Goal: Task Accomplishment & Management: Use online tool/utility

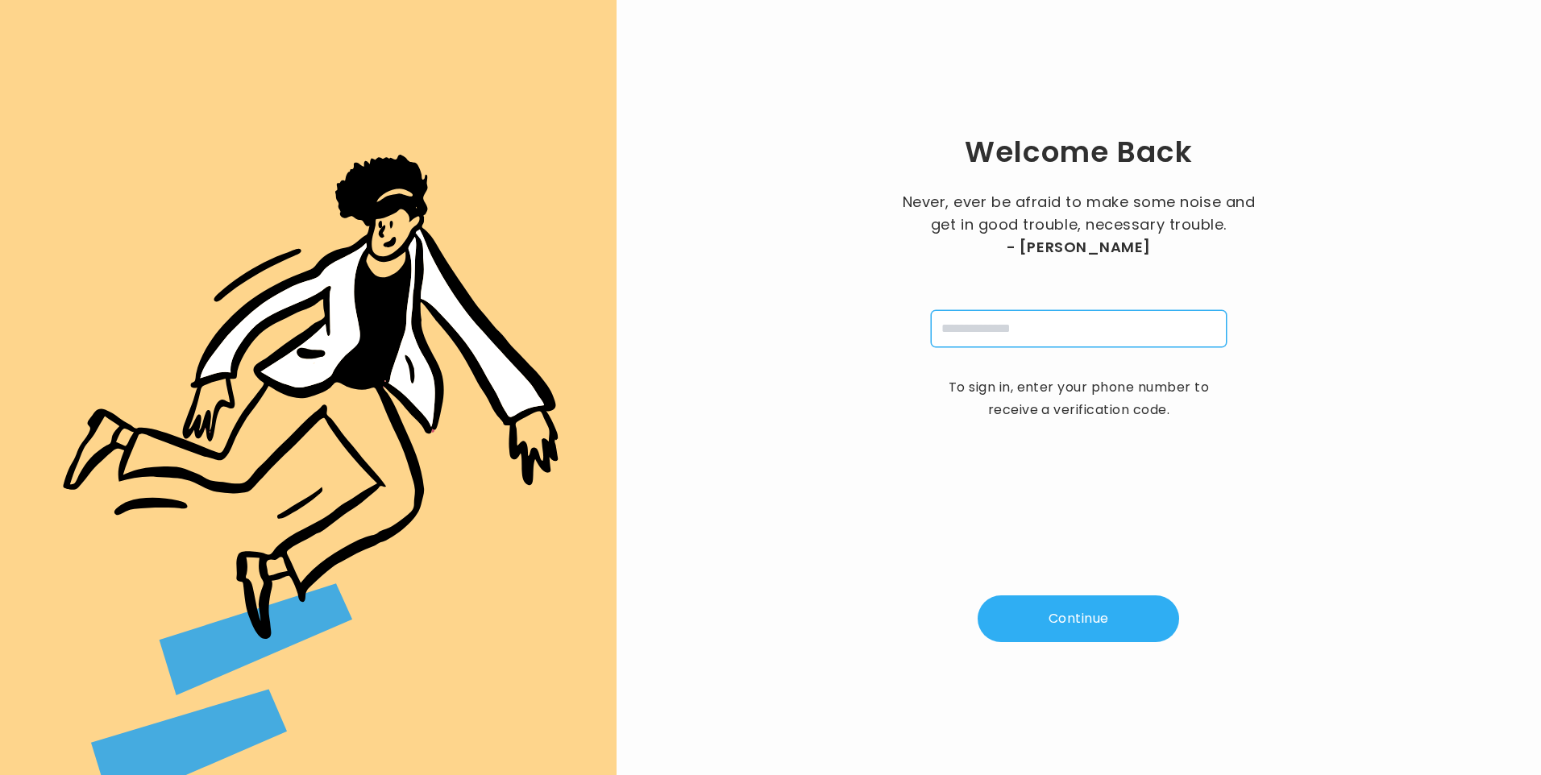
click at [998, 335] on input "tel" at bounding box center [1079, 328] width 296 height 37
type input "**********"
click at [1070, 629] on button "Continue" at bounding box center [1079, 619] width 202 height 47
type input "*"
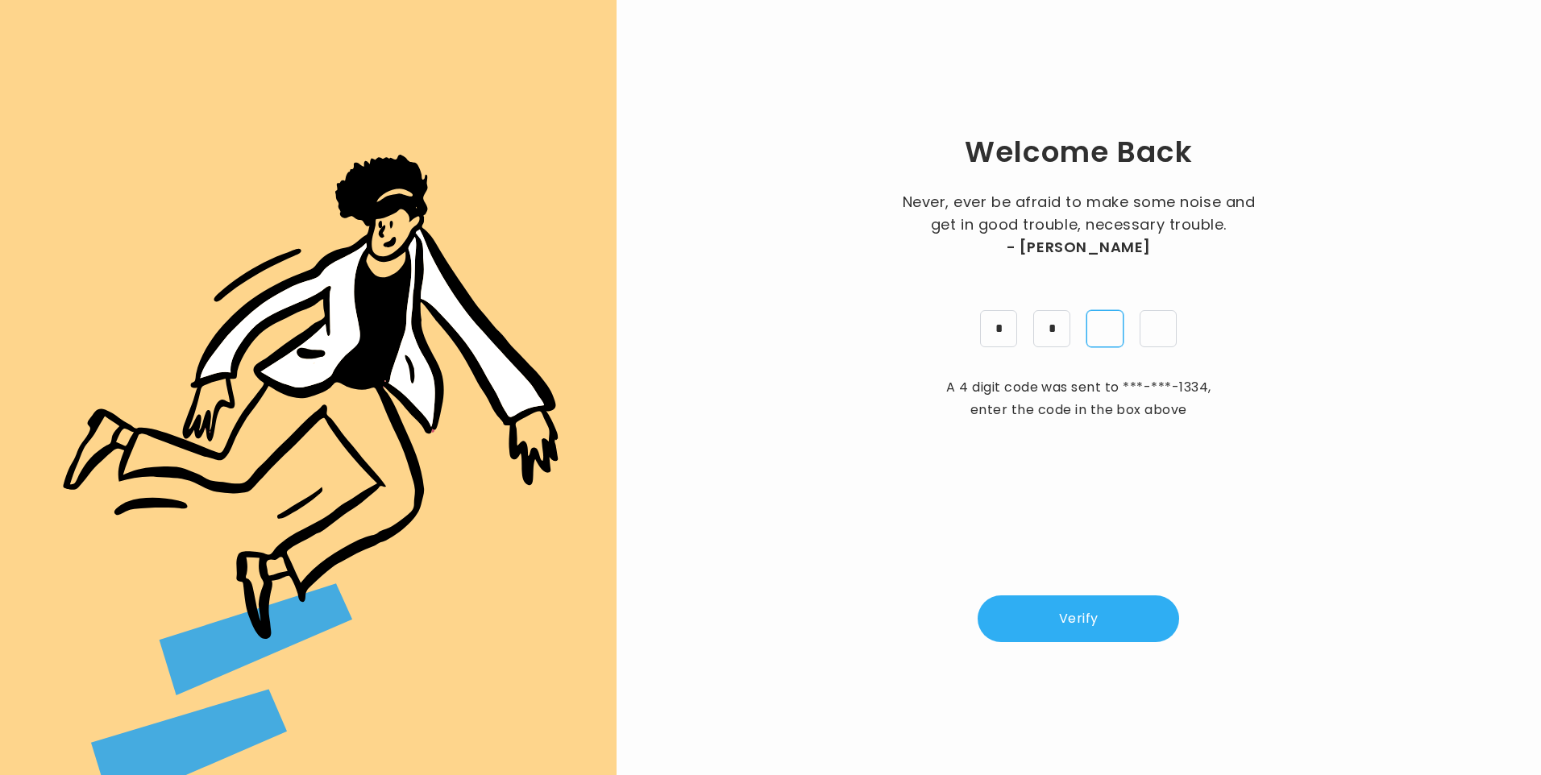
type input "*"
click at [1037, 617] on button "Verify" at bounding box center [1079, 619] width 202 height 47
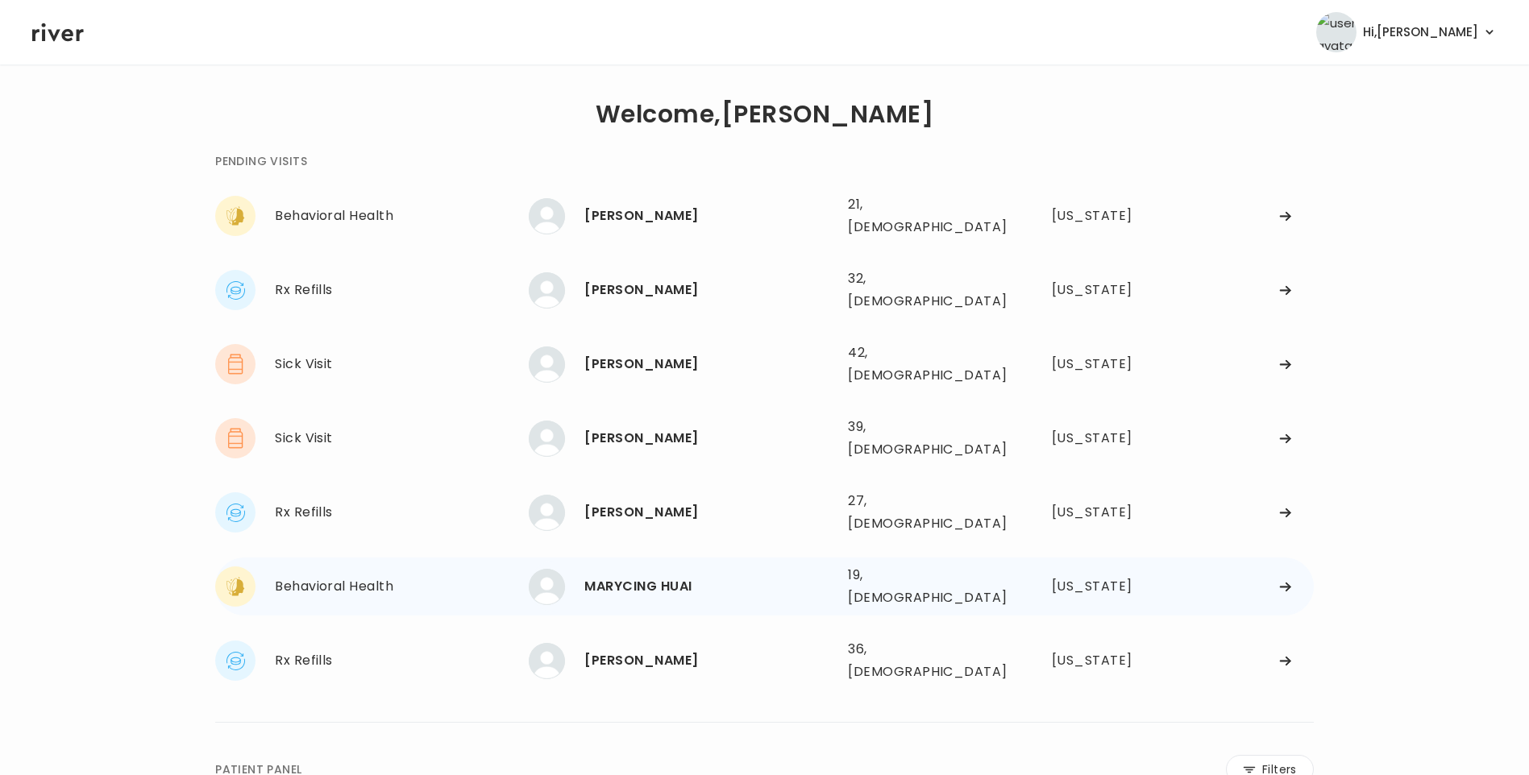
click at [611, 576] on div "MARYCING HUAI" at bounding box center [709, 587] width 251 height 23
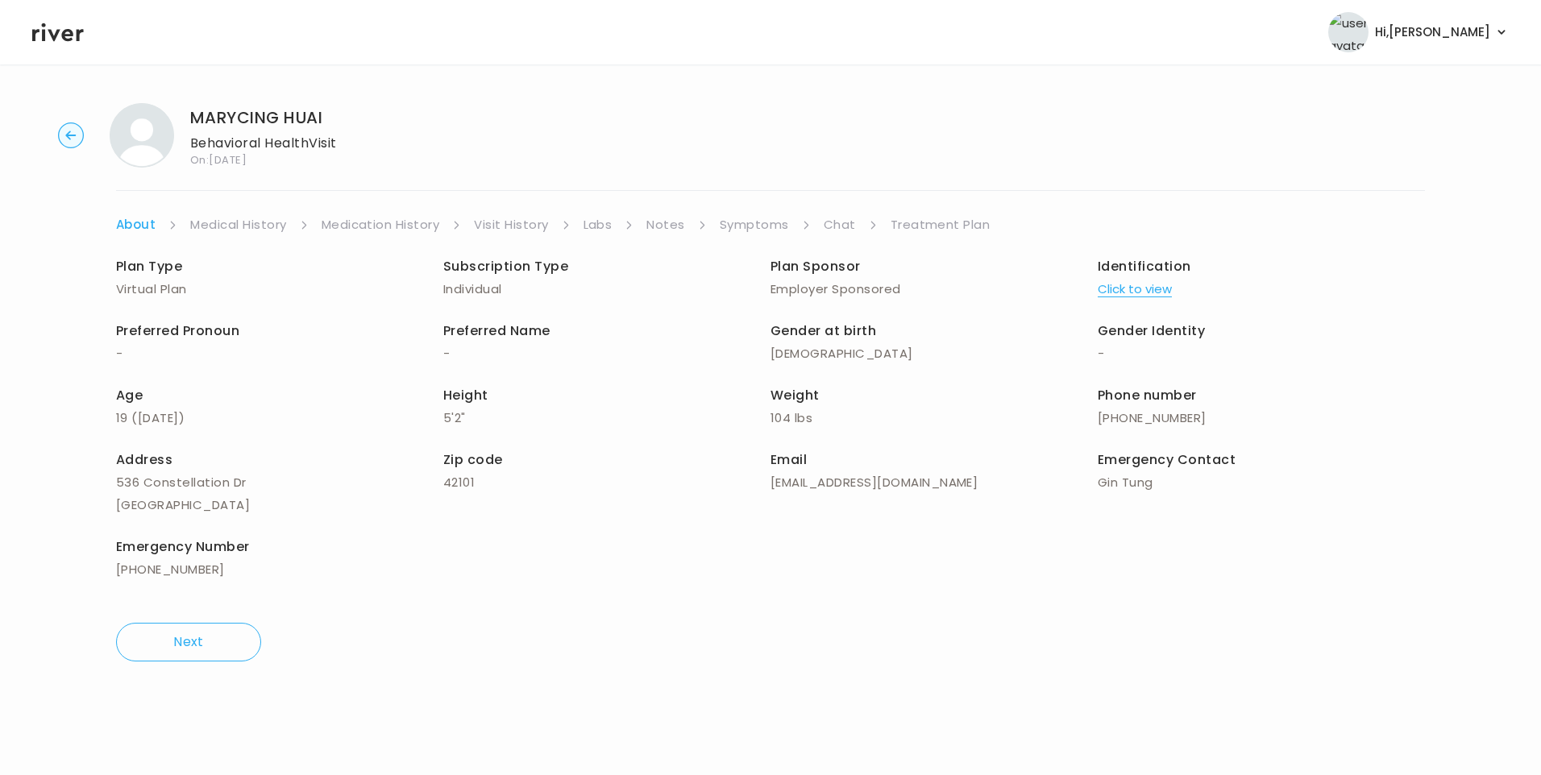
click at [486, 225] on link "Visit History" at bounding box center [511, 225] width 74 height 23
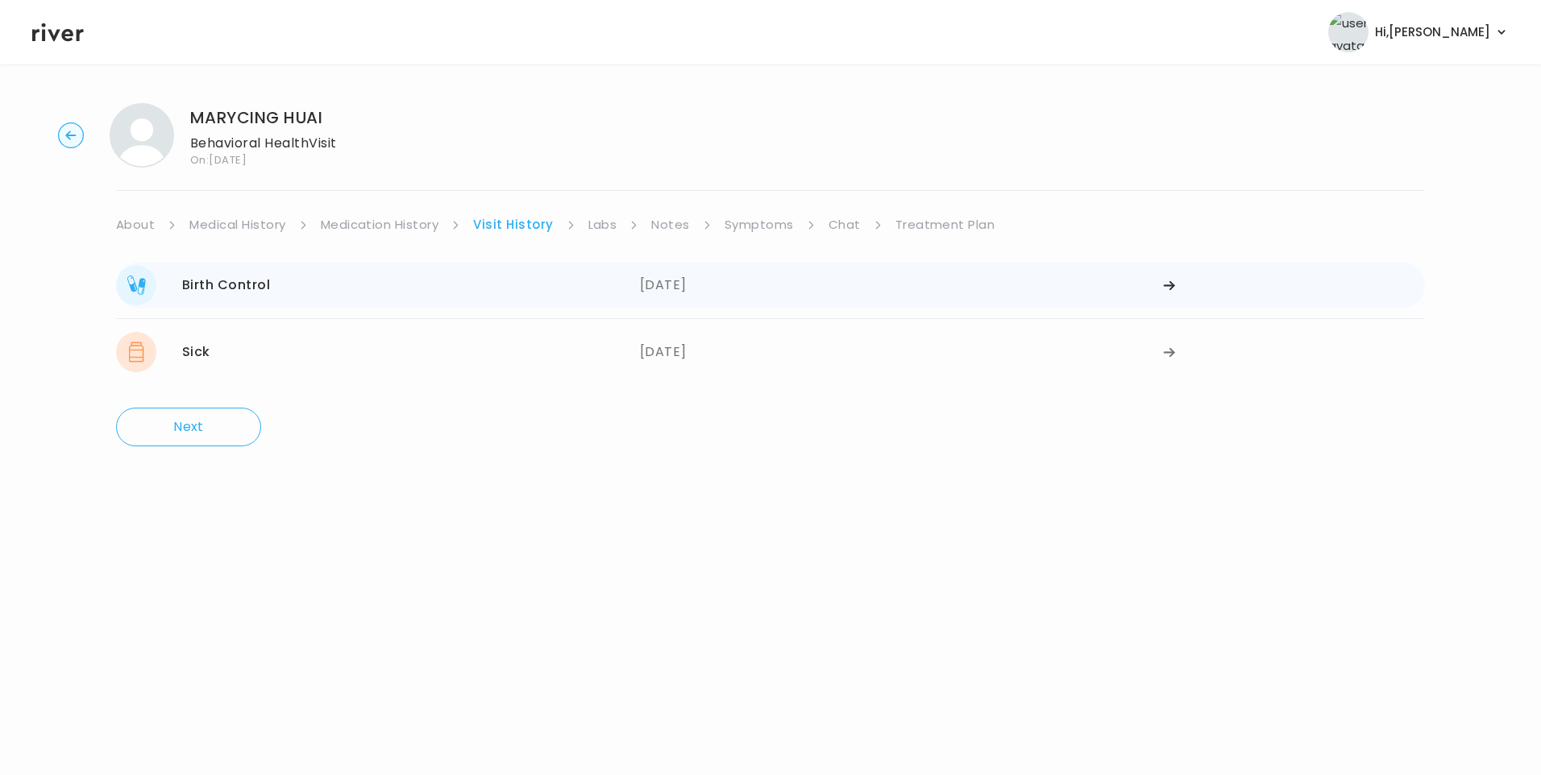
click at [492, 285] on div "Birth Control 08/16/2025" at bounding box center [378, 285] width 524 height 40
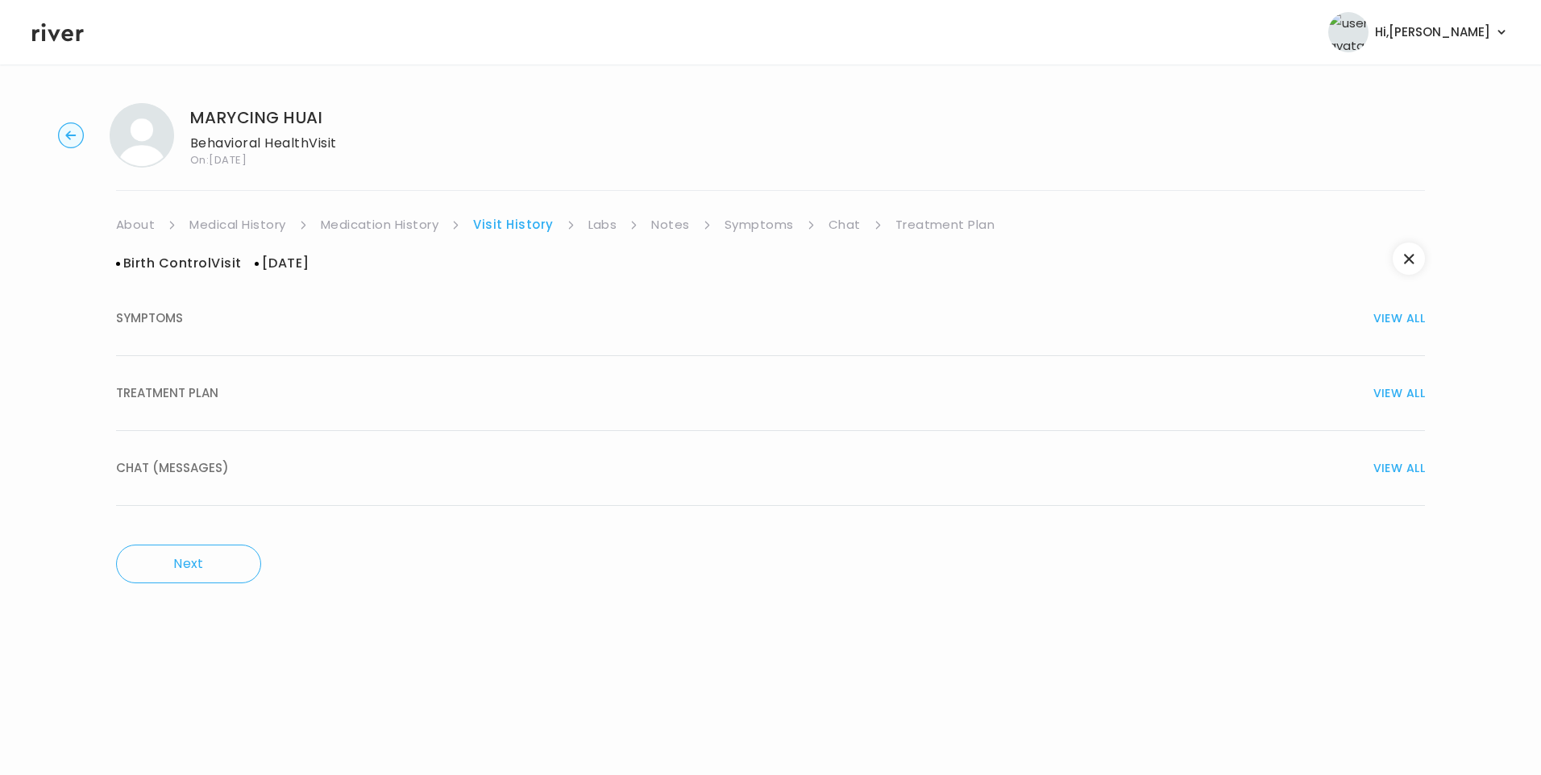
click at [222, 398] on div "TREATMENT PLAN VIEW ALL" at bounding box center [770, 393] width 1309 height 23
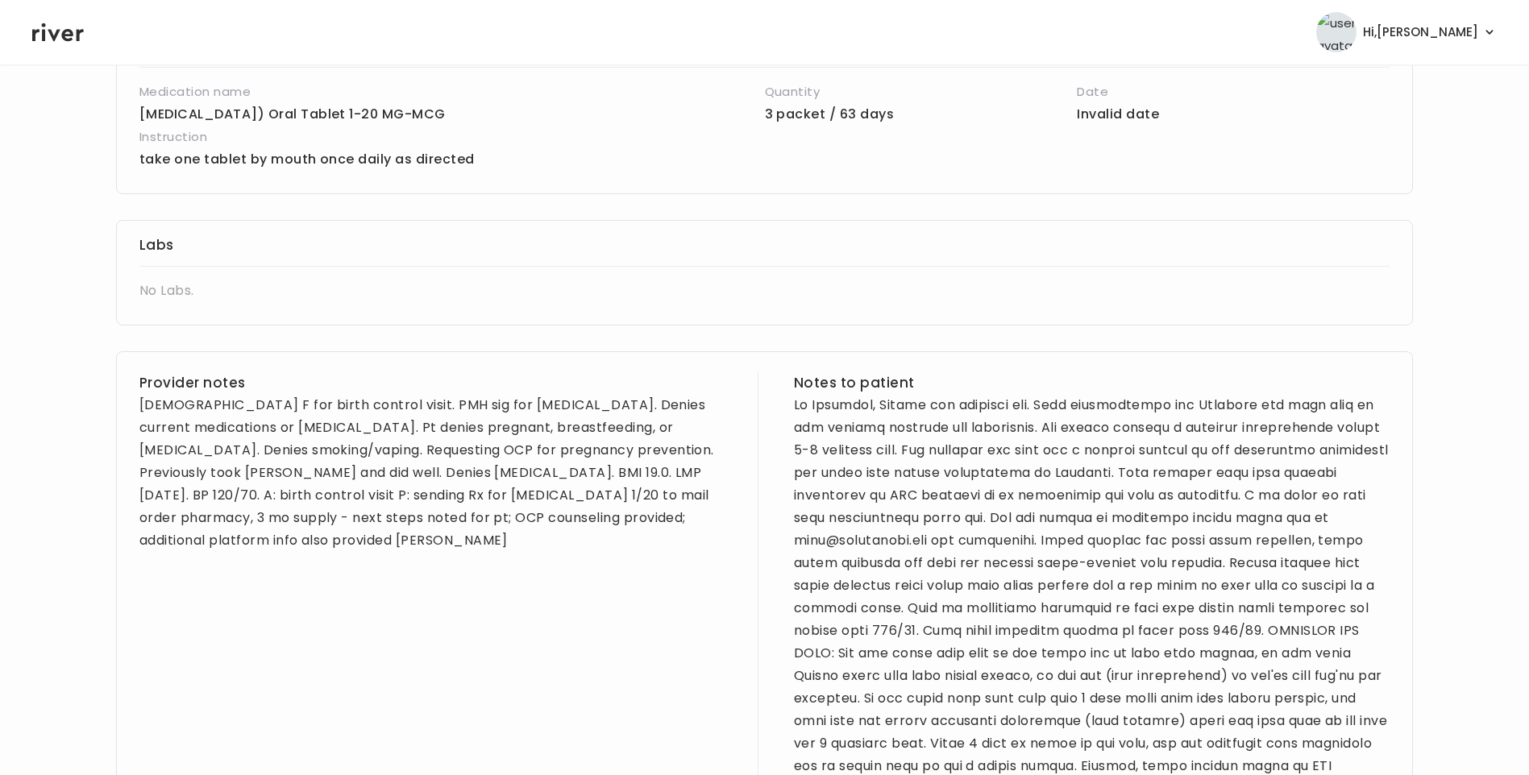
scroll to position [403, 0]
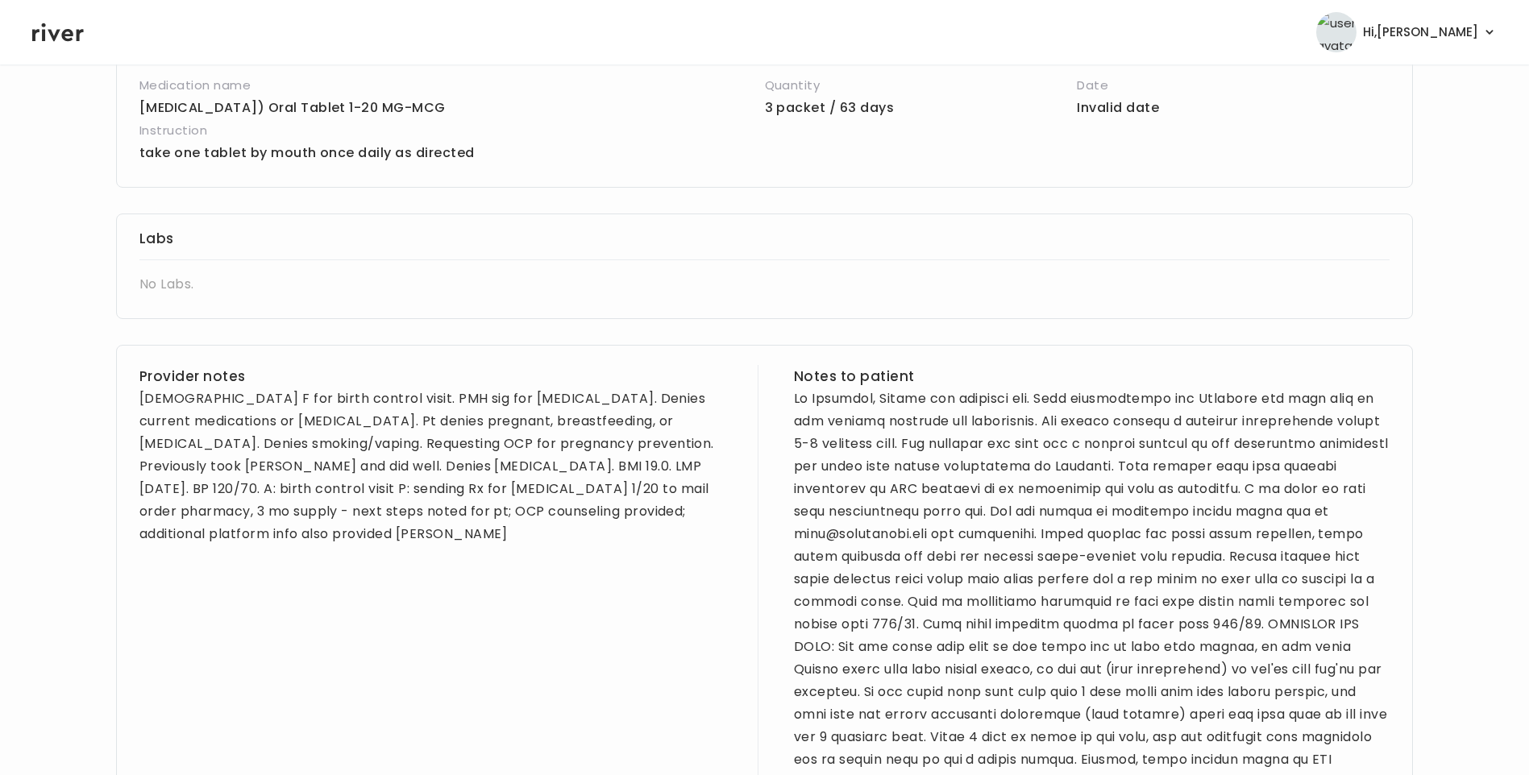
click at [143, 396] on div "19 yo F for birth control visit. PMH sig for depression & anxiety. Denies curre…" at bounding box center [437, 467] width 596 height 158
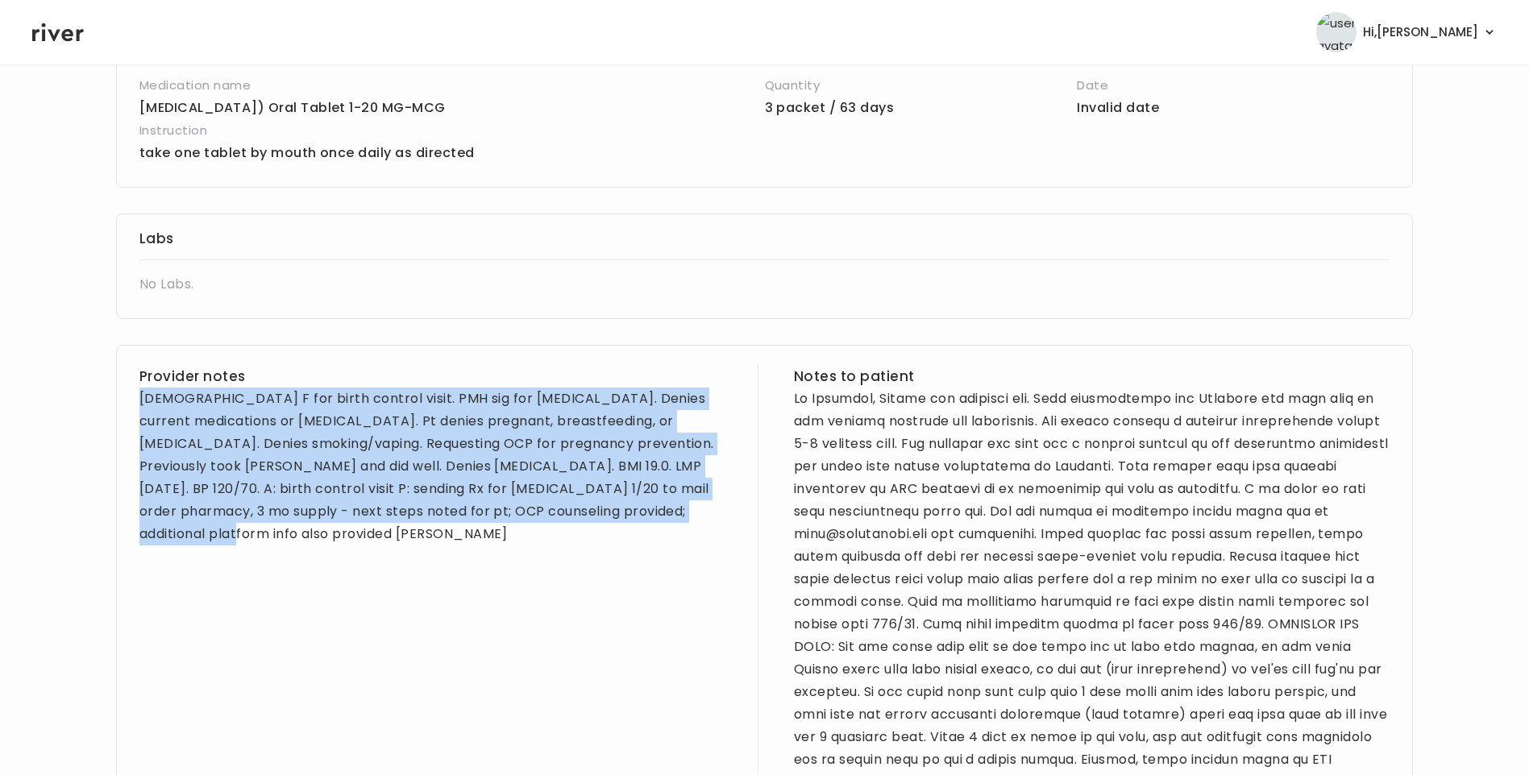
drag, startPoint x: 133, startPoint y: 395, endPoint x: 688, endPoint y: 513, distance: 566.9
copy div "19 yo F for birth control visit. PMH sig for depression & anxiety. Denies curre…"
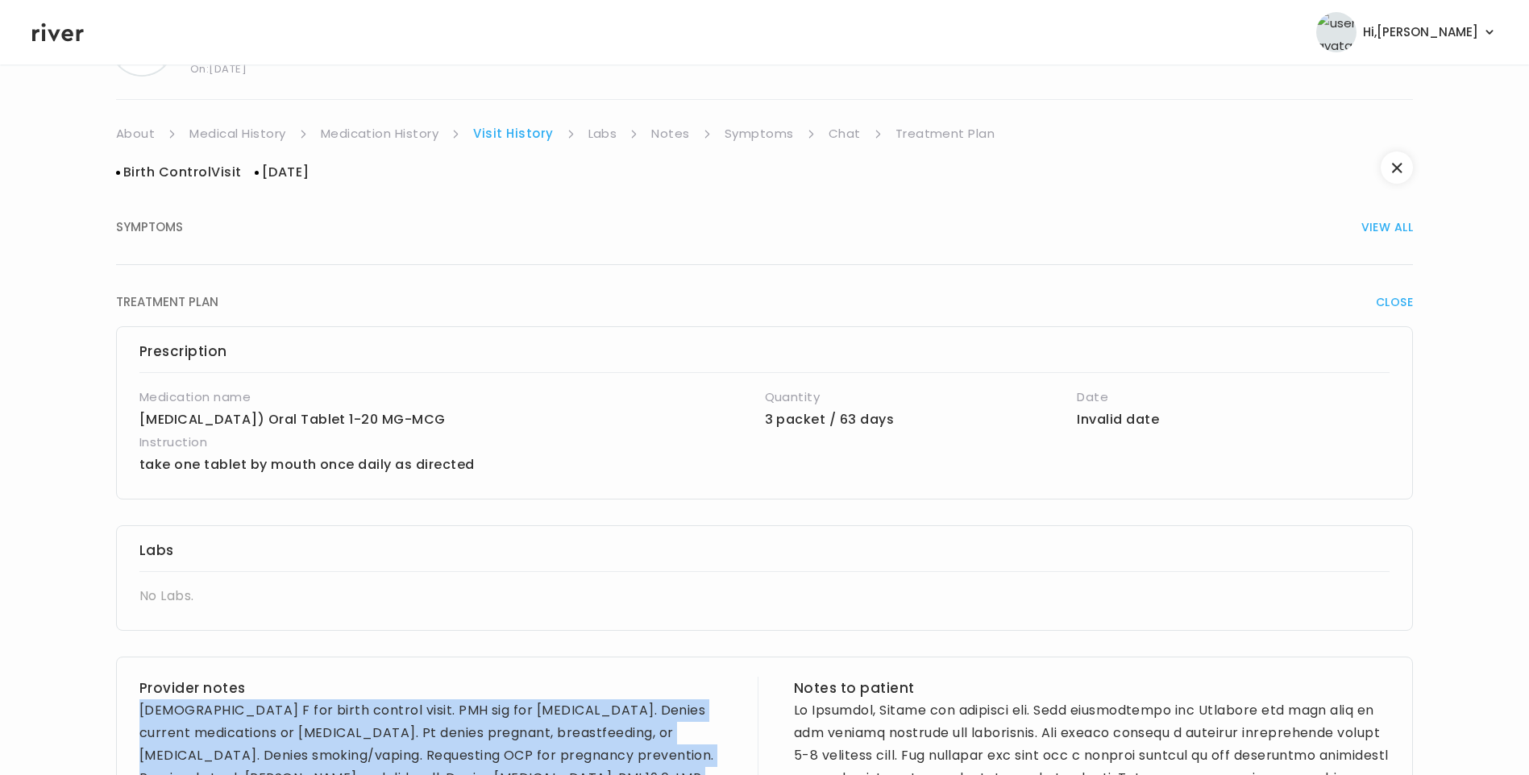
scroll to position [0, 0]
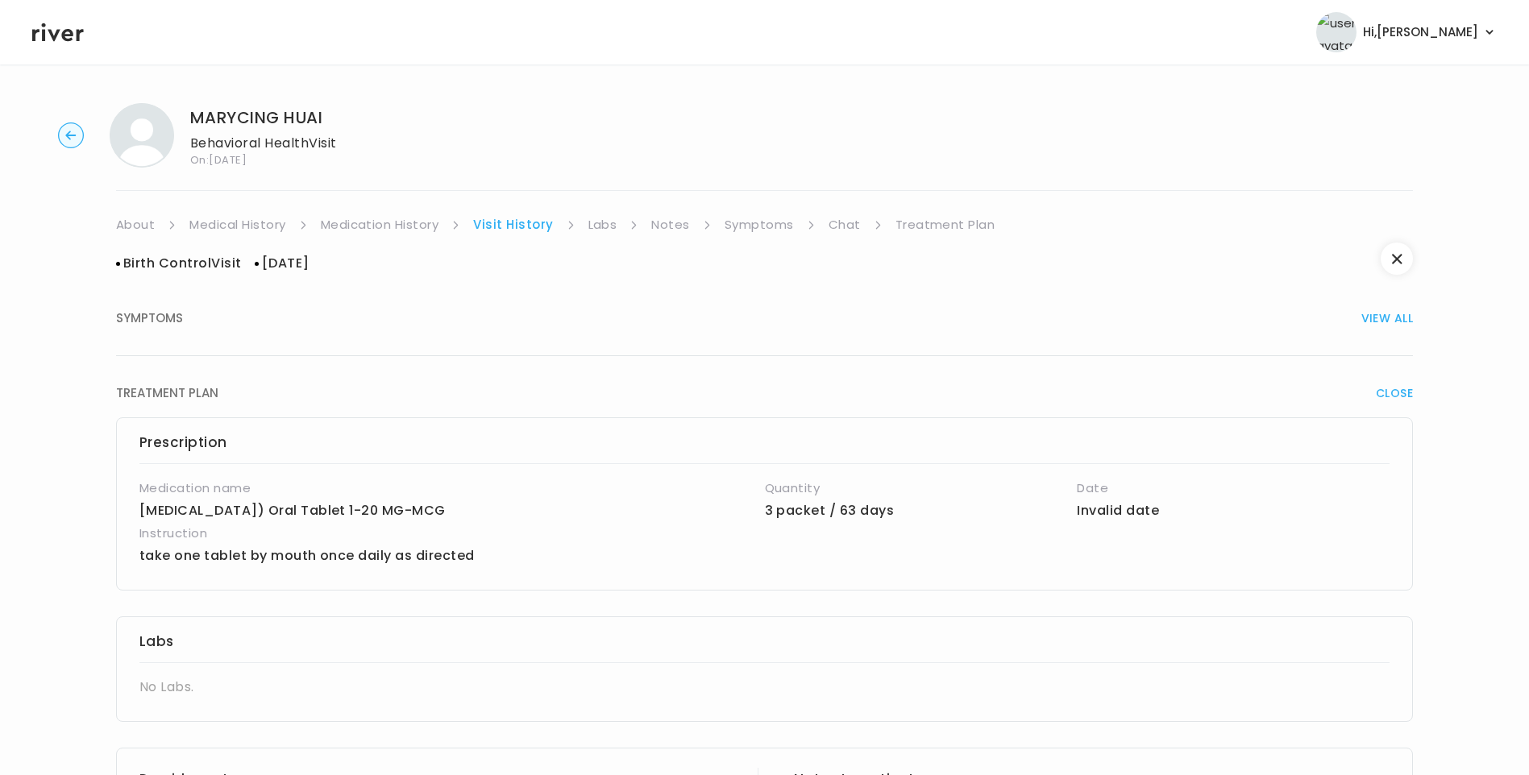
click at [251, 226] on link "Medical History" at bounding box center [237, 225] width 96 height 23
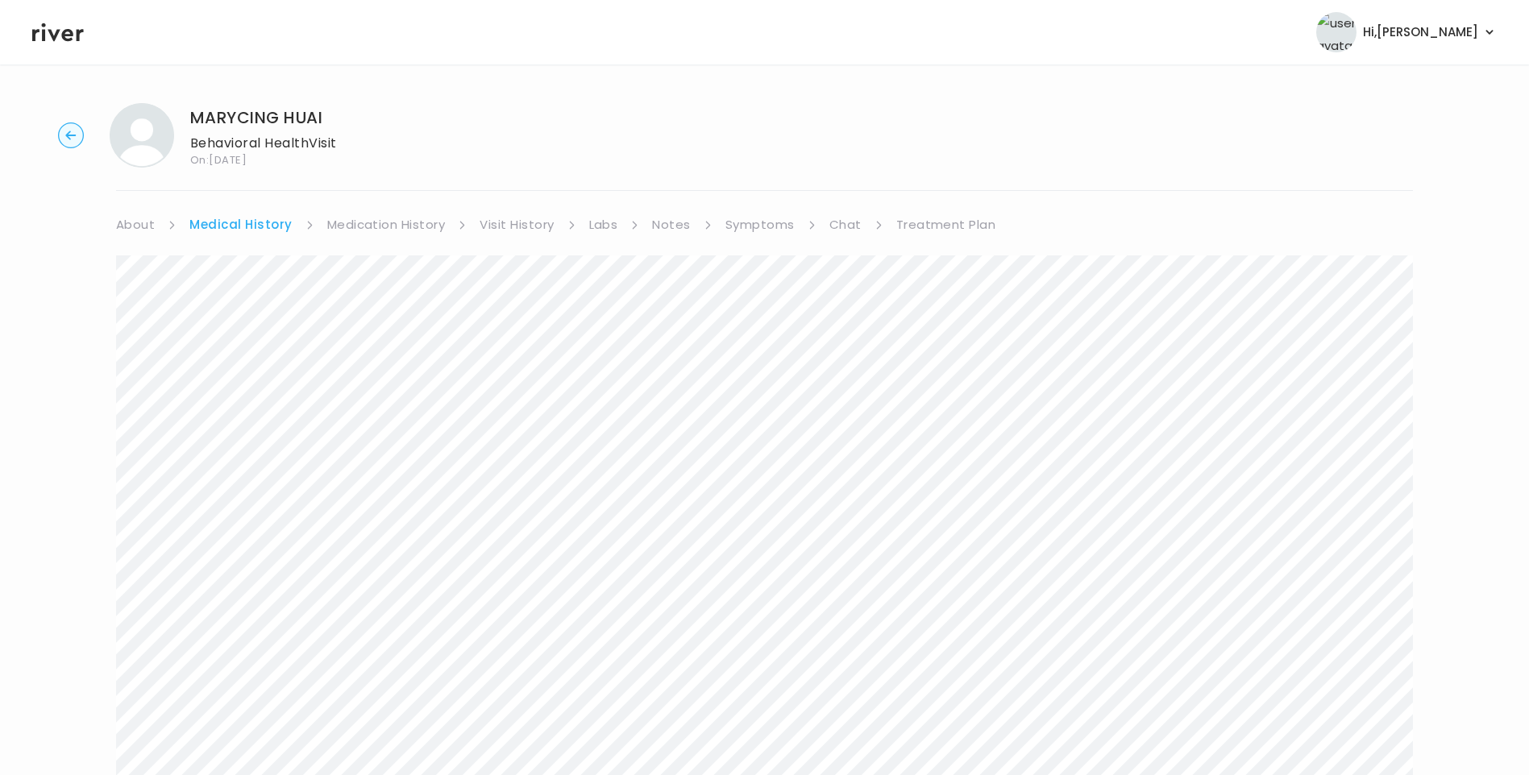
click at [772, 222] on link "Symptoms" at bounding box center [759, 225] width 69 height 23
click at [835, 226] on link "Chat" at bounding box center [842, 225] width 32 height 23
click at [935, 222] on link "Treatment Plan" at bounding box center [941, 225] width 100 height 23
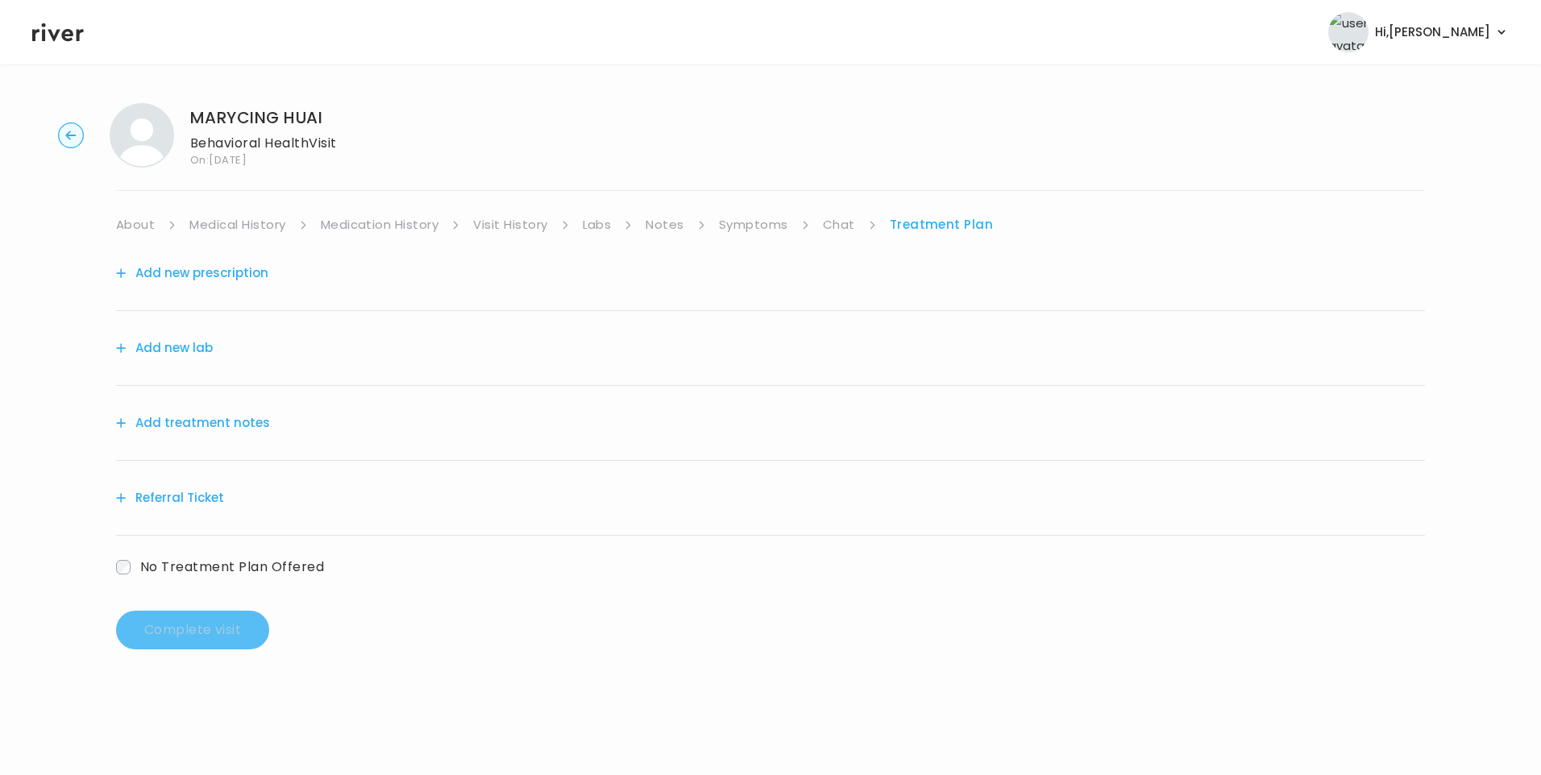
click at [222, 431] on button "Add treatment notes" at bounding box center [193, 423] width 154 height 23
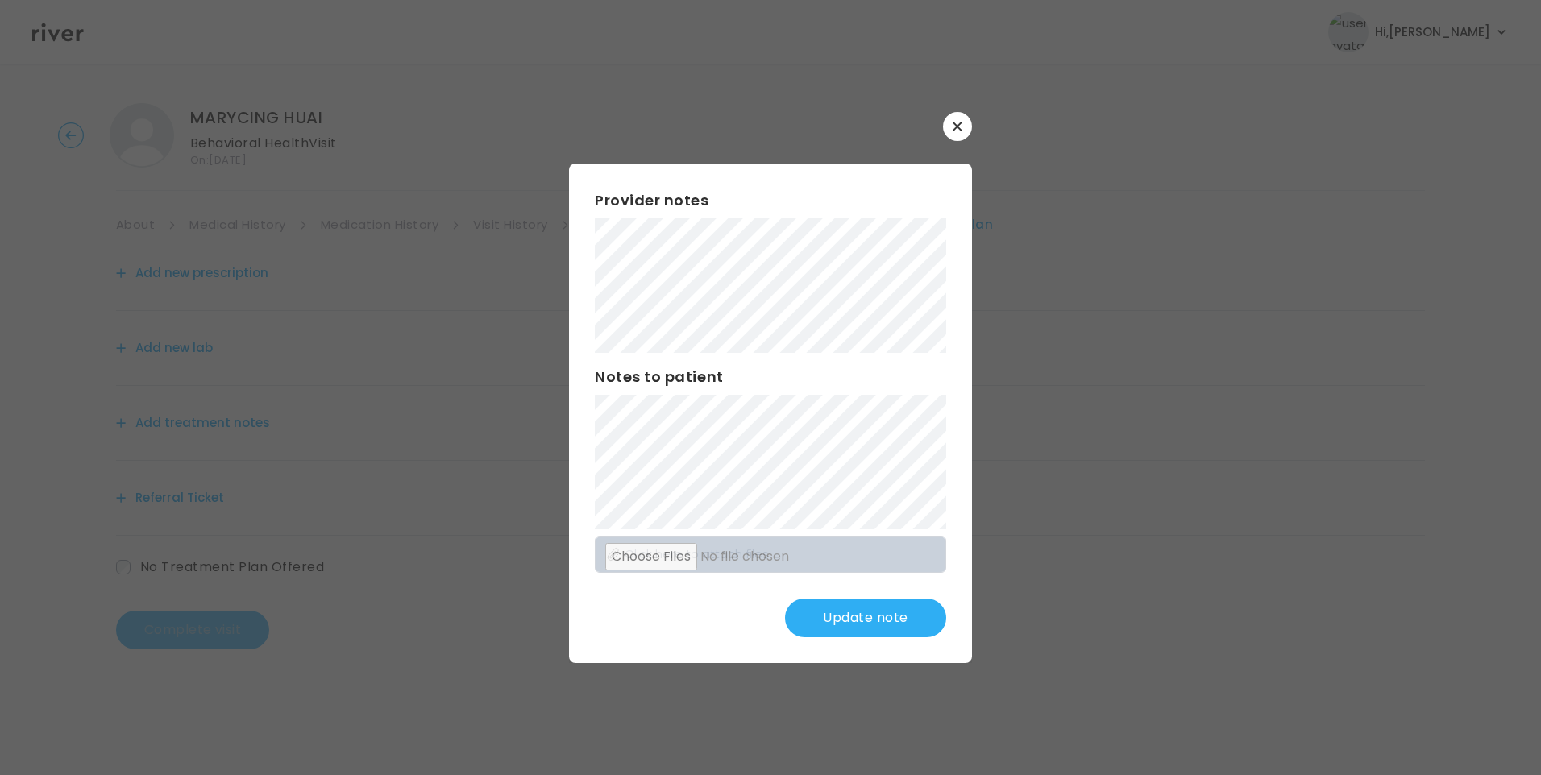
click at [897, 596] on div "Provider notes Notes to patient Click here to attach files Update note" at bounding box center [770, 414] width 403 height 500
click at [900, 617] on button "Update note" at bounding box center [865, 618] width 161 height 39
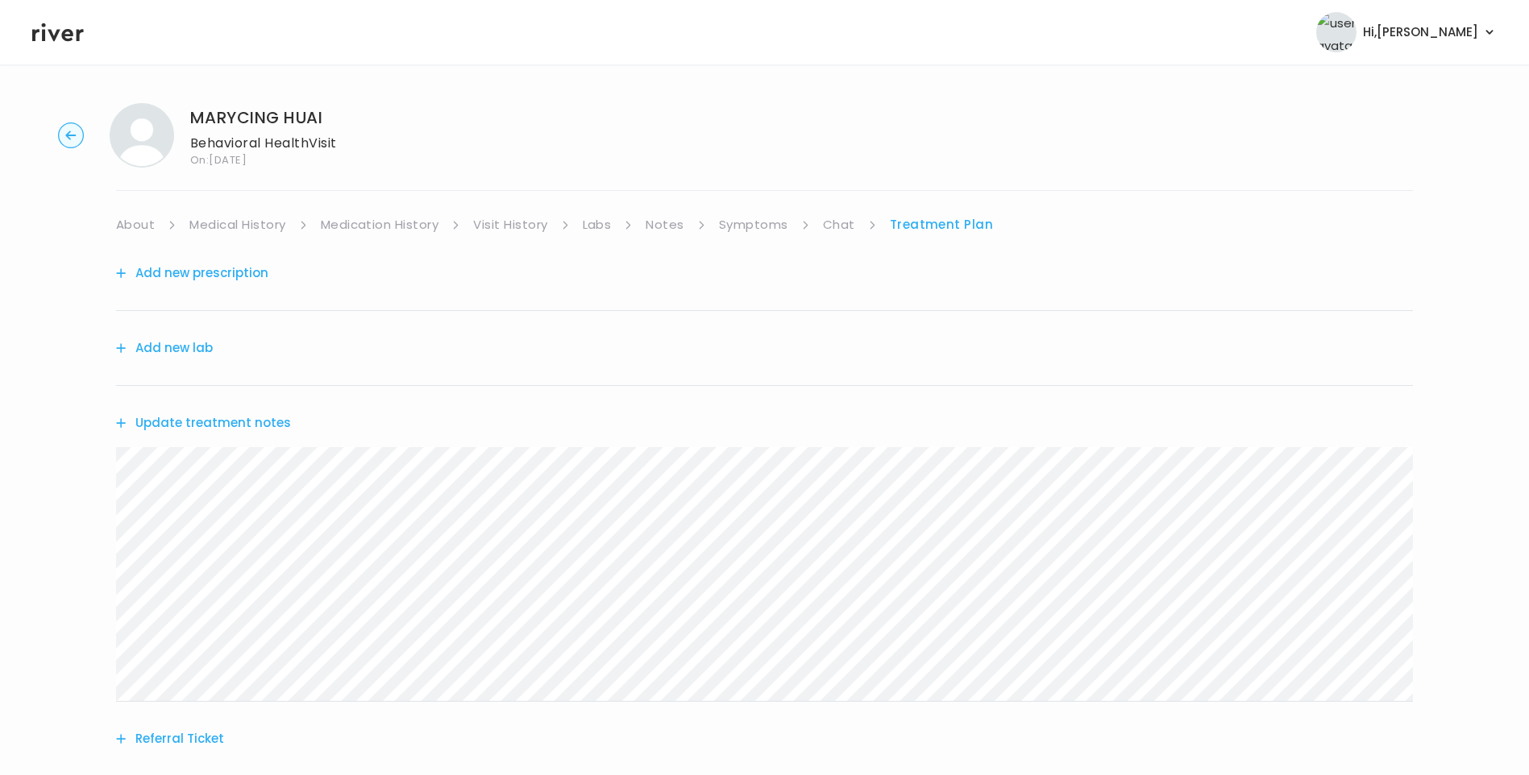
click at [218, 224] on link "Medical History" at bounding box center [237, 225] width 96 height 23
click at [522, 226] on link "Visit History" at bounding box center [517, 225] width 74 height 23
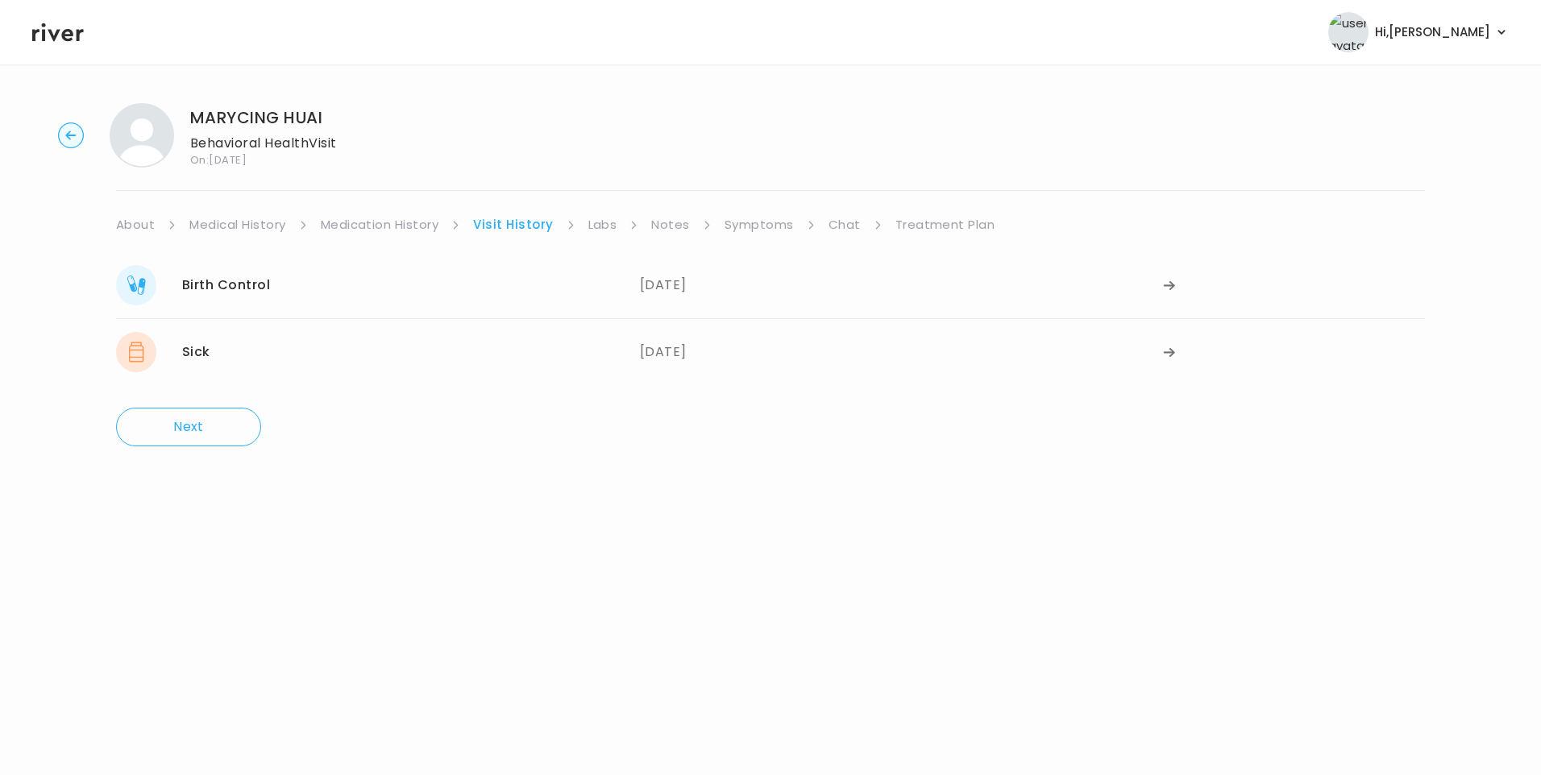
click at [133, 225] on link "About" at bounding box center [135, 225] width 39 height 23
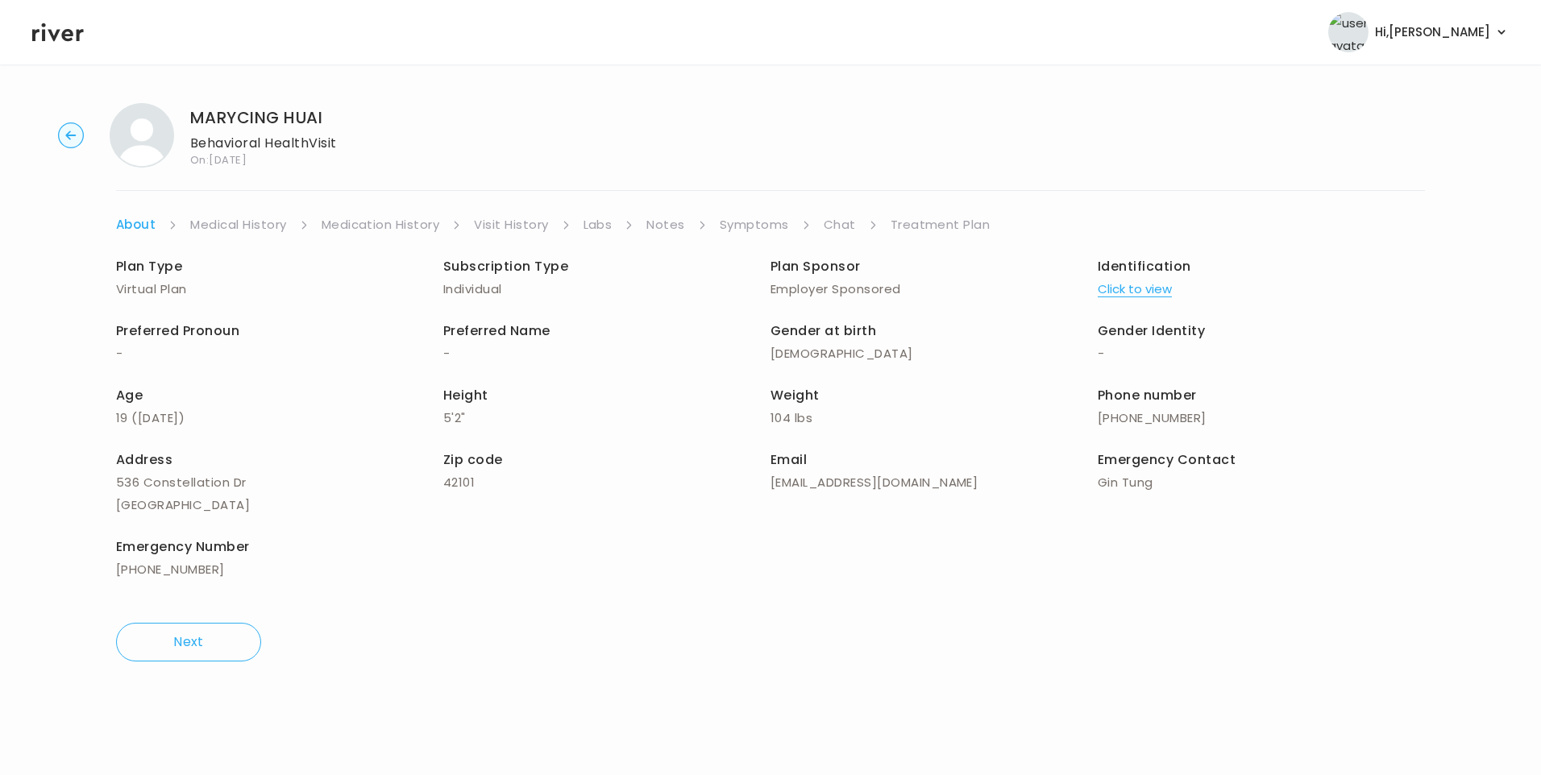
click at [230, 231] on link "Medical History" at bounding box center [238, 225] width 96 height 23
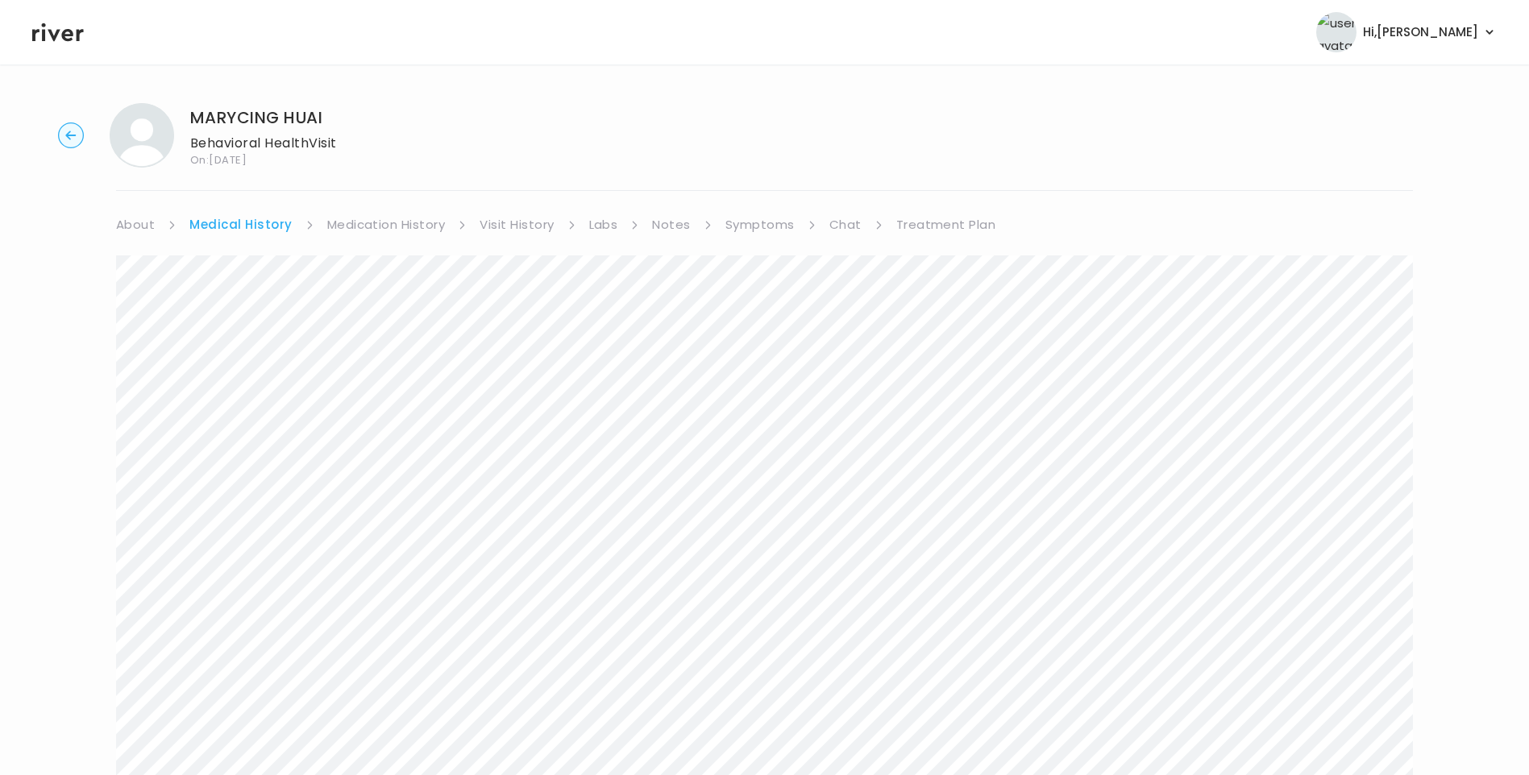
click at [380, 233] on link "Medication History" at bounding box center [386, 225] width 118 height 23
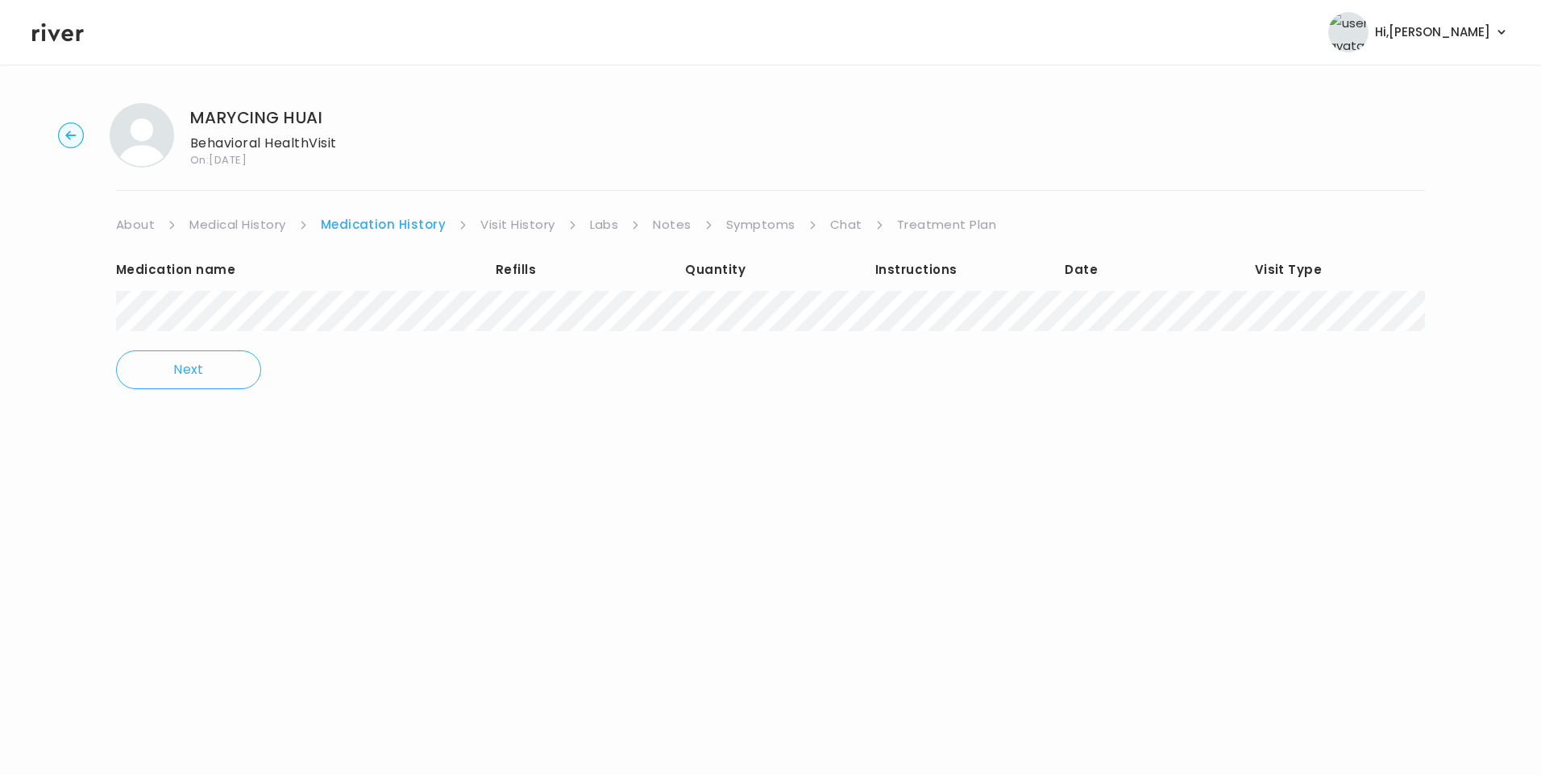
click at [930, 226] on link "Treatment Plan" at bounding box center [947, 225] width 100 height 23
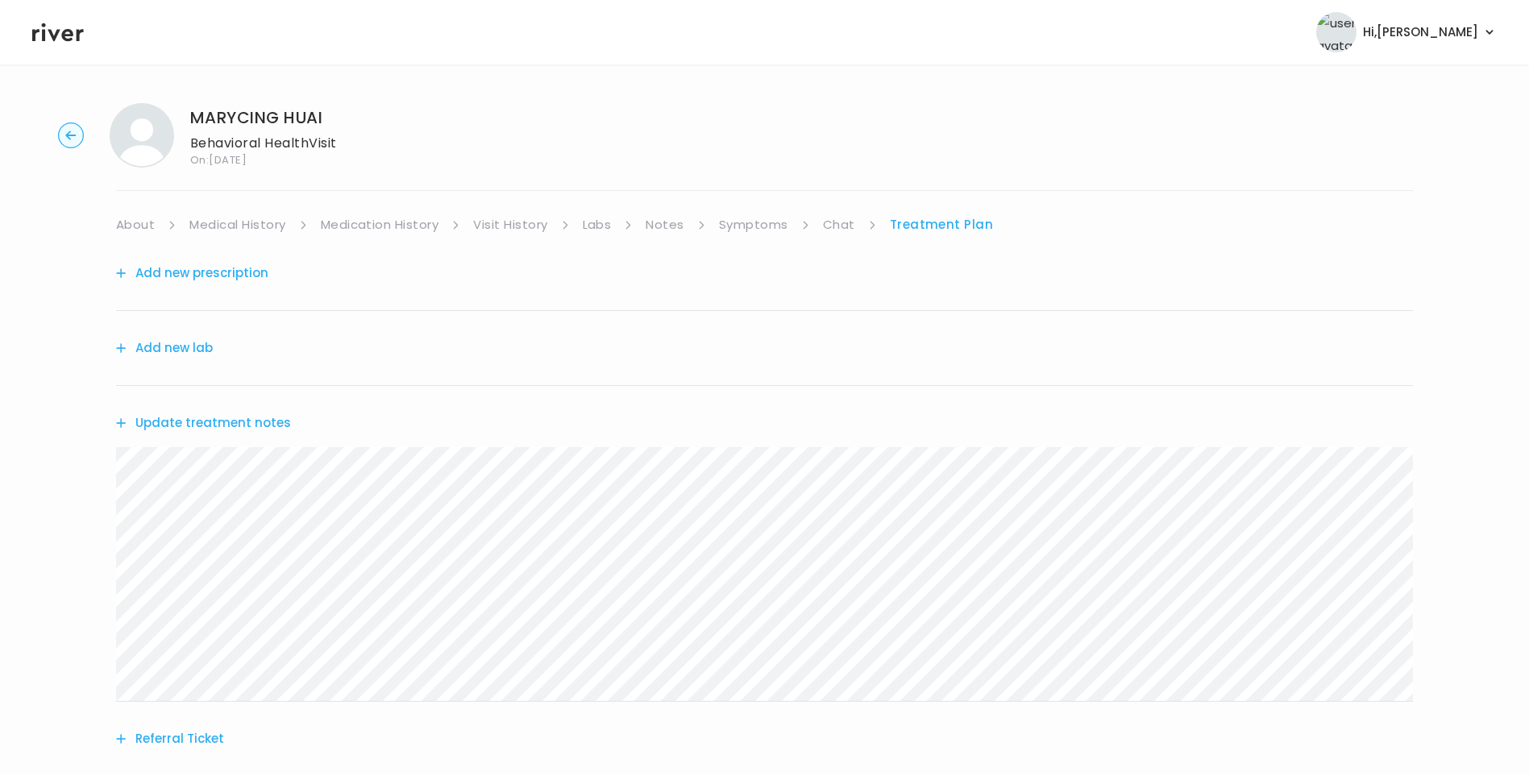
click at [250, 418] on button "Update treatment notes" at bounding box center [203, 423] width 175 height 23
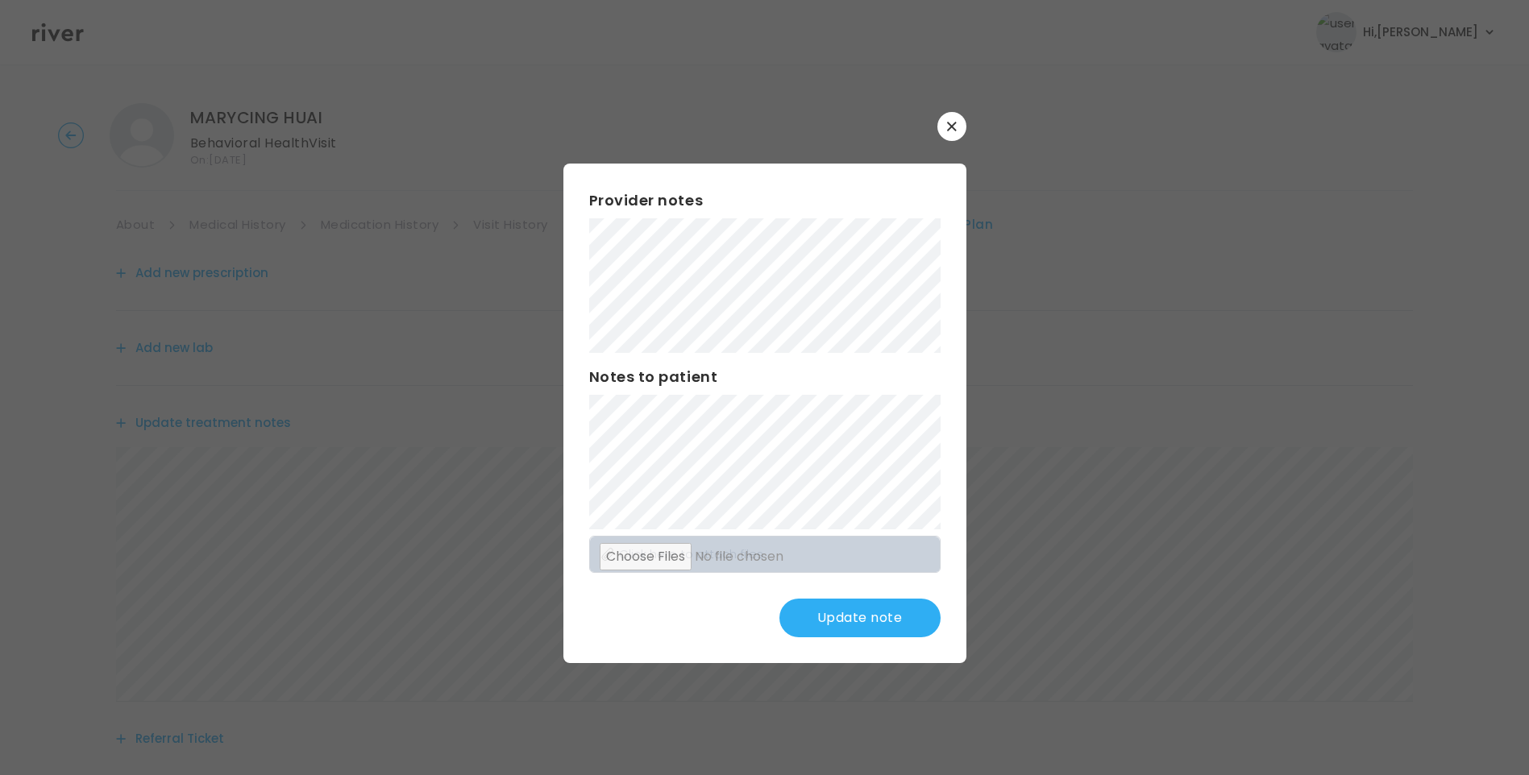
click at [874, 612] on button "Update note" at bounding box center [859, 618] width 161 height 39
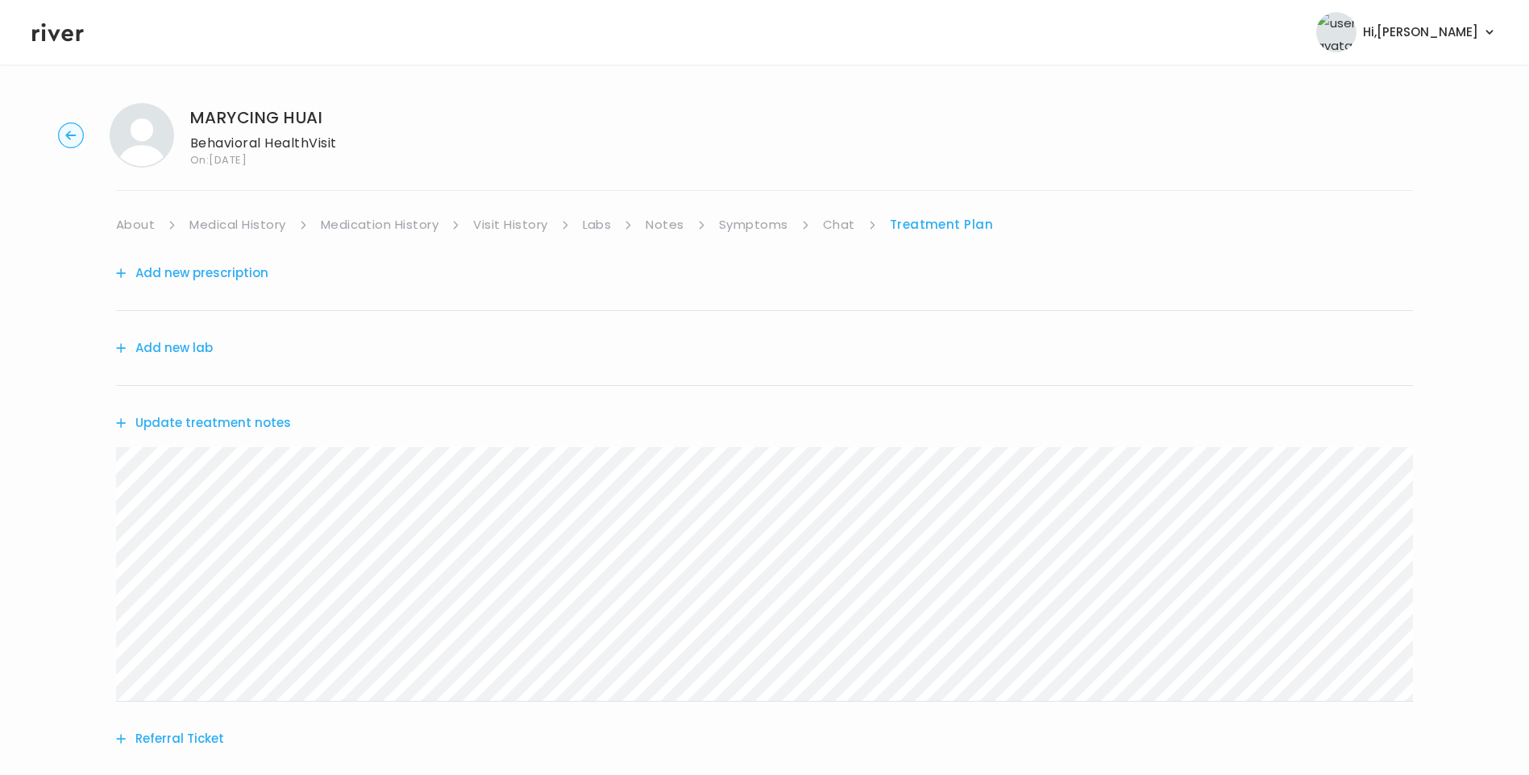
click at [141, 225] on link "About" at bounding box center [135, 225] width 39 height 23
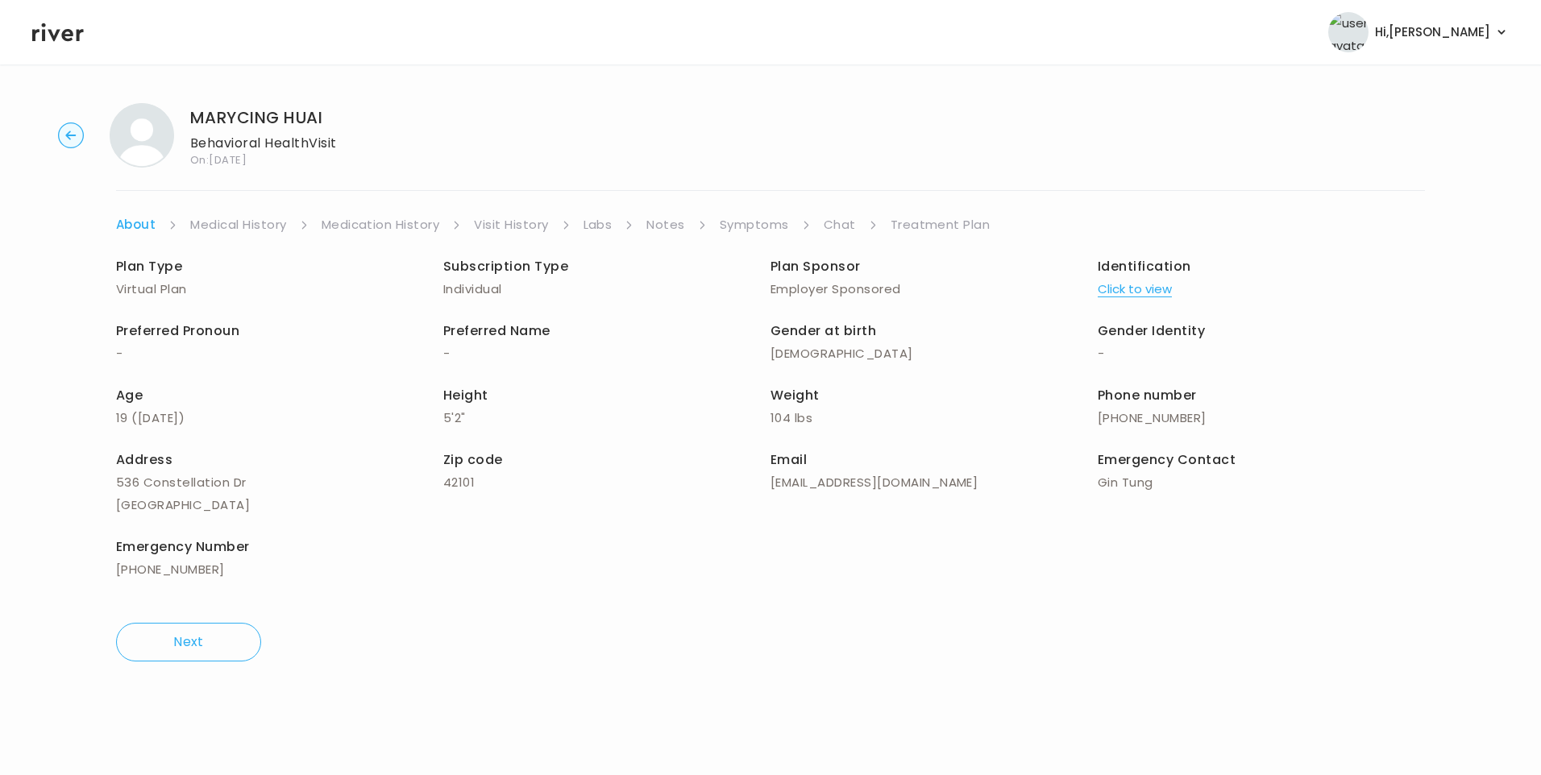
click at [929, 222] on link "Treatment Plan" at bounding box center [941, 225] width 100 height 23
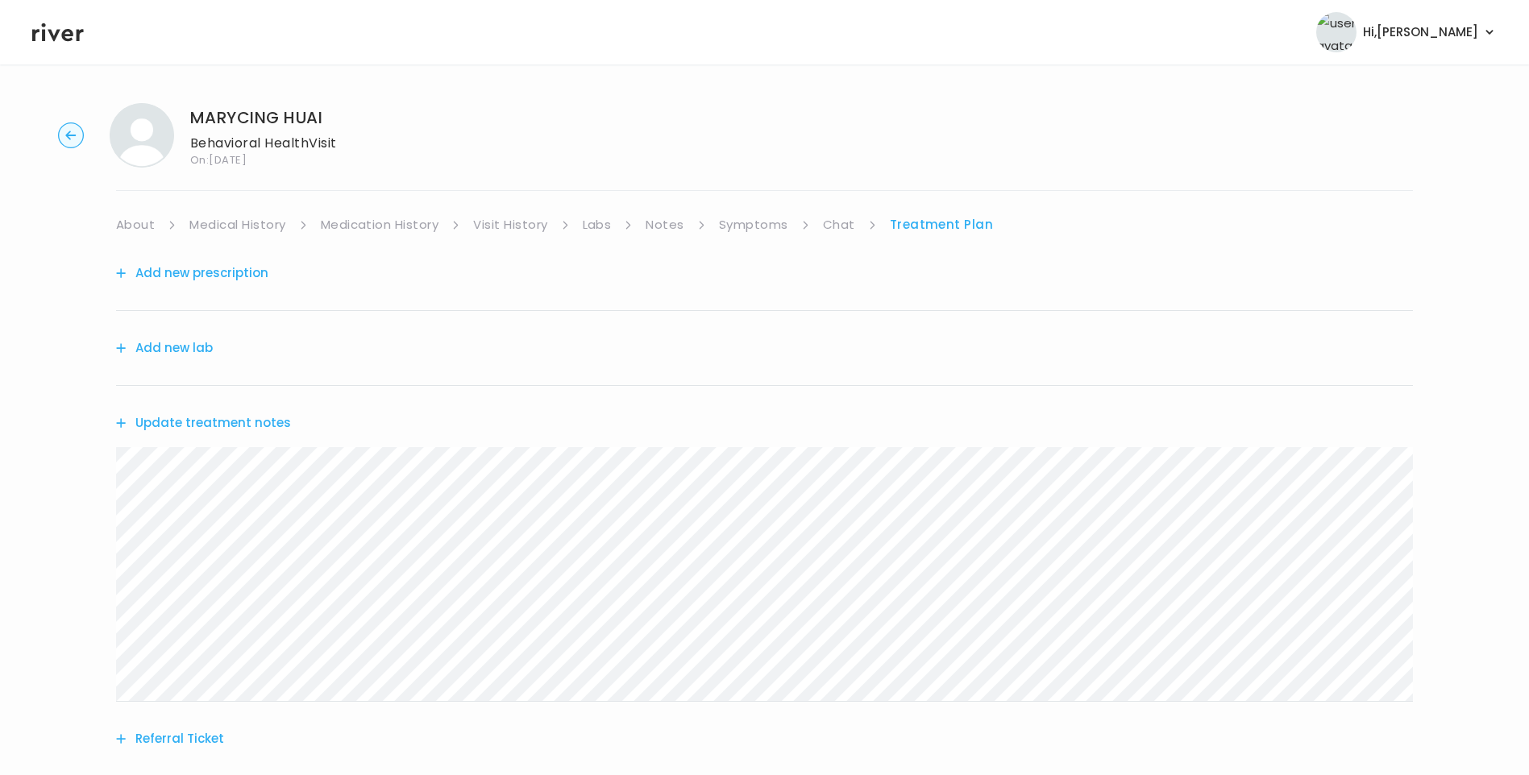
click at [225, 420] on button "Update treatment notes" at bounding box center [203, 423] width 175 height 23
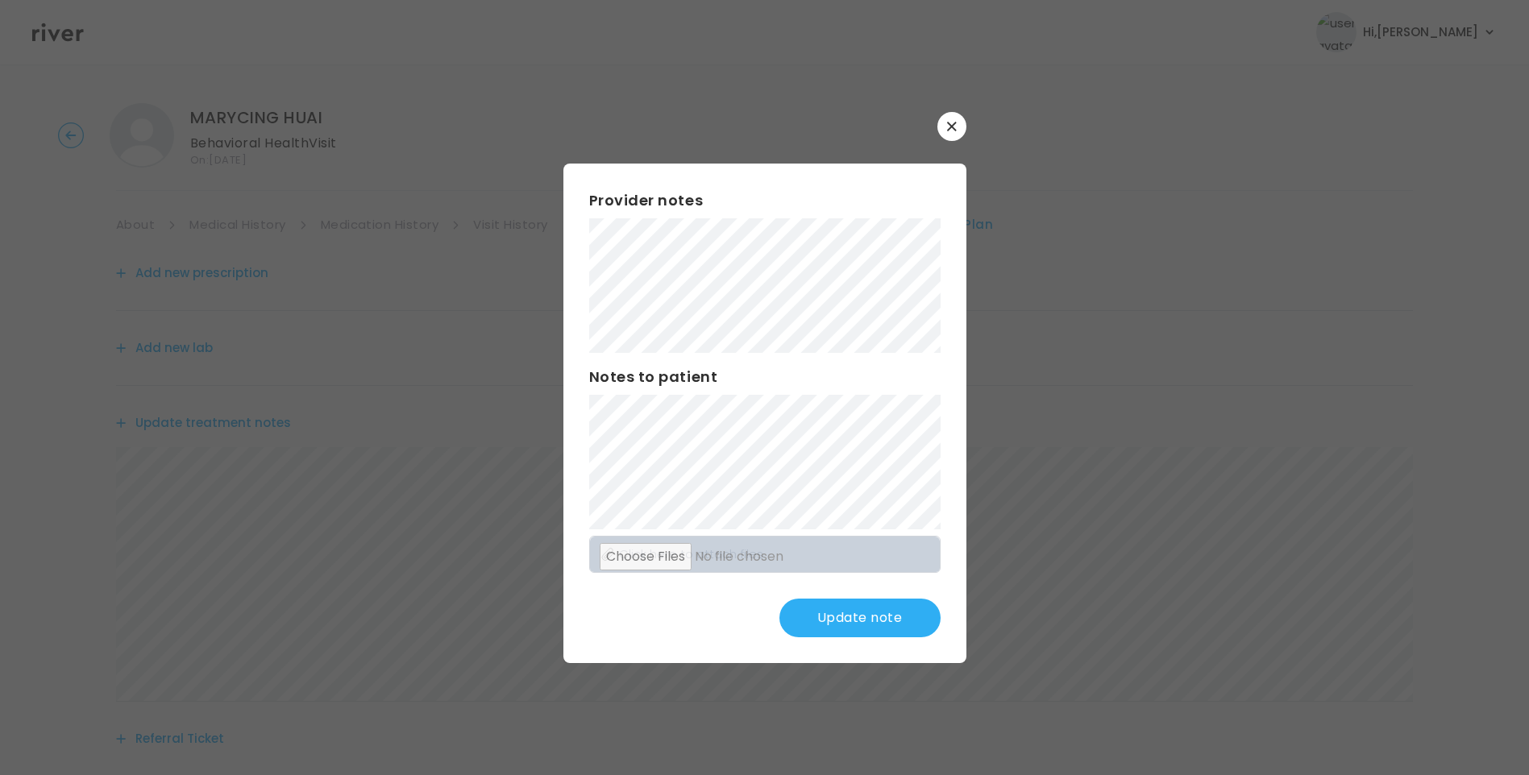
click at [792, 601] on div "Provider notes Notes to patient Click here to attach files Update note" at bounding box center [764, 414] width 403 height 500
click at [930, 596] on div "Provider notes Notes to patient Click here to attach files Update note" at bounding box center [764, 414] width 403 height 500
click at [814, 739] on div "​ Provider notes Notes to patient Click here to attach files Update note" at bounding box center [764, 387] width 1529 height 775
click at [855, 611] on button "Update note" at bounding box center [859, 618] width 161 height 39
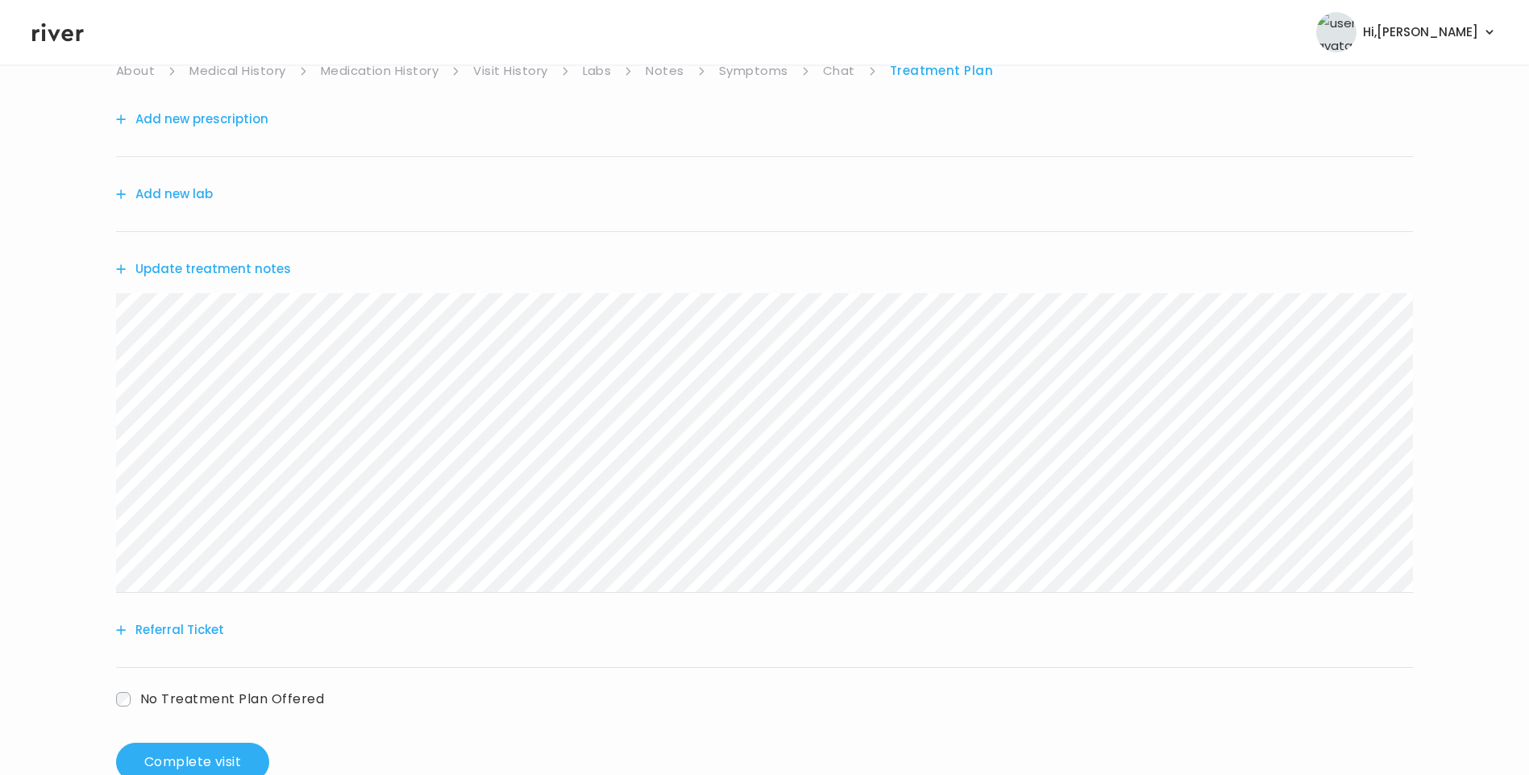
click at [238, 266] on button "Update treatment notes" at bounding box center [203, 269] width 175 height 23
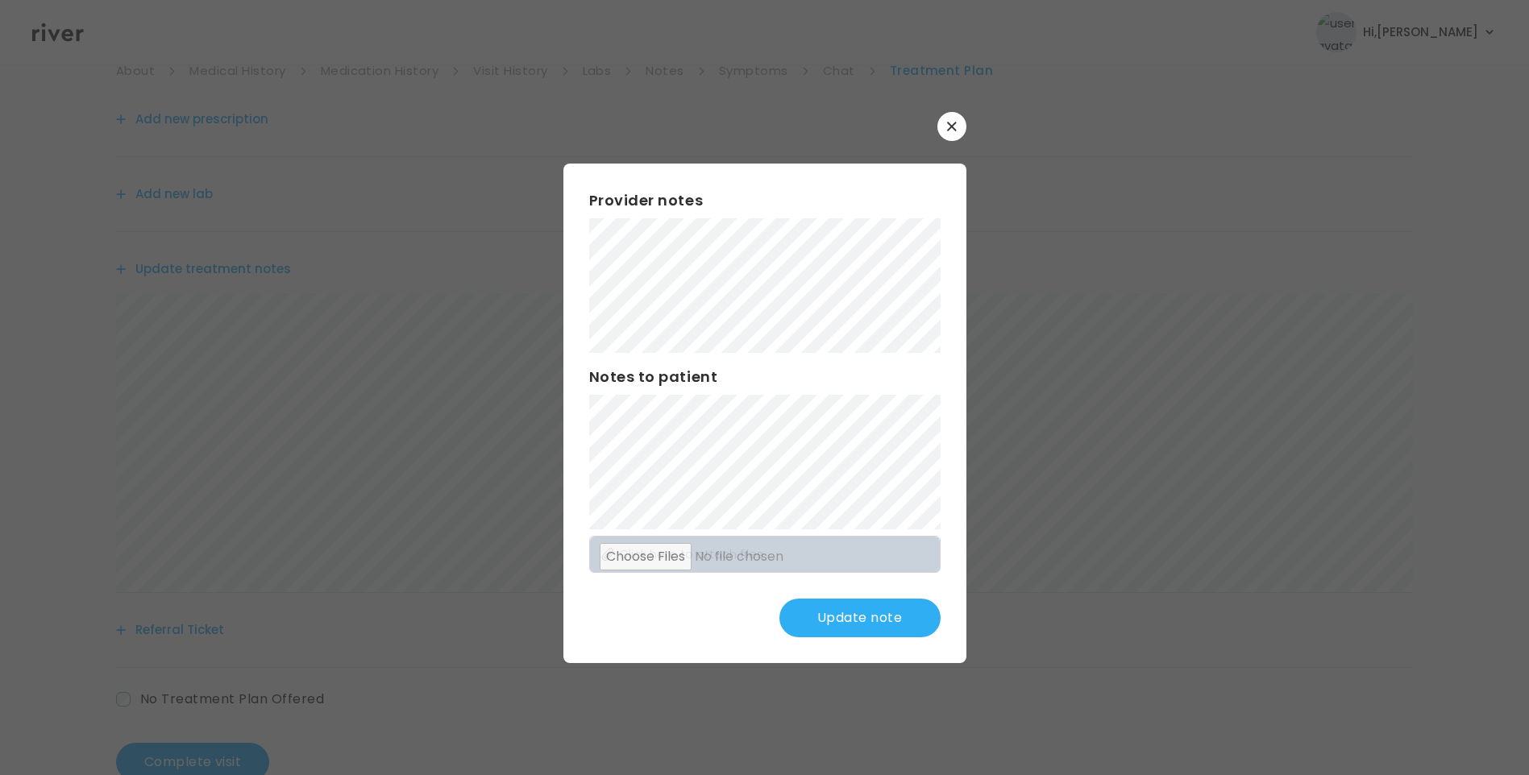
click at [879, 616] on button "Update note" at bounding box center [859, 618] width 161 height 39
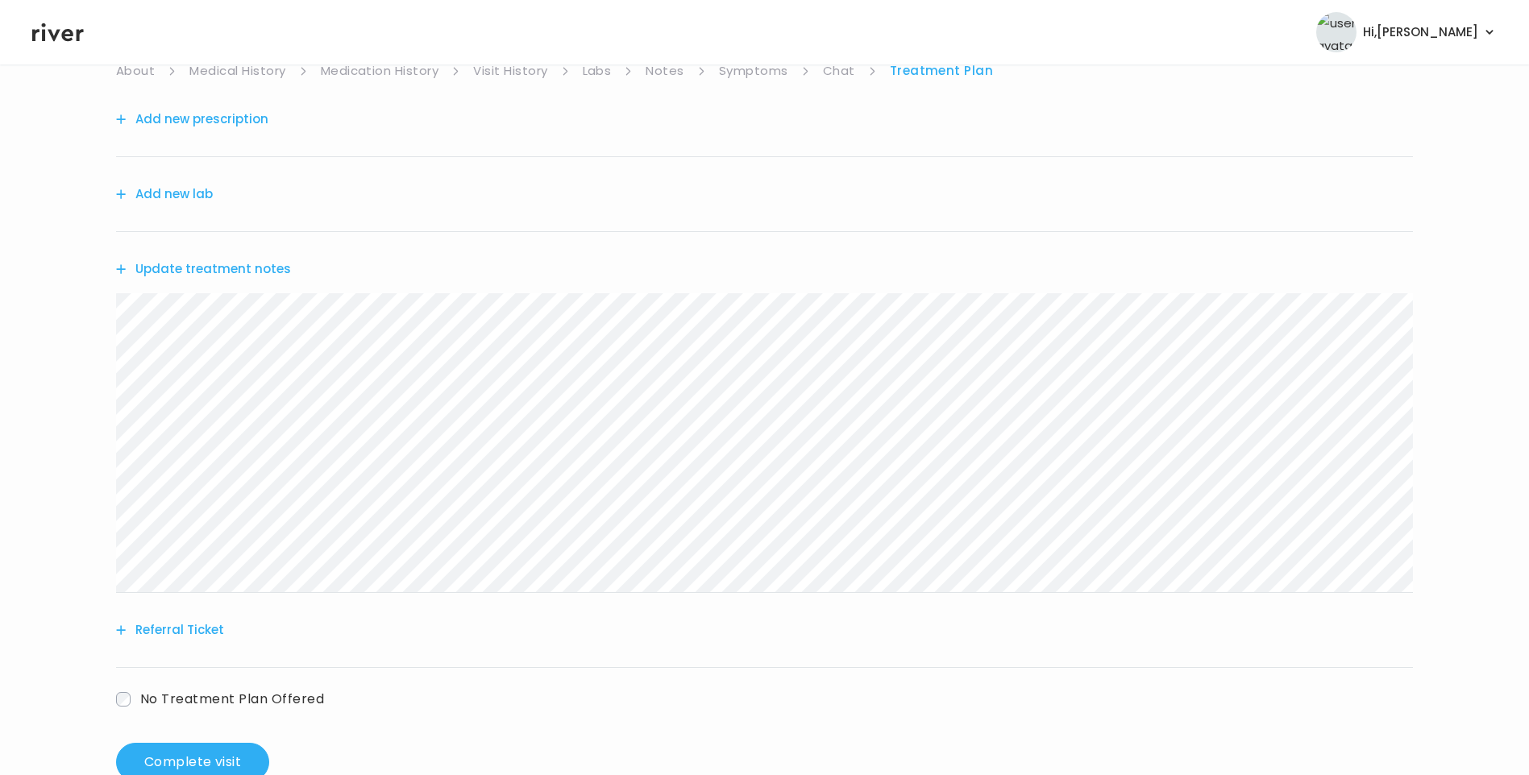
click at [95, 318] on div "MARYCING HUAI Behavioral Health Visit On: 20 Sep 2025 About Medical History Med…" at bounding box center [764, 365] width 1529 height 858
click at [197, 629] on button "Referral Ticket" at bounding box center [170, 630] width 108 height 23
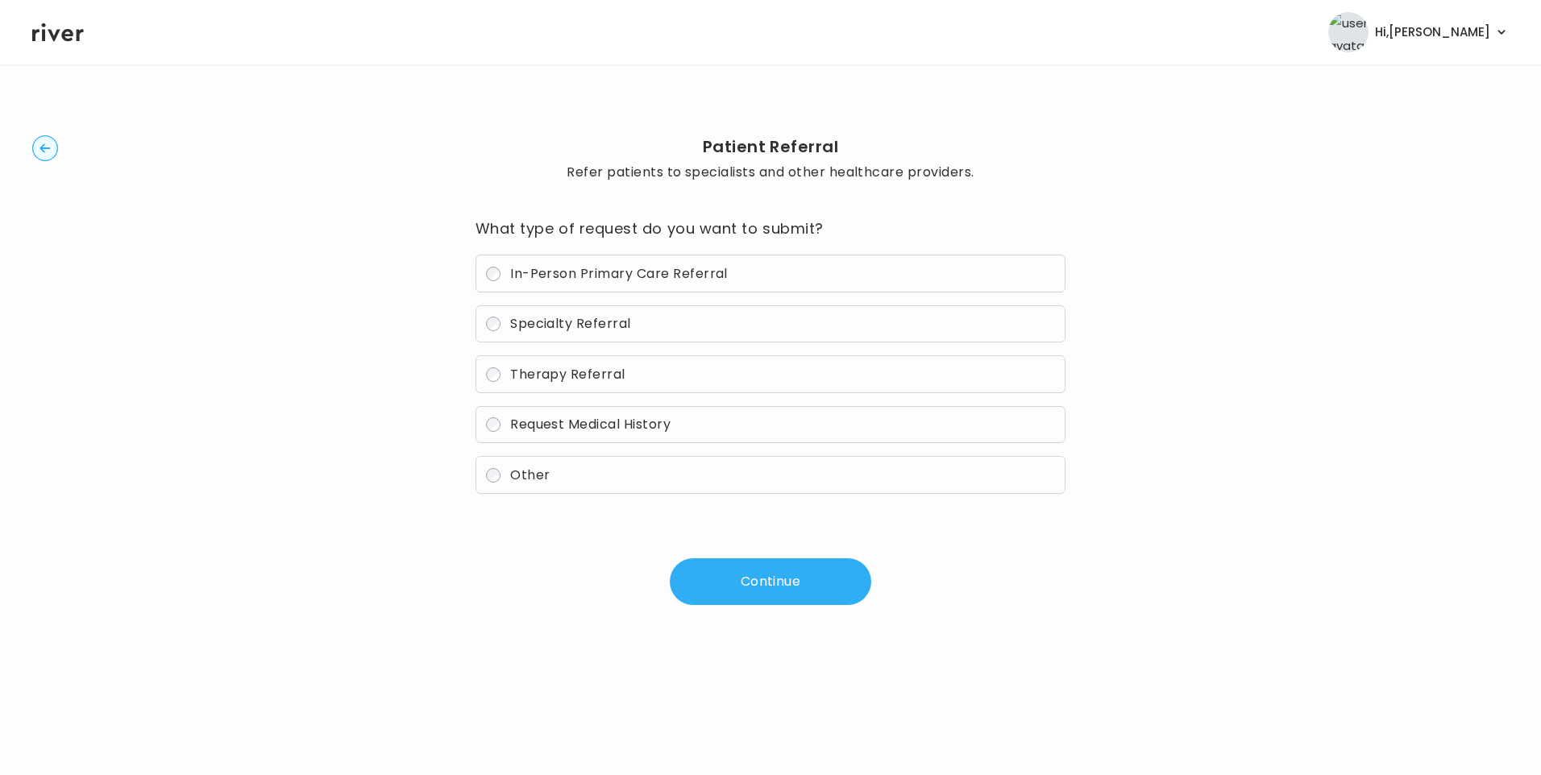
click at [576, 375] on span "Therapy Referral" at bounding box center [567, 374] width 115 height 19
click at [758, 580] on button "Continue" at bounding box center [771, 582] width 202 height 47
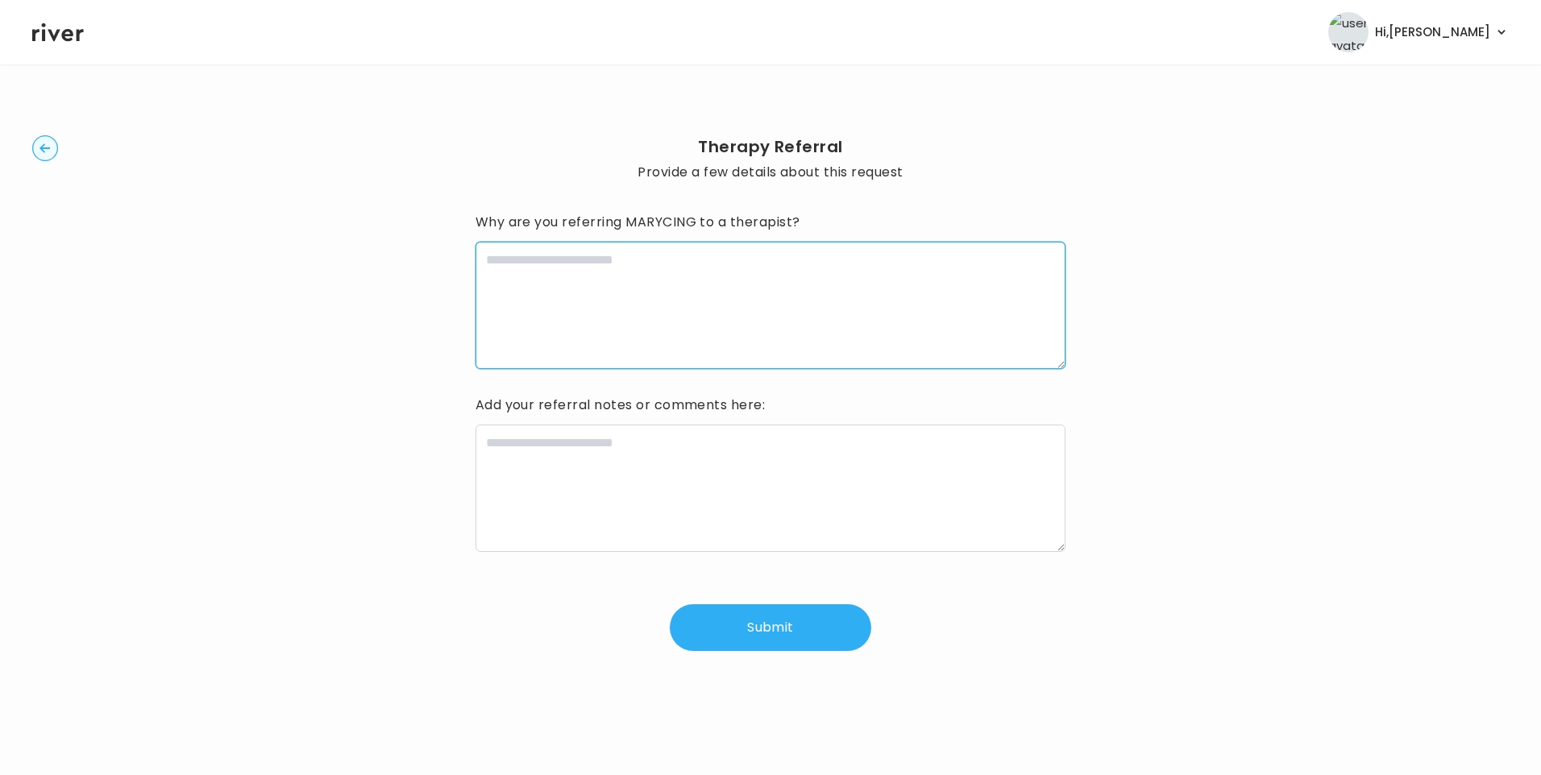
click at [662, 297] on textarea at bounding box center [771, 305] width 591 height 127
type textarea "**********"
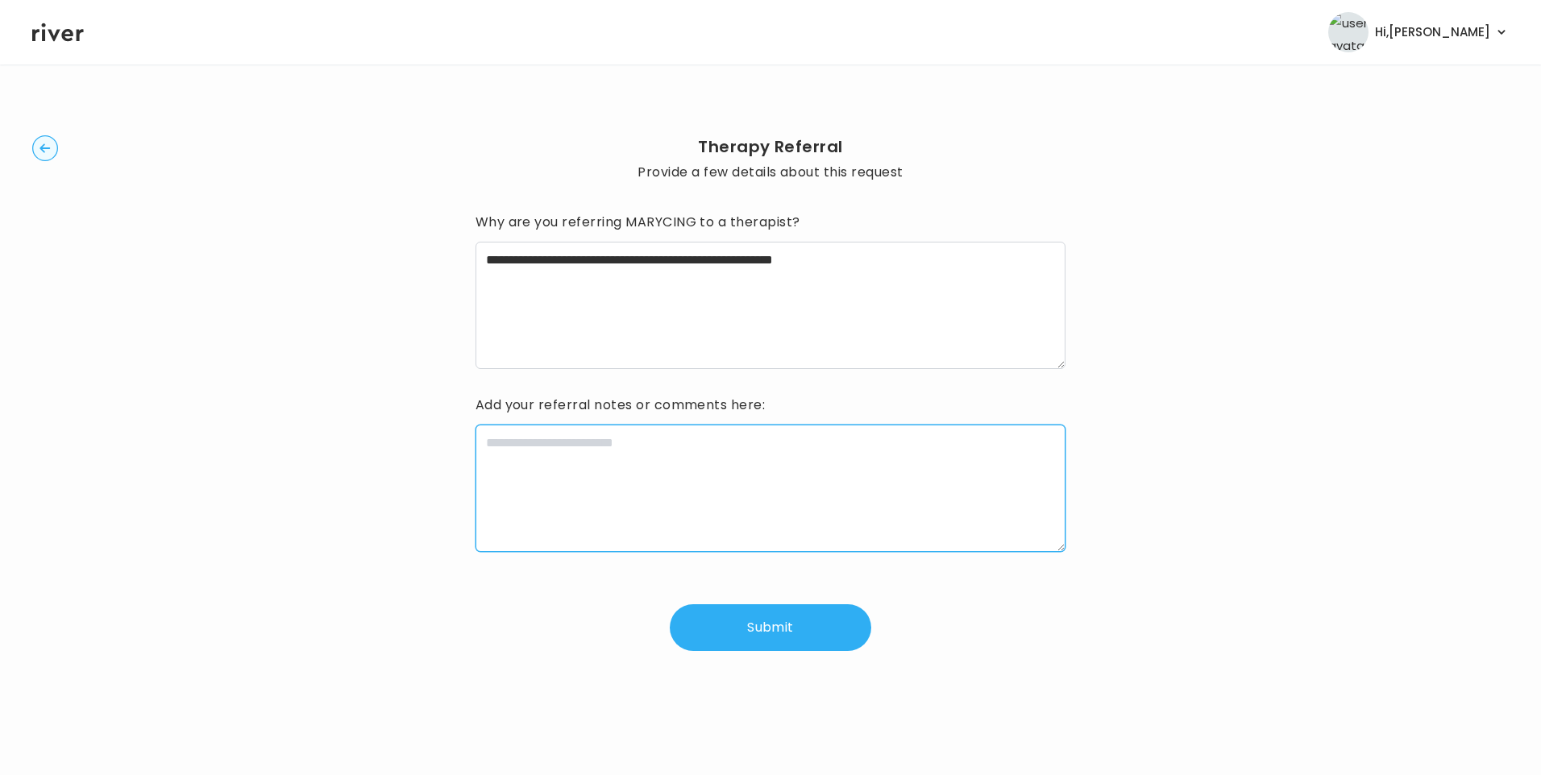
click at [709, 478] on textarea at bounding box center [771, 488] width 591 height 127
paste textarea "**********"
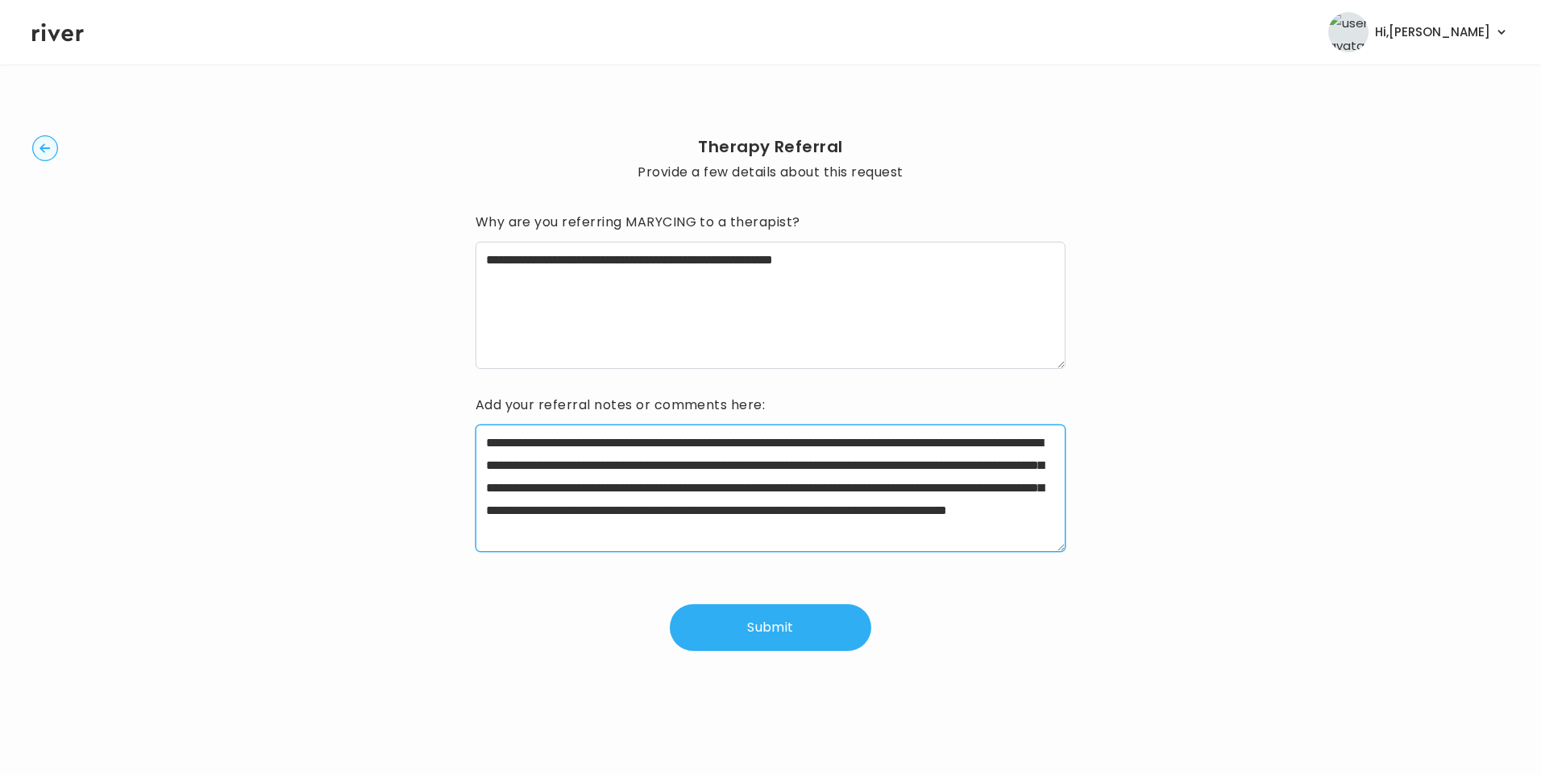
drag, startPoint x: 534, startPoint y: 439, endPoint x: 614, endPoint y: 439, distance: 80.6
click at [614, 439] on textarea "**********" at bounding box center [771, 488] width 591 height 127
click at [834, 444] on textarea "**********" at bounding box center [771, 488] width 591 height 127
click at [615, 508] on textarea "**********" at bounding box center [771, 488] width 591 height 127
click at [617, 507] on textarea "**********" at bounding box center [771, 488] width 591 height 127
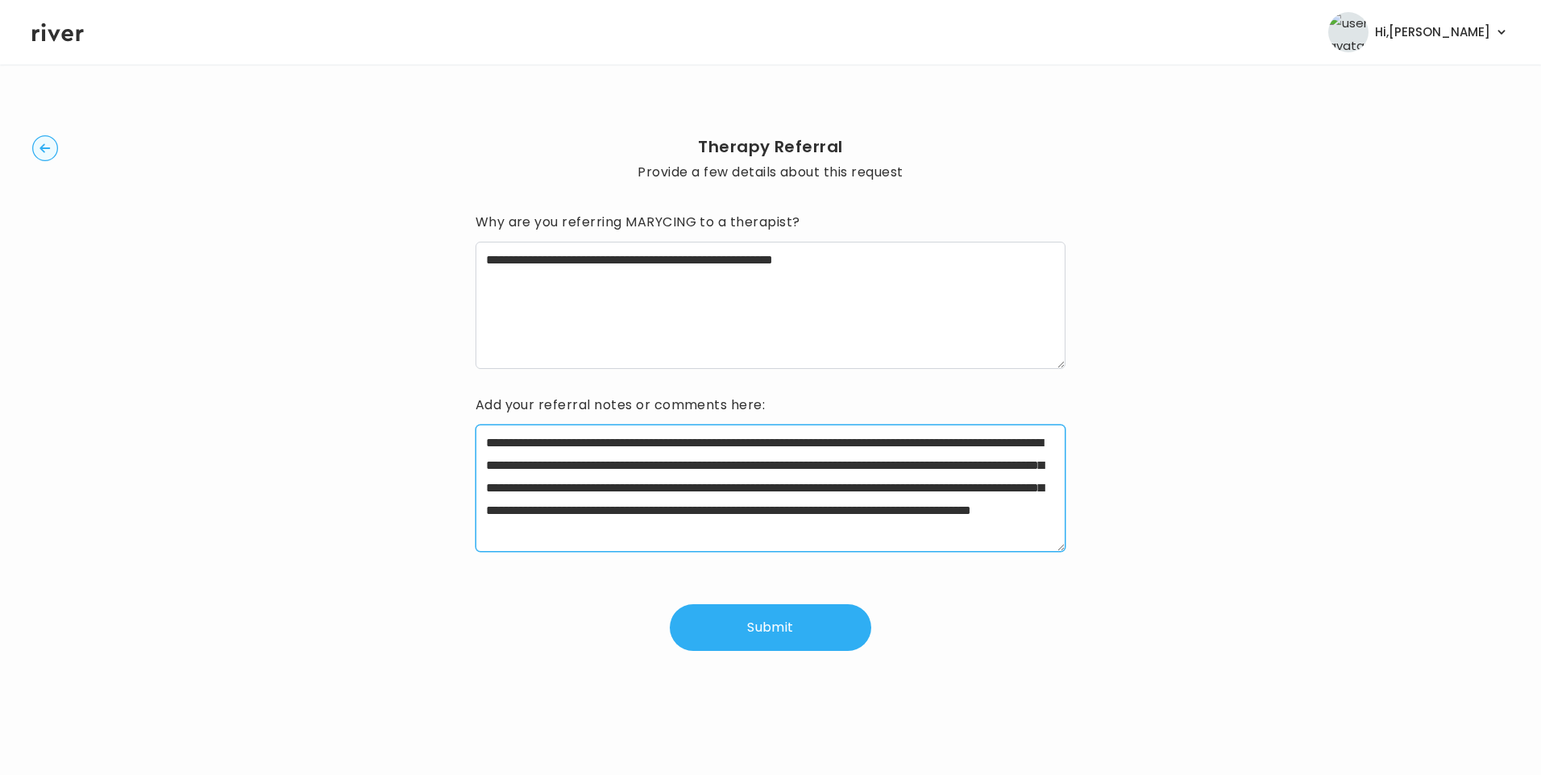
scroll to position [23, 0]
drag, startPoint x: 621, startPoint y: 508, endPoint x: 659, endPoint y: 513, distance: 37.4
click at [659, 513] on textarea "**********" at bounding box center [771, 488] width 591 height 127
drag, startPoint x: 819, startPoint y: 509, endPoint x: 775, endPoint y: 528, distance: 47.3
click at [775, 528] on textarea "**********" at bounding box center [771, 488] width 591 height 127
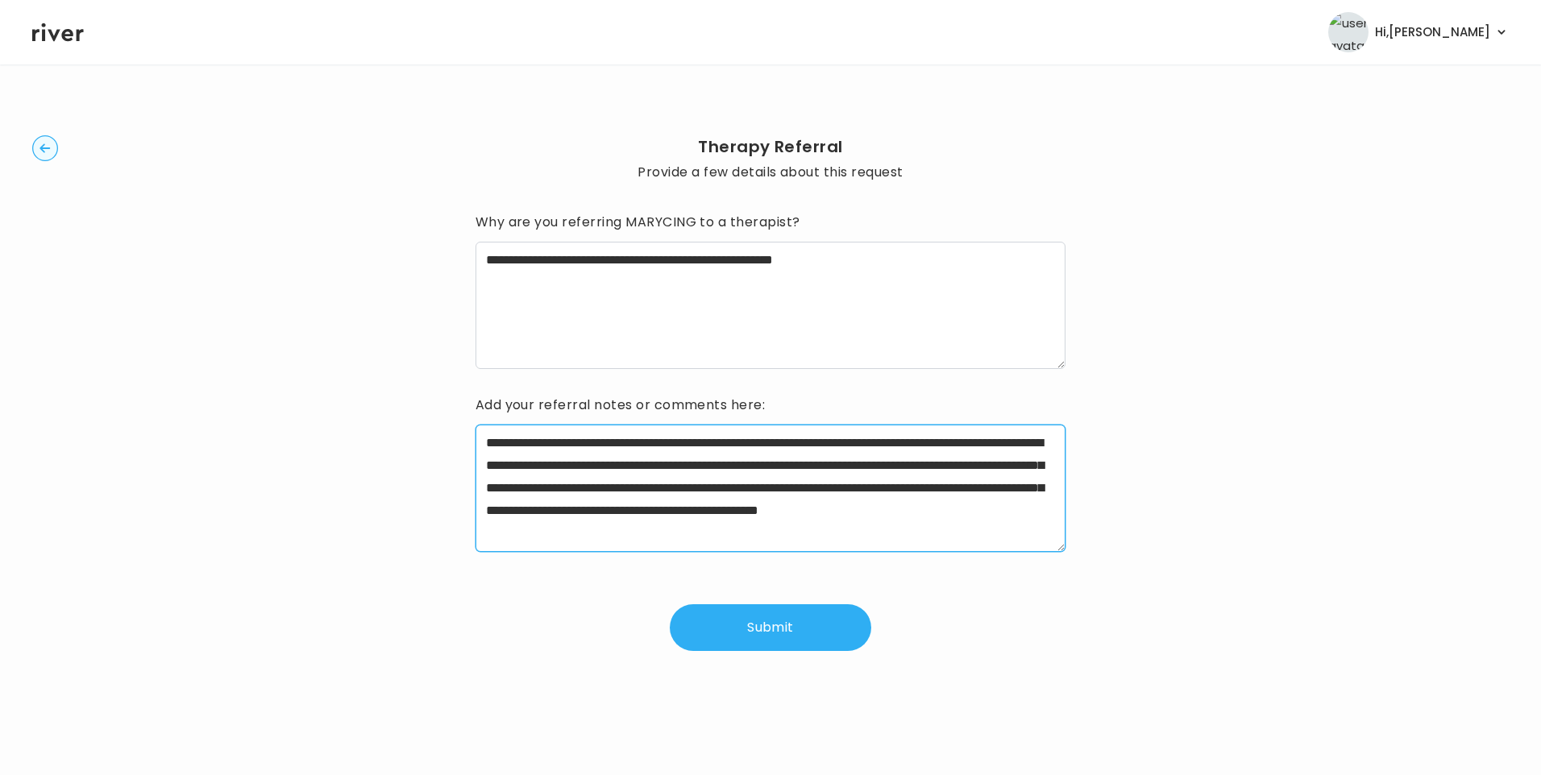
scroll to position [0, 0]
click at [1020, 537] on textarea "**********" at bounding box center [771, 488] width 591 height 127
type textarea "**********"
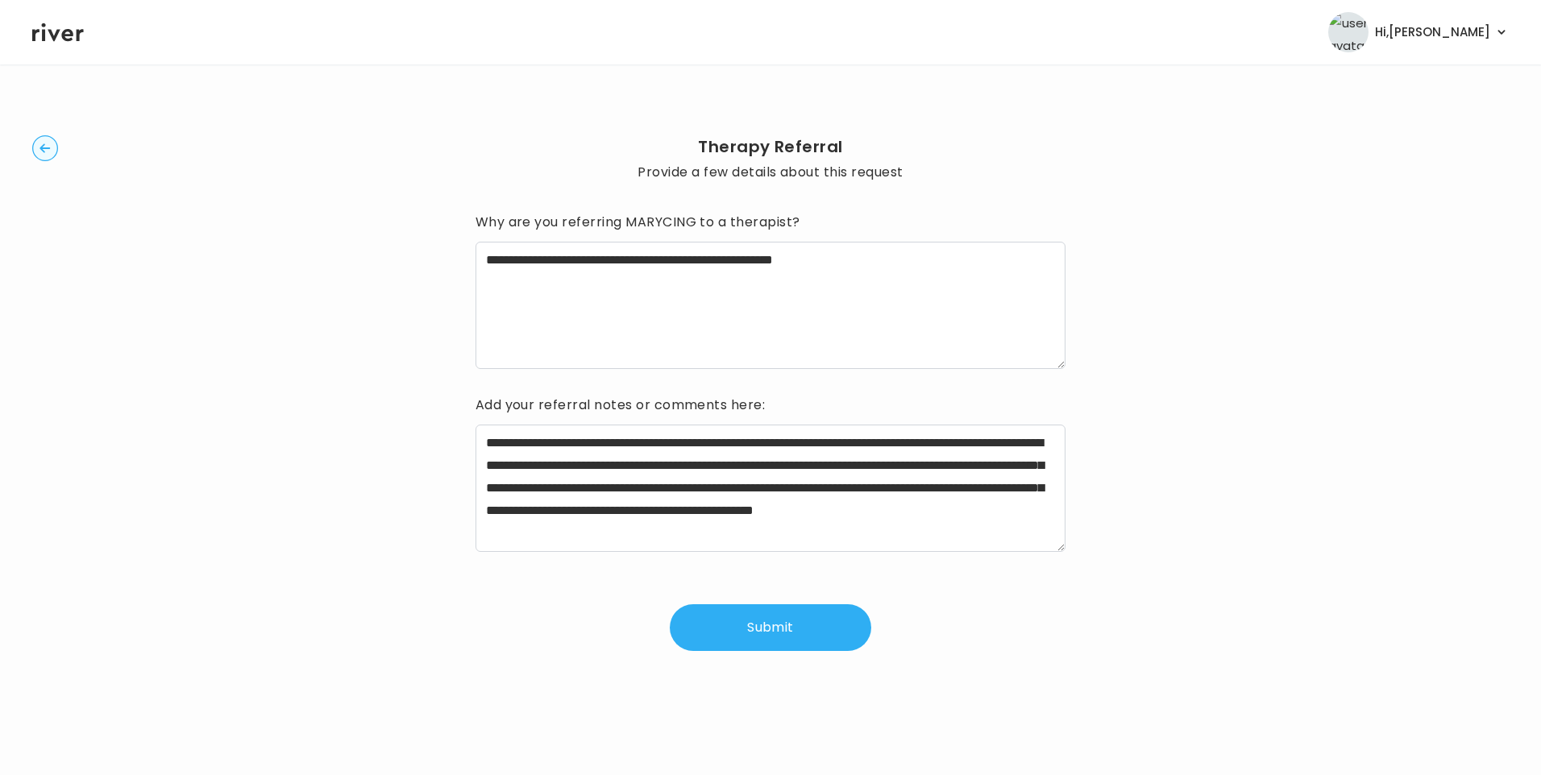
click at [767, 627] on button "Submit" at bounding box center [771, 628] width 202 height 47
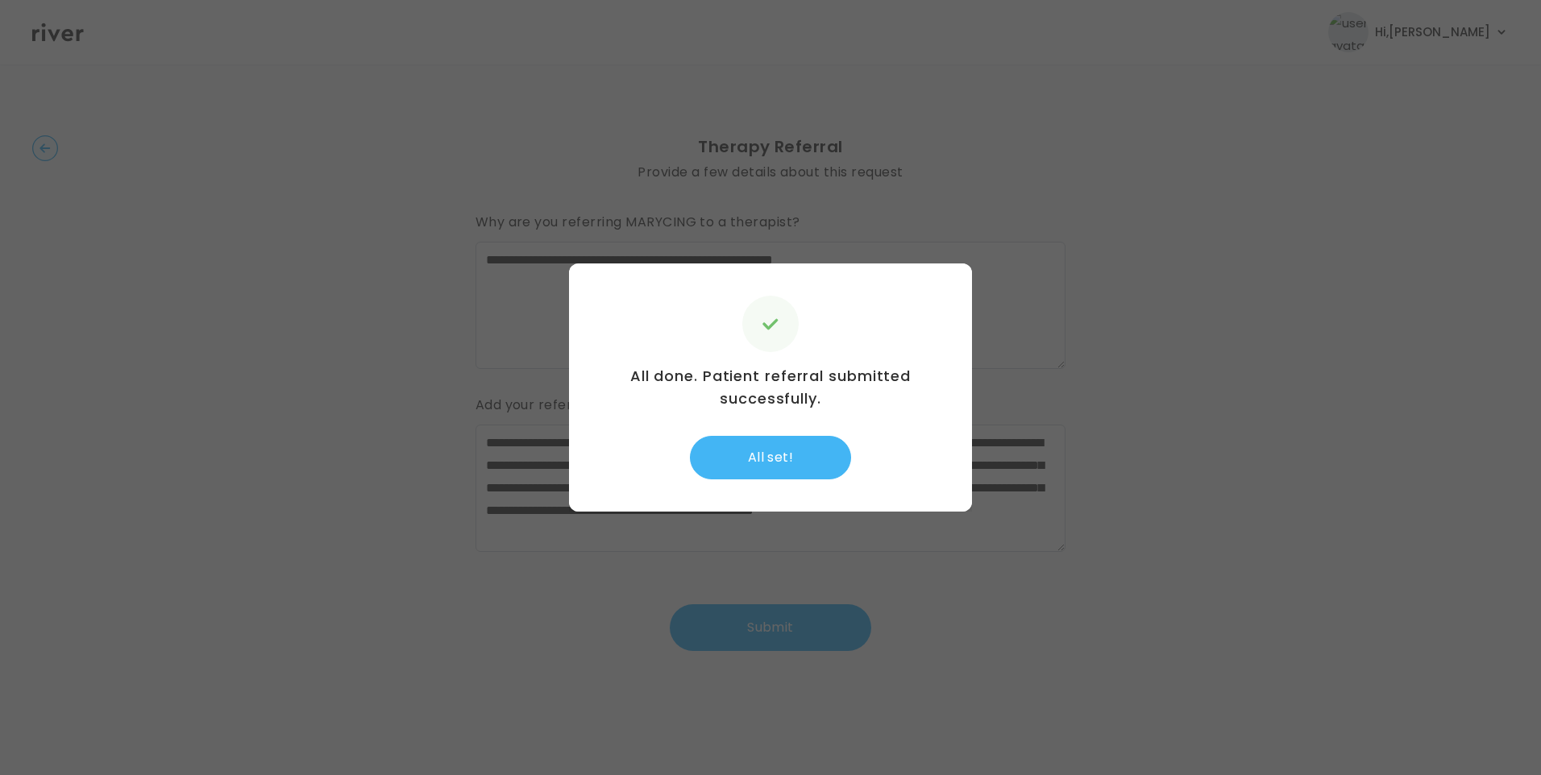
click at [783, 451] on button "All set!" at bounding box center [770, 458] width 161 height 44
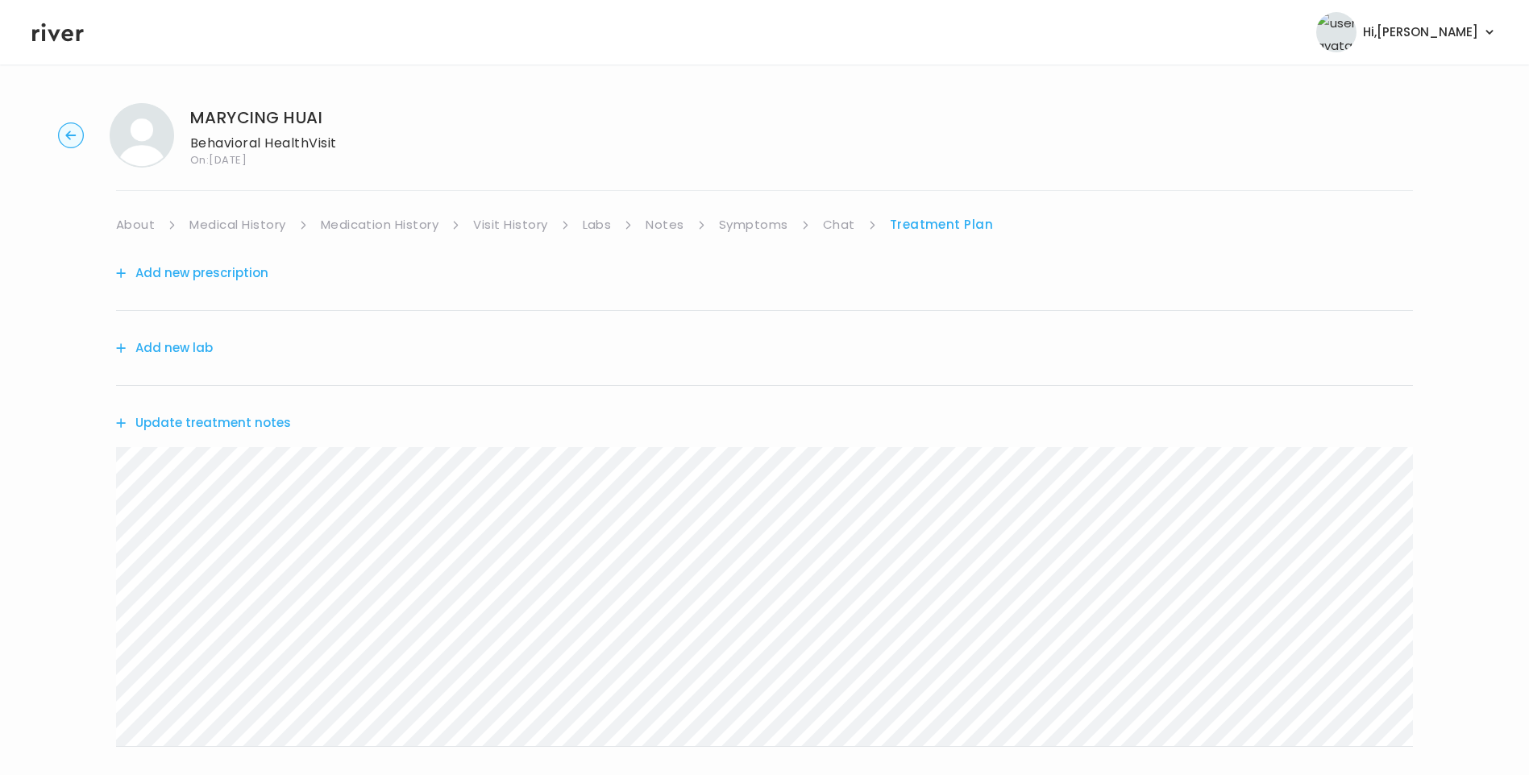
click at [257, 425] on button "Update treatment notes" at bounding box center [203, 423] width 175 height 23
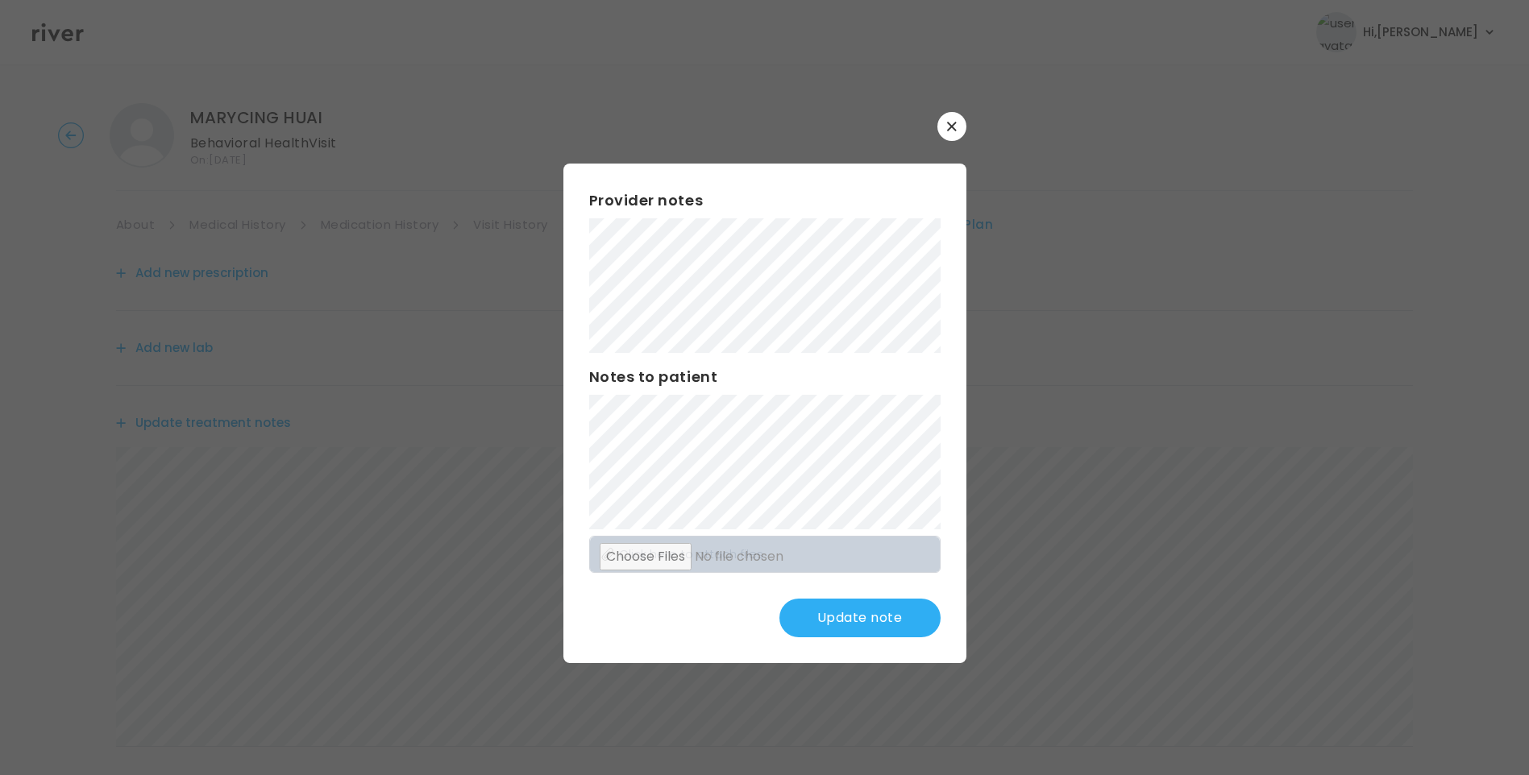
click at [858, 617] on button "Update note" at bounding box center [859, 618] width 161 height 39
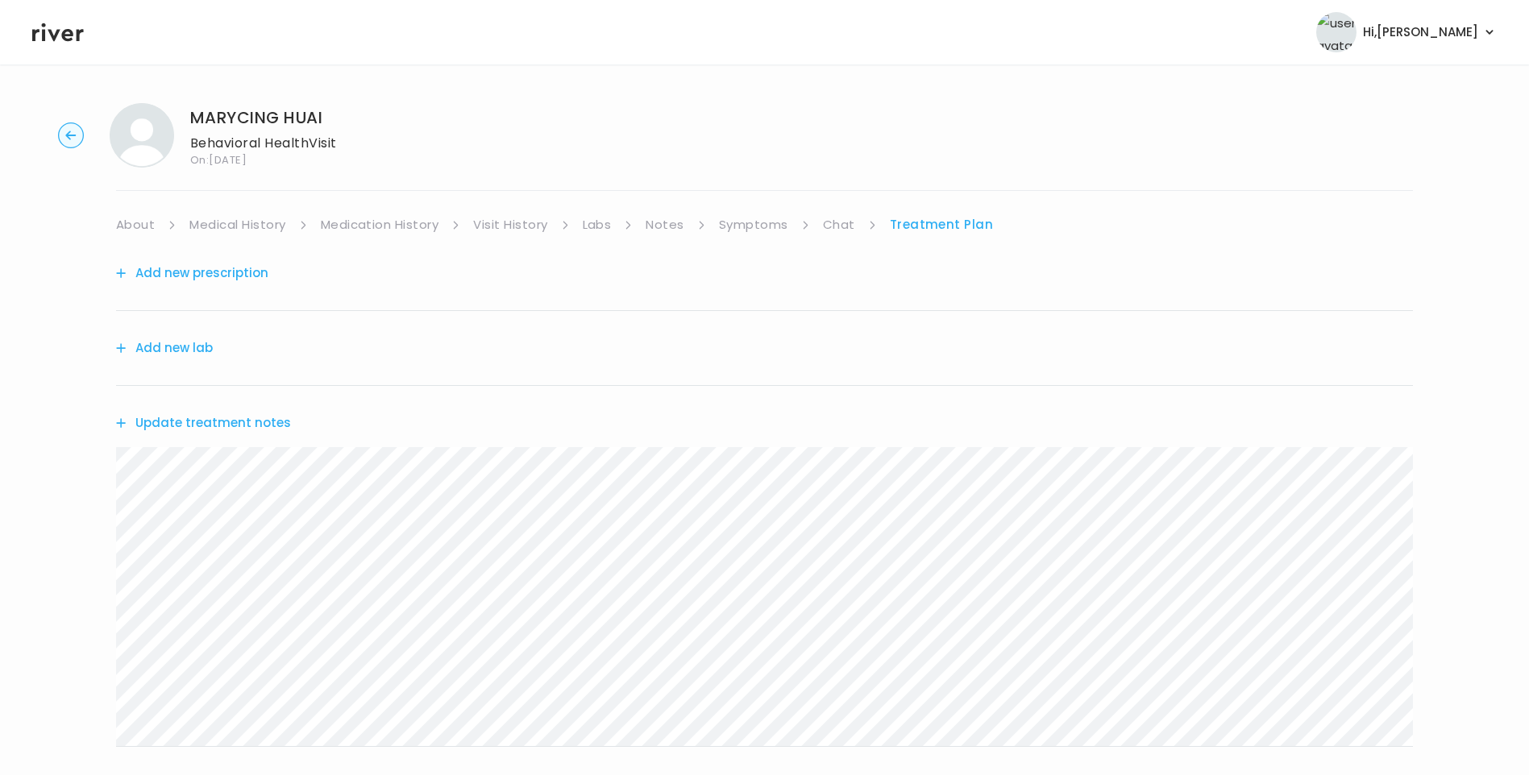
click at [224, 266] on button "Add new prescription" at bounding box center [192, 273] width 152 height 23
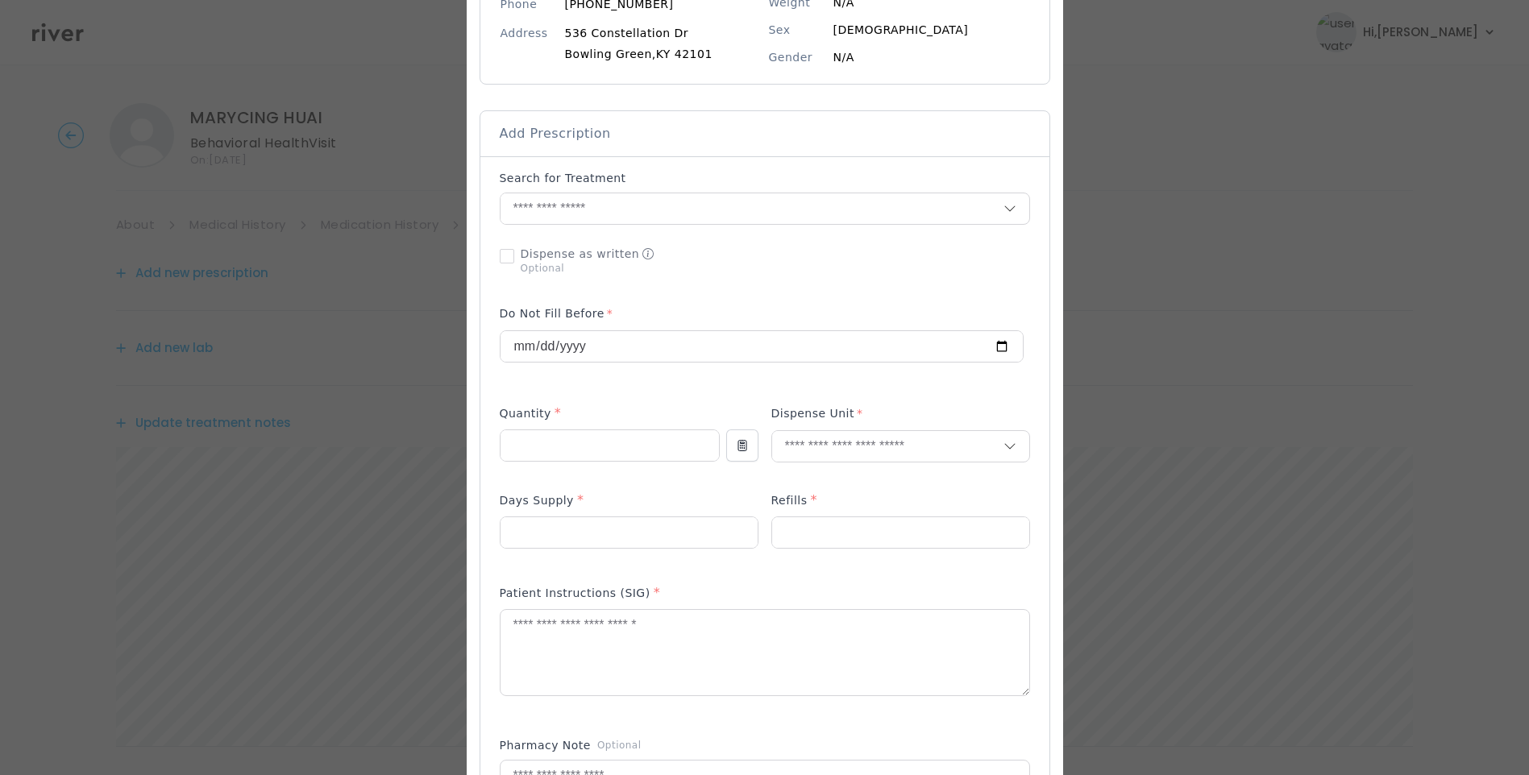
scroll to position [242, 0]
click at [531, 210] on input "text" at bounding box center [752, 206] width 503 height 31
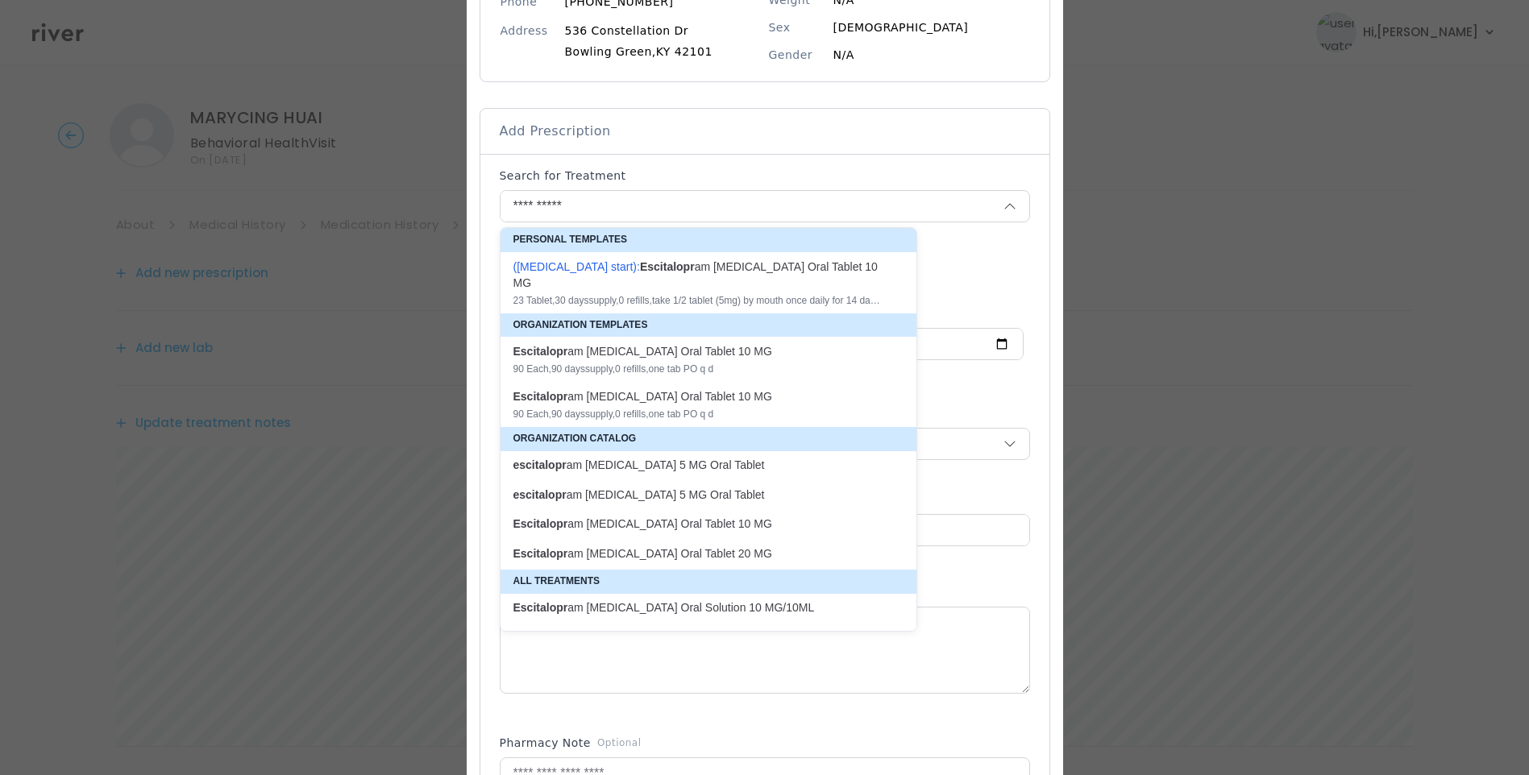
click at [579, 488] on p "escitalopr am oxalate 5 MG Oral Tablet" at bounding box center [698, 495] width 371 height 15
type input "**********"
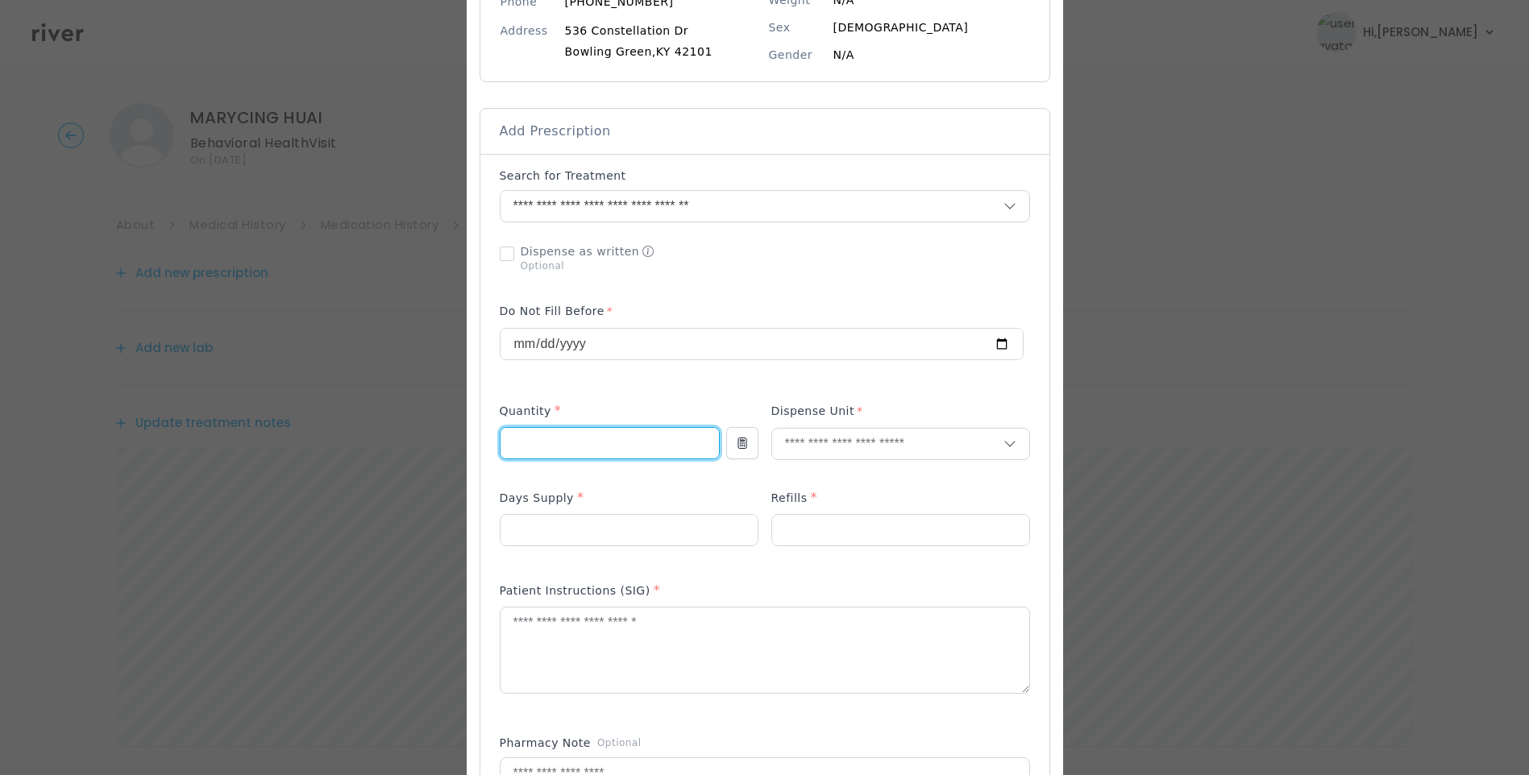
click at [549, 445] on input "number" at bounding box center [610, 443] width 218 height 31
type input "**"
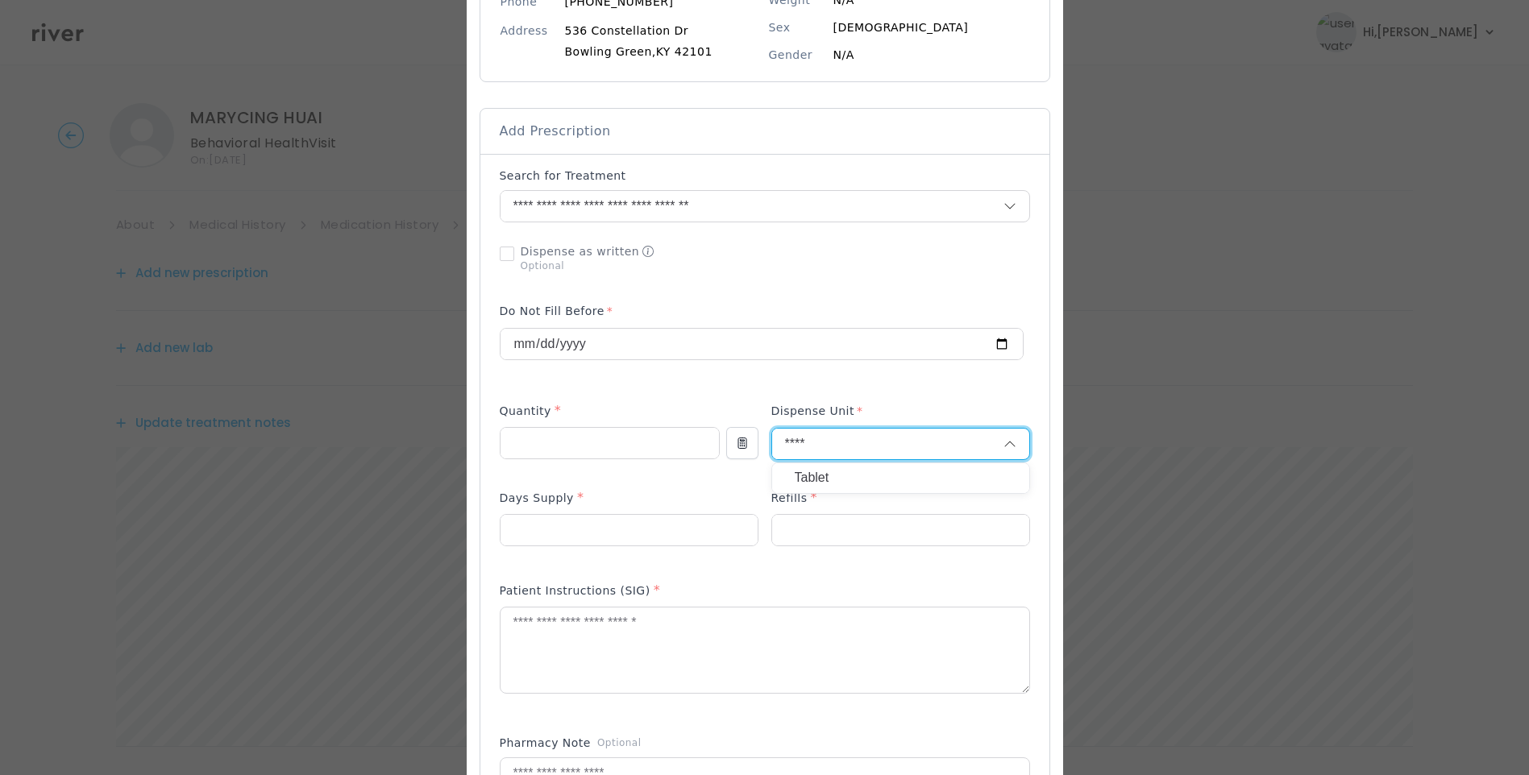
type input "****"
click at [814, 478] on p "Tablet" at bounding box center [901, 478] width 212 height 23
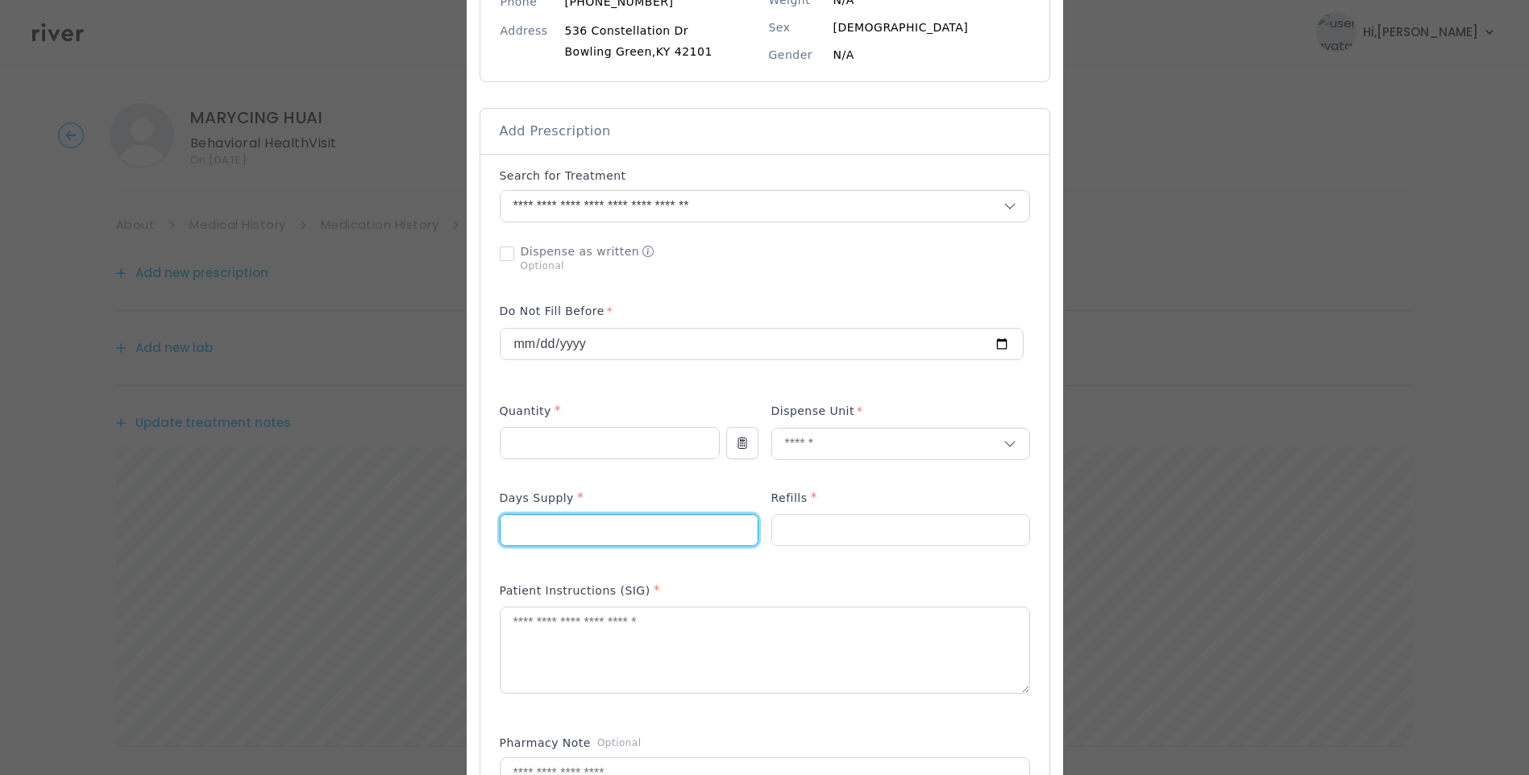
click at [585, 539] on input "number" at bounding box center [629, 530] width 257 height 31
type input "**"
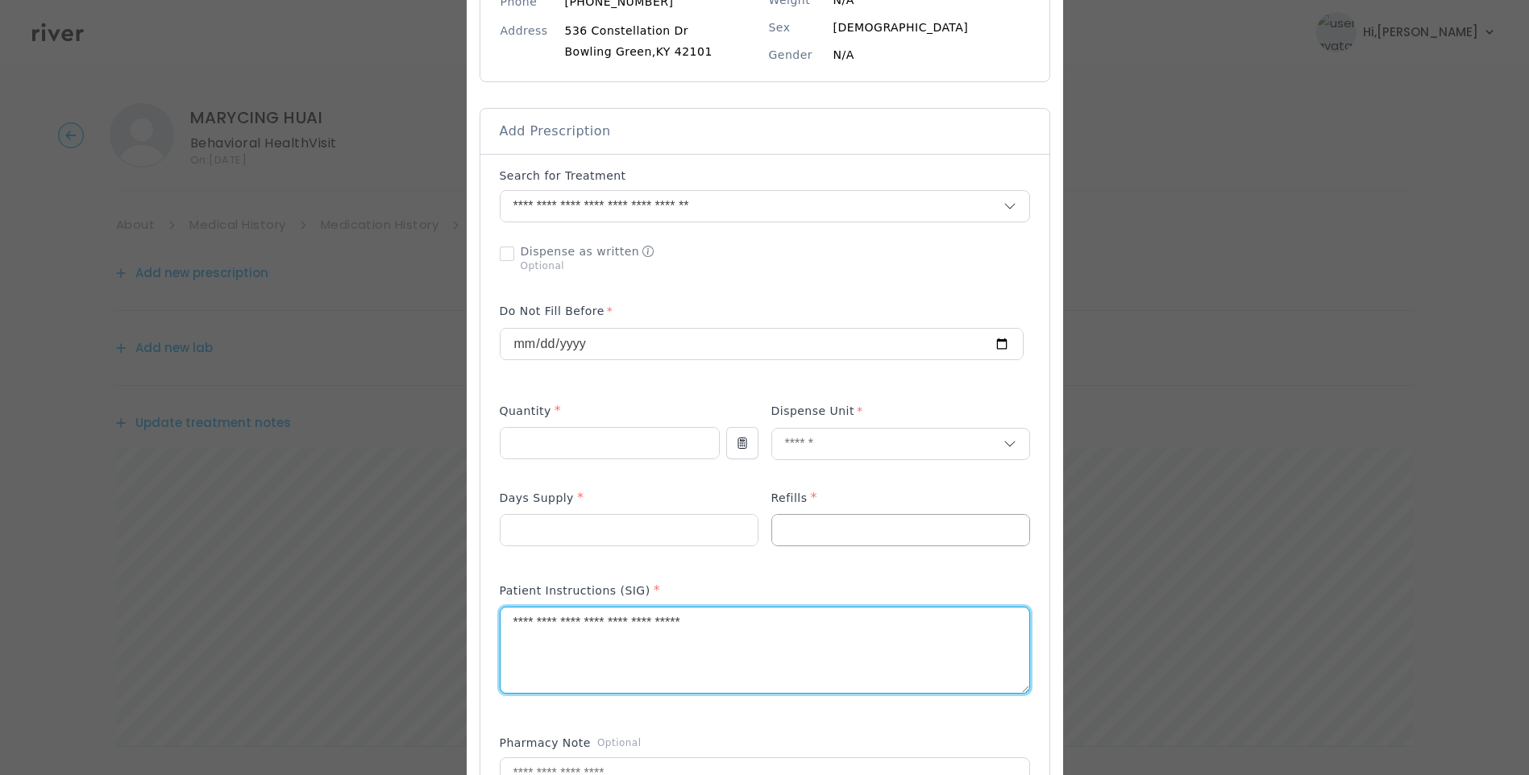
type textarea "**********"
click at [871, 523] on input "number" at bounding box center [900, 530] width 257 height 31
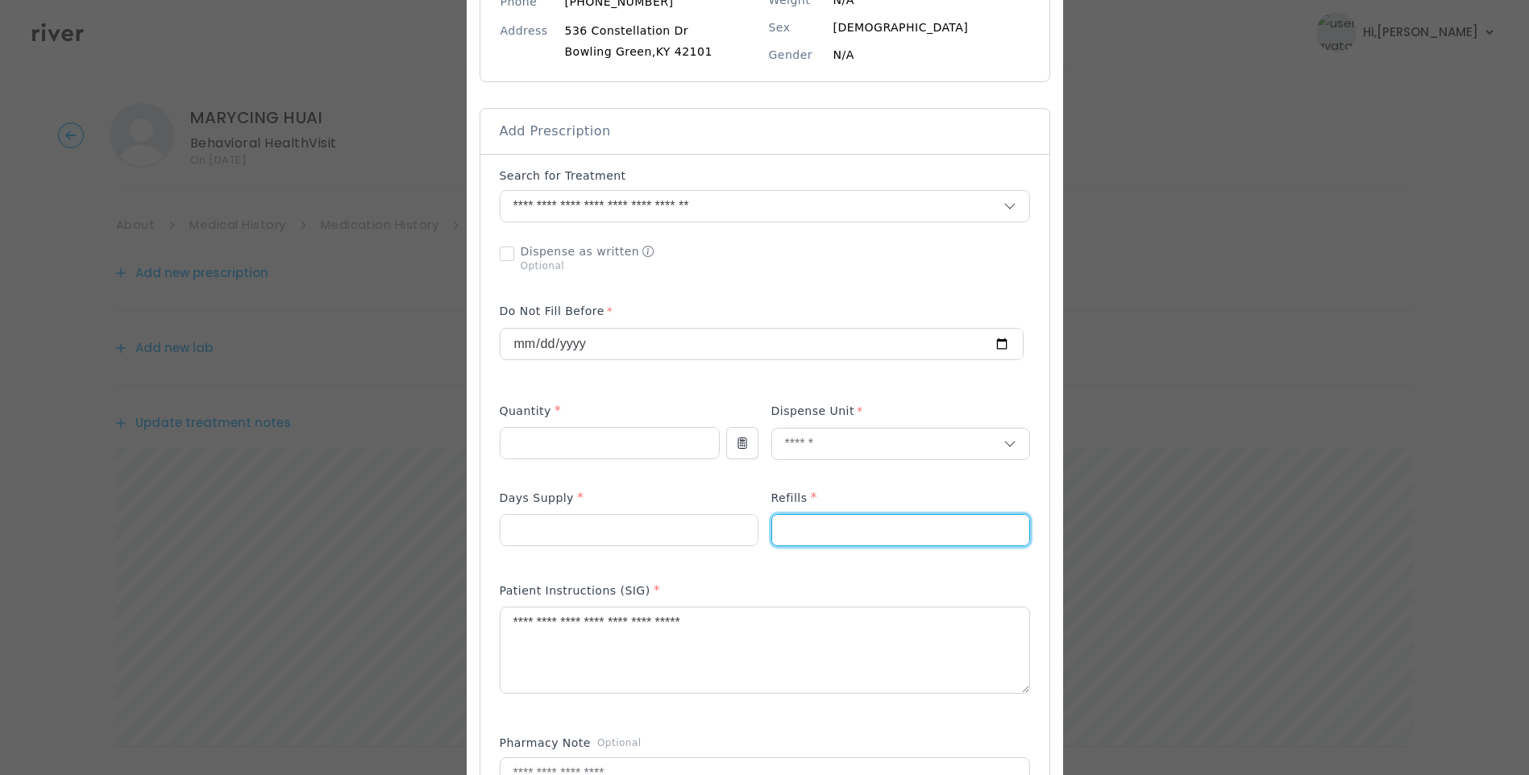
type input "*"
click at [961, 277] on div at bounding box center [765, 258] width 530 height 42
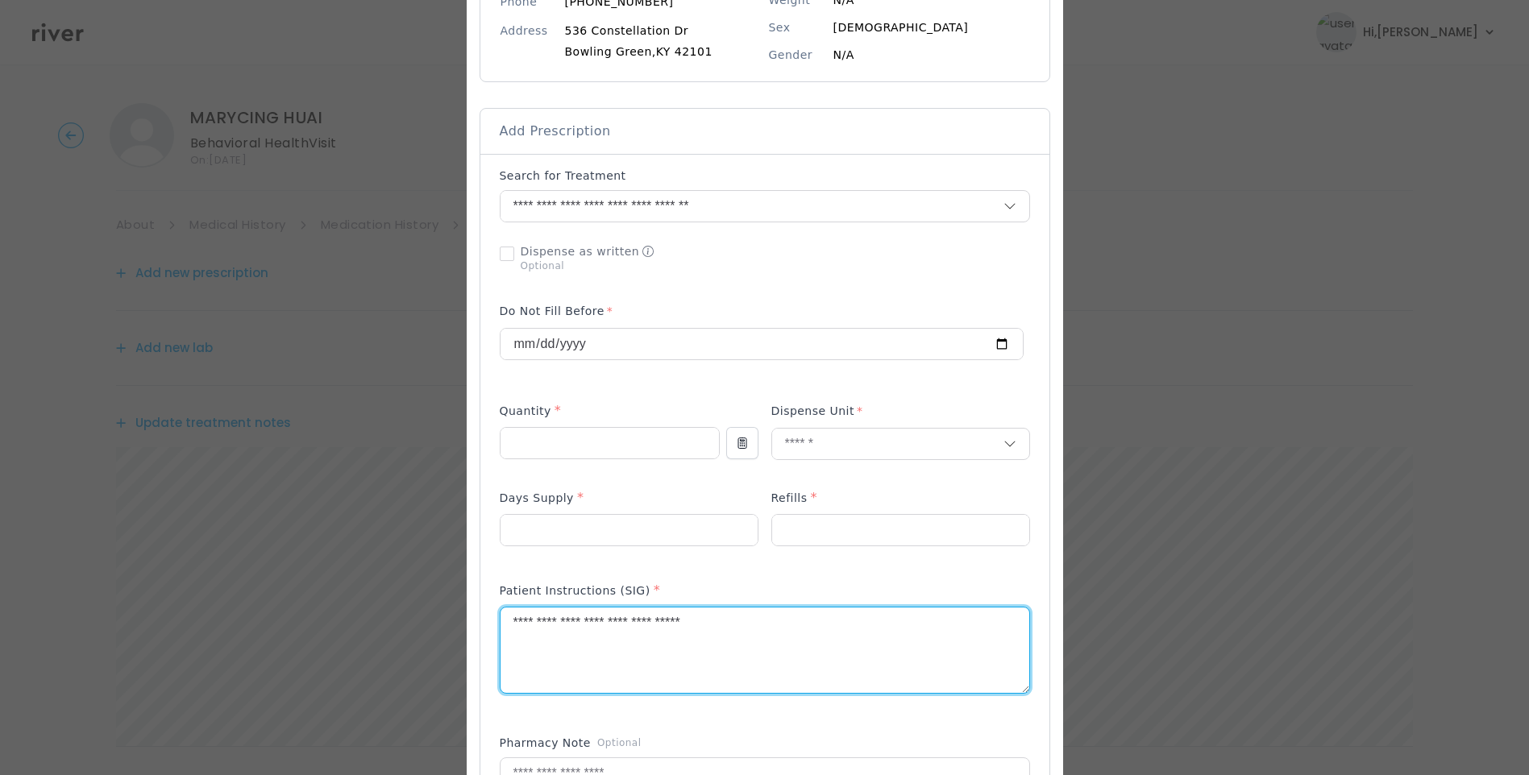
click at [757, 621] on textarea "**********" at bounding box center [765, 650] width 529 height 85
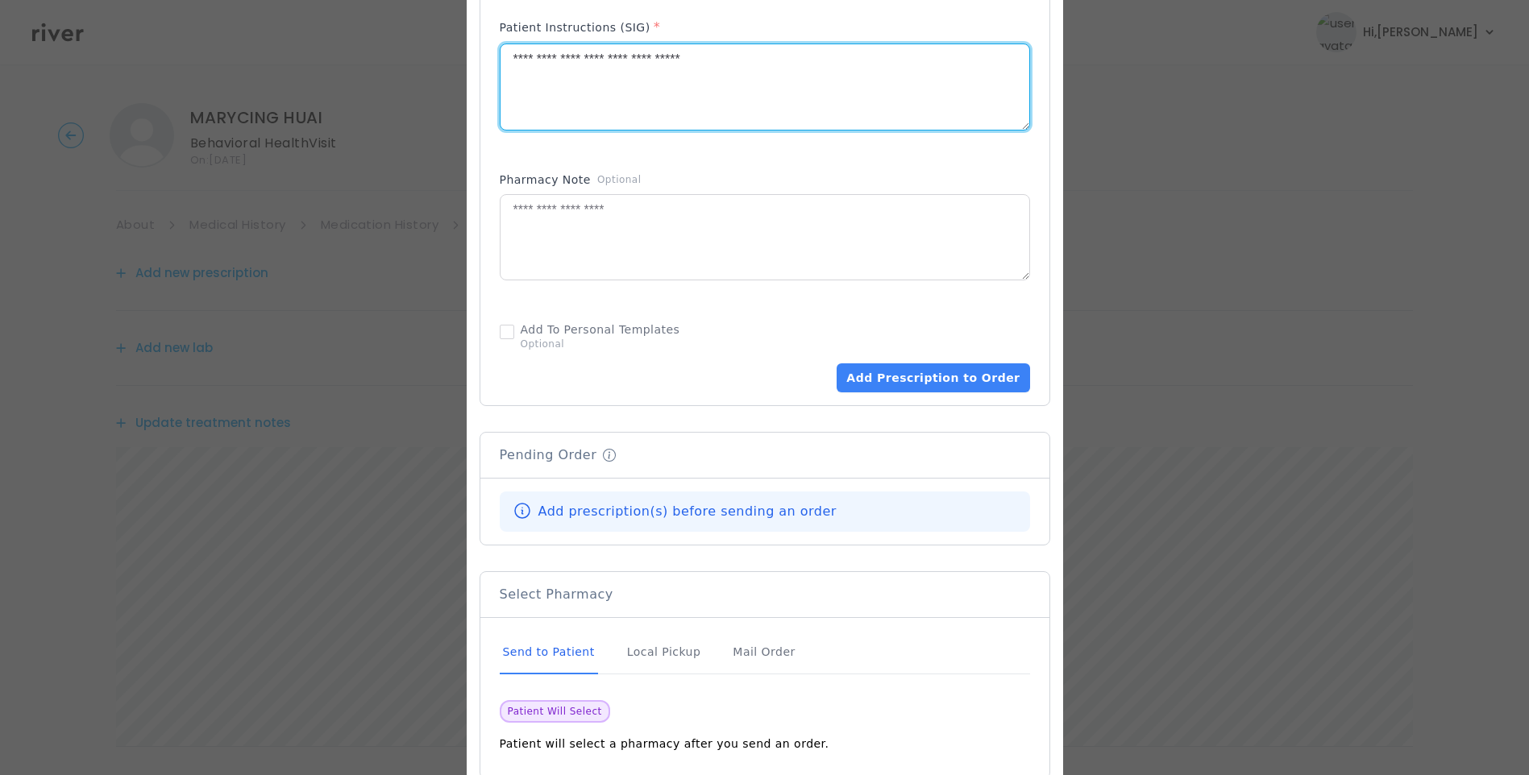
scroll to position [806, 0]
click at [551, 654] on div "Send to Patient" at bounding box center [549, 652] width 98 height 44
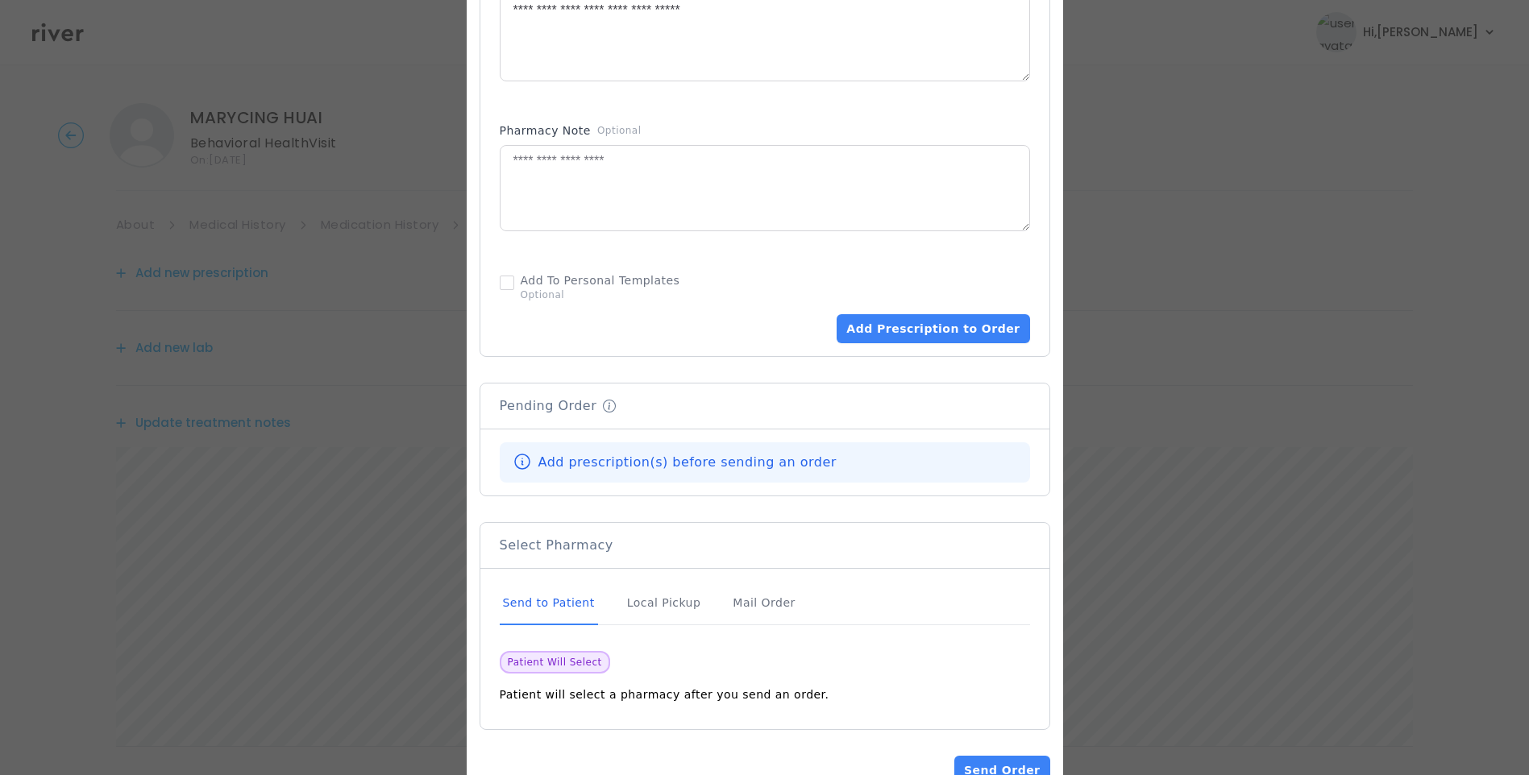
scroll to position [903, 0]
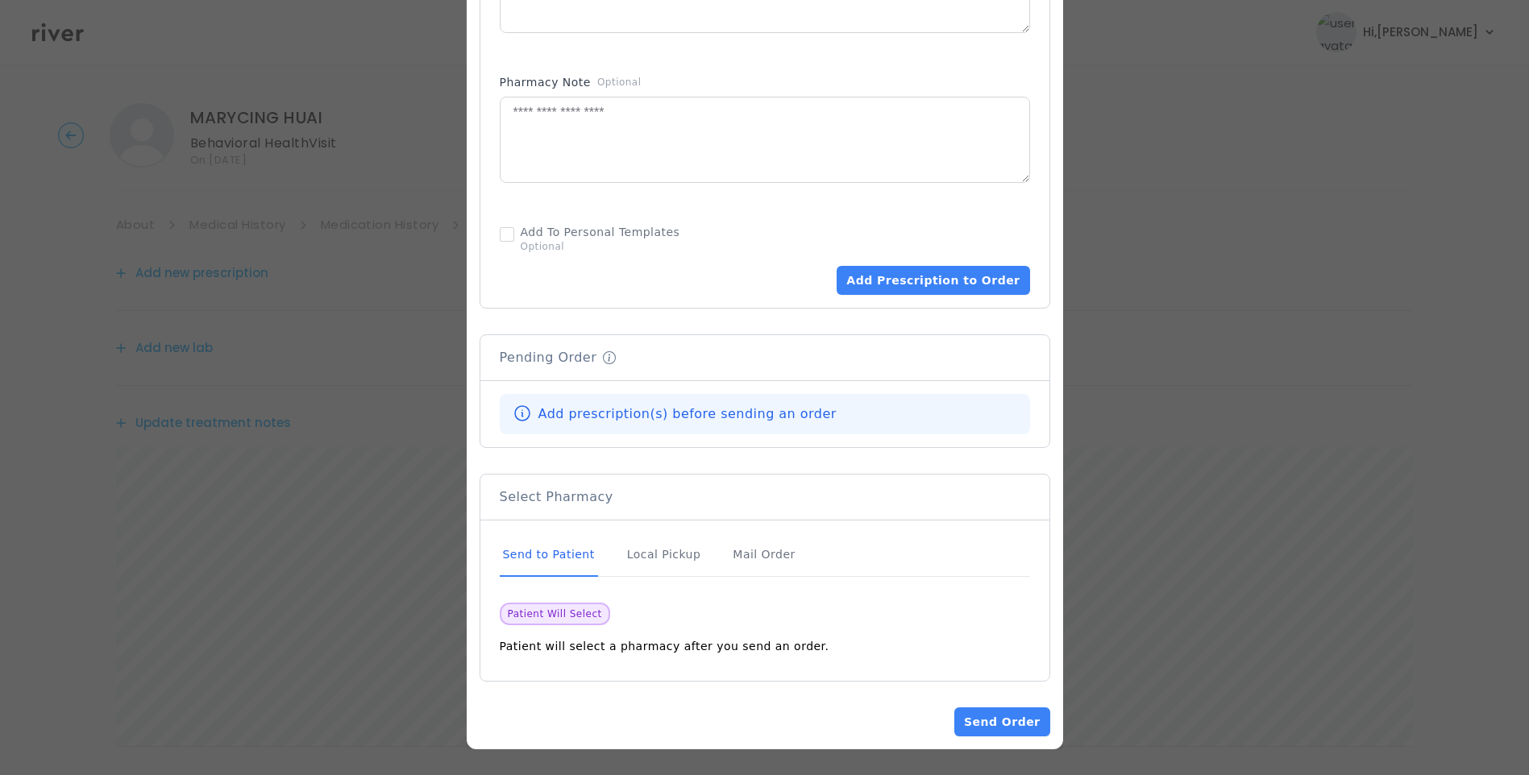
click at [548, 553] on div "Send to Patient" at bounding box center [549, 556] width 98 height 44
click at [929, 276] on button "Add Prescription to Order" at bounding box center [933, 280] width 193 height 29
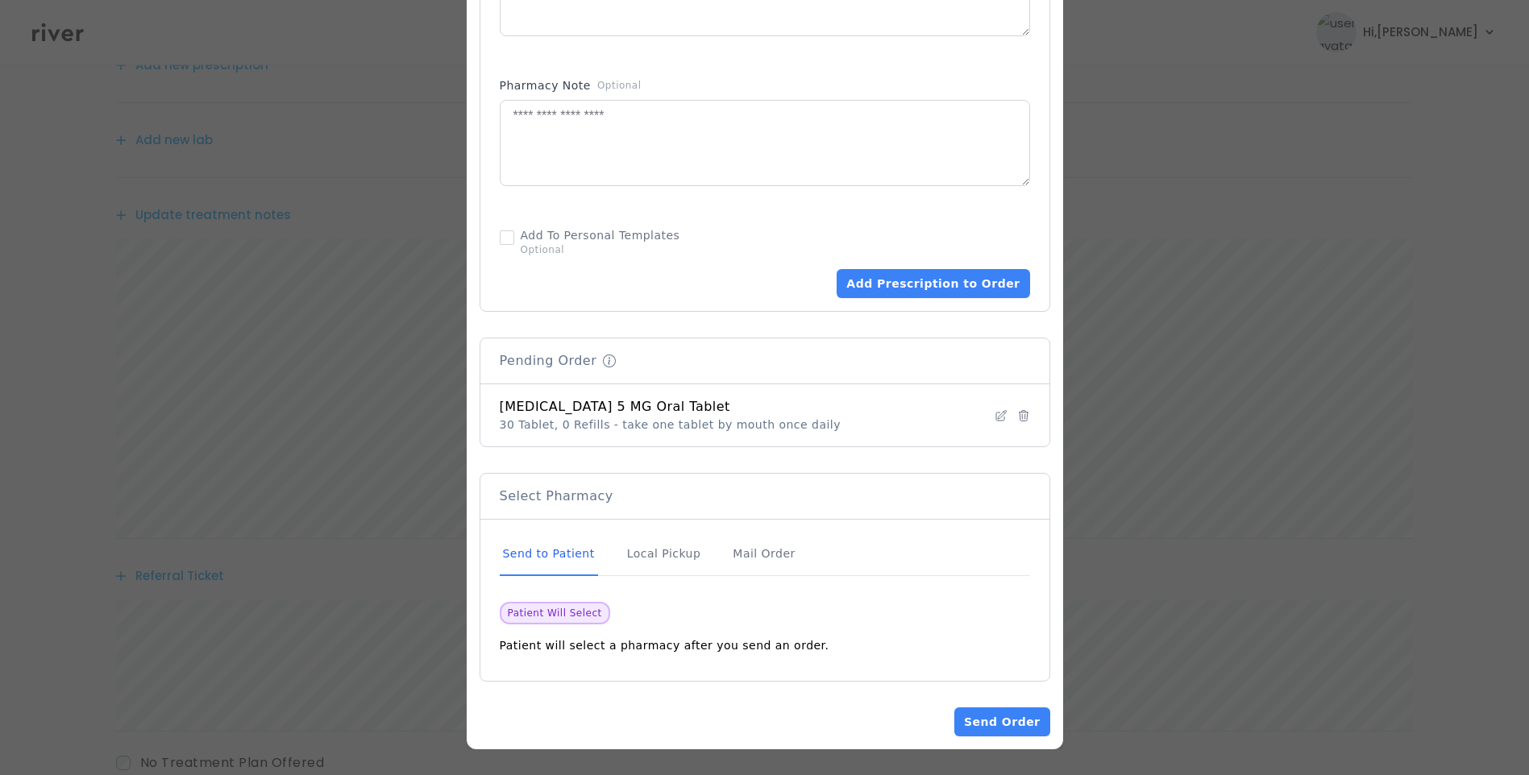
scroll to position [317, 0]
click at [1016, 723] on button "Send Order" at bounding box center [1001, 722] width 95 height 29
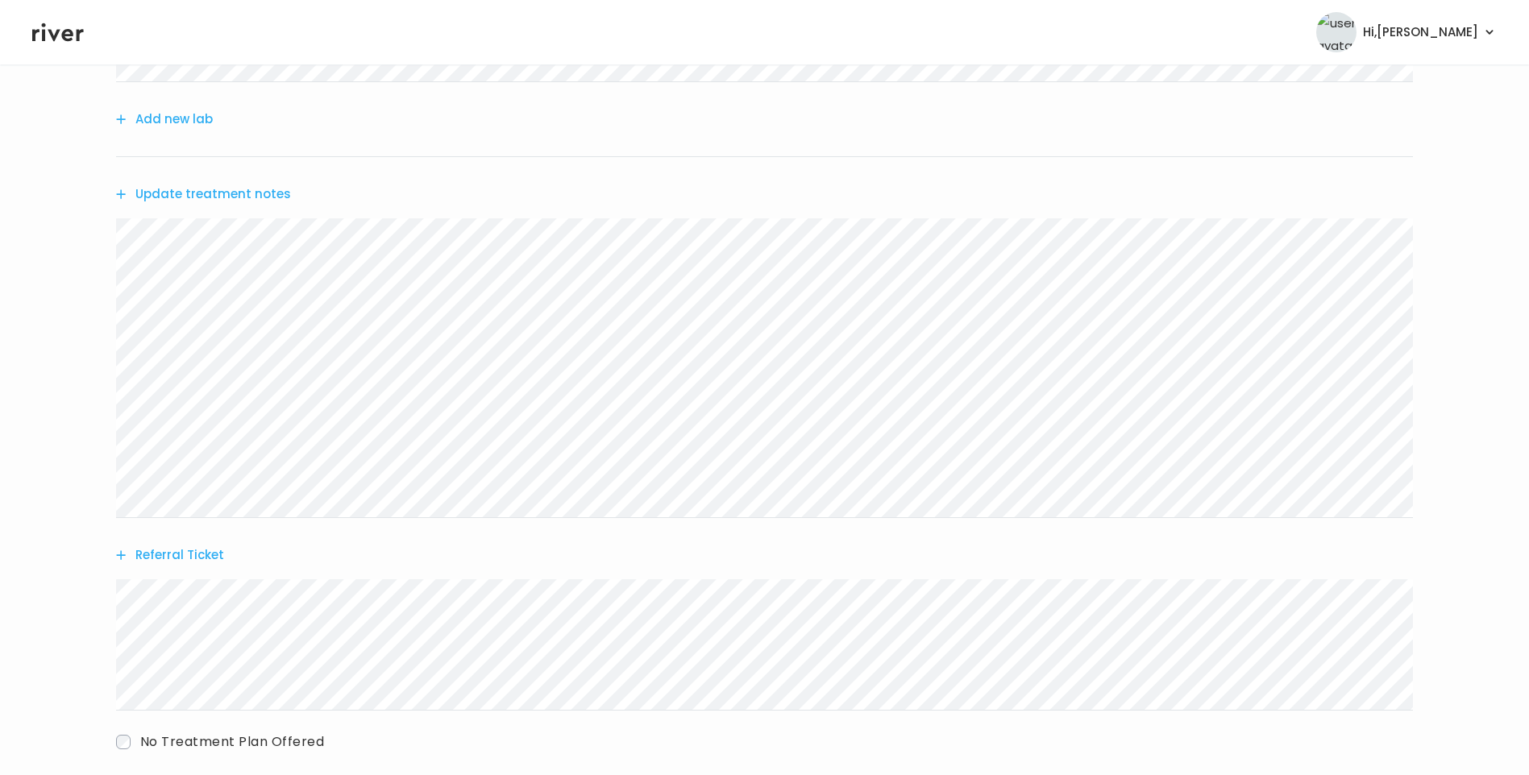
scroll to position [481, 0]
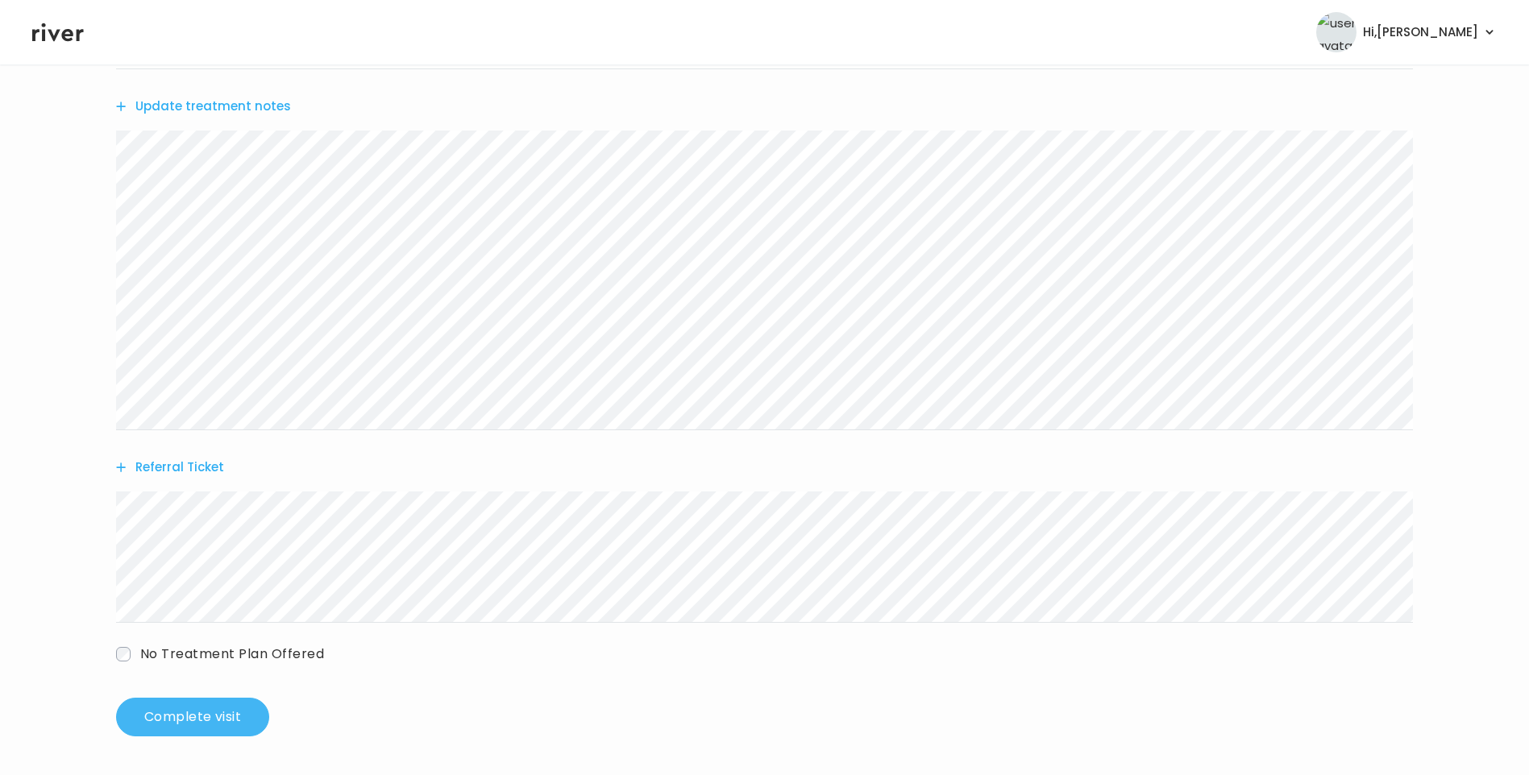
click at [179, 723] on button "Complete visit" at bounding box center [192, 717] width 153 height 39
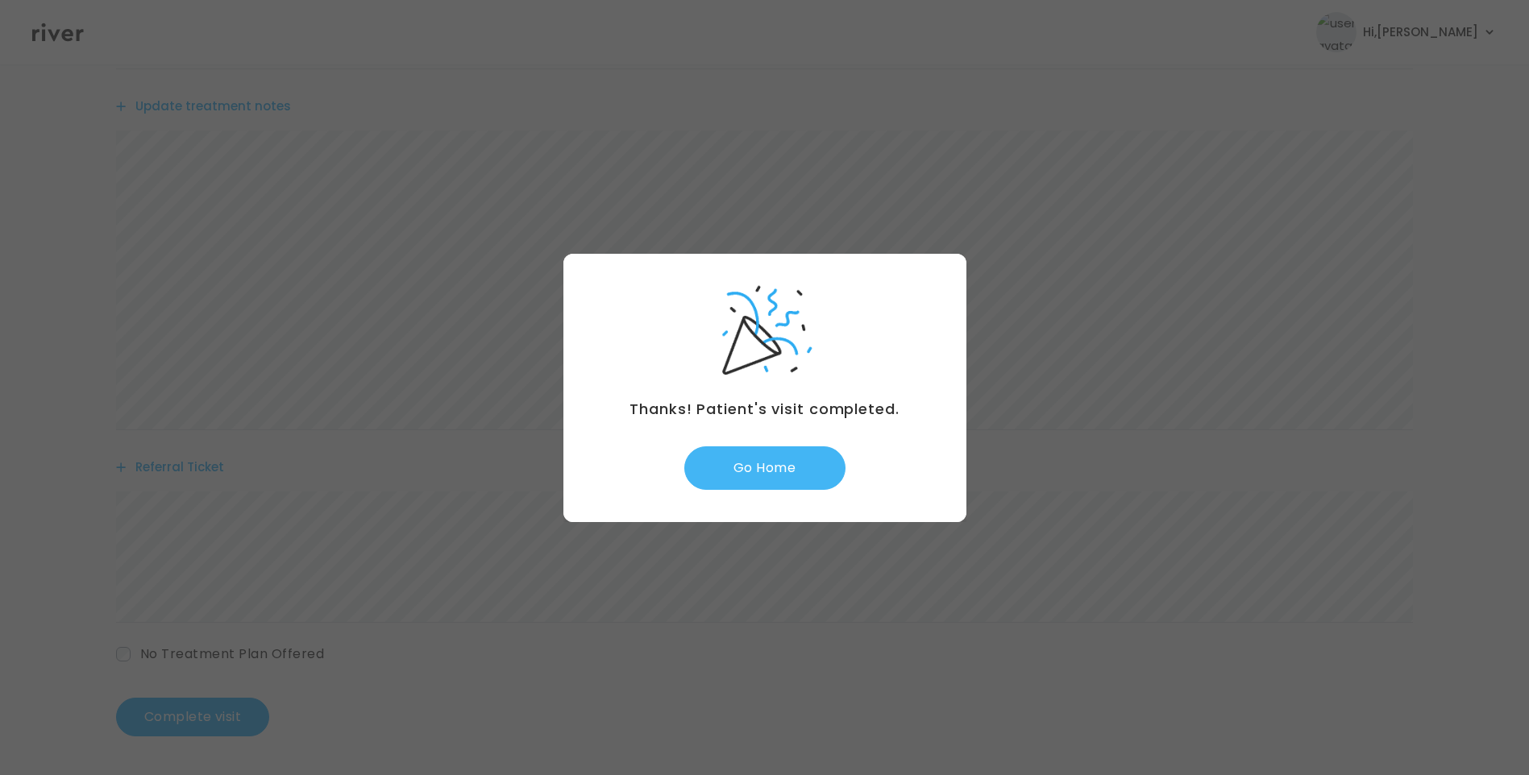
click at [783, 460] on button "Go Home" at bounding box center [764, 469] width 161 height 44
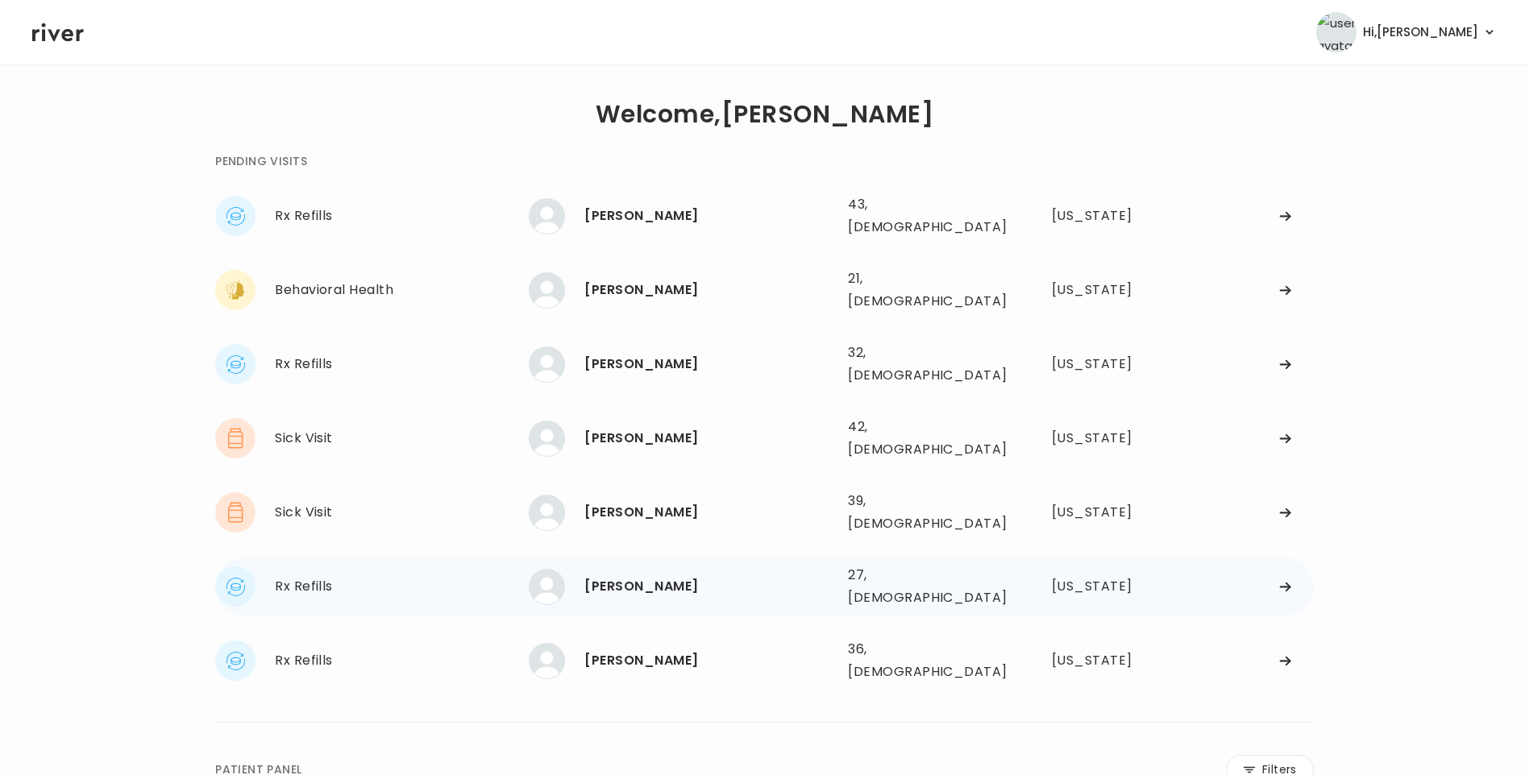
click at [619, 569] on div "[PERSON_NAME] 27, [DEMOGRAPHIC_DATA] See more" at bounding box center [682, 587] width 306 height 36
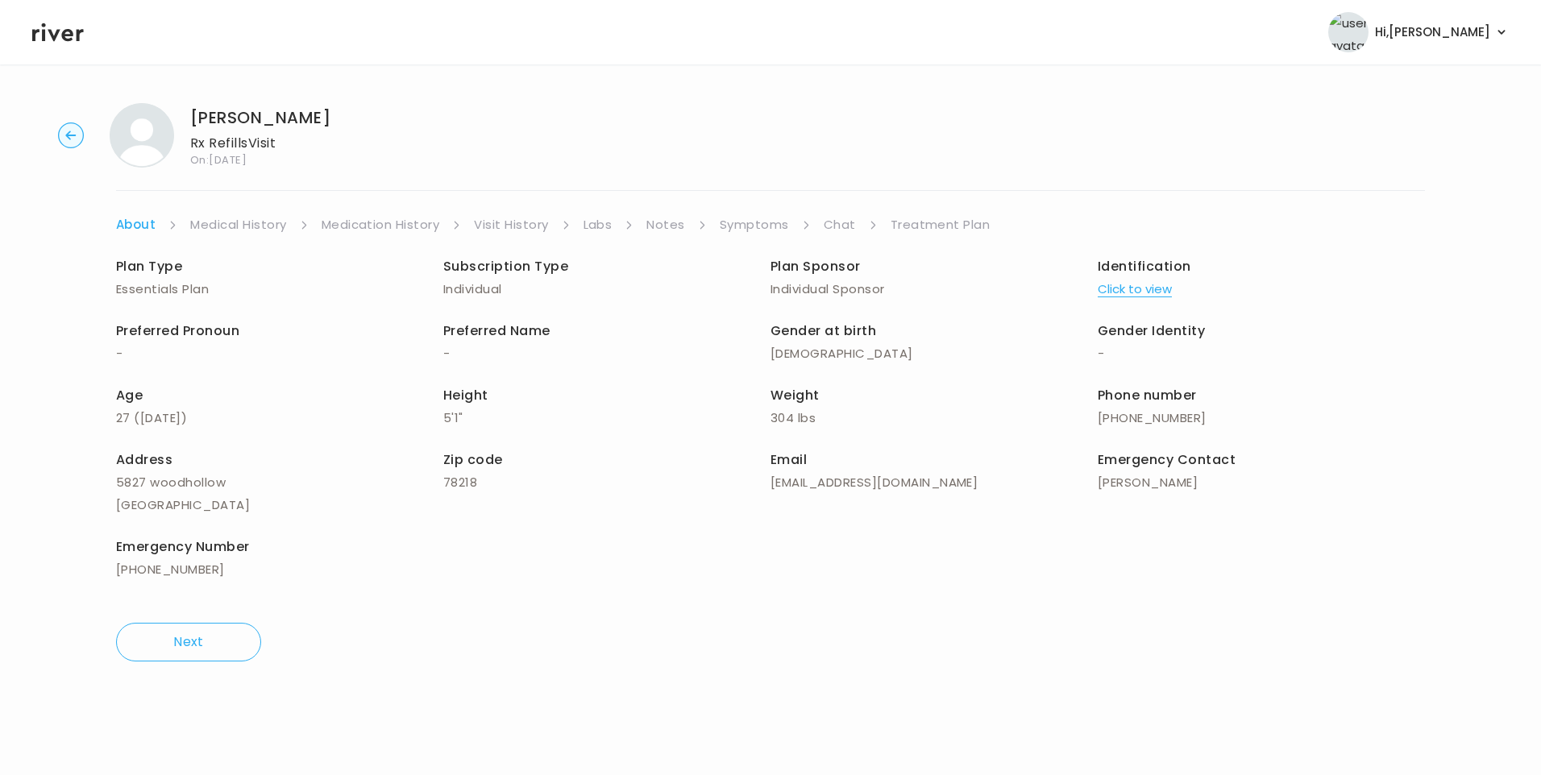
click at [526, 222] on link "Visit History" at bounding box center [511, 225] width 74 height 23
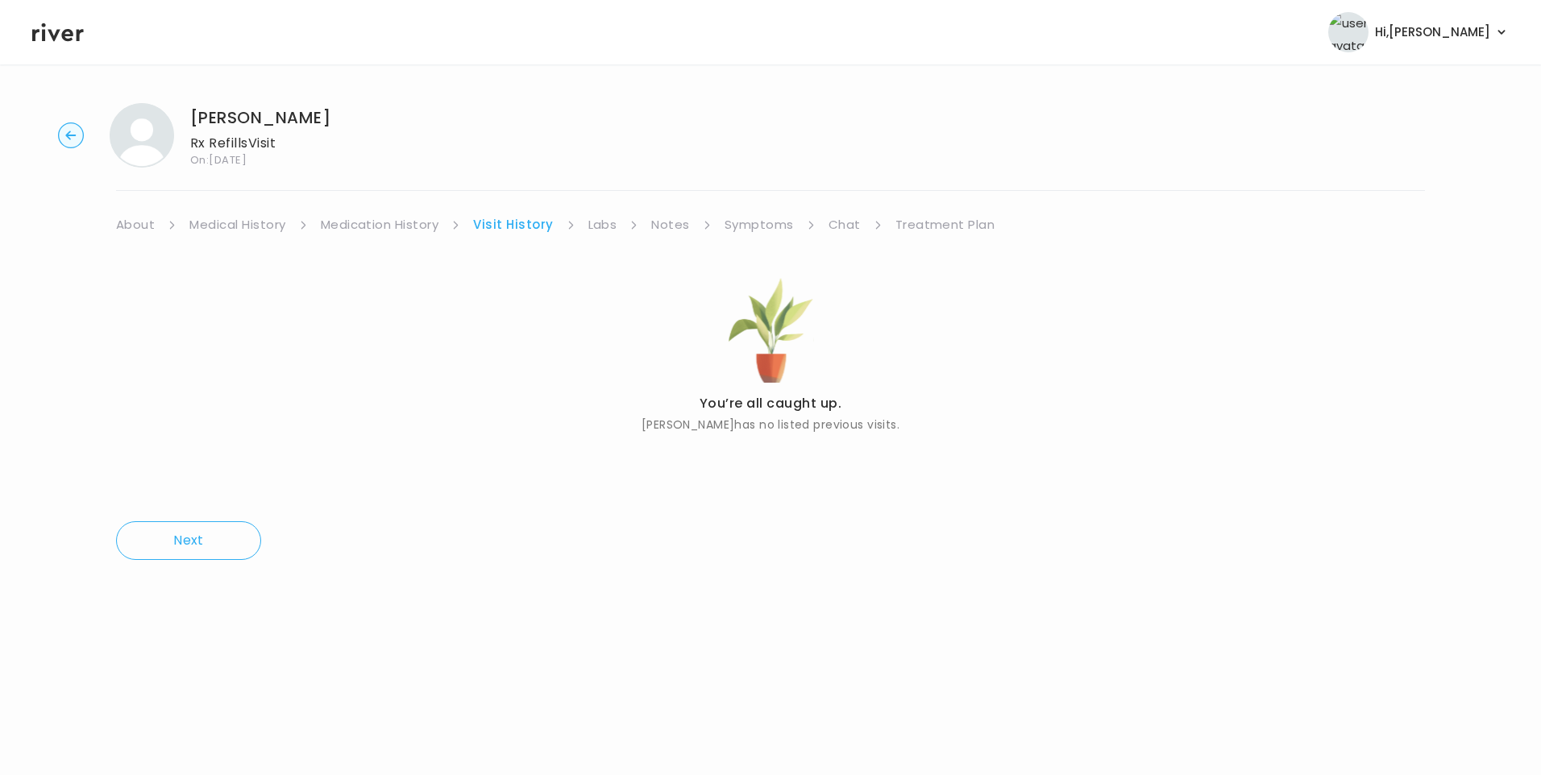
click at [144, 227] on link "About" at bounding box center [135, 225] width 39 height 23
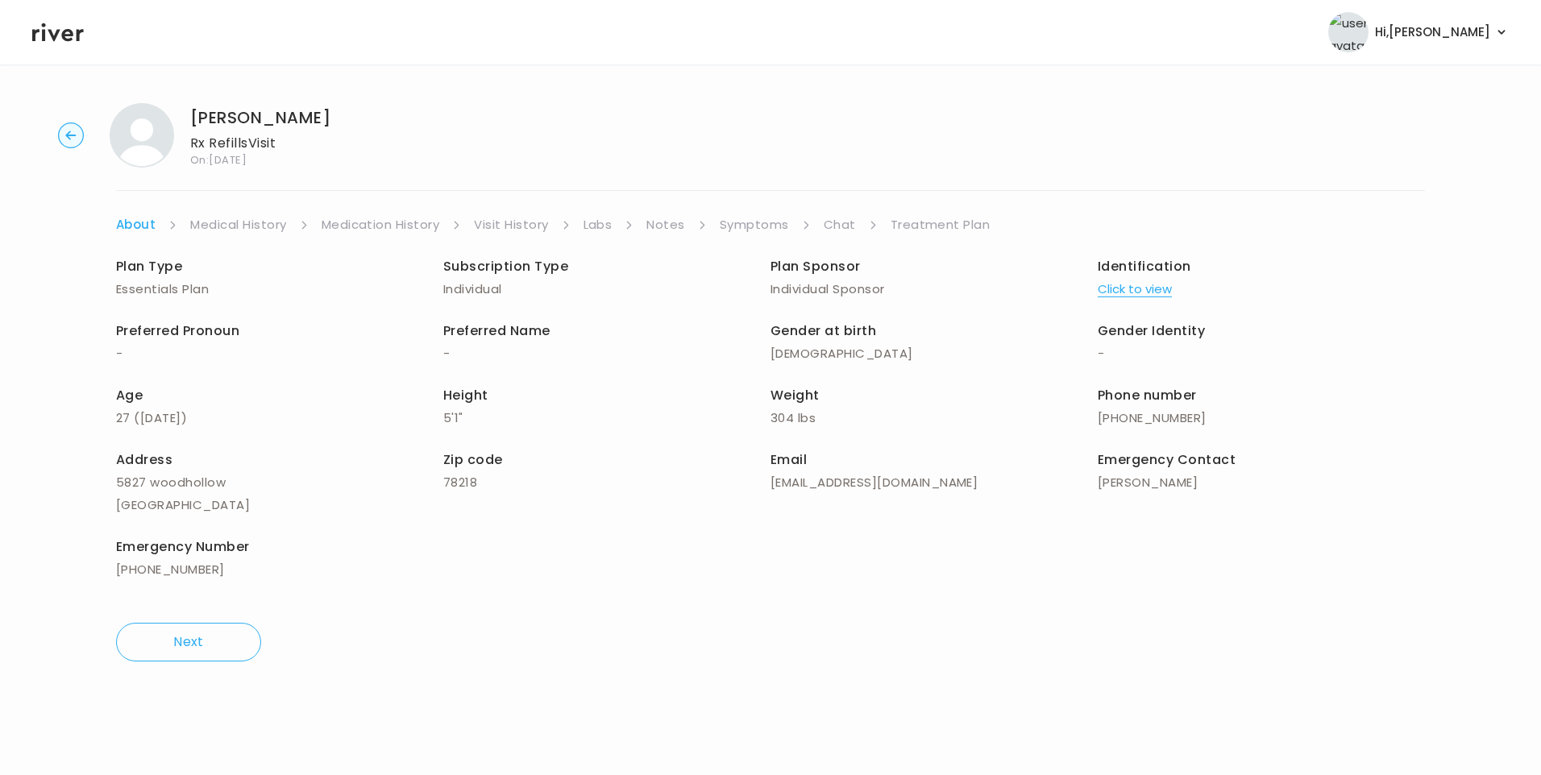
click at [1146, 293] on button "Click to view" at bounding box center [1135, 289] width 74 height 23
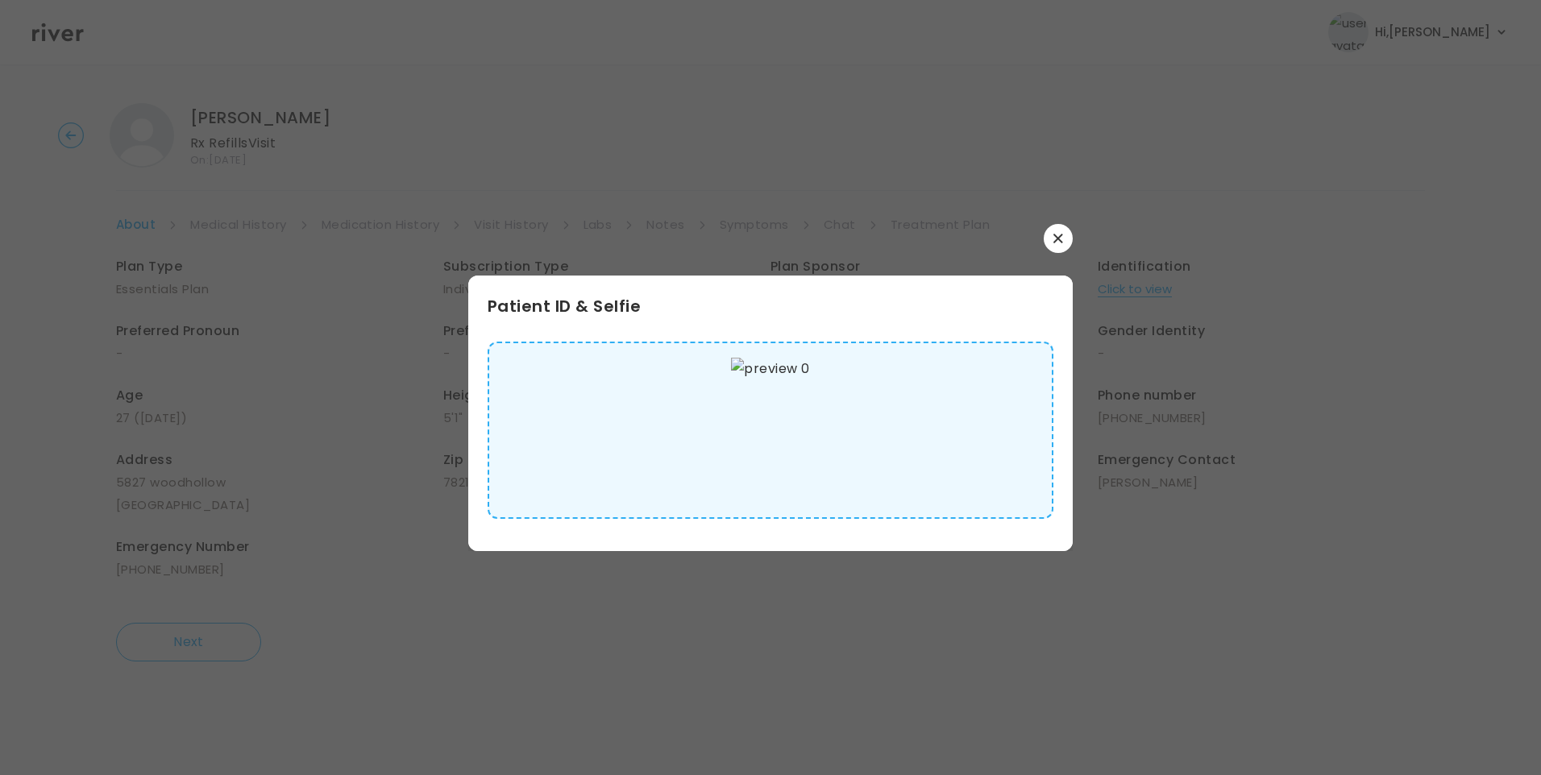
click at [809, 434] on img at bounding box center [770, 430] width 78 height 145
click at [1055, 239] on icon "button" at bounding box center [1058, 239] width 10 height 10
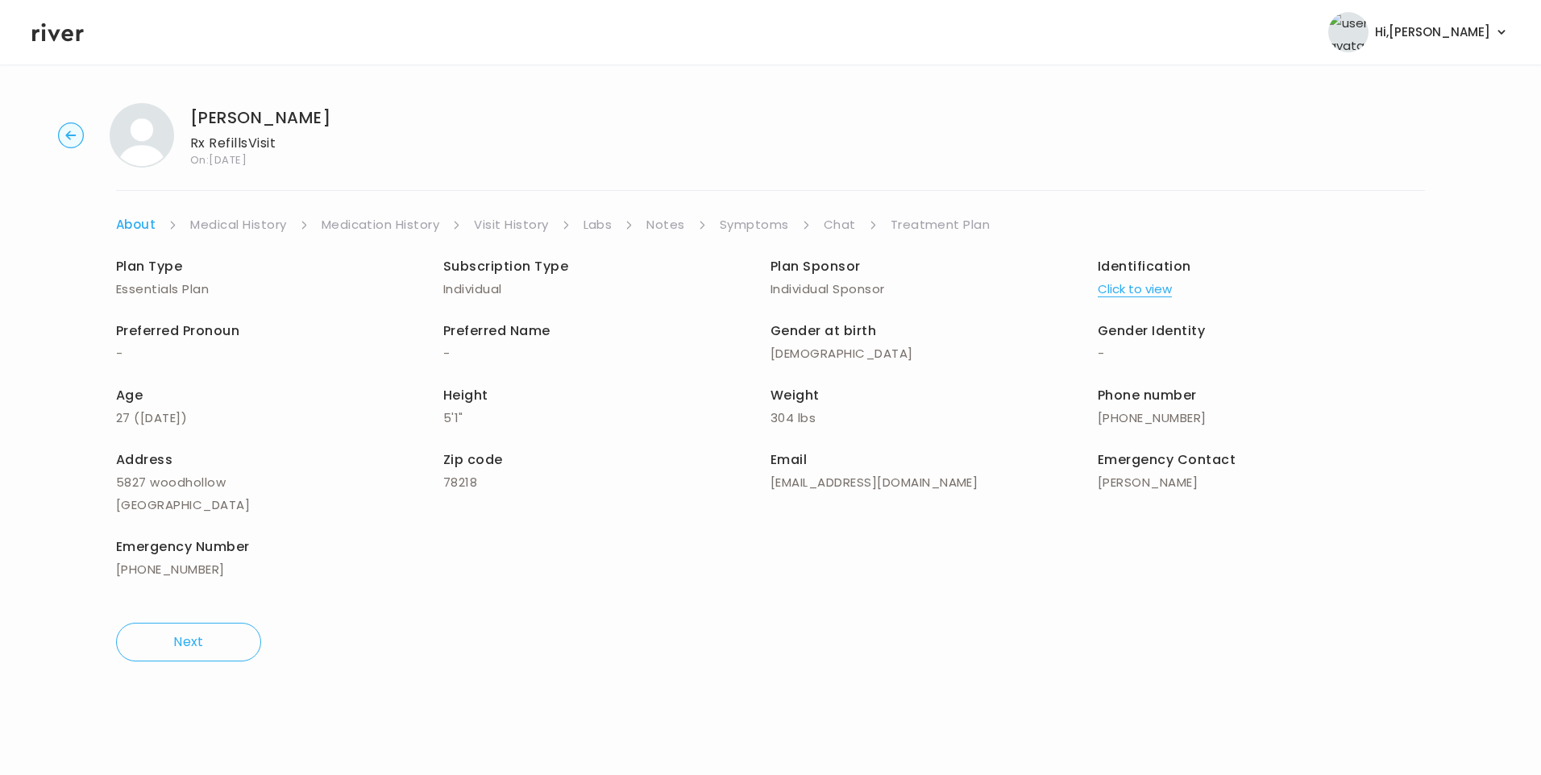
click at [247, 221] on link "Medical History" at bounding box center [238, 225] width 96 height 23
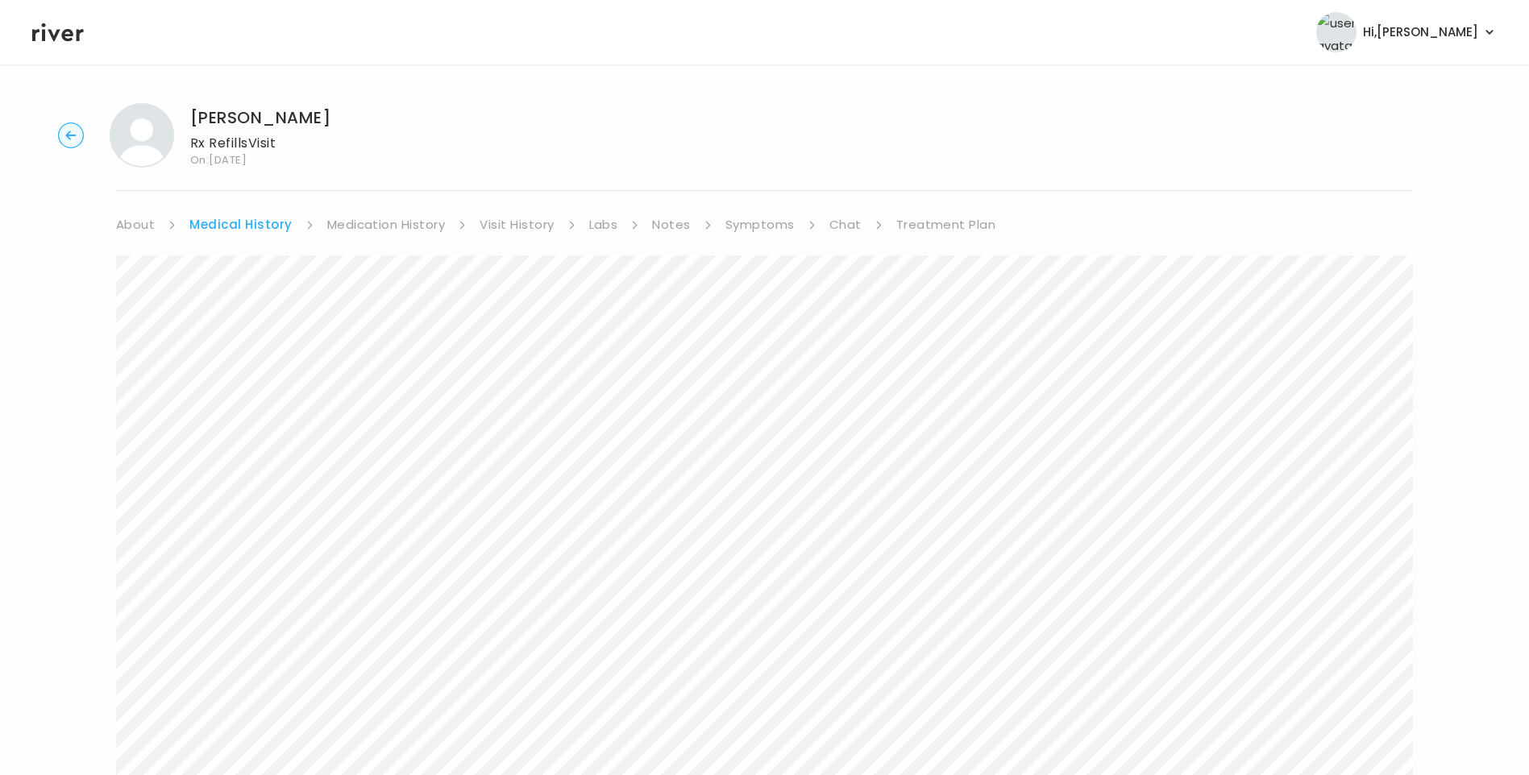
click at [759, 228] on link "Symptoms" at bounding box center [759, 225] width 69 height 23
click at [66, 35] on icon at bounding box center [58, 32] width 52 height 19
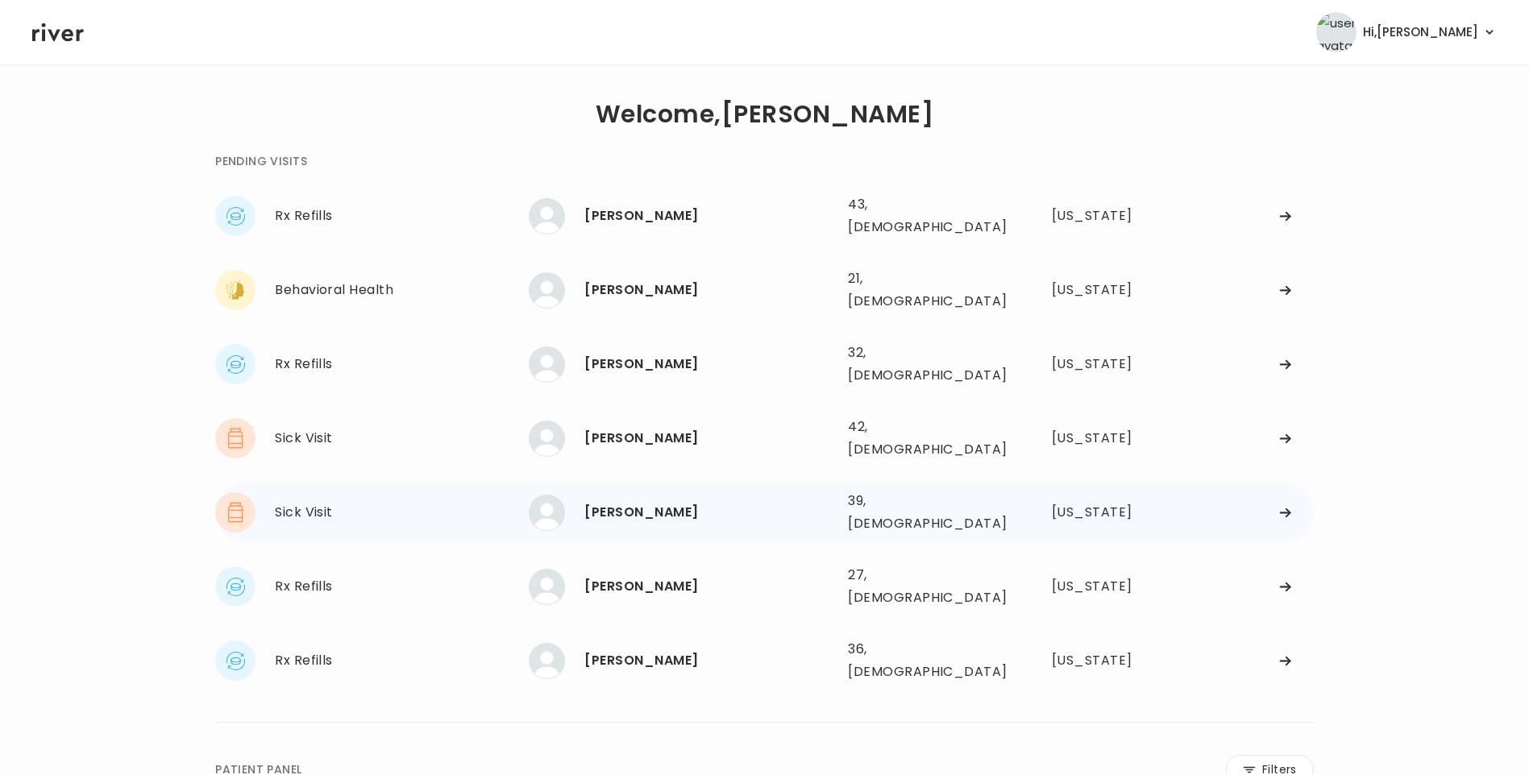
click at [680, 501] on div "[PERSON_NAME]" at bounding box center [709, 512] width 251 height 23
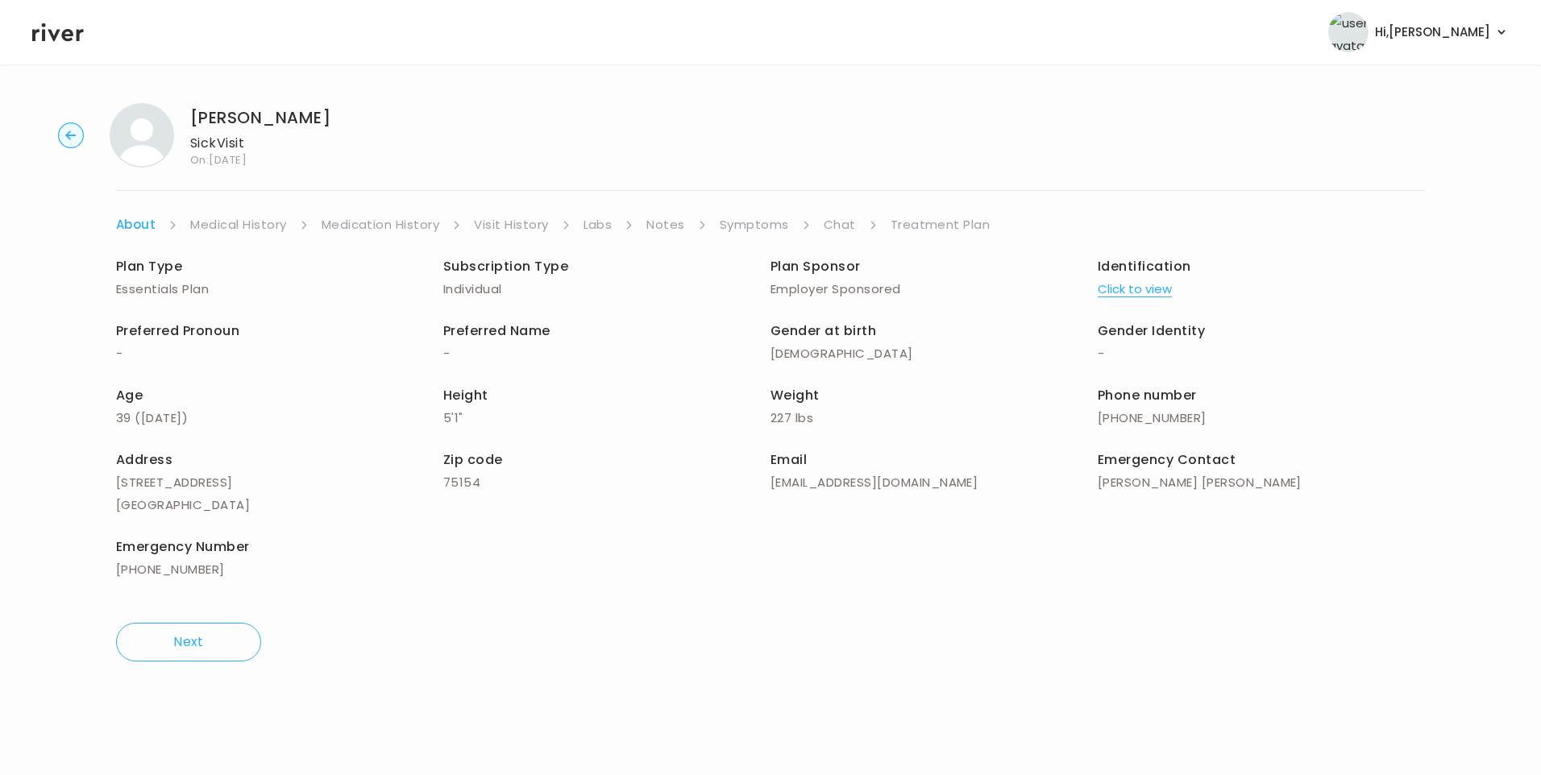
click at [501, 210] on div "Sophia Delgado Sick Visit On: 20 Sep 2025 About Medical History Medication Hist…" at bounding box center [770, 382] width 1541 height 584
click at [521, 227] on link "Visit History" at bounding box center [511, 225] width 74 height 23
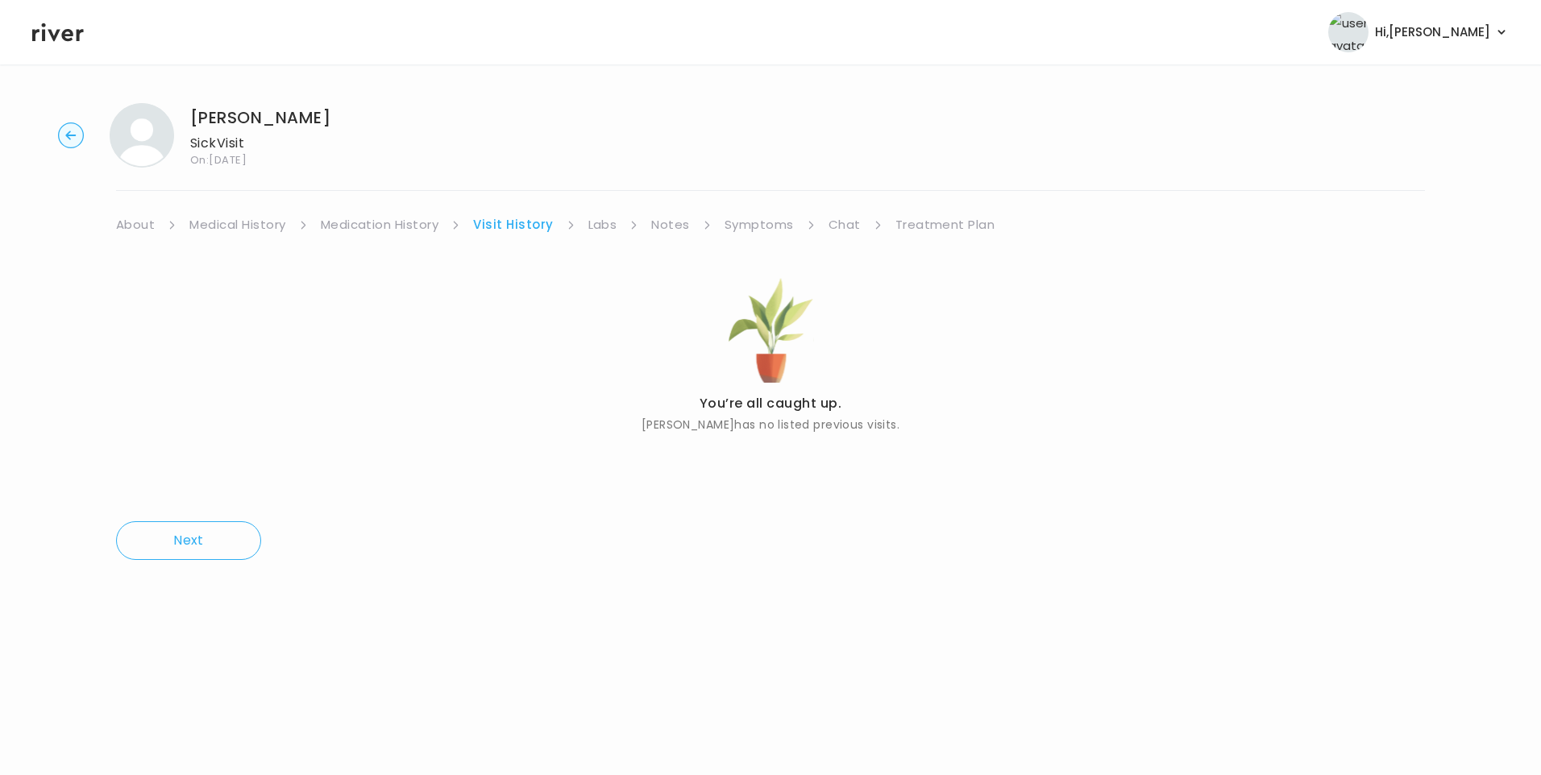
click at [136, 224] on link "About" at bounding box center [135, 225] width 39 height 23
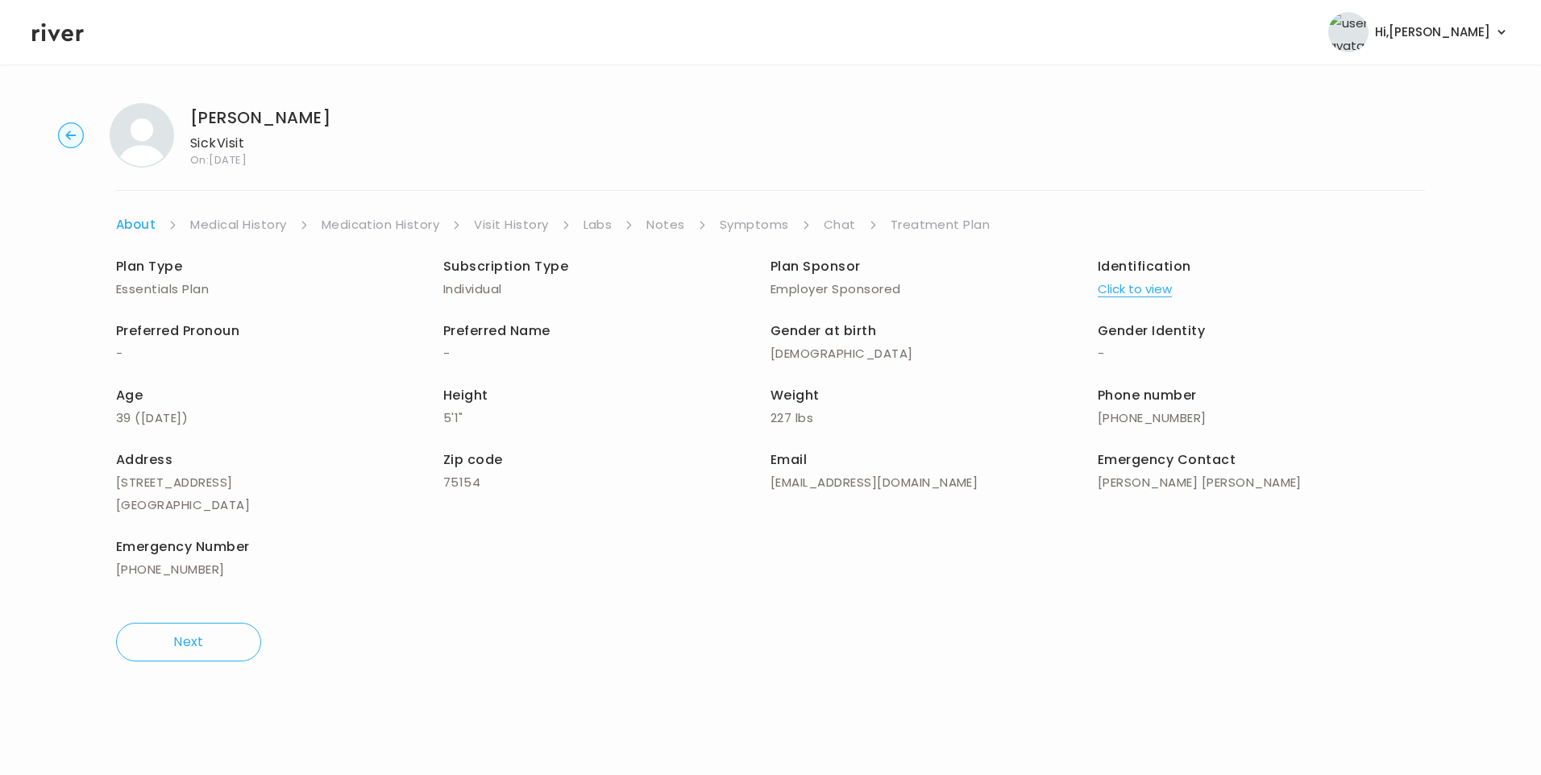
click at [1119, 296] on button "Click to view" at bounding box center [1135, 289] width 74 height 23
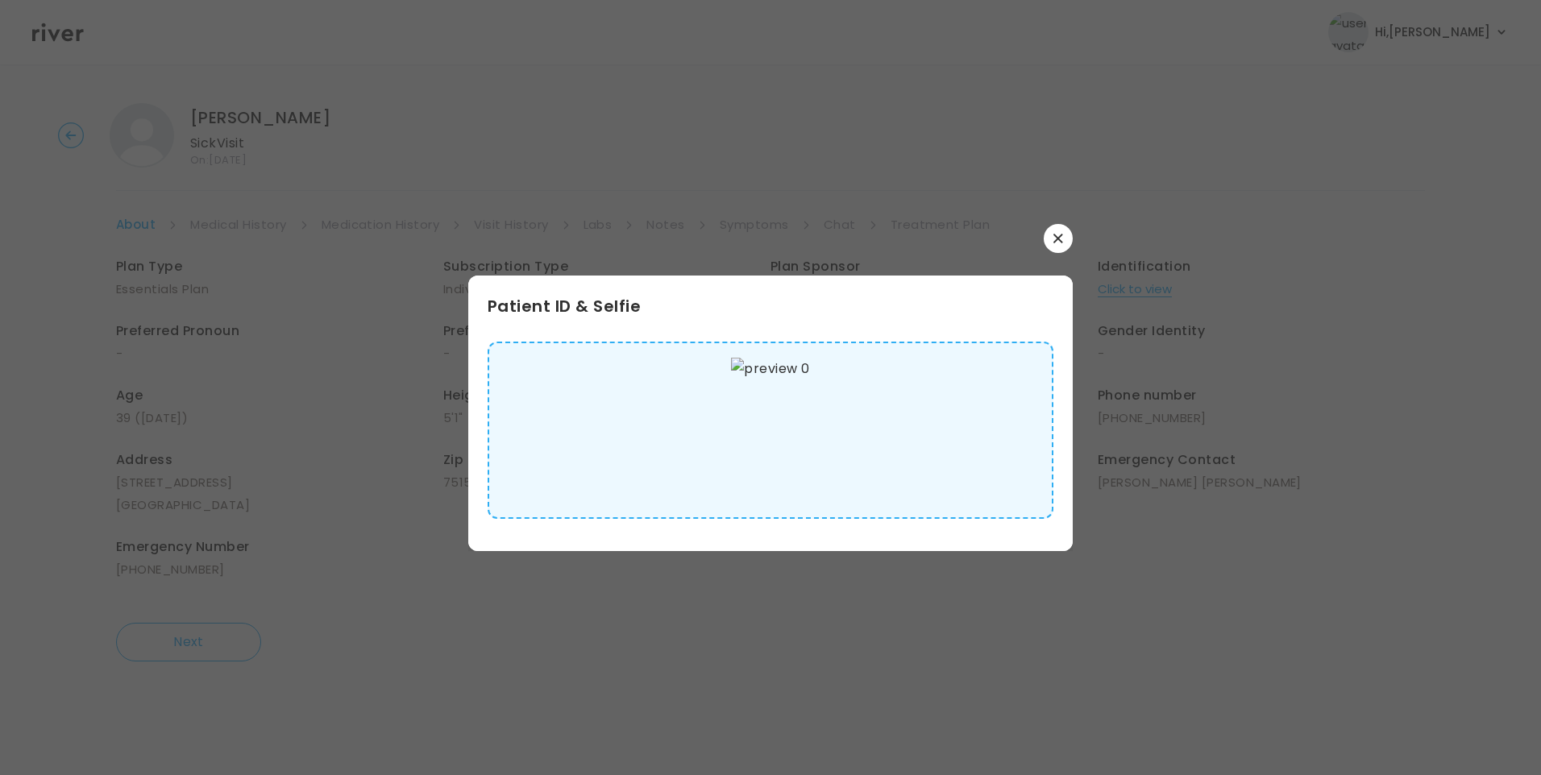
click at [809, 447] on img at bounding box center [770, 430] width 78 height 145
click at [1059, 241] on icon "button" at bounding box center [1058, 239] width 10 height 10
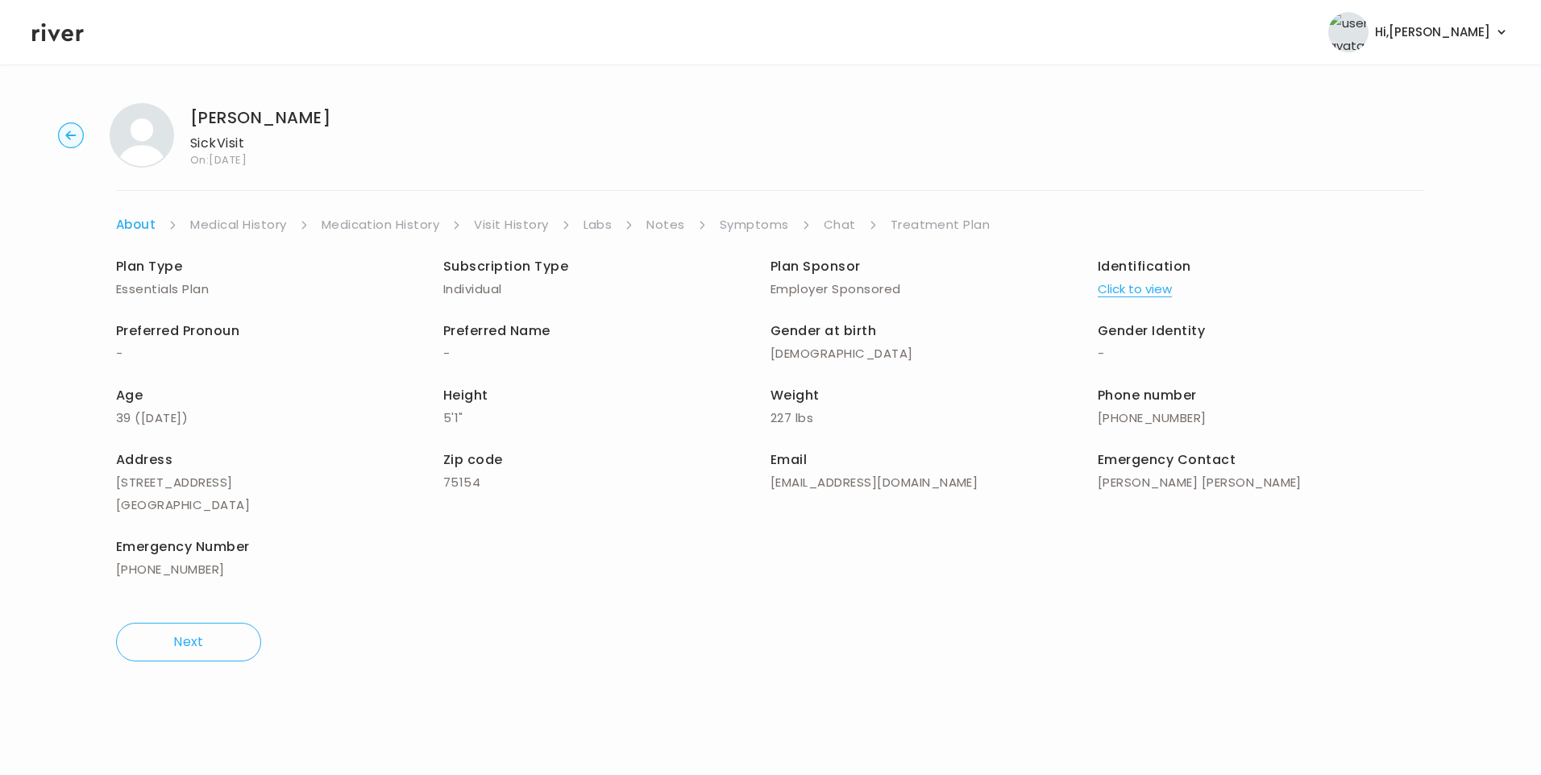
click at [269, 221] on link "Medical History" at bounding box center [238, 225] width 96 height 23
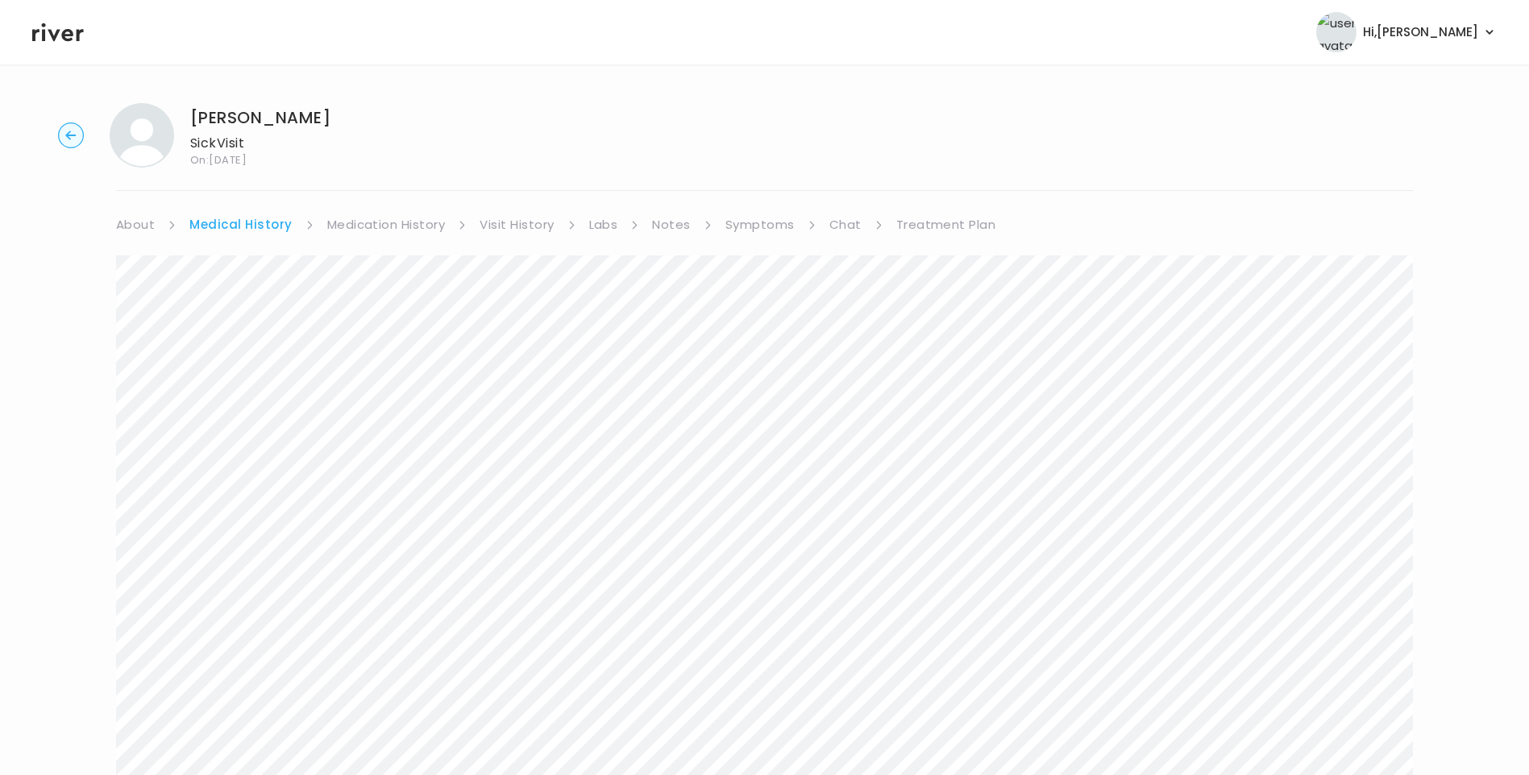
click at [135, 227] on link "About" at bounding box center [135, 225] width 39 height 23
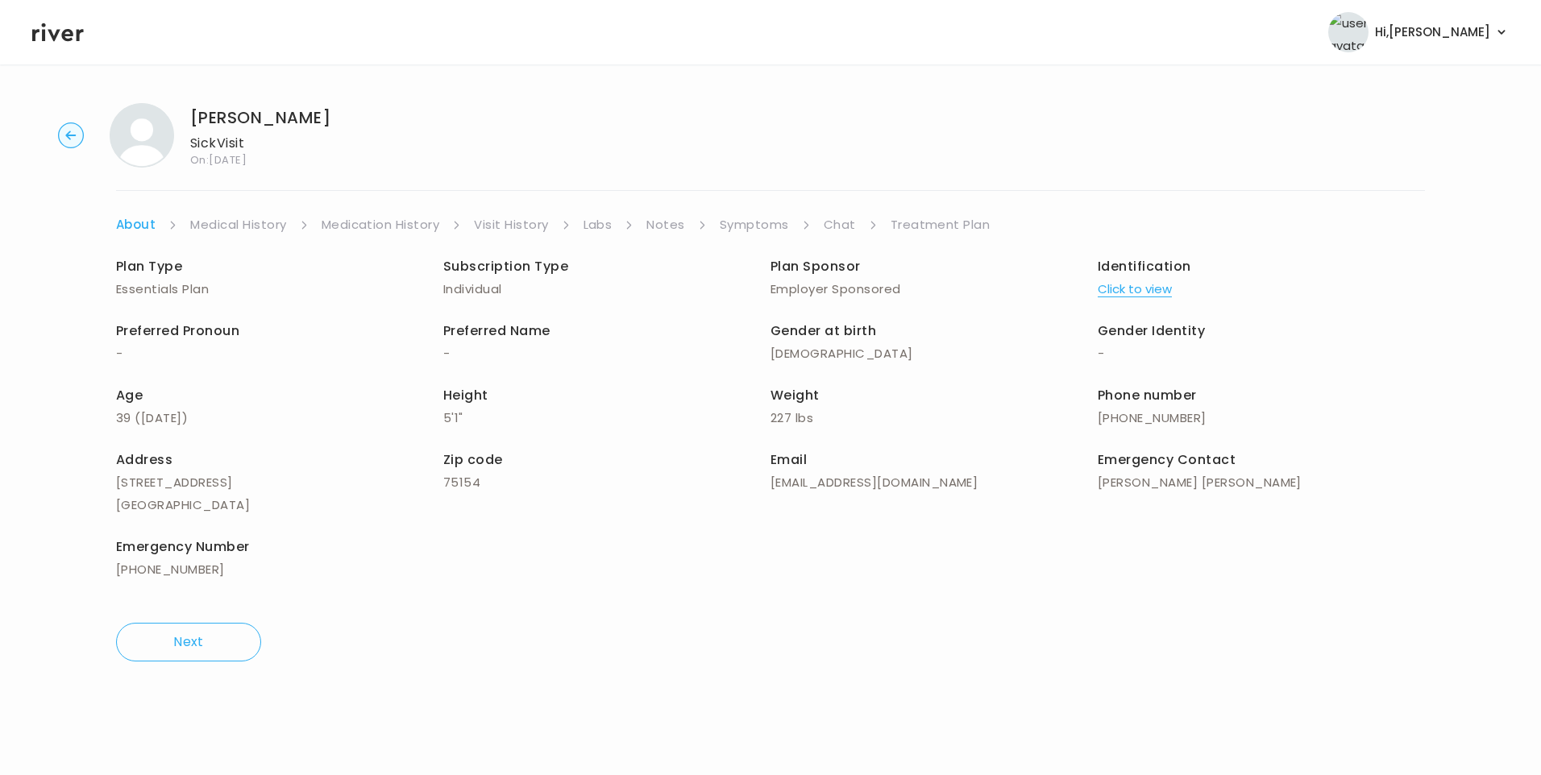
click at [732, 225] on link "Symptoms" at bounding box center [754, 225] width 69 height 23
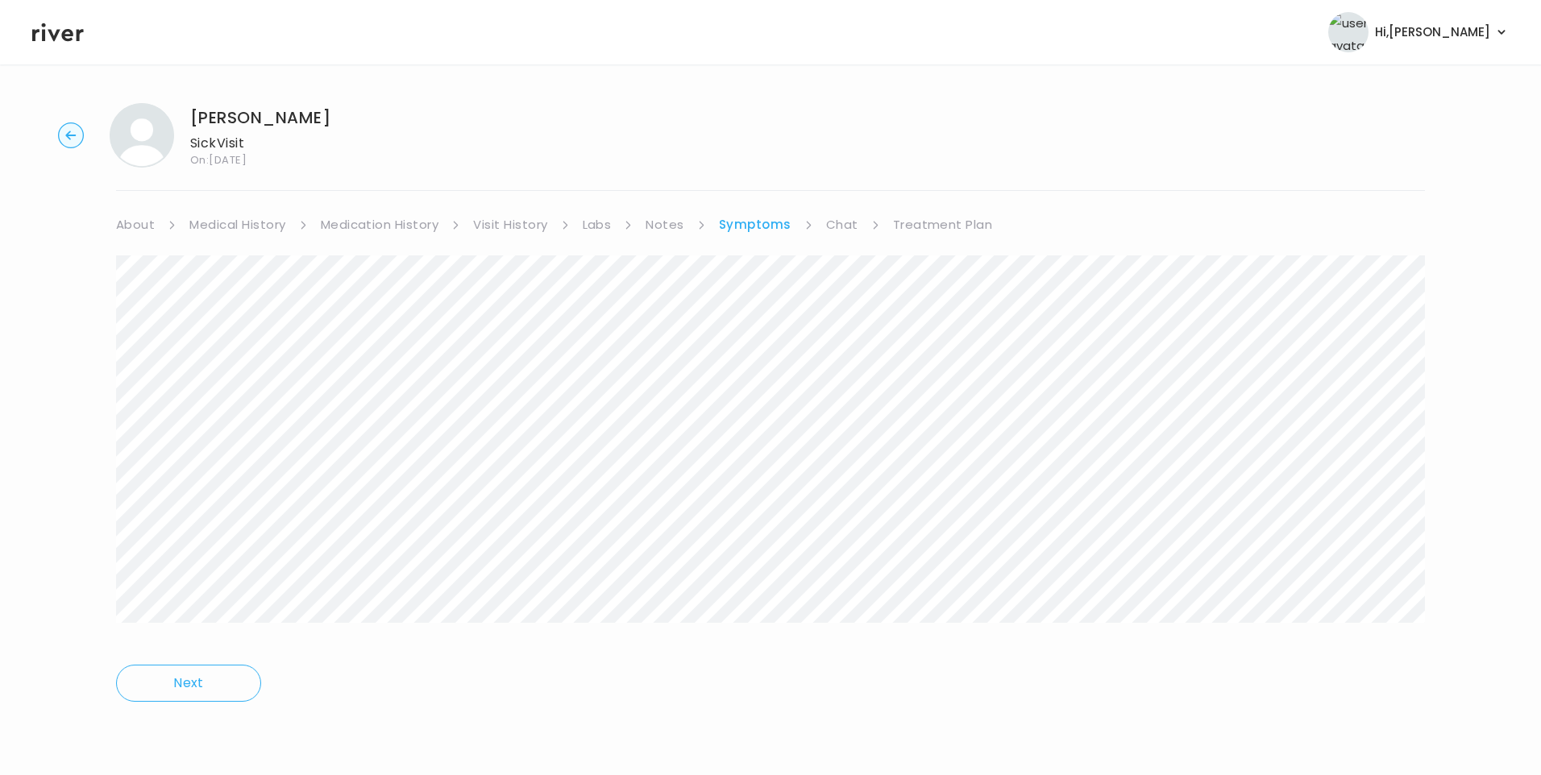
drag, startPoint x: 836, startPoint y: 227, endPoint x: 850, endPoint y: 235, distance: 16.6
click at [837, 227] on link "Chat" at bounding box center [842, 225] width 32 height 23
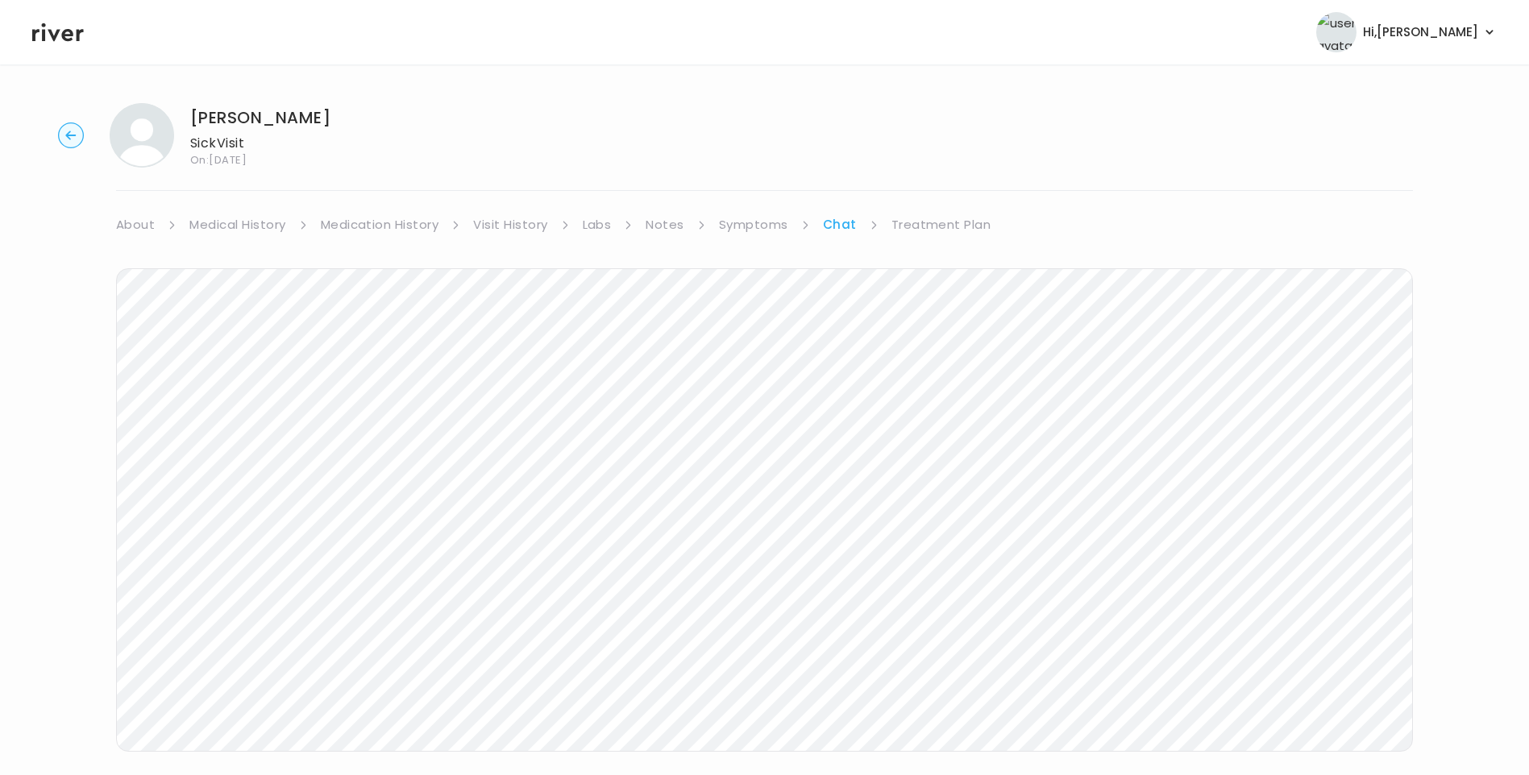
click at [756, 218] on link "Symptoms" at bounding box center [753, 225] width 69 height 23
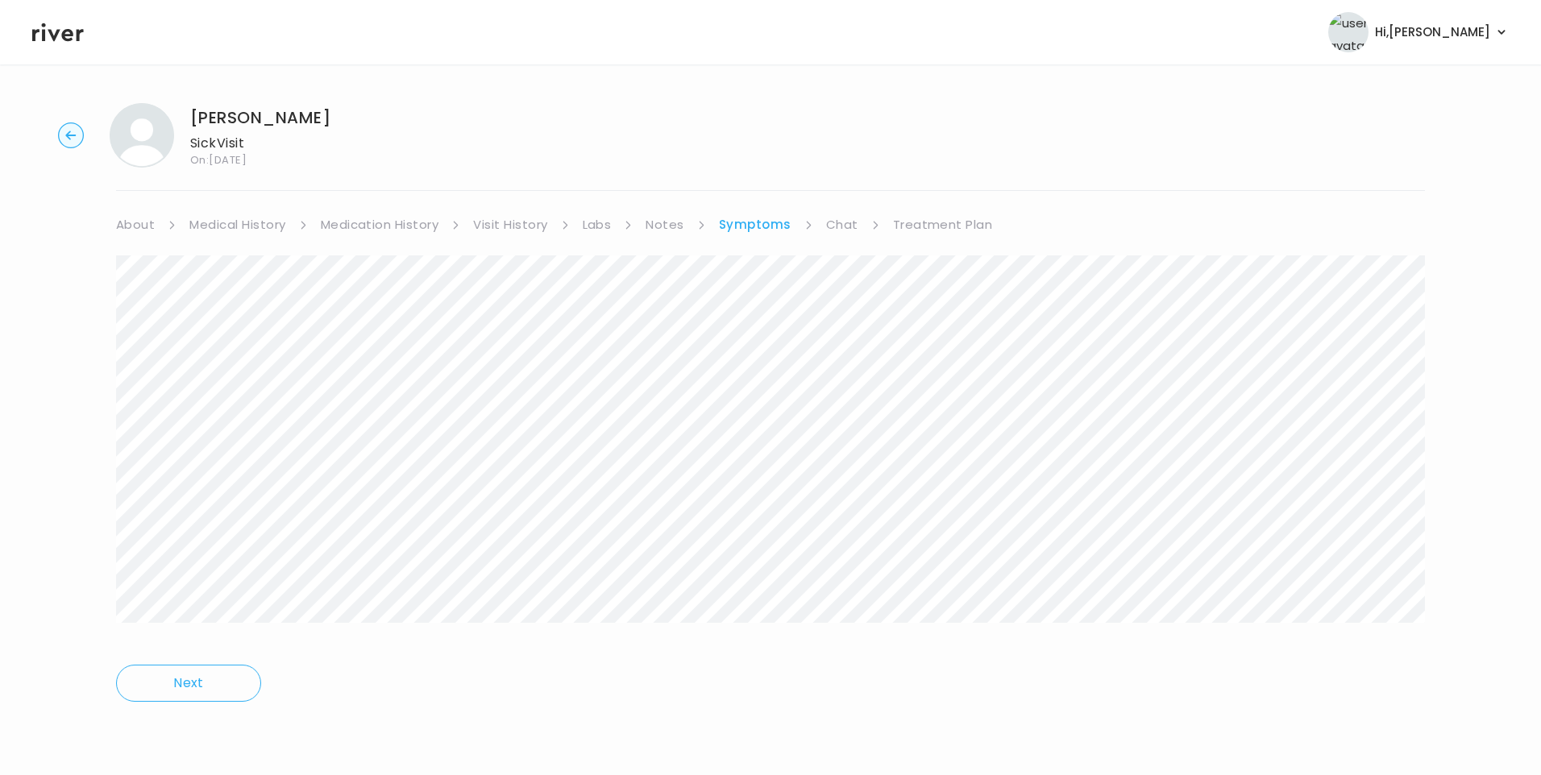
drag, startPoint x: 846, startPoint y: 222, endPoint x: 858, endPoint y: 230, distance: 13.4
click at [846, 222] on link "Chat" at bounding box center [842, 225] width 32 height 23
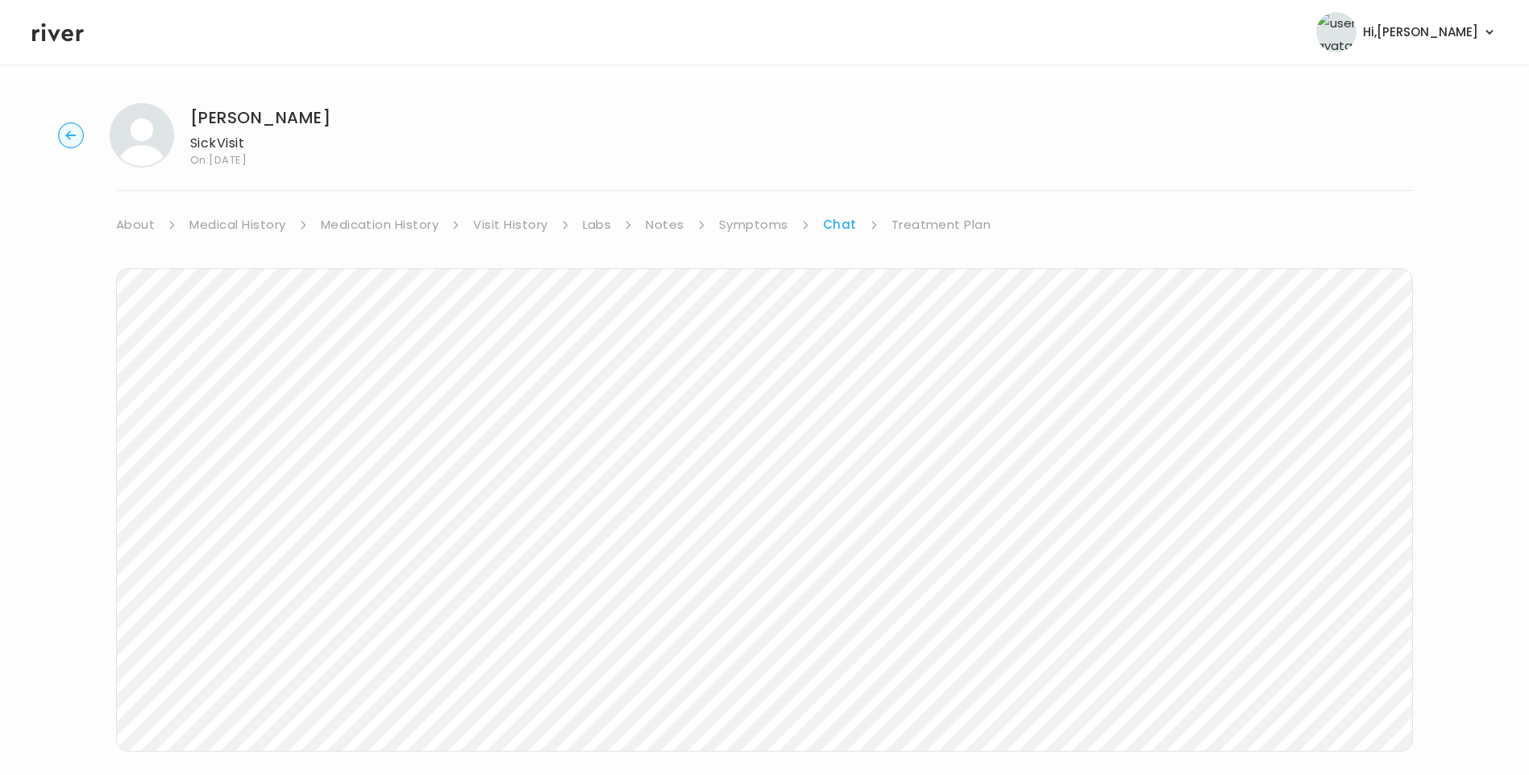
click at [758, 230] on link "Symptoms" at bounding box center [753, 225] width 69 height 23
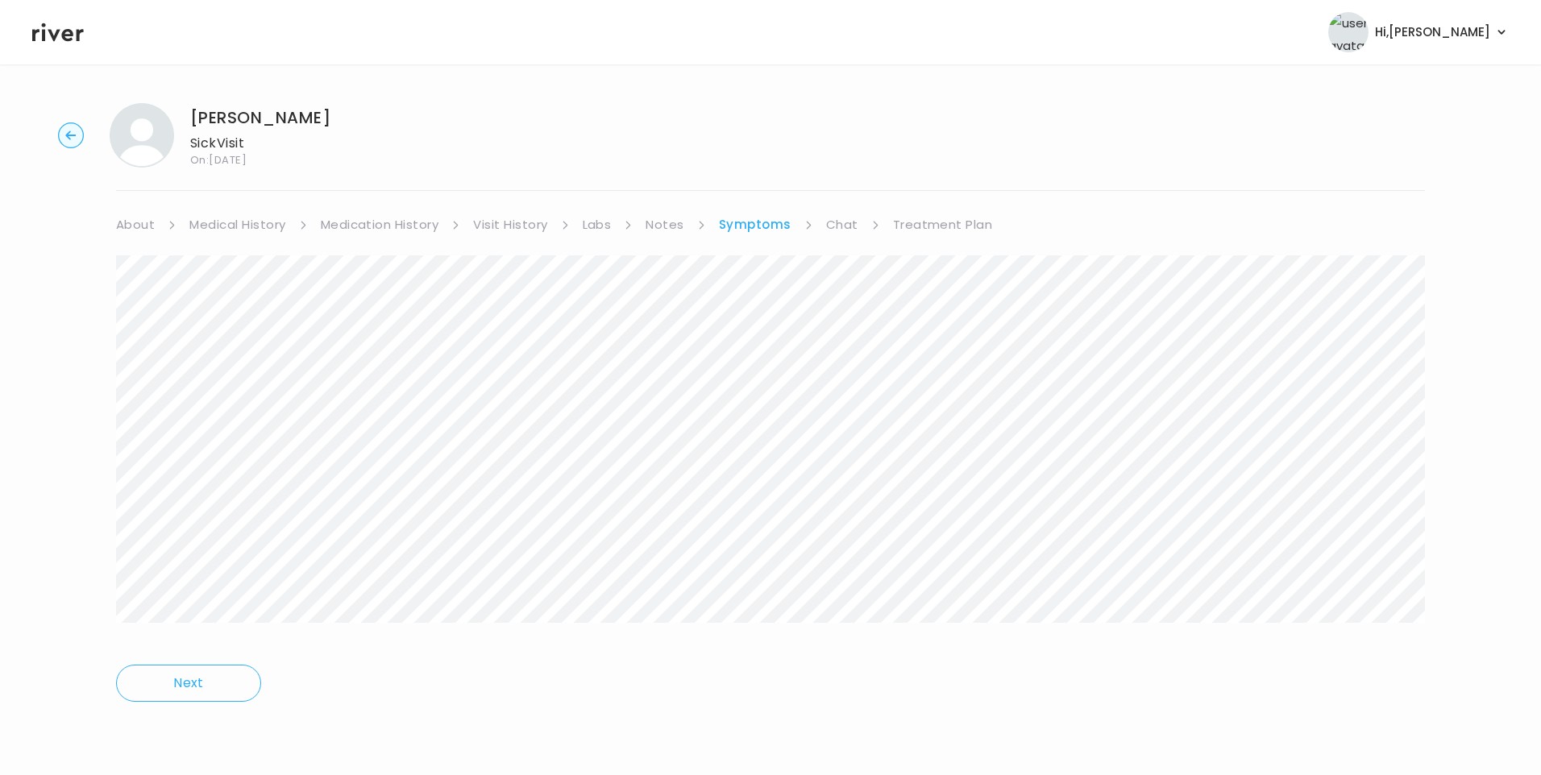
click at [1428, 397] on div "Sophia Delgado Sick Visit On: 20 Sep 2025 About Medical History Medication Hist…" at bounding box center [770, 413] width 1541 height 647
click at [937, 230] on link "Treatment Plan" at bounding box center [943, 225] width 100 height 23
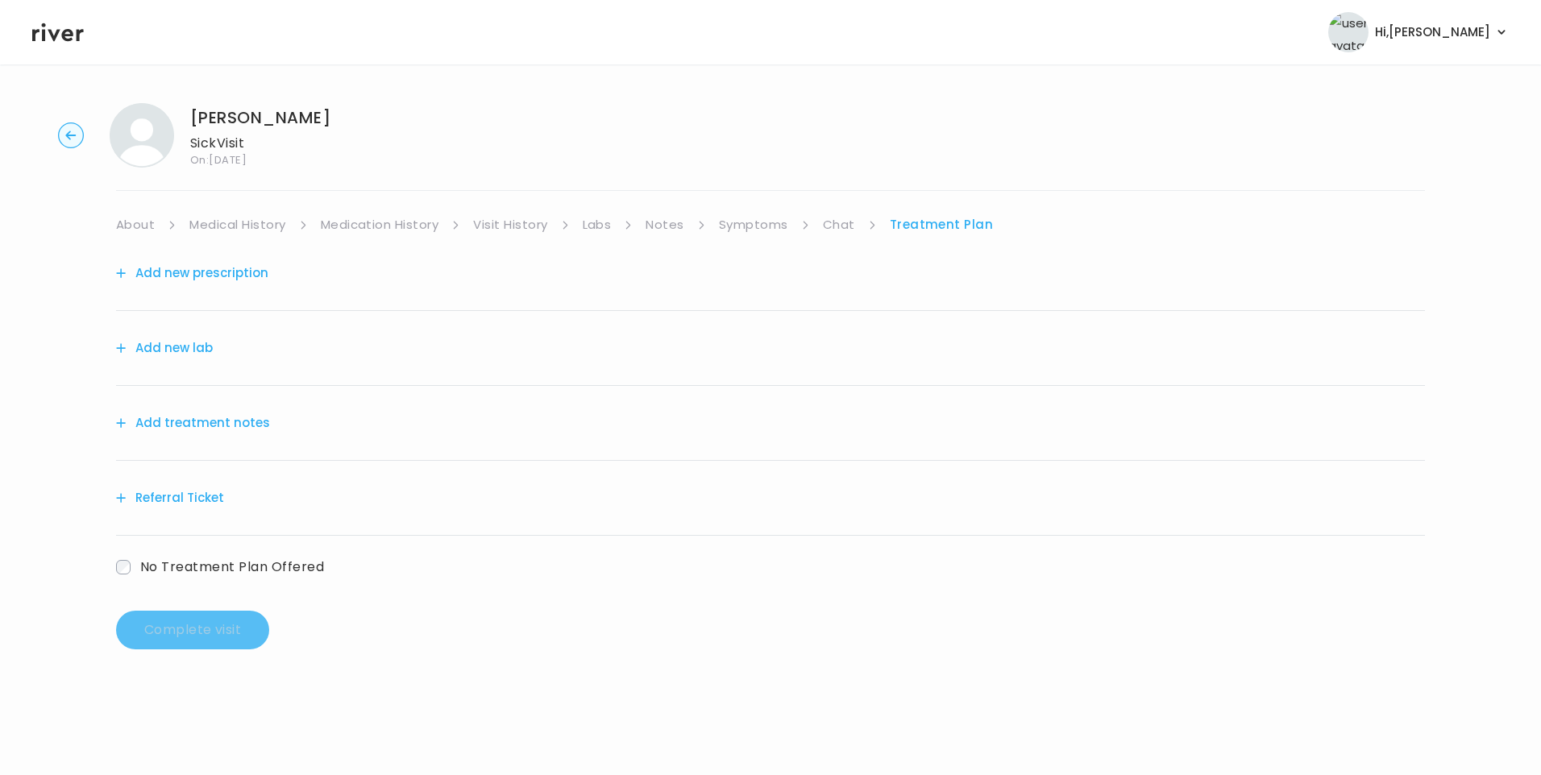
click at [193, 421] on button "Add treatment notes" at bounding box center [193, 423] width 154 height 23
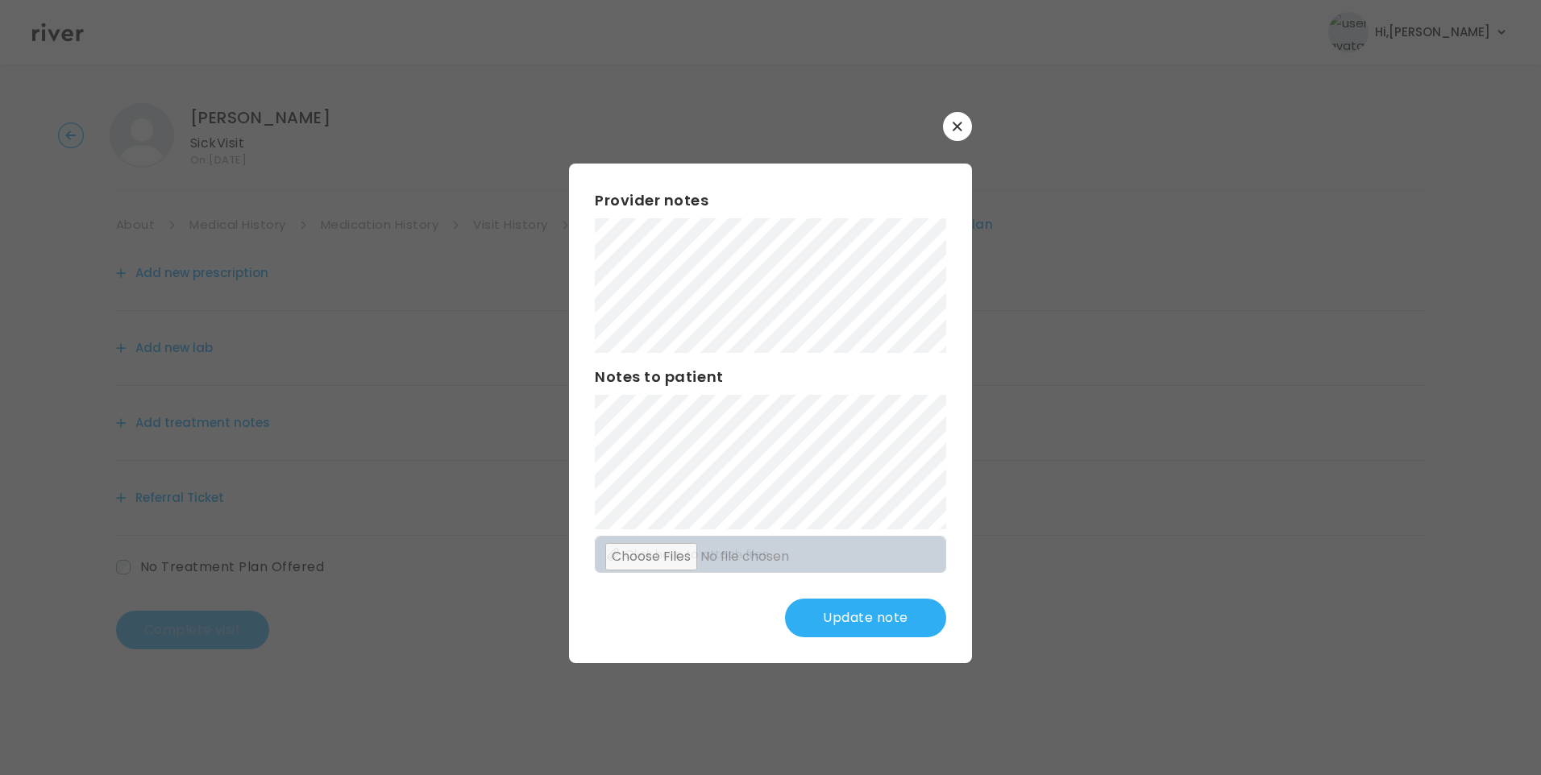
click at [878, 621] on button "Update note" at bounding box center [865, 618] width 161 height 39
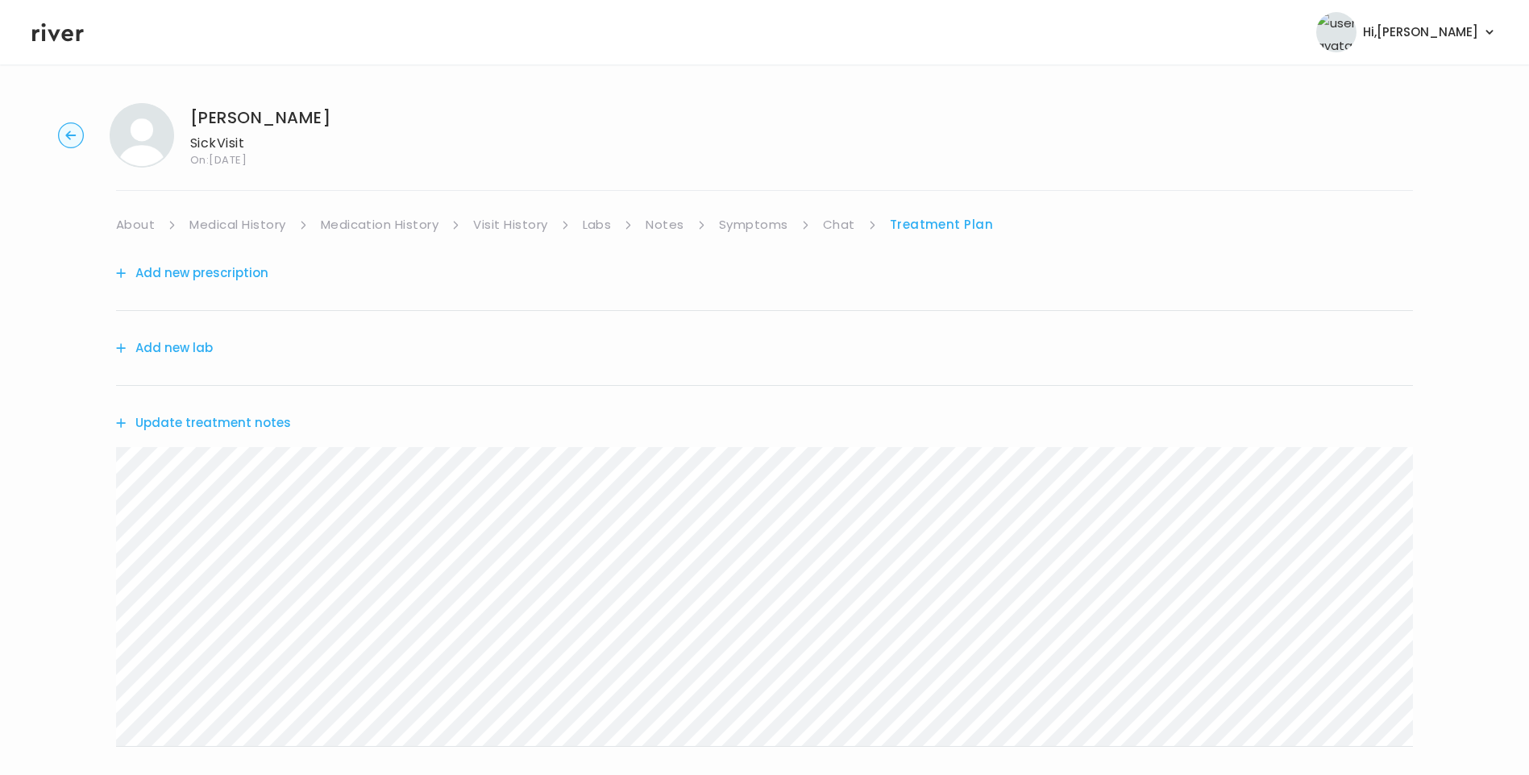
click at [259, 423] on button "Update treatment notes" at bounding box center [203, 423] width 175 height 23
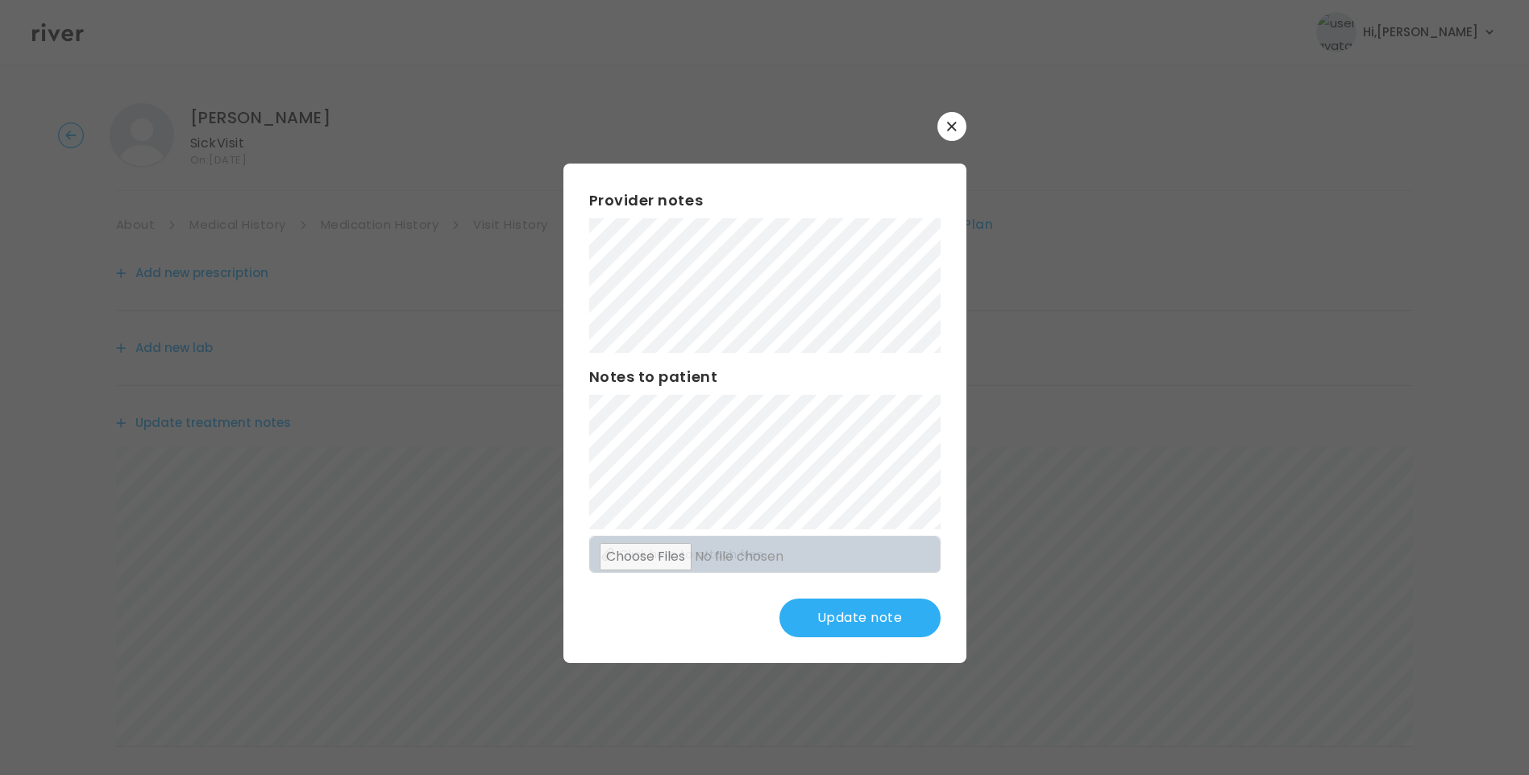
click at [866, 625] on button "Update note" at bounding box center [859, 618] width 161 height 39
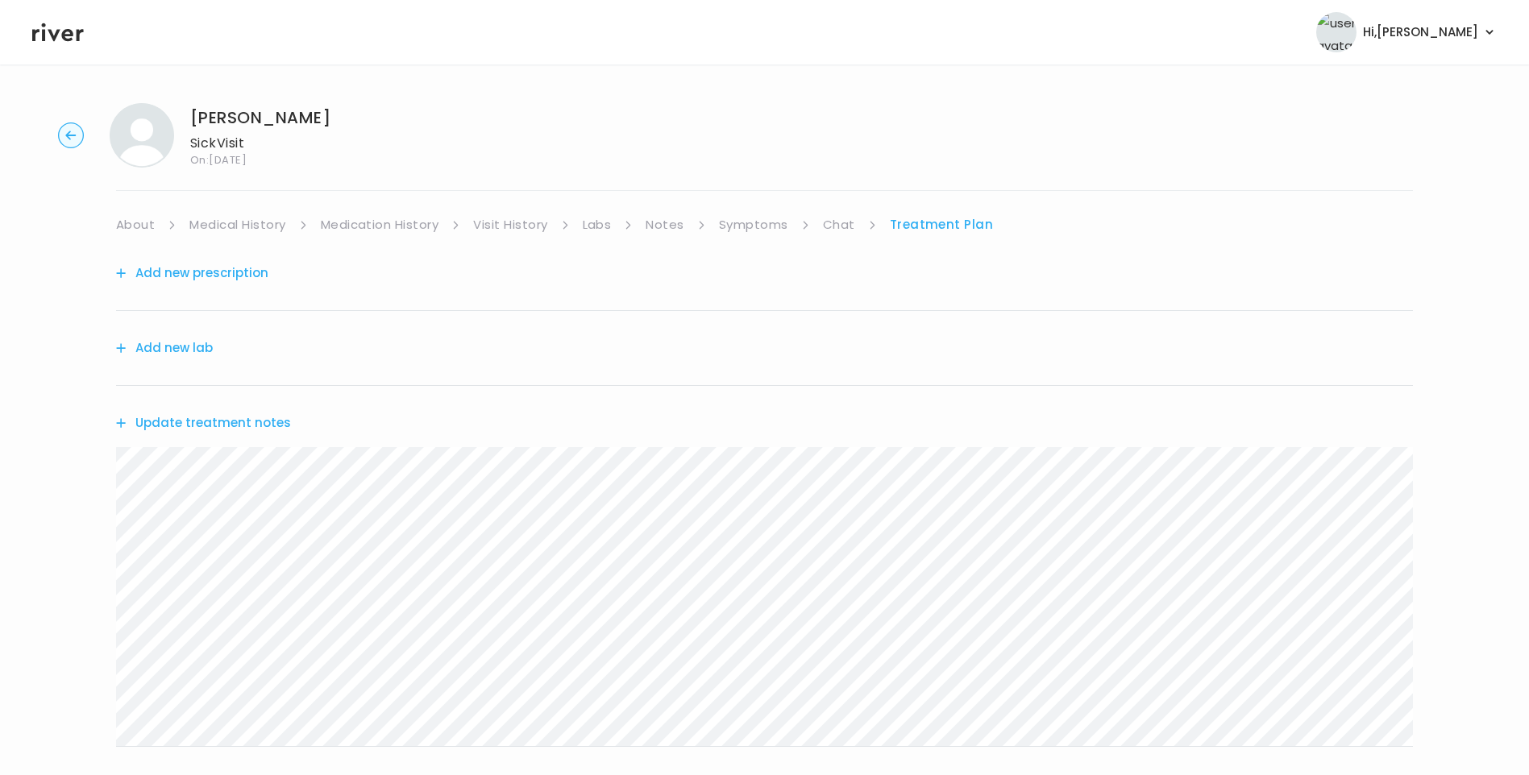
click at [830, 224] on link "Chat" at bounding box center [839, 225] width 32 height 23
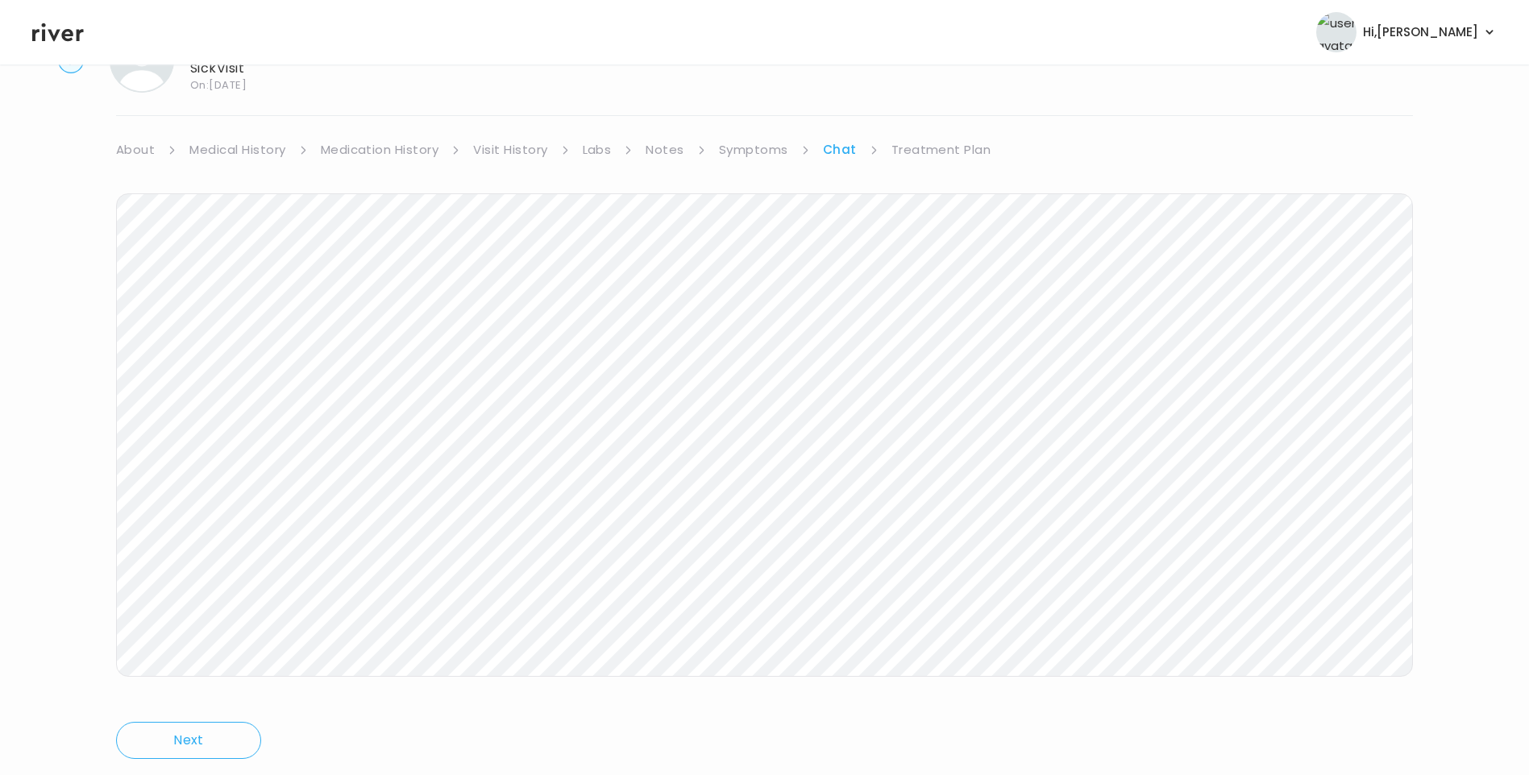
scroll to position [120, 0]
click at [64, 39] on icon at bounding box center [58, 32] width 52 height 19
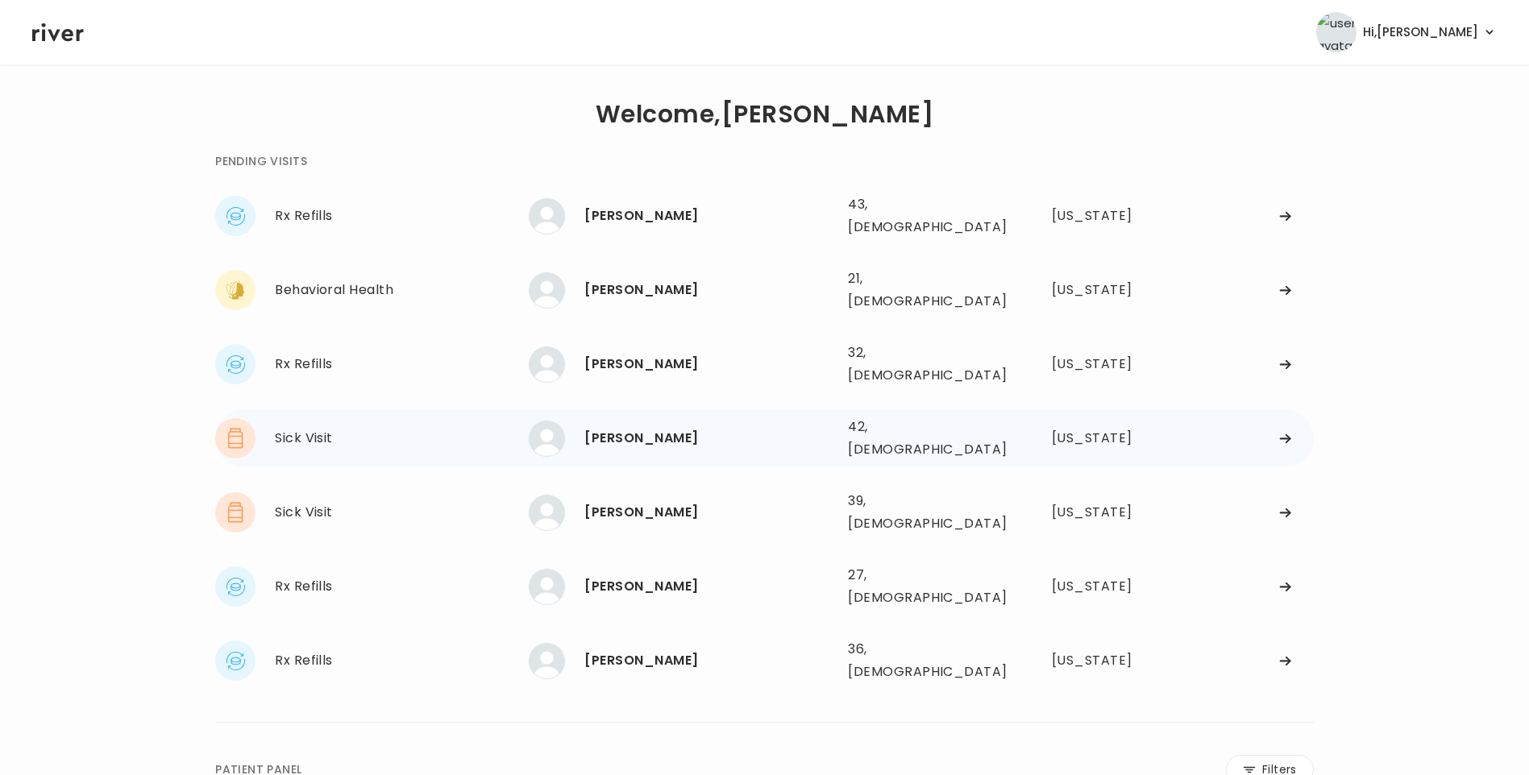
click at [661, 427] on div "[PERSON_NAME]" at bounding box center [709, 438] width 251 height 23
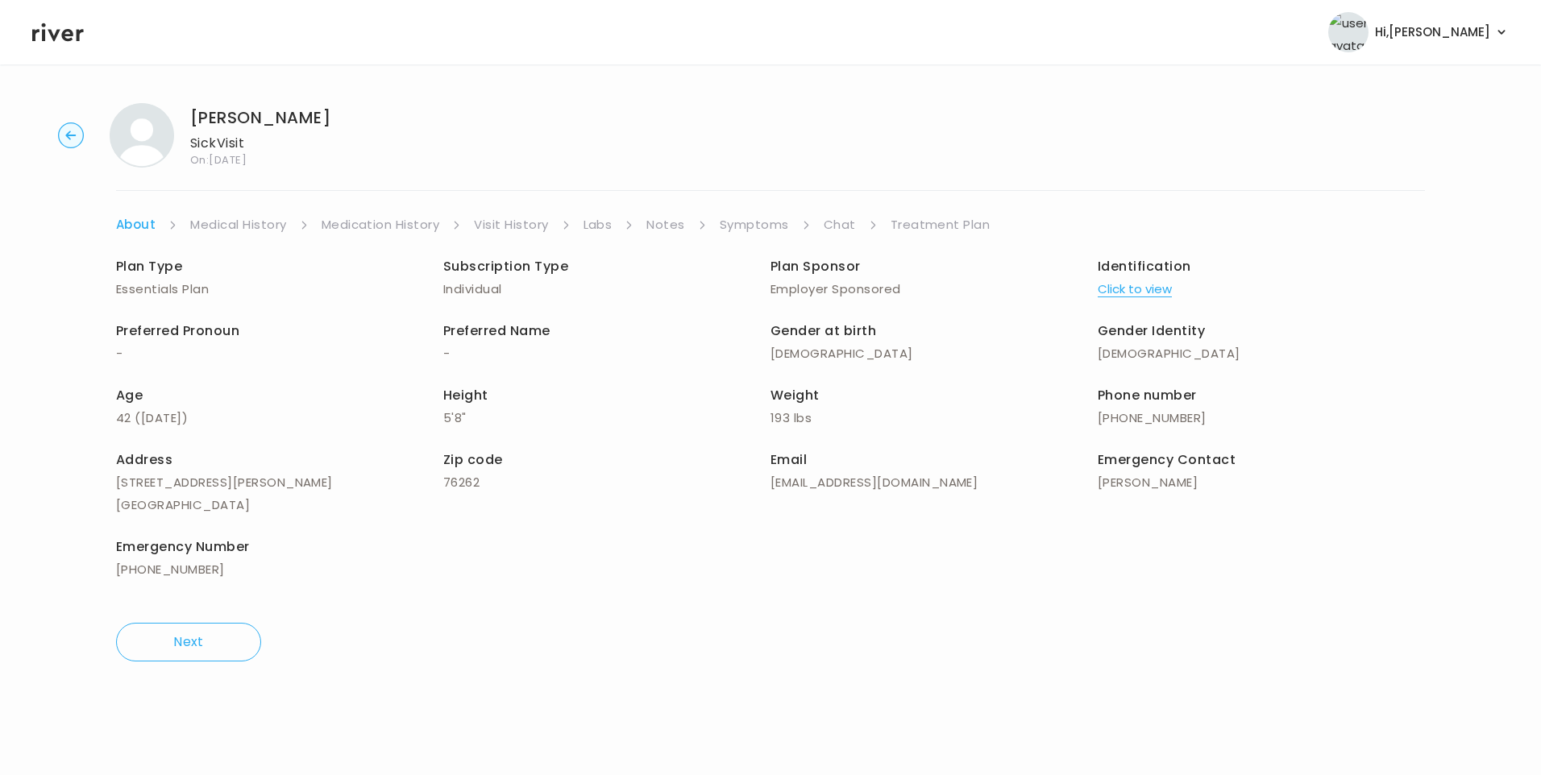
click at [508, 217] on link "Visit History" at bounding box center [511, 225] width 74 height 23
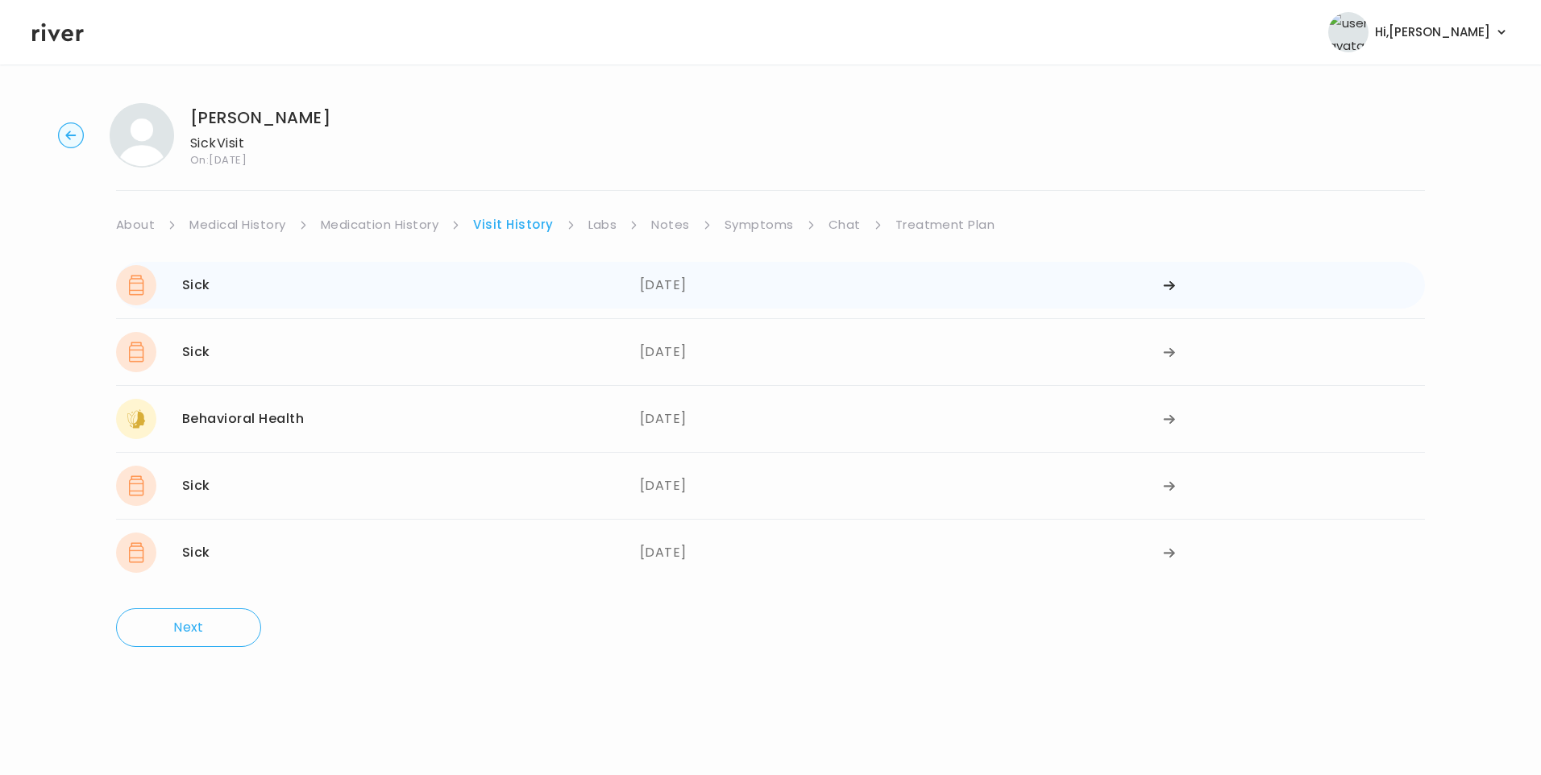
click at [310, 285] on div "Sick 11/11/2024" at bounding box center [378, 285] width 524 height 40
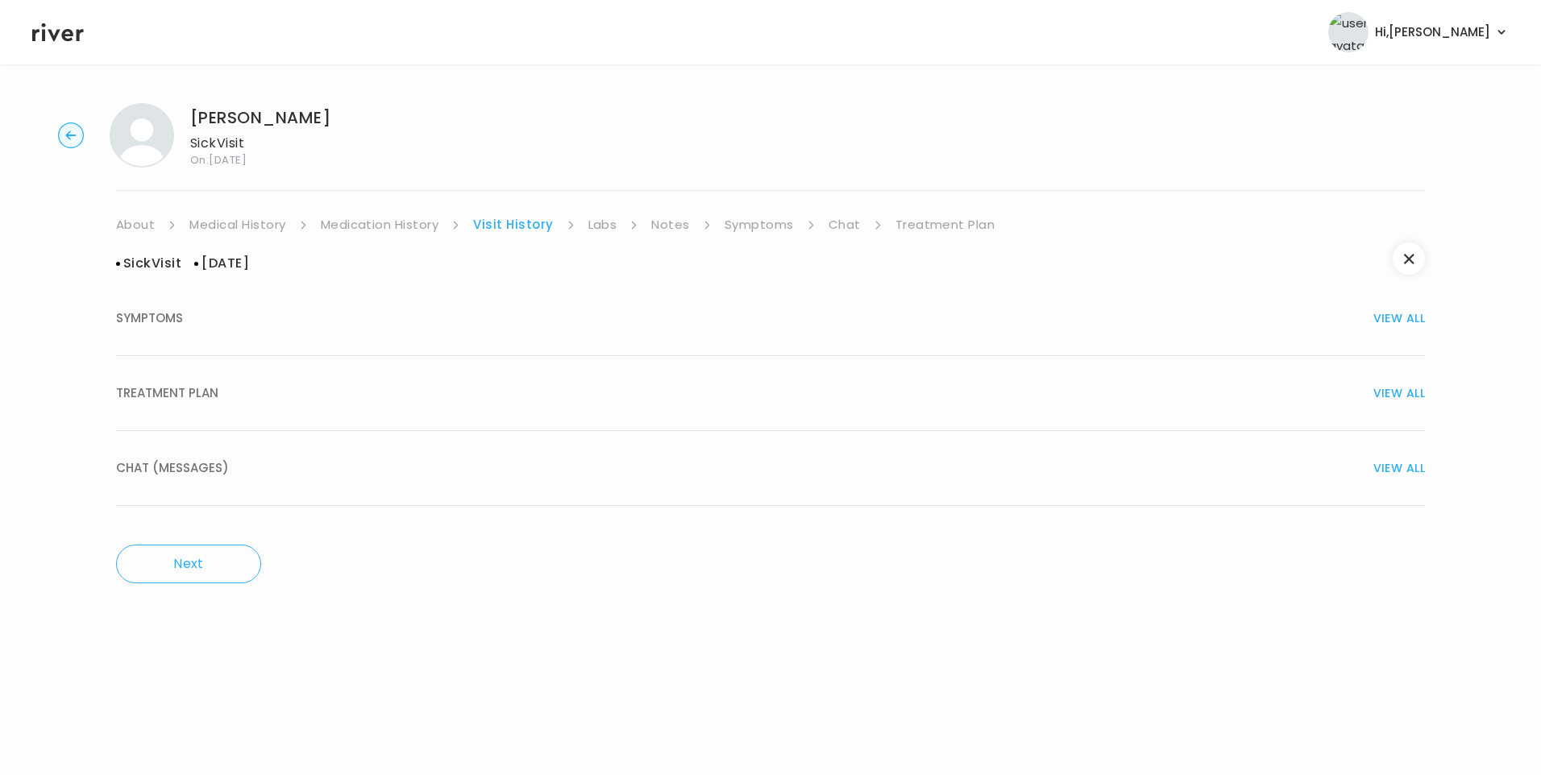
click at [222, 409] on button "TREATMENT PLAN VIEW ALL" at bounding box center [770, 393] width 1309 height 75
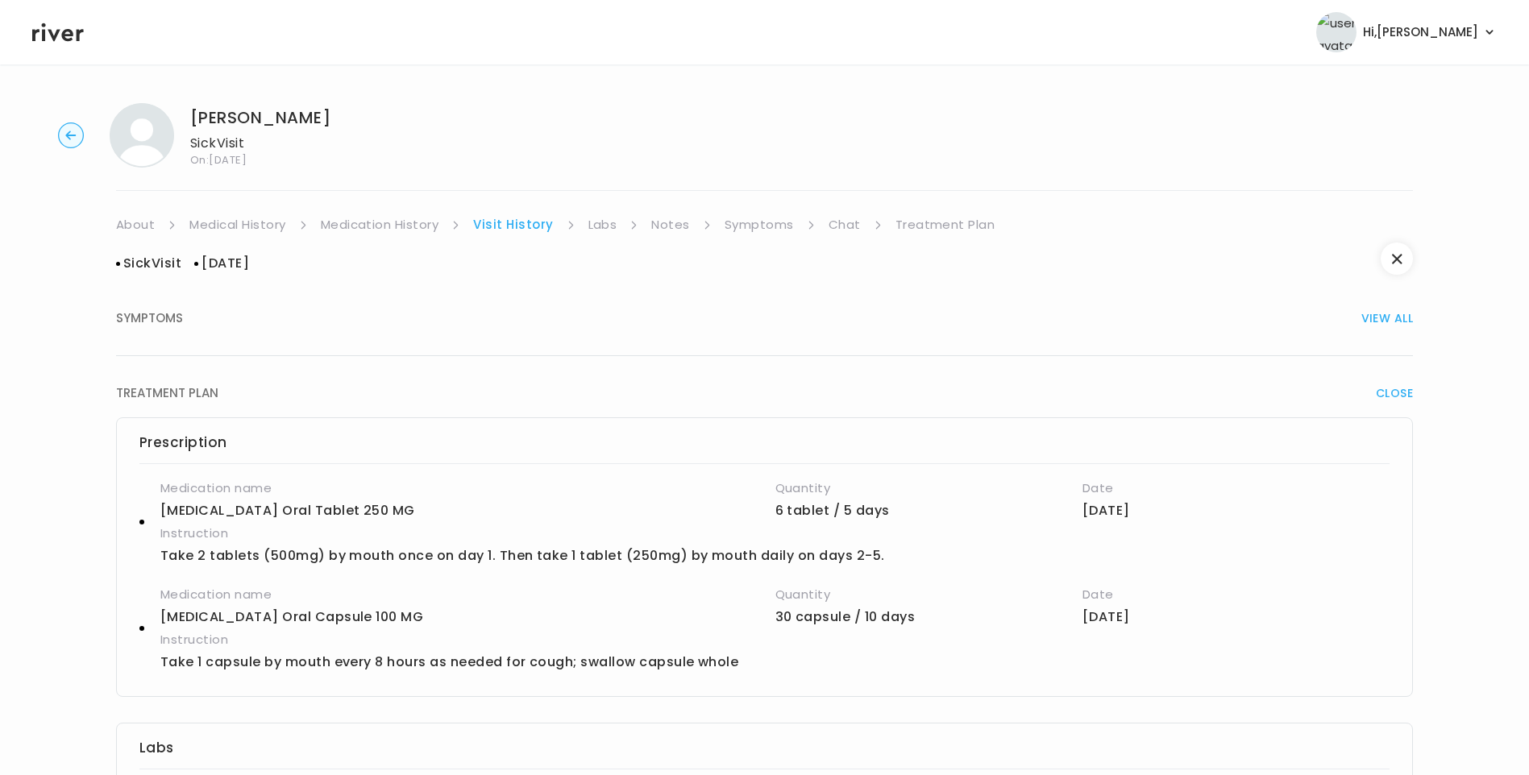
click at [673, 223] on link "Notes" at bounding box center [670, 225] width 38 height 23
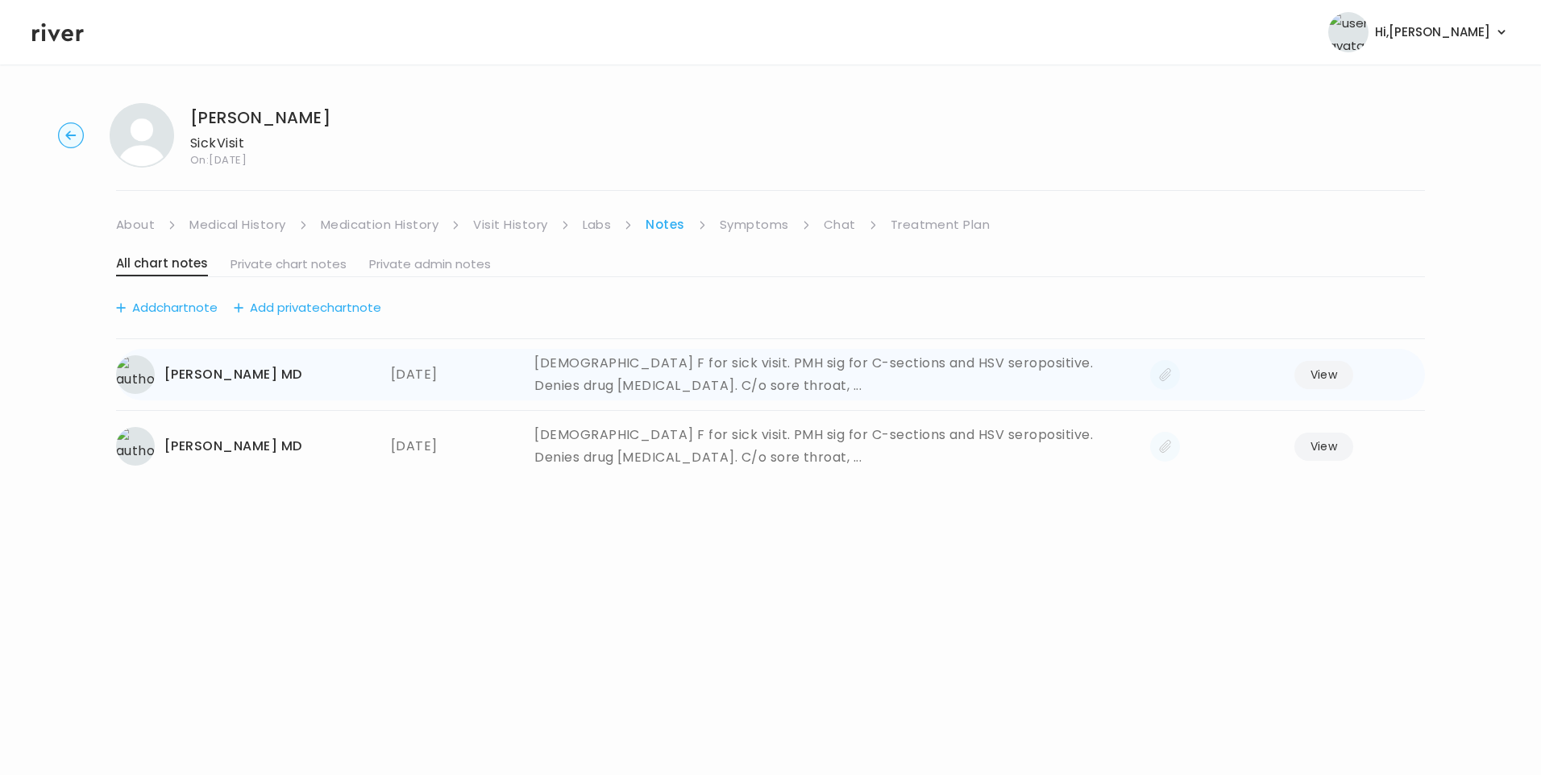
click at [1327, 378] on button "View" at bounding box center [1324, 375] width 60 height 28
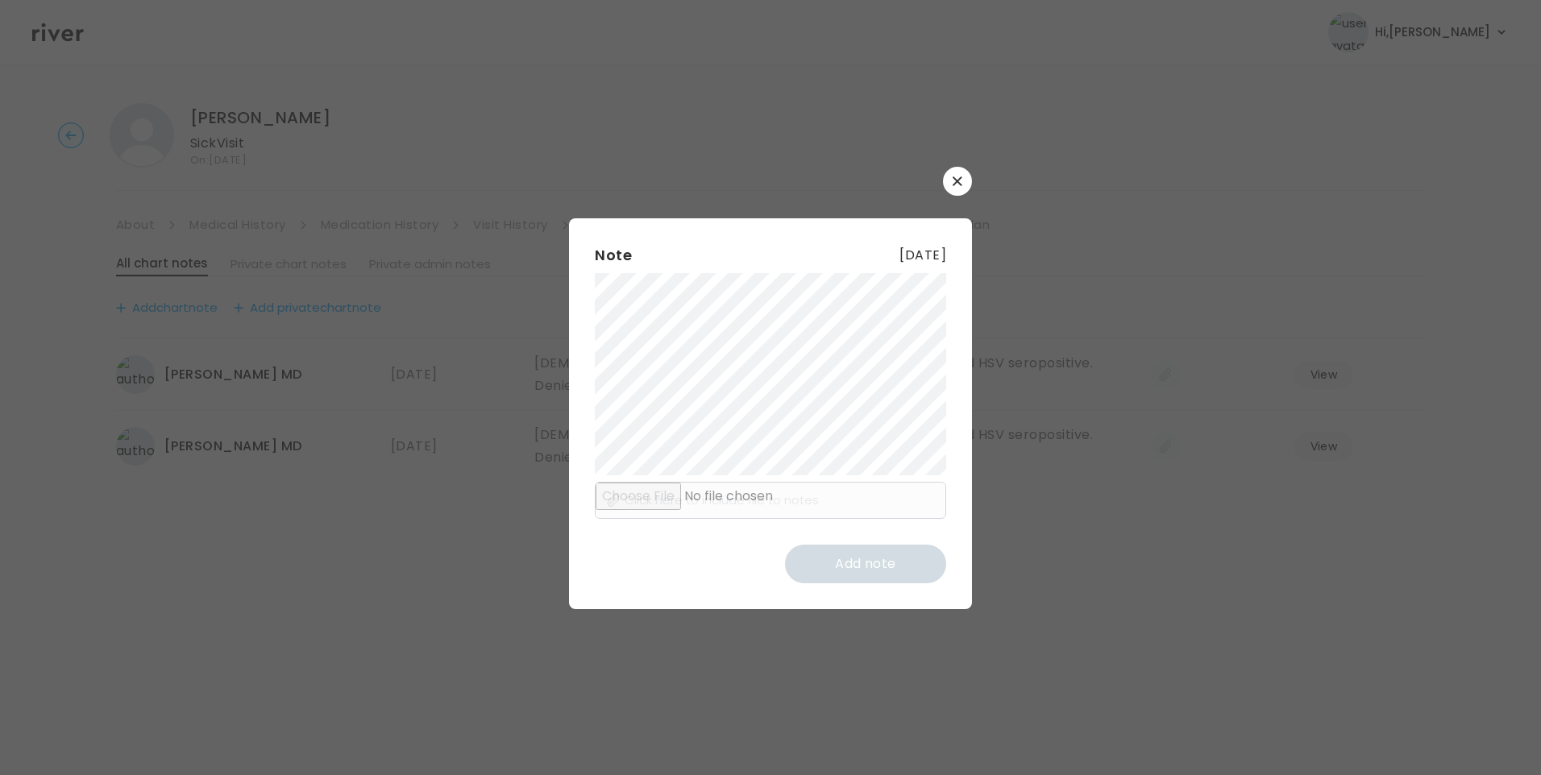
click at [961, 561] on div "Note 11 November 2024 Click here to include file to notes Add note" at bounding box center [770, 413] width 403 height 391
click at [951, 184] on button "button" at bounding box center [957, 181] width 29 height 29
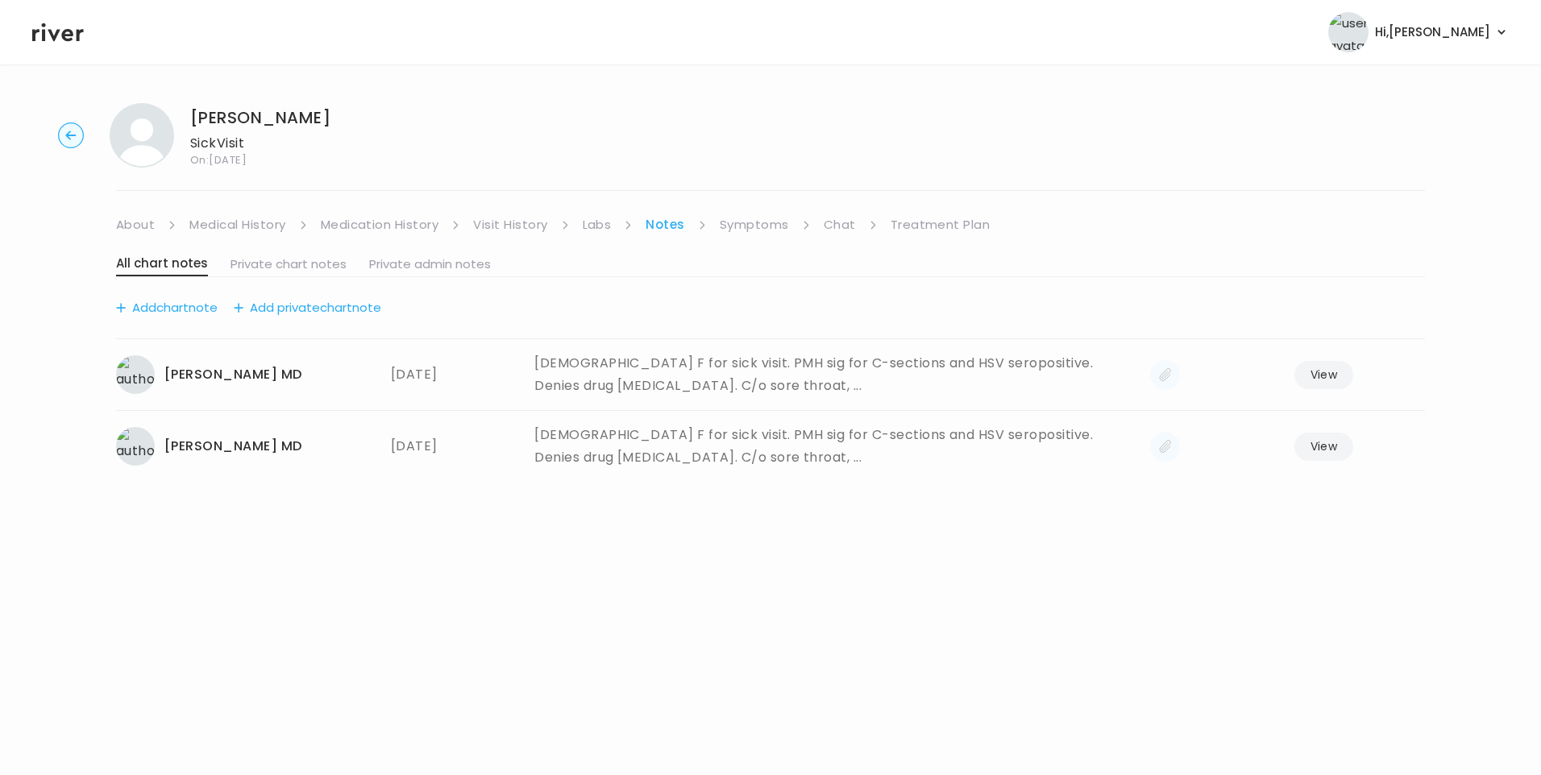
click at [135, 227] on link "About" at bounding box center [135, 225] width 39 height 23
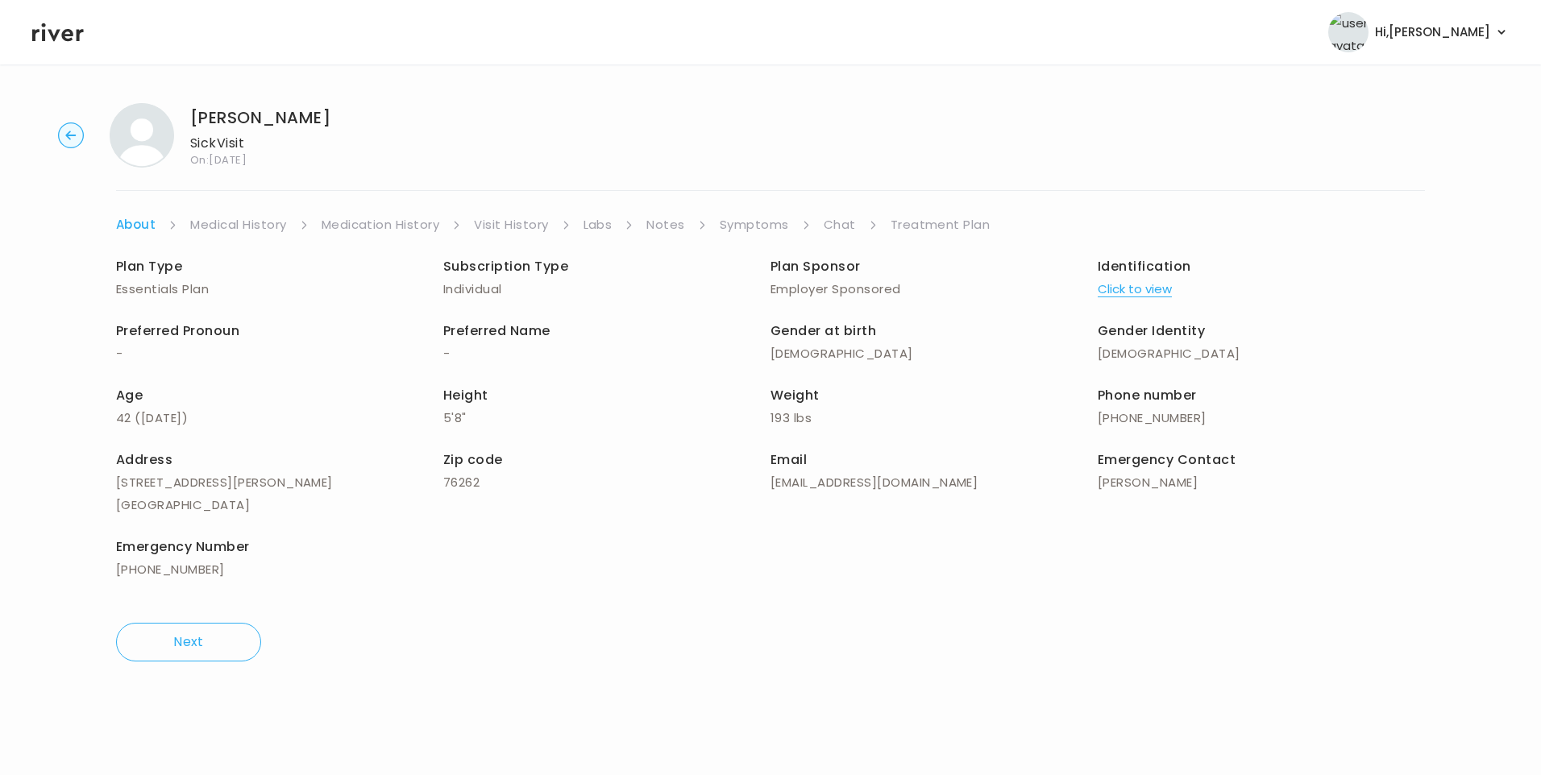
click at [239, 239] on div "Plan Type Essentials Plan Subscription Type Individual Plan Sponsor Employer Sp…" at bounding box center [770, 420] width 1309 height 368
click at [240, 225] on link "Medical History" at bounding box center [238, 225] width 96 height 23
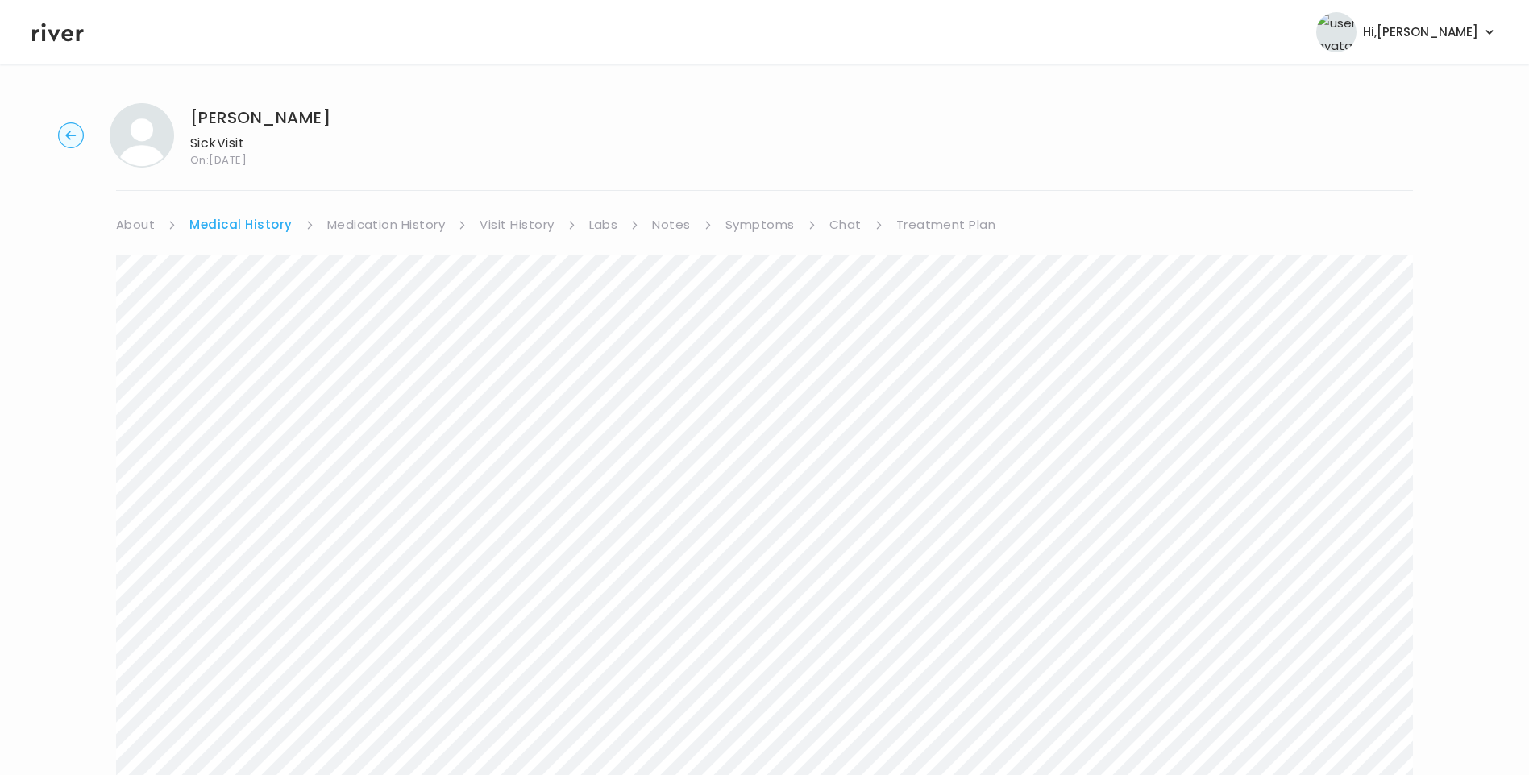
click at [410, 226] on link "Medication History" at bounding box center [386, 225] width 118 height 23
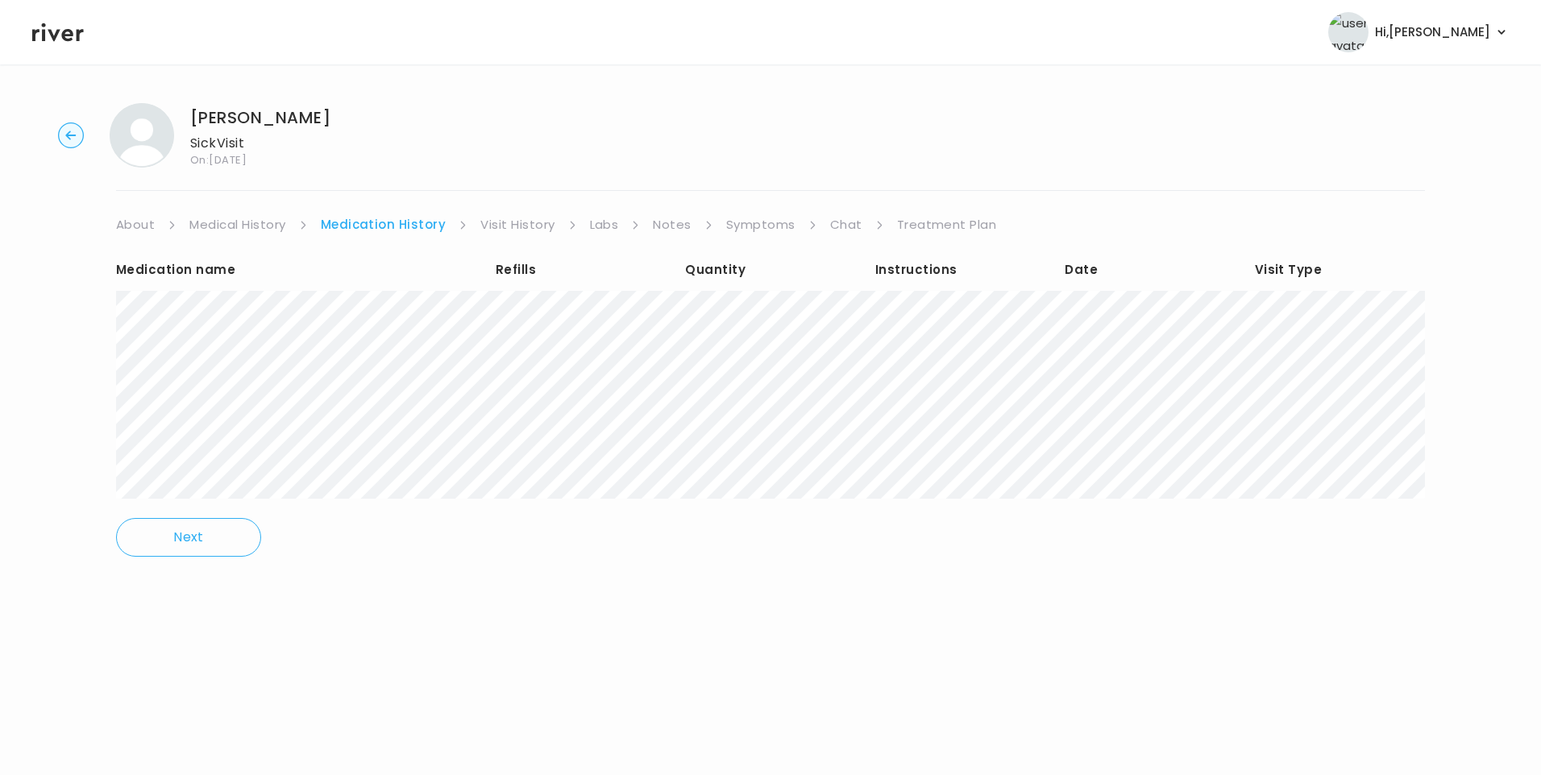
click at [770, 222] on link "Symptoms" at bounding box center [760, 225] width 69 height 23
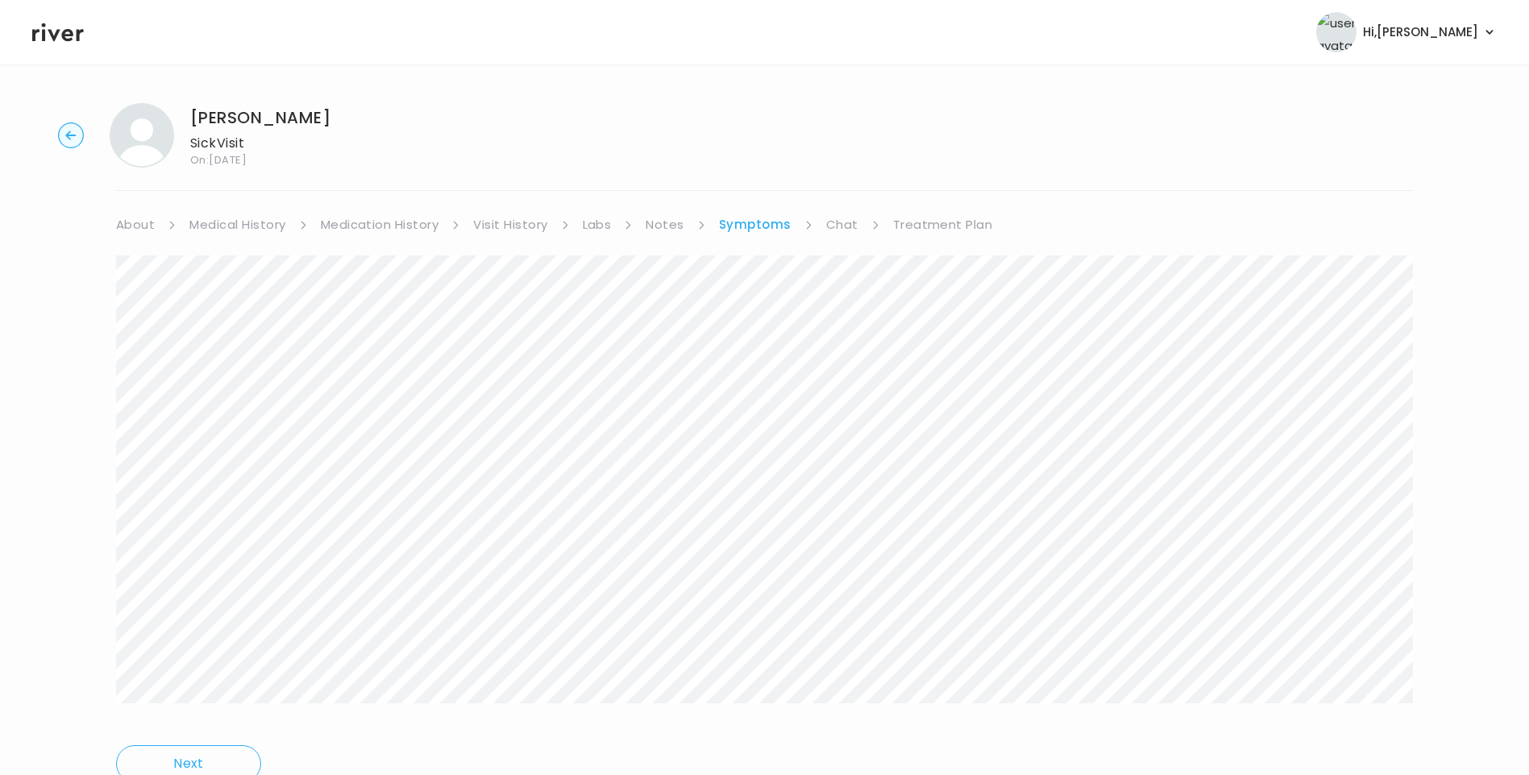
scroll to position [69, 0]
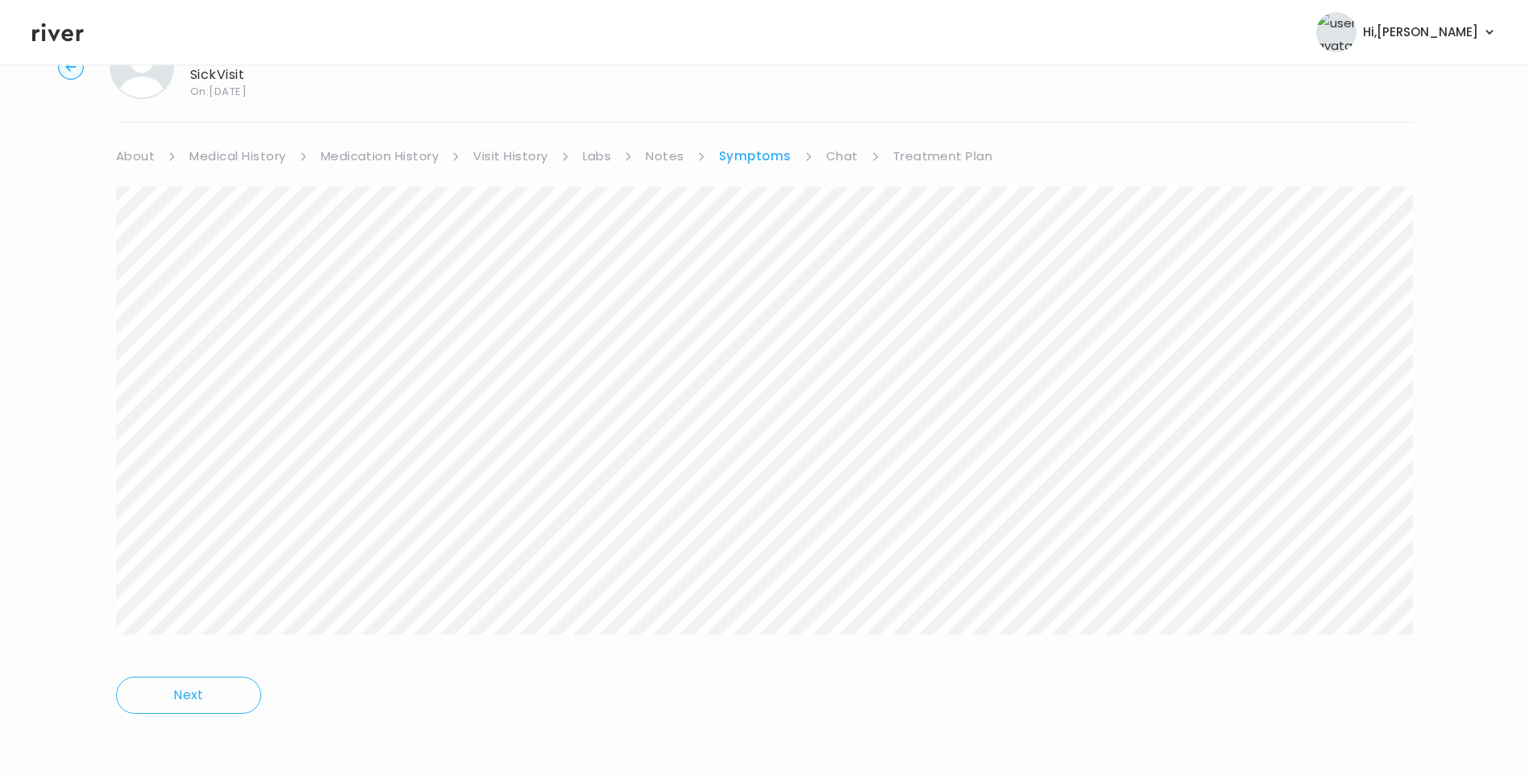
click at [937, 160] on link "Treatment Plan" at bounding box center [943, 156] width 100 height 23
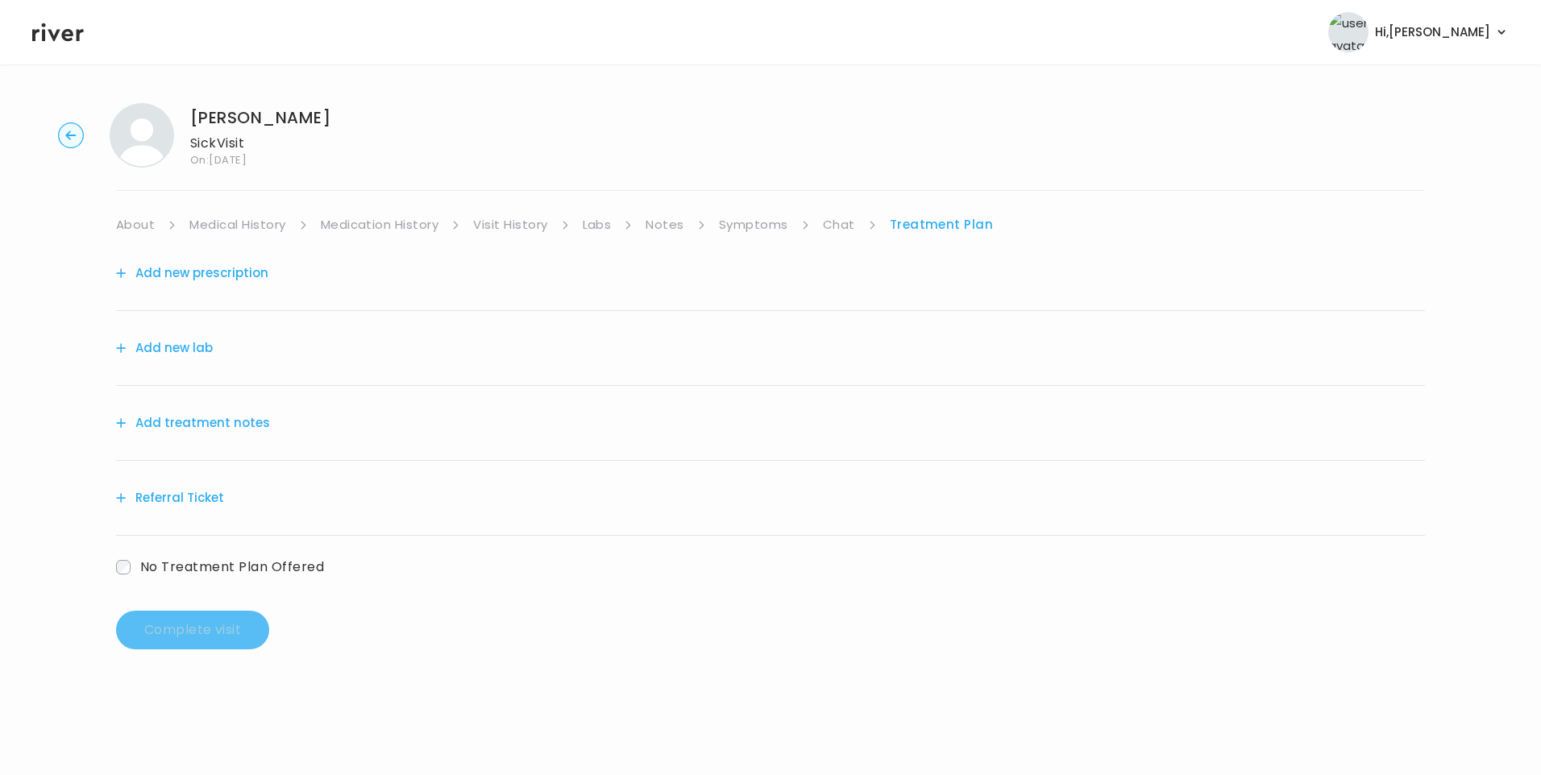
click at [230, 418] on button "Add treatment notes" at bounding box center [193, 423] width 154 height 23
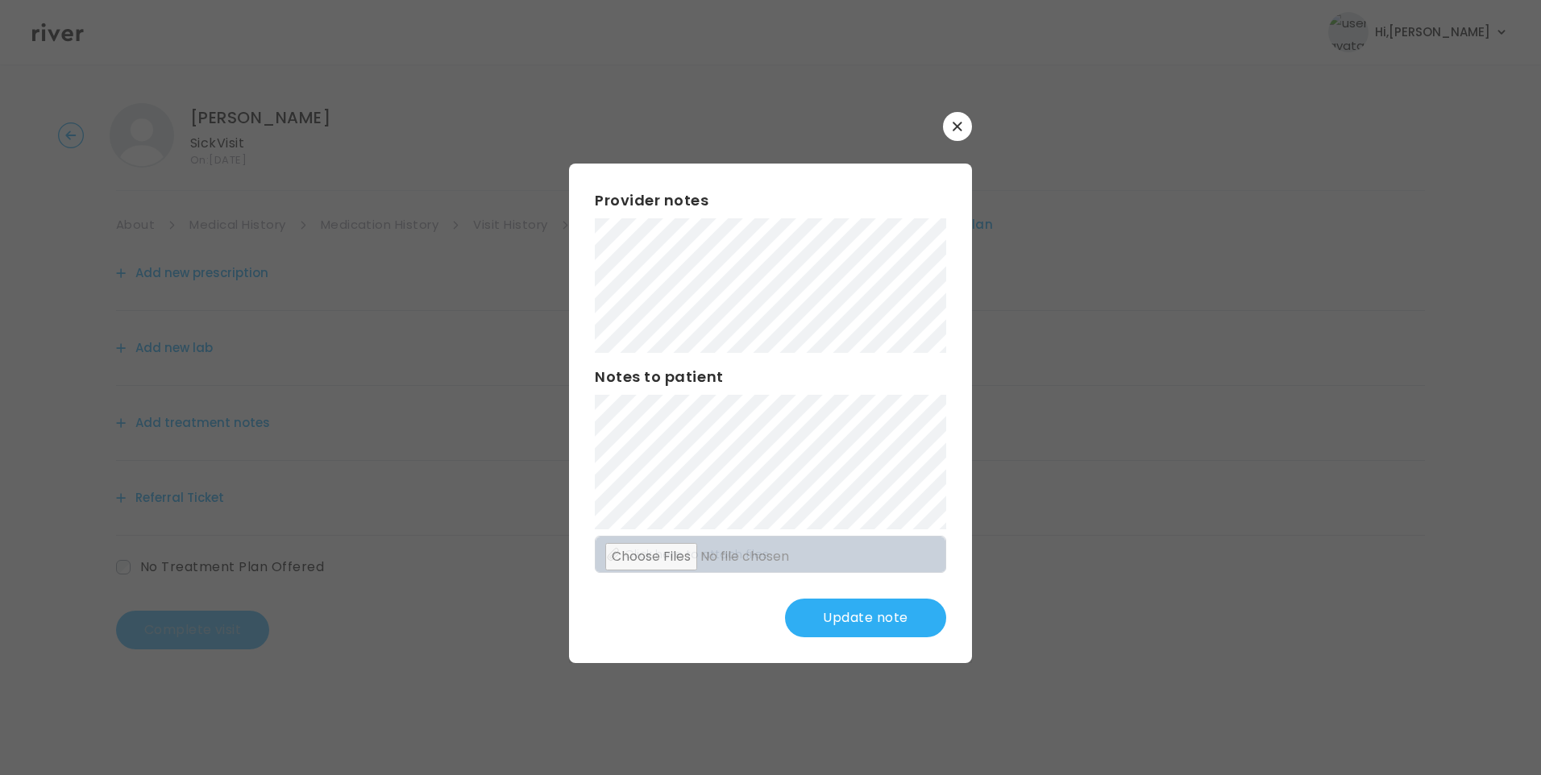
click at [841, 613] on button "Update note" at bounding box center [865, 618] width 161 height 39
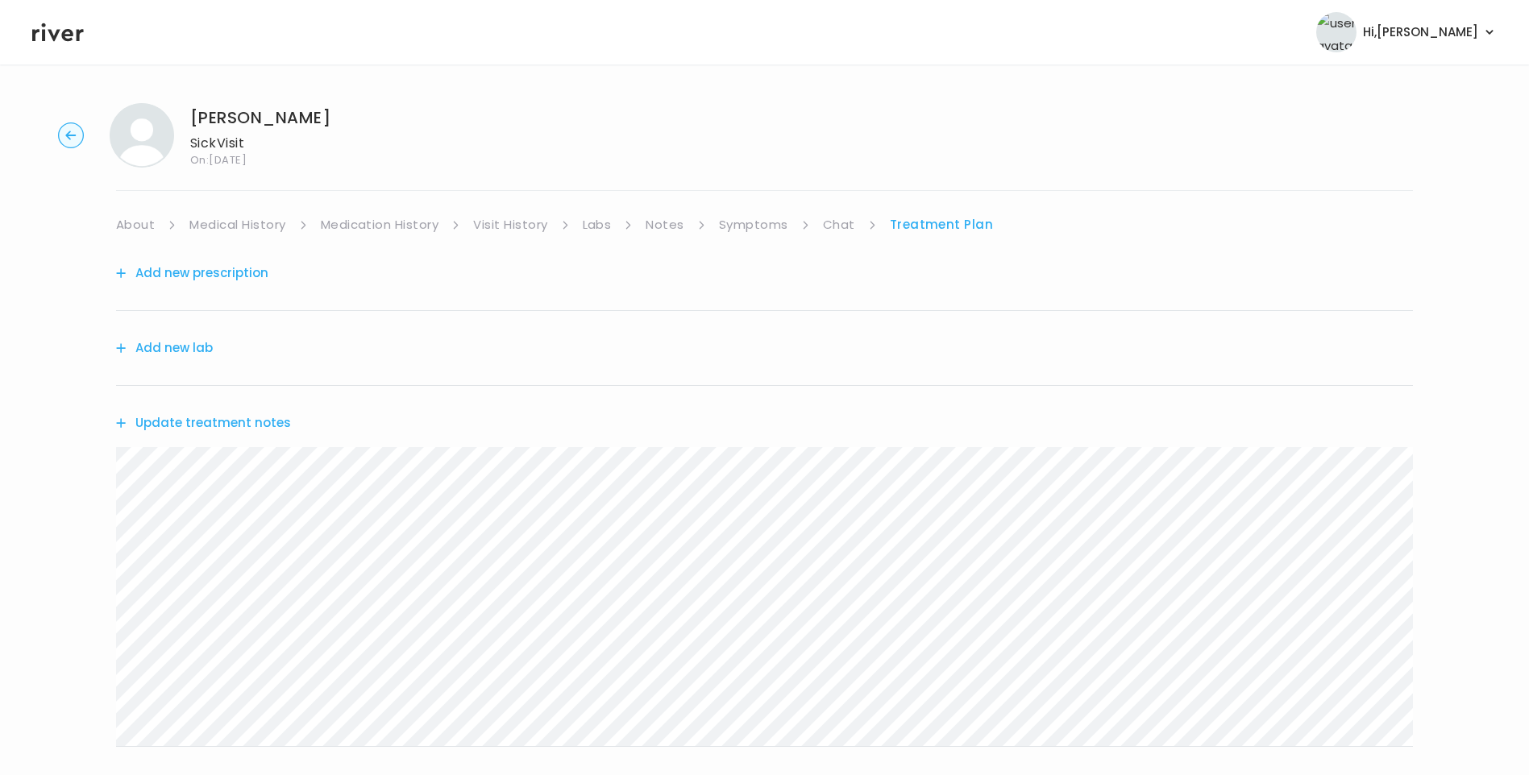
click at [755, 223] on link "Symptoms" at bounding box center [753, 225] width 69 height 23
click at [930, 227] on link "Treatment Plan" at bounding box center [943, 225] width 100 height 23
click at [759, 224] on link "Symptoms" at bounding box center [753, 225] width 69 height 23
click at [936, 222] on link "Treatment Plan" at bounding box center [943, 225] width 100 height 23
click at [251, 422] on button "Update treatment notes" at bounding box center [203, 423] width 175 height 23
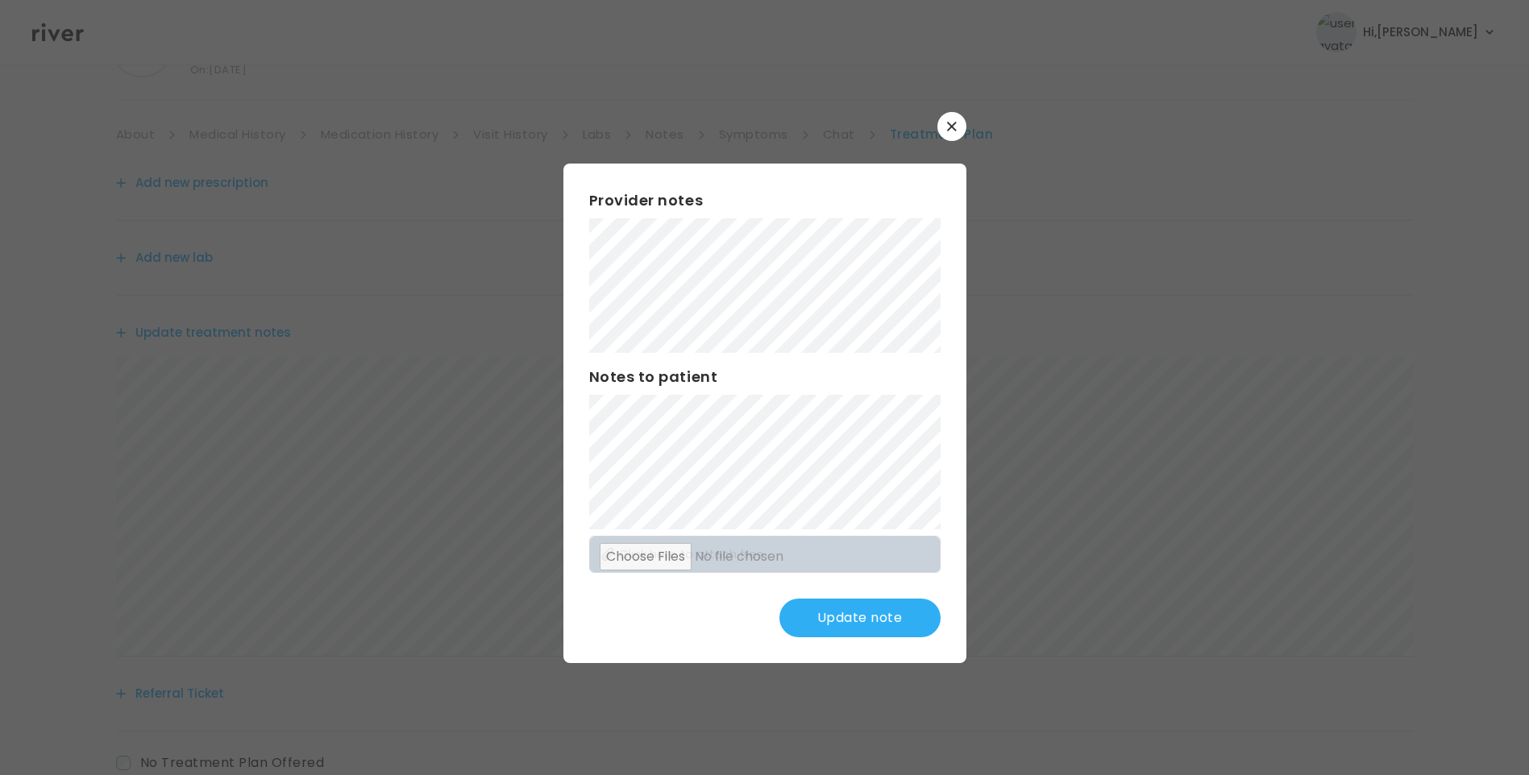
scroll to position [161, 0]
click at [878, 613] on button "Update note" at bounding box center [859, 618] width 161 height 39
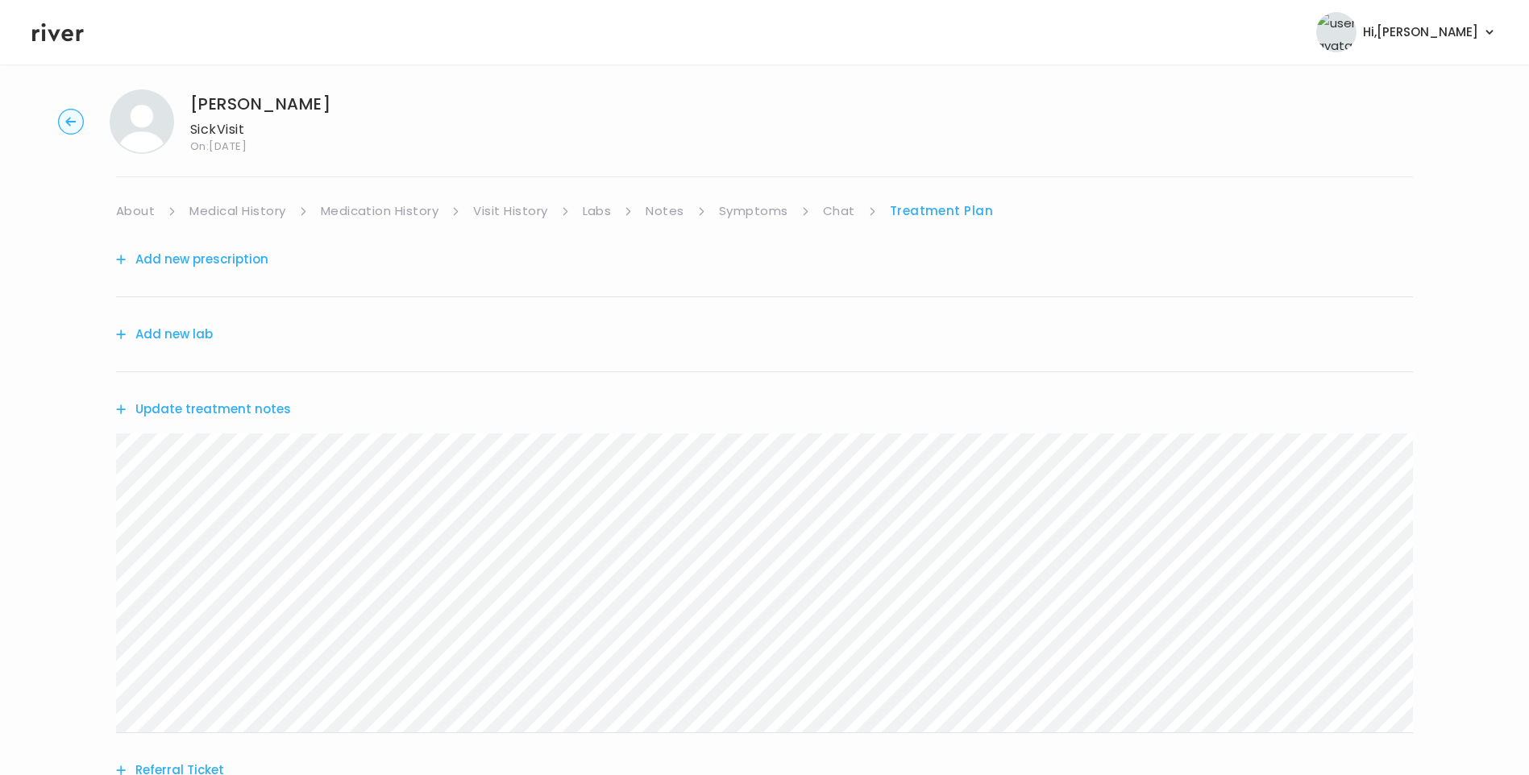
scroll to position [0, 0]
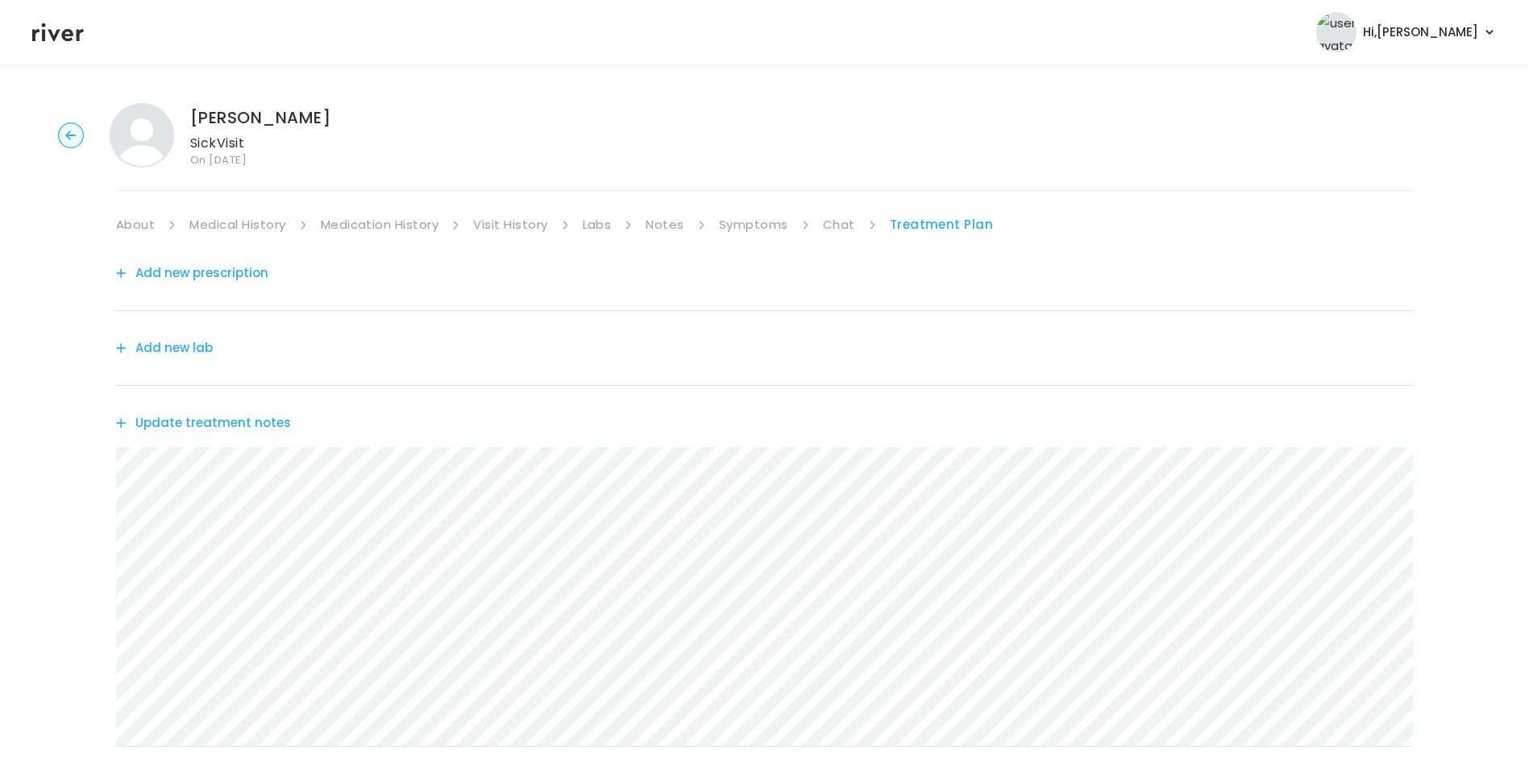
click at [131, 222] on link "About" at bounding box center [135, 225] width 39 height 23
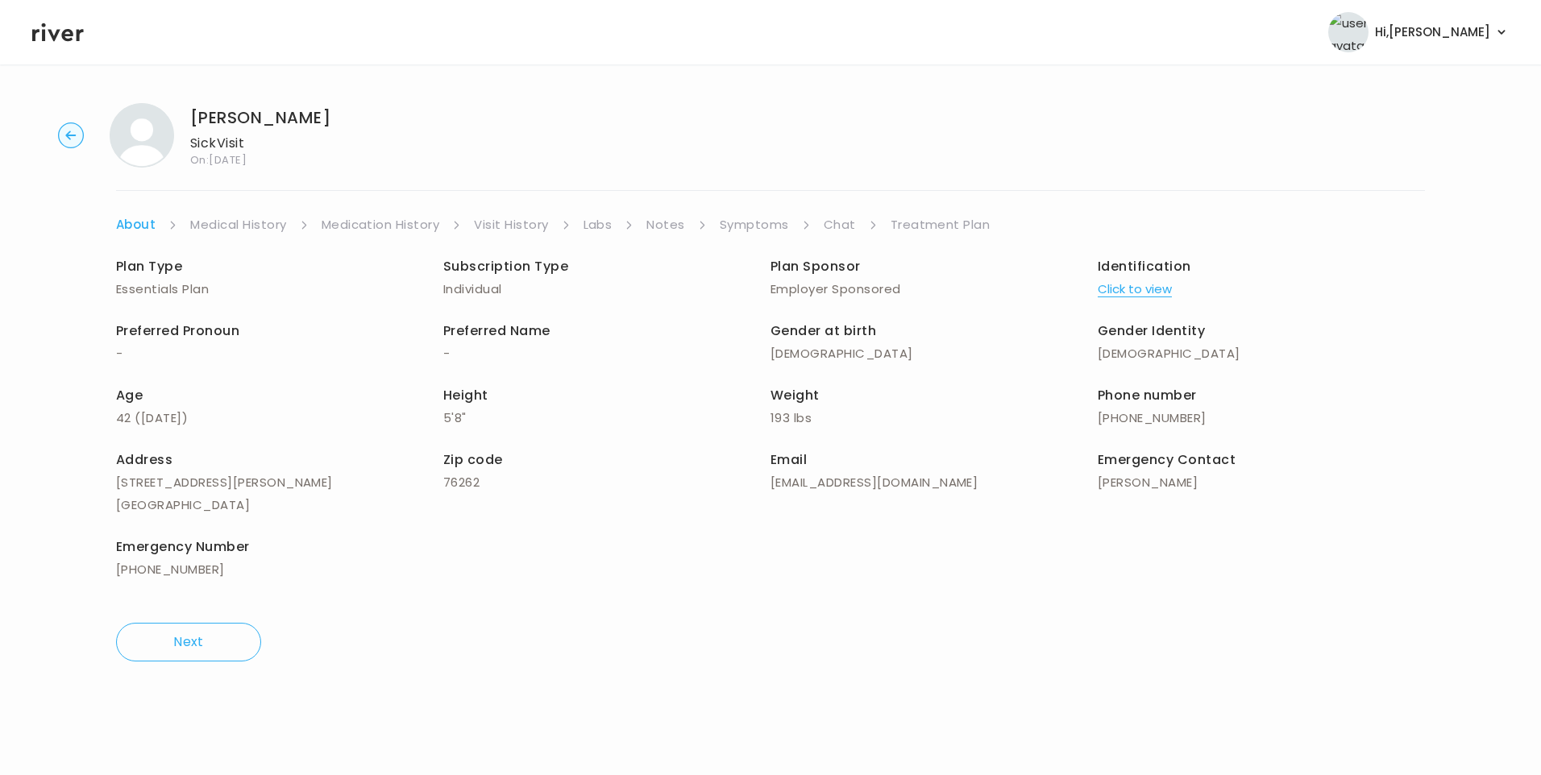
click at [833, 224] on link "Chat" at bounding box center [840, 225] width 32 height 23
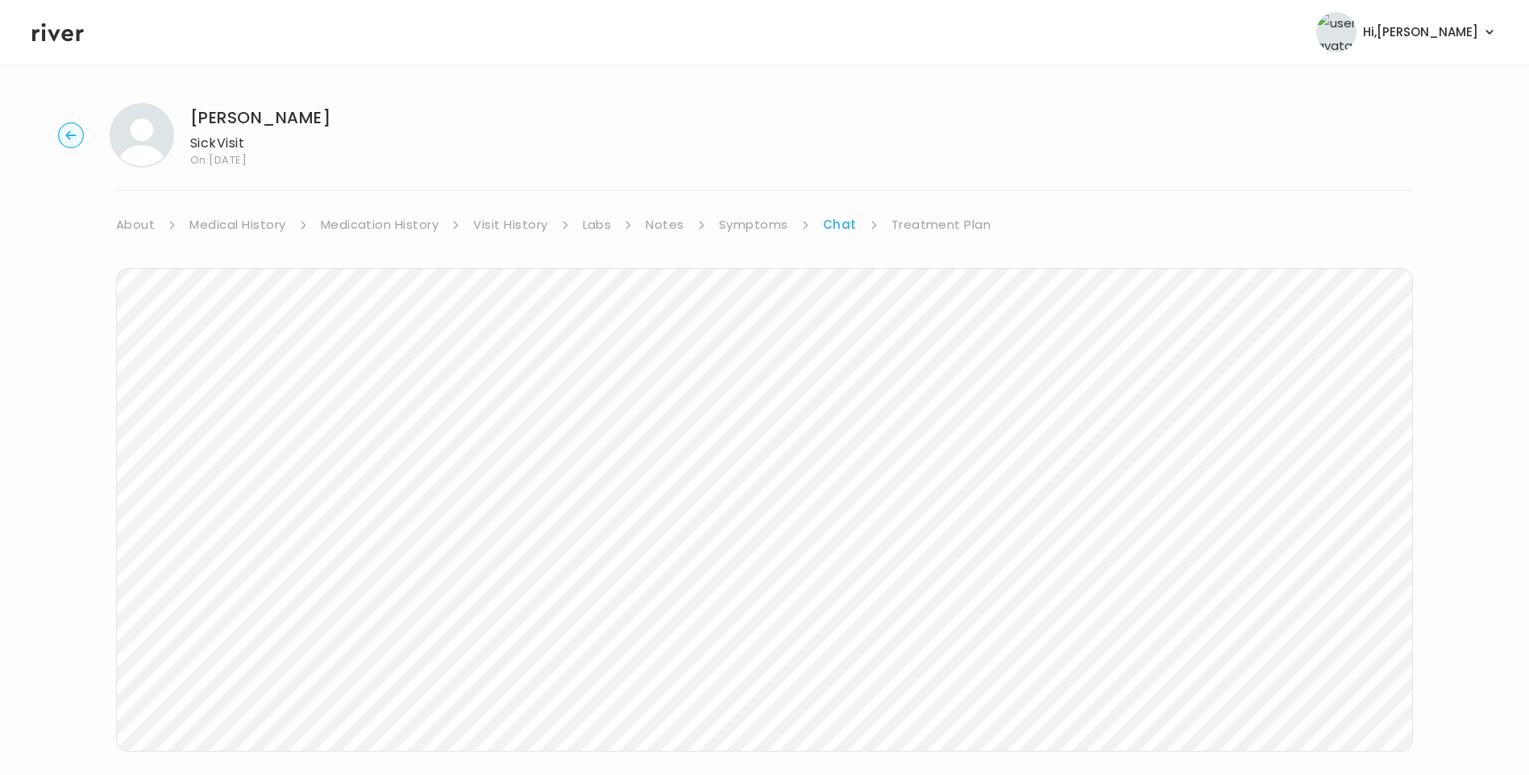
click at [132, 226] on link "About" at bounding box center [135, 225] width 39 height 23
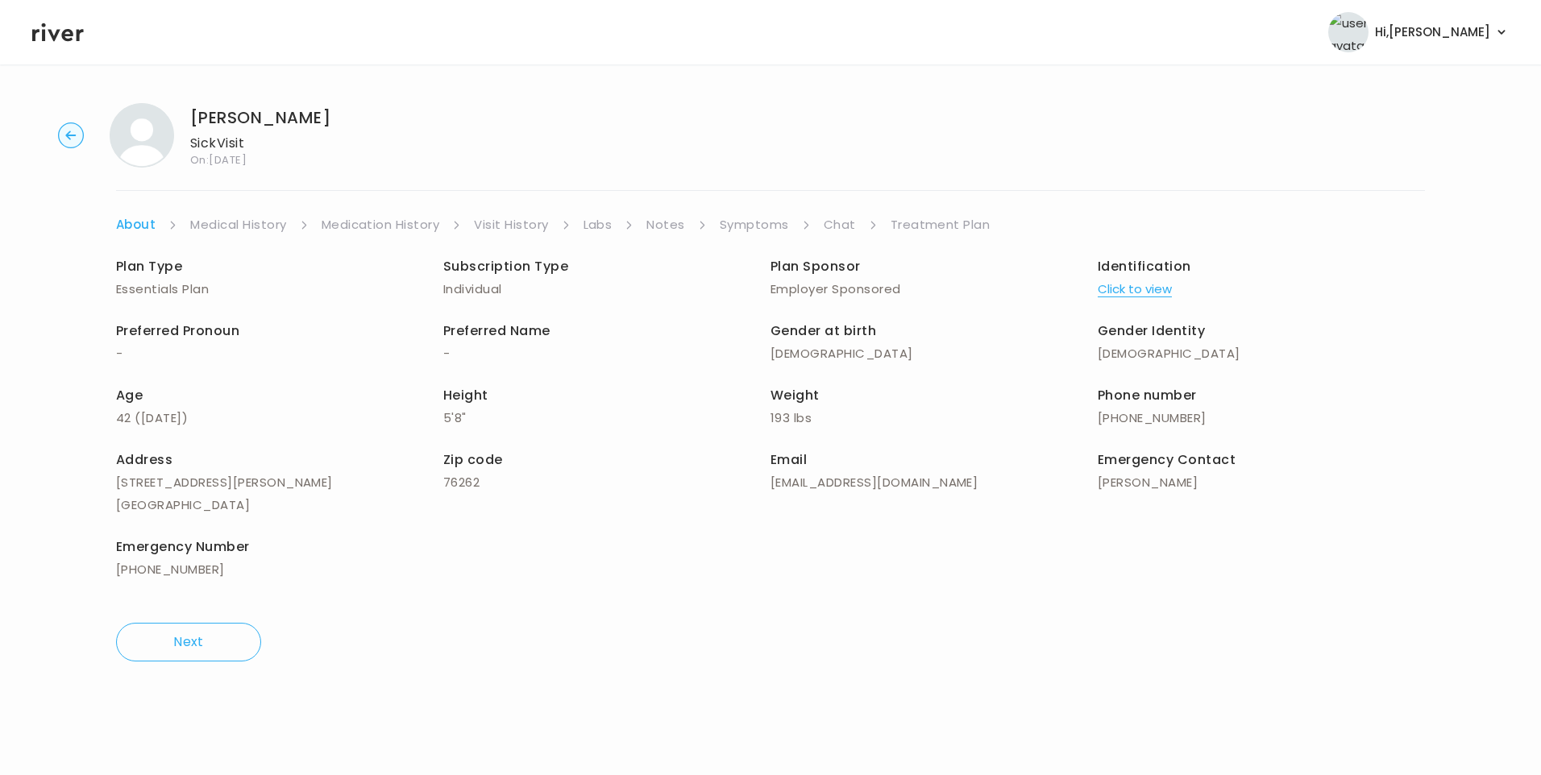
click at [836, 231] on link "Chat" at bounding box center [840, 225] width 32 height 23
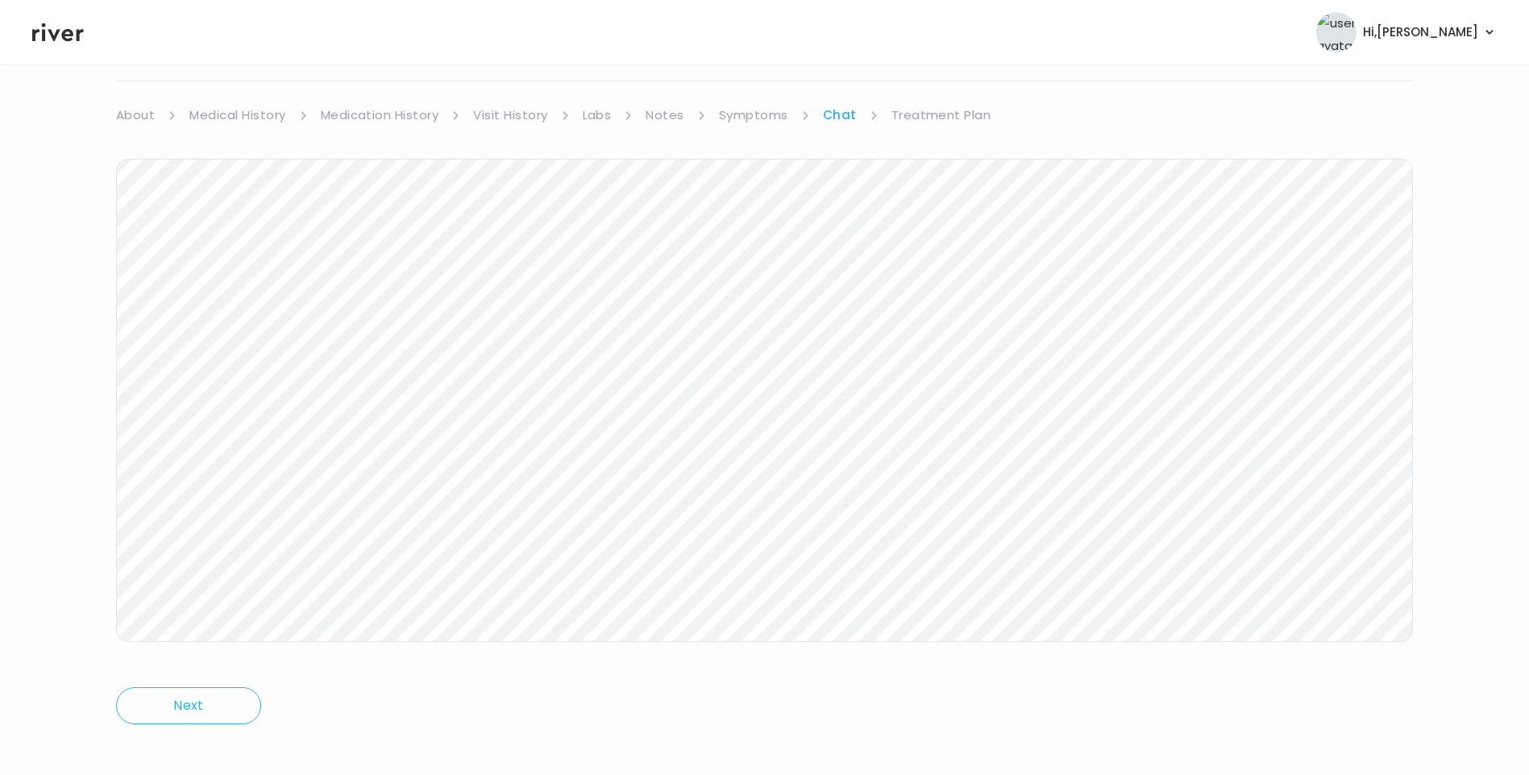
scroll to position [120, 0]
click at [0, 401] on html "Hi, Lisa Profile Logout Priscilla McCary Sick Visit On: 20 Sep 2025 About Medic…" at bounding box center [764, 267] width 1529 height 775
click at [15, 361] on div "Priscilla McCary Sick Visit On: 20 Sep 2025 About Medical History Medication Hi…" at bounding box center [764, 359] width 1529 height 779
click at [760, 106] on link "Symptoms" at bounding box center [753, 104] width 69 height 23
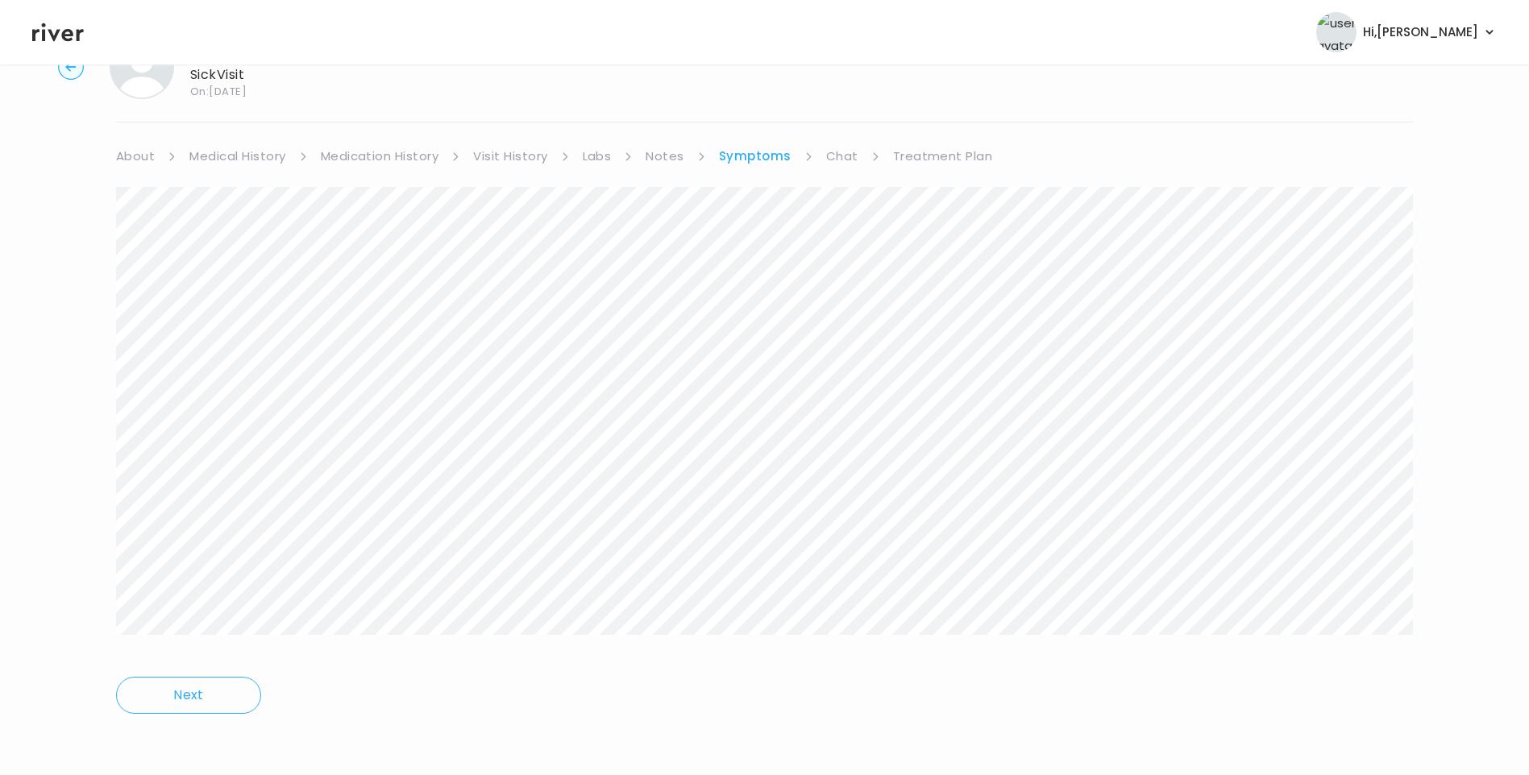
click at [935, 155] on link "Treatment Plan" at bounding box center [943, 156] width 100 height 23
click at [823, 160] on link "Chat" at bounding box center [839, 156] width 32 height 23
click at [951, 102] on link "Treatment Plan" at bounding box center [941, 104] width 100 height 23
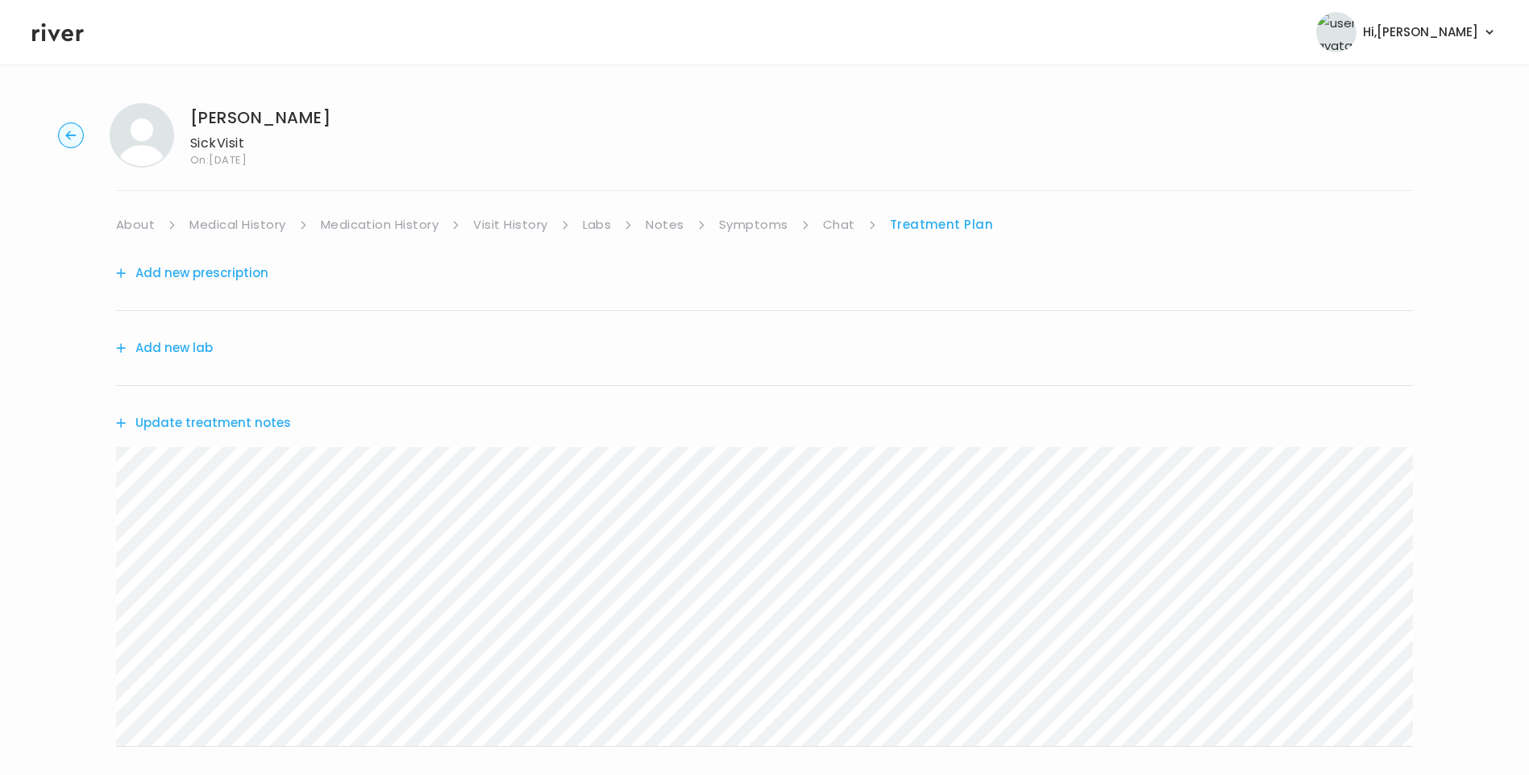
click at [64, 34] on icon at bounding box center [58, 32] width 52 height 19
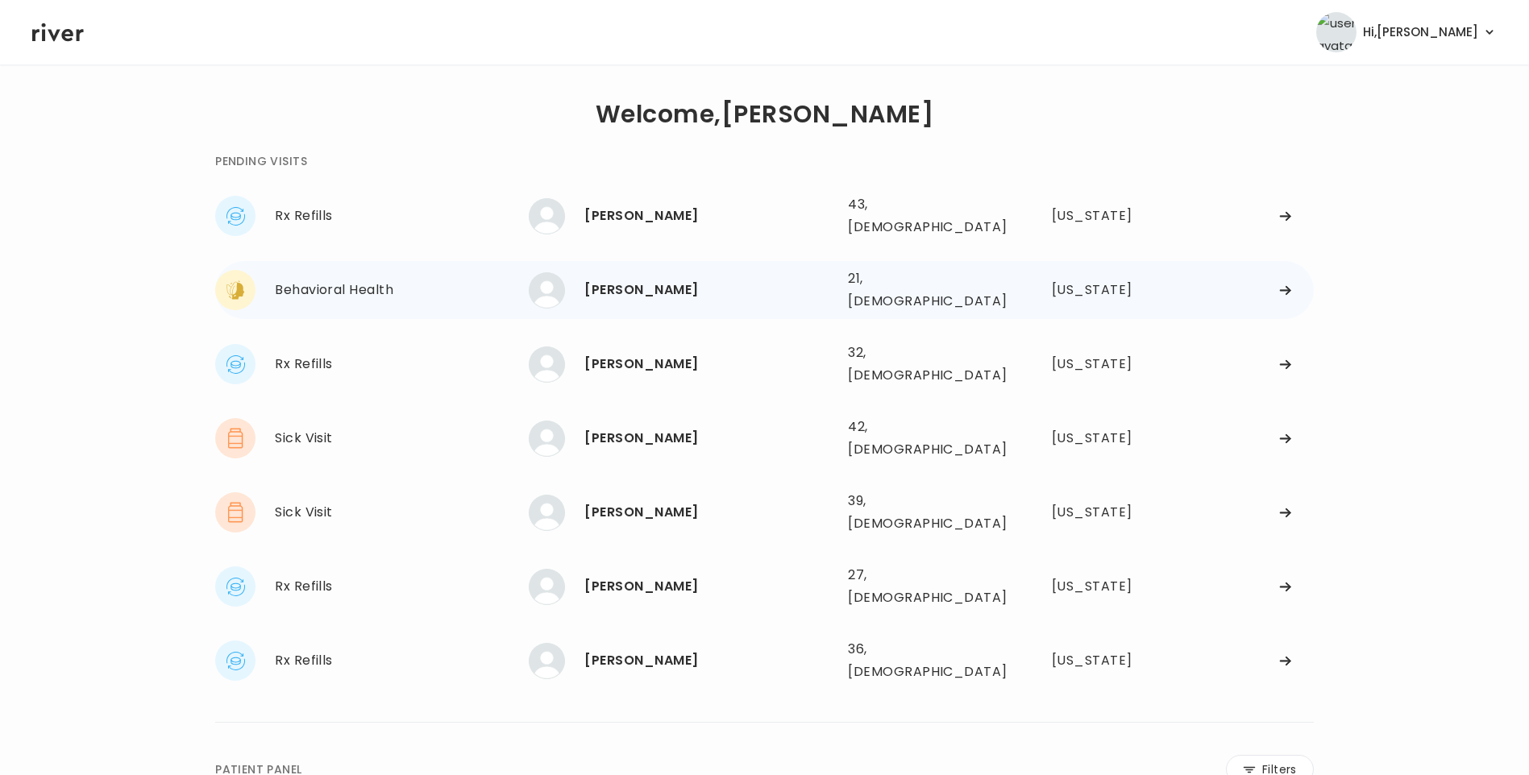
click at [649, 279] on div "OREIANA FLOYD" at bounding box center [709, 290] width 251 height 23
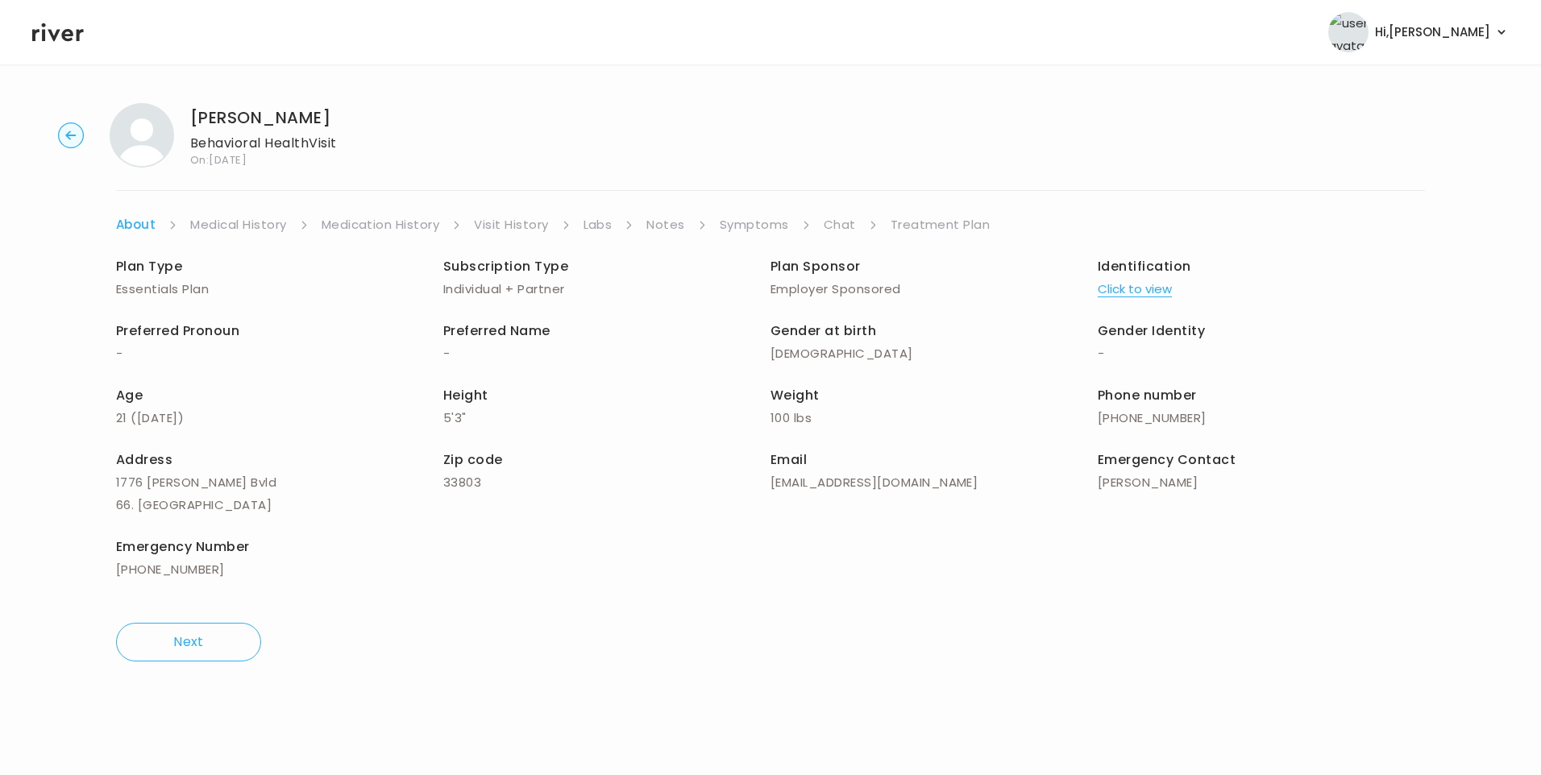
click at [511, 222] on link "Visit History" at bounding box center [511, 225] width 74 height 23
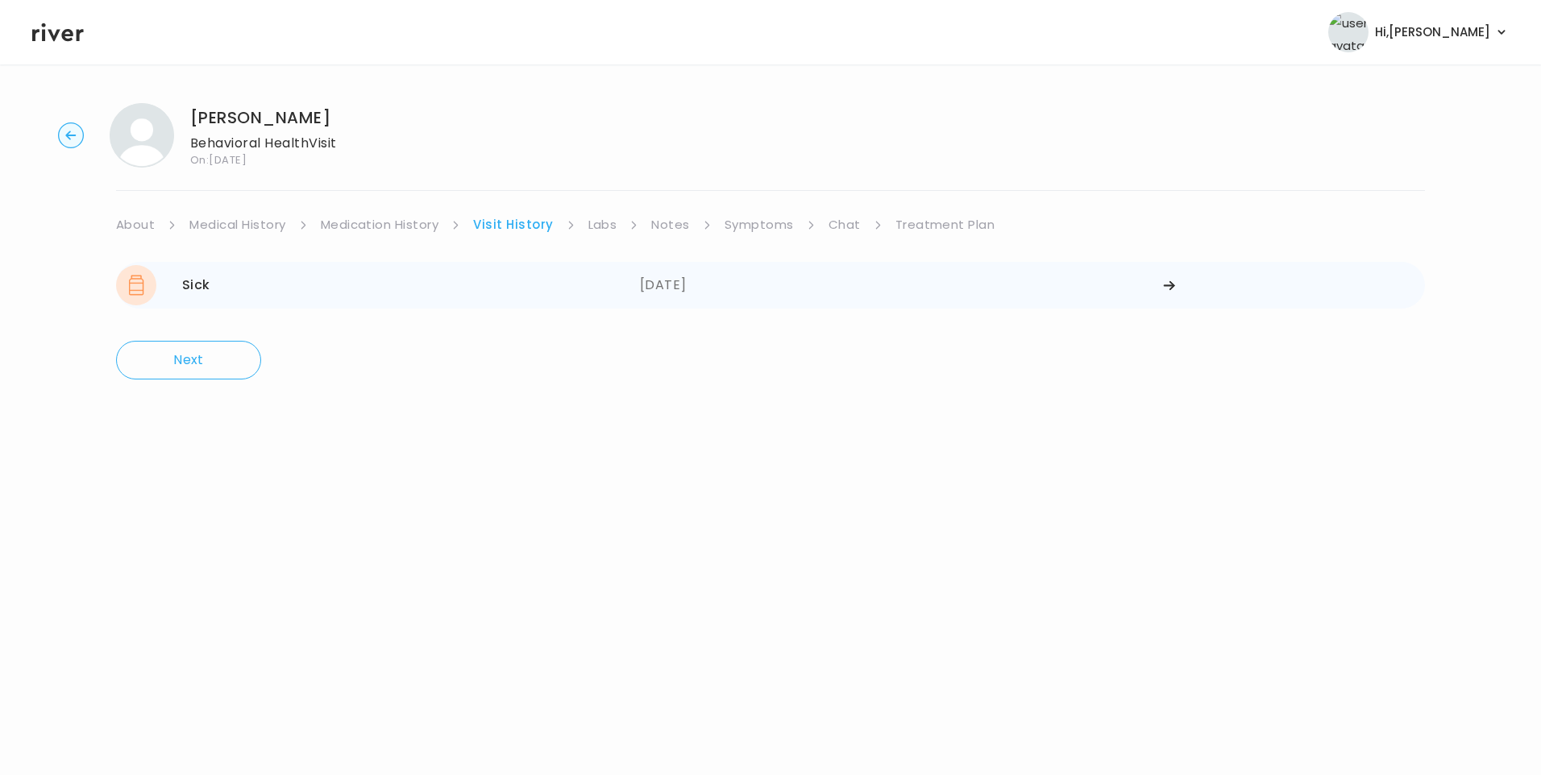
click at [705, 289] on div "09/13/2025" at bounding box center [902, 285] width 524 height 40
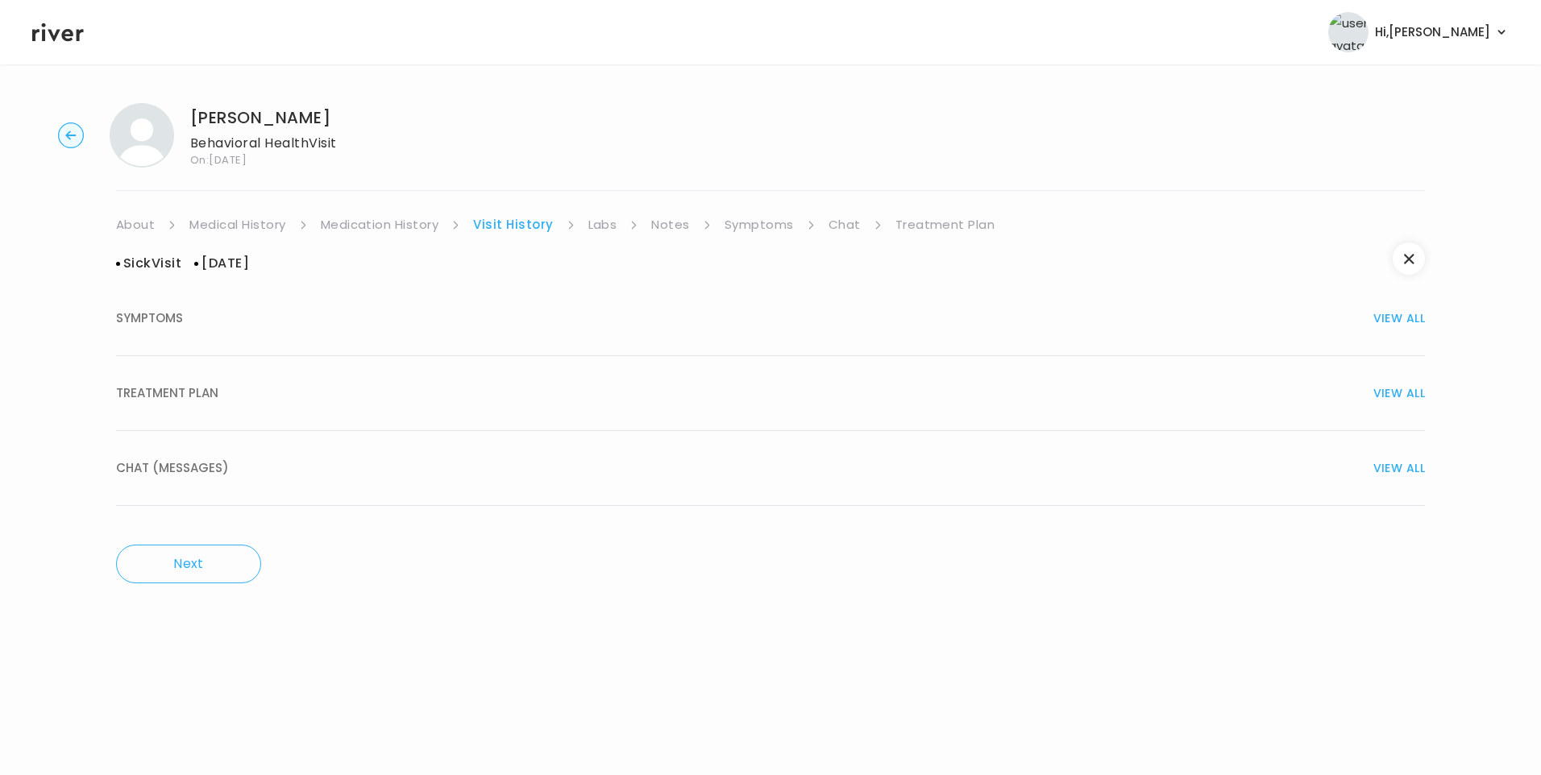
click at [256, 401] on div "TREATMENT PLAN VIEW ALL" at bounding box center [770, 393] width 1309 height 23
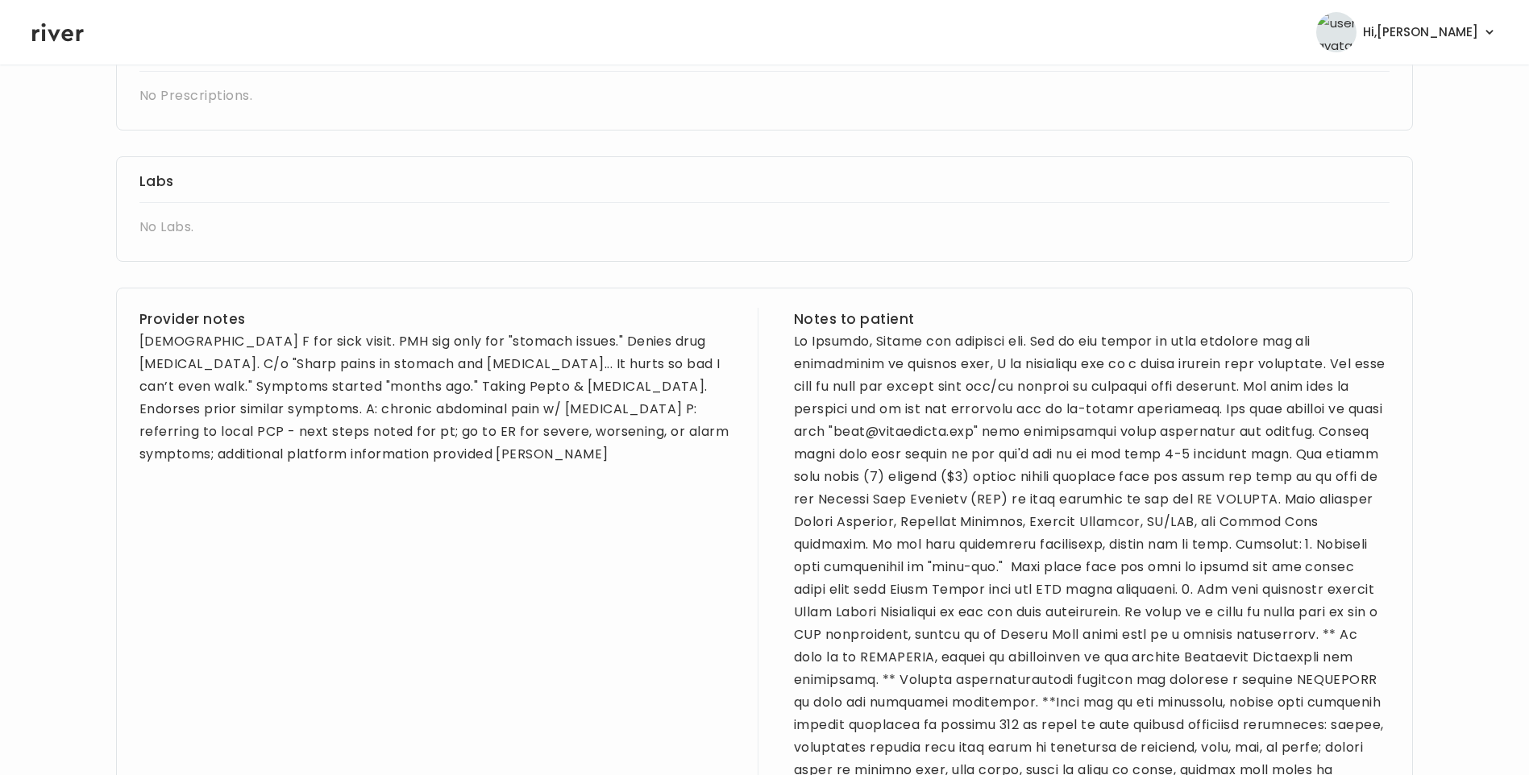
scroll to position [403, 0]
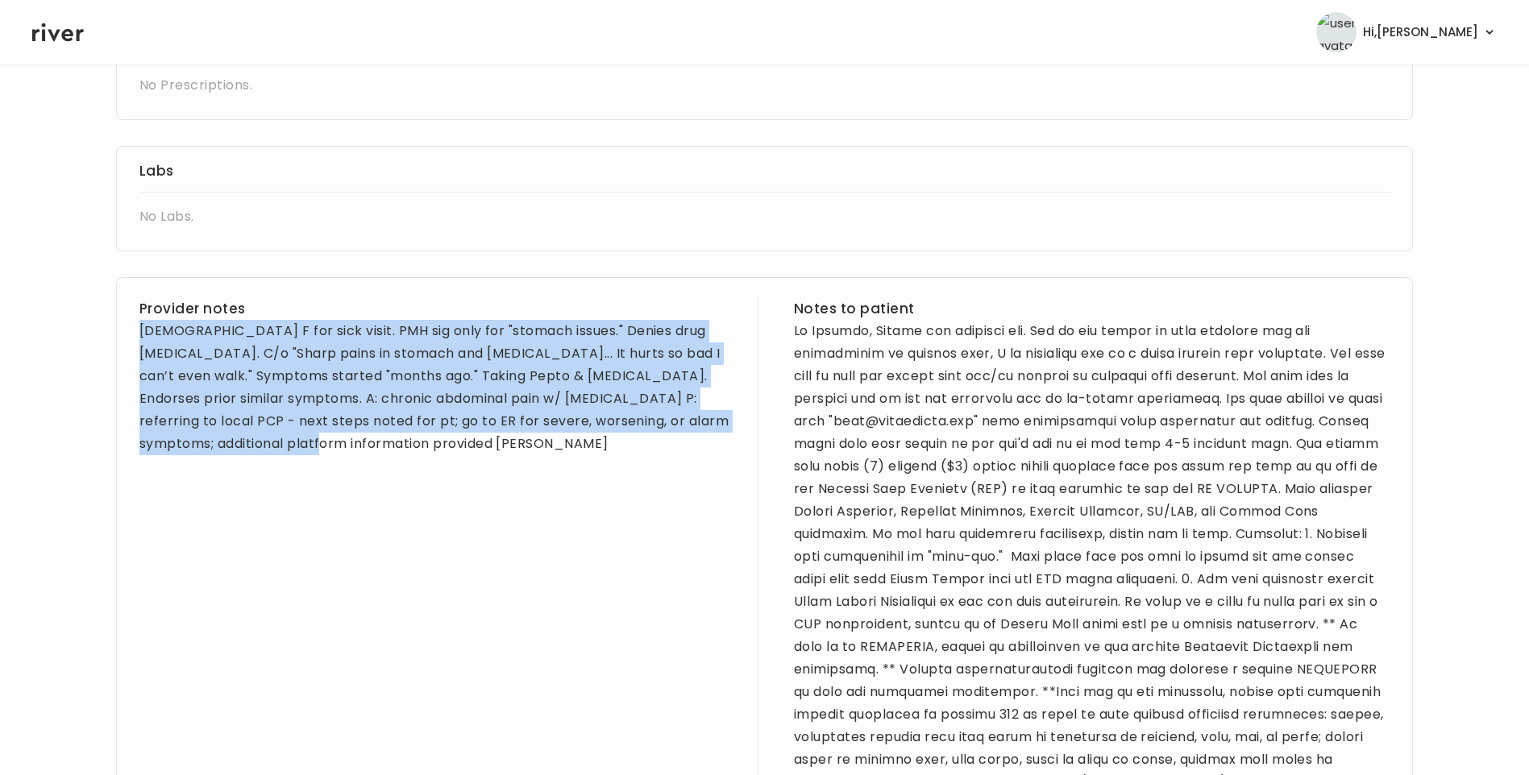
drag, startPoint x: 137, startPoint y: 329, endPoint x: 241, endPoint y: 479, distance: 182.4
click at [241, 479] on div "Provider notes 21 yo F for sick visit. PMH sig only for "stomach issues." Denie…" at bounding box center [764, 671] width 1297 height 788
copy div "21 yo F for sick visit. PMH sig only for "stomach issues." Denies drug allergie…"
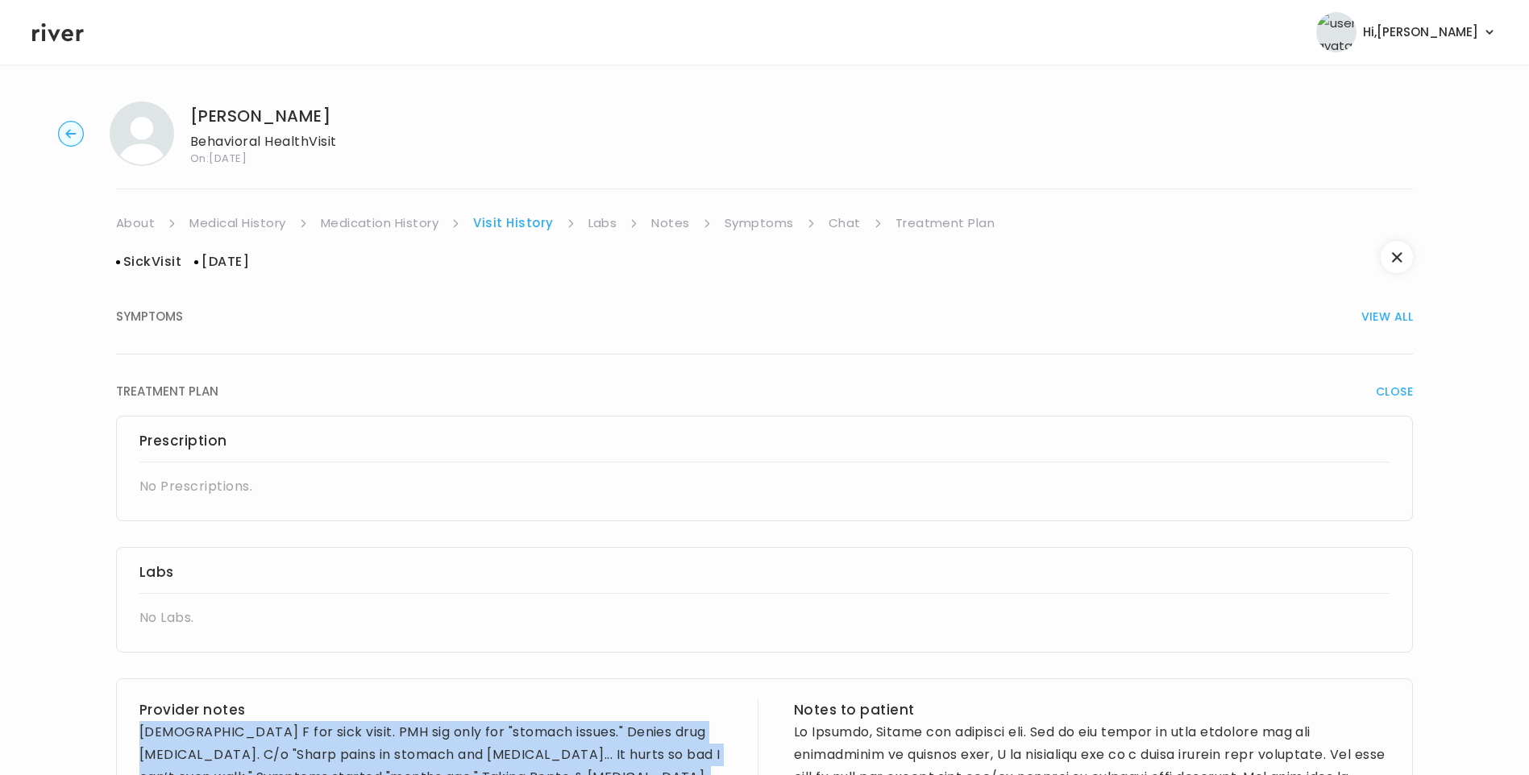
scroll to position [0, 0]
click at [135, 222] on link "About" at bounding box center [135, 225] width 39 height 23
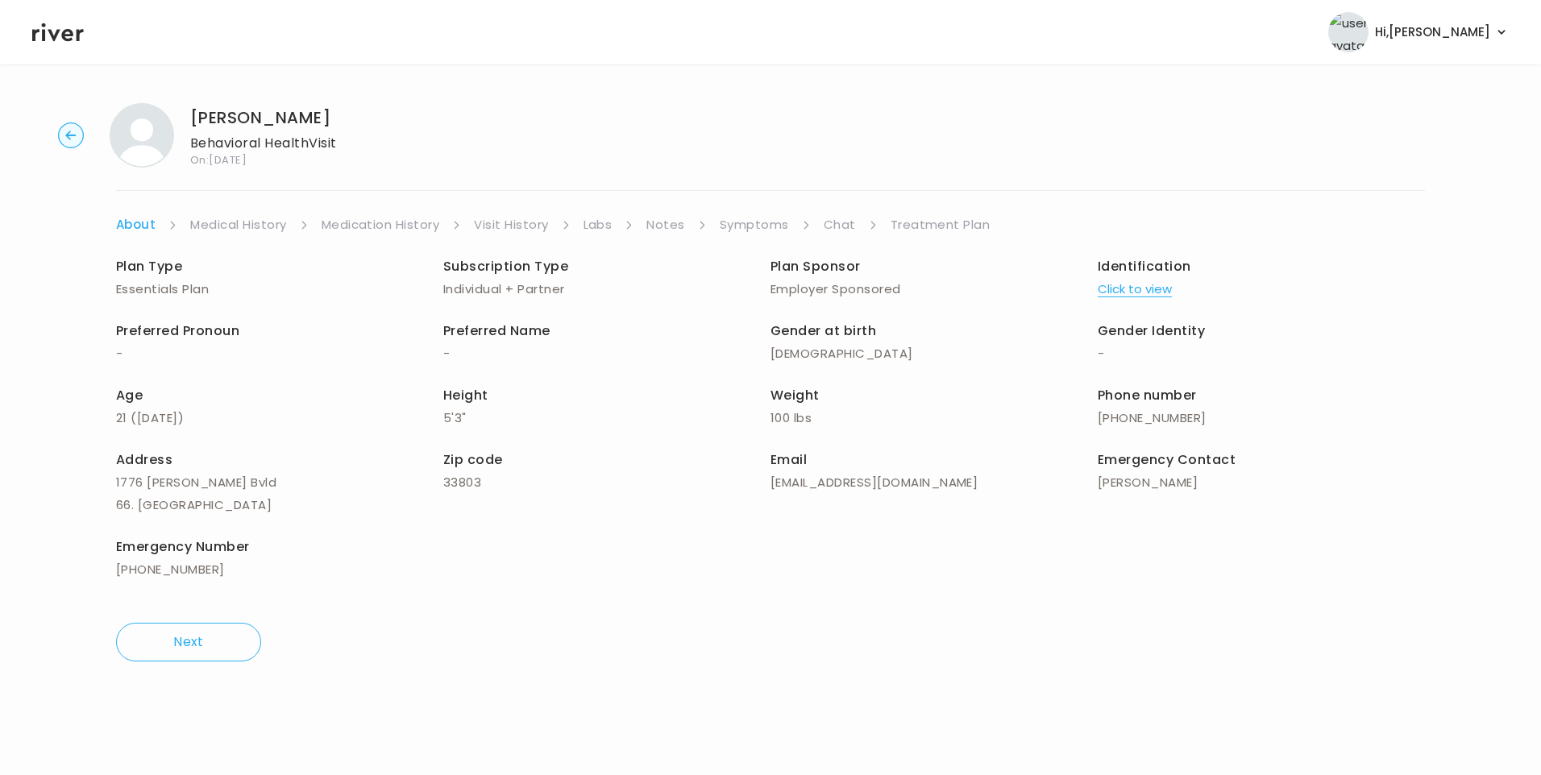
click at [256, 229] on link "Medical History" at bounding box center [238, 225] width 96 height 23
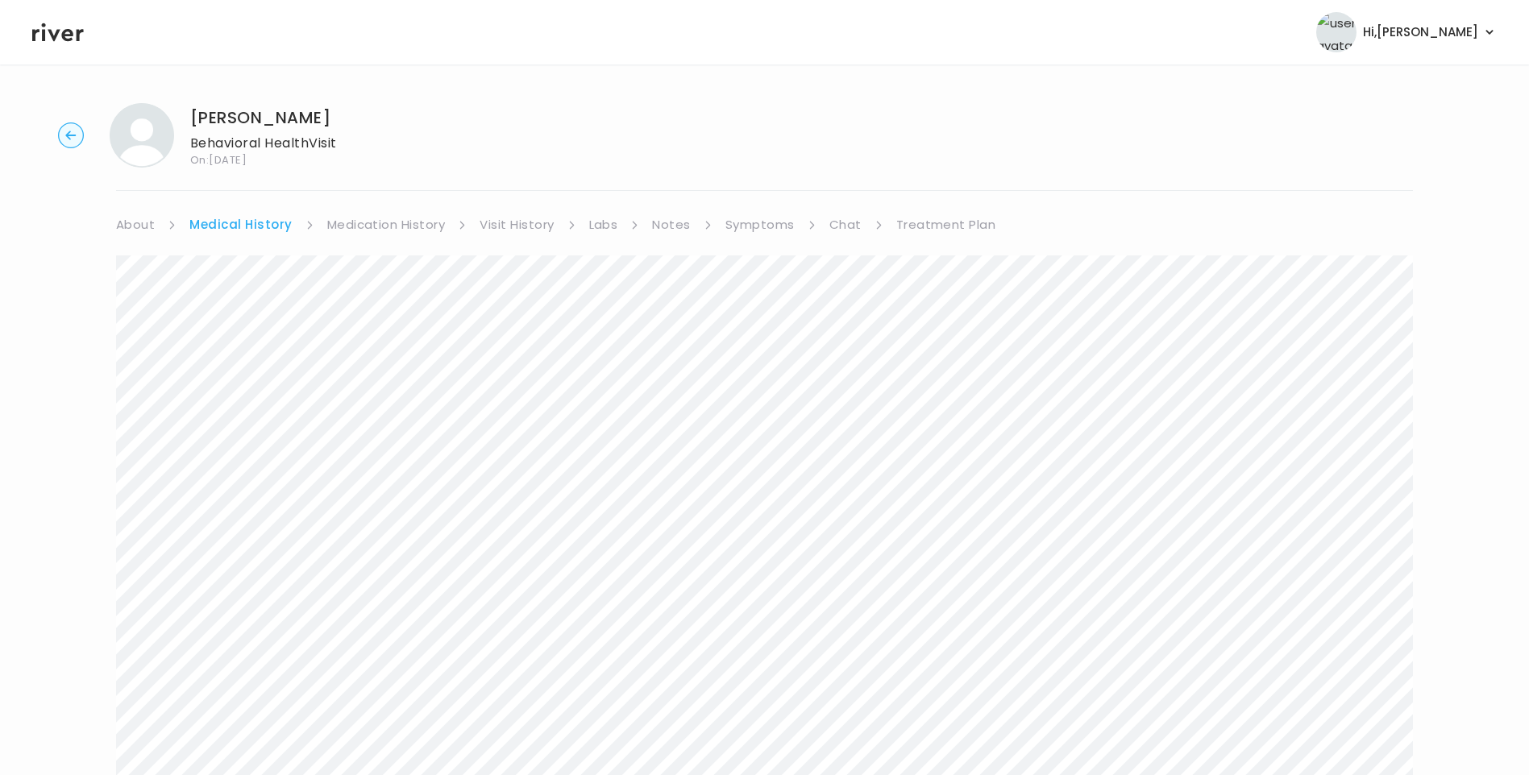
click at [382, 219] on link "Medication History" at bounding box center [386, 225] width 118 height 23
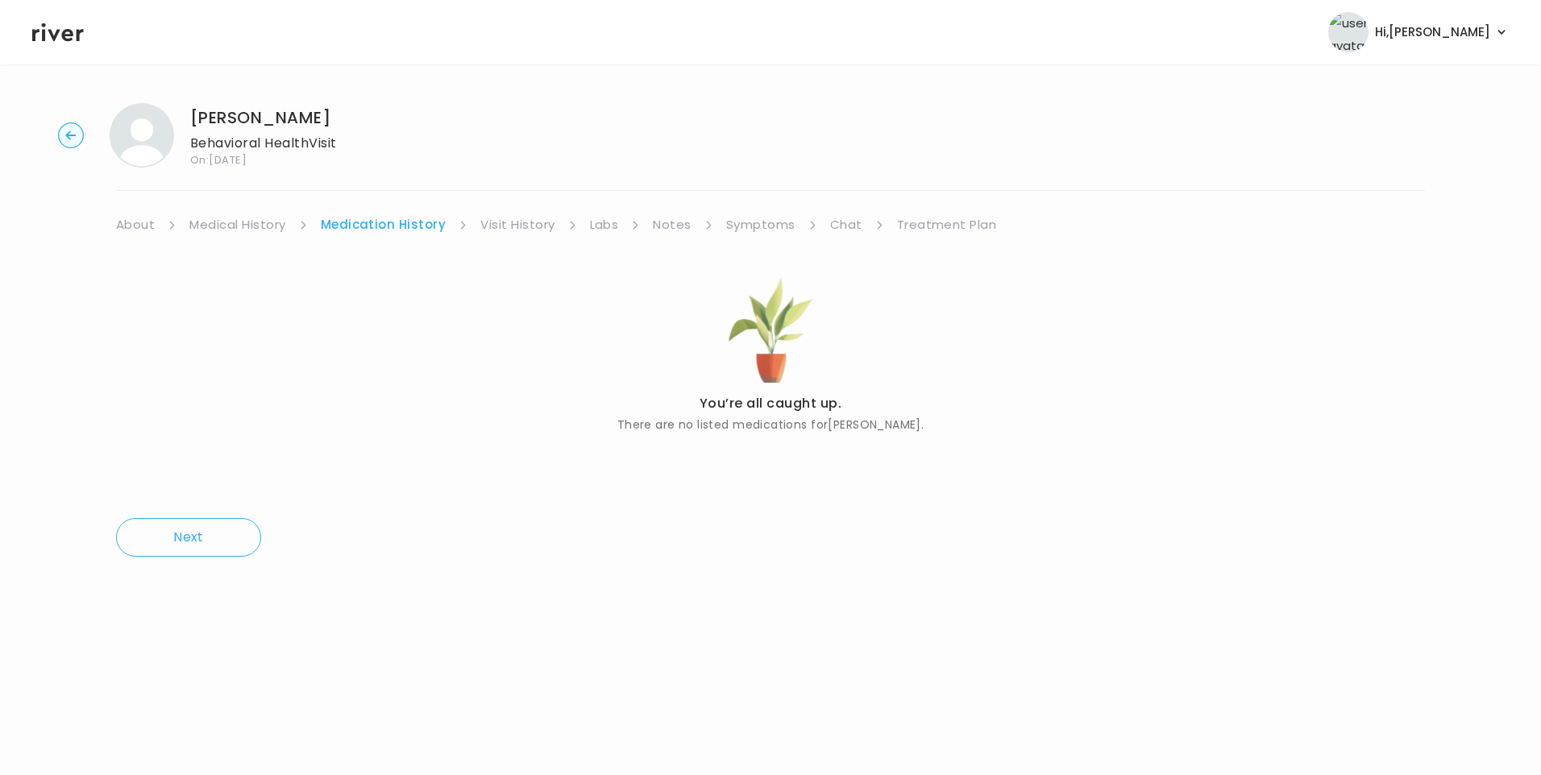
click at [740, 221] on link "Symptoms" at bounding box center [760, 225] width 69 height 23
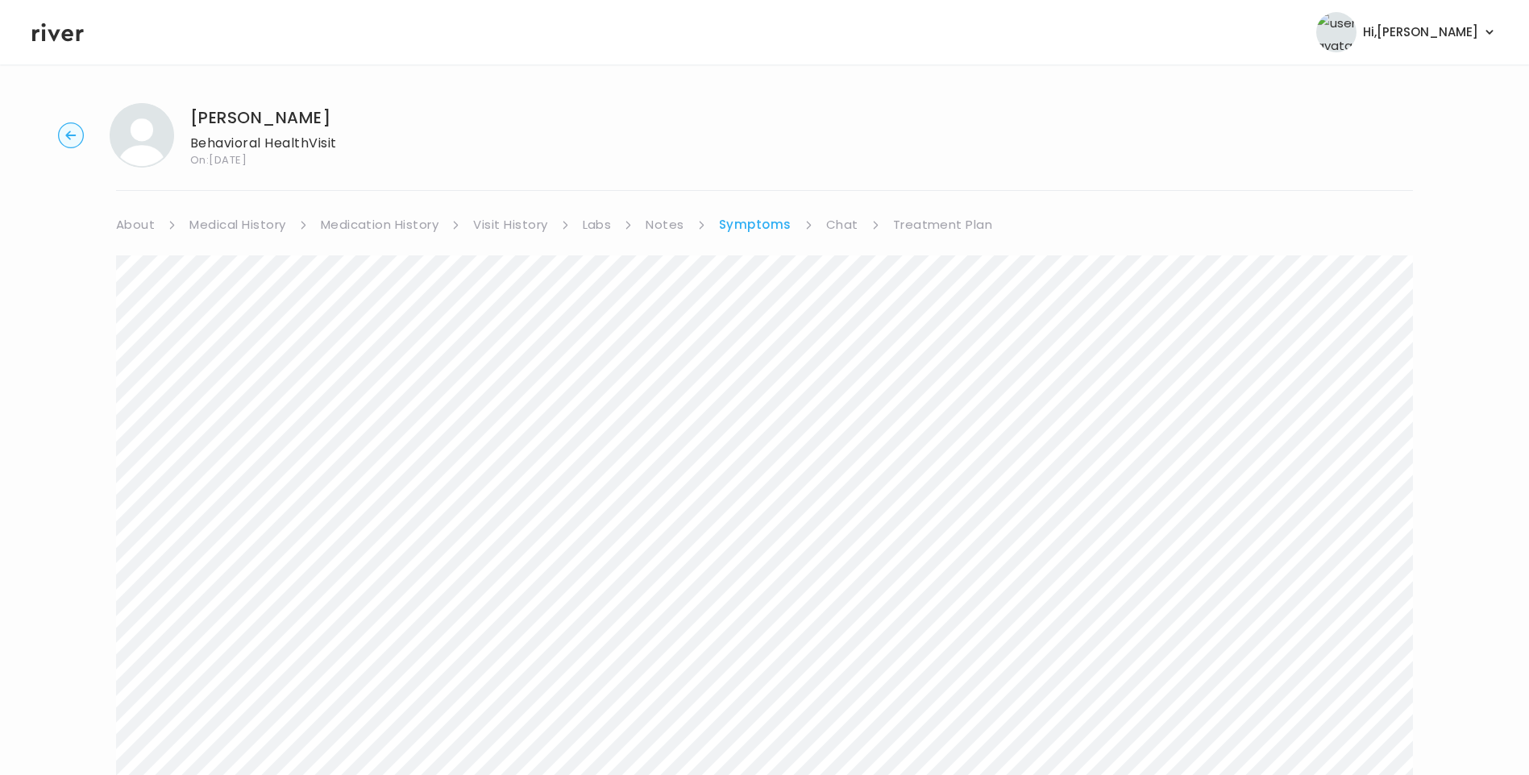
click at [846, 226] on link "Chat" at bounding box center [842, 225] width 32 height 23
click at [130, 224] on link "About" at bounding box center [135, 225] width 39 height 23
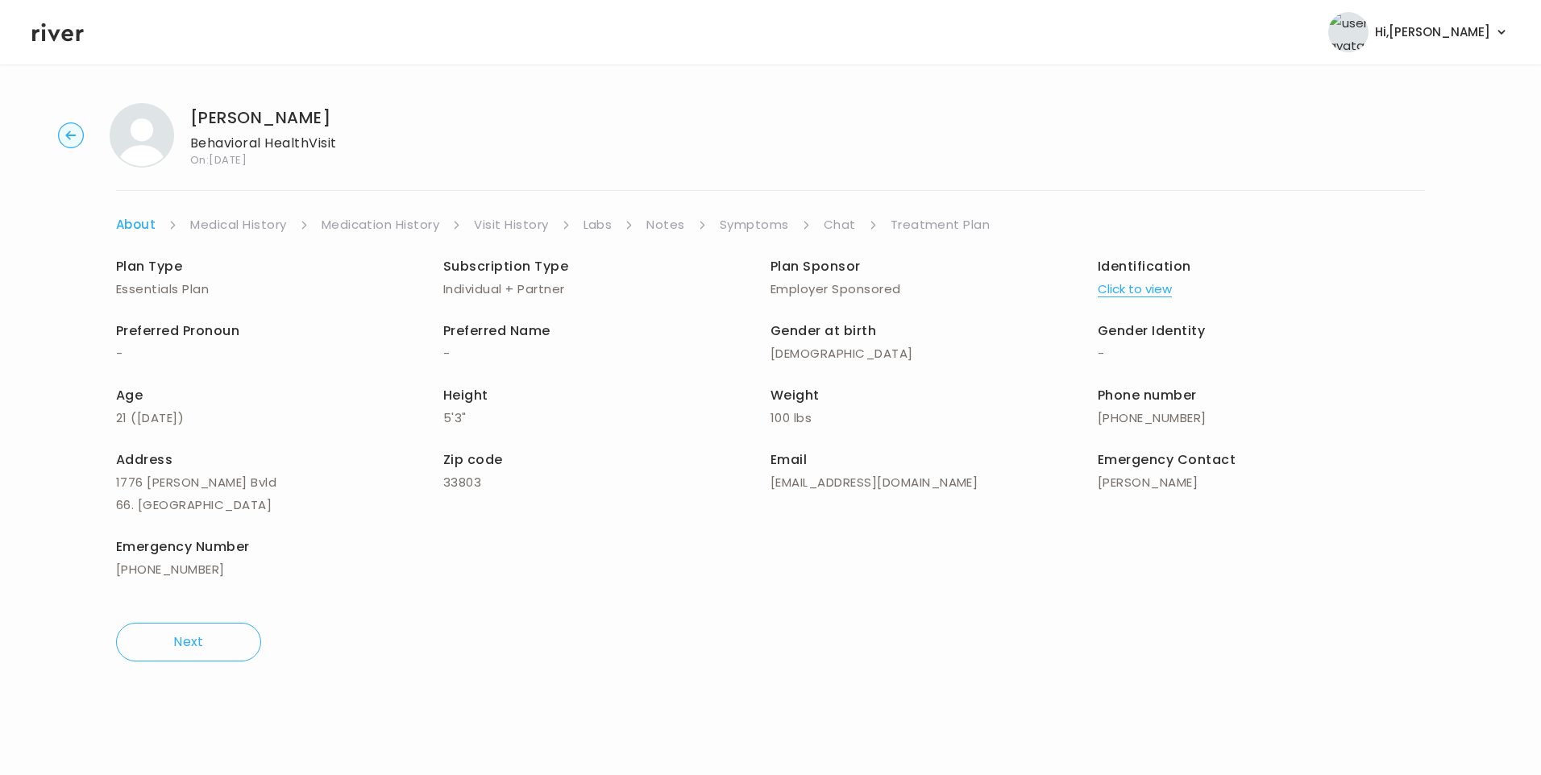
click at [833, 226] on link "Chat" at bounding box center [840, 225] width 32 height 23
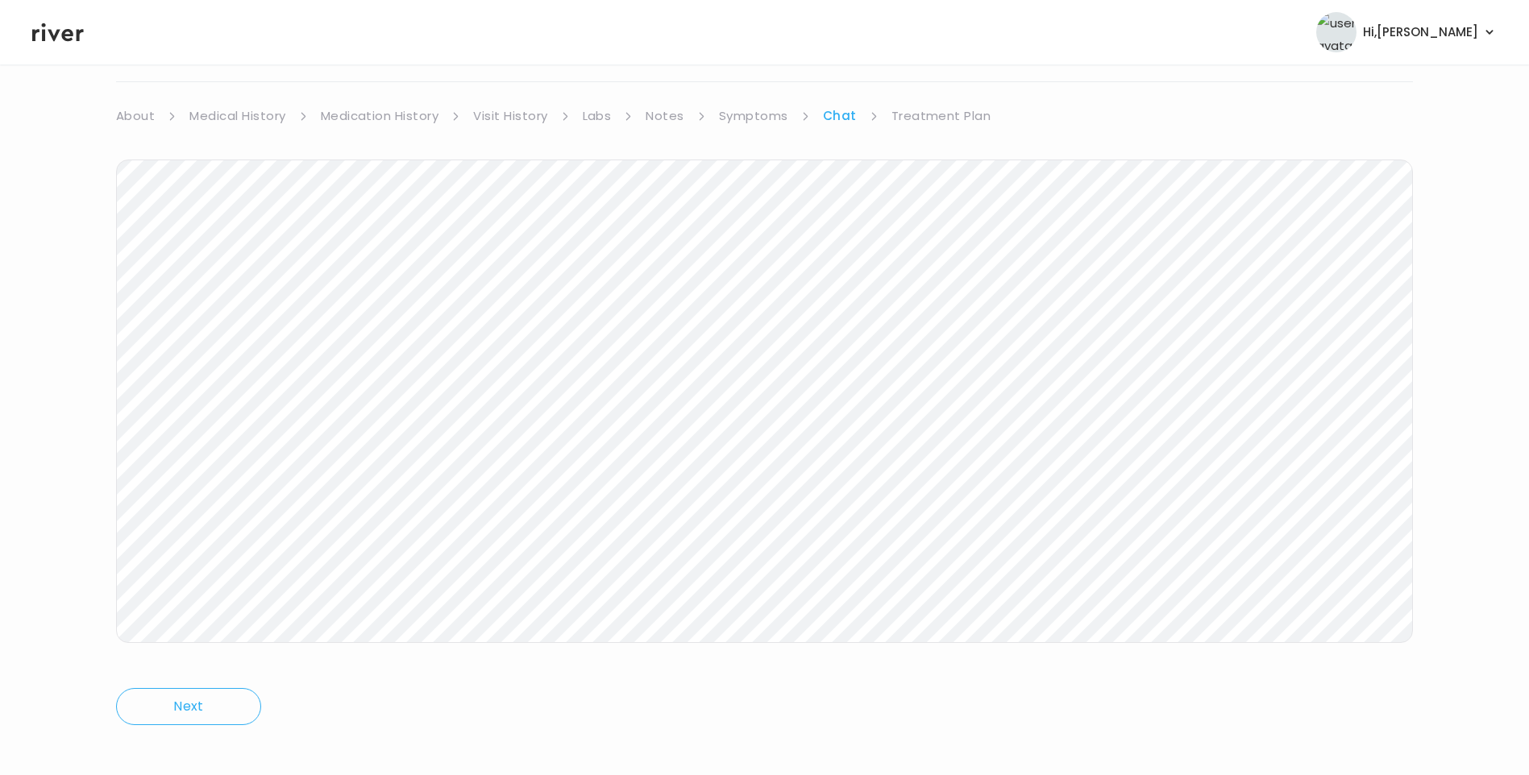
scroll to position [120, 0]
click at [950, 100] on link "Treatment Plan" at bounding box center [941, 104] width 100 height 23
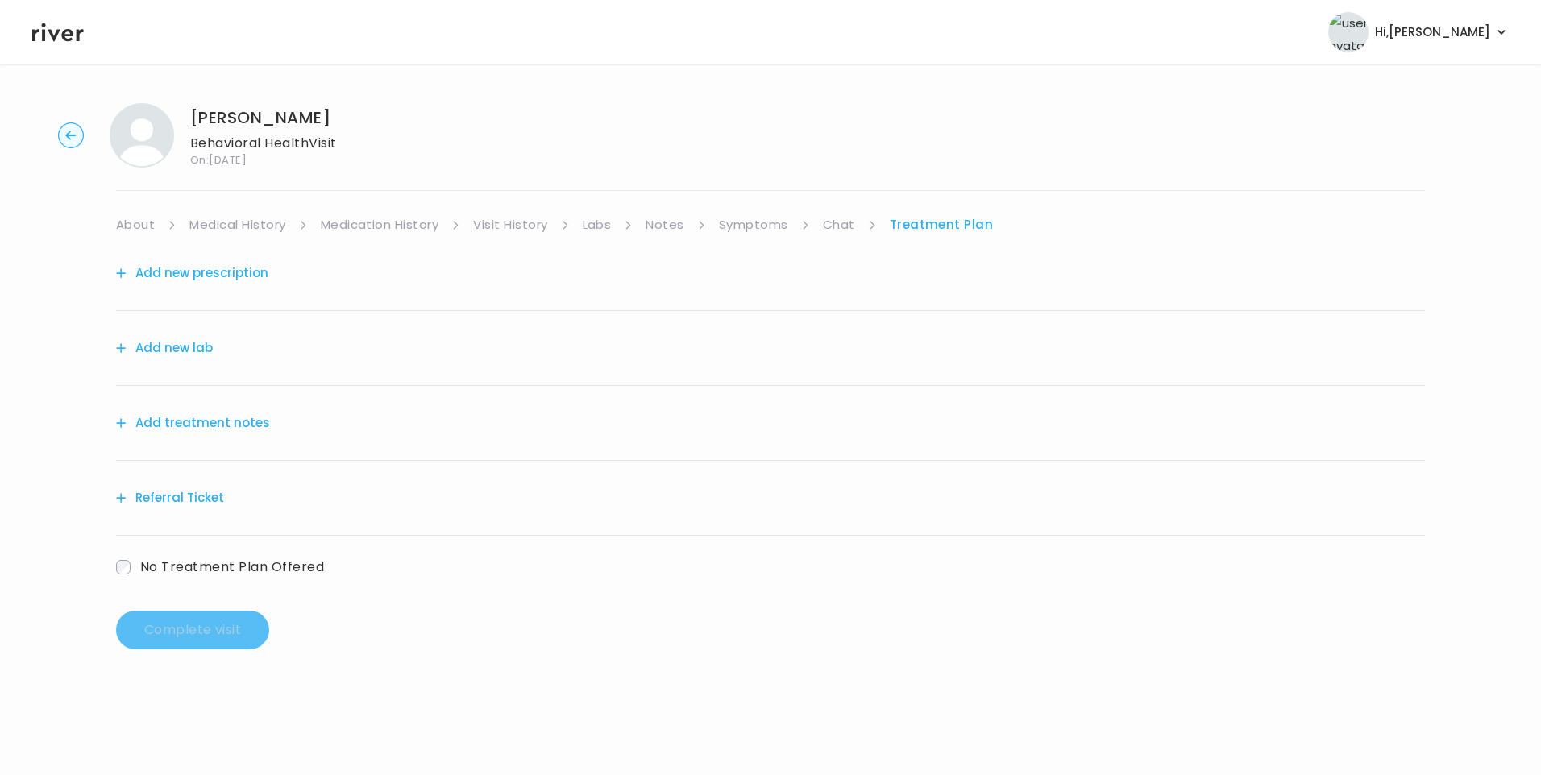
click at [538, 221] on link "Visit History" at bounding box center [510, 225] width 74 height 23
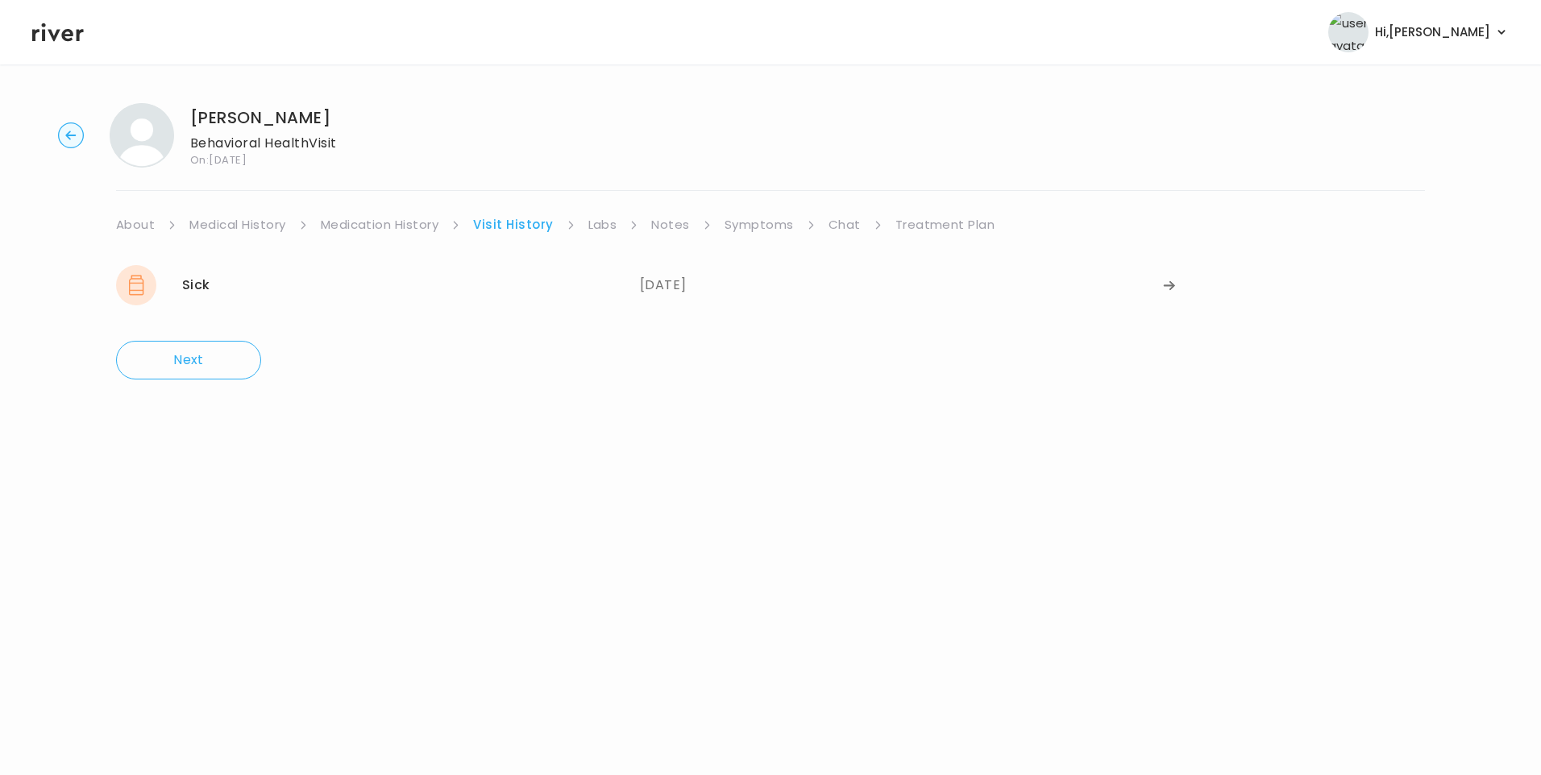
click at [652, 280] on div "09/13/2025" at bounding box center [902, 285] width 524 height 40
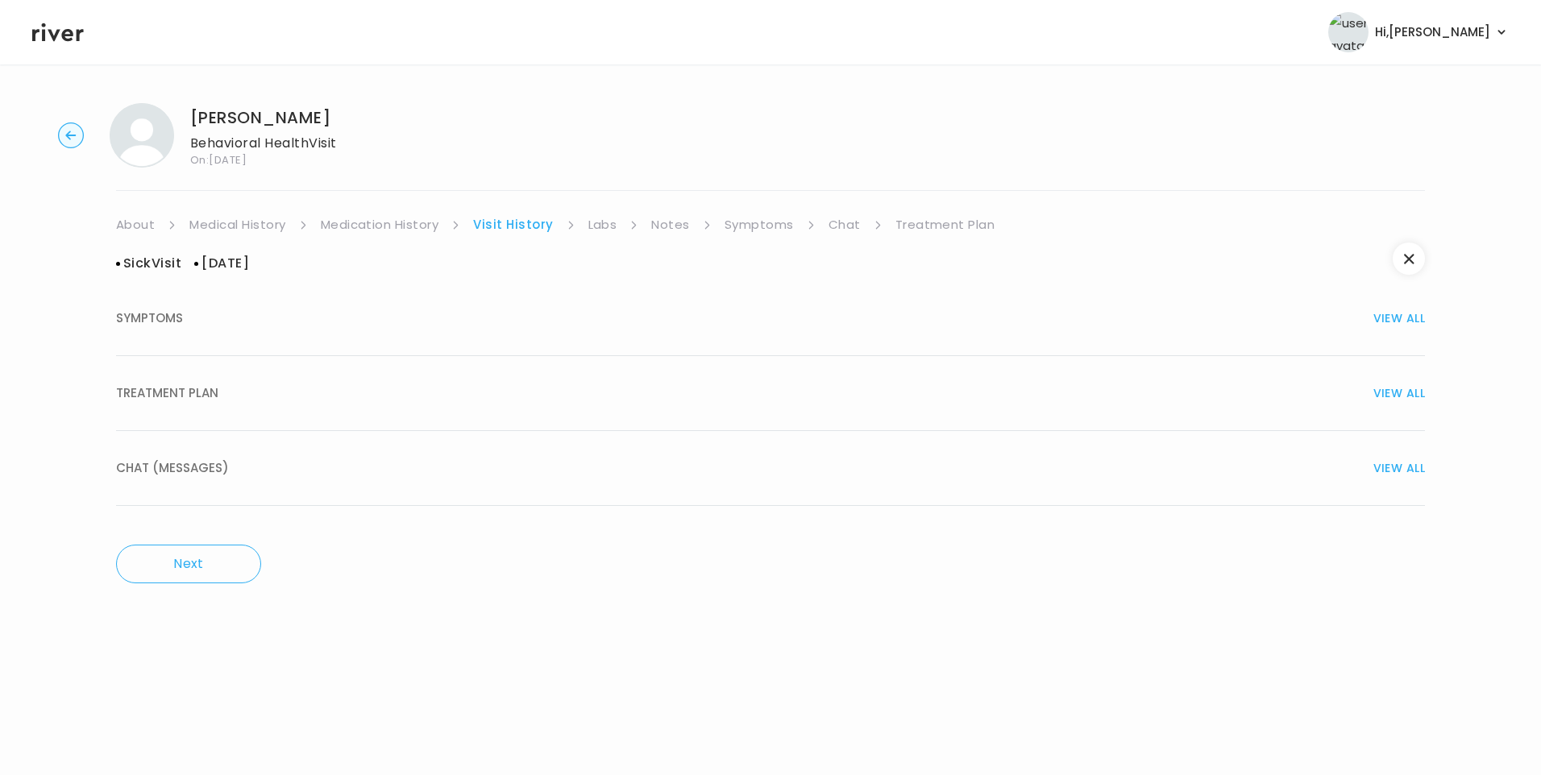
click at [213, 411] on button "TREATMENT PLAN VIEW ALL" at bounding box center [770, 393] width 1309 height 75
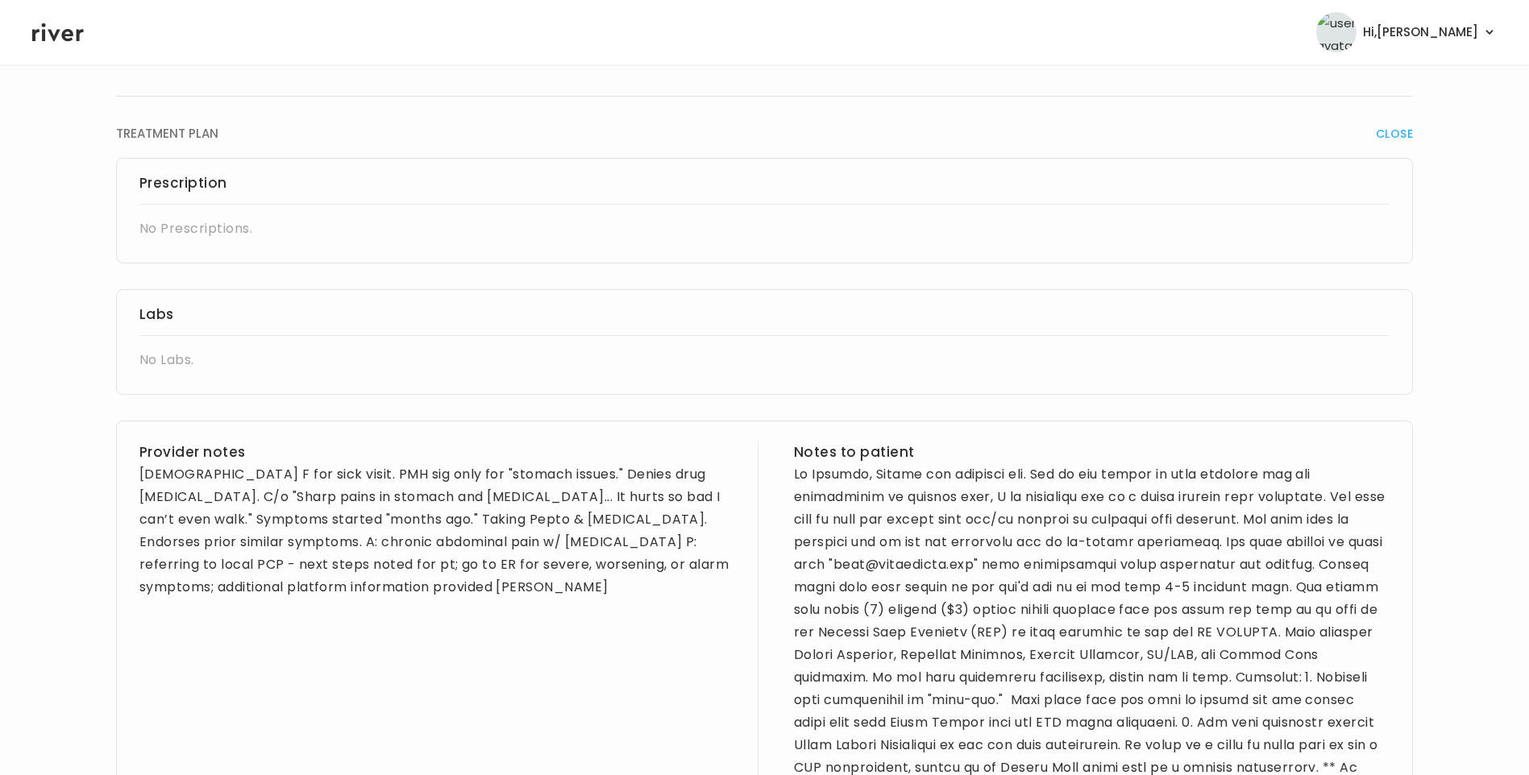
scroll to position [81, 0]
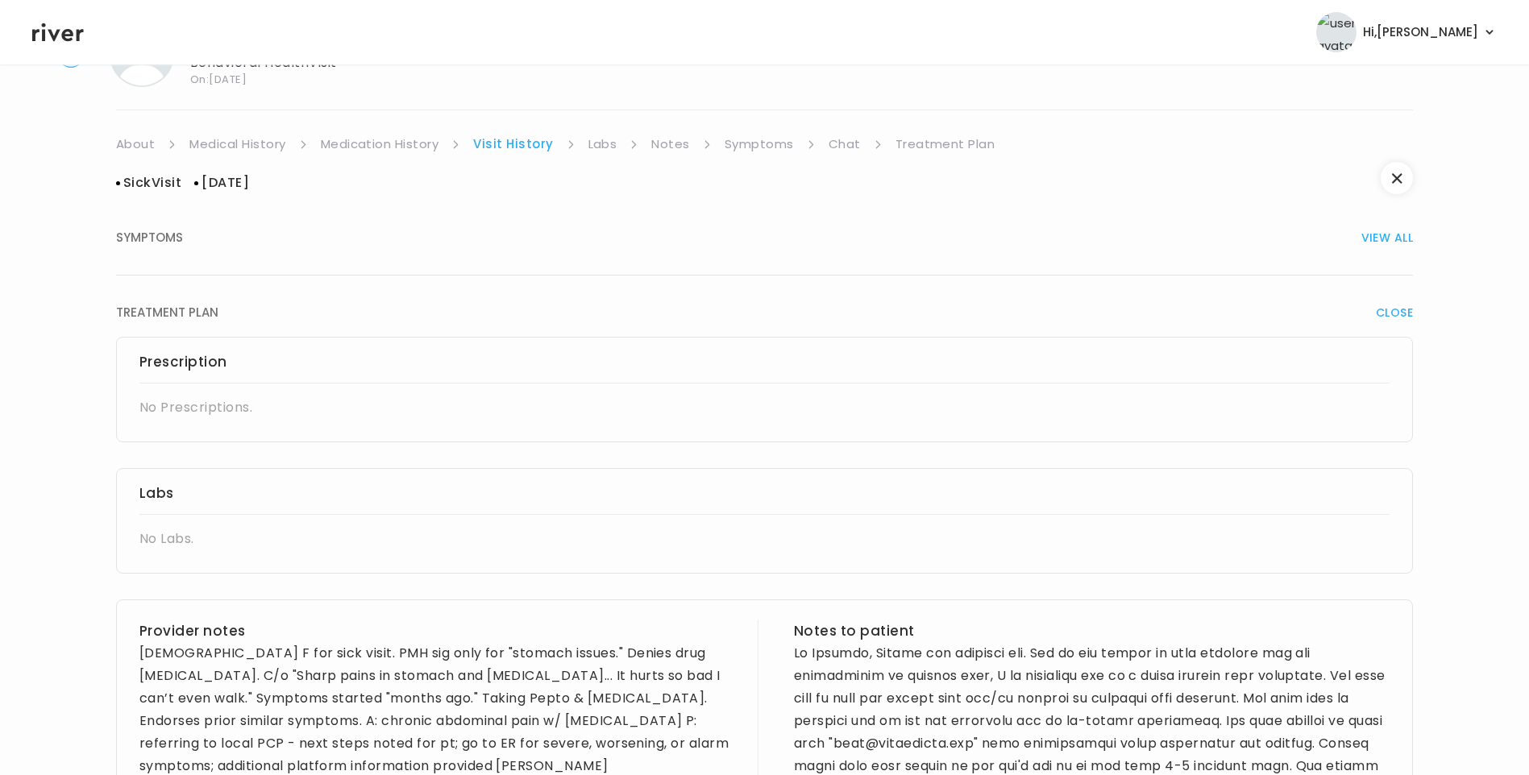
click at [962, 143] on link "Treatment Plan" at bounding box center [945, 144] width 100 height 23
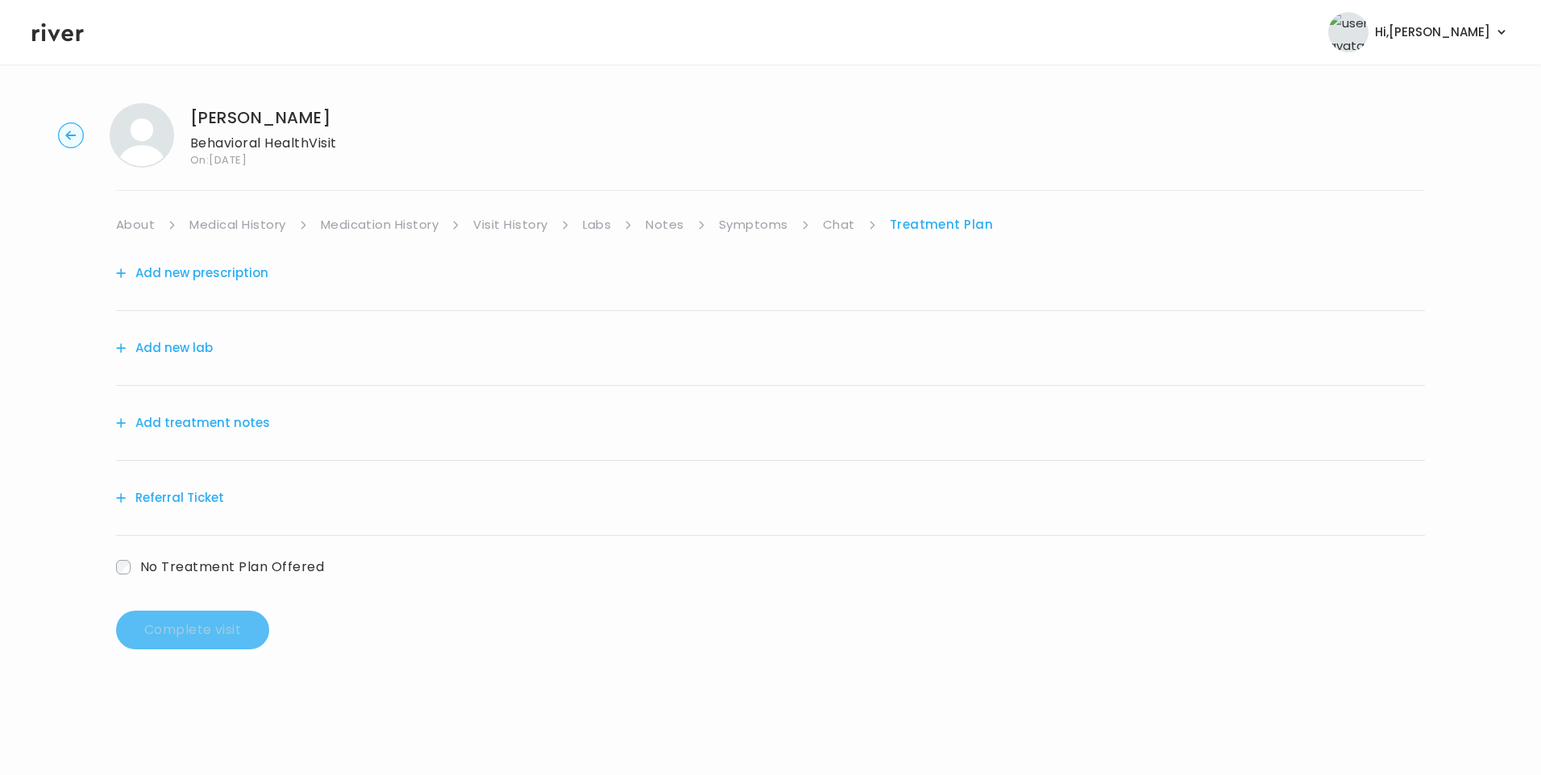
click at [257, 424] on button "Add treatment notes" at bounding box center [193, 423] width 154 height 23
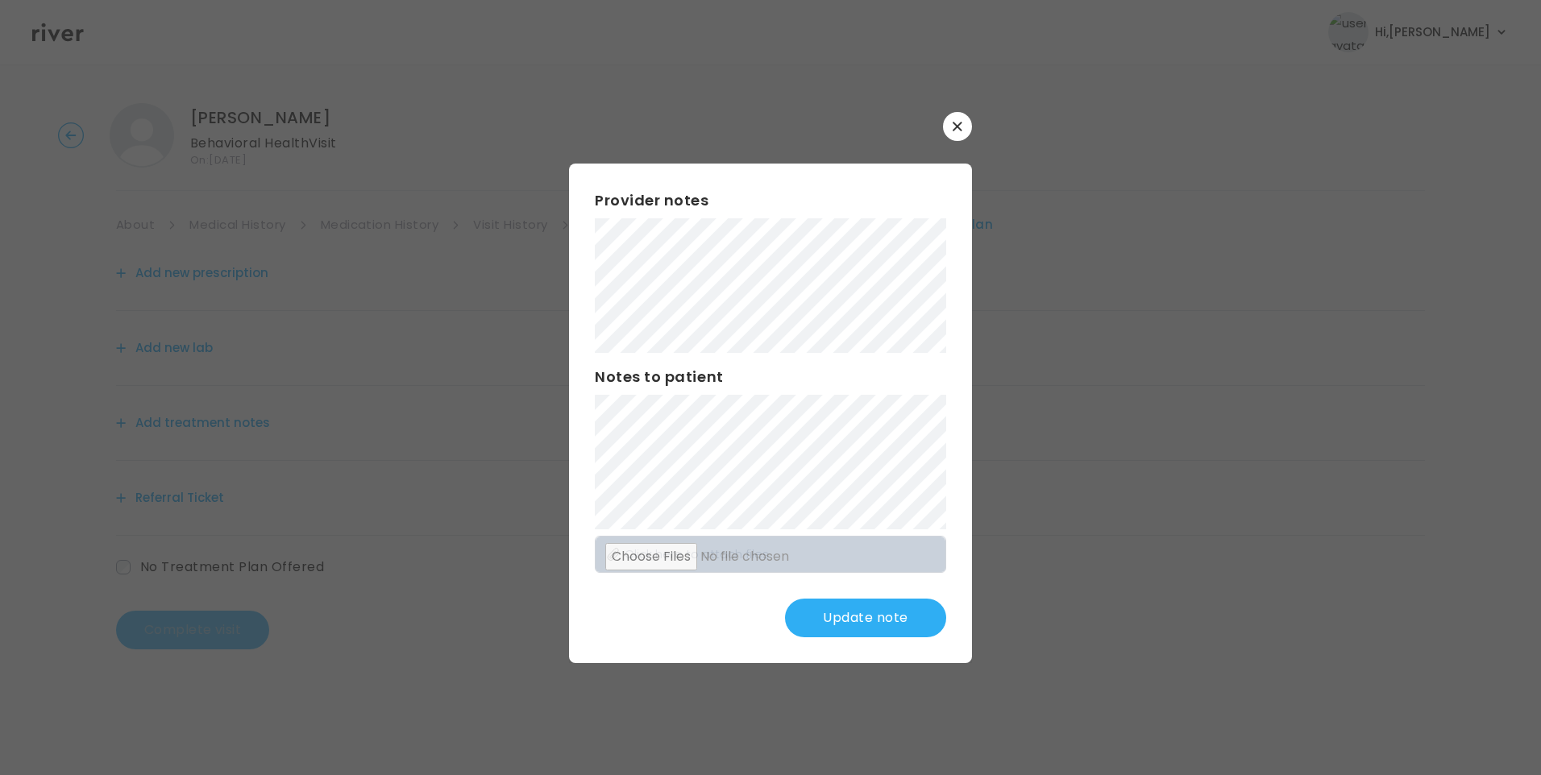
click at [877, 605] on button "Update note" at bounding box center [865, 618] width 161 height 39
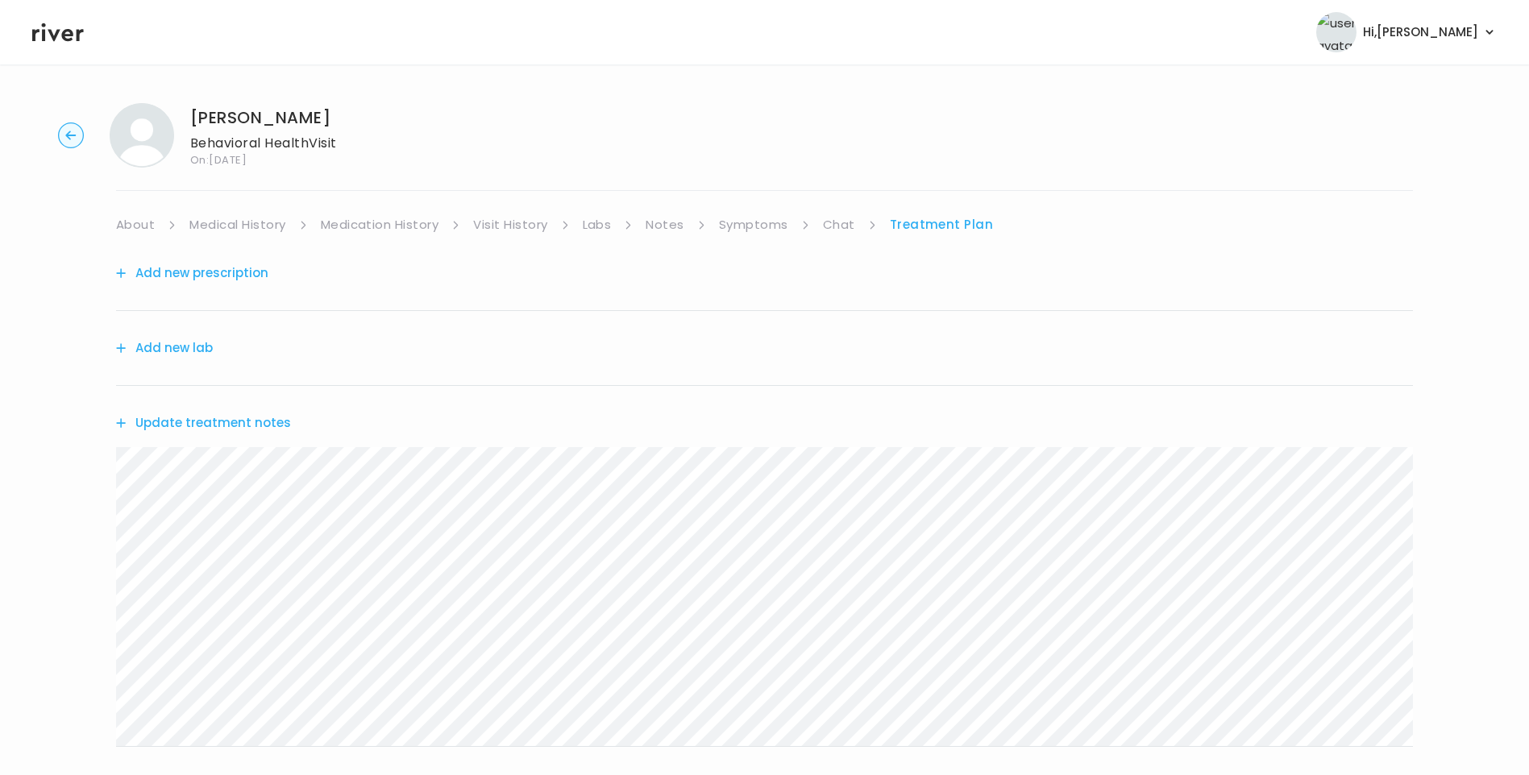
drag, startPoint x: 755, startPoint y: 225, endPoint x: 763, endPoint y: 235, distance: 12.6
click at [756, 225] on link "Symptoms" at bounding box center [753, 225] width 69 height 23
click at [950, 220] on link "Treatment Plan" at bounding box center [943, 225] width 100 height 23
click at [266, 426] on button "Update treatment notes" at bounding box center [203, 423] width 175 height 23
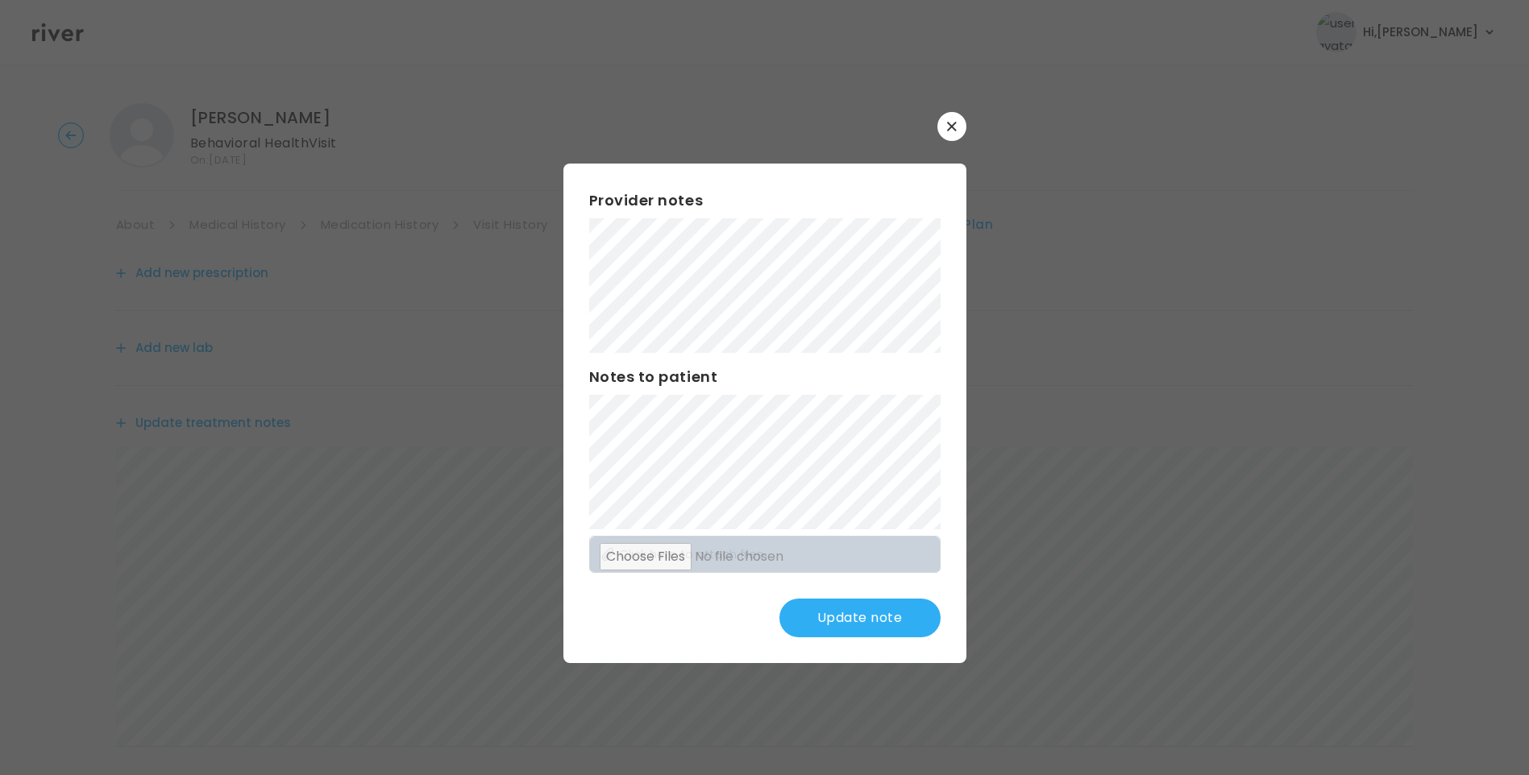
click at [846, 617] on button "Update note" at bounding box center [859, 618] width 161 height 39
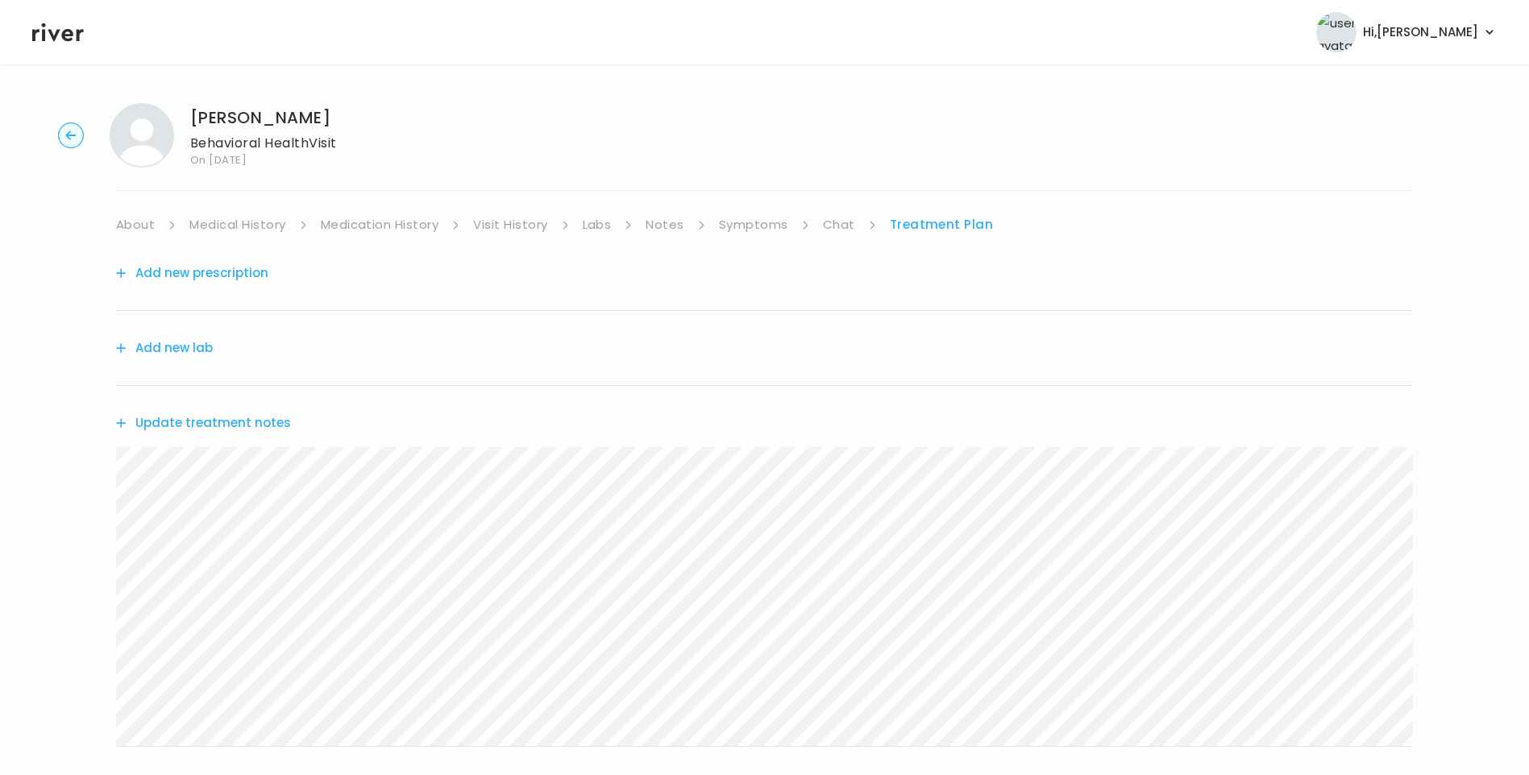
click at [44, 35] on icon at bounding box center [58, 32] width 52 height 19
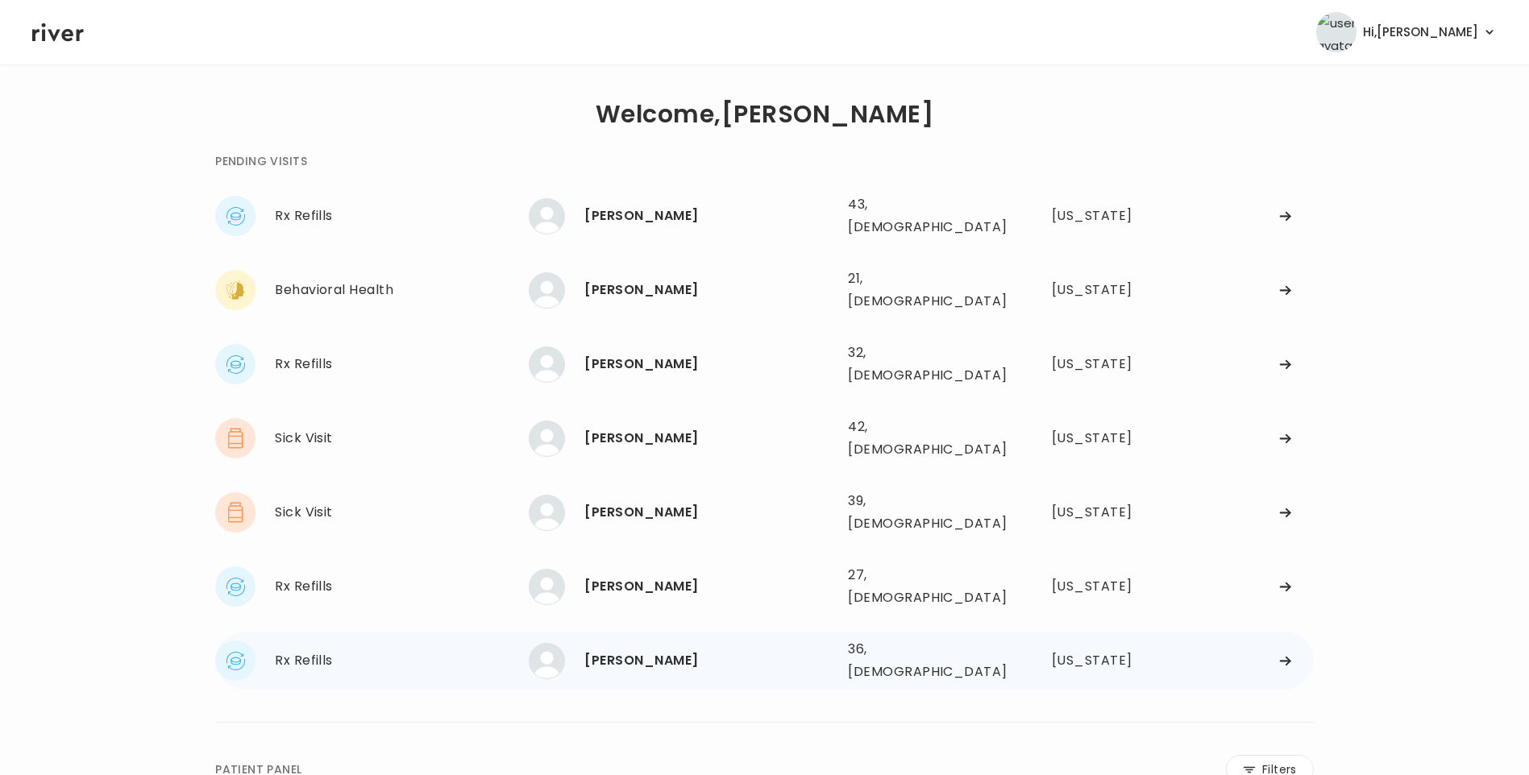
click at [705, 650] on div "Sarah Hanson" at bounding box center [709, 661] width 251 height 23
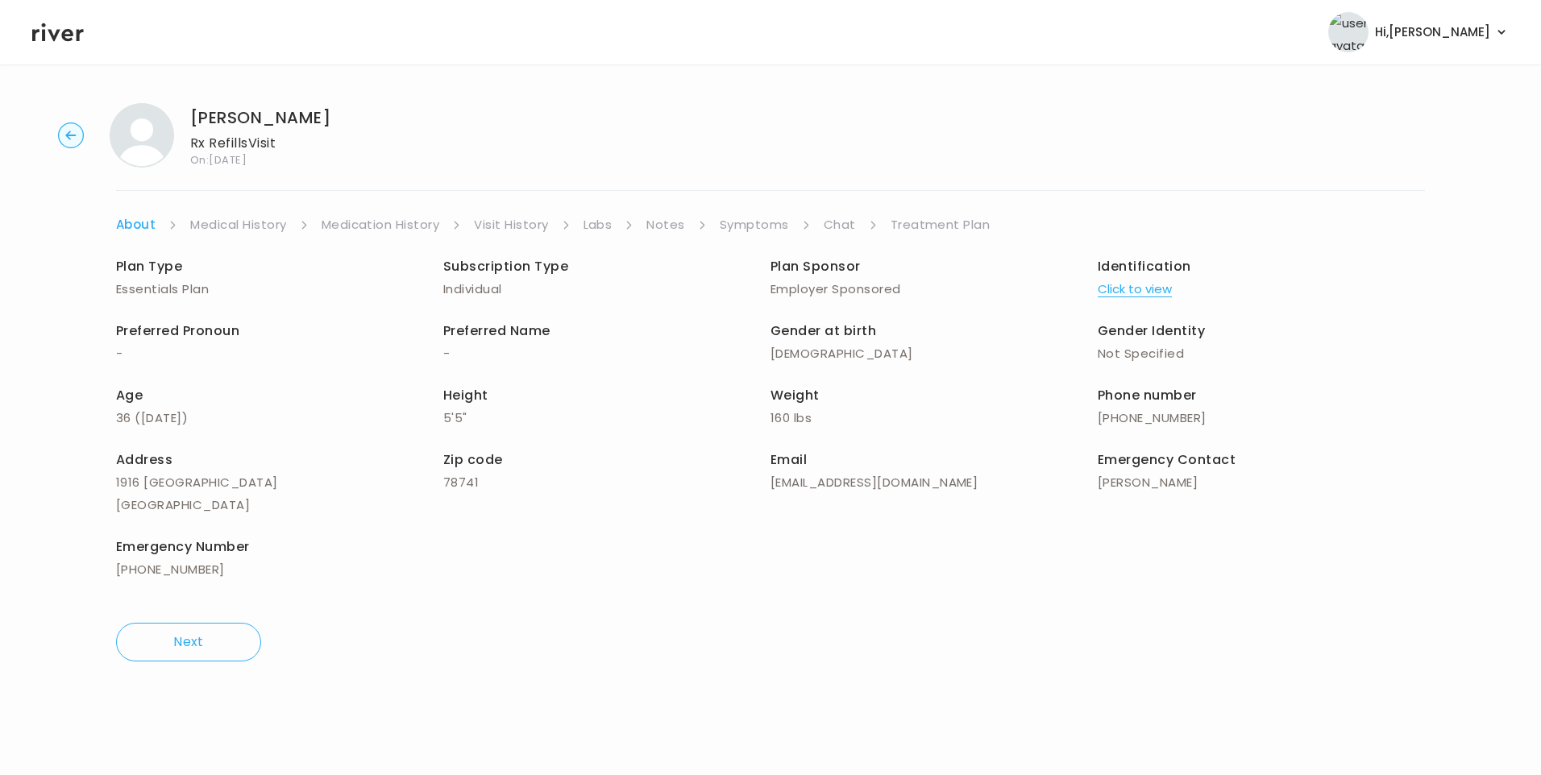
click at [497, 220] on link "Visit History" at bounding box center [511, 225] width 74 height 23
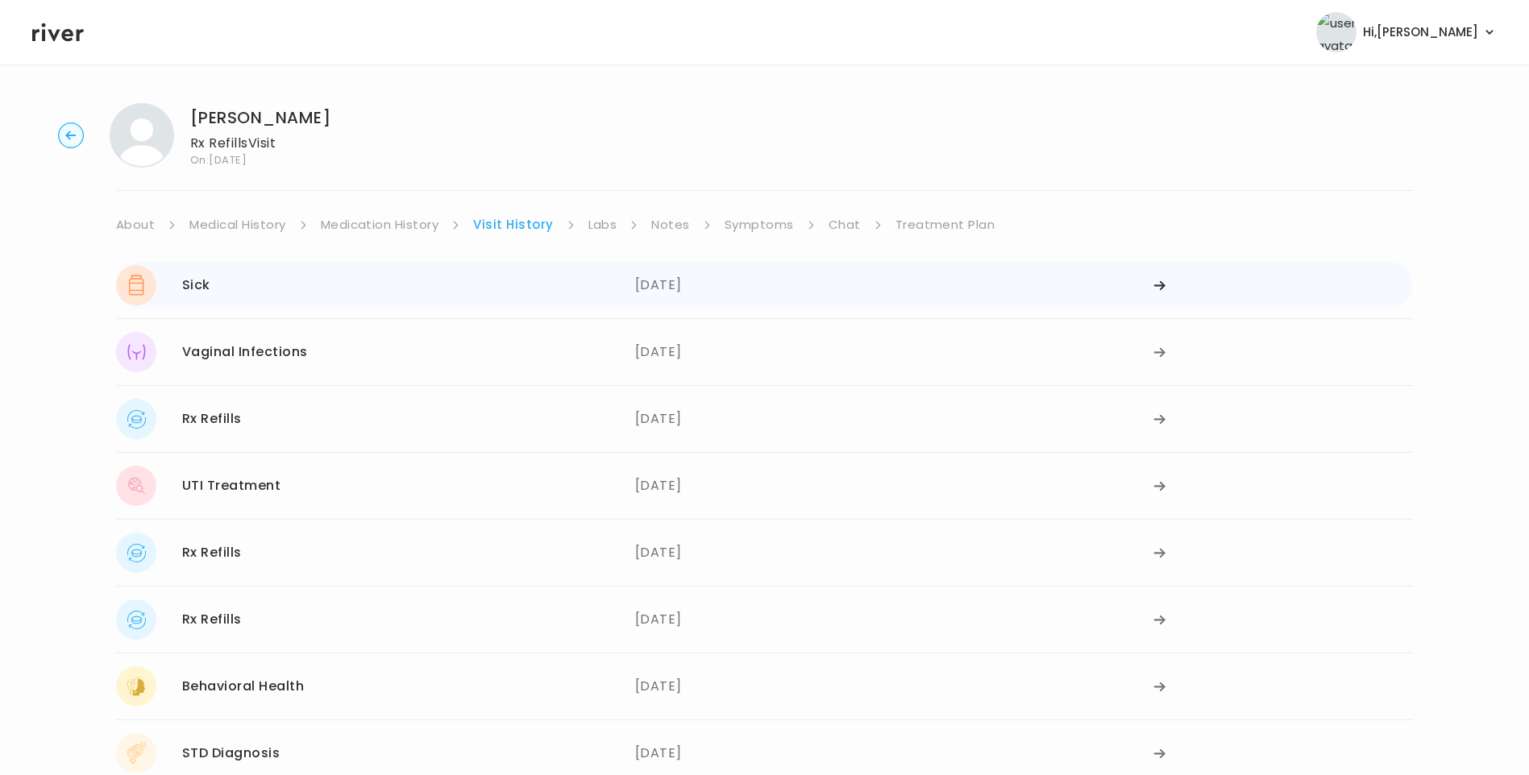
click at [314, 285] on div "Sick 09/19/2025" at bounding box center [375, 285] width 519 height 40
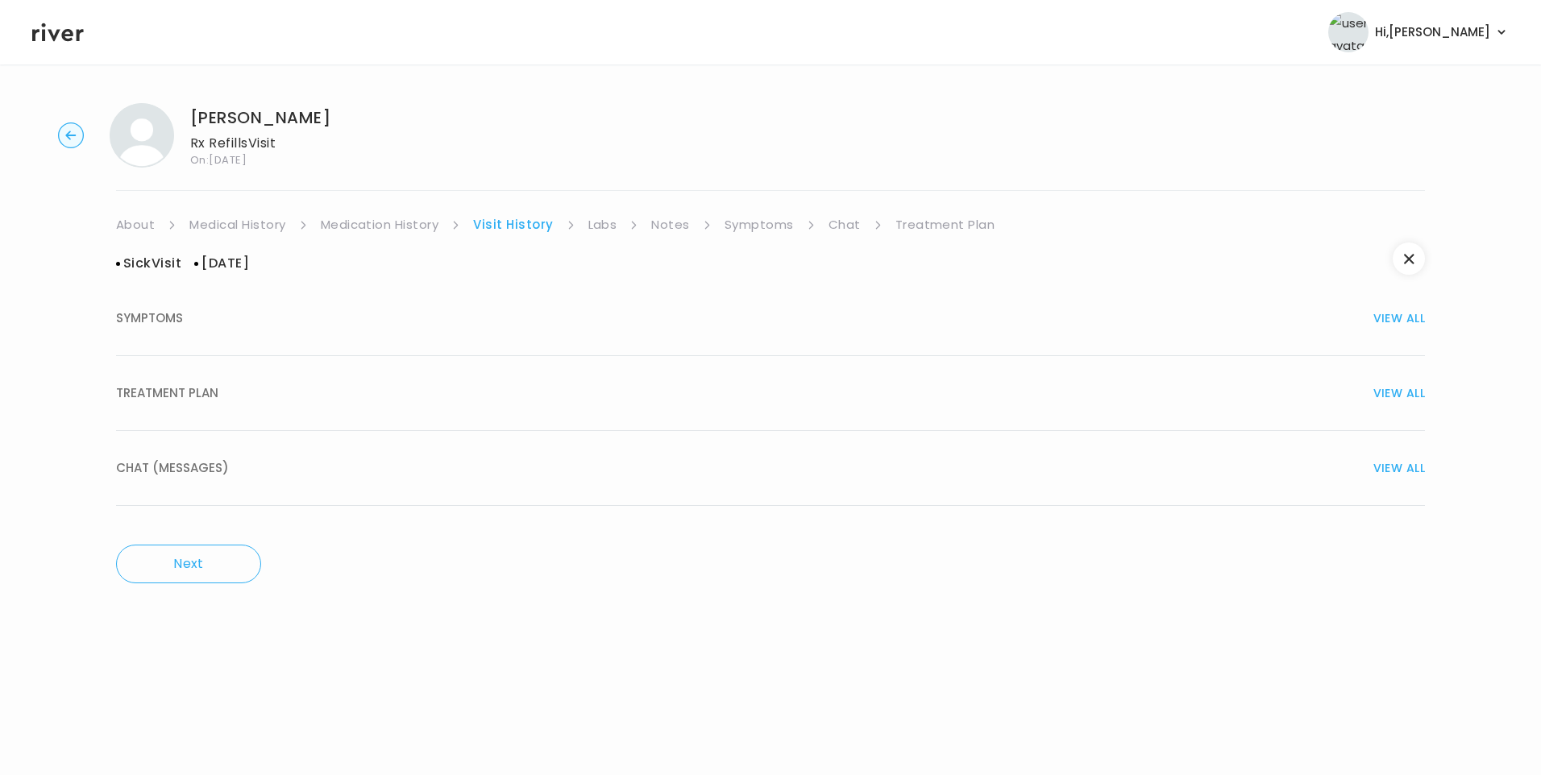
click at [226, 389] on div "TREATMENT PLAN VIEW ALL" at bounding box center [770, 393] width 1309 height 23
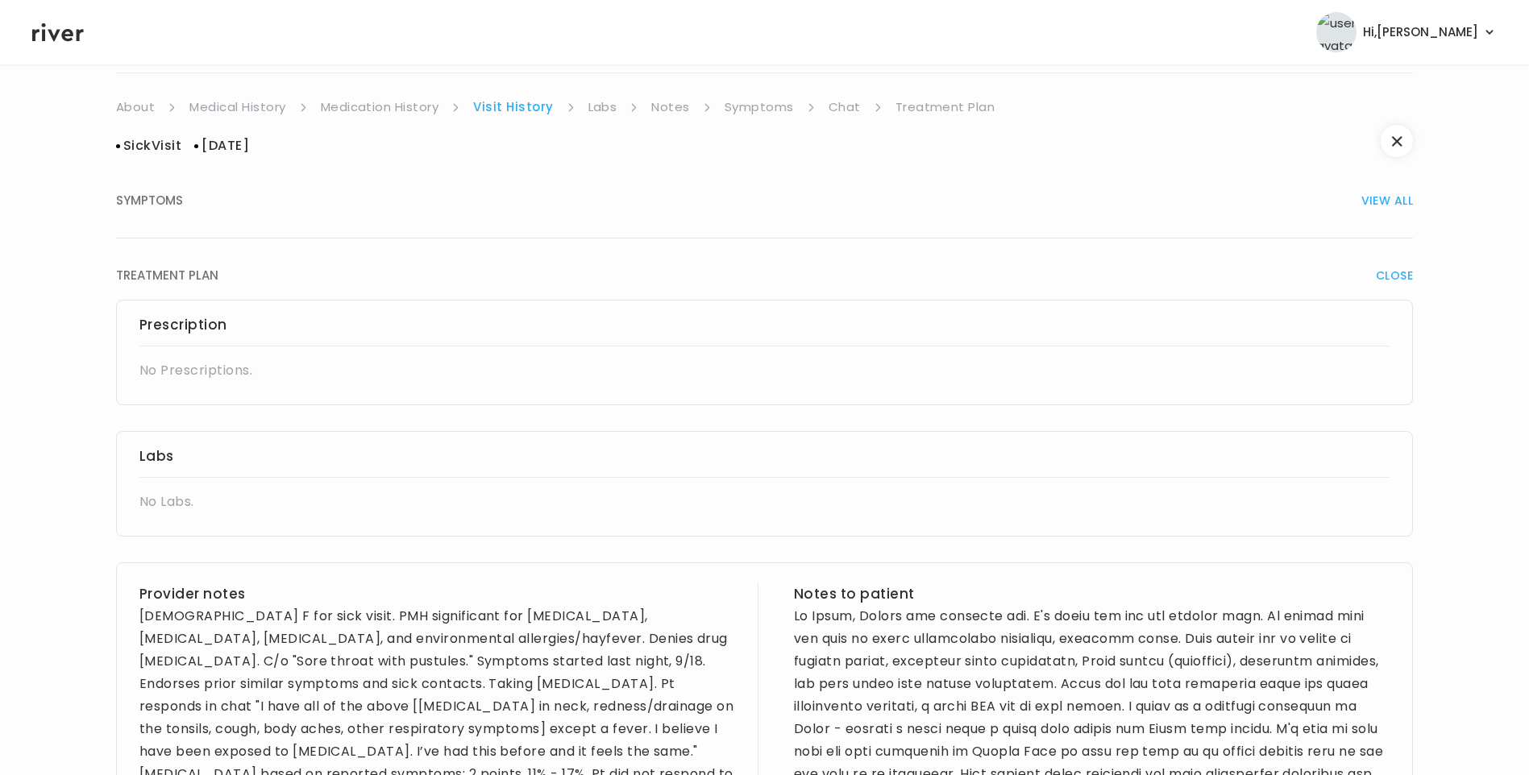
scroll to position [484, 0]
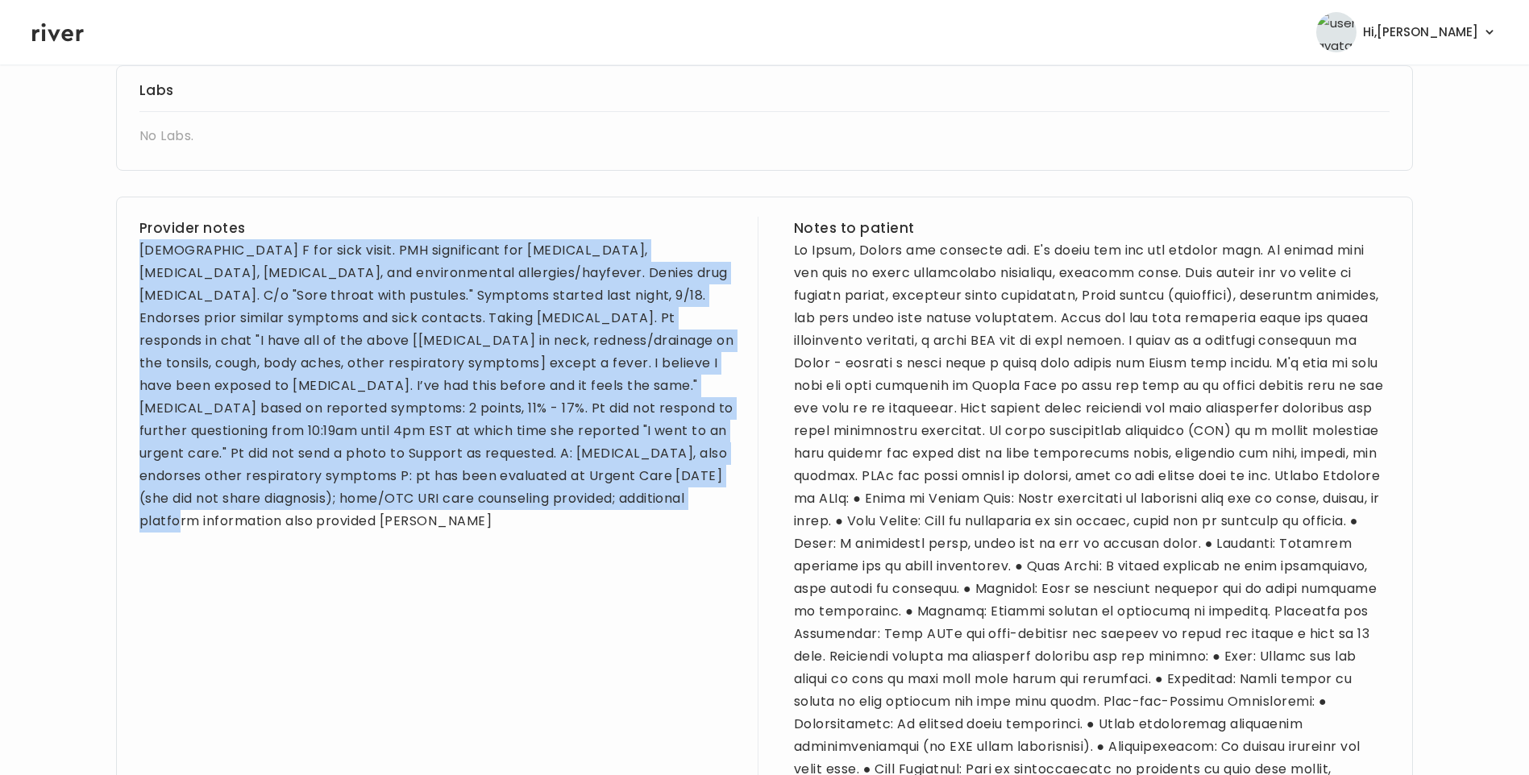
drag, startPoint x: 139, startPoint y: 243, endPoint x: 600, endPoint y: 541, distance: 549.1
drag, startPoint x: 600, startPoint y: 541, endPoint x: 527, endPoint y: 385, distance: 172.0
copy div "36 yo F for sick visit. PMH significant for depression, anxiety, PTSD, chlamydi…"
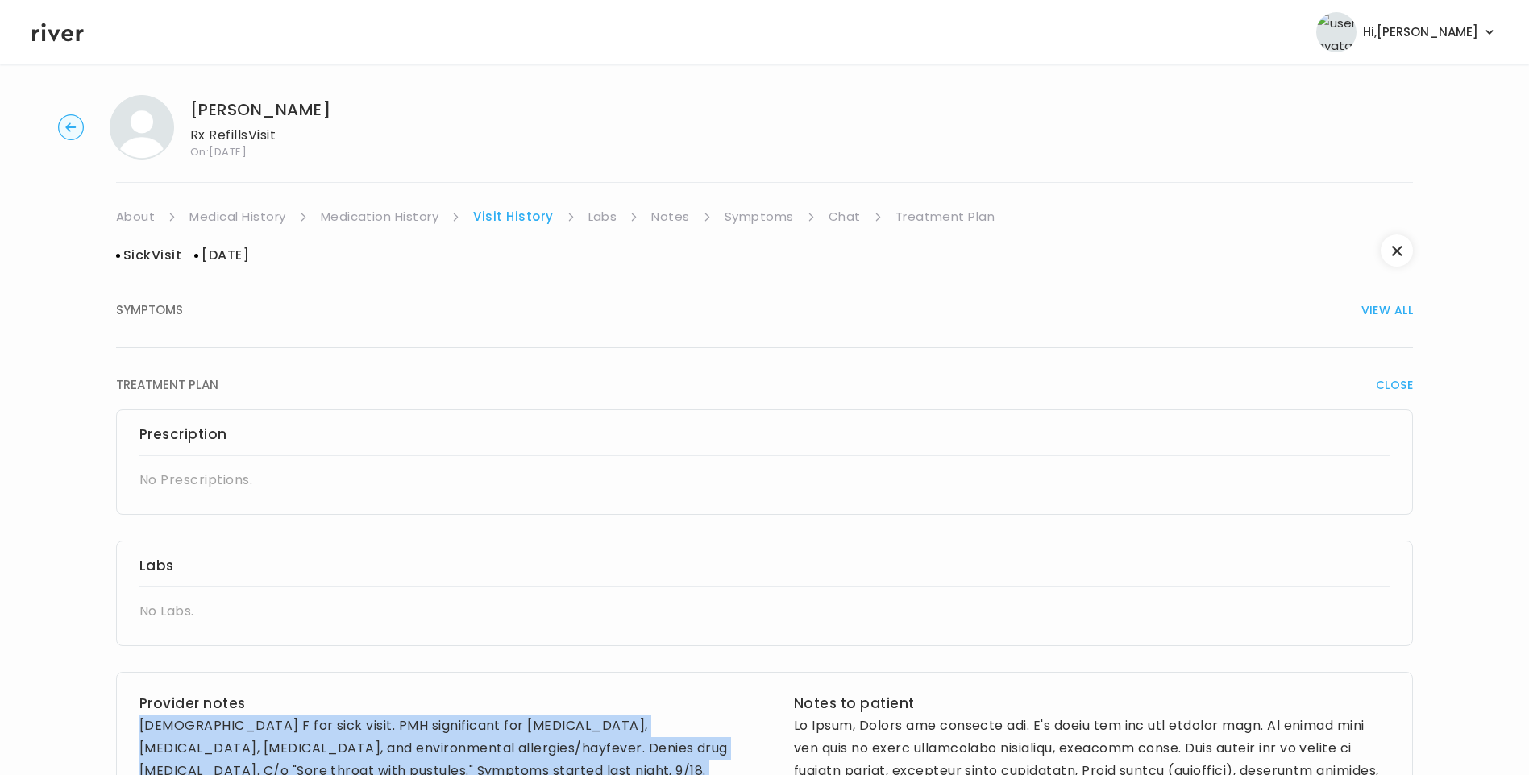
scroll to position [0, 0]
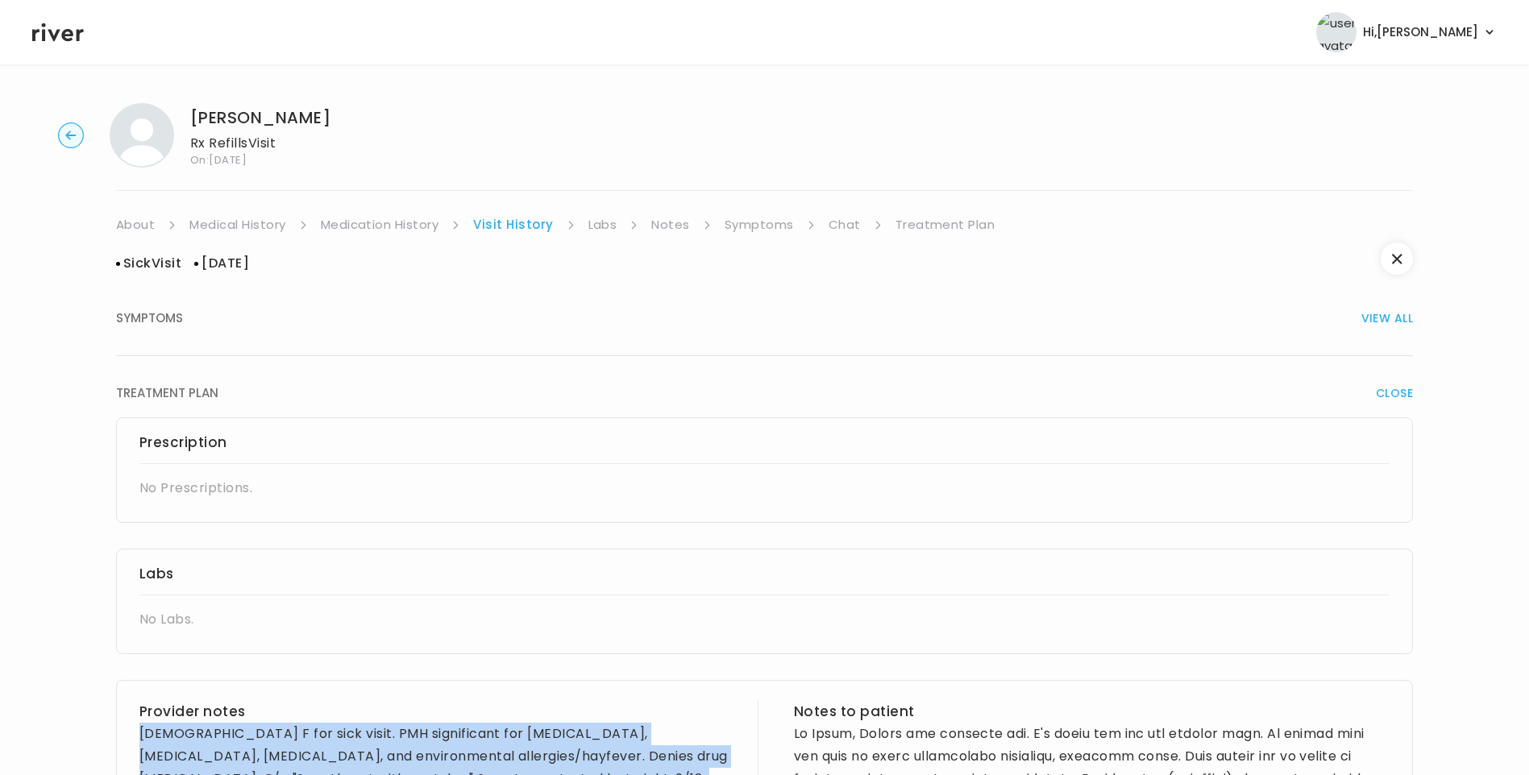
click at [362, 226] on link "Medication History" at bounding box center [380, 225] width 118 height 23
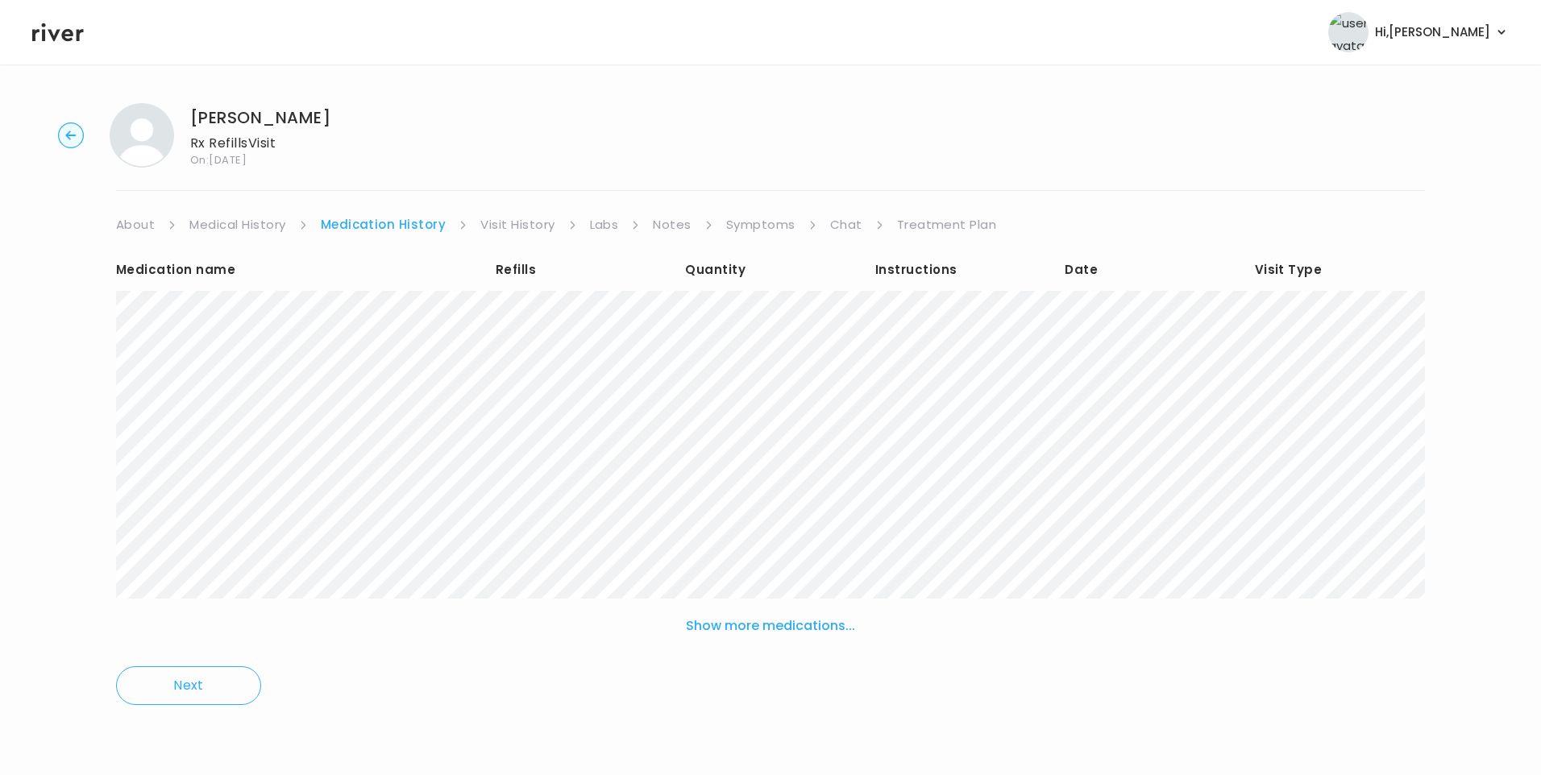
click at [776, 228] on link "Symptoms" at bounding box center [760, 225] width 69 height 23
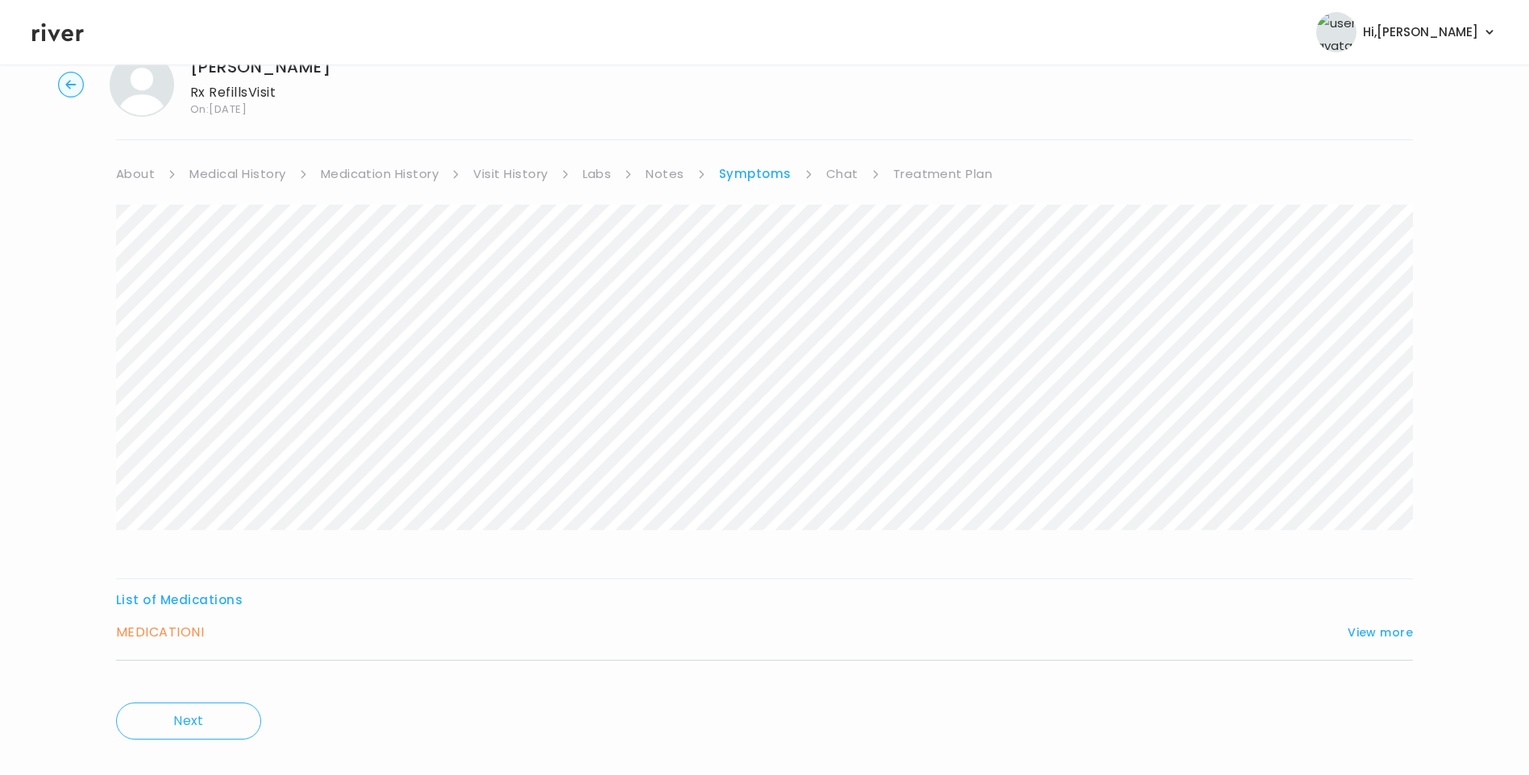
scroll to position [77, 0]
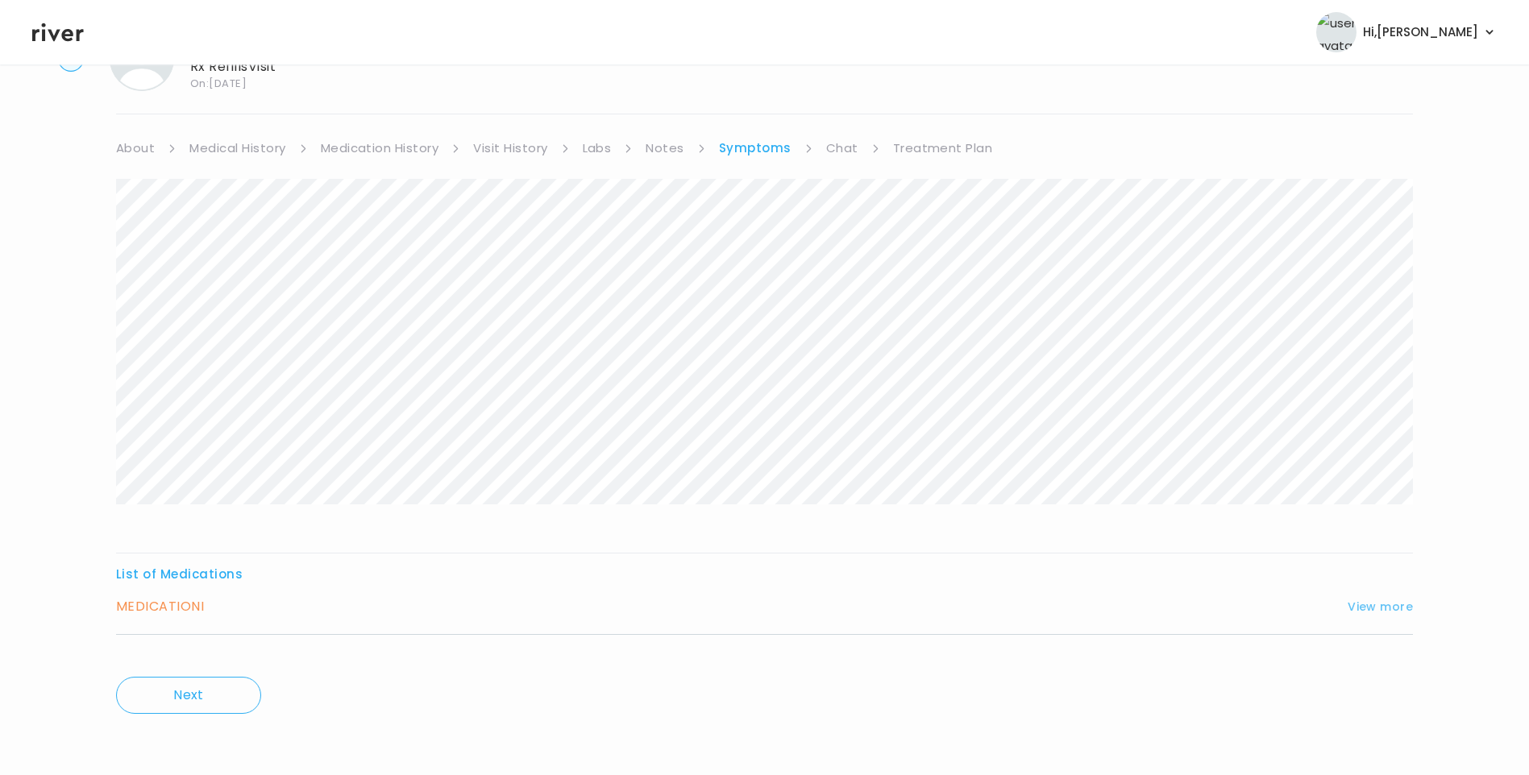
click at [1386, 603] on button "View more" at bounding box center [1380, 606] width 65 height 19
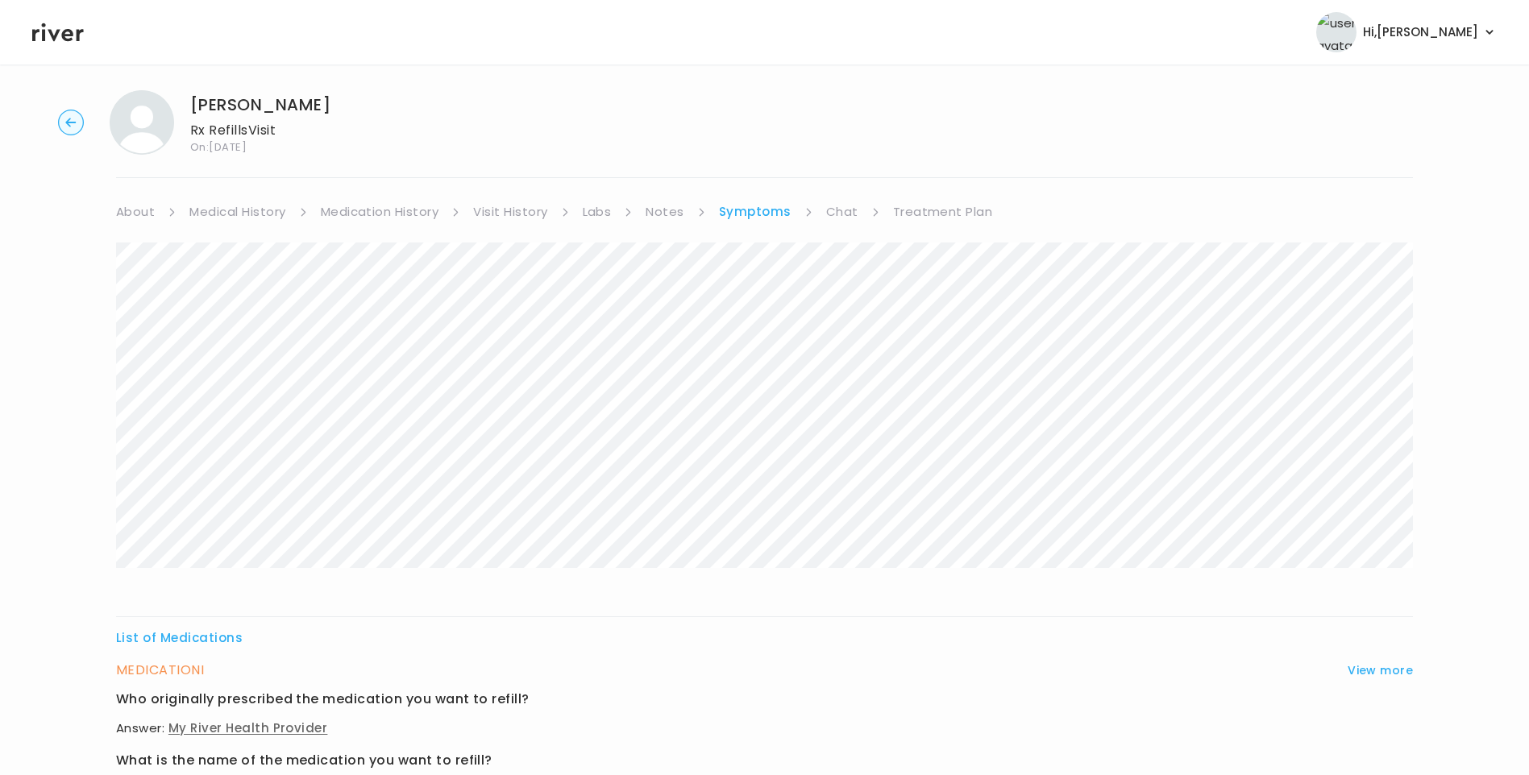
scroll to position [0, 0]
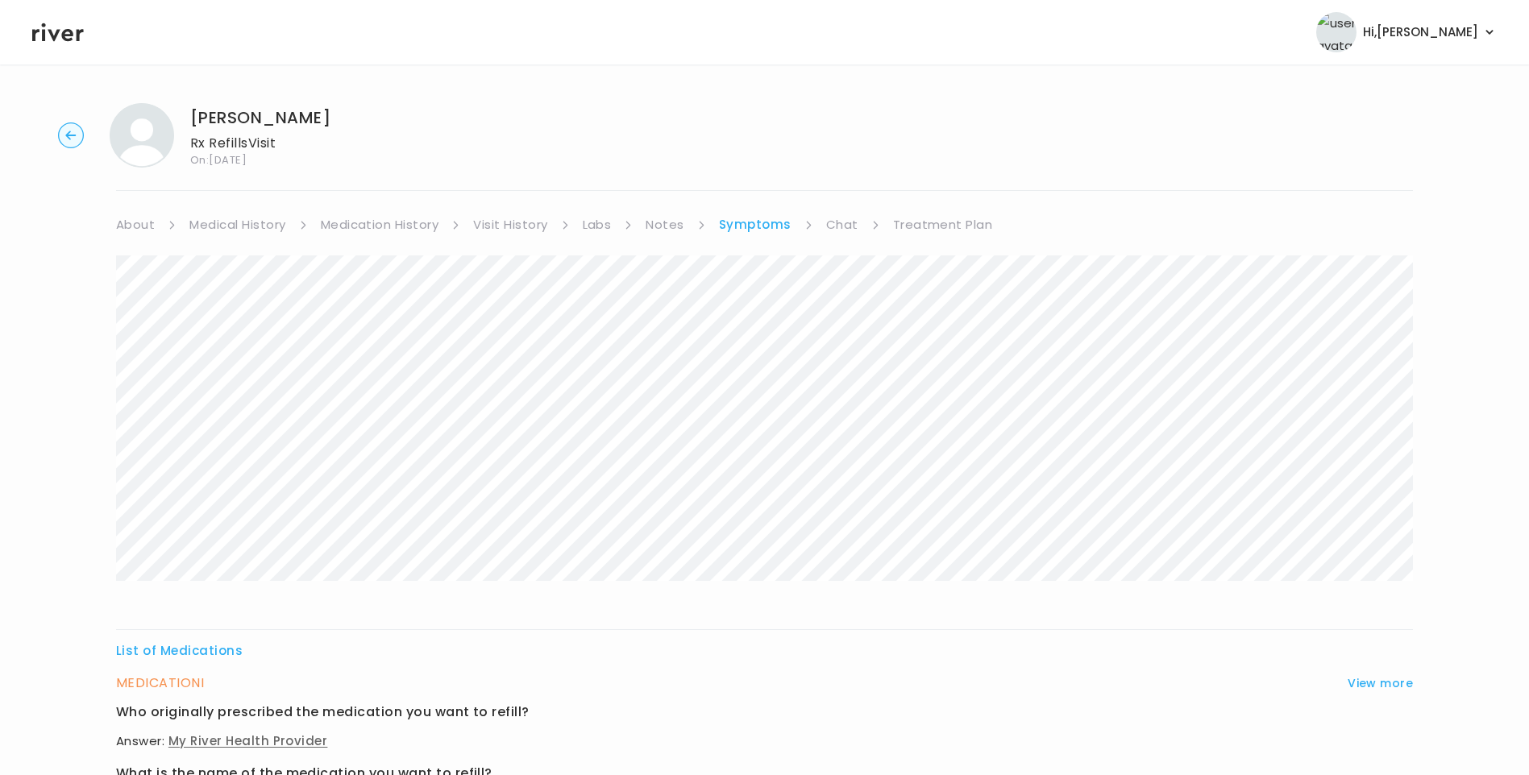
click at [406, 227] on link "Medication History" at bounding box center [380, 225] width 118 height 23
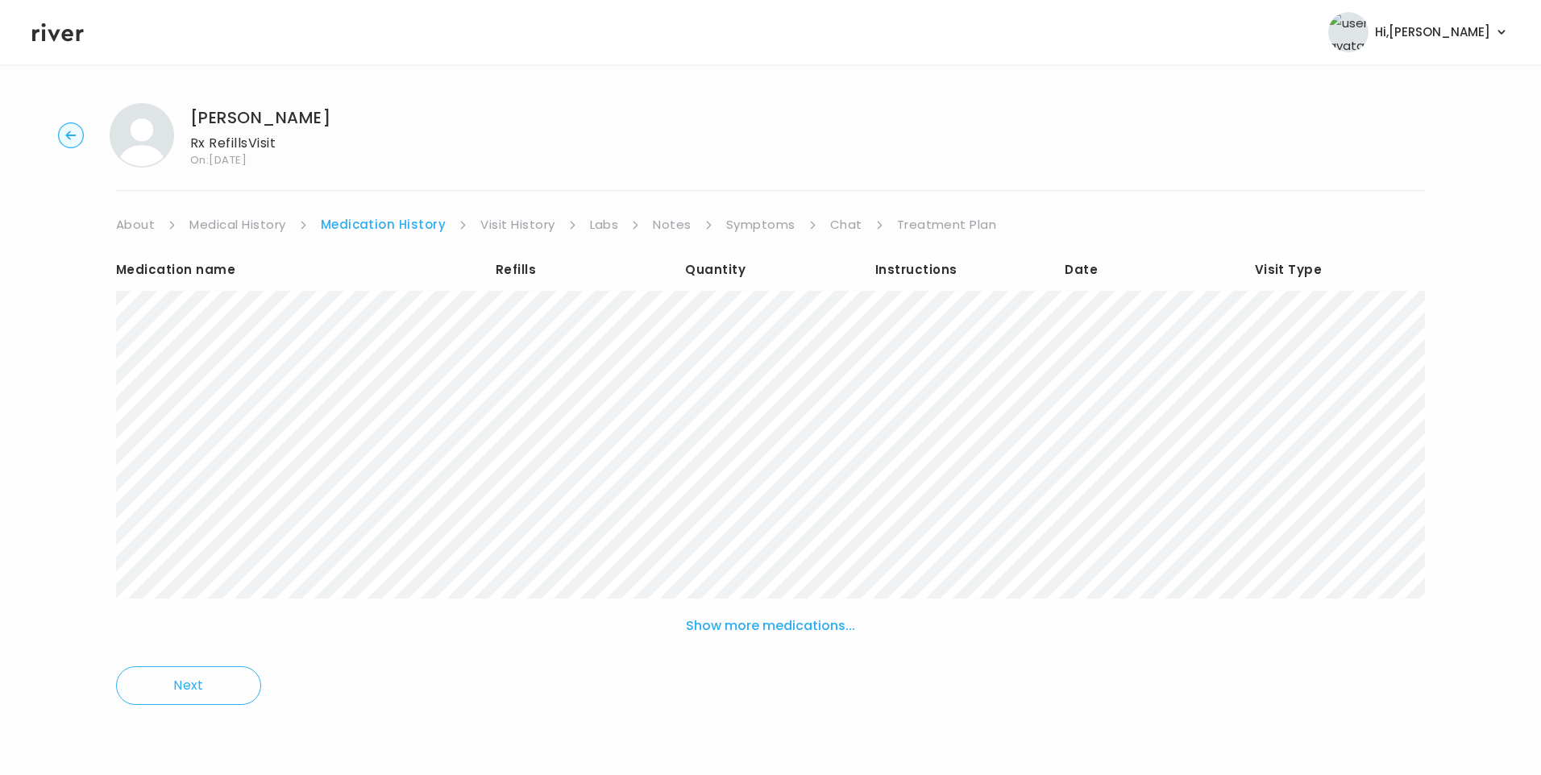
click at [502, 232] on link "Visit History" at bounding box center [517, 225] width 74 height 23
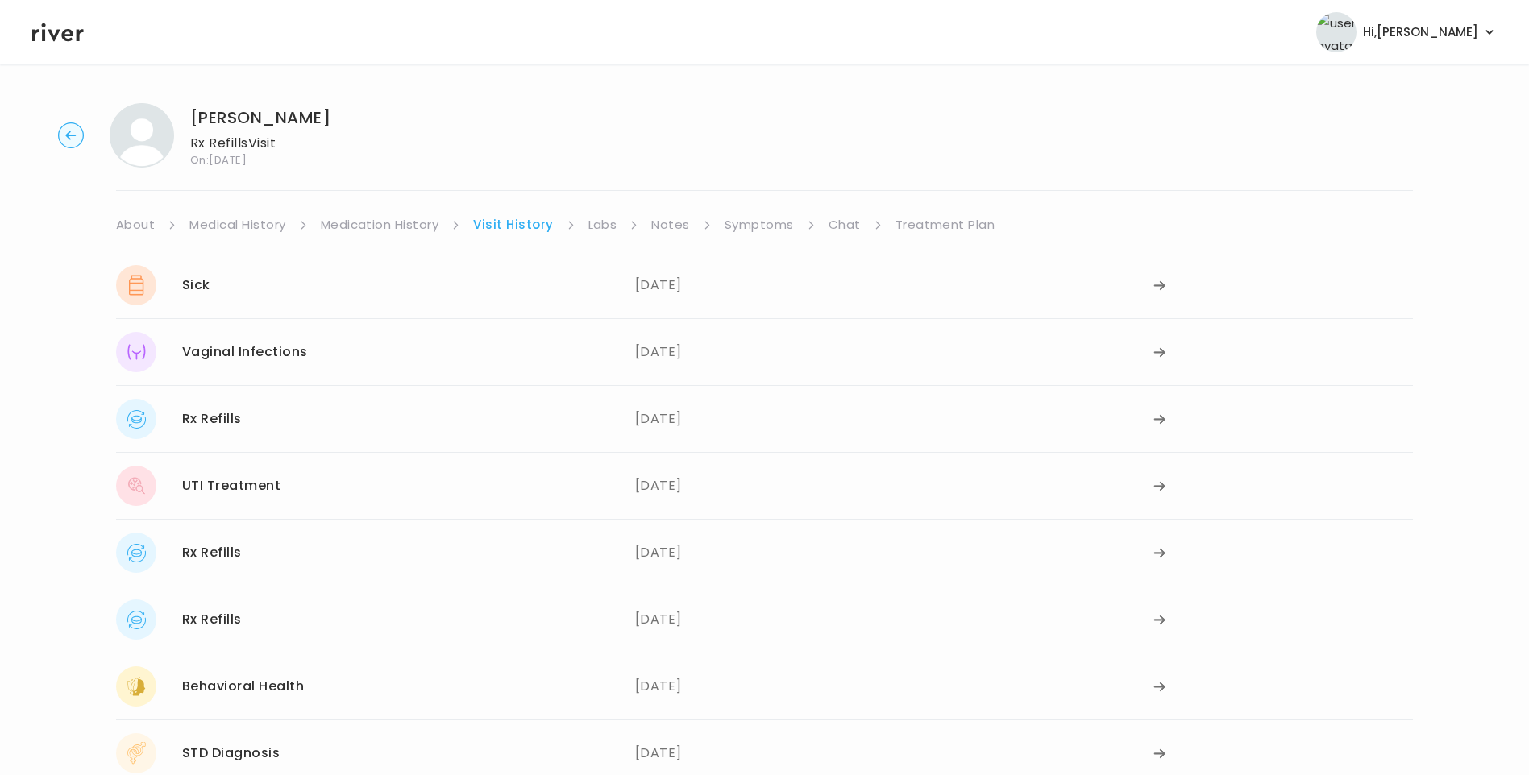
scroll to position [81, 0]
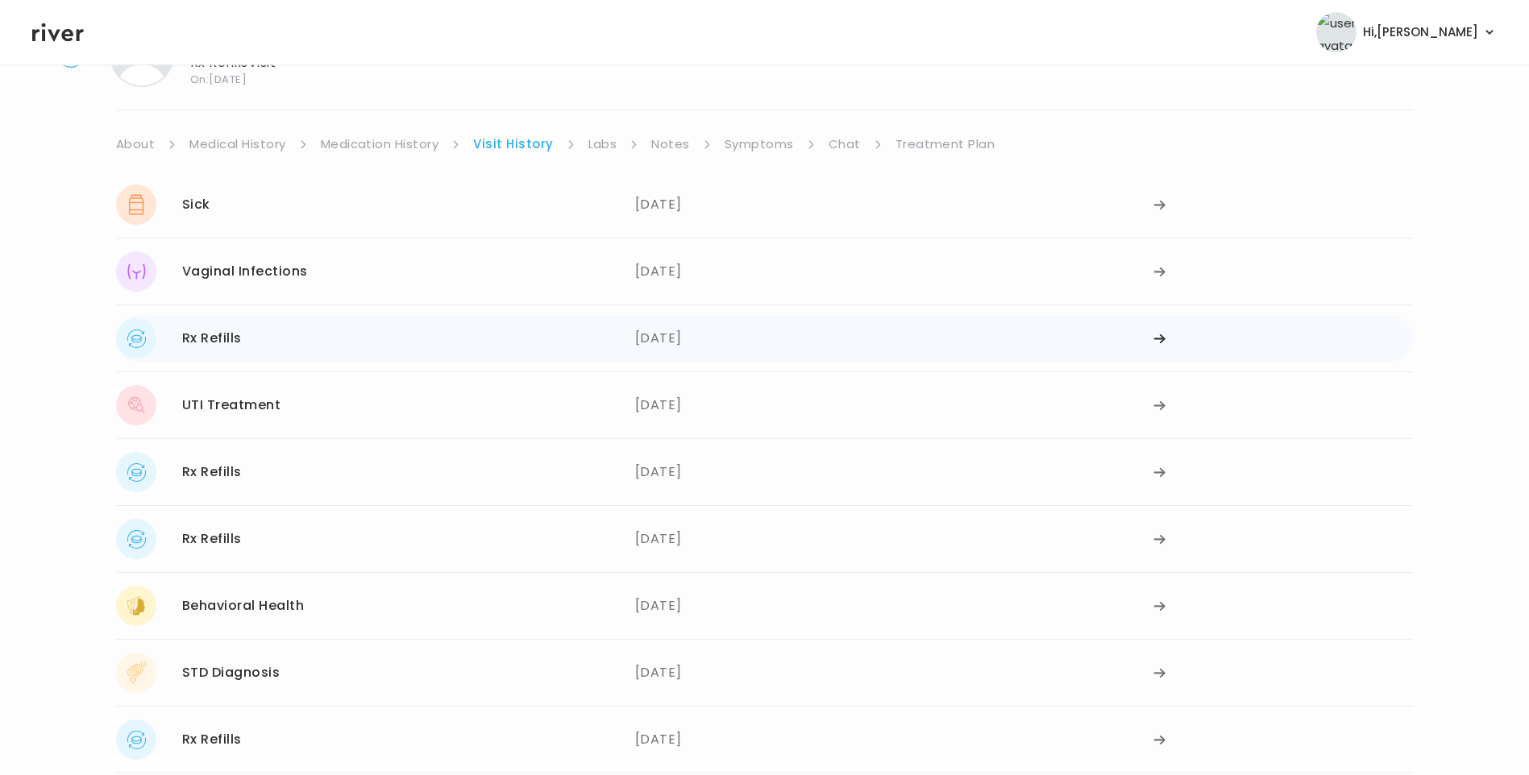
click at [697, 346] on div "05/26/2025" at bounding box center [894, 338] width 519 height 40
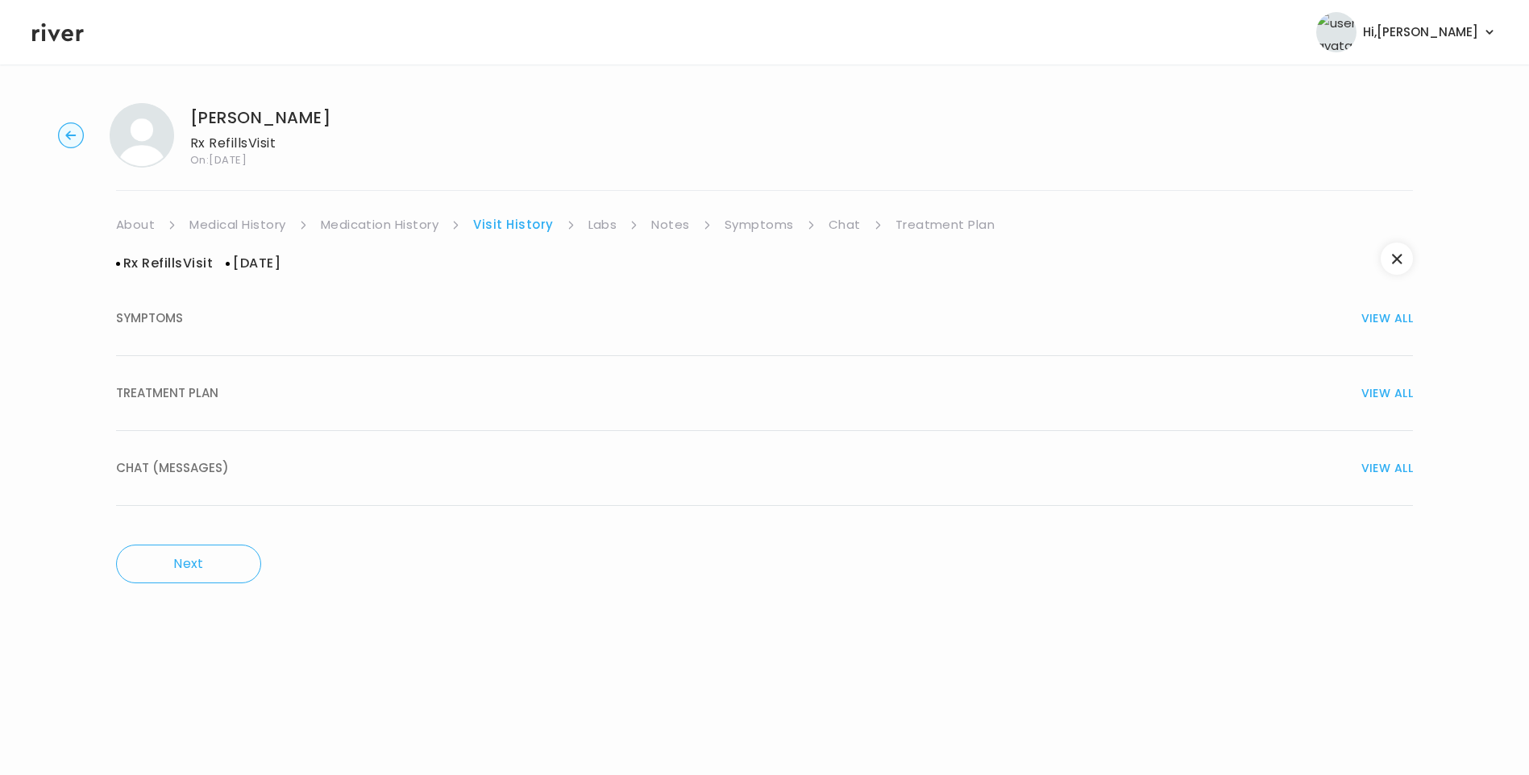
scroll to position [0, 0]
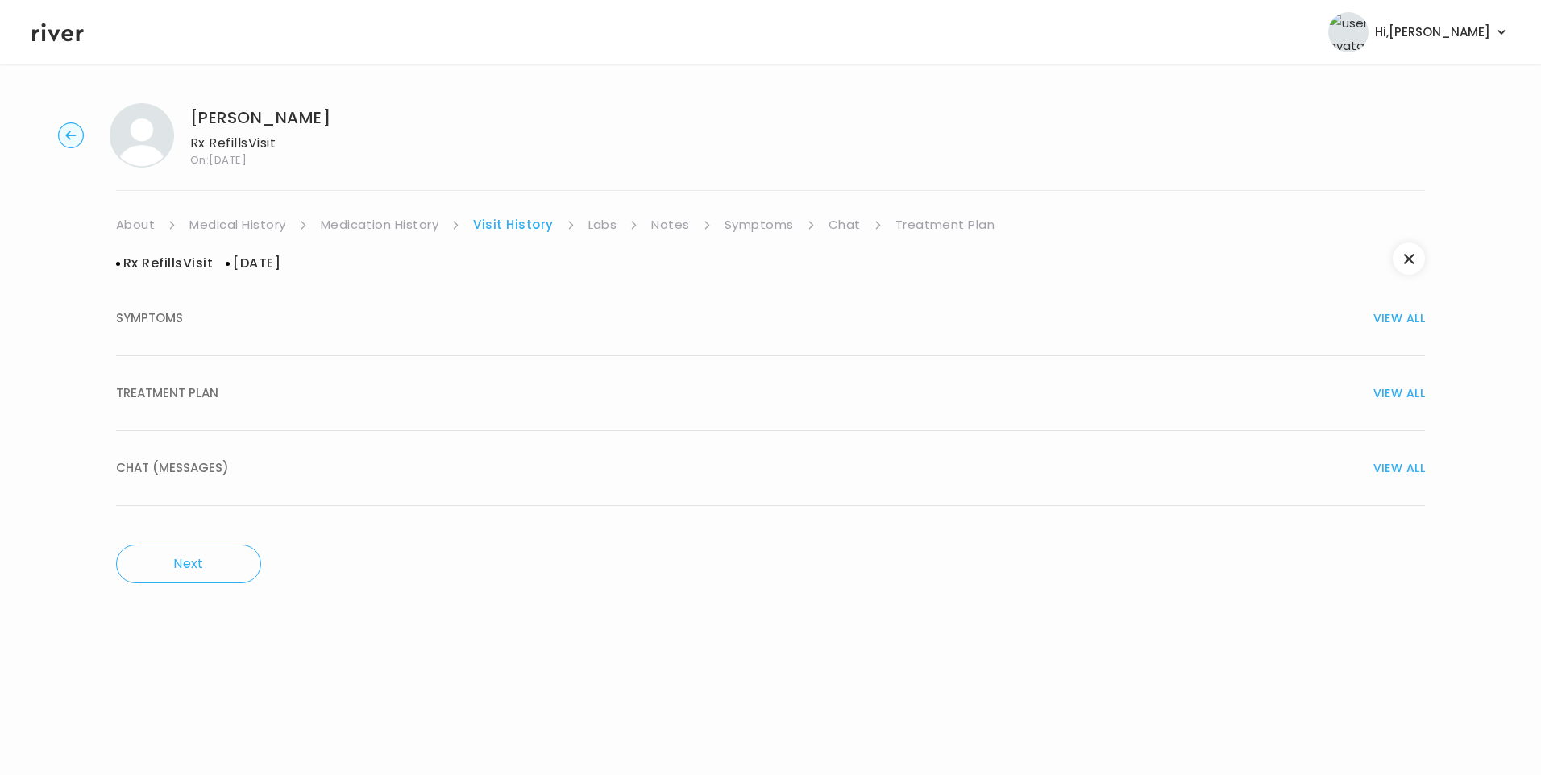
click at [220, 392] on div "TREATMENT PLAN VIEW ALL" at bounding box center [770, 393] width 1309 height 23
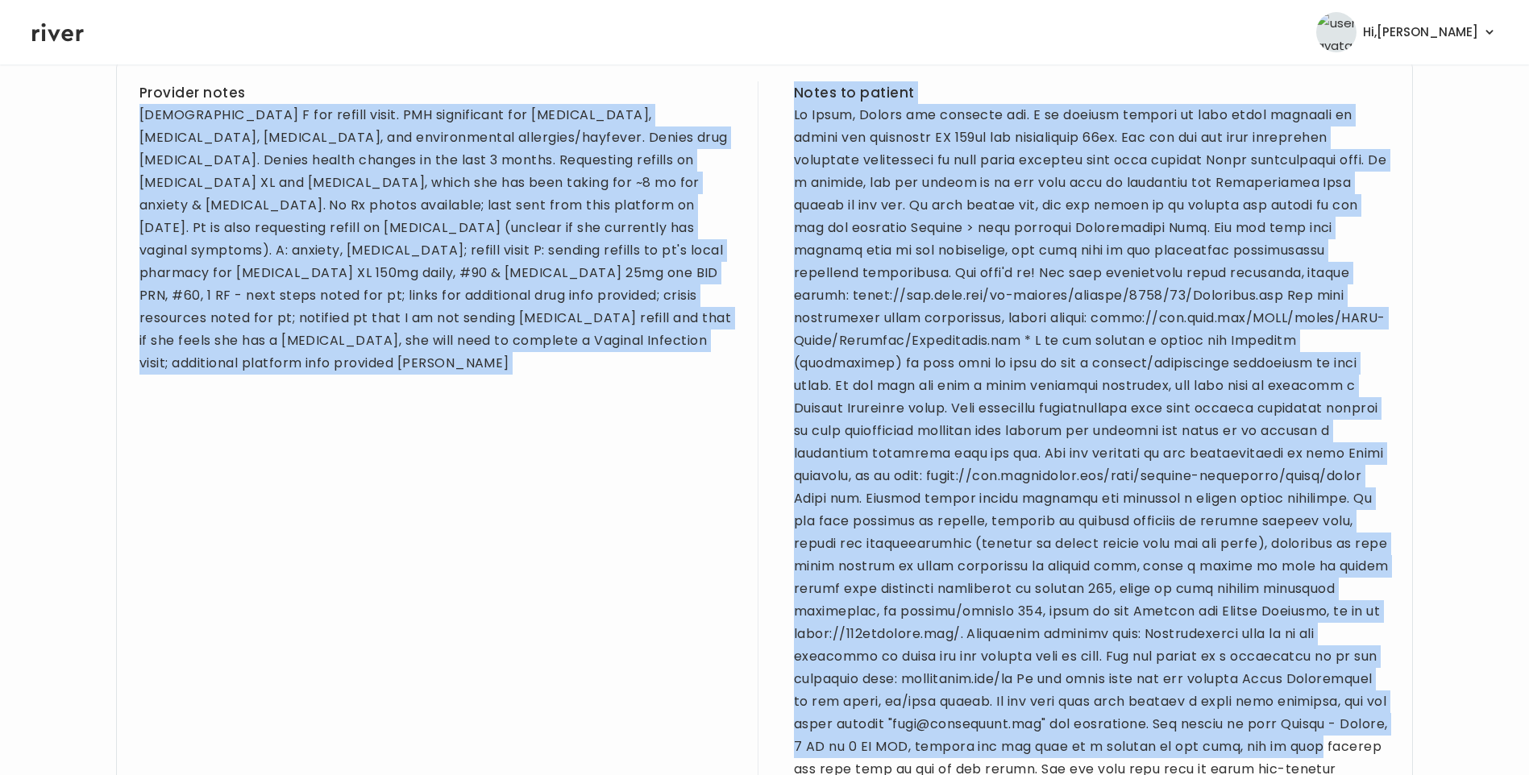
scroll to position [1107, 0]
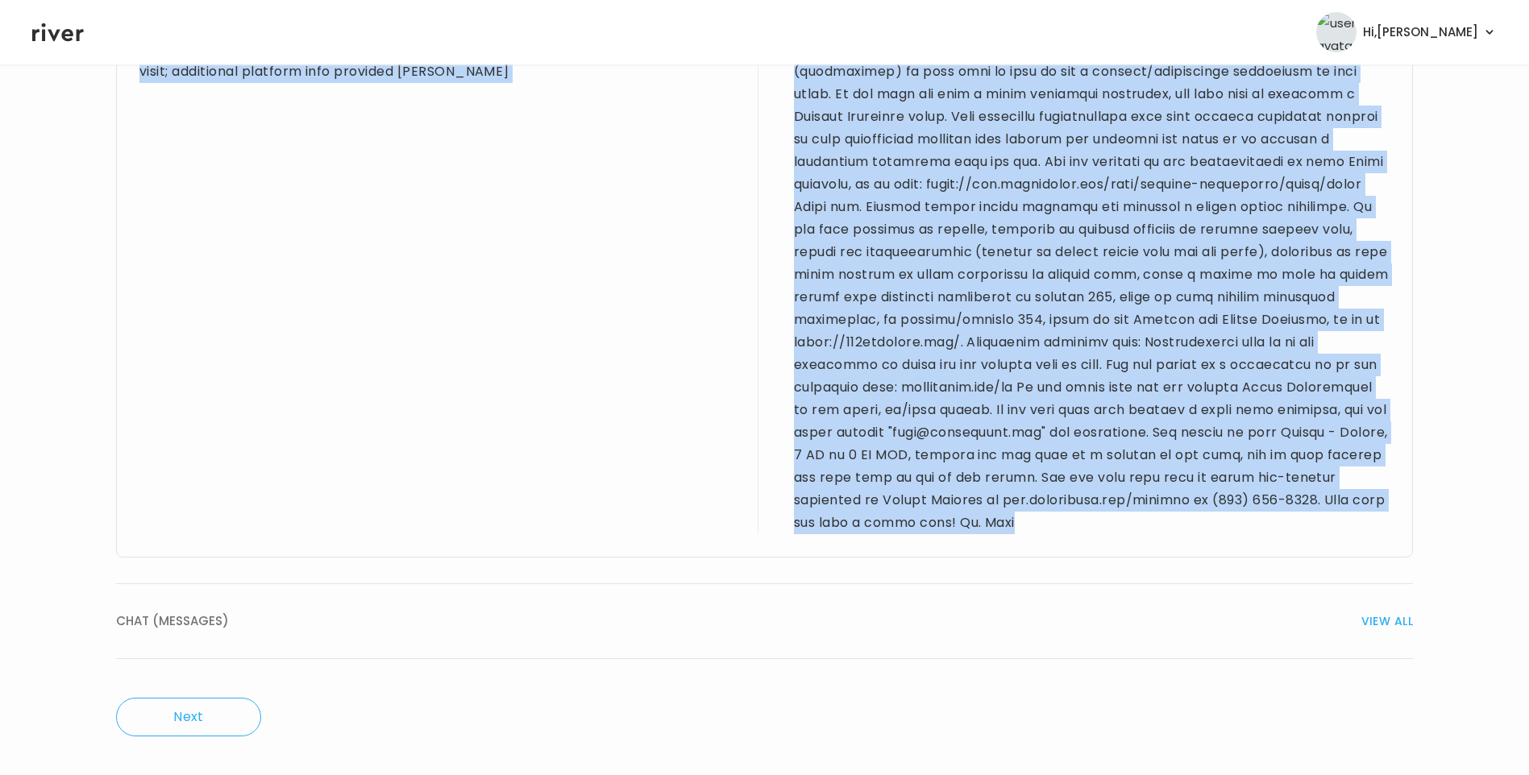
drag, startPoint x: 140, startPoint y: 423, endPoint x: 1174, endPoint y: 542, distance: 1040.1
click at [1174, 542] on div "Provider notes 36 yo F for refill visit. PMH significant for depression, anxiet…" at bounding box center [764, 163] width 1297 height 788
drag, startPoint x: 1174, startPoint y: 542, endPoint x: 1080, endPoint y: 367, distance: 198.3
copy div "36 yo F for refill visit. PMH significant for depression, anxiety, PTSD, chlamy…"
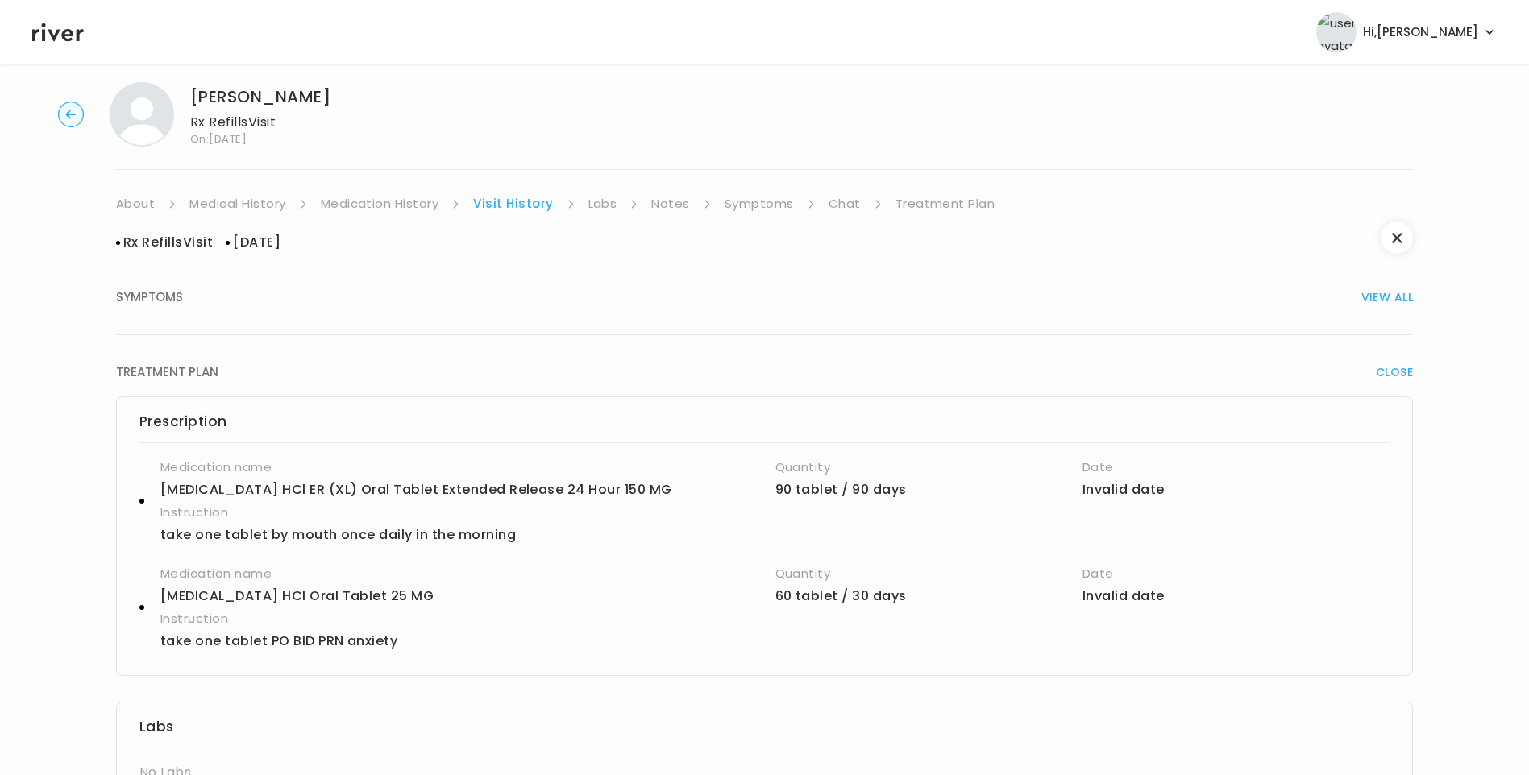
scroll to position [0, 0]
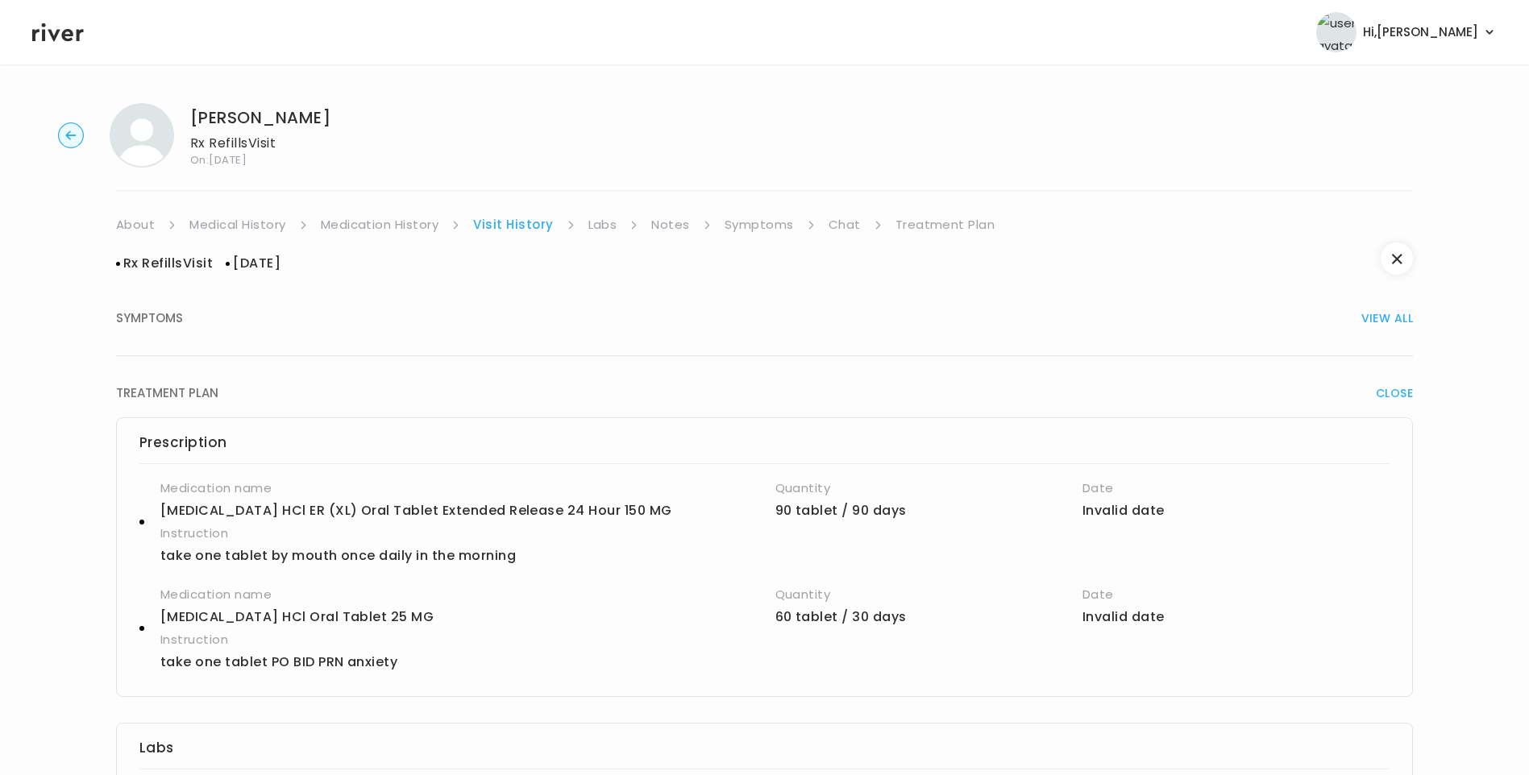
click at [939, 226] on link "Treatment Plan" at bounding box center [945, 225] width 100 height 23
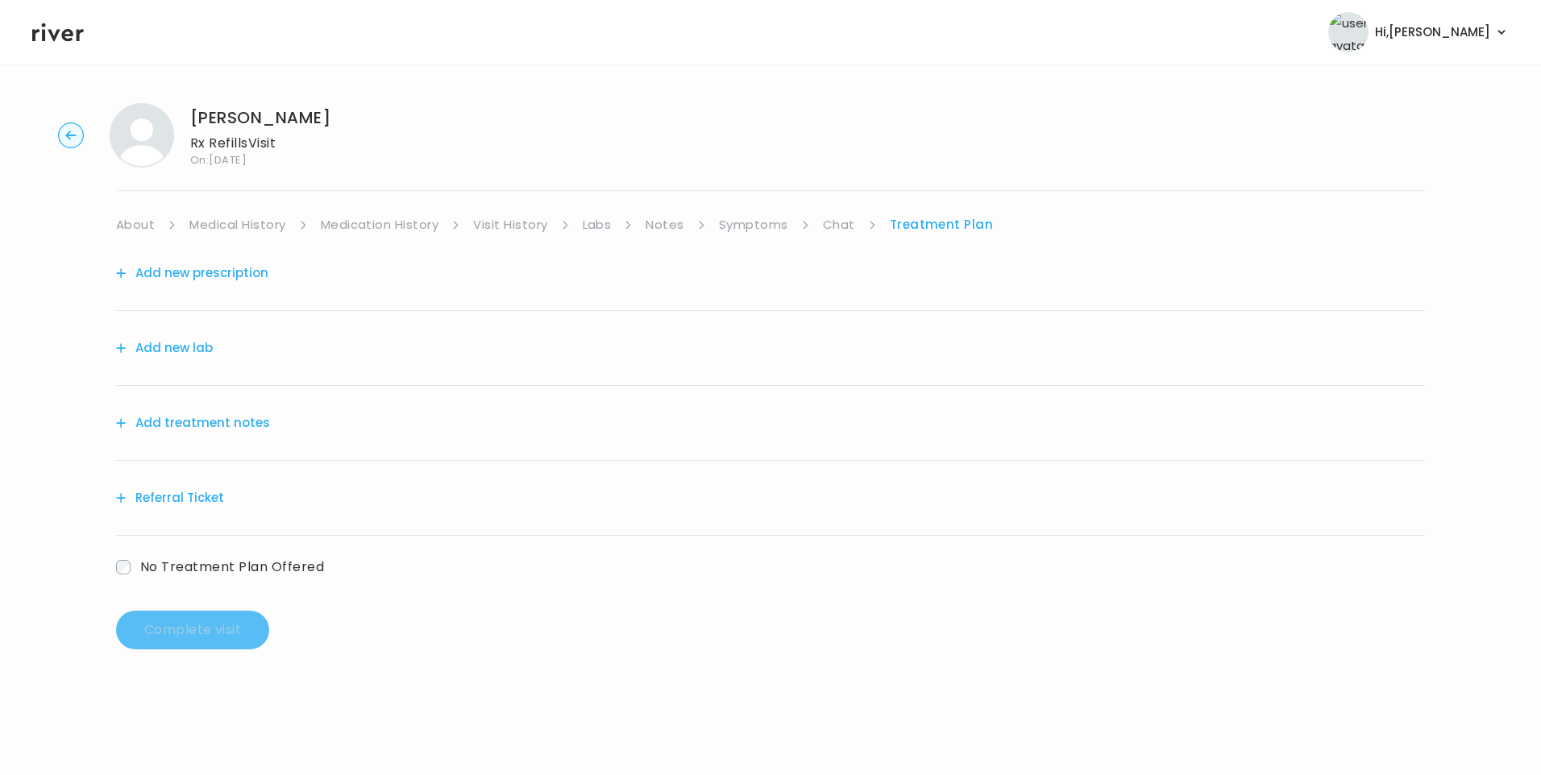
click at [240, 432] on button "Add treatment notes" at bounding box center [193, 423] width 154 height 23
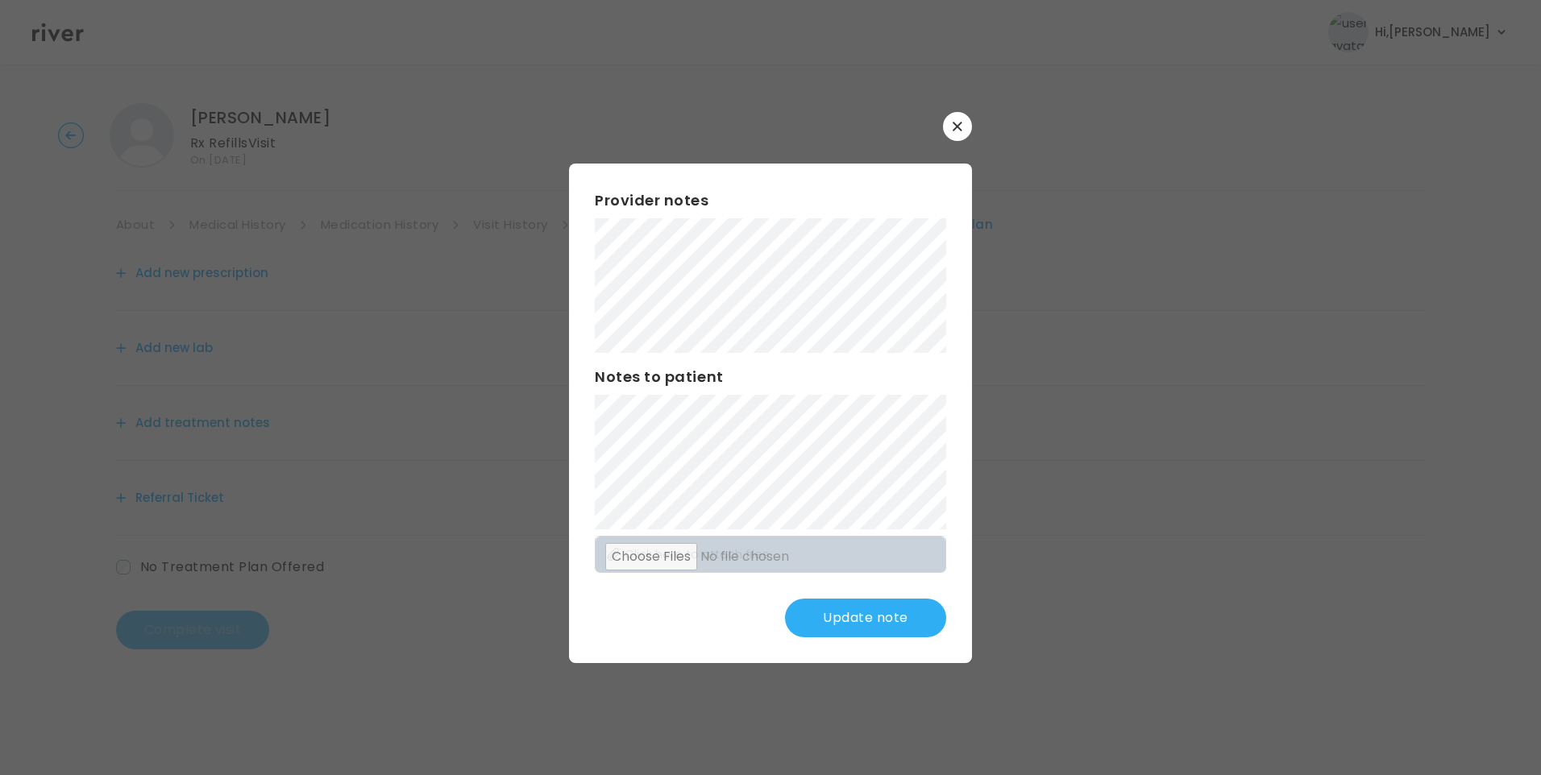
click at [512, 291] on div "​ Provider notes Notes to patient Click here to attach files Update note" at bounding box center [770, 387] width 1541 height 775
click at [849, 589] on div "Provider notes Notes to patient Click here to attach files Update note" at bounding box center [770, 414] width 403 height 500
click at [857, 621] on button "Update note" at bounding box center [865, 618] width 161 height 39
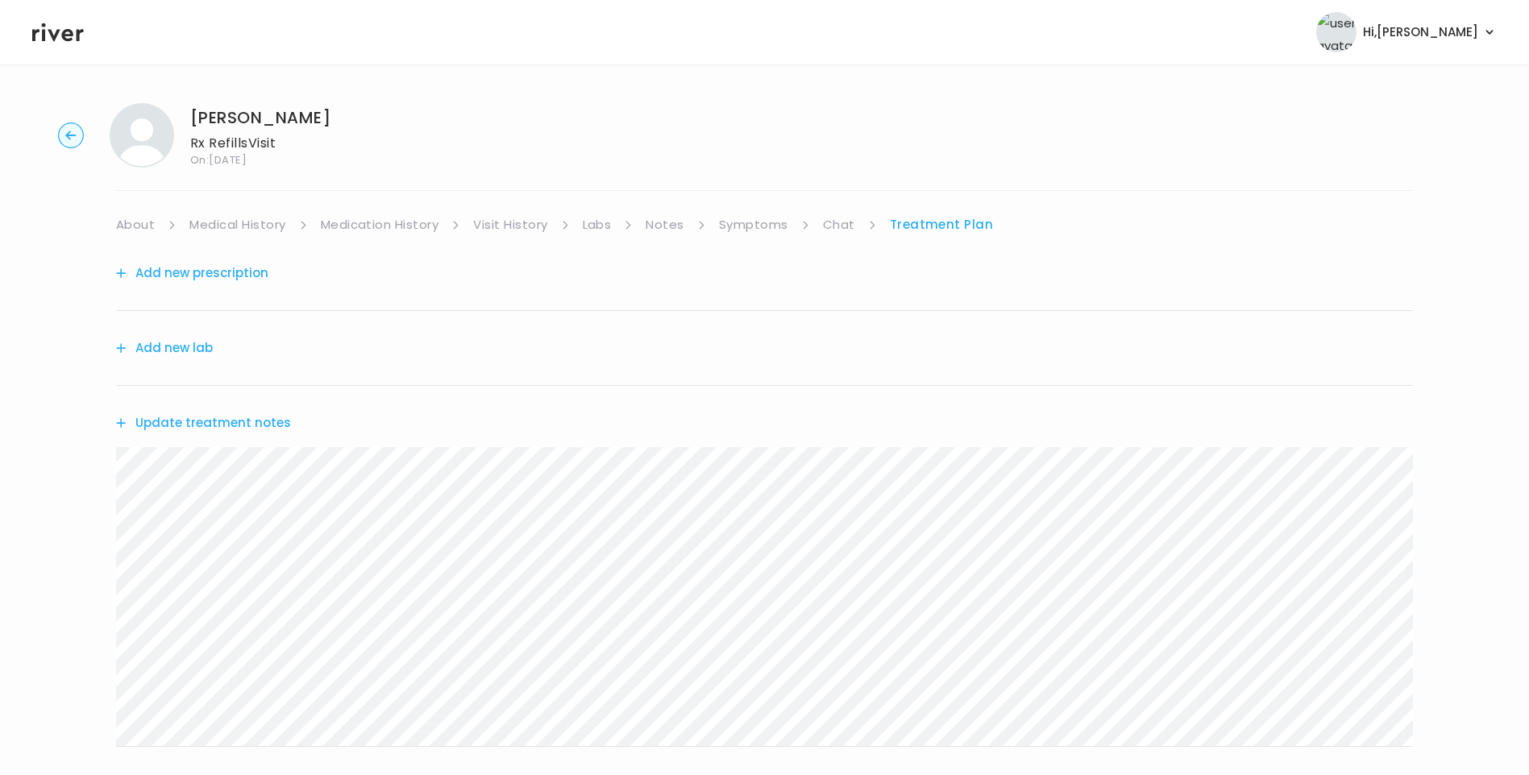
click at [228, 424] on button "Update treatment notes" at bounding box center [203, 423] width 175 height 23
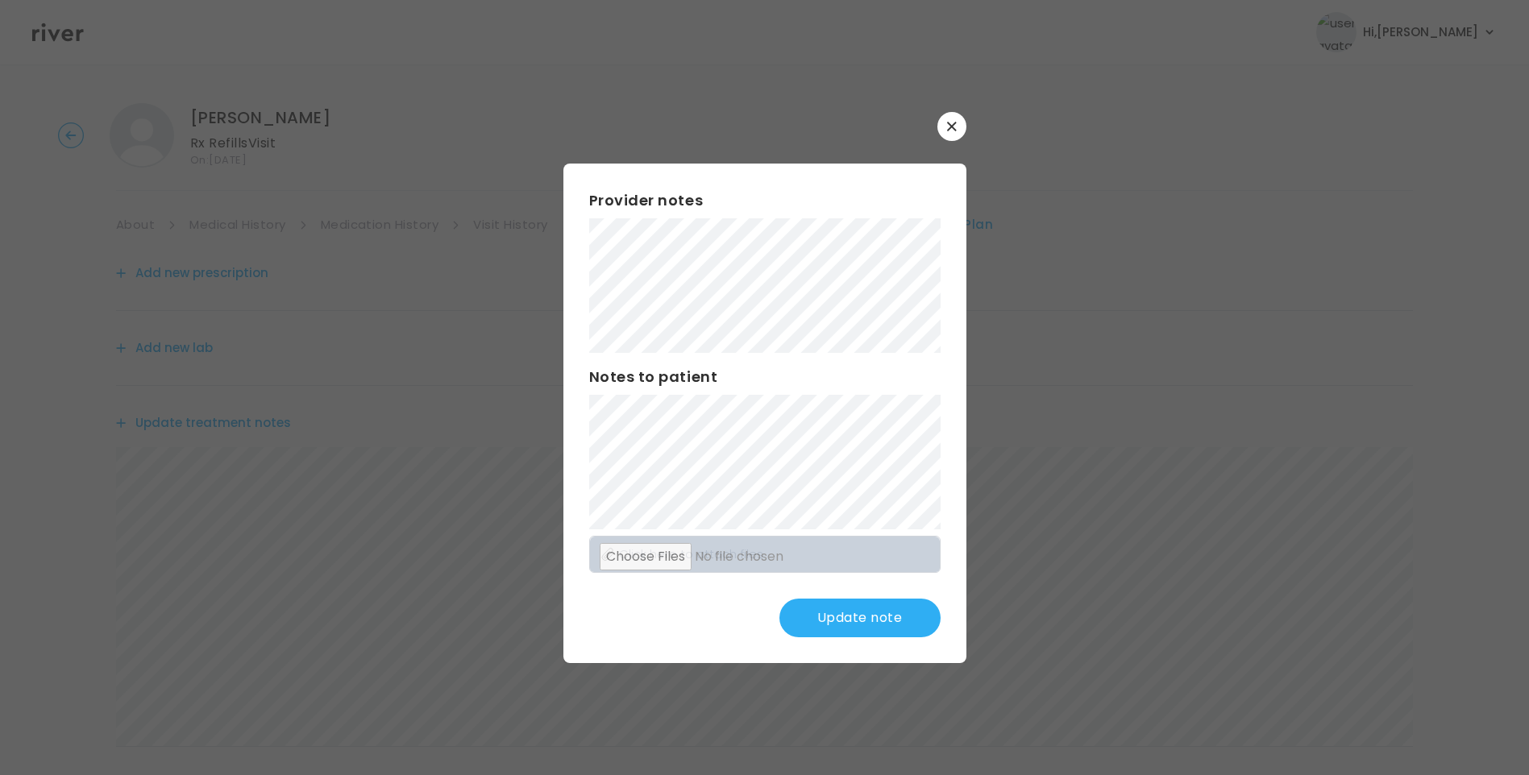
click at [863, 615] on button "Update note" at bounding box center [859, 618] width 161 height 39
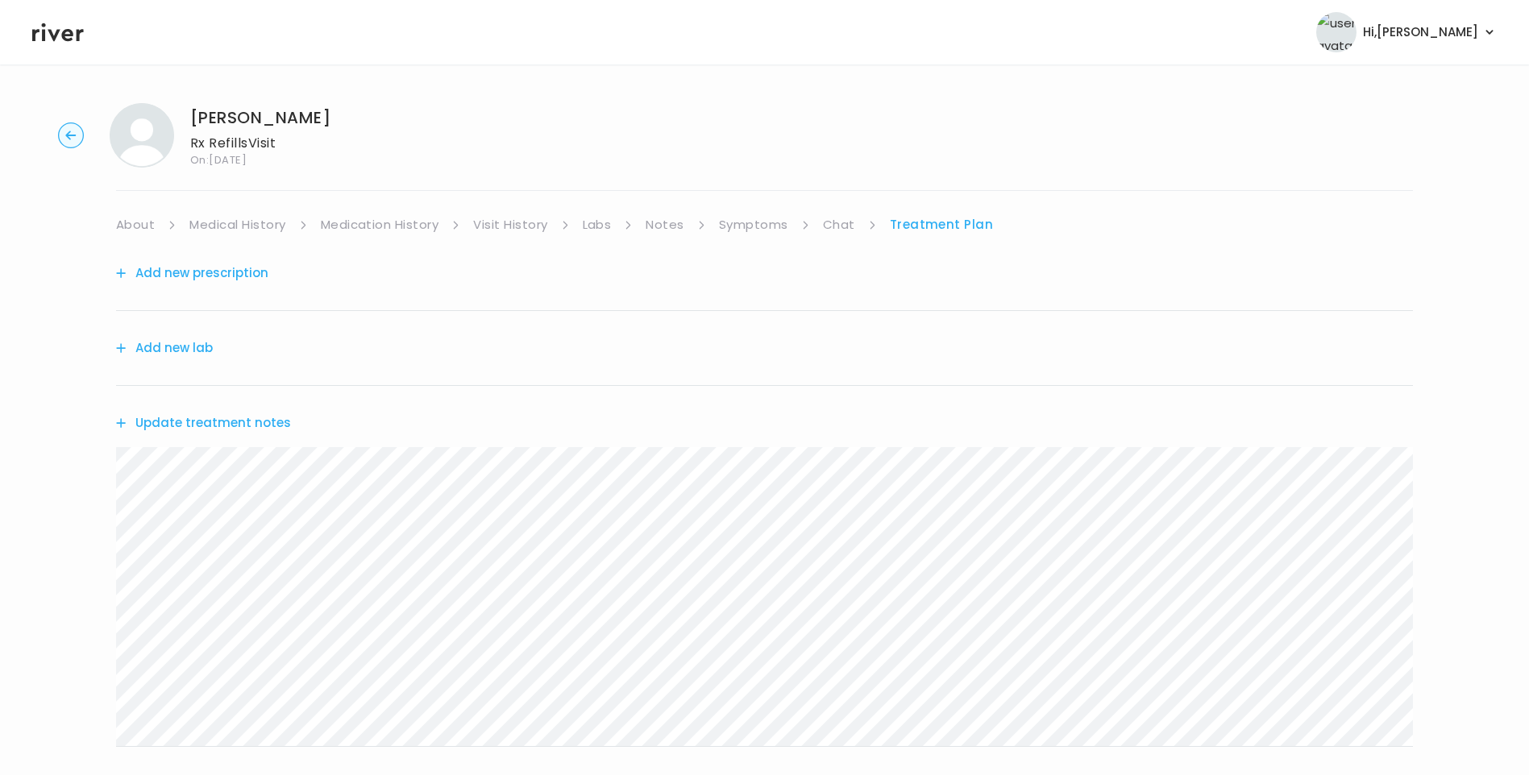
click at [767, 229] on link "Symptoms" at bounding box center [753, 225] width 69 height 23
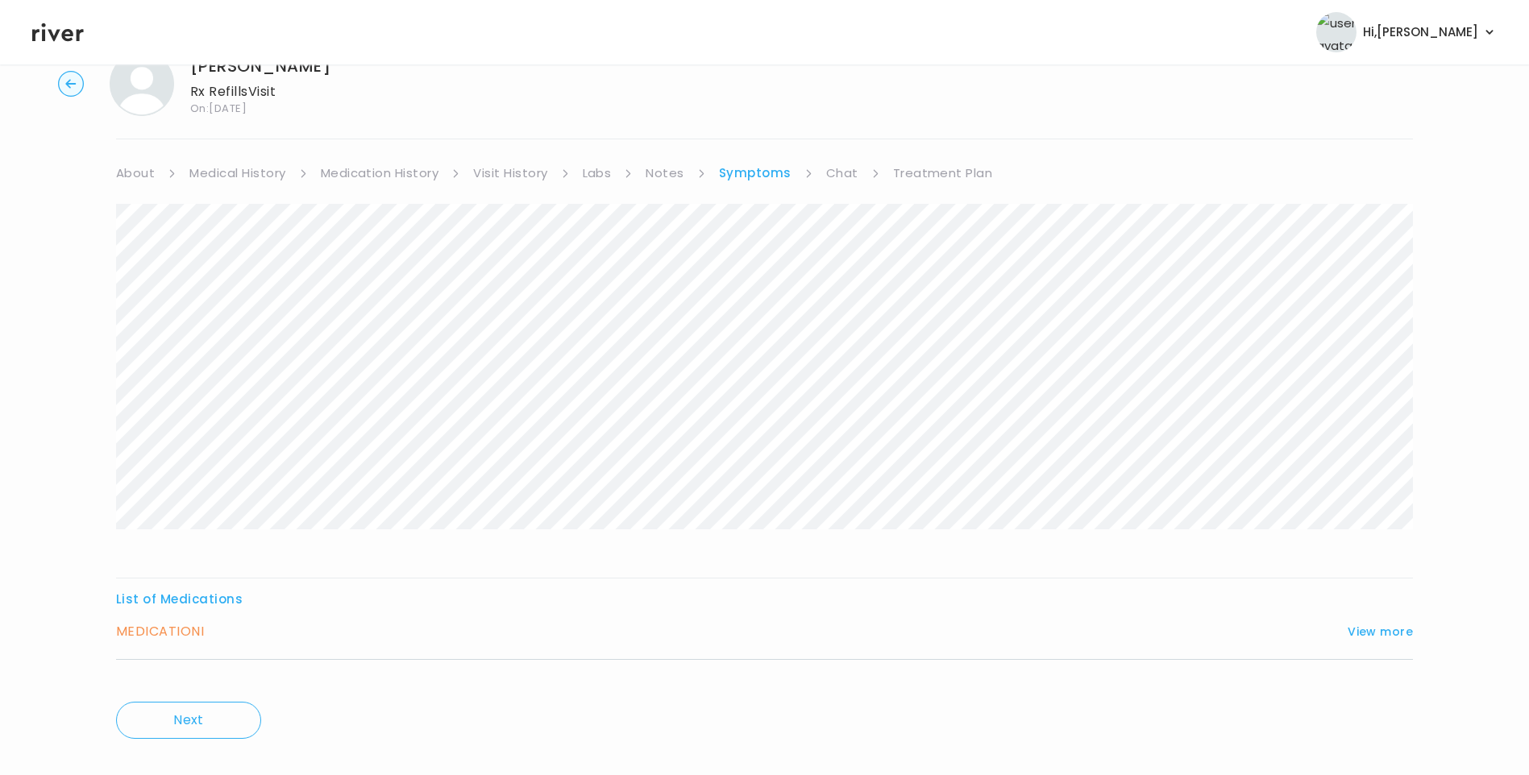
scroll to position [77, 0]
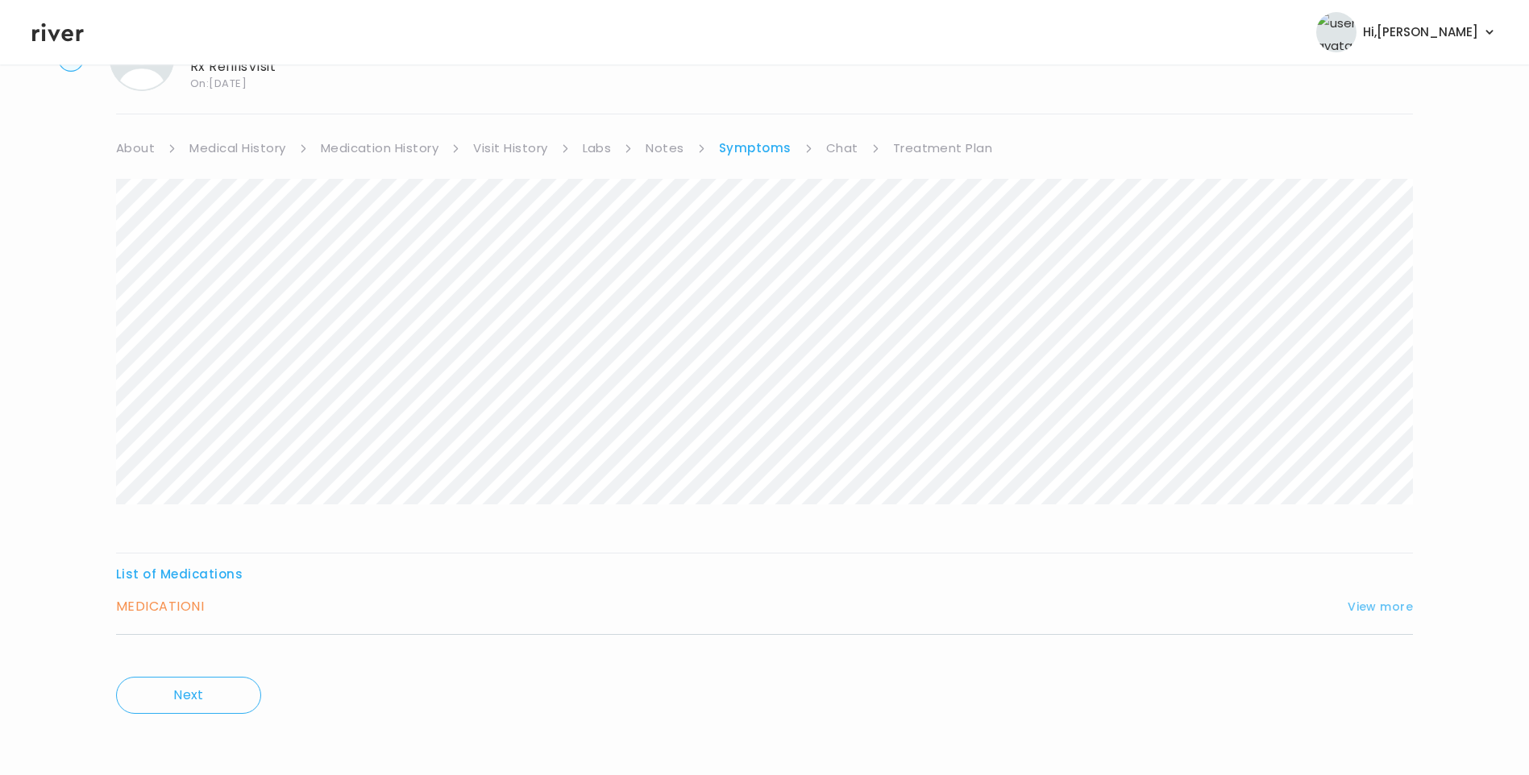
click at [1394, 607] on button "View more" at bounding box center [1380, 606] width 65 height 19
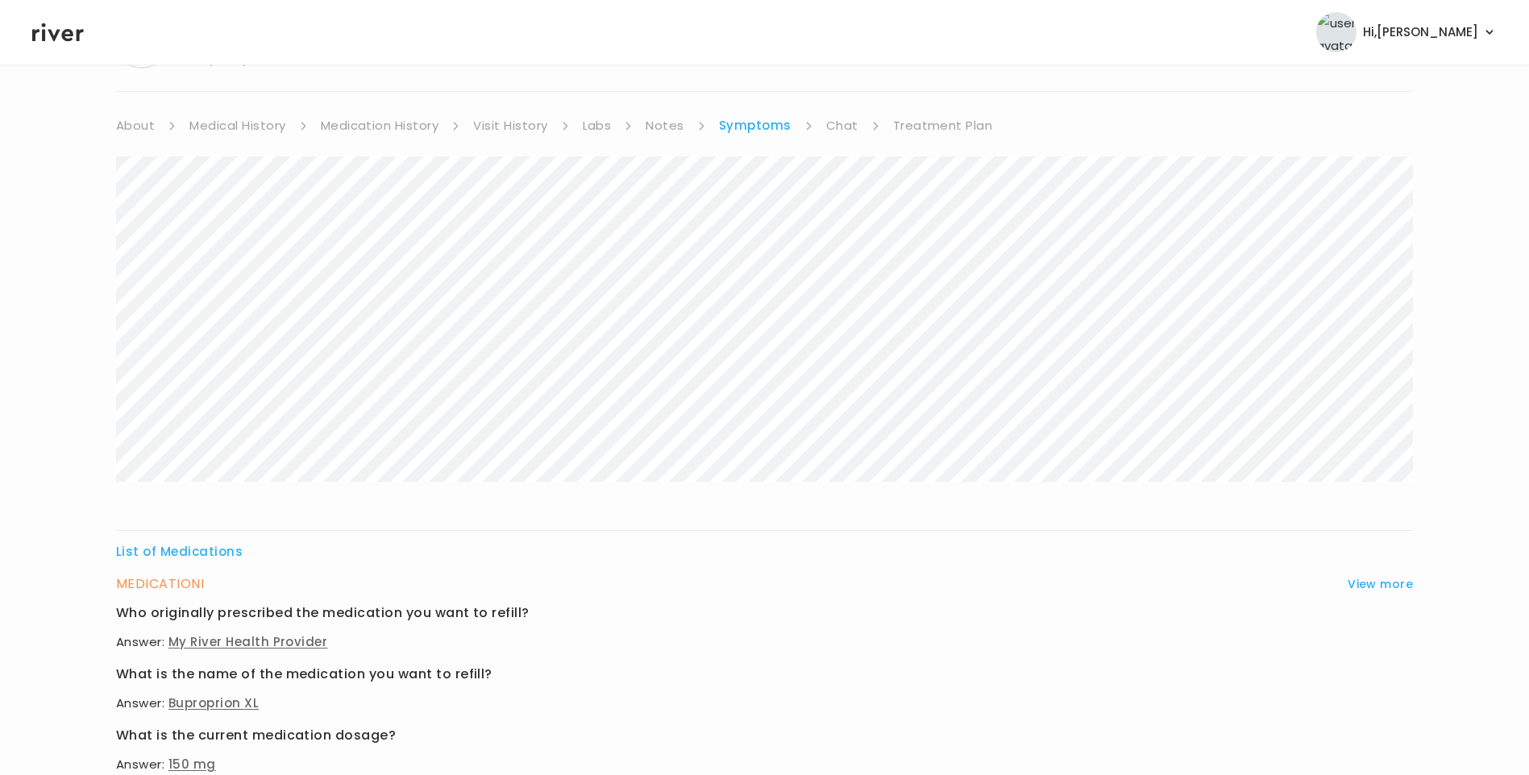
scroll to position [0, 0]
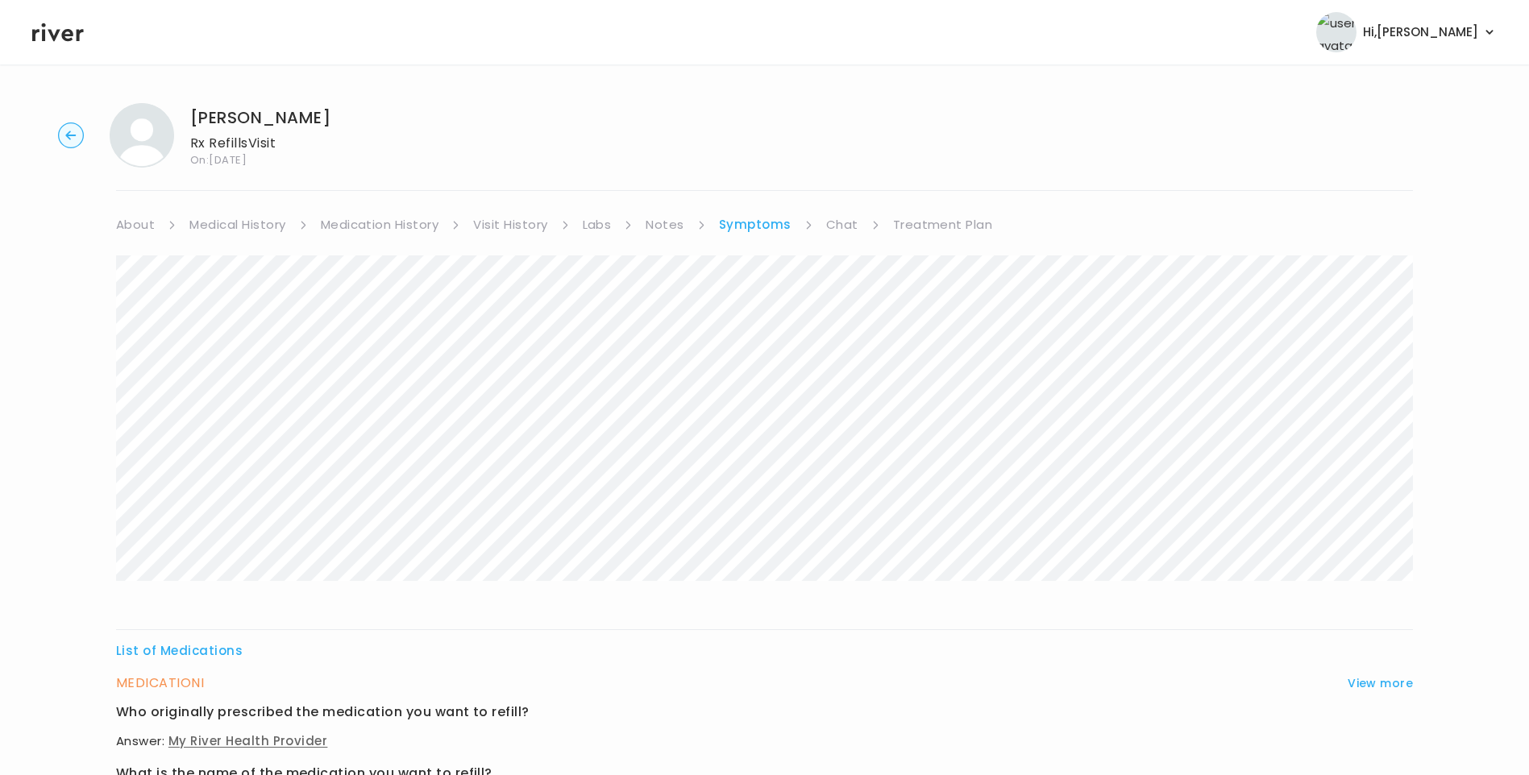
click at [406, 222] on link "Medication History" at bounding box center [380, 225] width 118 height 23
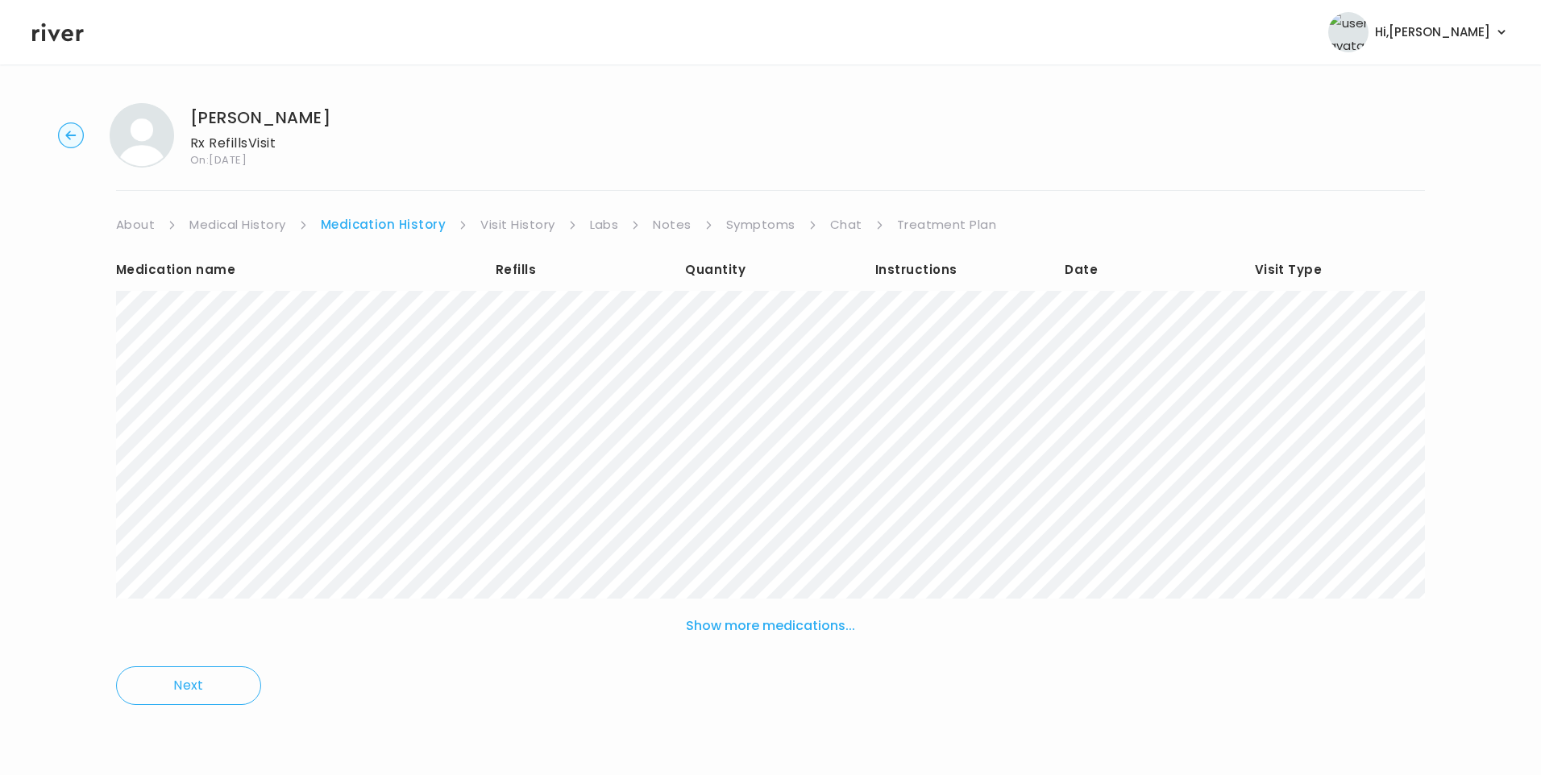
click at [964, 225] on link "Treatment Plan" at bounding box center [947, 225] width 100 height 23
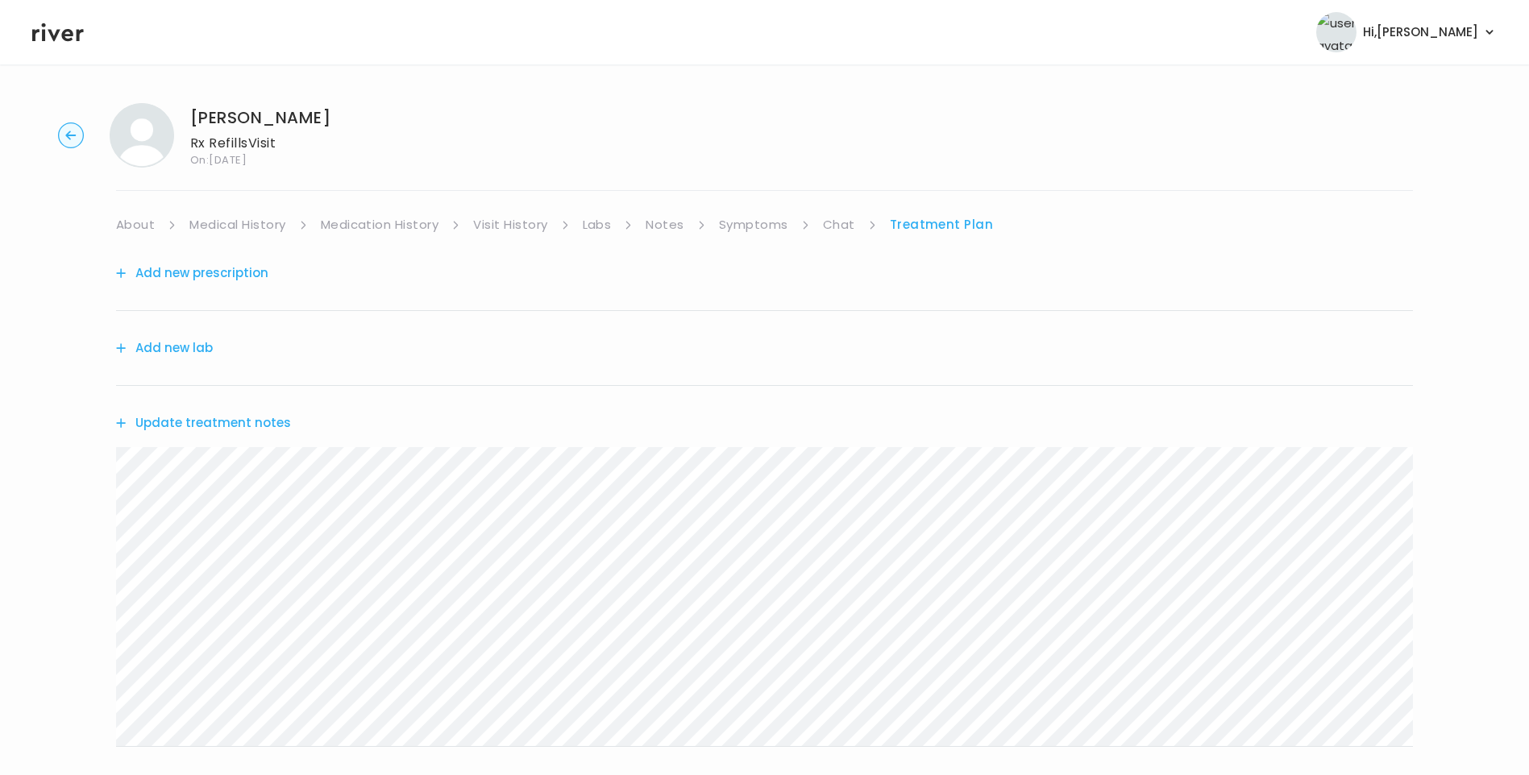
click at [229, 227] on link "Medical History" at bounding box center [237, 225] width 96 height 23
click at [343, 224] on link "Medication History" at bounding box center [386, 225] width 118 height 23
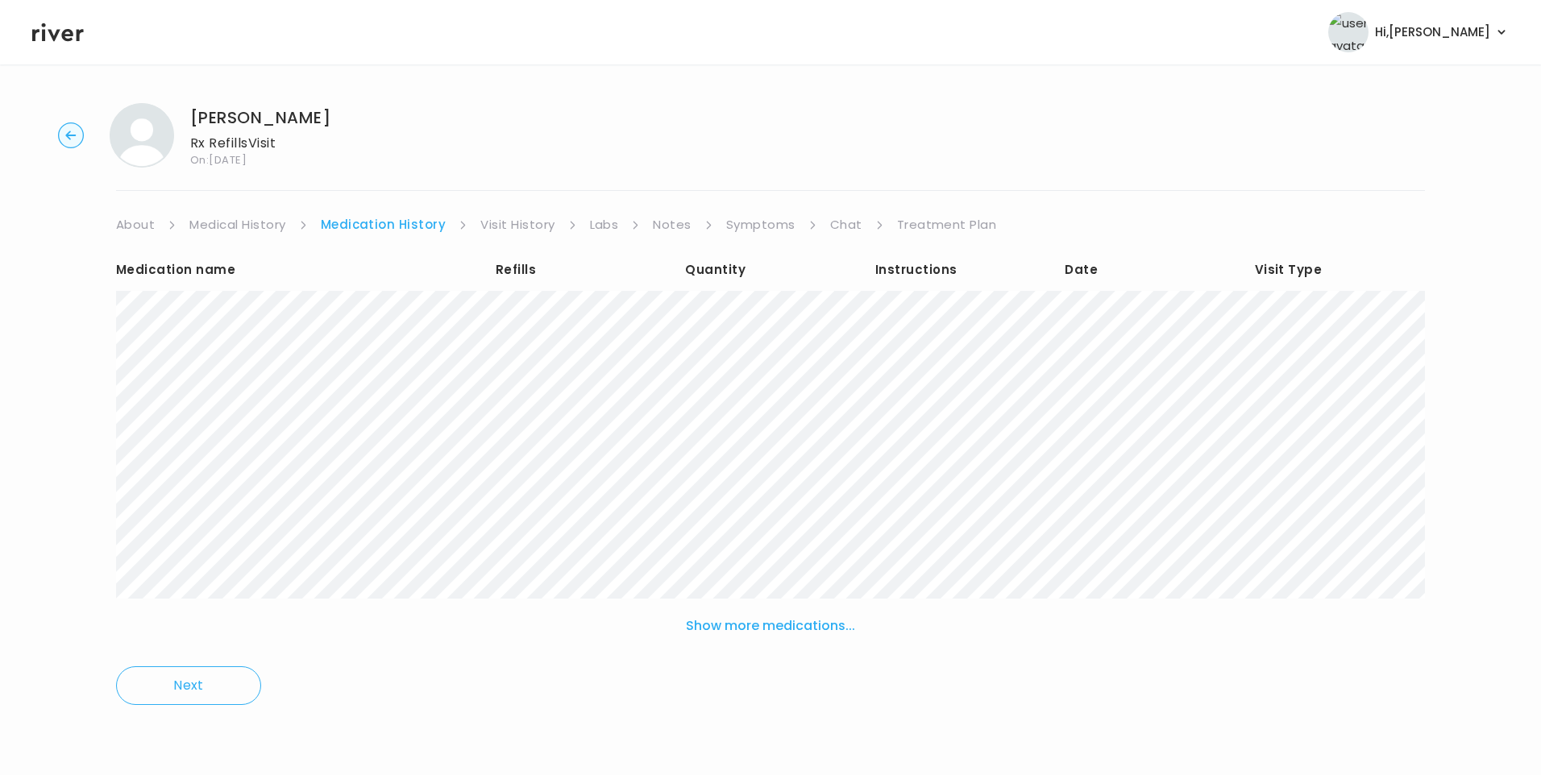
click at [916, 226] on link "Treatment Plan" at bounding box center [947, 225] width 100 height 23
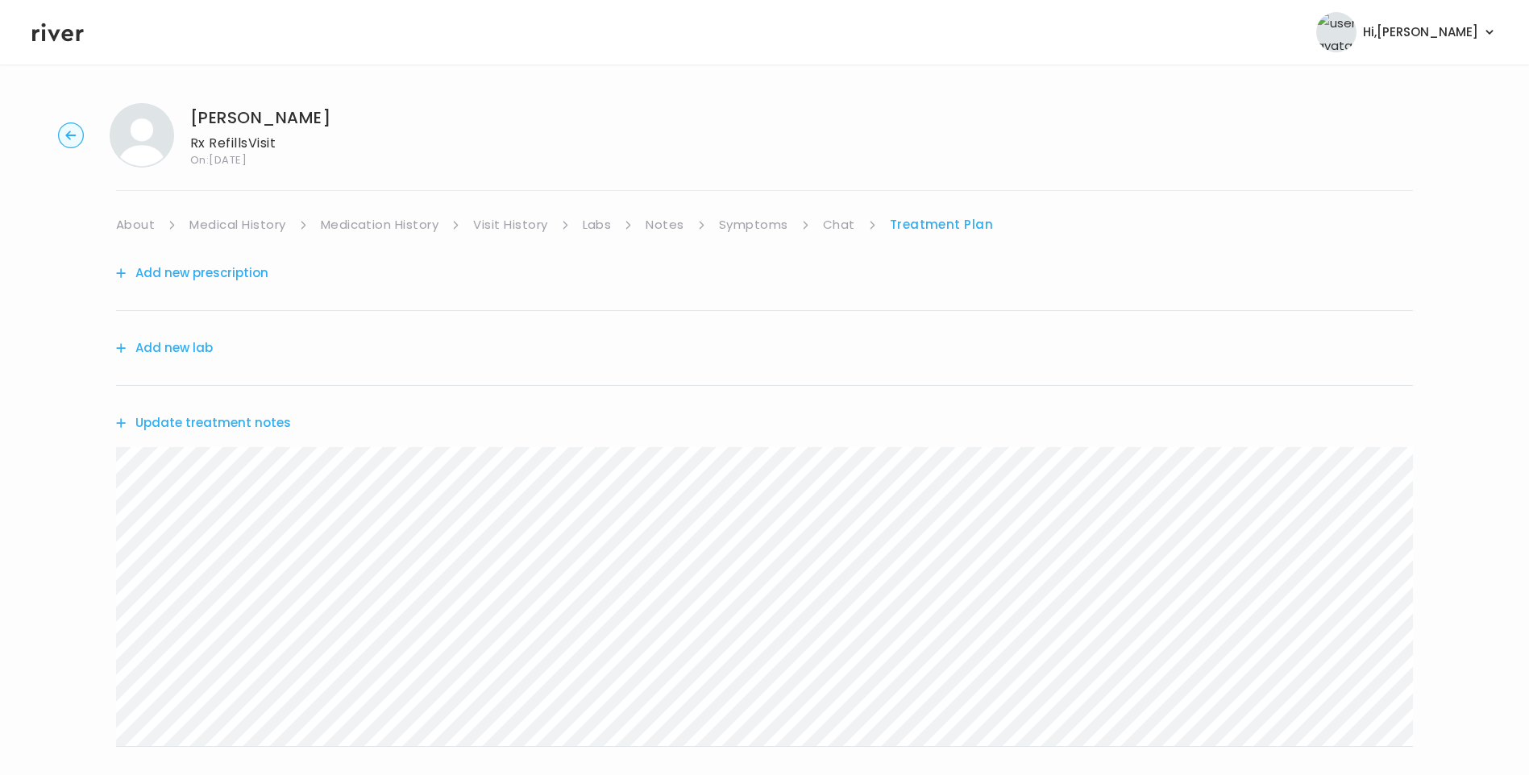
click at [245, 430] on button "Update treatment notes" at bounding box center [203, 423] width 175 height 23
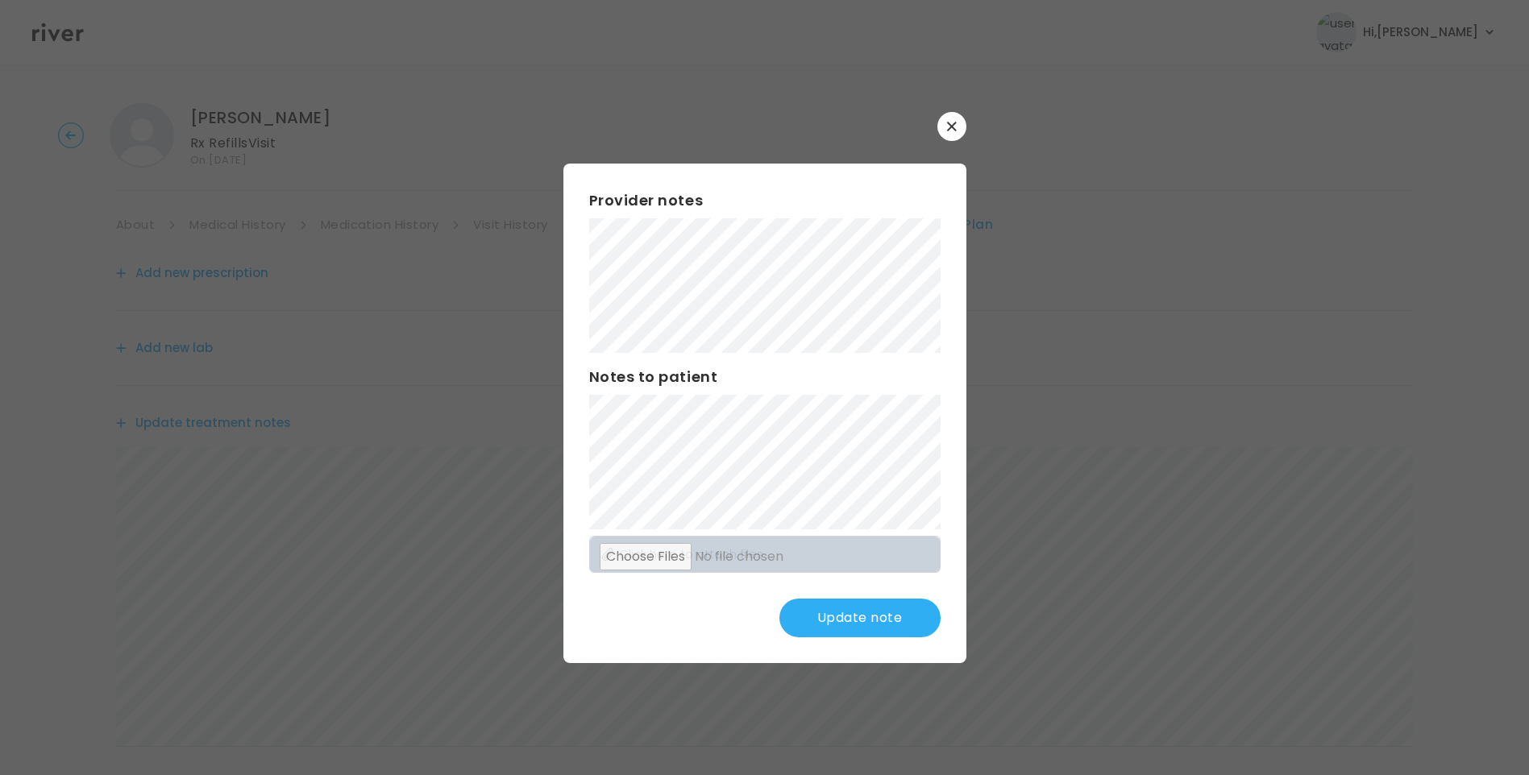
click at [837, 620] on button "Update note" at bounding box center [859, 618] width 161 height 39
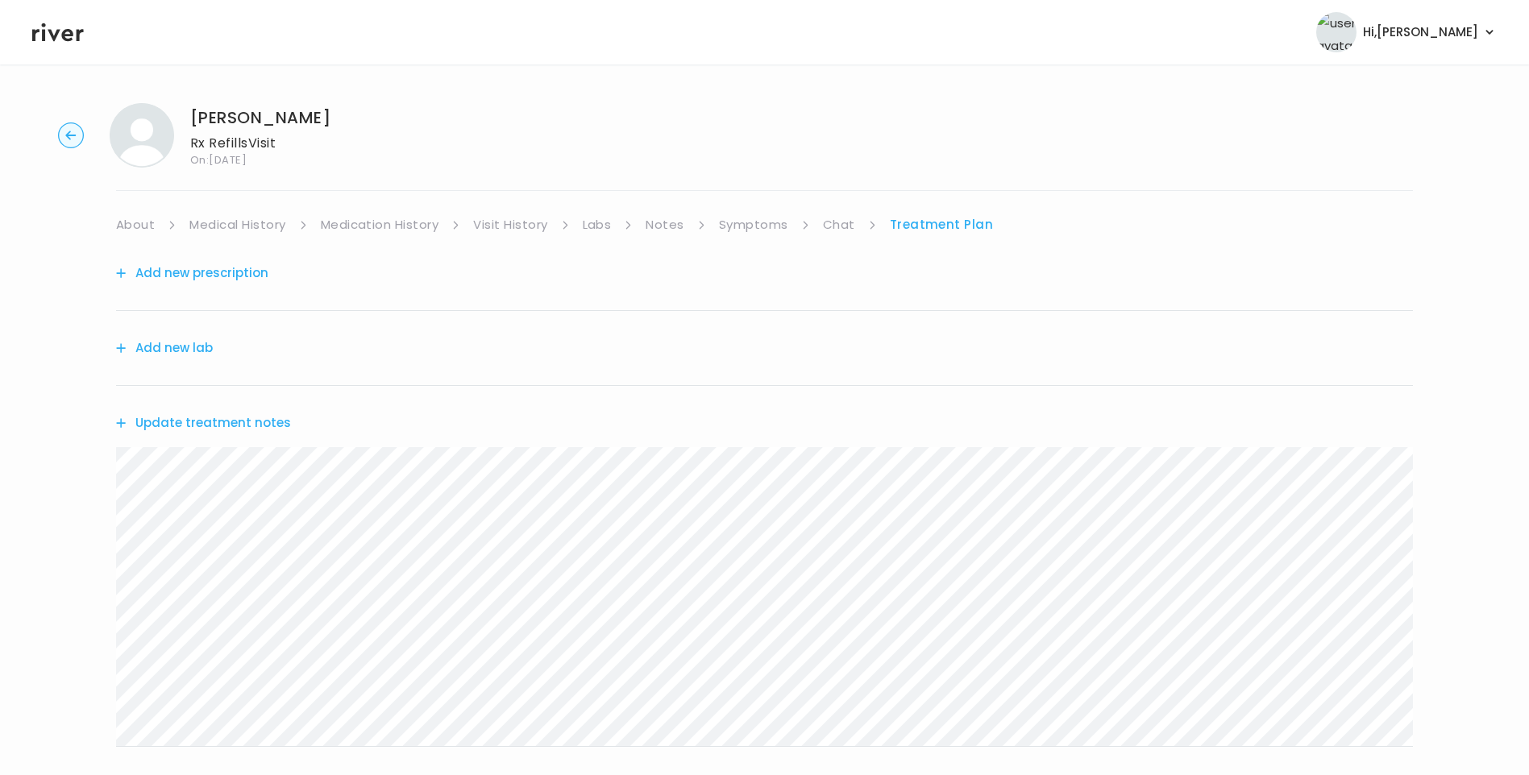
click at [262, 423] on button "Update treatment notes" at bounding box center [203, 423] width 175 height 23
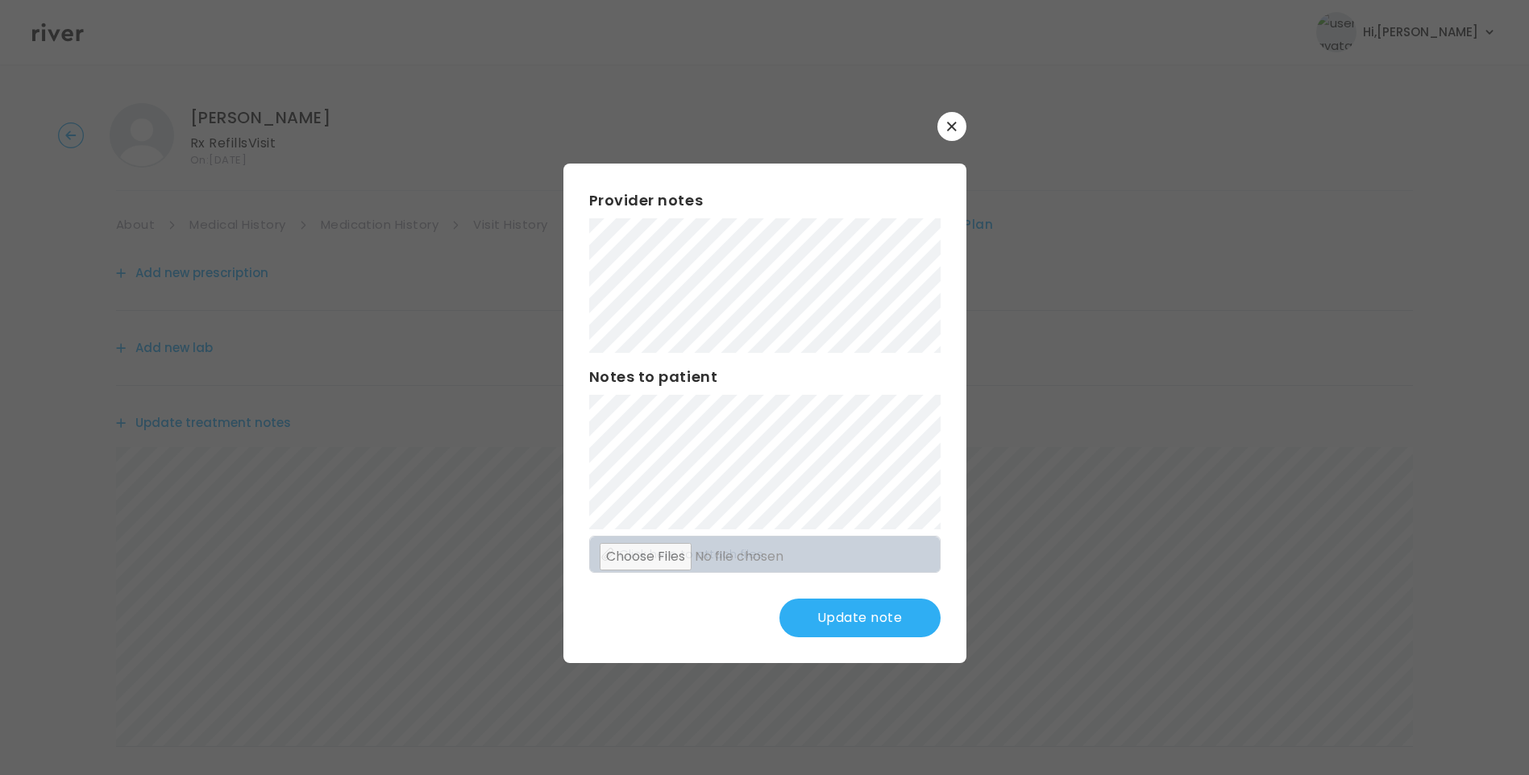
click at [887, 629] on button "Update note" at bounding box center [859, 618] width 161 height 39
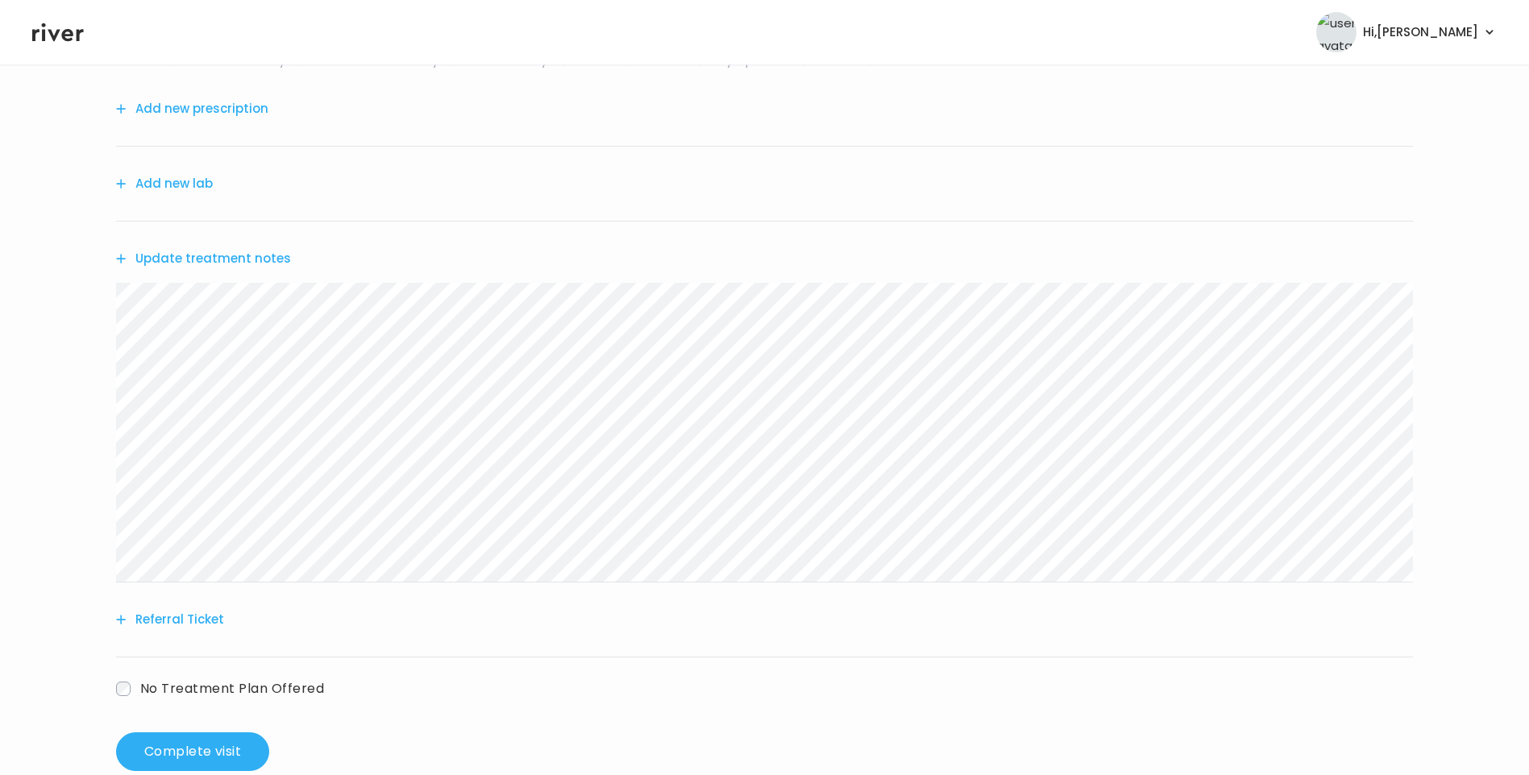
scroll to position [199, 0]
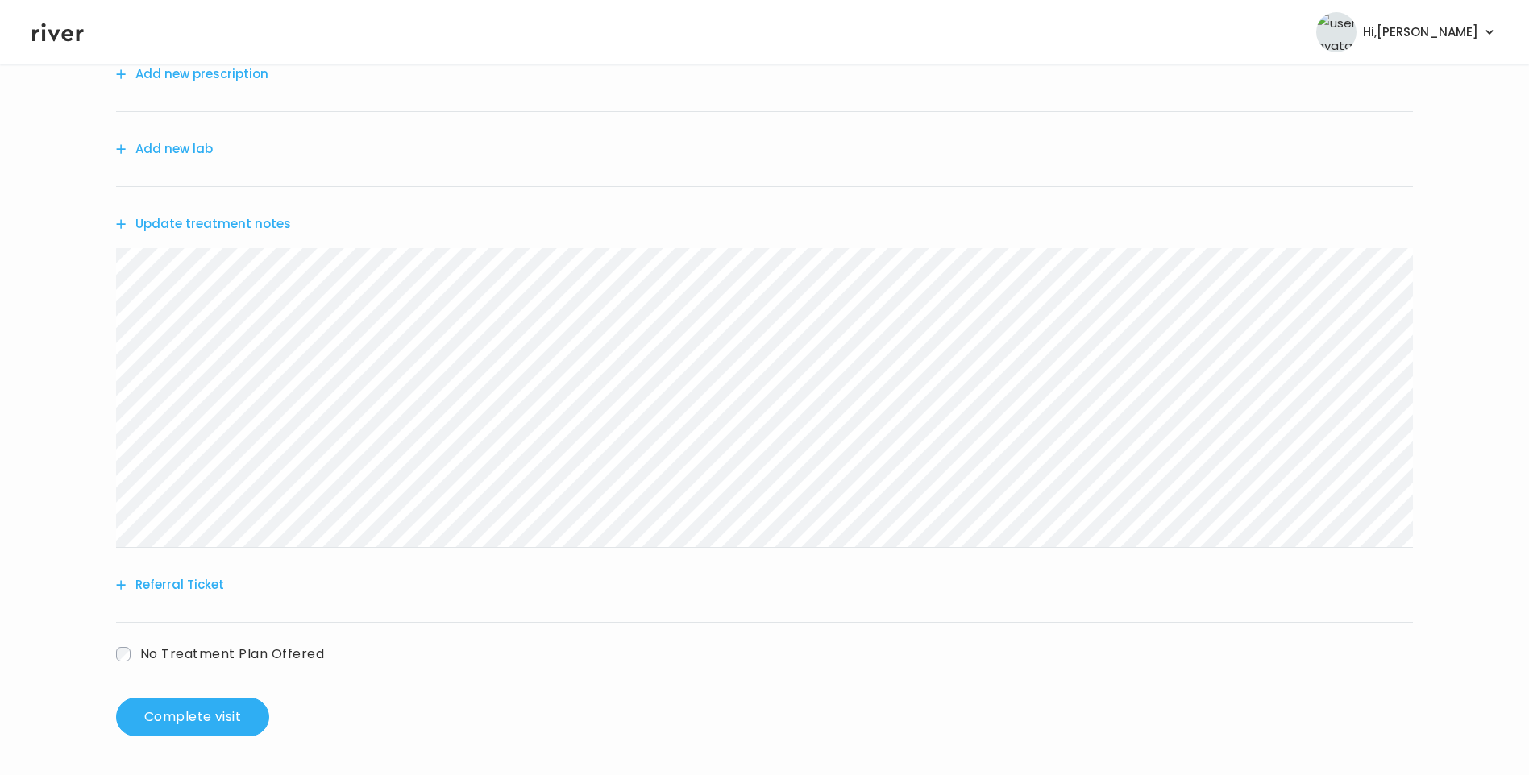
click at [265, 231] on button "Update treatment notes" at bounding box center [203, 224] width 175 height 23
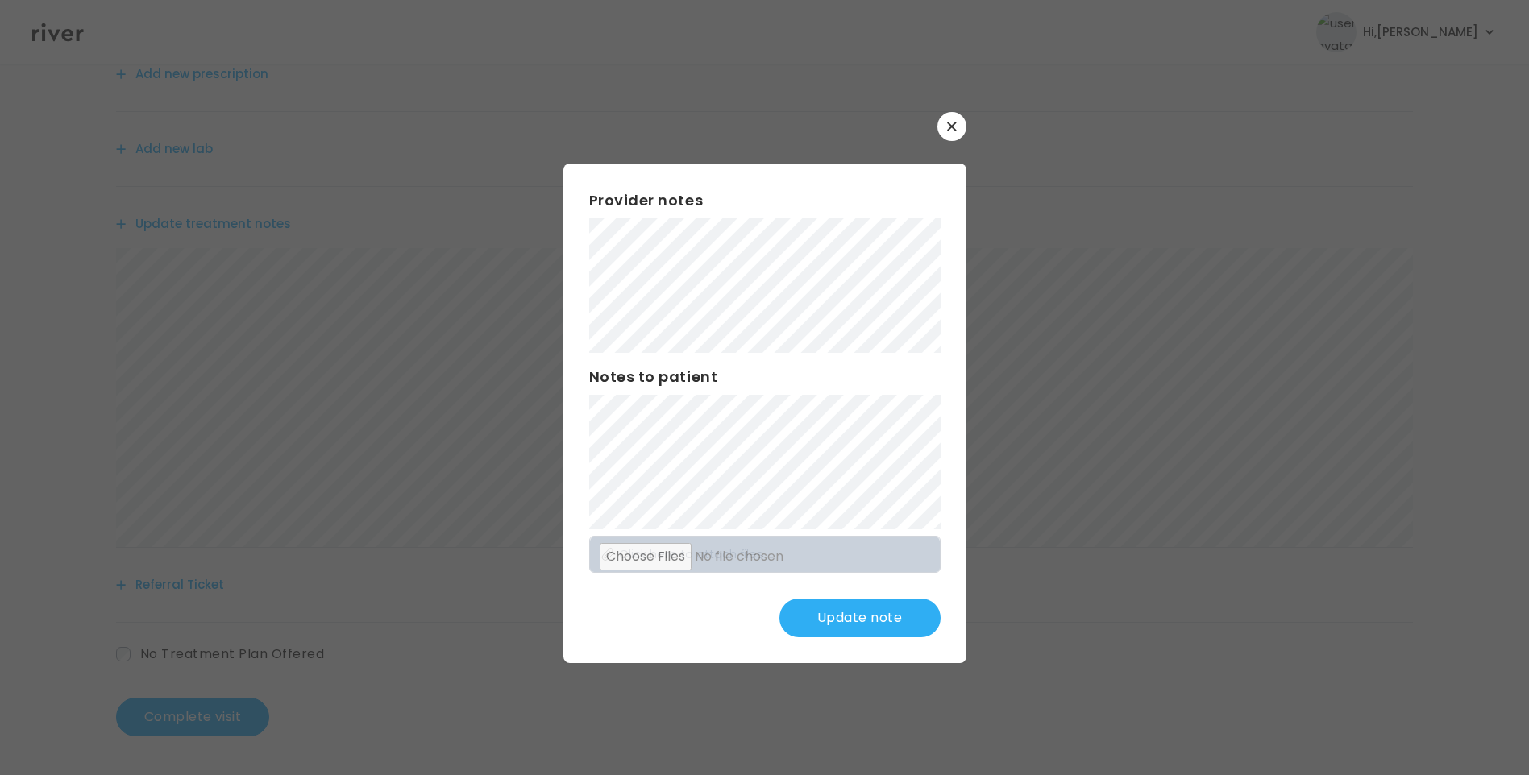
click at [851, 609] on button "Update note" at bounding box center [859, 618] width 161 height 39
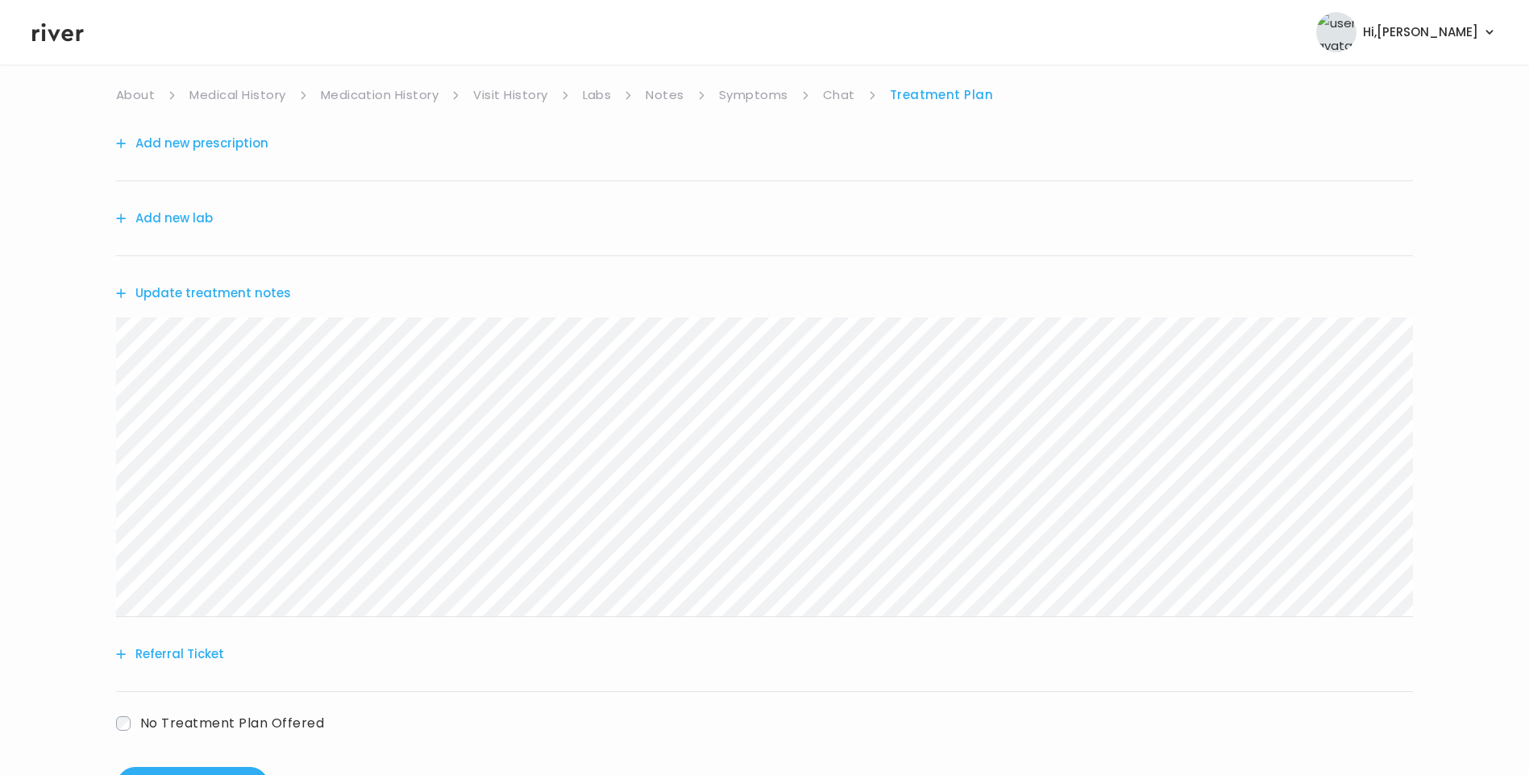
scroll to position [0, 0]
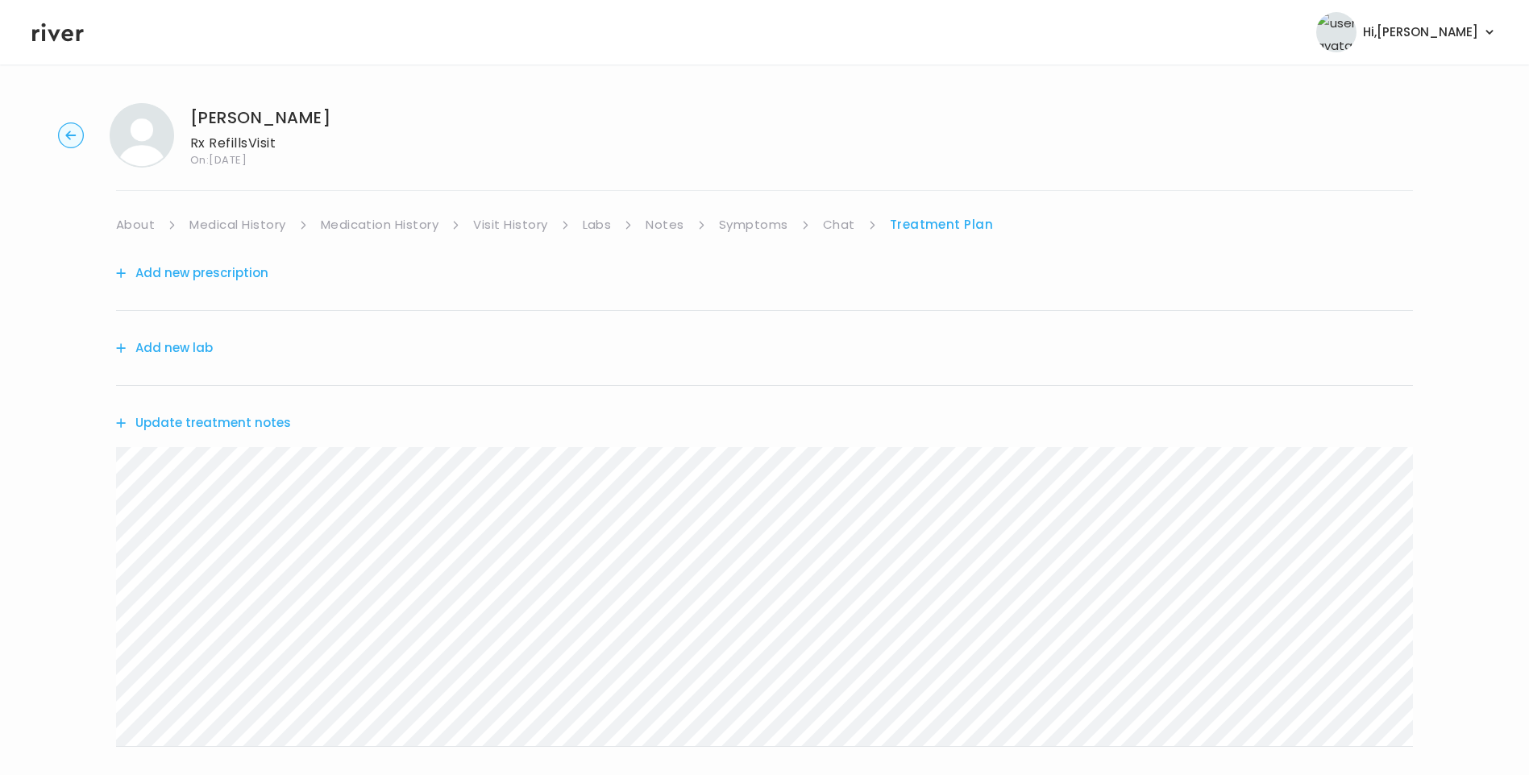
click at [229, 274] on button "Add new prescription" at bounding box center [192, 273] width 152 height 23
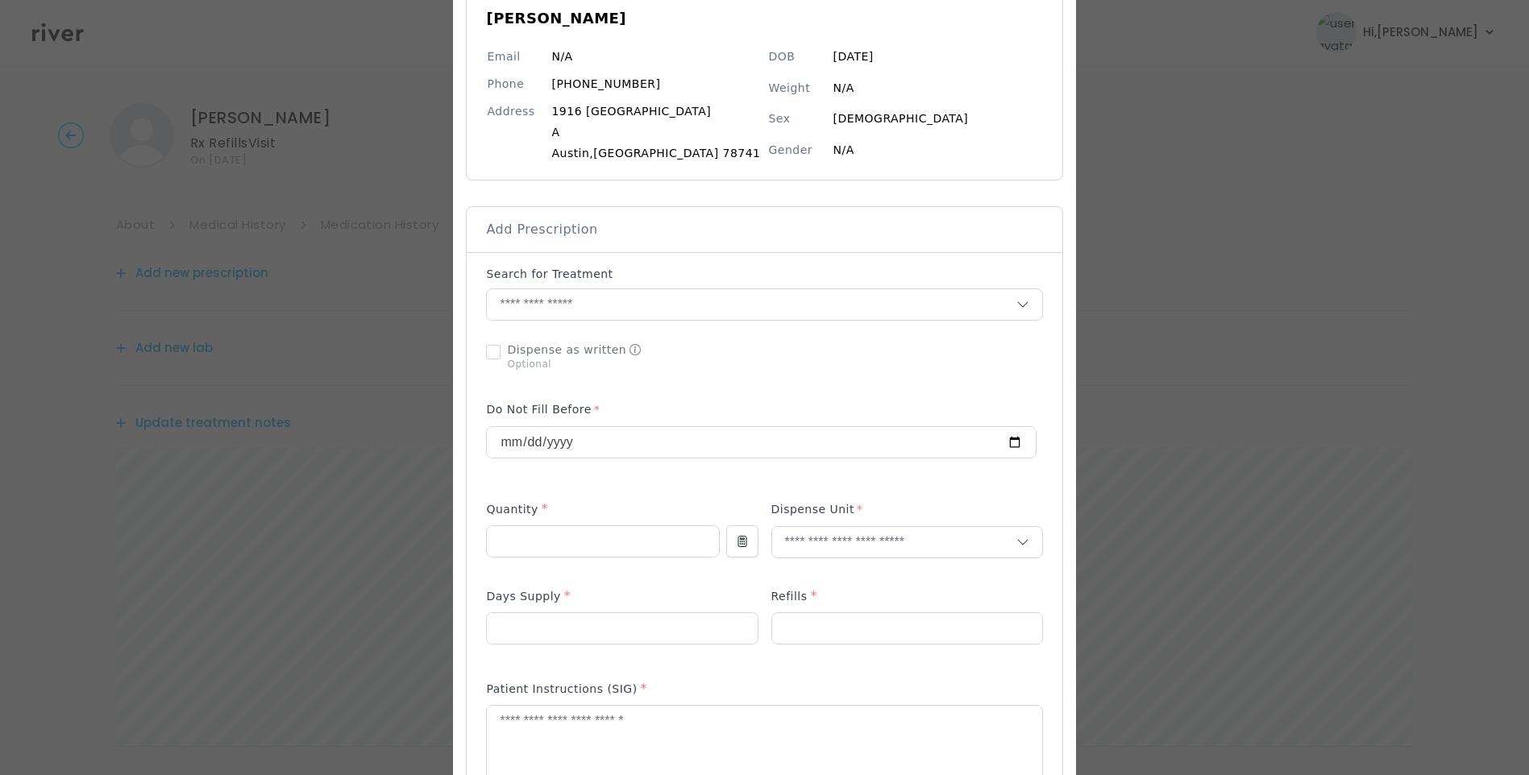
scroll to position [161, 0]
click at [607, 303] on input "text" at bounding box center [751, 301] width 529 height 31
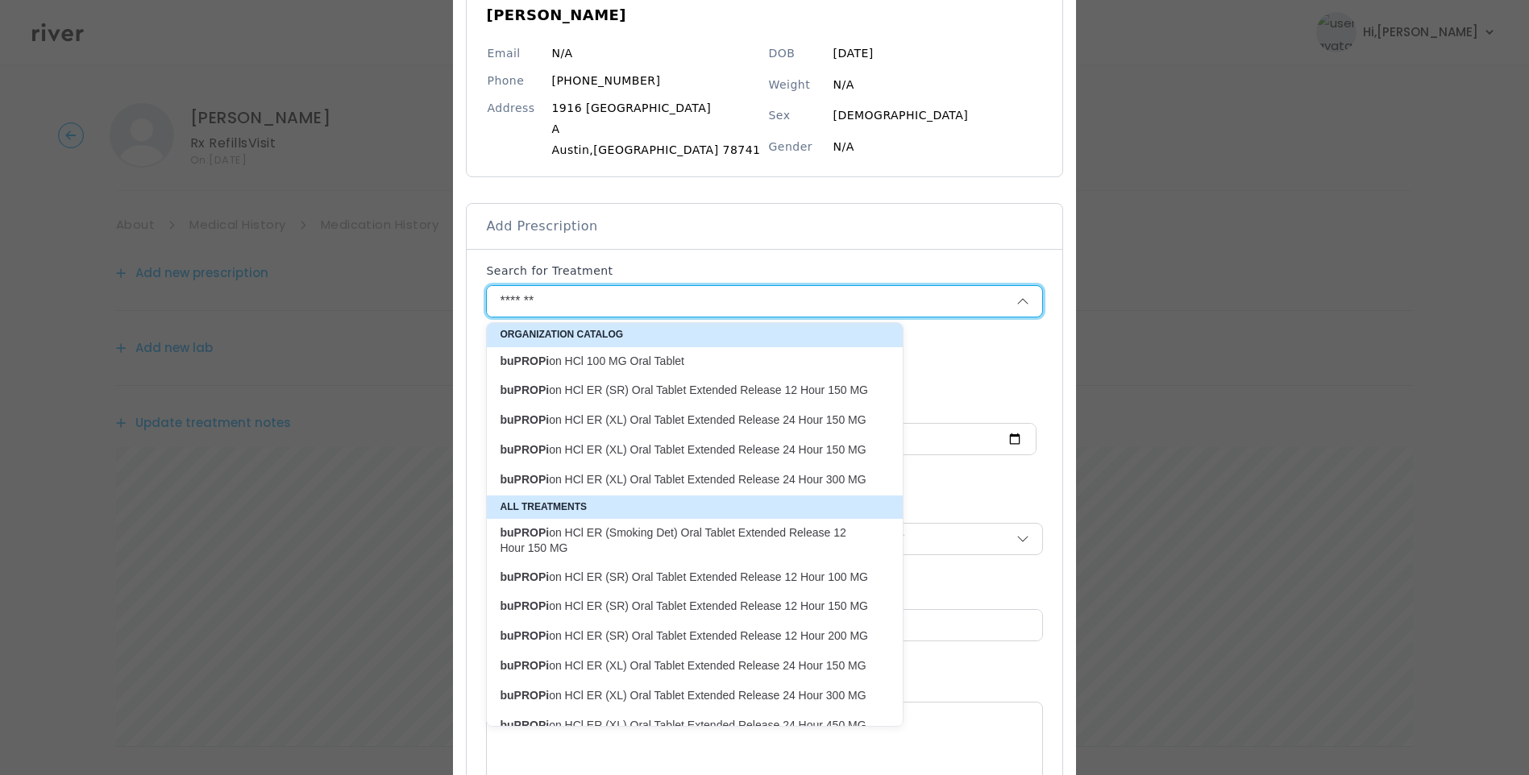
click at [811, 422] on p "buPROPi on HCl ER (XL) Oral Tablet Extended Release 24 Hour 150 MG" at bounding box center [685, 420] width 371 height 15
type input "**********"
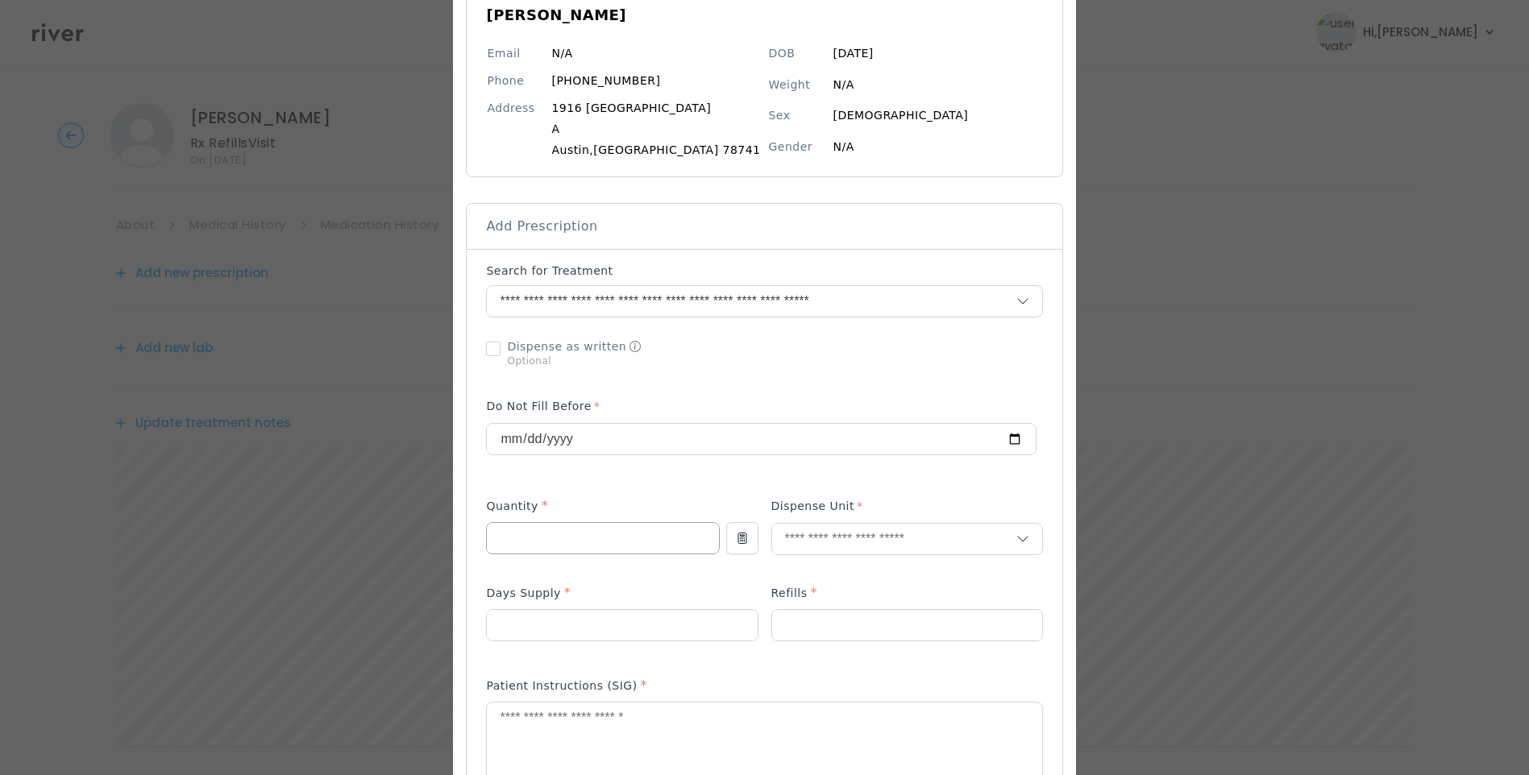
click at [606, 546] on input "number" at bounding box center [602, 538] width 231 height 31
type input "**"
click at [542, 616] on input "number" at bounding box center [622, 625] width 270 height 31
type input "**"
click at [829, 637] on input "number" at bounding box center [907, 625] width 270 height 31
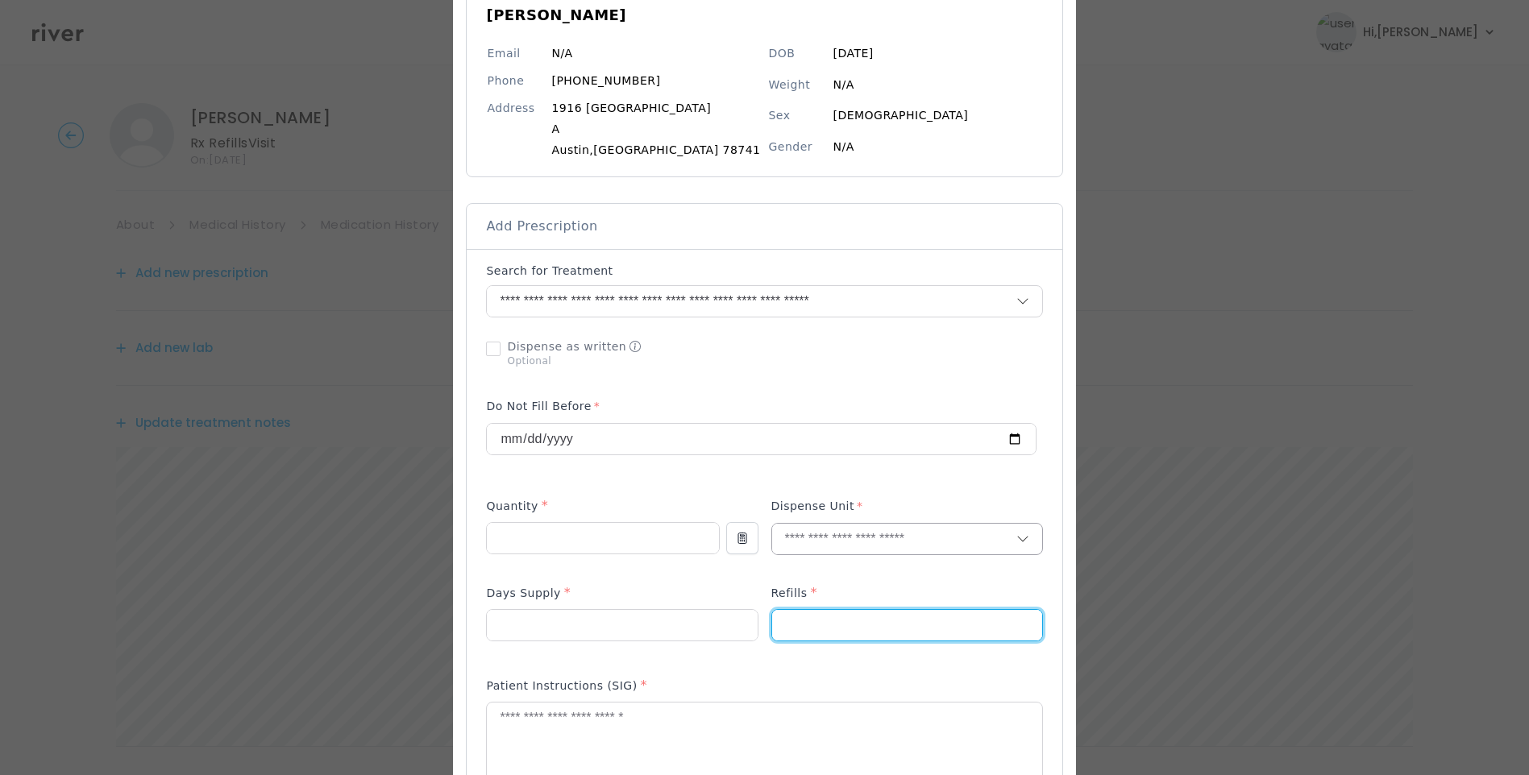
type input "*"
click at [792, 533] on input "text" at bounding box center [894, 539] width 244 height 31
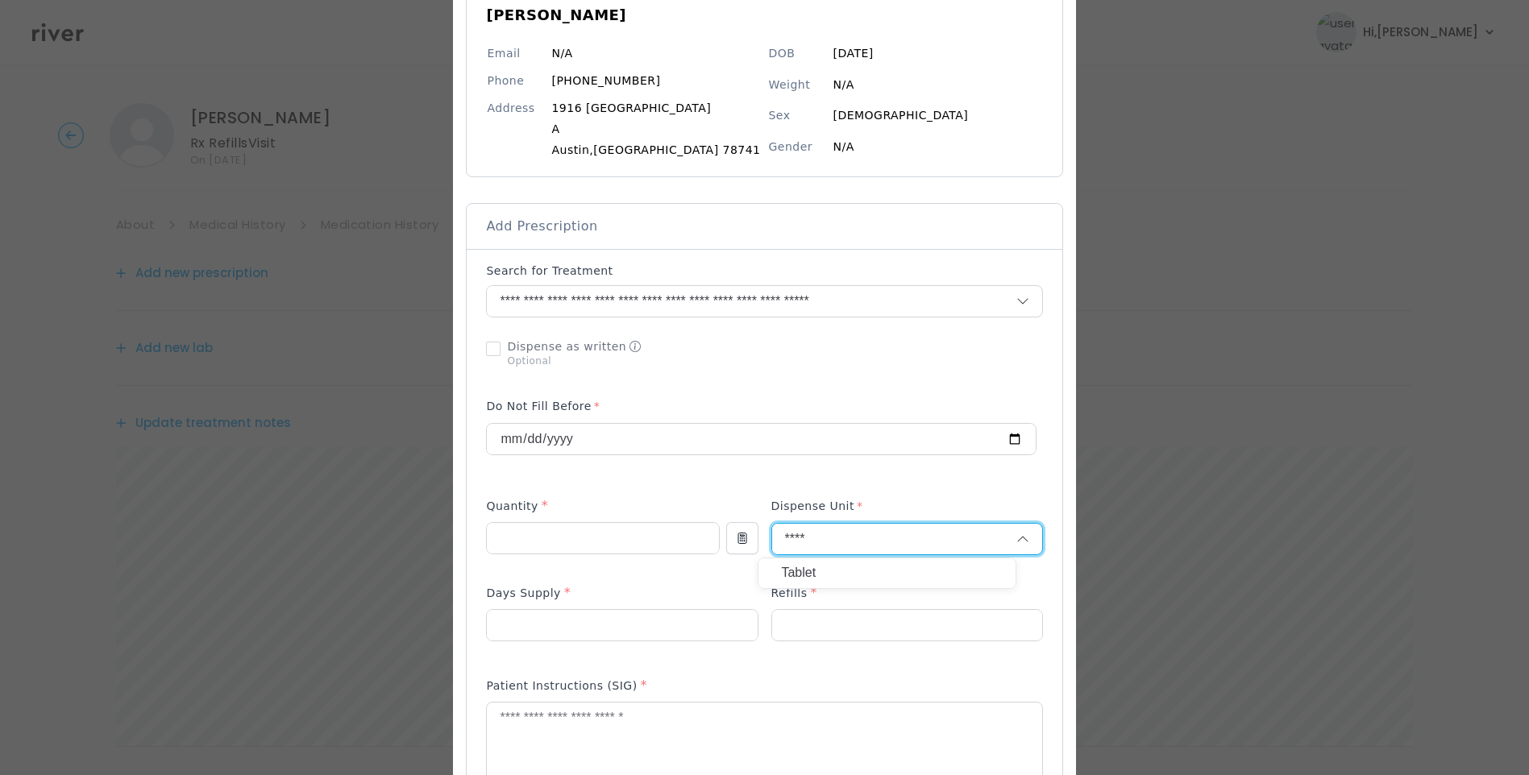
type input "****"
click at [825, 572] on p "Tablet" at bounding box center [887, 573] width 212 height 23
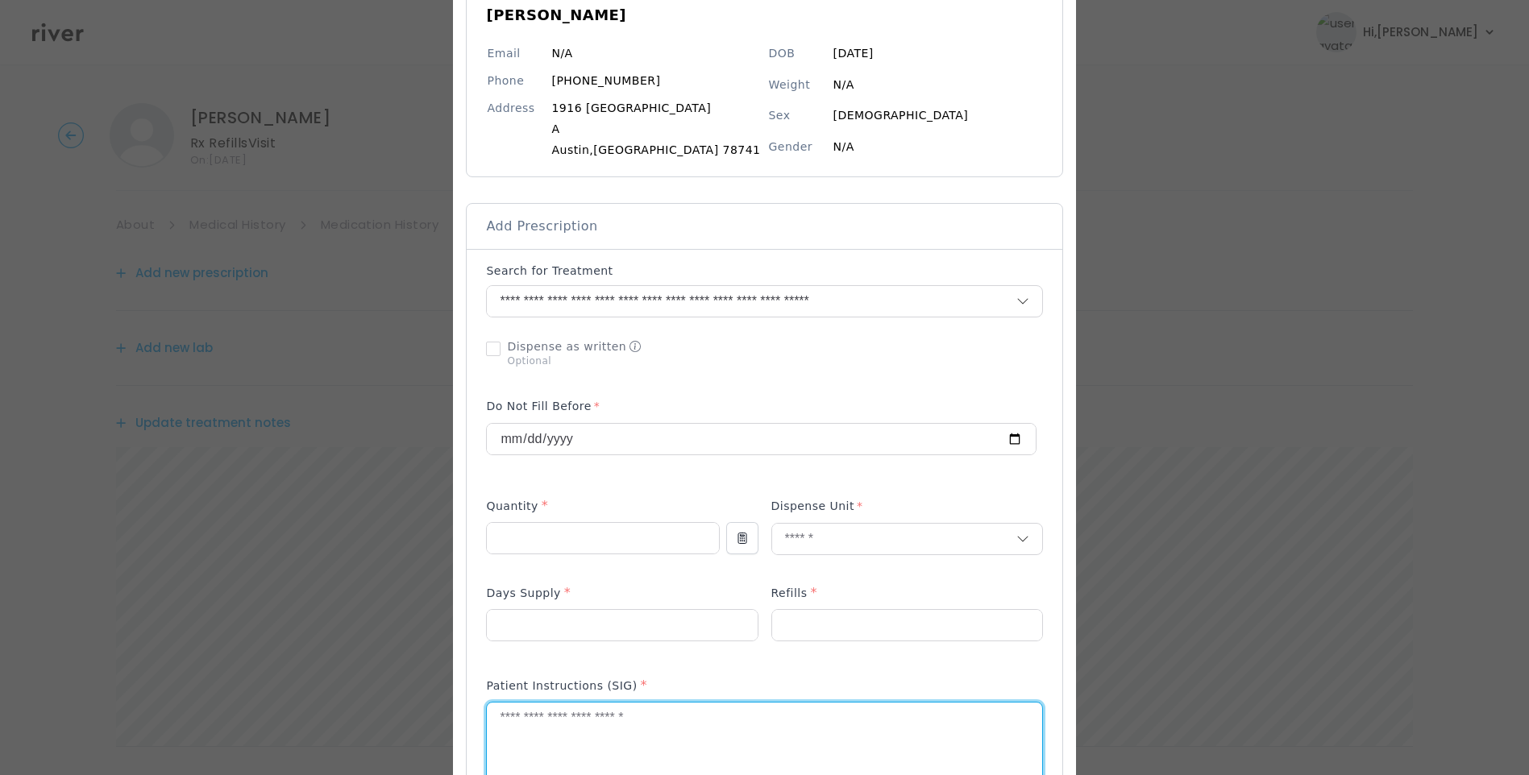
click at [696, 731] on textarea at bounding box center [764, 745] width 555 height 85
type textarea "**********"
click at [875, 676] on div "Patient Instructions (SIG) *" at bounding box center [764, 689] width 556 height 26
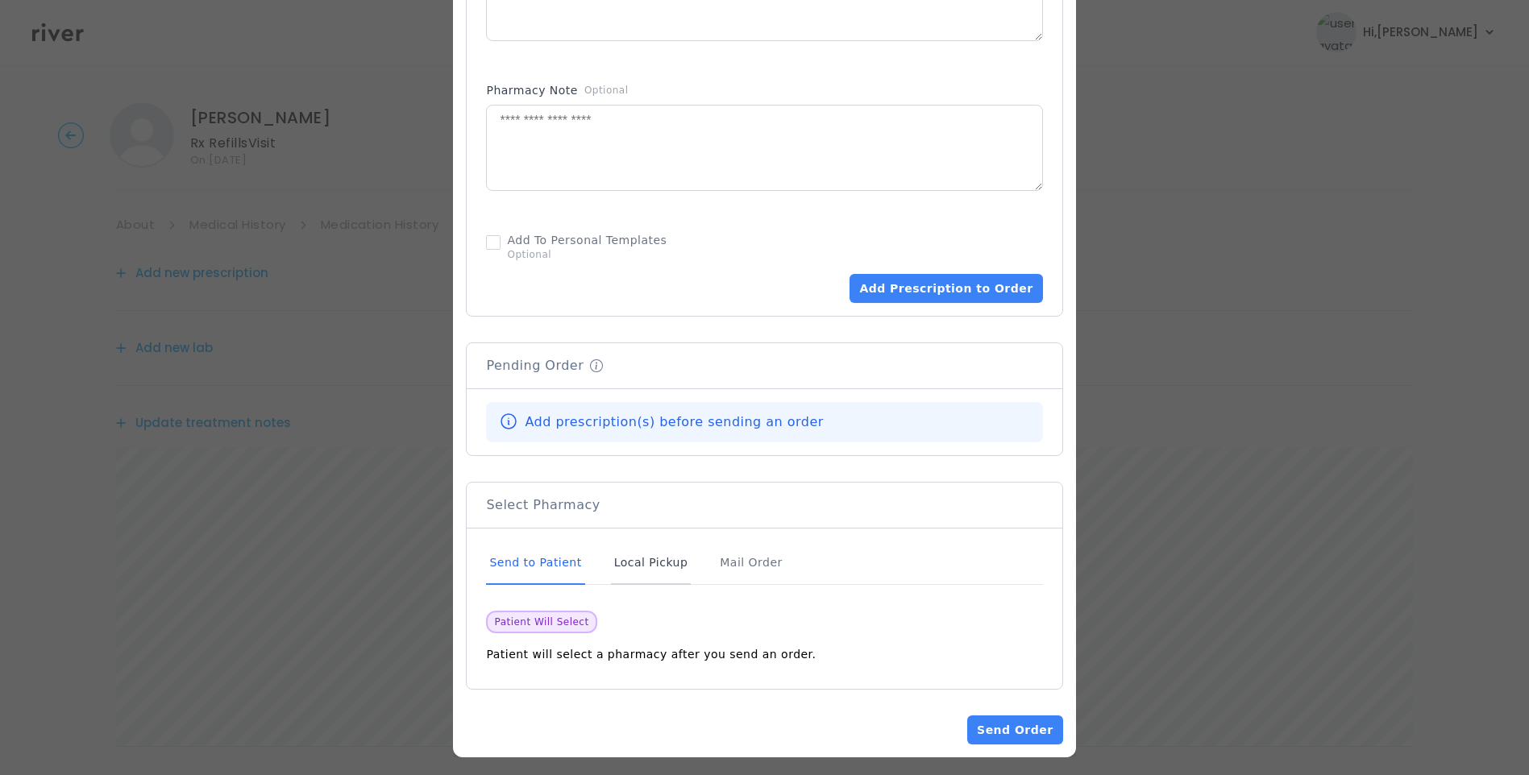
scroll to position [917, 0]
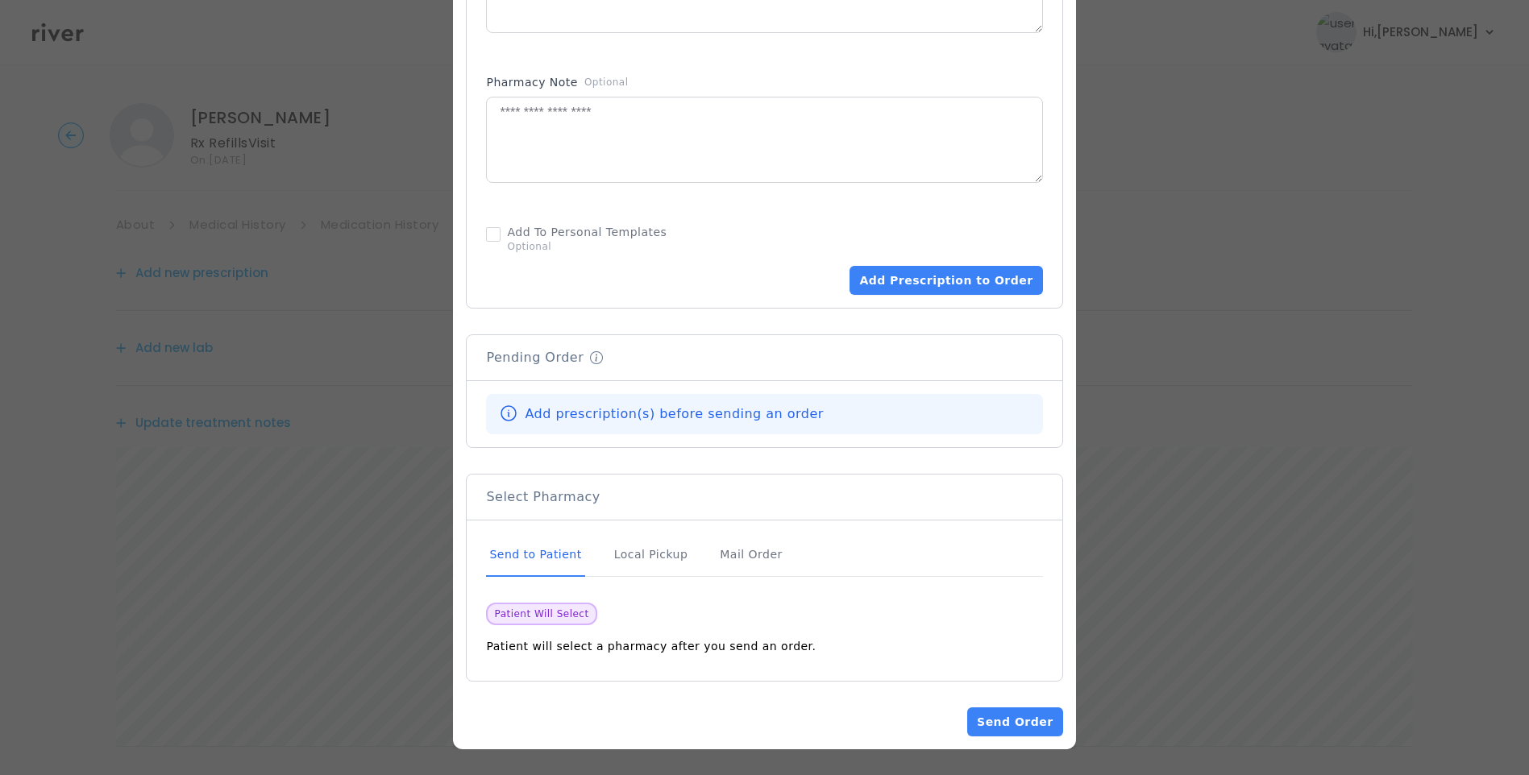
click at [539, 555] on div "Send to Patient" at bounding box center [535, 556] width 98 height 44
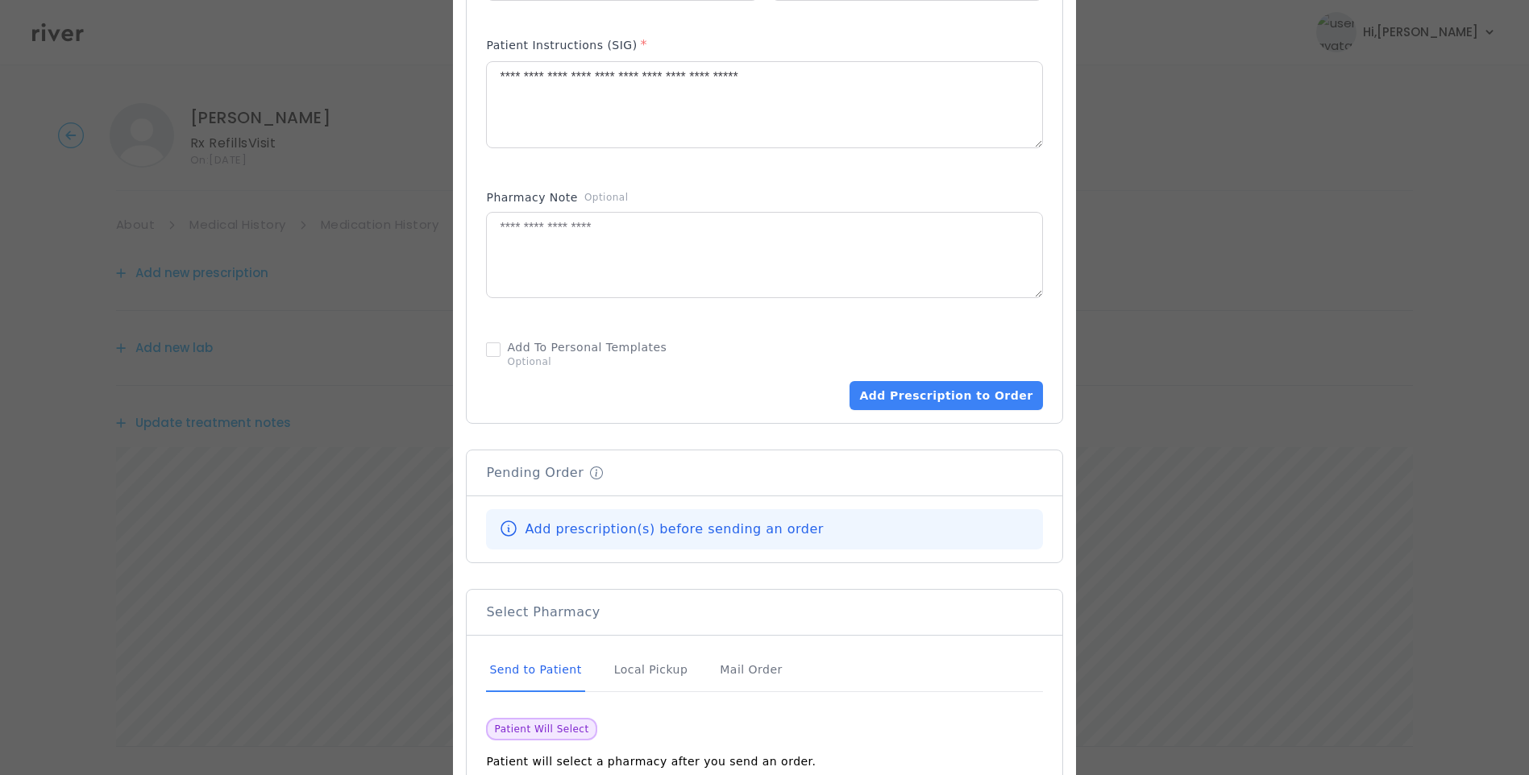
scroll to position [837, 0]
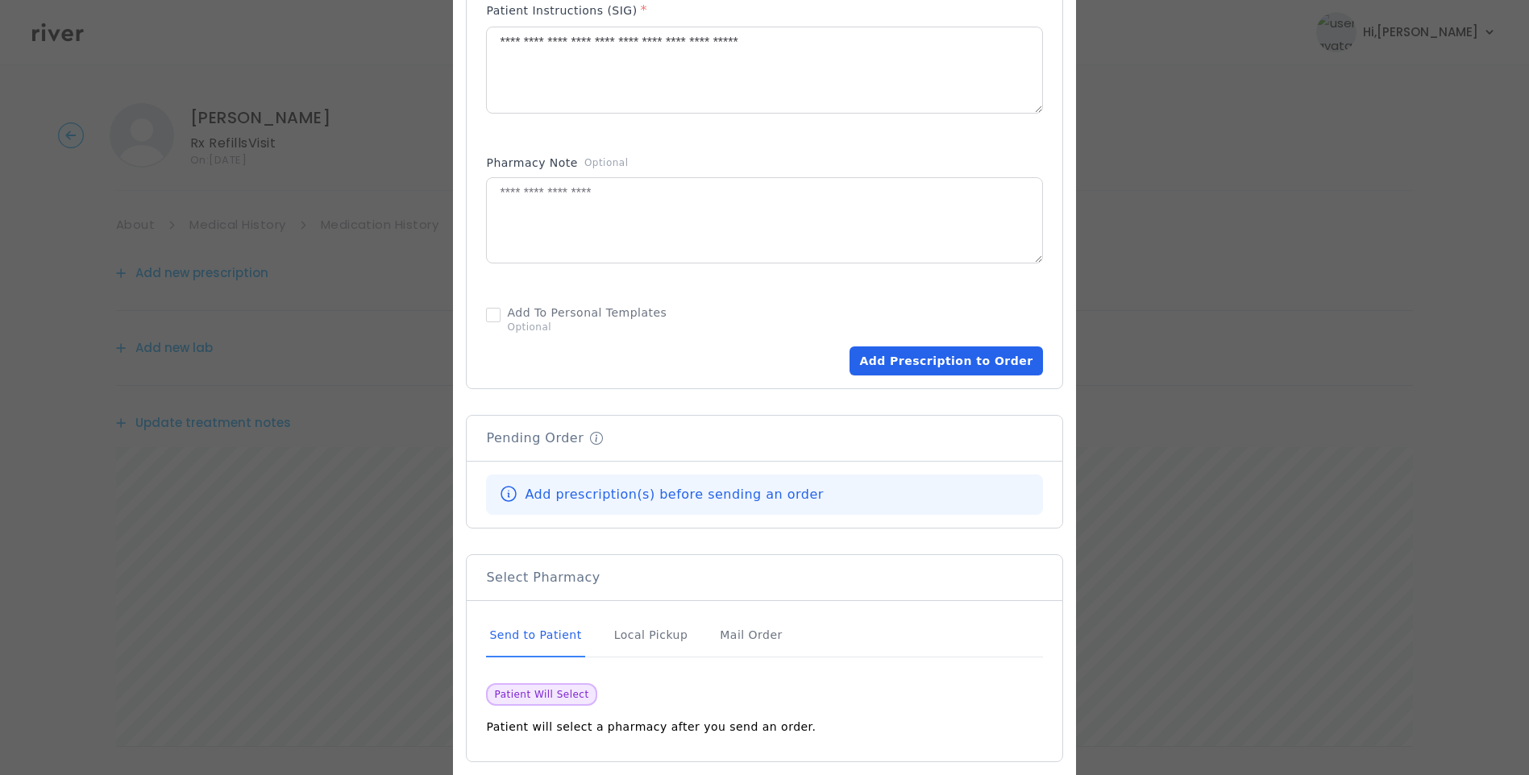
click at [954, 361] on button "Add Prescription to Order" at bounding box center [946, 361] width 193 height 29
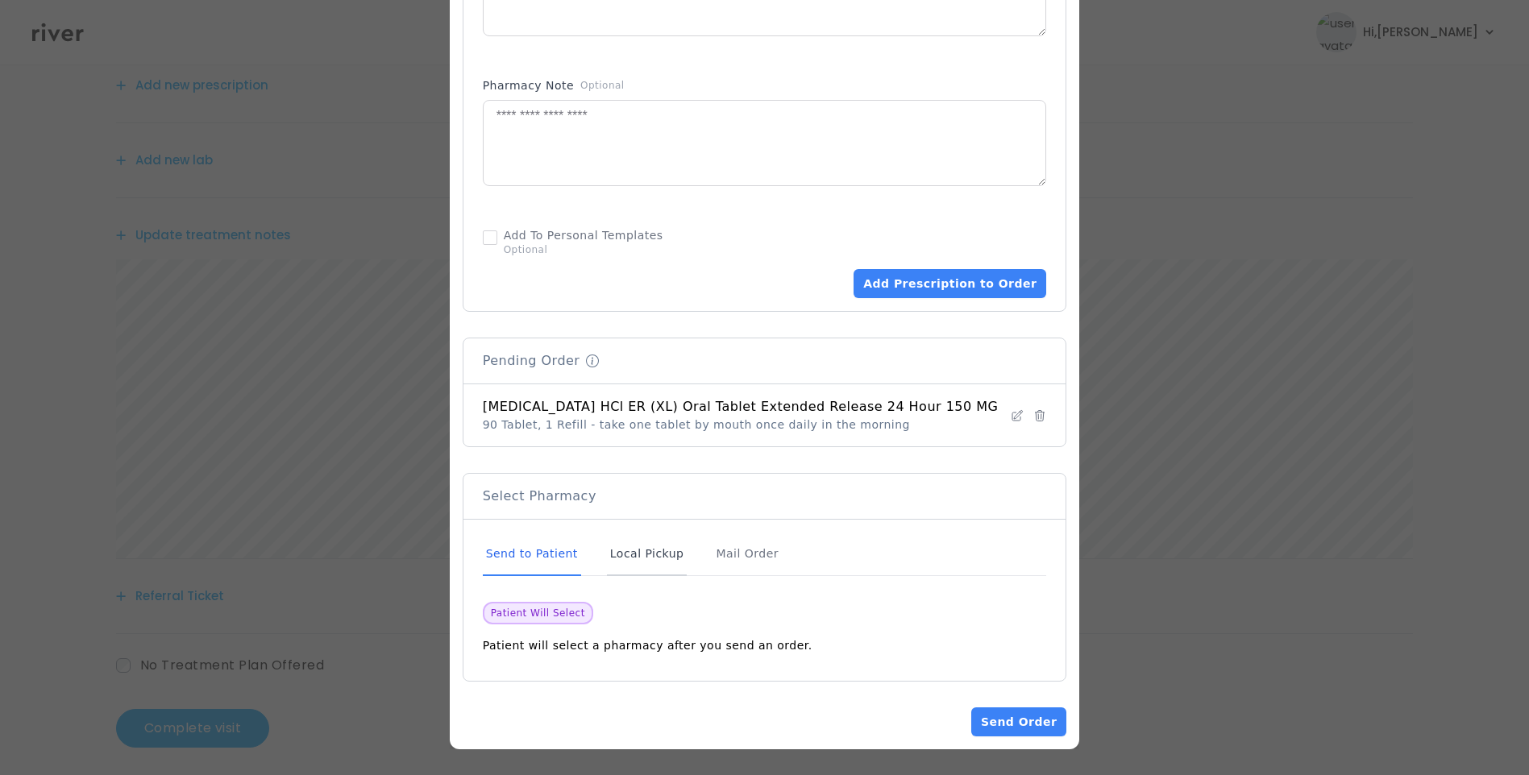
scroll to position [199, 0]
click at [1016, 714] on button "Send Order" at bounding box center [1018, 722] width 95 height 29
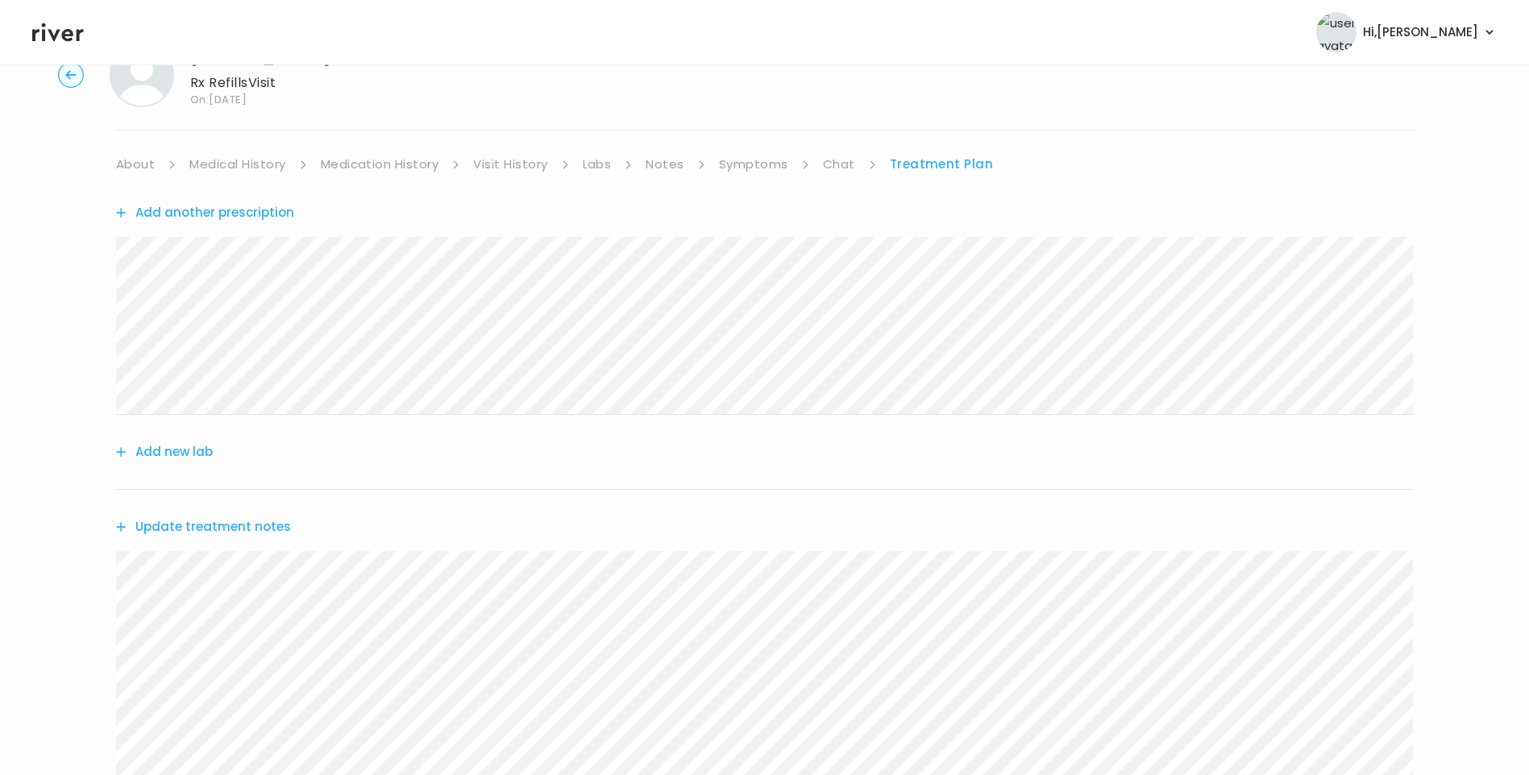
scroll to position [0, 0]
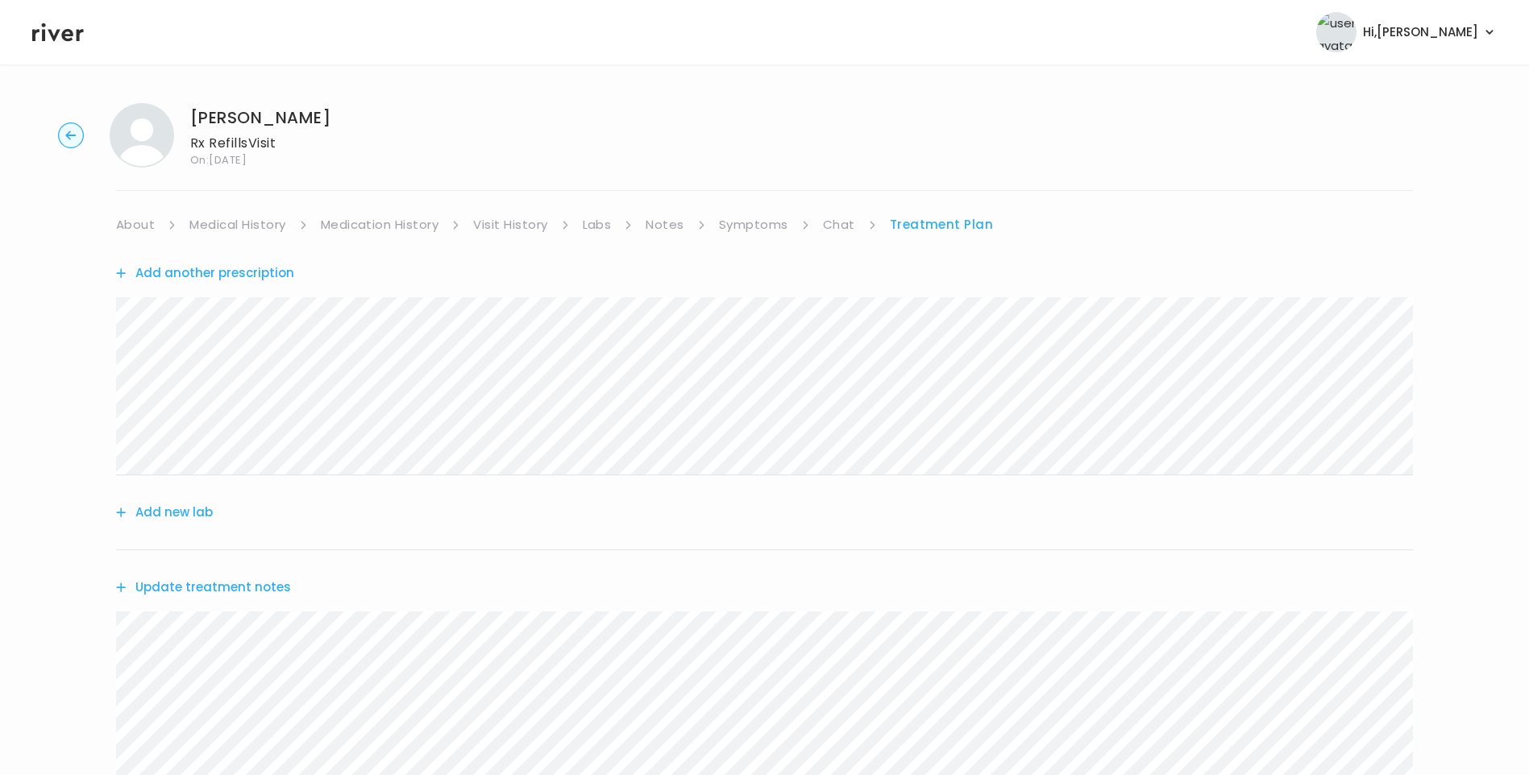
click at [249, 218] on link "Medical History" at bounding box center [237, 225] width 96 height 23
drag, startPoint x: 343, startPoint y: 228, endPoint x: 354, endPoint y: 231, distance: 10.8
click at [344, 228] on link "Medication History" at bounding box center [386, 225] width 118 height 23
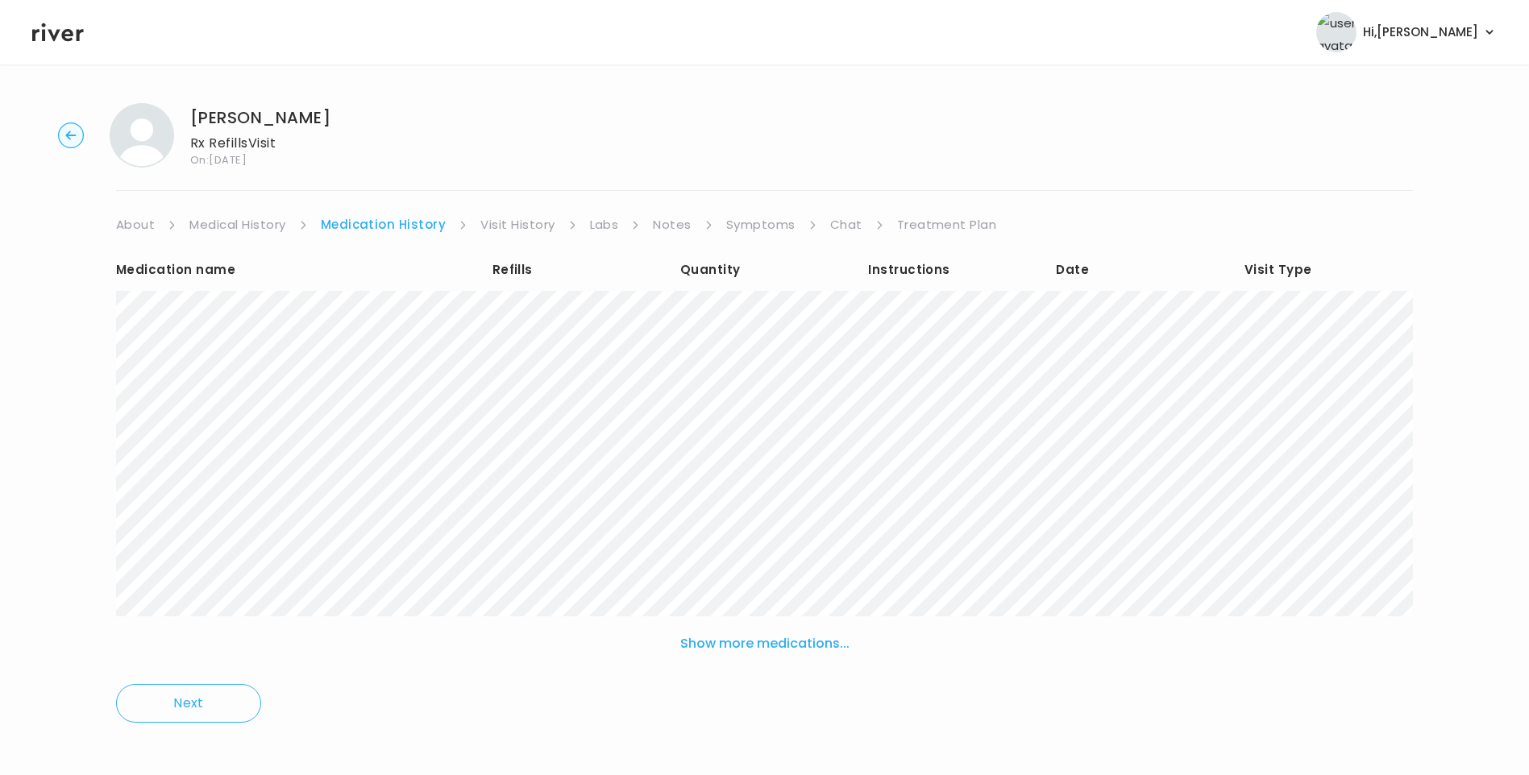
click at [958, 217] on link "Treatment Plan" at bounding box center [947, 225] width 100 height 23
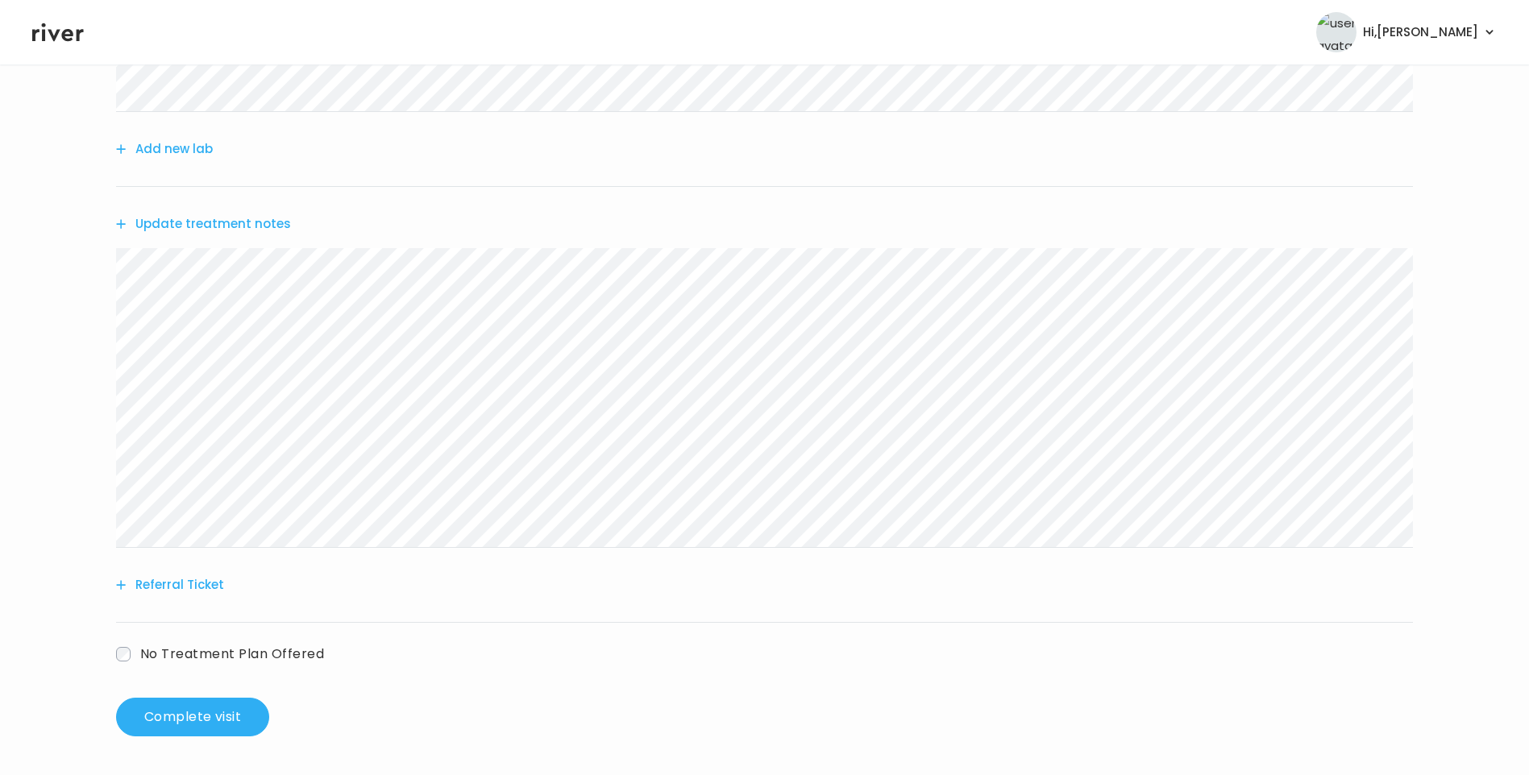
scroll to position [122, 0]
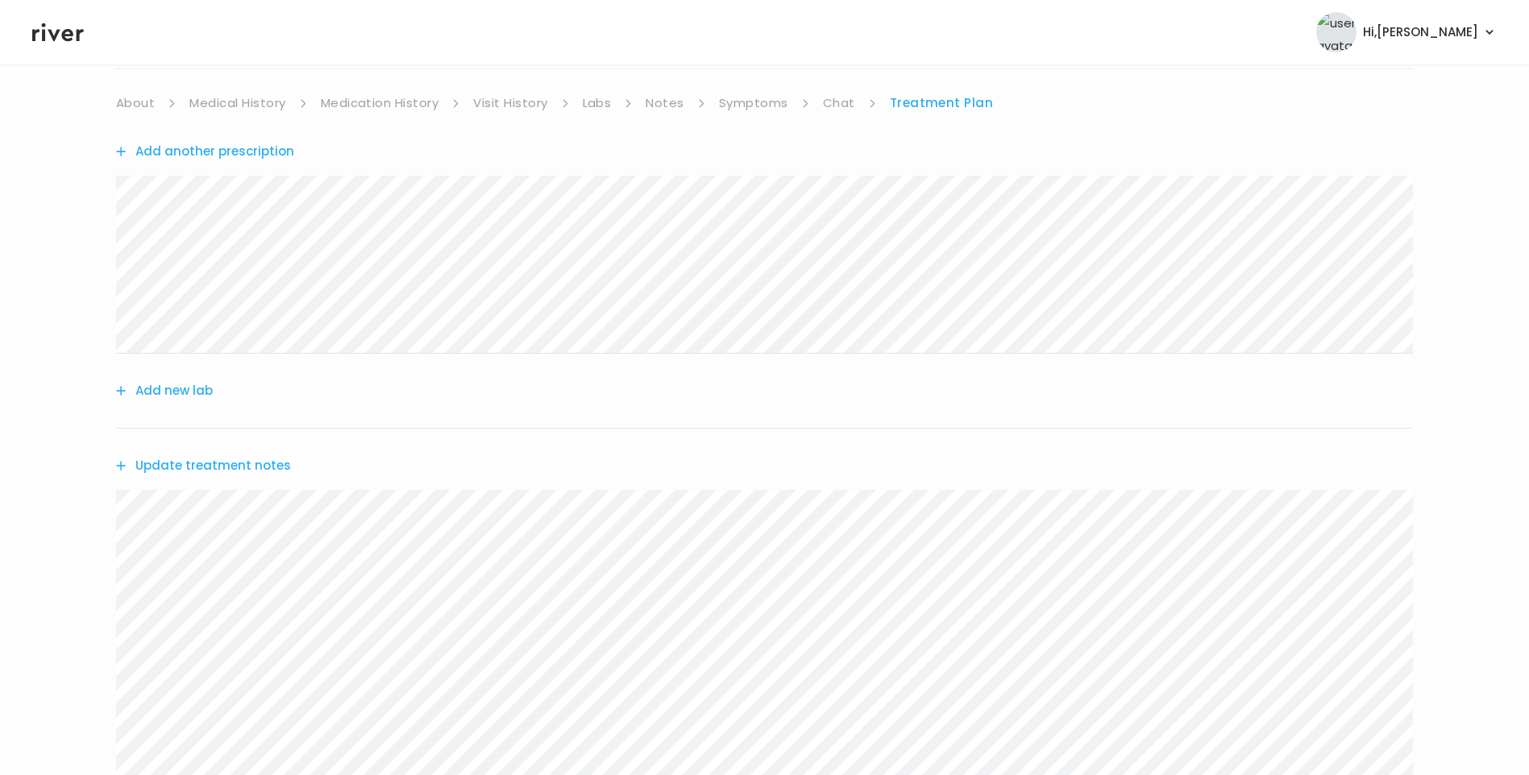
click at [763, 105] on link "Symptoms" at bounding box center [753, 103] width 69 height 23
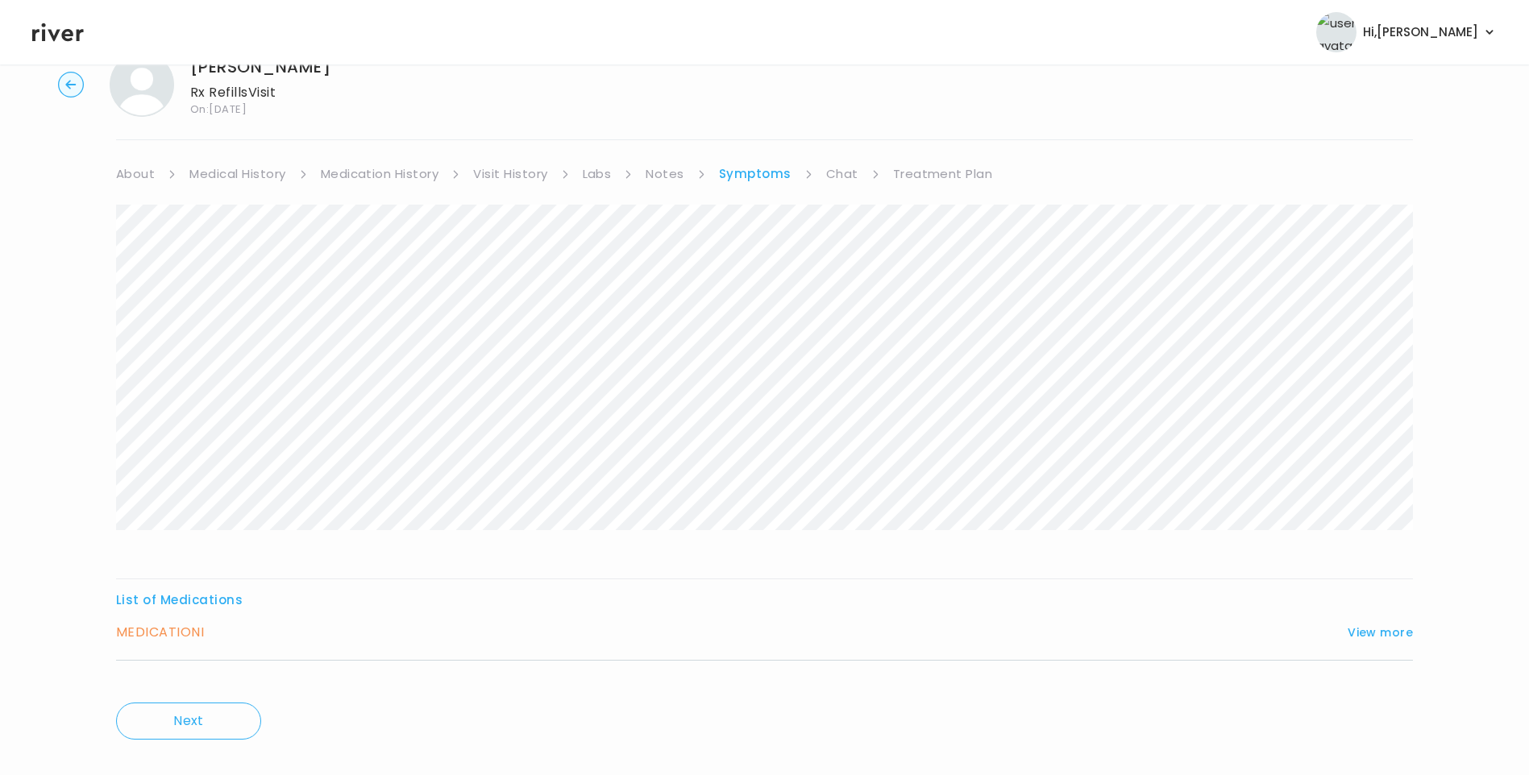
scroll to position [77, 0]
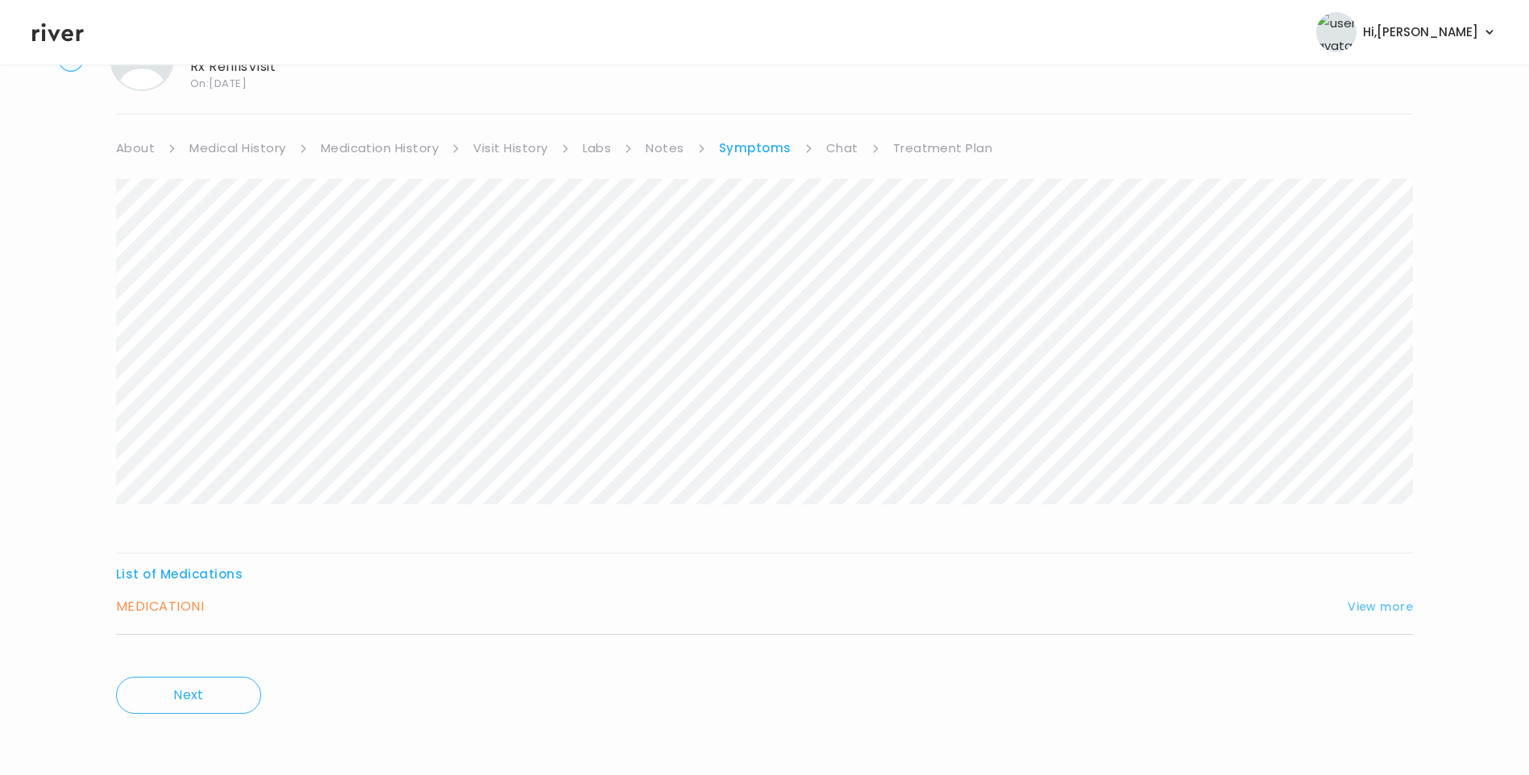
click at [1369, 609] on button "View more" at bounding box center [1380, 606] width 65 height 19
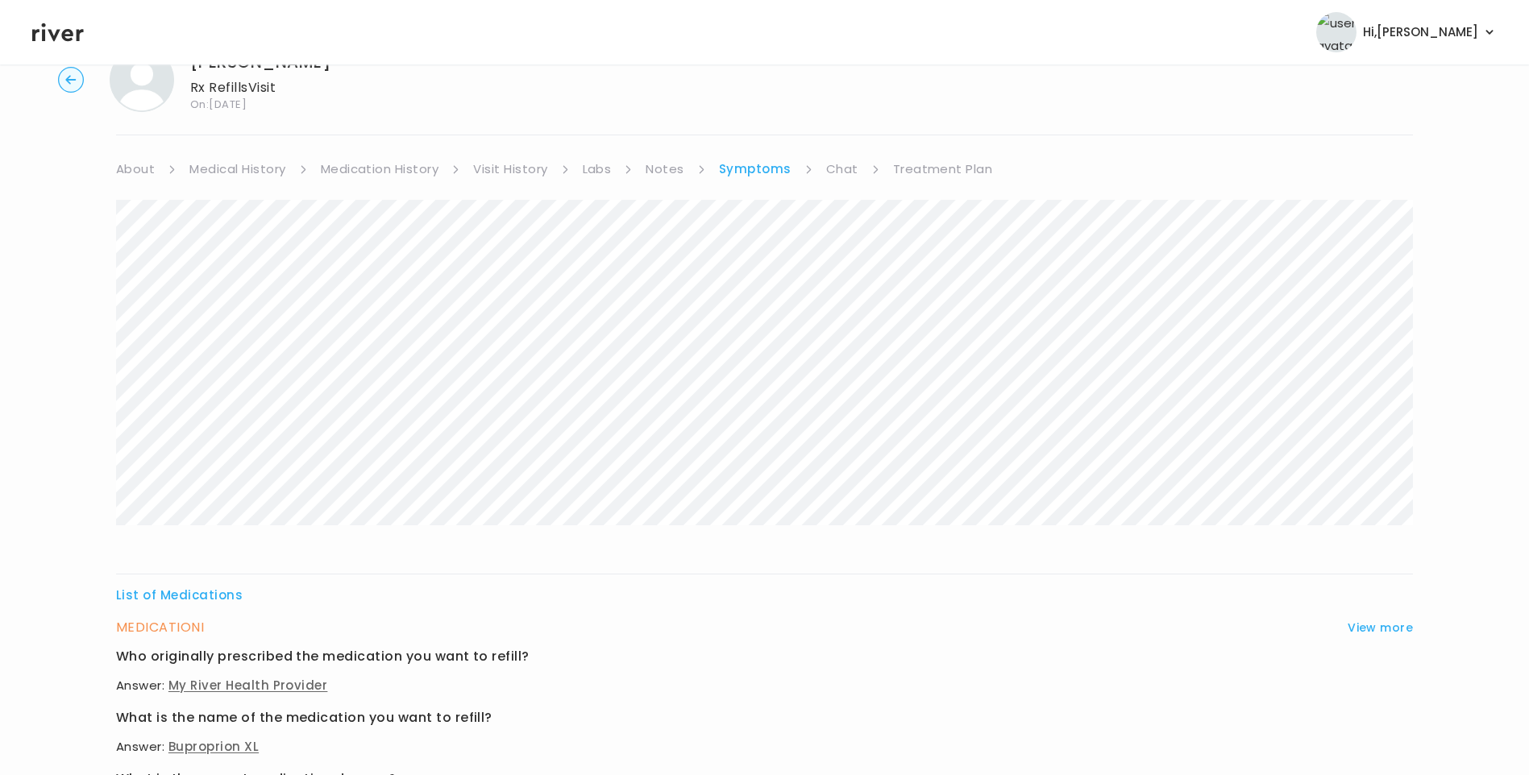
scroll to position [0, 0]
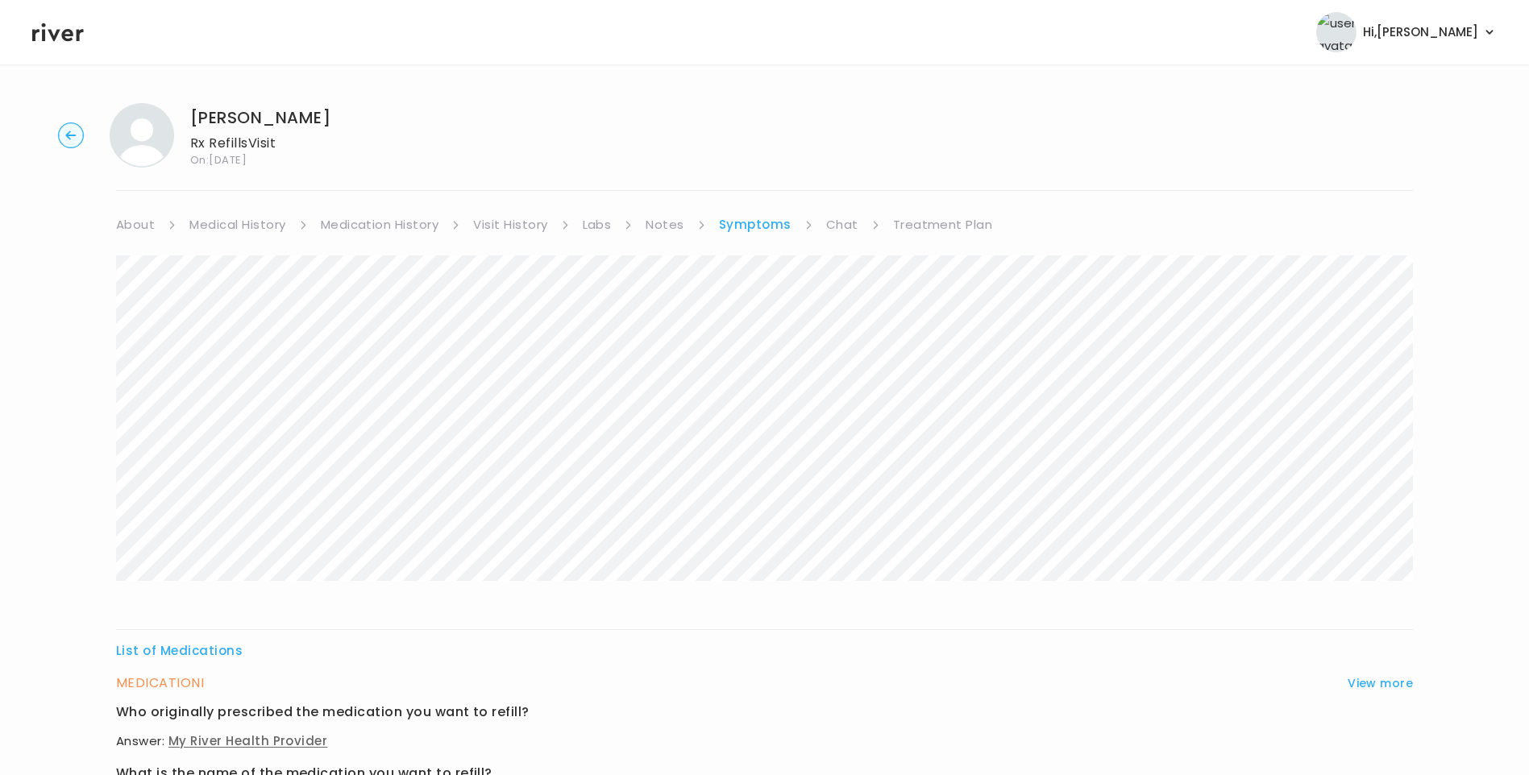
click at [926, 228] on link "Treatment Plan" at bounding box center [943, 225] width 100 height 23
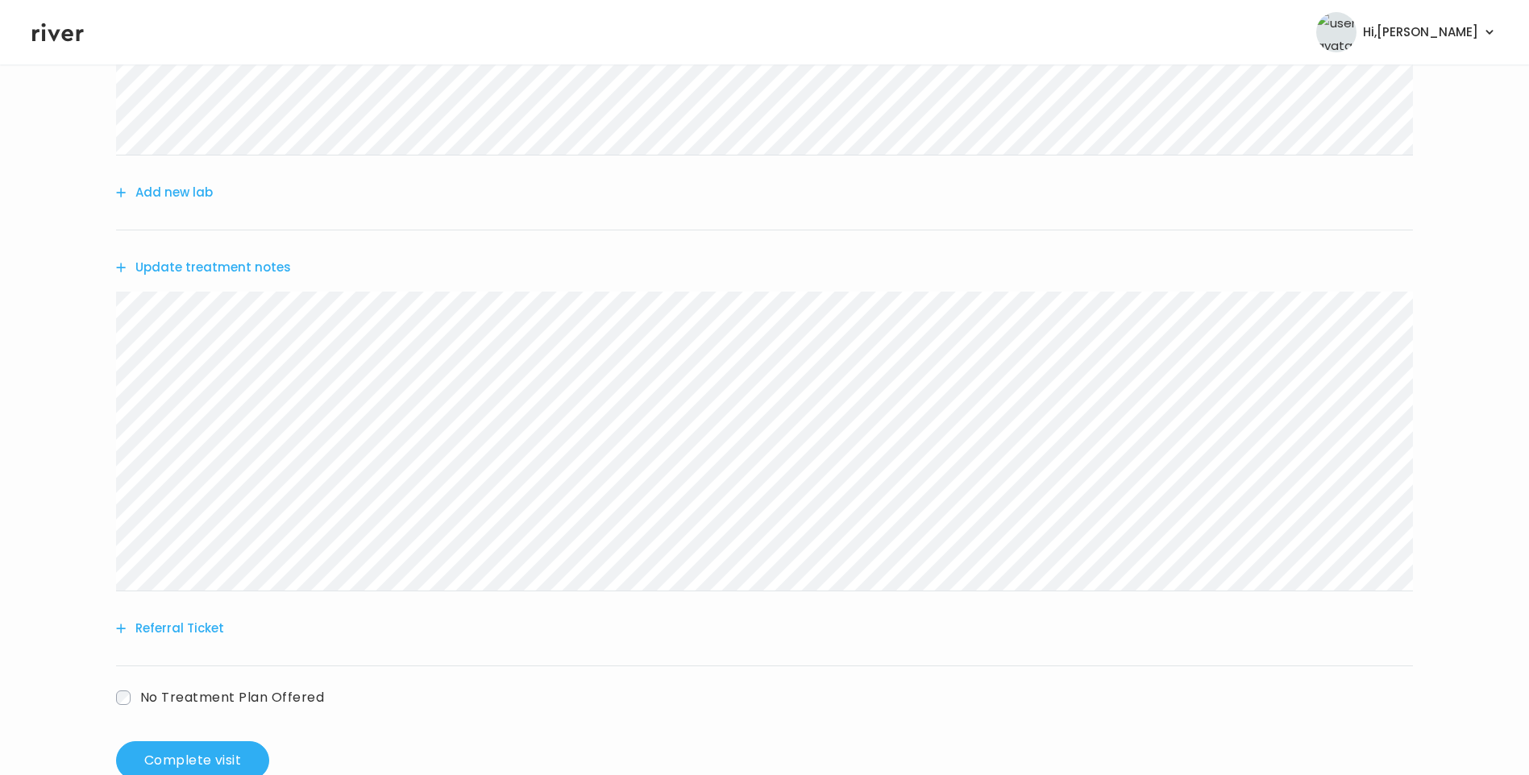
scroll to position [364, 0]
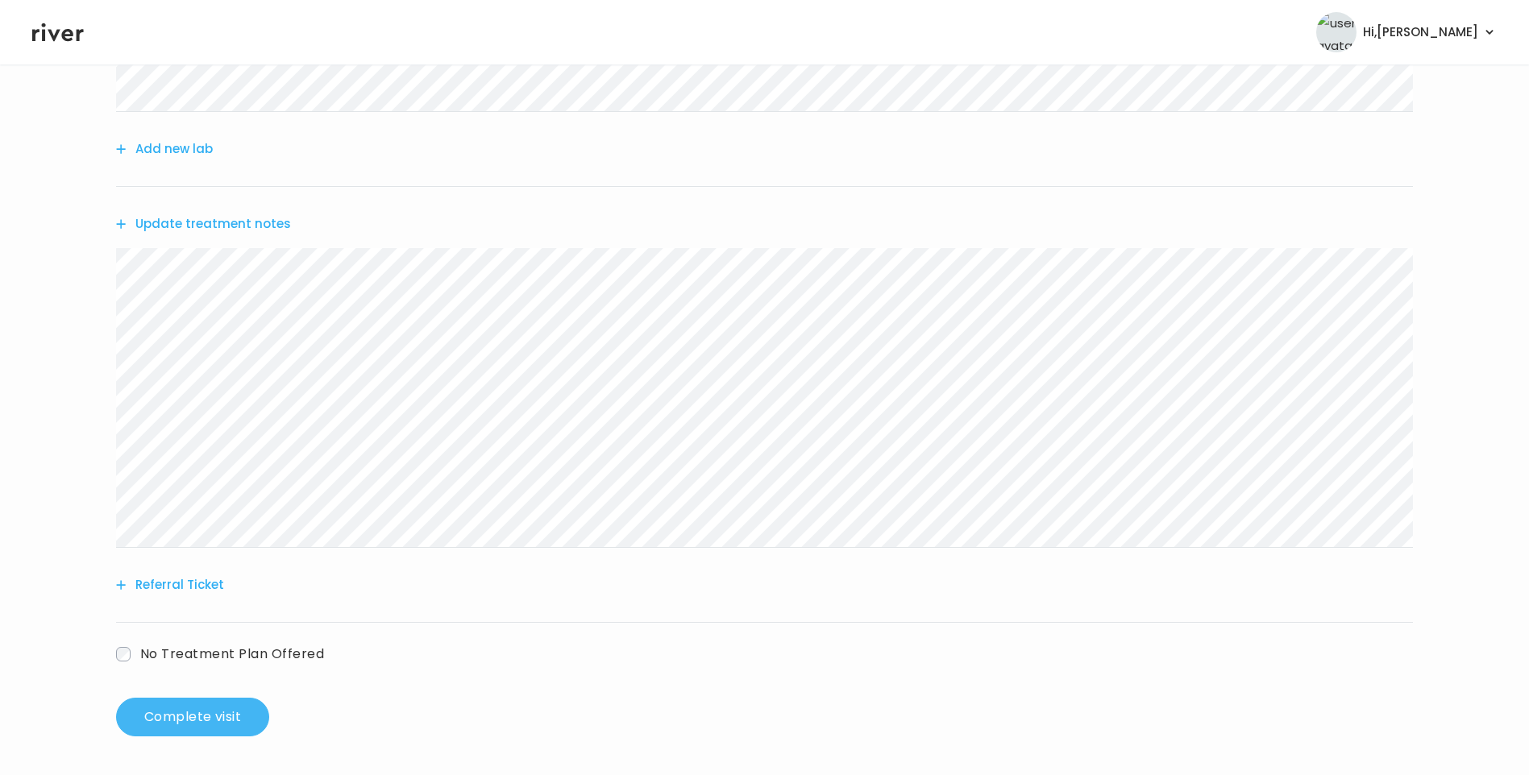
click at [223, 709] on button "Complete visit" at bounding box center [192, 717] width 153 height 39
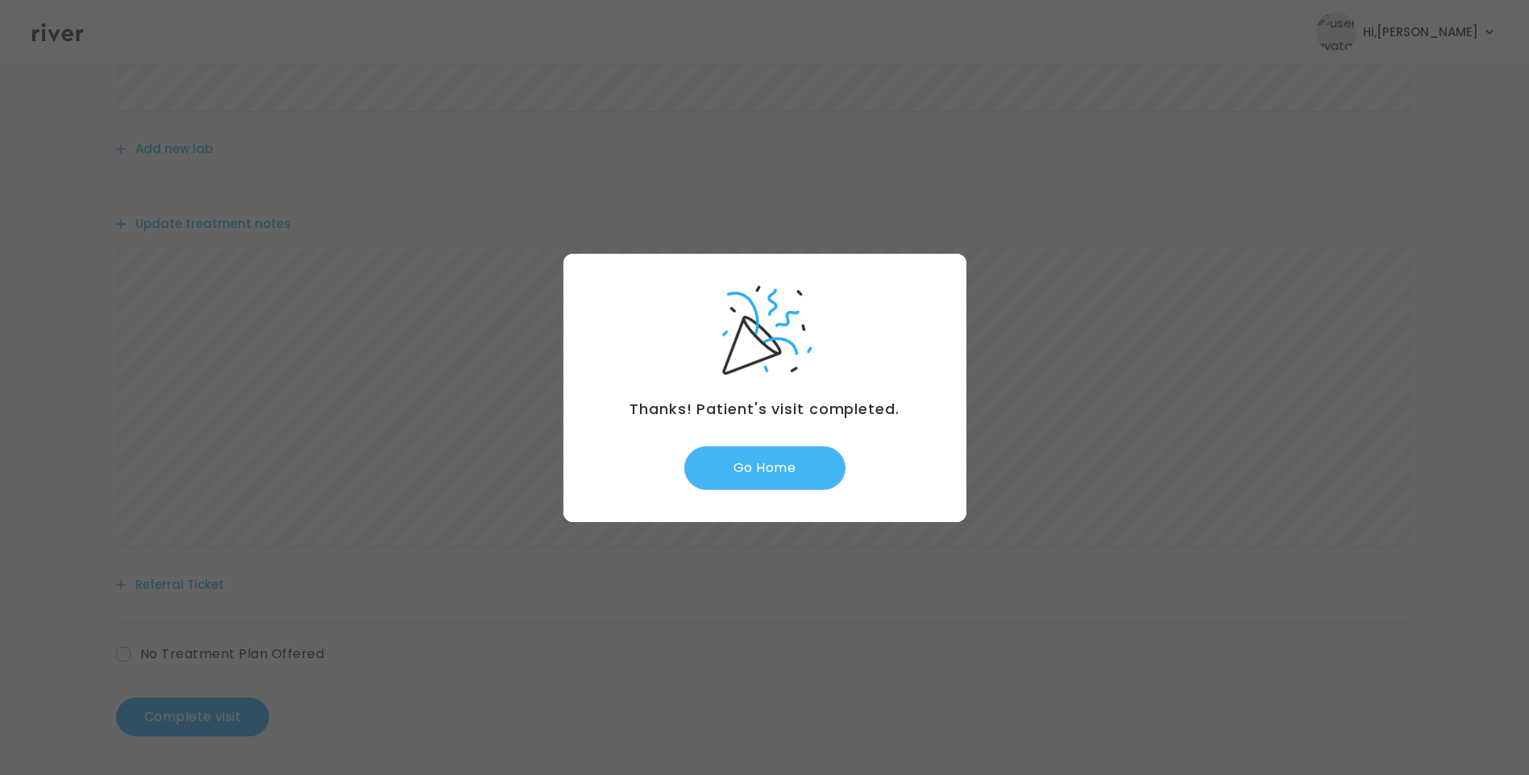
click at [791, 475] on button "Go Home" at bounding box center [764, 469] width 161 height 44
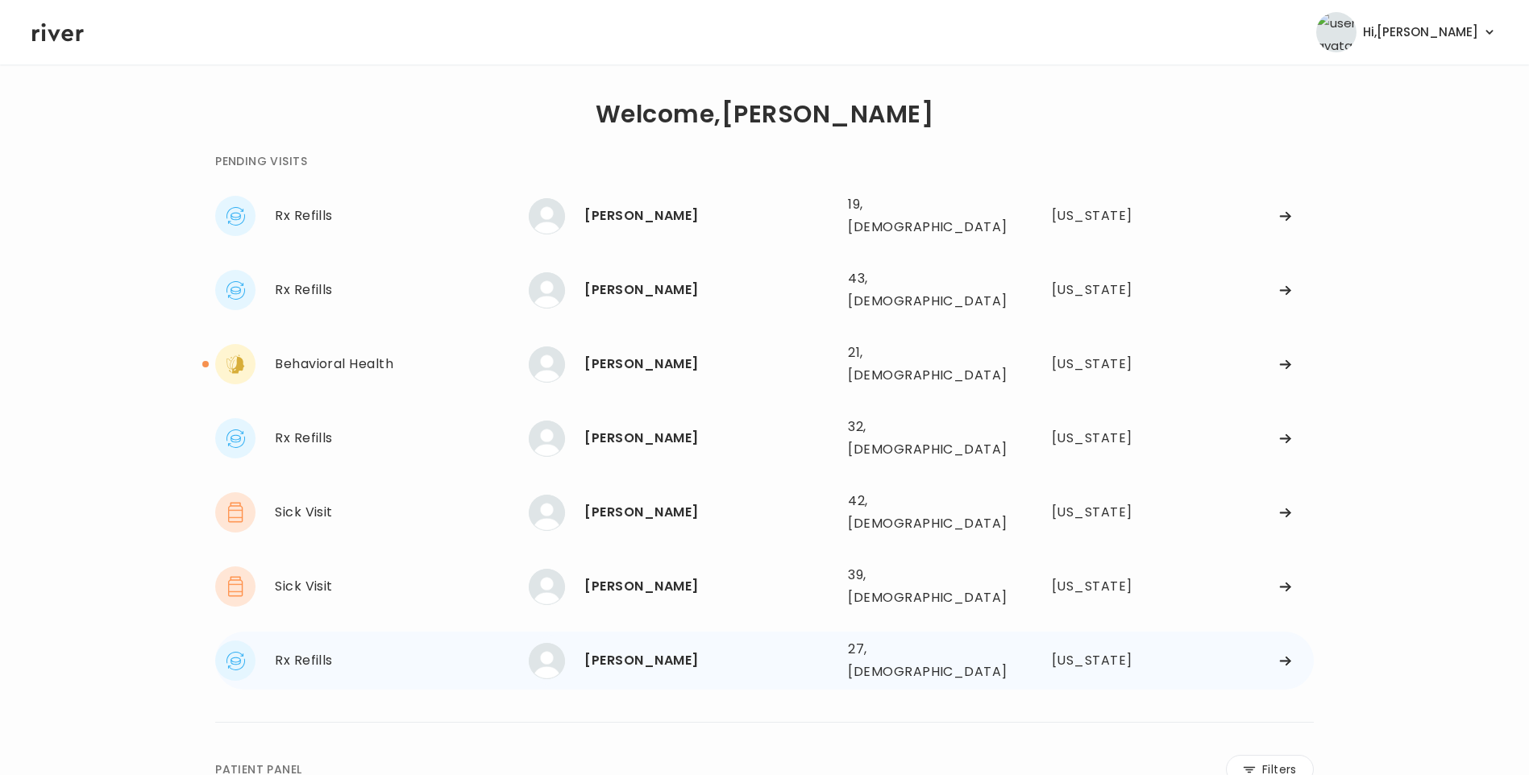
click at [665, 650] on div "[PERSON_NAME]" at bounding box center [709, 661] width 251 height 23
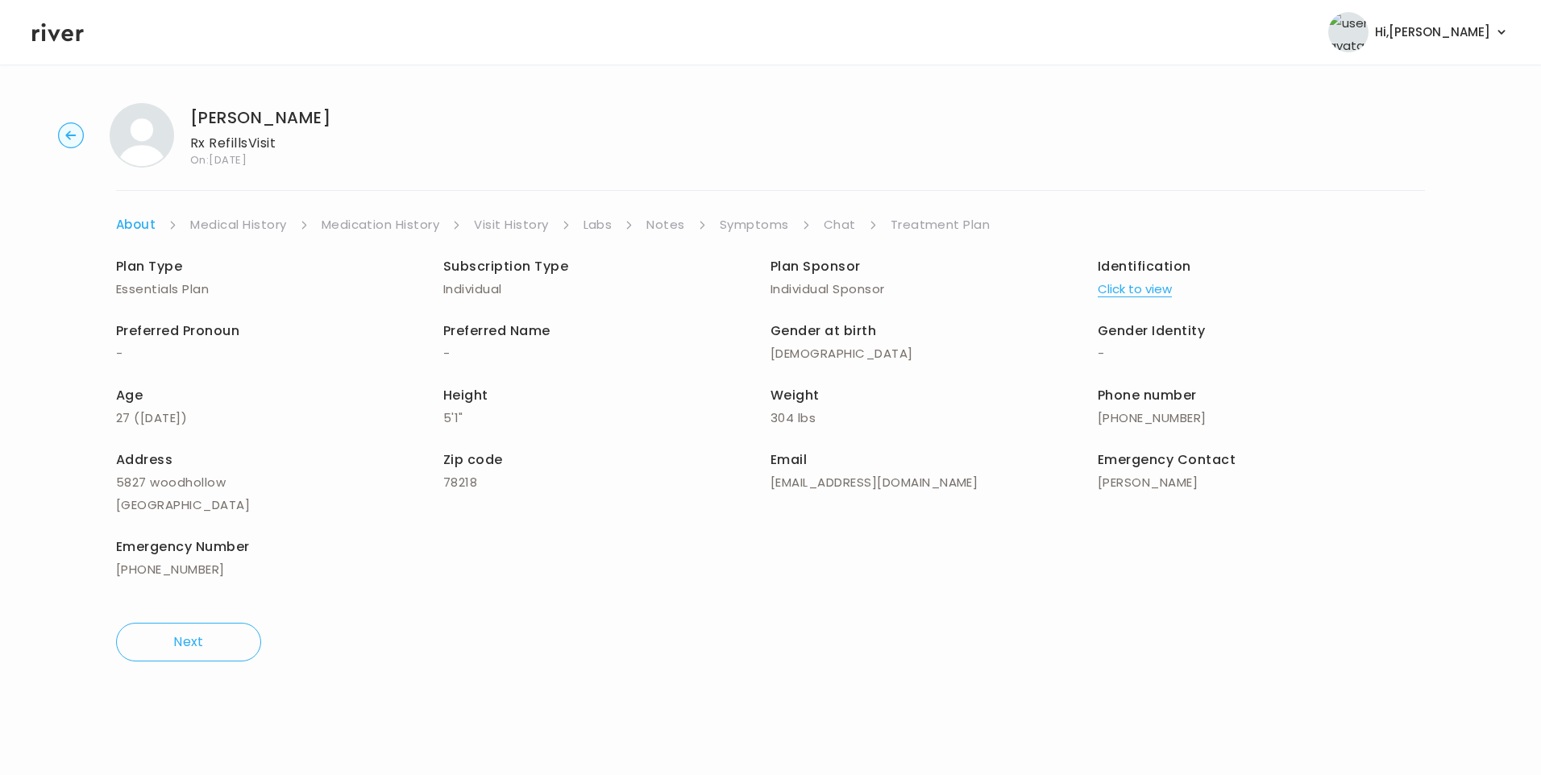
click at [778, 225] on link "Symptoms" at bounding box center [754, 225] width 69 height 23
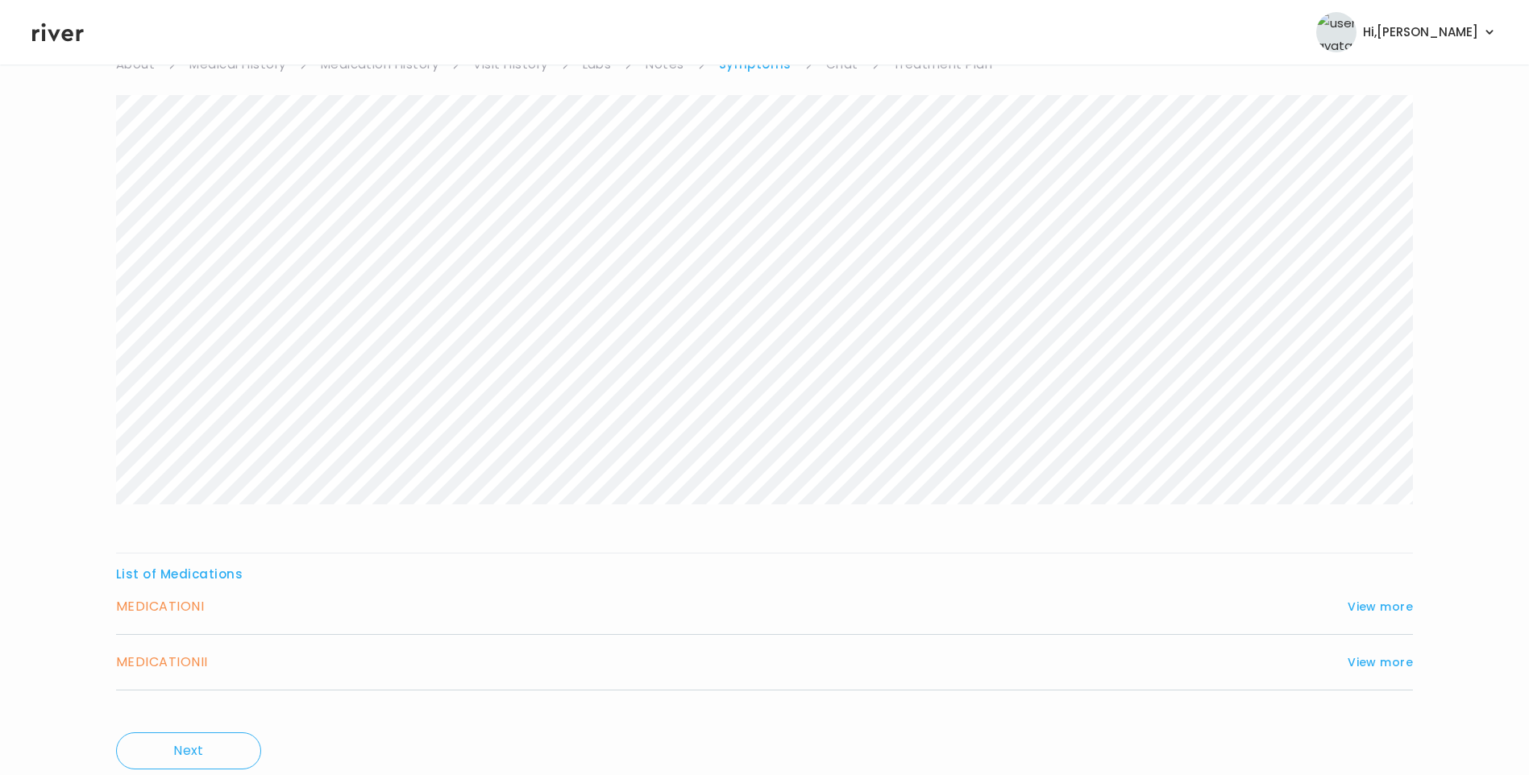
scroll to position [135, 0]
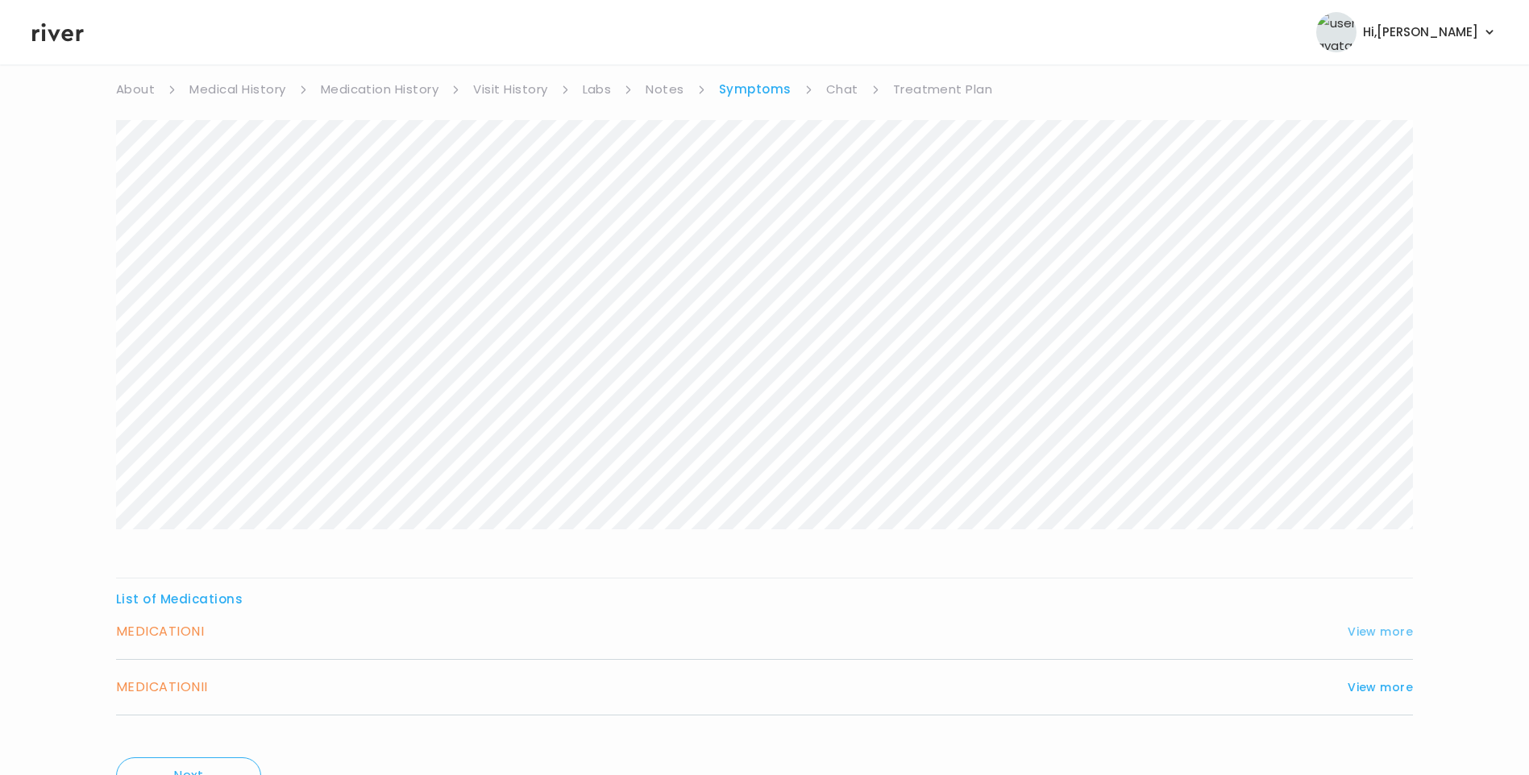
click at [1367, 636] on button "View more" at bounding box center [1380, 631] width 65 height 19
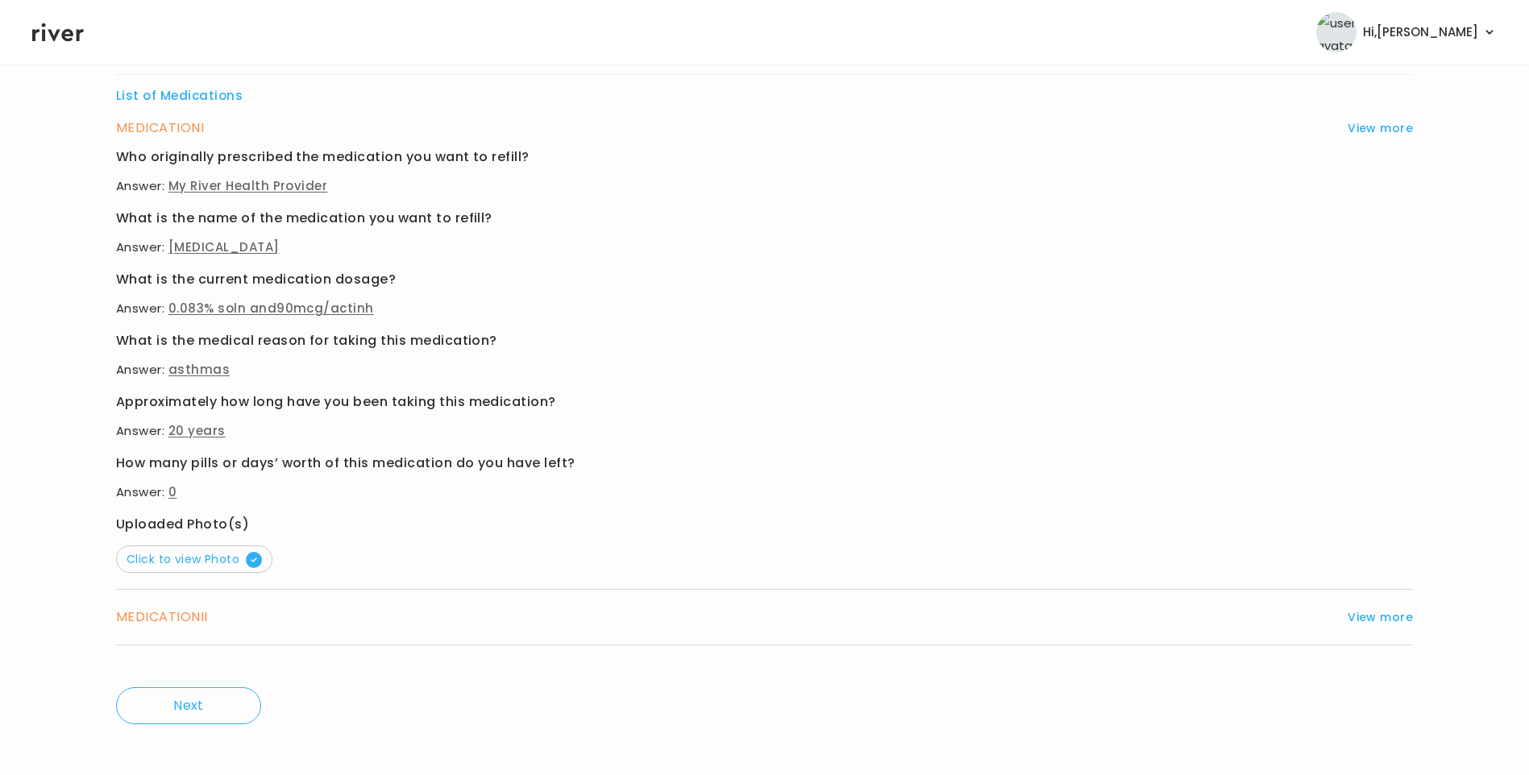
scroll to position [650, 0]
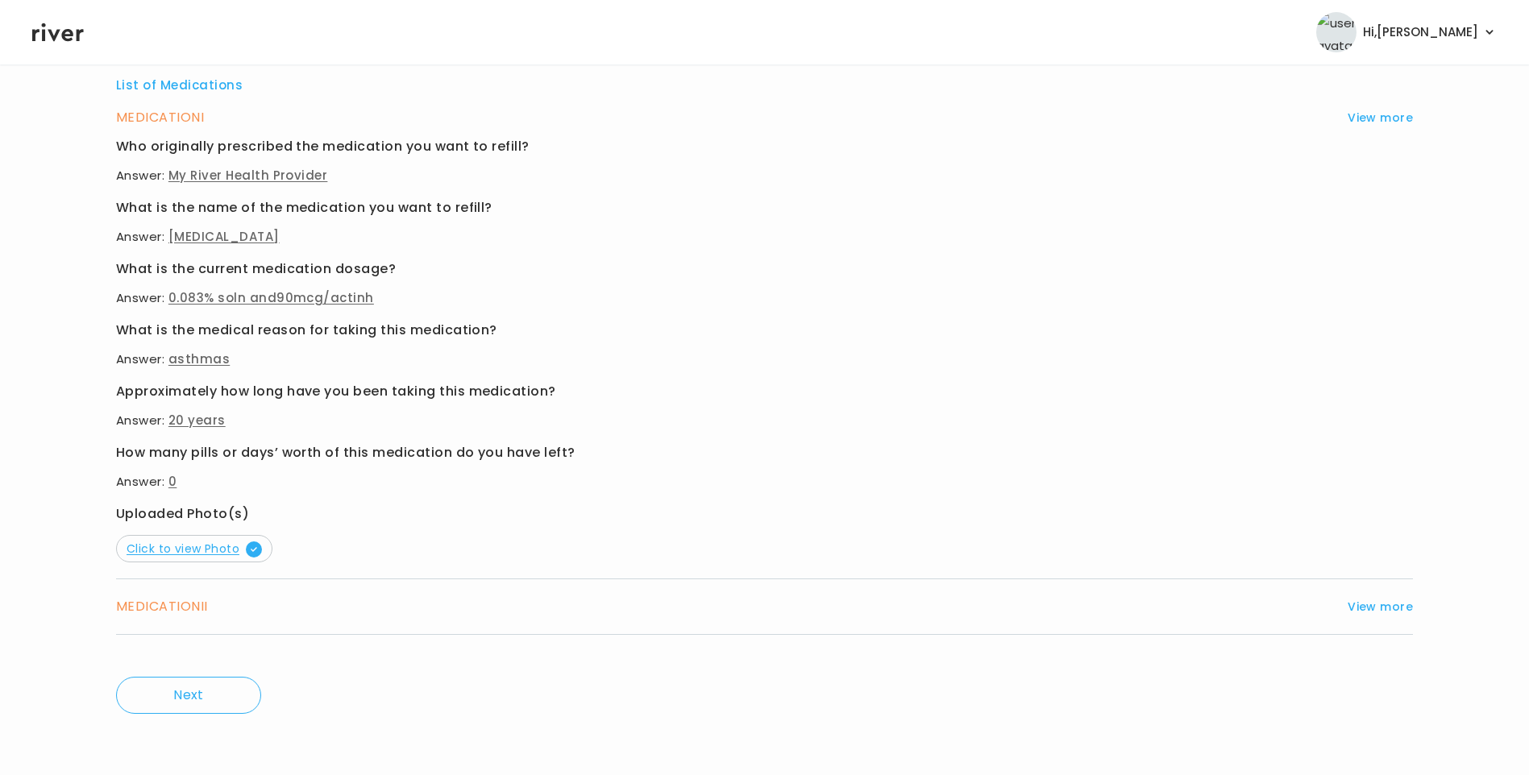
click at [174, 545] on span "Click to view Photo" at bounding box center [194, 549] width 135 height 16
click at [1390, 613] on button "View more" at bounding box center [1380, 606] width 65 height 19
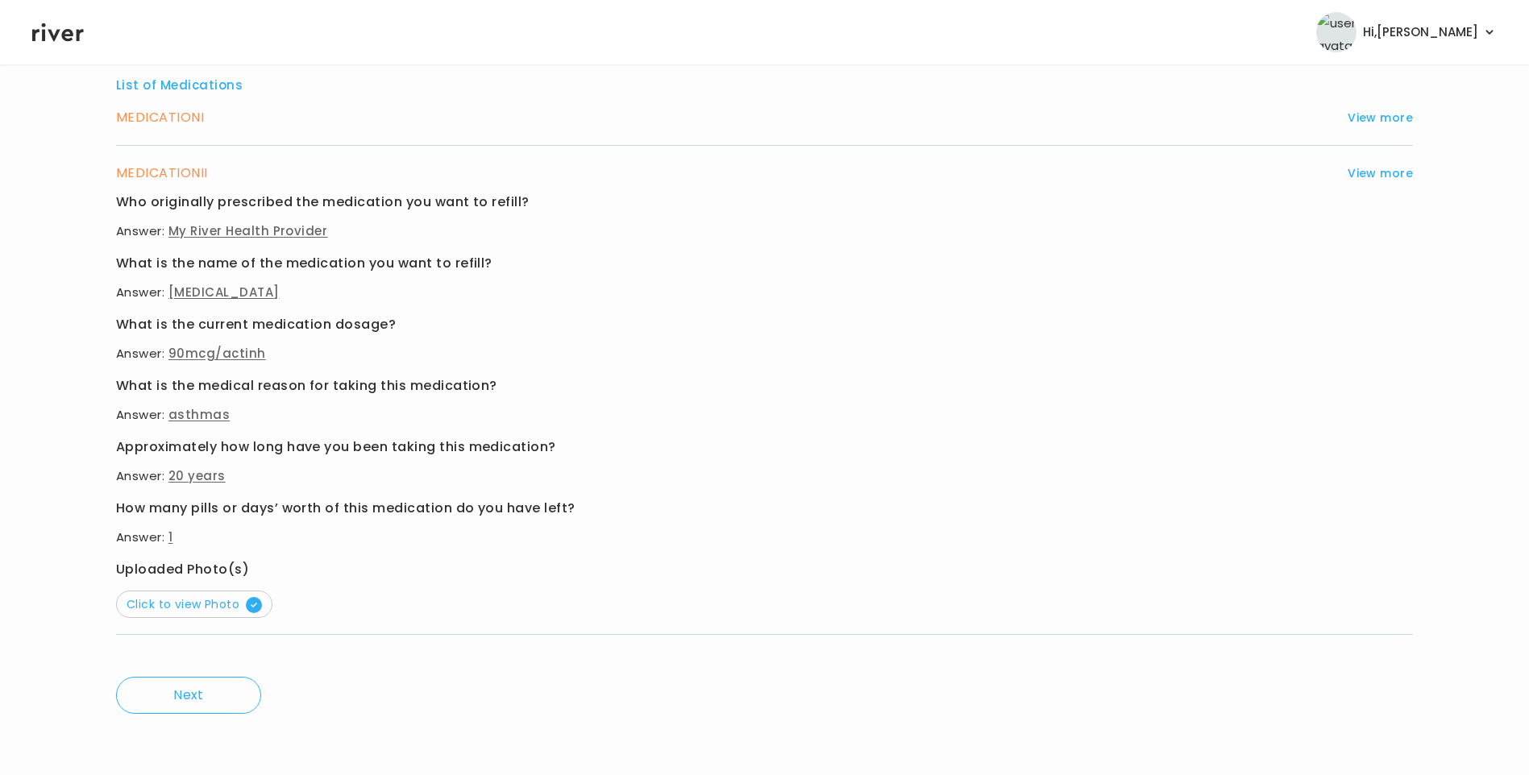
click at [218, 596] on button "Click to view Photo" at bounding box center [194, 604] width 156 height 27
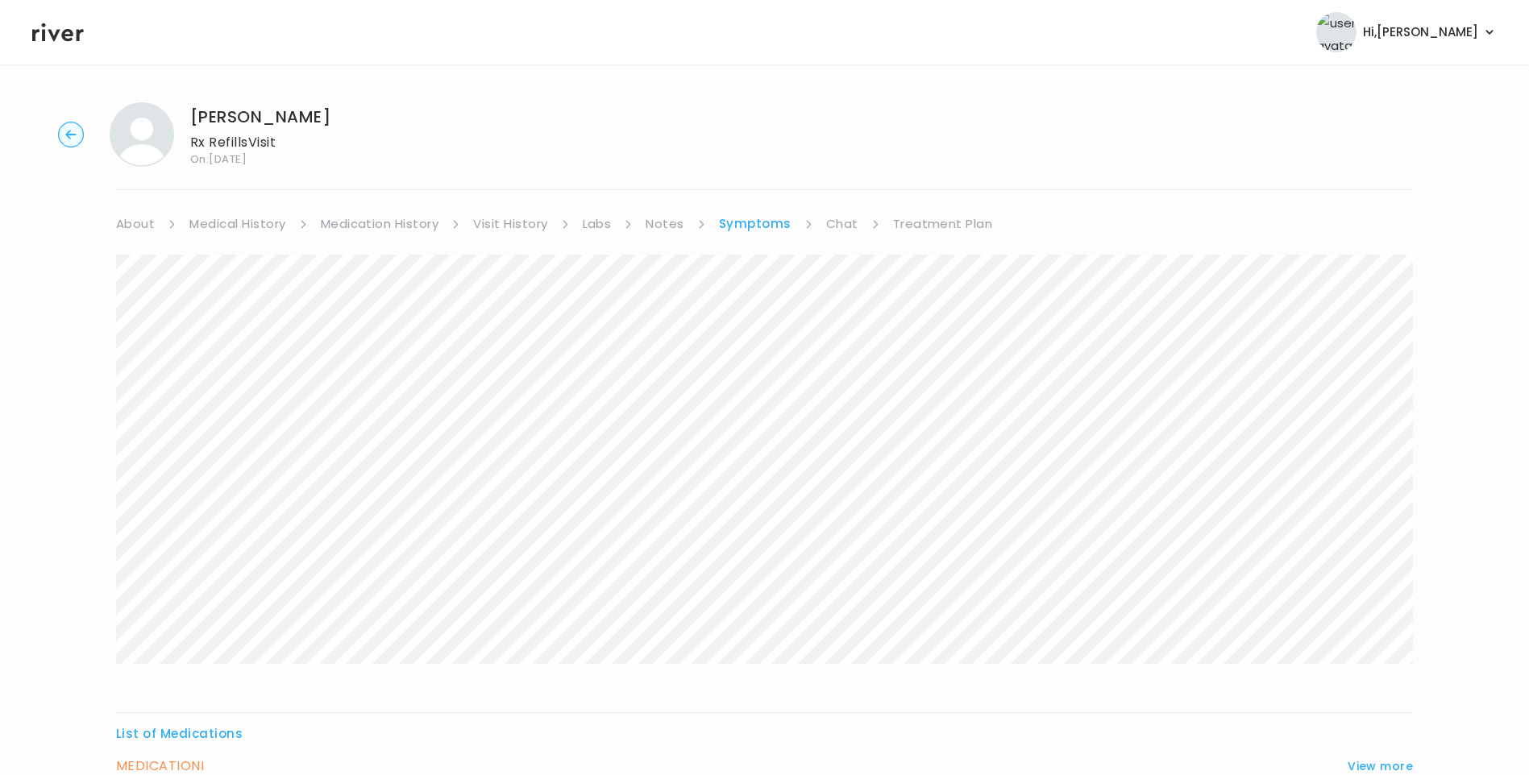
scroll to position [0, 0]
click at [509, 226] on link "Visit History" at bounding box center [510, 225] width 74 height 23
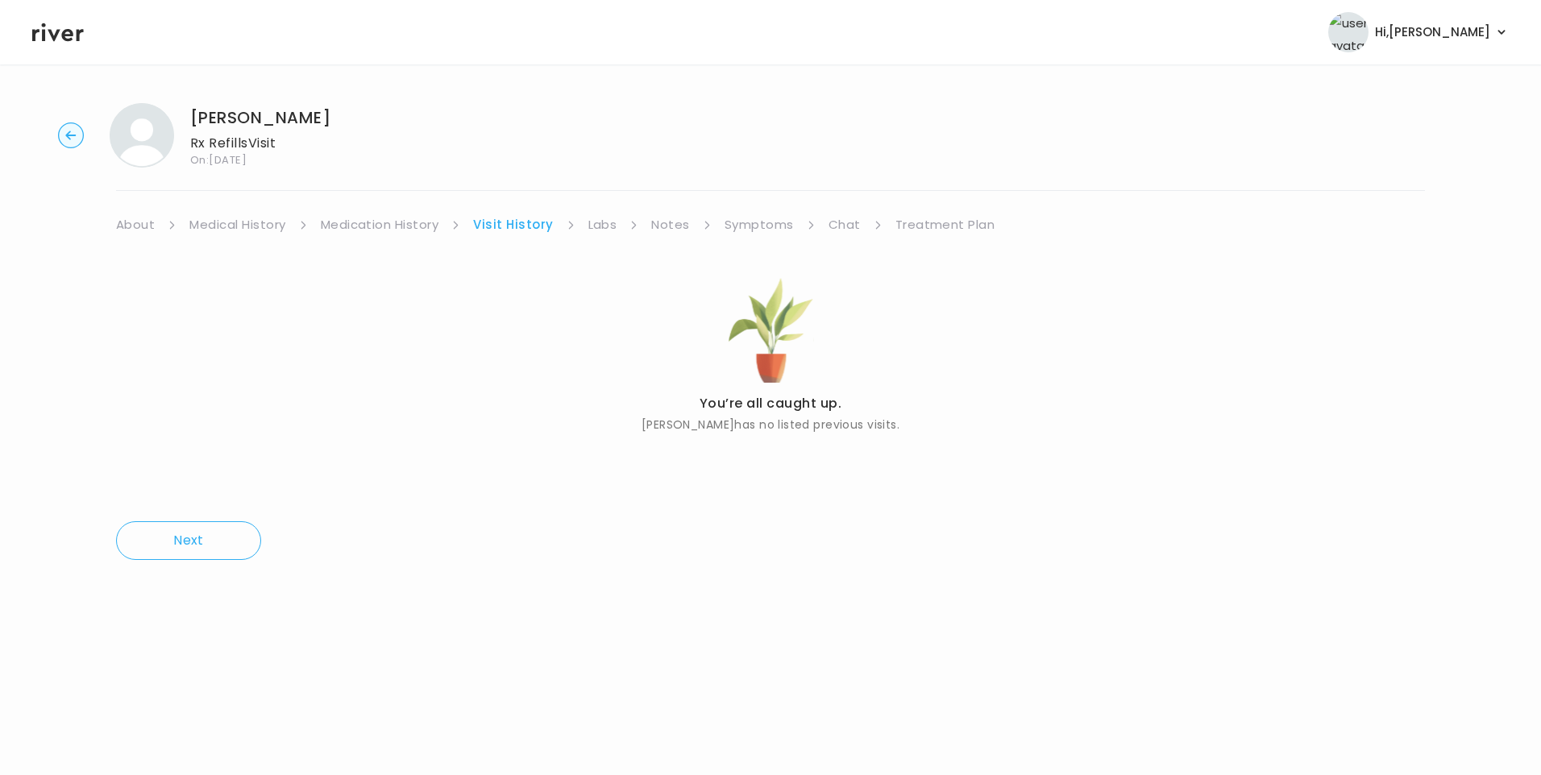
click at [266, 224] on link "Medical History" at bounding box center [237, 225] width 96 height 23
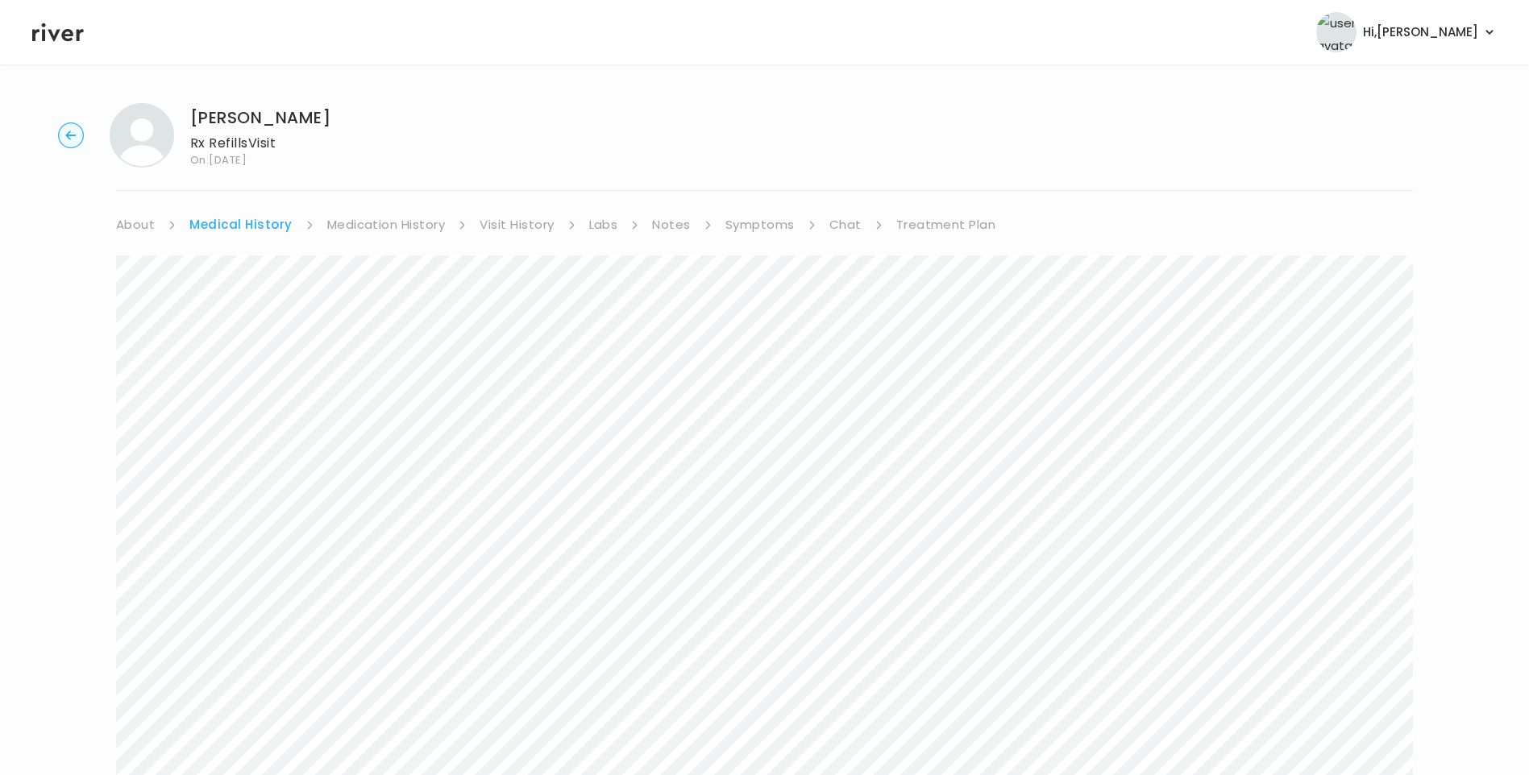
click at [947, 226] on link "Treatment Plan" at bounding box center [946, 225] width 100 height 23
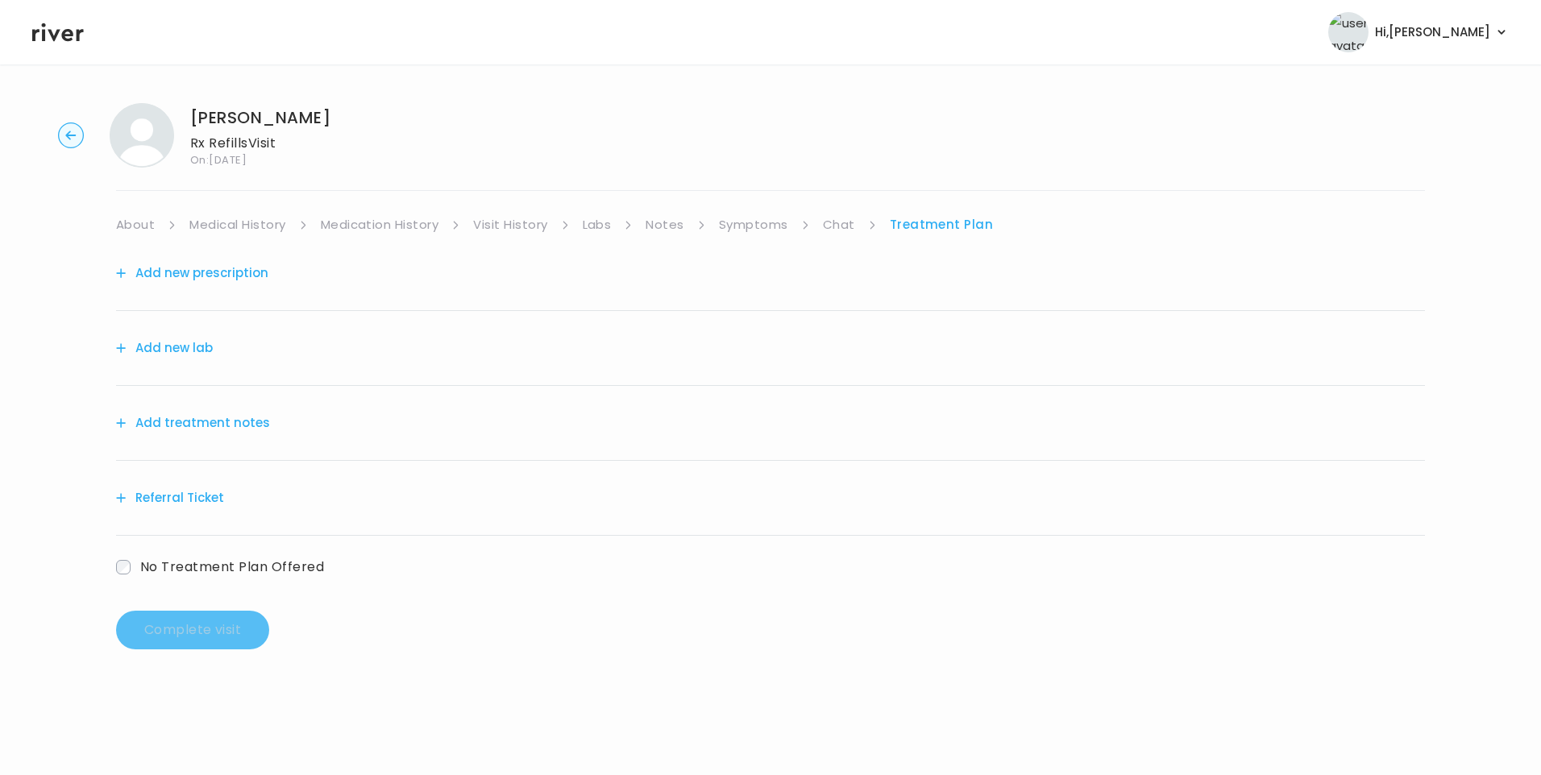
click at [236, 426] on button "Add treatment notes" at bounding box center [193, 423] width 154 height 23
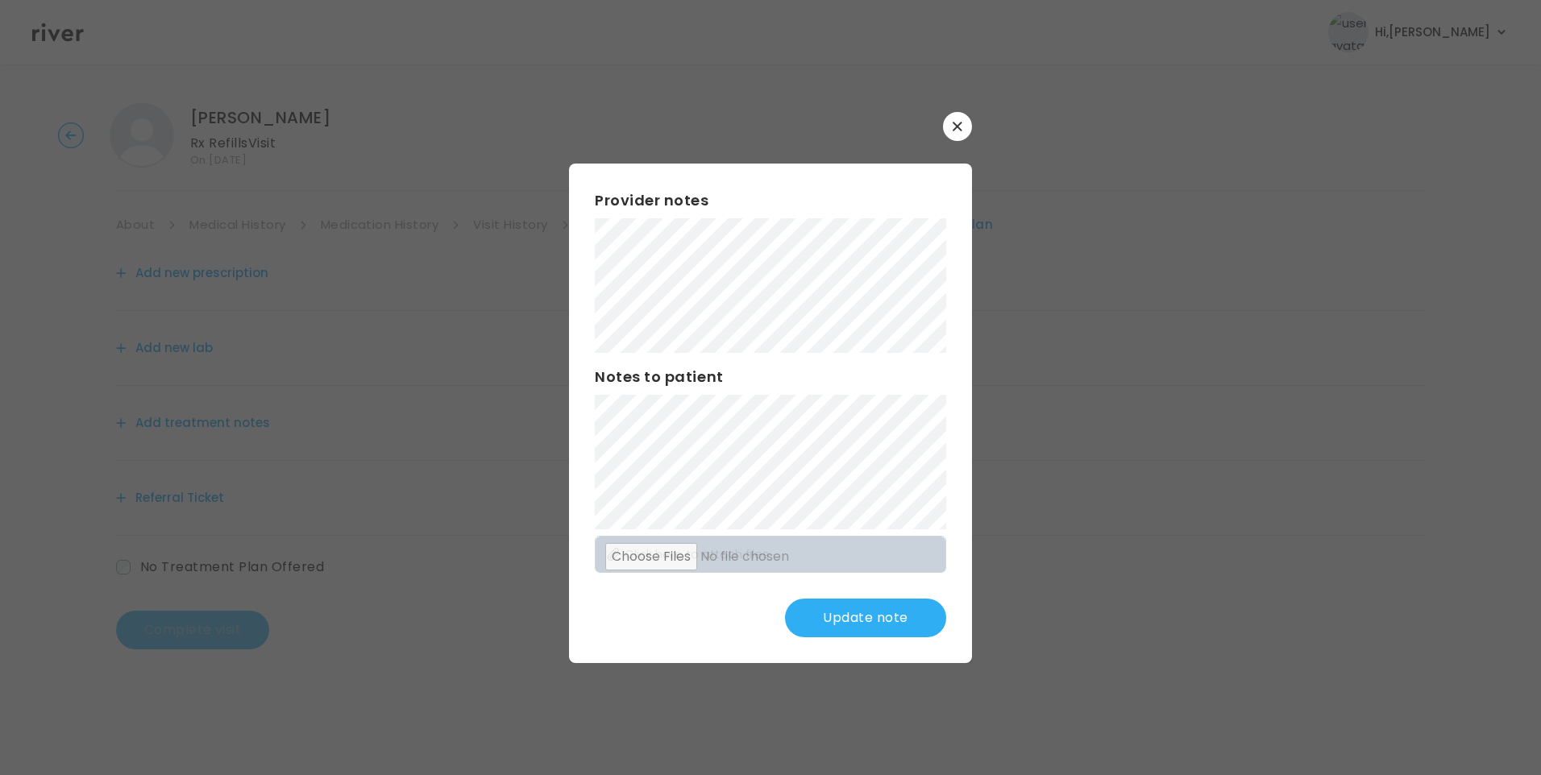
click at [872, 629] on button "Update note" at bounding box center [865, 618] width 161 height 39
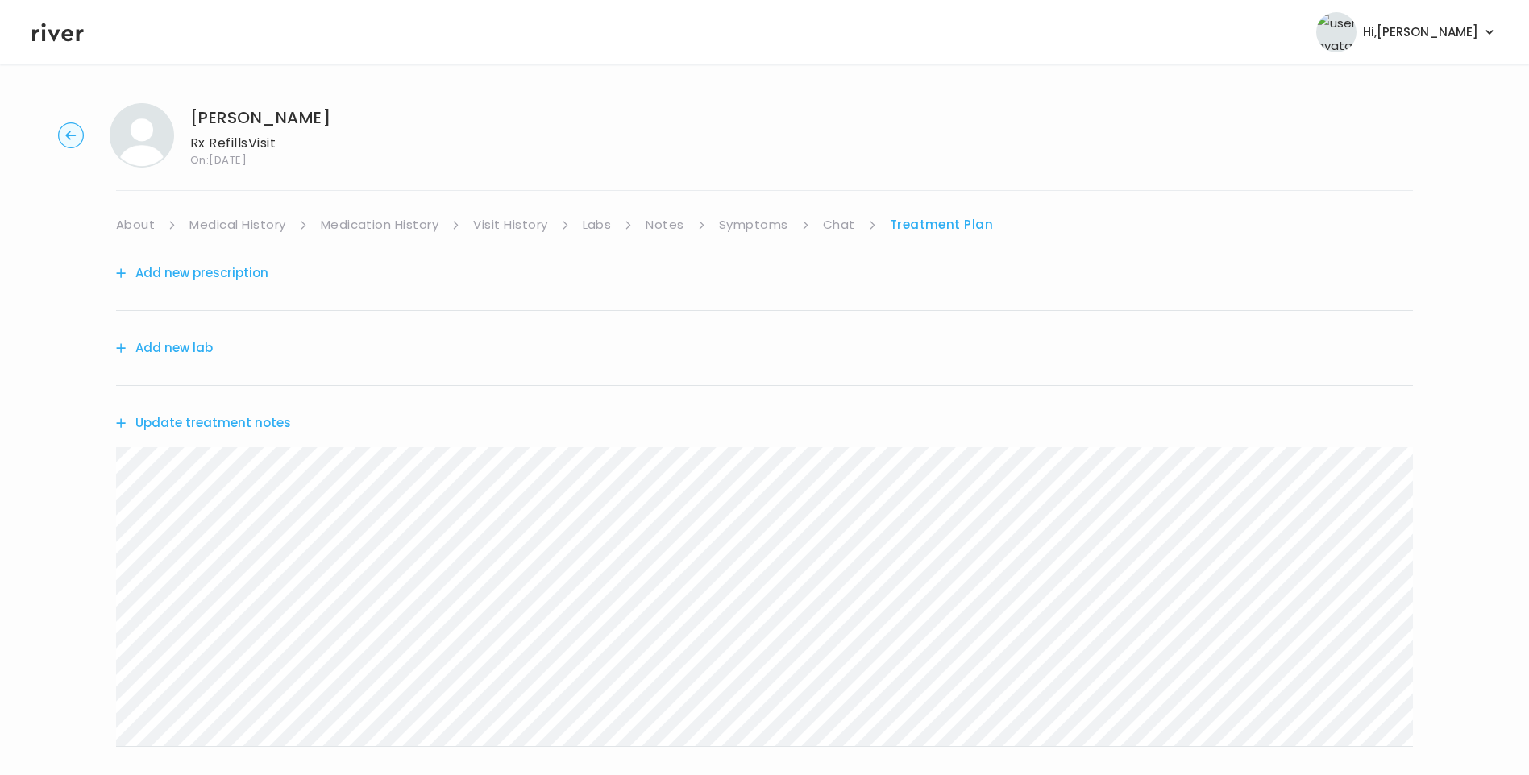
click at [234, 423] on button "Update treatment notes" at bounding box center [203, 423] width 175 height 23
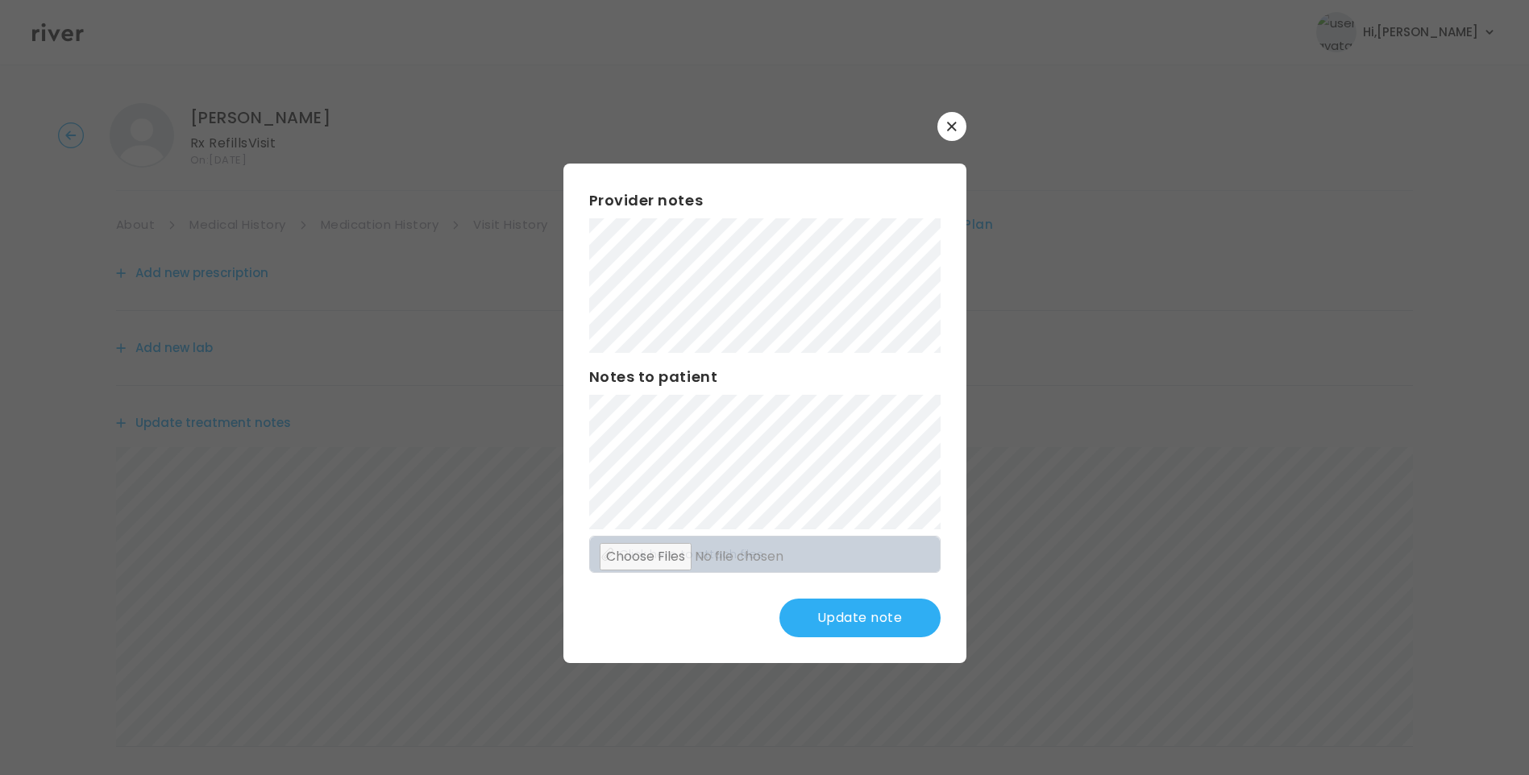
click at [883, 613] on button "Update note" at bounding box center [859, 618] width 161 height 39
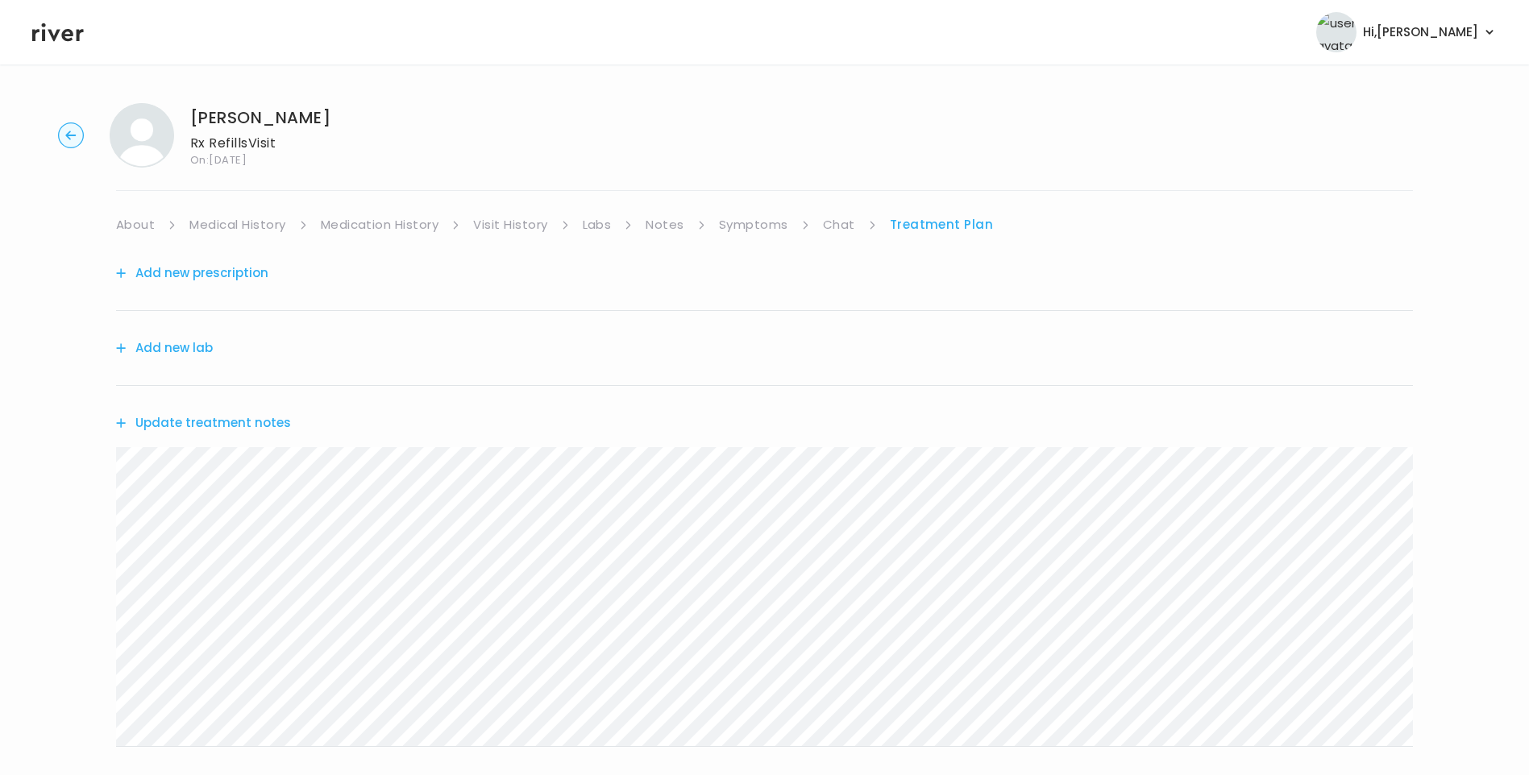
click at [185, 274] on button "Add new prescription" at bounding box center [192, 273] width 152 height 23
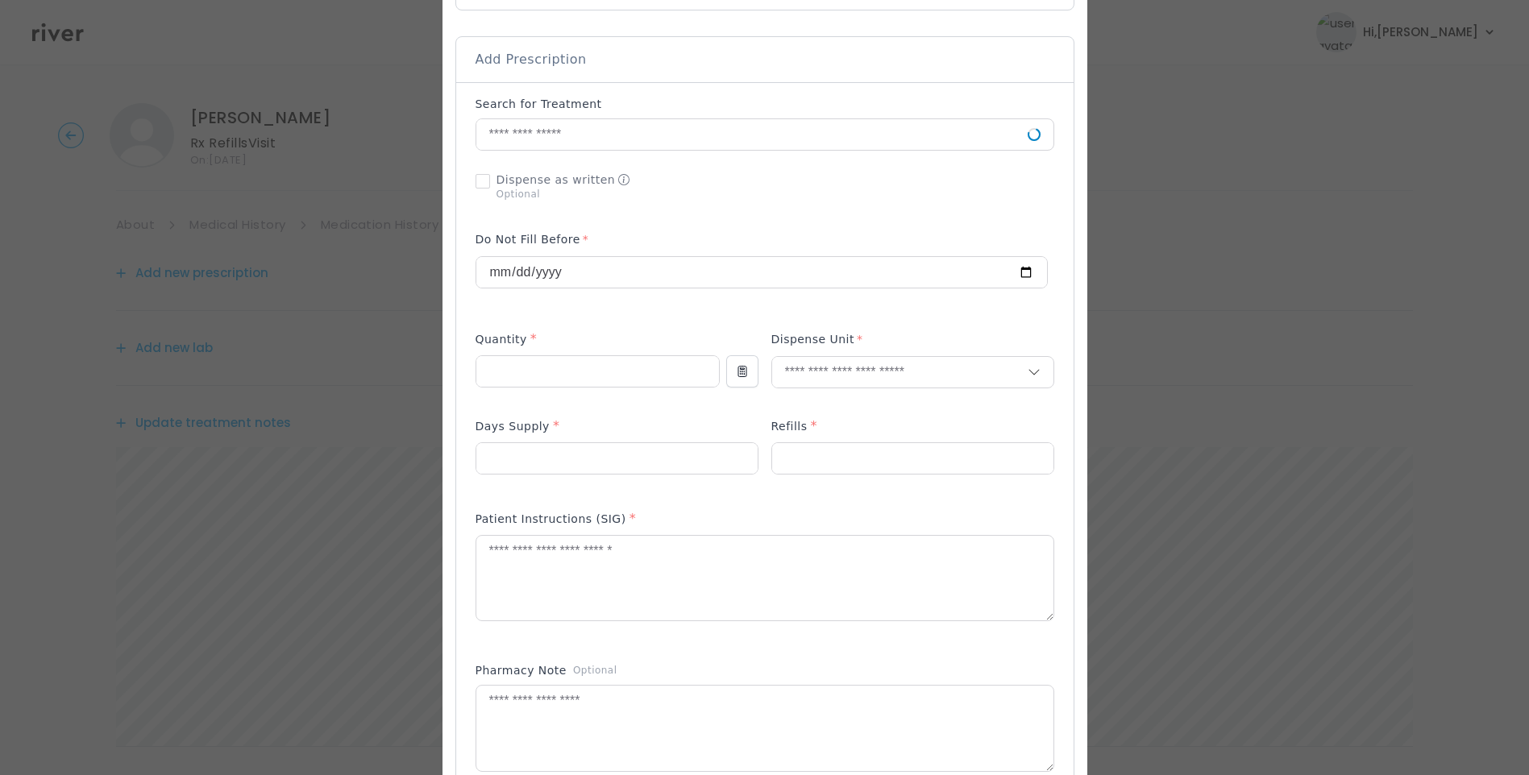
scroll to position [322, 0]
click at [566, 128] on input "text" at bounding box center [751, 133] width 551 height 31
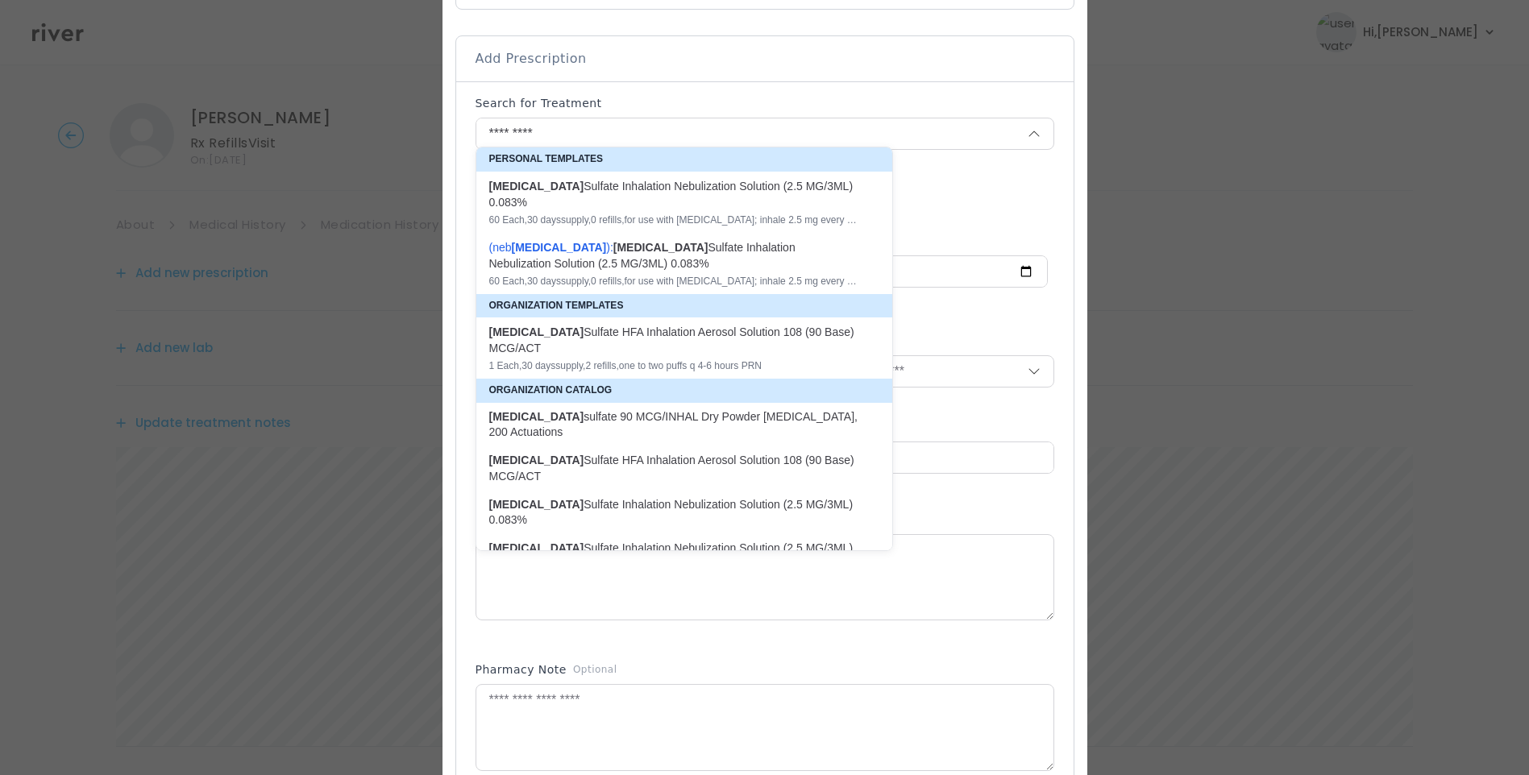
click at [663, 261] on div "( neb albuterol ): Albuterol Sulfate Inhalation Nebulization Solution (2.5 MG/3…" at bounding box center [674, 255] width 371 height 32
type input "**********"
type input "**"
type input "*"
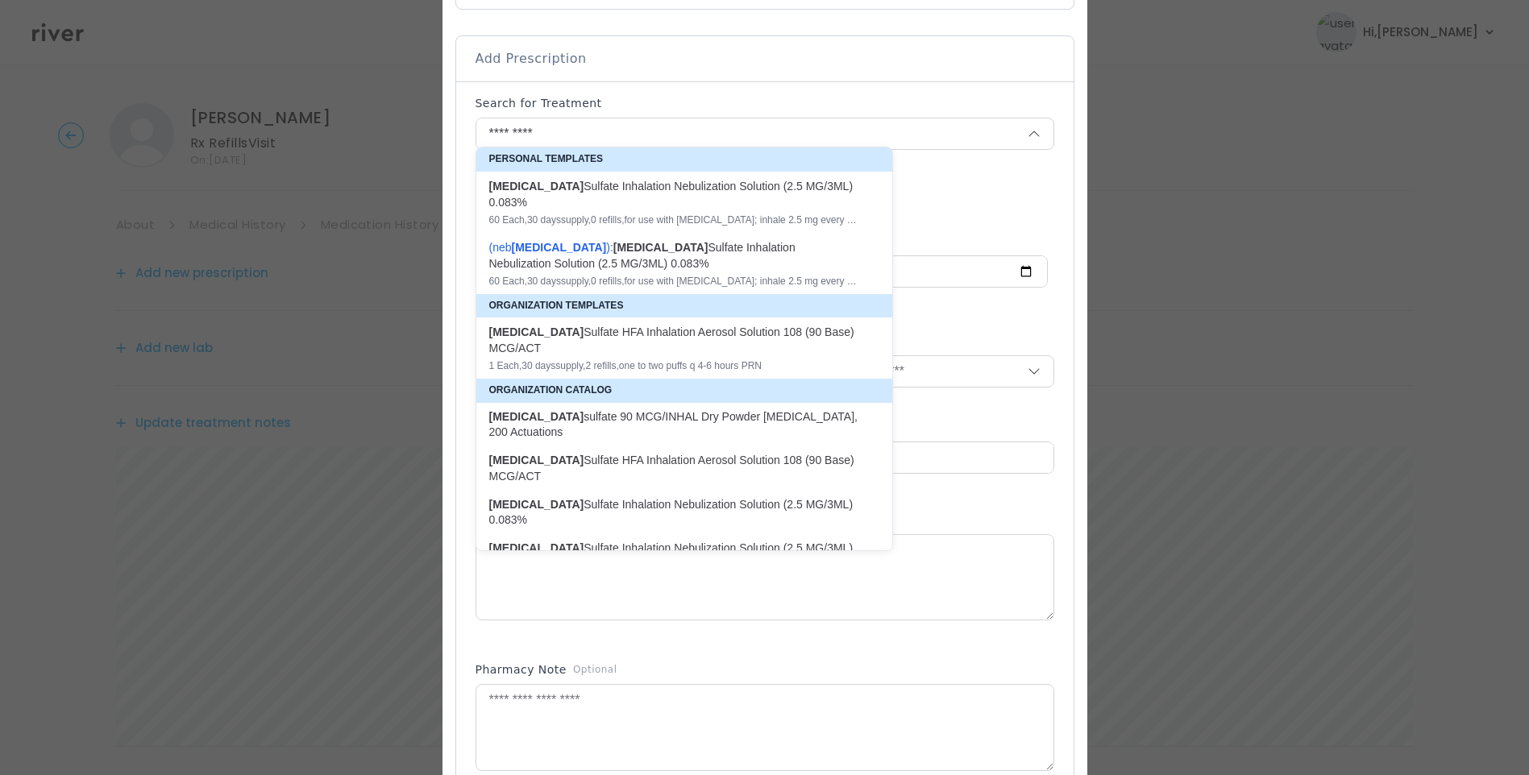
type textarea "**********"
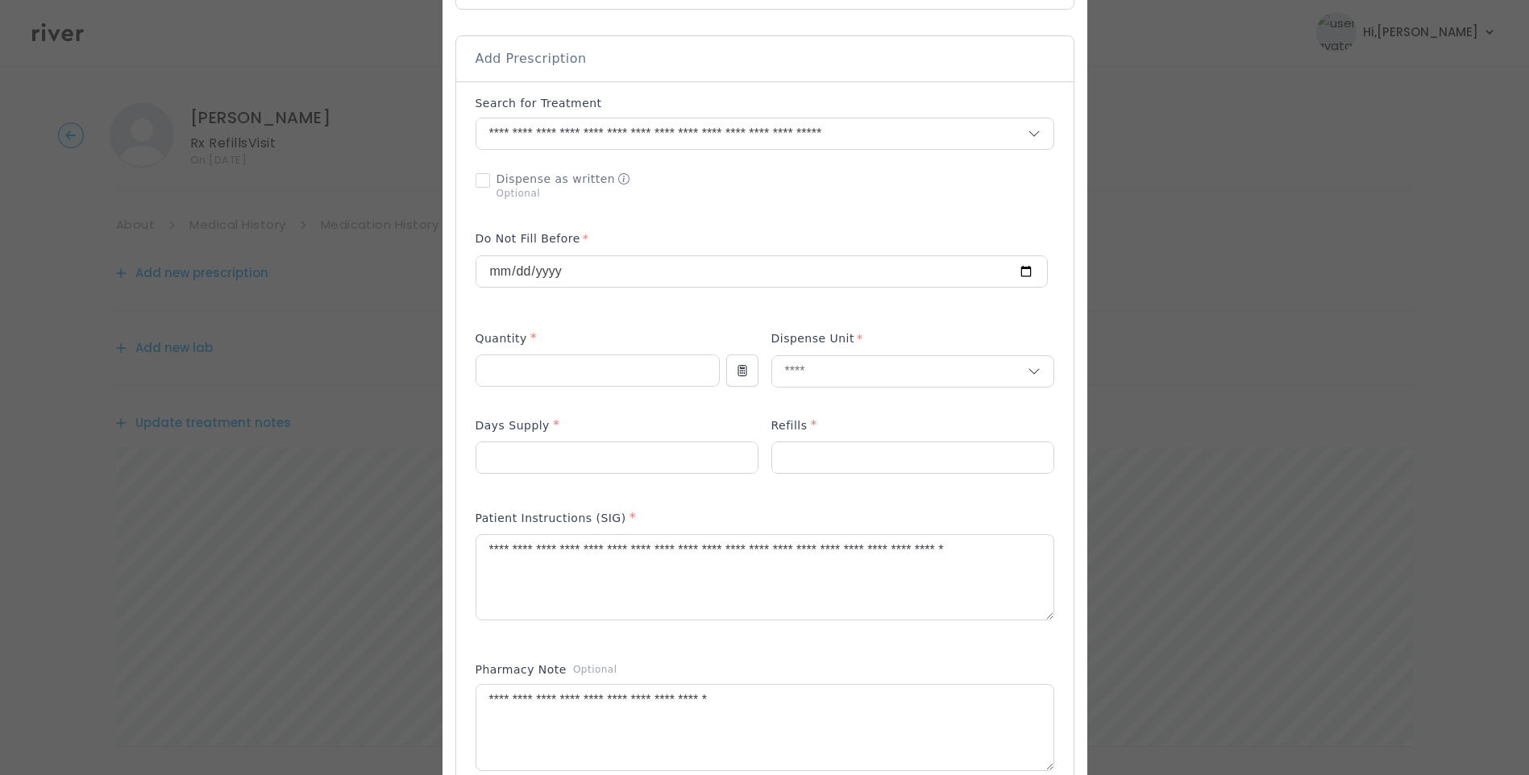
scroll to position [242, 0]
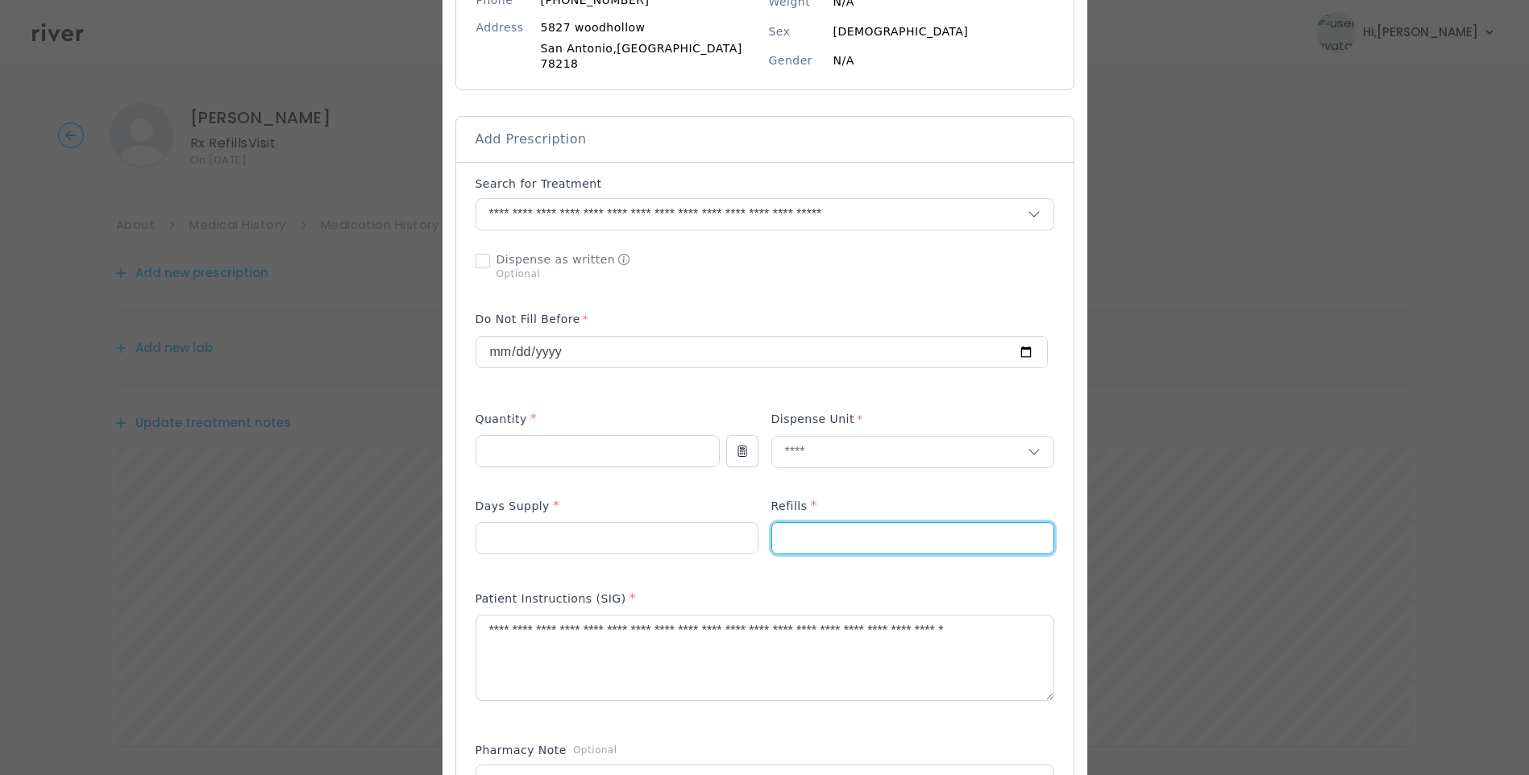
drag, startPoint x: 790, startPoint y: 531, endPoint x: 759, endPoint y: 530, distance: 30.7
click at [761, 530] on div at bounding box center [765, 535] width 579 height 77
type input "*"
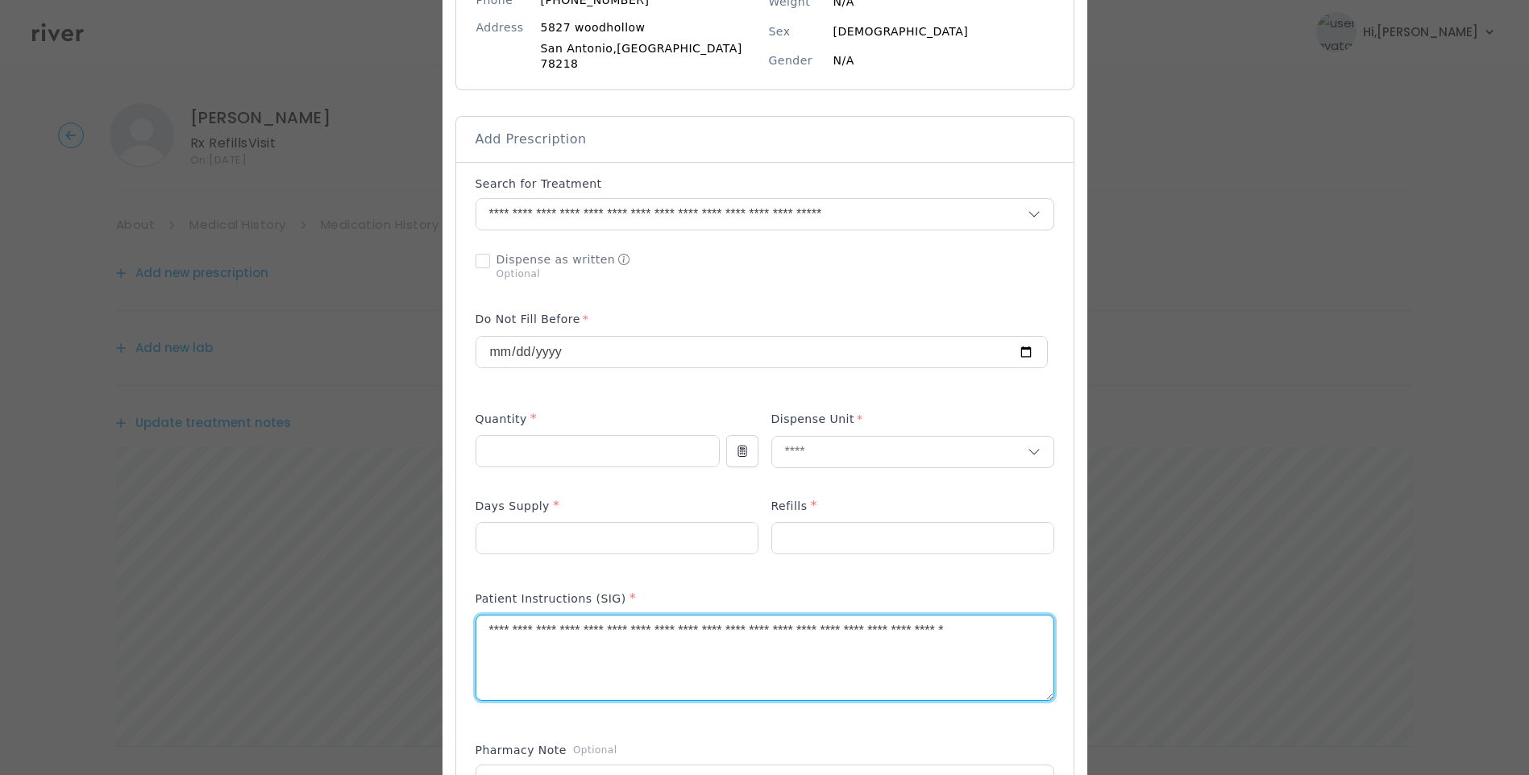
click at [638, 642] on textarea "**********" at bounding box center [764, 658] width 577 height 85
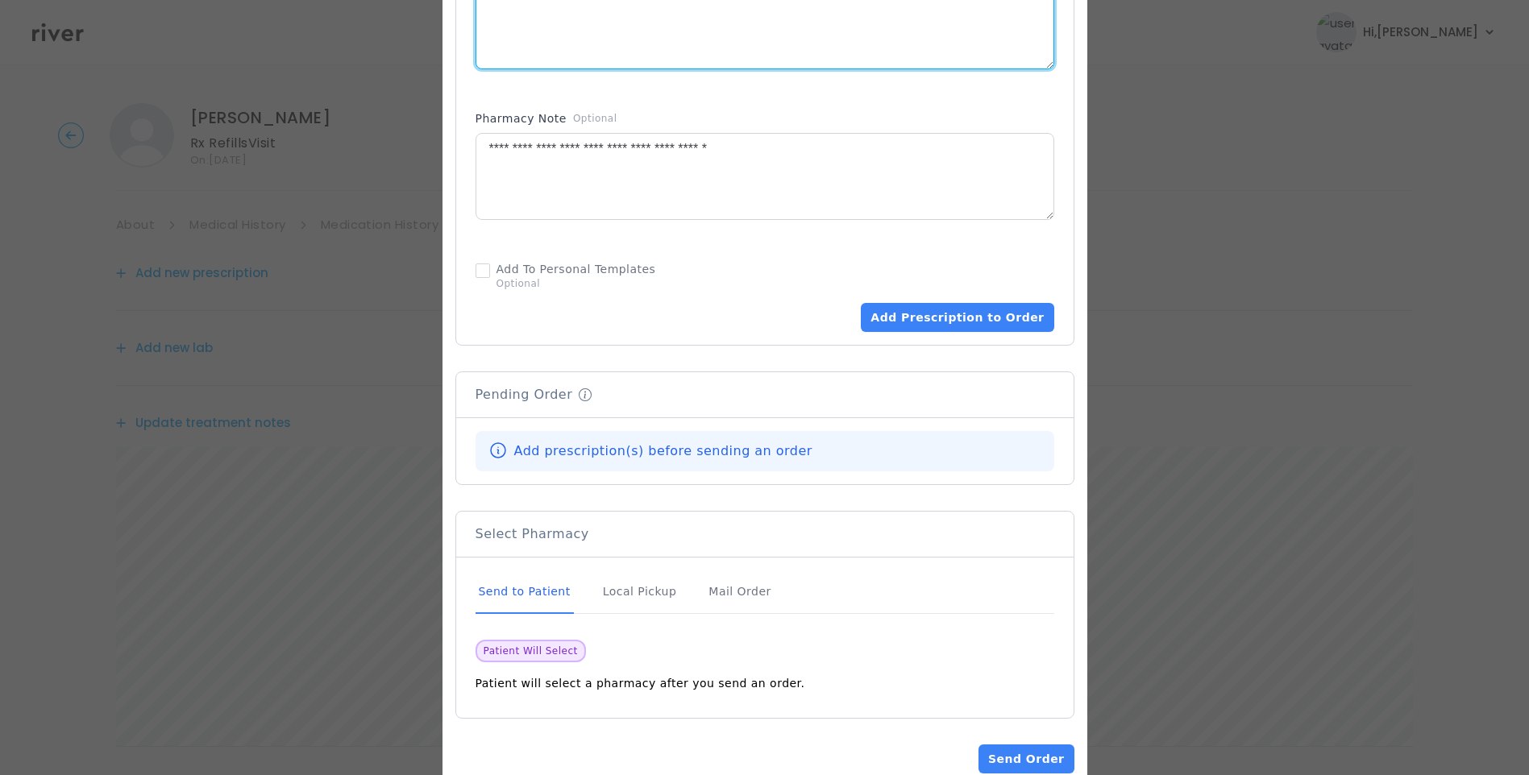
scroll to position [887, 0]
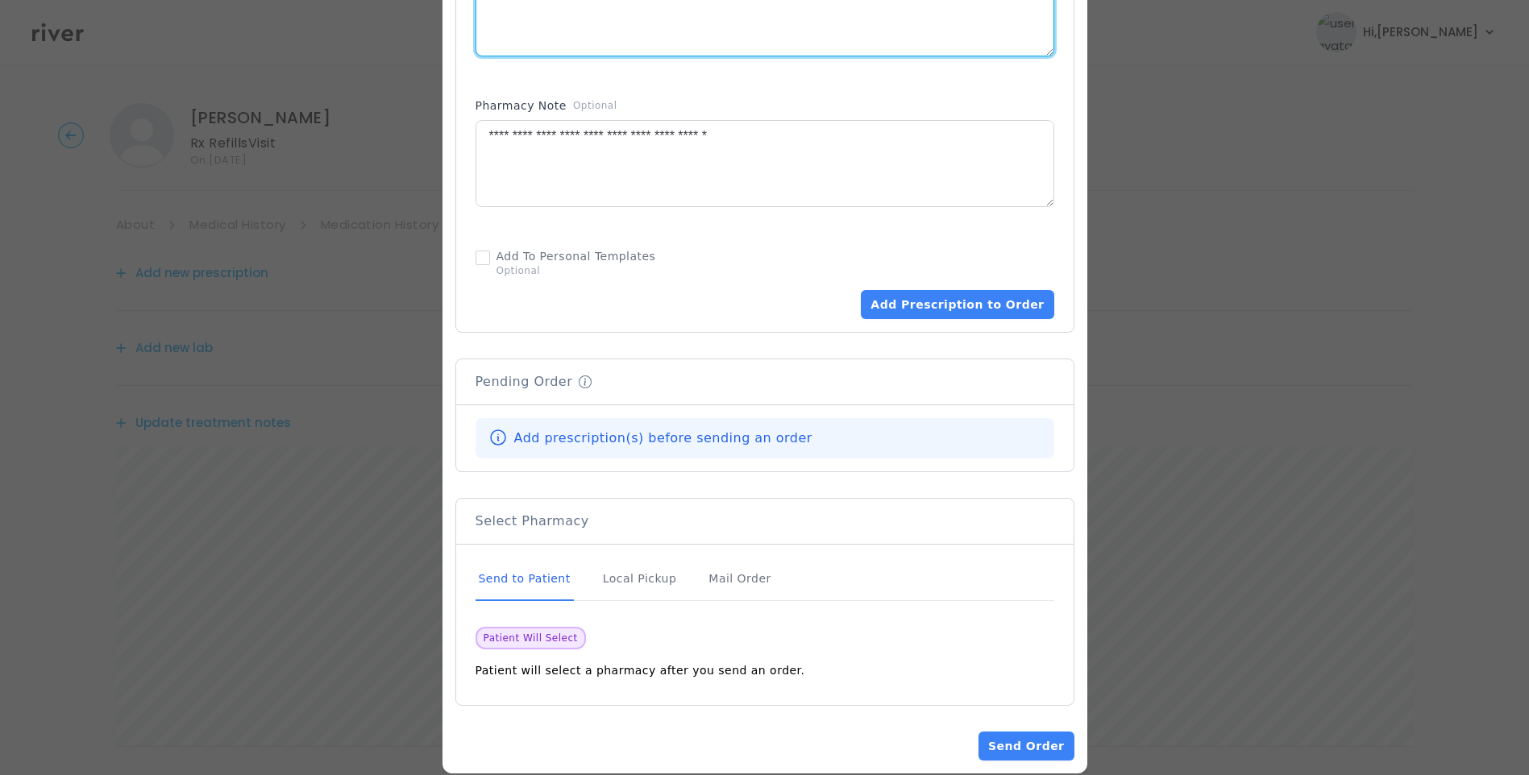
click at [566, 565] on div "Send to Patient" at bounding box center [525, 580] width 98 height 44
click at [974, 295] on button "Add Prescription to Order" at bounding box center [957, 304] width 193 height 29
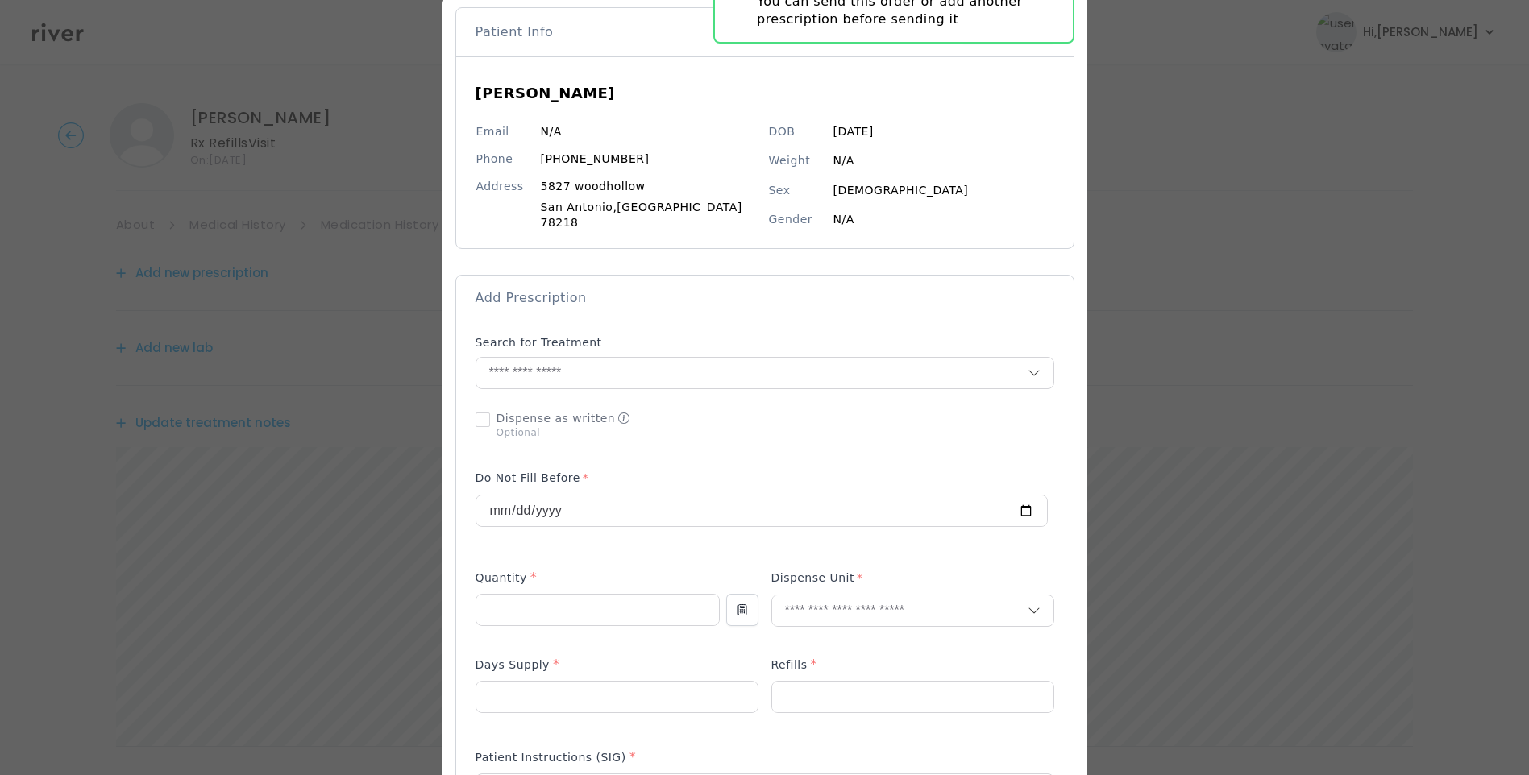
scroll to position [81, 0]
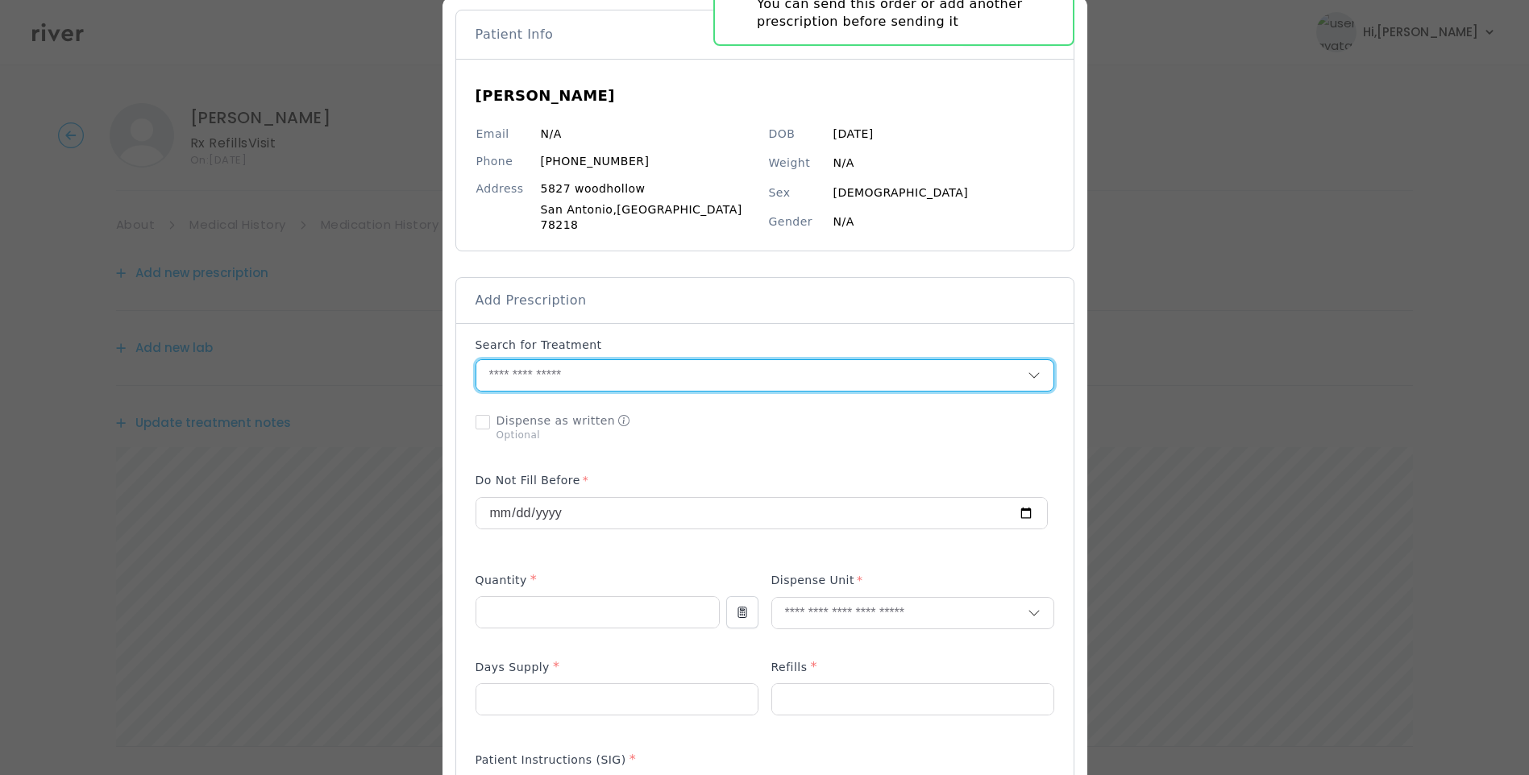
click at [580, 374] on input "text" at bounding box center [751, 375] width 551 height 31
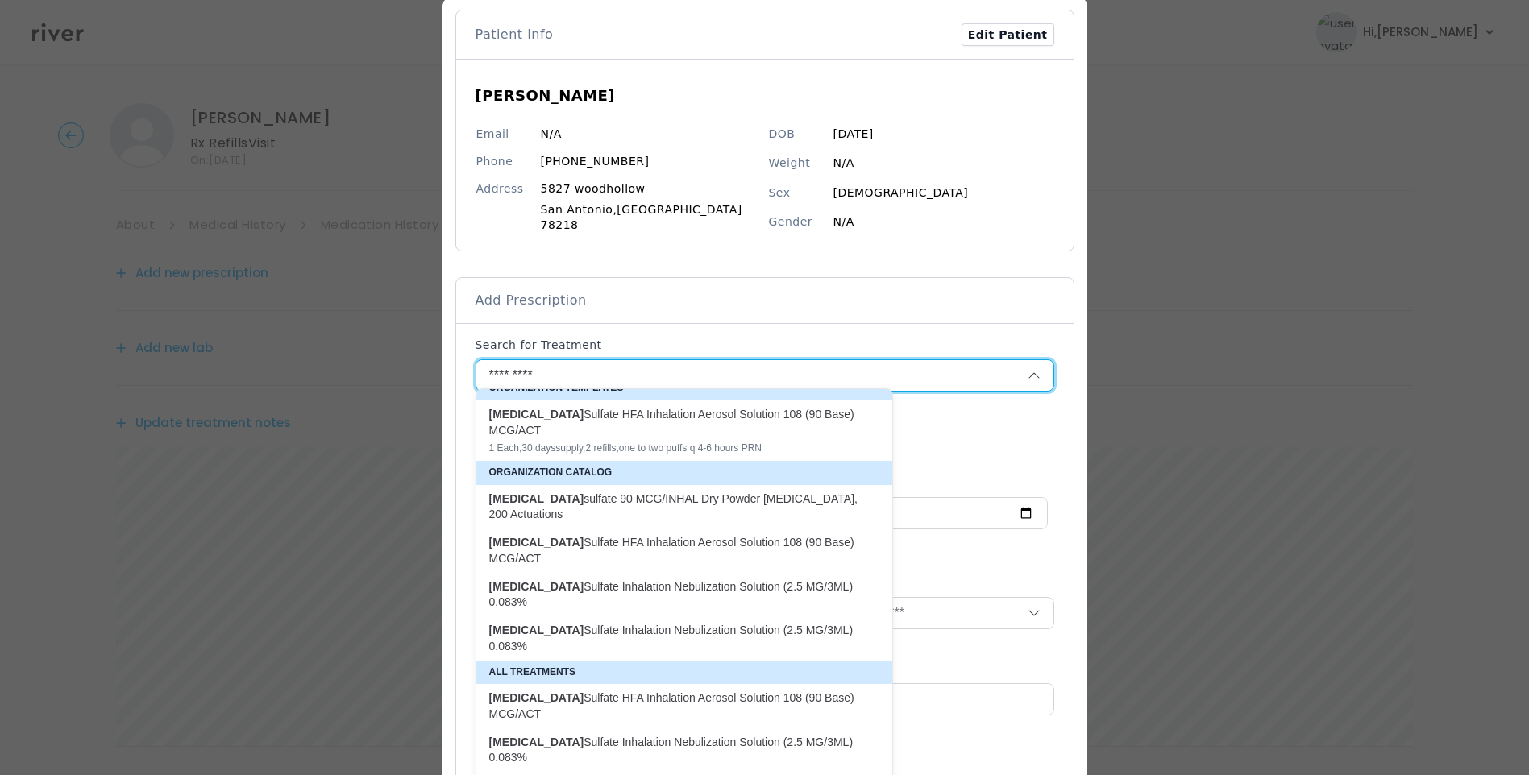
scroll to position [161, 0]
click at [623, 412] on div "Albuterol Sulfate HFA Inhalation Aerosol Solution 108 (90 Base) MCG/ACT" at bounding box center [674, 421] width 371 height 32
type input "**********"
type input "*"
type input "**"
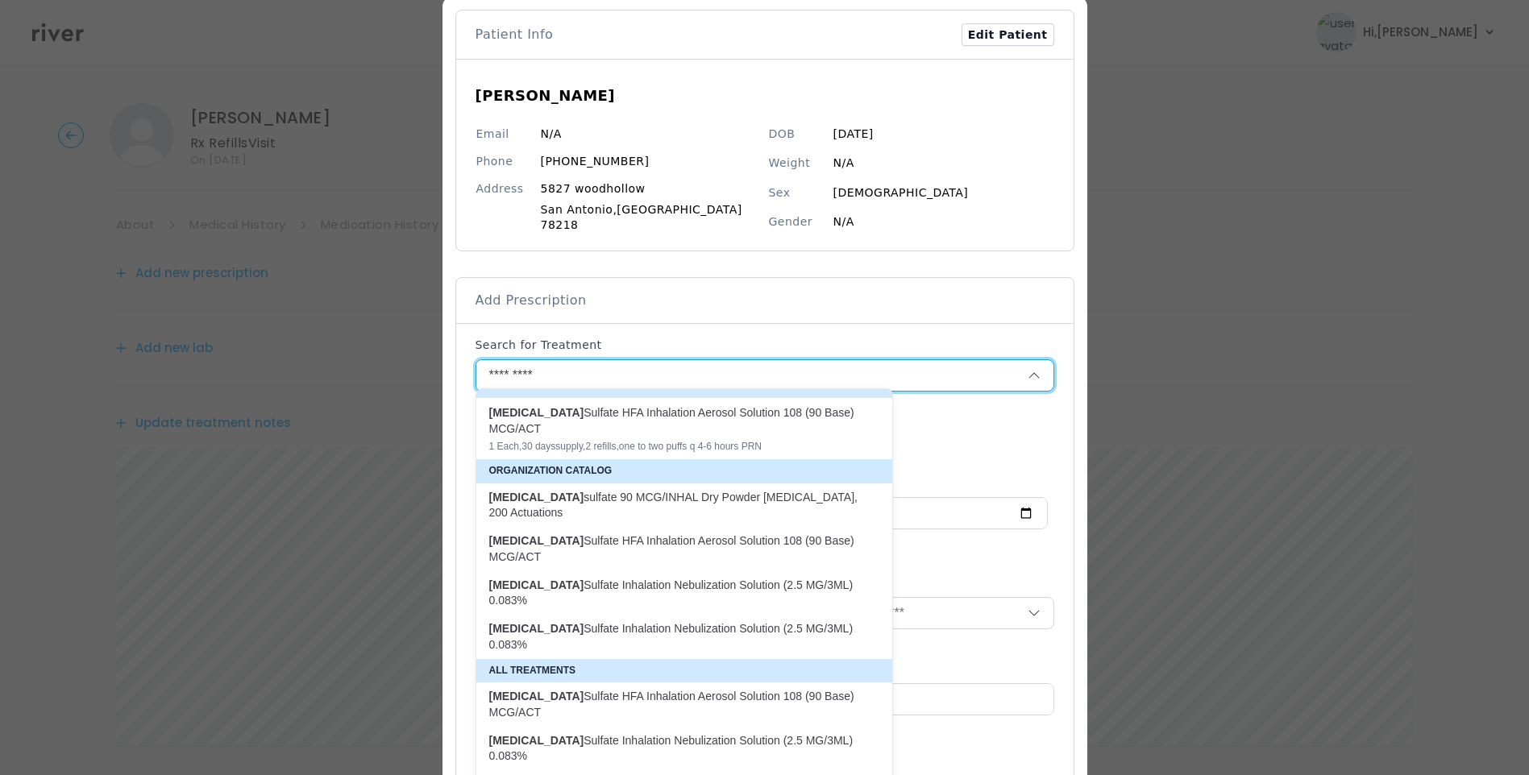
type input "*"
type textarea "**********"
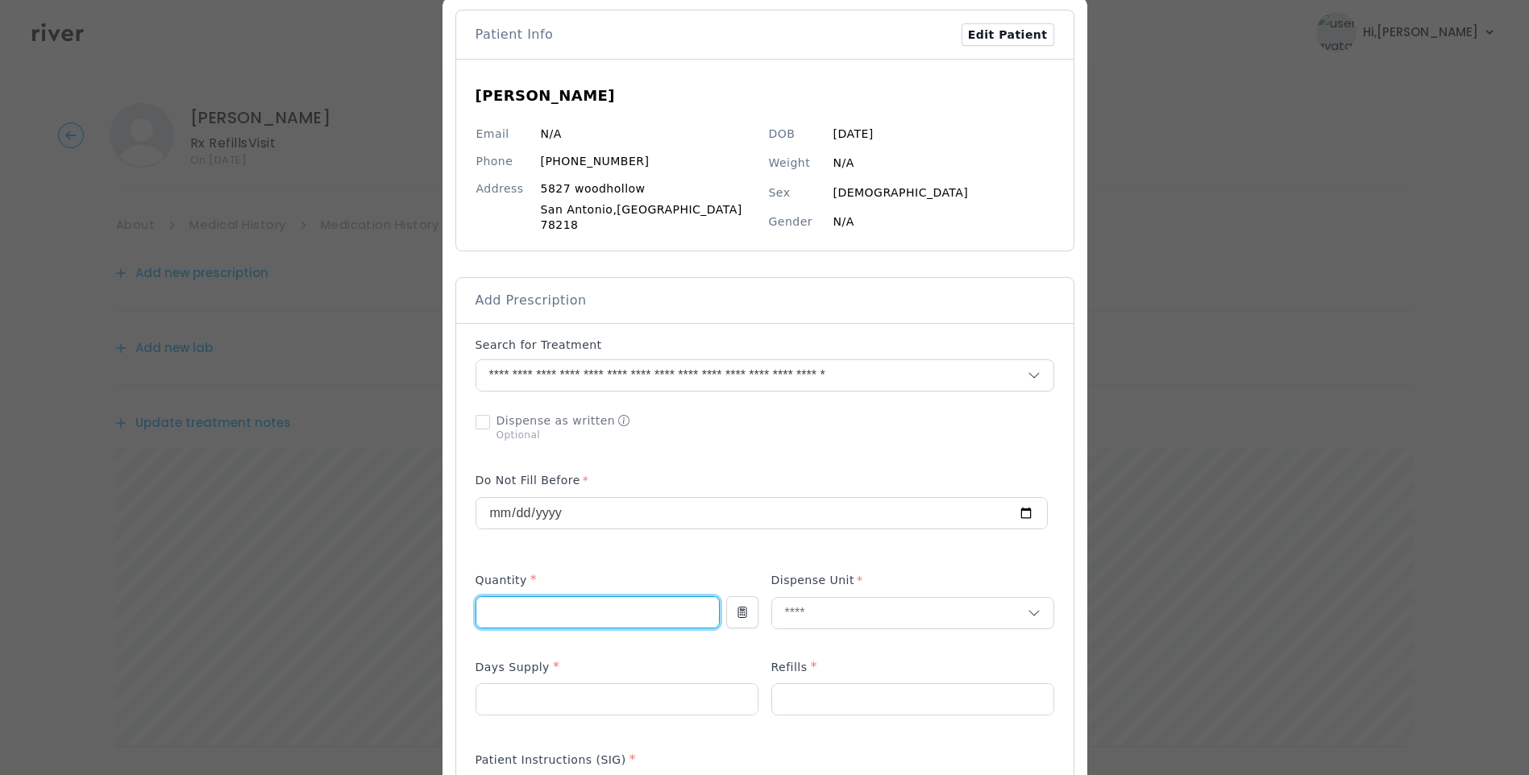
drag, startPoint x: 511, startPoint y: 605, endPoint x: 476, endPoint y: 605, distance: 34.7
click at [476, 605] on input "*" at bounding box center [597, 612] width 243 height 31
type input "*"
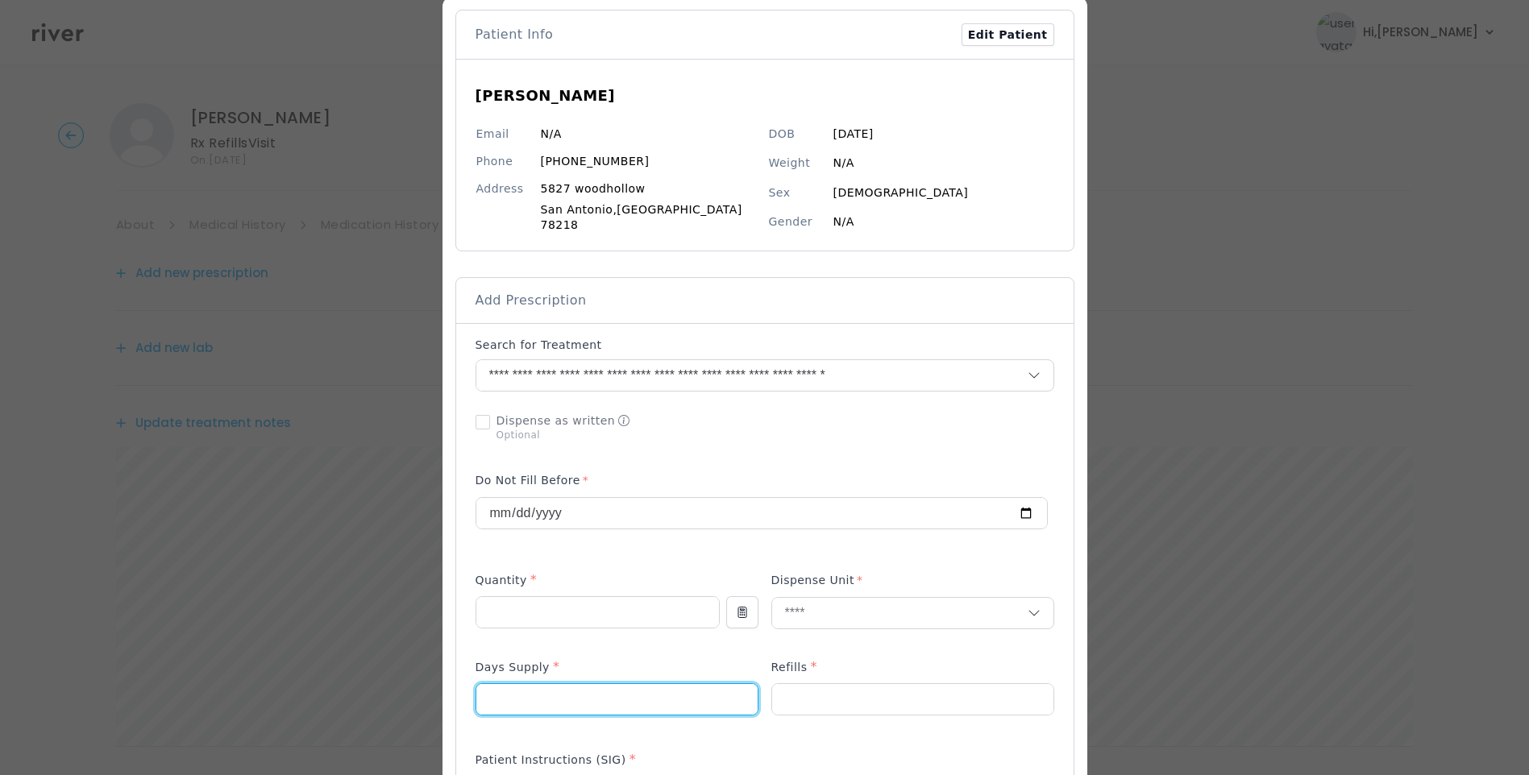
drag, startPoint x: 526, startPoint y: 693, endPoint x: 405, endPoint y: 688, distance: 121.0
click at [405, 688] on div "​" at bounding box center [764, 767] width 1529 height 1697
type input "**"
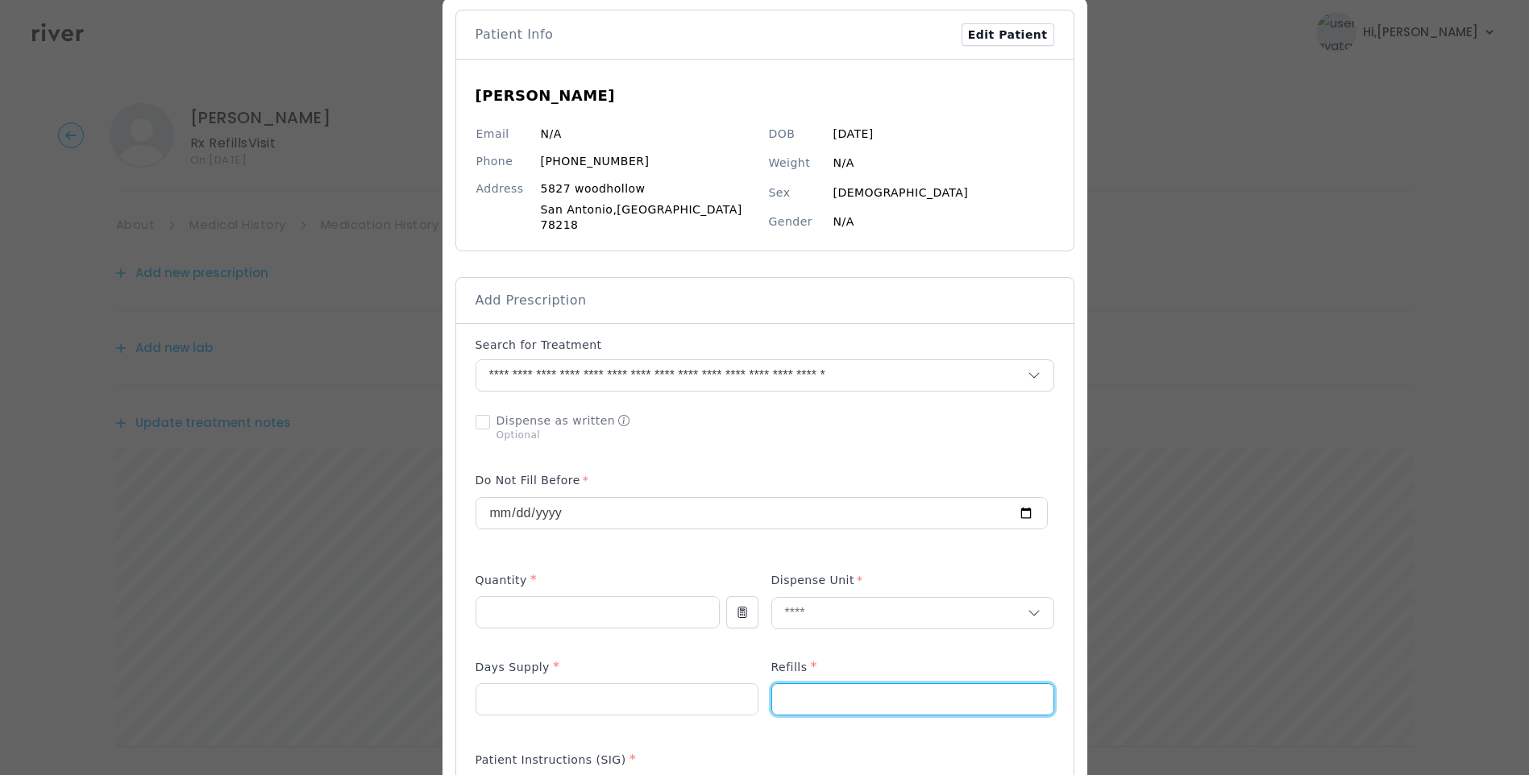
click at [758, 690] on div at bounding box center [765, 696] width 579 height 77
type input "*"
click at [749, 718] on p at bounding box center [617, 725] width 283 height 17
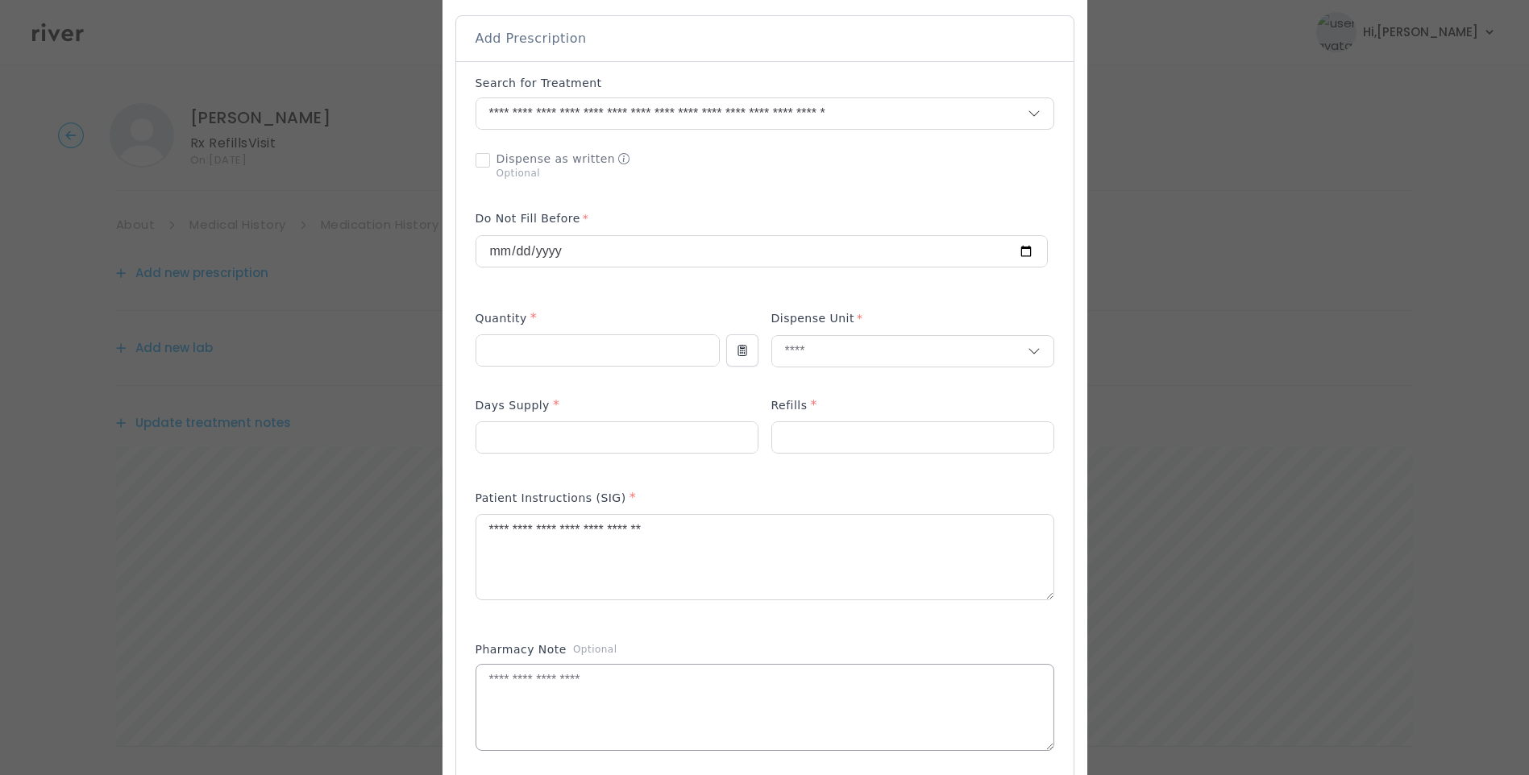
scroll to position [403, 0]
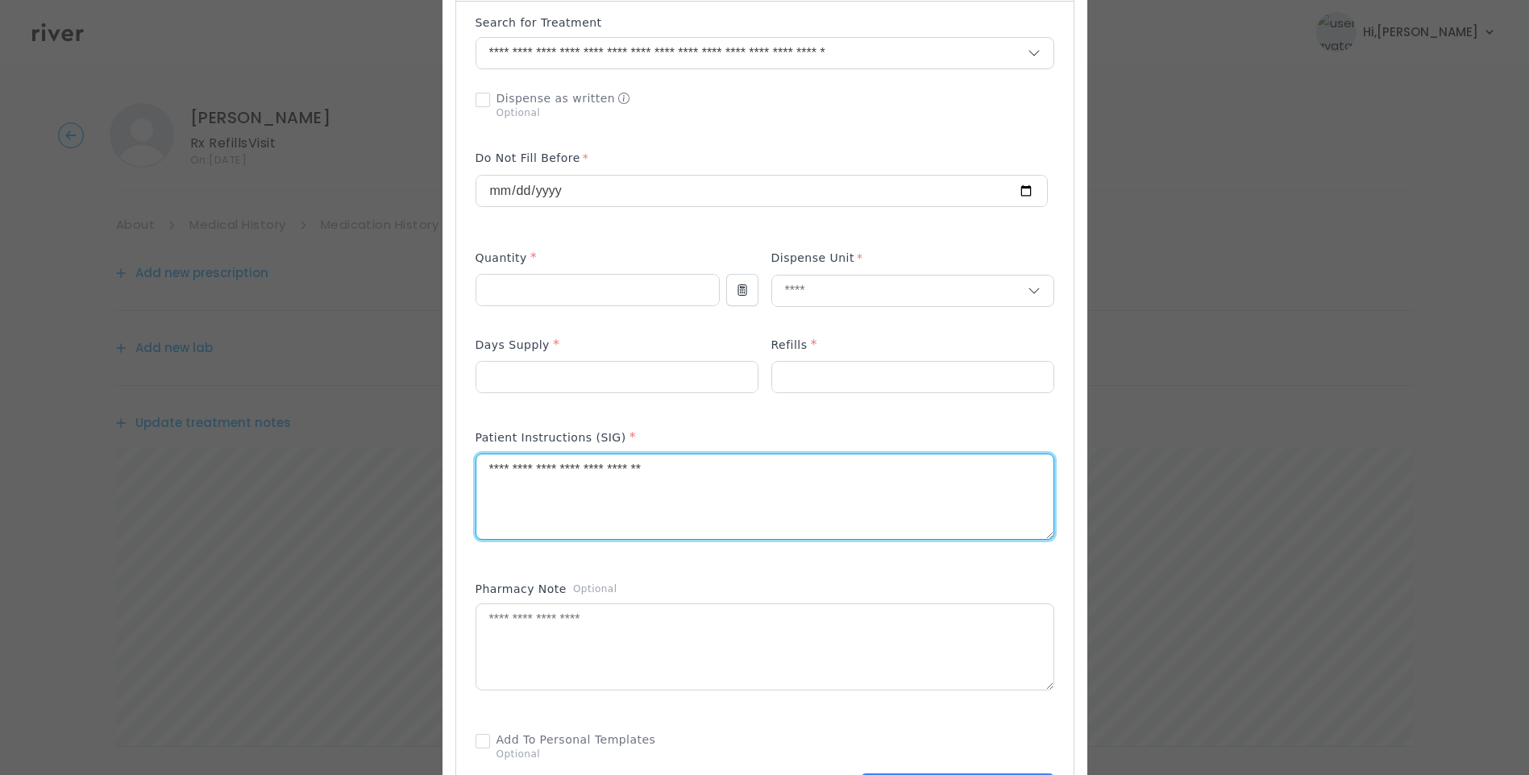
click at [476, 463] on textarea "**********" at bounding box center [764, 497] width 577 height 85
click at [688, 463] on textarea "**********" at bounding box center [764, 497] width 577 height 85
click at [751, 463] on textarea "**********" at bounding box center [764, 497] width 577 height 85
type textarea "**********"
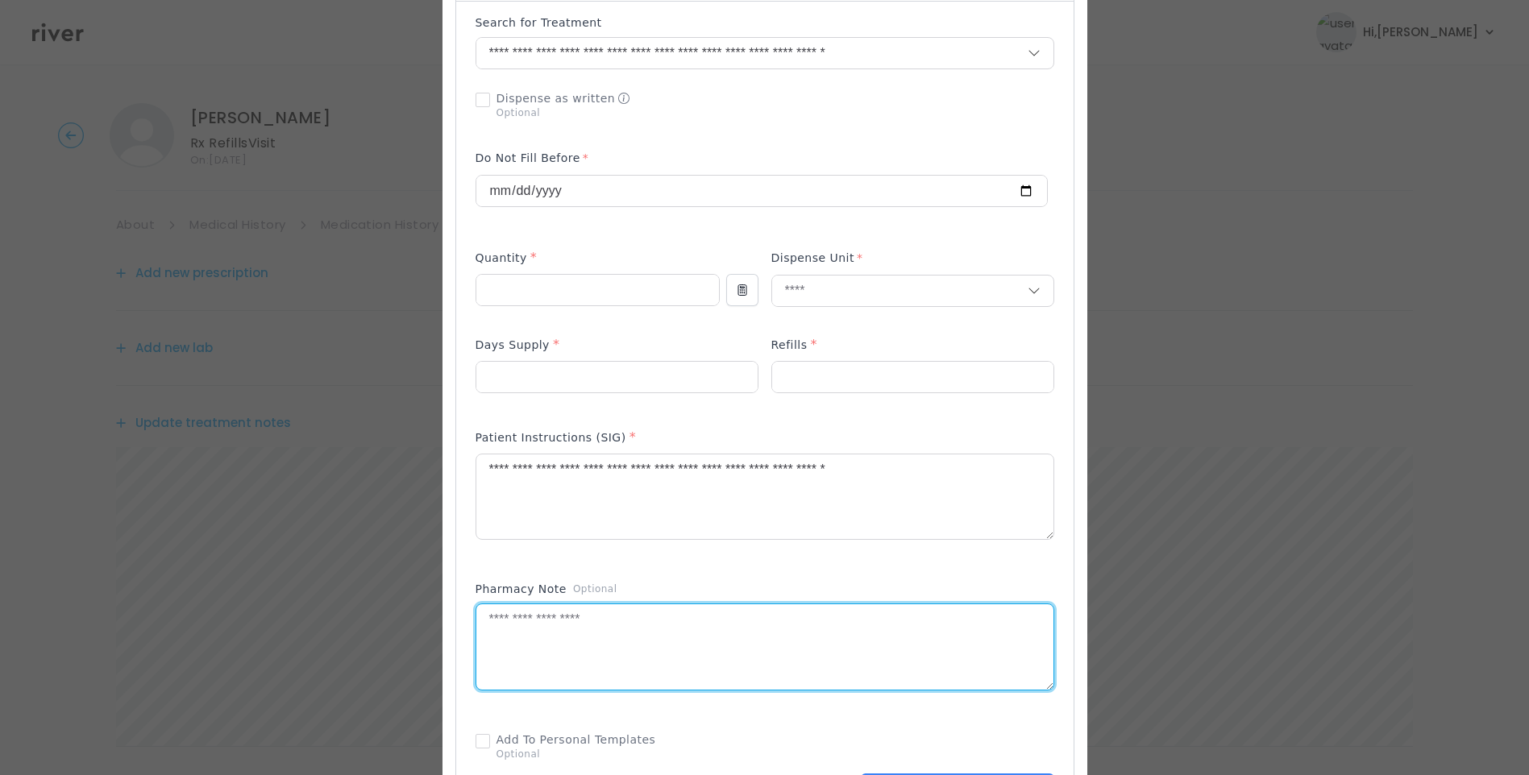
click at [584, 656] on textarea at bounding box center [764, 647] width 577 height 85
click at [701, 621] on textarea "**********" at bounding box center [764, 647] width 577 height 85
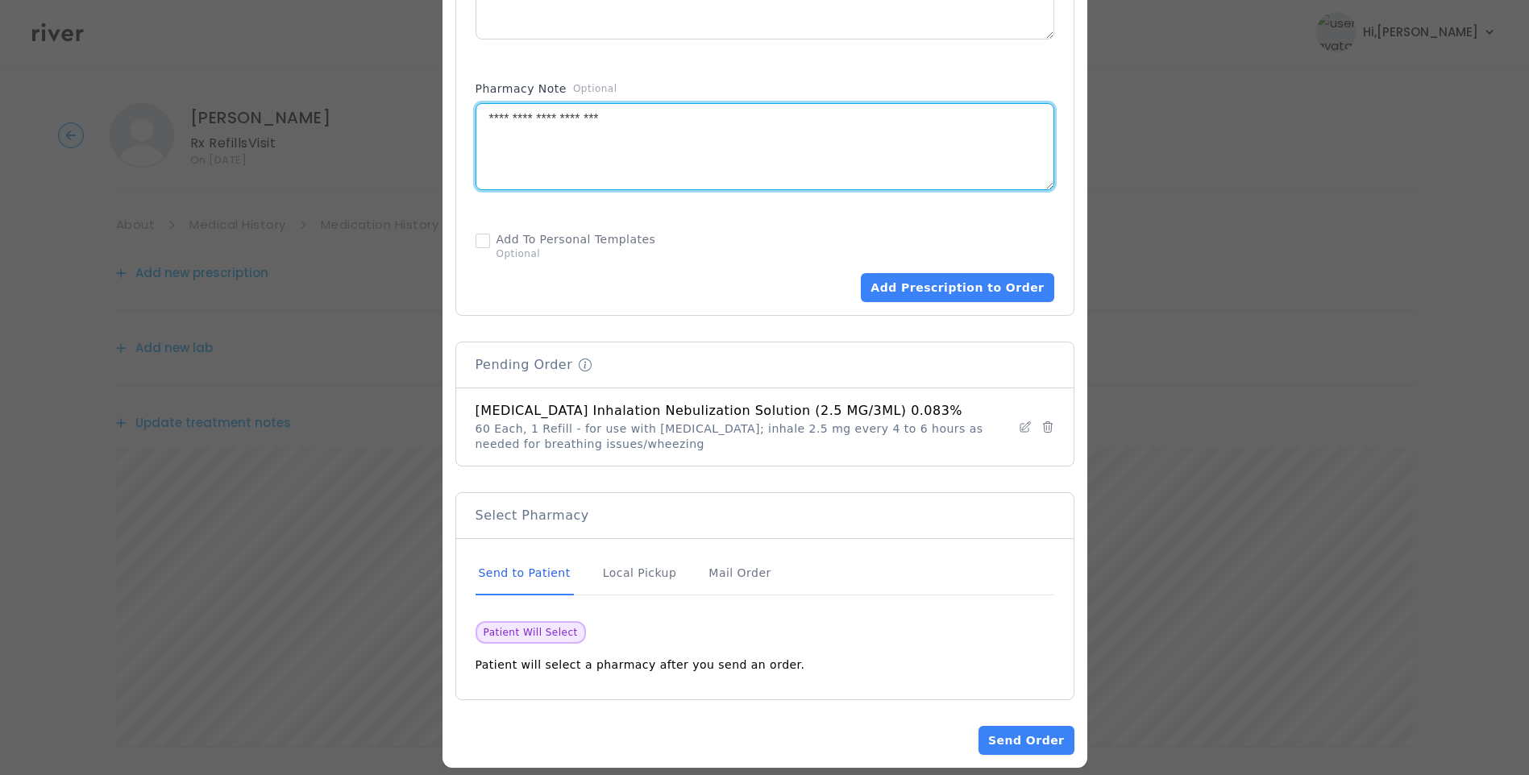
scroll to position [915, 0]
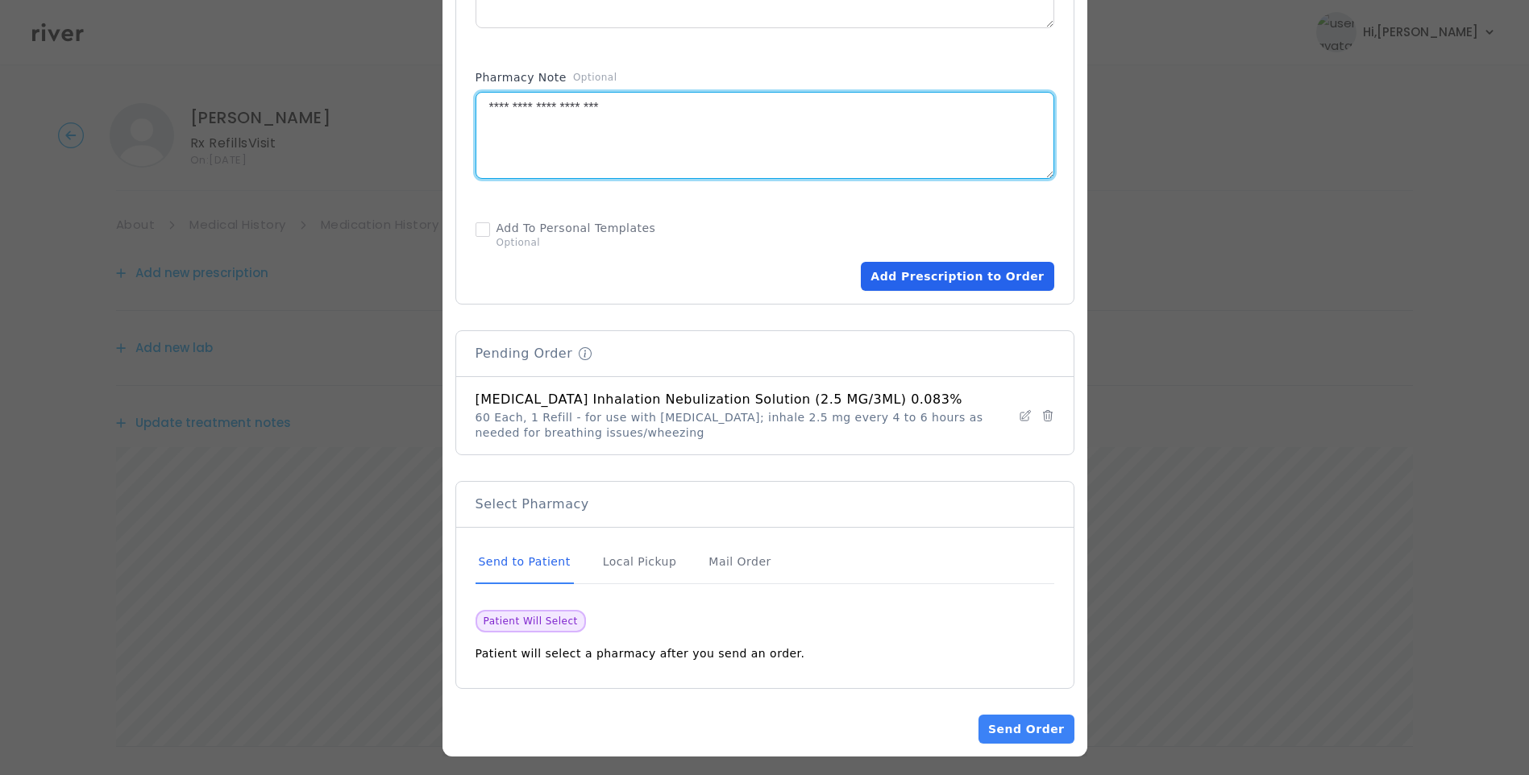
type textarea "**********"
click at [1004, 264] on button "Add Prescription to Order" at bounding box center [957, 276] width 193 height 29
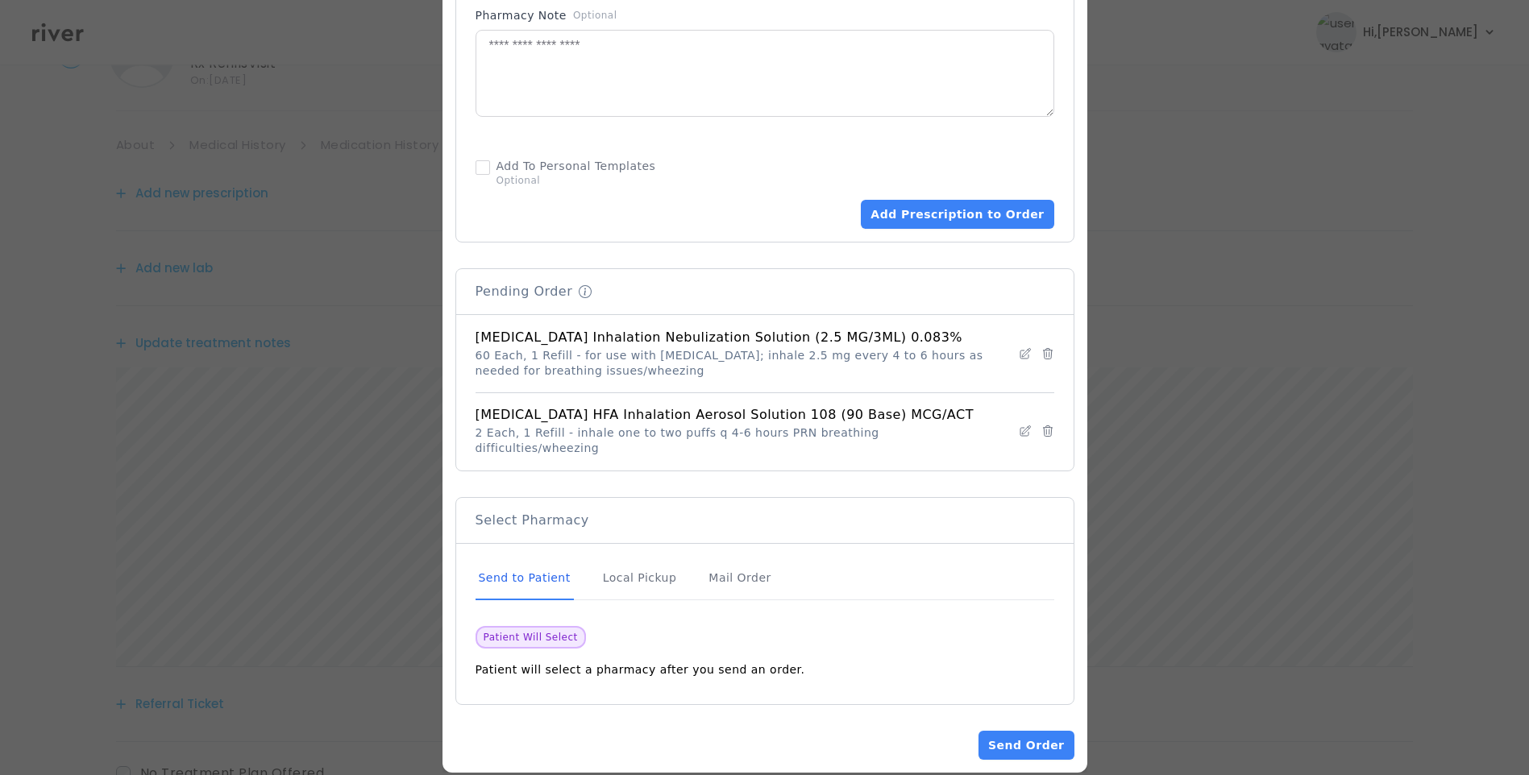
scroll to position [199, 0]
click at [537, 557] on div "Send to Patient" at bounding box center [525, 579] width 98 height 44
click at [1050, 731] on button "Send Order" at bounding box center [1026, 745] width 95 height 29
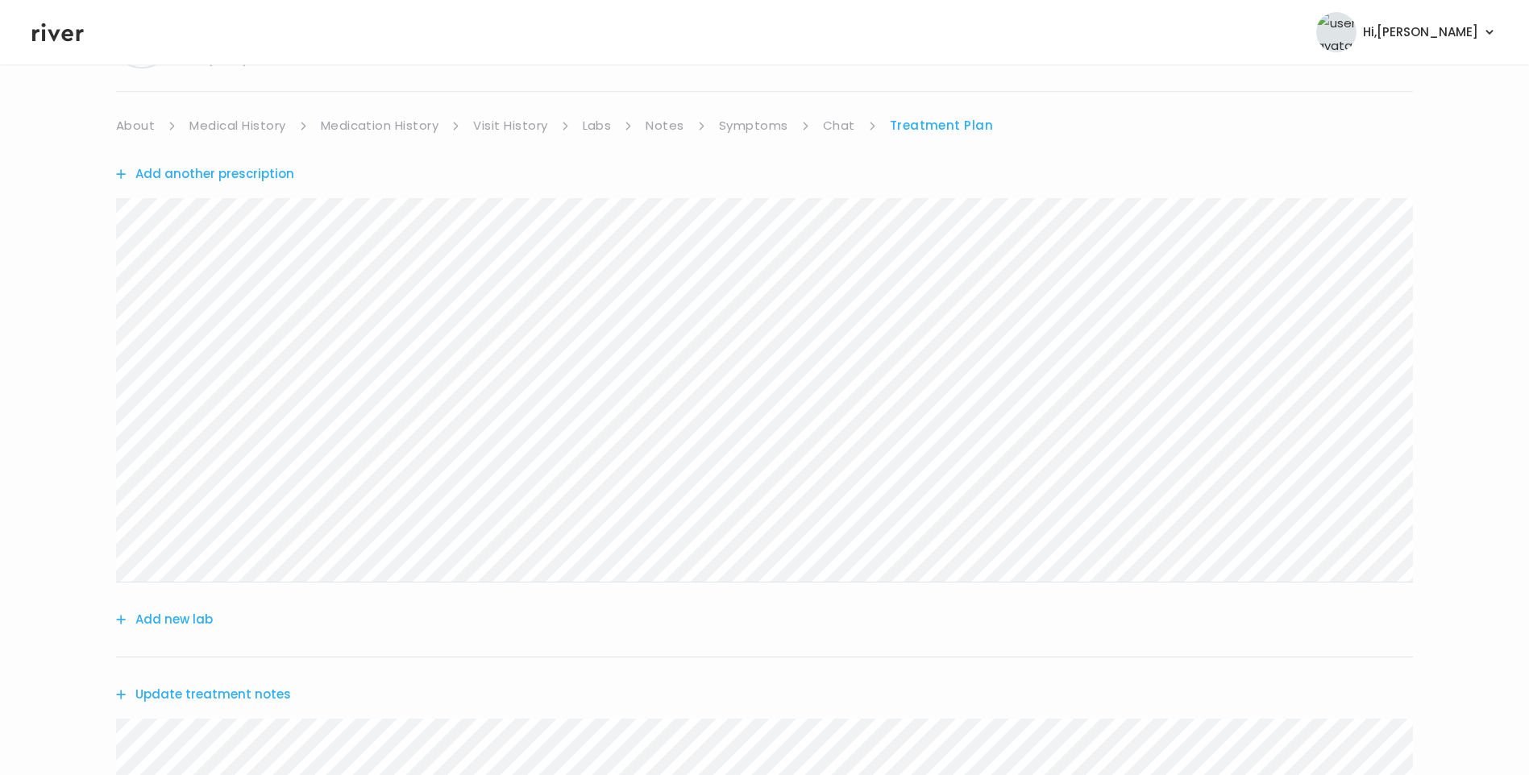
scroll to position [0, 0]
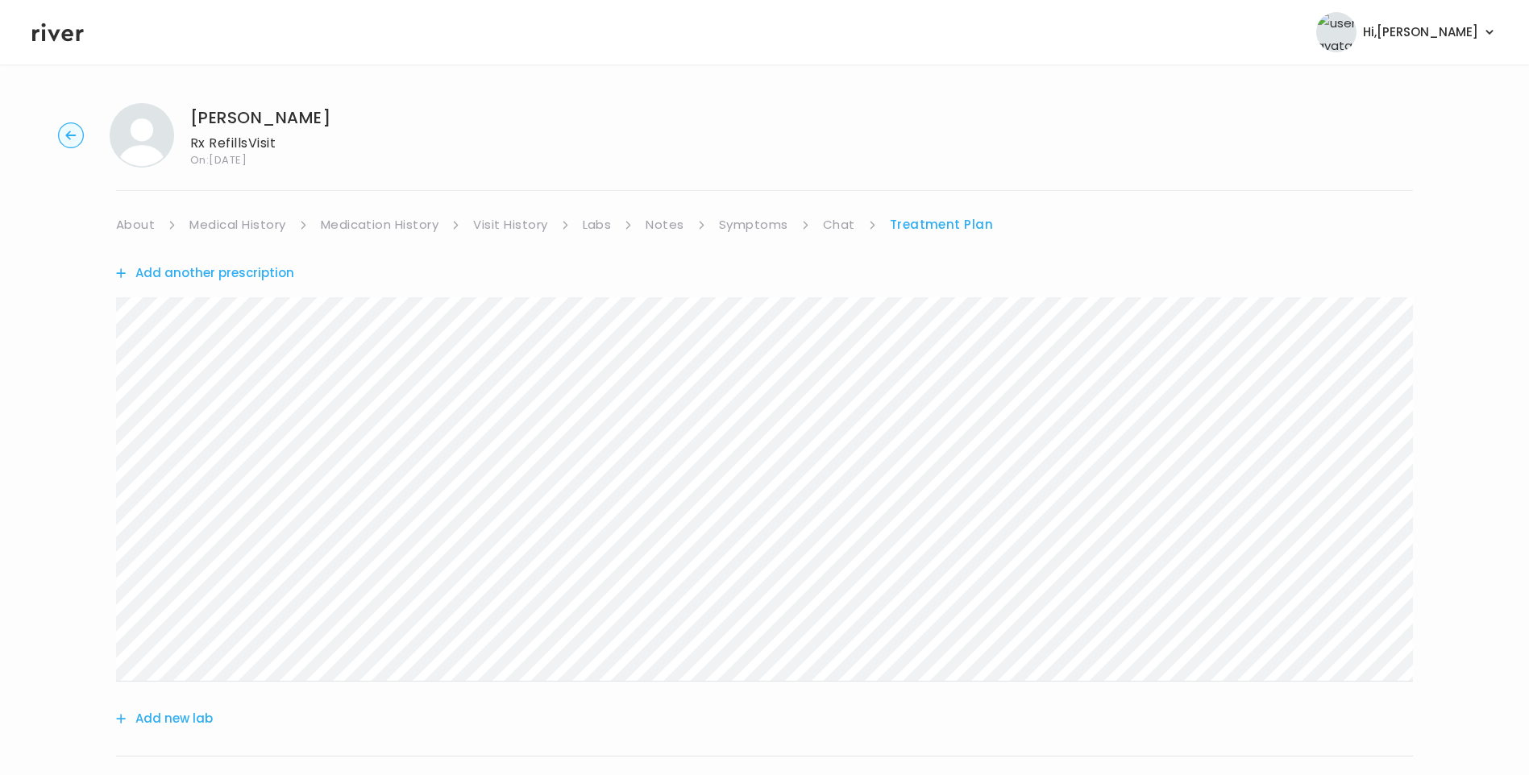
click at [136, 219] on link "About" at bounding box center [135, 225] width 39 height 23
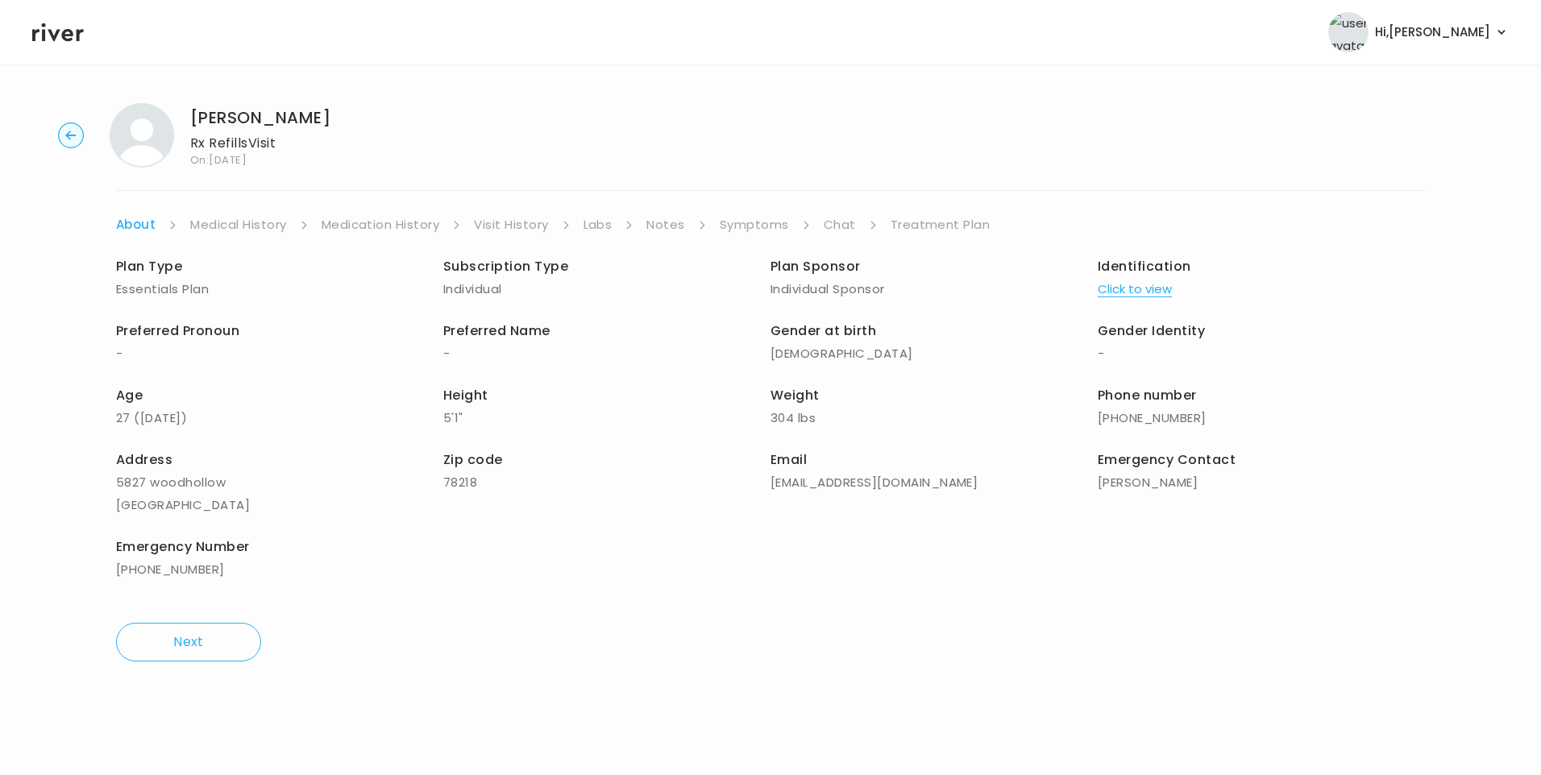
click at [964, 229] on link "Treatment Plan" at bounding box center [941, 225] width 100 height 23
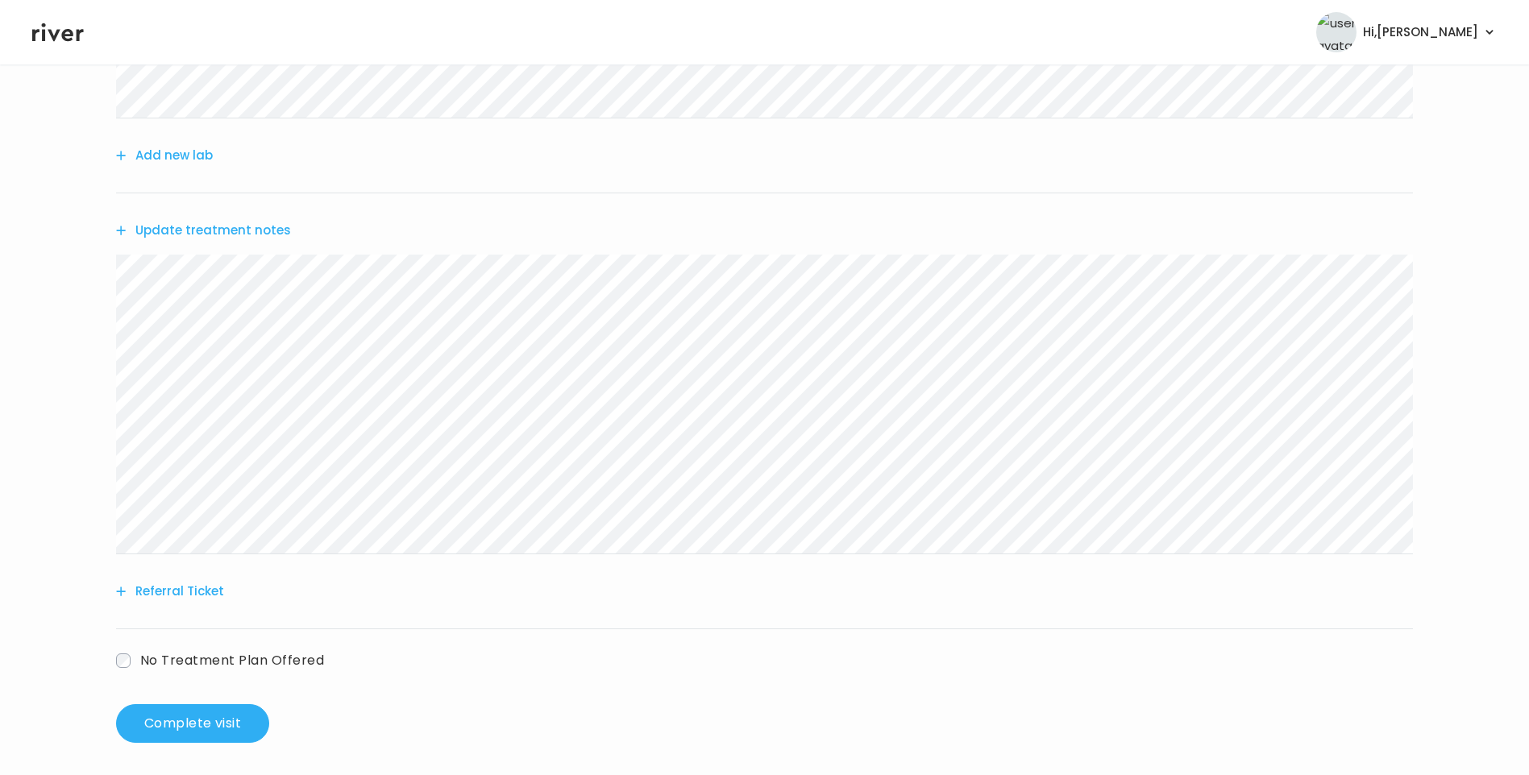
scroll to position [570, 0]
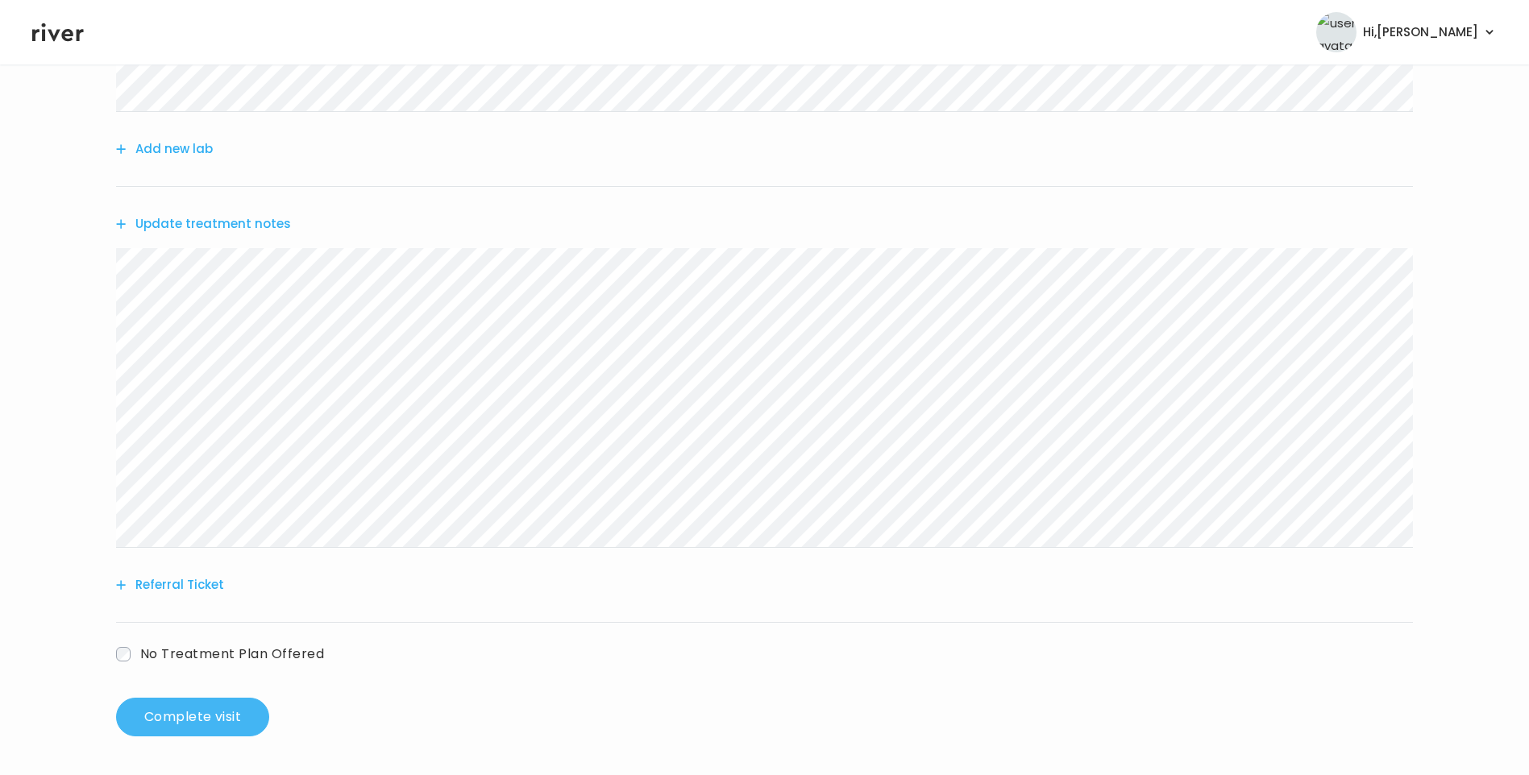
click at [222, 706] on button "Complete visit" at bounding box center [192, 717] width 153 height 39
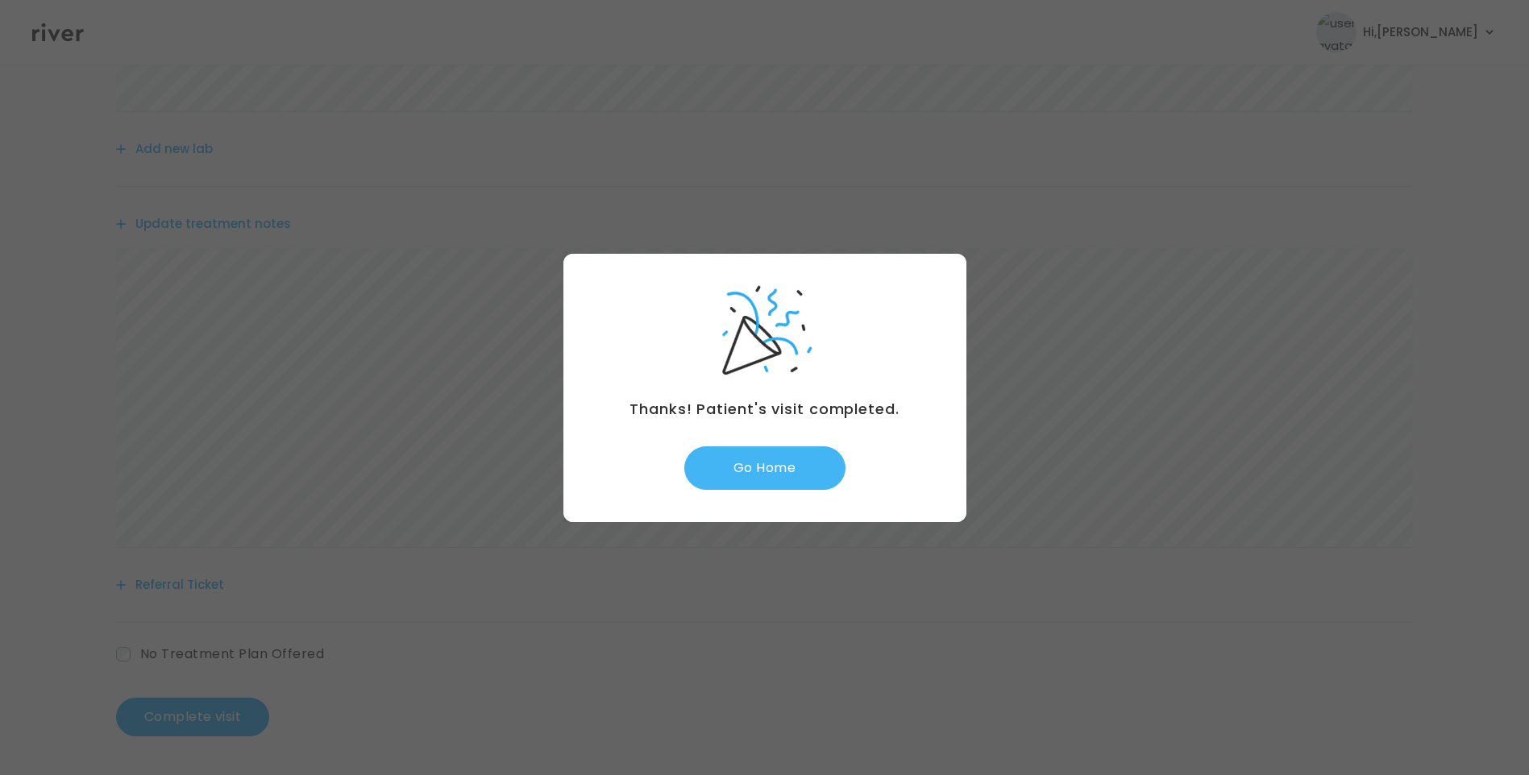
click at [796, 478] on button "Go Home" at bounding box center [764, 469] width 161 height 44
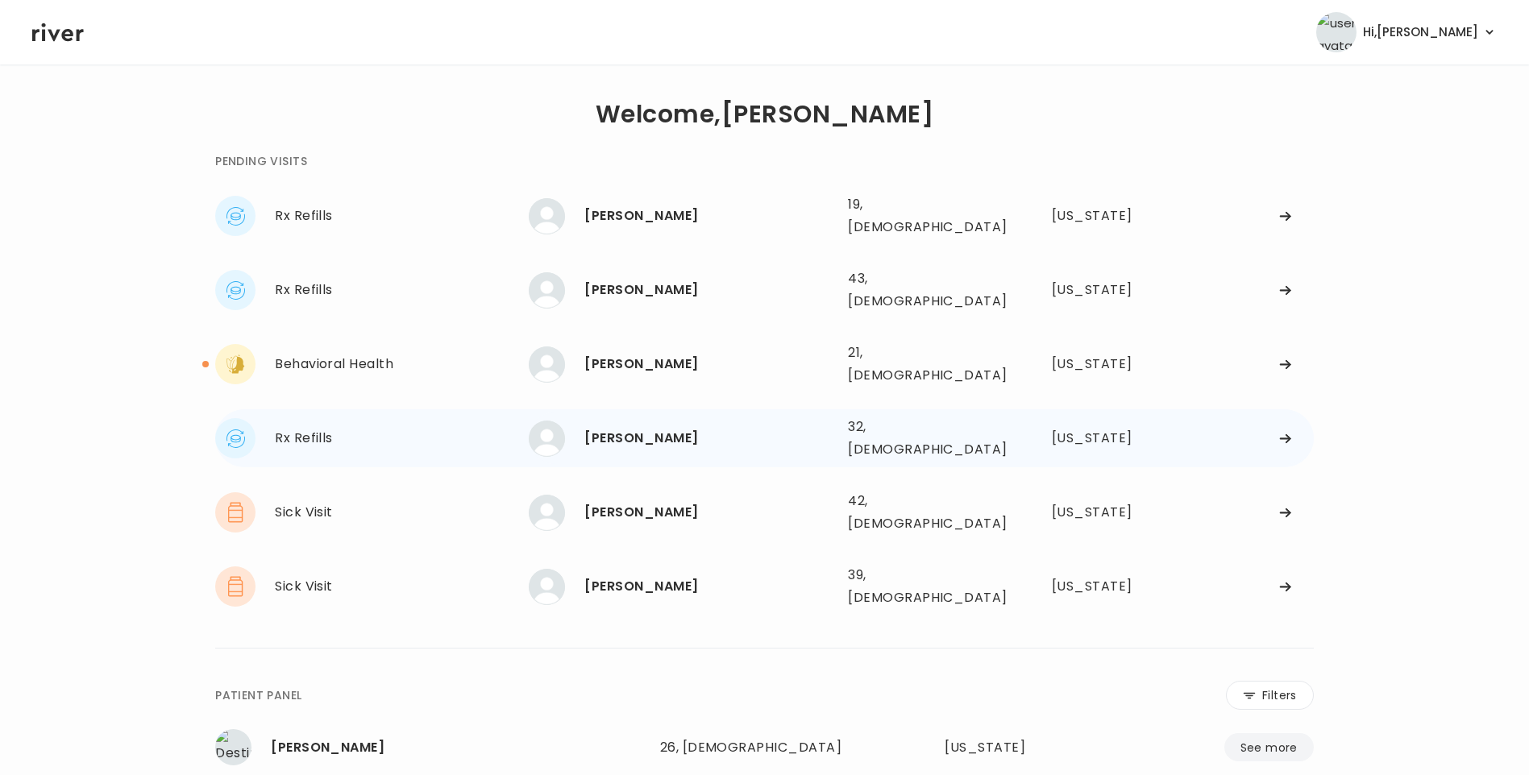
click at [746, 427] on div "[PERSON_NAME]" at bounding box center [709, 438] width 251 height 23
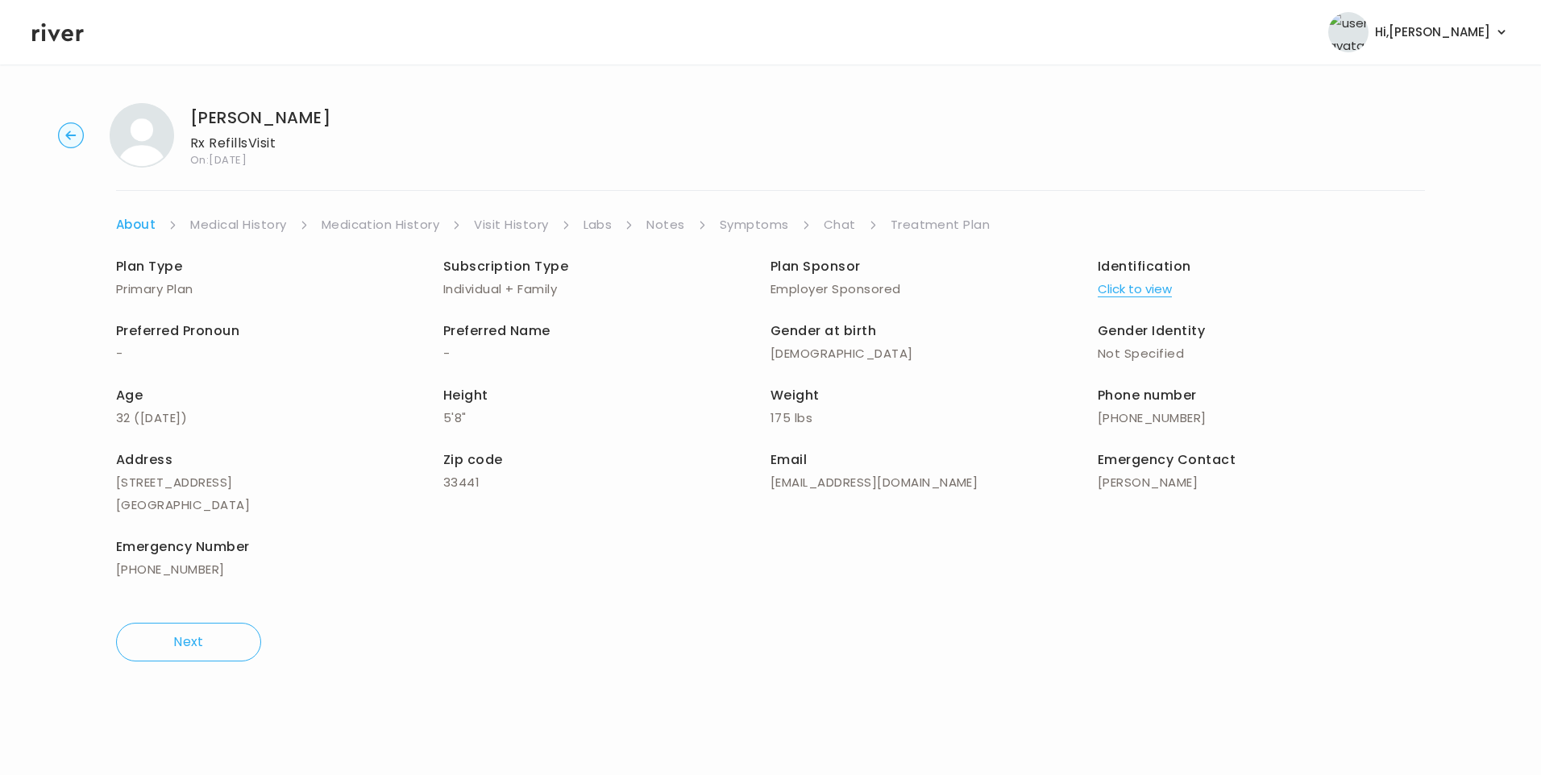
click at [492, 225] on link "Visit History" at bounding box center [511, 225] width 74 height 23
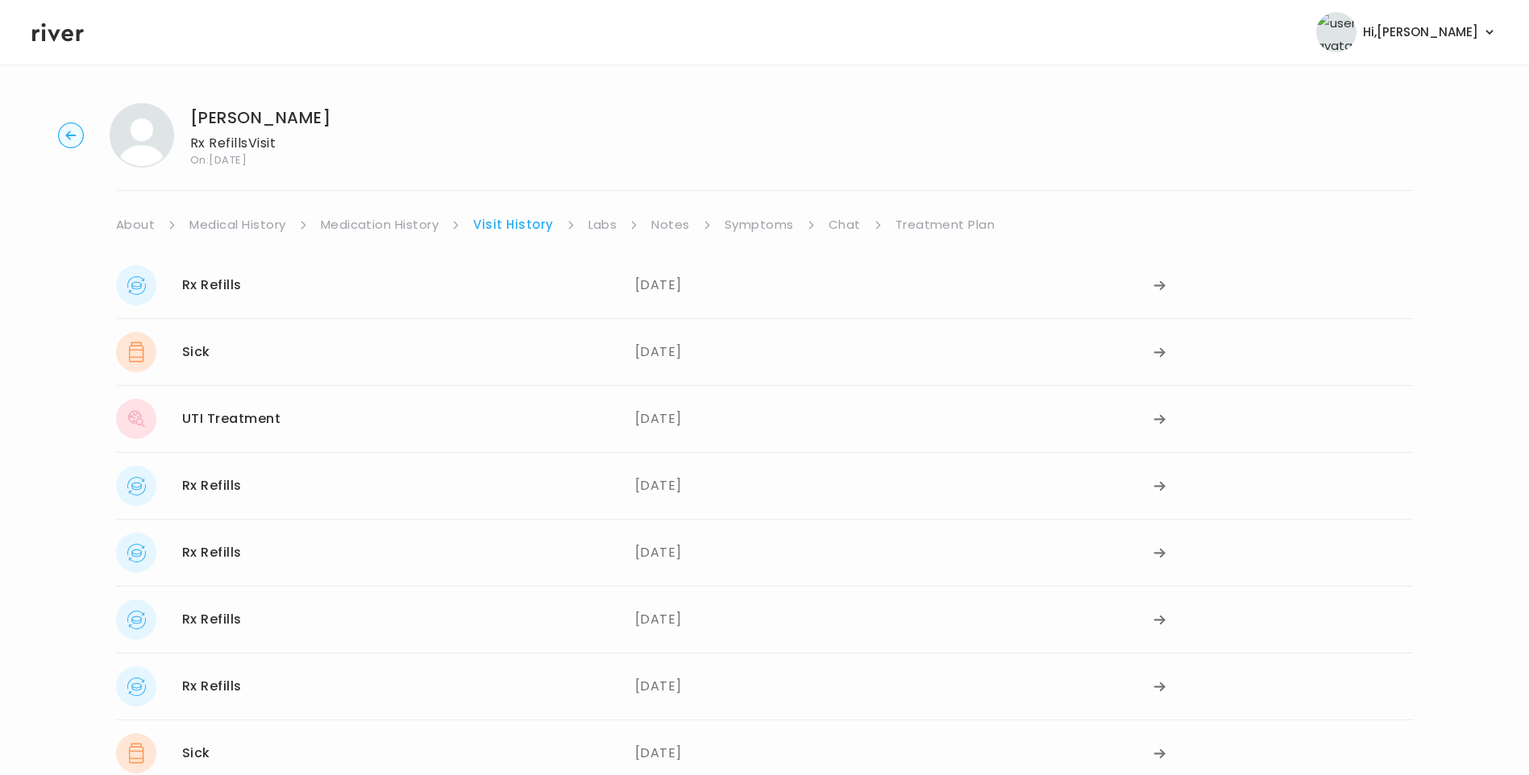
click at [767, 219] on link "Symptoms" at bounding box center [759, 225] width 69 height 23
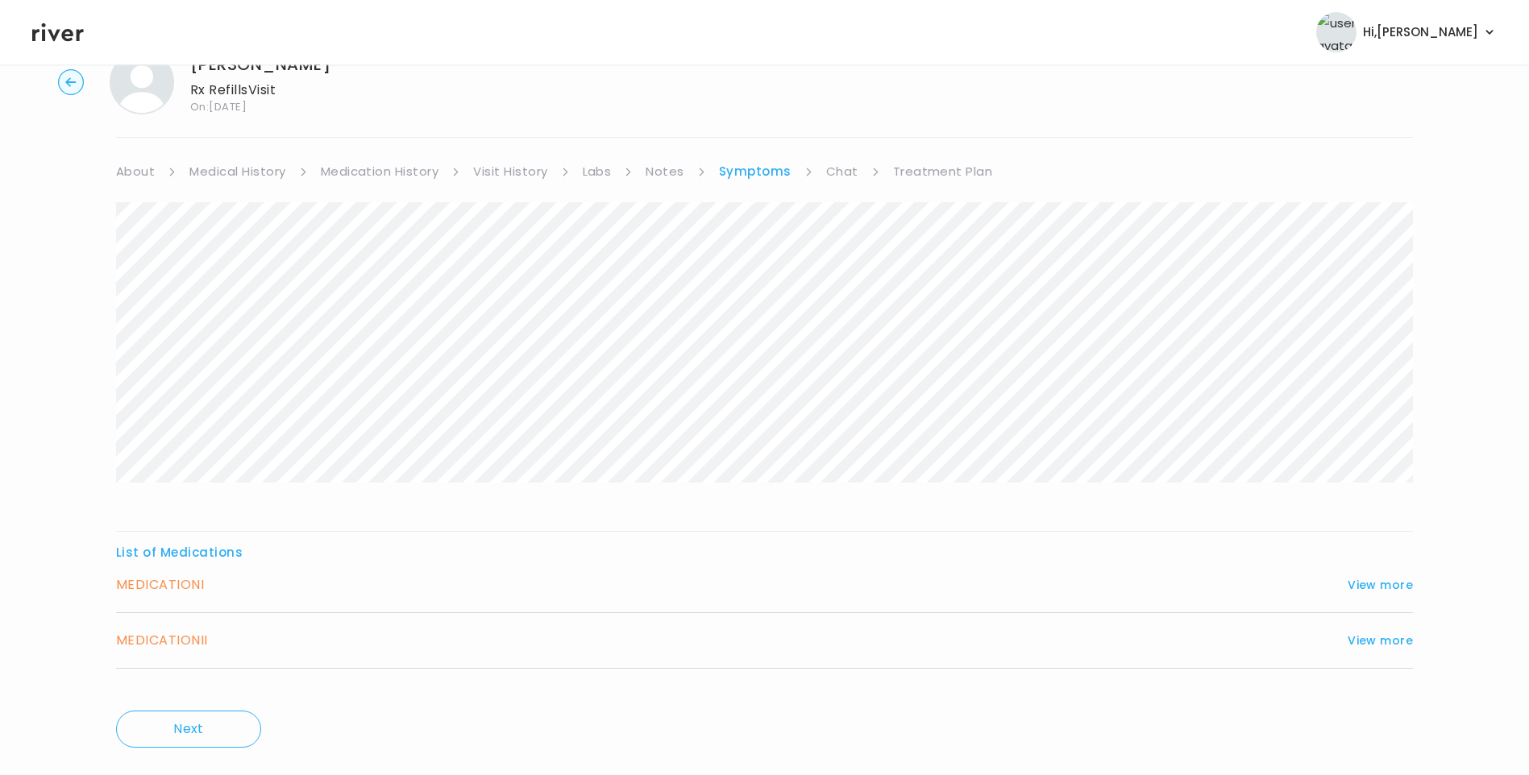
scroll to position [87, 0]
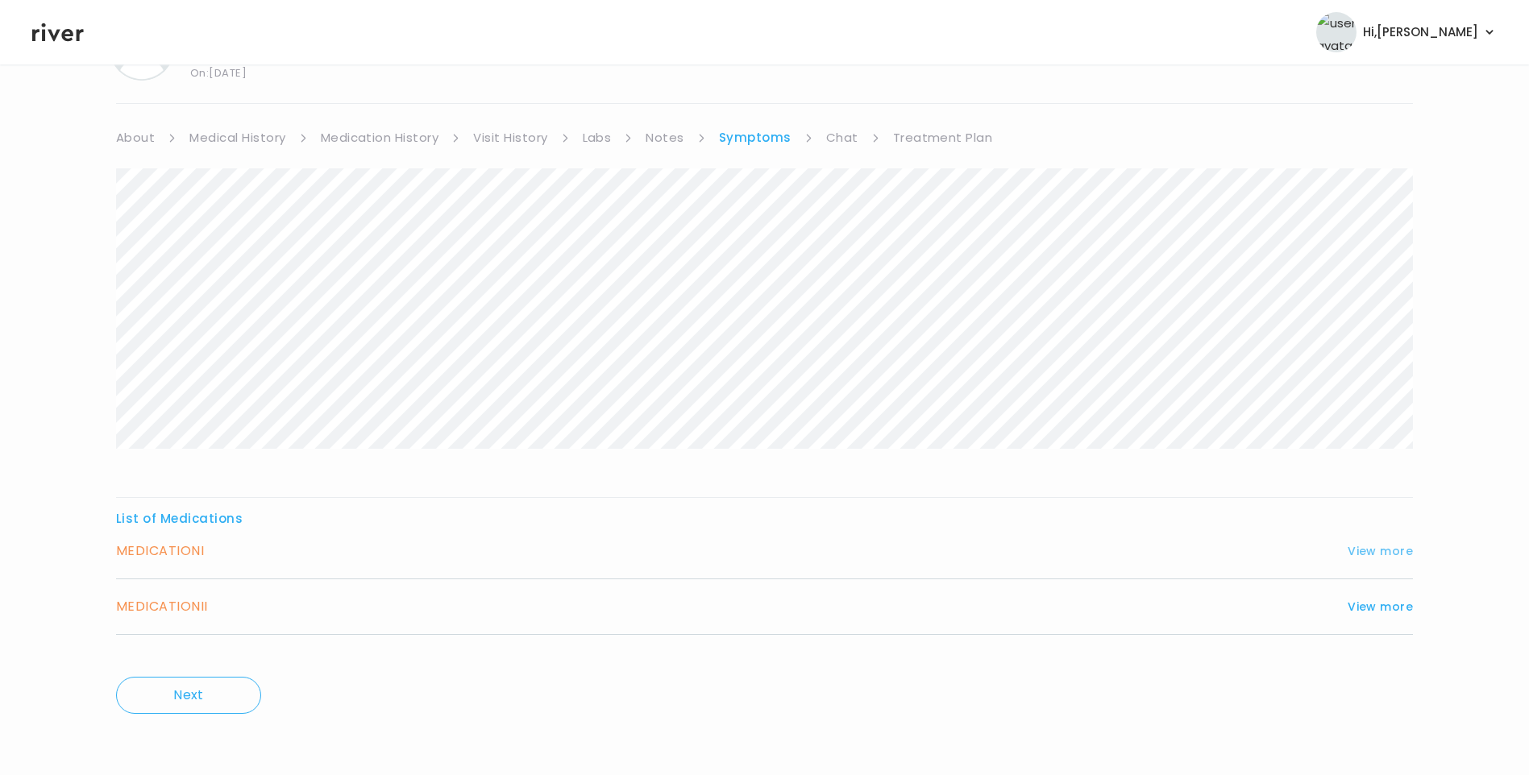
click at [1368, 555] on button "View more" at bounding box center [1380, 551] width 65 height 19
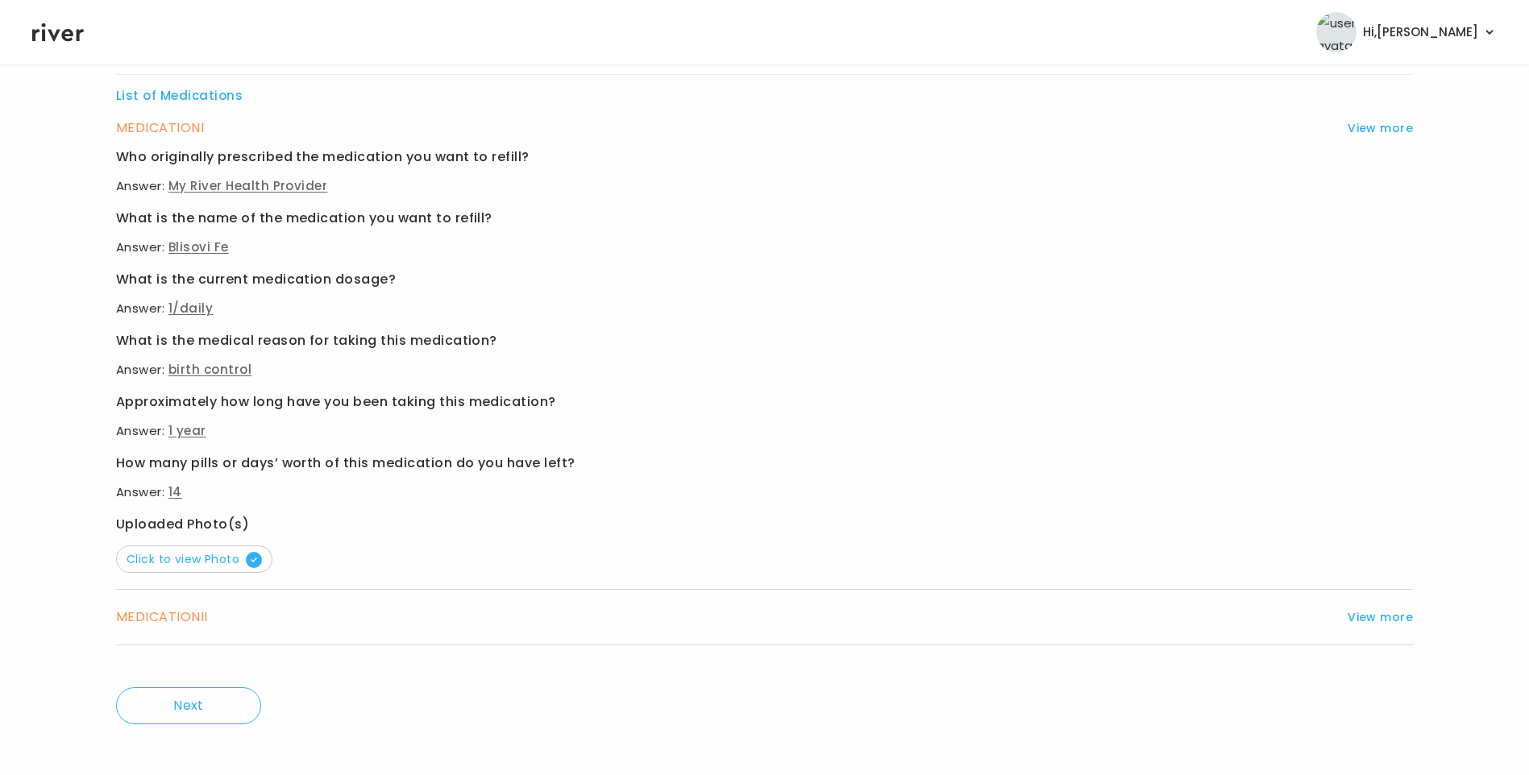
scroll to position [521, 0]
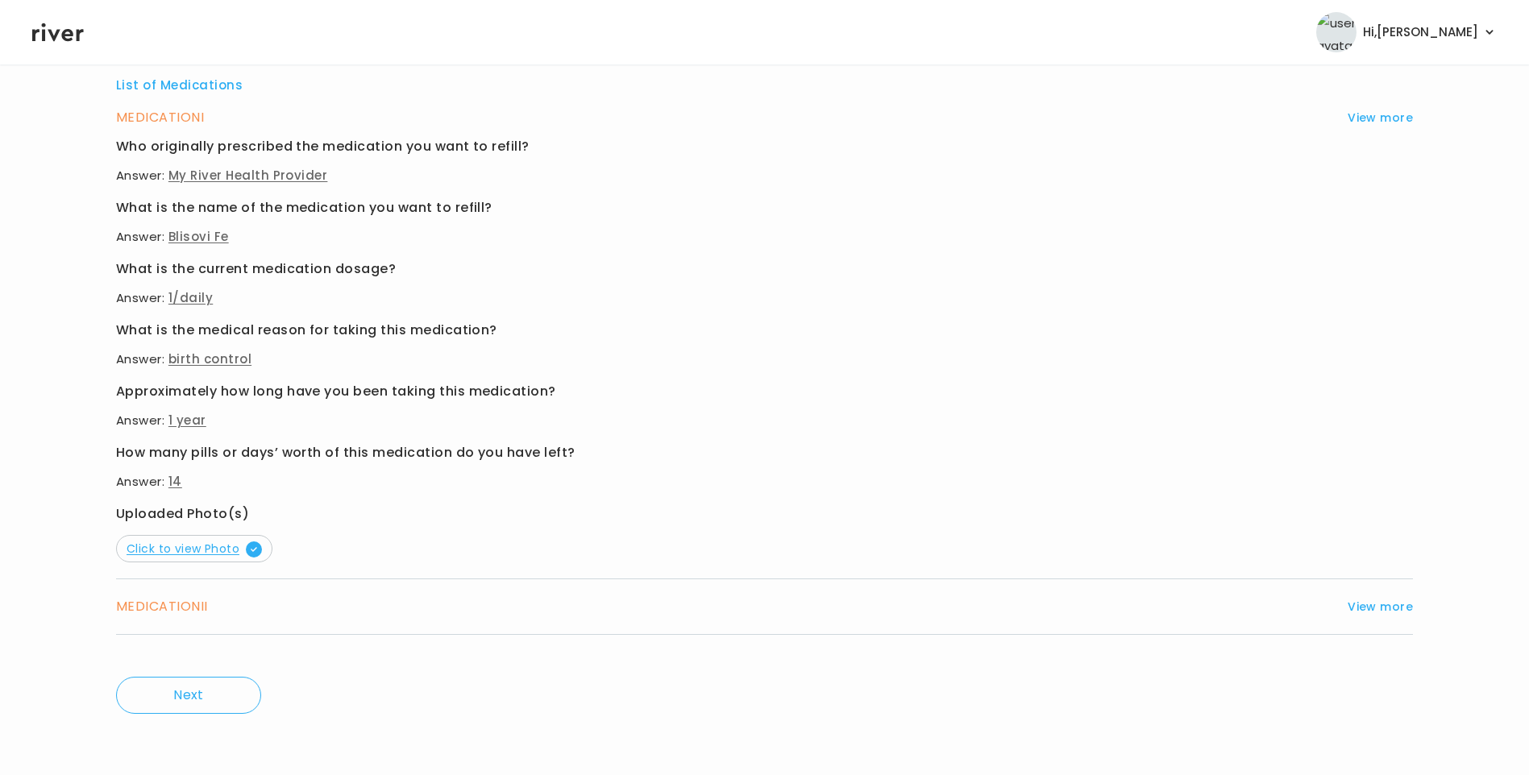
click at [226, 552] on span "Click to view Photo" at bounding box center [194, 549] width 135 height 16
drag, startPoint x: 1358, startPoint y: 610, endPoint x: 1338, endPoint y: 605, distance: 20.7
click at [1357, 609] on button "View more" at bounding box center [1380, 606] width 65 height 19
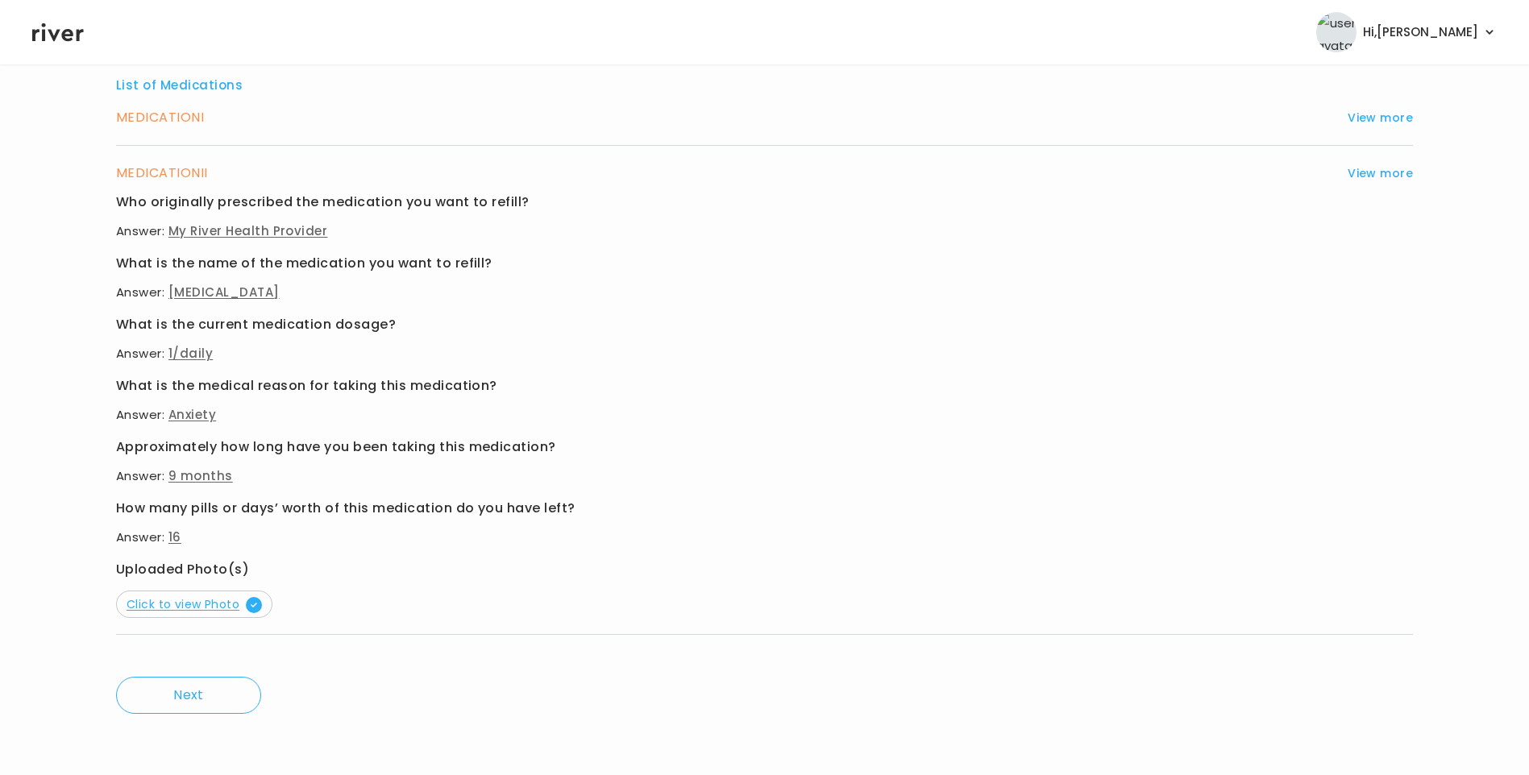
click at [218, 602] on span "Click to view Photo" at bounding box center [194, 604] width 135 height 16
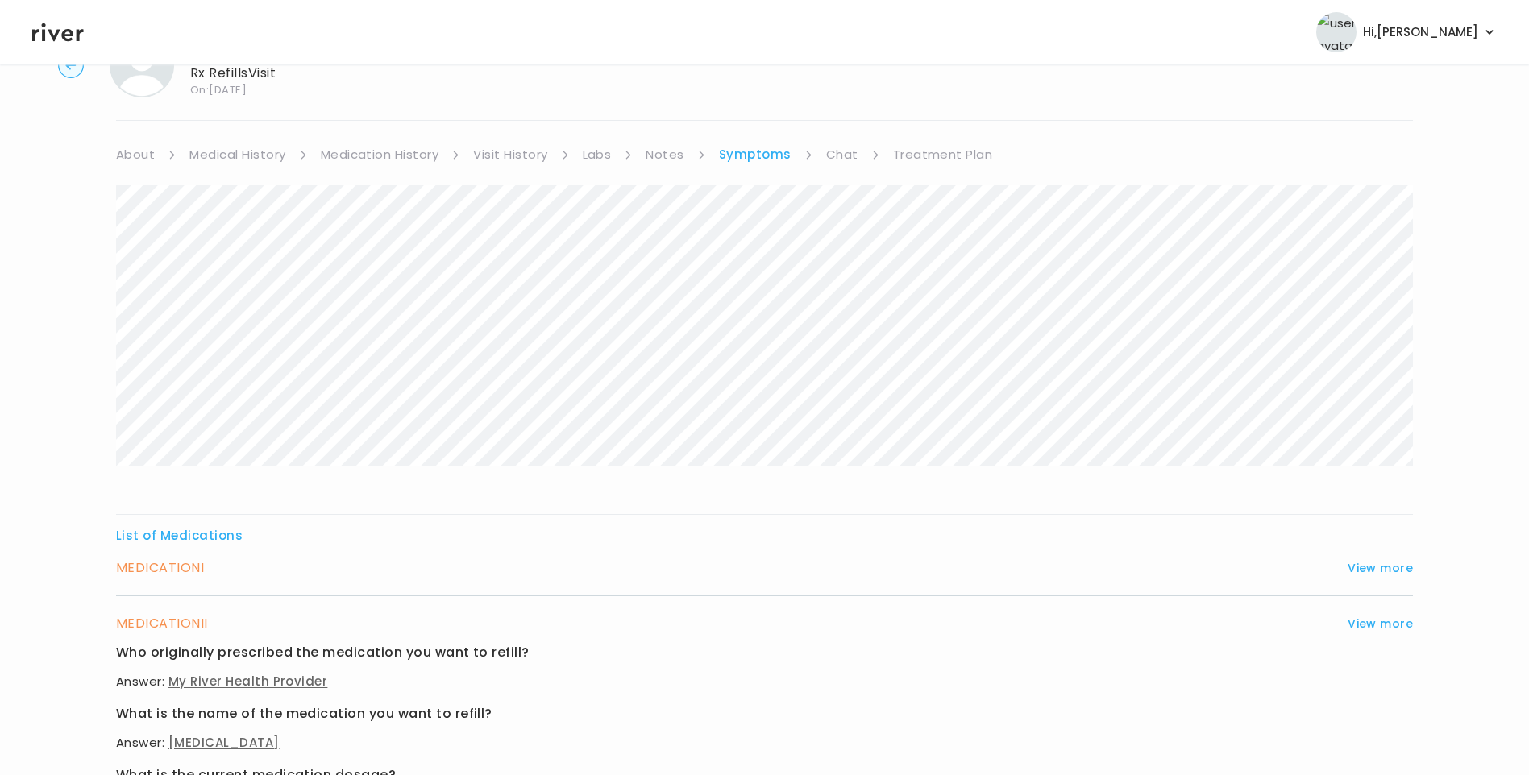
scroll to position [0, 0]
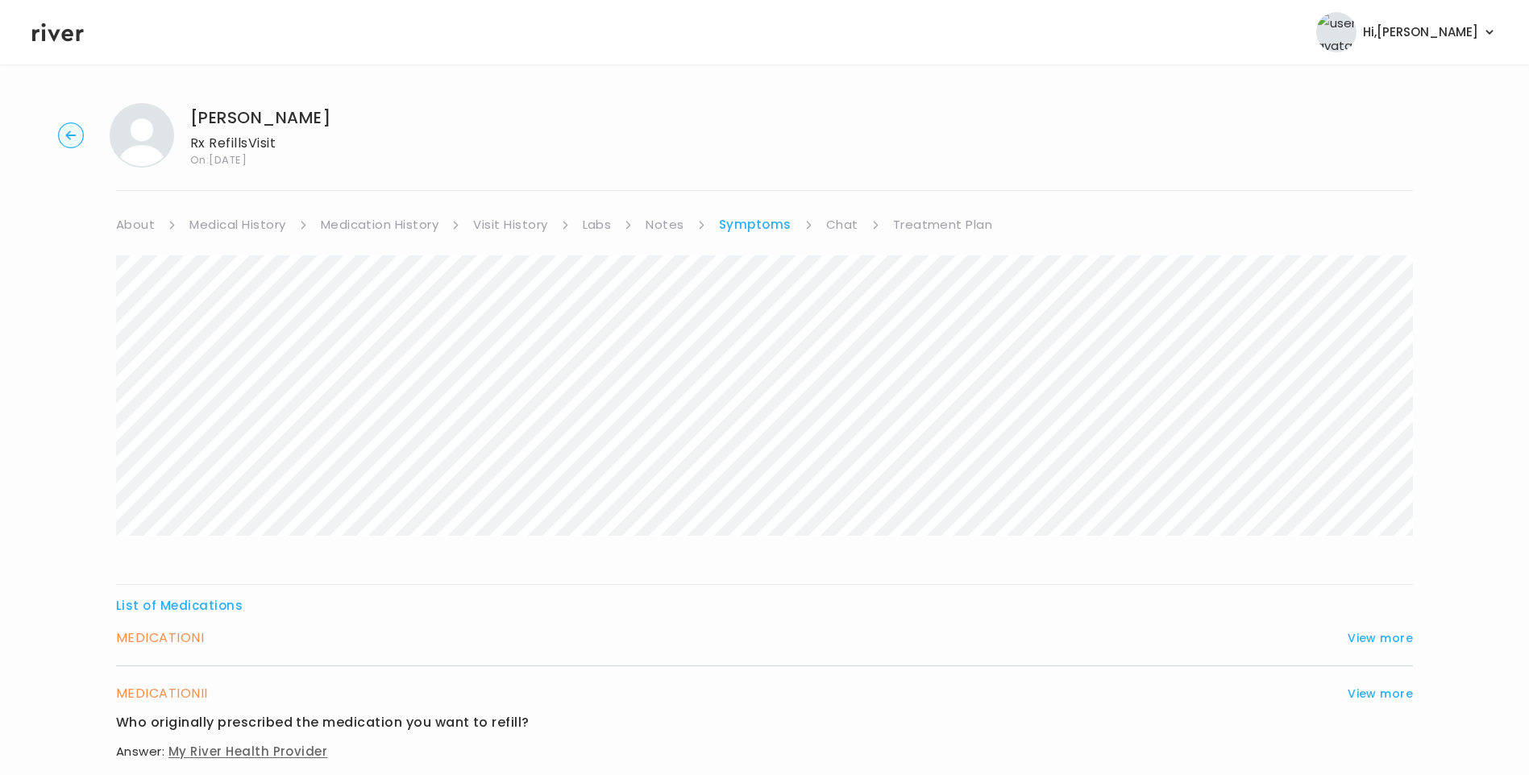
click at [401, 231] on link "Medication History" at bounding box center [380, 225] width 118 height 23
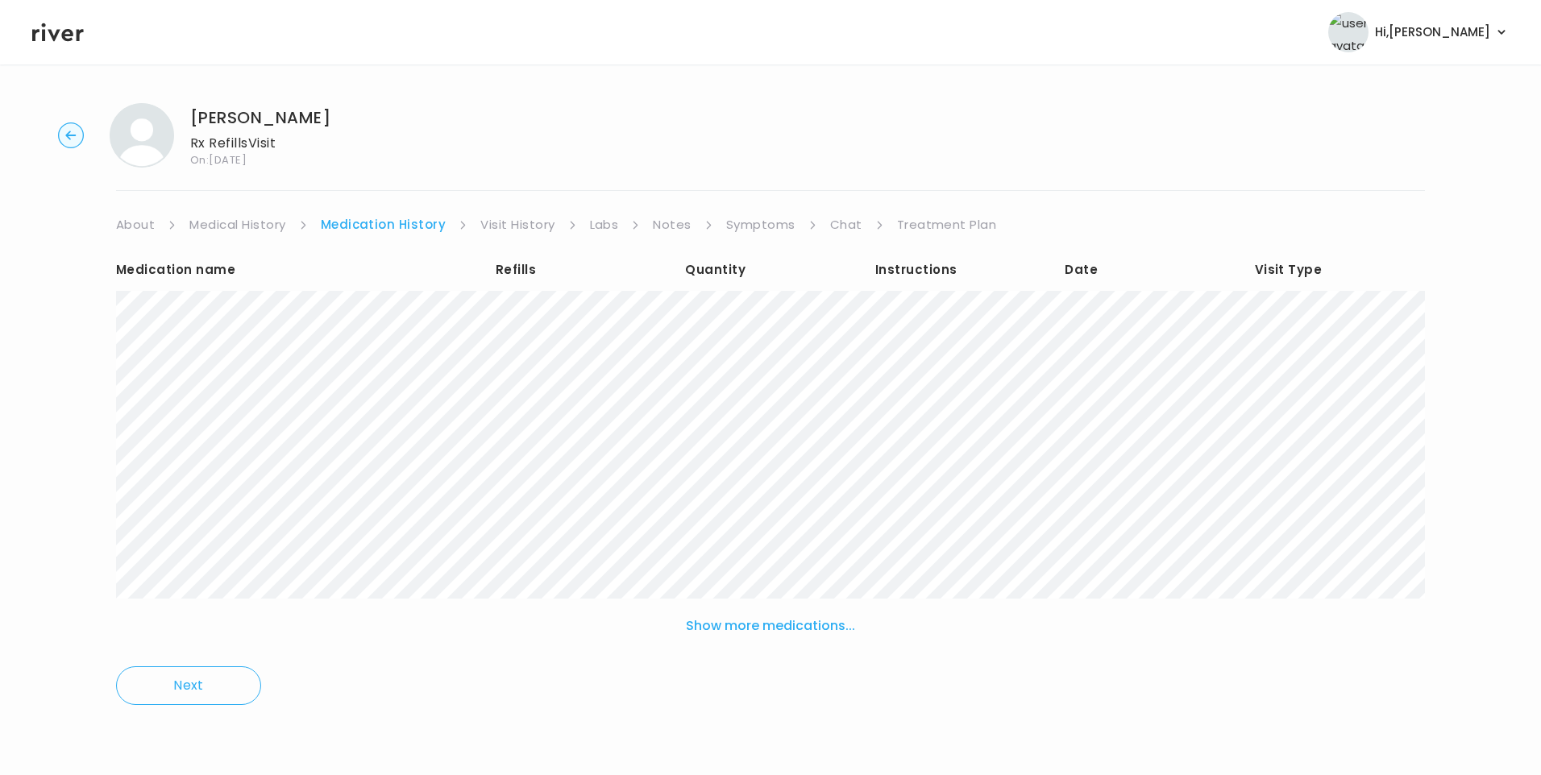
click at [925, 231] on link "Treatment Plan" at bounding box center [947, 225] width 100 height 23
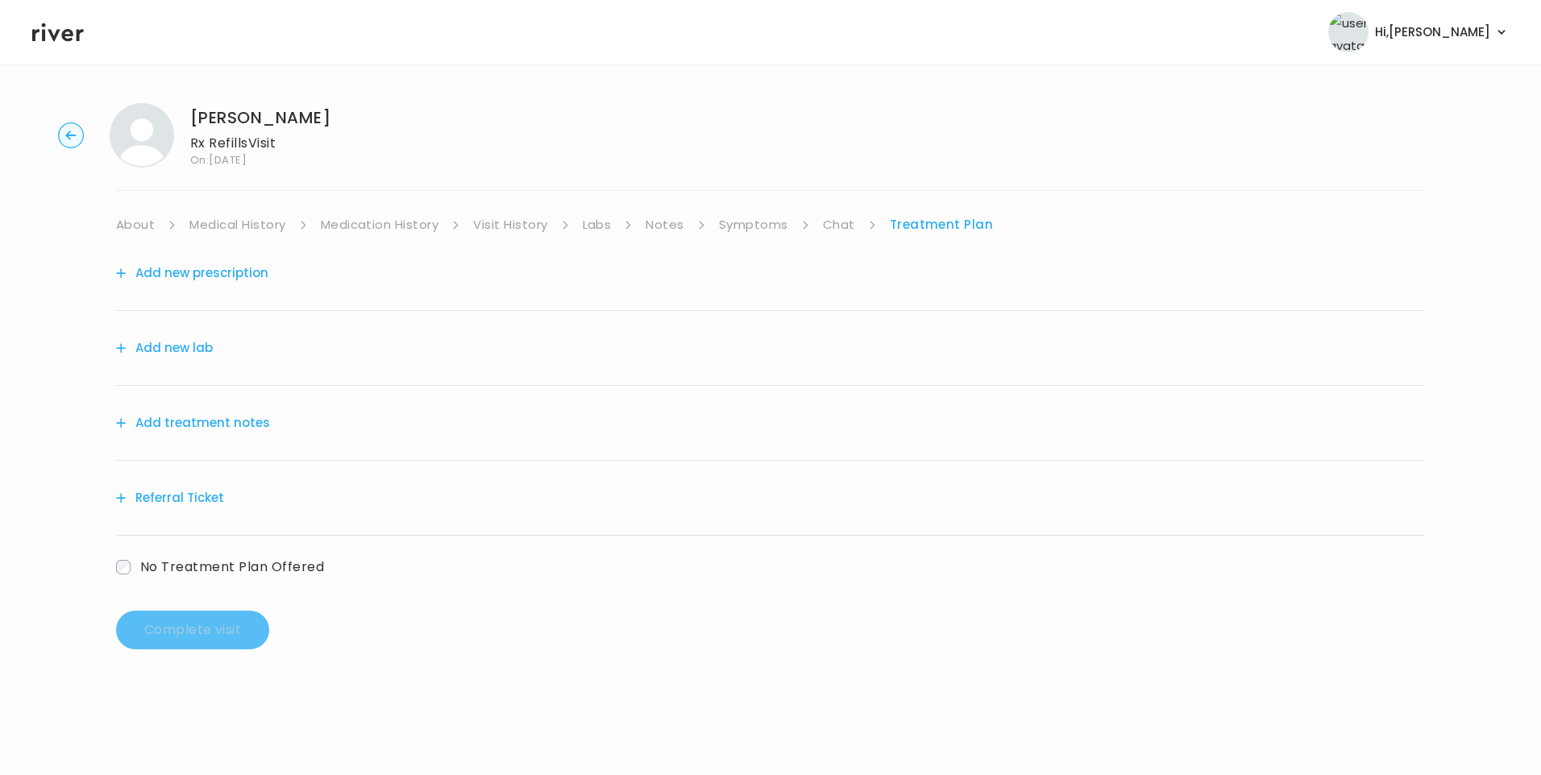
drag, startPoint x: 524, startPoint y: 215, endPoint x: 531, endPoint y: 226, distance: 13.4
click at [526, 217] on link "Visit History" at bounding box center [510, 225] width 74 height 23
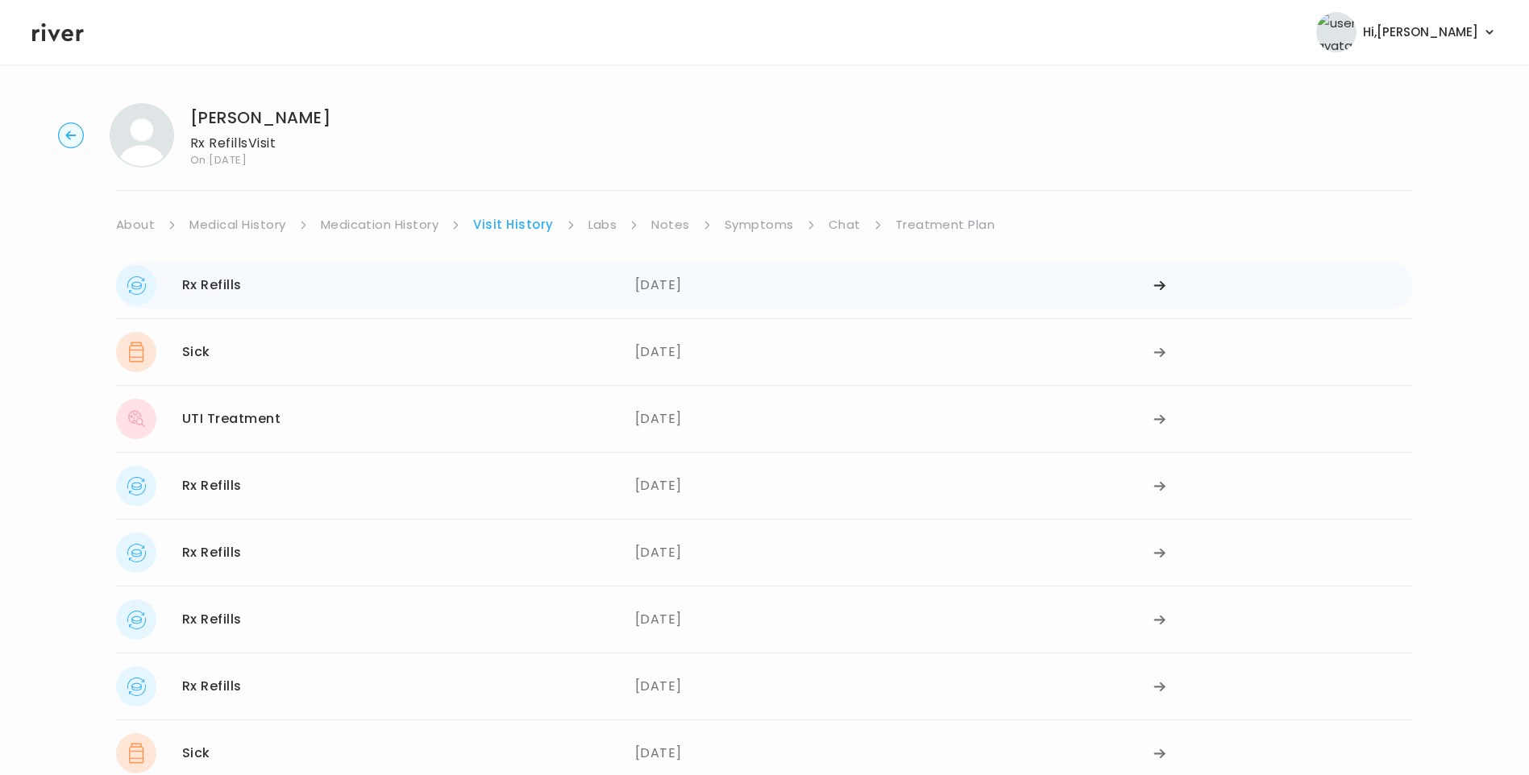
click at [677, 285] on div "[DATE]" at bounding box center [894, 285] width 519 height 40
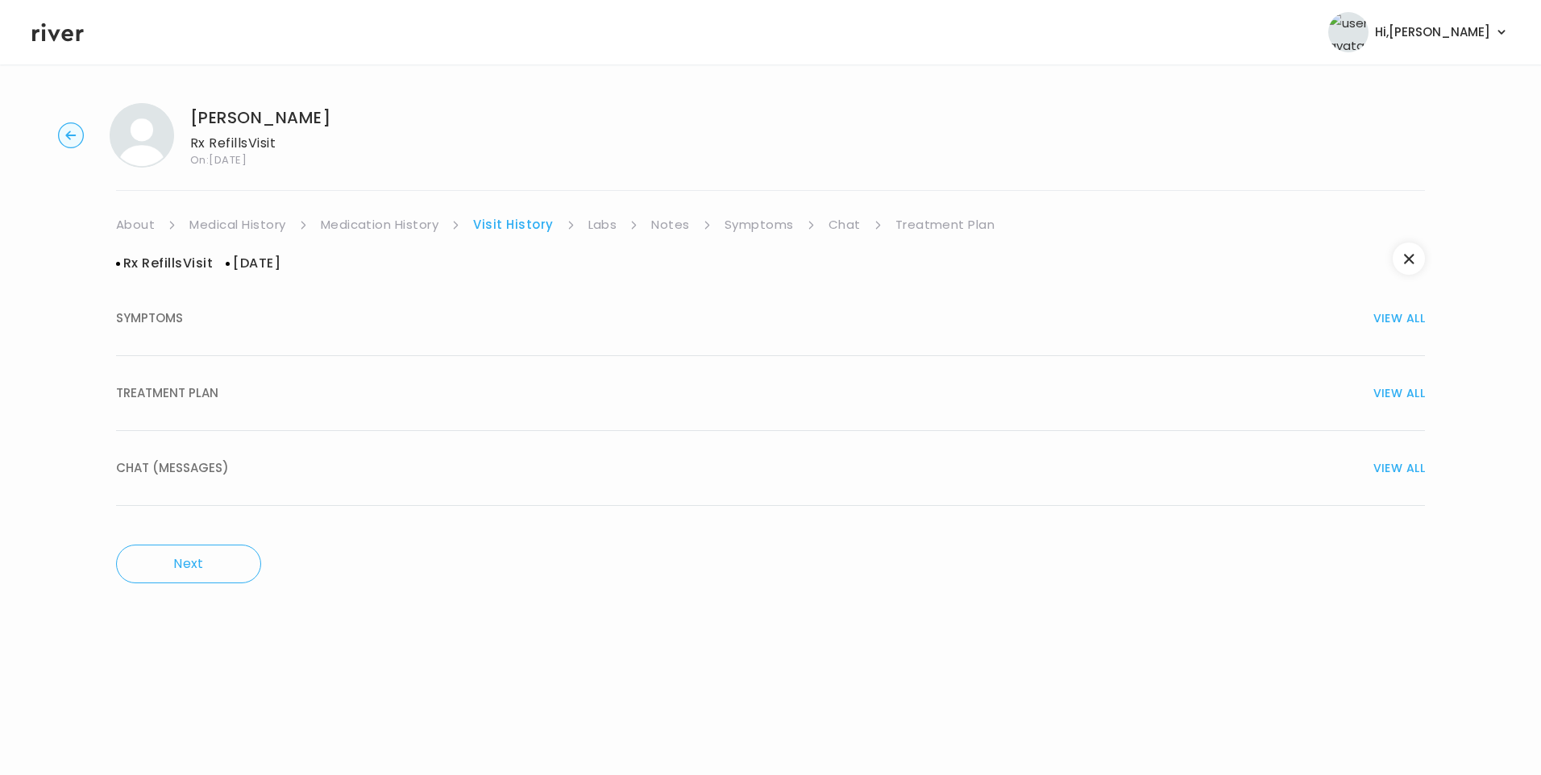
click at [251, 393] on div "TREATMENT PLAN VIEW ALL" at bounding box center [770, 393] width 1309 height 23
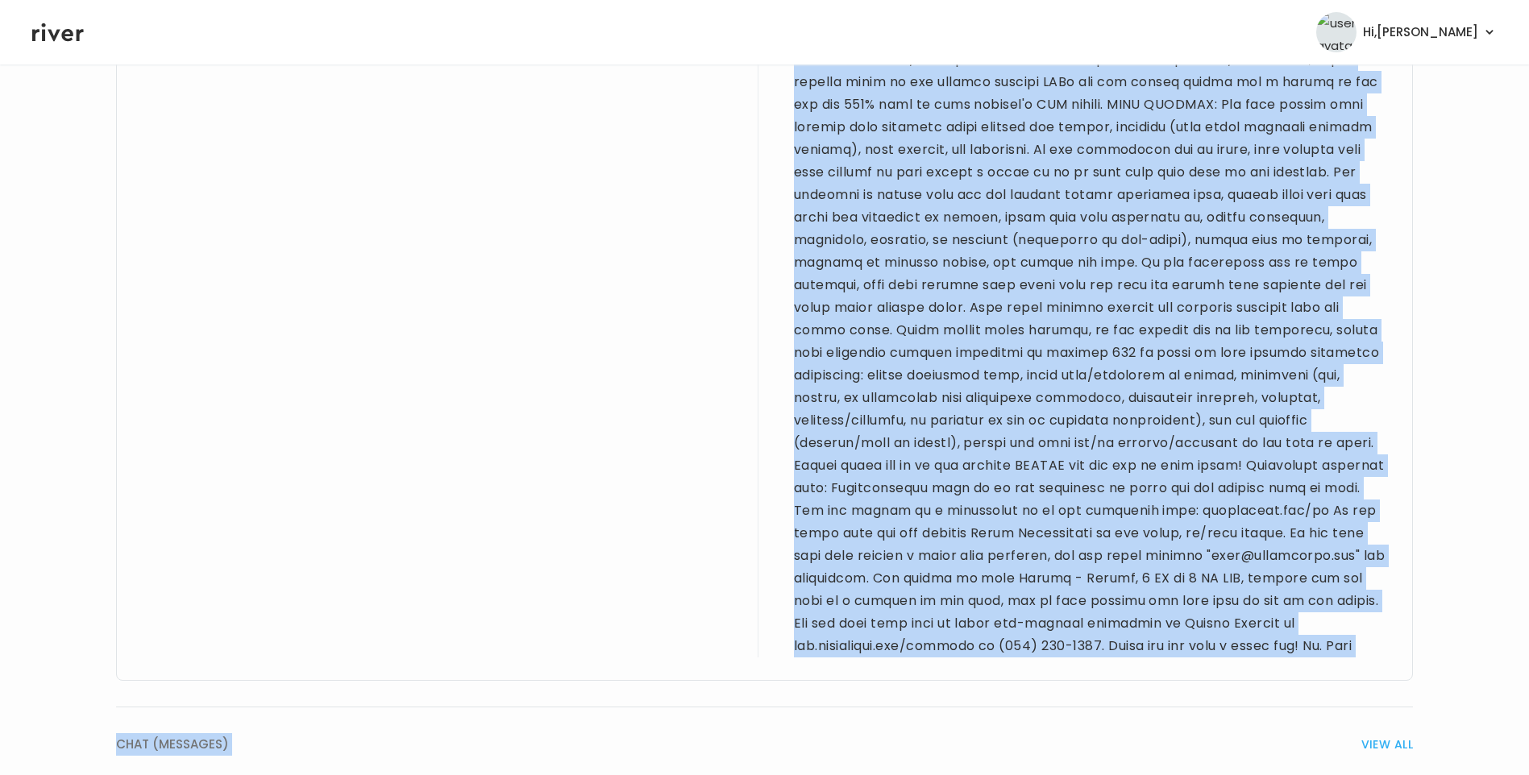
scroll to position [1401, 0]
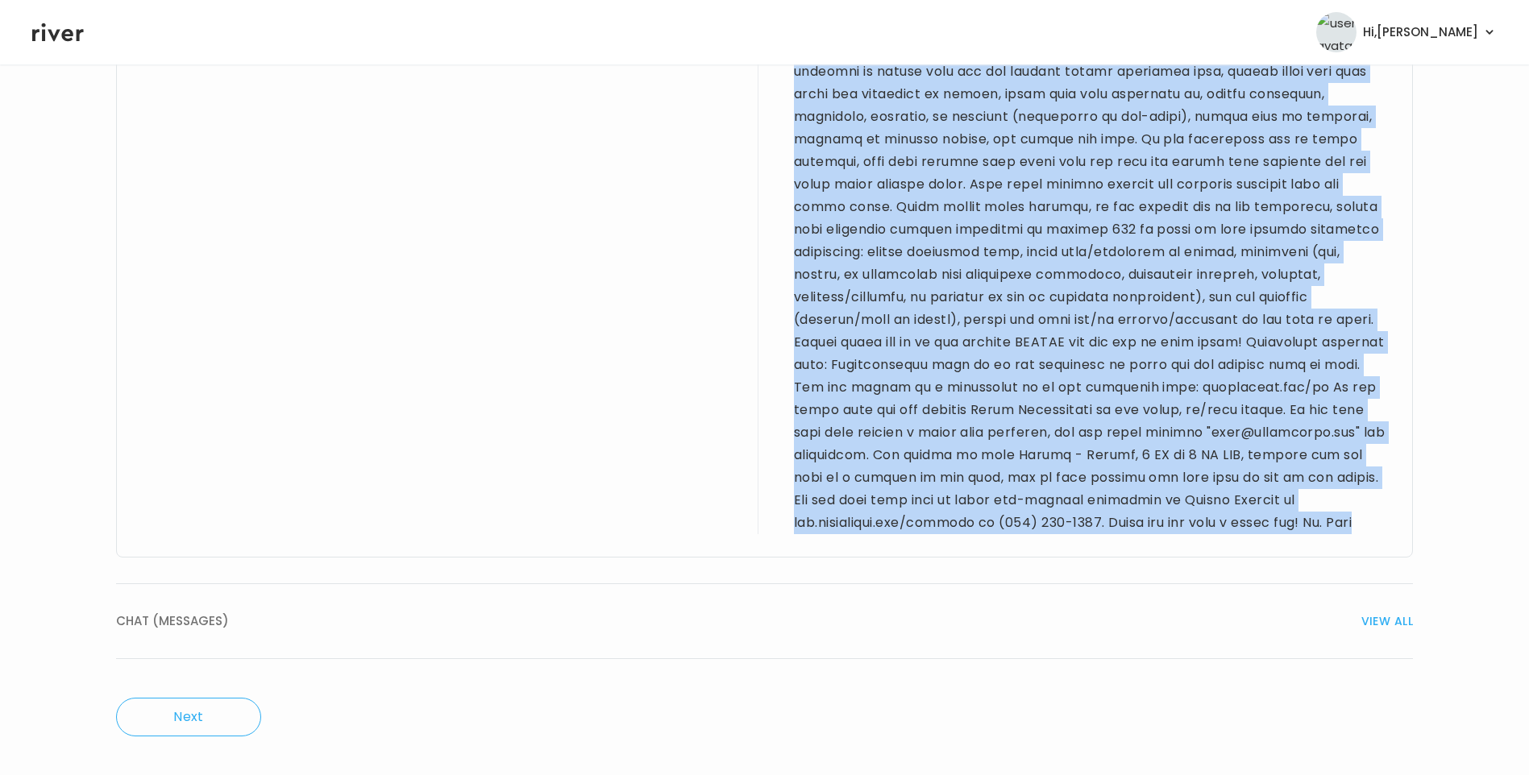
drag, startPoint x: 139, startPoint y: 344, endPoint x: 1231, endPoint y: 514, distance: 1105.3
click at [1231, 514] on div "Provider notes [DEMOGRAPHIC_DATA] F for refill visit. PMH sig for [MEDICAL_DATA…" at bounding box center [764, 6] width 1297 height 1104
copy div "[DEMOGRAPHIC_DATA] F for refill visit. PMH sig for [MEDICAL_DATA], [MEDICAL_DAT…"
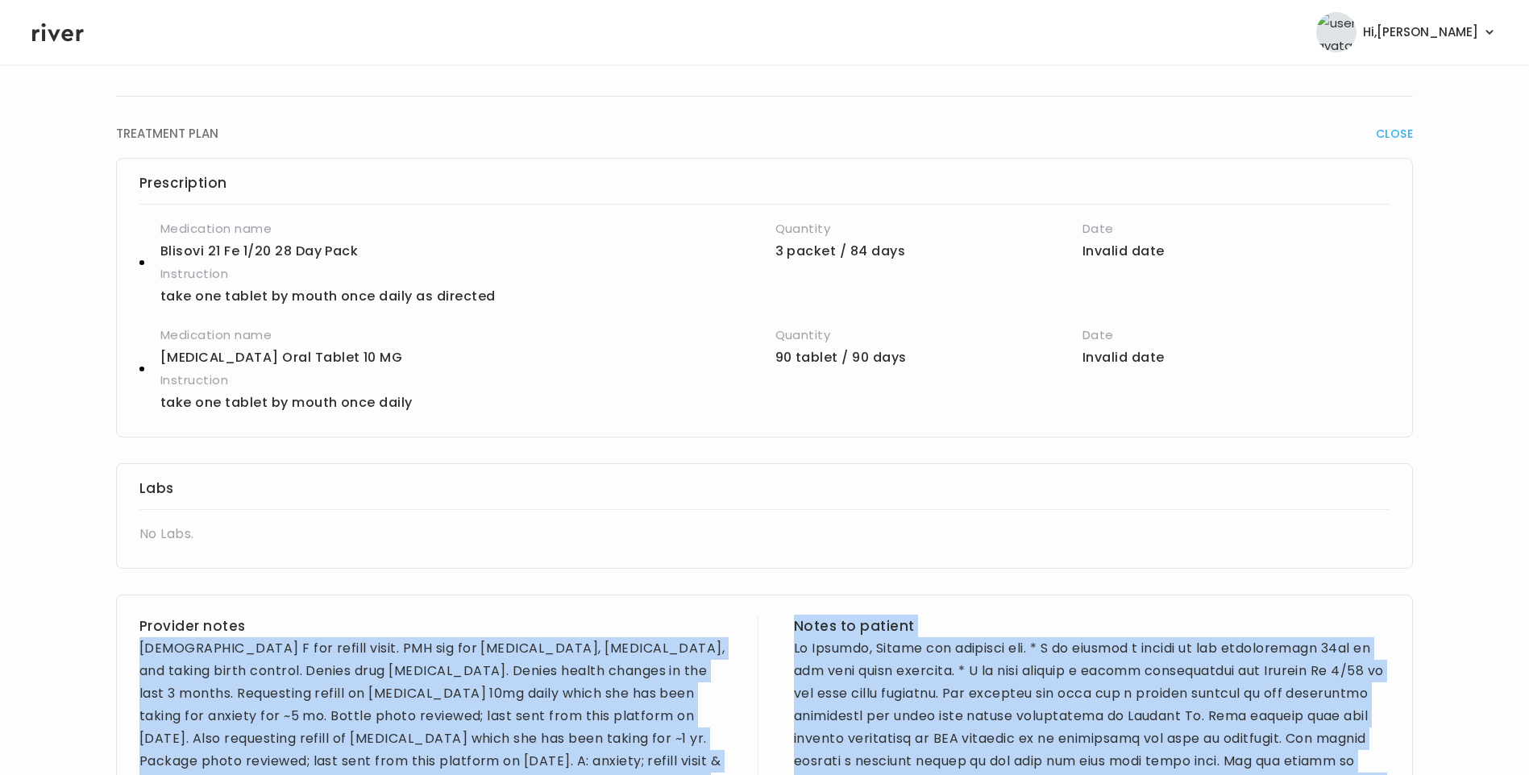
scroll to position [31, 0]
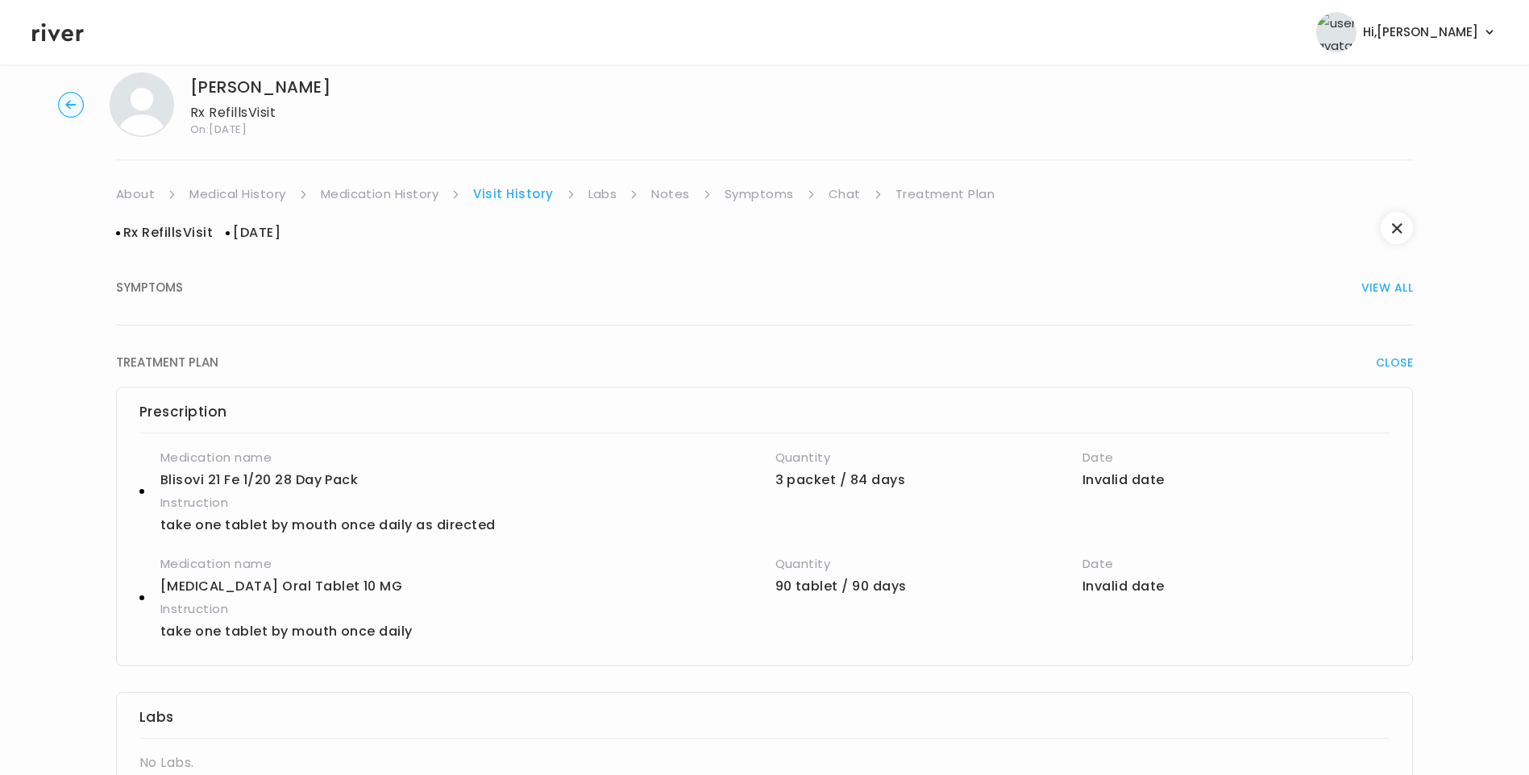
click at [425, 197] on link "Medication History" at bounding box center [380, 194] width 118 height 23
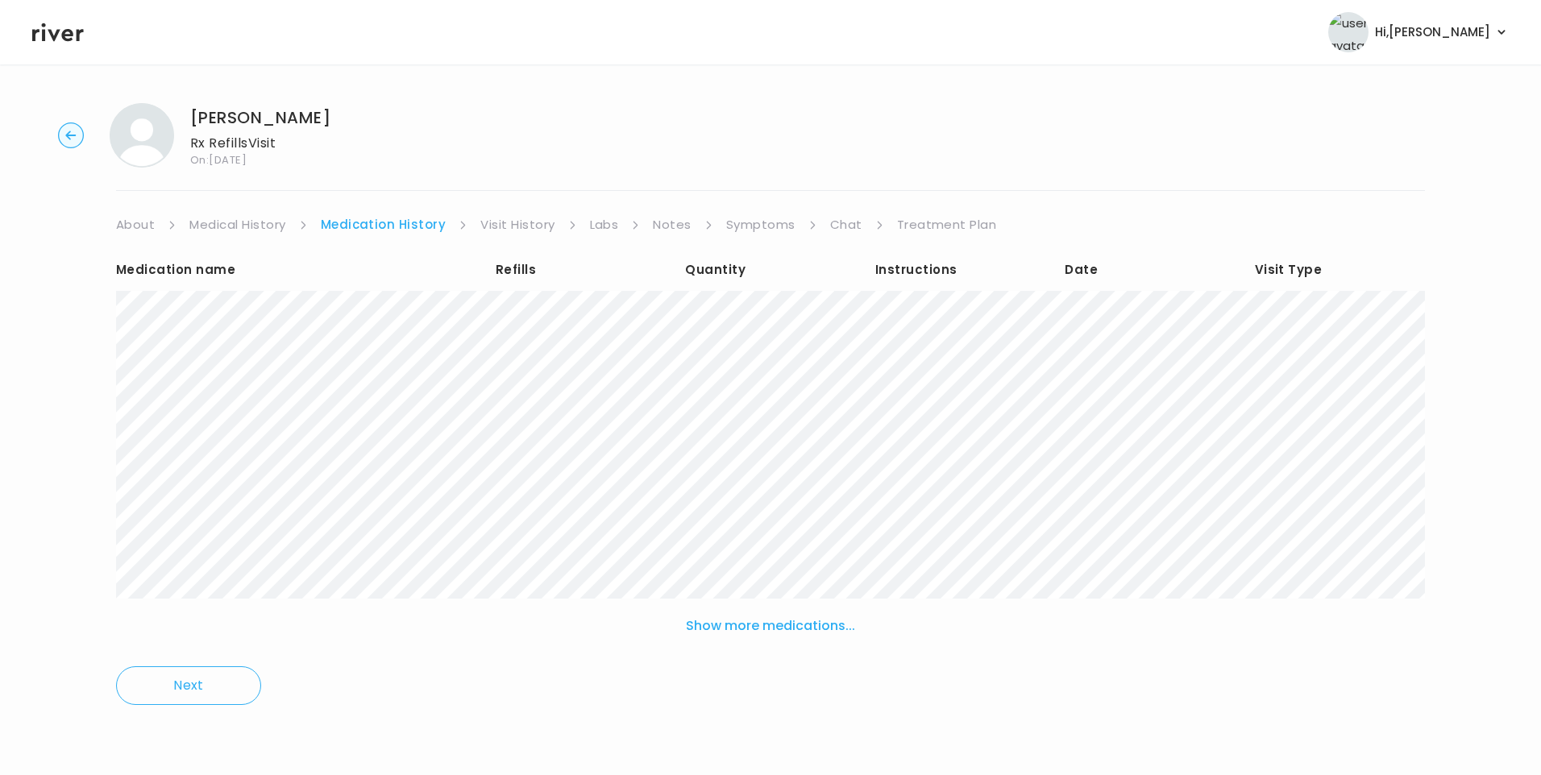
click at [819, 617] on button "Show more medications..." at bounding box center [770, 626] width 182 height 35
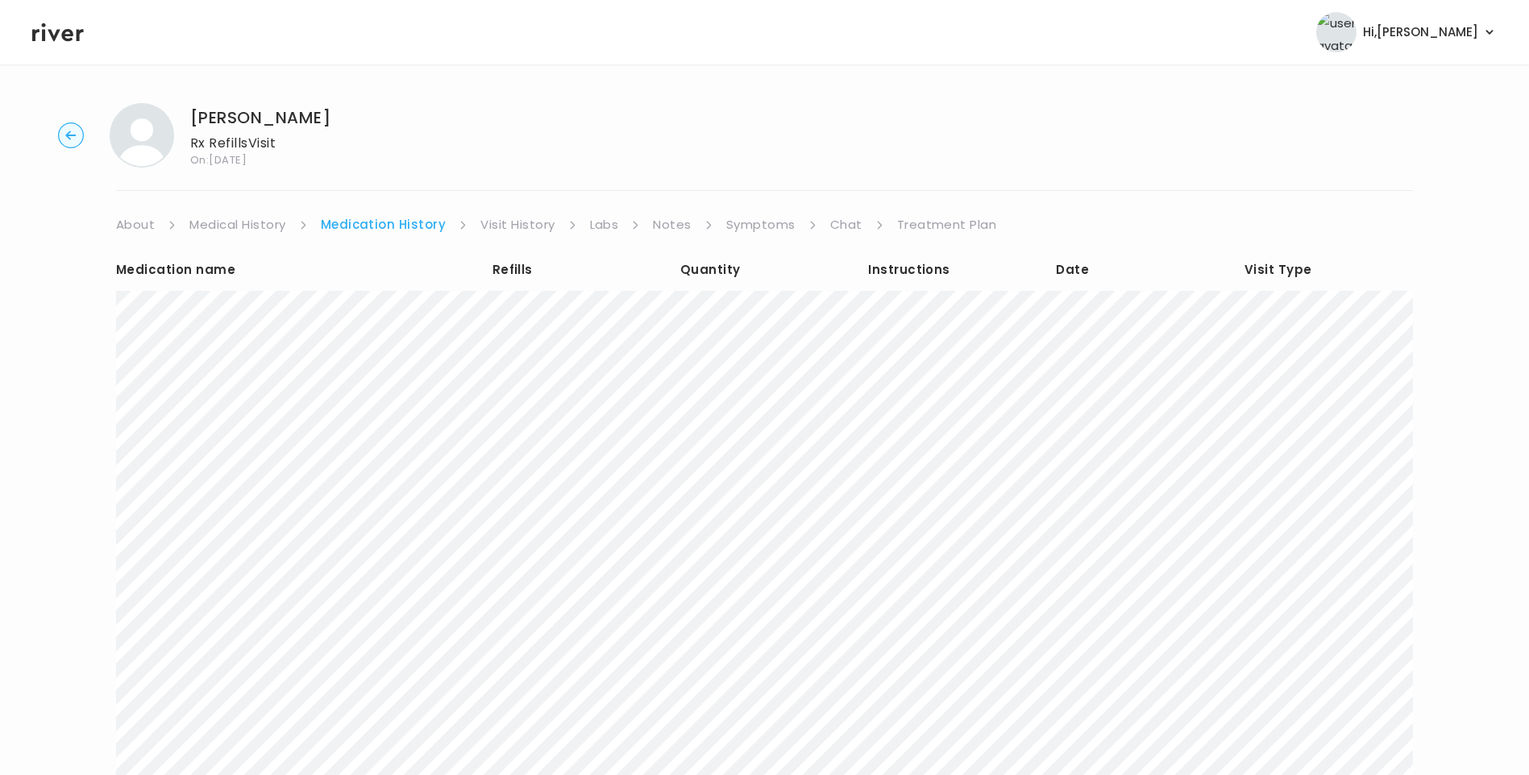
click at [950, 222] on link "Treatment Plan" at bounding box center [947, 225] width 100 height 23
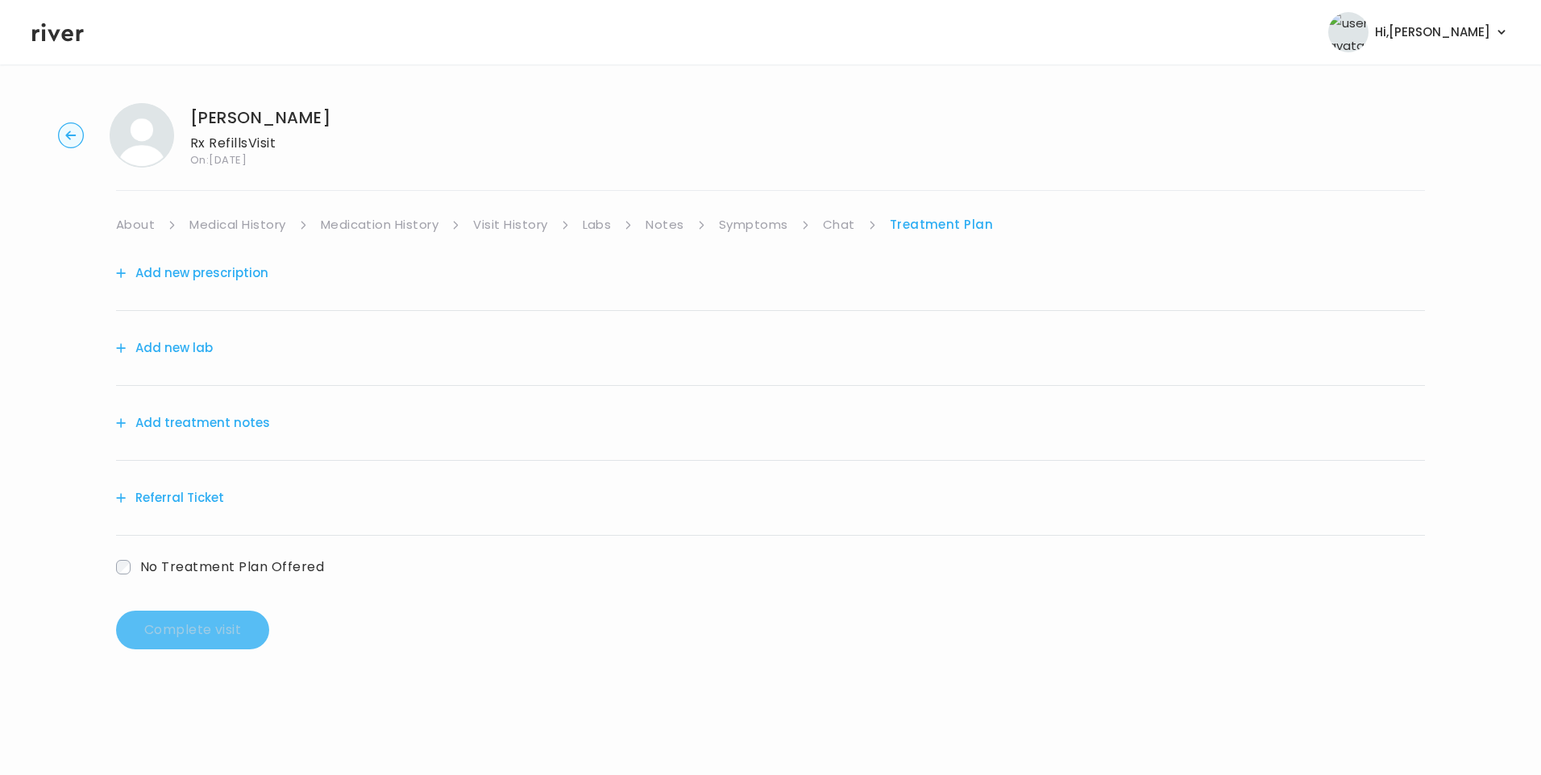
click at [261, 420] on div "Add treatment notes" at bounding box center [770, 423] width 1309 height 75
click at [181, 426] on button "Add treatment notes" at bounding box center [193, 423] width 154 height 23
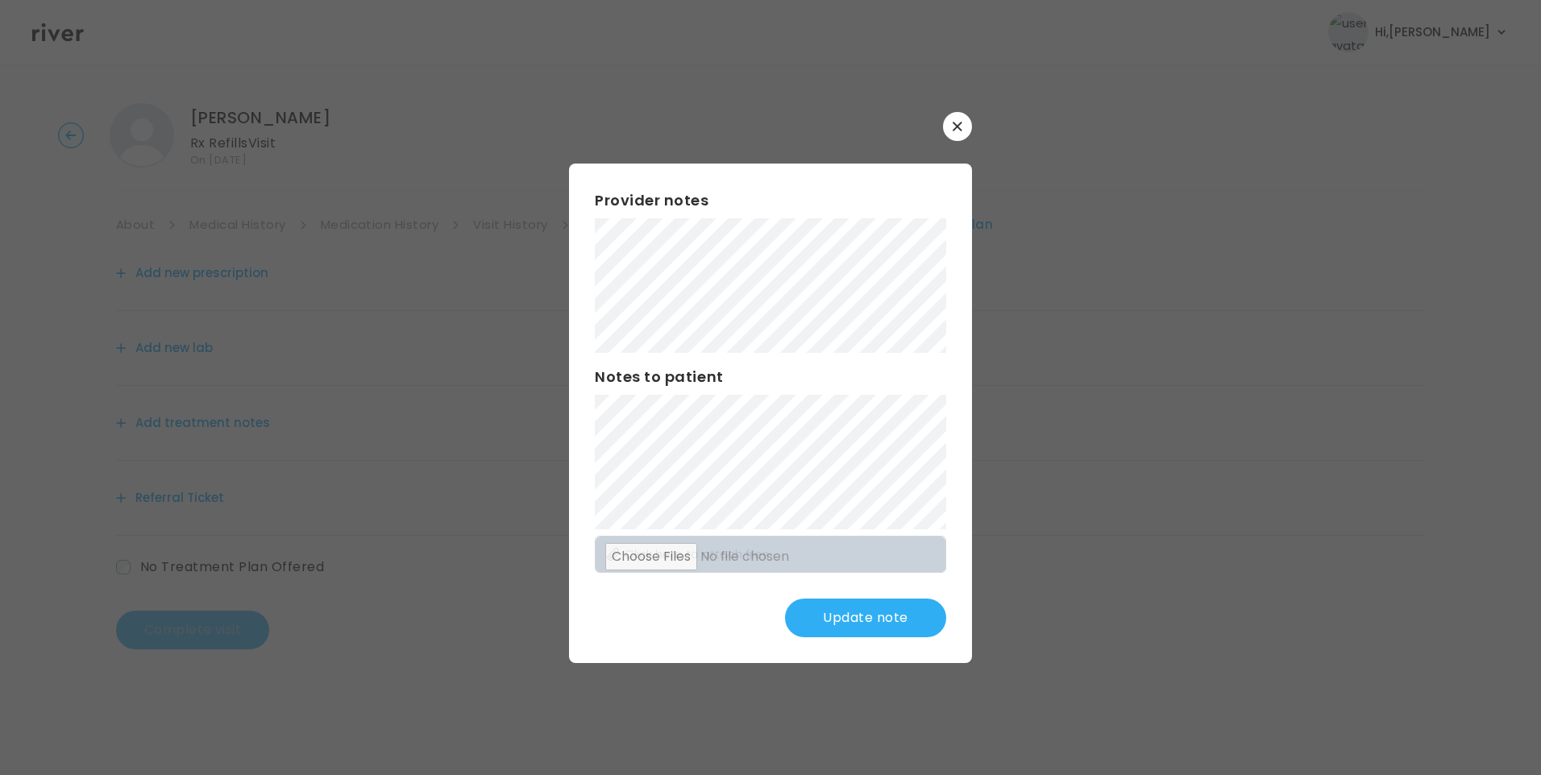
click at [493, 283] on div "​ Provider notes Notes to patient Click here to attach files Update note" at bounding box center [770, 387] width 1541 height 775
click at [909, 517] on div "Provider notes Notes to patient Click here to attach files Update note" at bounding box center [770, 414] width 403 height 500
click at [875, 609] on button "Update note" at bounding box center [865, 618] width 161 height 39
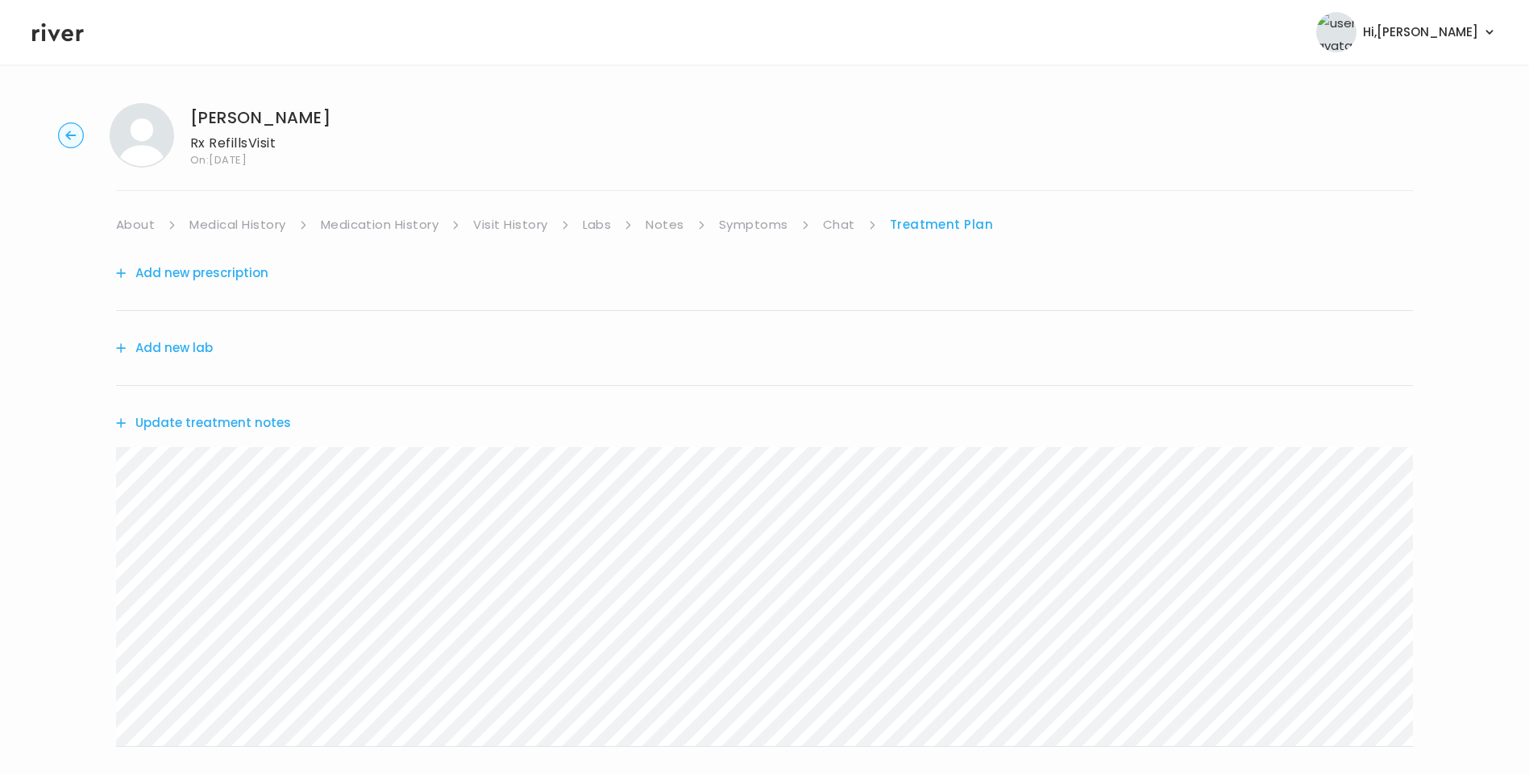
click at [246, 229] on link "Medical History" at bounding box center [237, 225] width 96 height 23
click at [919, 226] on link "Treatment Plan" at bounding box center [946, 225] width 100 height 23
click at [252, 430] on button "Update treatment notes" at bounding box center [203, 423] width 175 height 23
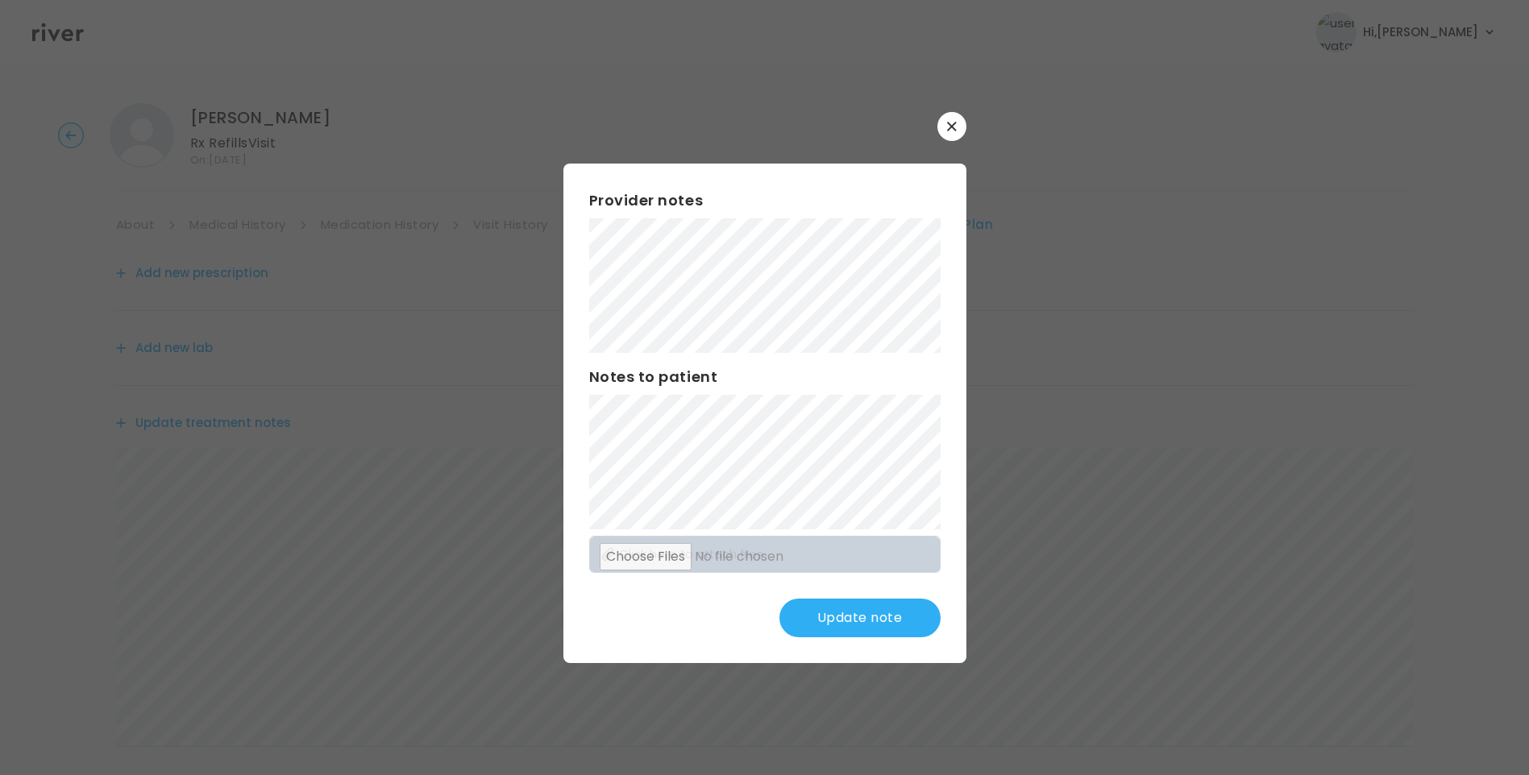
click at [849, 616] on button "Update note" at bounding box center [859, 618] width 161 height 39
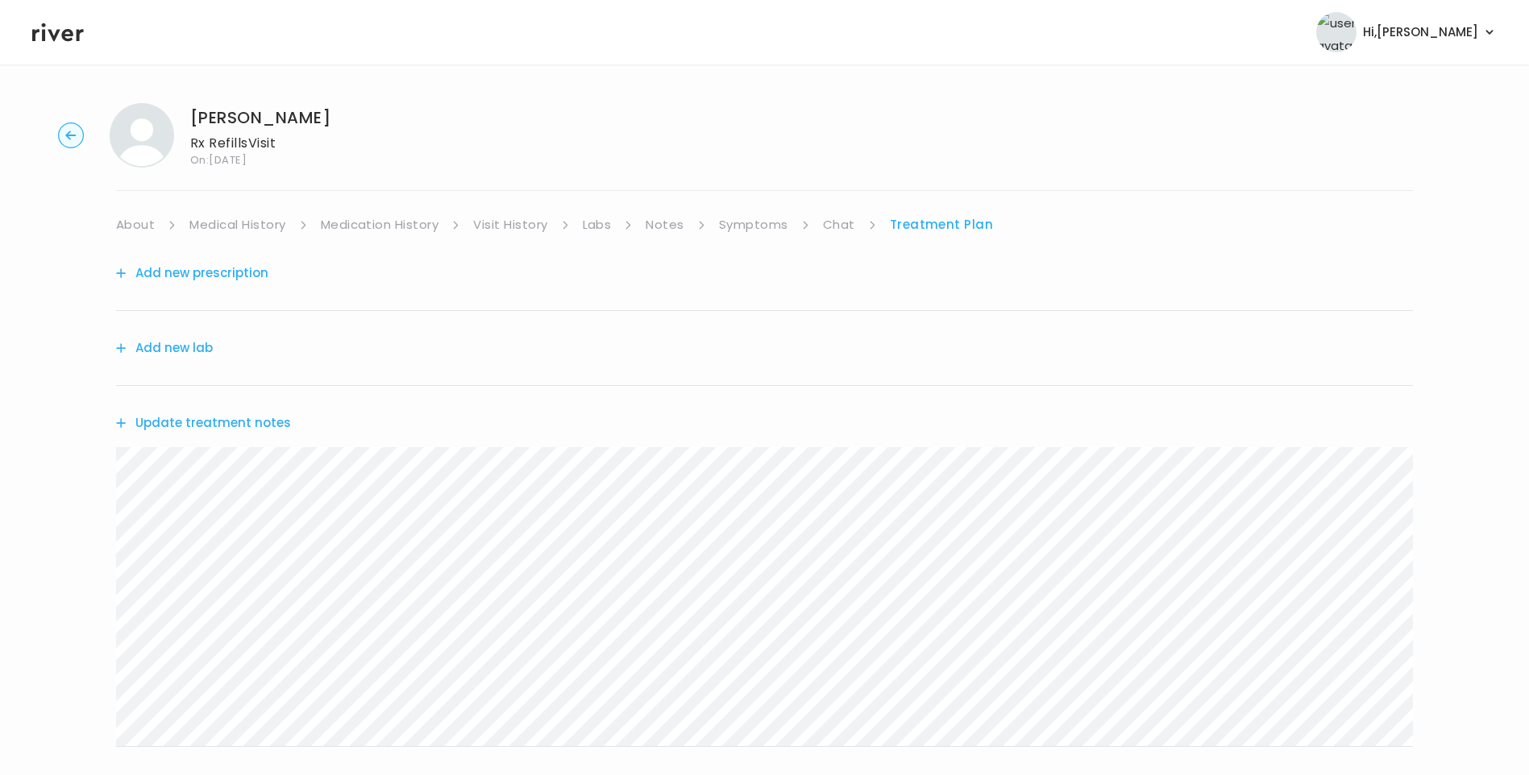
click at [231, 422] on button "Update treatment notes" at bounding box center [203, 423] width 175 height 23
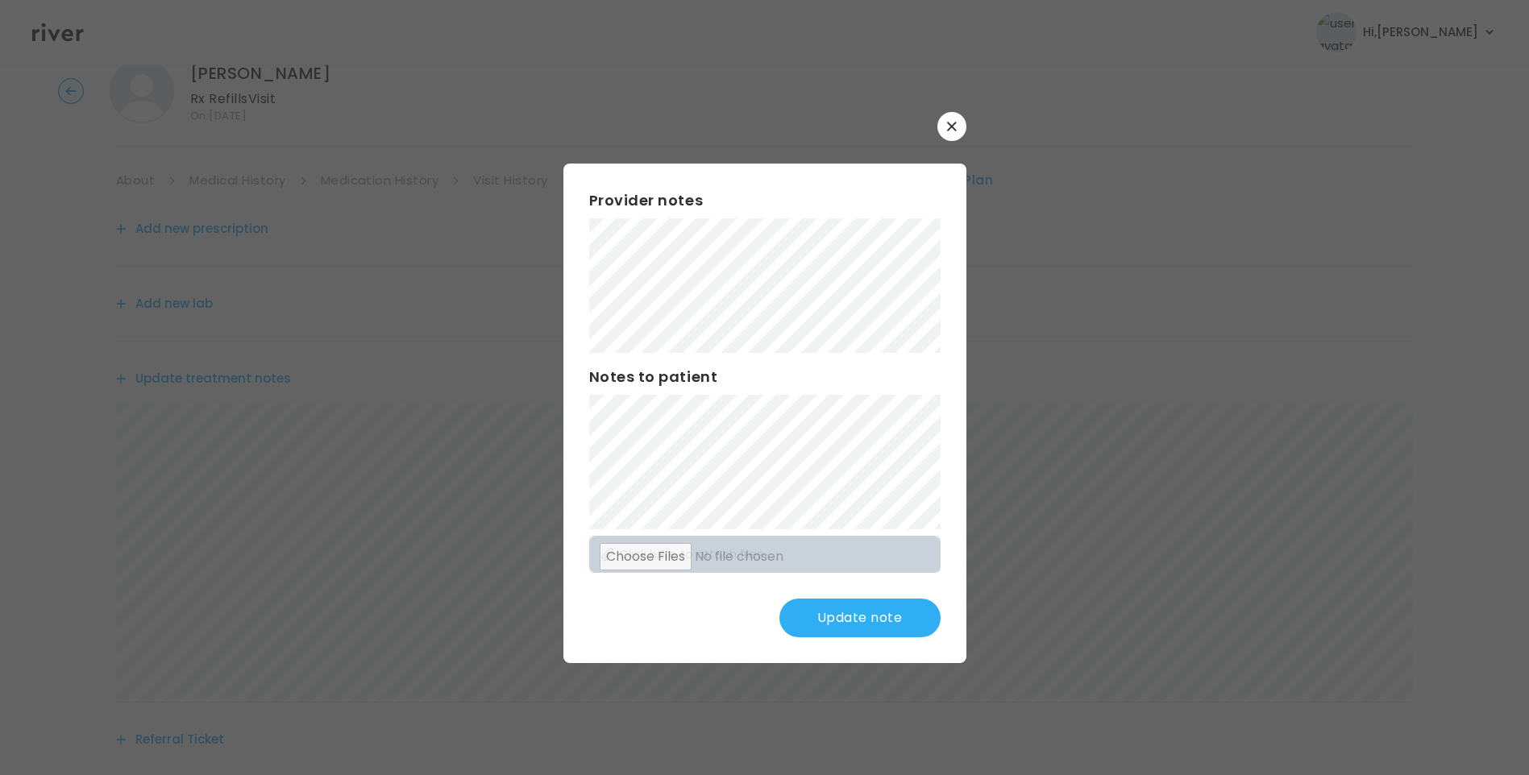
scroll to position [81, 0]
click at [888, 616] on button "Update note" at bounding box center [859, 618] width 161 height 39
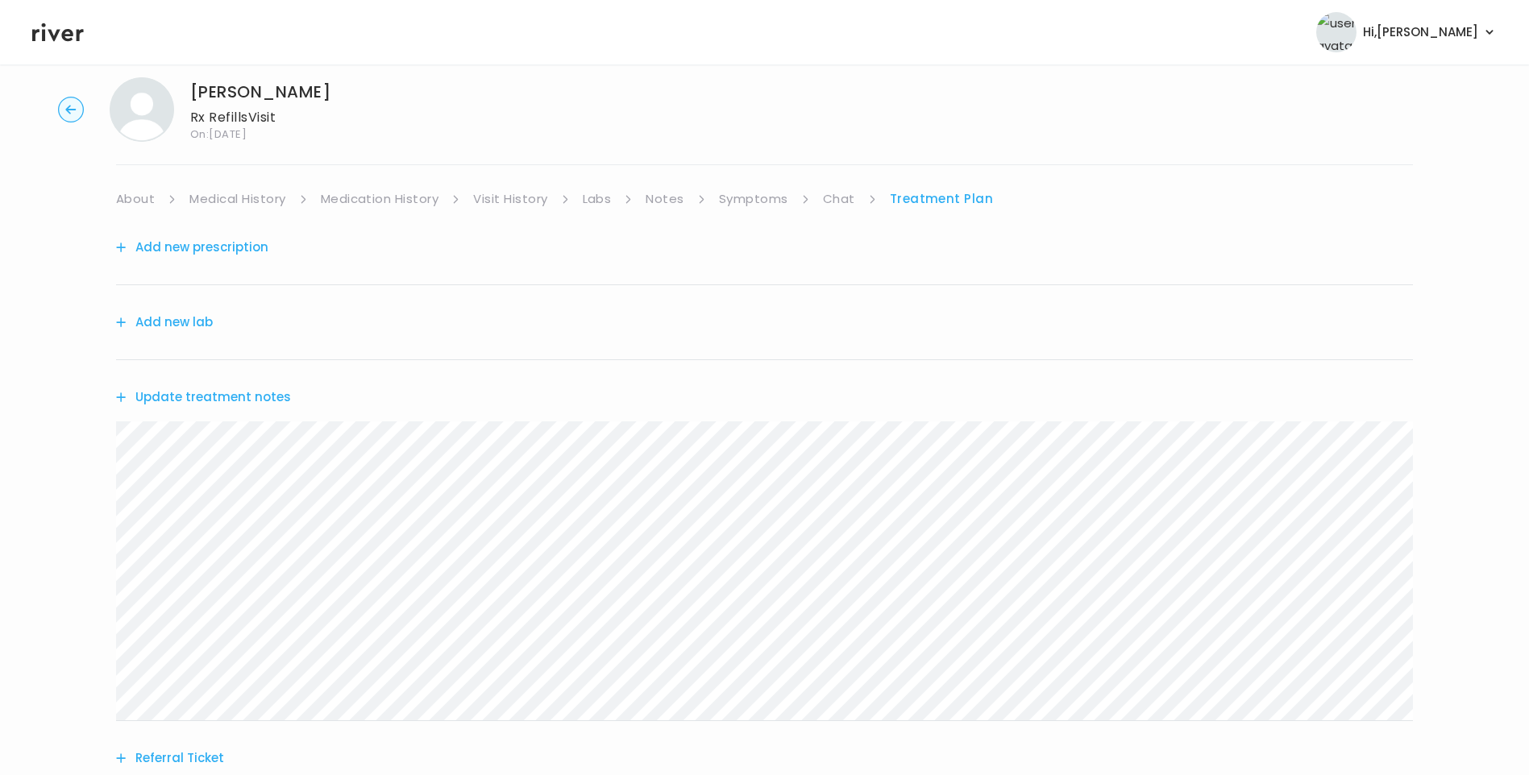
scroll to position [0, 0]
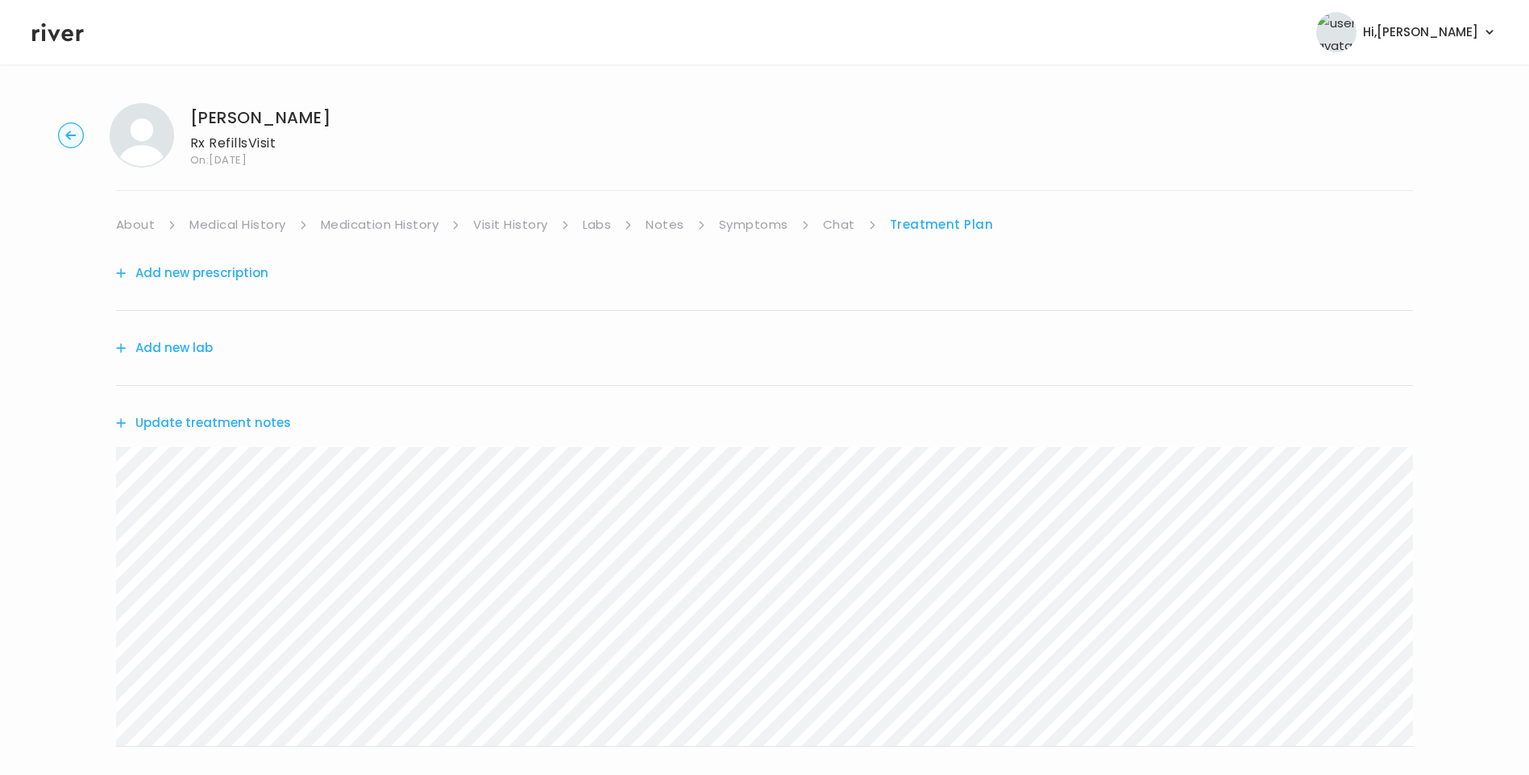
click at [132, 221] on link "About" at bounding box center [135, 225] width 39 height 23
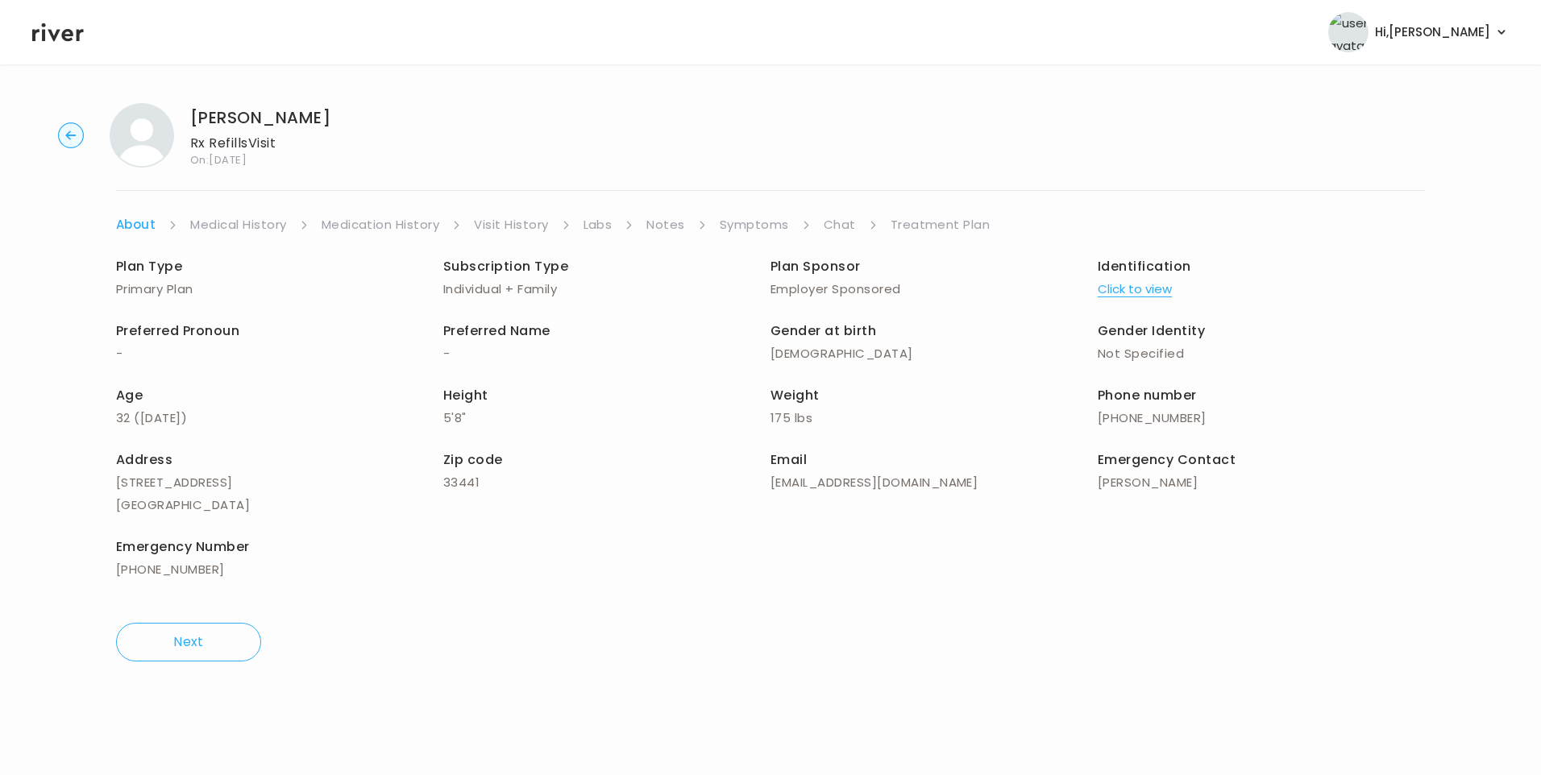
click at [947, 229] on link "Treatment Plan" at bounding box center [941, 225] width 100 height 23
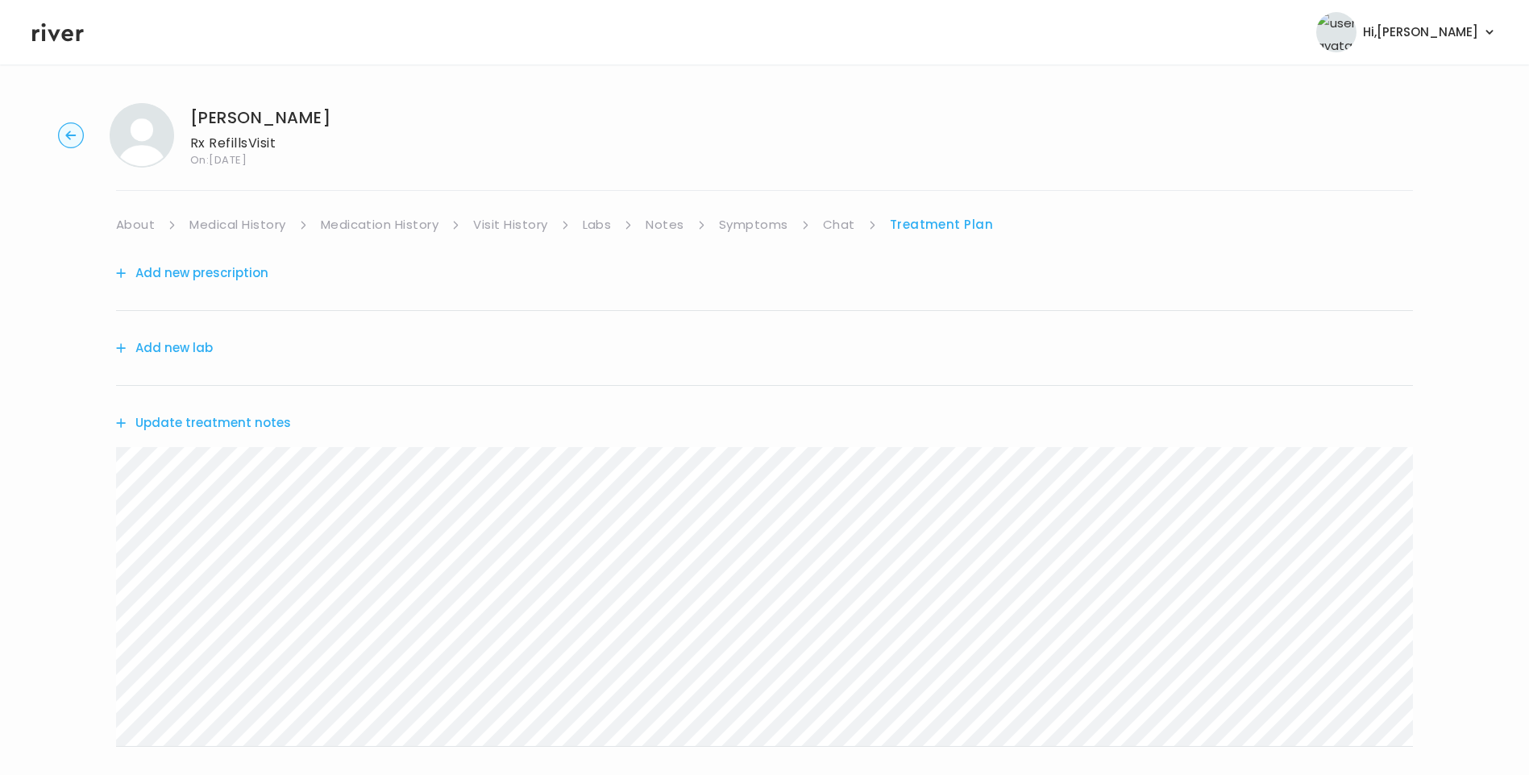
click at [228, 275] on button "Add new prescription" at bounding box center [192, 273] width 152 height 23
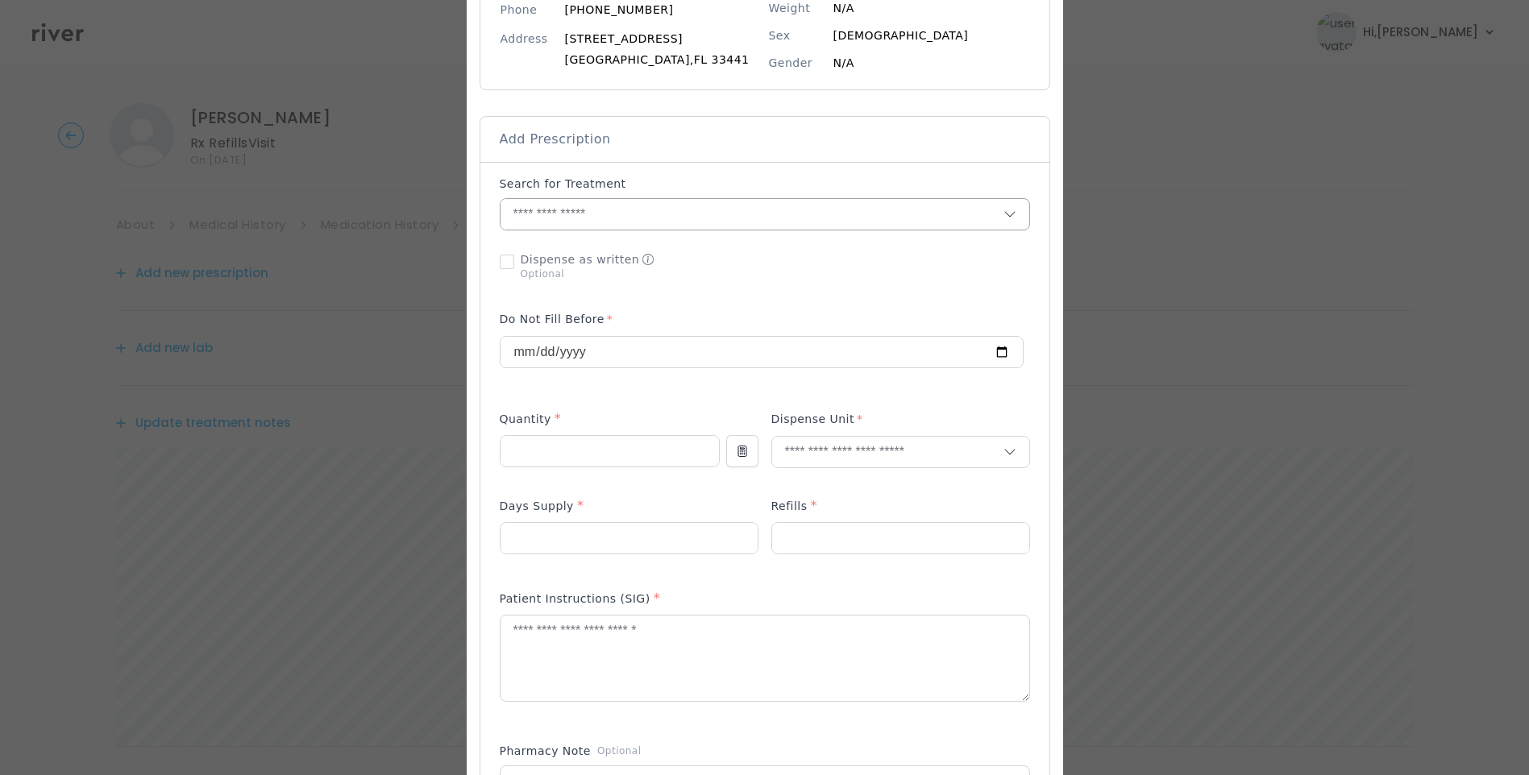
scroll to position [242, 0]
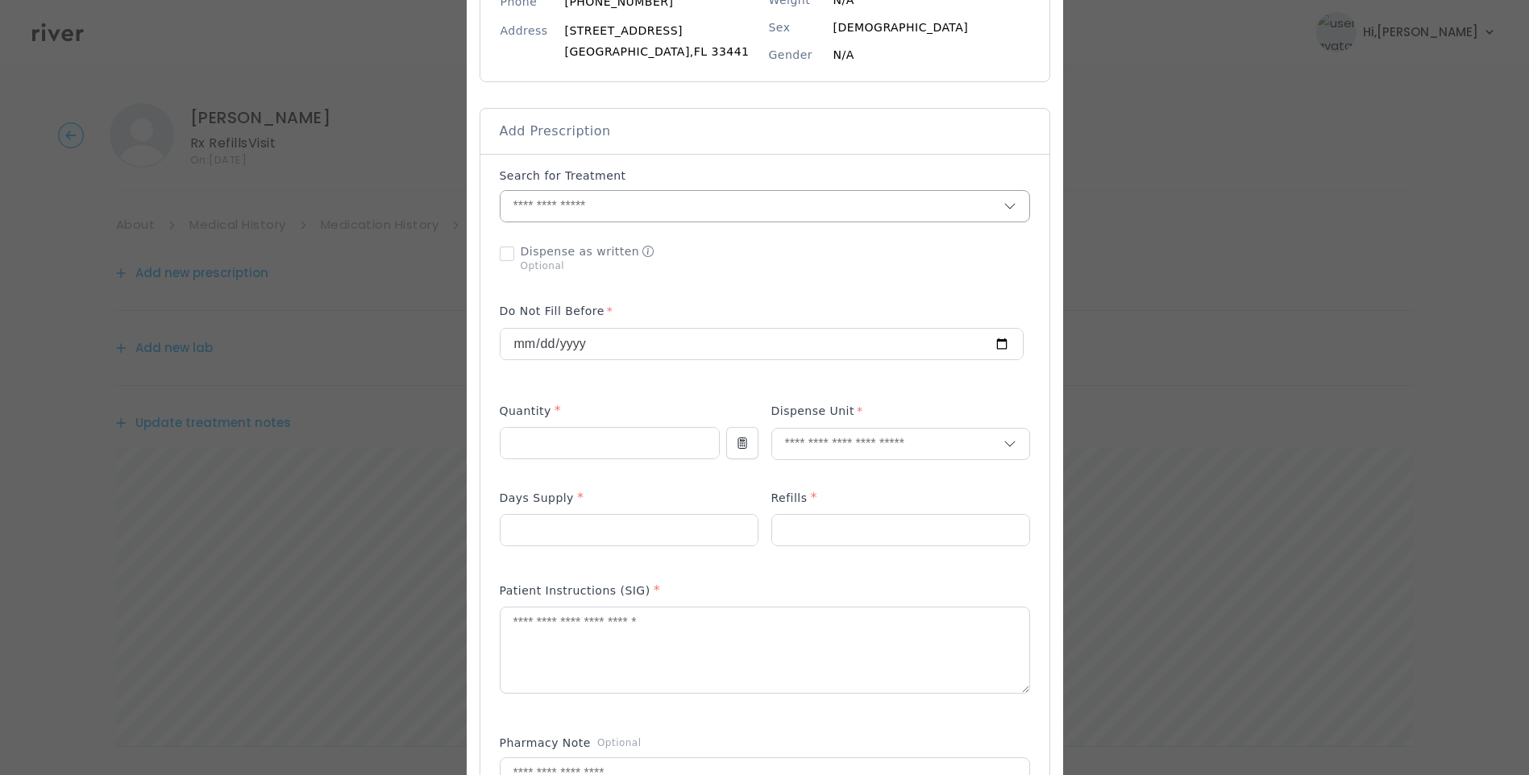
click at [558, 210] on input "text" at bounding box center [752, 206] width 503 height 31
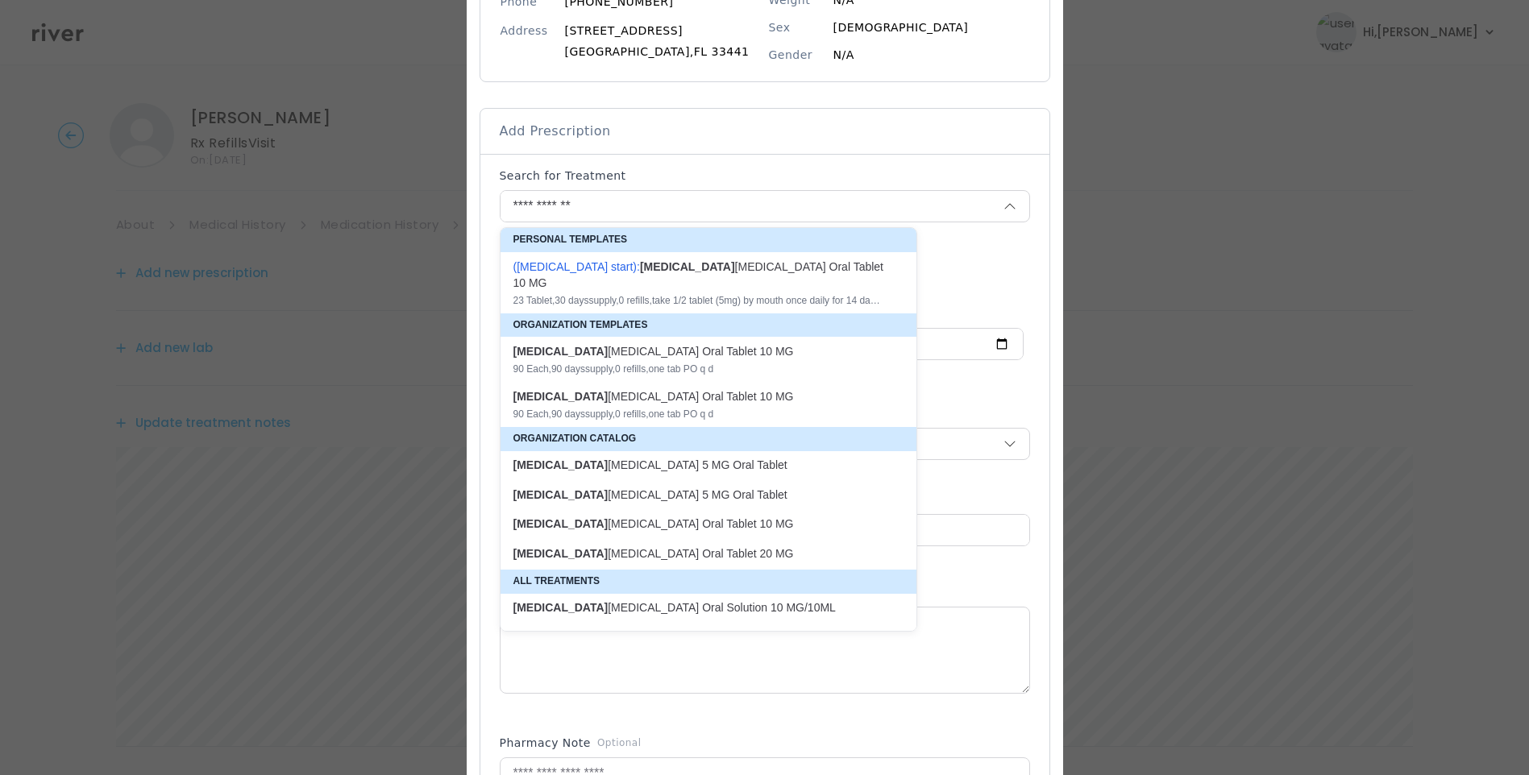
click at [707, 363] on div "90 Each , 90 days supply, 0 refills , one tab PO q d" at bounding box center [698, 369] width 371 height 13
type input "**********"
type input "**"
type input "*"
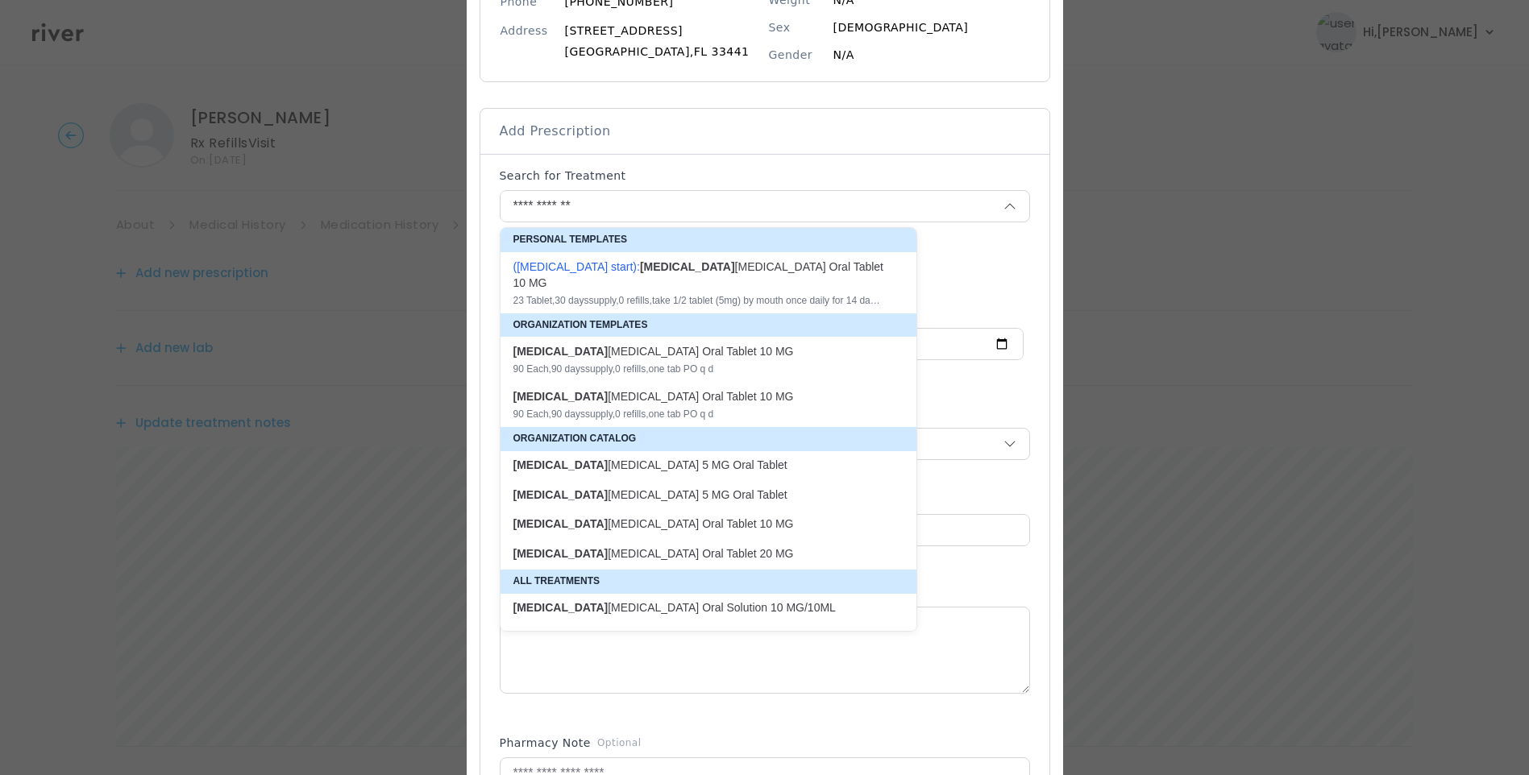
type textarea "**********"
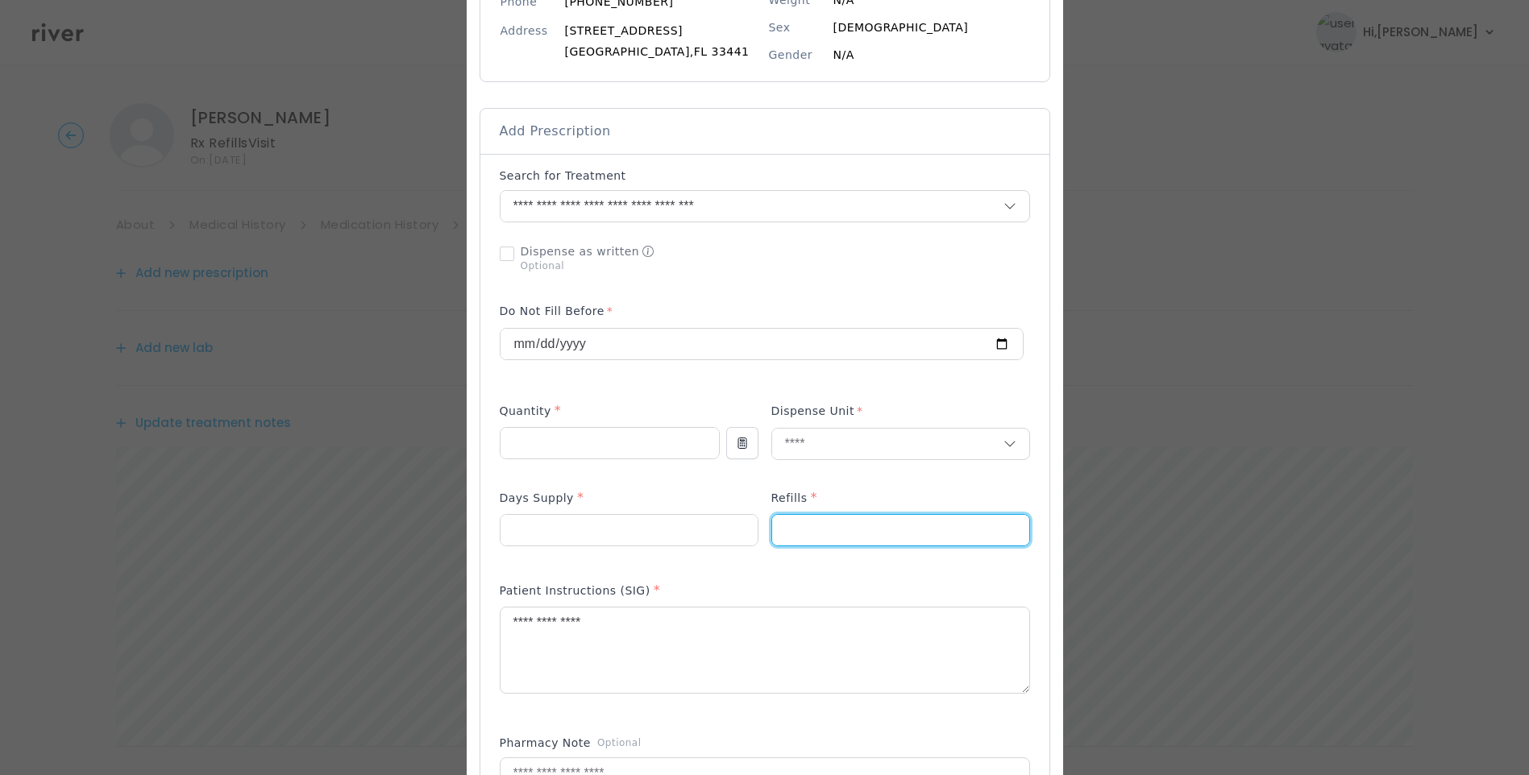
drag, startPoint x: 797, startPoint y: 538, endPoint x: 758, endPoint y: 527, distance: 41.1
click at [759, 527] on div at bounding box center [765, 526] width 530 height 77
type input "*"
click at [677, 642] on textarea "**********" at bounding box center [765, 650] width 529 height 85
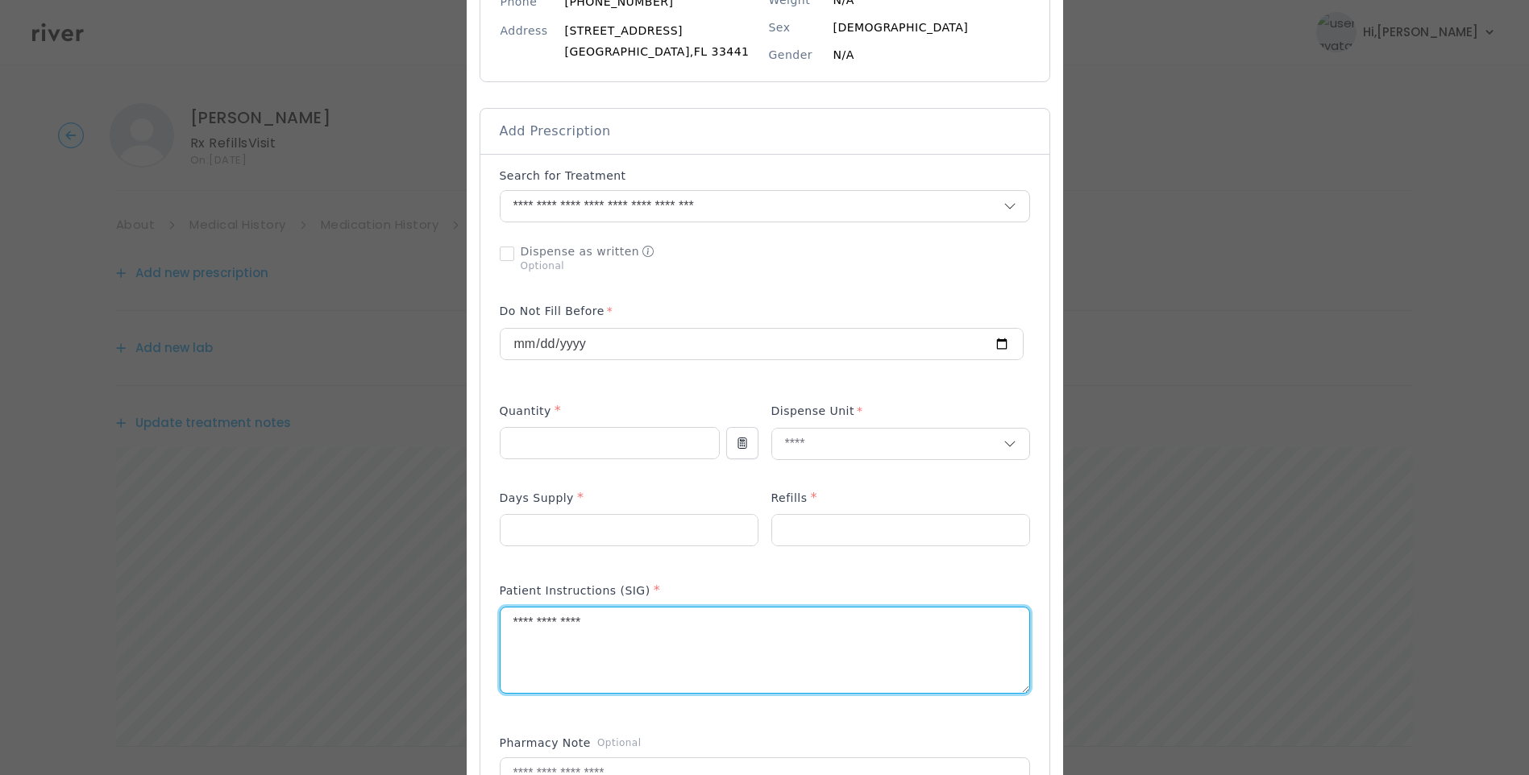
drag, startPoint x: 670, startPoint y: 627, endPoint x: 412, endPoint y: 615, distance: 258.2
click at [428, 617] on div "​" at bounding box center [764, 597] width 1529 height 1678
type textarea "**********"
click at [804, 443] on input "text" at bounding box center [887, 444] width 231 height 31
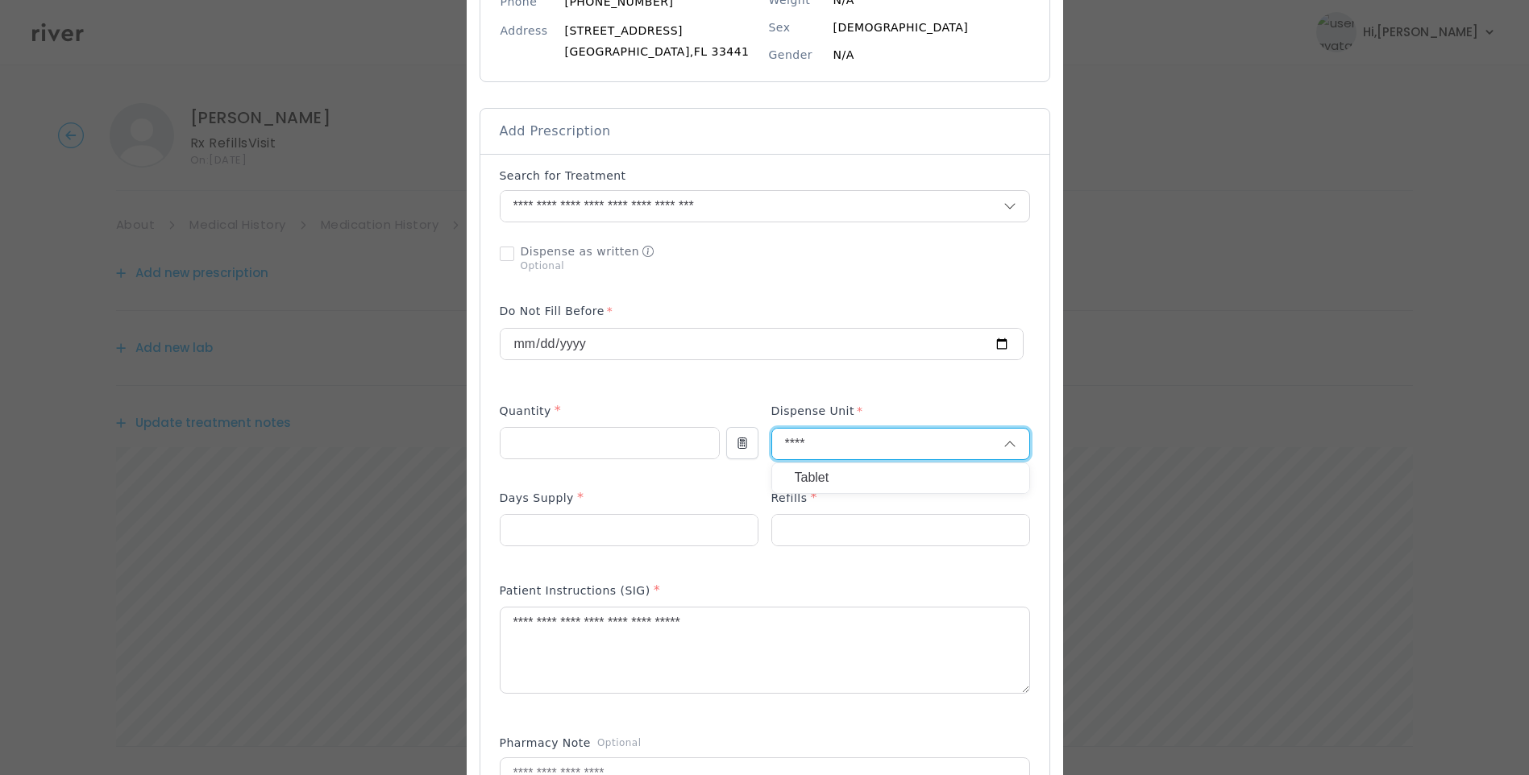
type input "****"
click at [810, 473] on p "Tablet" at bounding box center [901, 478] width 212 height 23
click at [841, 580] on div "Patient Instructions (SIG) *" at bounding box center [765, 647] width 530 height 144
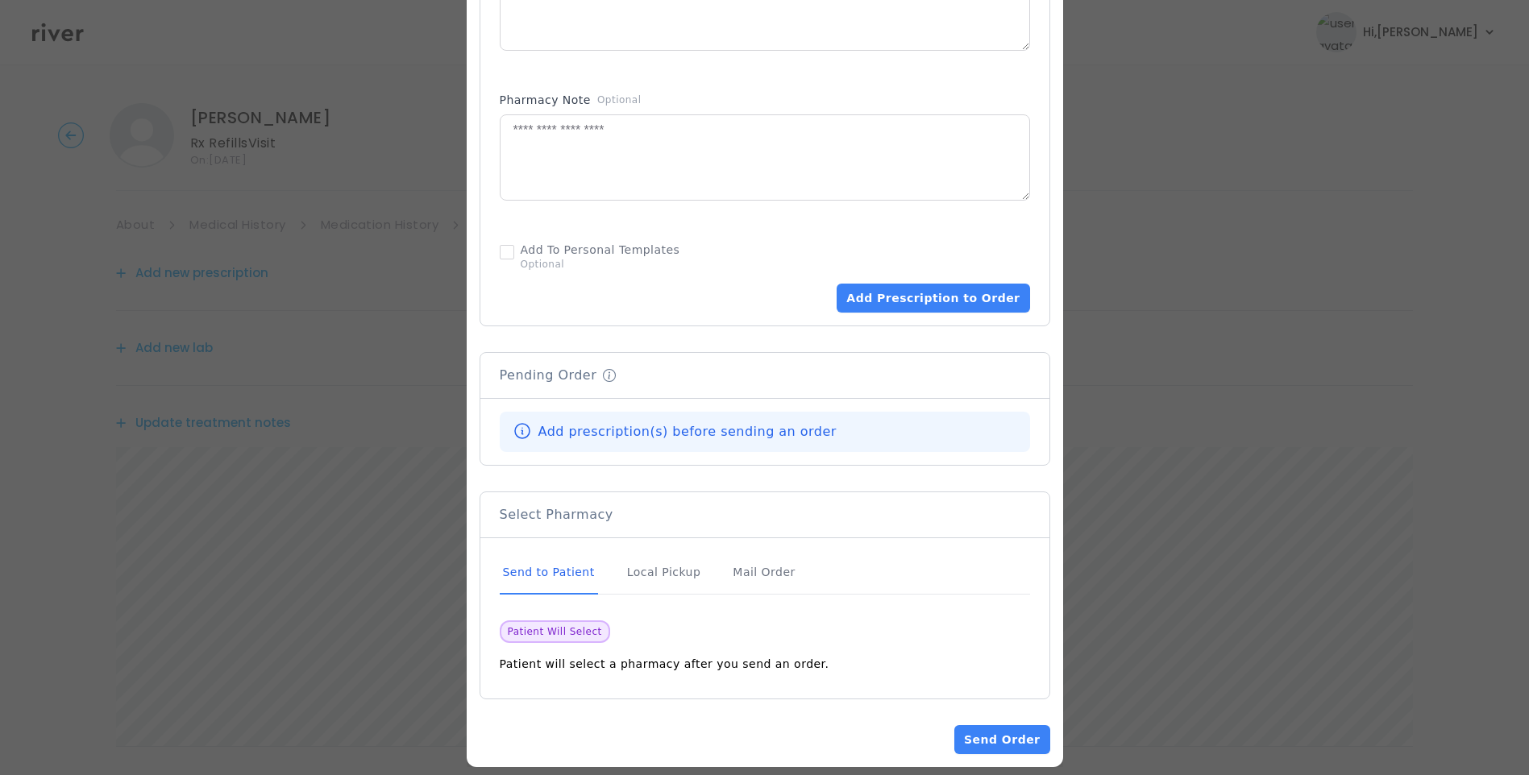
scroll to position [887, 0]
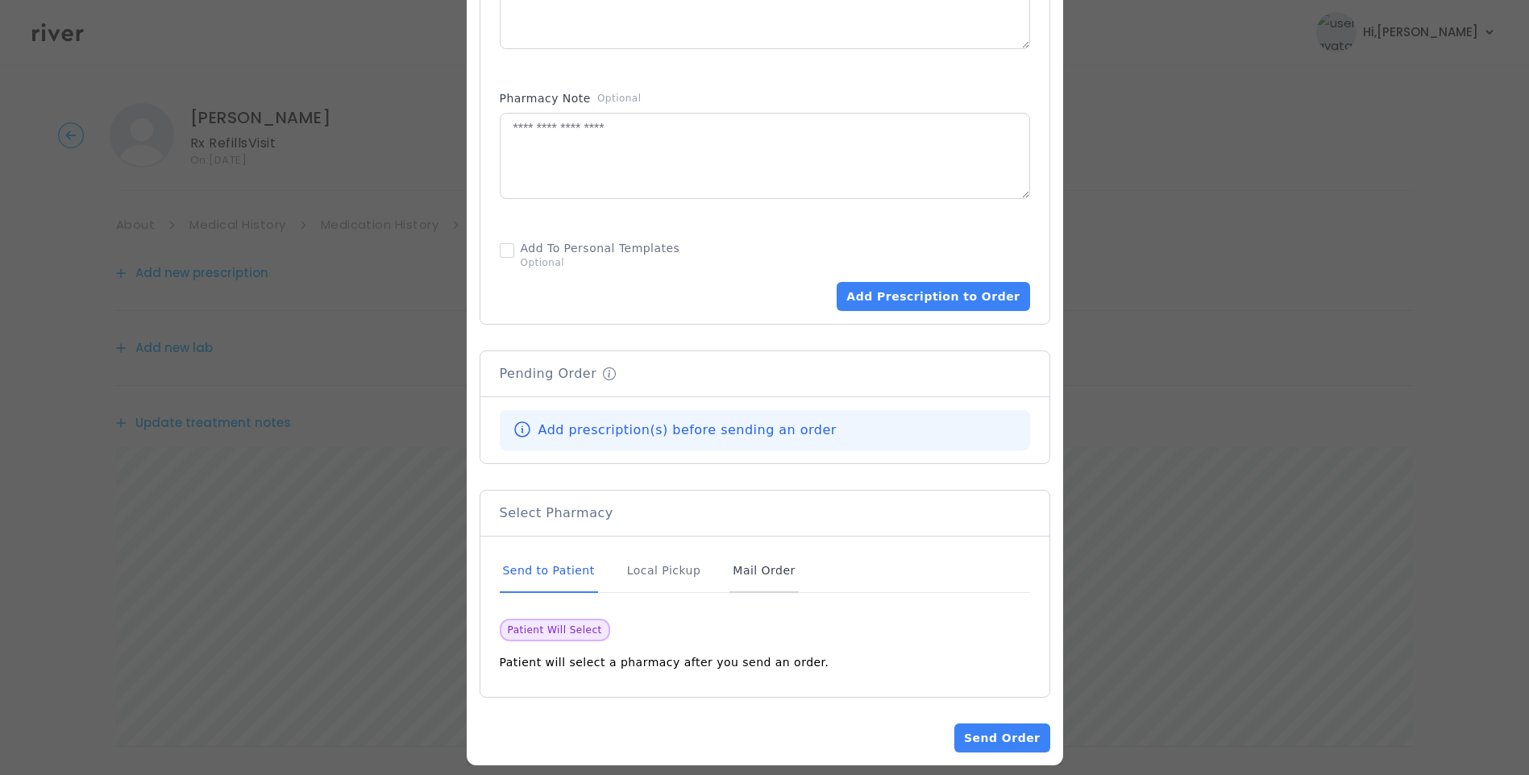
click at [757, 563] on div "Mail Order" at bounding box center [763, 572] width 69 height 44
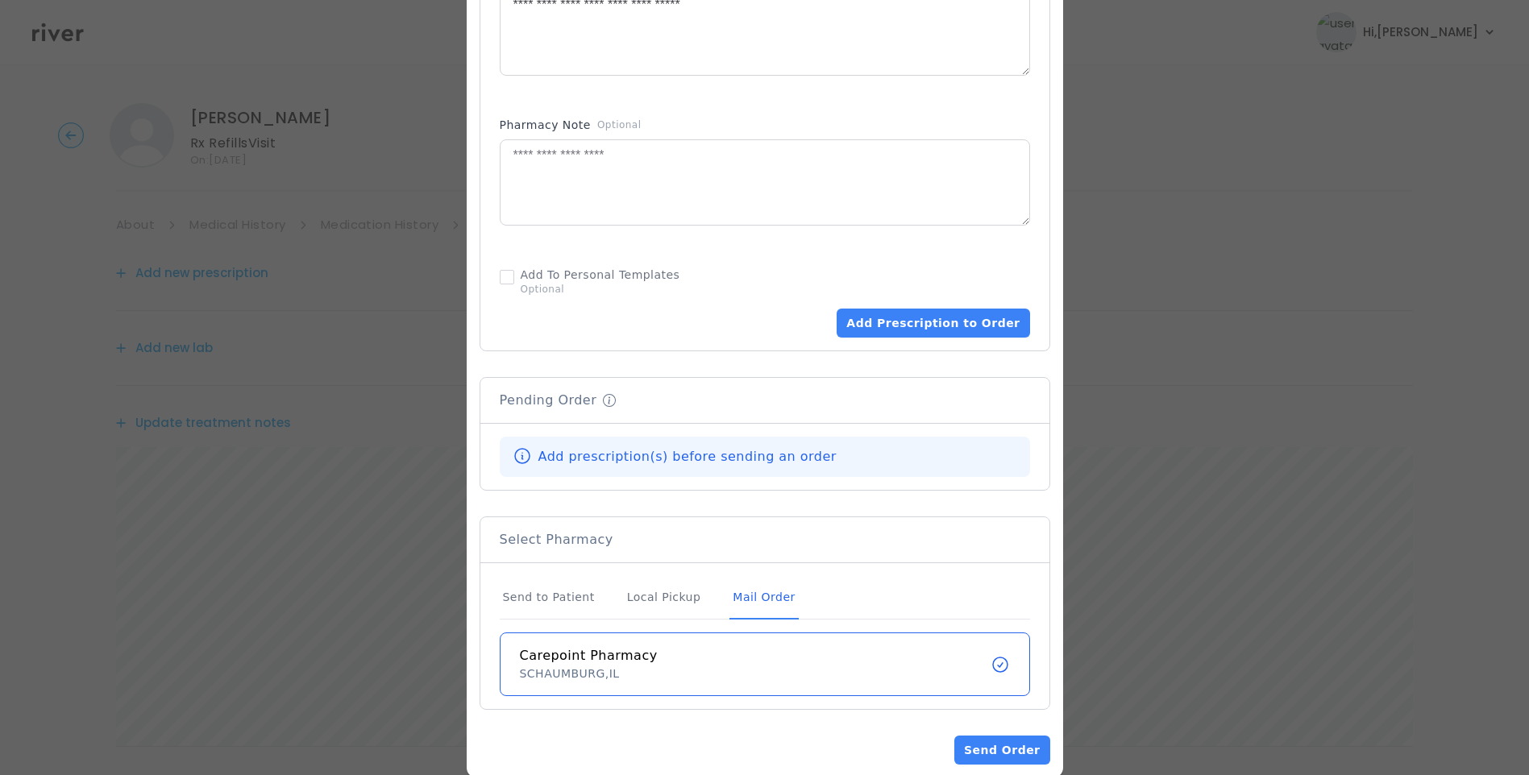
scroll to position [888, 0]
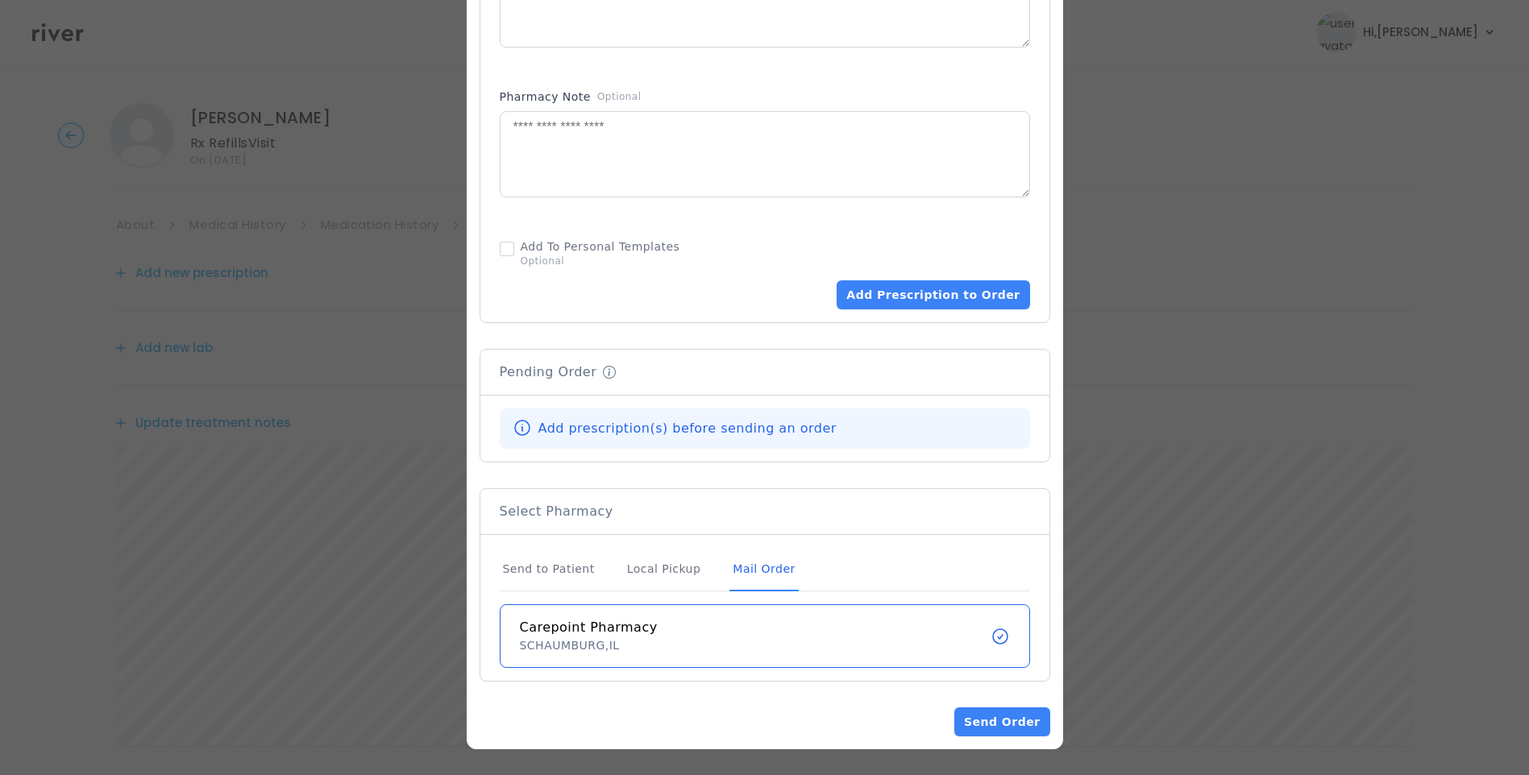
click at [733, 567] on div "Mail Order" at bounding box center [763, 570] width 69 height 44
click at [916, 301] on button "Add Prescription to Order" at bounding box center [933, 294] width 193 height 29
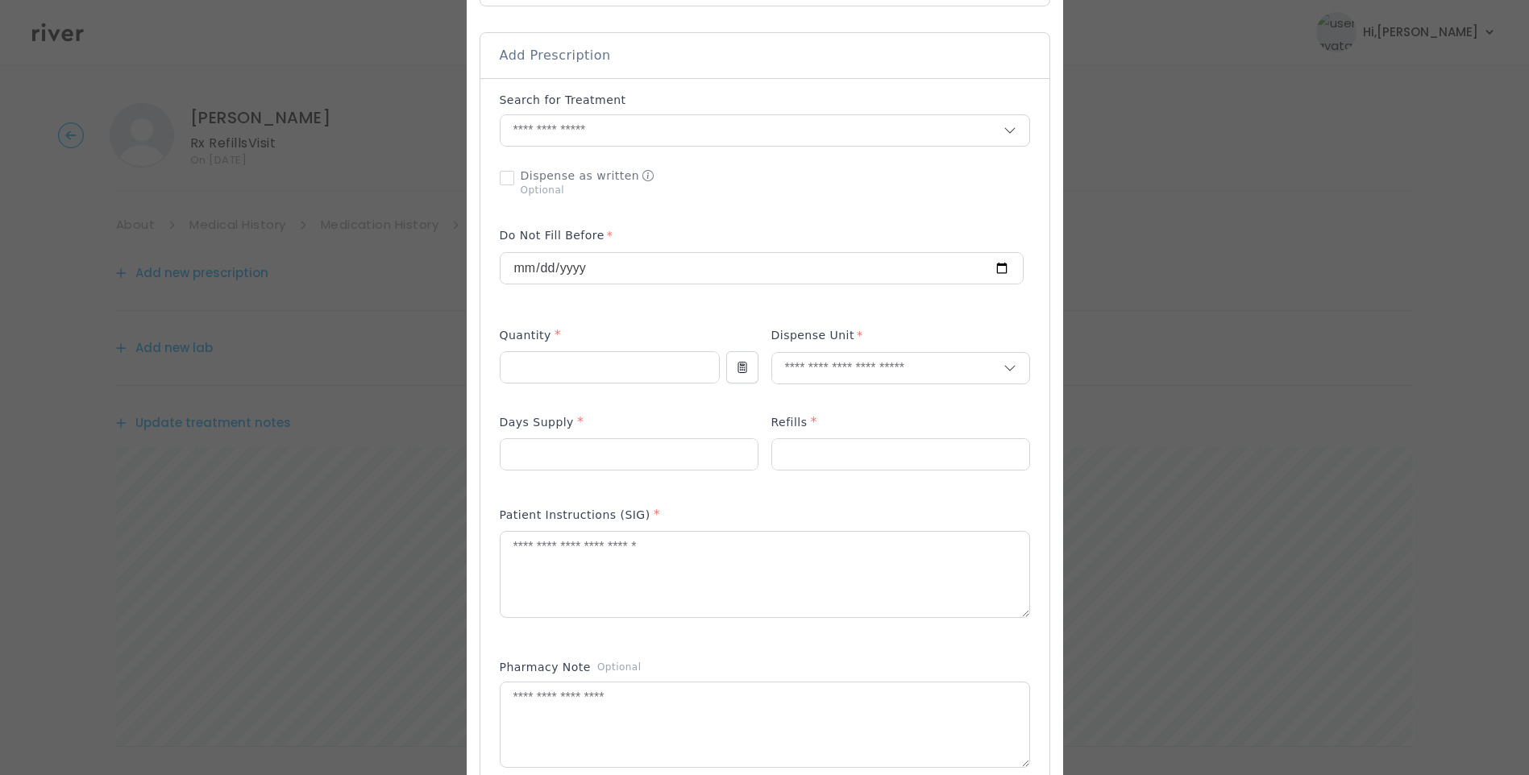
scroll to position [240, 0]
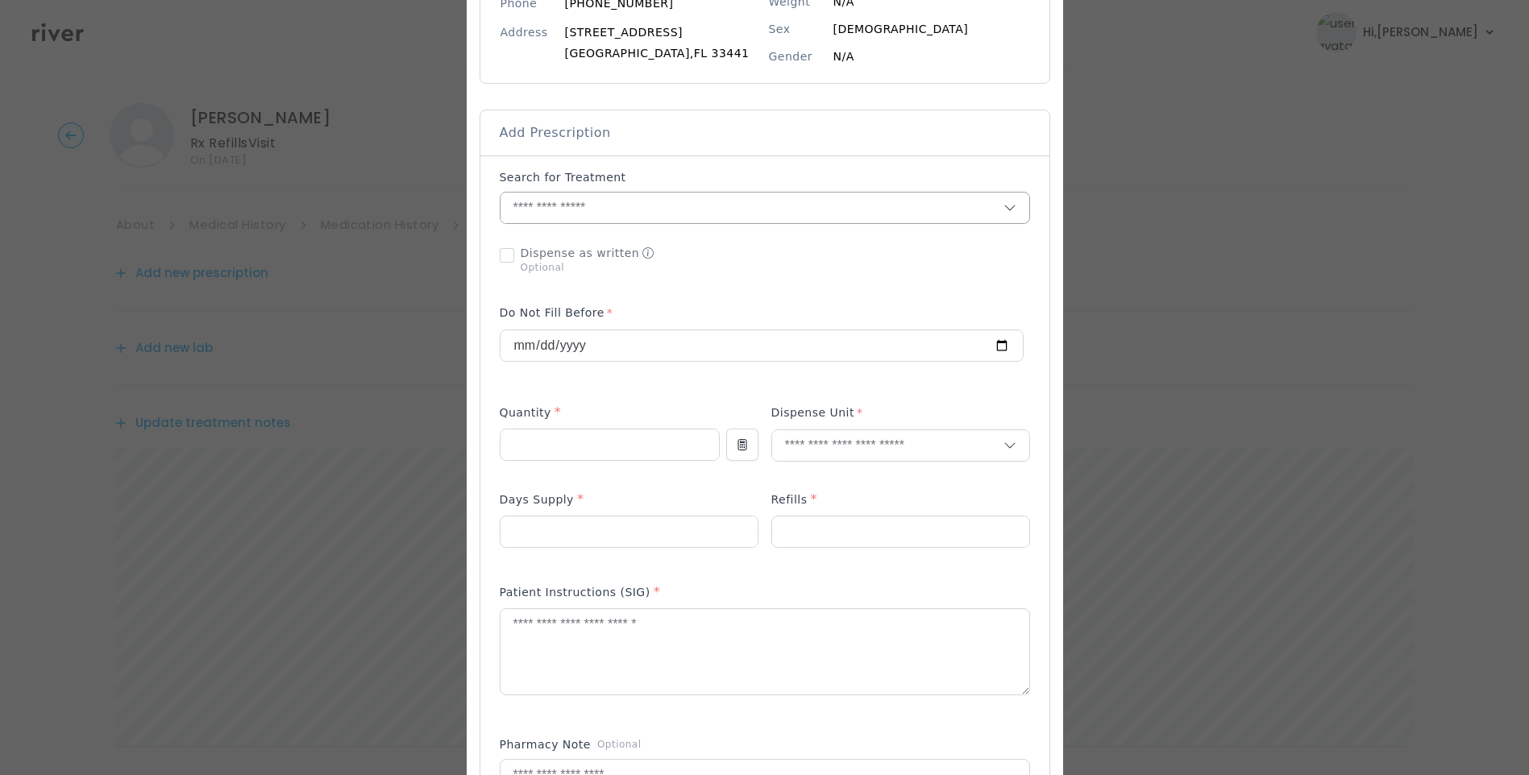
click at [564, 208] on input "text" at bounding box center [752, 208] width 503 height 31
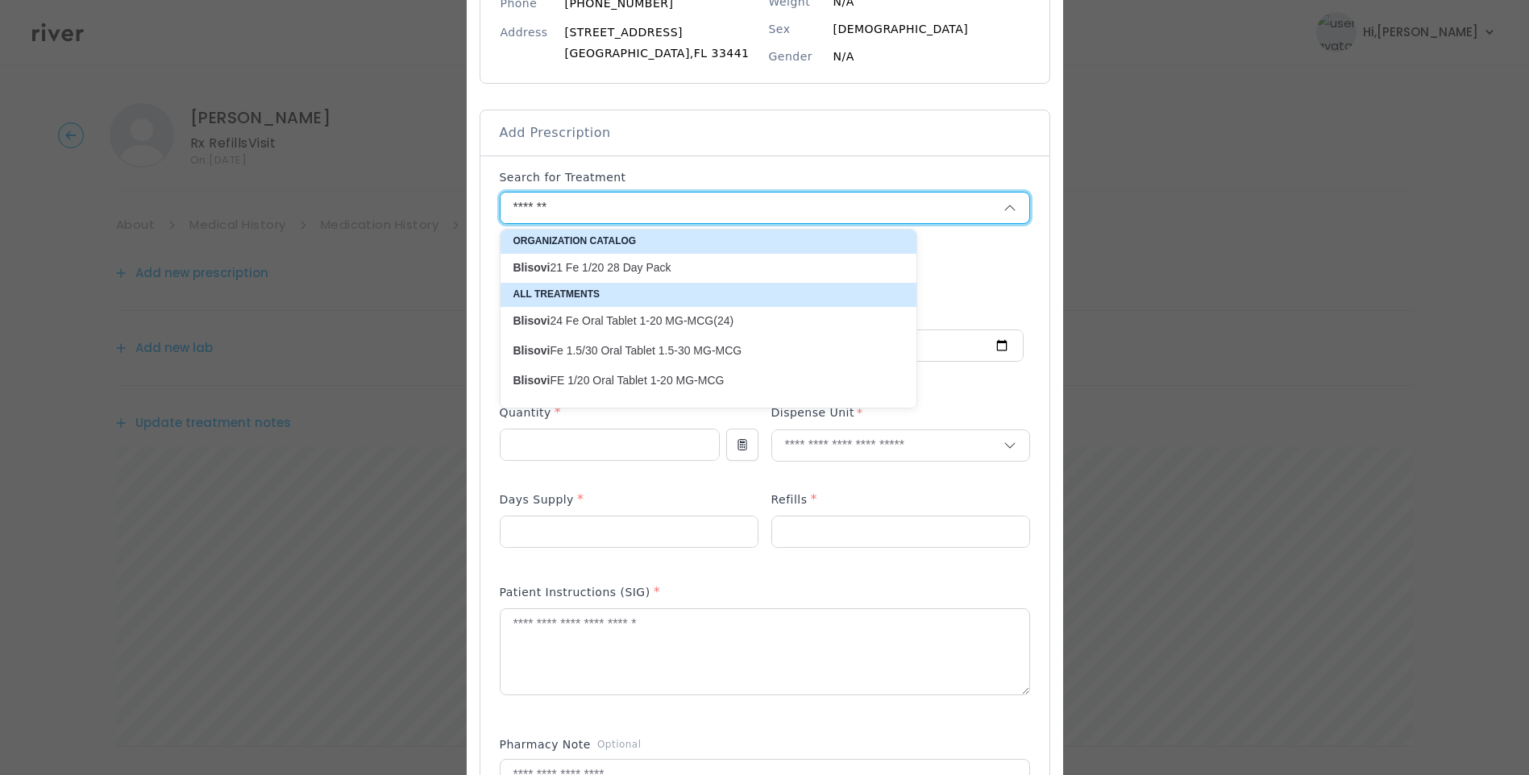
click at [671, 269] on p "Blisovi 21 Fe 1/20 28 Day Pack" at bounding box center [698, 267] width 371 height 15
type input "**********"
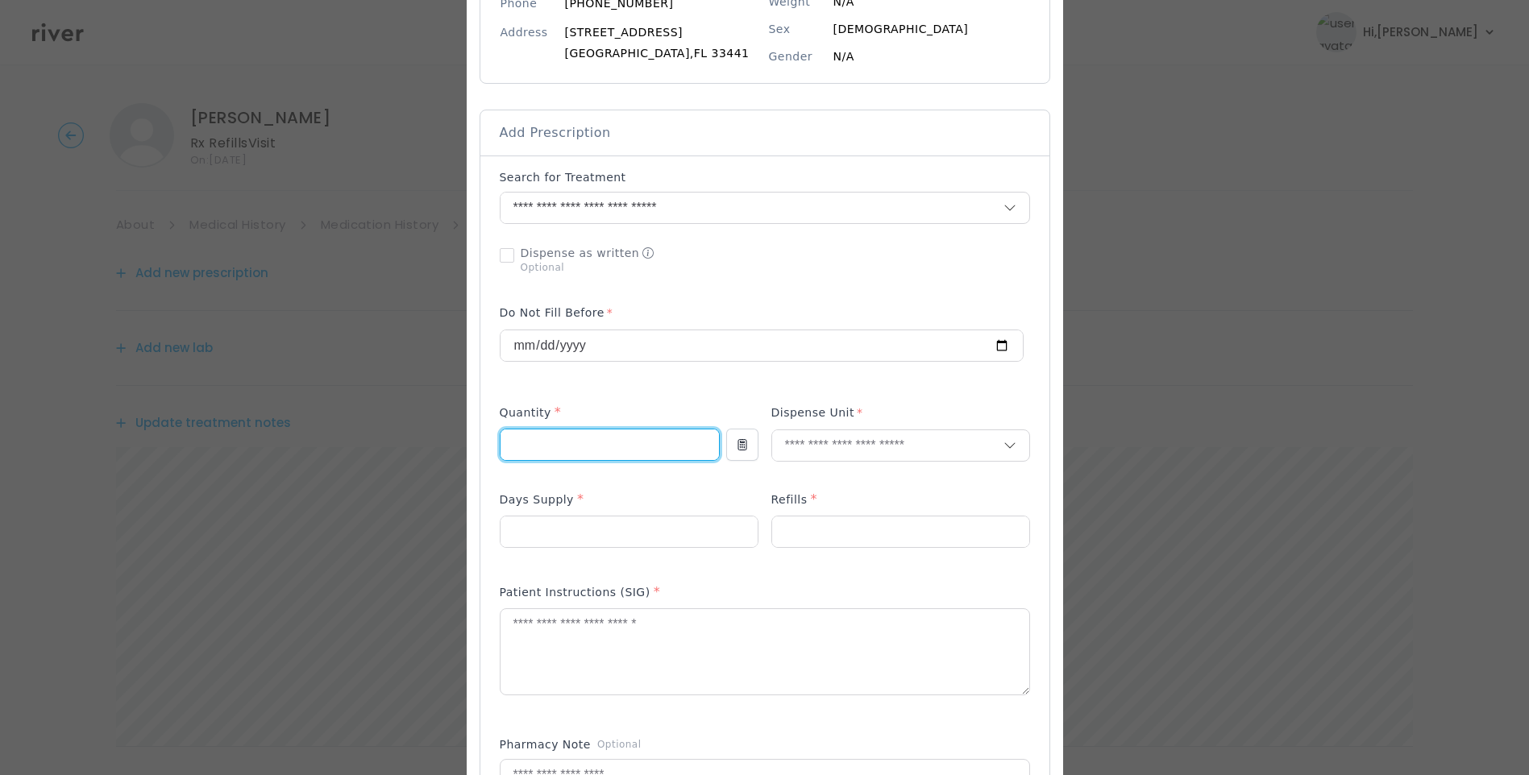
click at [528, 454] on input "number" at bounding box center [610, 445] width 218 height 31
type input "*"
click at [821, 447] on input "text" at bounding box center [887, 445] width 231 height 31
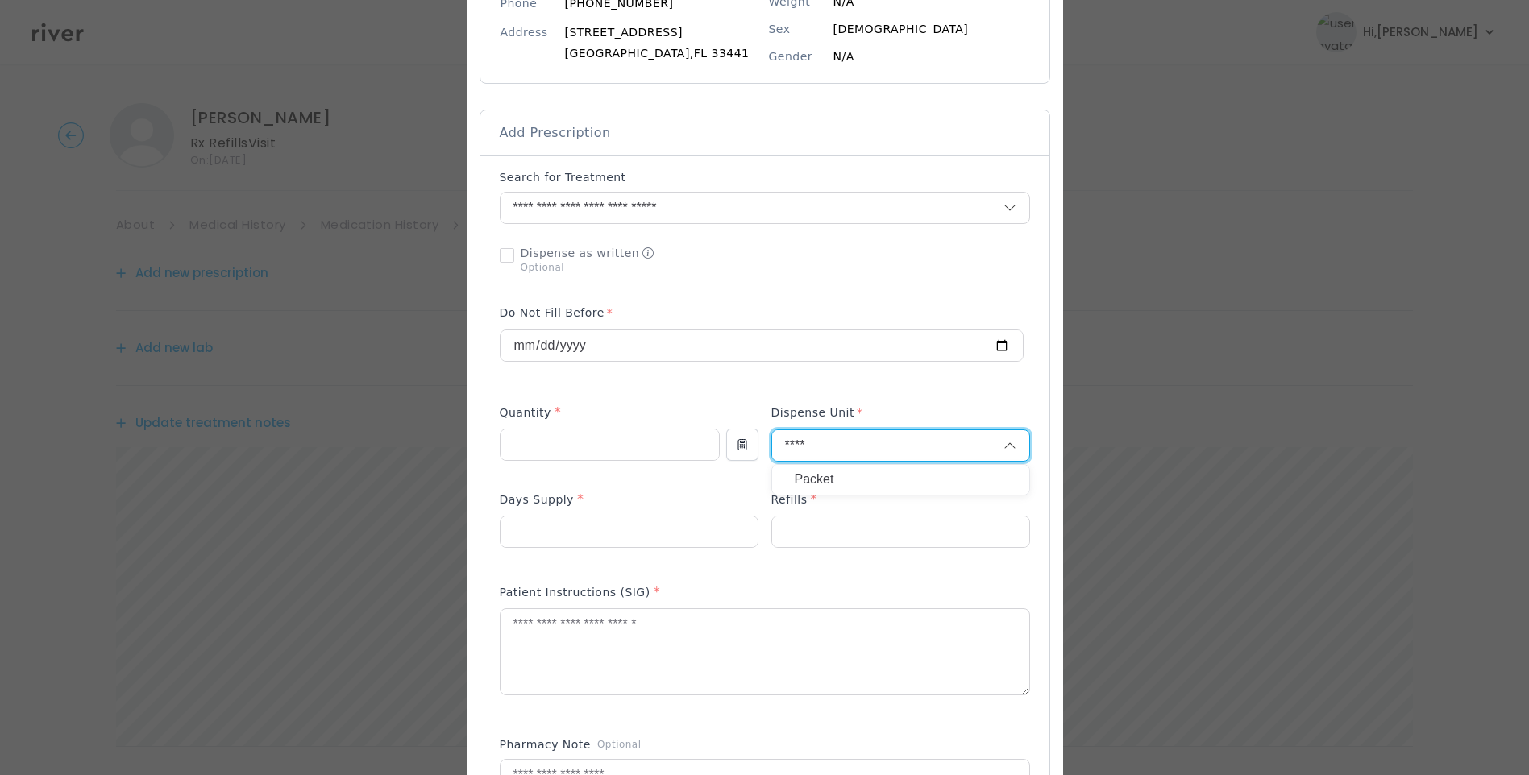
type input "****"
click at [816, 483] on p "Packet" at bounding box center [901, 479] width 212 height 23
click at [808, 541] on input "number" at bounding box center [900, 532] width 257 height 31
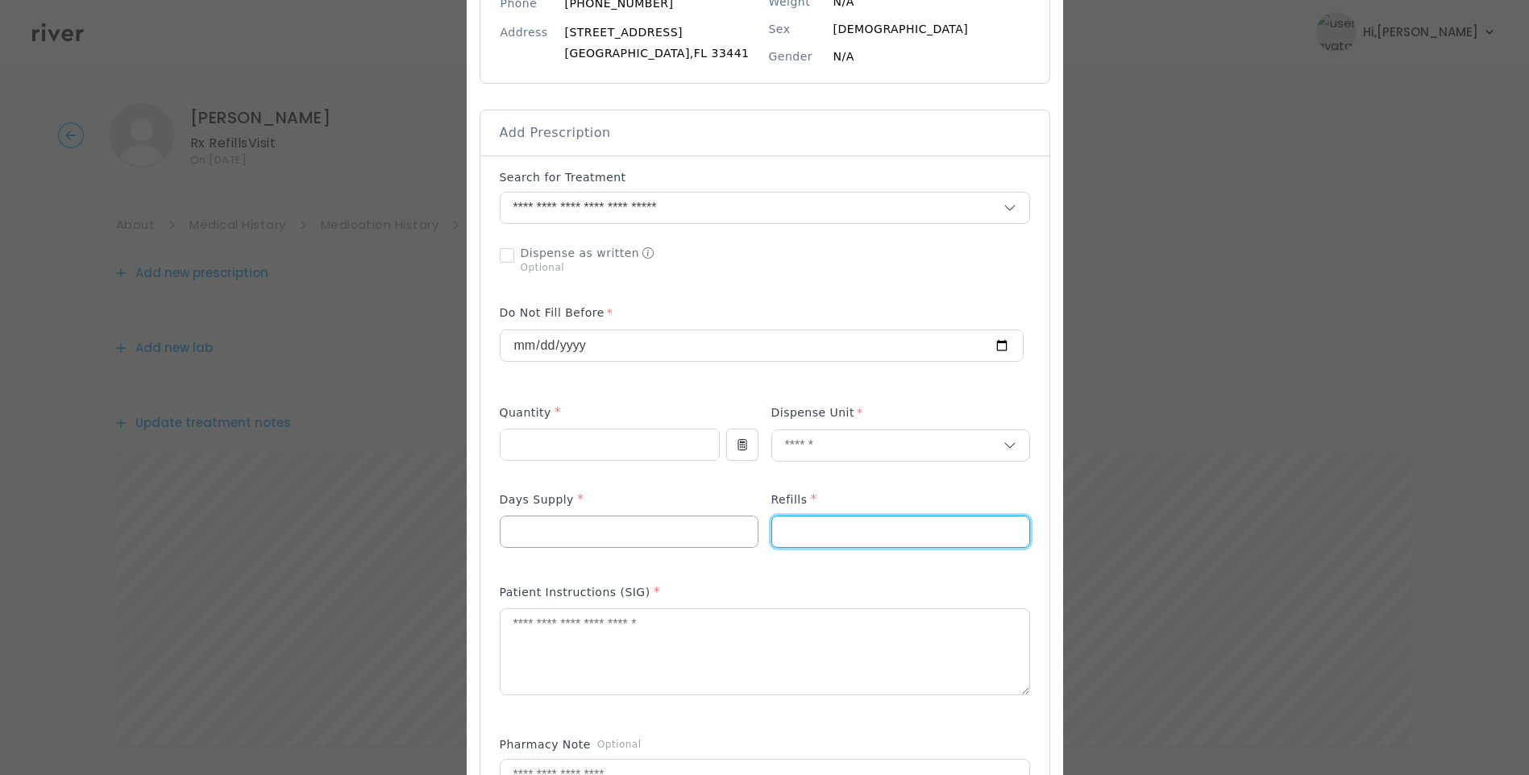
type input "*"
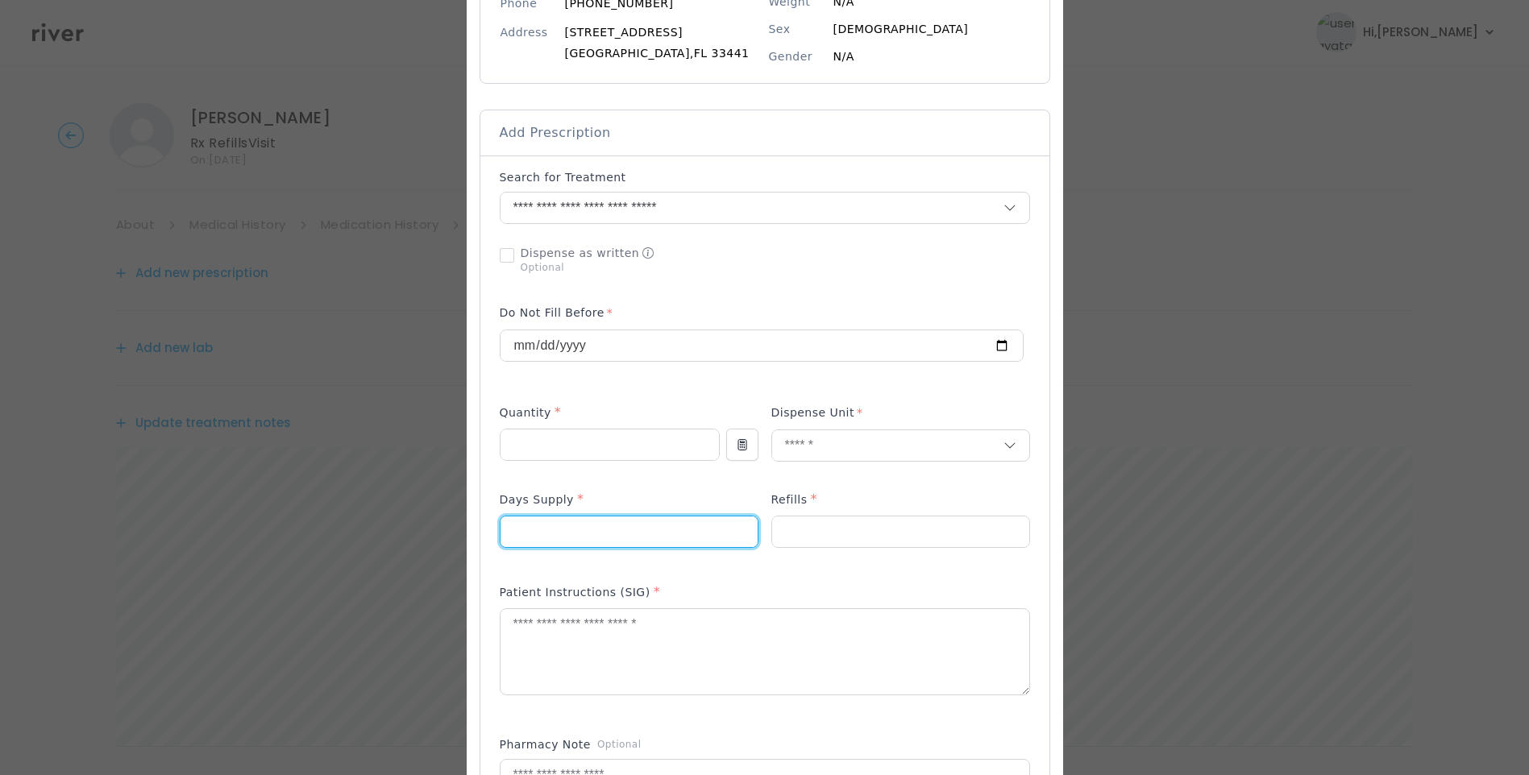
click at [604, 534] on input "number" at bounding box center [629, 532] width 257 height 31
type input "**"
click at [607, 664] on textarea at bounding box center [765, 651] width 529 height 85
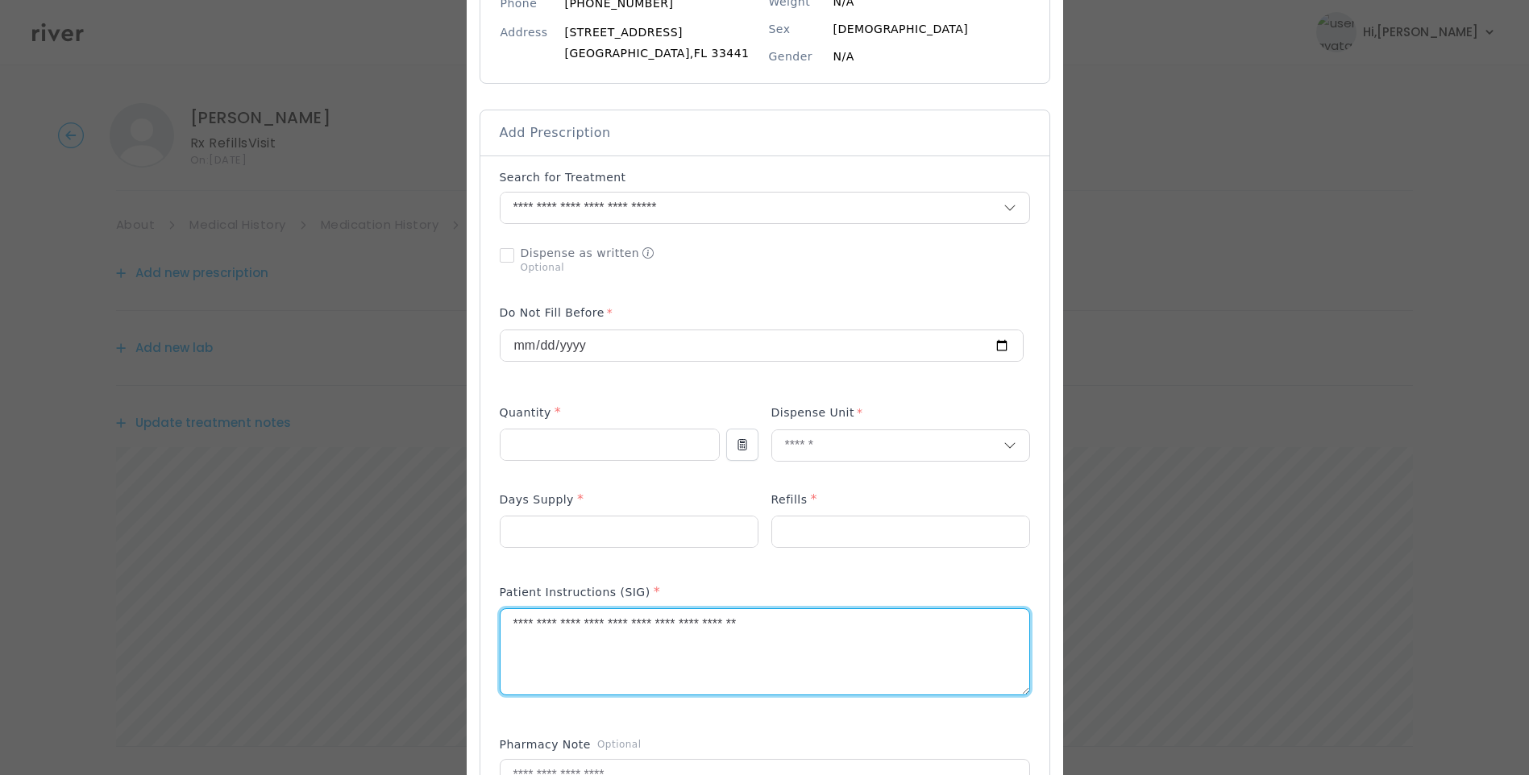
type textarea "**********"
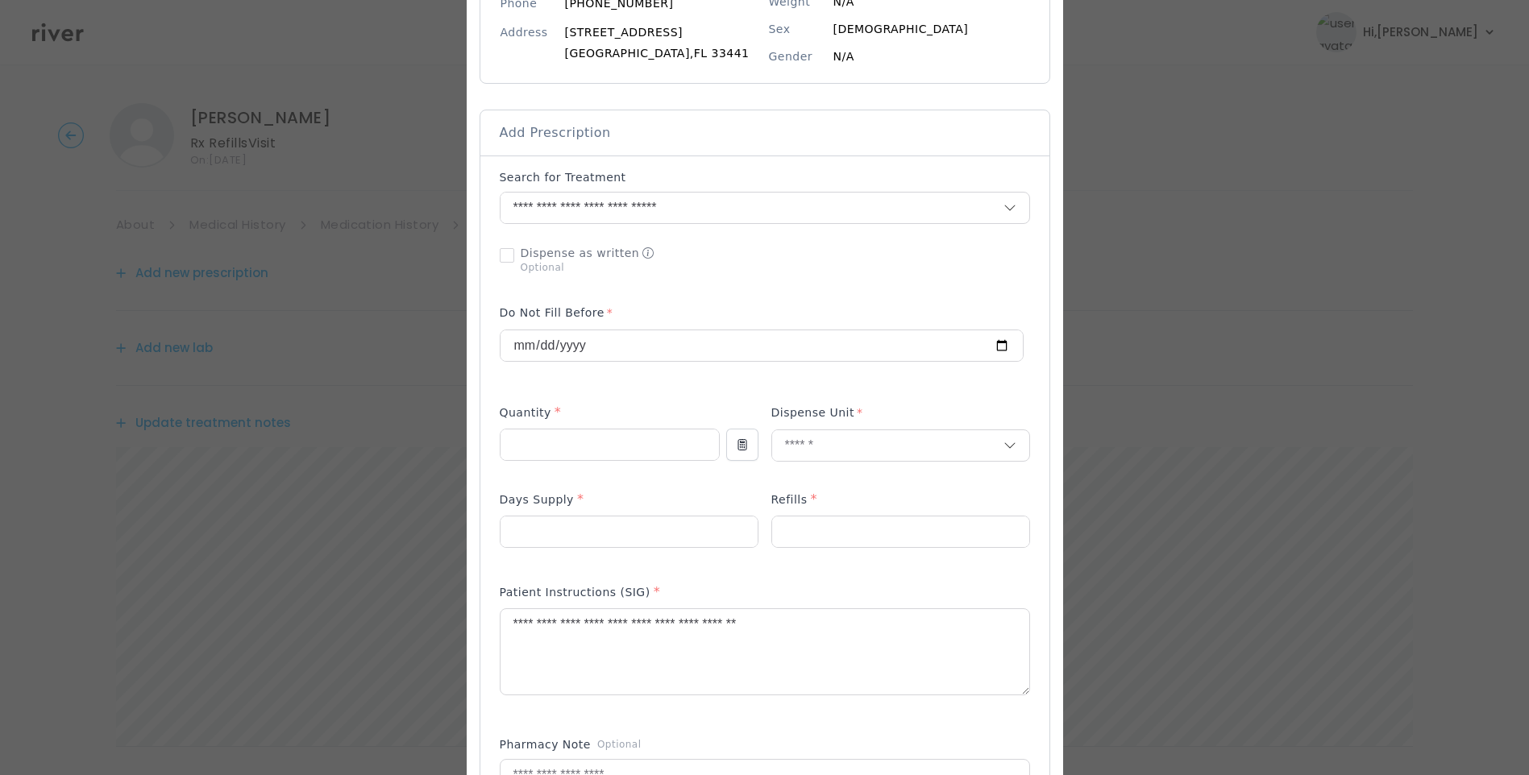
click at [895, 571] on div "Add Prescription to Order" at bounding box center [765, 563] width 530 height 788
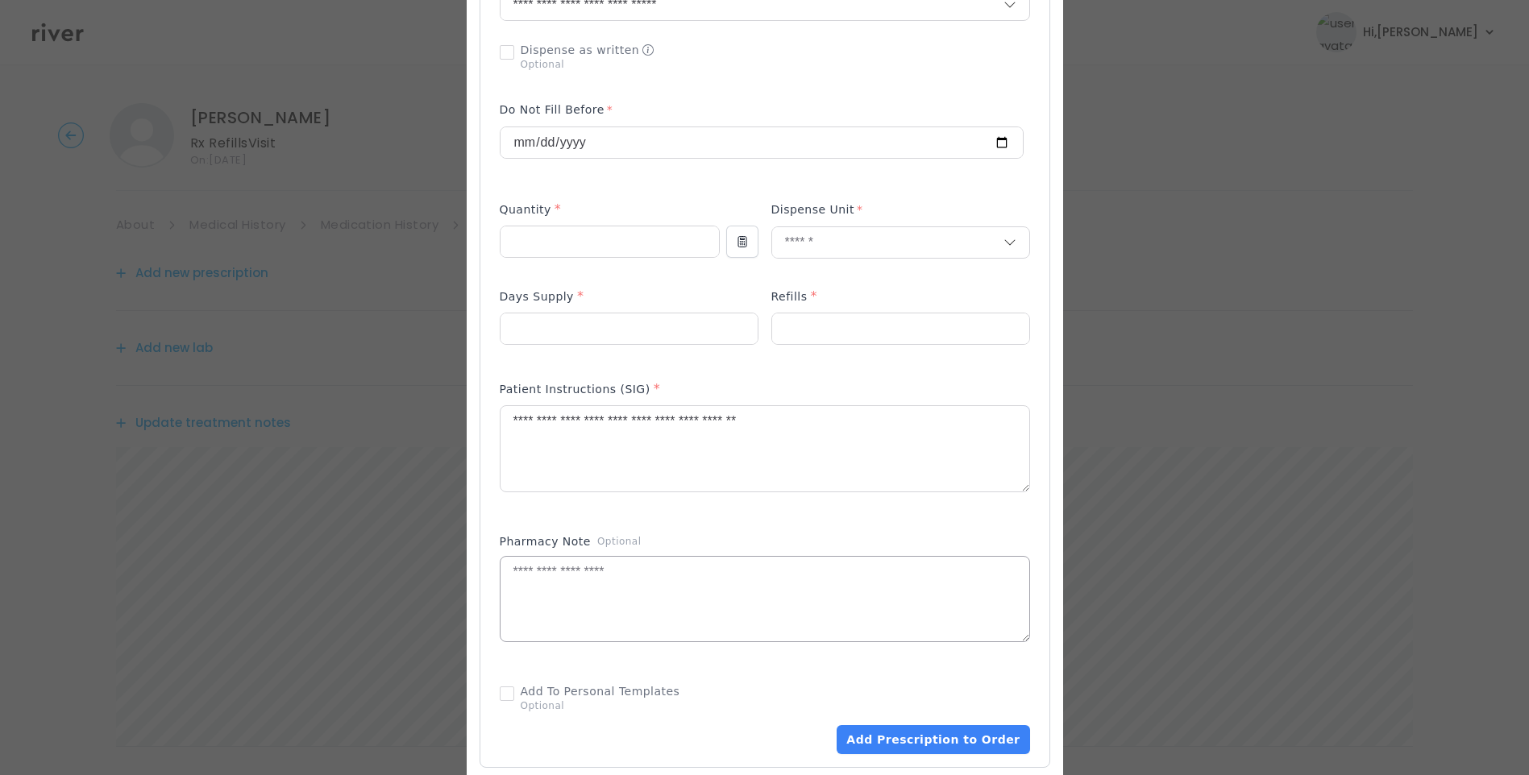
scroll to position [482, 0]
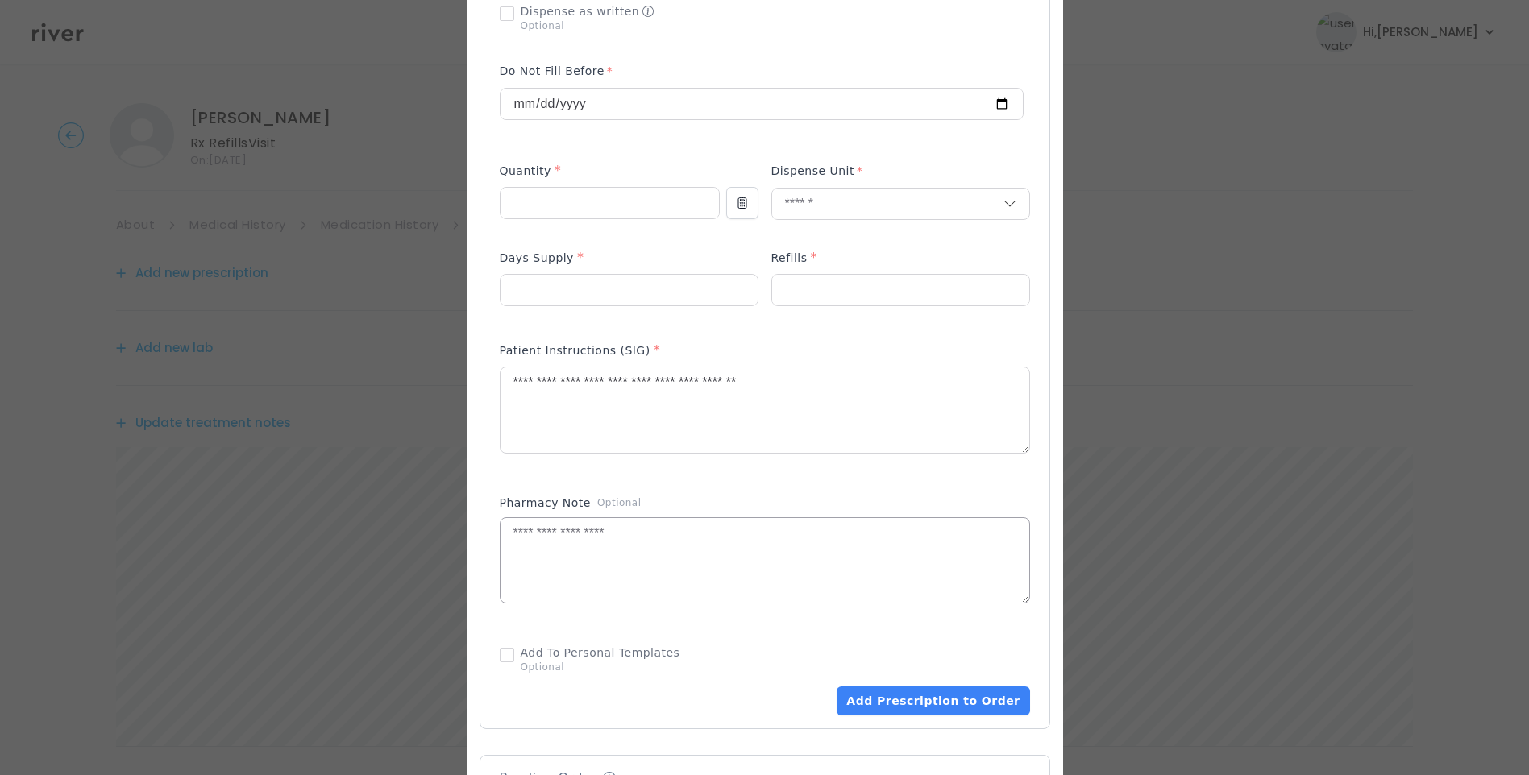
click at [634, 554] on textarea at bounding box center [765, 560] width 529 height 85
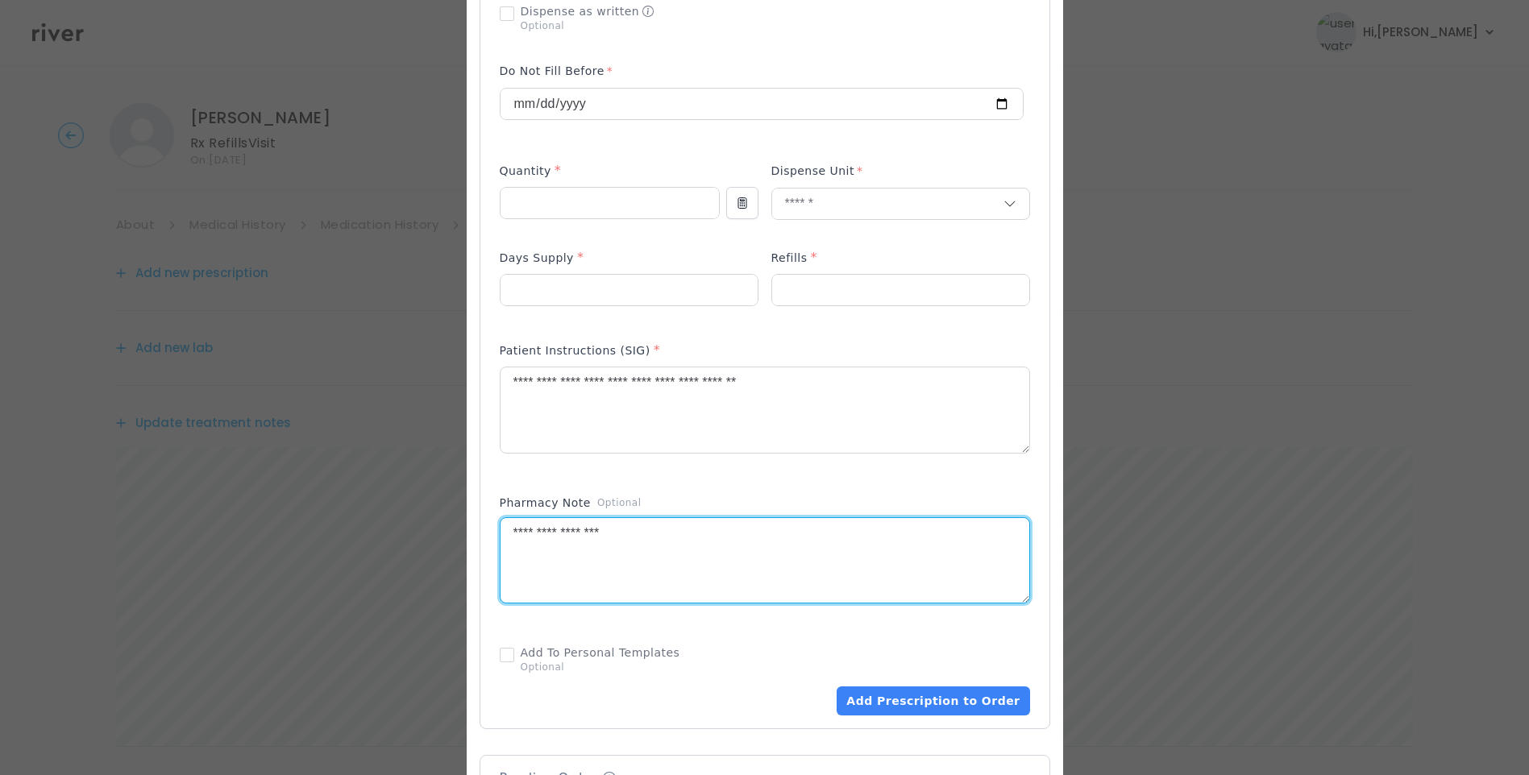
type textarea "**********"
click at [667, 492] on div "Pharmacy Note Optional" at bounding box center [765, 558] width 530 height 141
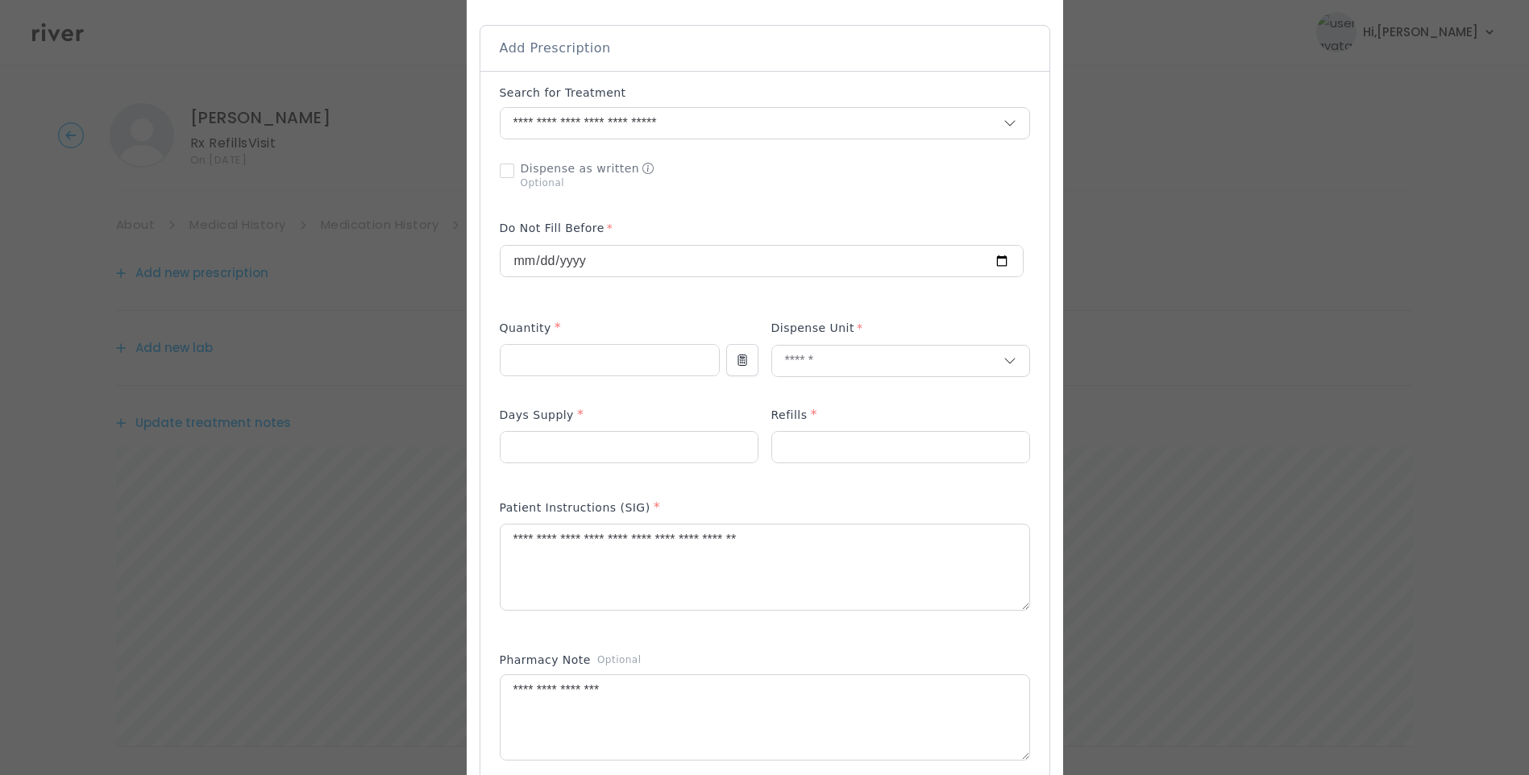
scroll to position [563, 0]
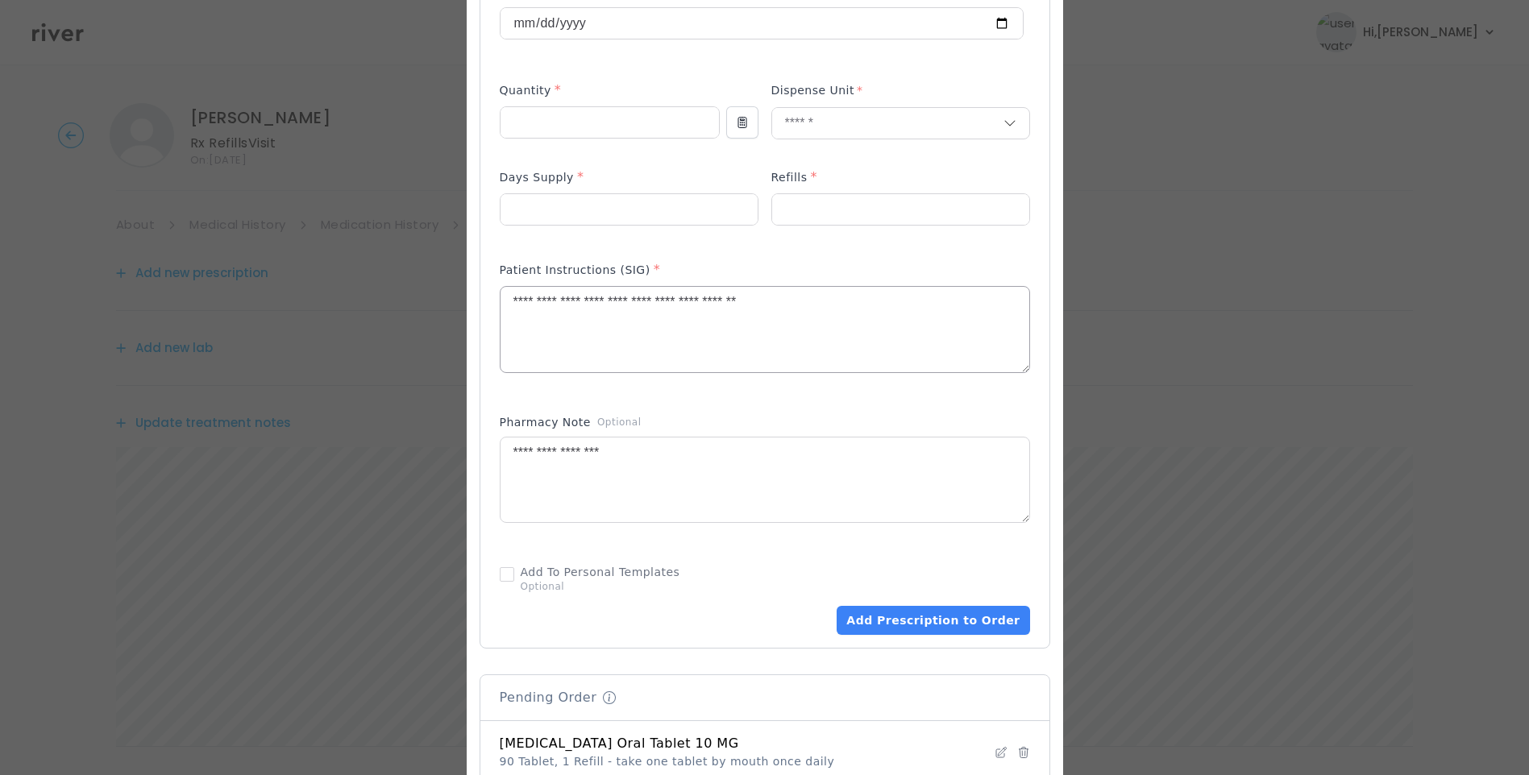
click at [867, 303] on textarea "**********" at bounding box center [765, 329] width 529 height 85
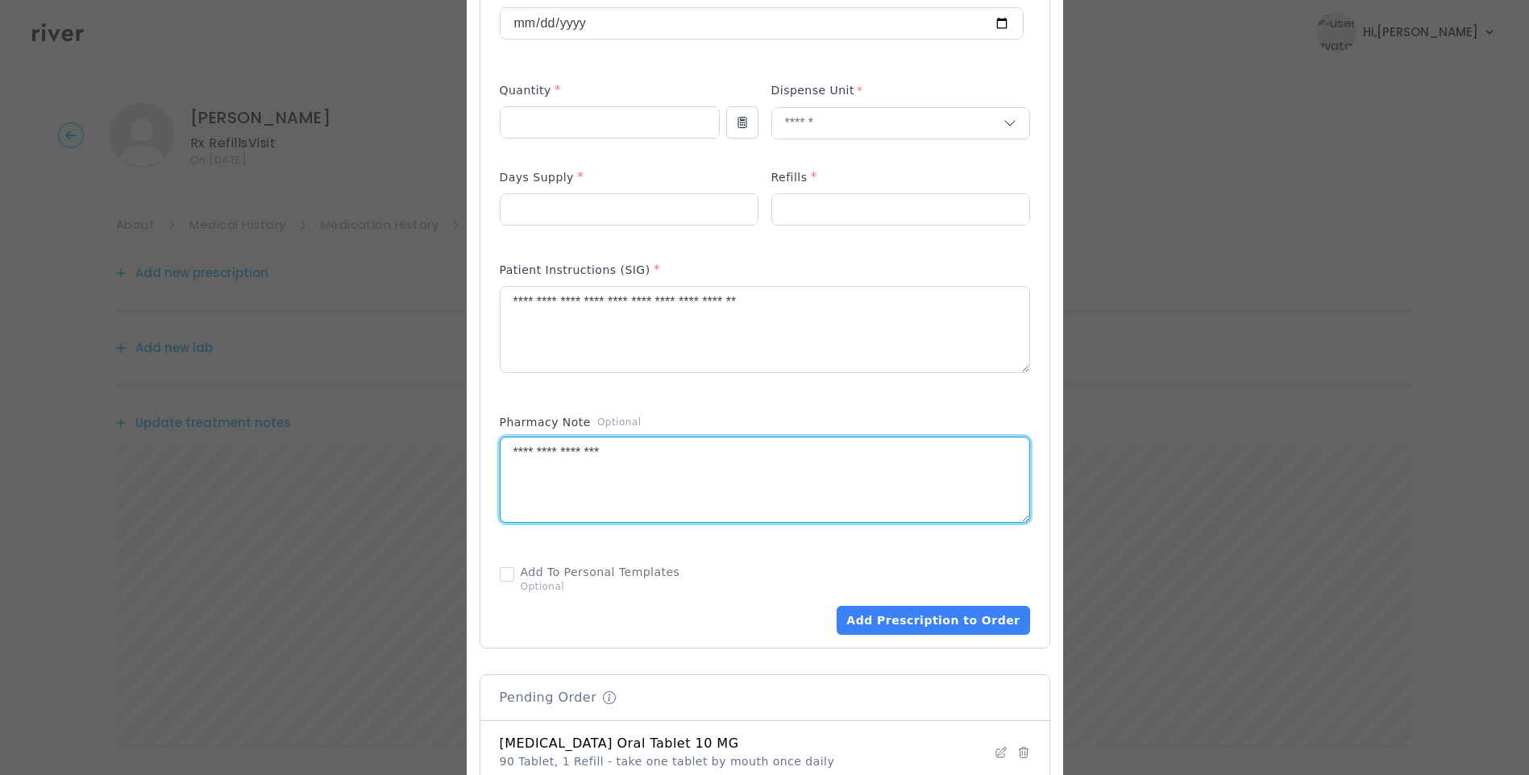
click at [723, 447] on textarea "**********" at bounding box center [765, 480] width 529 height 85
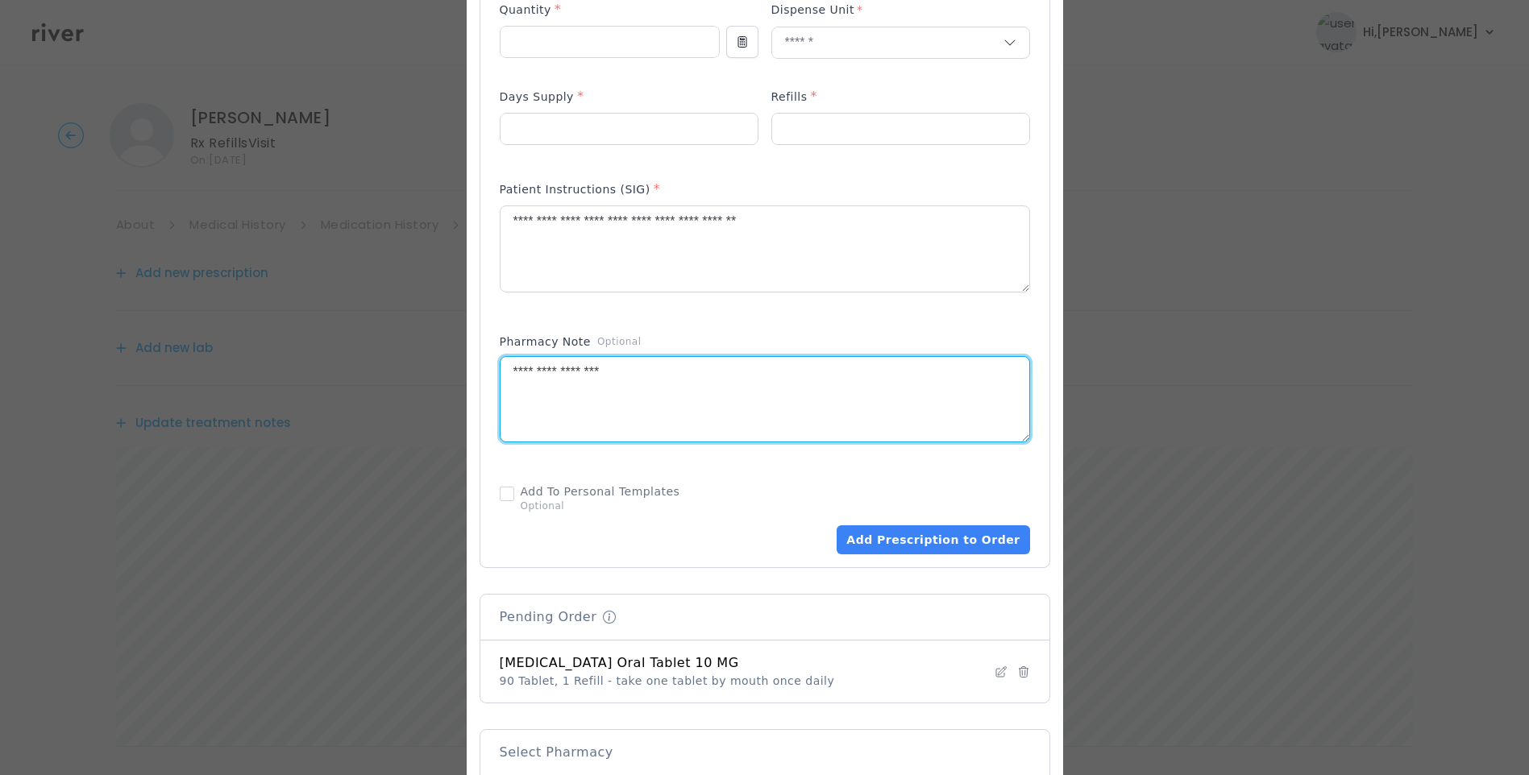
scroll to position [724, 0]
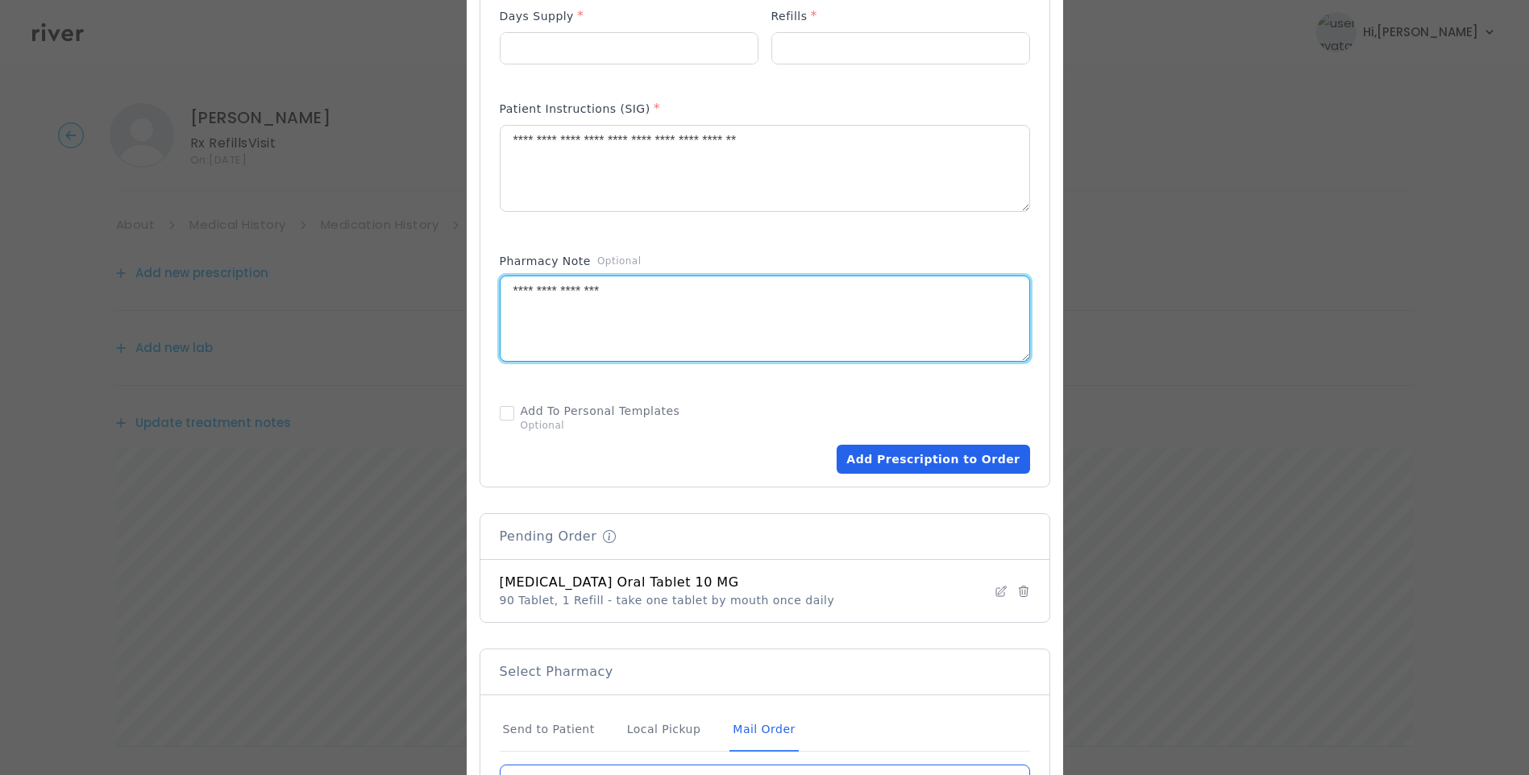
click at [951, 451] on button "Add Prescription to Order" at bounding box center [933, 459] width 193 height 29
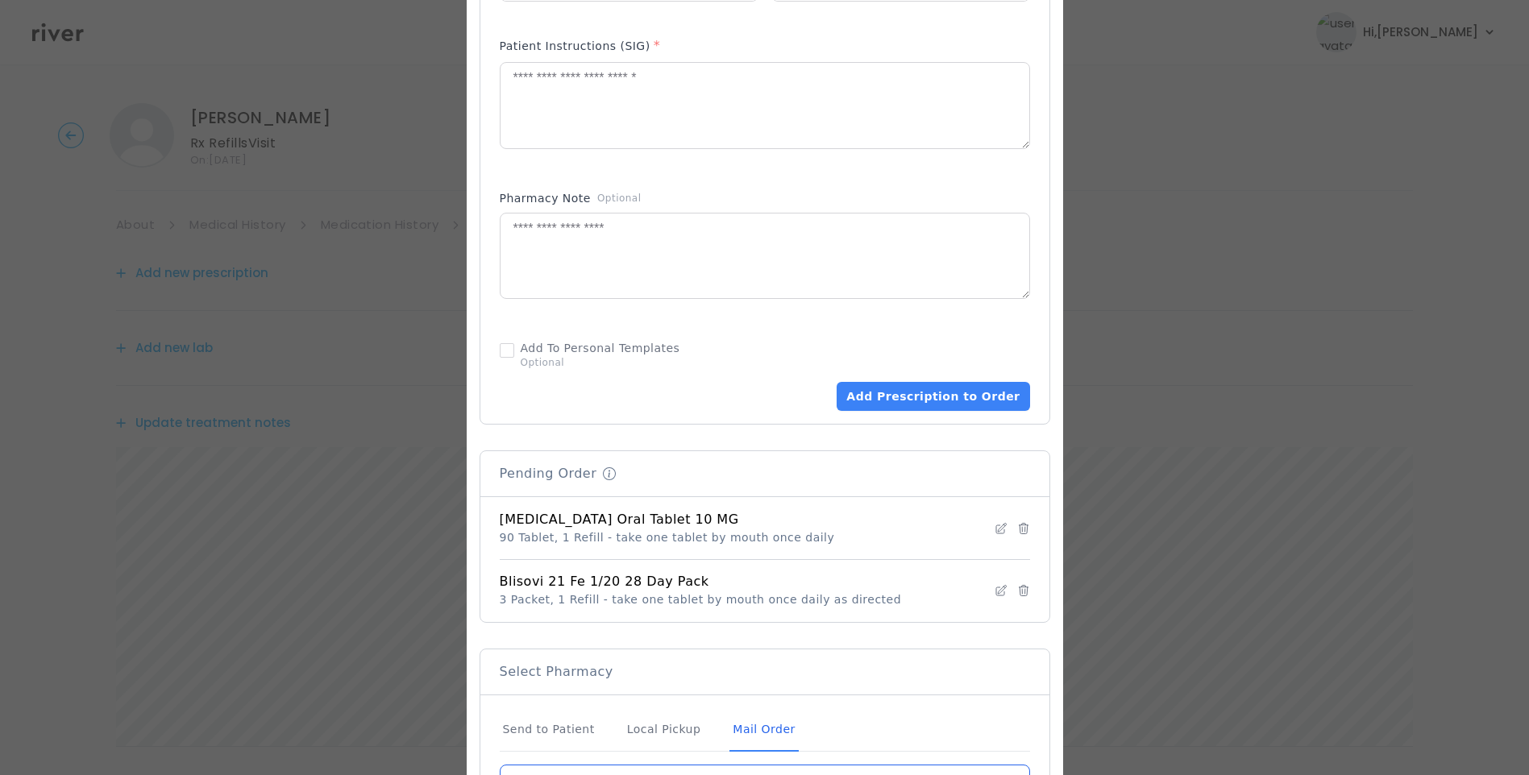
scroll to position [947, 0]
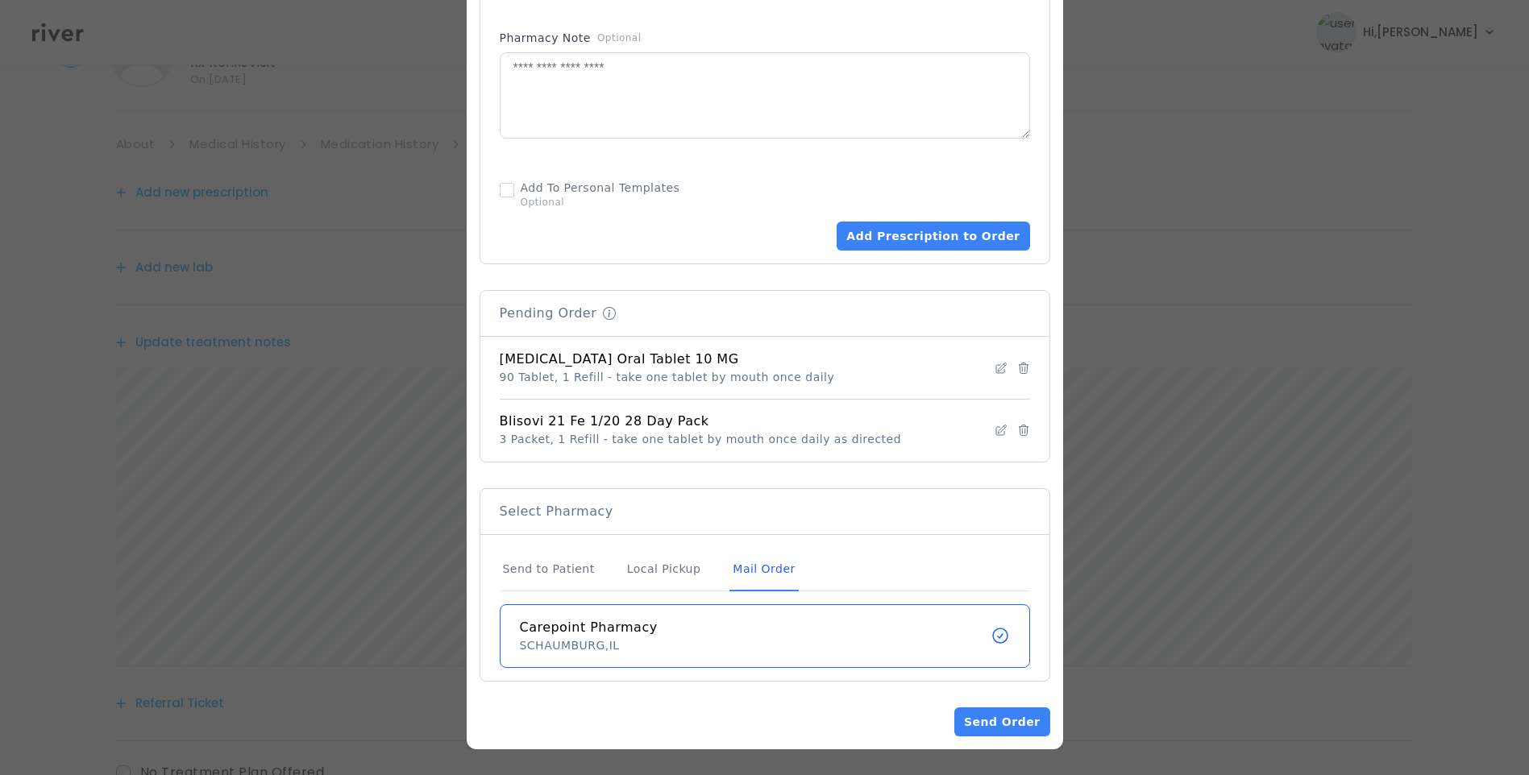
click at [741, 571] on div "Mail Order" at bounding box center [763, 570] width 69 height 44
click at [1018, 717] on button "Send Order" at bounding box center [1001, 722] width 95 height 29
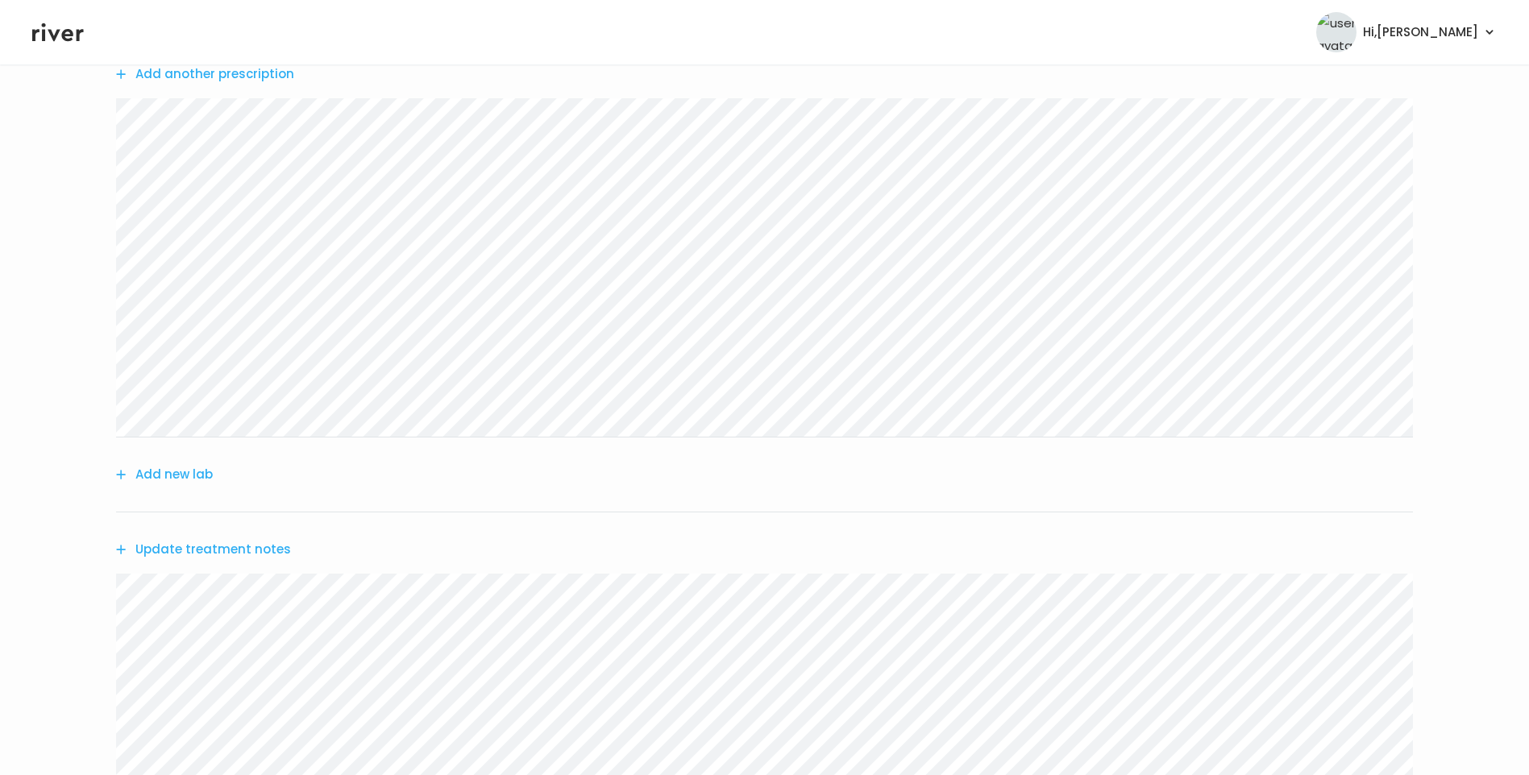
click at [219, 551] on button "Update treatment notes" at bounding box center [203, 549] width 175 height 23
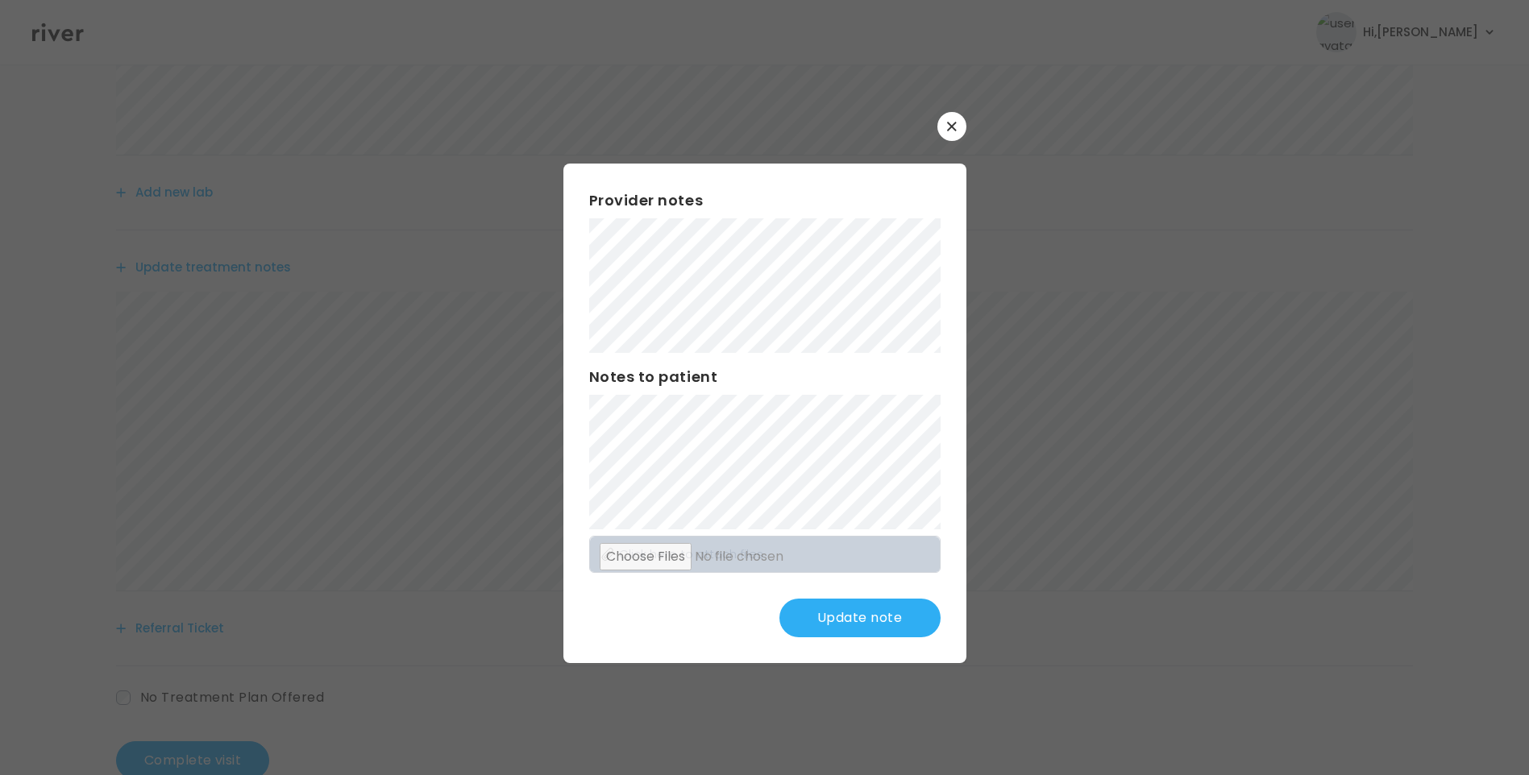
scroll to position [522, 0]
click at [883, 616] on button "Update note" at bounding box center [859, 618] width 161 height 39
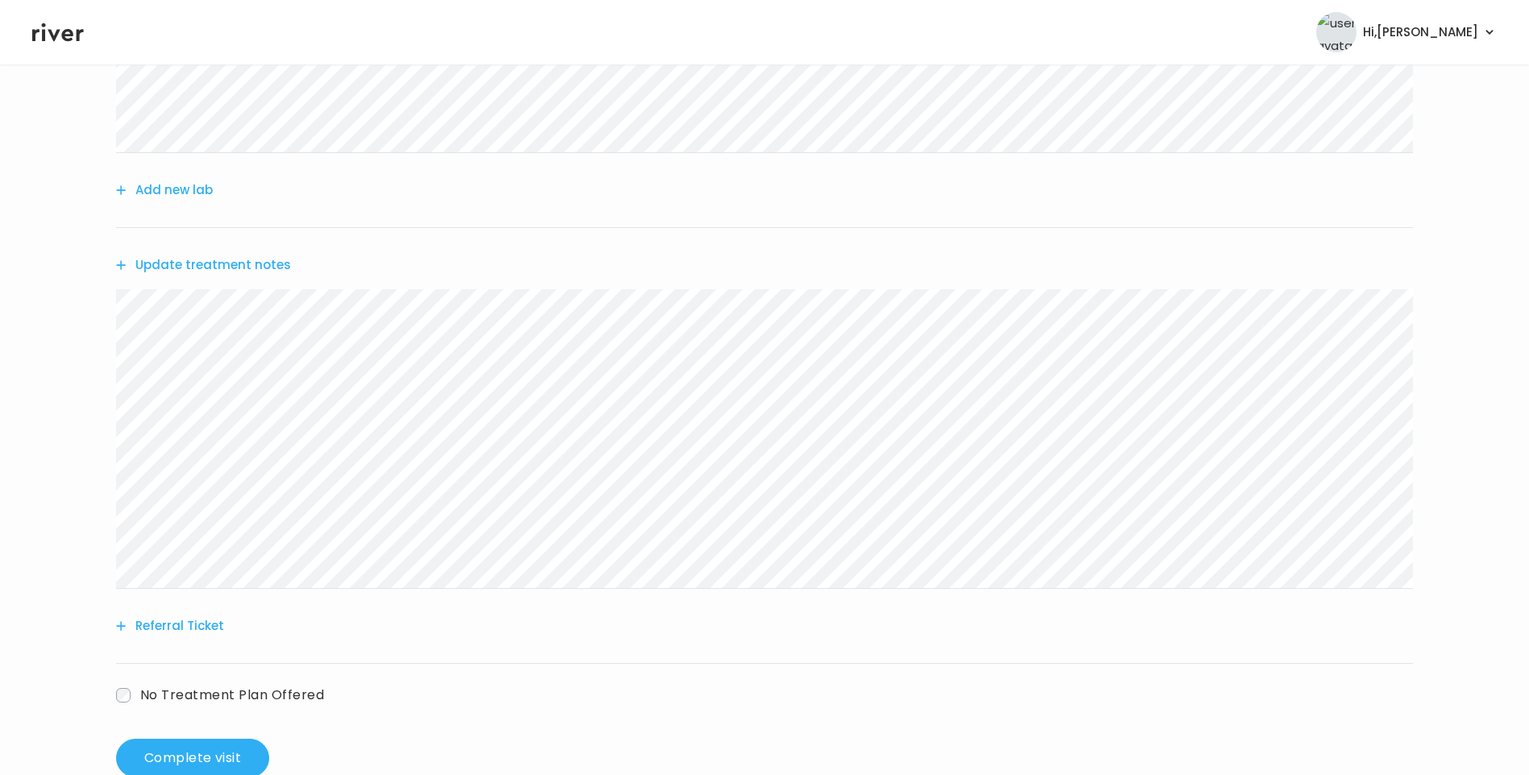
scroll to position [525, 0]
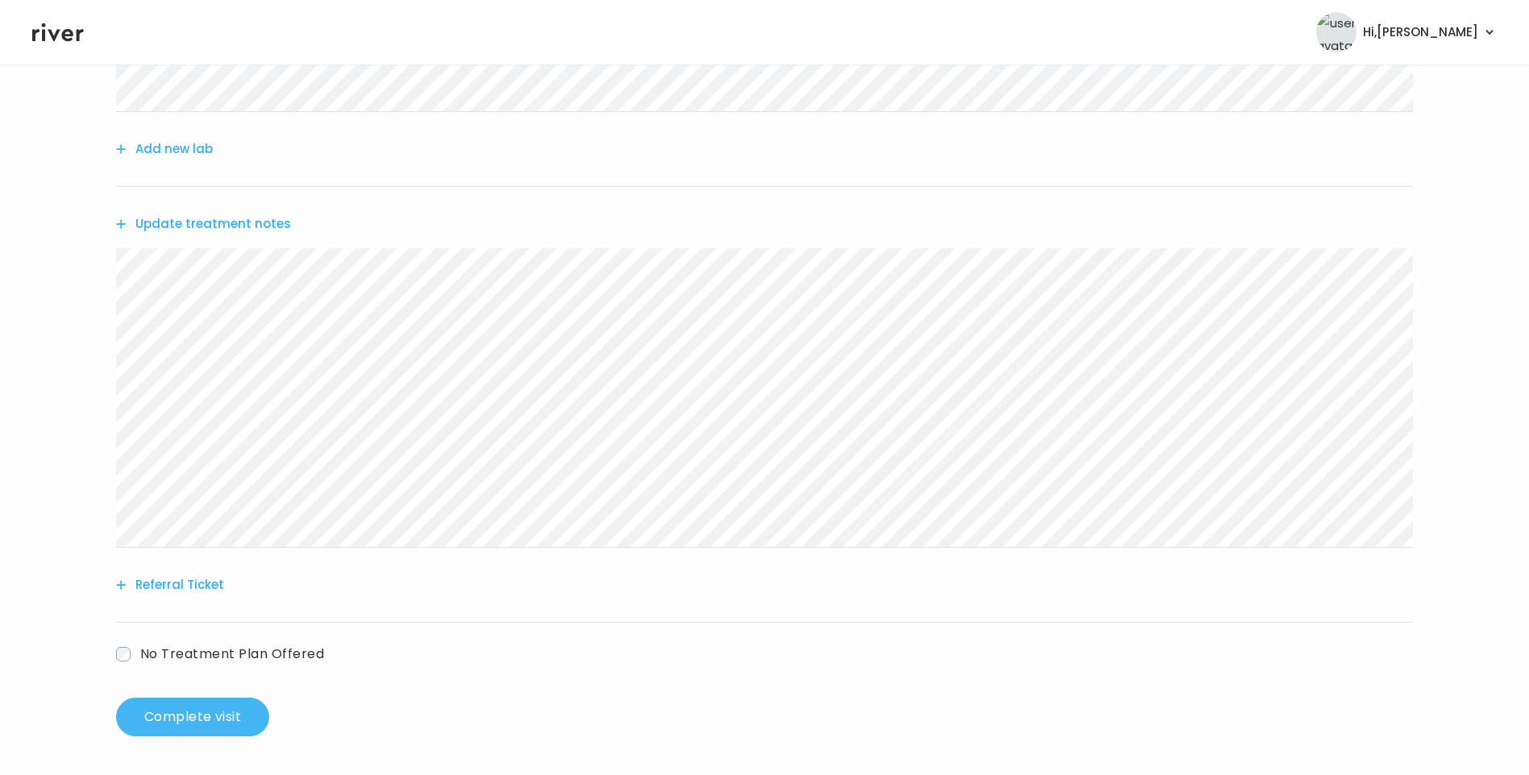
click at [215, 720] on button "Complete visit" at bounding box center [192, 717] width 153 height 39
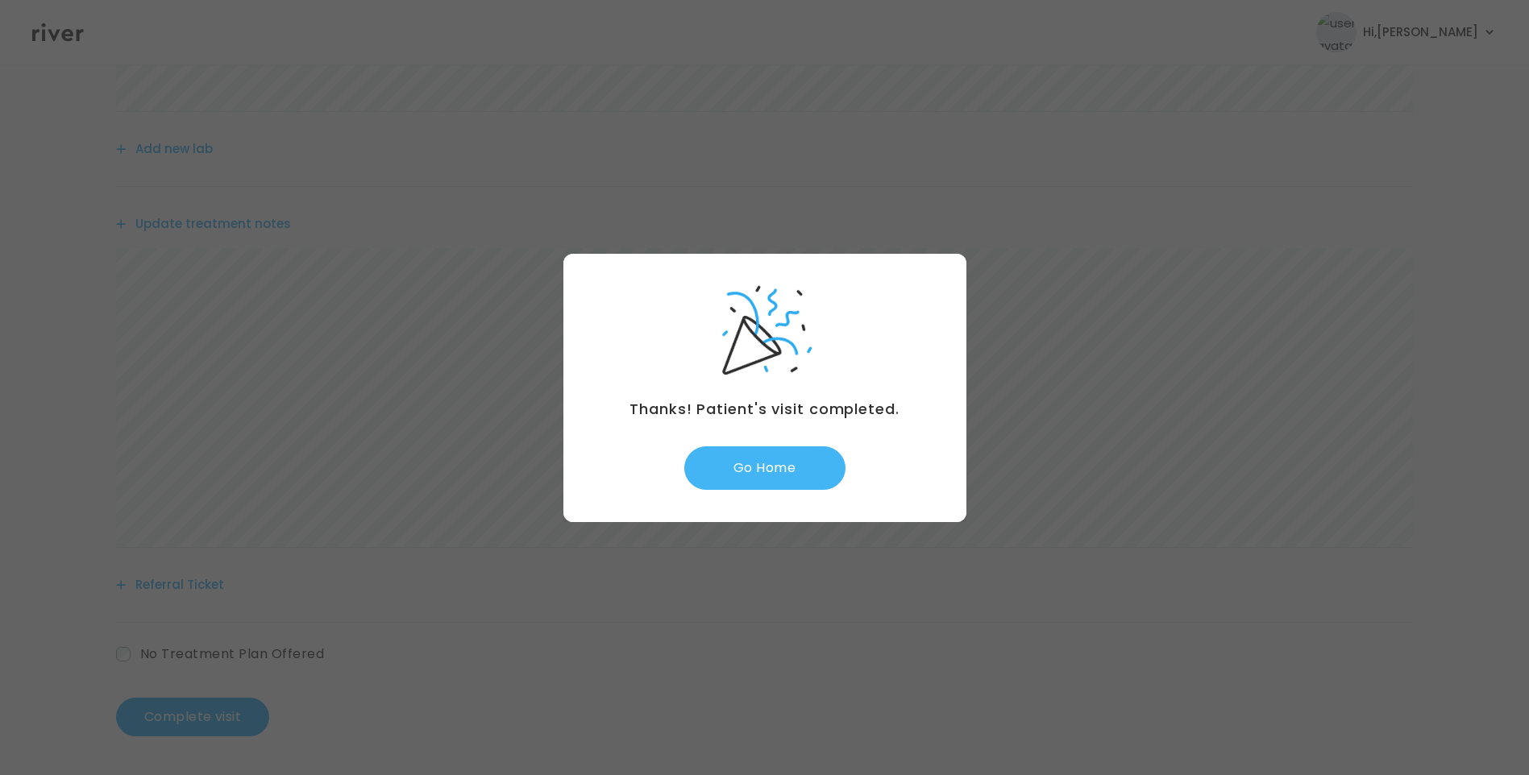
click at [792, 466] on button "Go Home" at bounding box center [764, 469] width 161 height 44
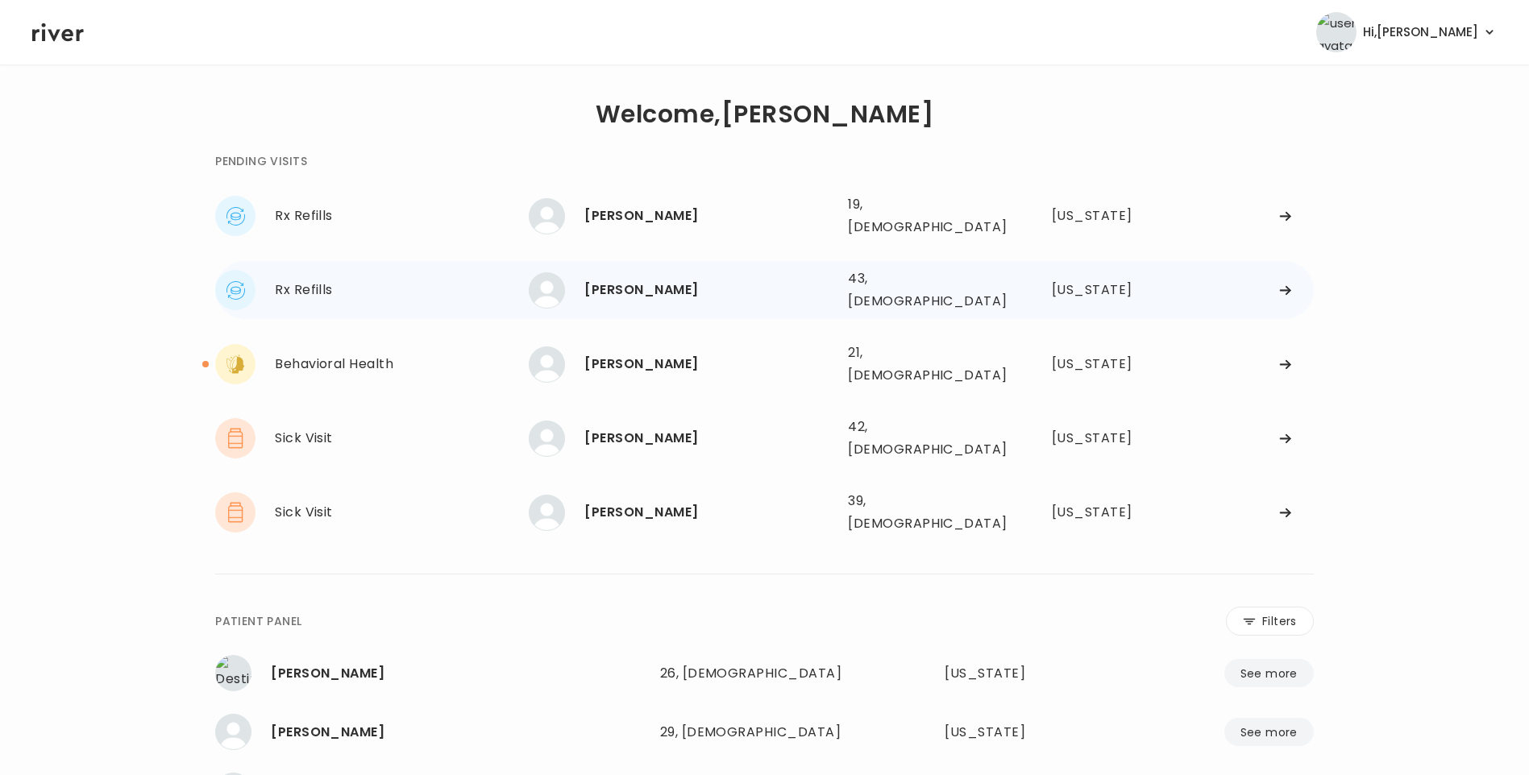
click at [701, 279] on div "[PERSON_NAME]" at bounding box center [709, 290] width 251 height 23
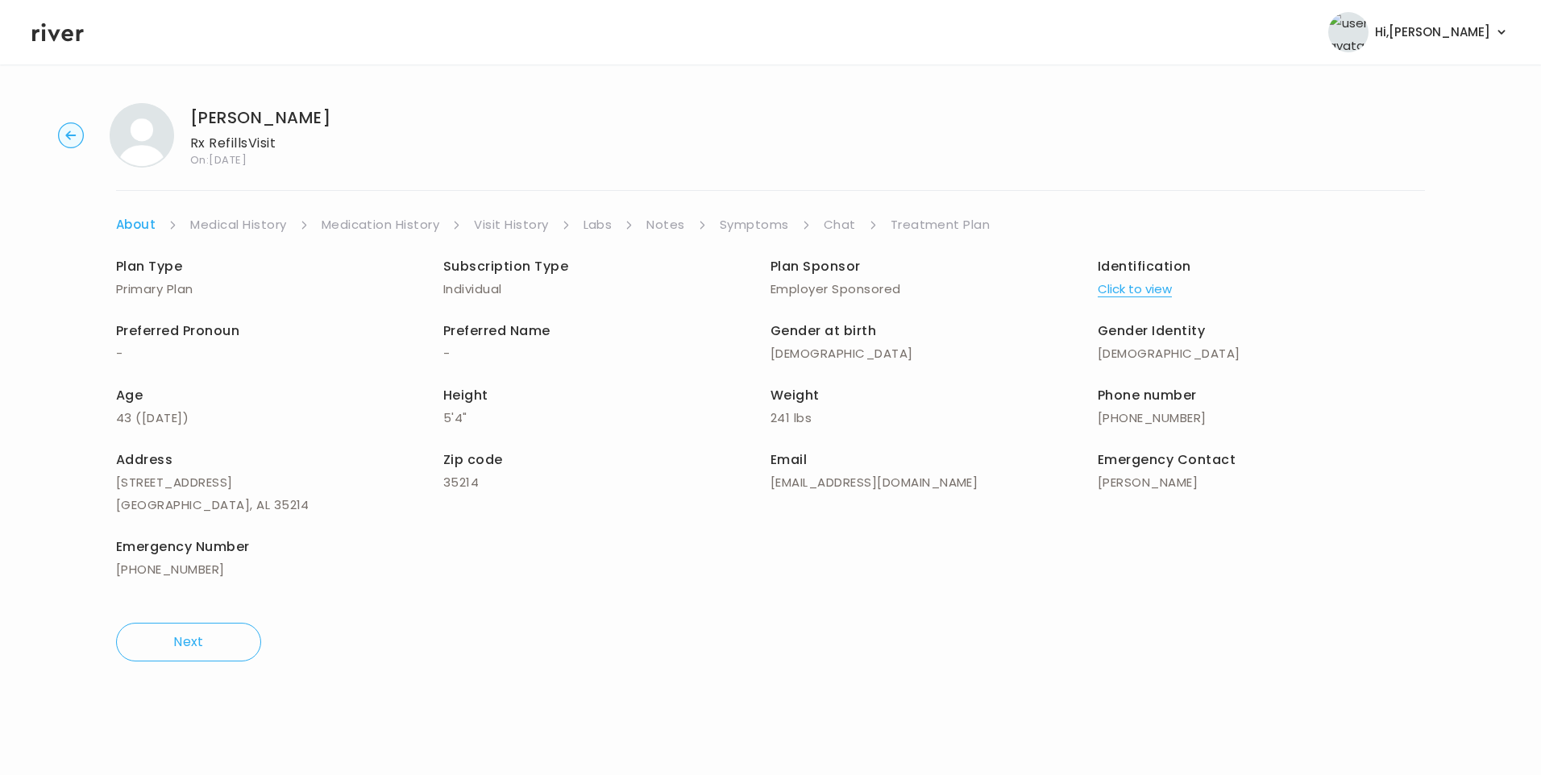
click at [768, 221] on link "Symptoms" at bounding box center [754, 225] width 69 height 23
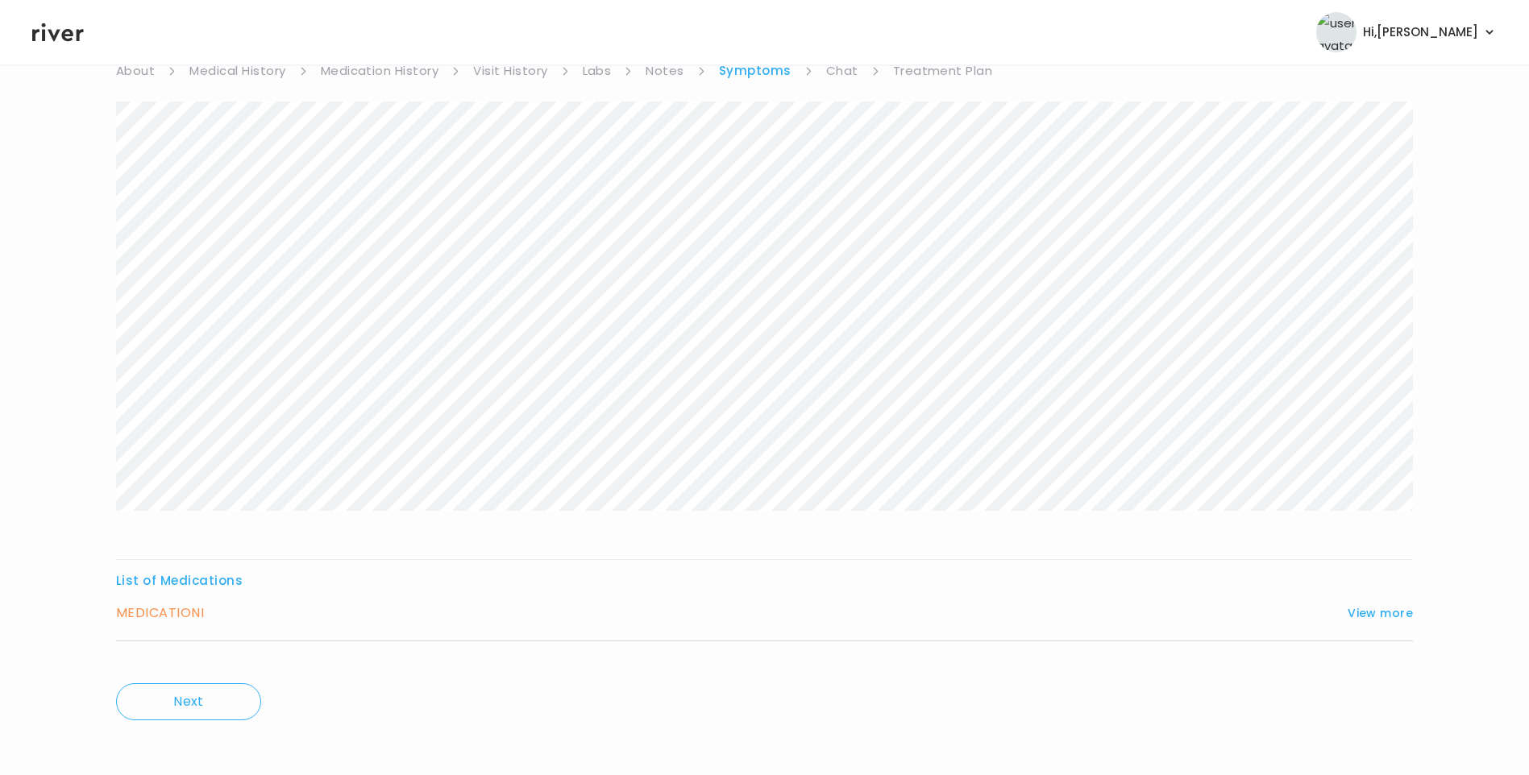
scroll to position [160, 0]
click at [1360, 604] on button "View more" at bounding box center [1380, 606] width 65 height 19
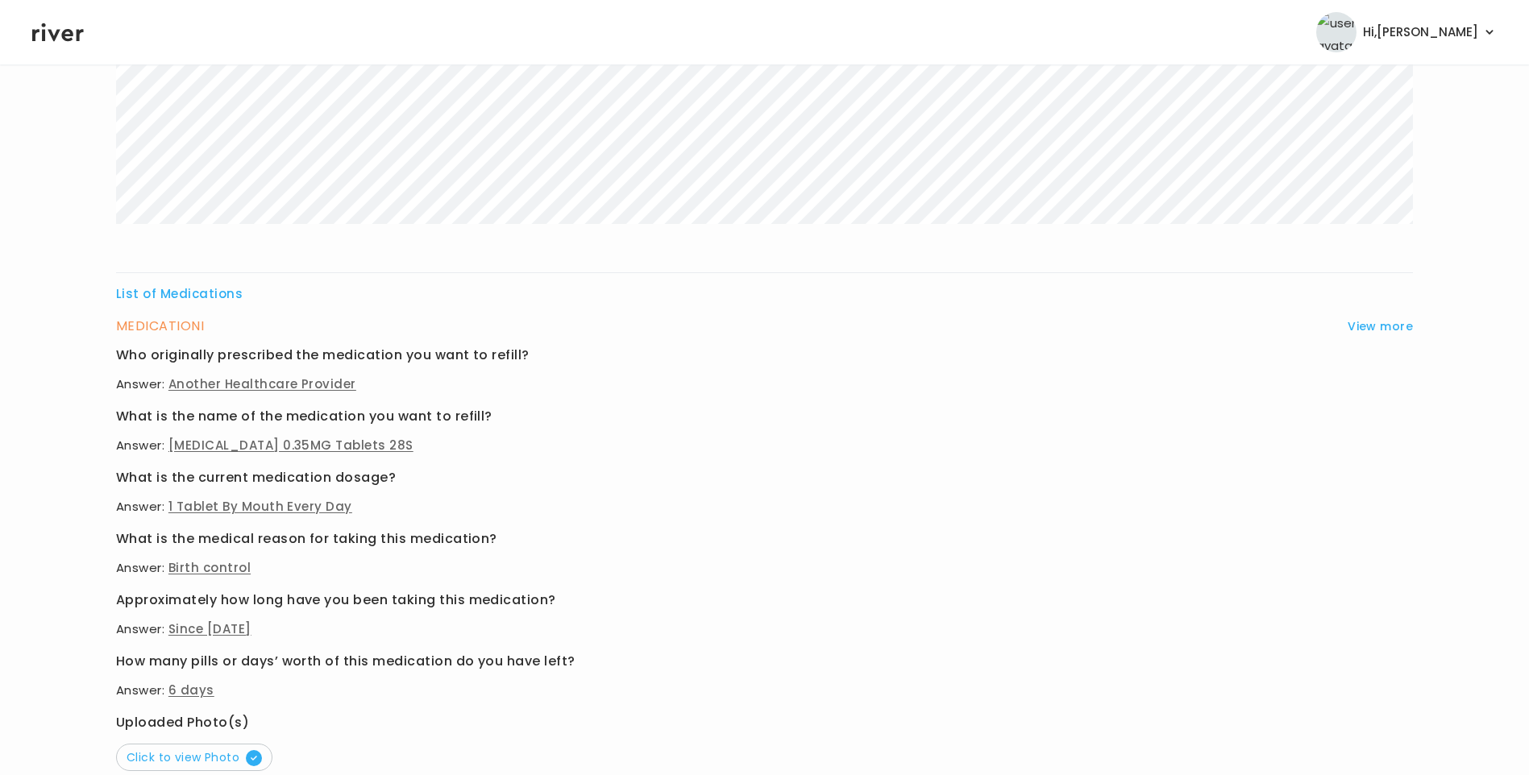
scroll to position [594, 0]
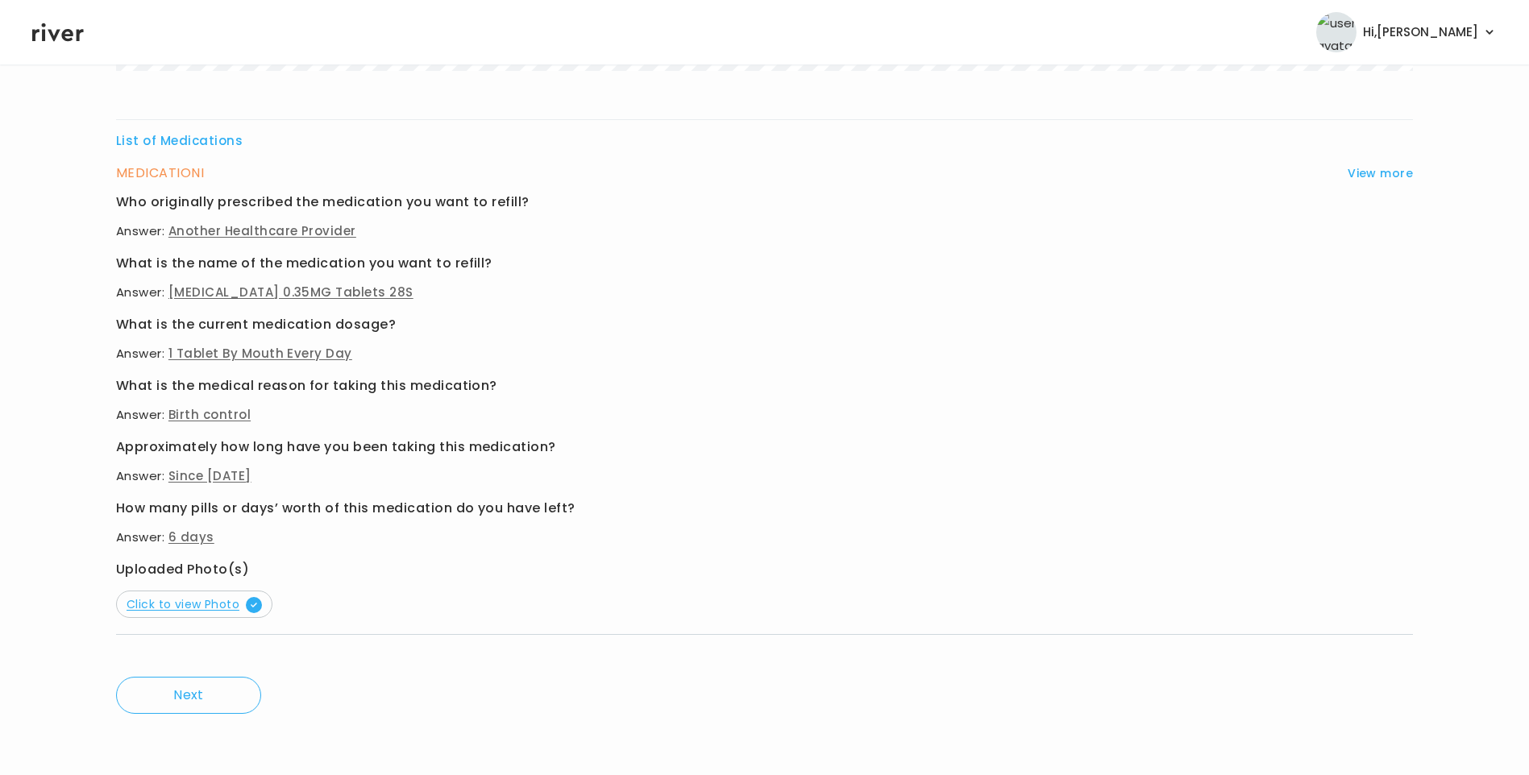
click at [195, 609] on span "Click to view Photo" at bounding box center [194, 604] width 135 height 16
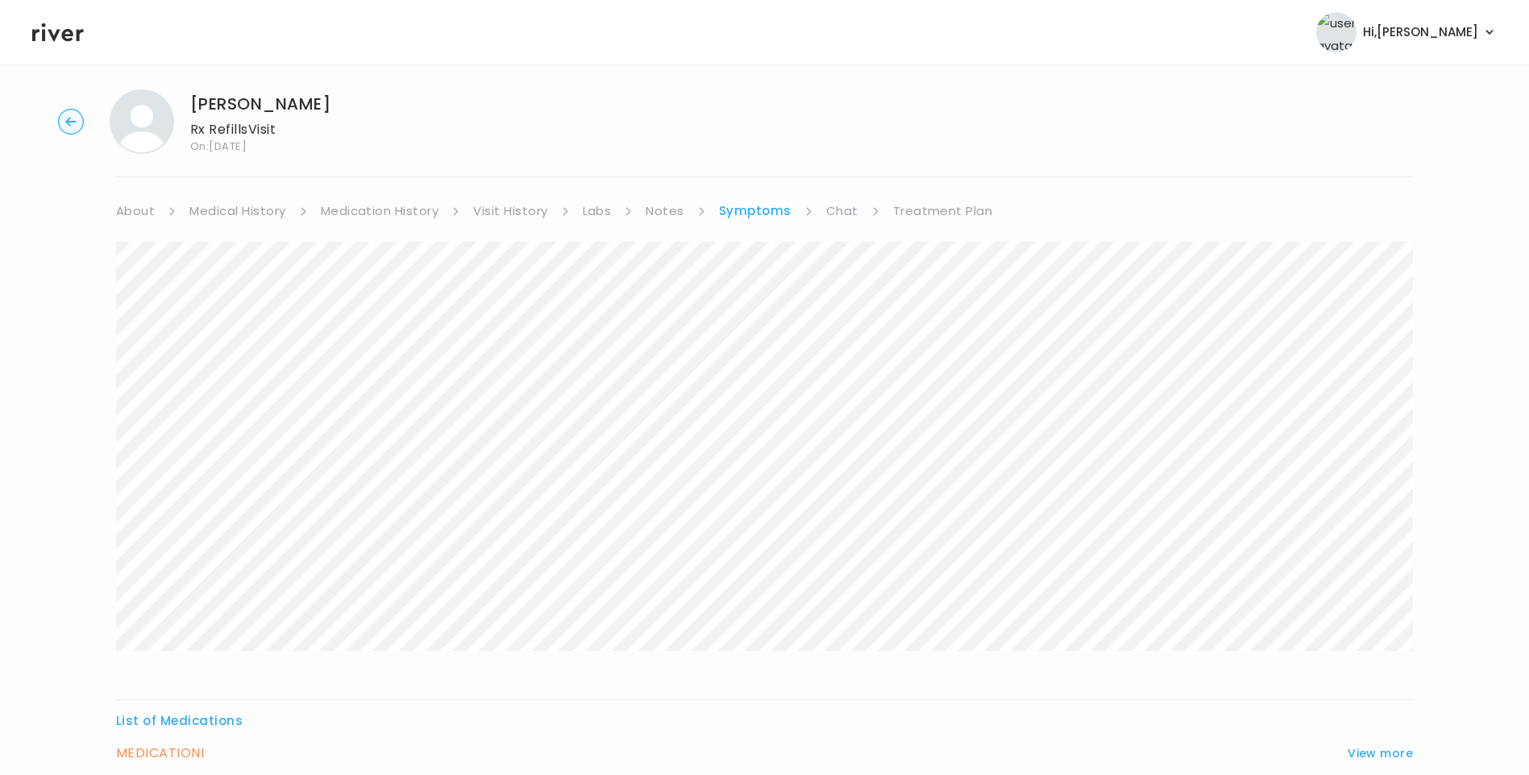
scroll to position [0, 0]
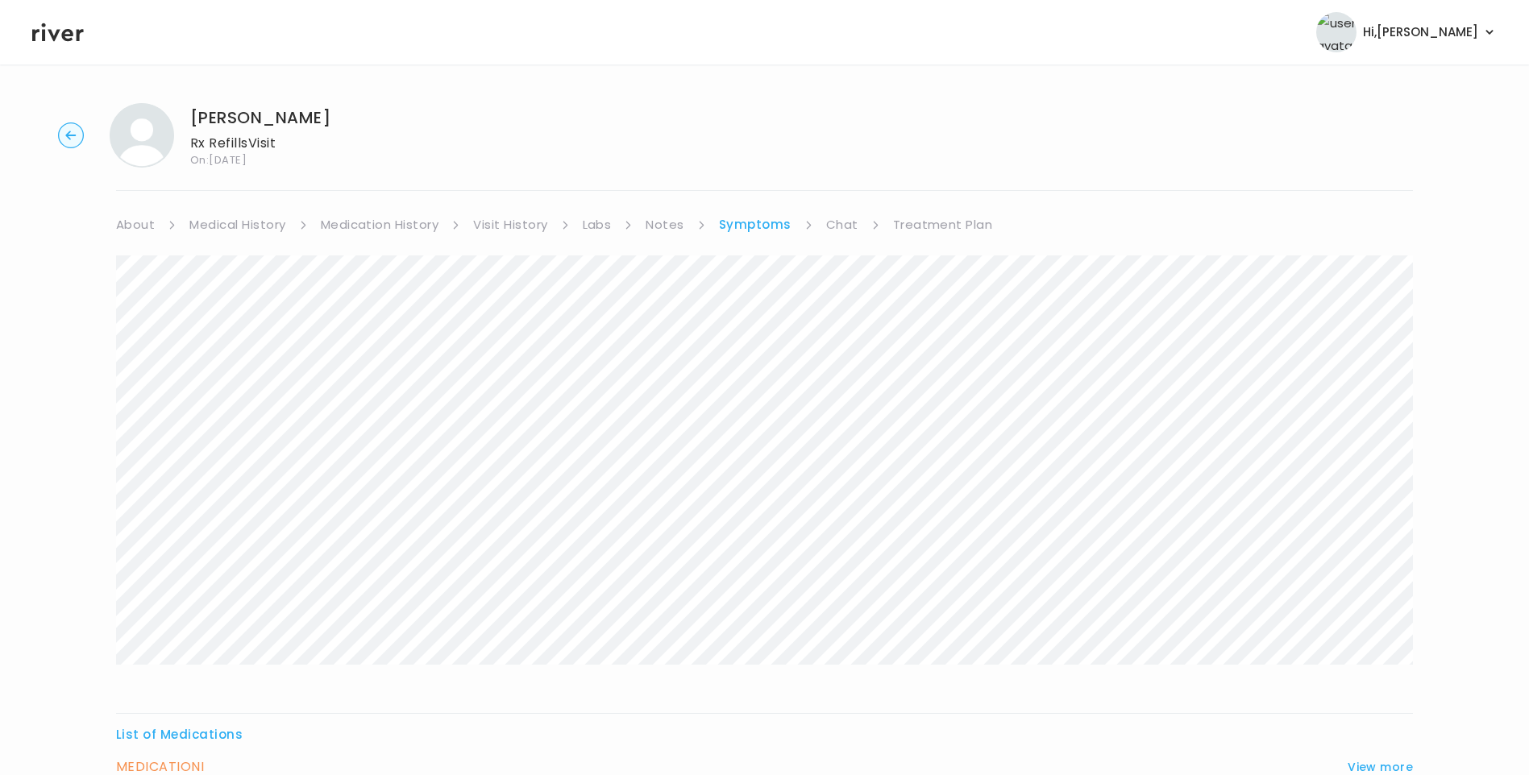
click at [376, 226] on link "Medication History" at bounding box center [380, 225] width 118 height 23
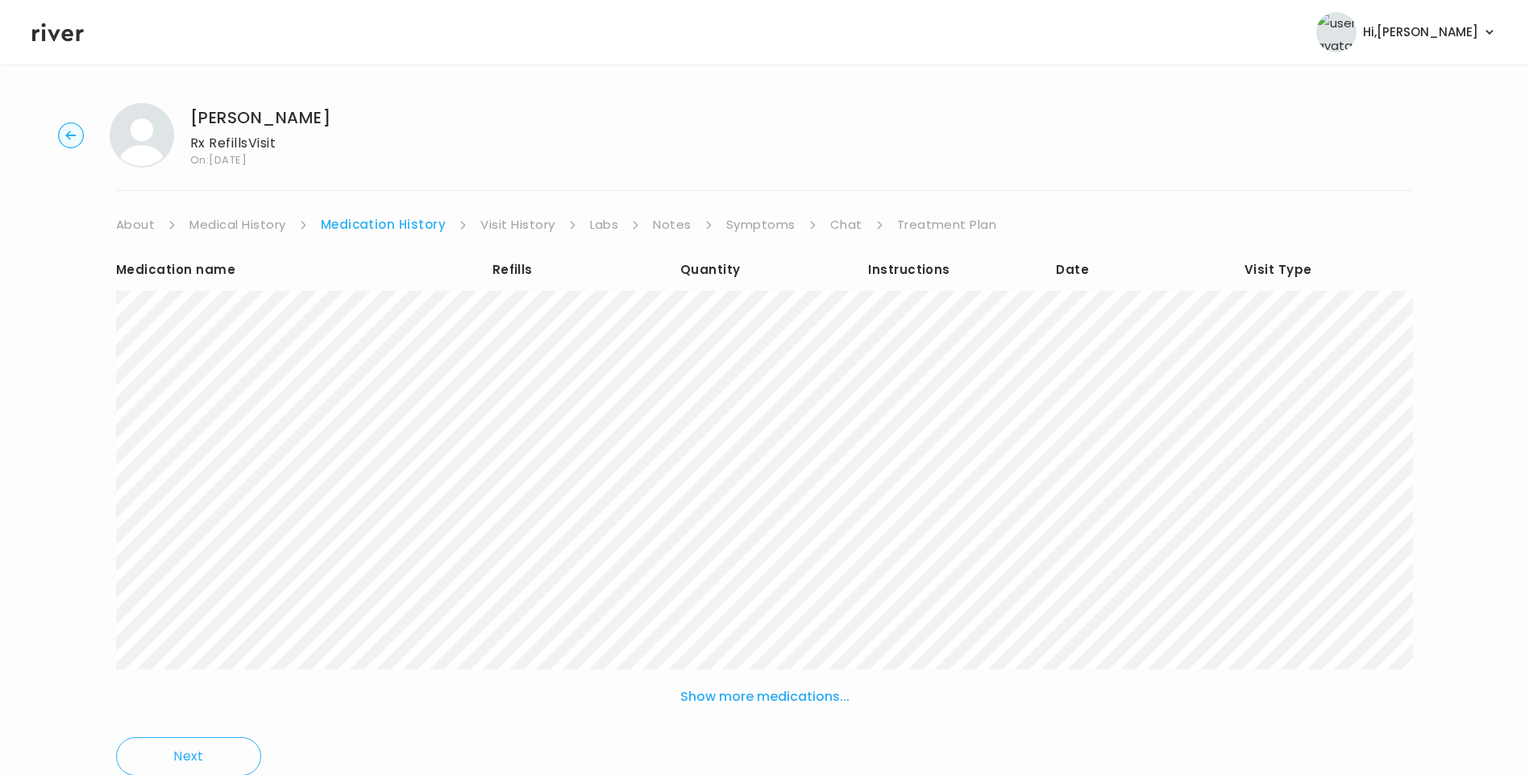
scroll to position [62, 0]
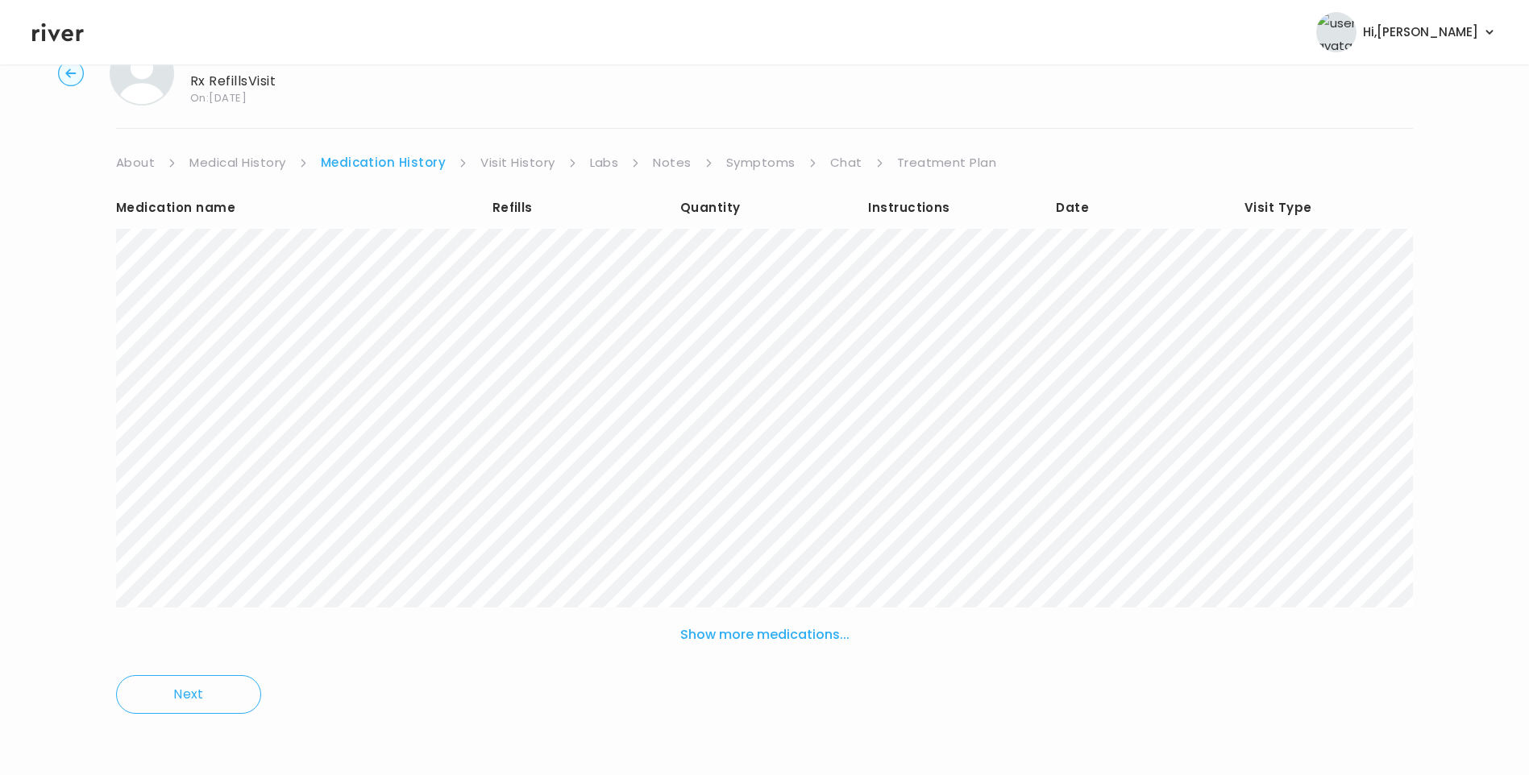
click at [752, 634] on button "Show more medications..." at bounding box center [765, 634] width 182 height 35
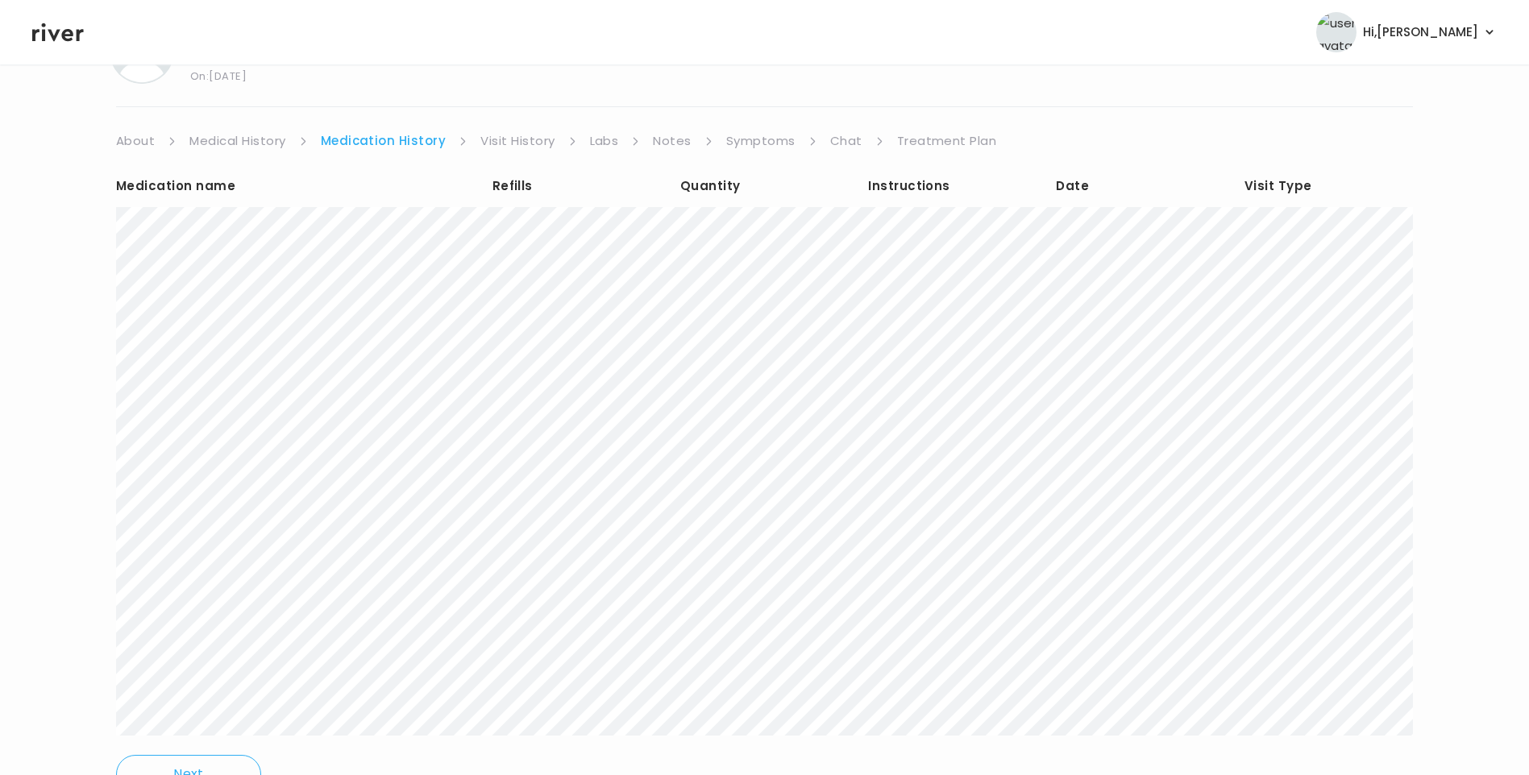
scroll to position [0, 0]
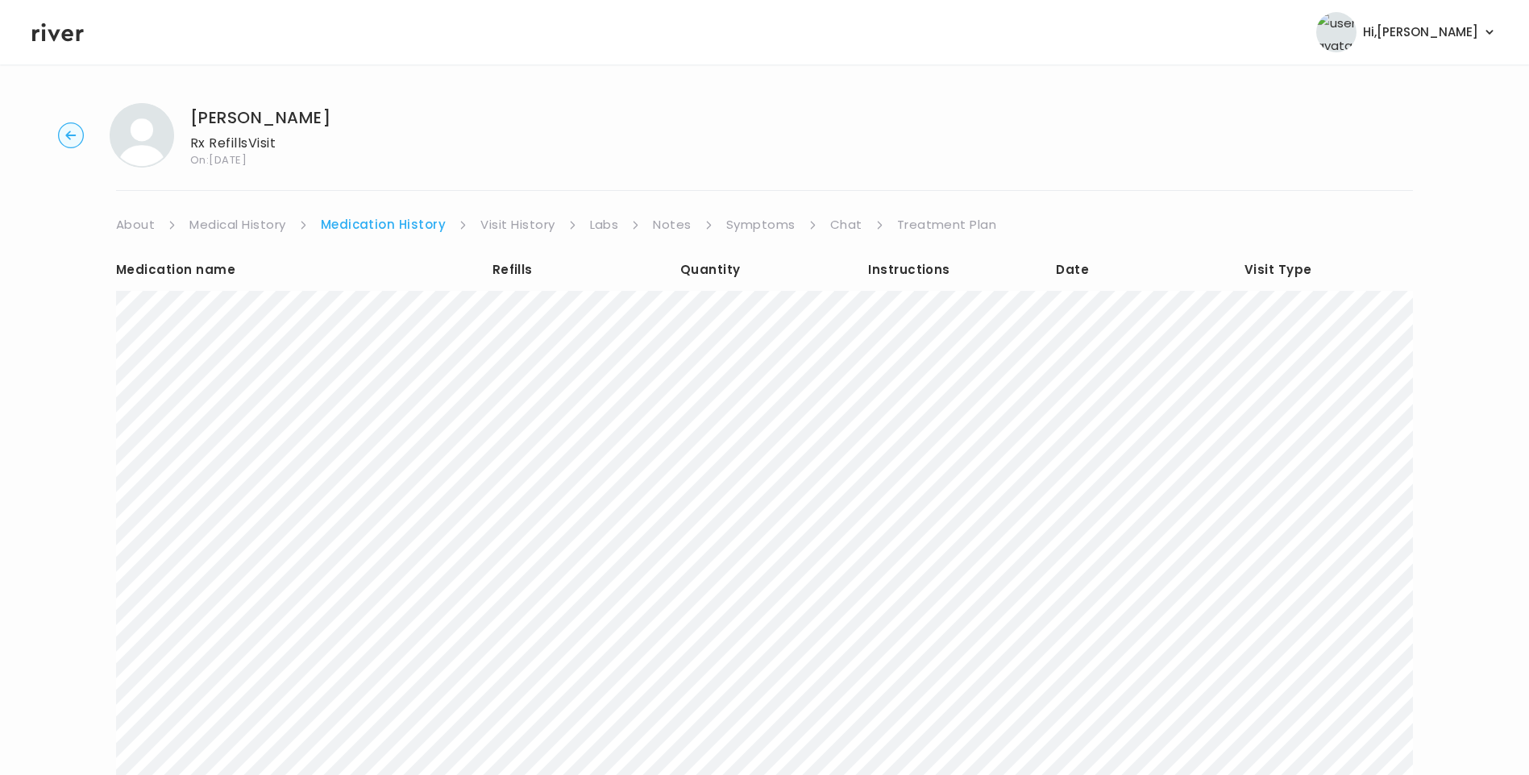
click at [518, 232] on link "Visit History" at bounding box center [517, 225] width 74 height 23
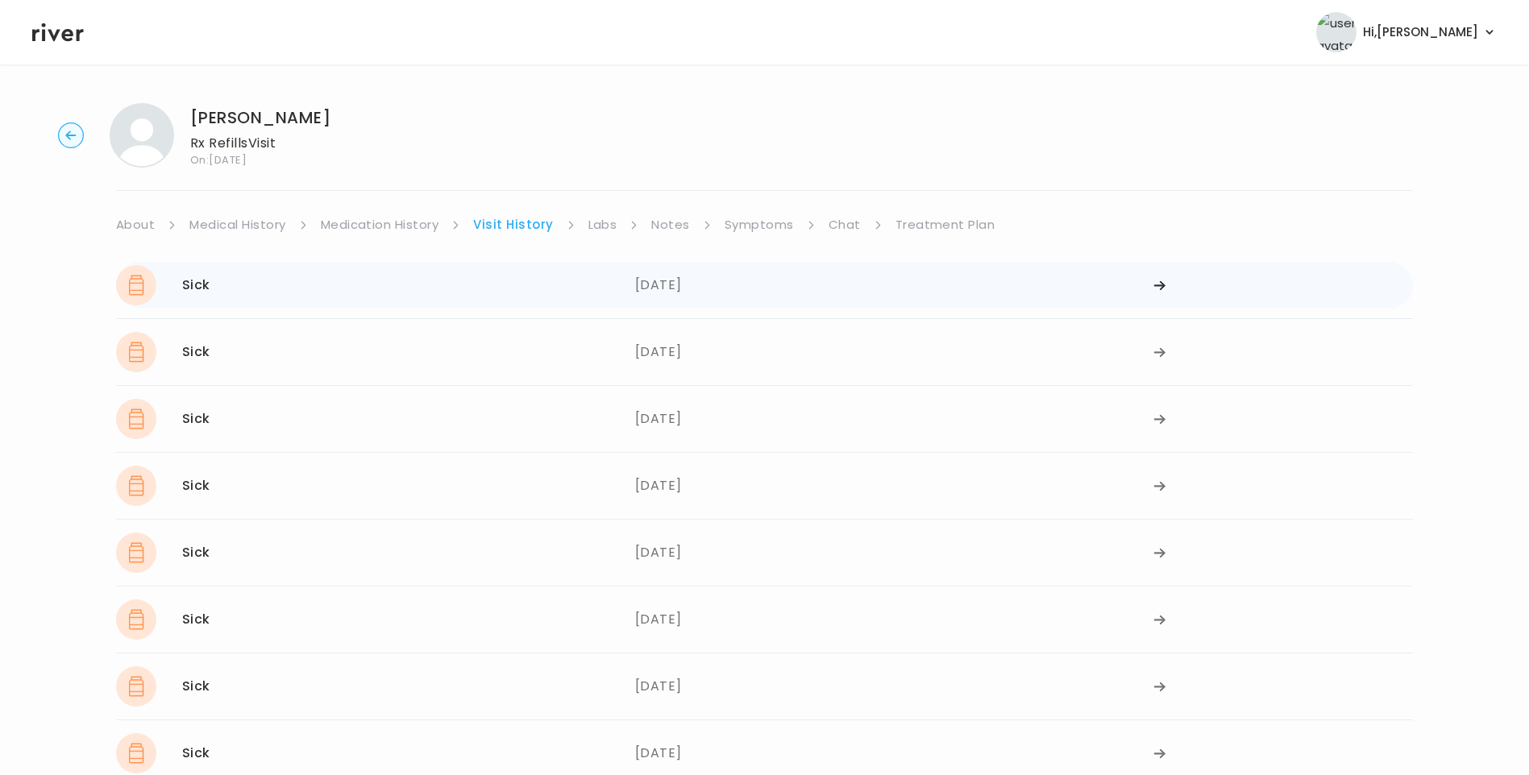
click at [582, 273] on div "Sick [DATE]" at bounding box center [375, 285] width 519 height 40
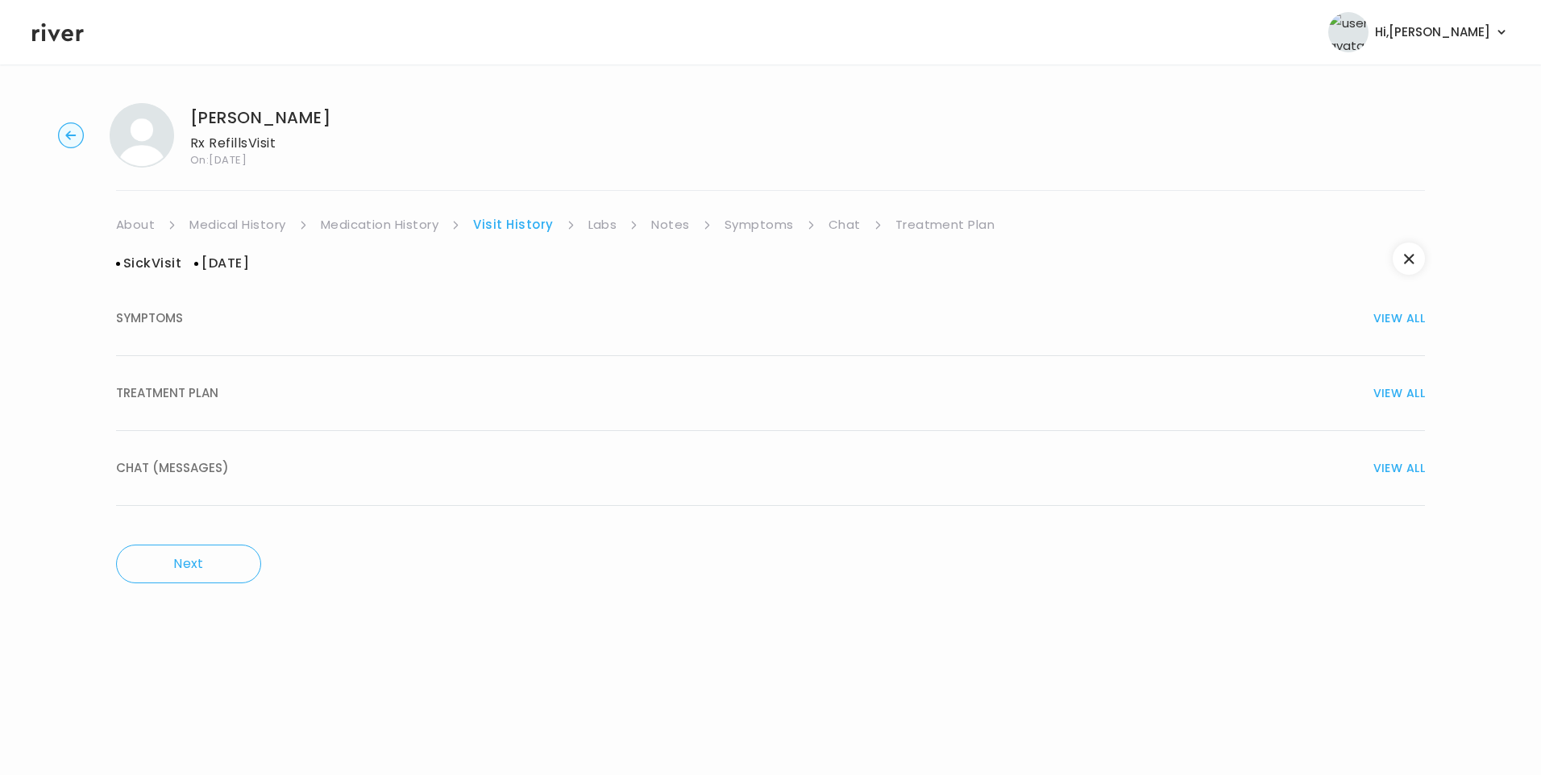
click at [177, 402] on span "TREATMENT PLAN" at bounding box center [167, 393] width 102 height 23
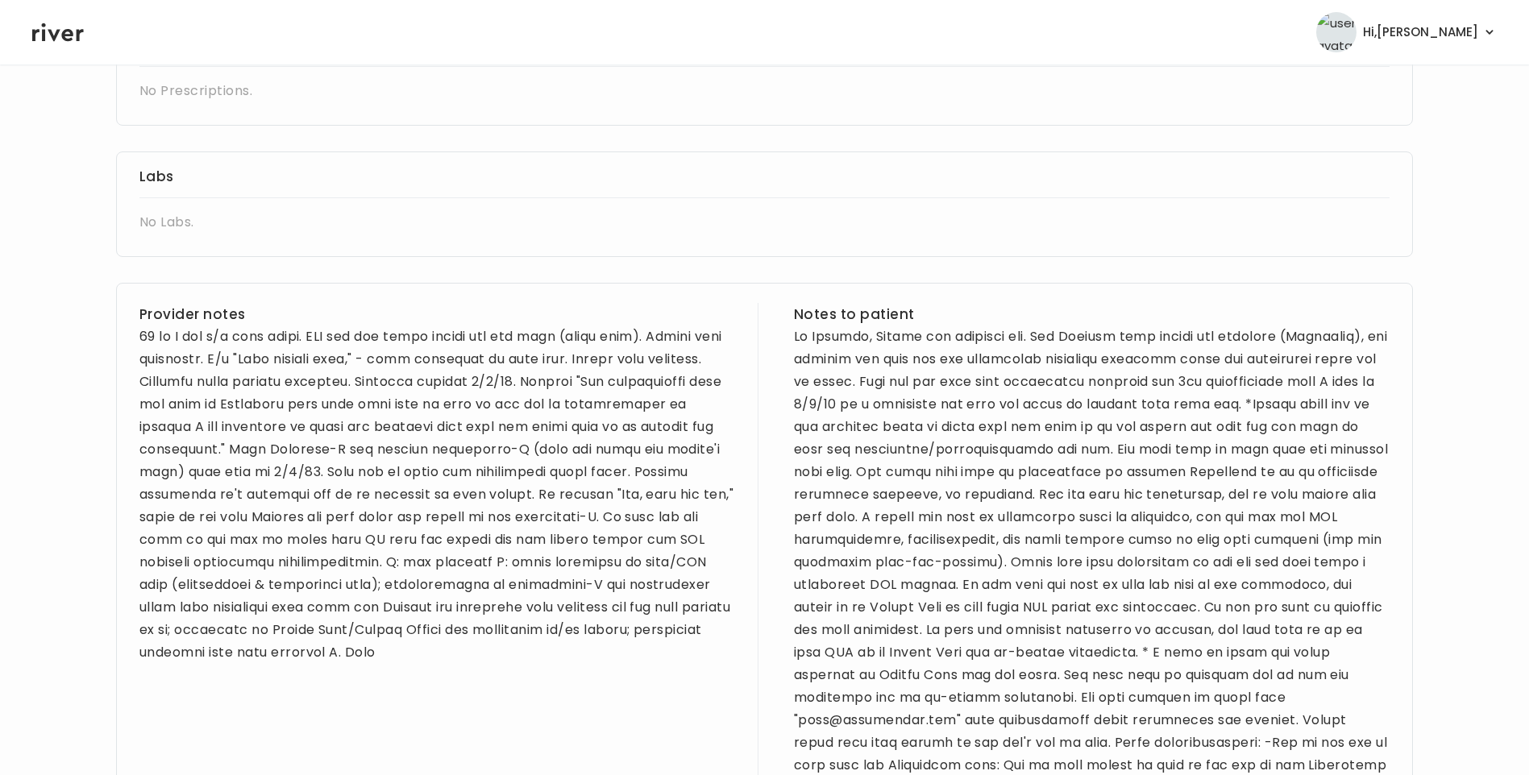
scroll to position [403, 0]
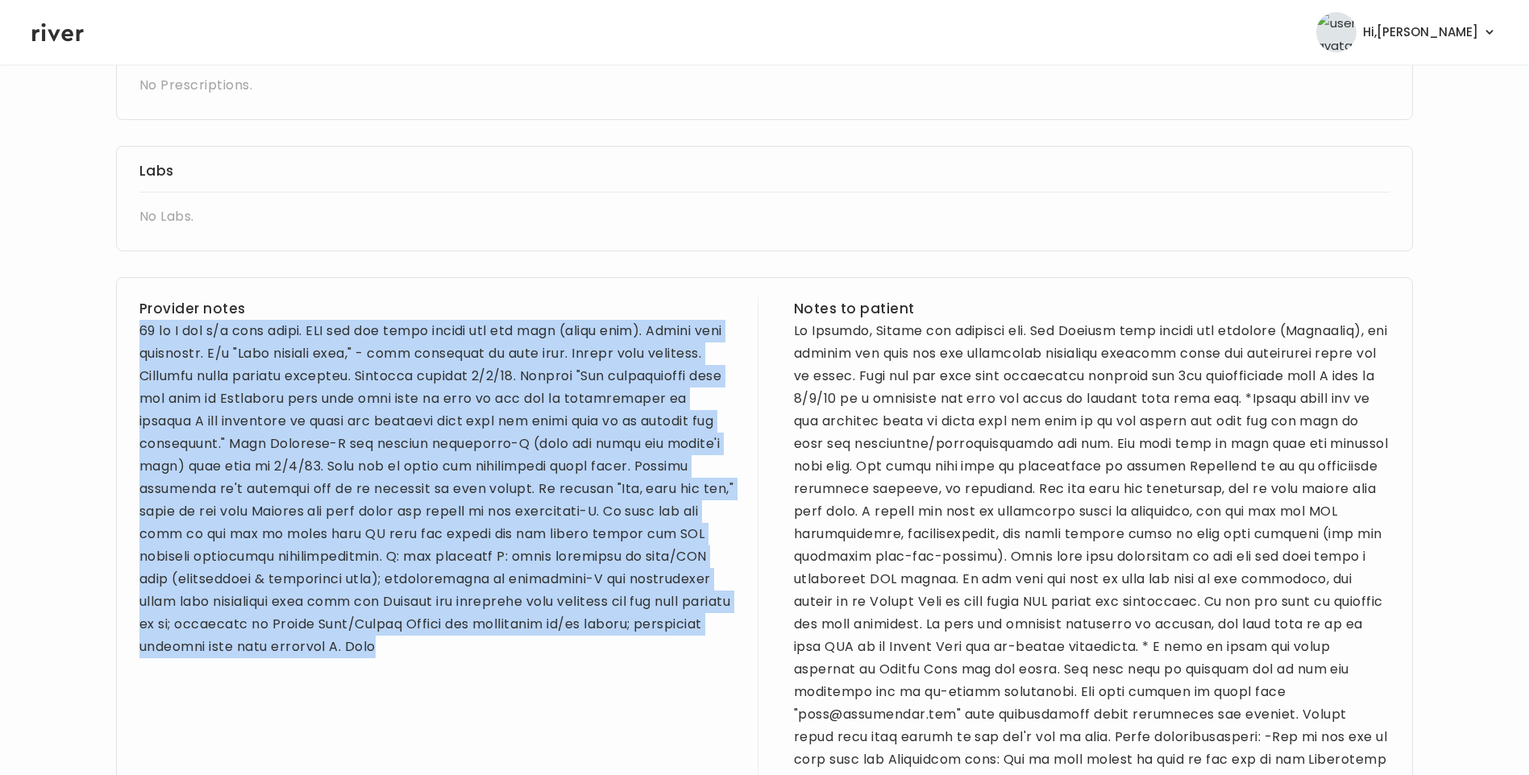
drag, startPoint x: 137, startPoint y: 330, endPoint x: 736, endPoint y: 721, distance: 715.2
drag, startPoint x: 736, startPoint y: 721, endPoint x: 580, endPoint y: 503, distance: 267.5
copy div "[DEMOGRAPHIC_DATA] F for f/u sick visit. PMH sig for heavy menses and [MEDICAL_…"
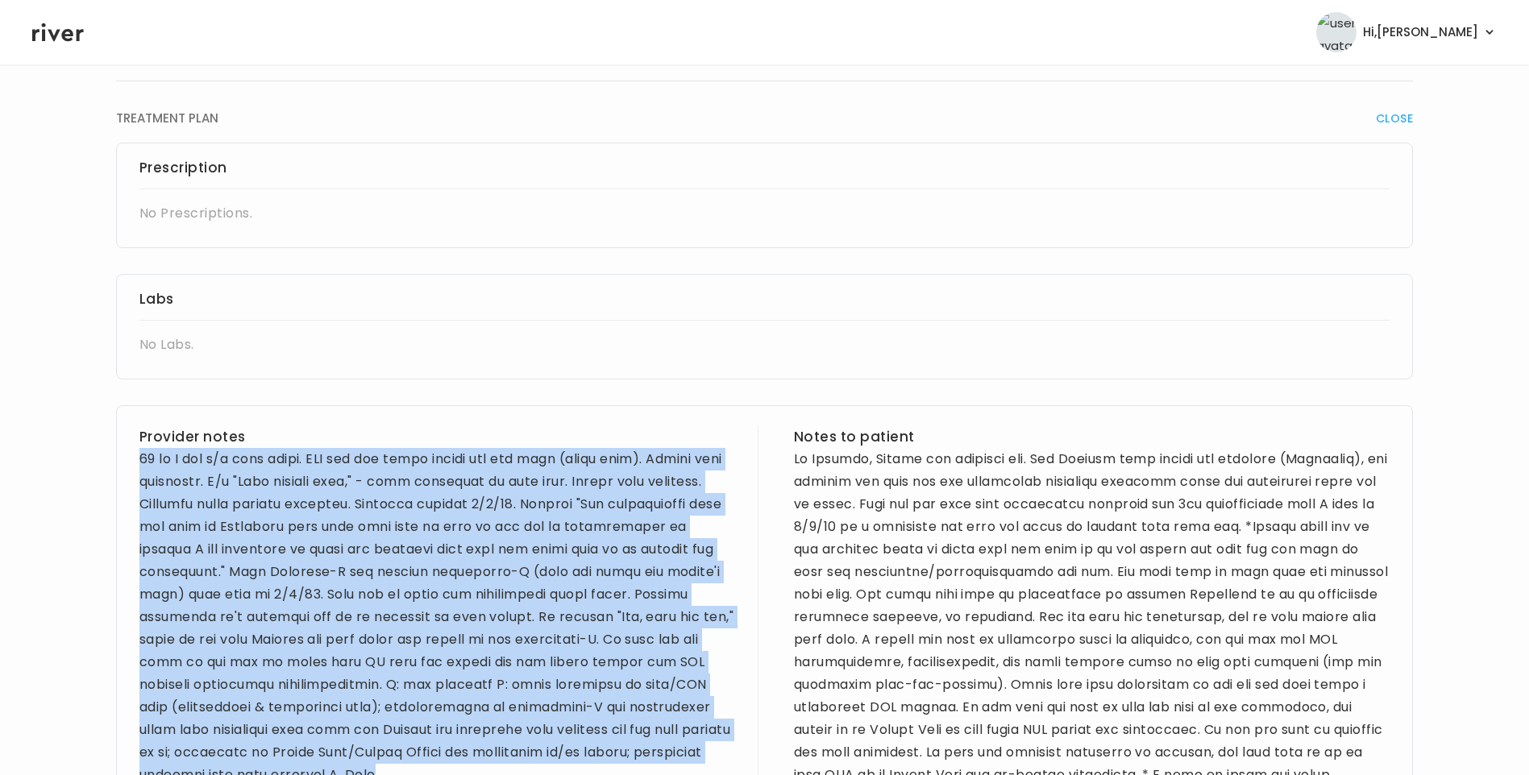
scroll to position [0, 0]
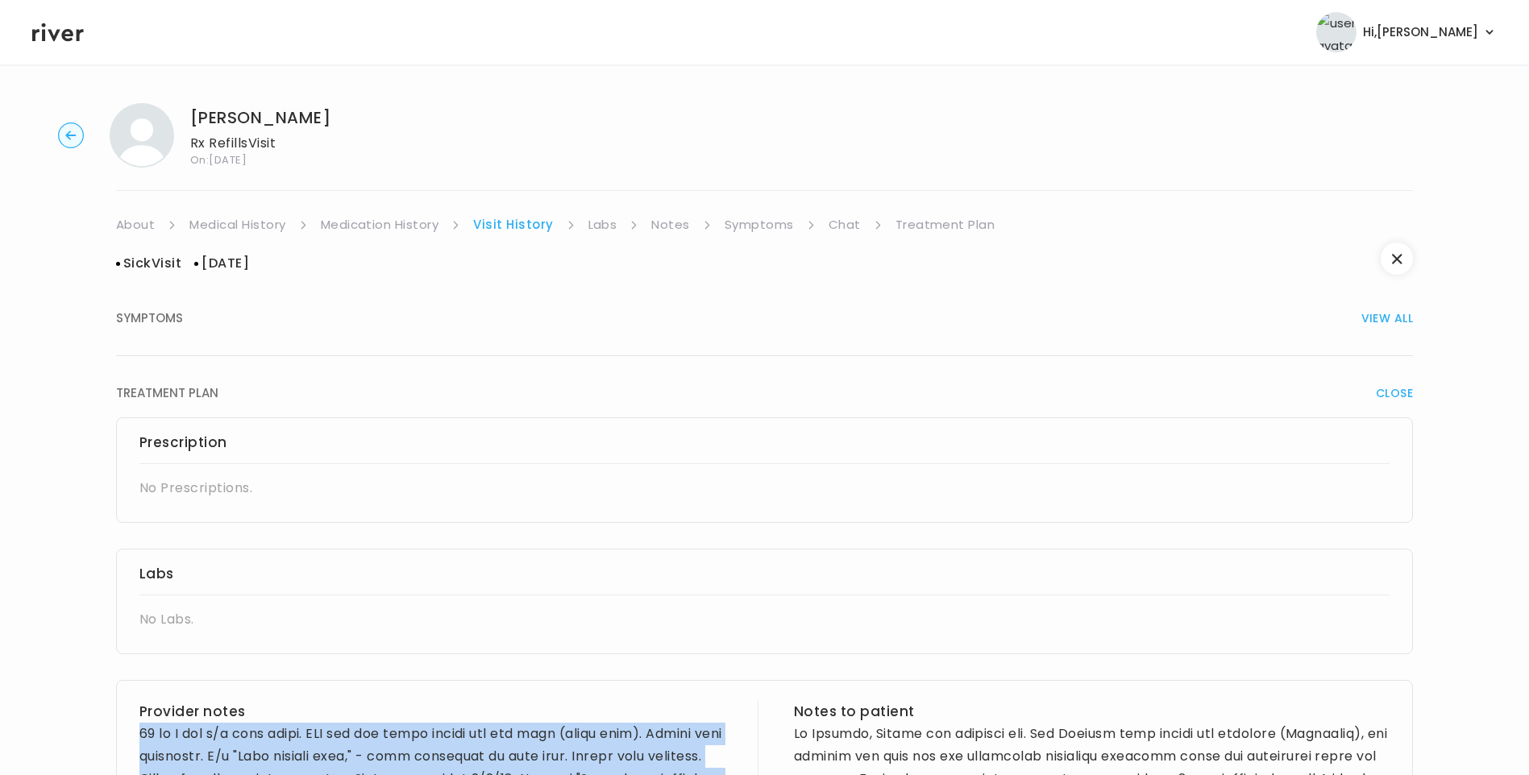
click at [945, 220] on link "Treatment Plan" at bounding box center [945, 225] width 100 height 23
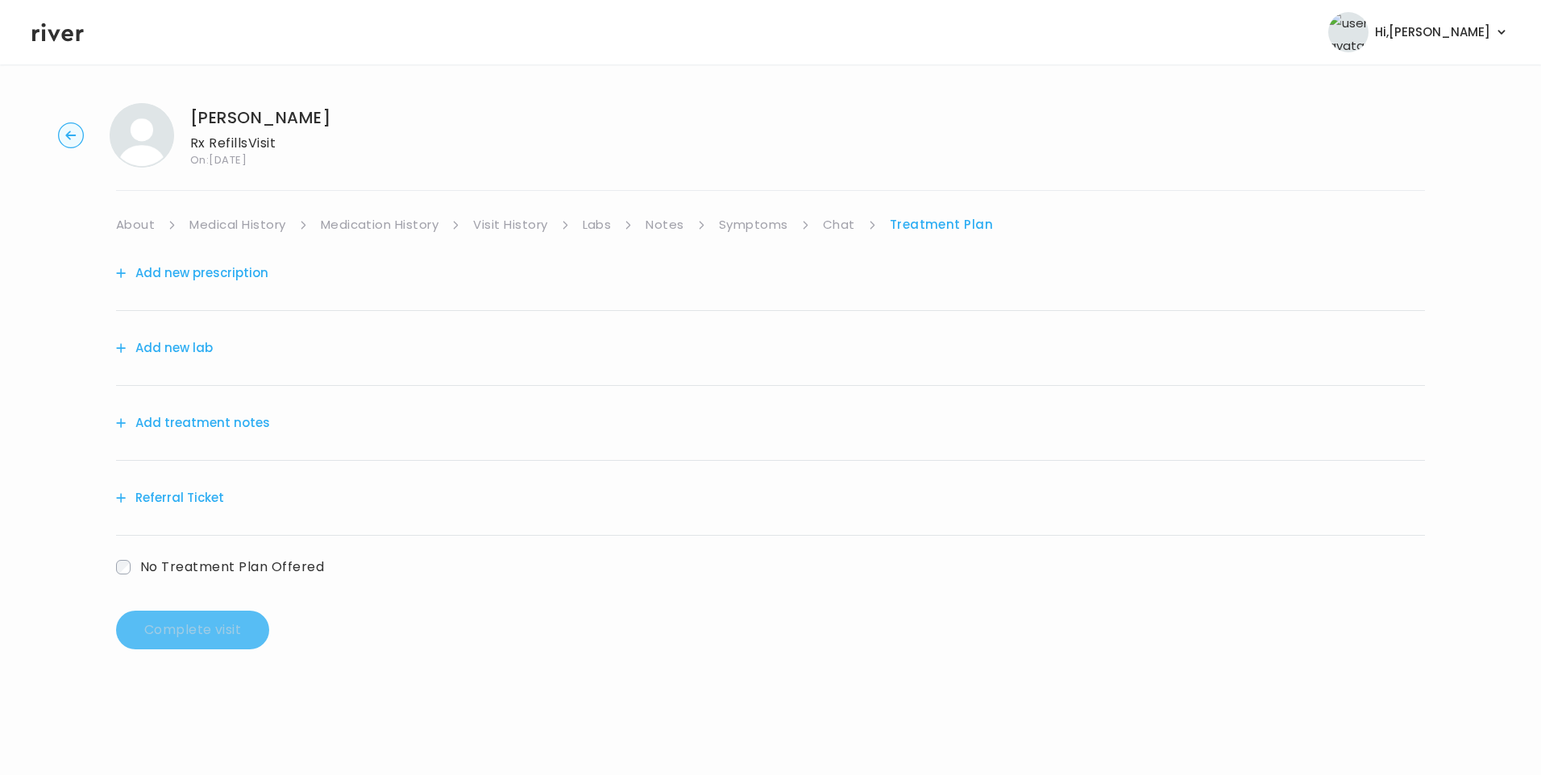
click at [211, 422] on button "Add treatment notes" at bounding box center [193, 423] width 154 height 23
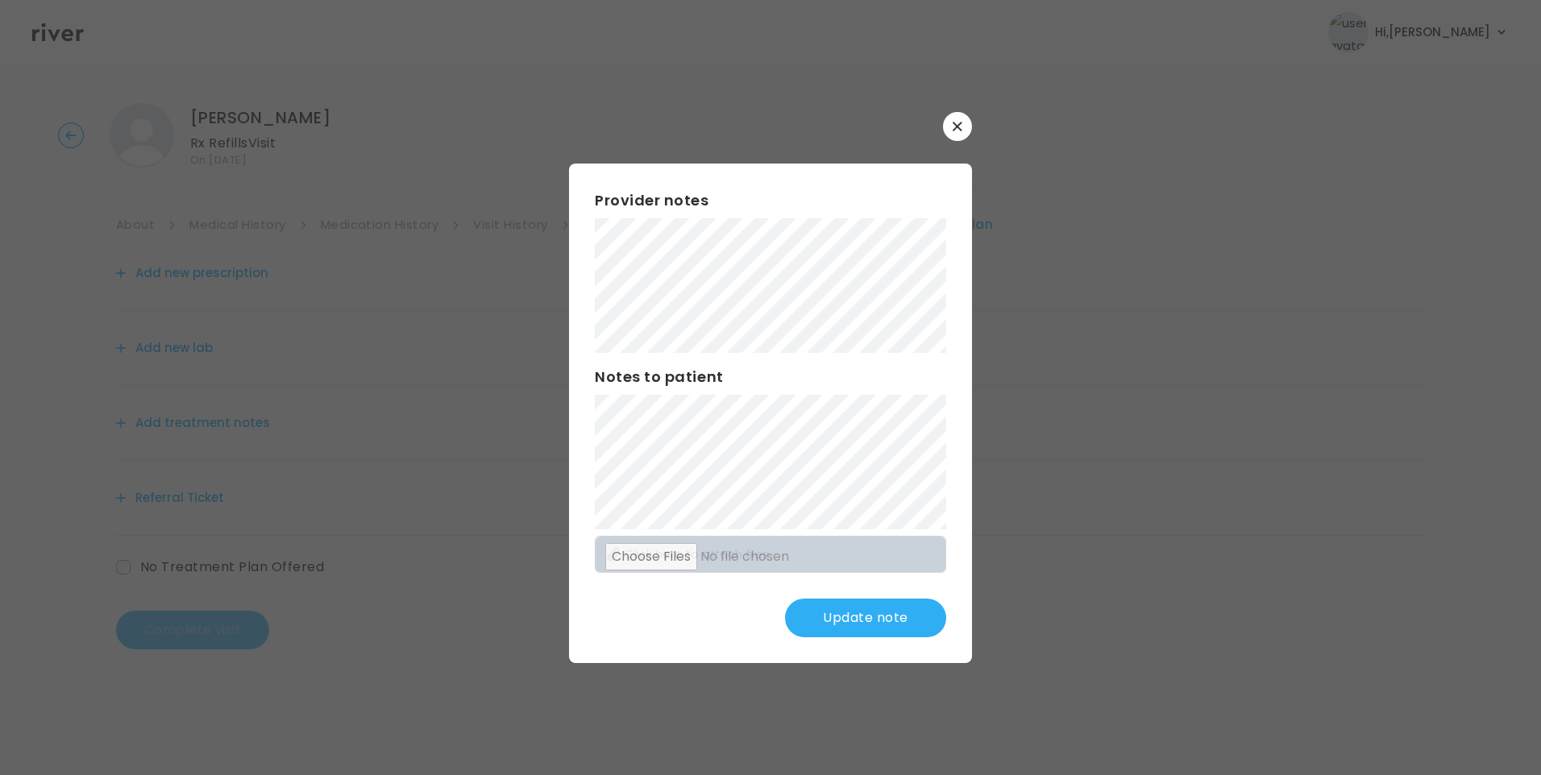
click at [838, 631] on button "Update note" at bounding box center [865, 618] width 161 height 39
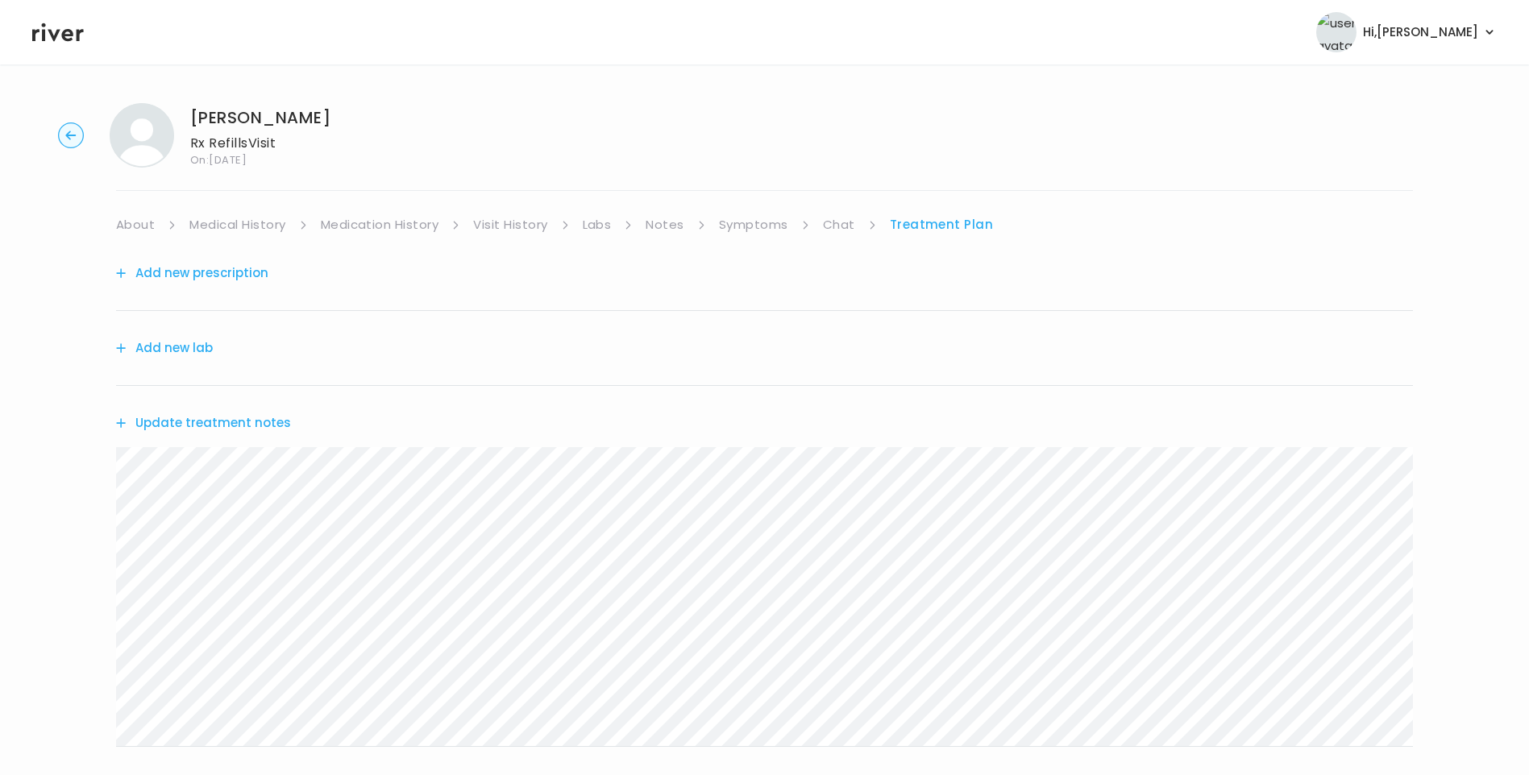
click at [272, 422] on button "Update treatment notes" at bounding box center [203, 423] width 175 height 23
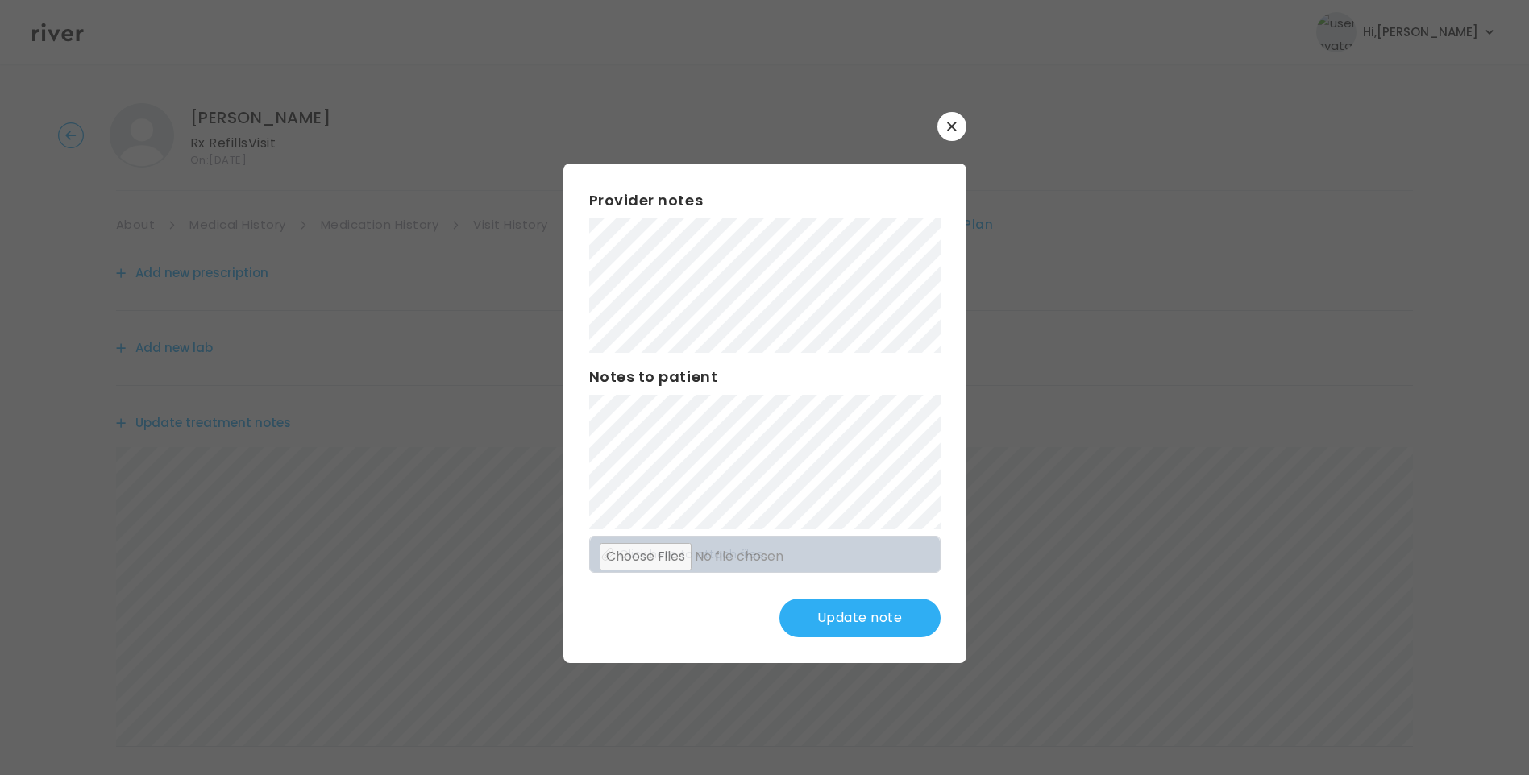
click at [835, 613] on button "Update note" at bounding box center [859, 618] width 161 height 39
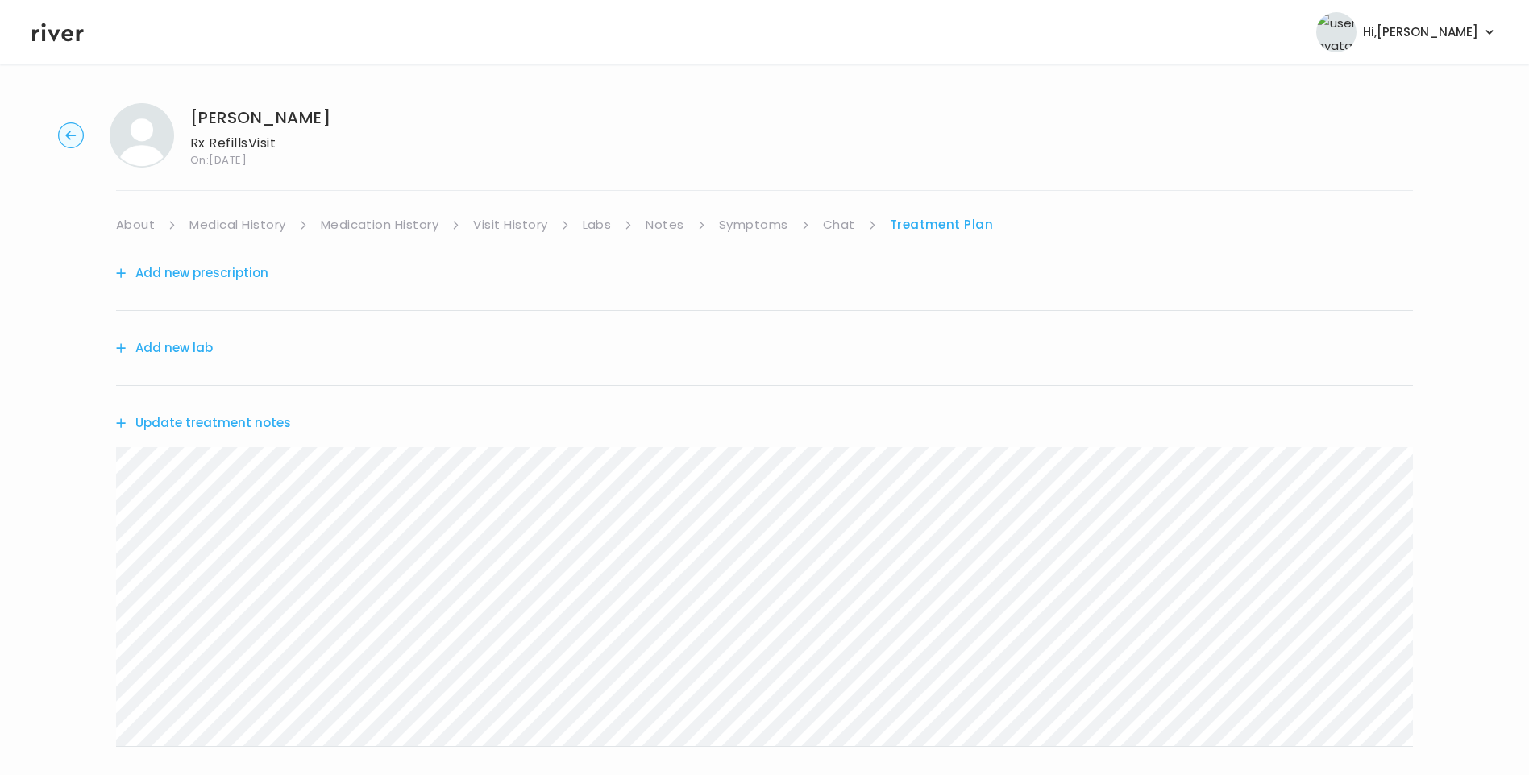
click at [272, 422] on button "Update treatment notes" at bounding box center [203, 423] width 175 height 23
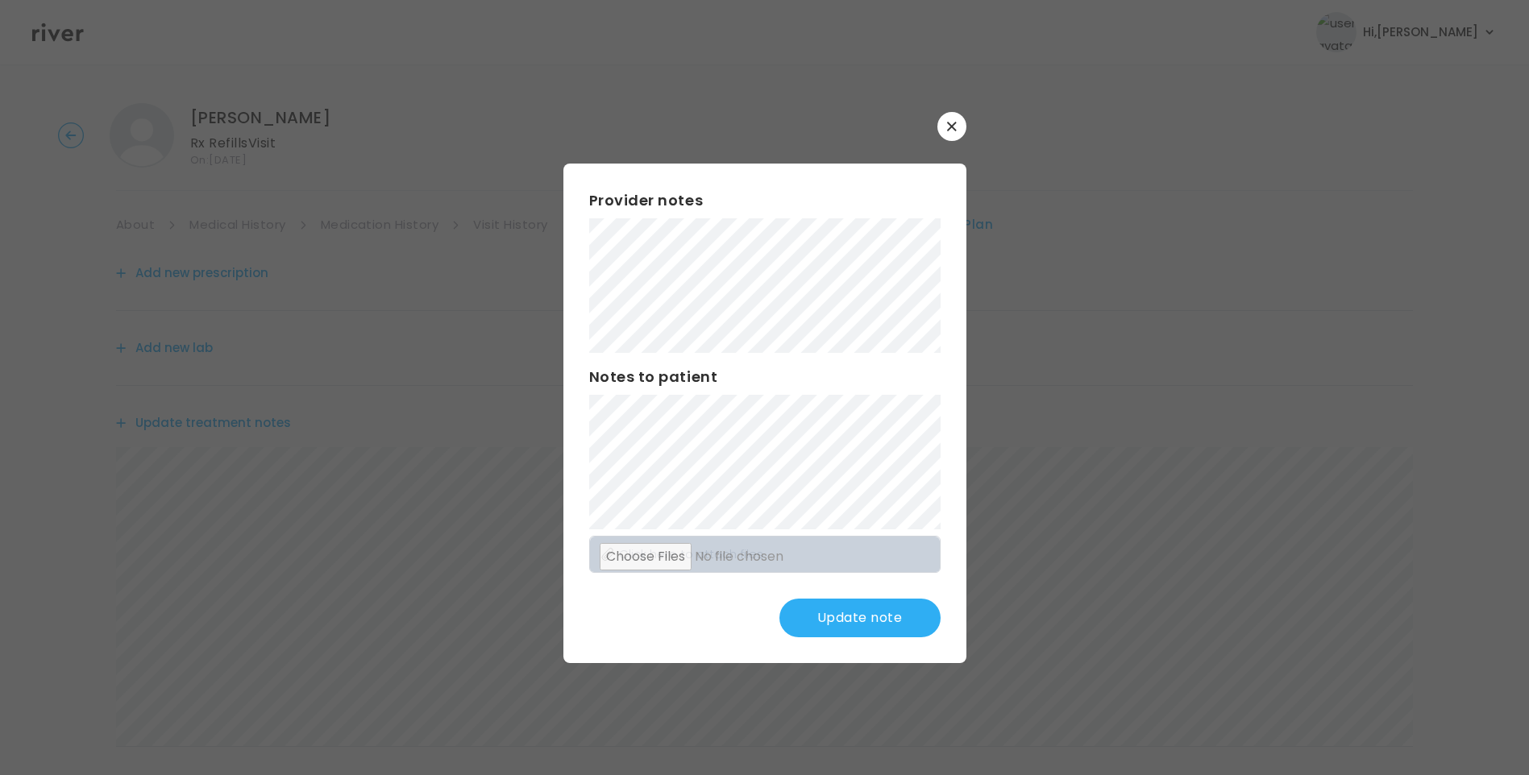
click at [903, 620] on button "Update note" at bounding box center [859, 618] width 161 height 39
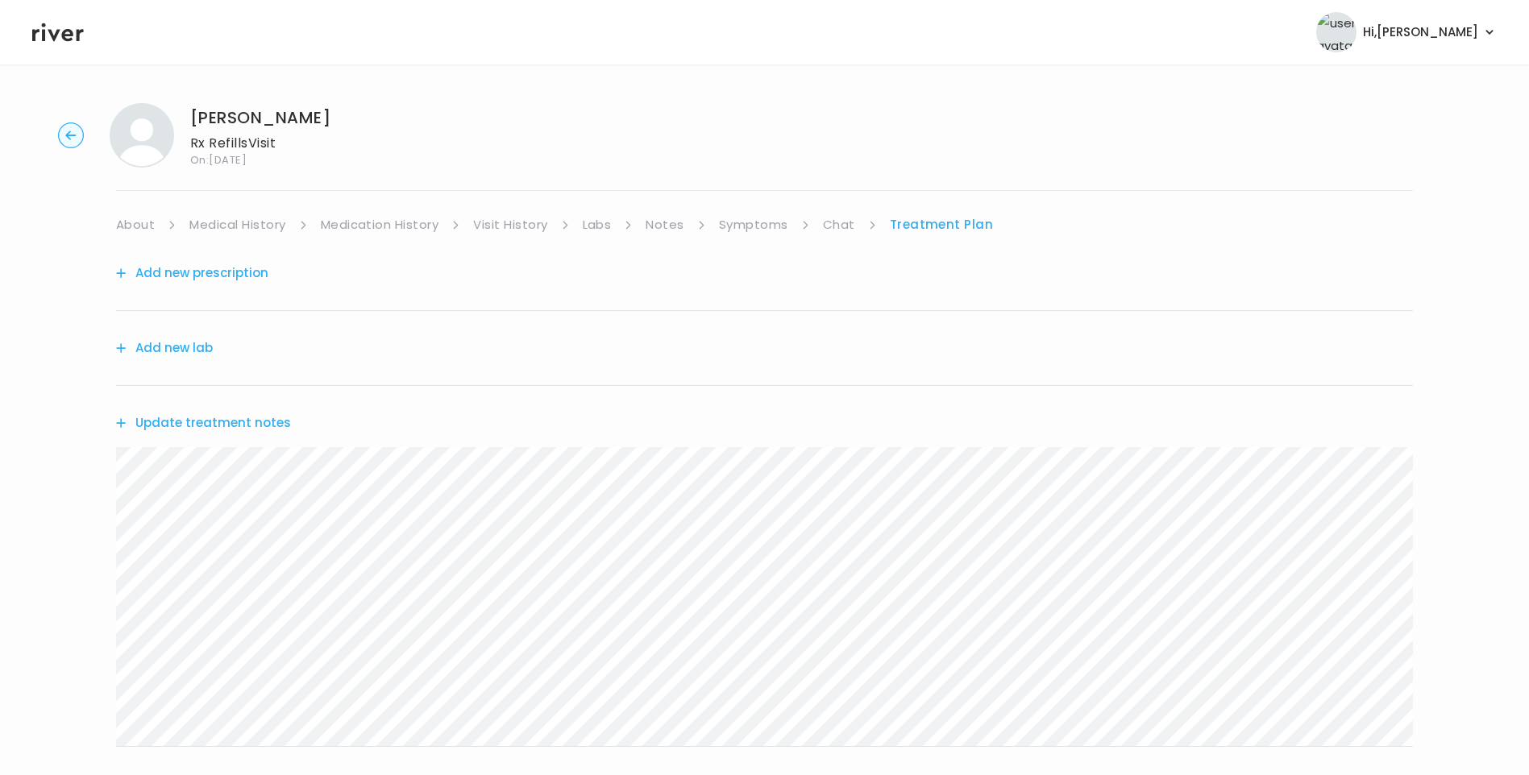
click at [740, 221] on link "Symptoms" at bounding box center [753, 225] width 69 height 23
click at [965, 222] on link "Treatment Plan" at bounding box center [943, 225] width 100 height 23
click at [280, 423] on button "Update treatment notes" at bounding box center [203, 423] width 175 height 23
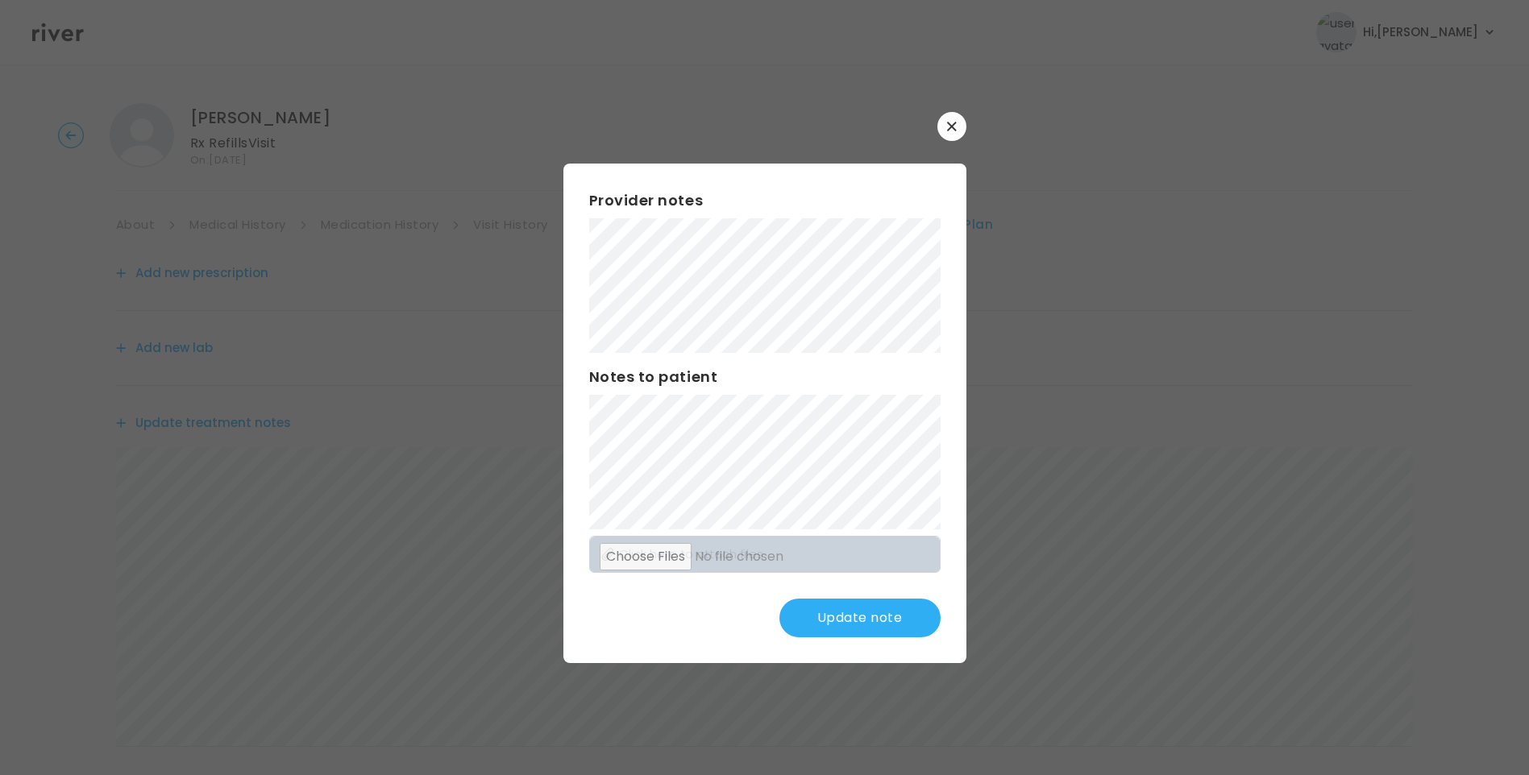
click at [865, 611] on button "Update note" at bounding box center [859, 618] width 161 height 39
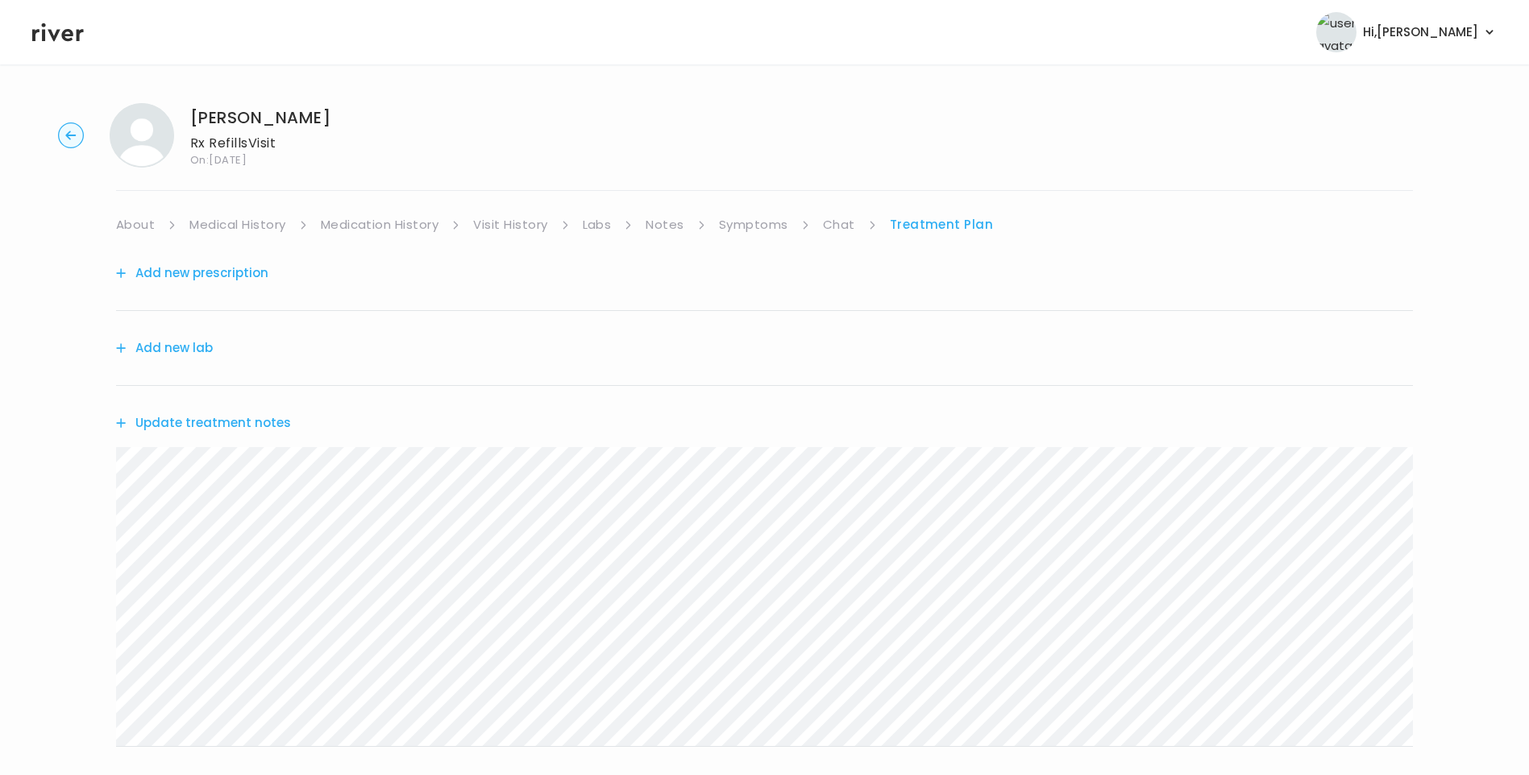
click at [241, 266] on button "Add new prescription" at bounding box center [192, 273] width 152 height 23
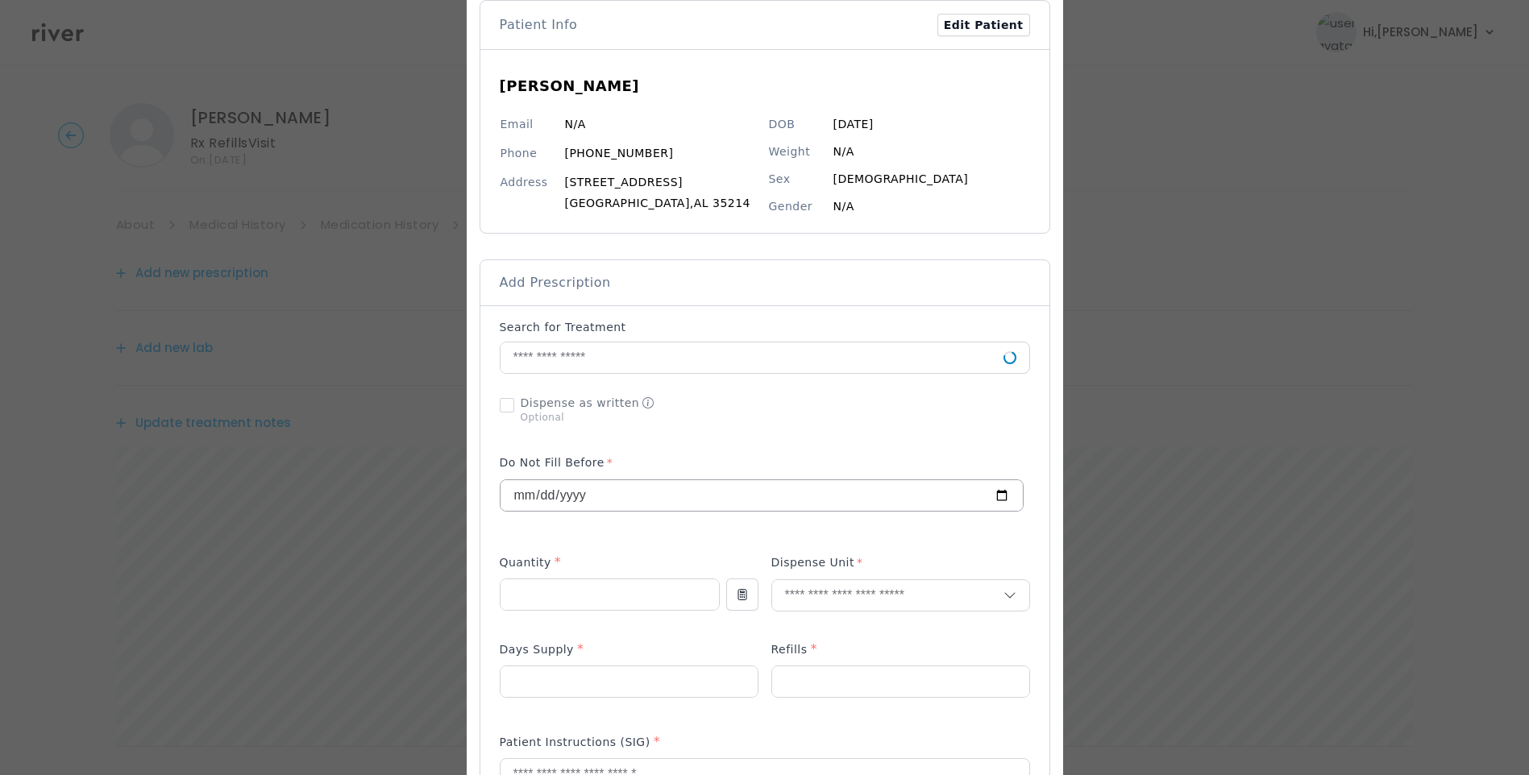
scroll to position [242, 0]
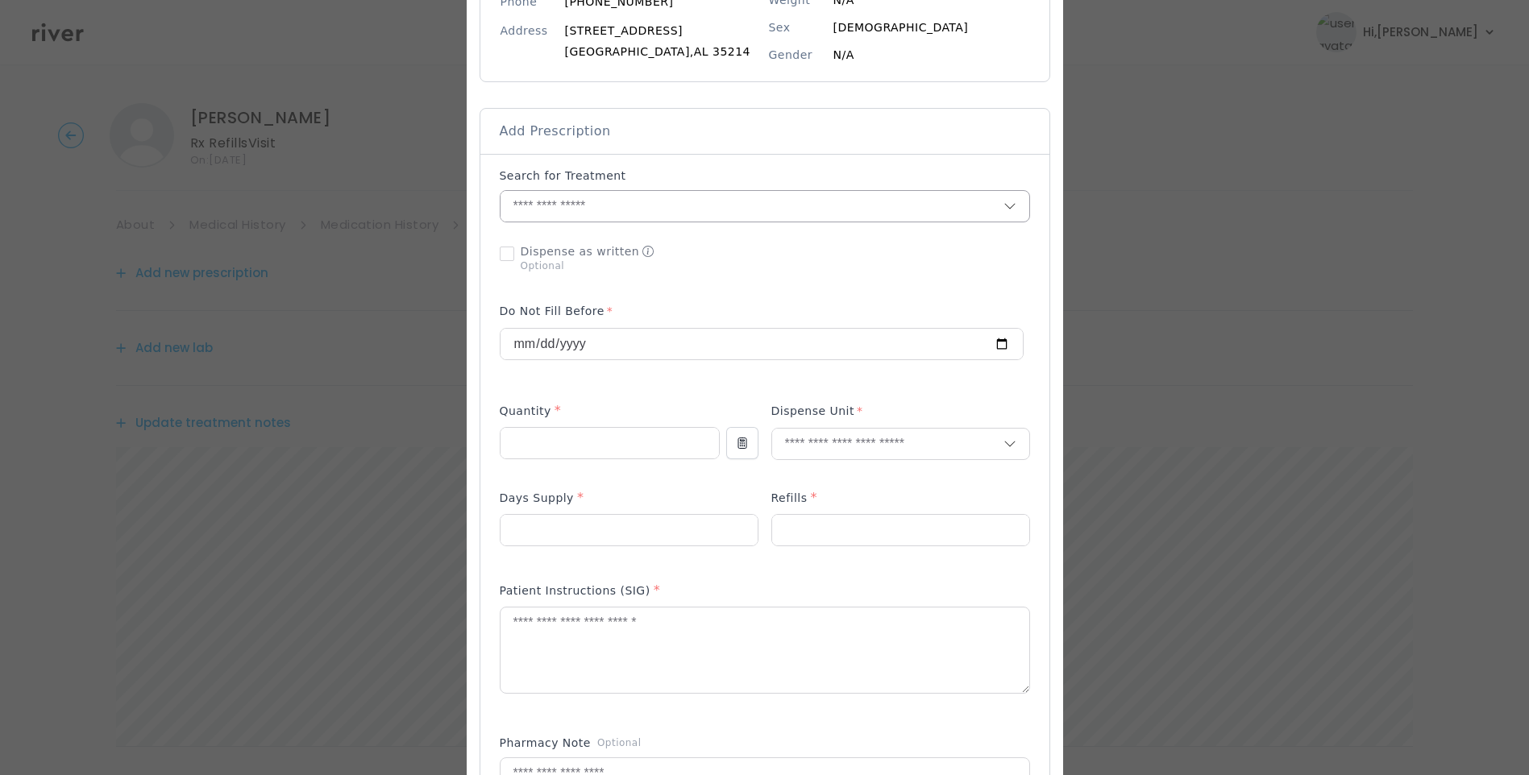
click at [566, 215] on input "text" at bounding box center [752, 206] width 503 height 31
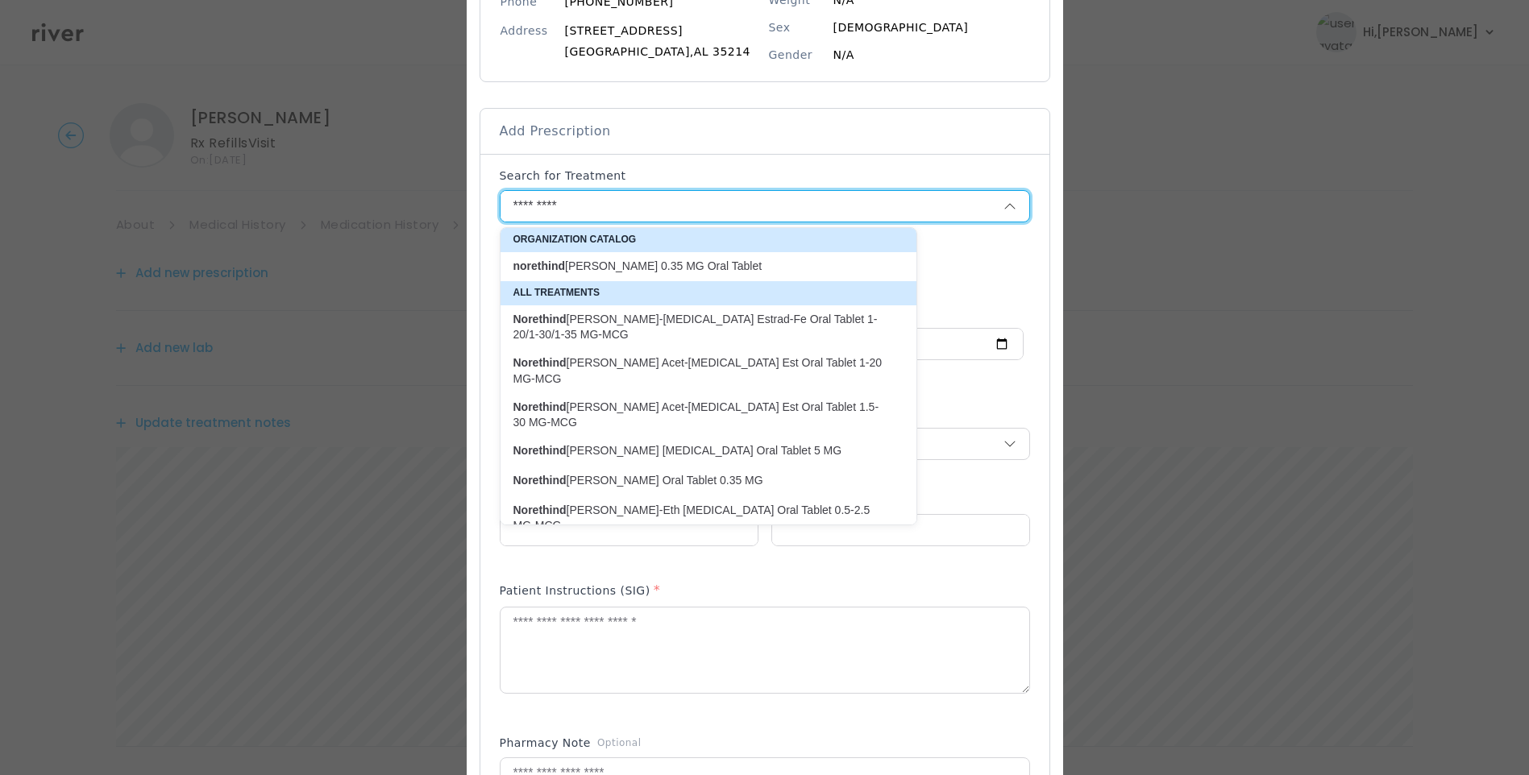
click at [635, 267] on p "norethind [PERSON_NAME] 0.35 MG Oral Tablet" at bounding box center [698, 266] width 371 height 15
type input "**********"
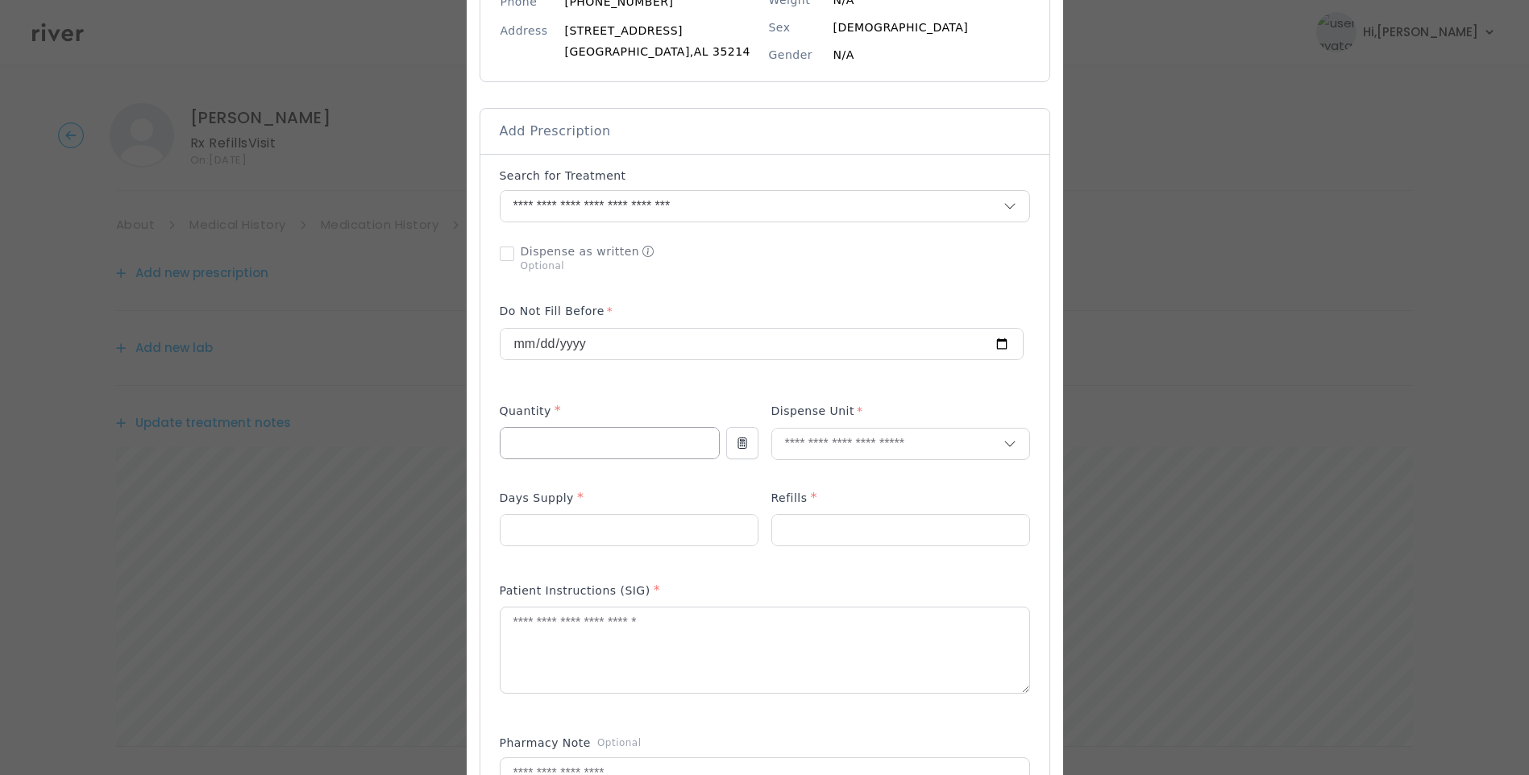
click at [517, 434] on input "number" at bounding box center [610, 443] width 218 height 31
type input "*"
type input "****"
click at [816, 484] on p "Packet" at bounding box center [901, 478] width 212 height 23
click at [632, 530] on input "number" at bounding box center [629, 530] width 257 height 31
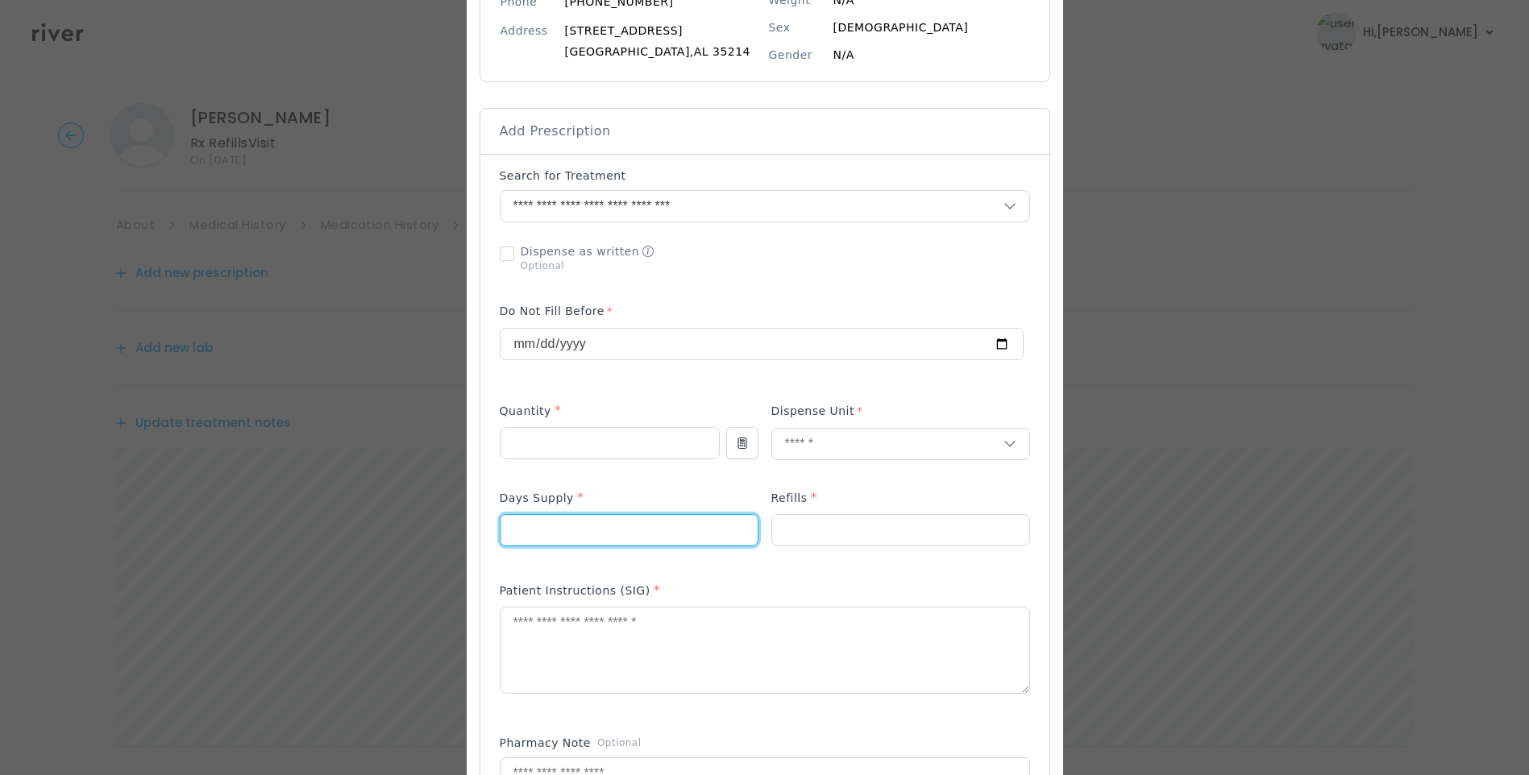
type input "**"
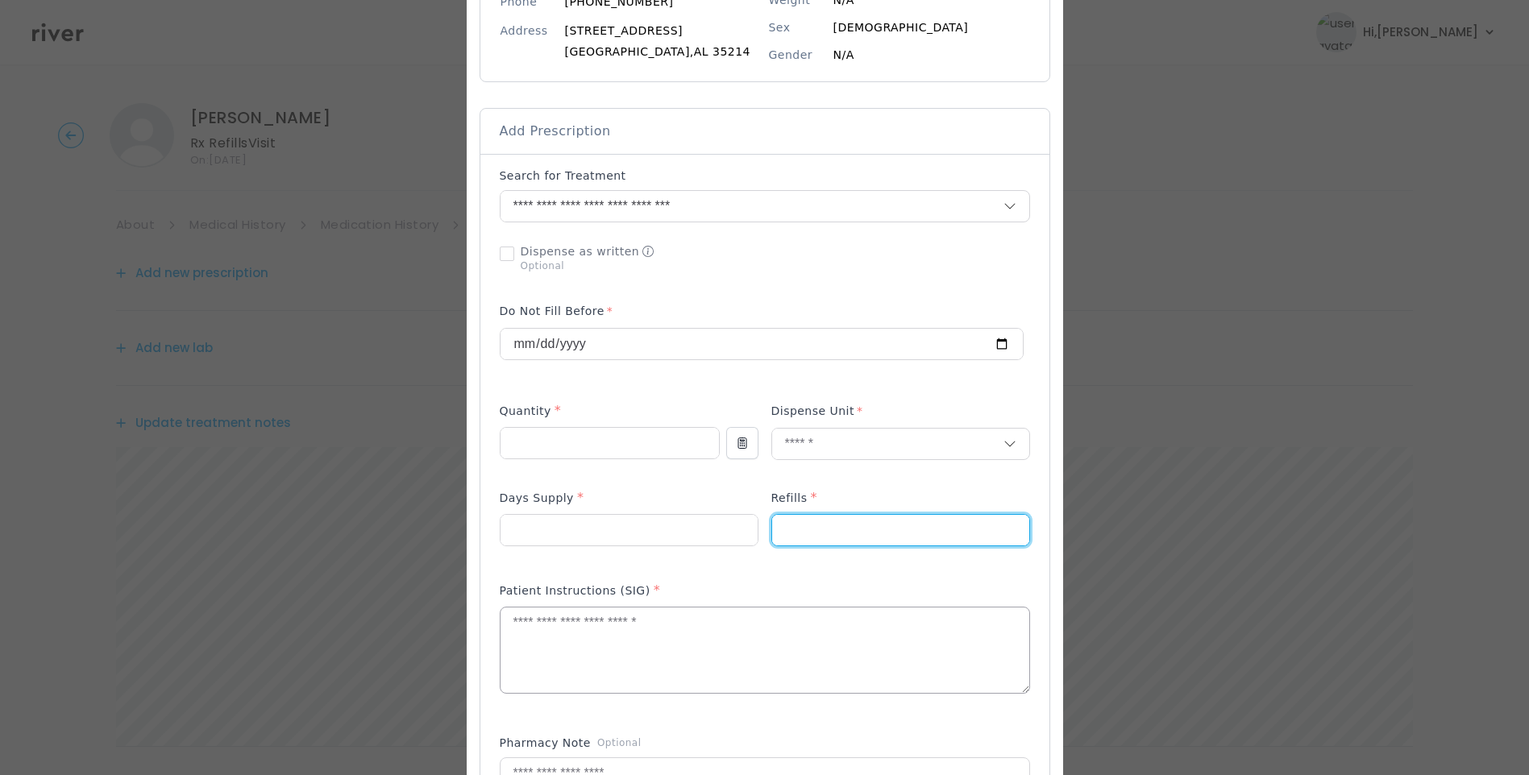
type input "*"
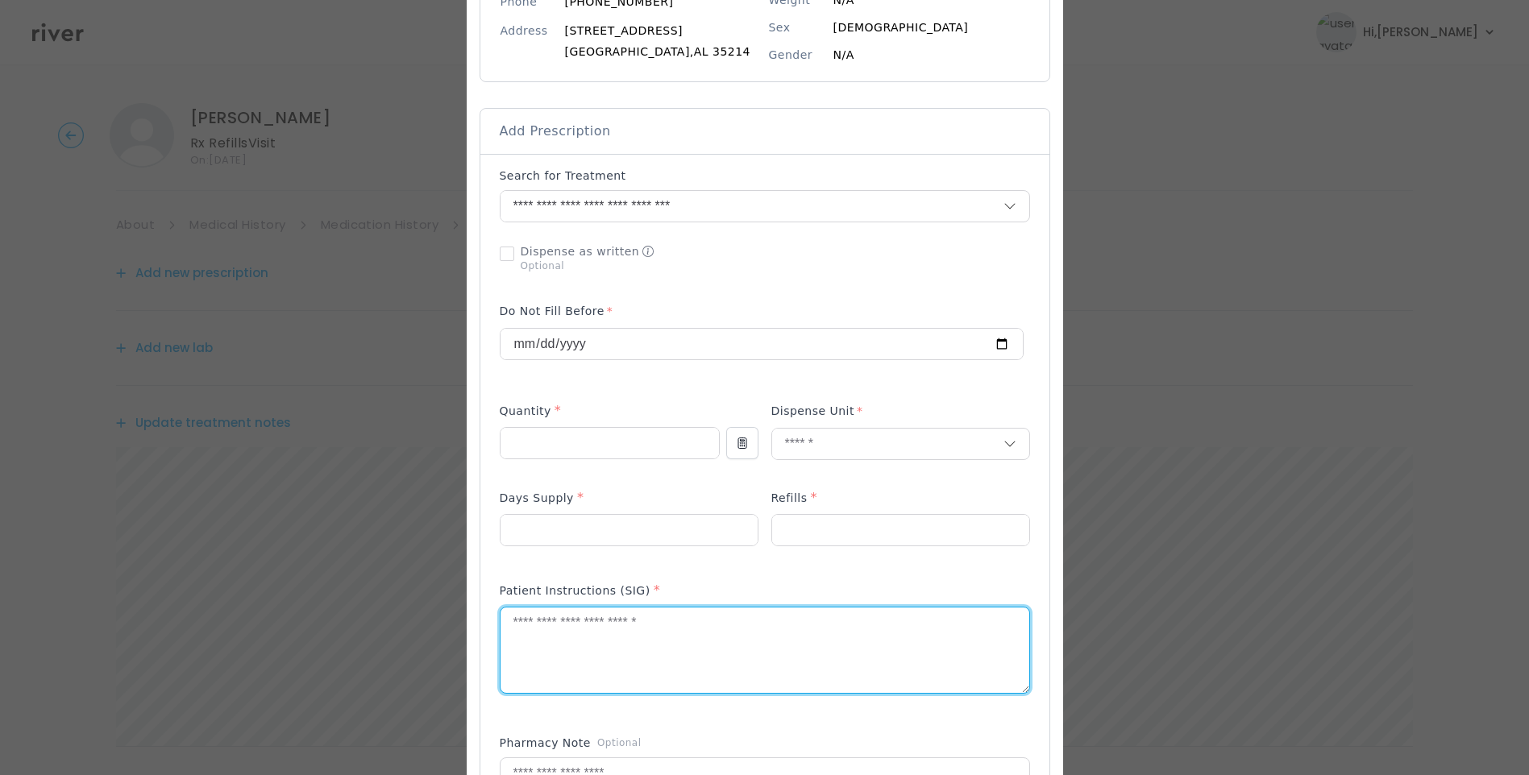
click at [638, 640] on textarea at bounding box center [765, 650] width 529 height 85
type textarea "**********"
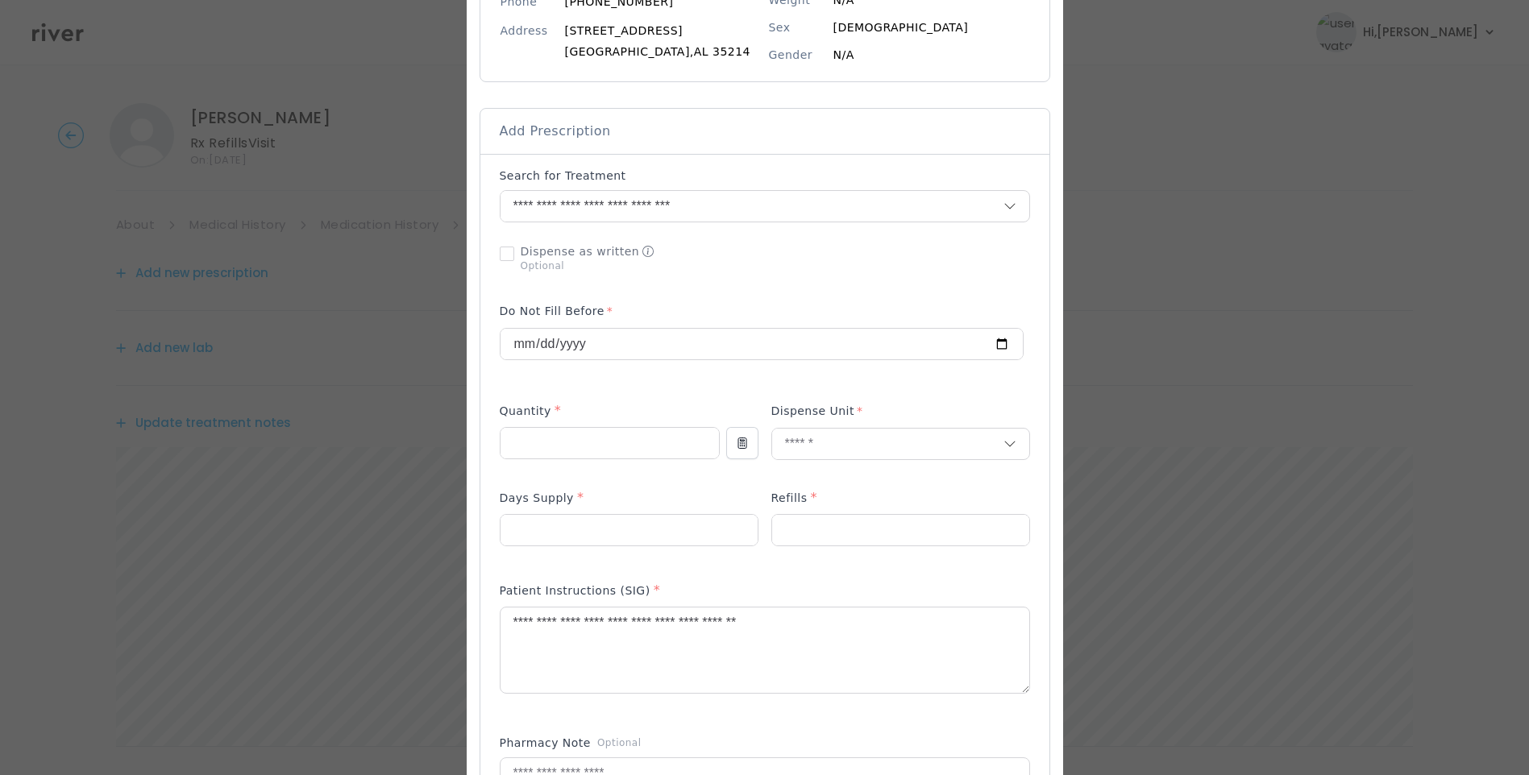
click at [788, 559] on p at bounding box center [900, 556] width 259 height 17
click at [808, 635] on textarea "**********" at bounding box center [765, 650] width 529 height 85
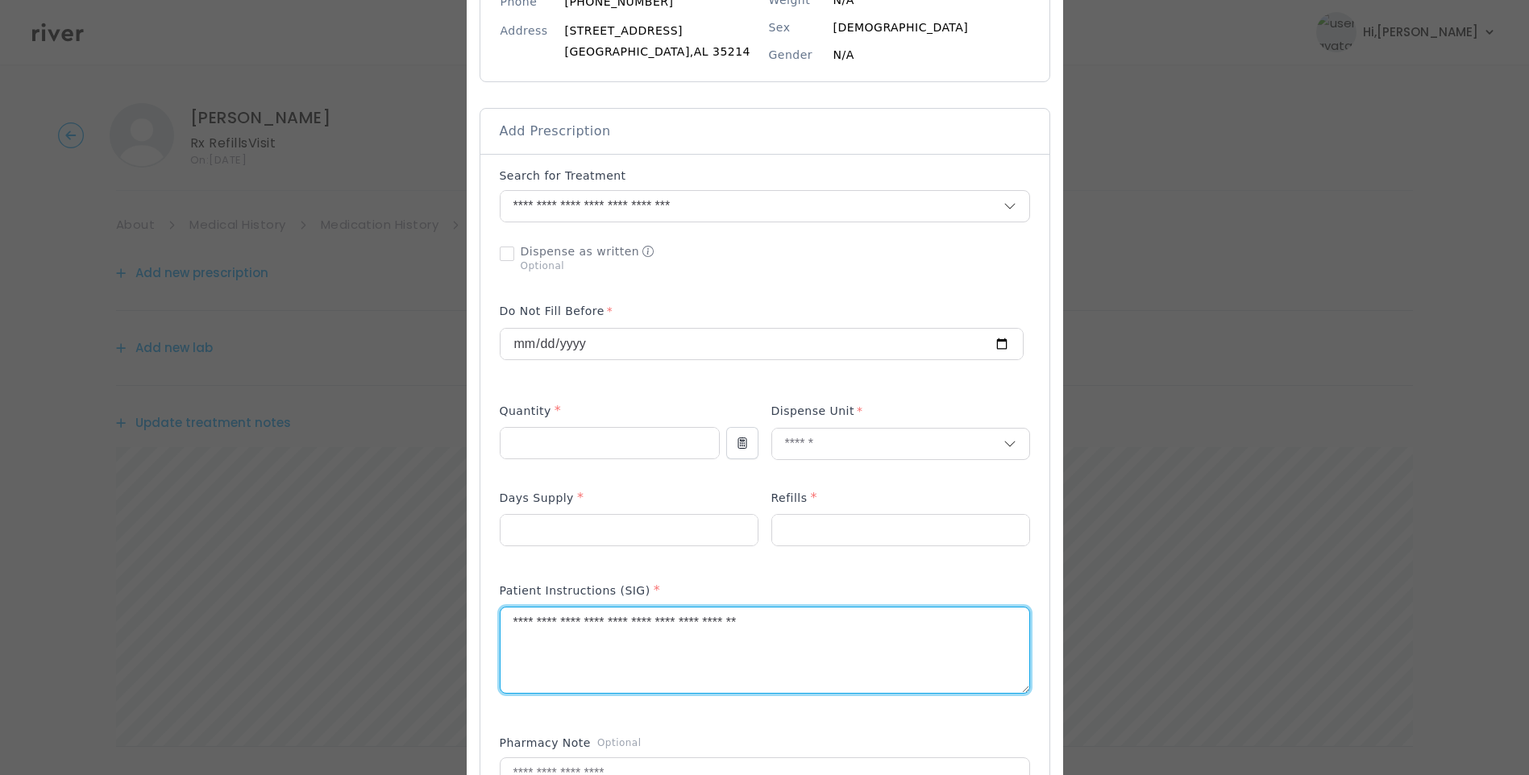
click at [854, 642] on textarea "**********" at bounding box center [765, 650] width 529 height 85
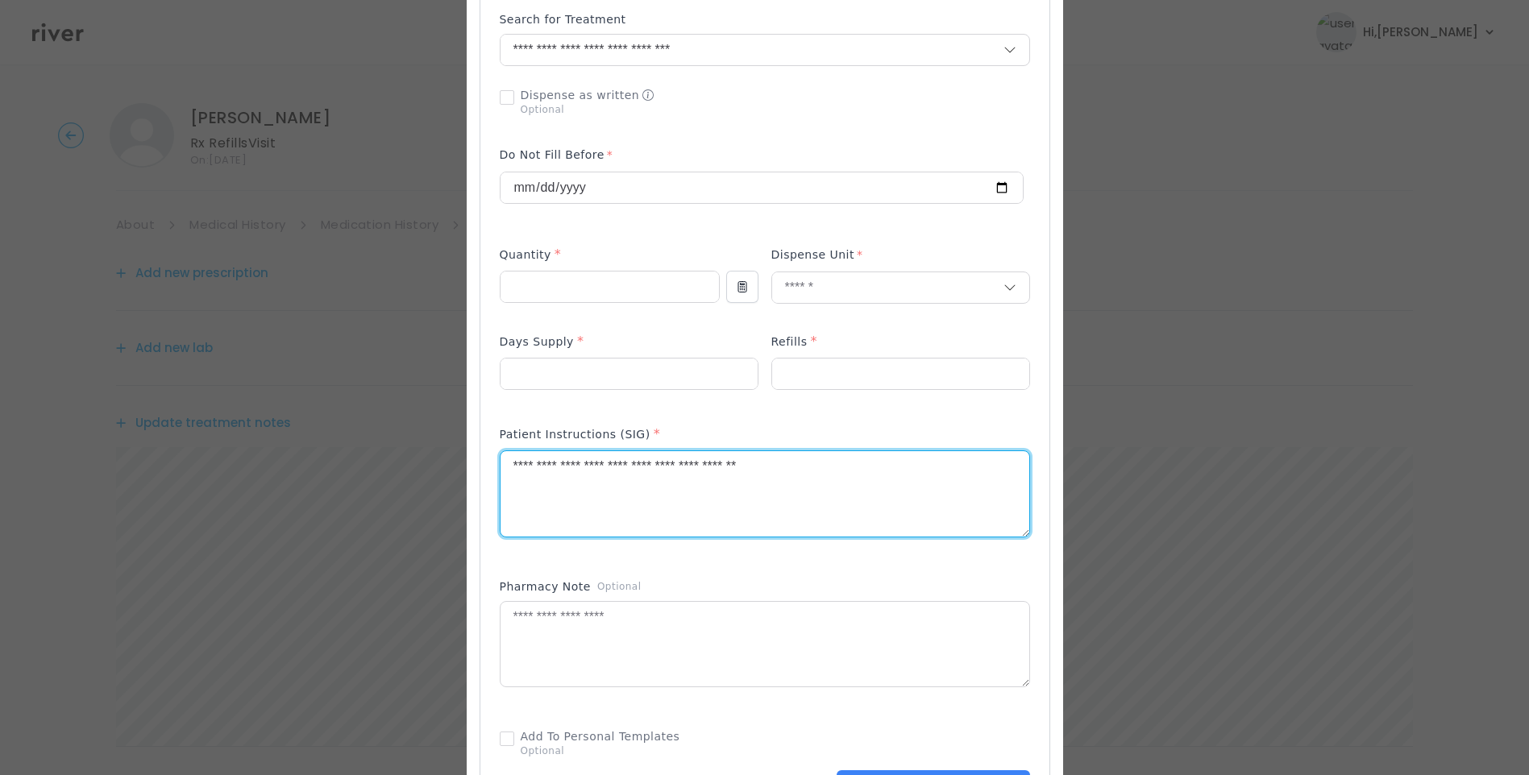
scroll to position [403, 0]
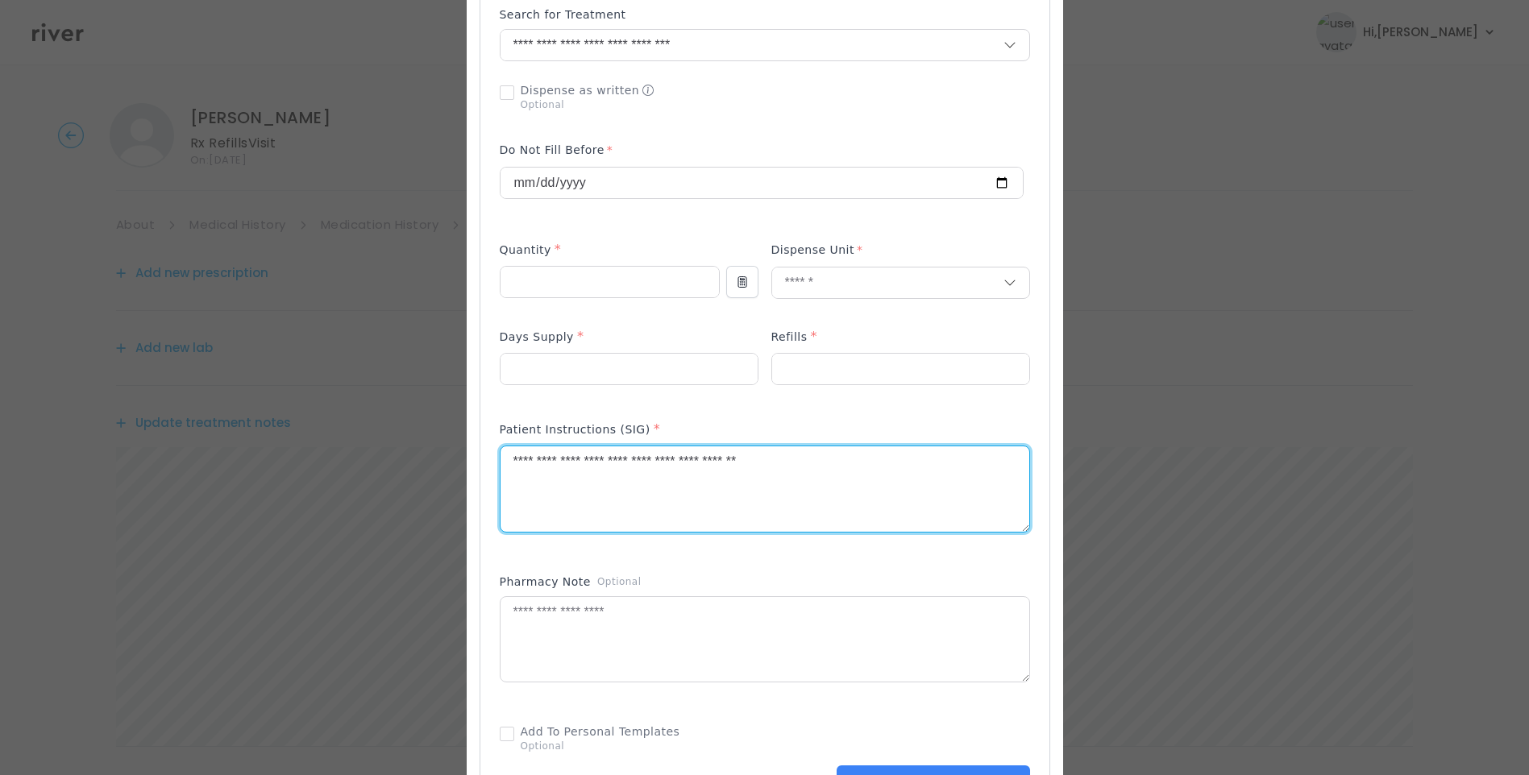
click at [825, 466] on textarea "**********" at bounding box center [765, 489] width 529 height 85
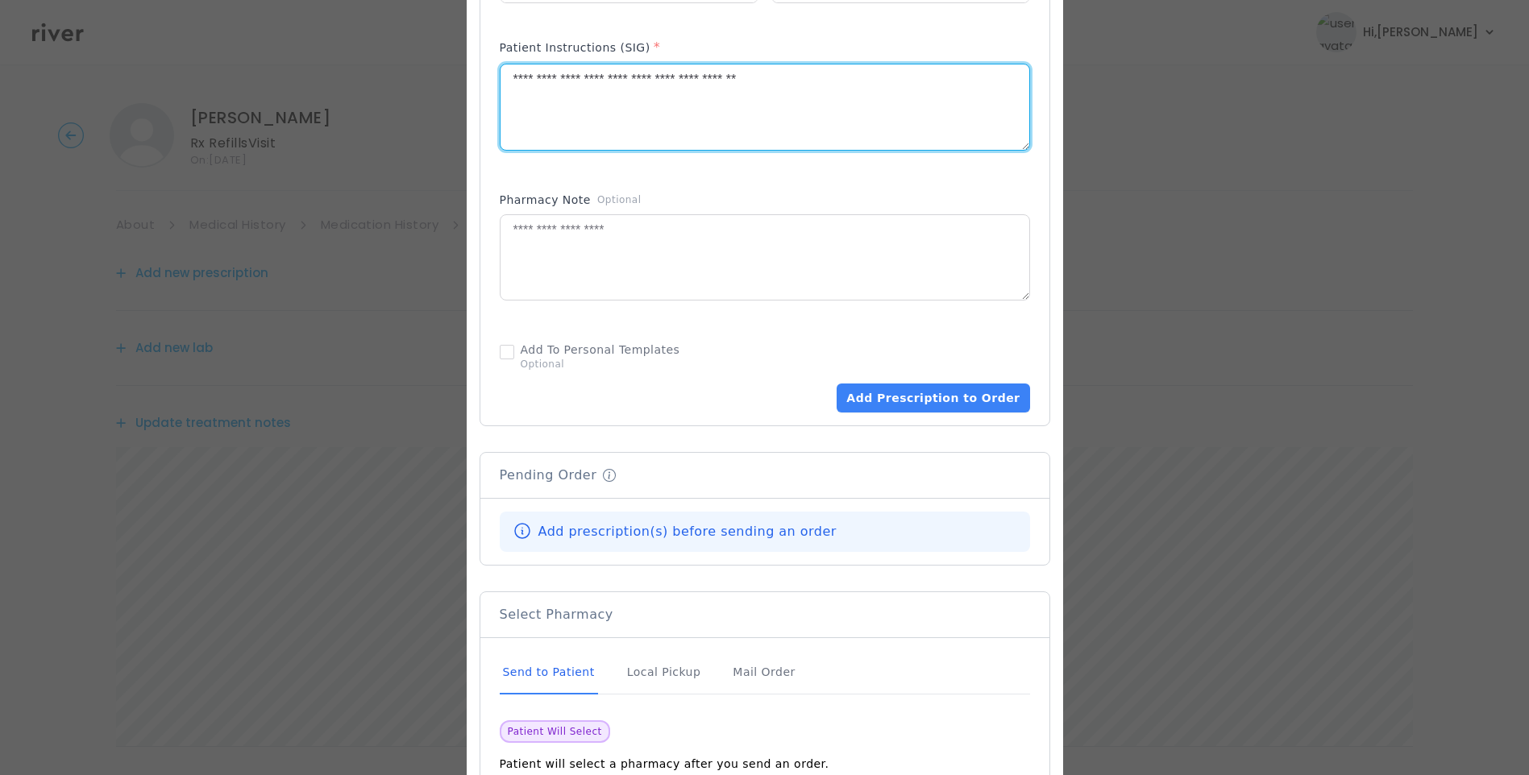
scroll to position [887, 0]
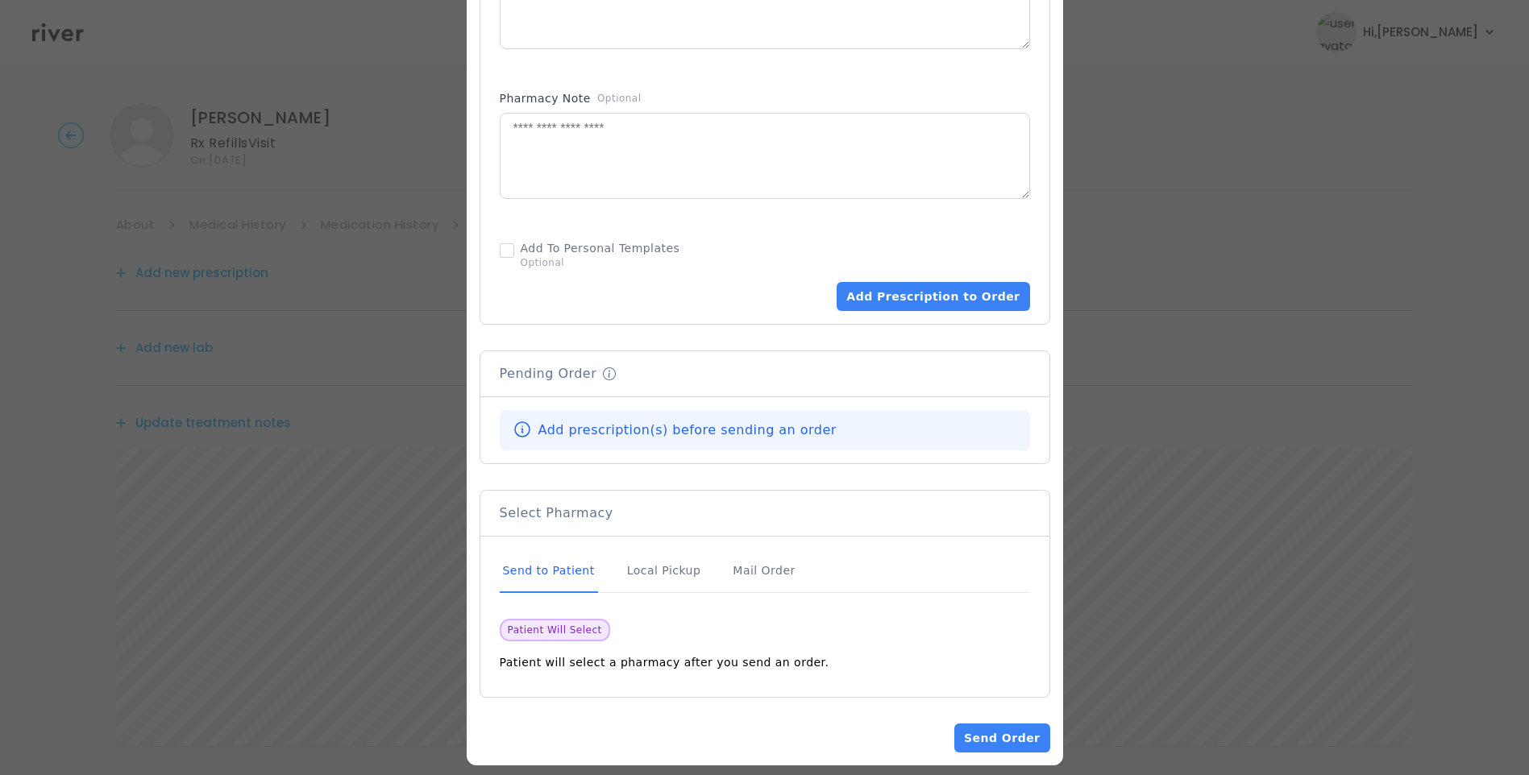
click at [560, 573] on div "Send to Patient" at bounding box center [549, 572] width 98 height 44
click at [911, 297] on button "Add Prescription to Order" at bounding box center [933, 296] width 193 height 29
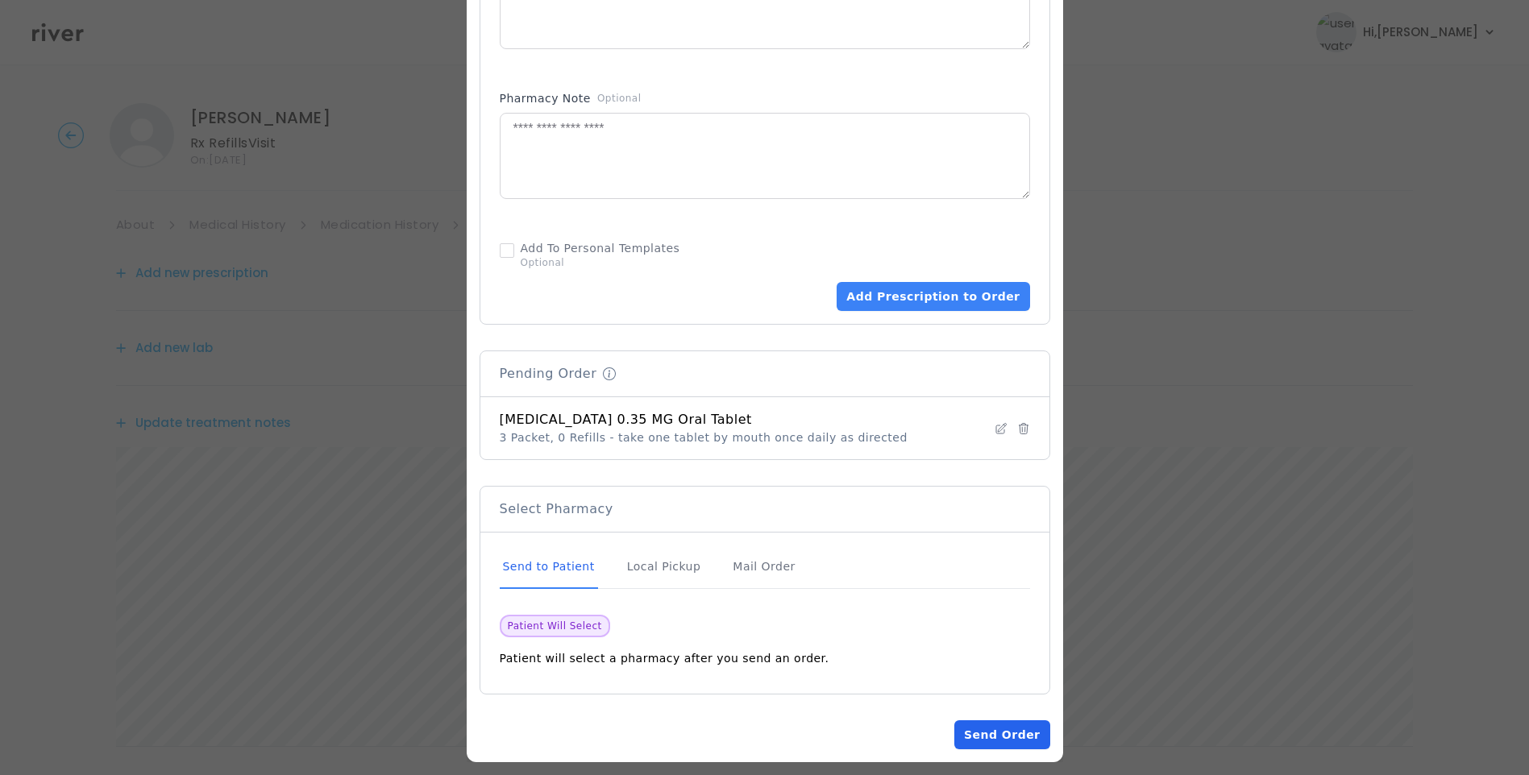
click at [1000, 729] on button "Send Order" at bounding box center [1001, 735] width 95 height 29
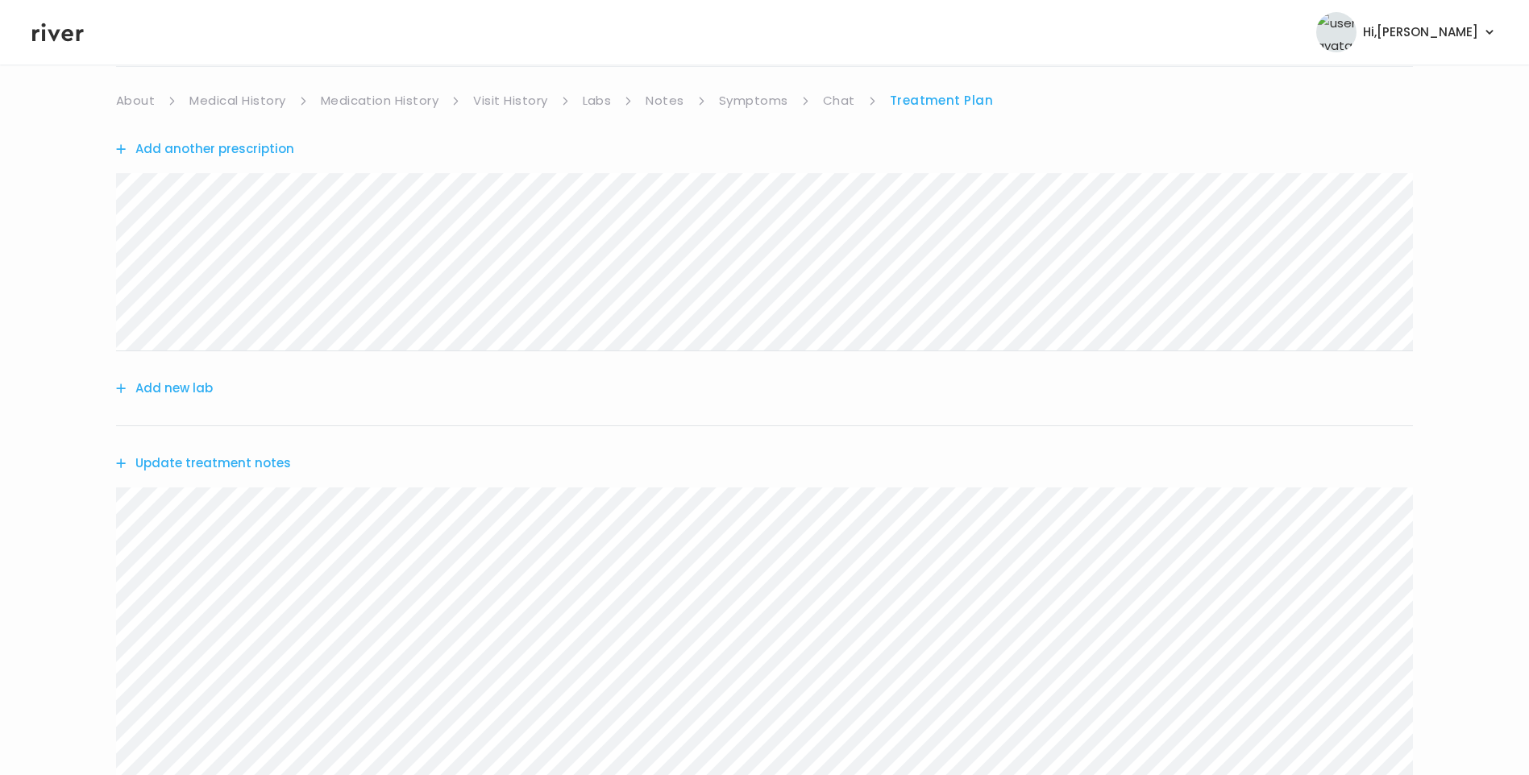
scroll to position [161, 0]
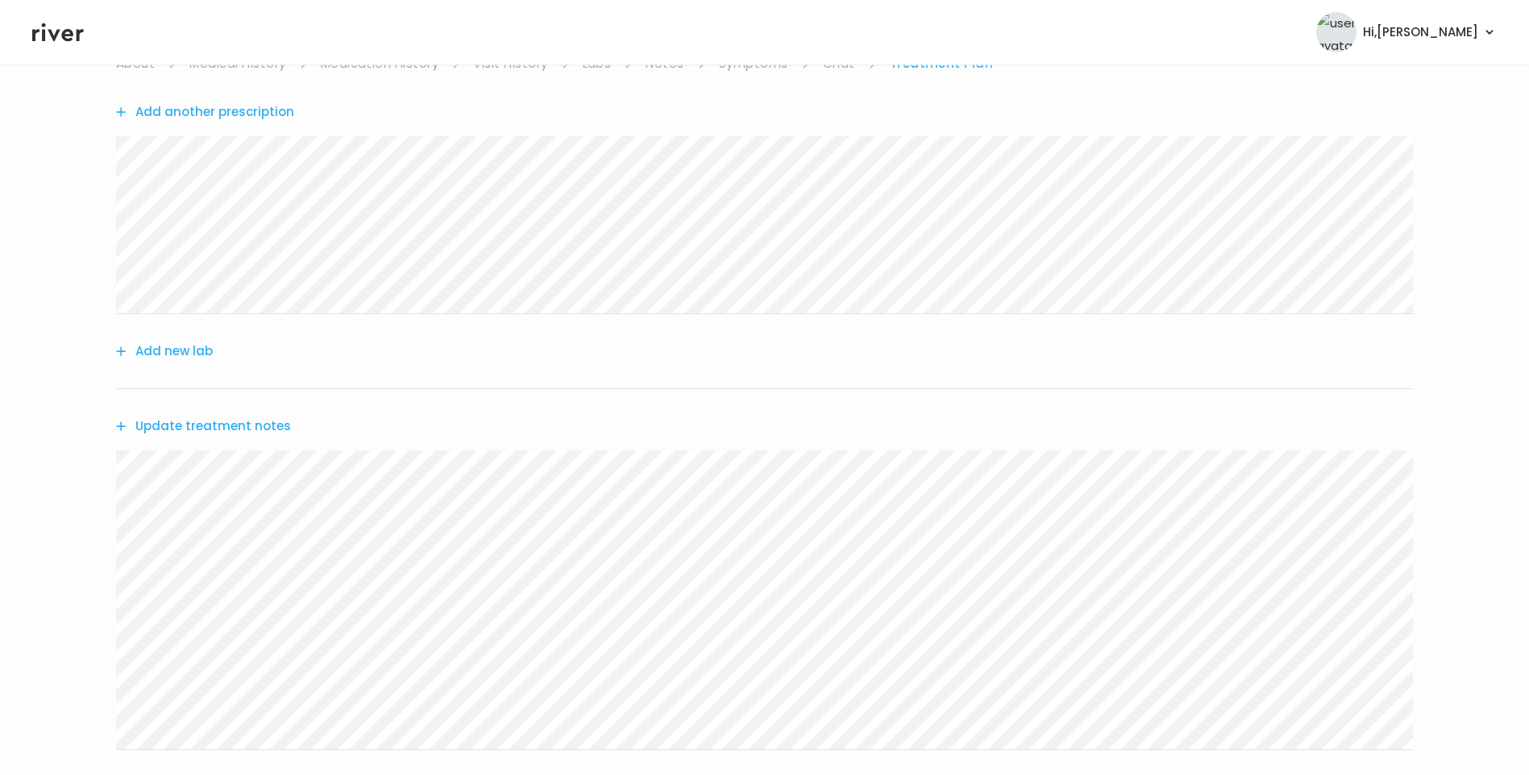
click at [265, 430] on button "Update treatment notes" at bounding box center [203, 426] width 175 height 23
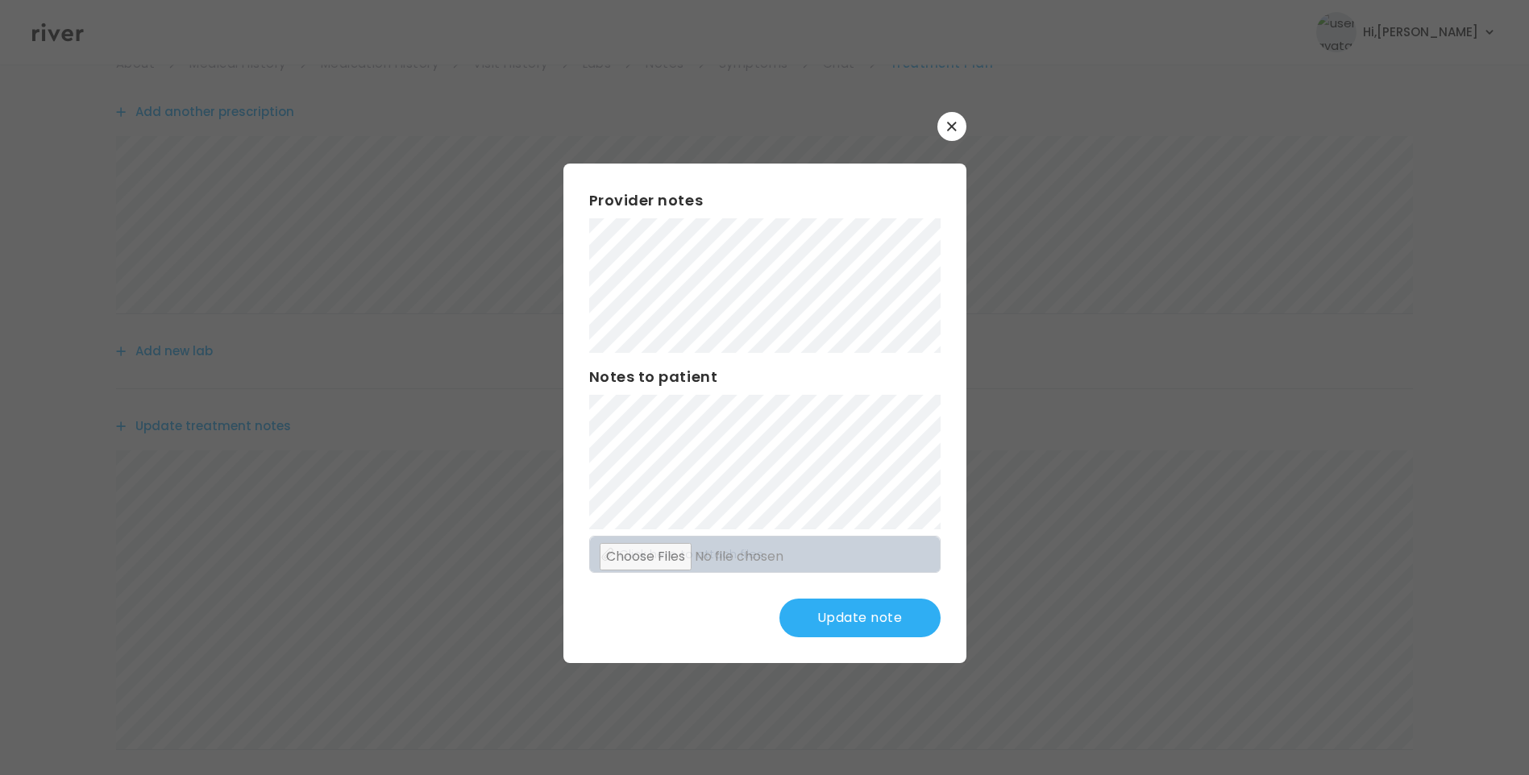
click at [899, 609] on button "Update note" at bounding box center [859, 618] width 161 height 39
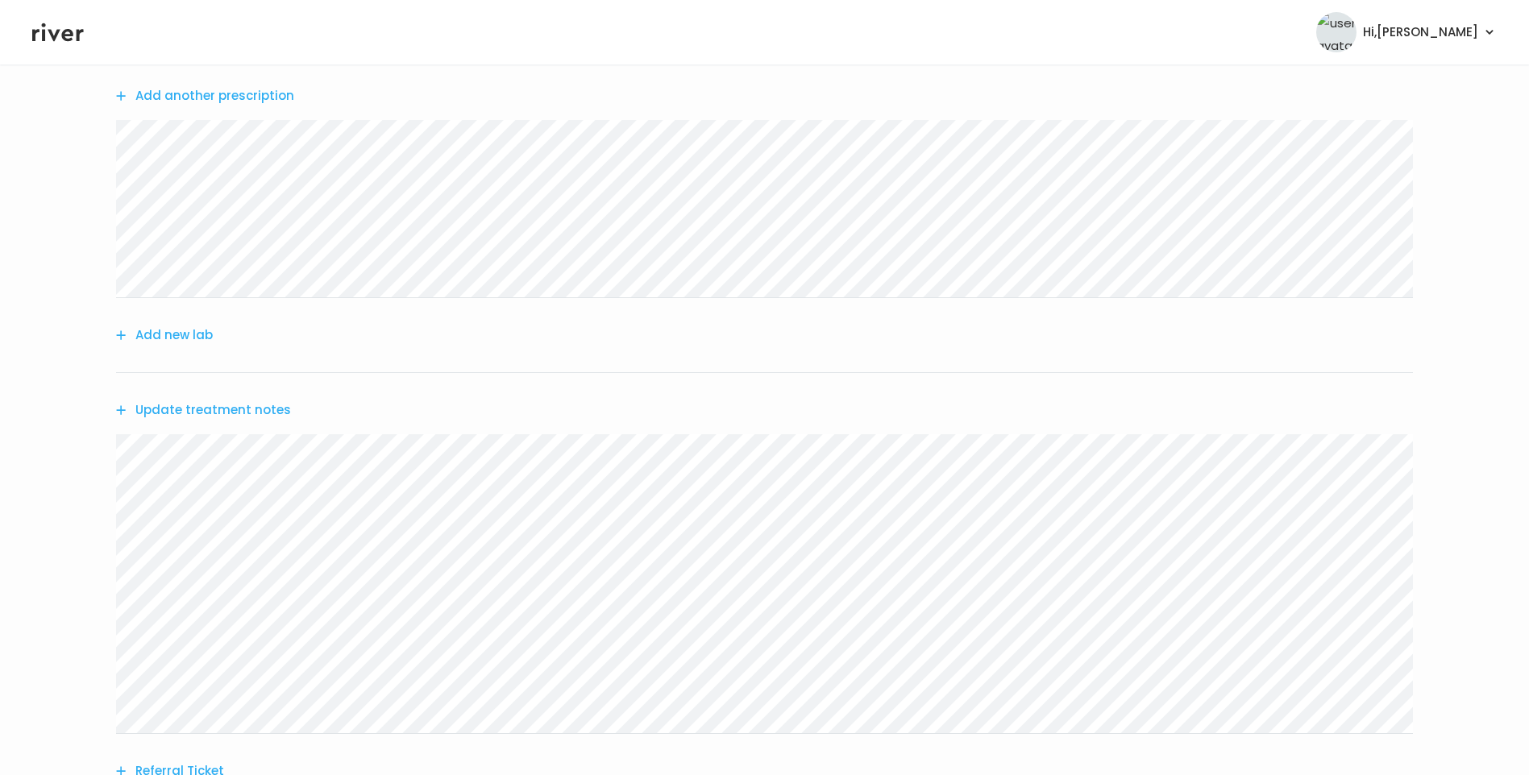
scroll to position [0, 0]
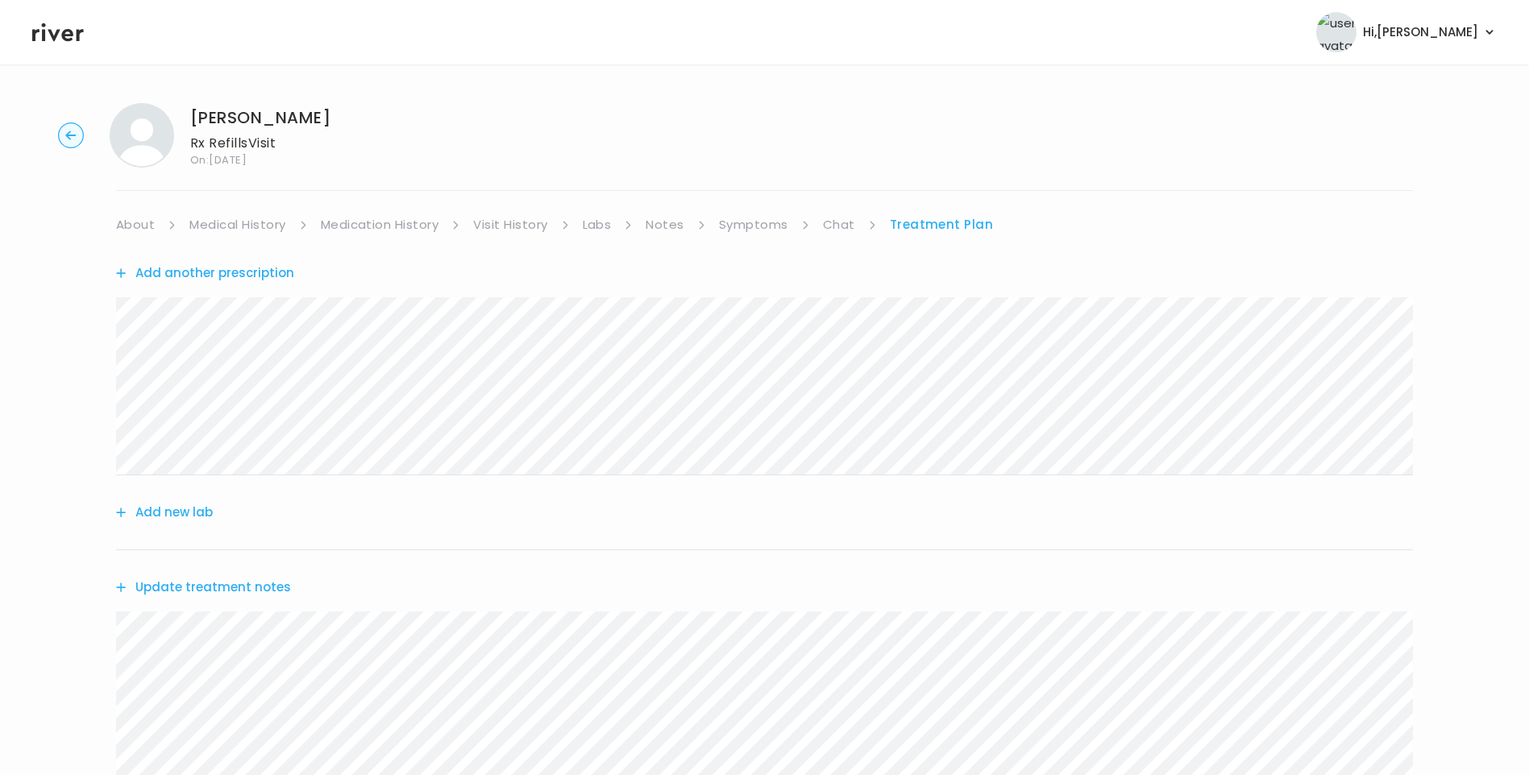
click at [751, 226] on link "Symptoms" at bounding box center [753, 225] width 69 height 23
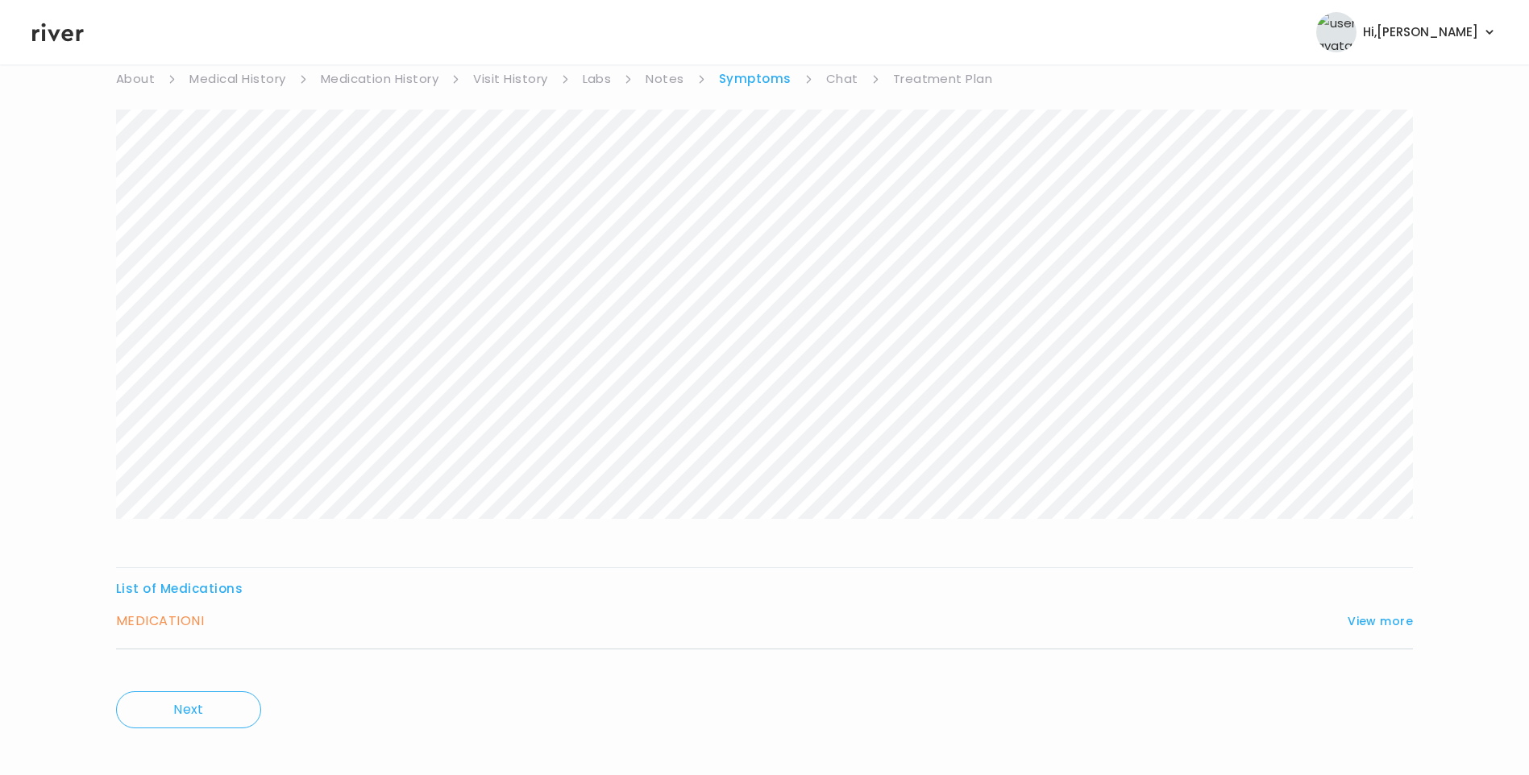
scroll to position [160, 0]
click at [1381, 602] on button "View more" at bounding box center [1380, 606] width 65 height 19
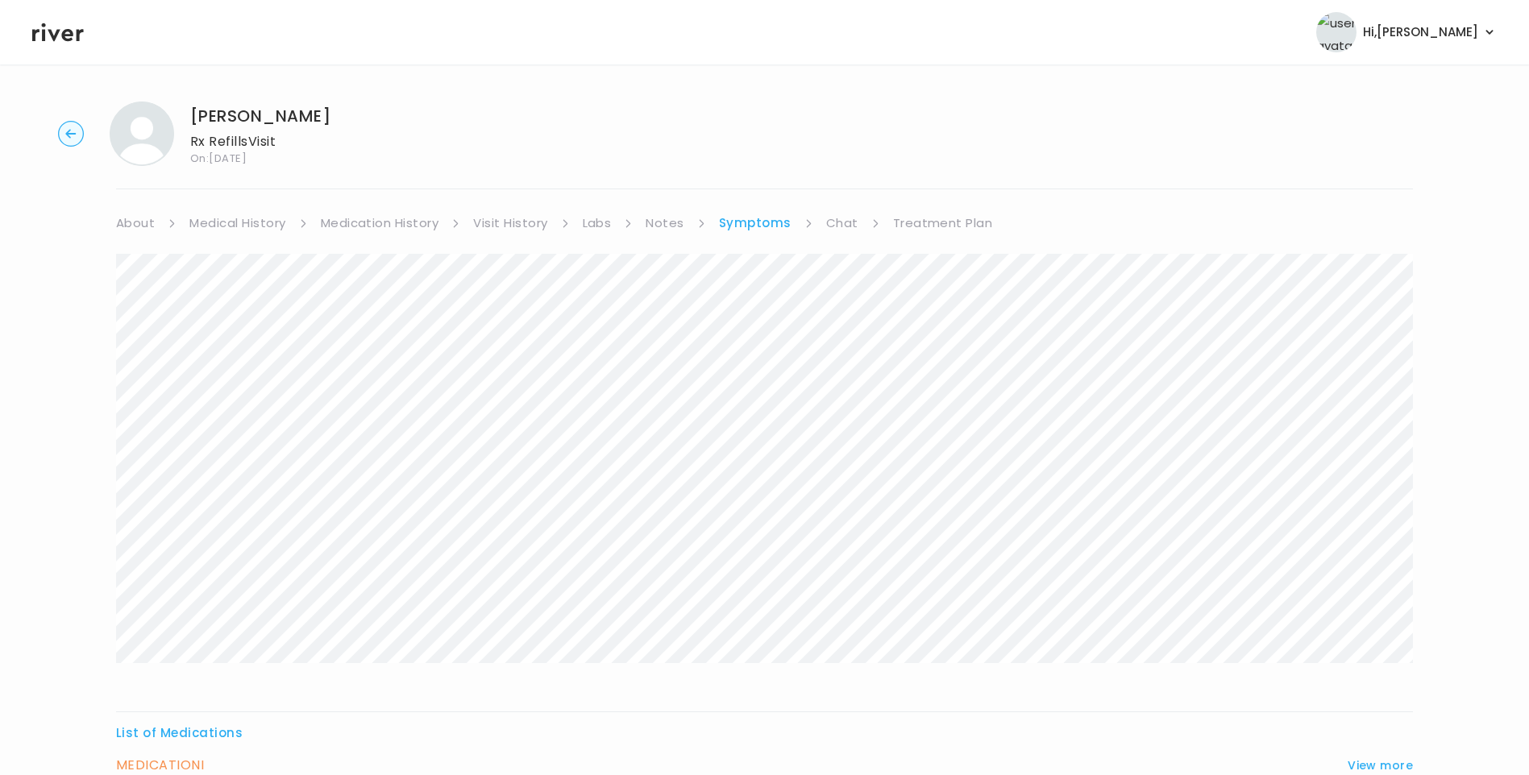
scroll to position [0, 0]
click at [937, 227] on link "Treatment Plan" at bounding box center [943, 225] width 100 height 23
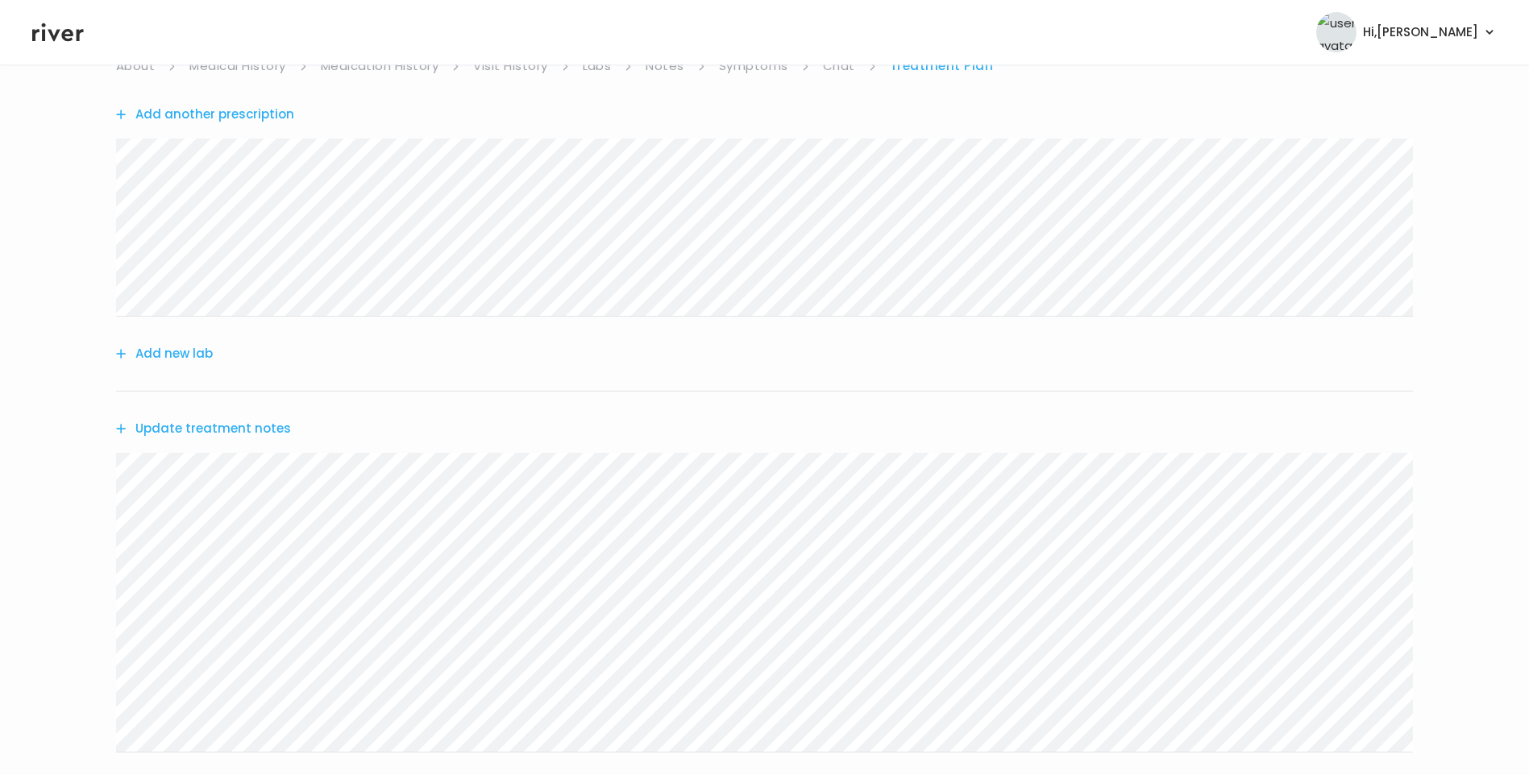
scroll to position [364, 0]
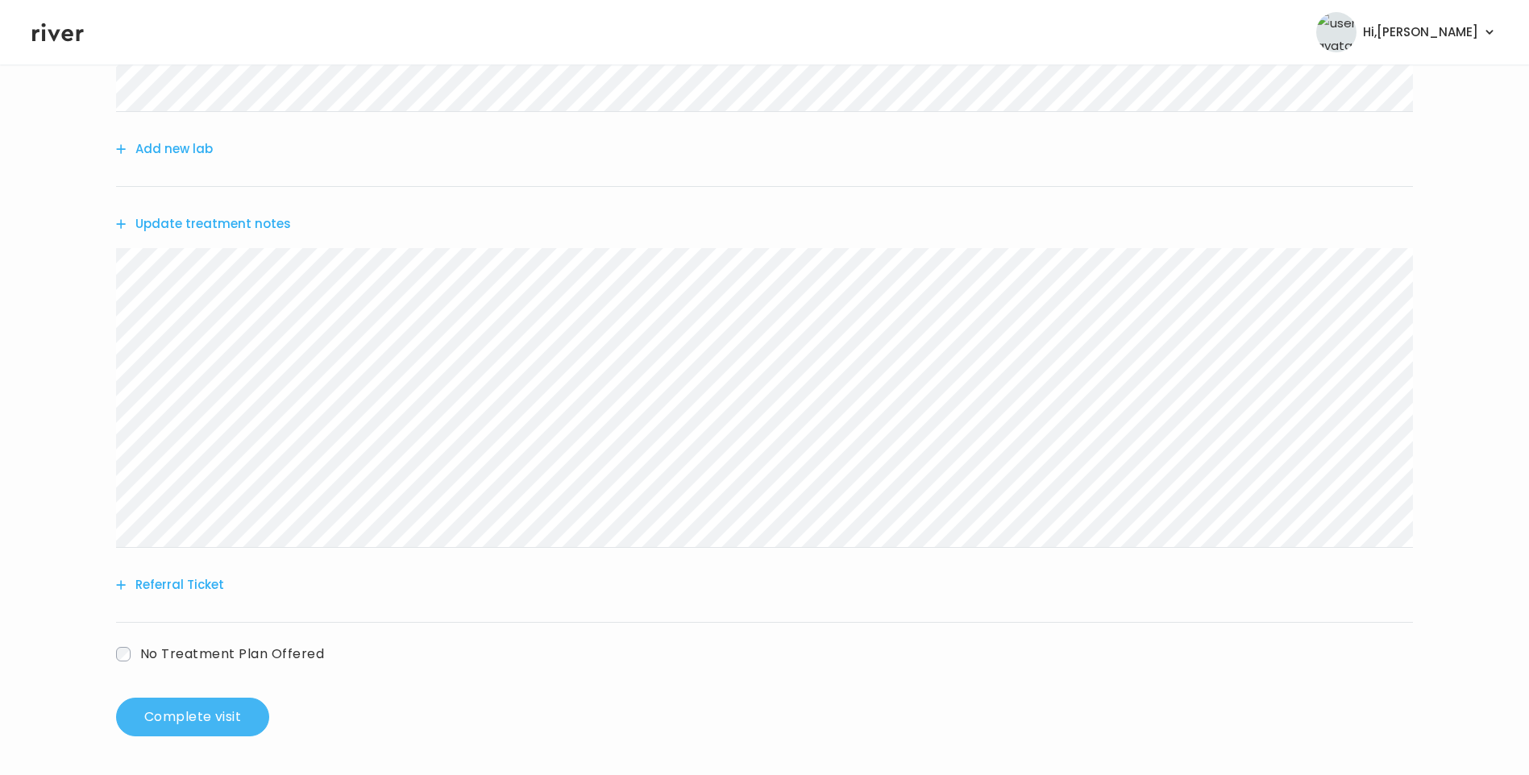
click at [235, 713] on button "Complete visit" at bounding box center [192, 717] width 153 height 39
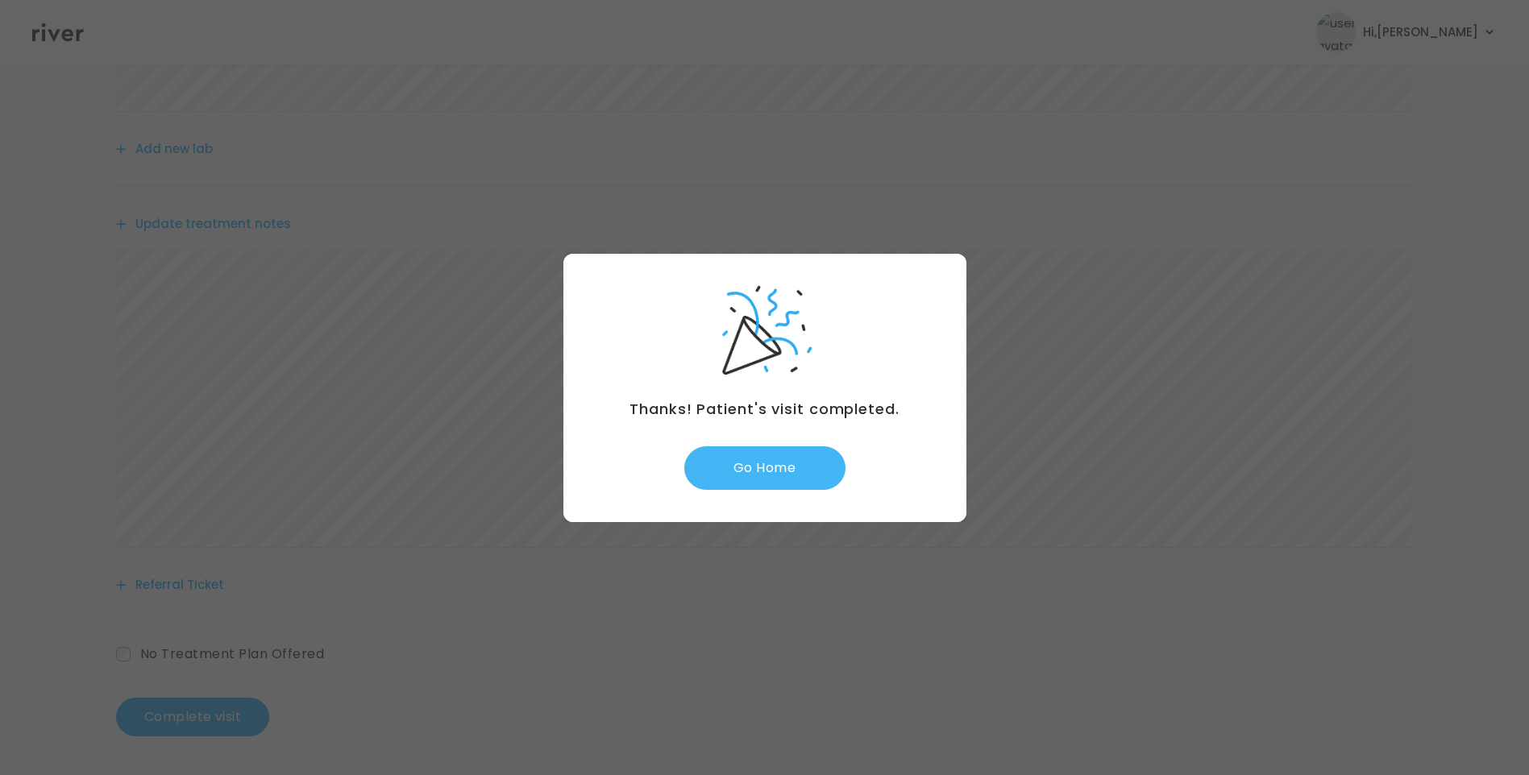
click at [784, 451] on button "Go Home" at bounding box center [764, 469] width 161 height 44
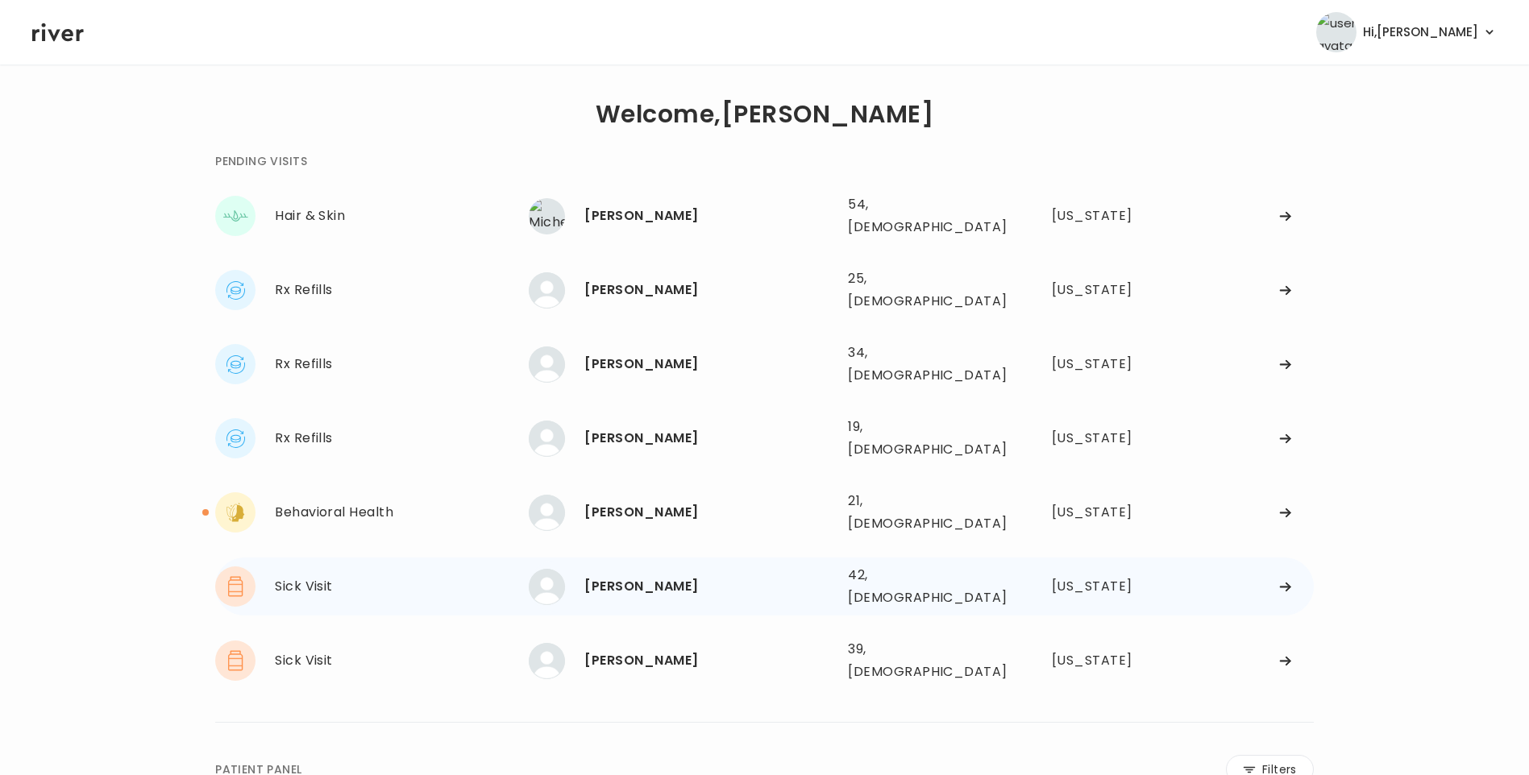
click at [661, 576] on div "[PERSON_NAME]" at bounding box center [709, 587] width 251 height 23
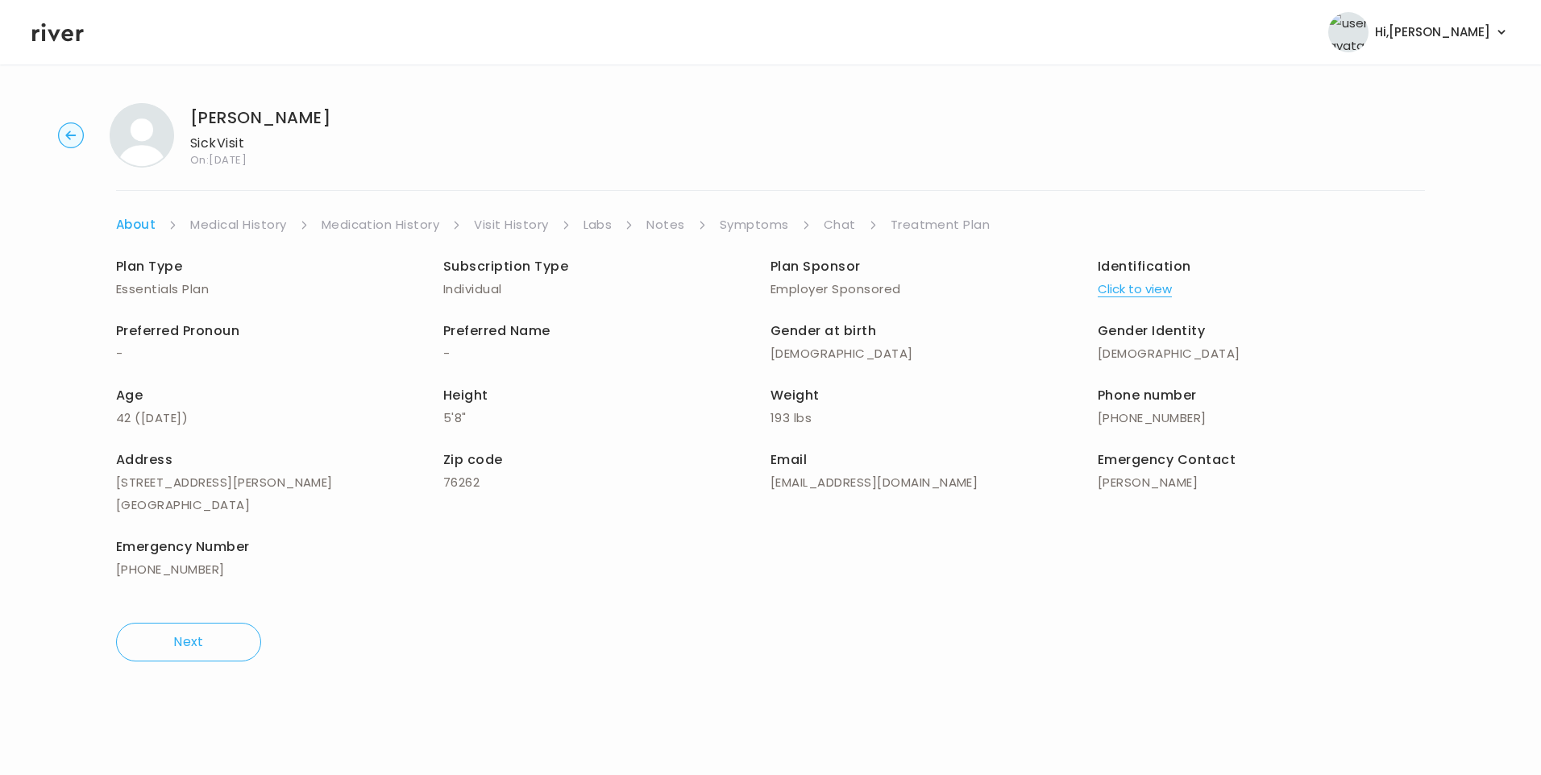
click at [839, 219] on link "Chat" at bounding box center [840, 225] width 32 height 23
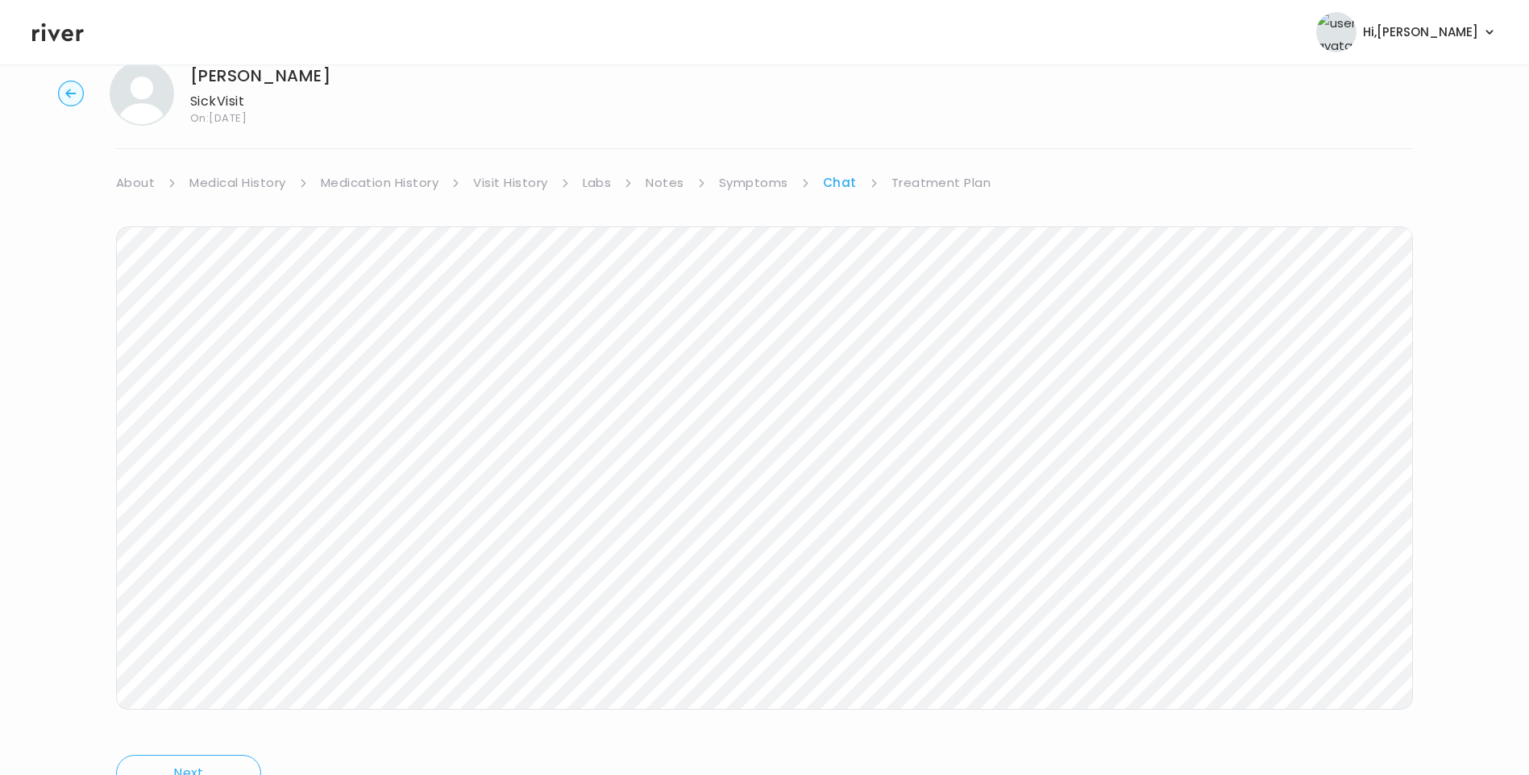
scroll to position [120, 0]
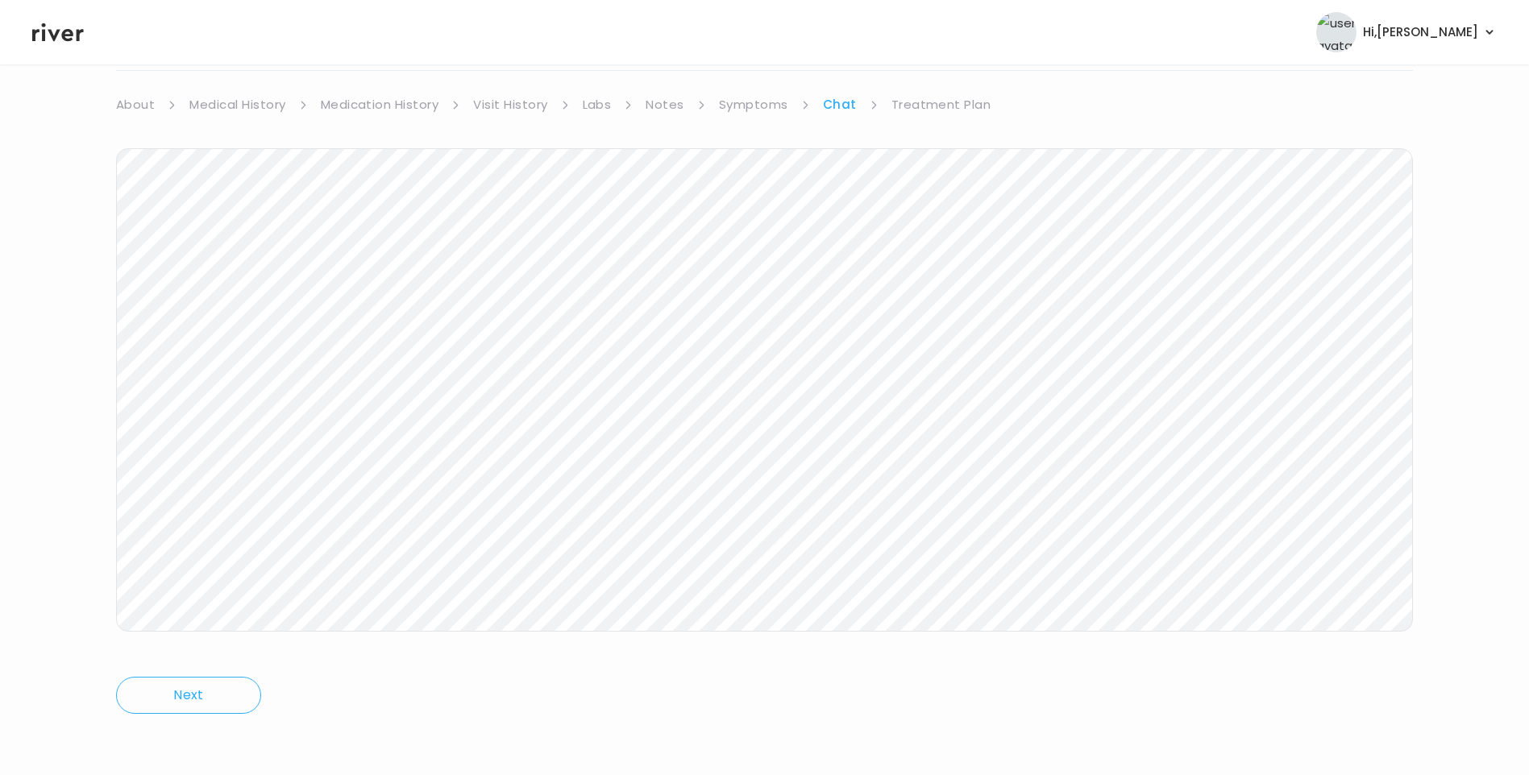
click at [901, 105] on link "Treatment Plan" at bounding box center [941, 104] width 100 height 23
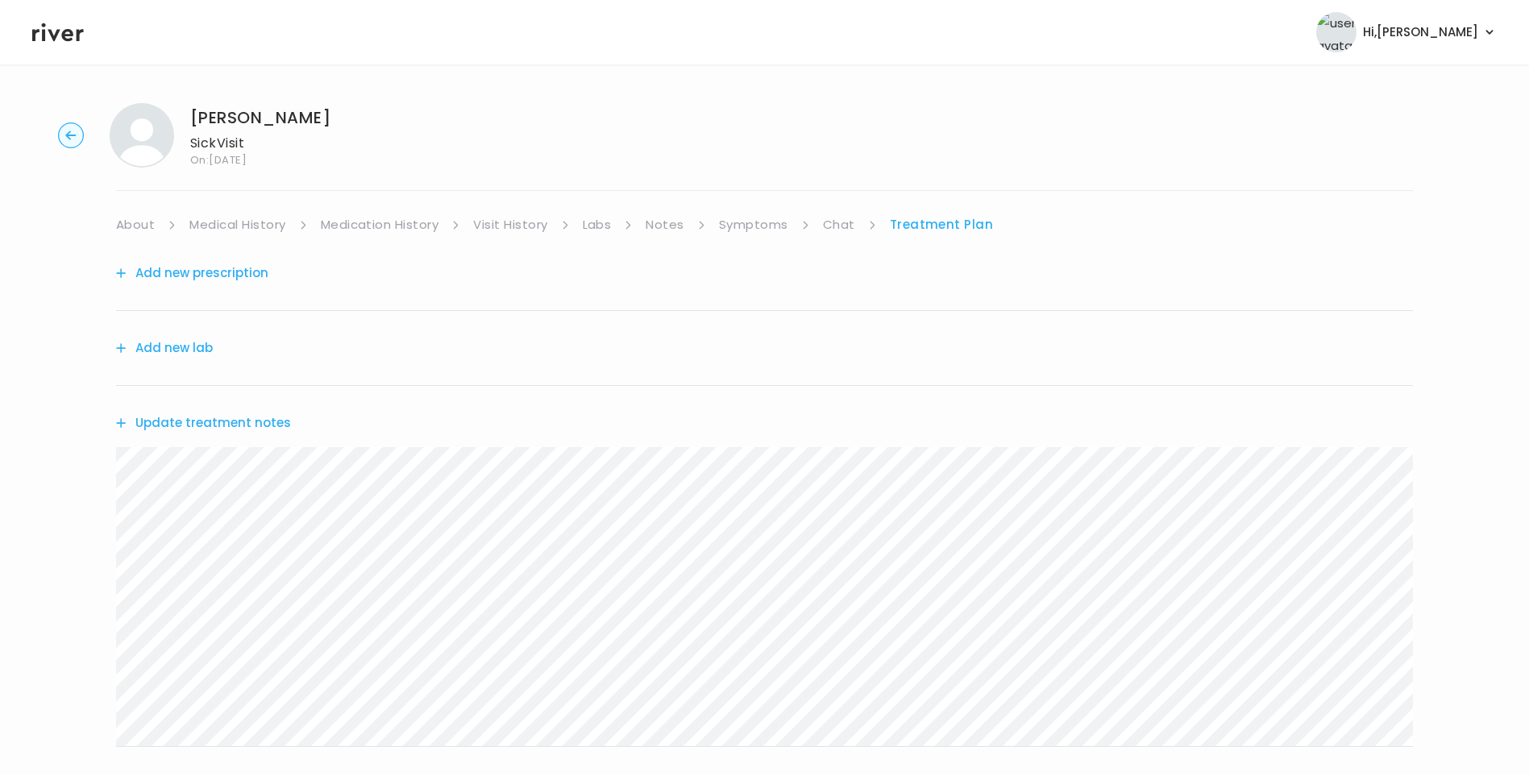
click at [62, 39] on icon at bounding box center [58, 32] width 52 height 24
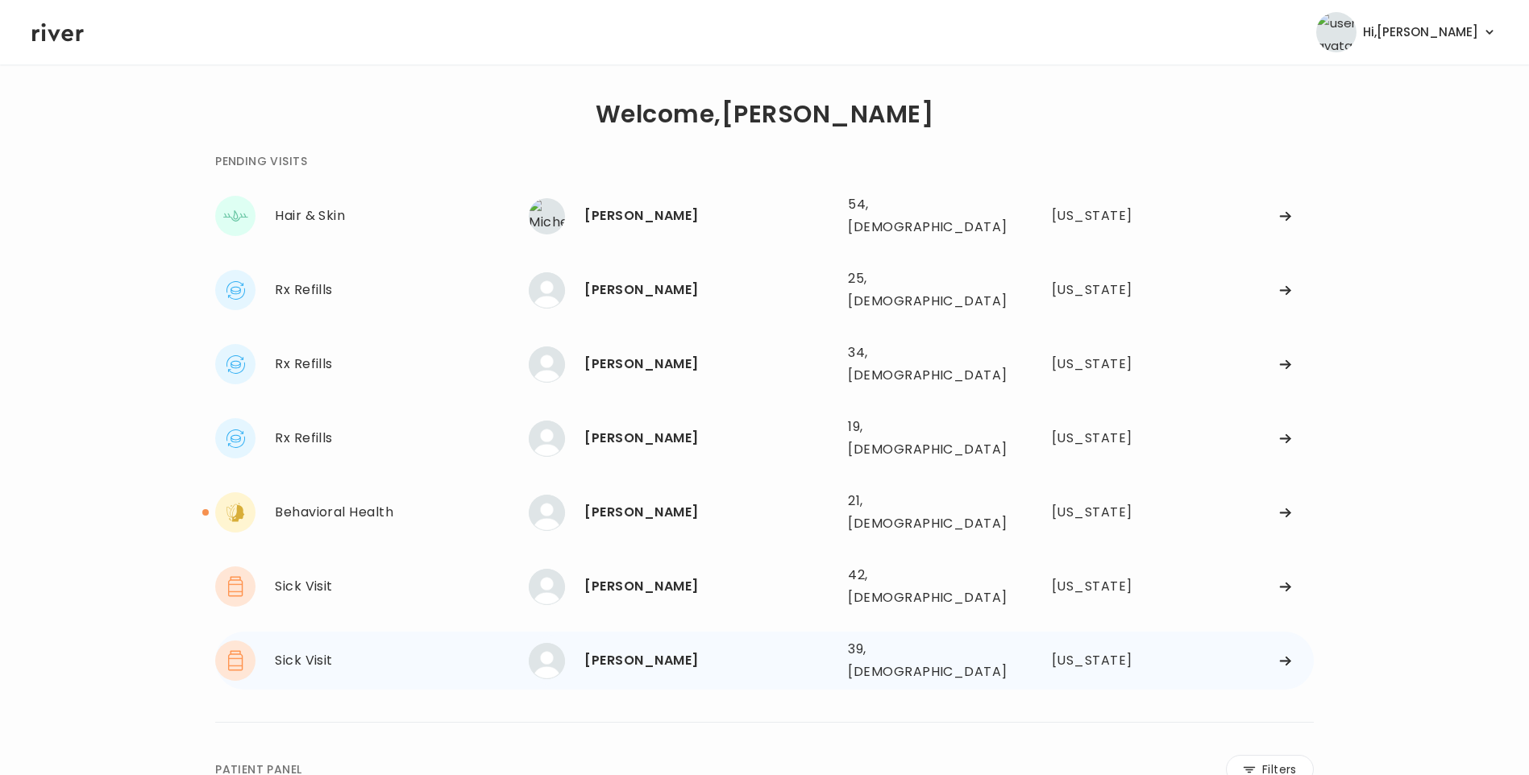
click at [725, 650] on div "[PERSON_NAME]" at bounding box center [709, 661] width 251 height 23
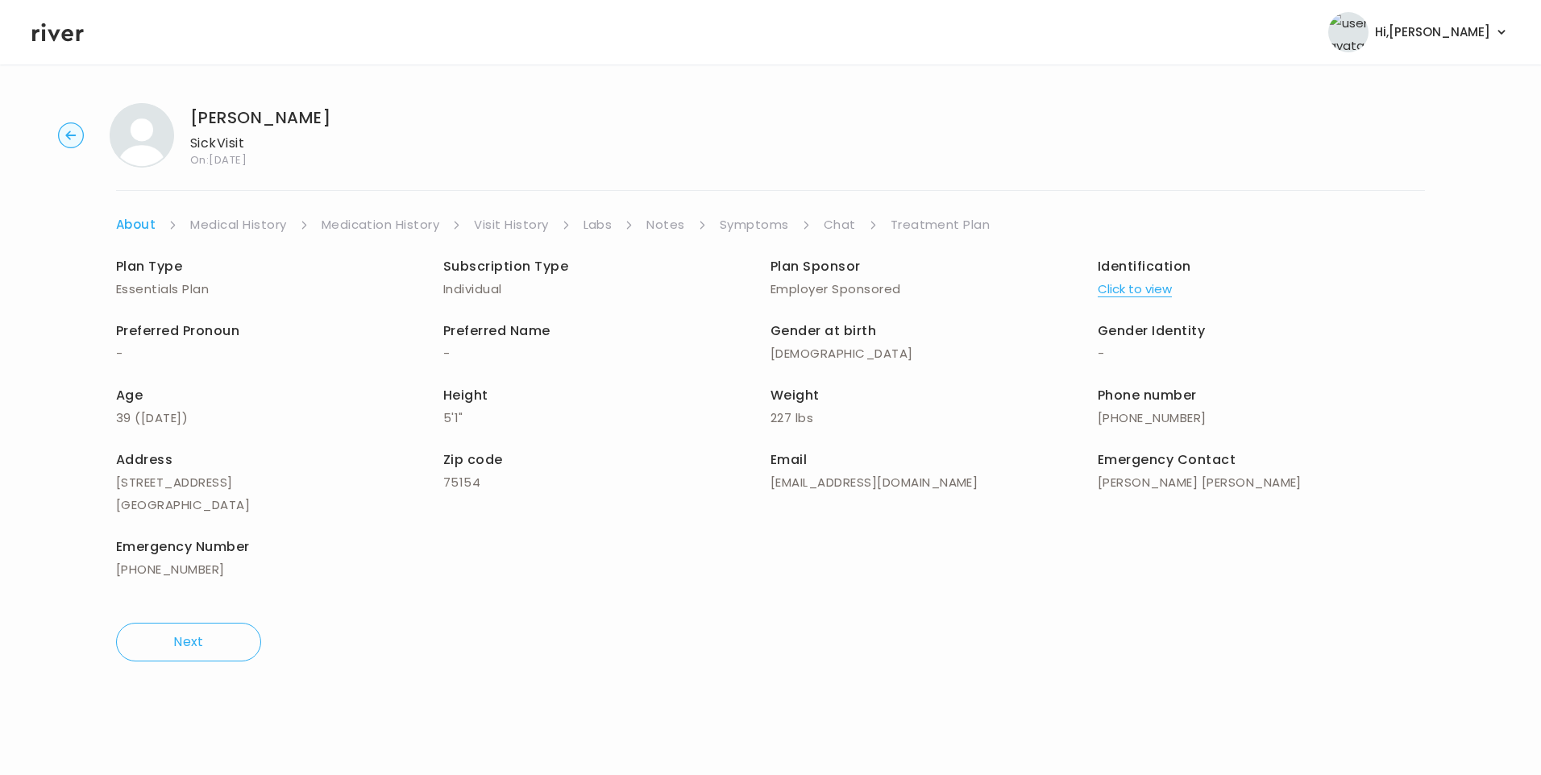
click at [844, 230] on link "Chat" at bounding box center [840, 225] width 32 height 23
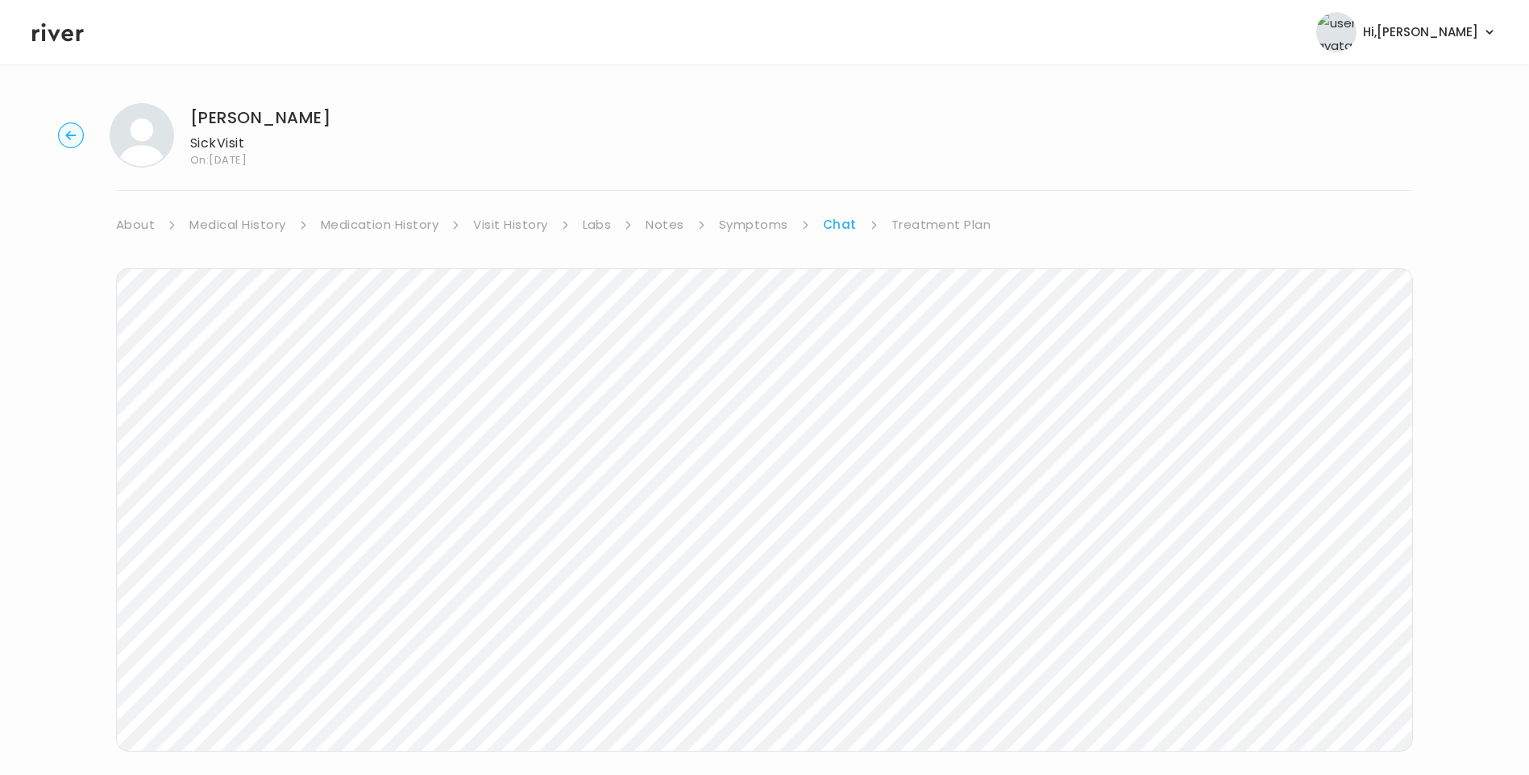
scroll to position [42, 0]
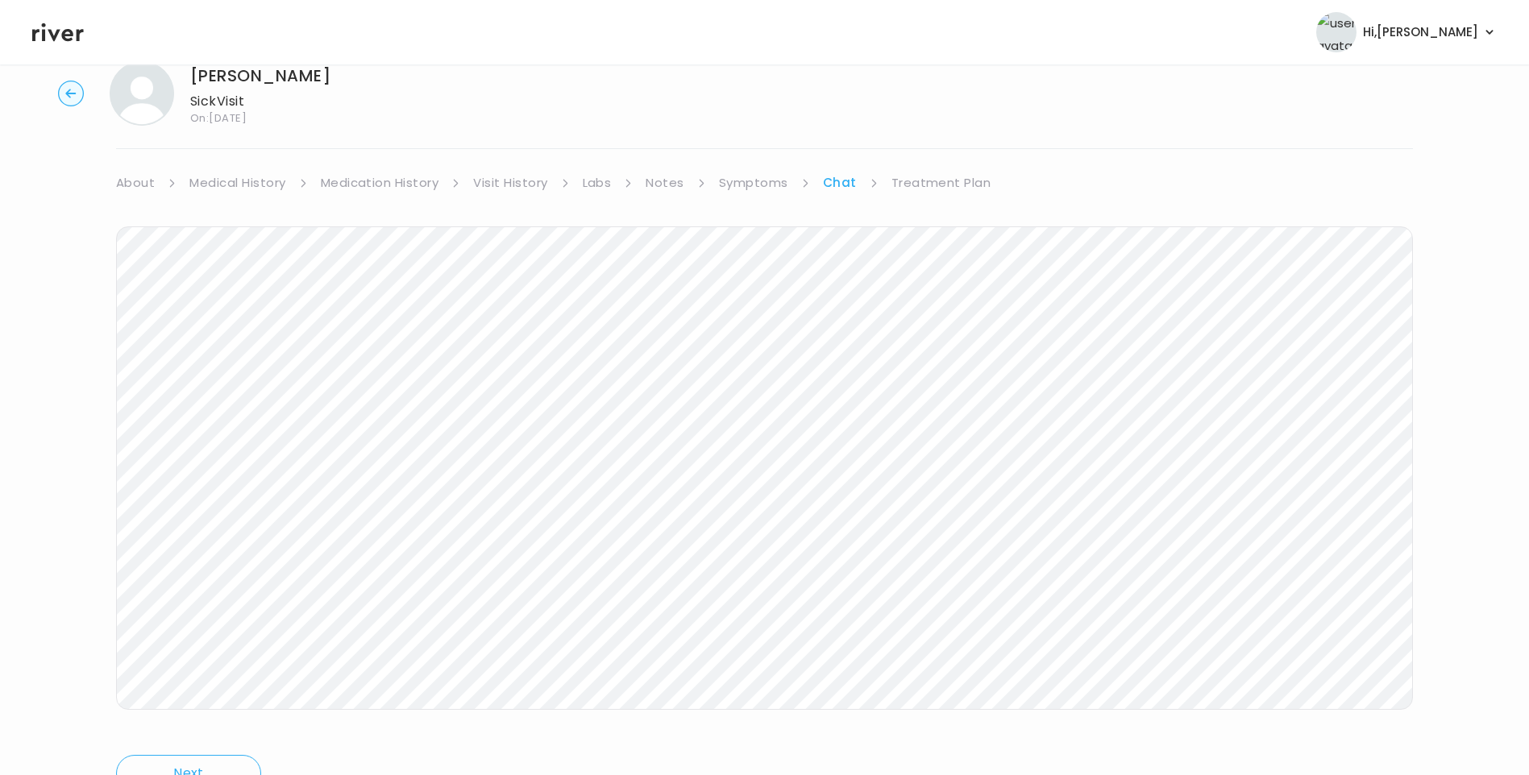
click at [70, 34] on icon at bounding box center [58, 32] width 52 height 19
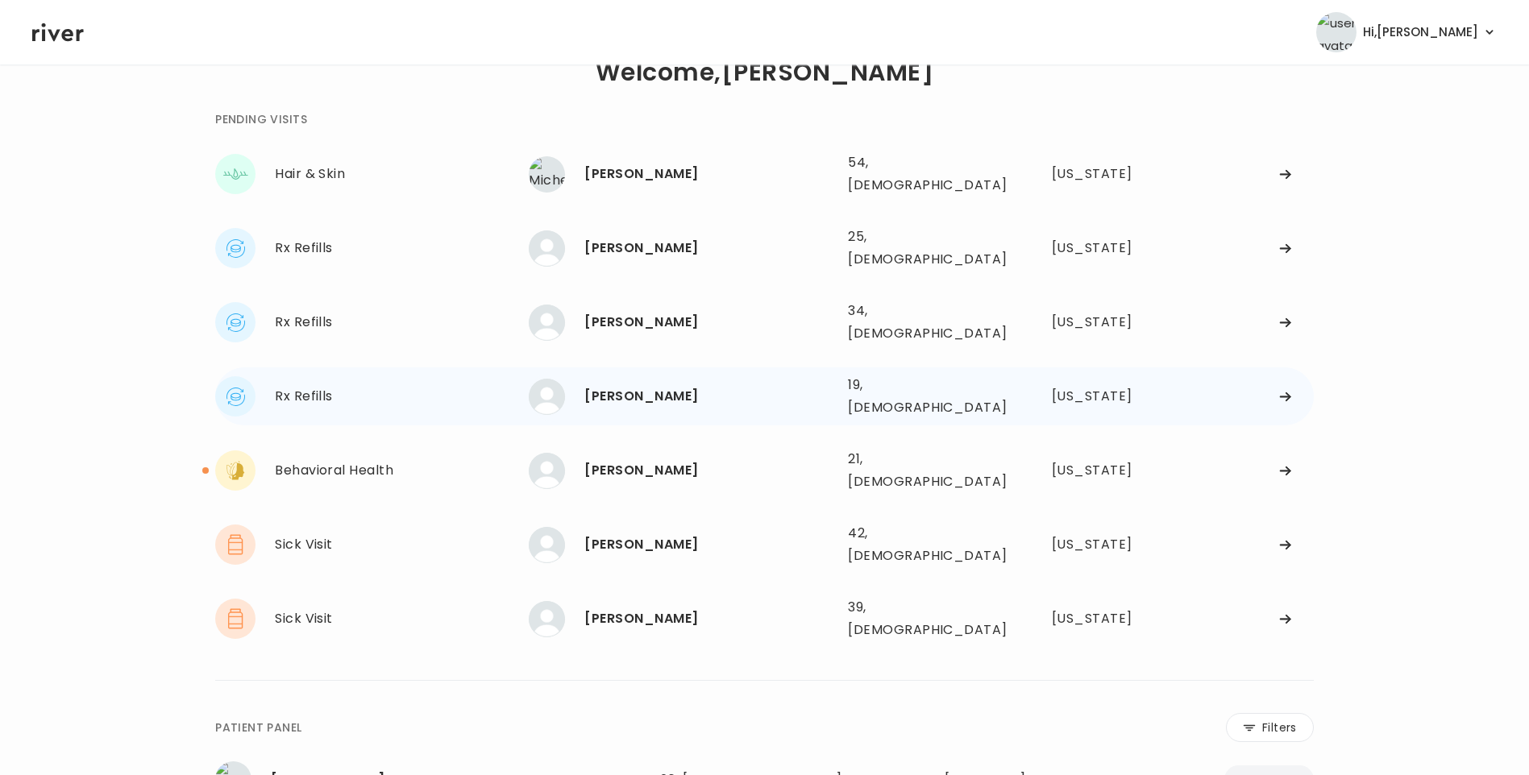
click at [784, 385] on div "[PERSON_NAME]" at bounding box center [709, 396] width 251 height 23
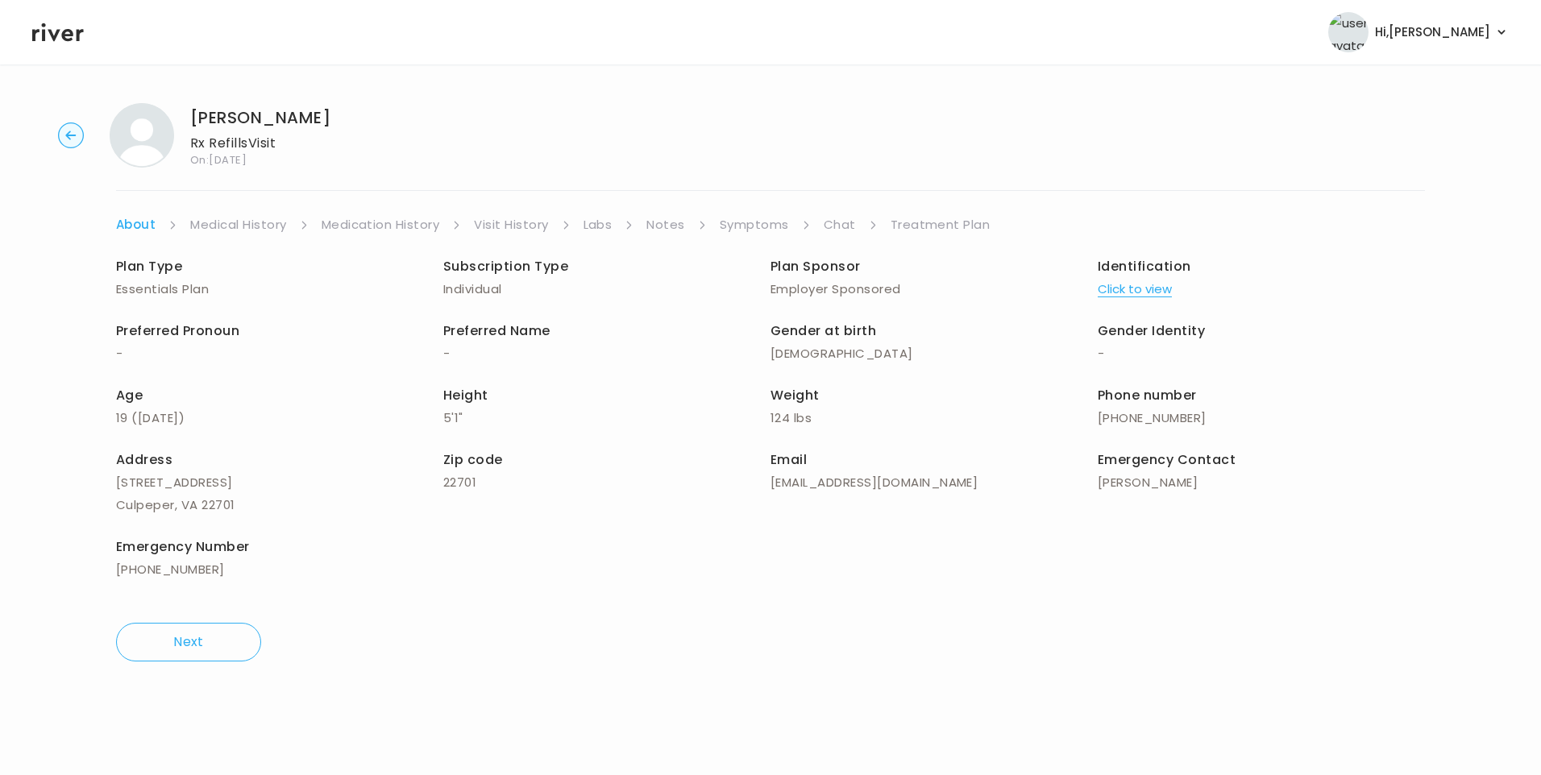
click at [528, 226] on link "Visit History" at bounding box center [511, 225] width 74 height 23
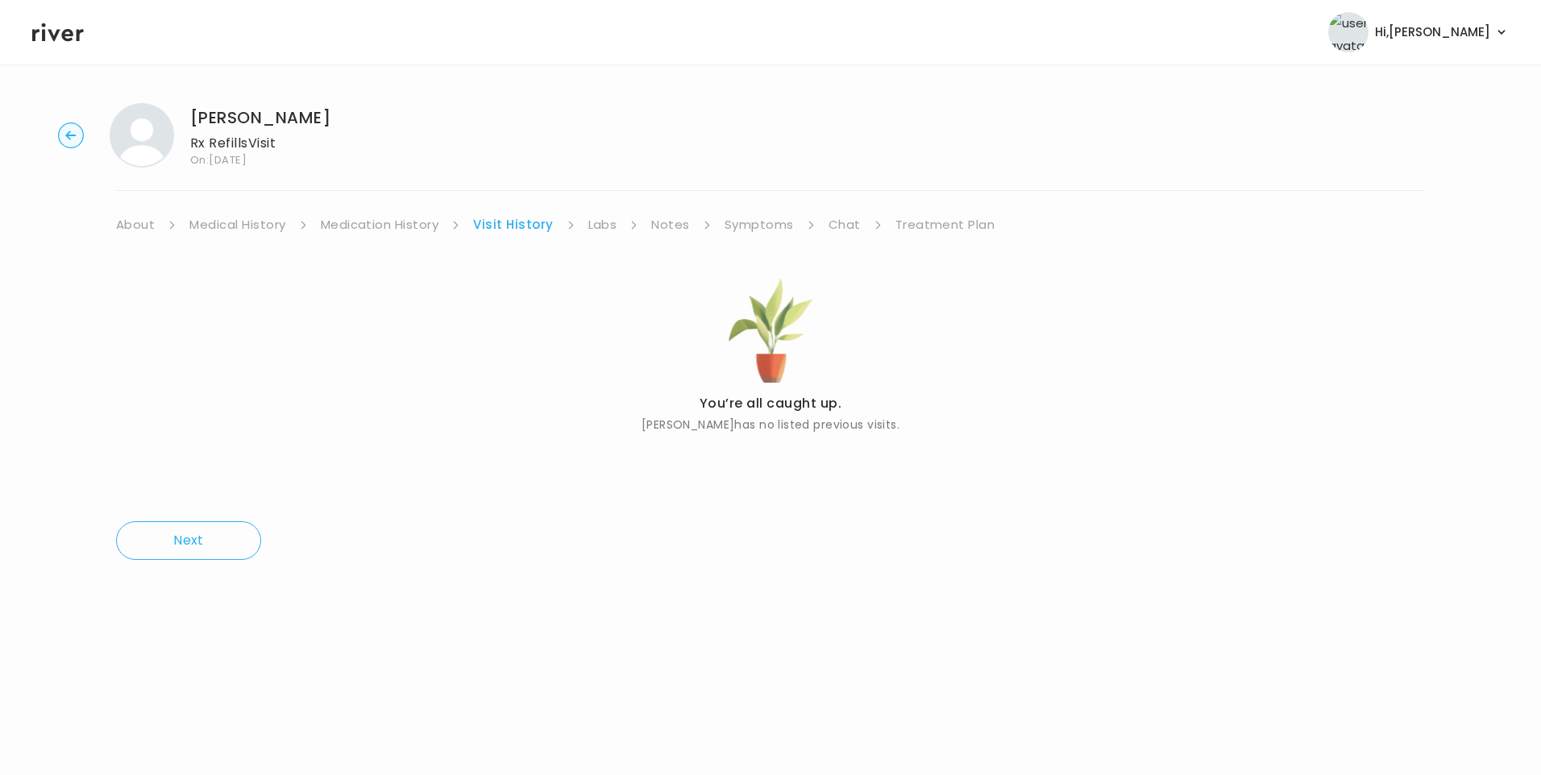
click at [131, 229] on link "About" at bounding box center [135, 225] width 39 height 23
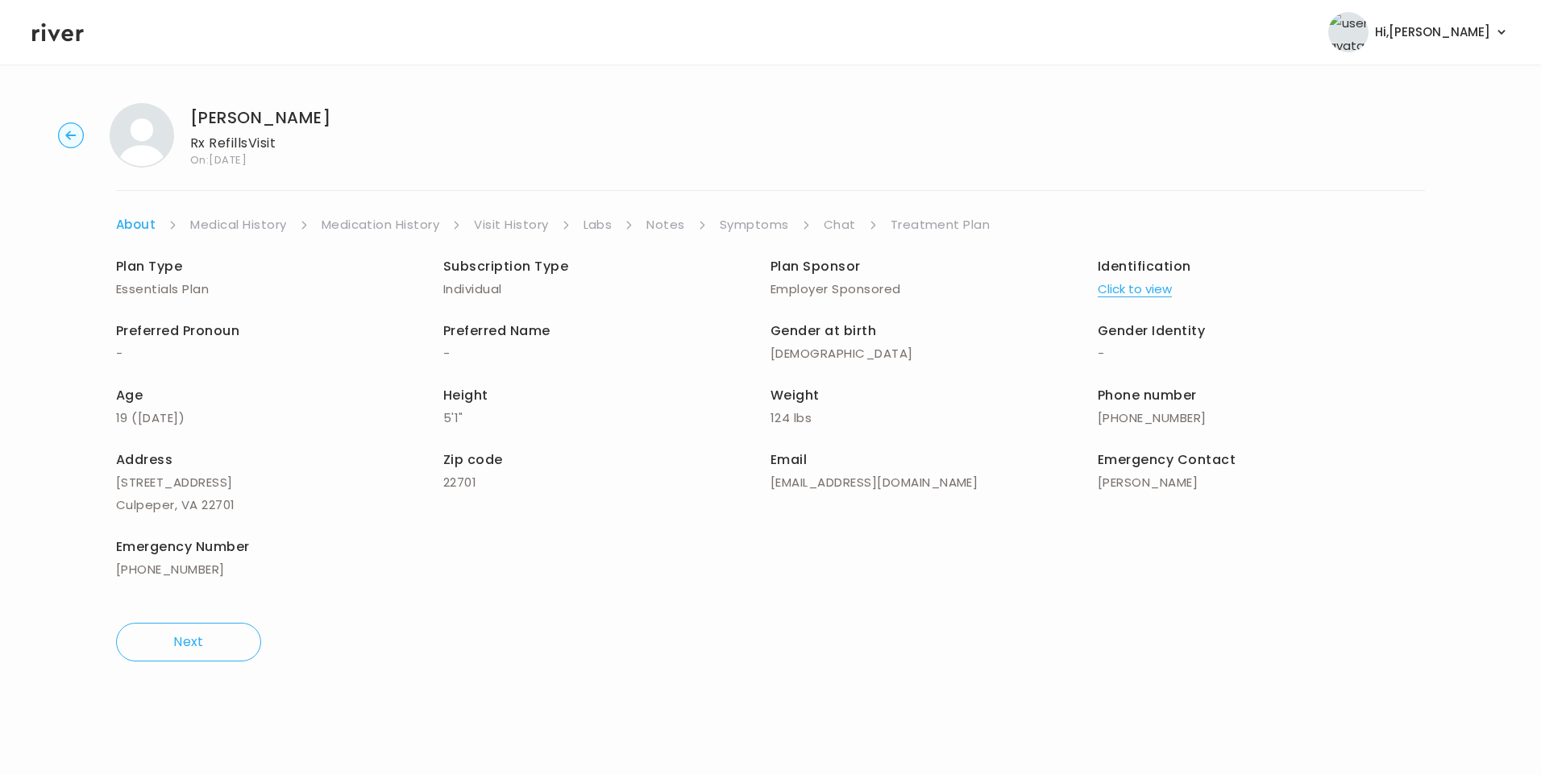
click at [1145, 289] on button "Click to view" at bounding box center [1135, 289] width 74 height 23
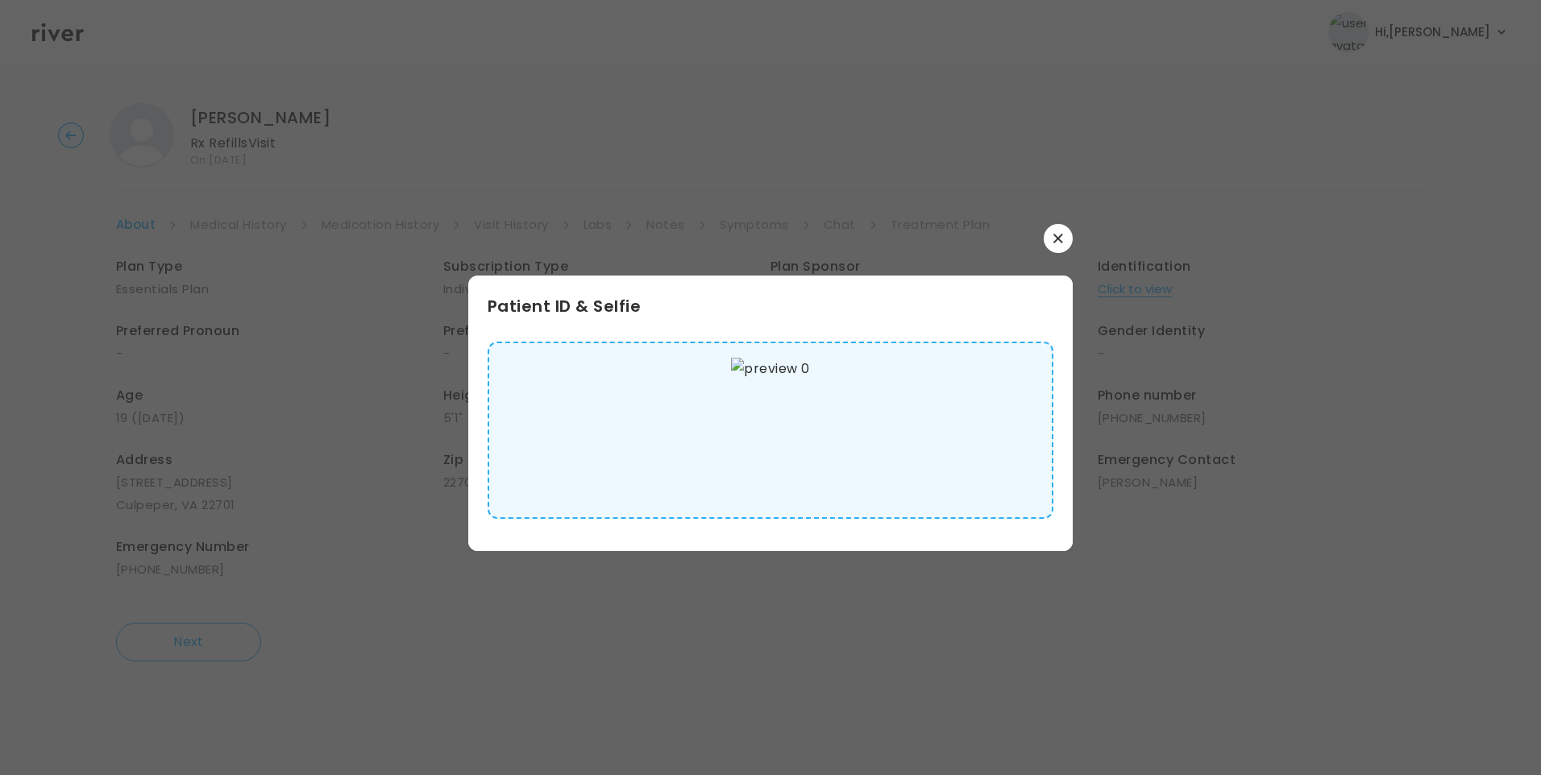
click at [738, 438] on img at bounding box center [770, 430] width 78 height 145
click at [1060, 235] on icon "button" at bounding box center [1058, 239] width 10 height 10
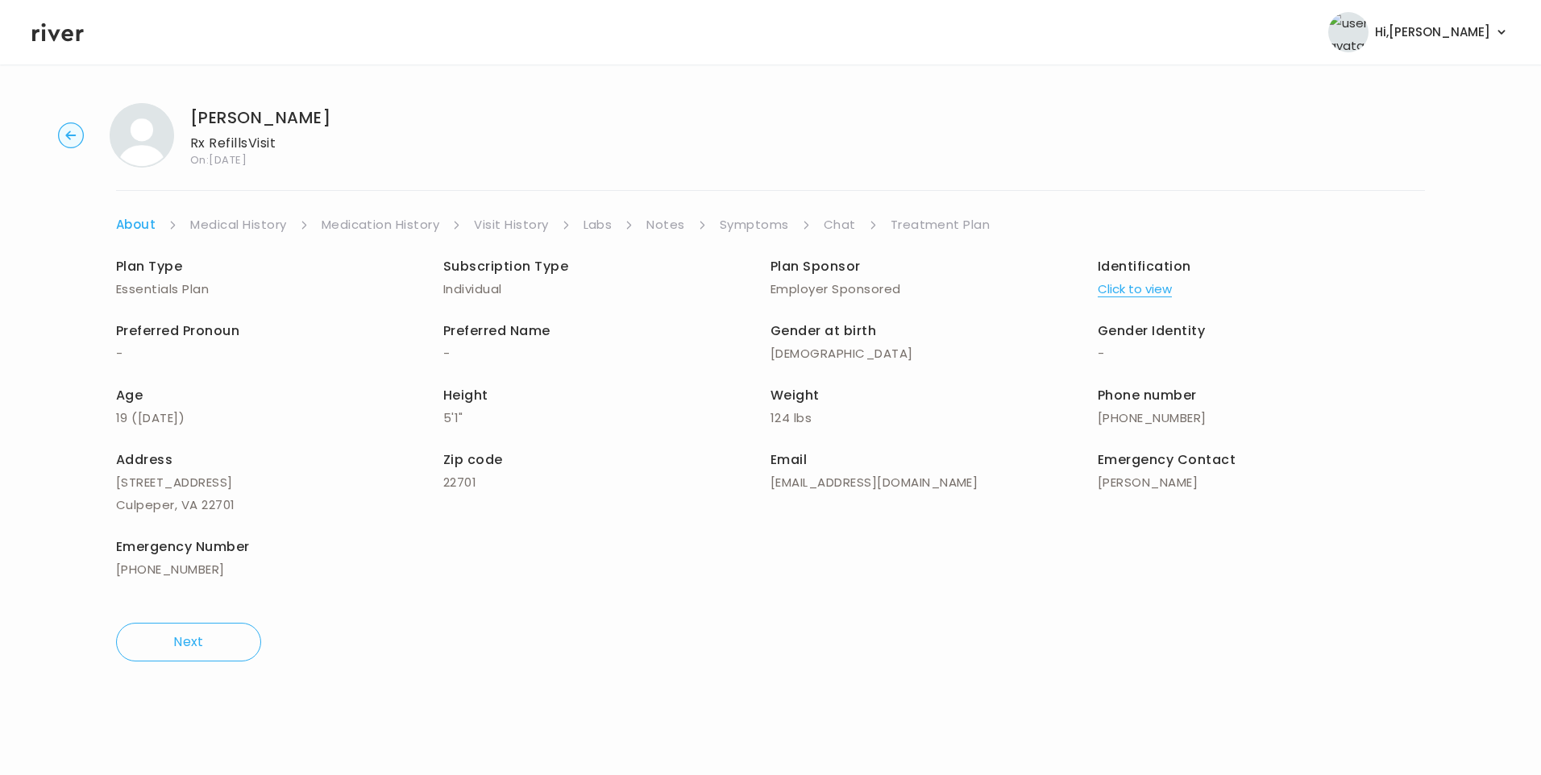
click at [264, 222] on link "Medical History" at bounding box center [238, 225] width 96 height 23
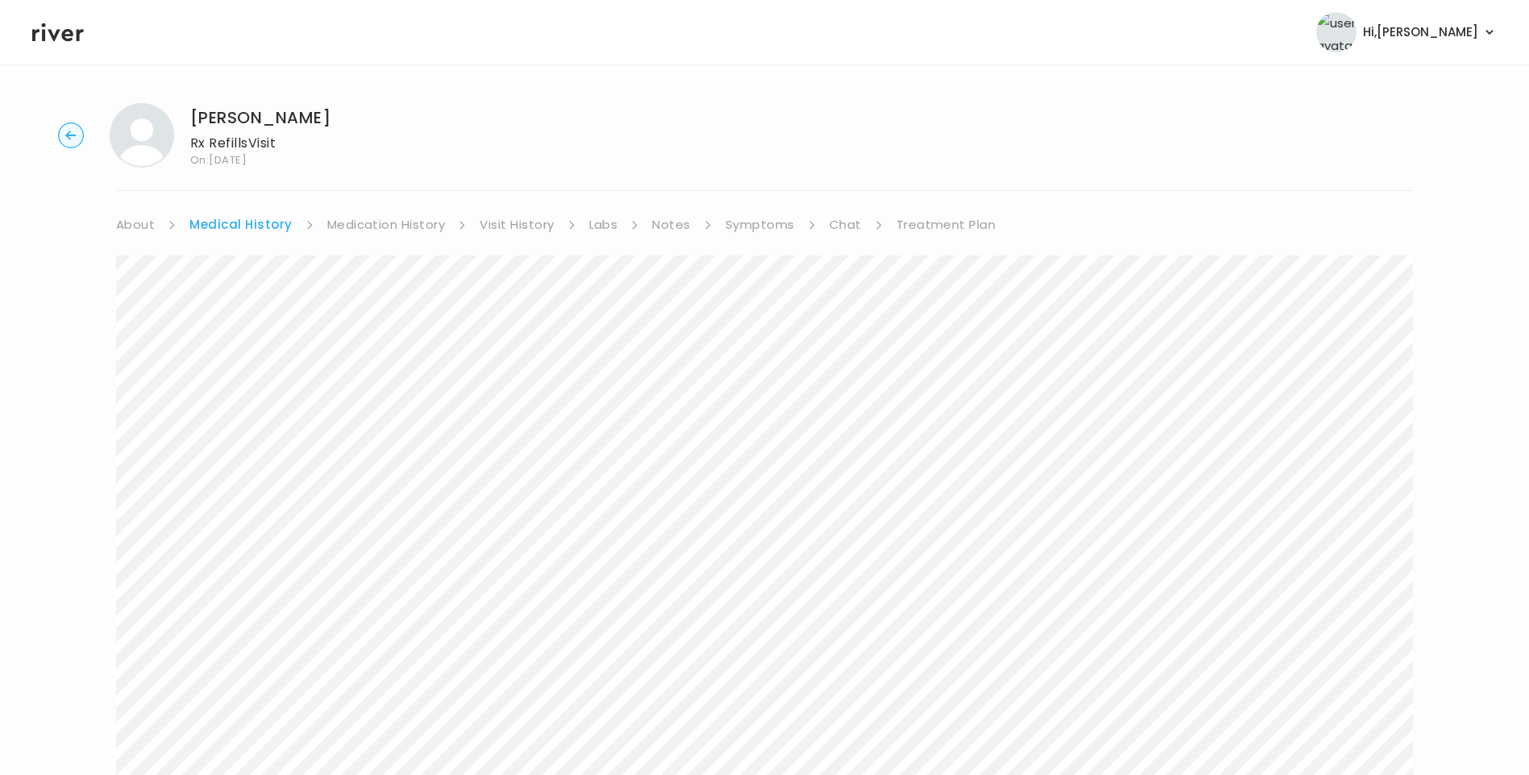
click at [772, 232] on link "Symptoms" at bounding box center [759, 225] width 69 height 23
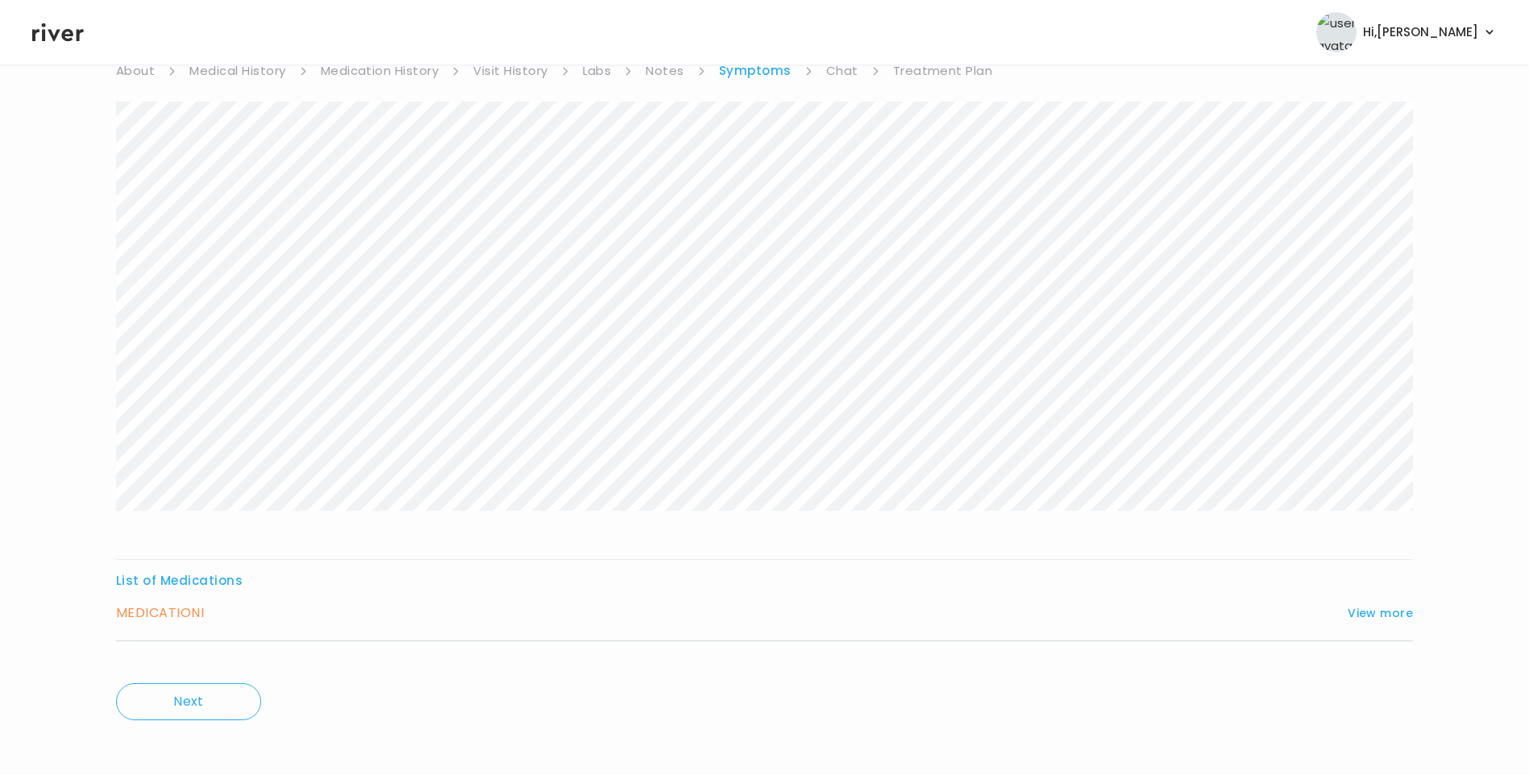
scroll to position [160, 0]
click at [1380, 592] on div "List of Medications MEDICATION I View more Who originally prescribed the medica…" at bounding box center [764, 599] width 1297 height 72
drag, startPoint x: 1361, startPoint y: 601, endPoint x: 1088, endPoint y: 559, distance: 275.6
click at [1361, 604] on button "View more" at bounding box center [1380, 606] width 65 height 19
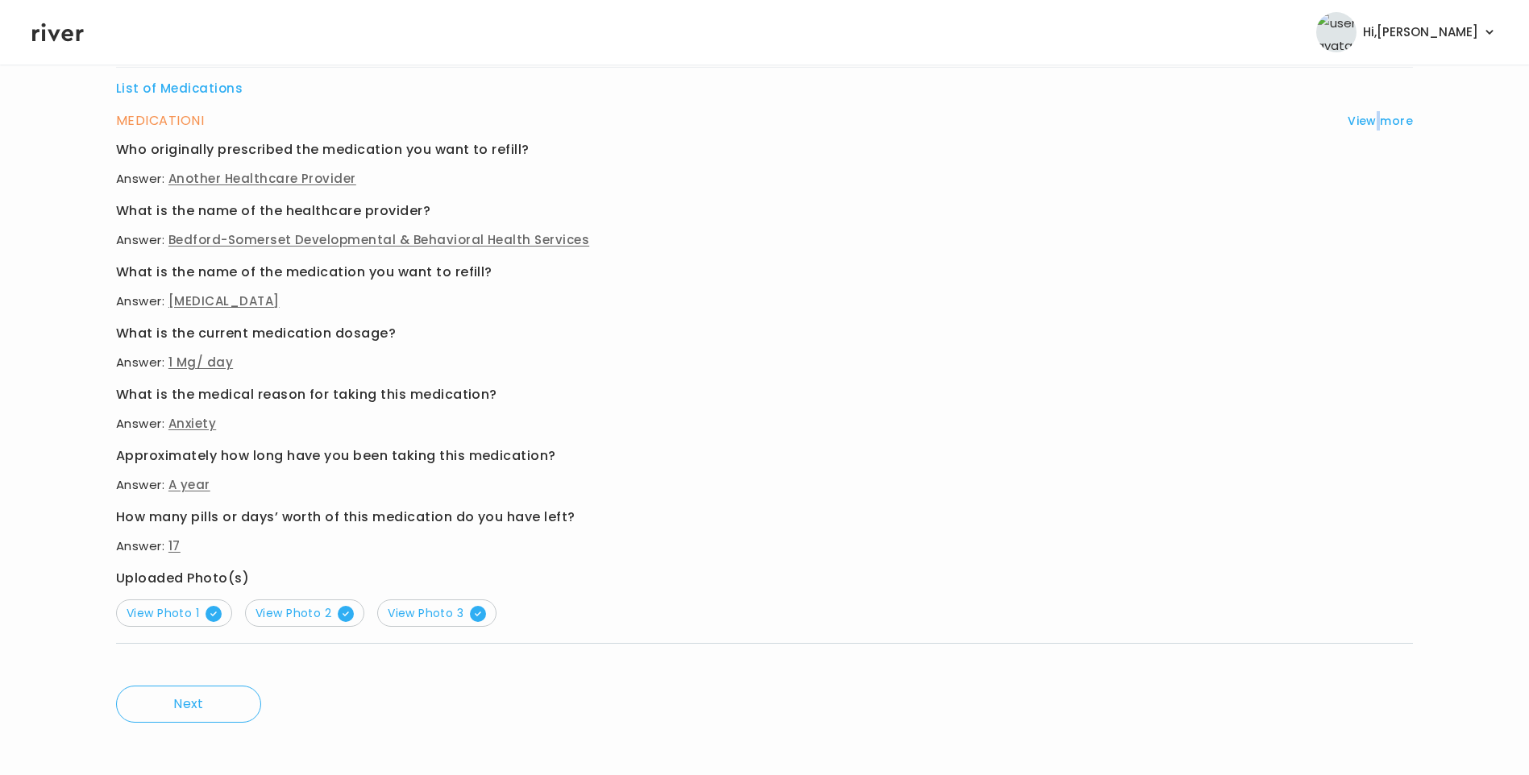
scroll to position [655, 0]
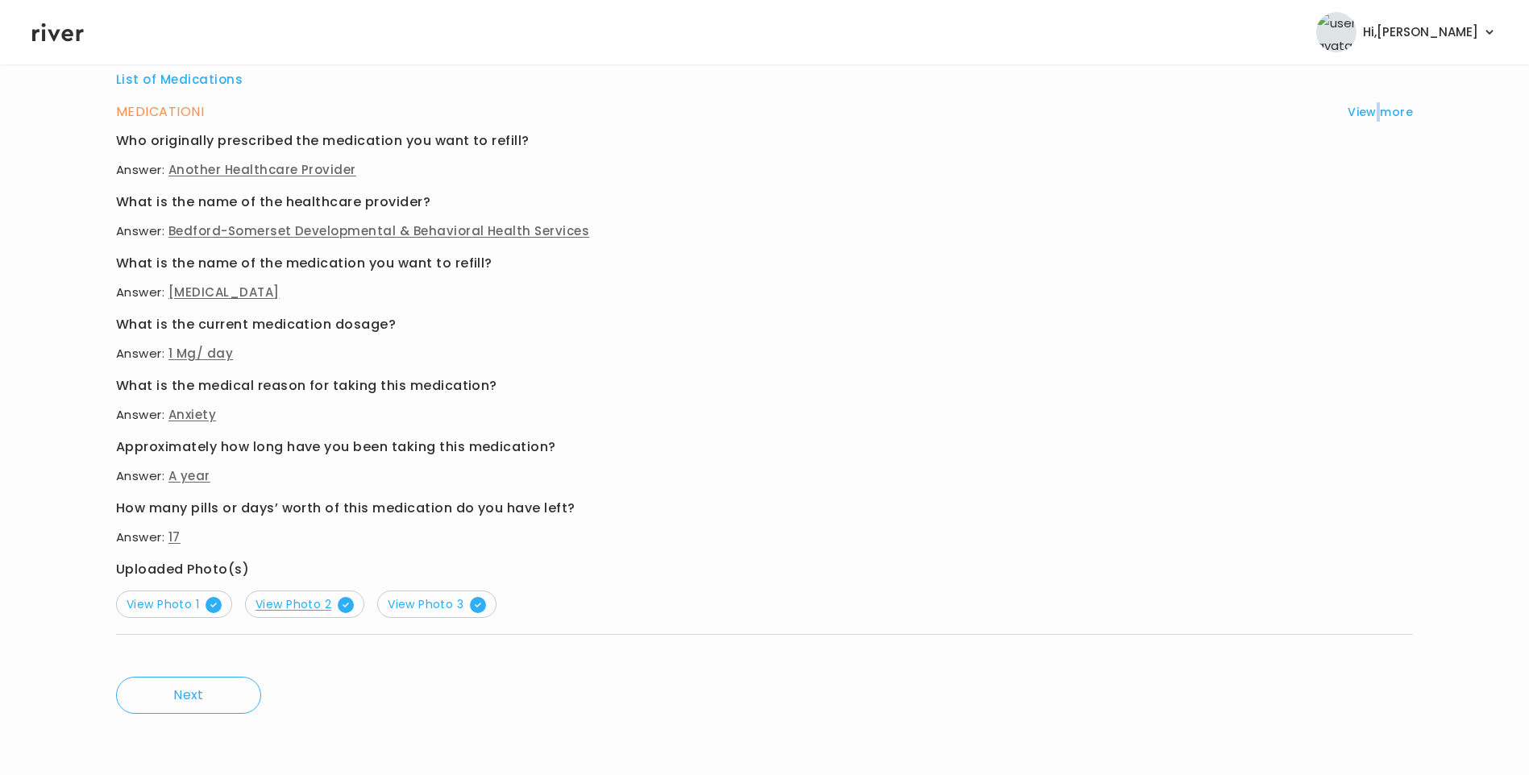
click at [300, 609] on span "View Photo 2" at bounding box center [305, 604] width 98 height 16
click at [448, 605] on span "View Photo 3" at bounding box center [437, 604] width 98 height 16
click at [160, 604] on span "View Photo 1" at bounding box center [174, 604] width 95 height 16
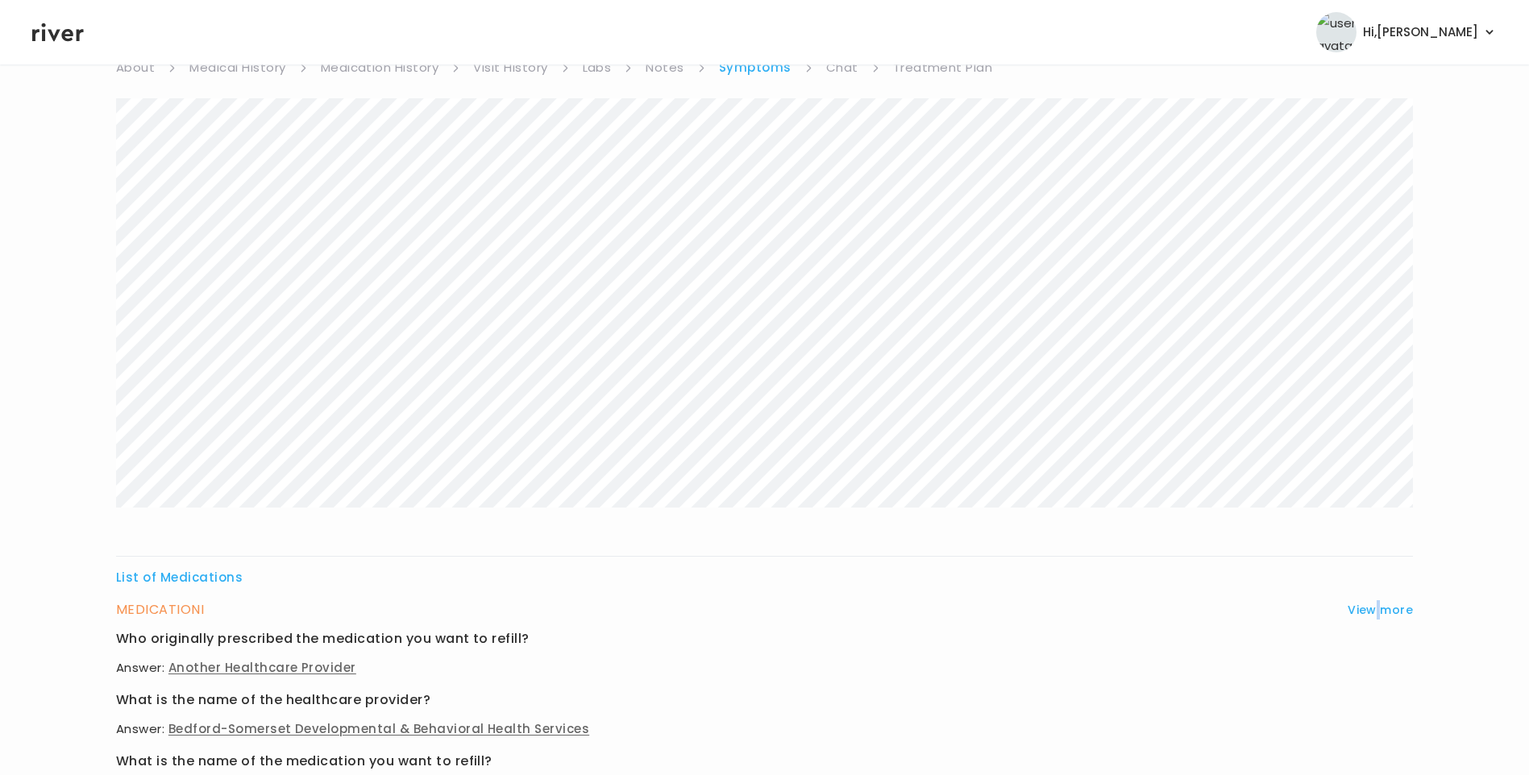
scroll to position [91, 0]
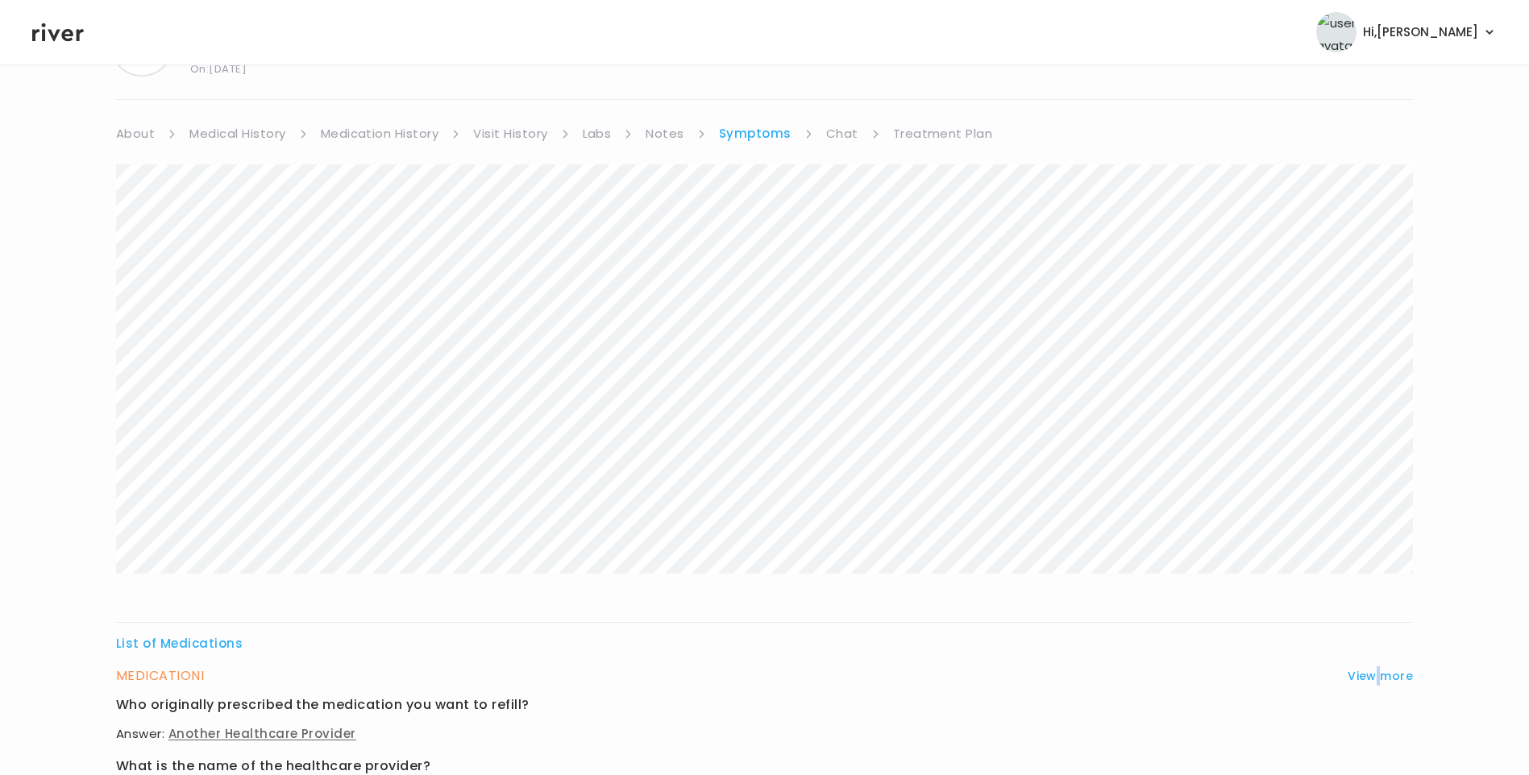
click at [937, 129] on link "Treatment Plan" at bounding box center [943, 134] width 100 height 23
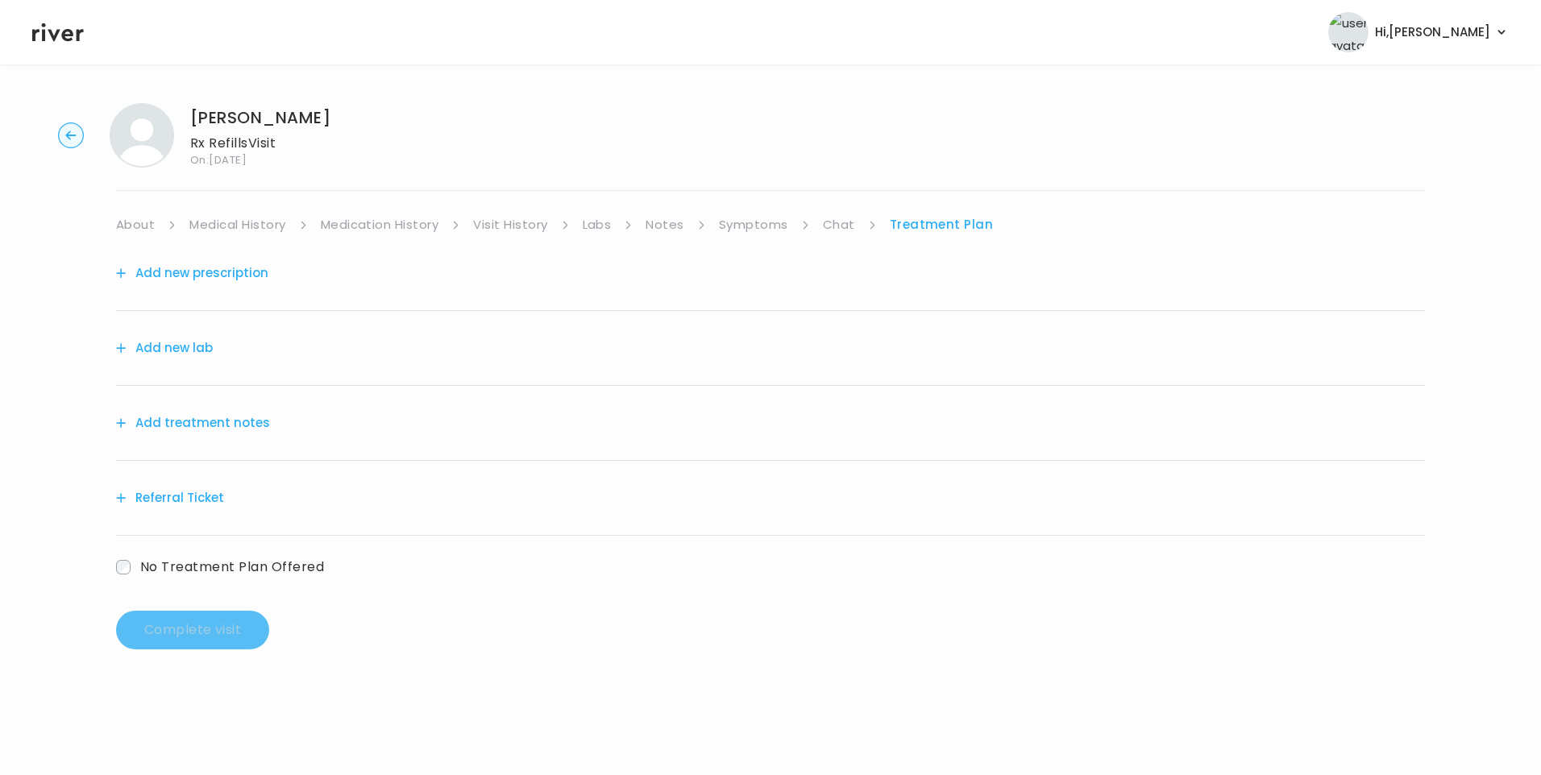
click at [239, 419] on button "Add treatment notes" at bounding box center [193, 423] width 154 height 23
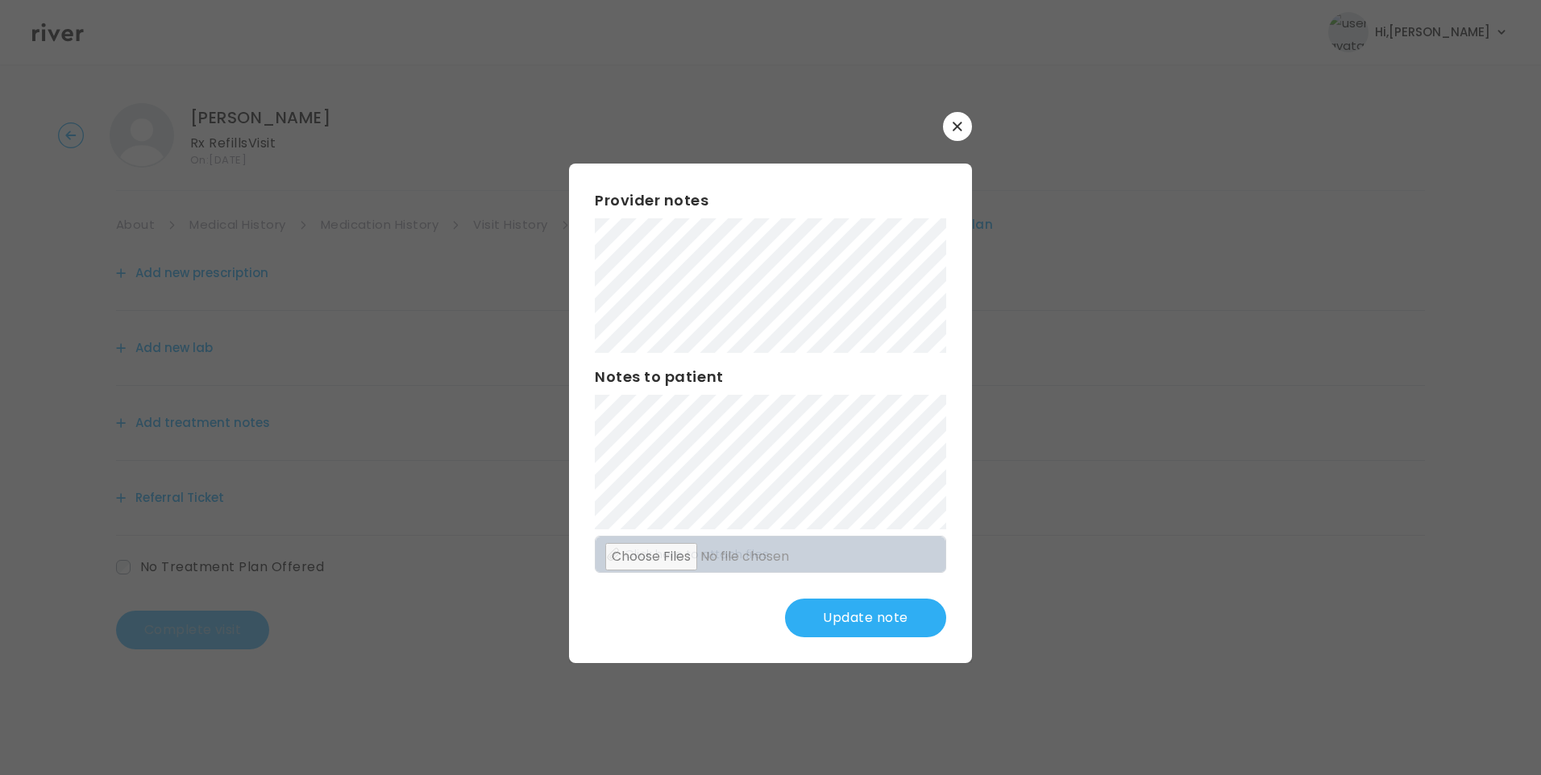
click at [911, 623] on button "Update note" at bounding box center [865, 618] width 161 height 39
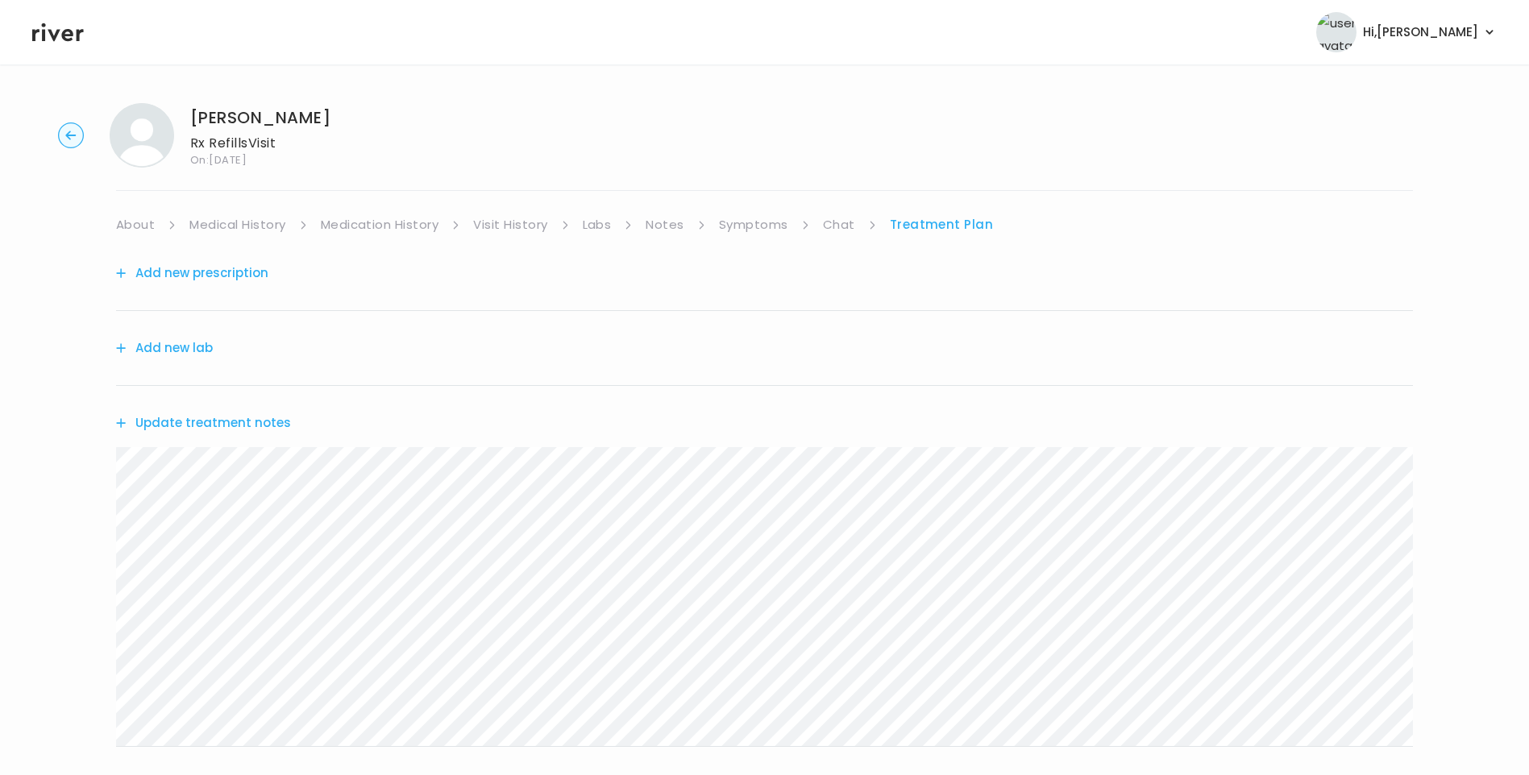
click at [513, 225] on link "Visit History" at bounding box center [510, 225] width 74 height 23
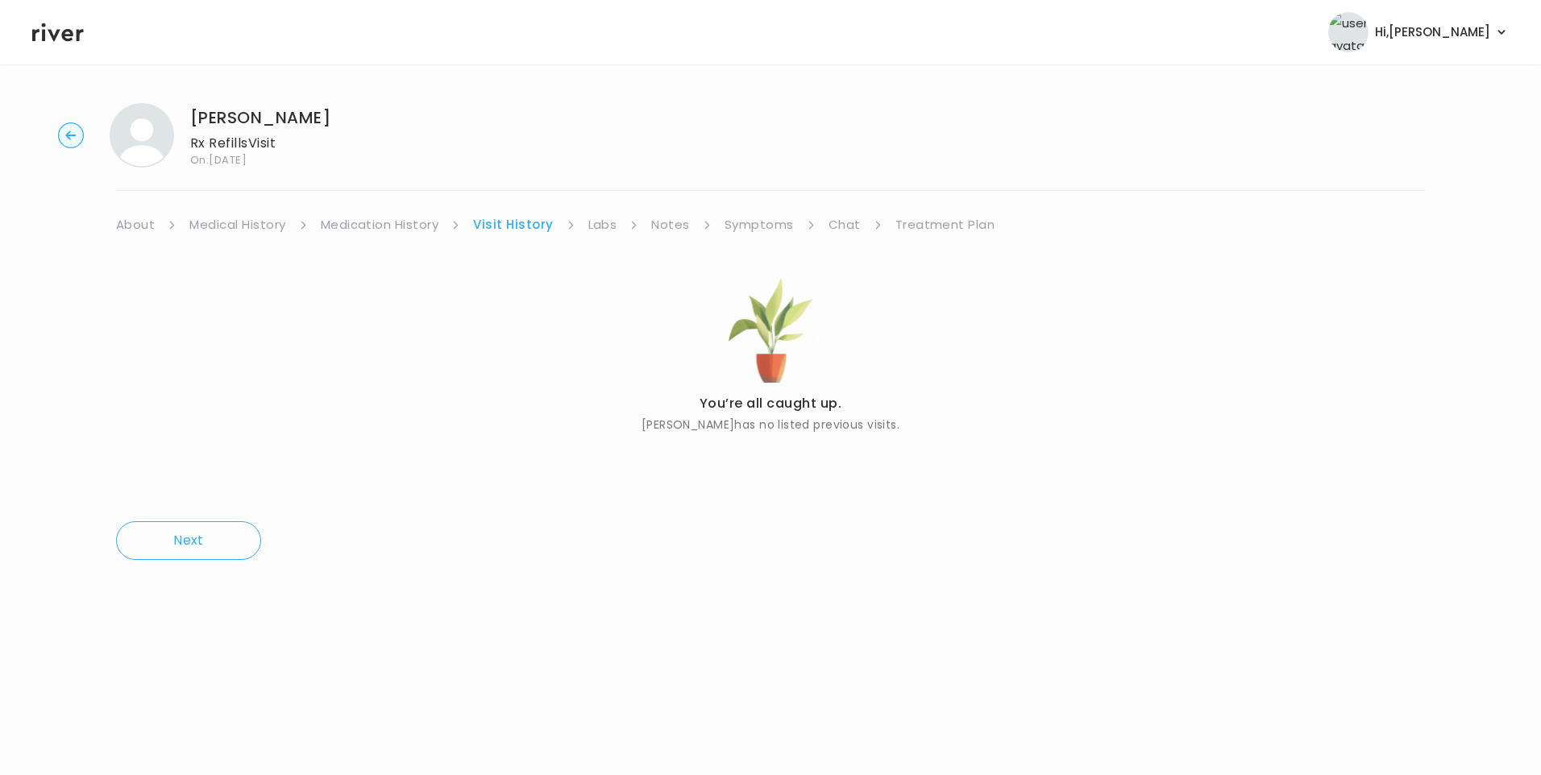
click at [925, 229] on link "Treatment Plan" at bounding box center [945, 225] width 100 height 23
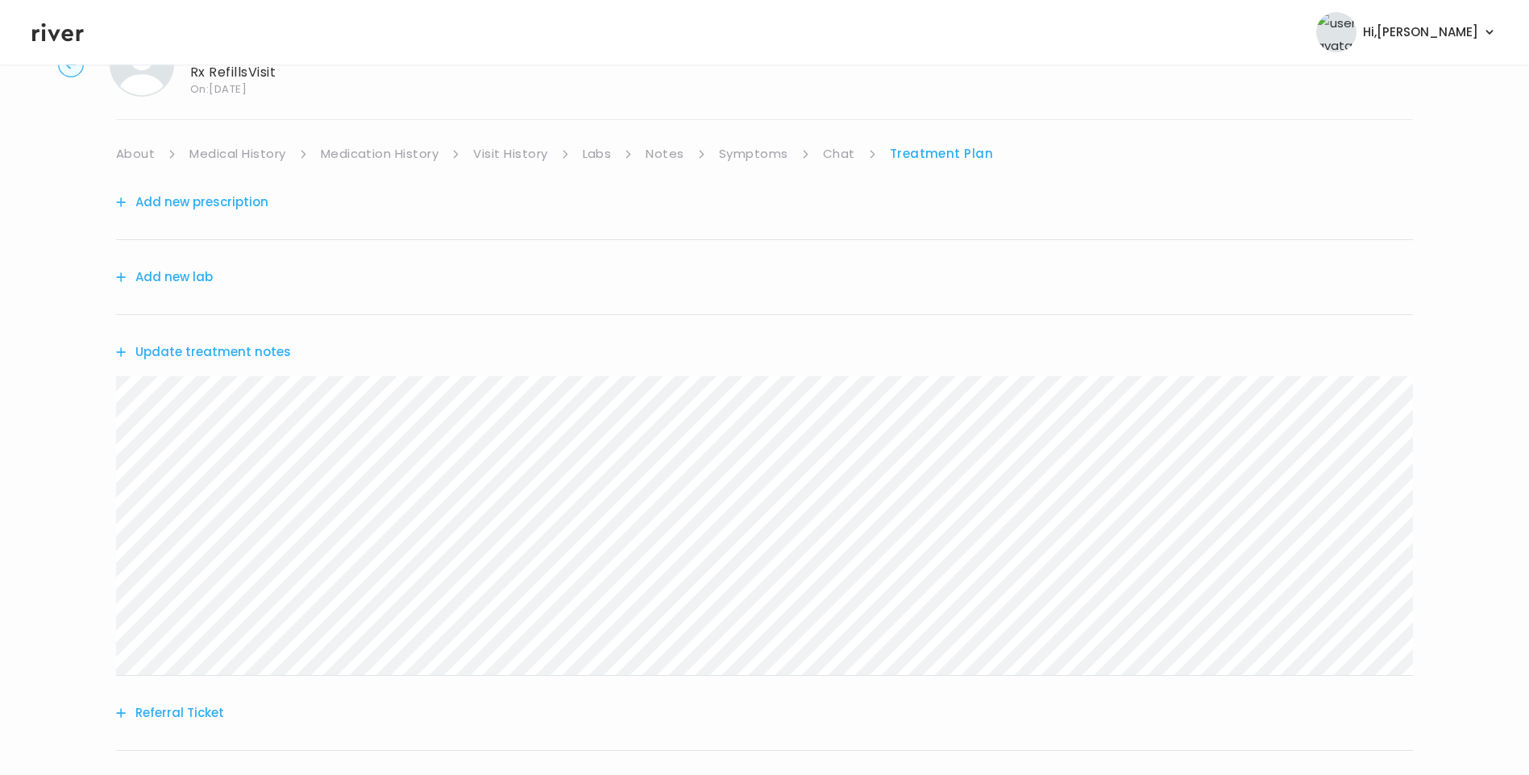
scroll to position [199, 0]
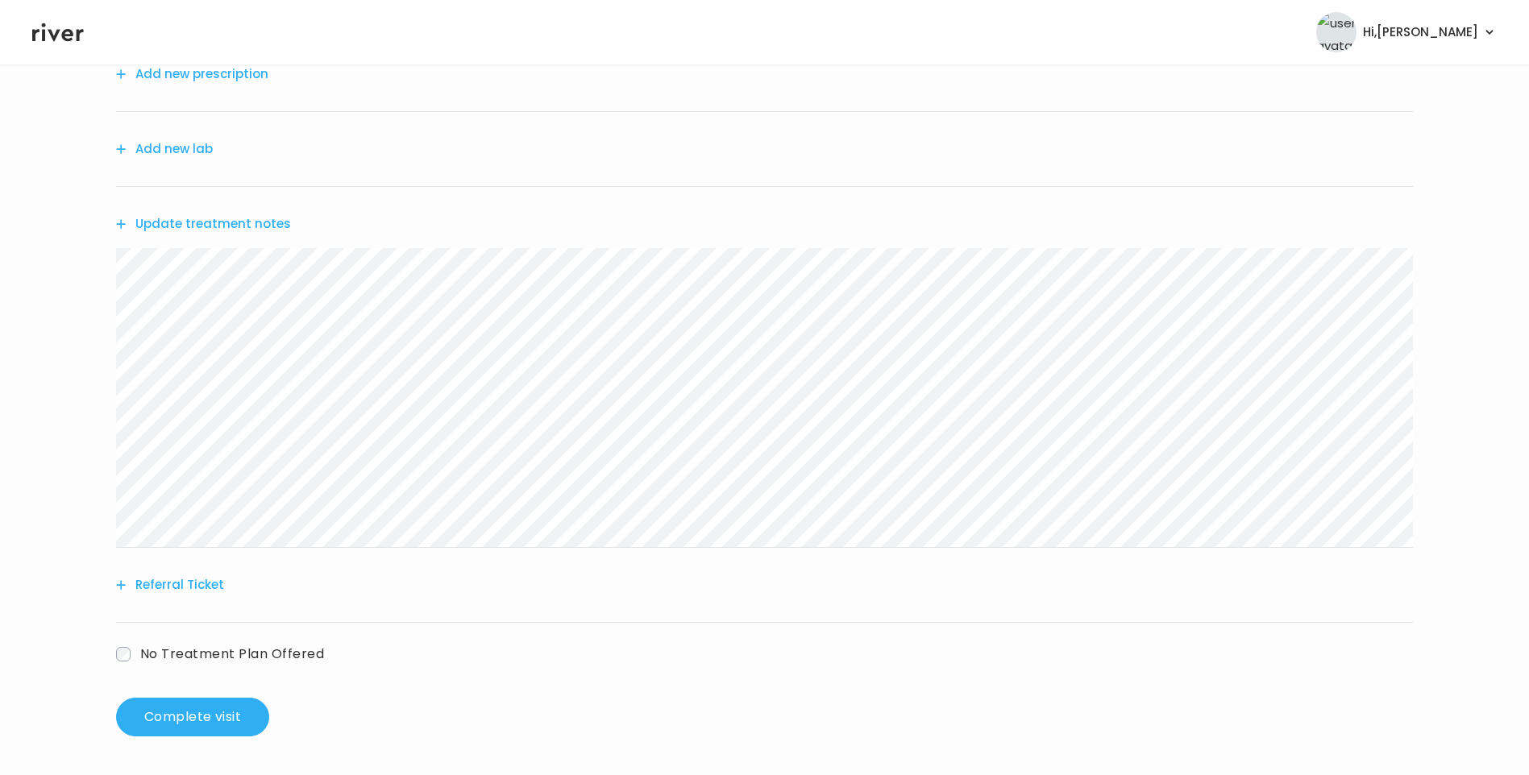
click at [256, 211] on div "Update treatment notes" at bounding box center [764, 224] width 1297 height 74
click at [264, 224] on button "Update treatment notes" at bounding box center [203, 224] width 175 height 23
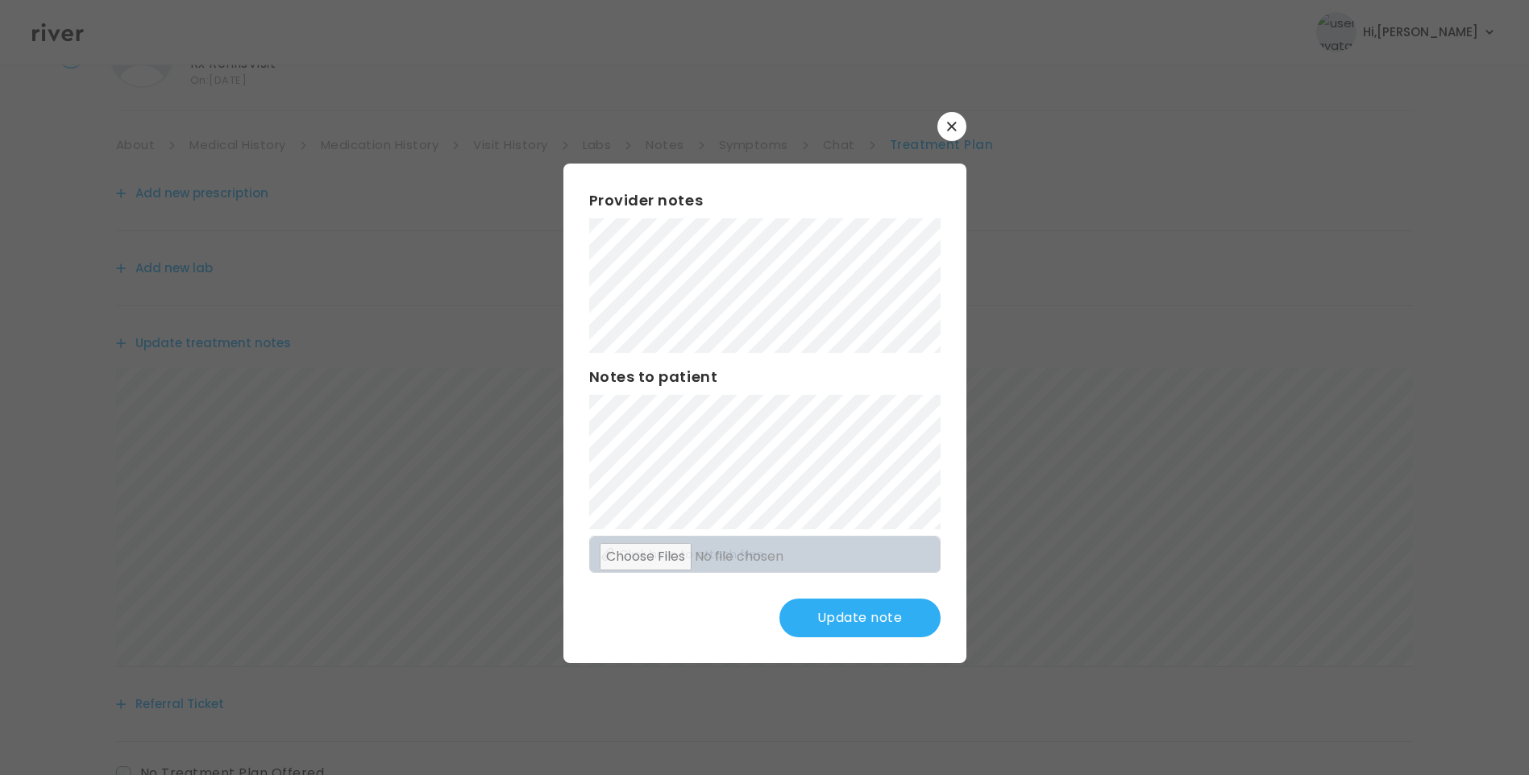
scroll to position [81, 0]
click at [851, 617] on button "Update note" at bounding box center [859, 618] width 161 height 39
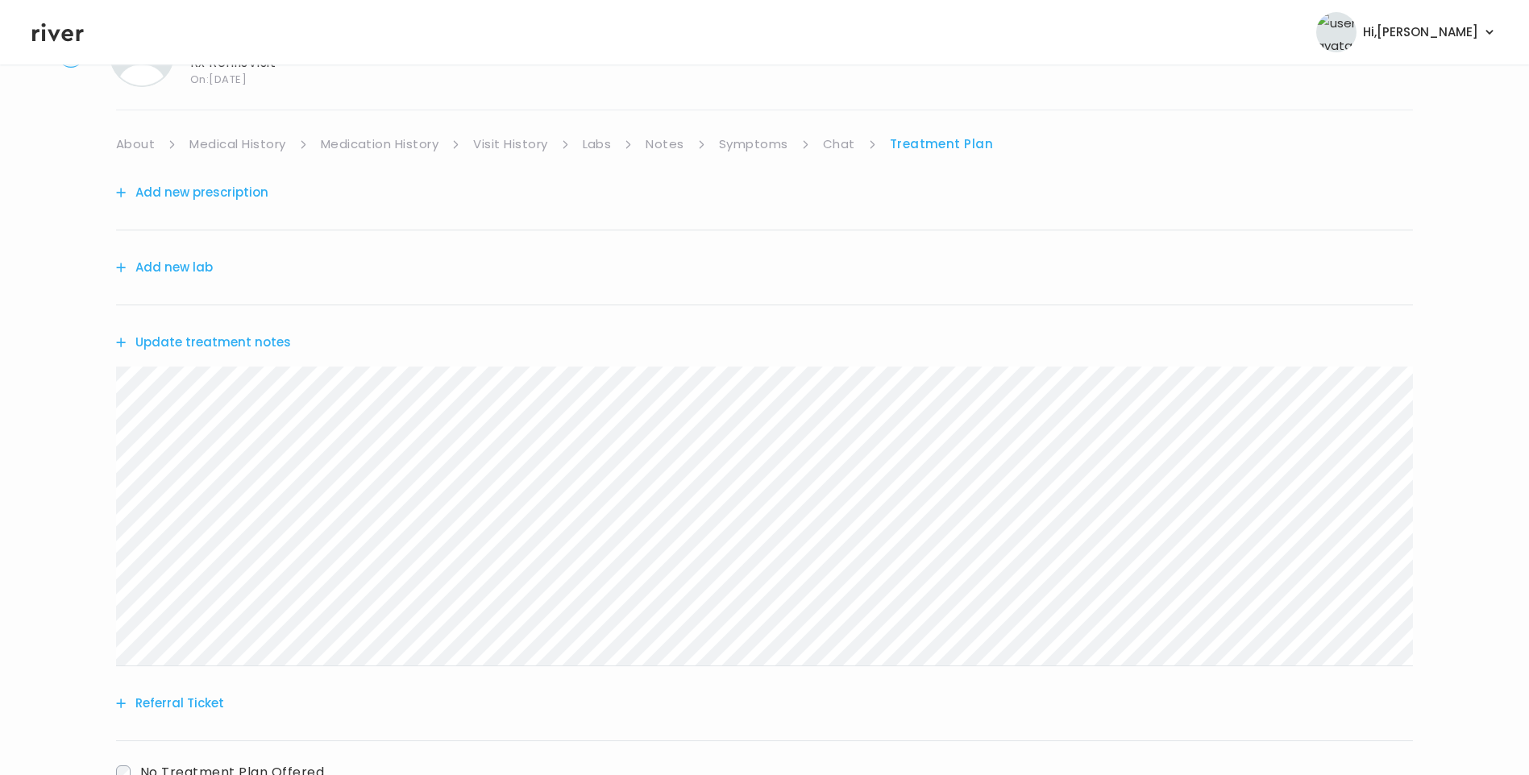
click at [147, 147] on link "About" at bounding box center [135, 144] width 39 height 23
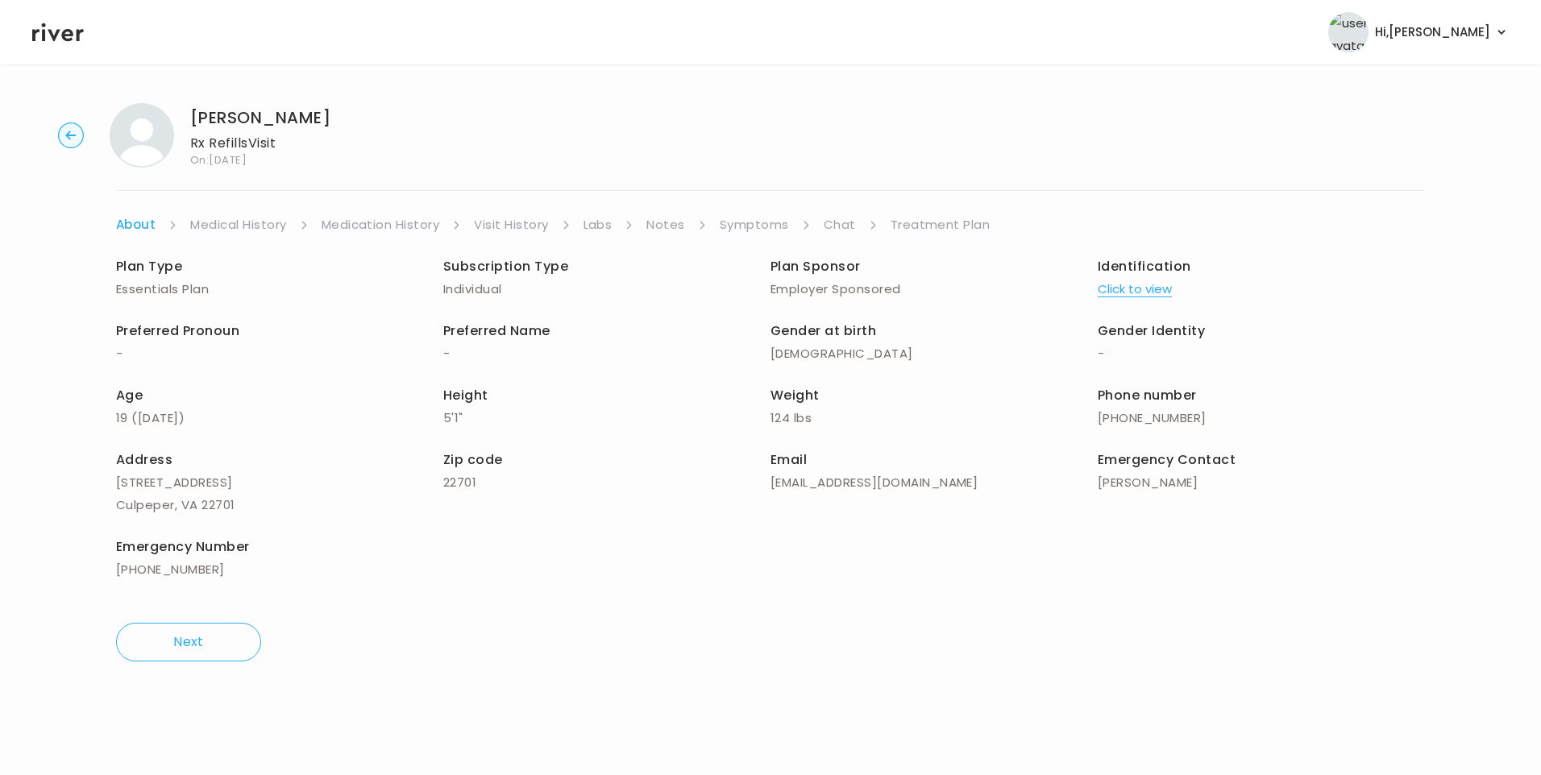
click at [962, 218] on link "Treatment Plan" at bounding box center [941, 225] width 100 height 23
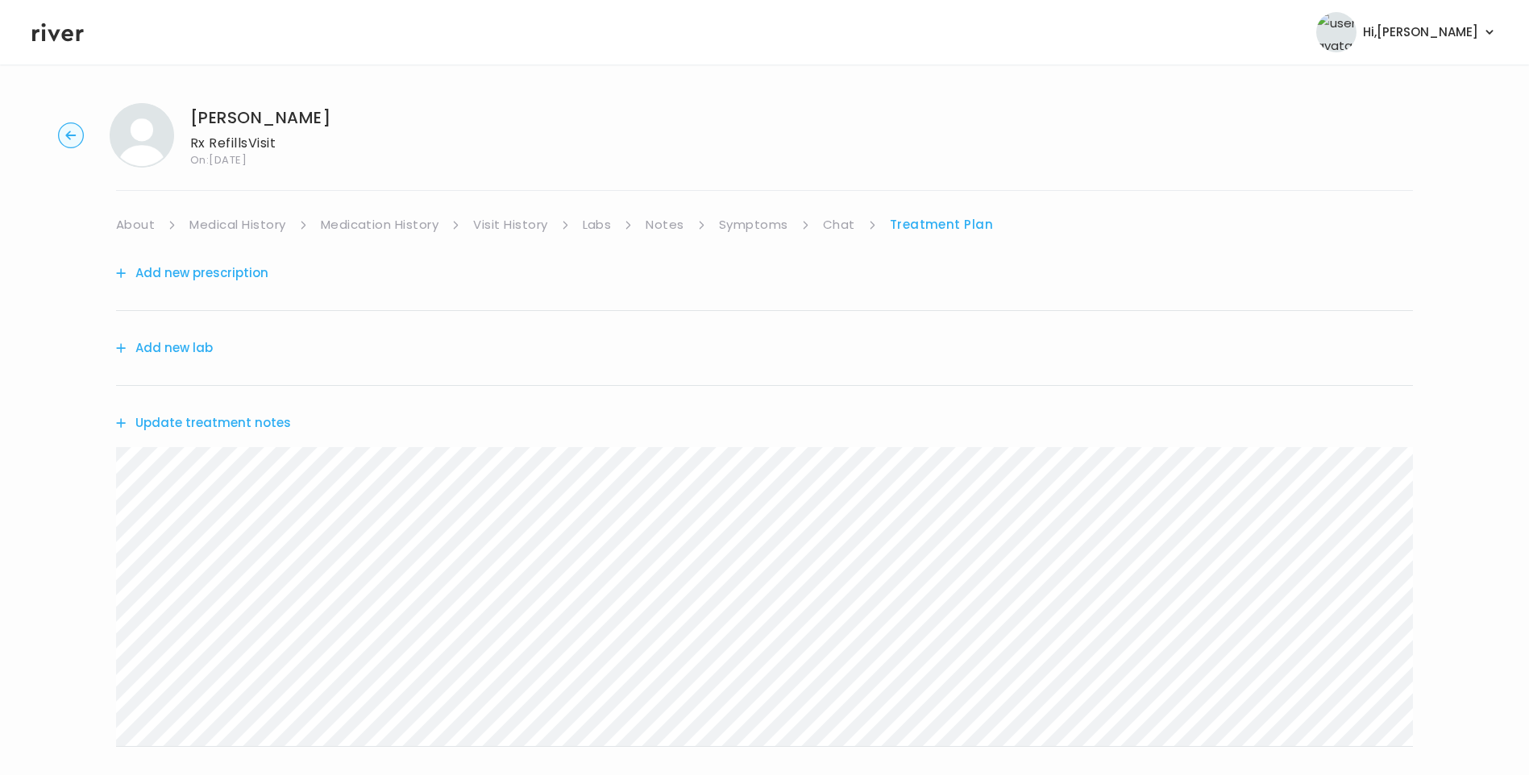
click at [234, 424] on button "Update treatment notes" at bounding box center [203, 423] width 175 height 23
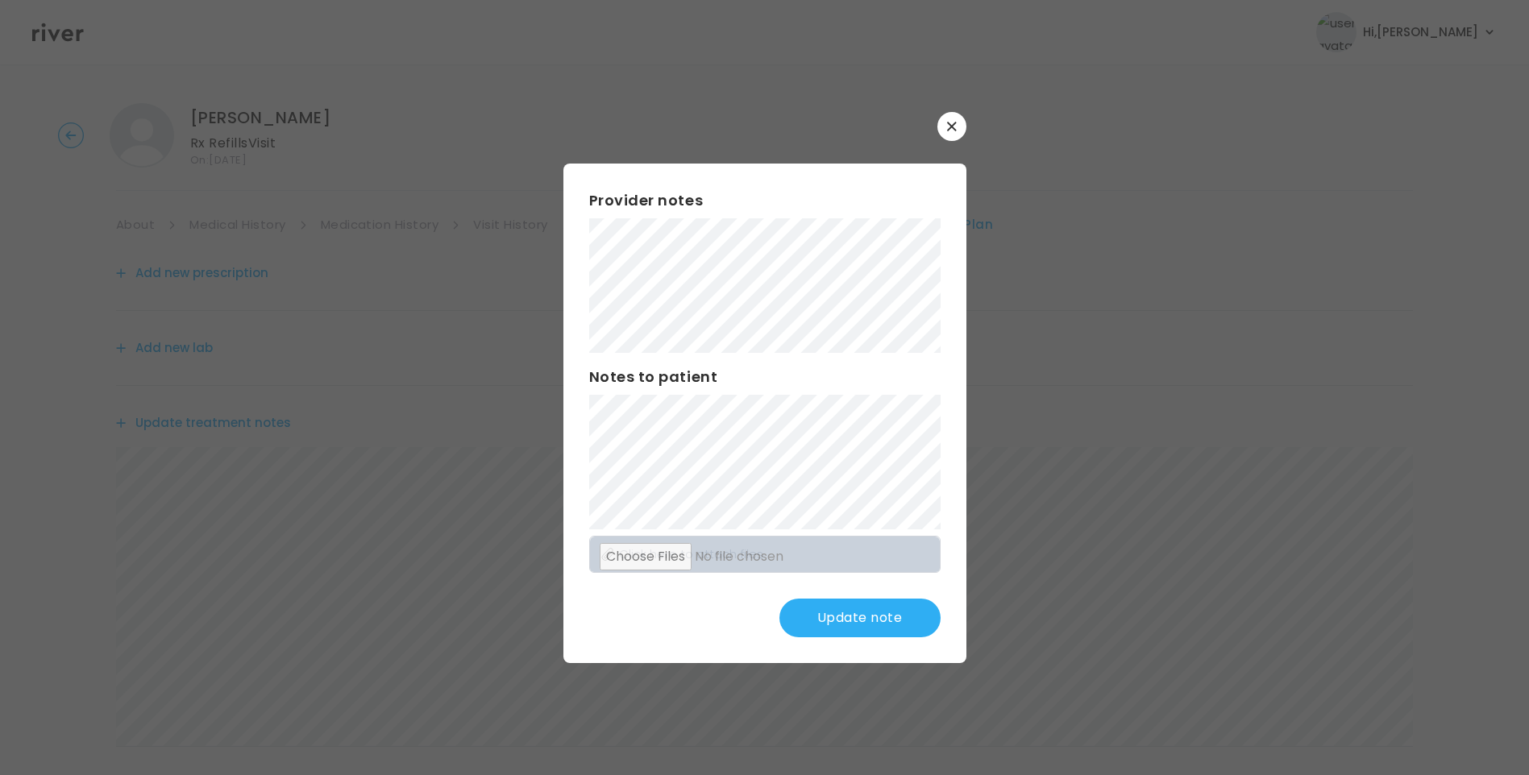
click at [827, 611] on button "Update note" at bounding box center [859, 618] width 161 height 39
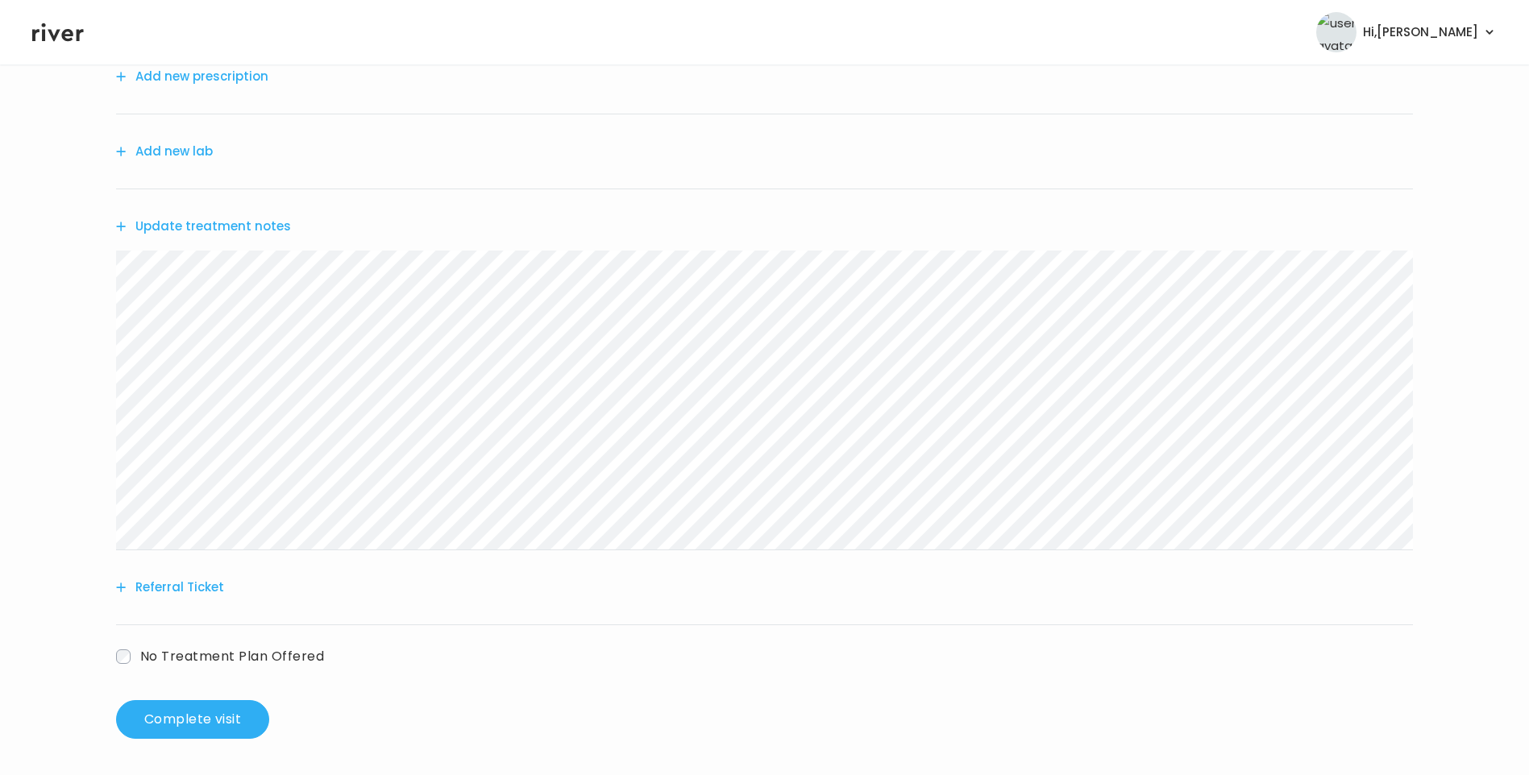
scroll to position [199, 0]
click at [271, 215] on button "Update treatment notes" at bounding box center [203, 224] width 175 height 23
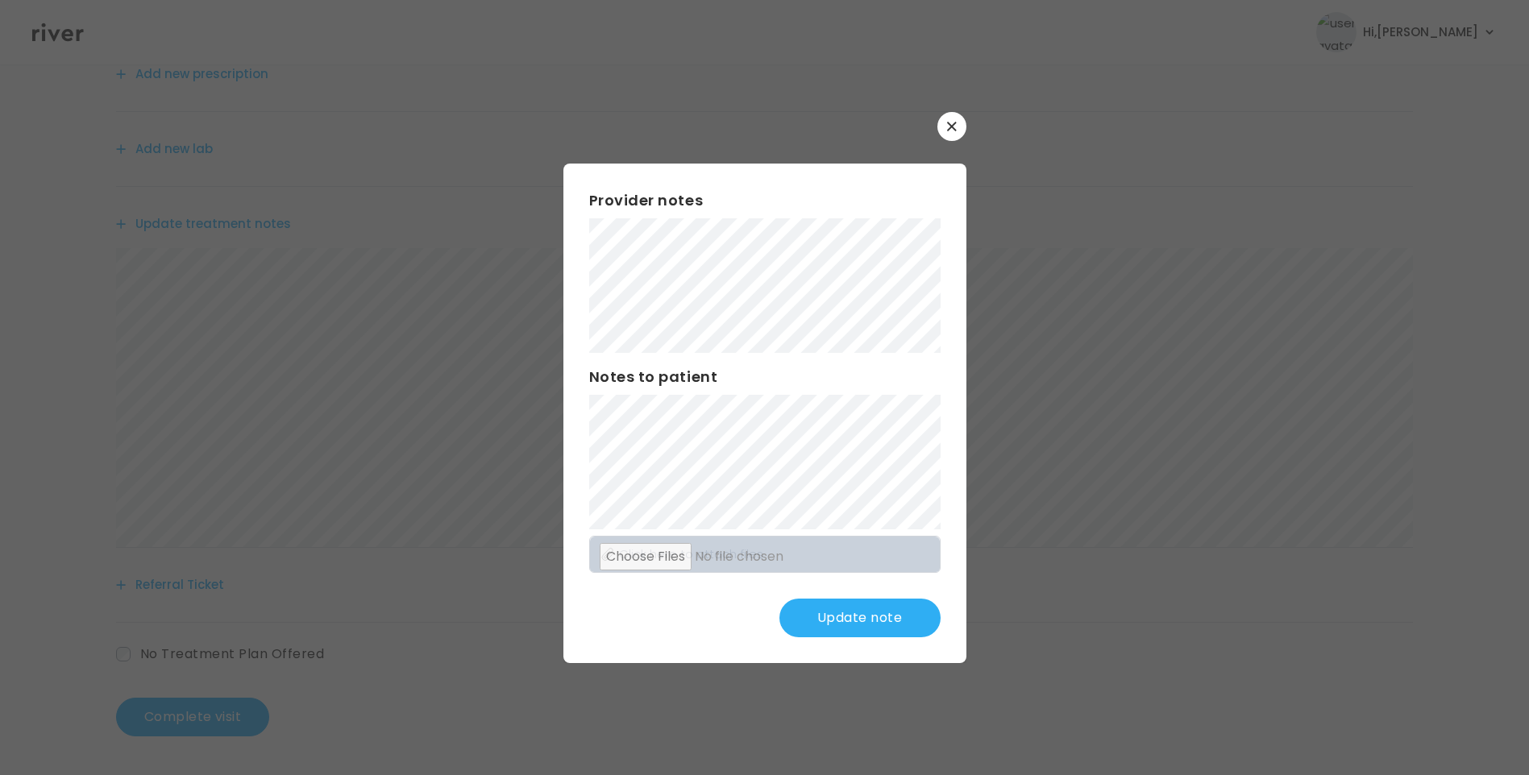
click at [871, 613] on button "Update note" at bounding box center [859, 618] width 161 height 39
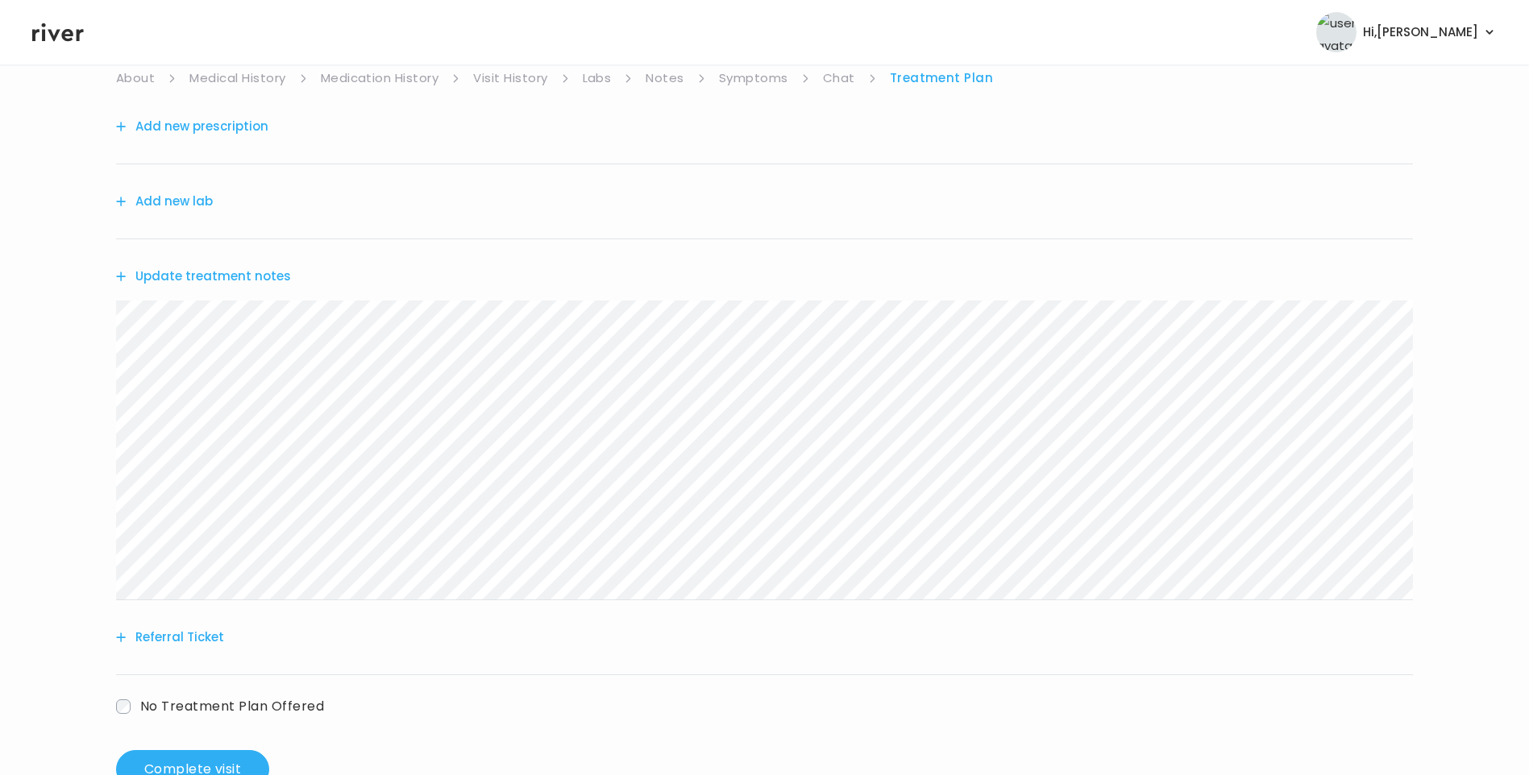
scroll to position [118, 0]
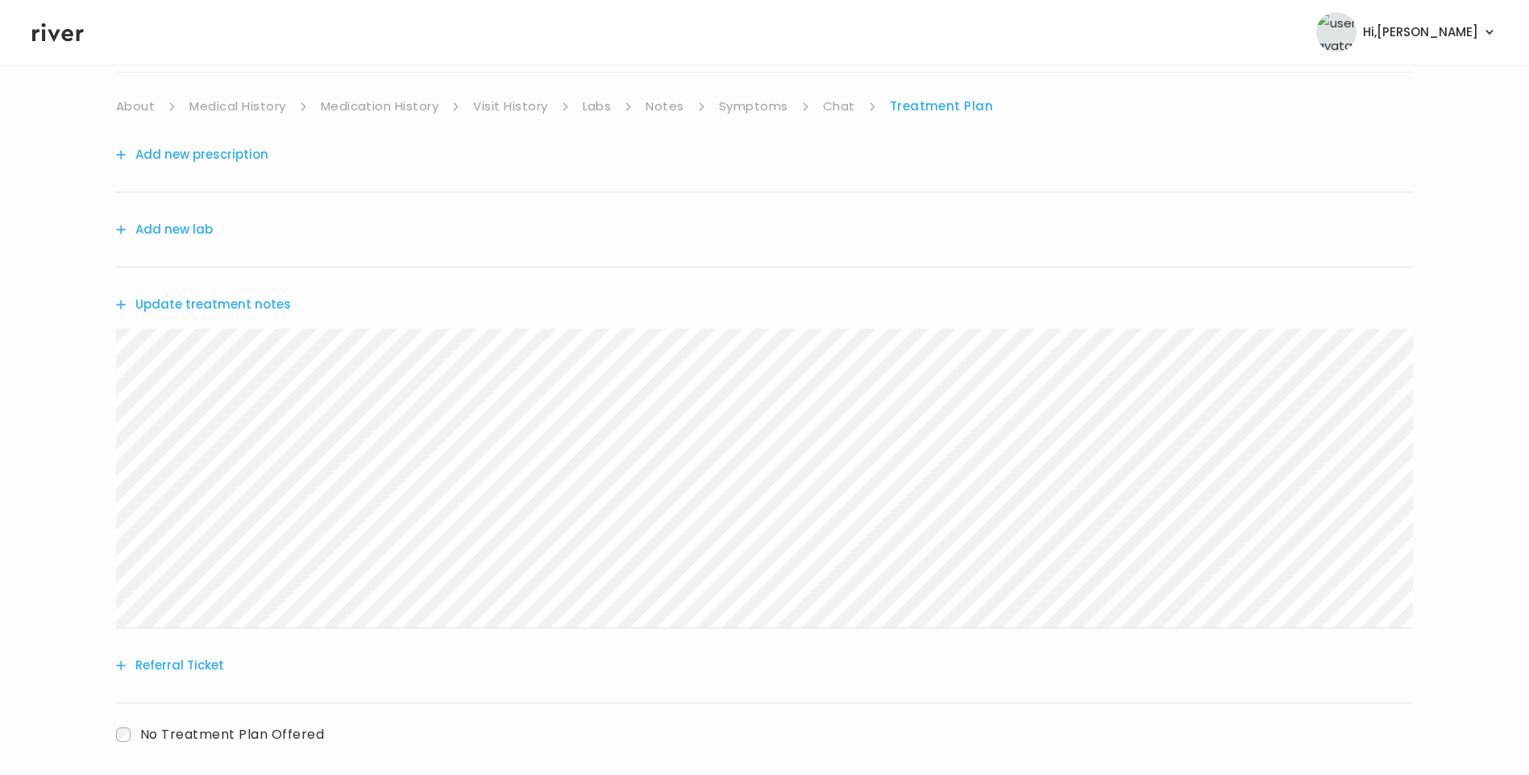
click at [756, 102] on link "Symptoms" at bounding box center [753, 106] width 69 height 23
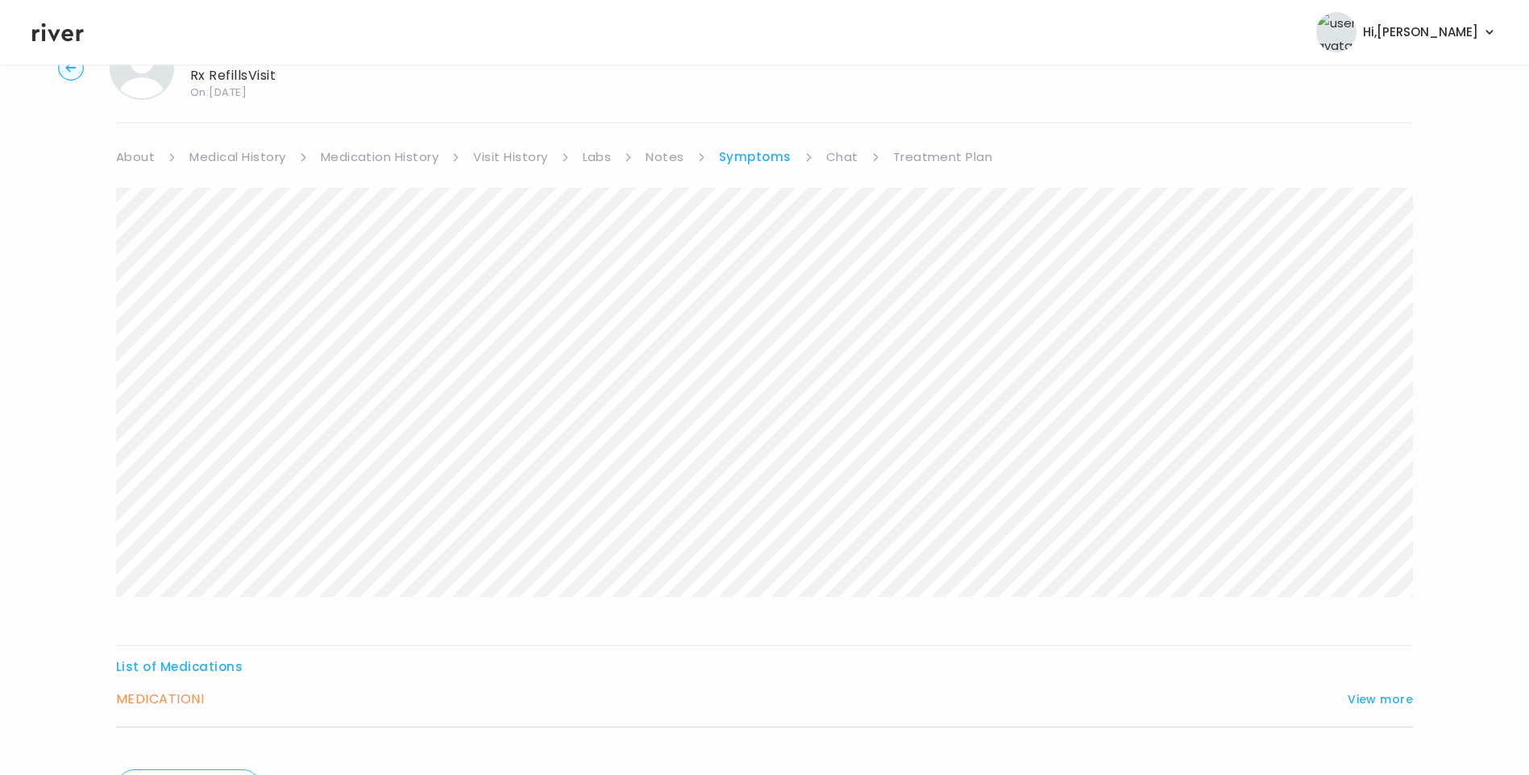
scroll to position [160, 0]
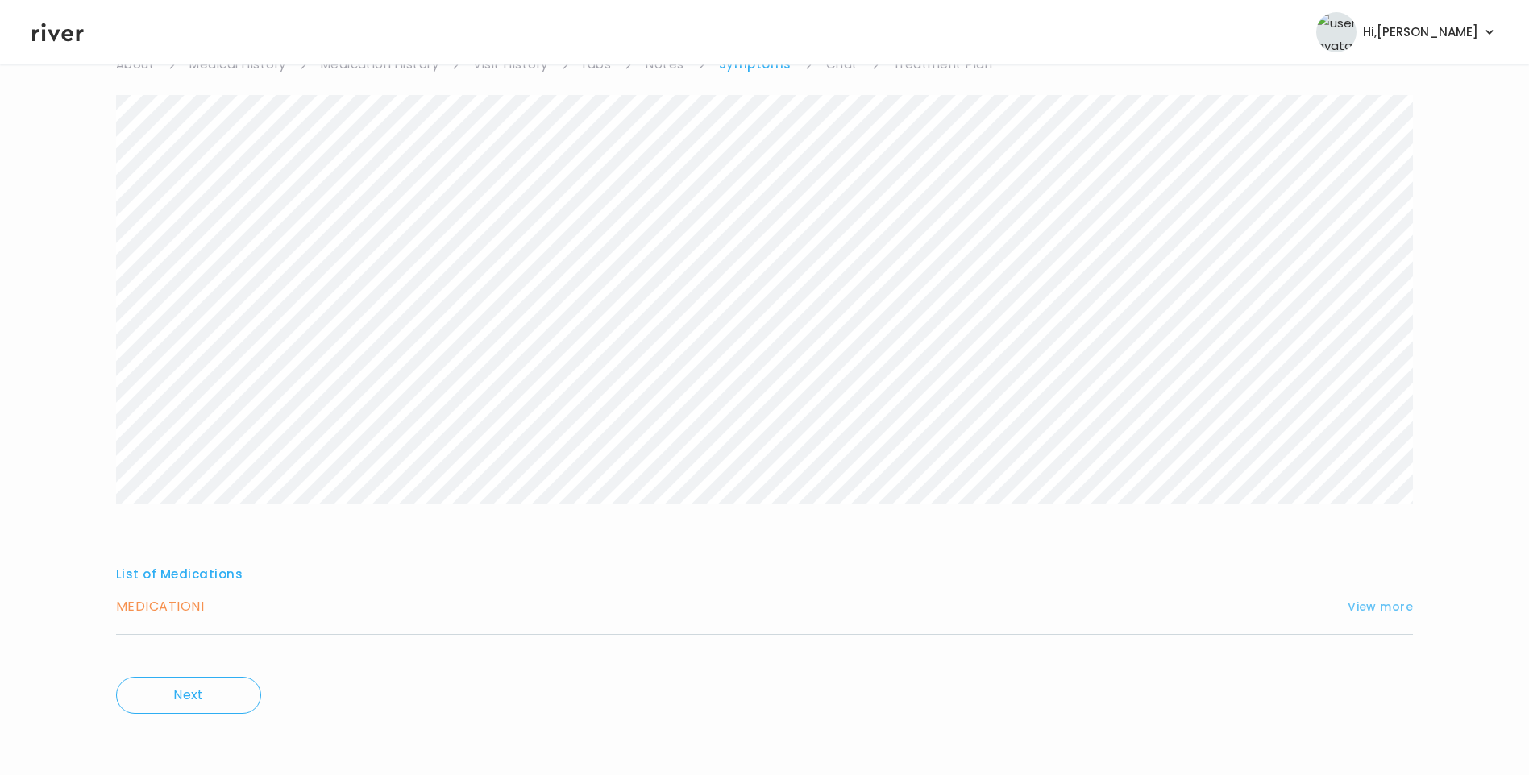
click at [1378, 607] on button "View more" at bounding box center [1380, 606] width 65 height 19
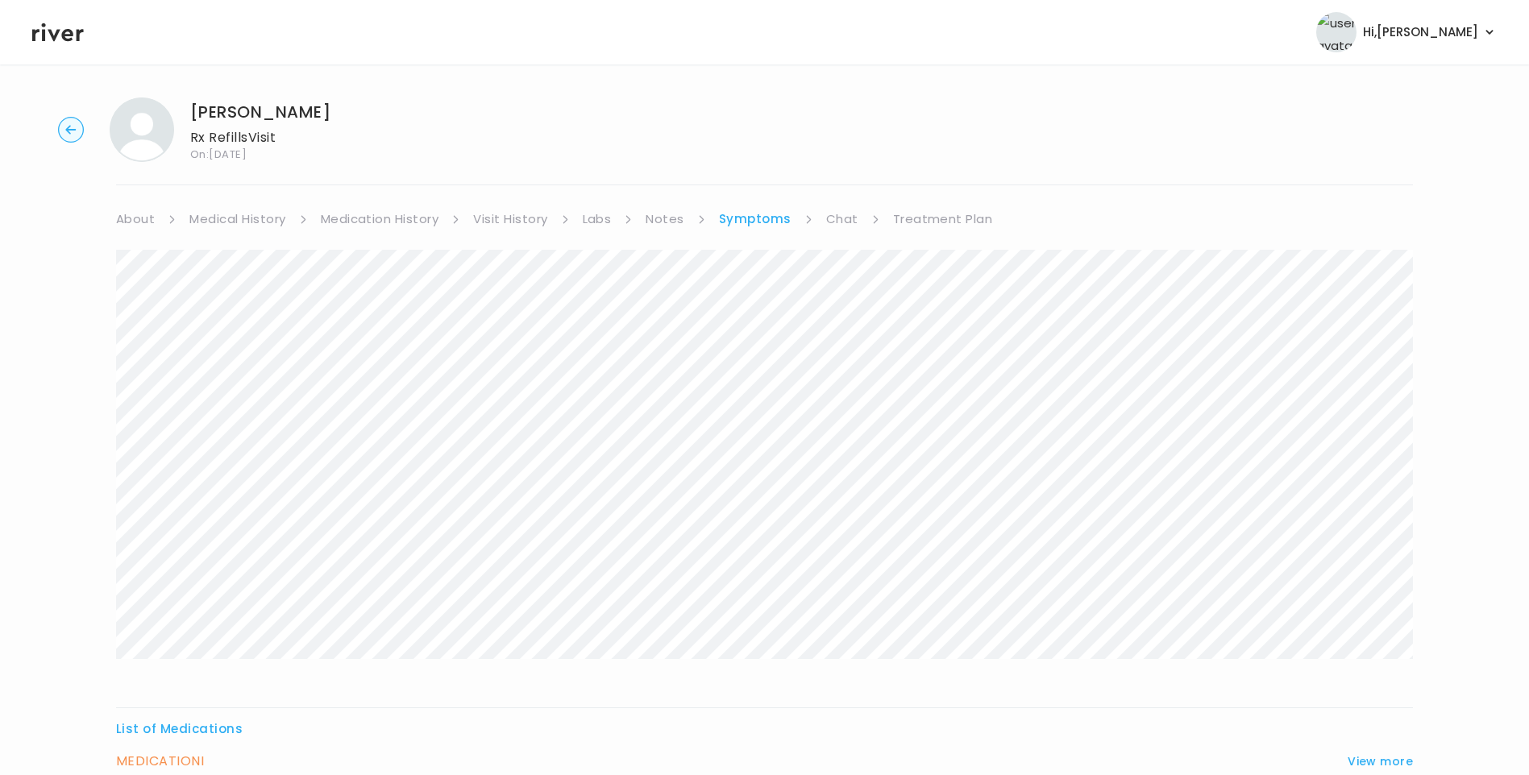
scroll to position [0, 0]
click at [913, 222] on link "Treatment Plan" at bounding box center [943, 225] width 100 height 23
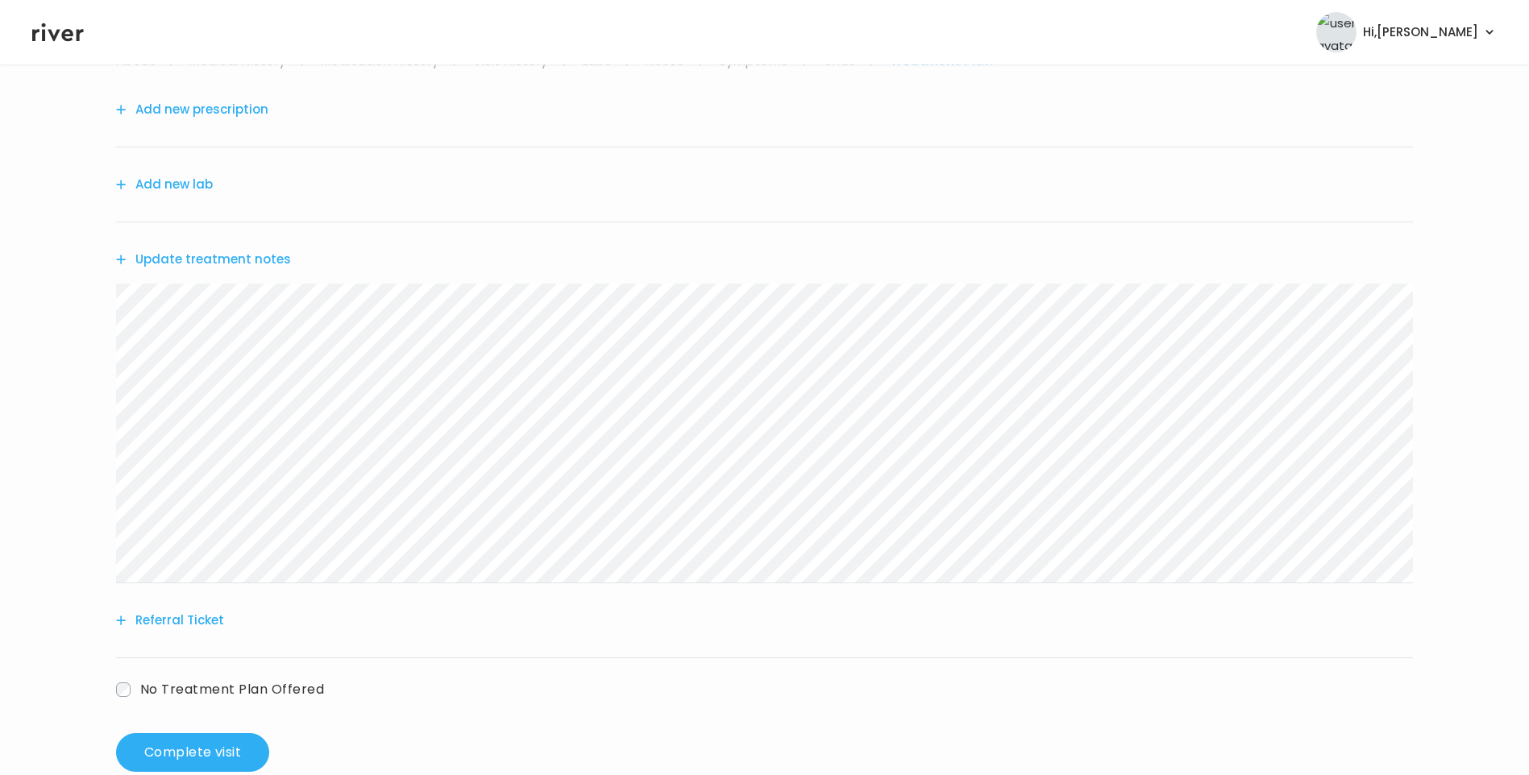
scroll to position [199, 0]
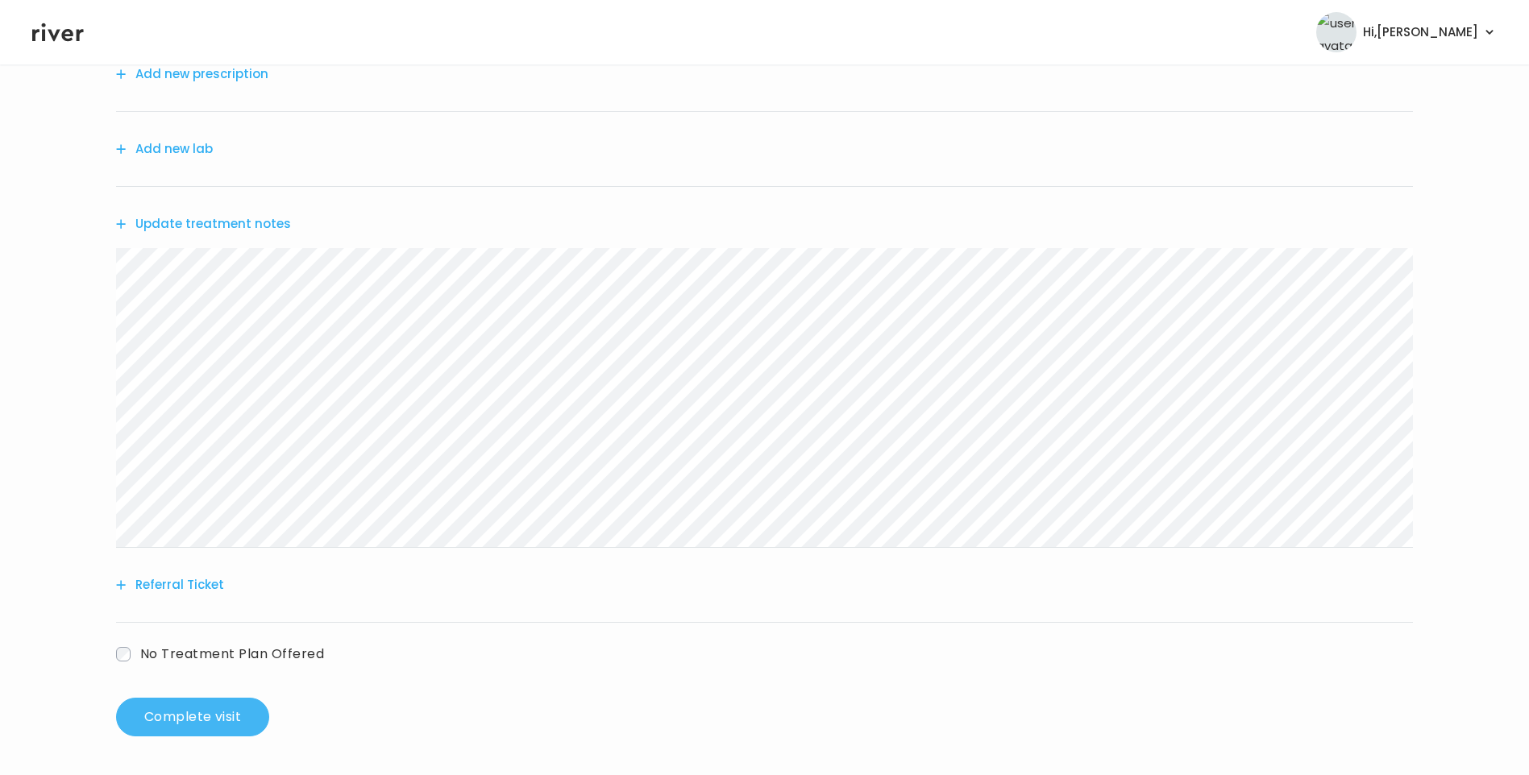
click at [185, 718] on button "Complete visit" at bounding box center [192, 717] width 153 height 39
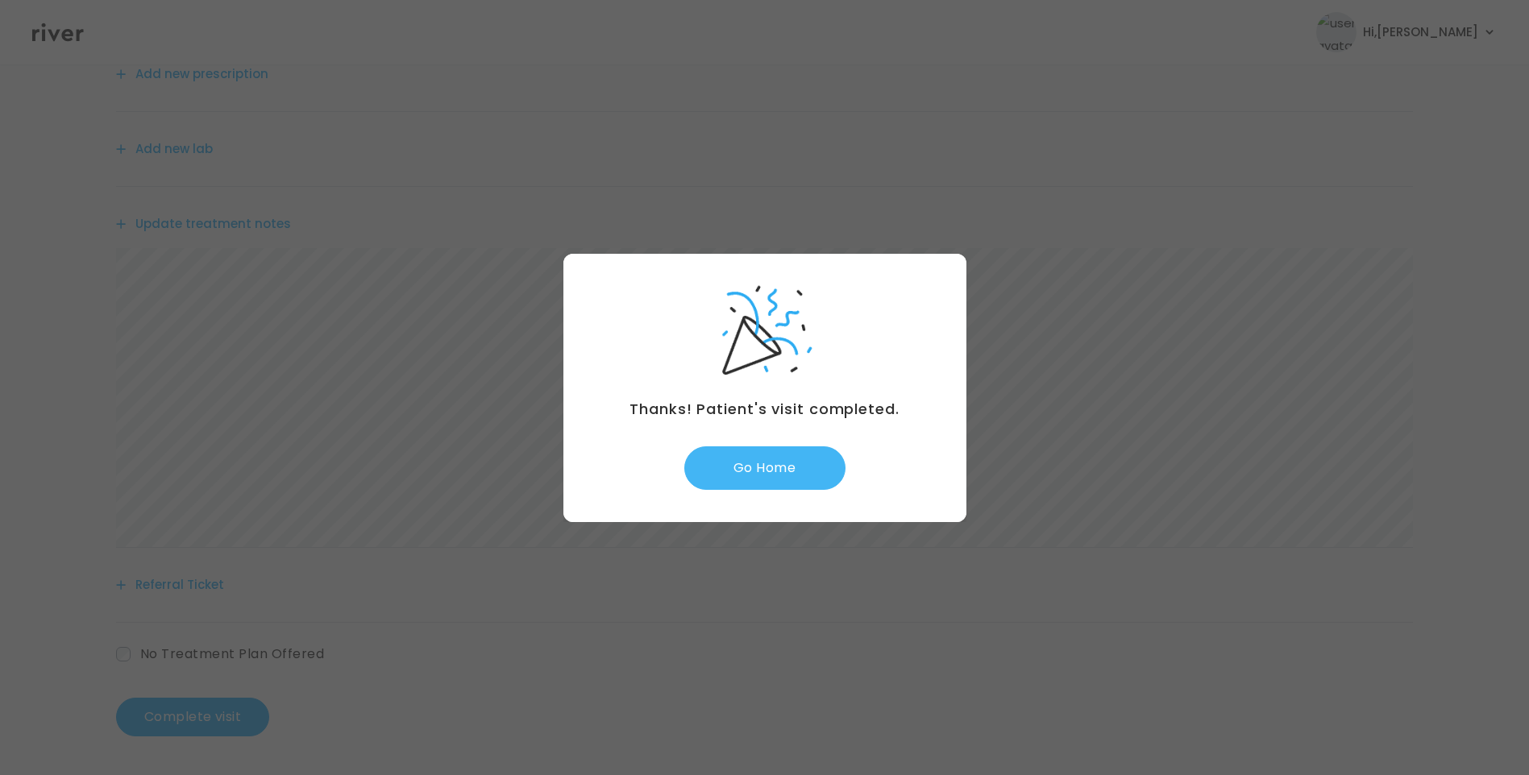
click at [747, 471] on button "Go Home" at bounding box center [764, 469] width 161 height 44
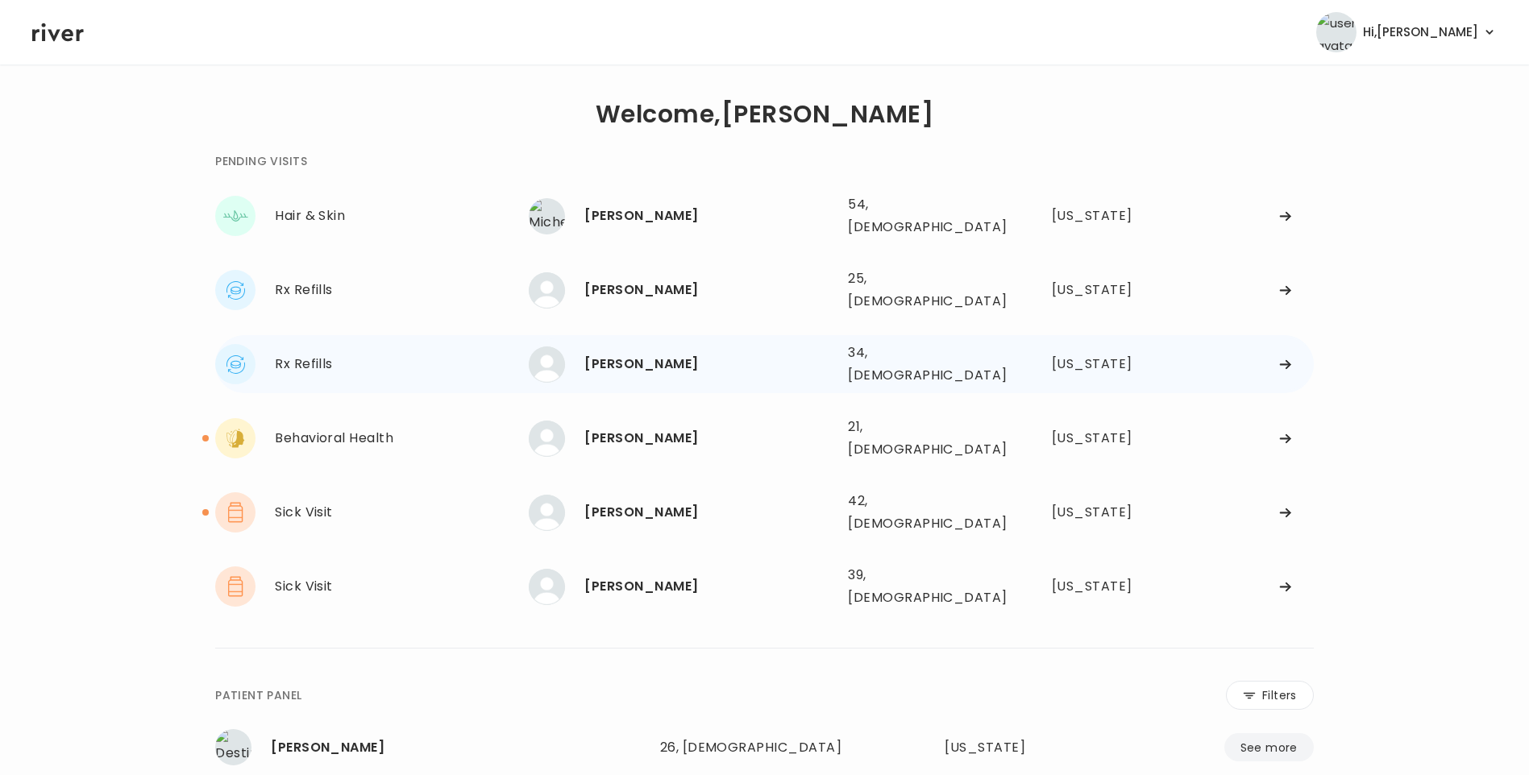
click at [703, 355] on div "[PERSON_NAME] 34, [DEMOGRAPHIC_DATA] See more" at bounding box center [682, 365] width 306 height 36
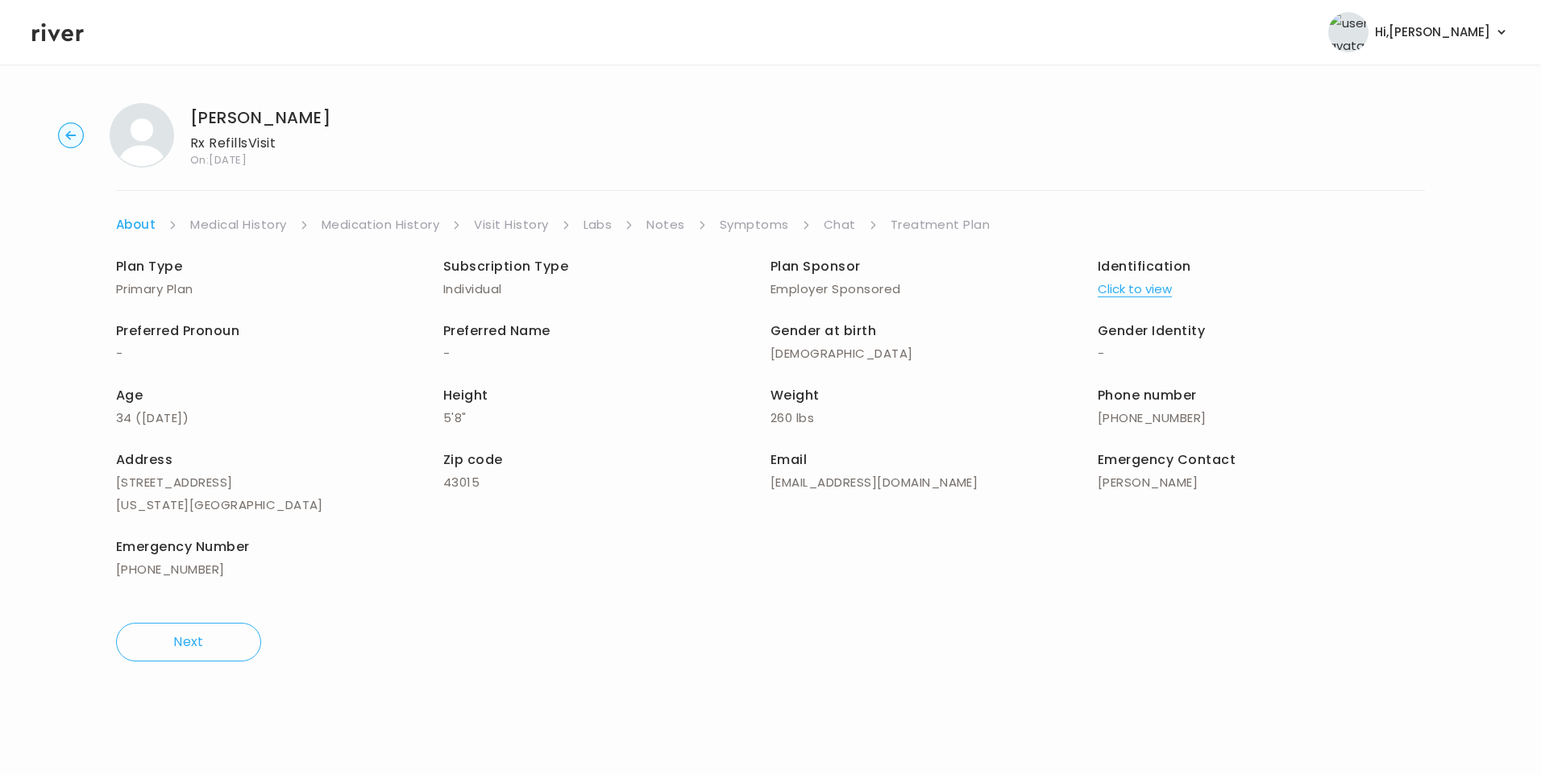
click at [493, 225] on link "Visit History" at bounding box center [511, 225] width 74 height 23
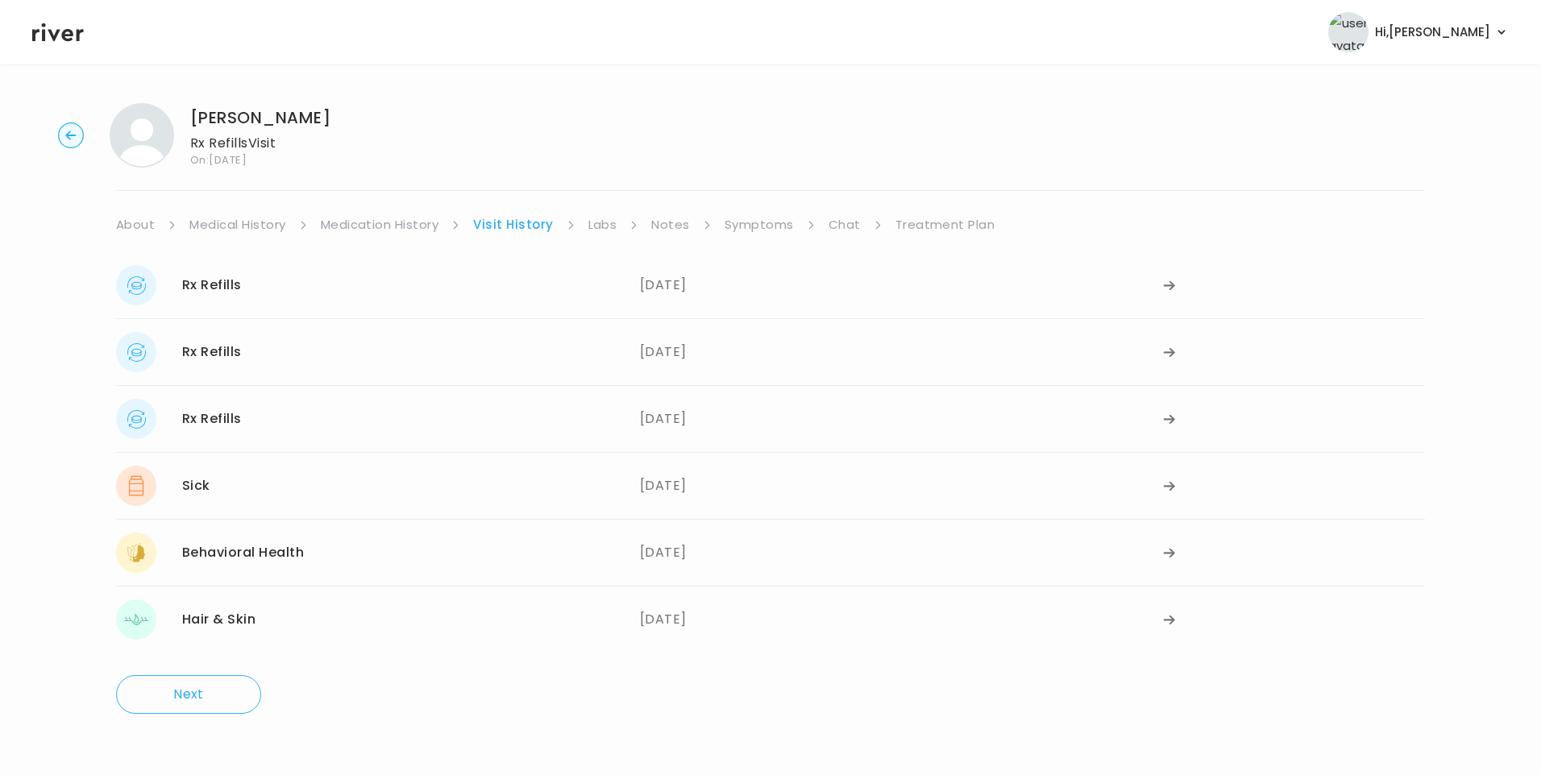
click at [766, 229] on link "Symptoms" at bounding box center [759, 225] width 69 height 23
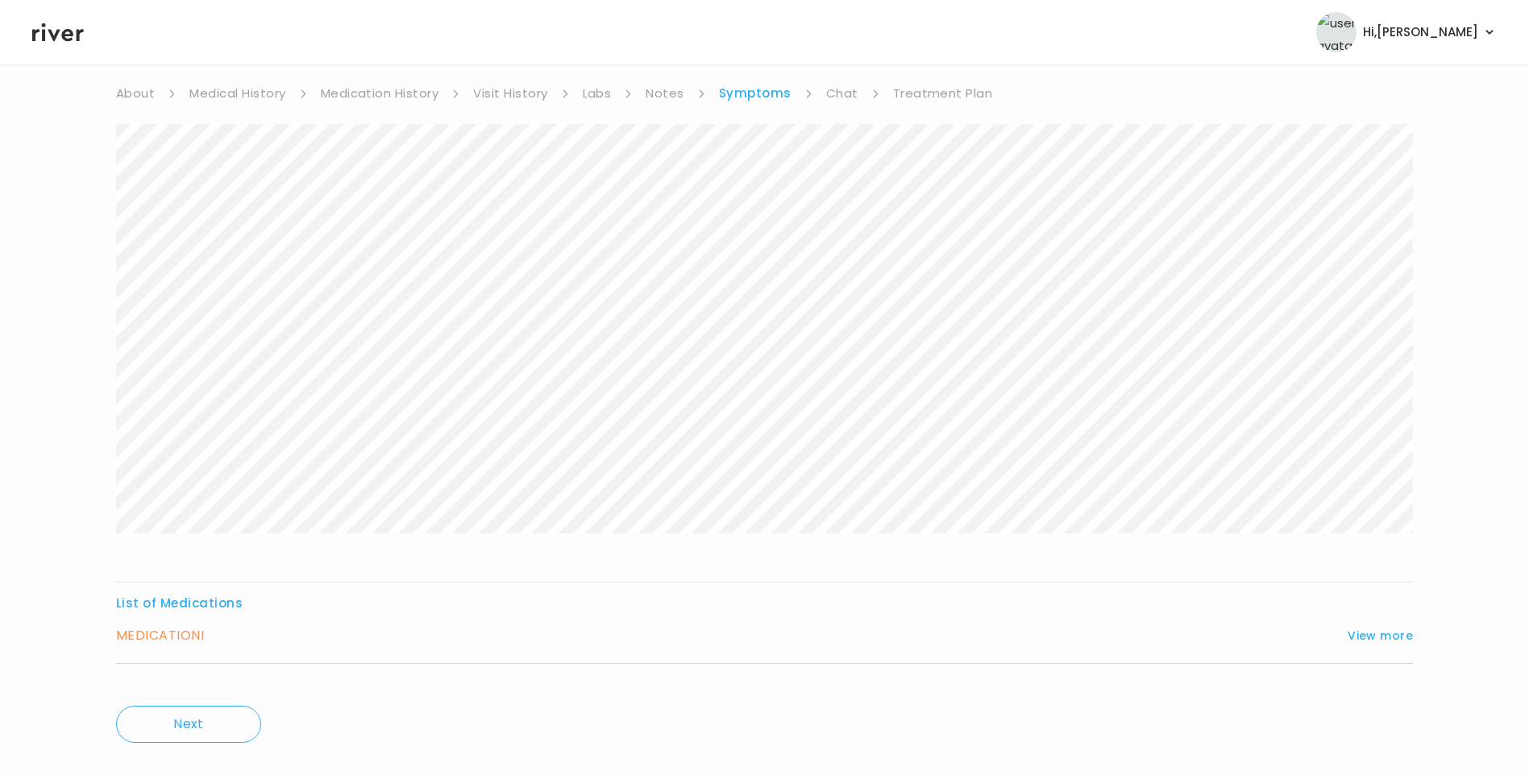
scroll to position [160, 0]
click at [1367, 603] on button "View more" at bounding box center [1380, 606] width 65 height 19
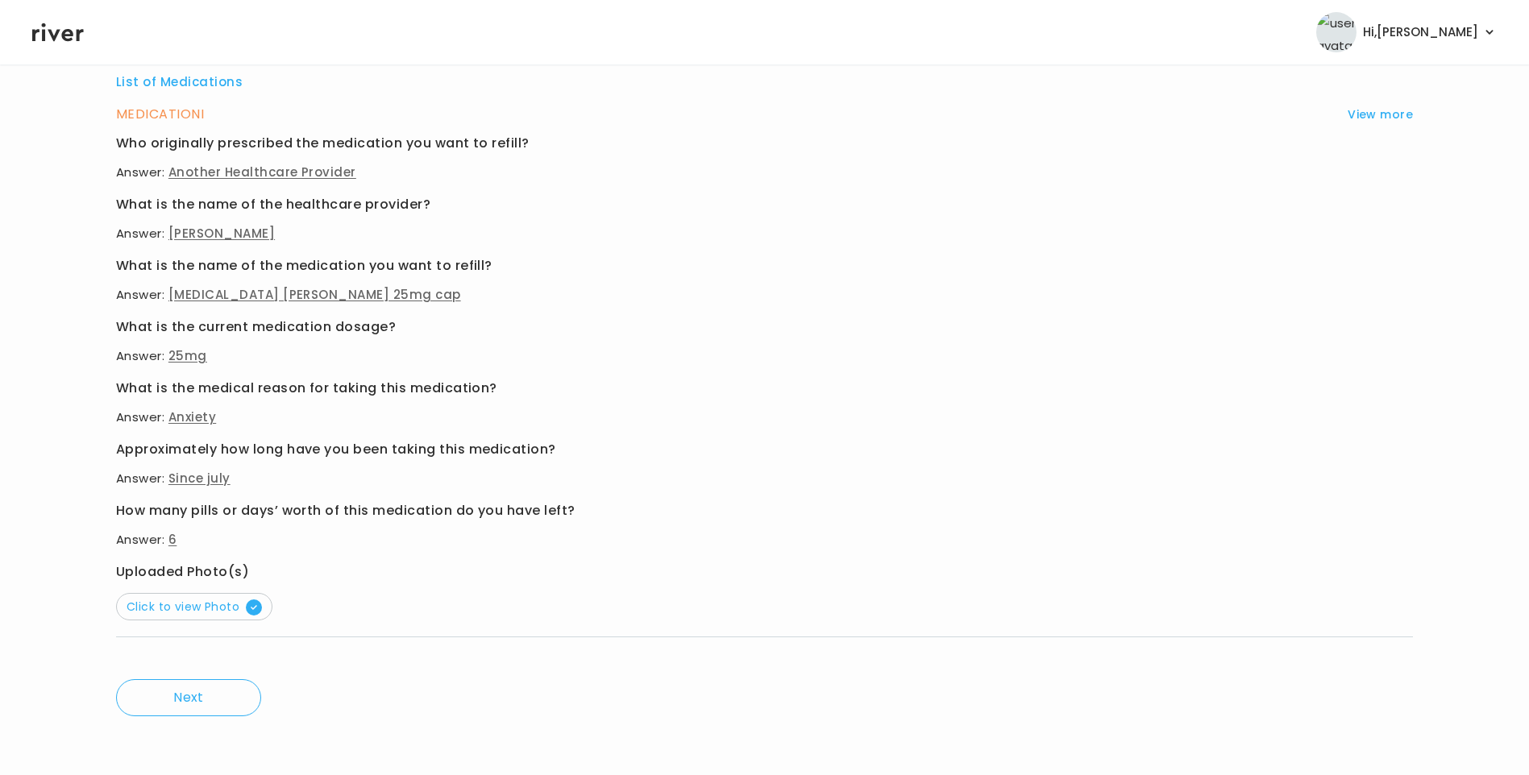
scroll to position [655, 0]
click at [197, 600] on span "Click to view Photo" at bounding box center [194, 604] width 135 height 16
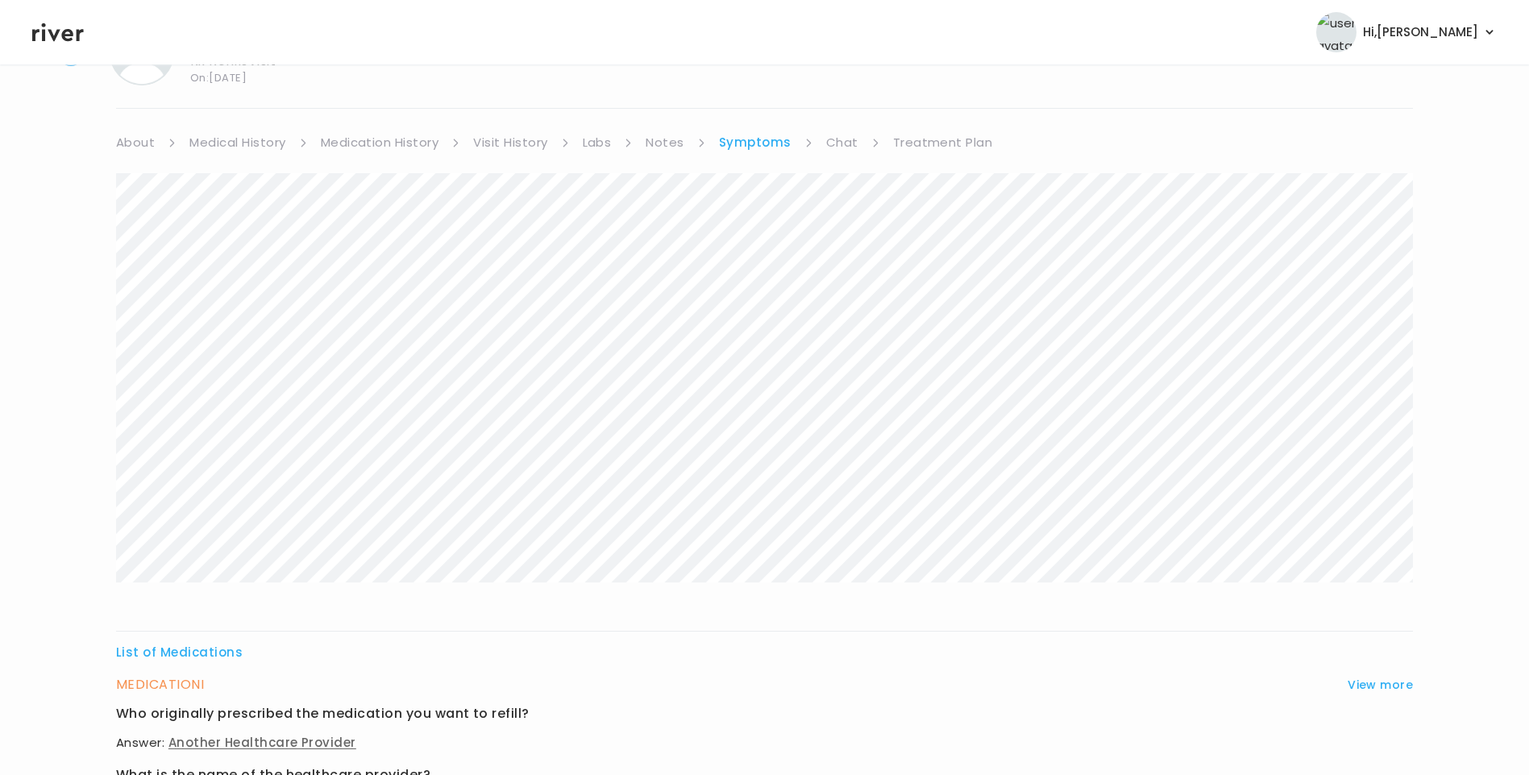
scroll to position [10, 0]
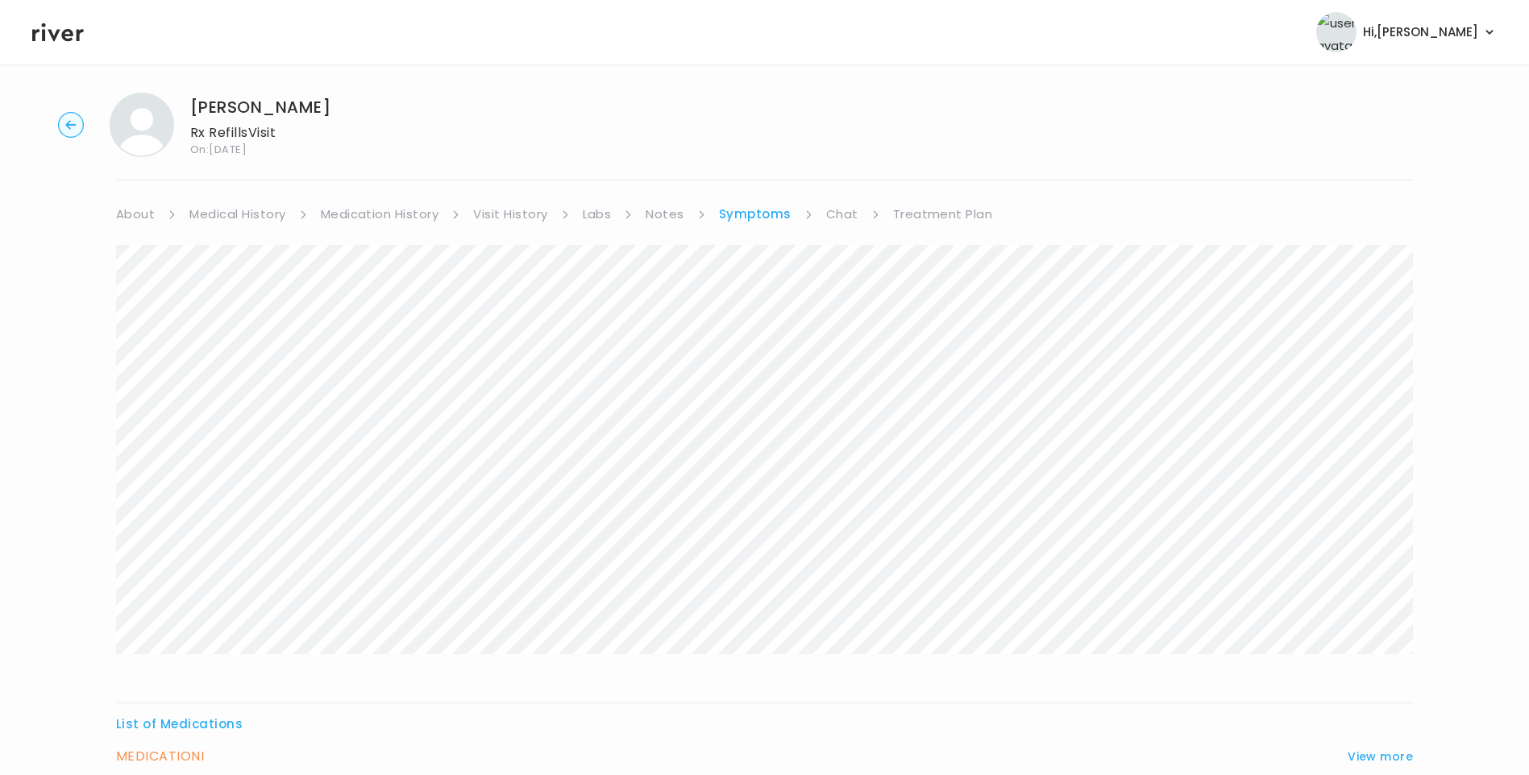
click at [514, 210] on link "Visit History" at bounding box center [510, 214] width 74 height 23
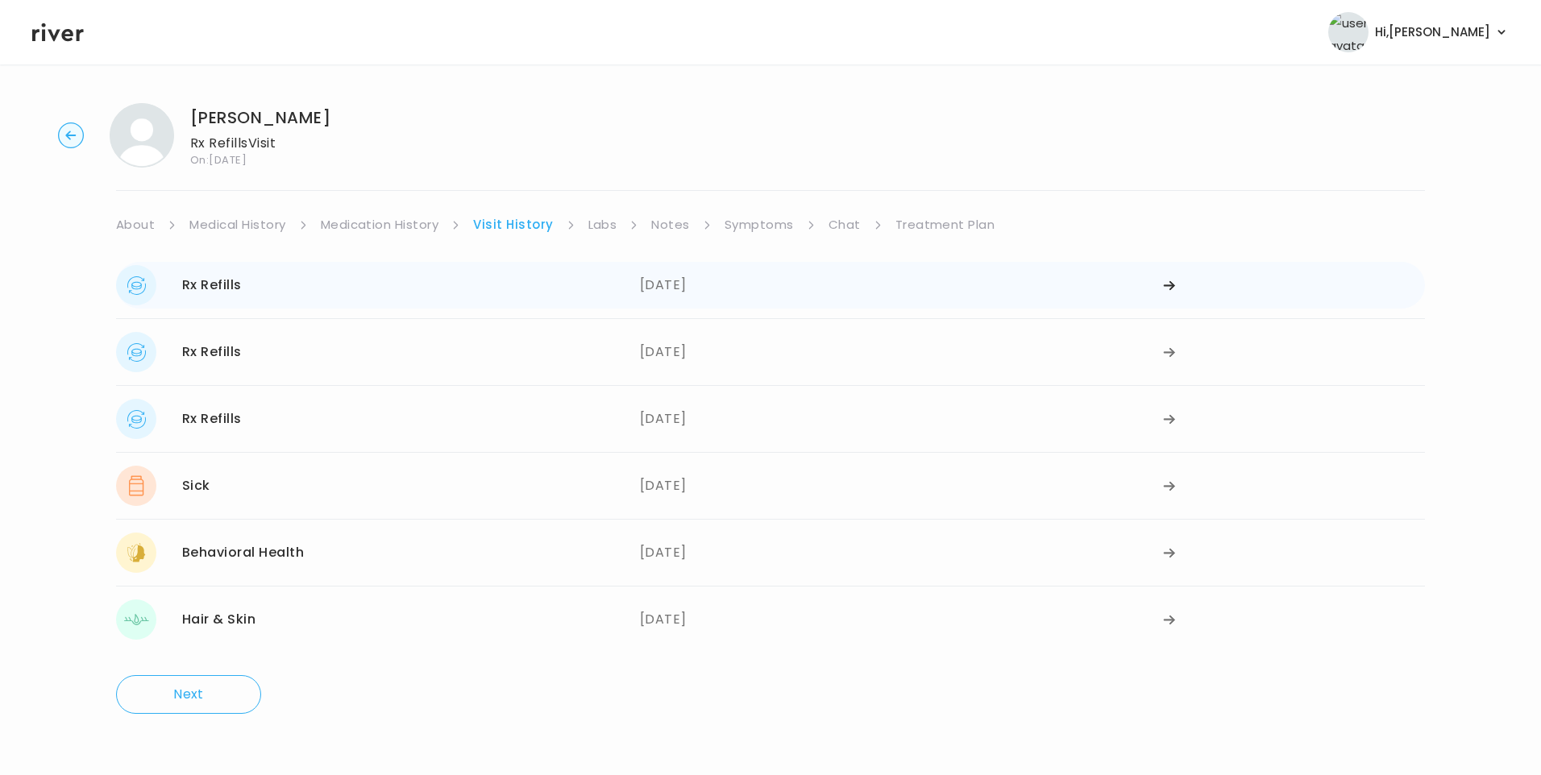
click at [308, 294] on div "Rx Refills [DATE]" at bounding box center [378, 285] width 524 height 40
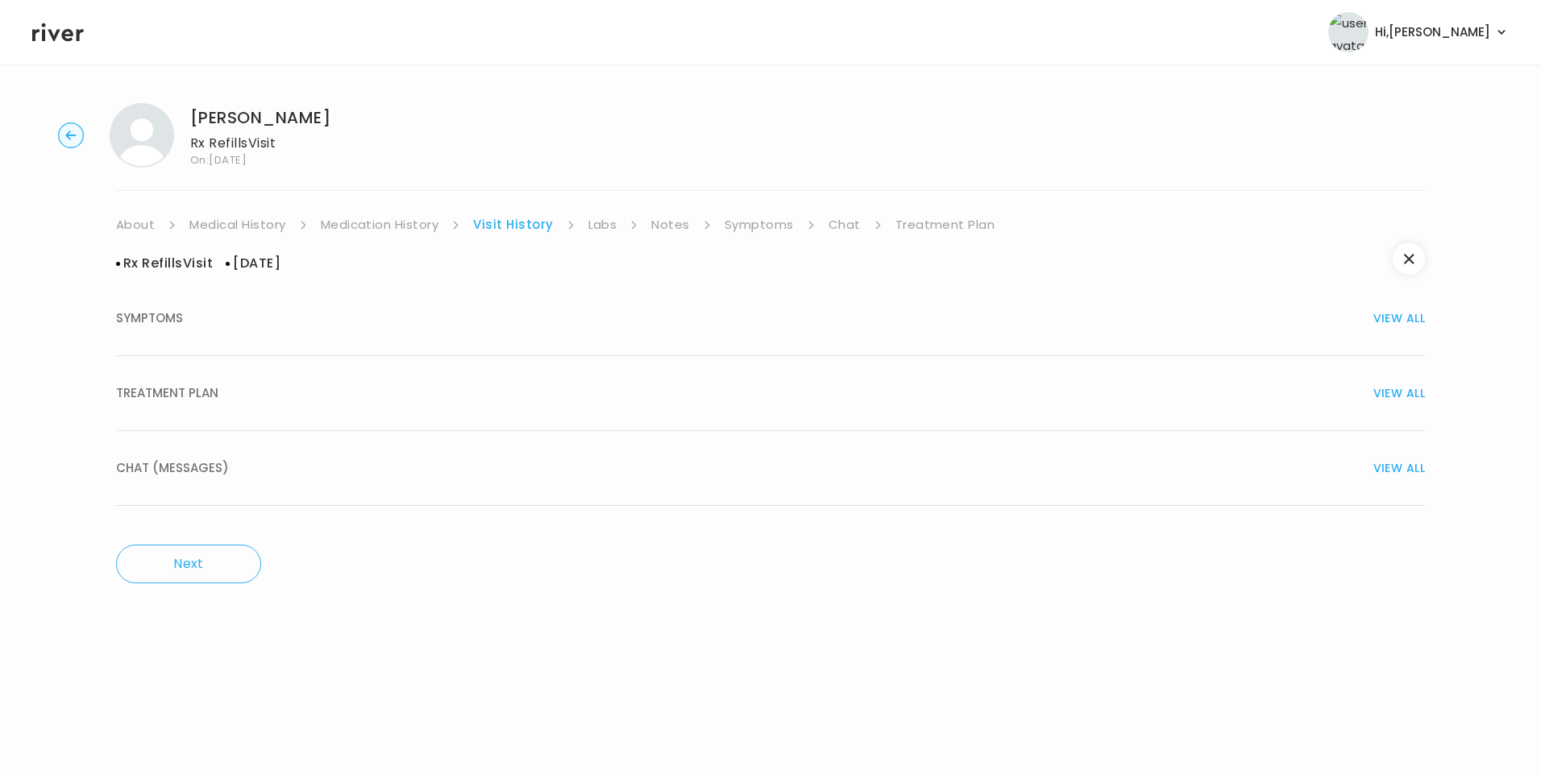
click at [215, 377] on button "TREATMENT PLAN VIEW ALL" at bounding box center [770, 393] width 1309 height 75
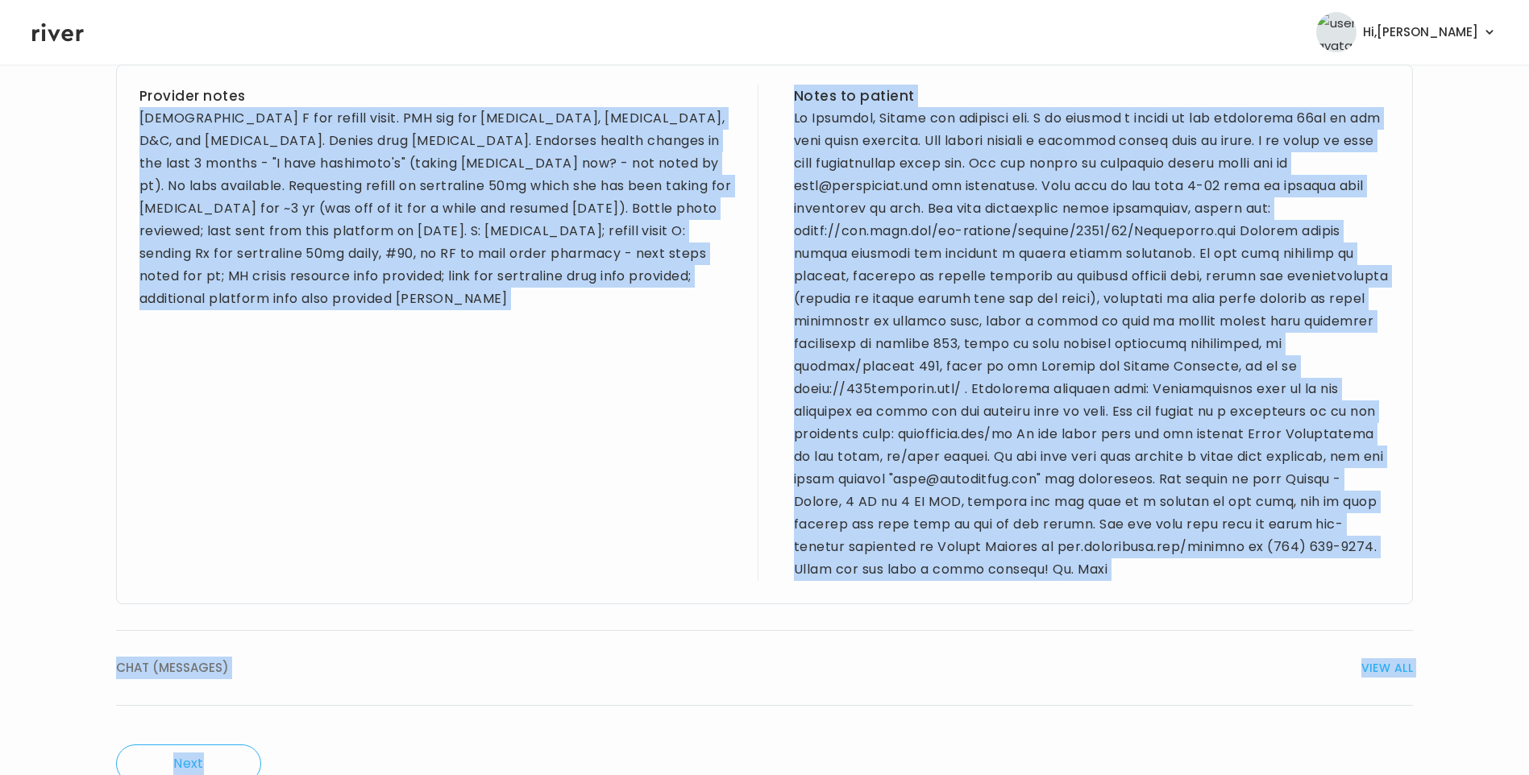
scroll to position [730, 0]
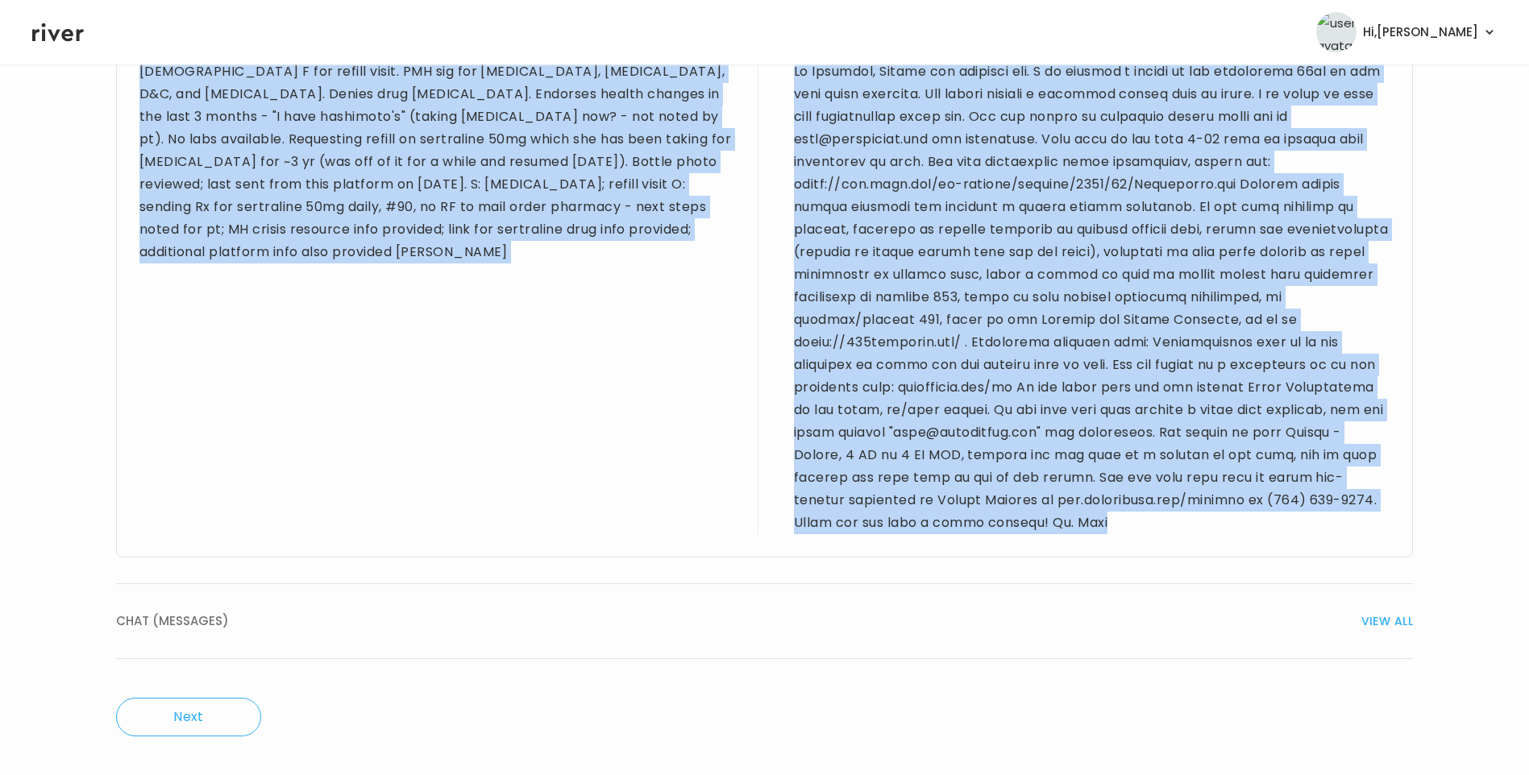
drag, startPoint x: 139, startPoint y: 477, endPoint x: 1186, endPoint y: 532, distance: 1048.5
click at [1186, 533] on div "Provider notes [DEMOGRAPHIC_DATA] F for refill visit. PMH sig for [MEDICAL_DATA…" at bounding box center [764, 288] width 1297 height 540
drag, startPoint x: 1186, startPoint y: 532, endPoint x: 1078, endPoint y: 162, distance: 385.4
copy div "[DEMOGRAPHIC_DATA] F for refill visit. PMH sig for [MEDICAL_DATA], [MEDICAL_DAT…"
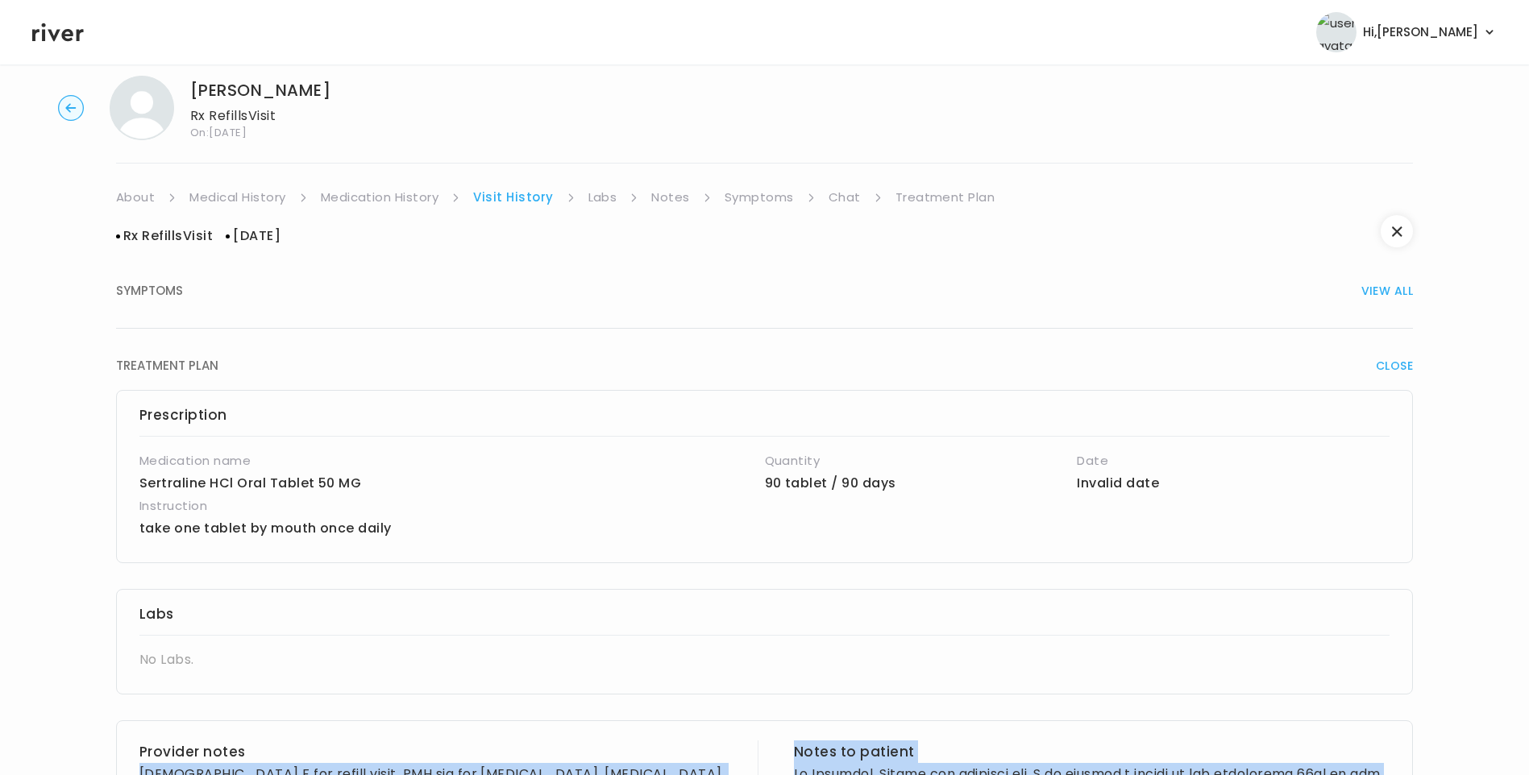
scroll to position [5, 0]
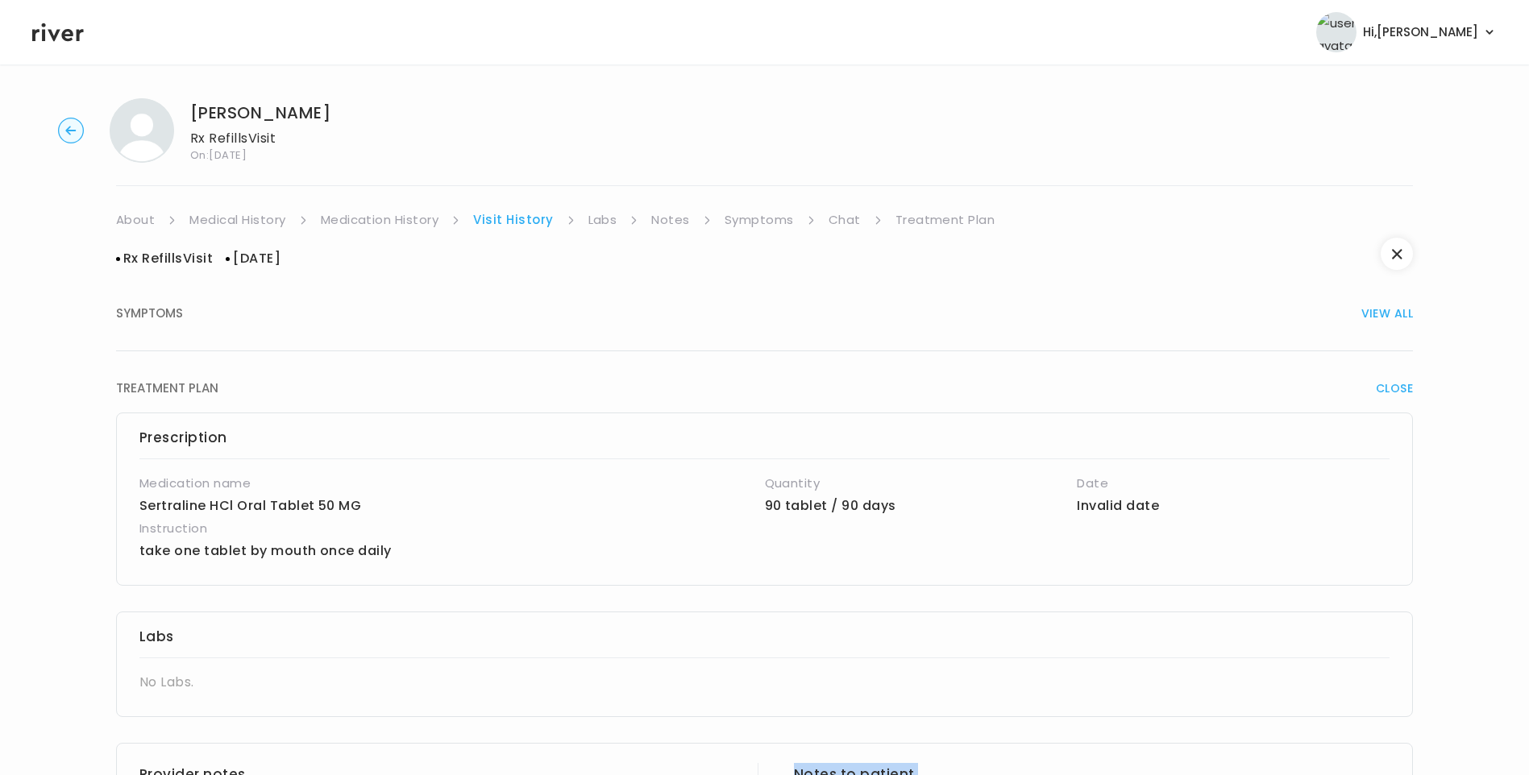
click at [931, 222] on link "Treatment Plan" at bounding box center [945, 220] width 100 height 23
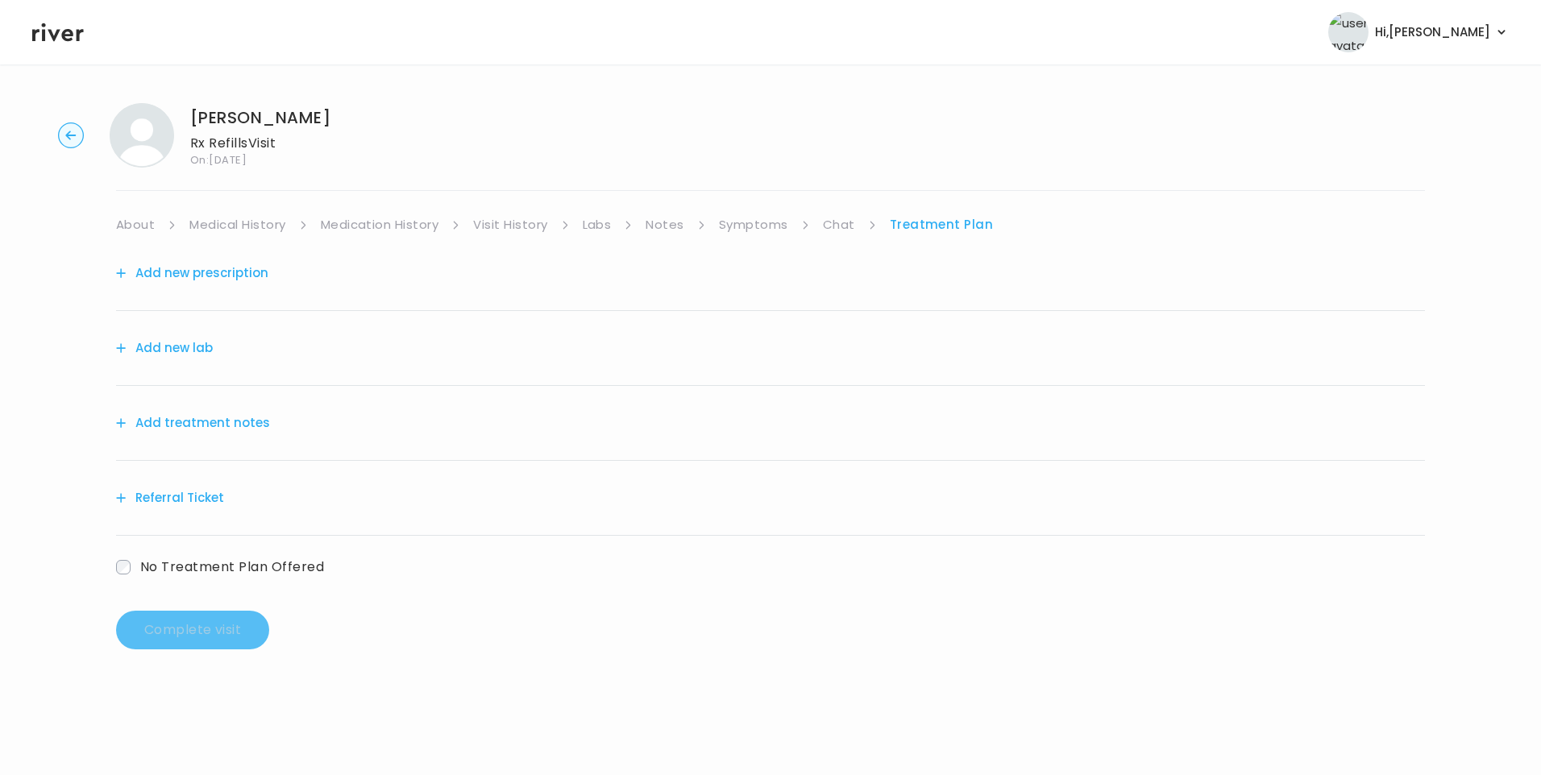
click at [177, 422] on button "Add treatment notes" at bounding box center [193, 423] width 154 height 23
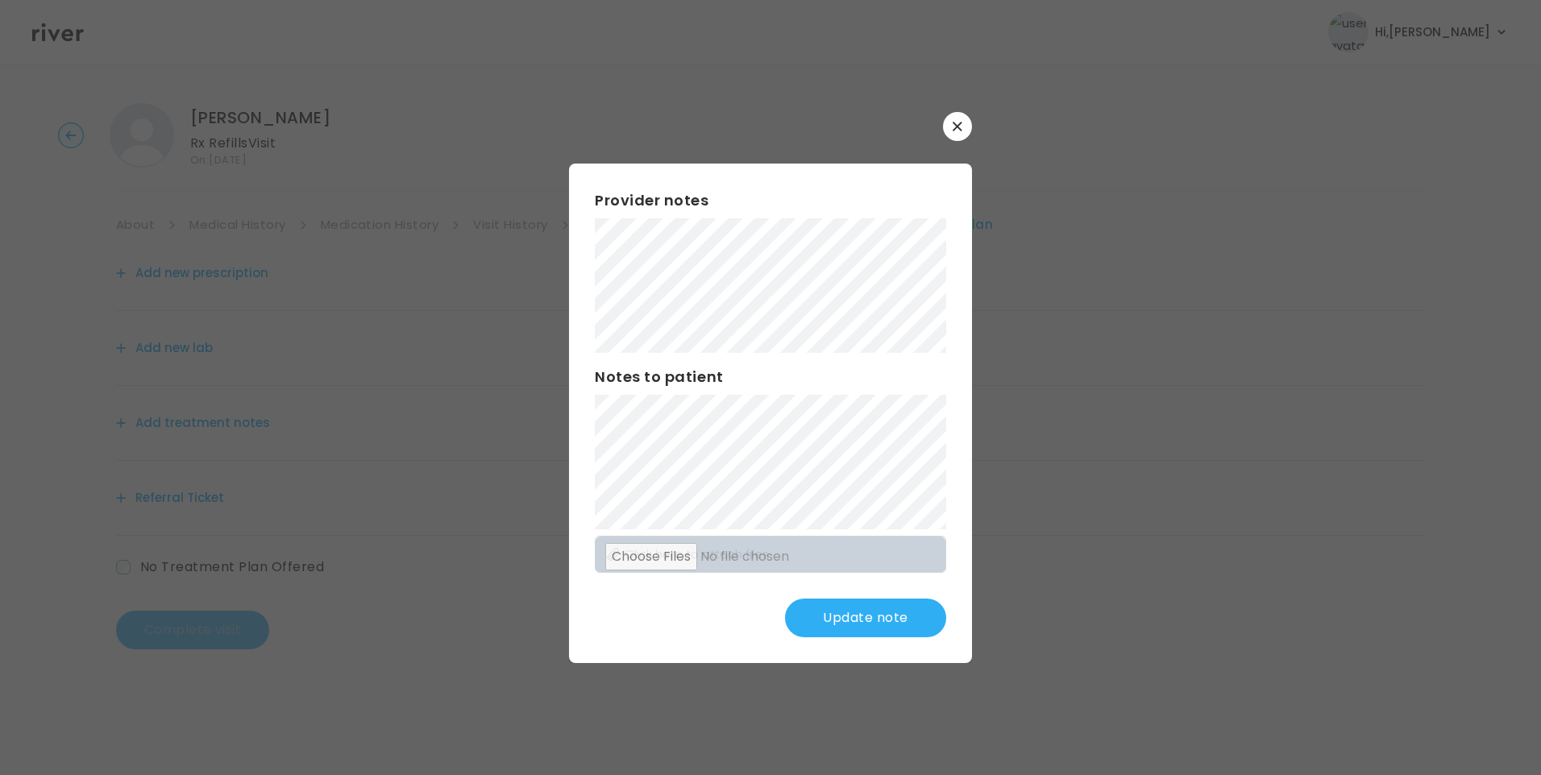
click at [522, 247] on div "​ Provider notes Notes to patient Click here to attach files Update note" at bounding box center [770, 387] width 1541 height 775
click at [862, 610] on button "Update note" at bounding box center [865, 618] width 161 height 39
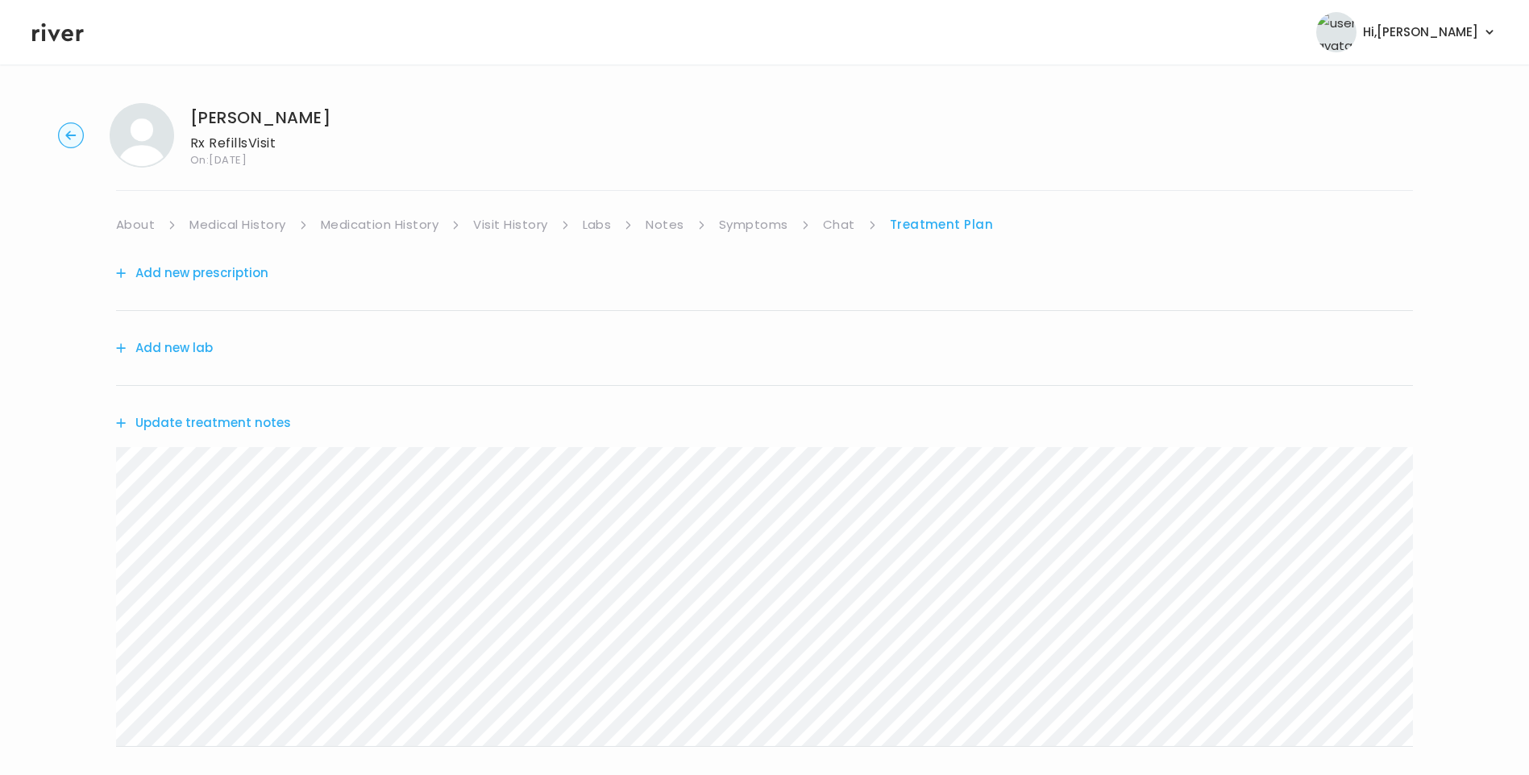
click at [281, 415] on button "Update treatment notes" at bounding box center [203, 423] width 175 height 23
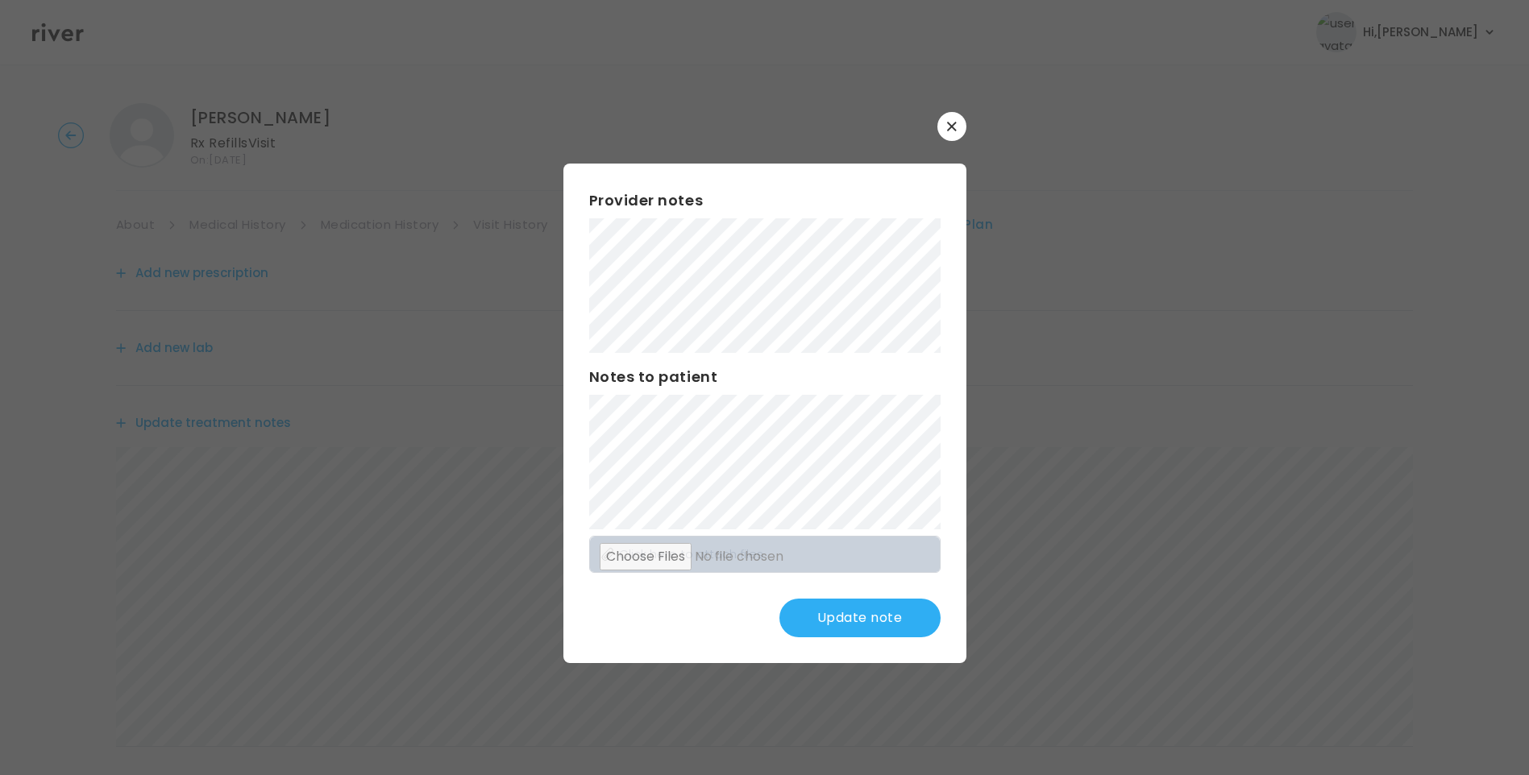
click at [858, 646] on div "Provider notes Notes to patient Click here to attach files Update note" at bounding box center [764, 414] width 403 height 500
click at [839, 617] on button "Update note" at bounding box center [859, 618] width 161 height 39
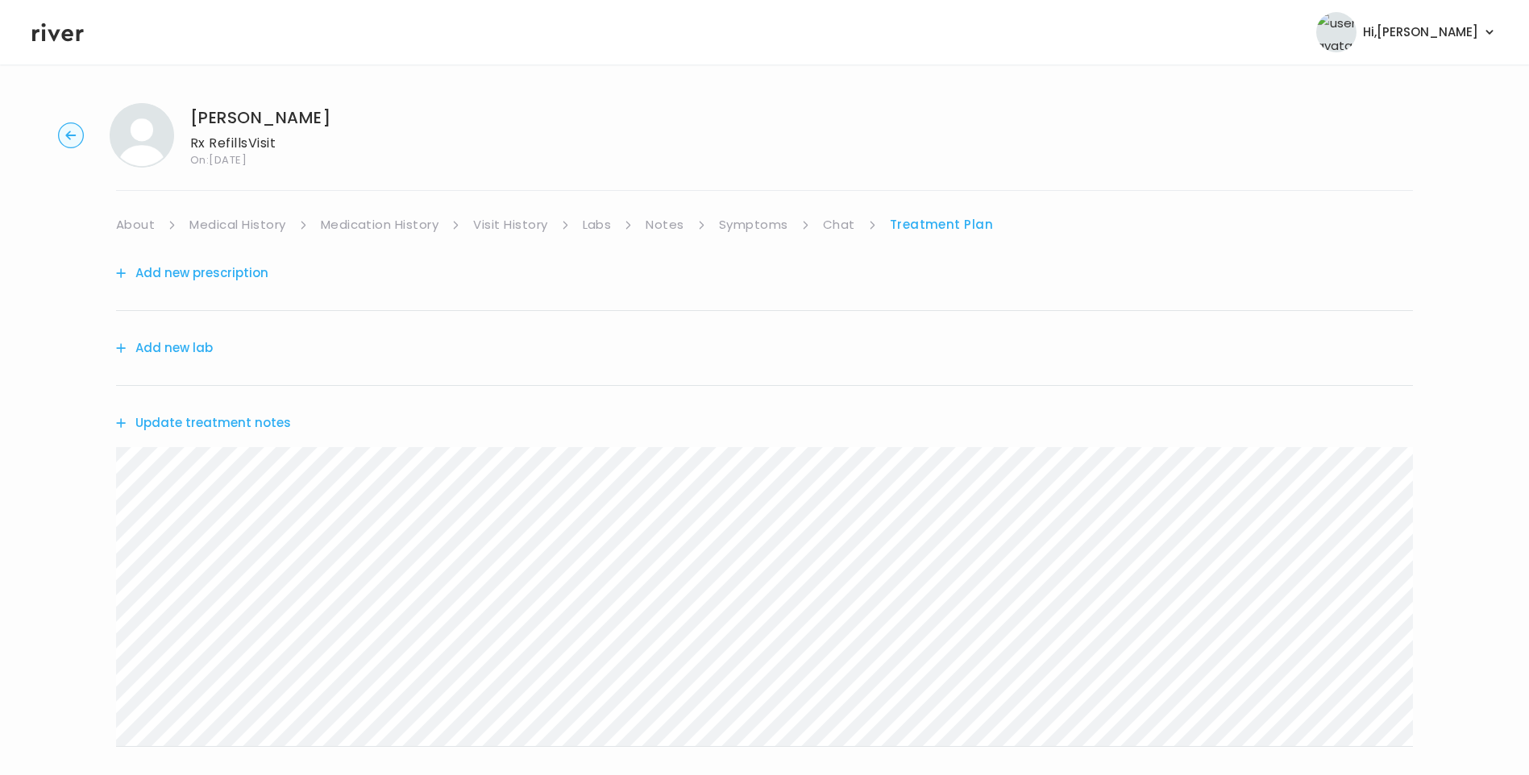
click at [397, 218] on link "Medication History" at bounding box center [380, 225] width 118 height 23
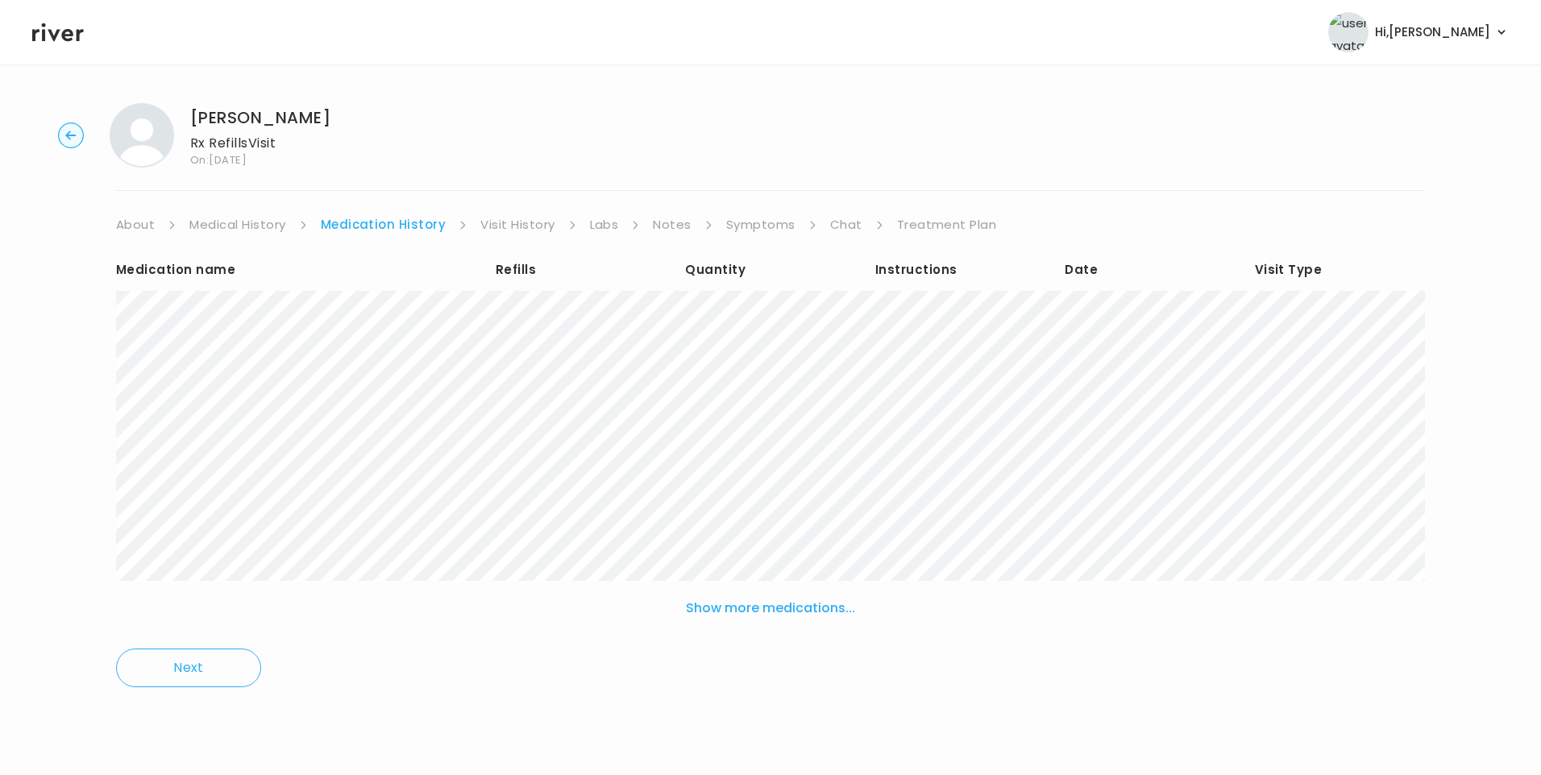
click at [700, 607] on button "Show more medications..." at bounding box center [770, 608] width 182 height 35
click at [928, 221] on link "Treatment Plan" at bounding box center [947, 225] width 100 height 23
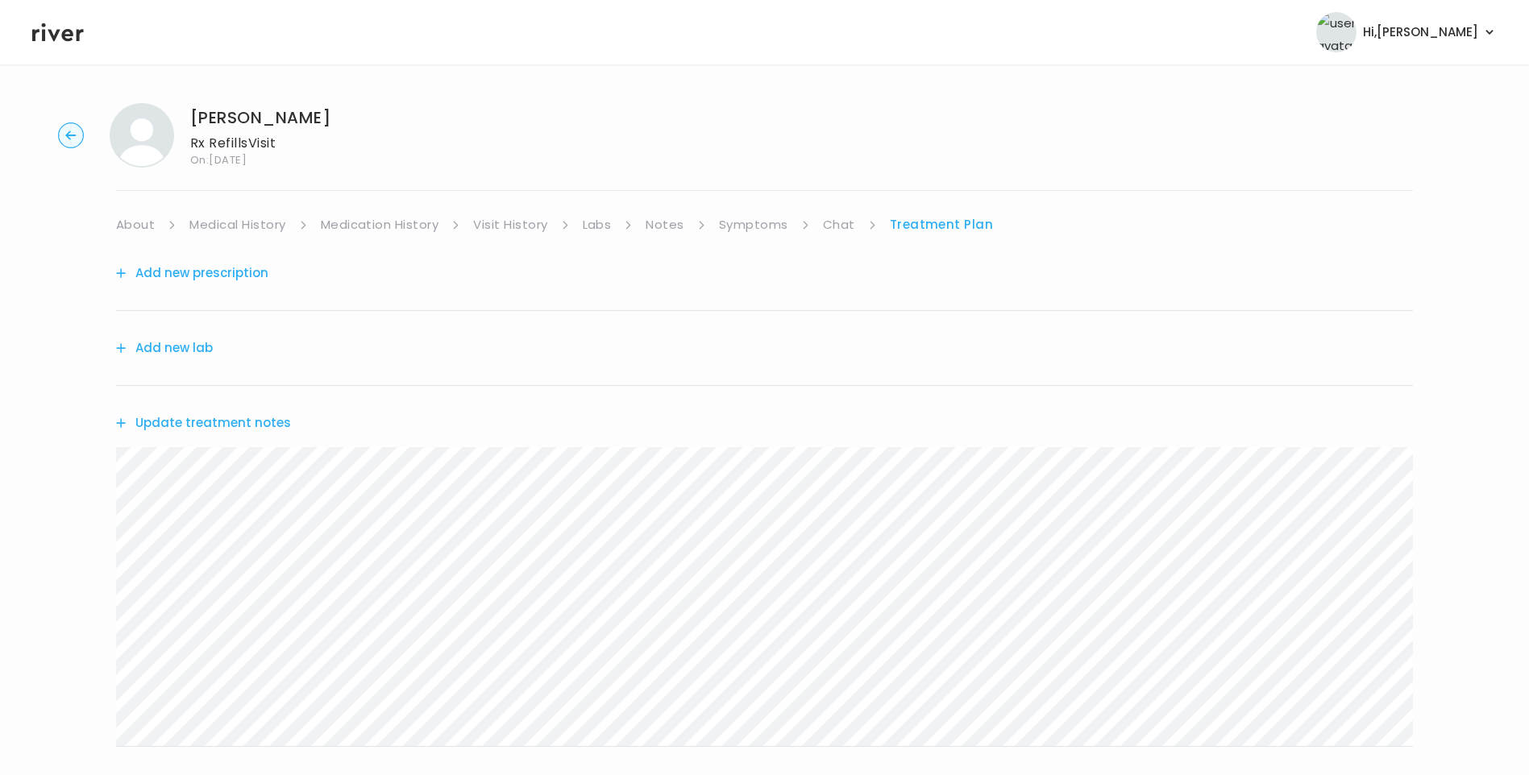
click at [228, 419] on button "Update treatment notes" at bounding box center [203, 423] width 175 height 23
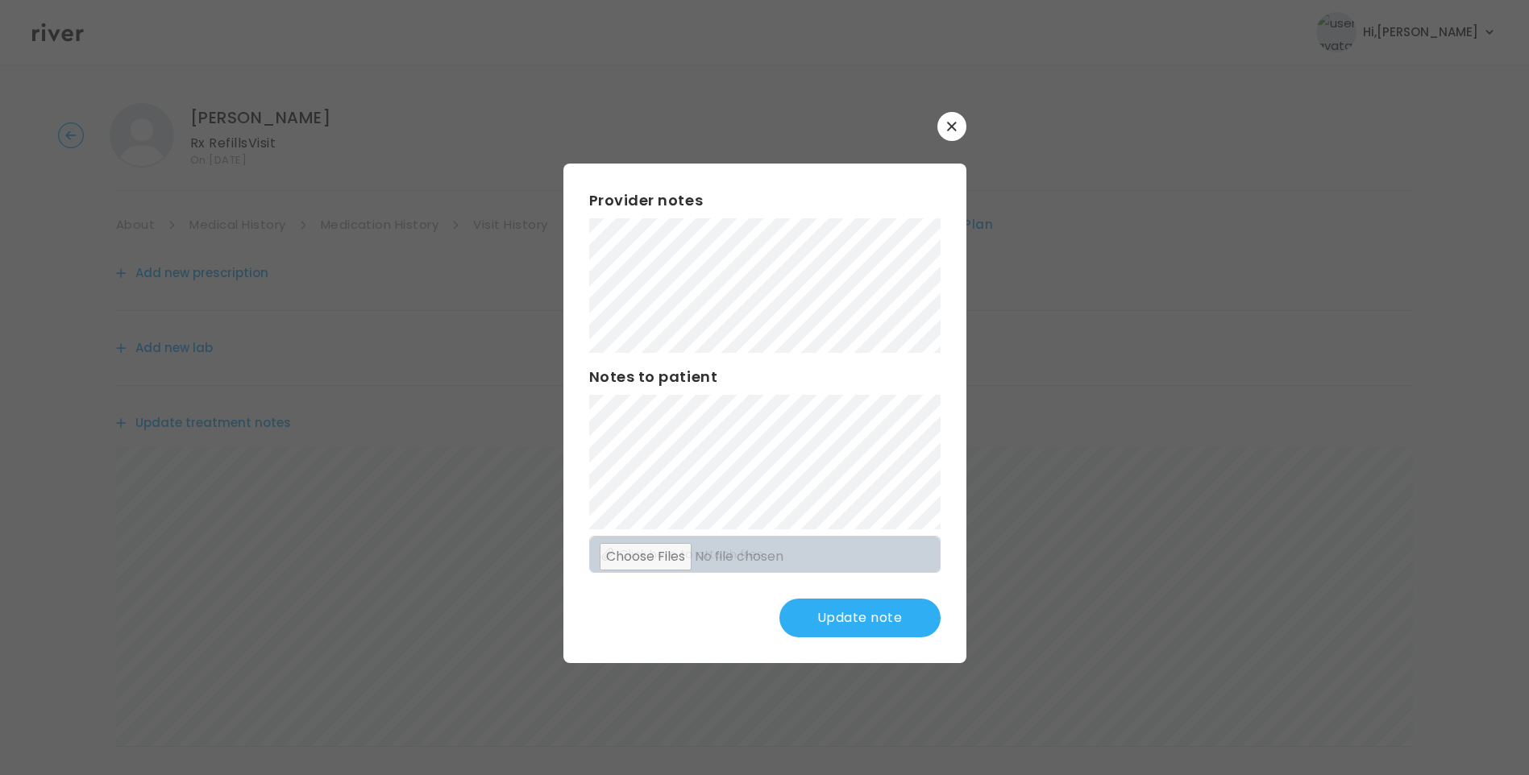
click at [877, 619] on button "Update note" at bounding box center [859, 618] width 161 height 39
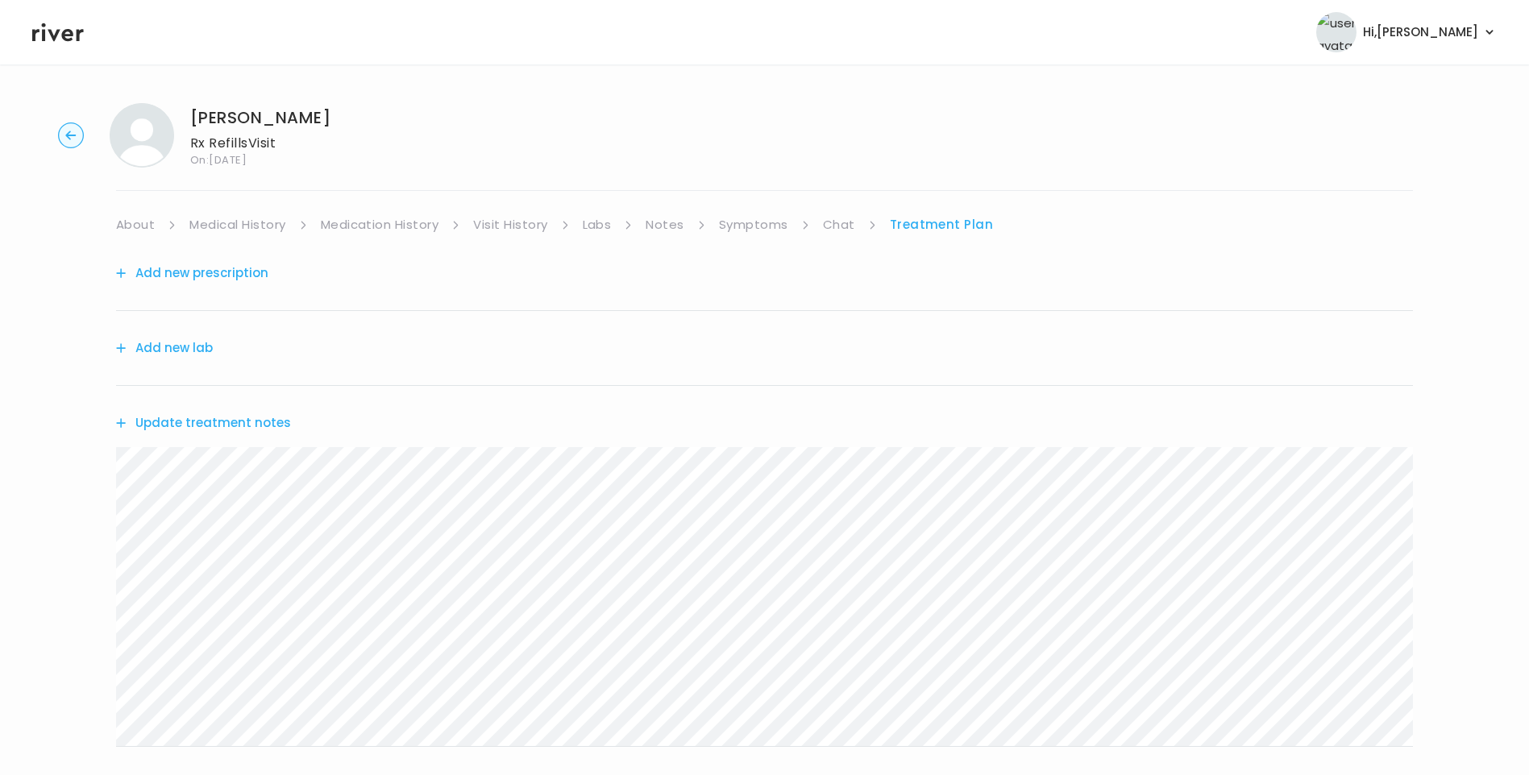
click at [268, 422] on button "Update treatment notes" at bounding box center [203, 423] width 175 height 23
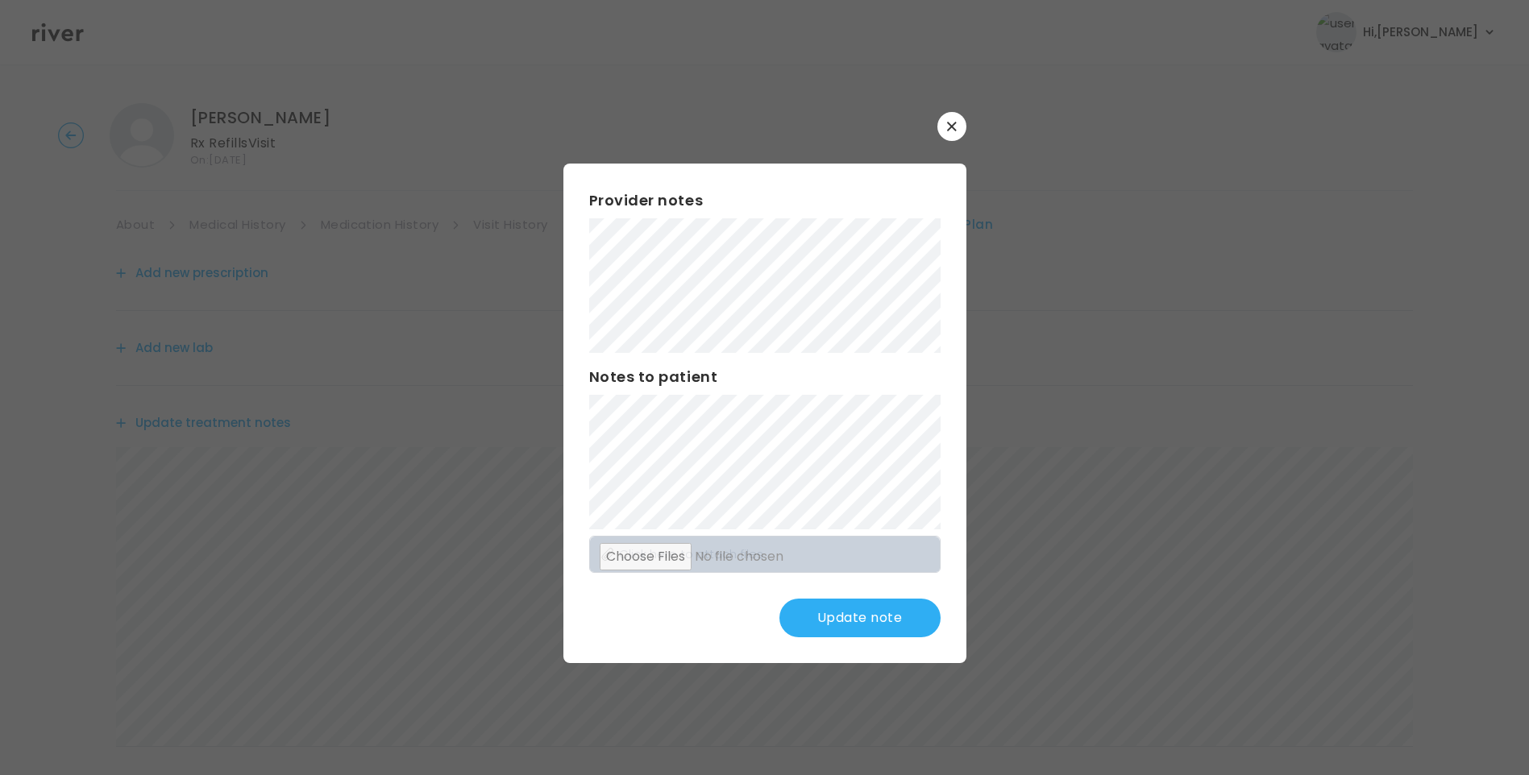
click at [883, 613] on button "Update note" at bounding box center [859, 618] width 161 height 39
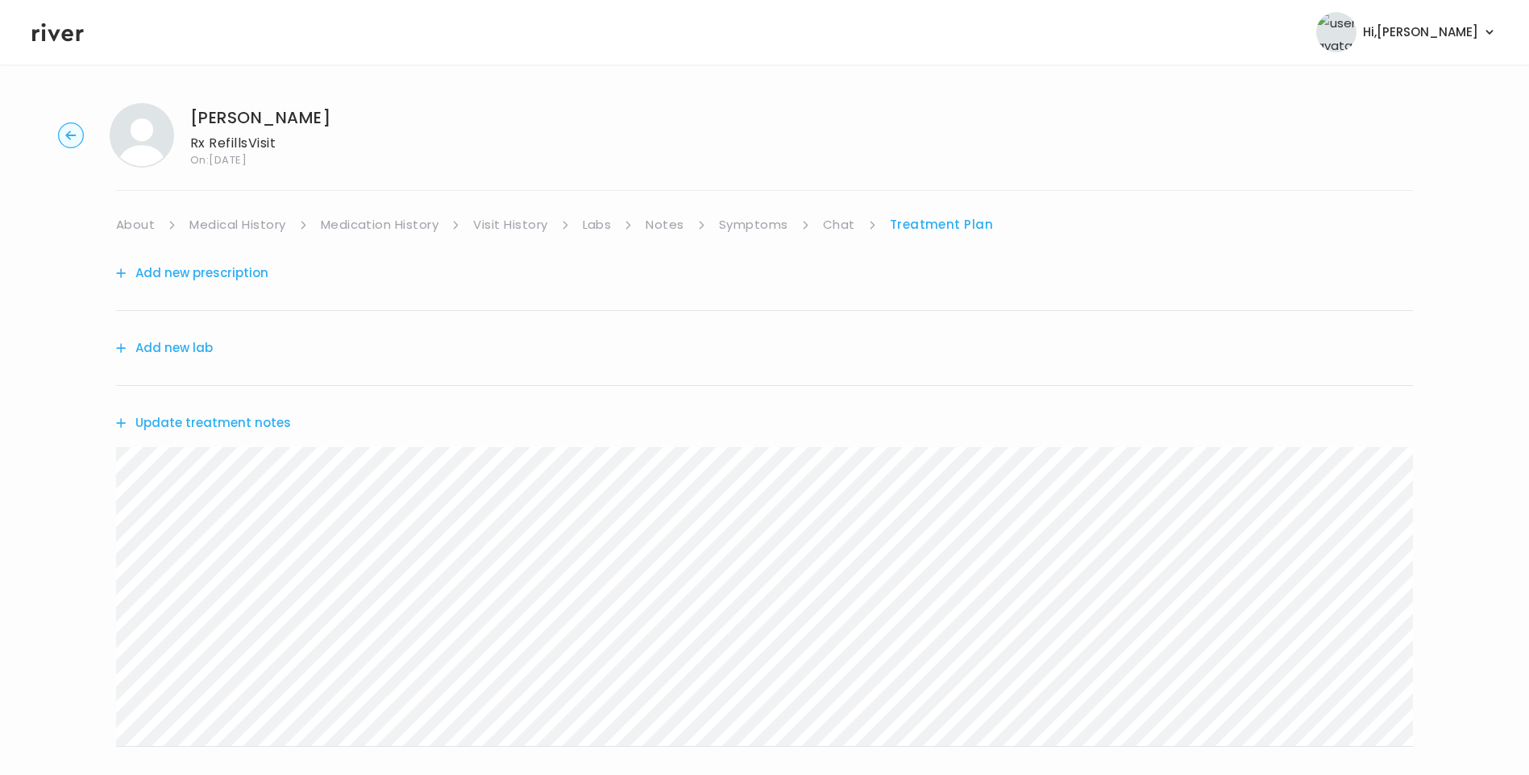
click at [263, 423] on button "Update treatment notes" at bounding box center [203, 423] width 175 height 23
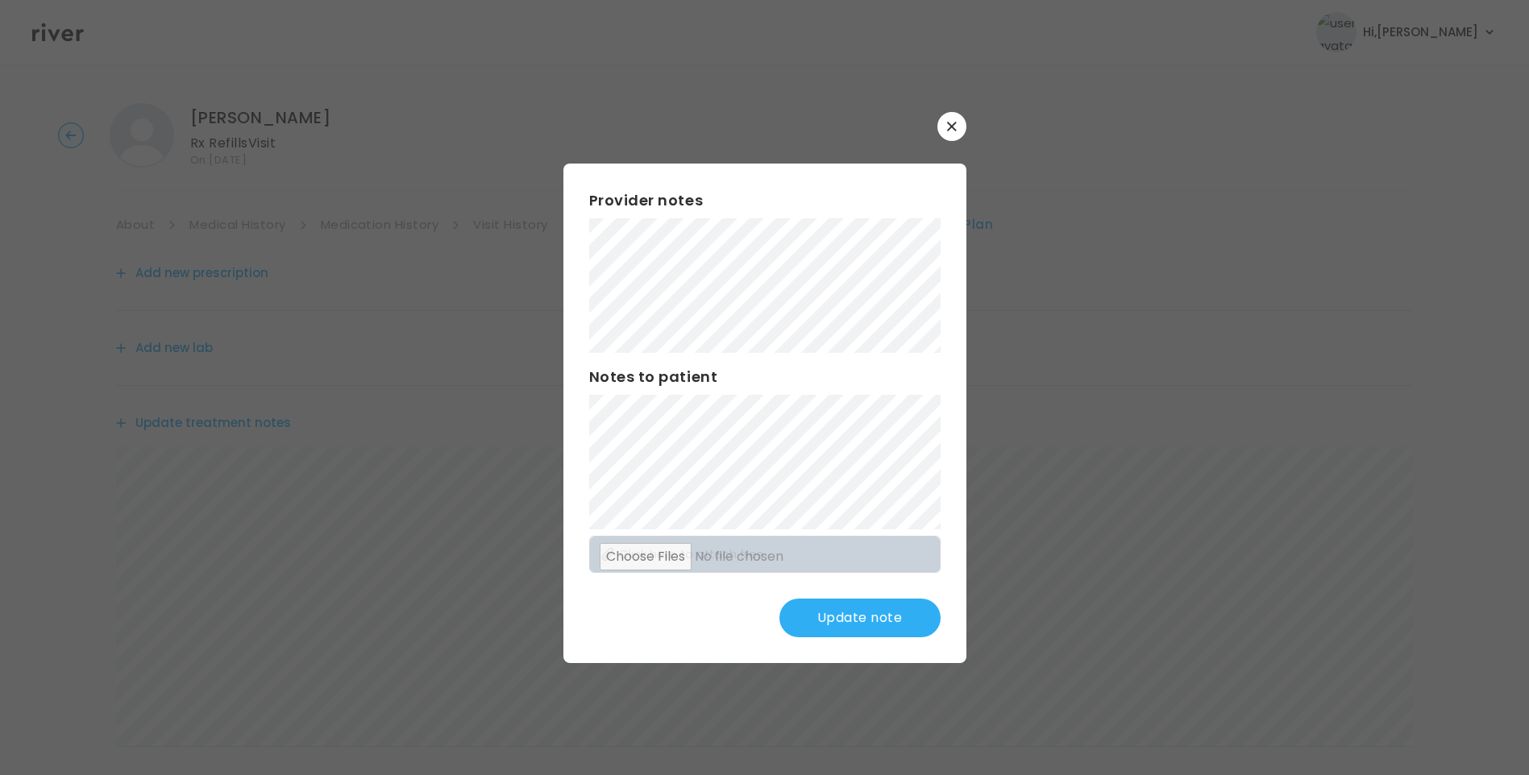
click at [862, 619] on button "Update note" at bounding box center [859, 618] width 161 height 39
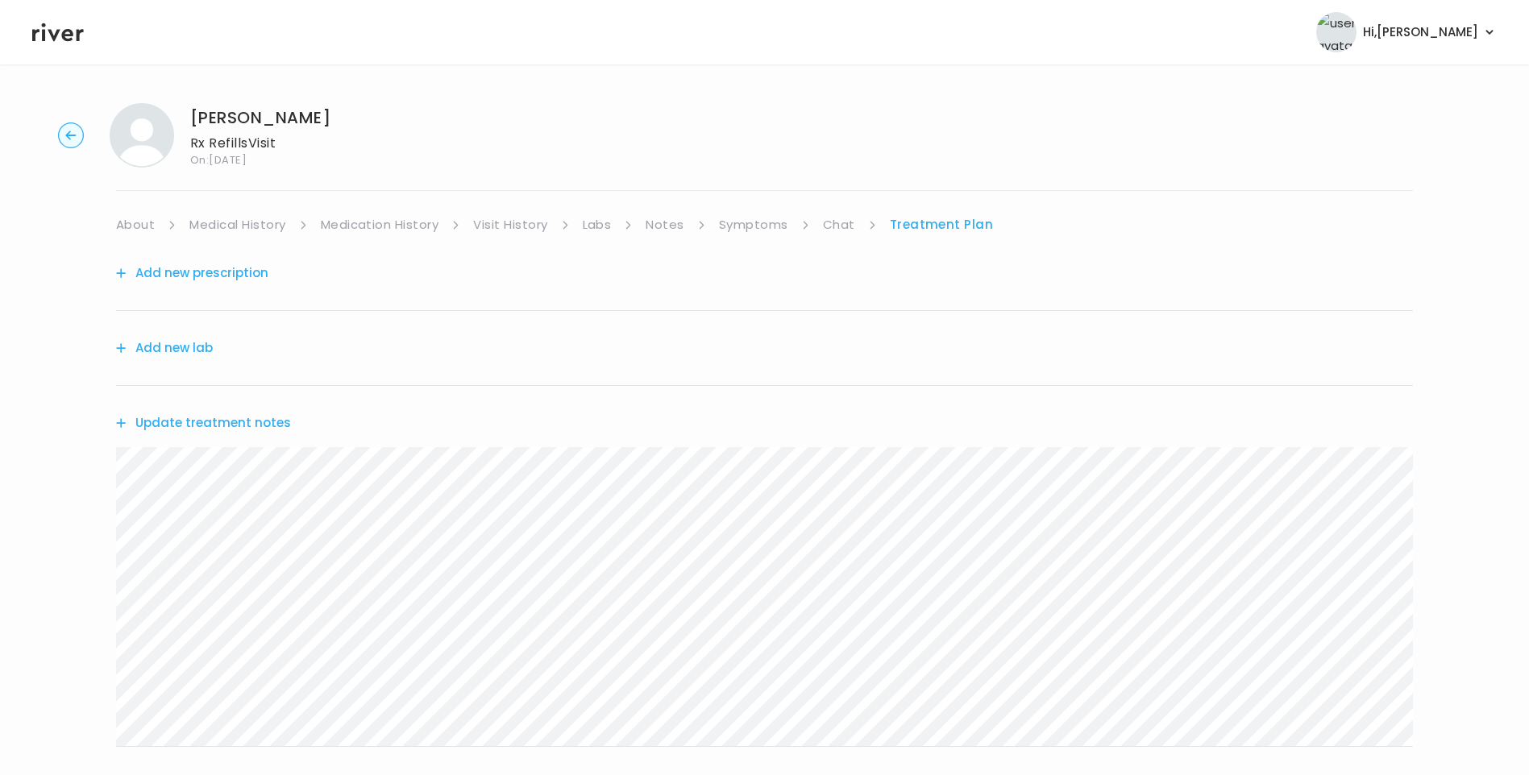
click at [239, 220] on link "Medical History" at bounding box center [237, 225] width 96 height 23
click at [402, 227] on link "Medication History" at bounding box center [386, 225] width 118 height 23
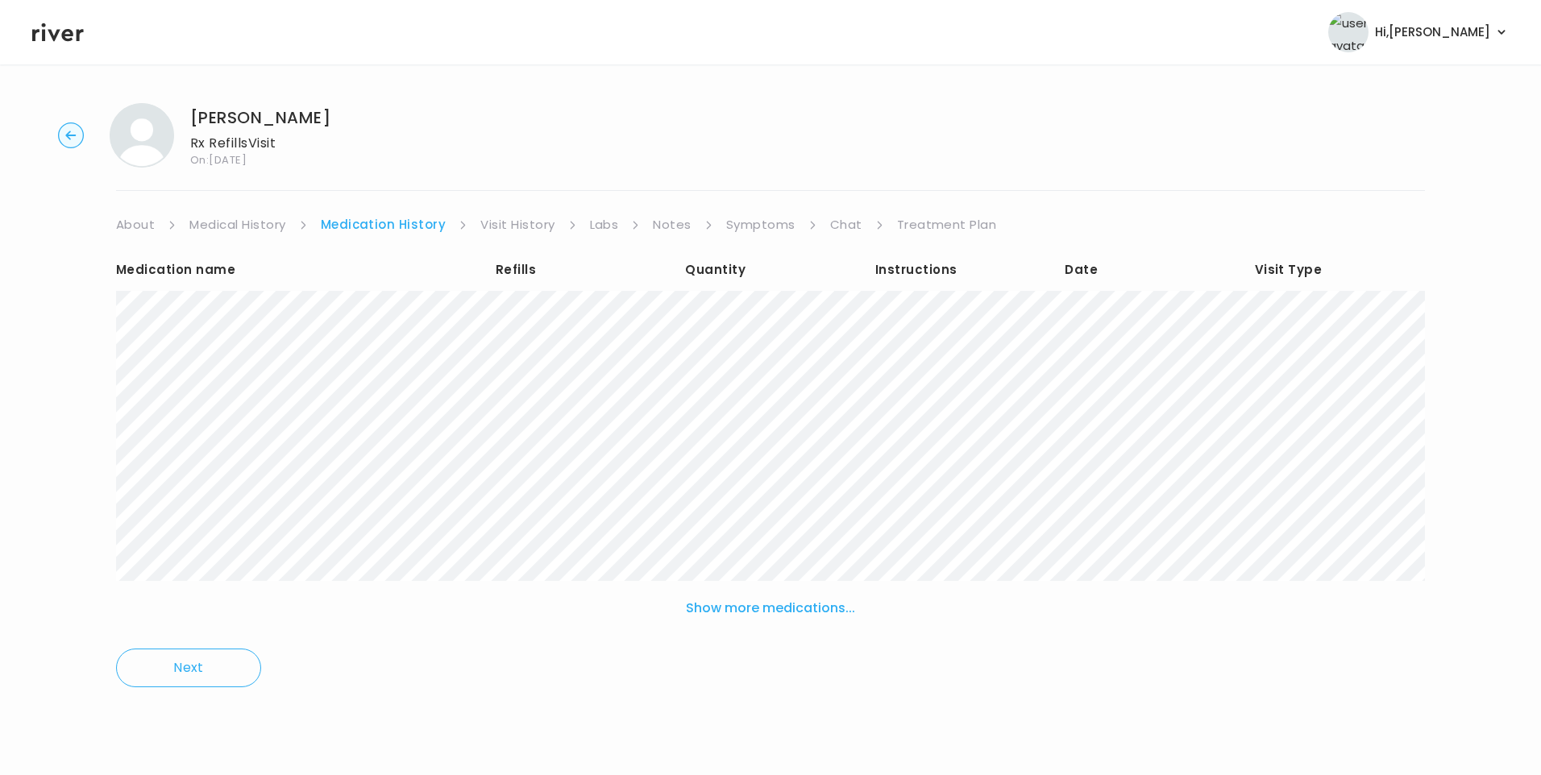
click at [934, 224] on link "Treatment Plan" at bounding box center [947, 225] width 100 height 23
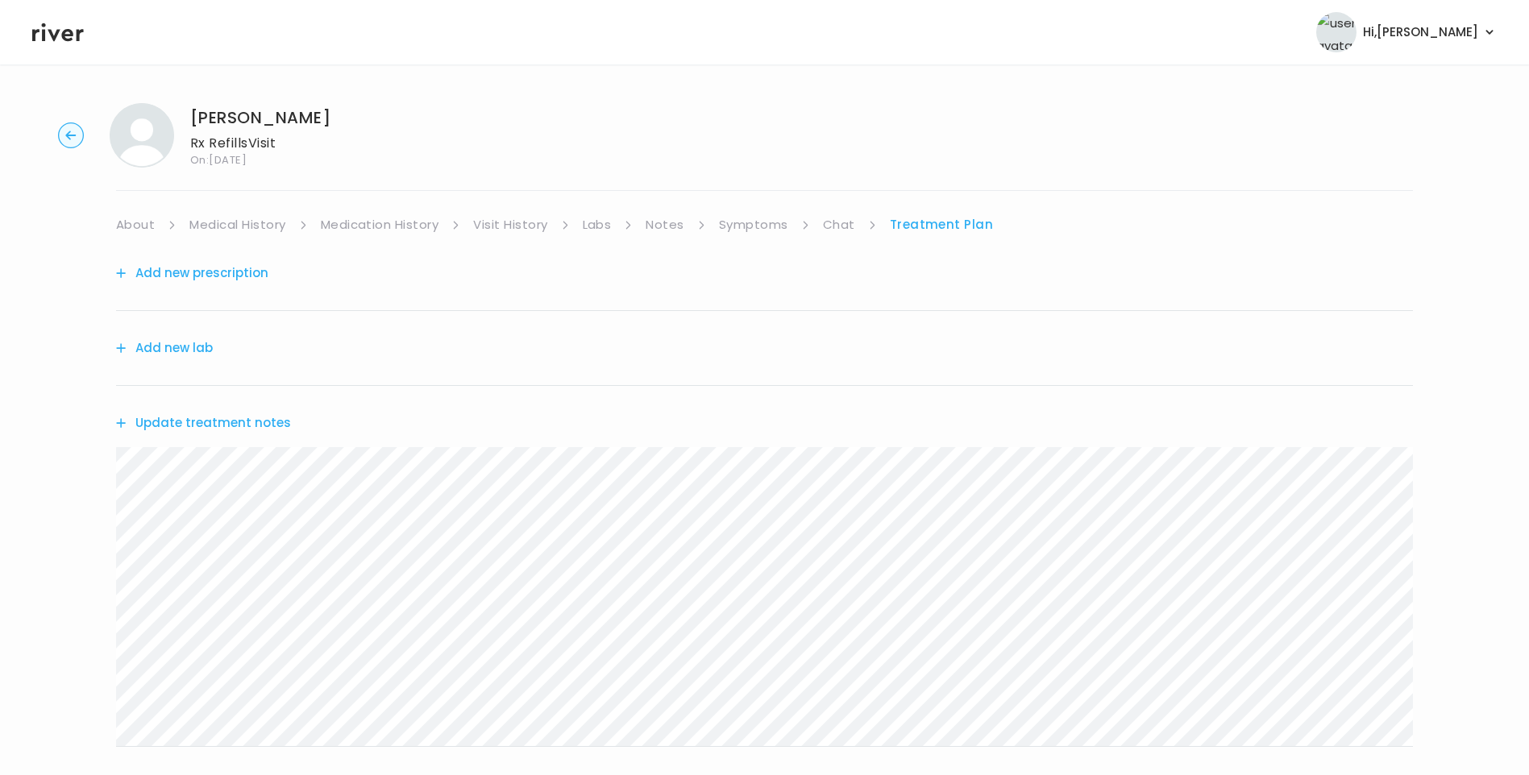
click at [264, 420] on button "Update treatment notes" at bounding box center [203, 423] width 175 height 23
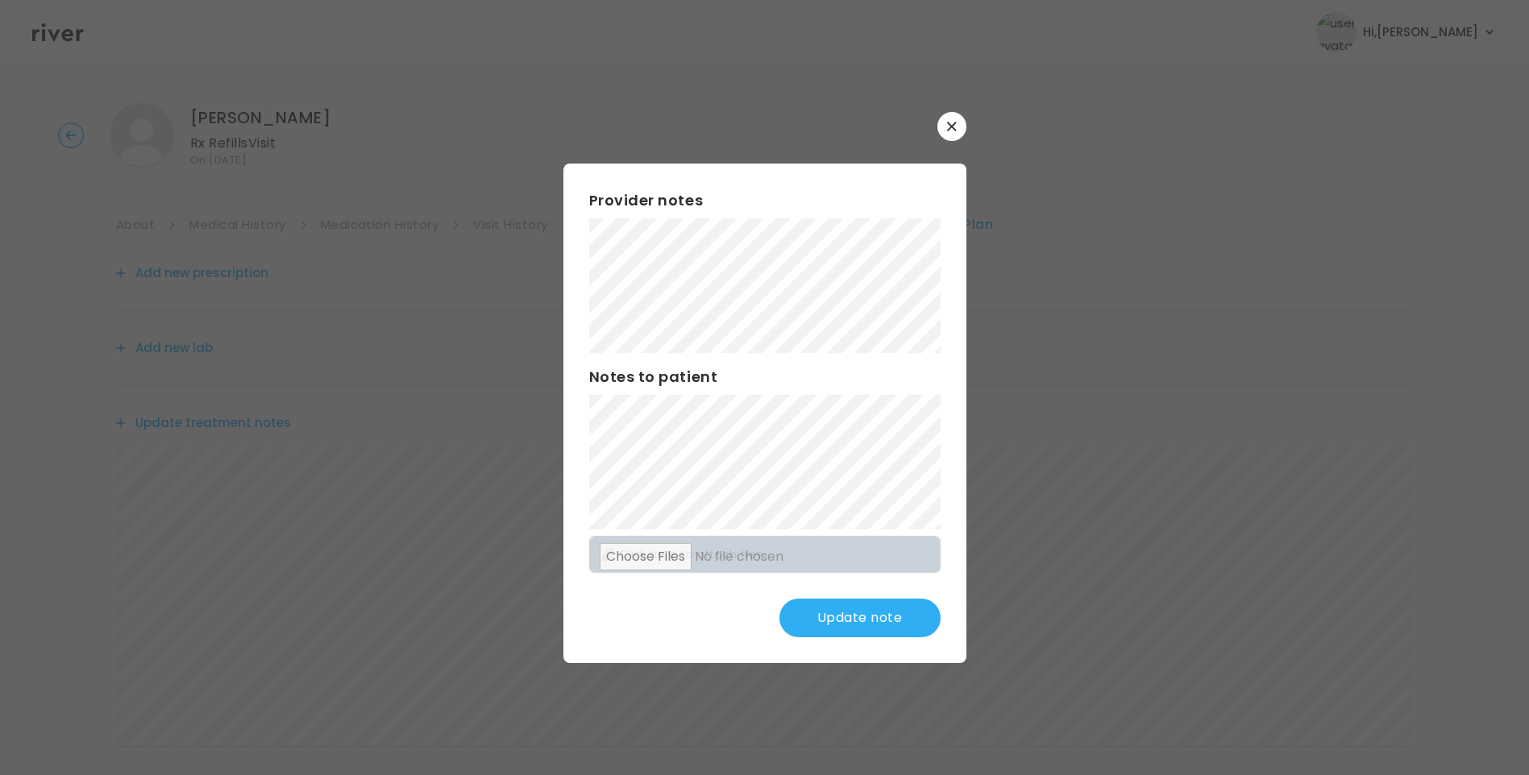
click at [886, 628] on button "Update note" at bounding box center [859, 618] width 161 height 39
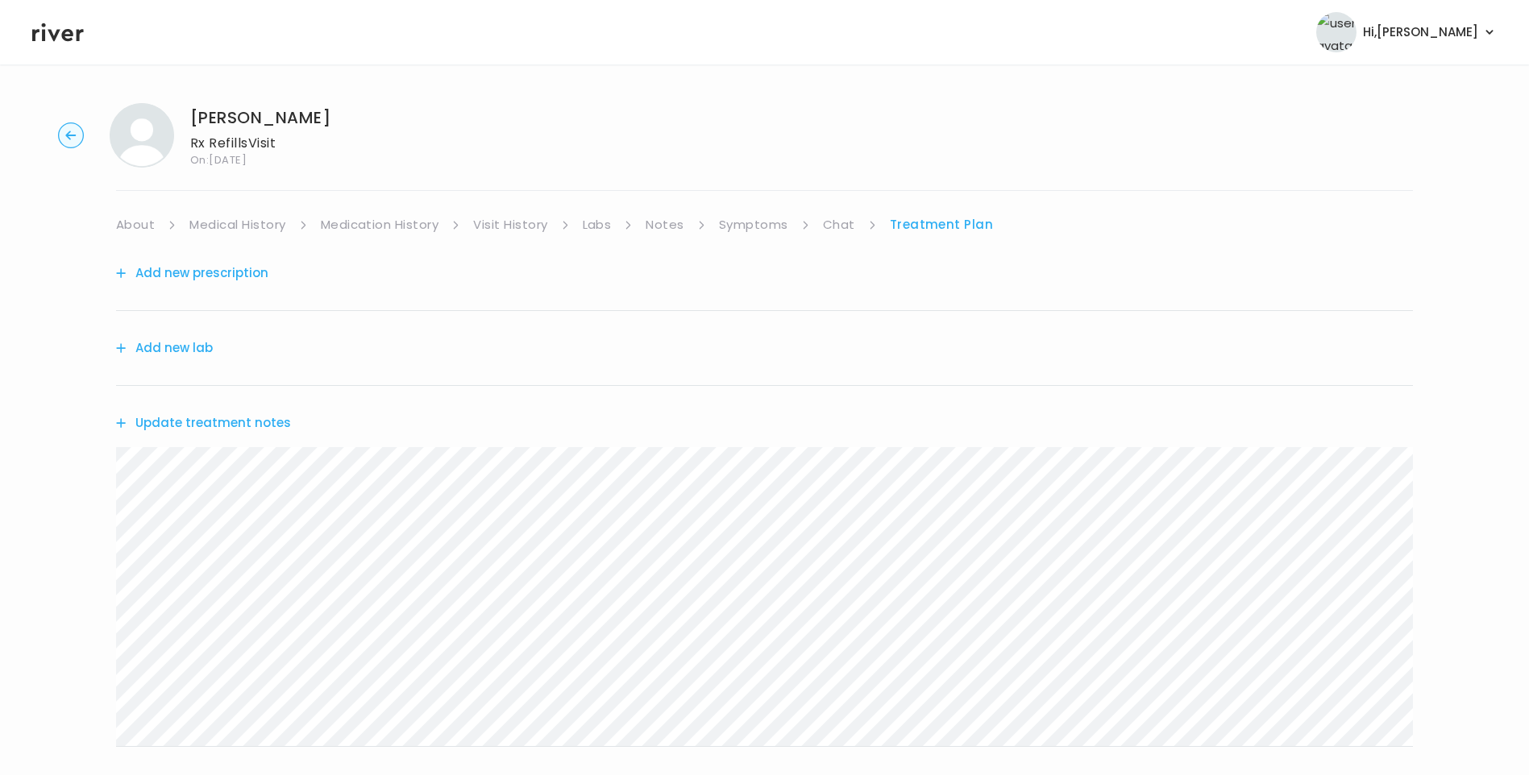
click at [134, 227] on link "About" at bounding box center [135, 225] width 39 height 23
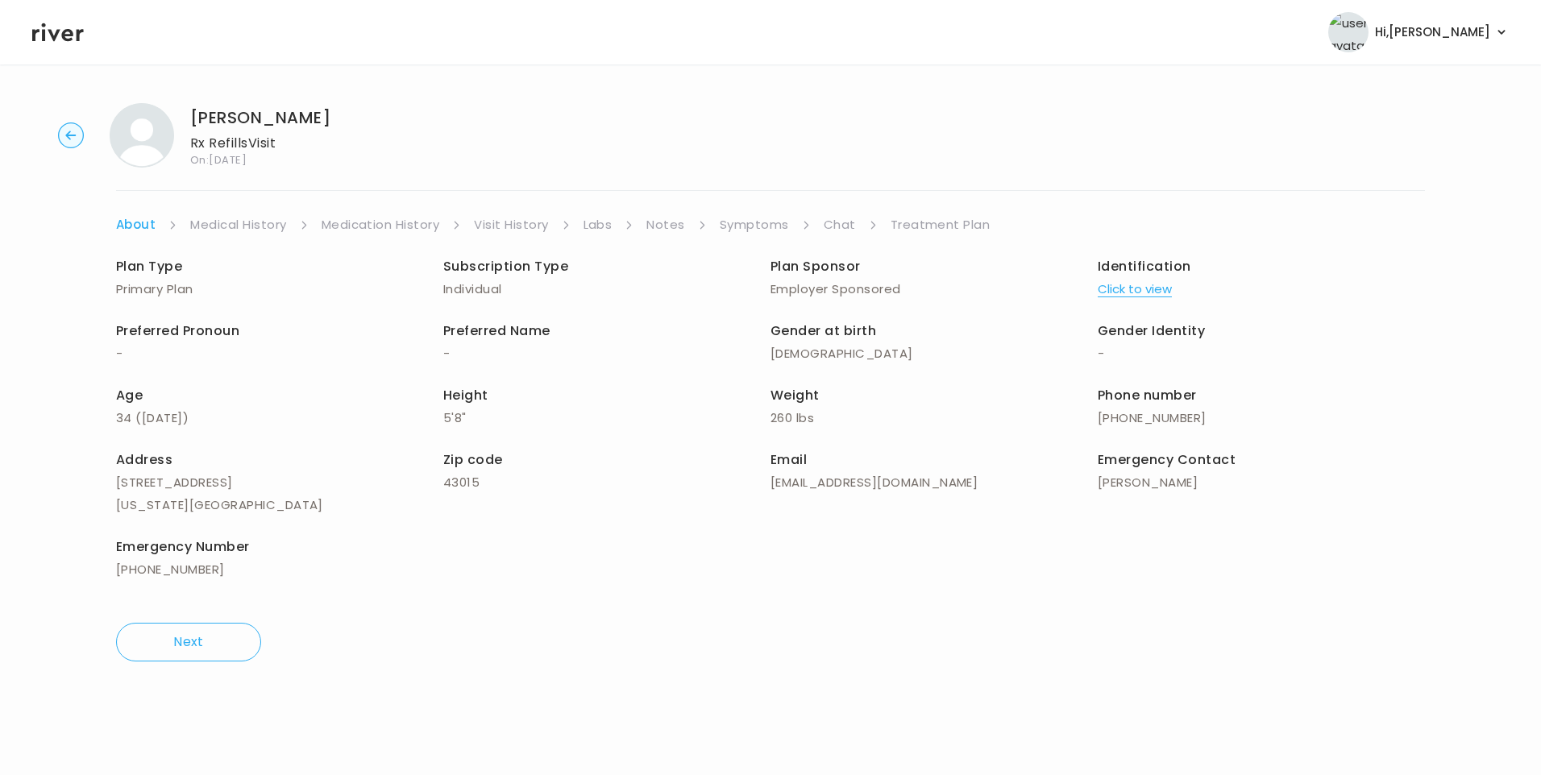
click at [947, 226] on link "Treatment Plan" at bounding box center [941, 225] width 100 height 23
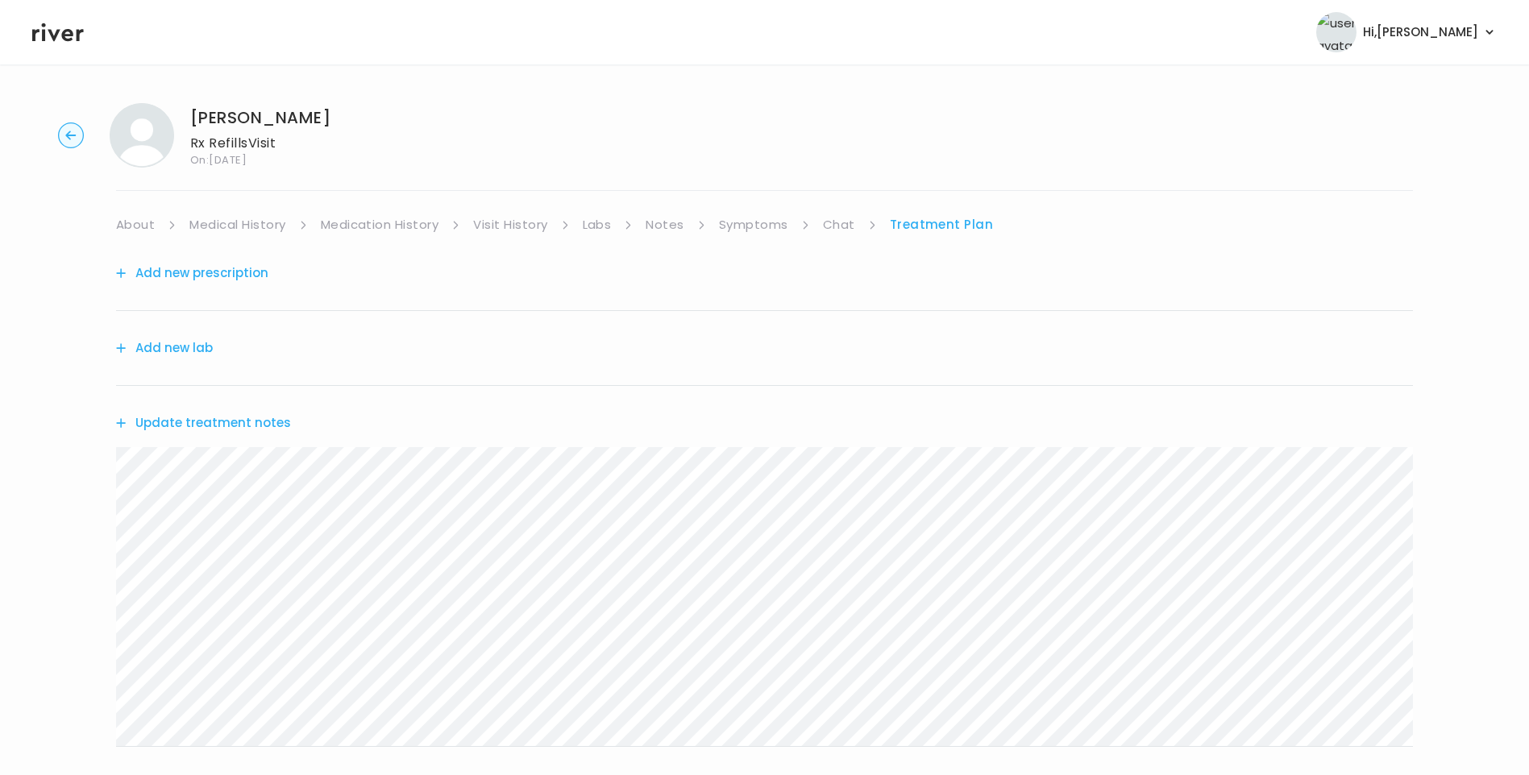
click at [196, 423] on button "Update treatment notes" at bounding box center [203, 423] width 175 height 23
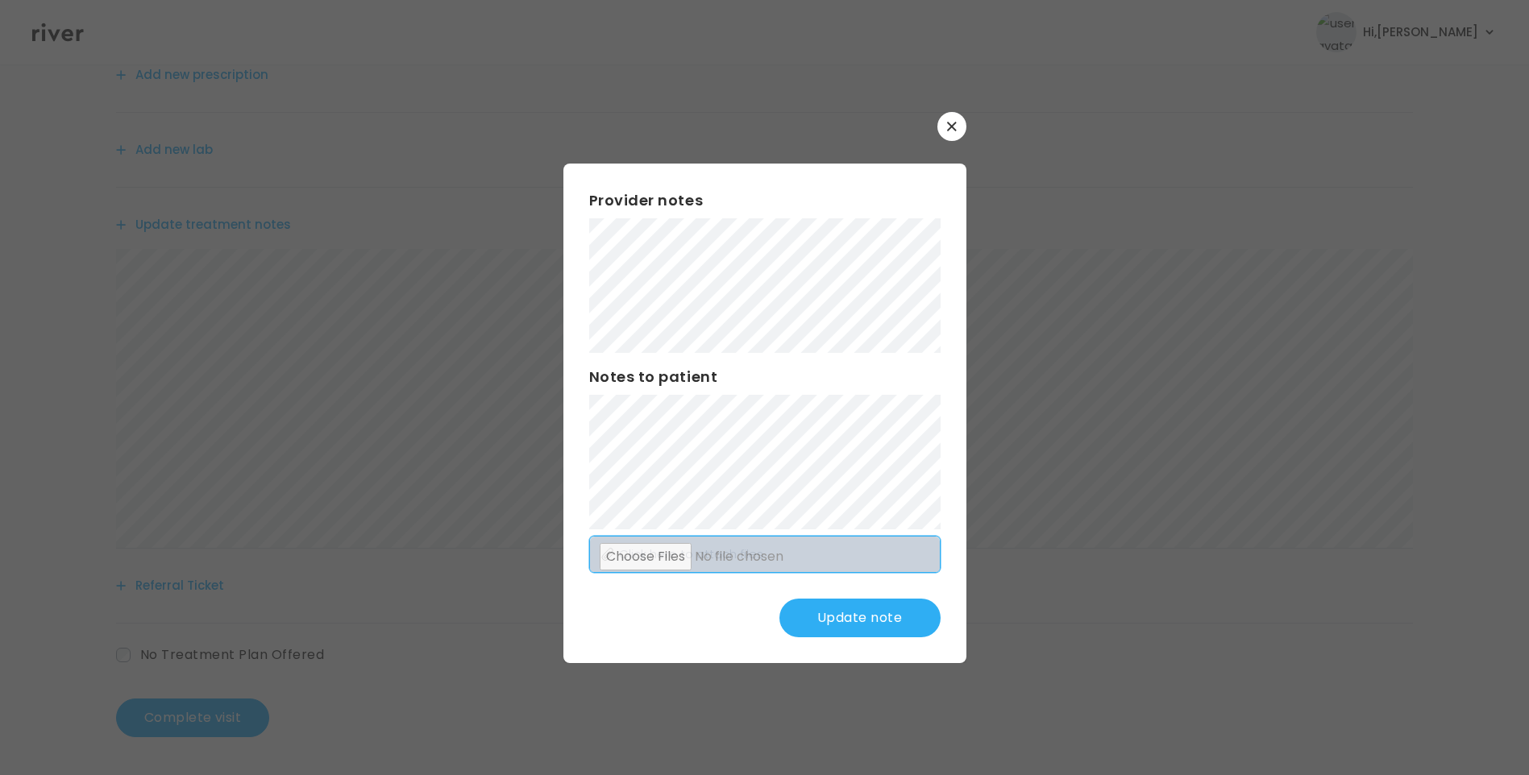
scroll to position [199, 0]
click at [846, 614] on button "Update note" at bounding box center [859, 618] width 161 height 39
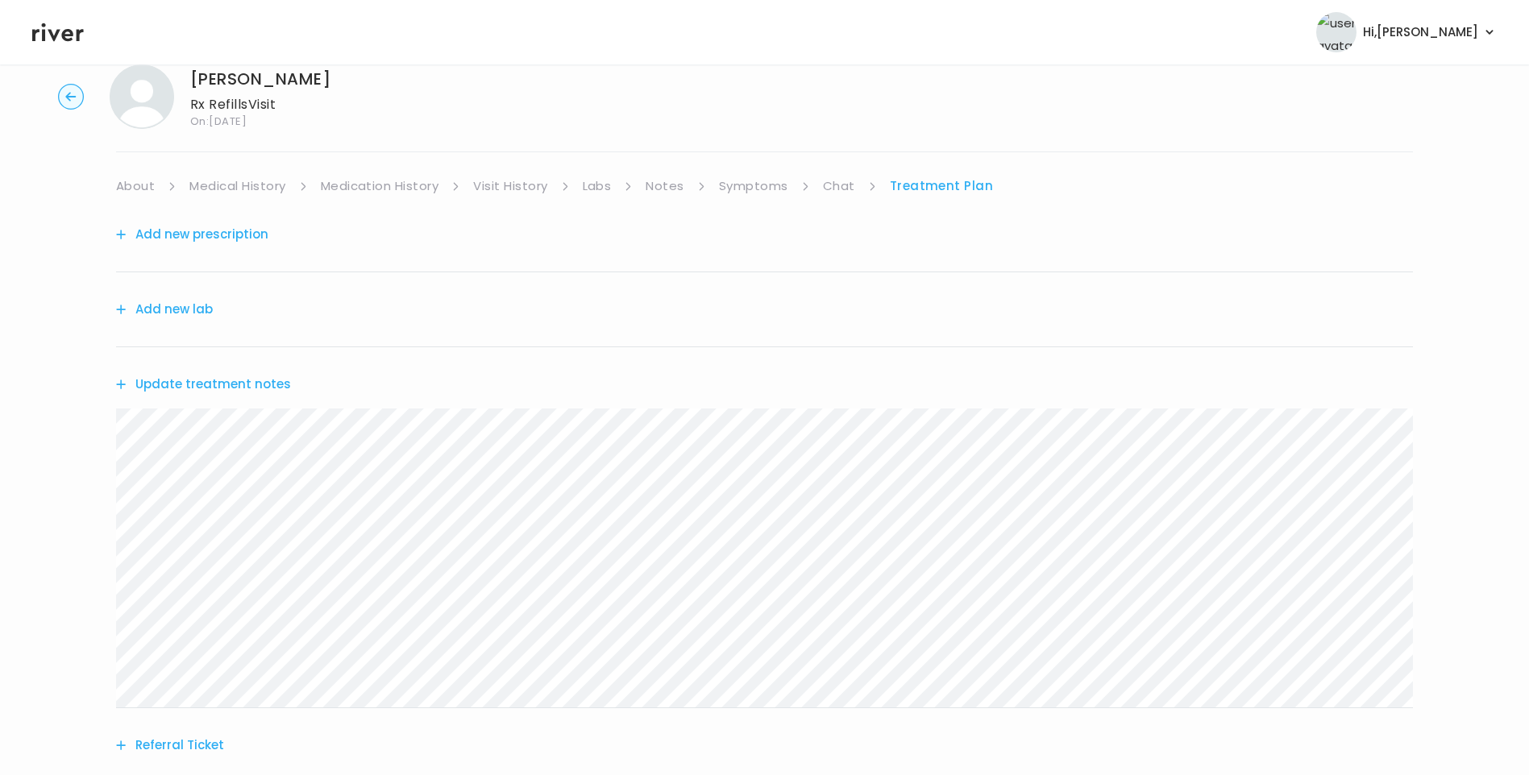
scroll to position [38, 0]
click at [236, 229] on button "Add new prescription" at bounding box center [192, 235] width 152 height 23
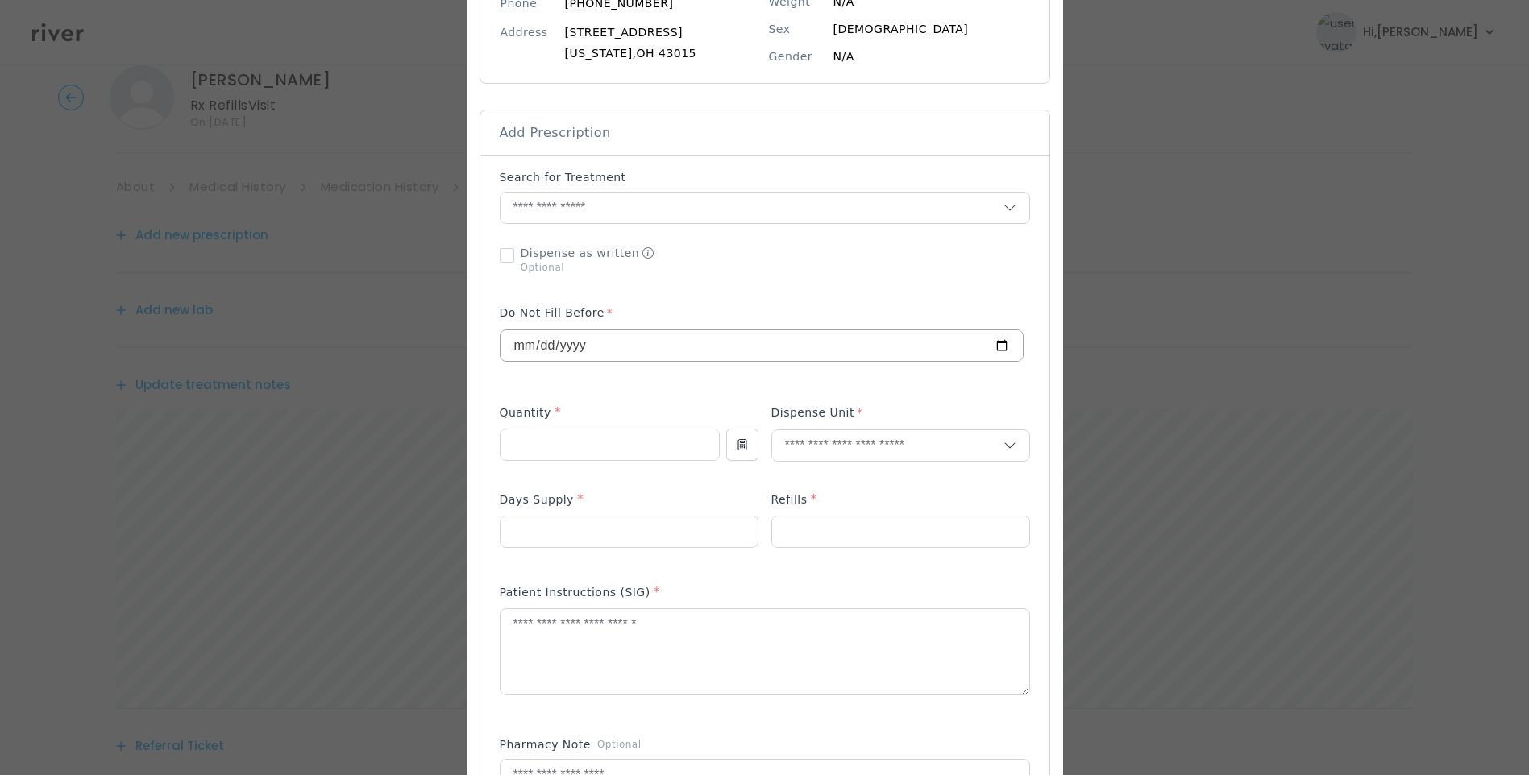
scroll to position [322, 0]
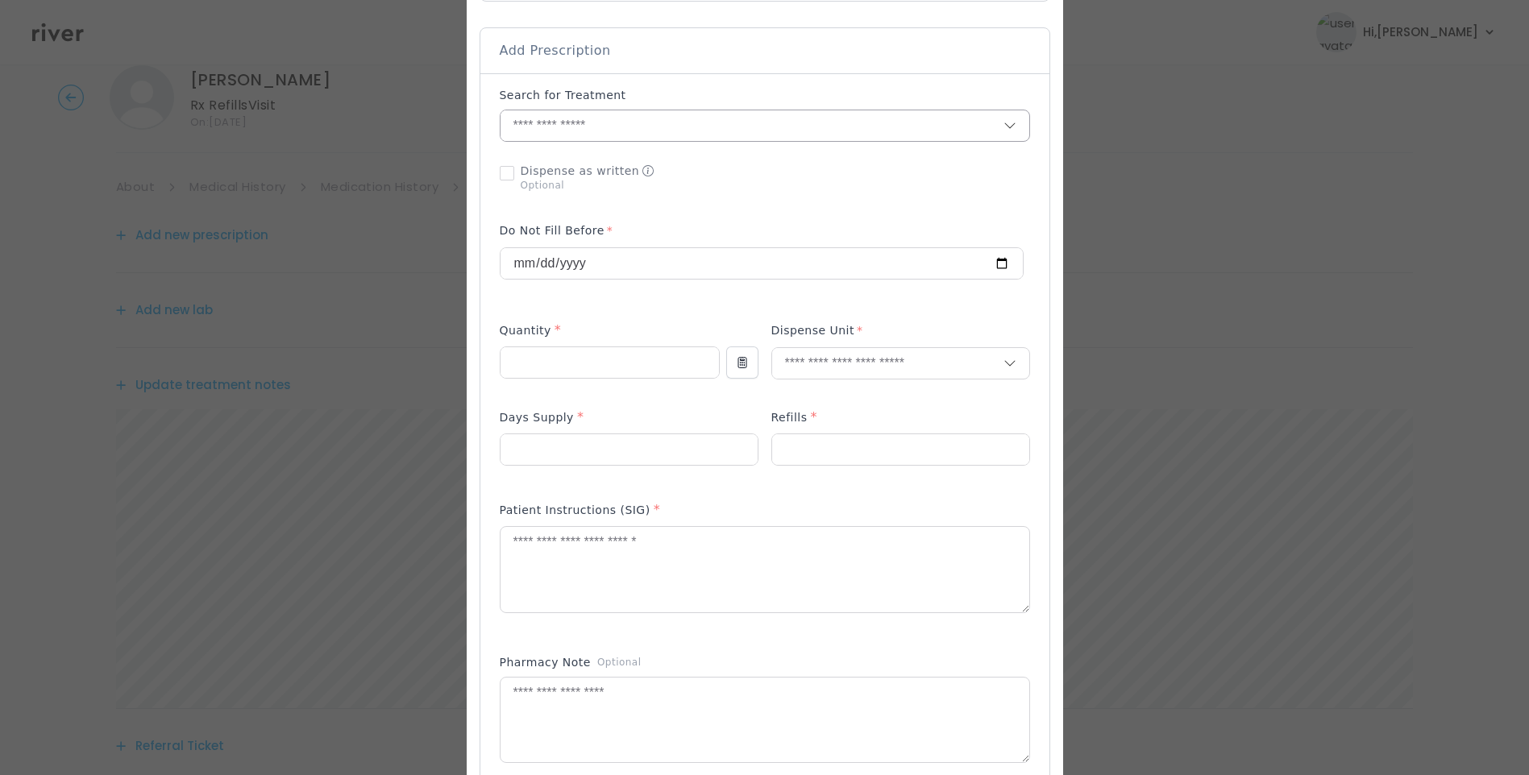
click at [580, 131] on input "text" at bounding box center [752, 125] width 503 height 31
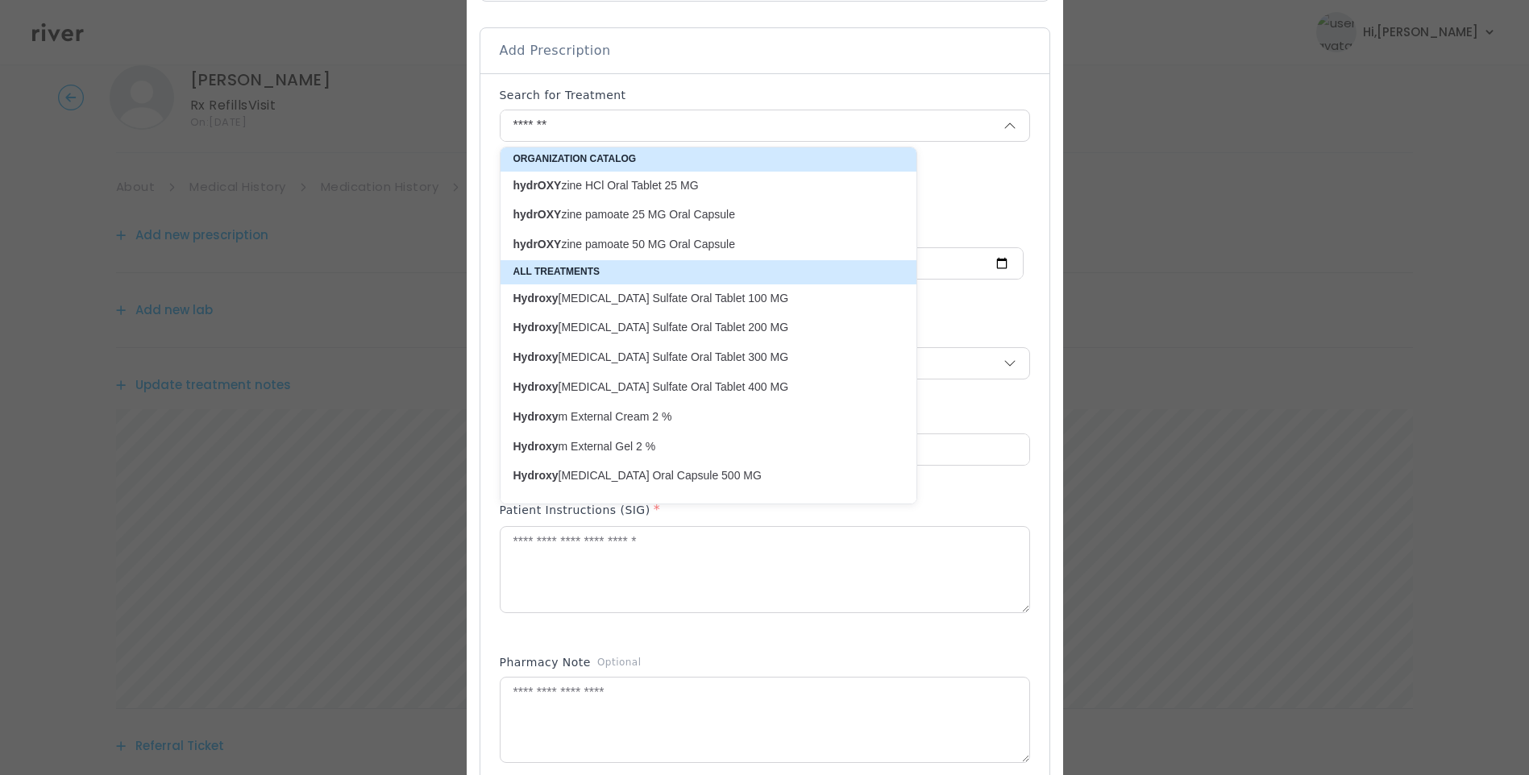
click at [729, 210] on p "hydrOXY zine pamoate 25 MG Oral Capsule" at bounding box center [698, 214] width 371 height 15
type input "**********"
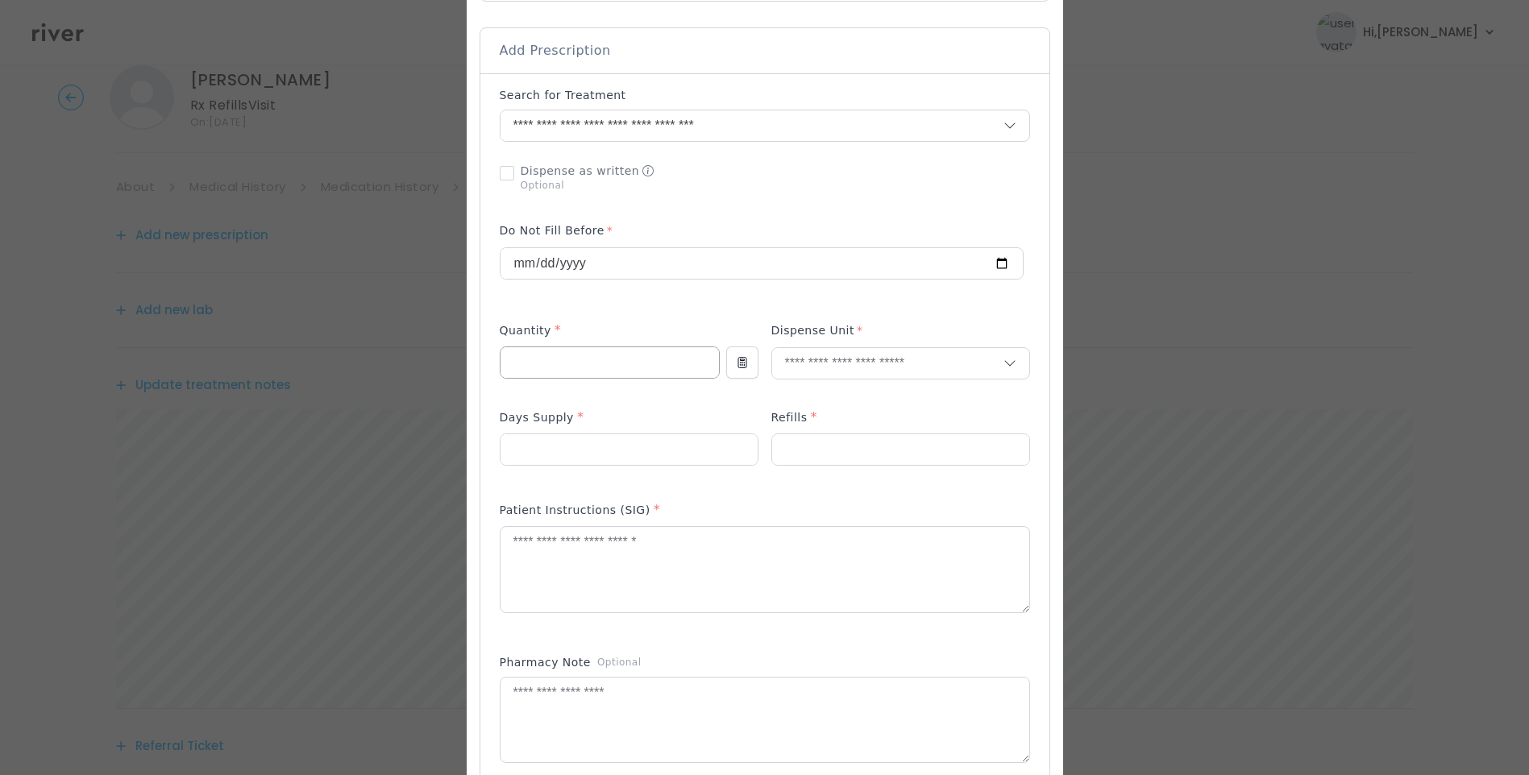
click at [610, 364] on input "number" at bounding box center [610, 362] width 218 height 31
type input "**"
click at [792, 446] on input "number" at bounding box center [900, 449] width 257 height 31
type input "*"
click at [617, 454] on input "number" at bounding box center [629, 449] width 257 height 31
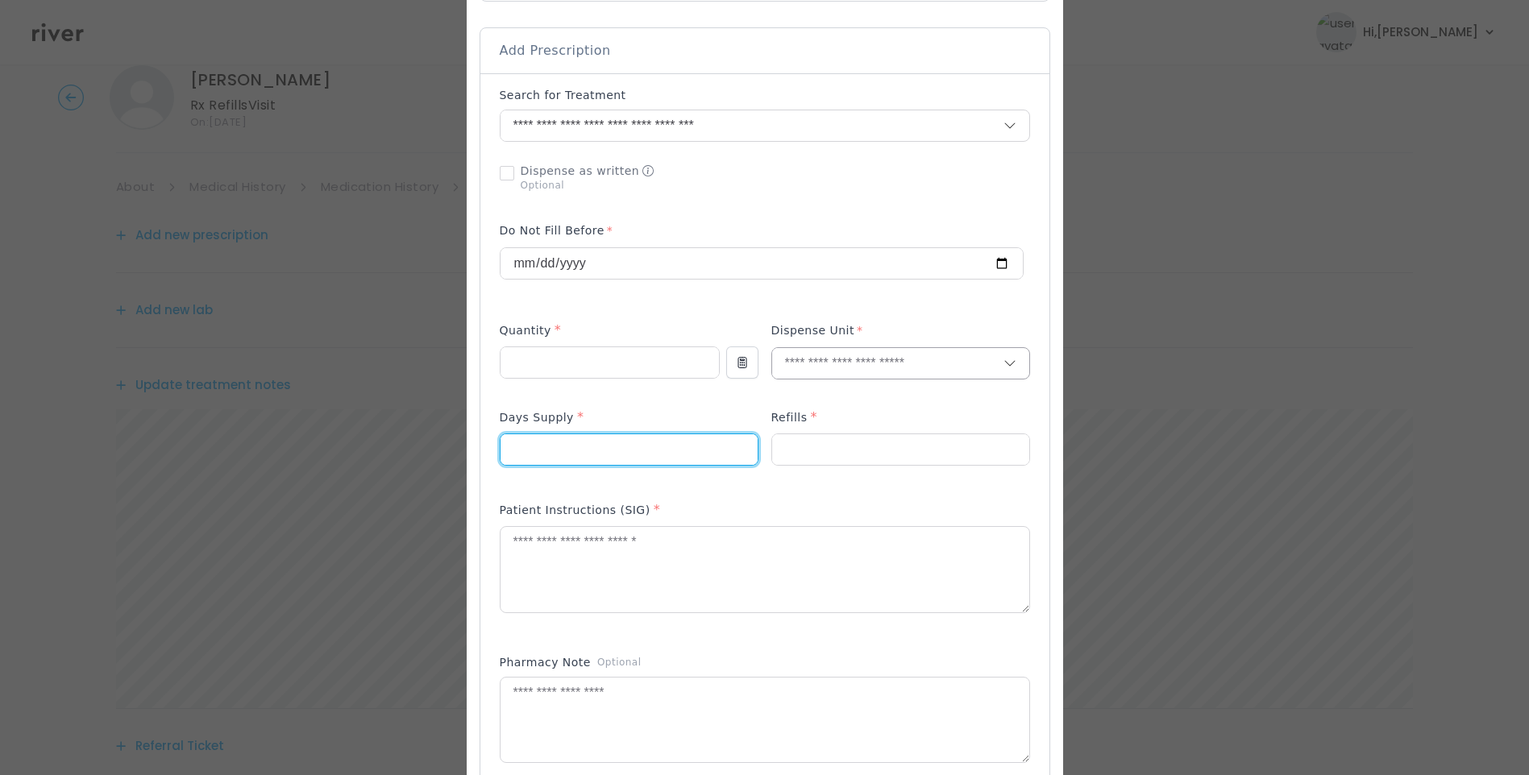
type input "**"
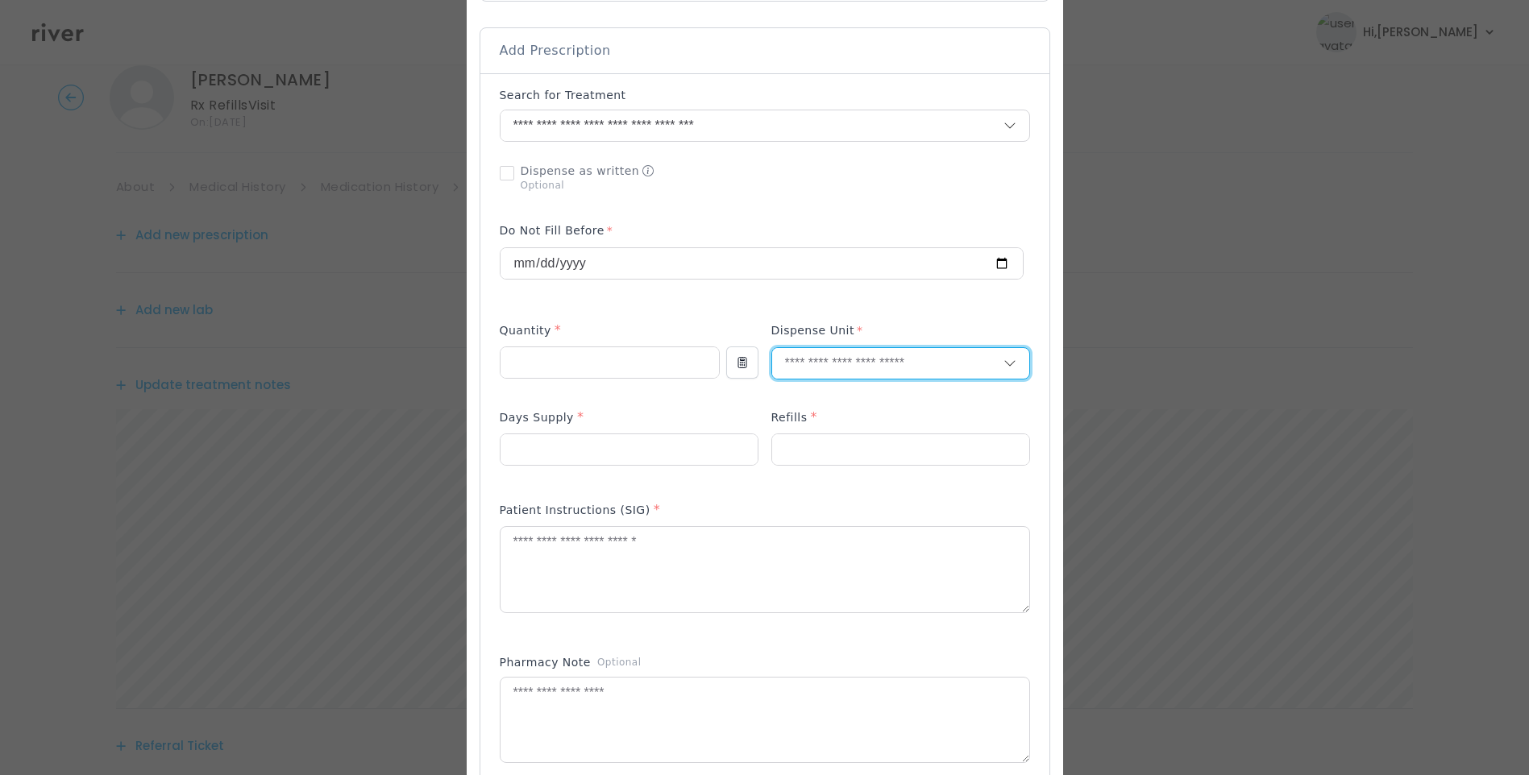
click at [876, 363] on input "text" at bounding box center [887, 363] width 231 height 31
type input "***"
click at [857, 428] on p "Capsule" at bounding box center [901, 427] width 212 height 23
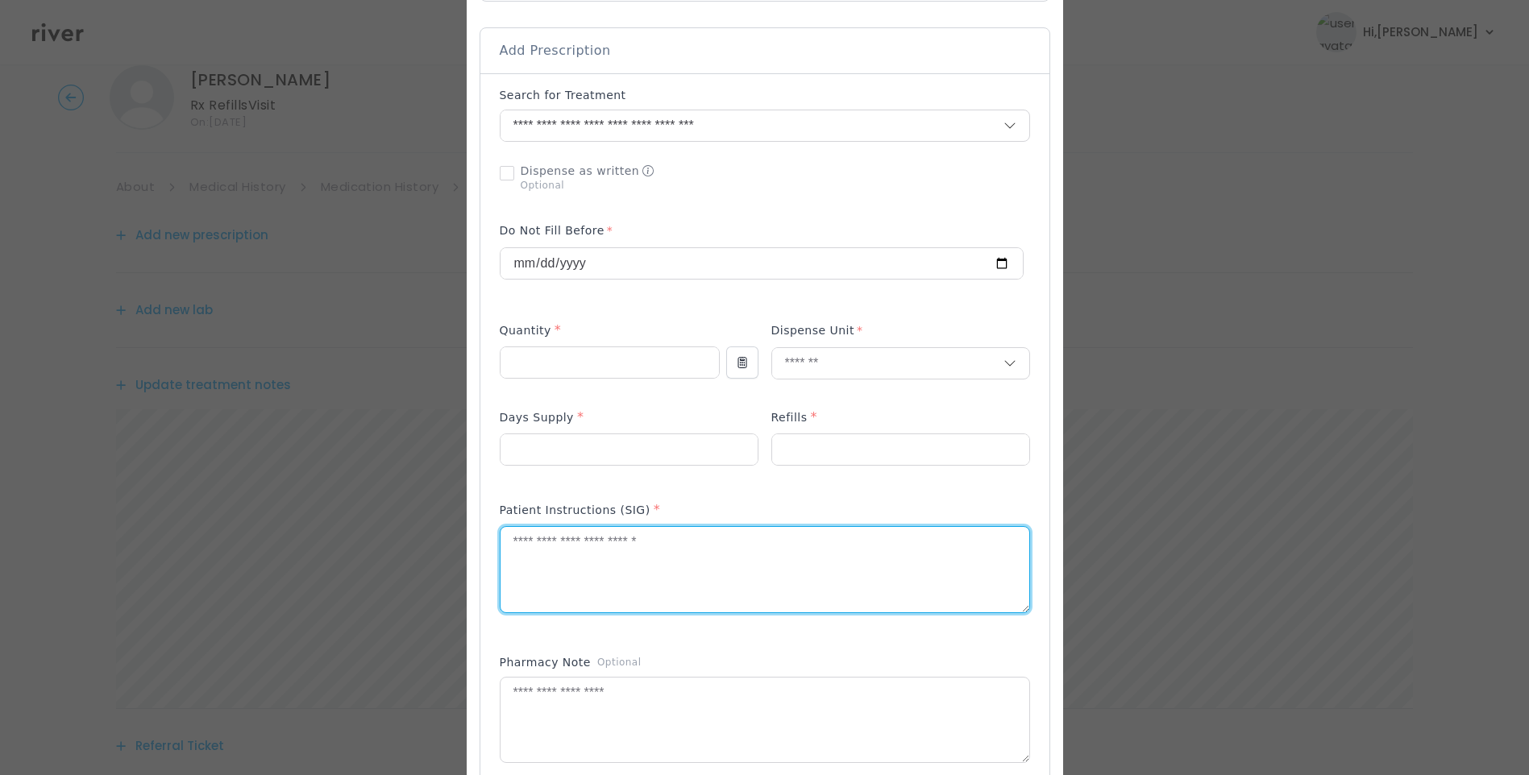
drag, startPoint x: 774, startPoint y: 563, endPoint x: 771, endPoint y: 538, distance: 24.3
click at [773, 560] on textarea at bounding box center [765, 569] width 529 height 85
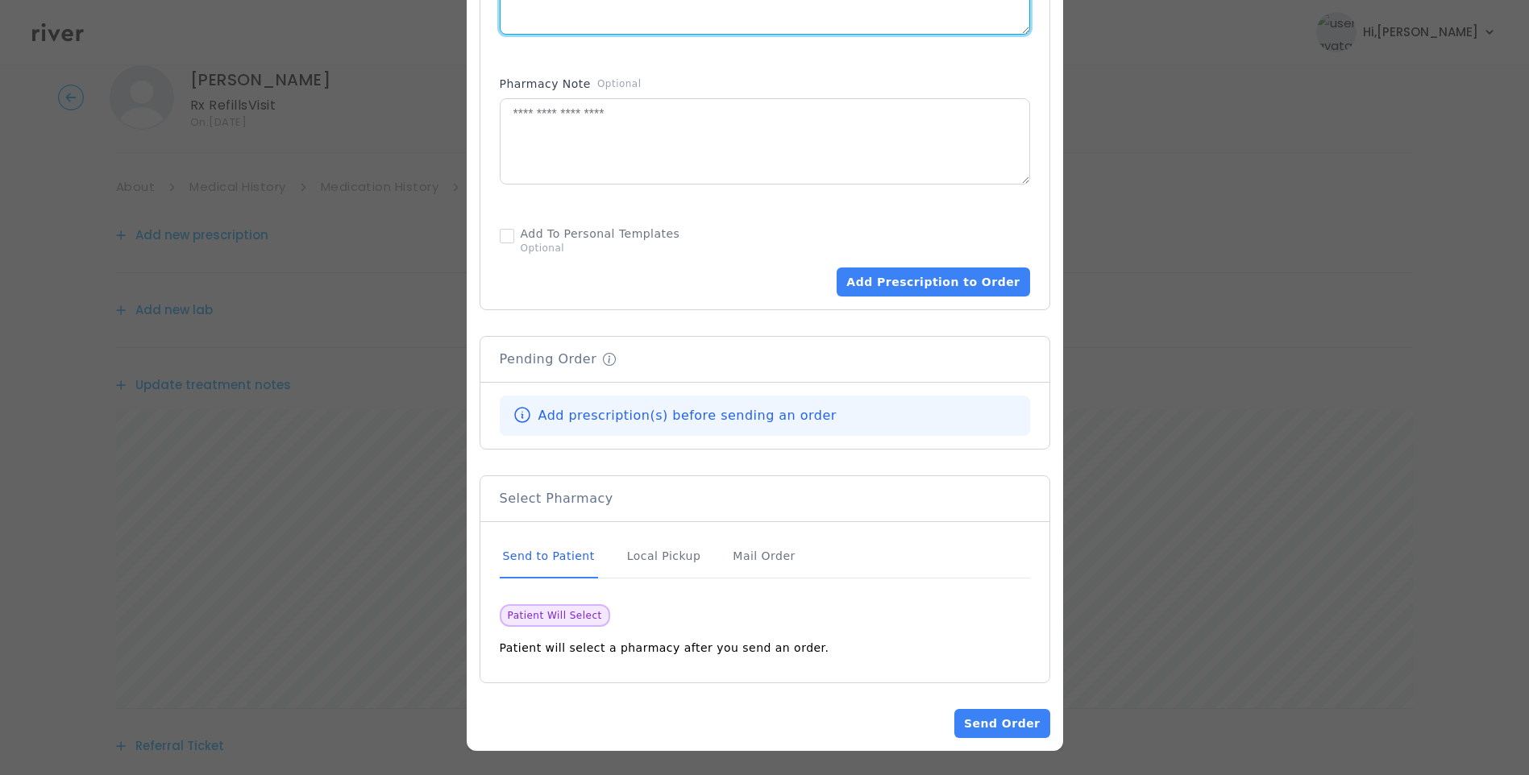
scroll to position [903, 0]
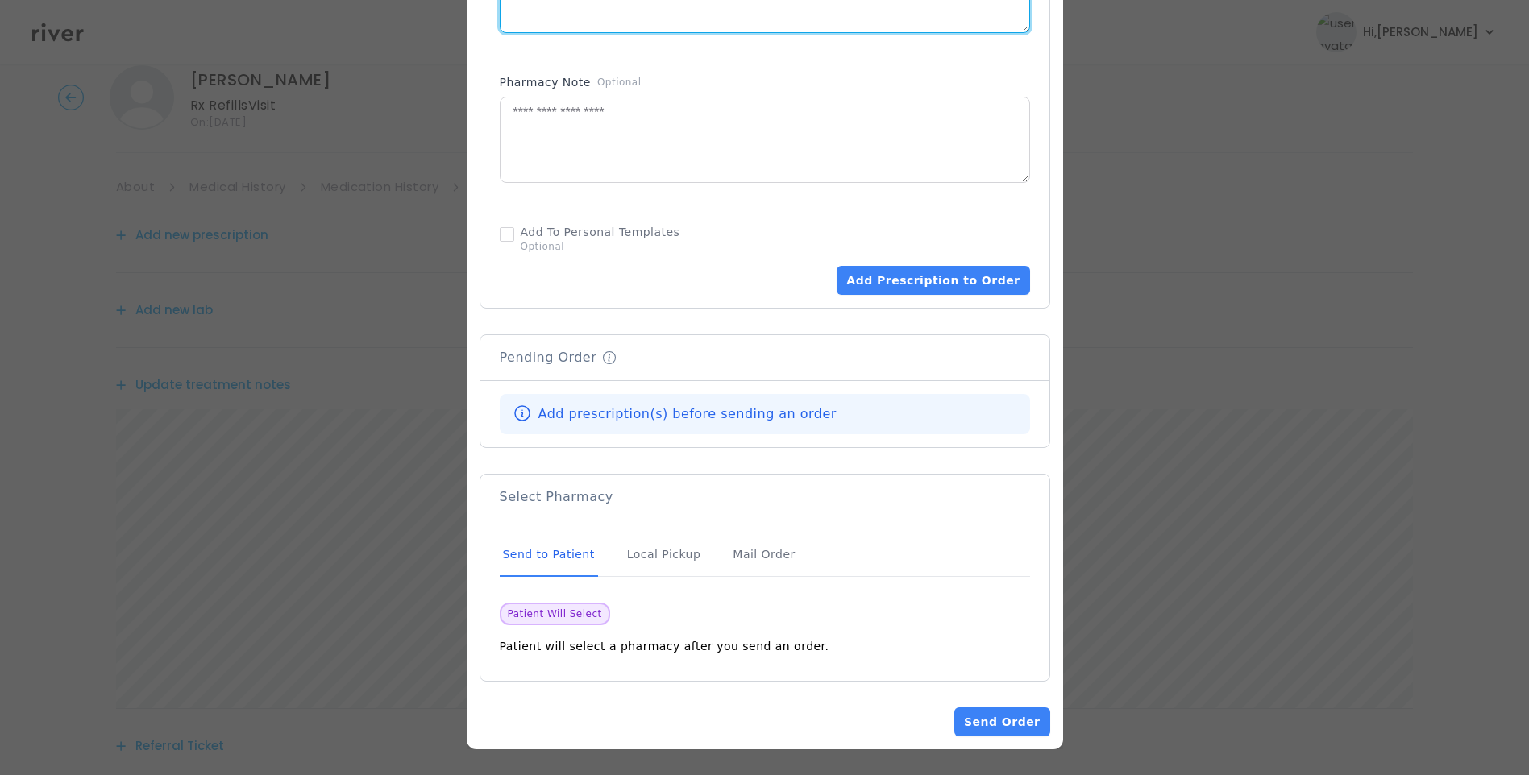
type textarea "**********"
click at [531, 551] on div "Send to Patient" at bounding box center [549, 556] width 98 height 44
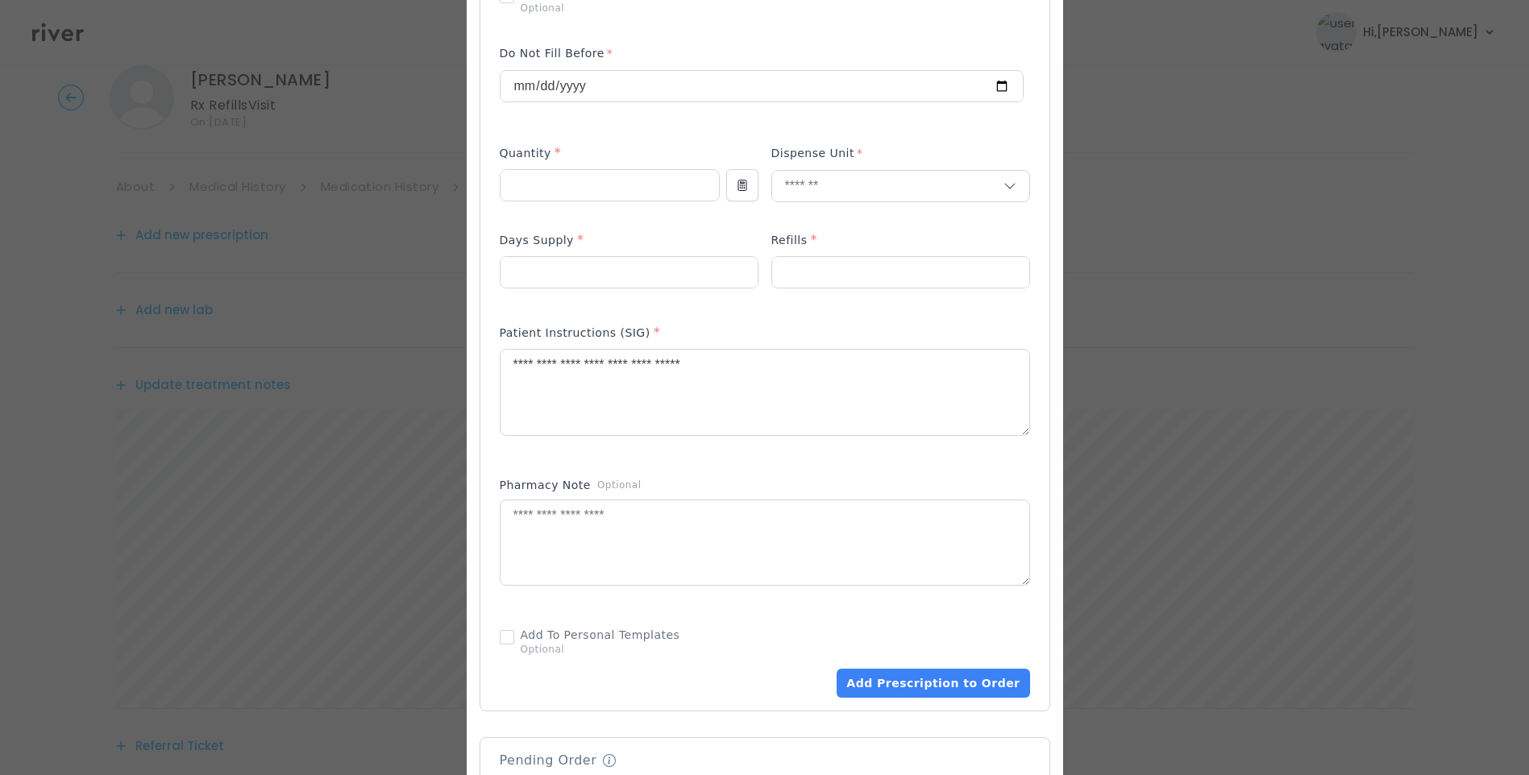
scroll to position [419, 0]
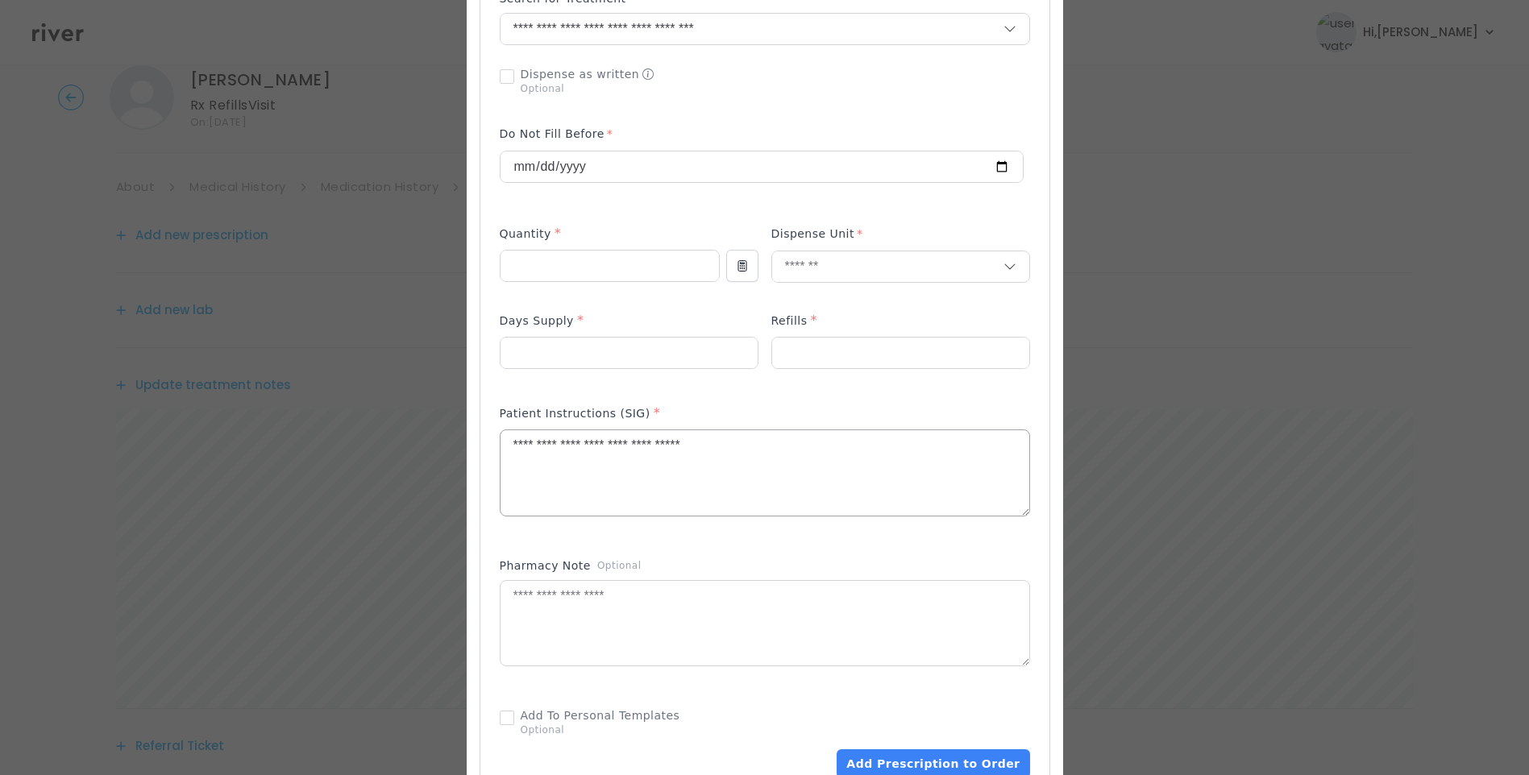
click at [788, 463] on textarea "**********" at bounding box center [765, 472] width 529 height 85
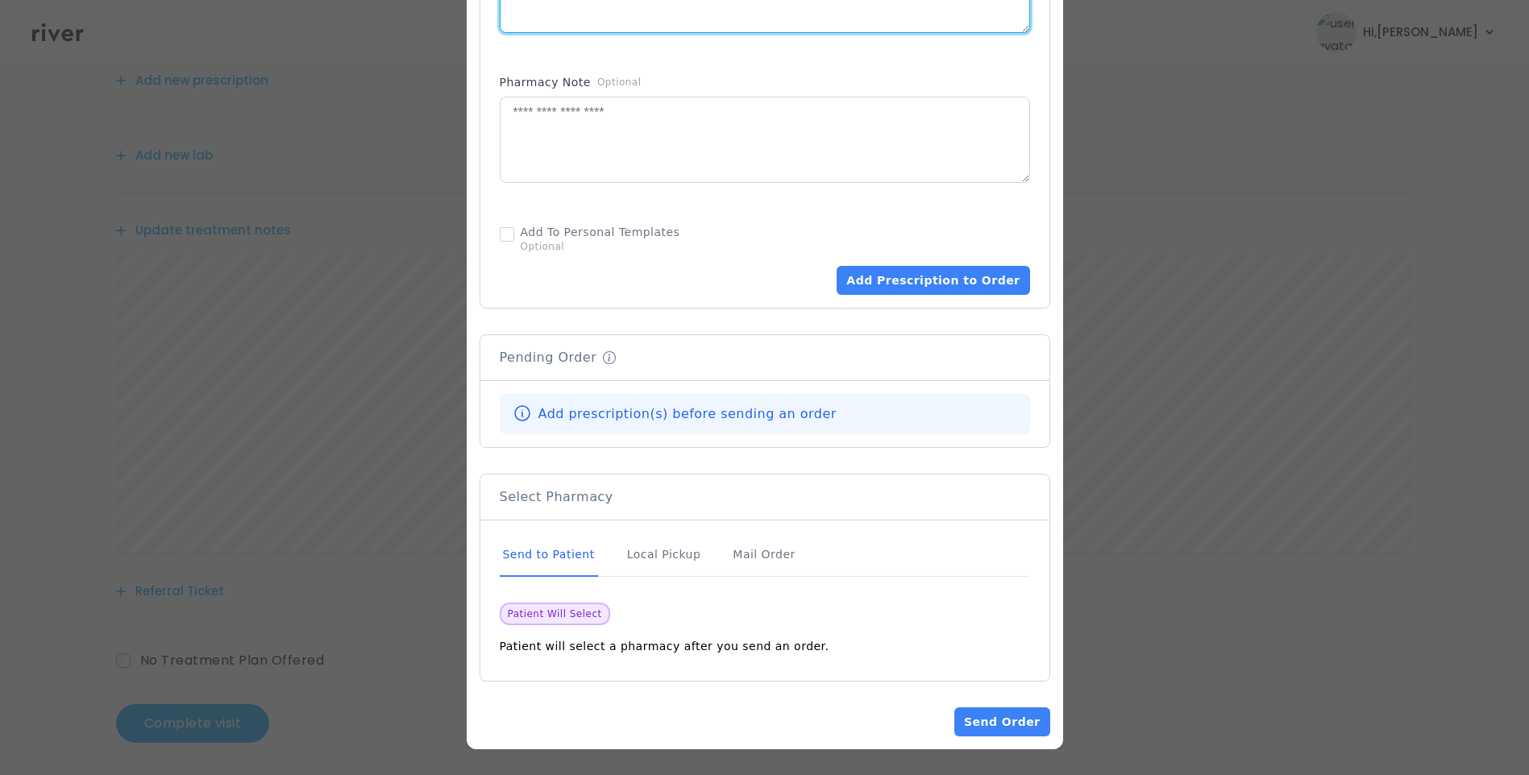
scroll to position [199, 0]
click at [509, 559] on div "Send to Patient" at bounding box center [549, 556] width 98 height 44
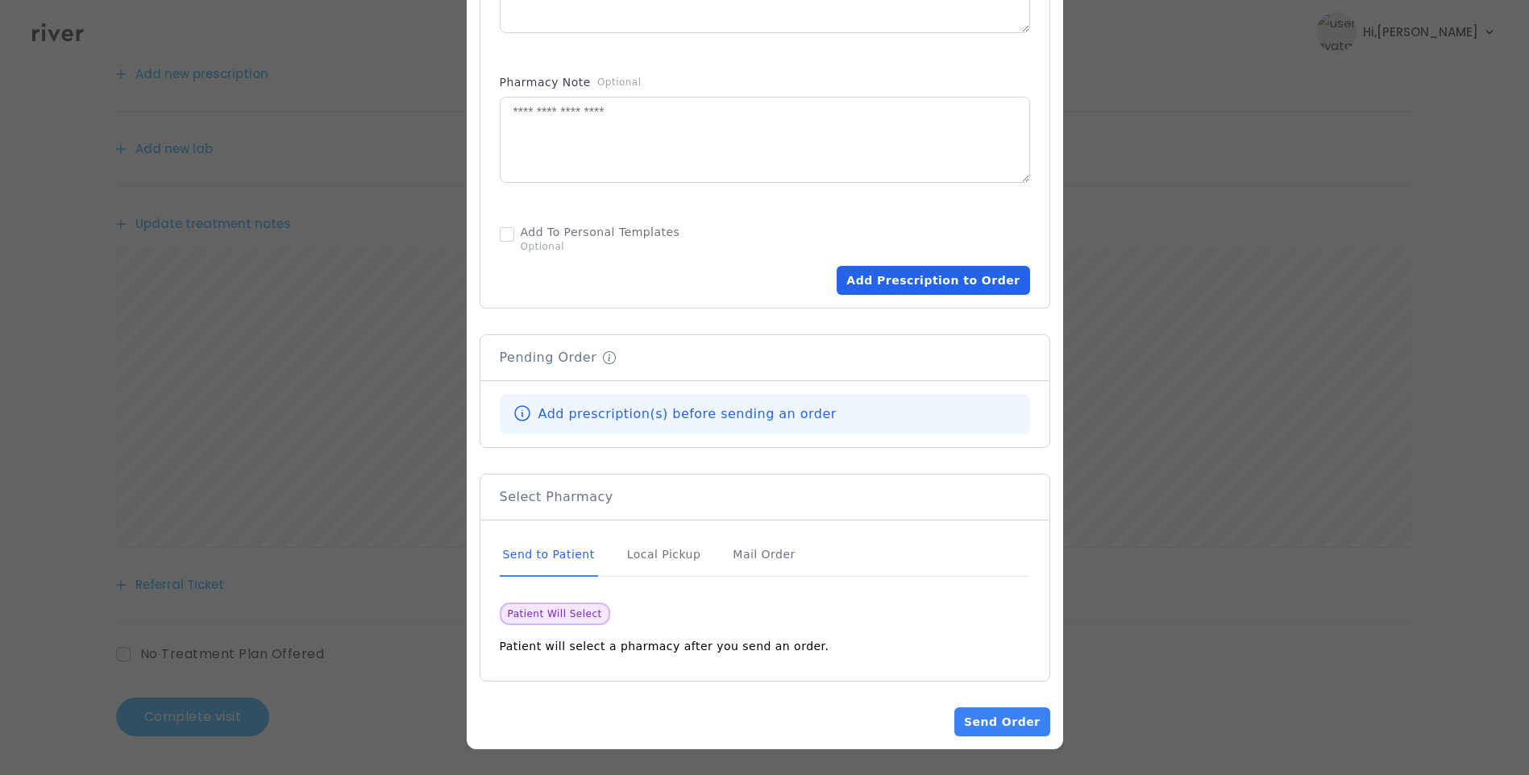
click at [924, 283] on button "Add Prescription to Order" at bounding box center [933, 280] width 193 height 29
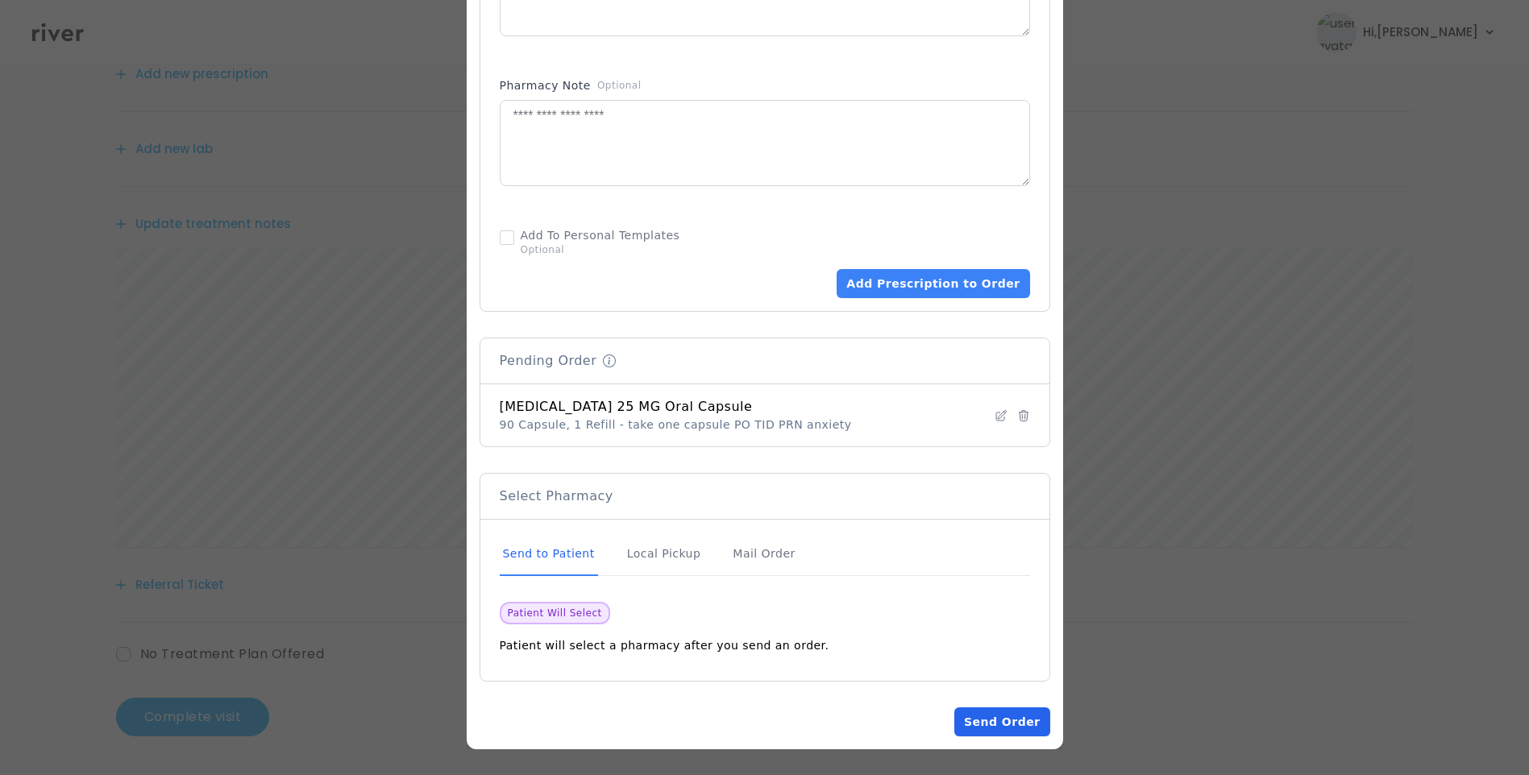
click at [1006, 717] on button "Send Order" at bounding box center [1001, 722] width 95 height 29
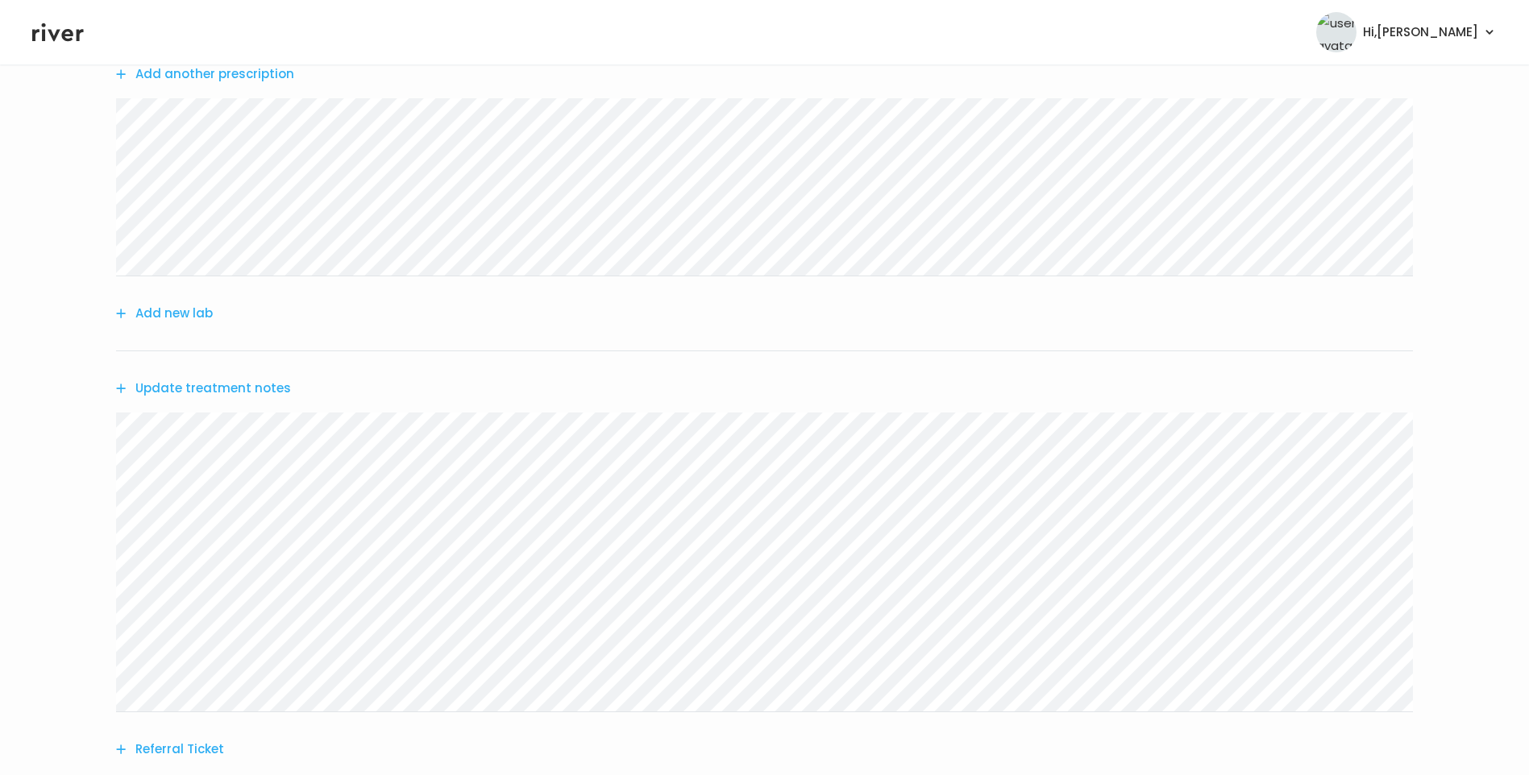
click at [260, 385] on button "Update treatment notes" at bounding box center [203, 388] width 175 height 23
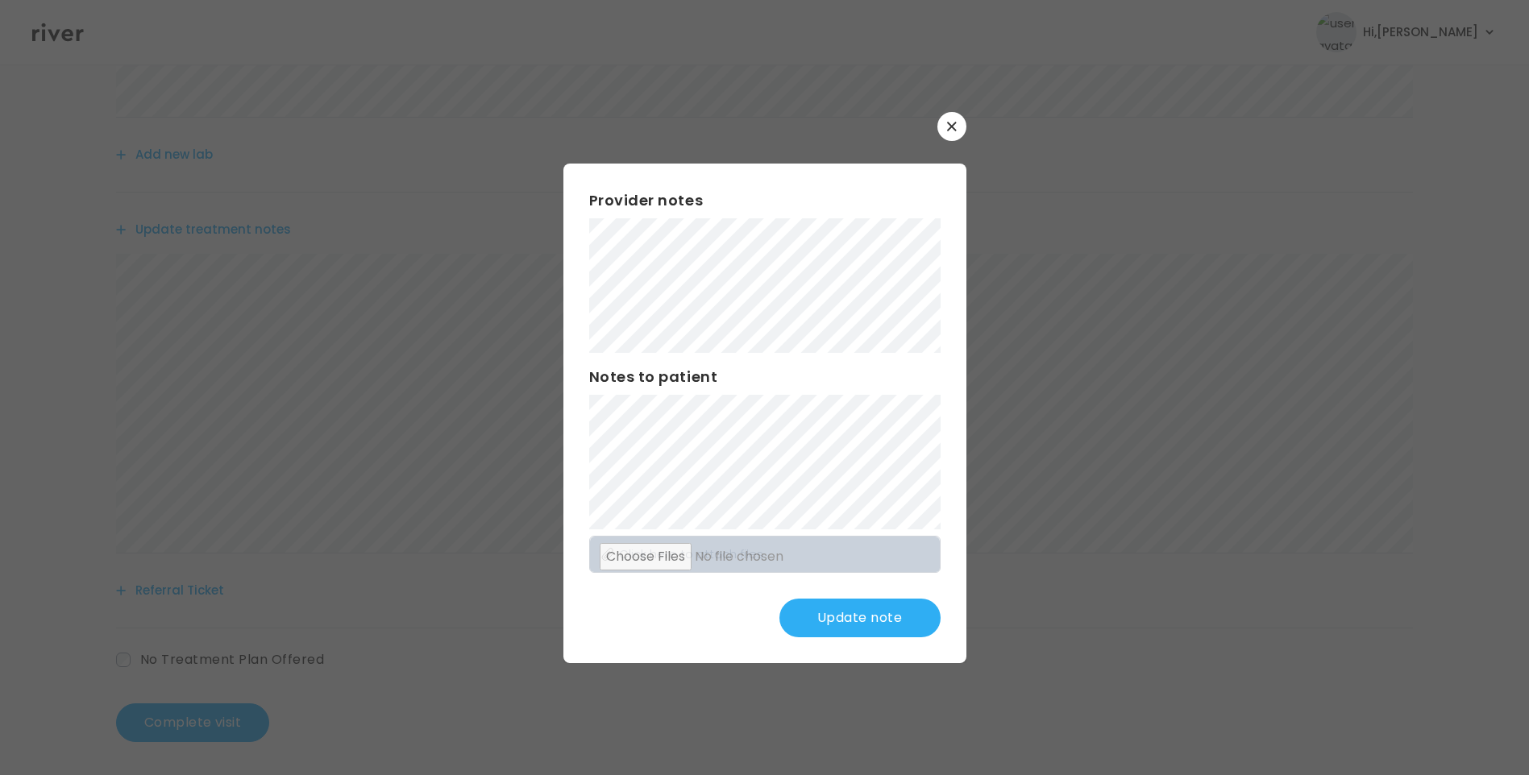
scroll to position [364, 0]
click at [852, 614] on button "Update note" at bounding box center [859, 618] width 161 height 39
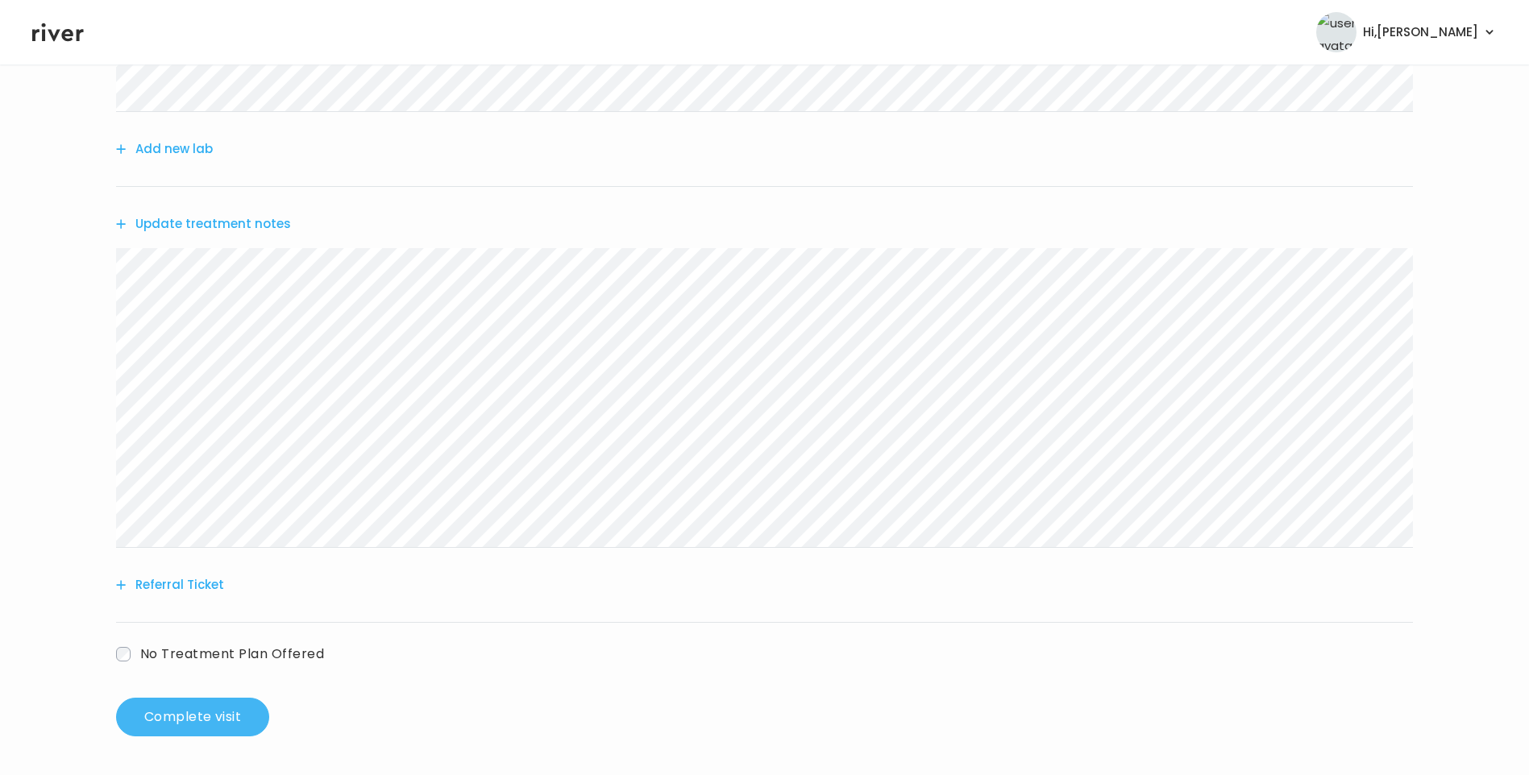
click at [226, 711] on button "Complete visit" at bounding box center [192, 717] width 153 height 39
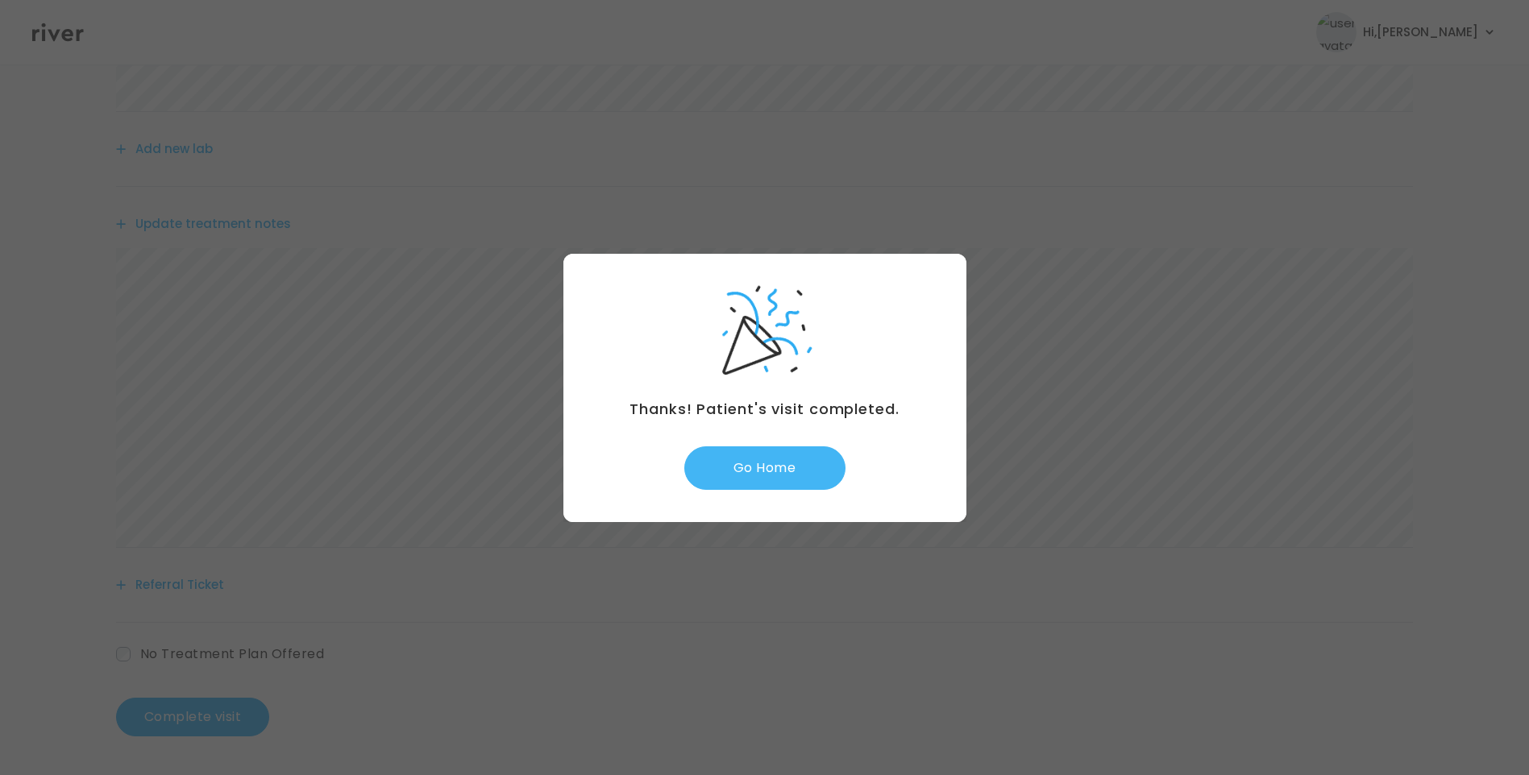
click at [737, 466] on button "Go Home" at bounding box center [764, 469] width 161 height 44
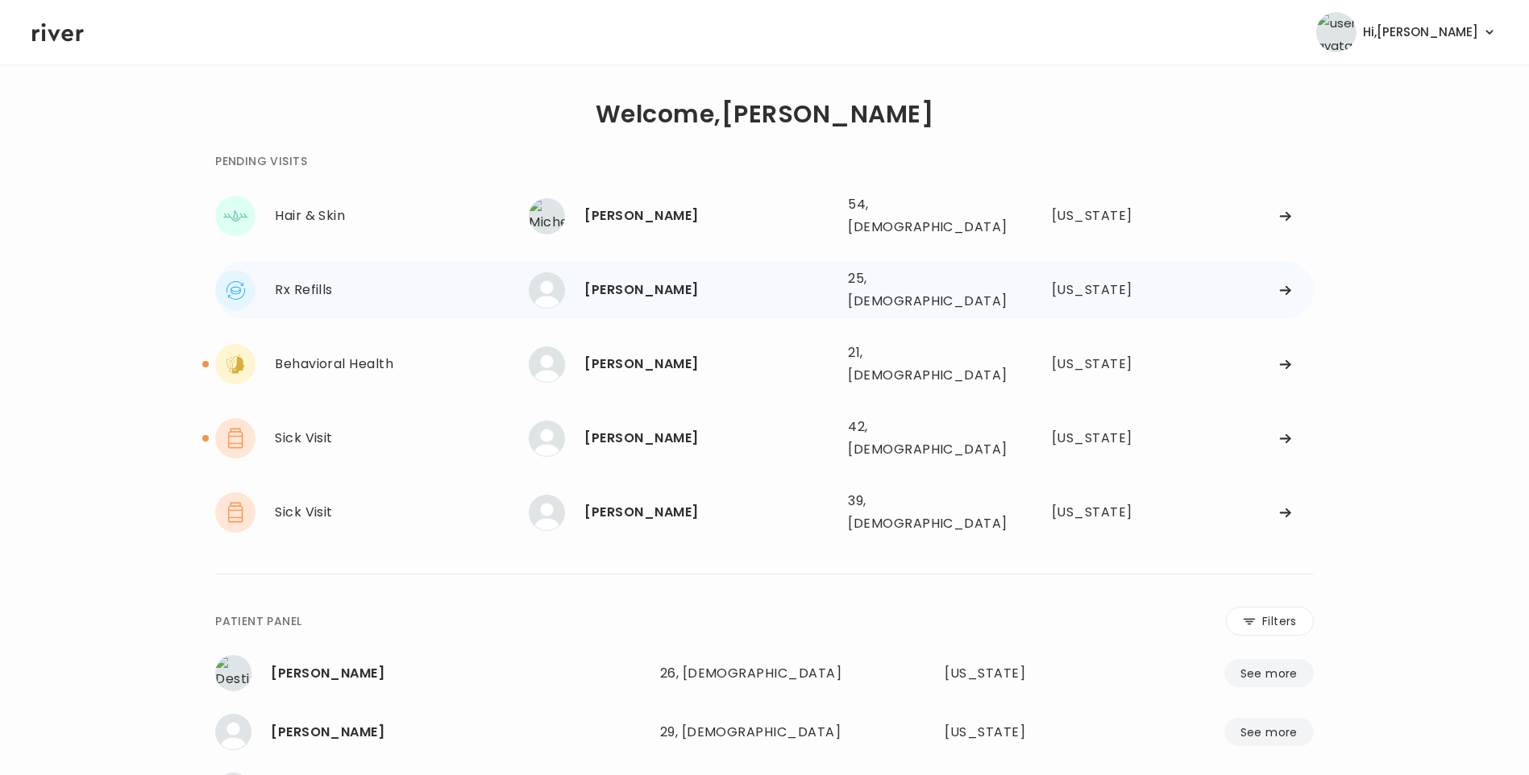
click at [628, 279] on div "HAILEY BROWN" at bounding box center [709, 290] width 251 height 23
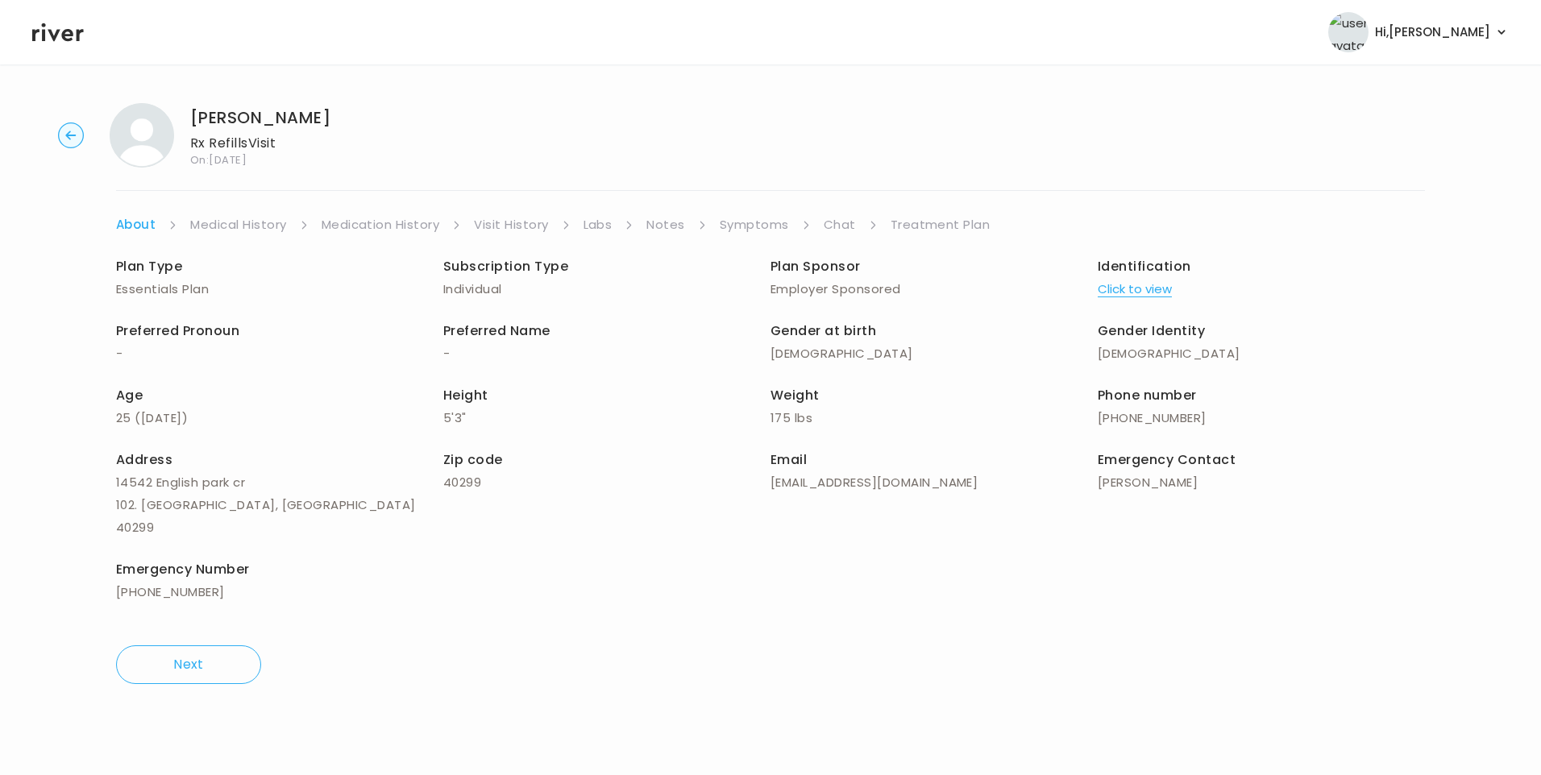
click at [542, 231] on link "Visit History" at bounding box center [511, 225] width 74 height 23
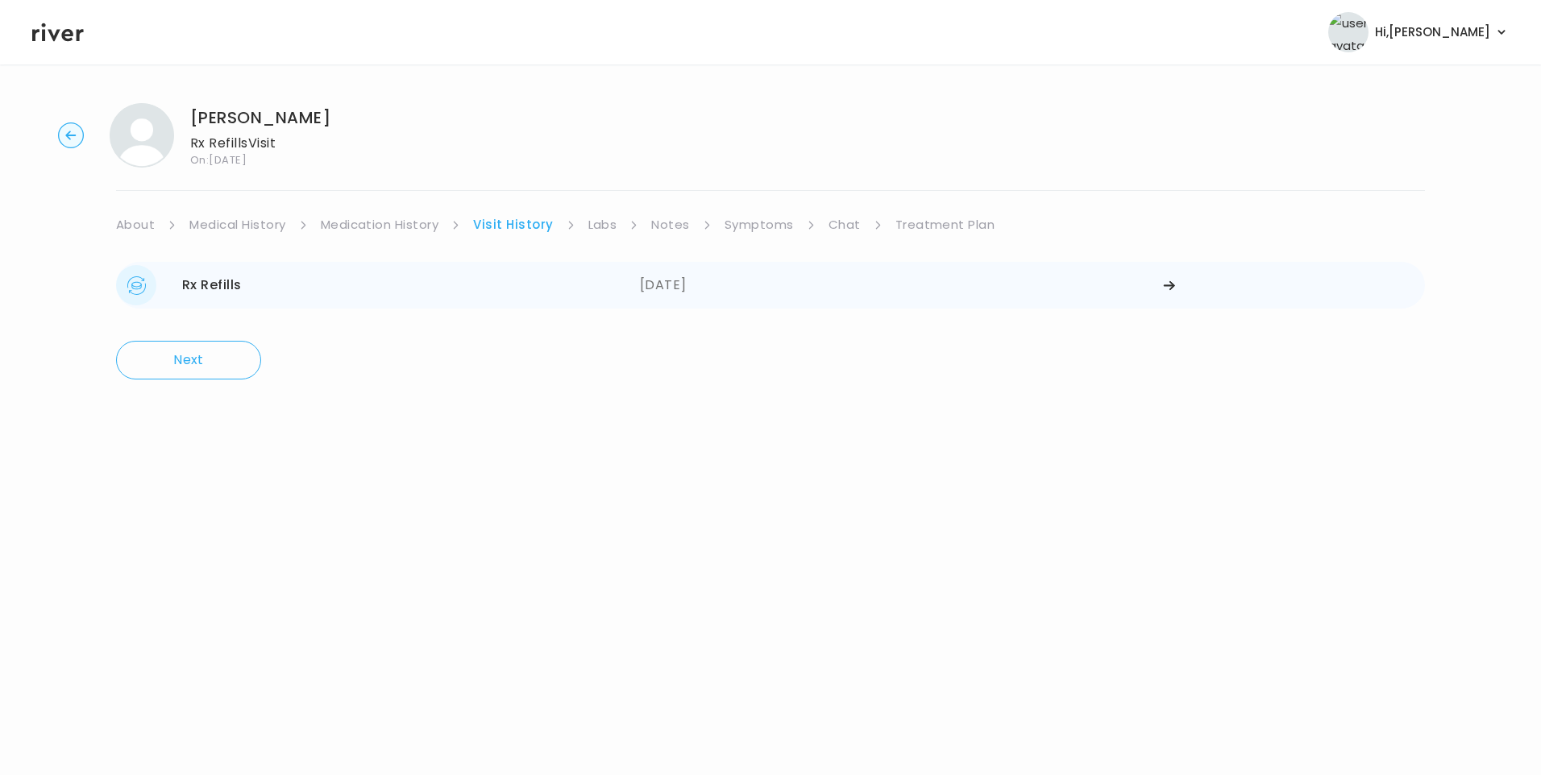
click at [709, 294] on div "09/03/2025" at bounding box center [902, 285] width 524 height 40
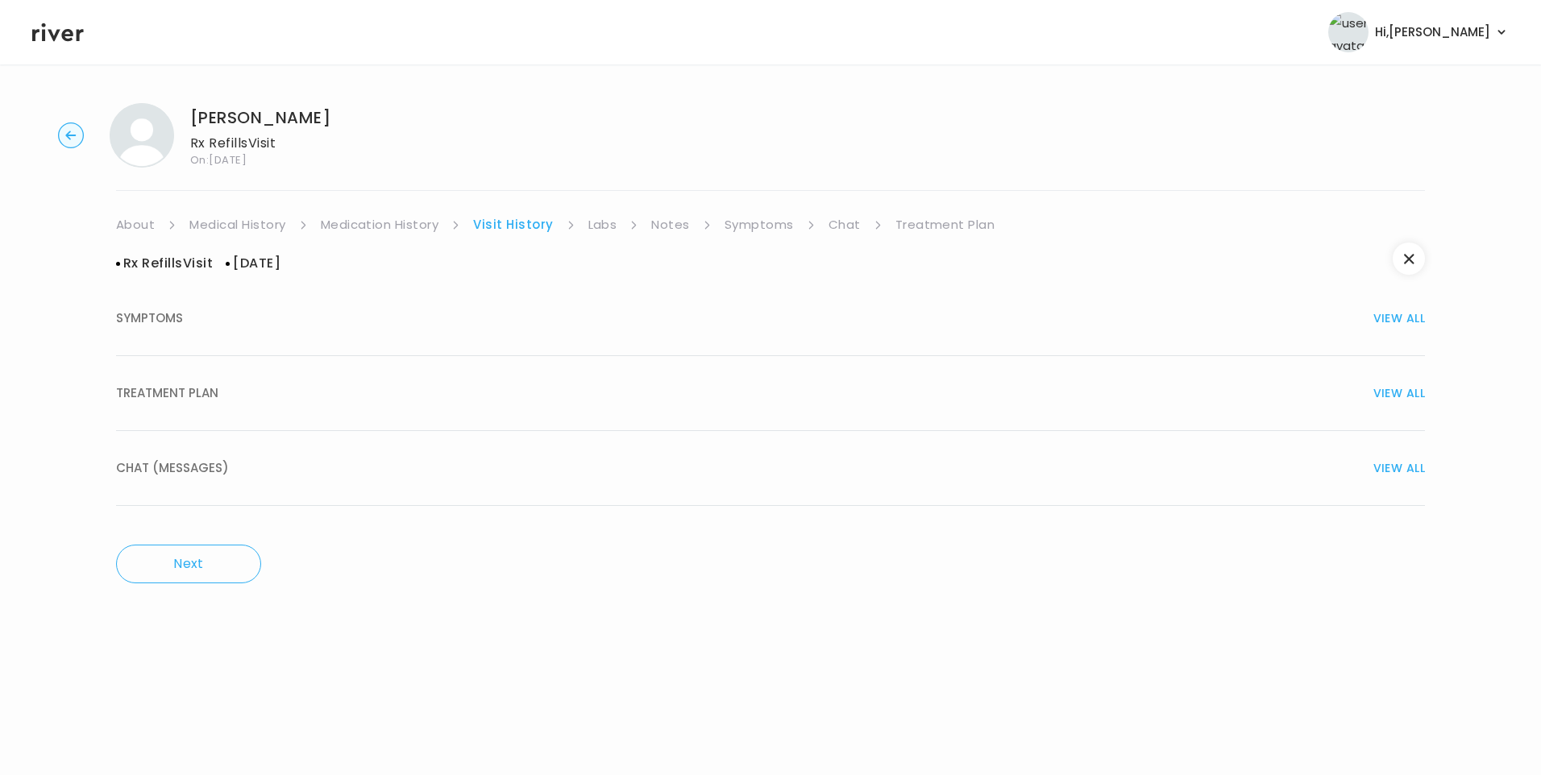
click at [405, 397] on div "TREATMENT PLAN VIEW ALL" at bounding box center [770, 393] width 1309 height 23
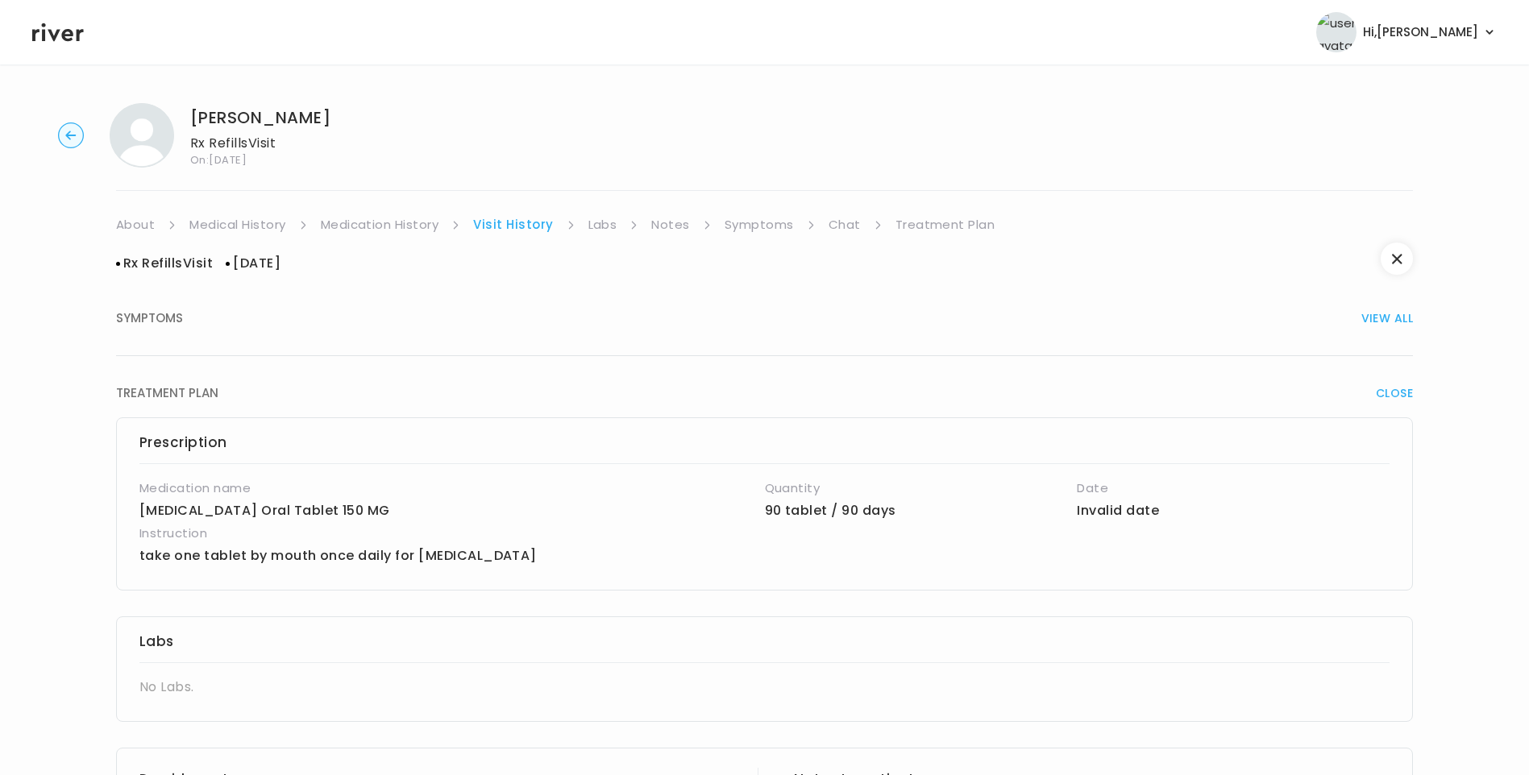
click at [763, 219] on link "Symptoms" at bounding box center [759, 225] width 69 height 23
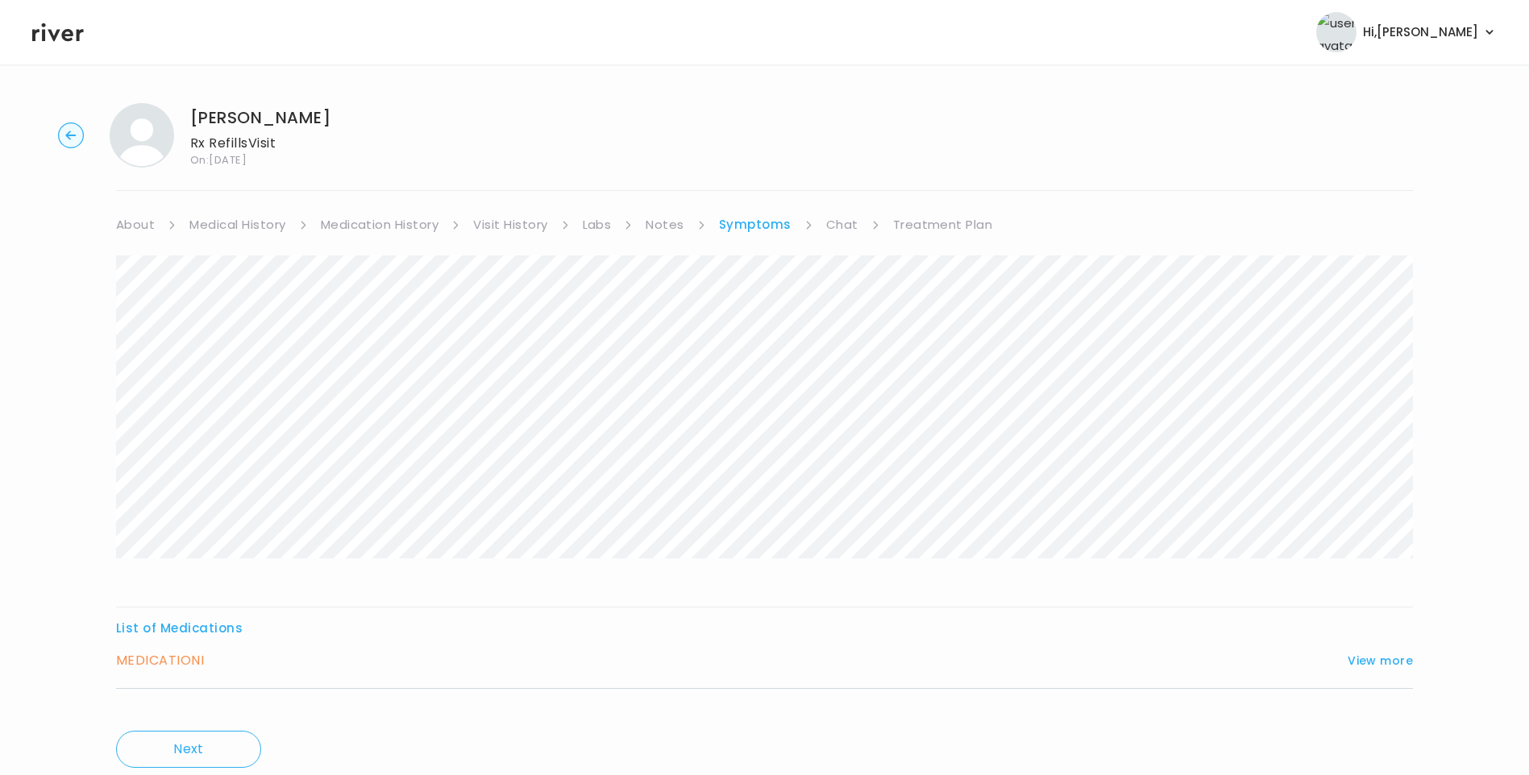
click at [411, 226] on link "Medication History" at bounding box center [380, 225] width 118 height 23
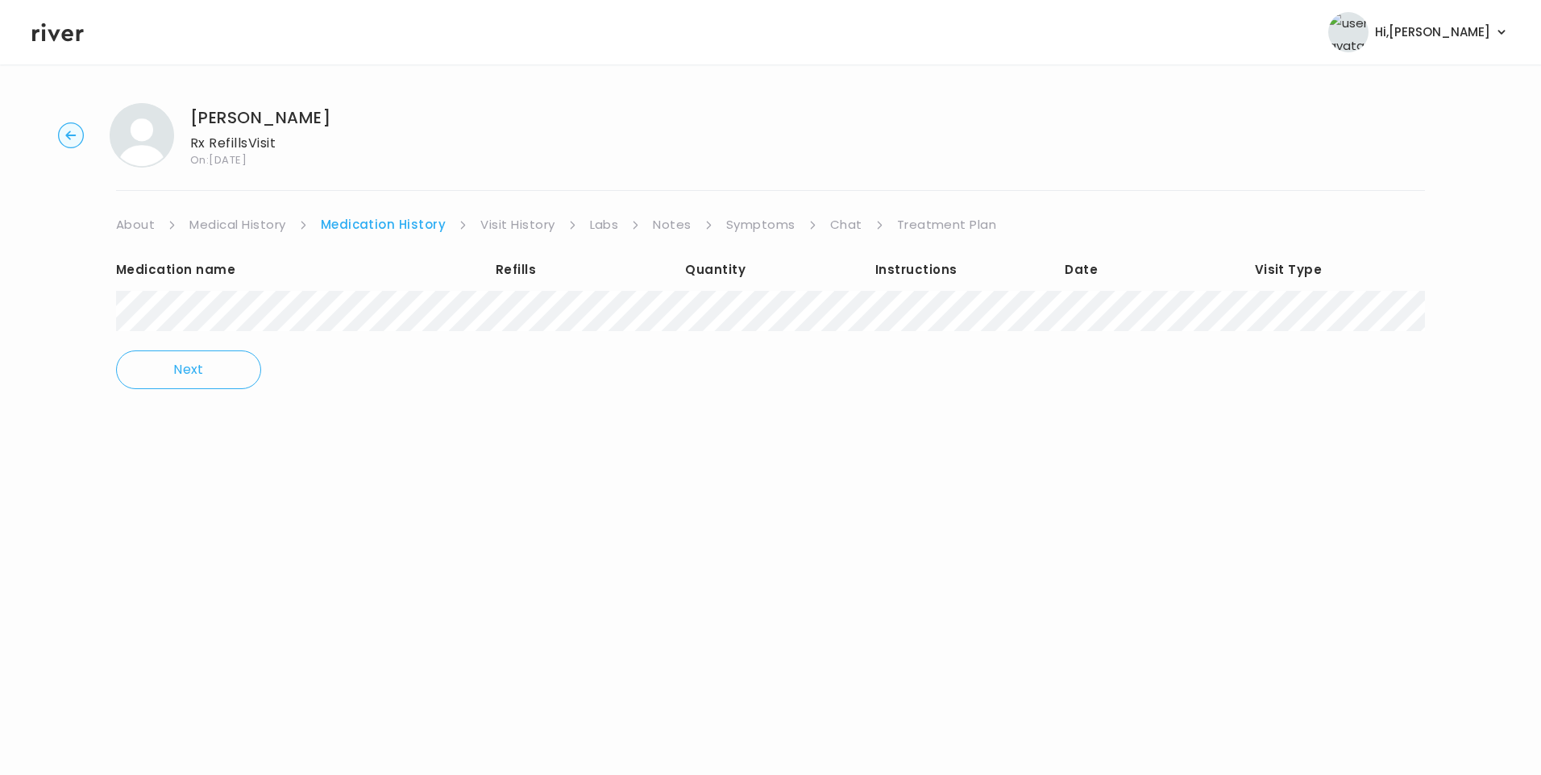
click at [754, 216] on link "Symptoms" at bounding box center [760, 225] width 69 height 23
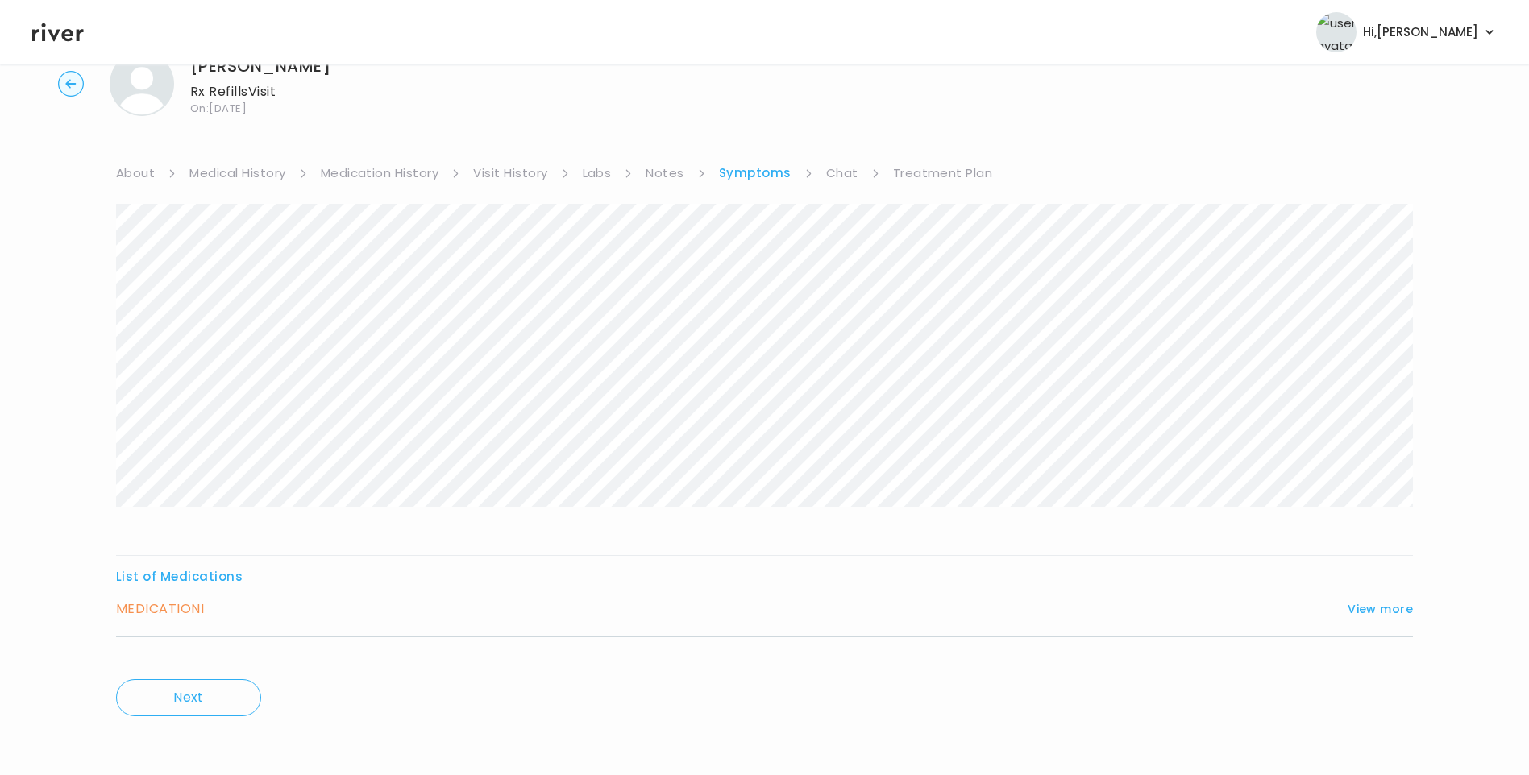
scroll to position [54, 0]
click at [1379, 613] on button "View more" at bounding box center [1380, 606] width 65 height 19
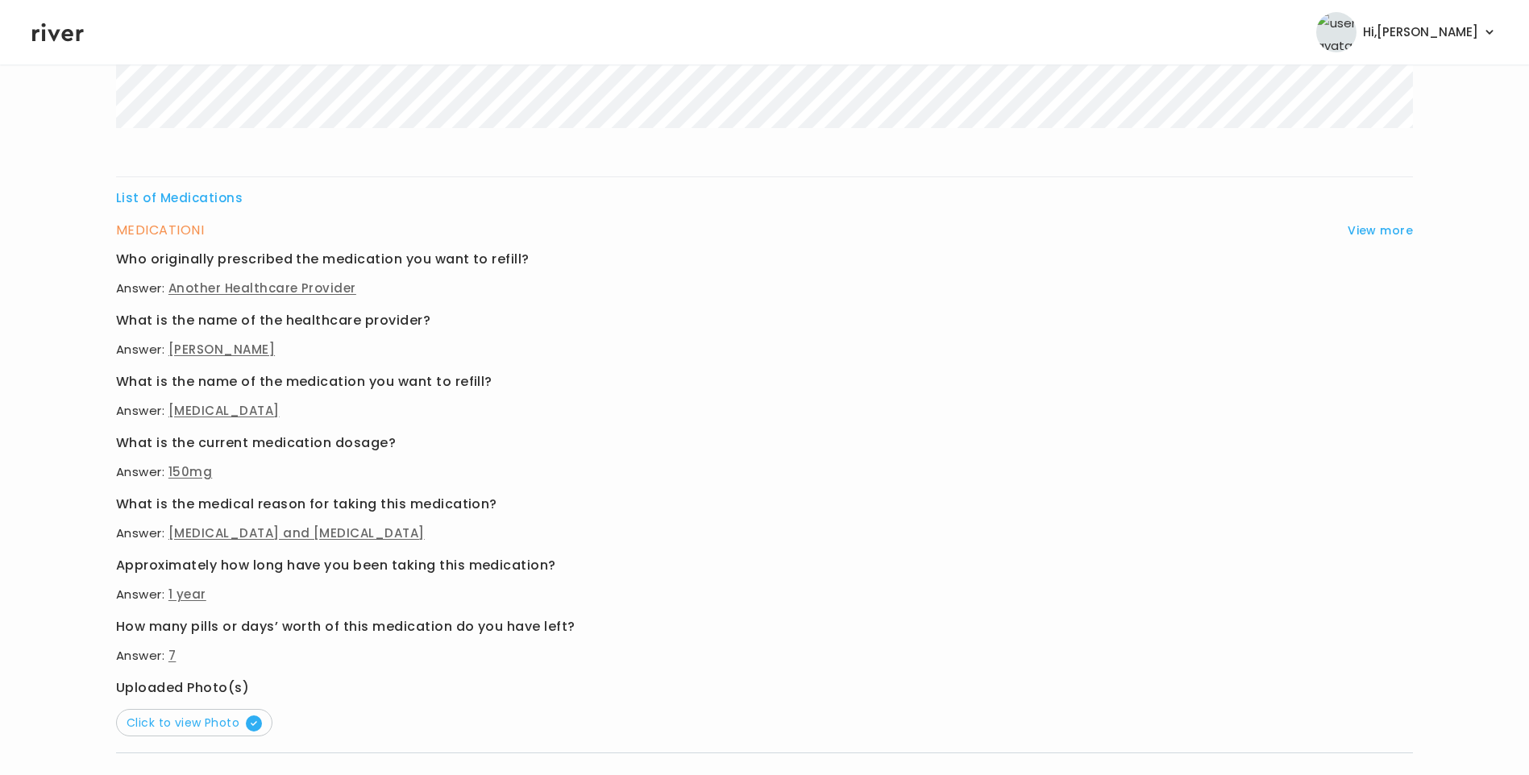
scroll to position [457, 0]
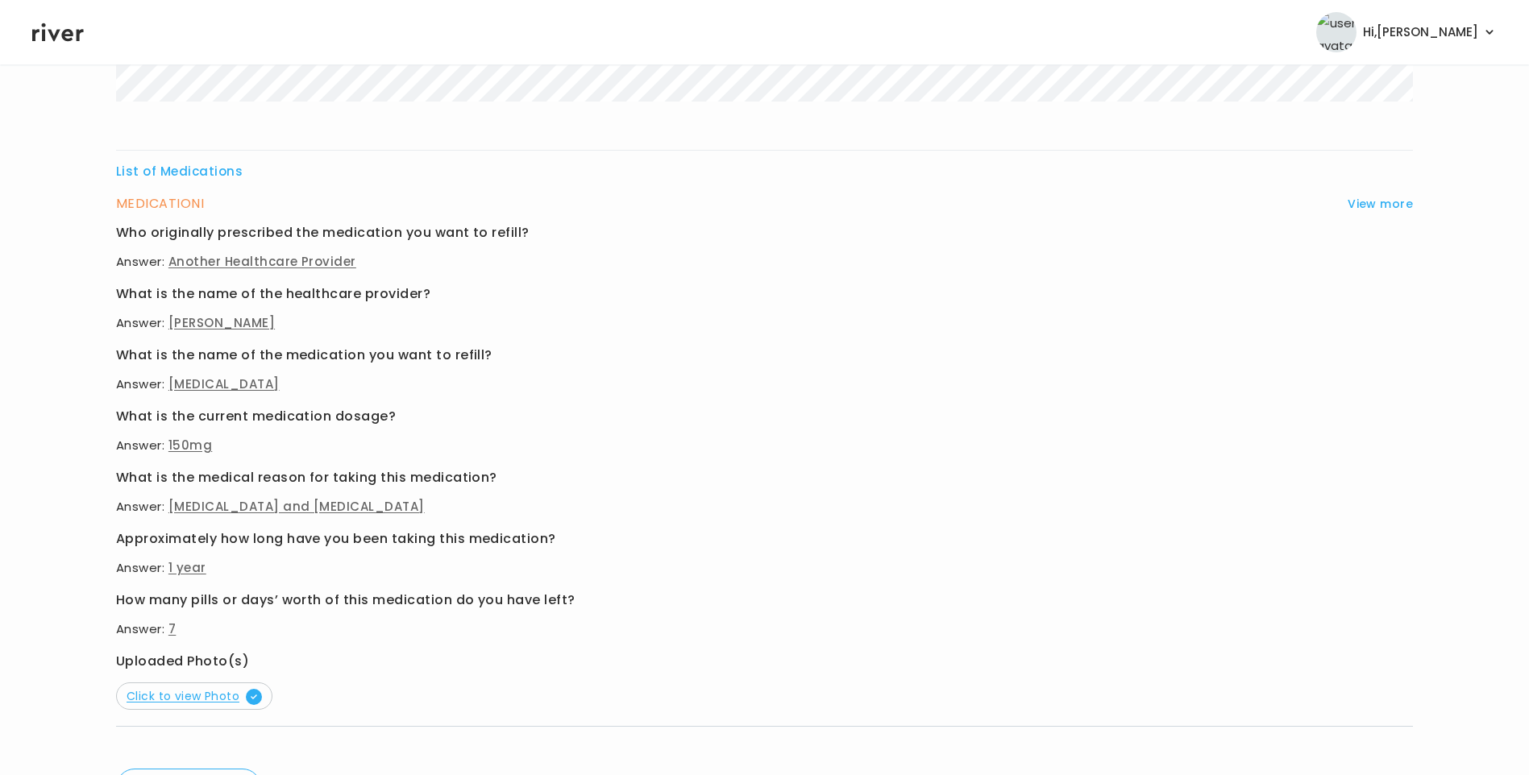
click at [211, 696] on span "Click to view Photo" at bounding box center [194, 696] width 135 height 16
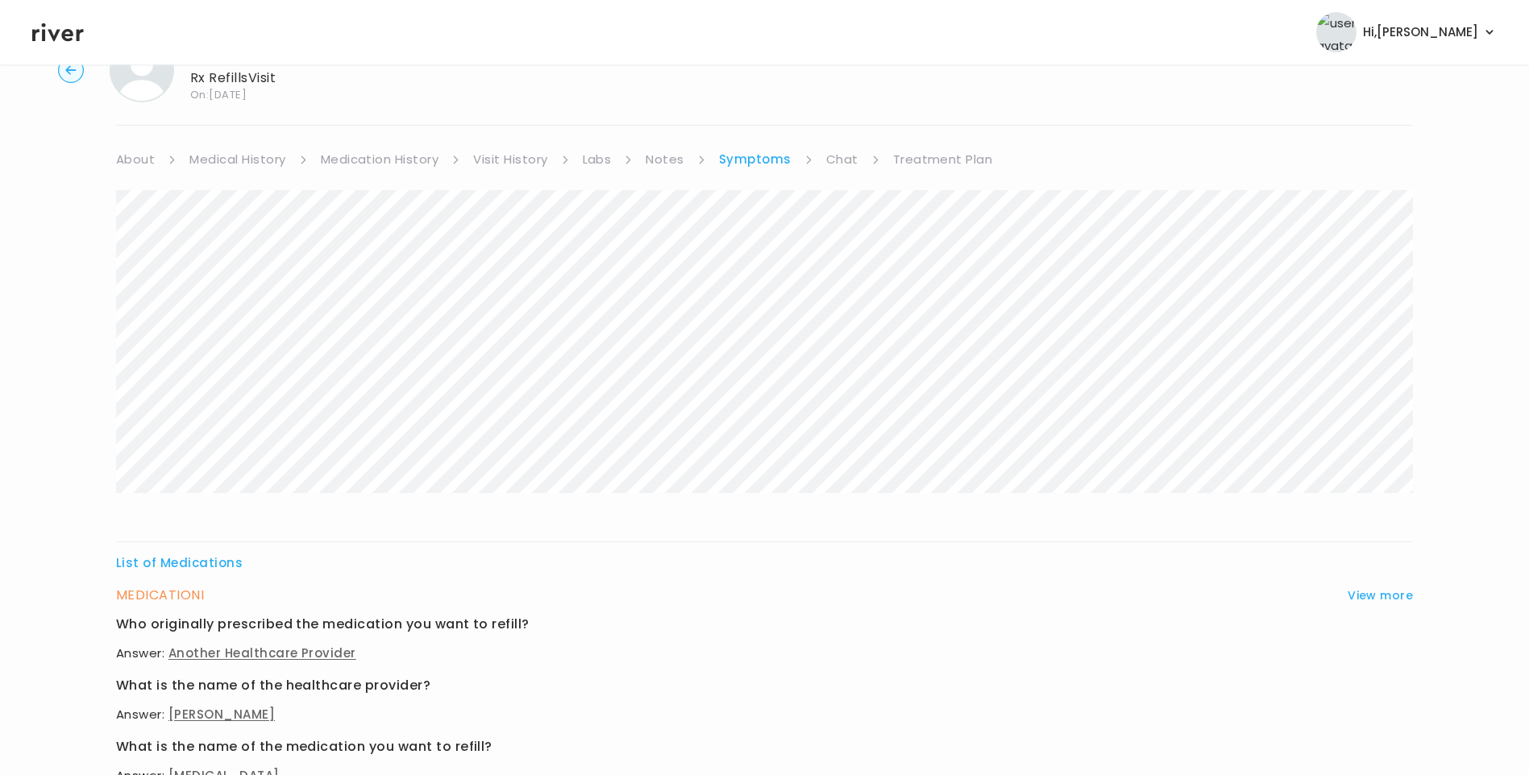
scroll to position [0, 0]
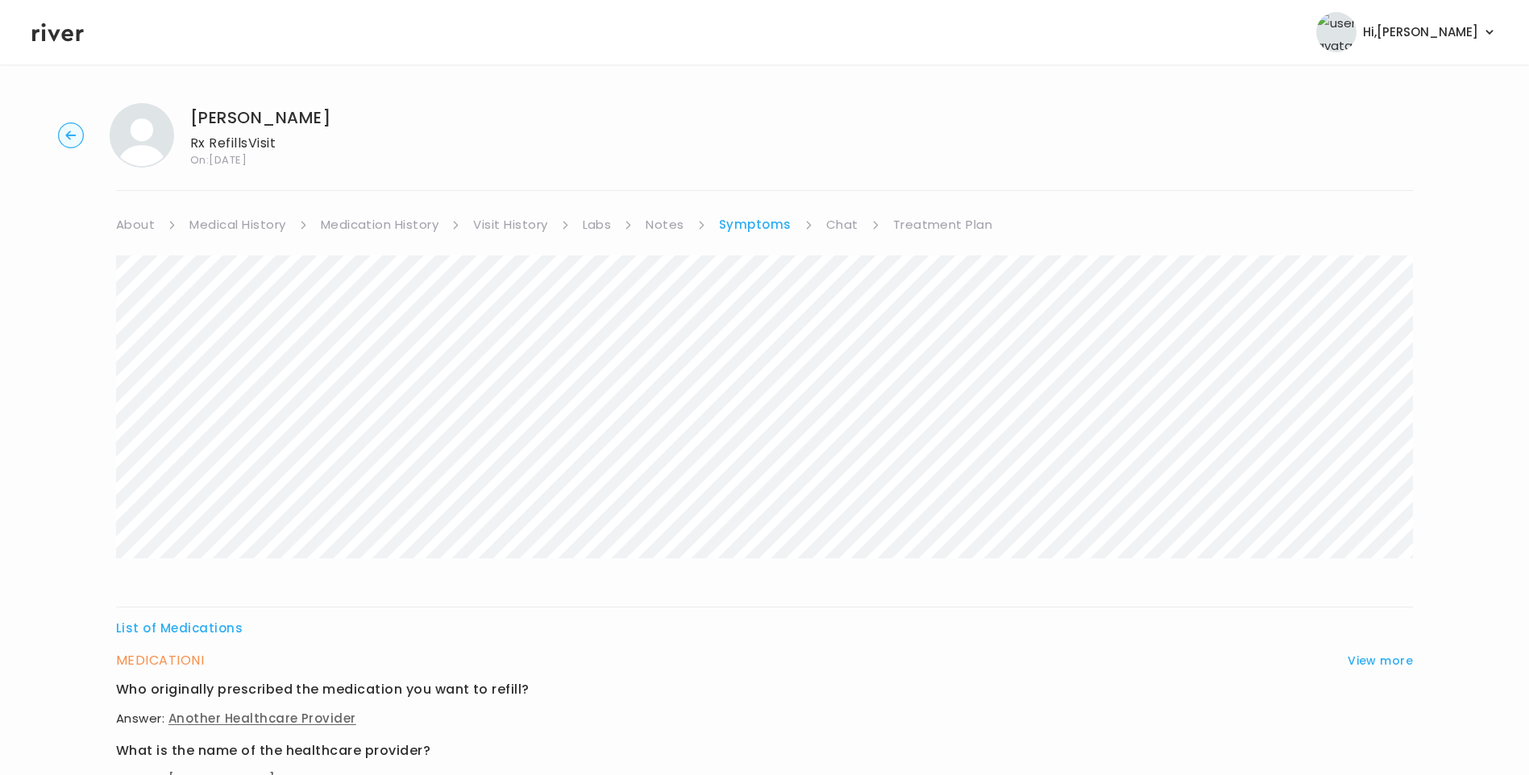
click at [674, 219] on link "Notes" at bounding box center [665, 225] width 38 height 23
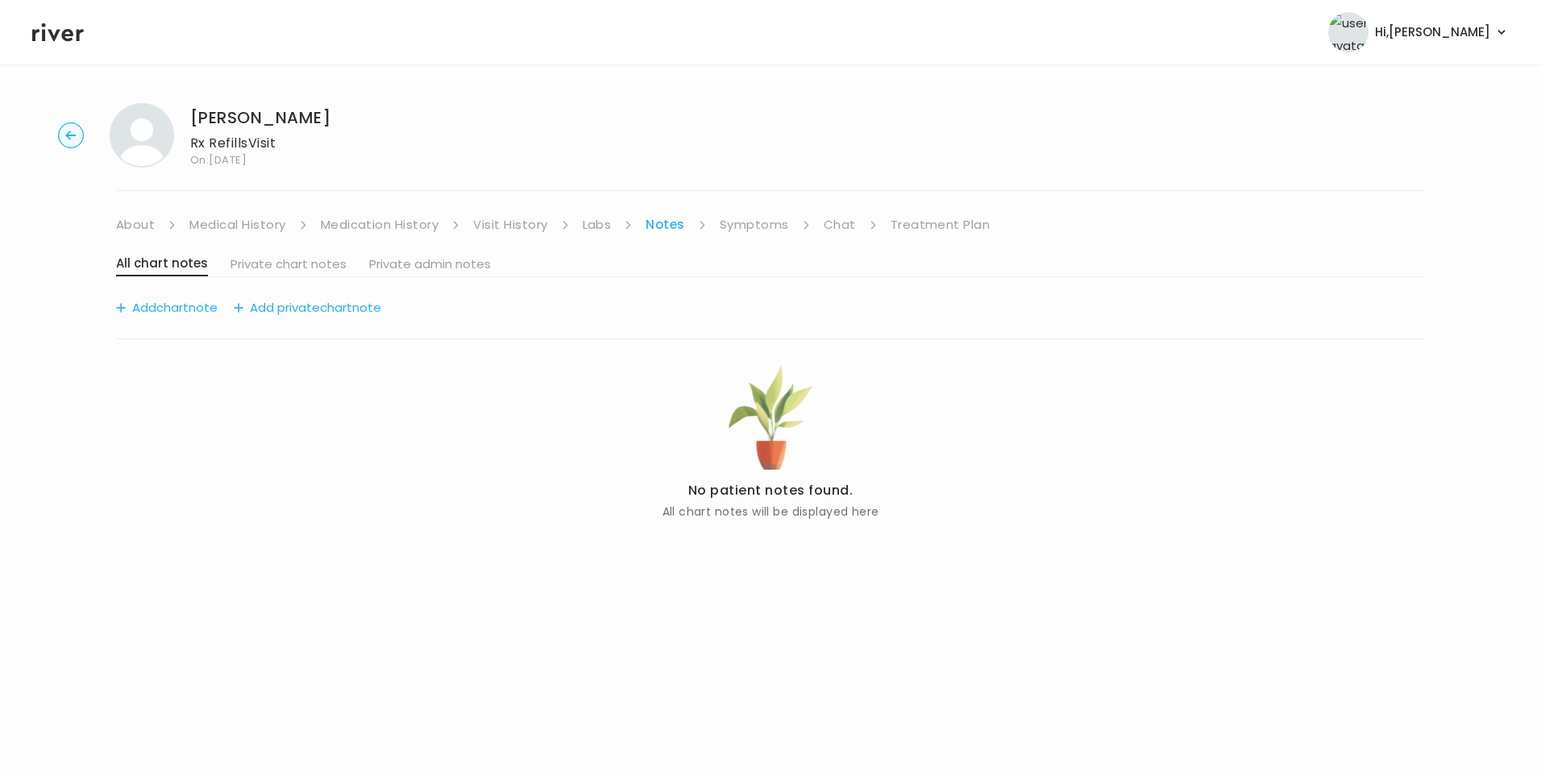
click at [483, 221] on link "Visit History" at bounding box center [510, 225] width 74 height 23
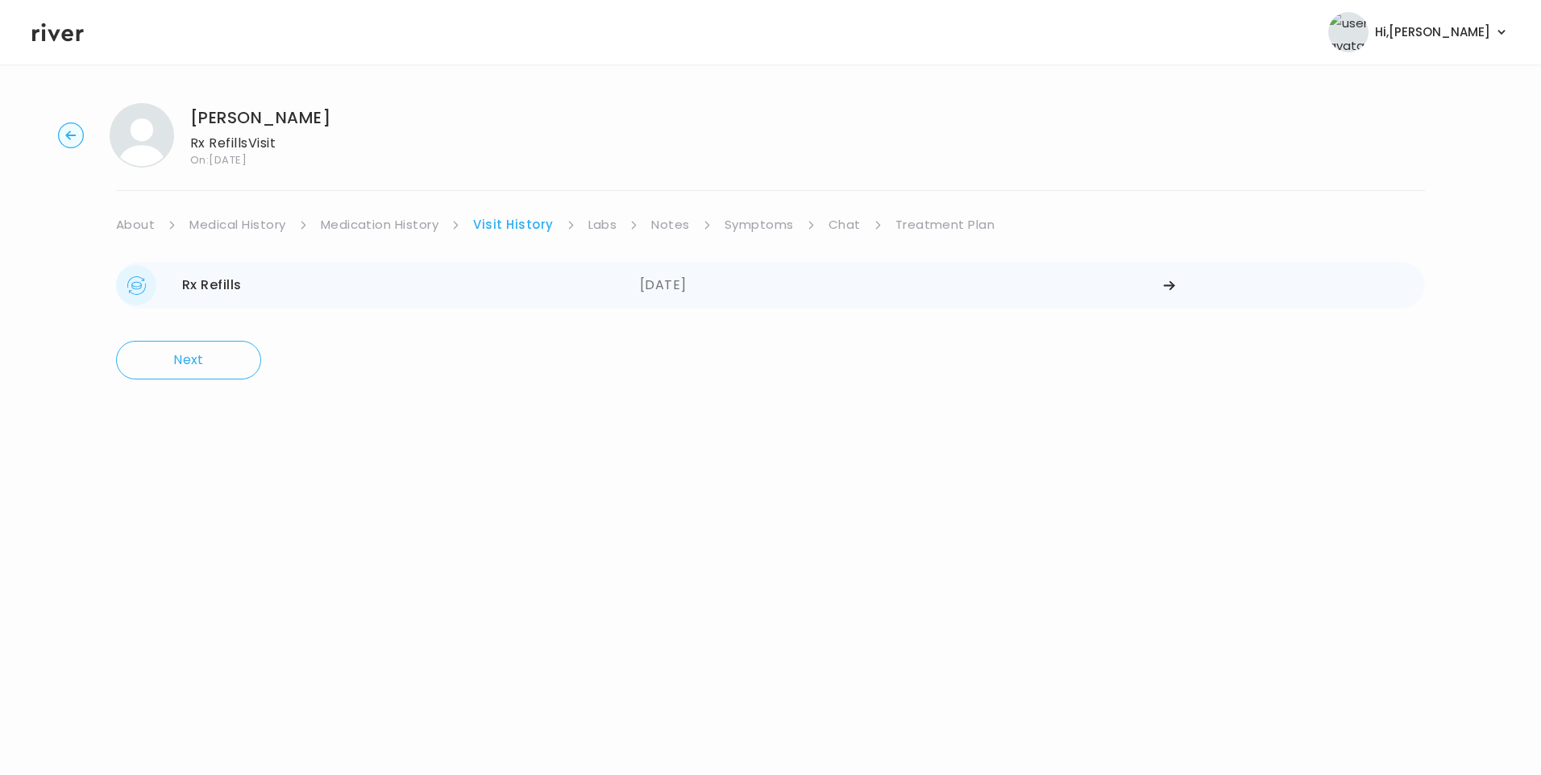
click at [467, 300] on div "Rx Refills 09/03/2025" at bounding box center [378, 285] width 524 height 40
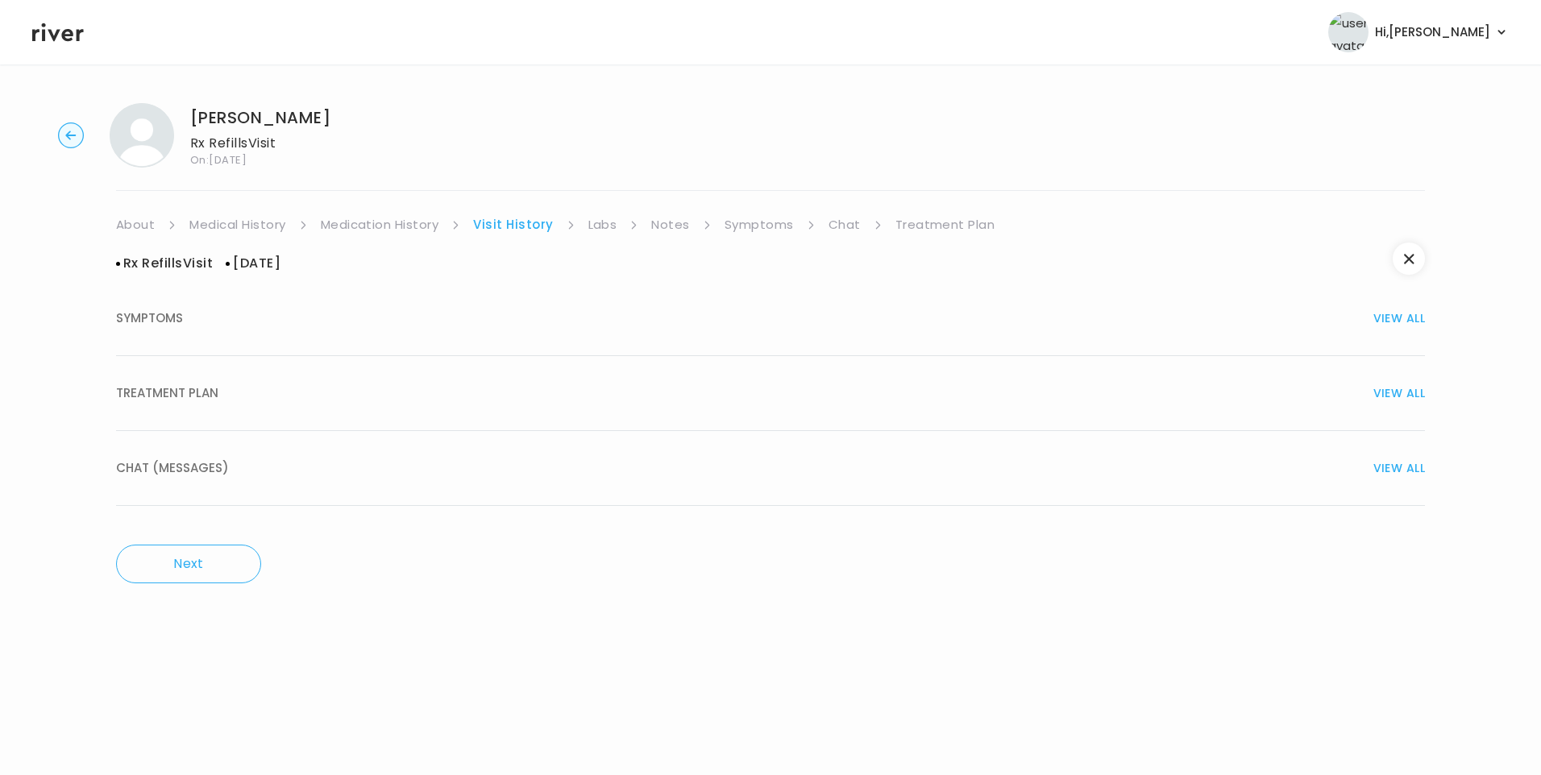
drag, startPoint x: 268, startPoint y: 397, endPoint x: 305, endPoint y: 410, distance: 38.5
click at [268, 397] on div "TREATMENT PLAN VIEW ALL" at bounding box center [770, 393] width 1309 height 23
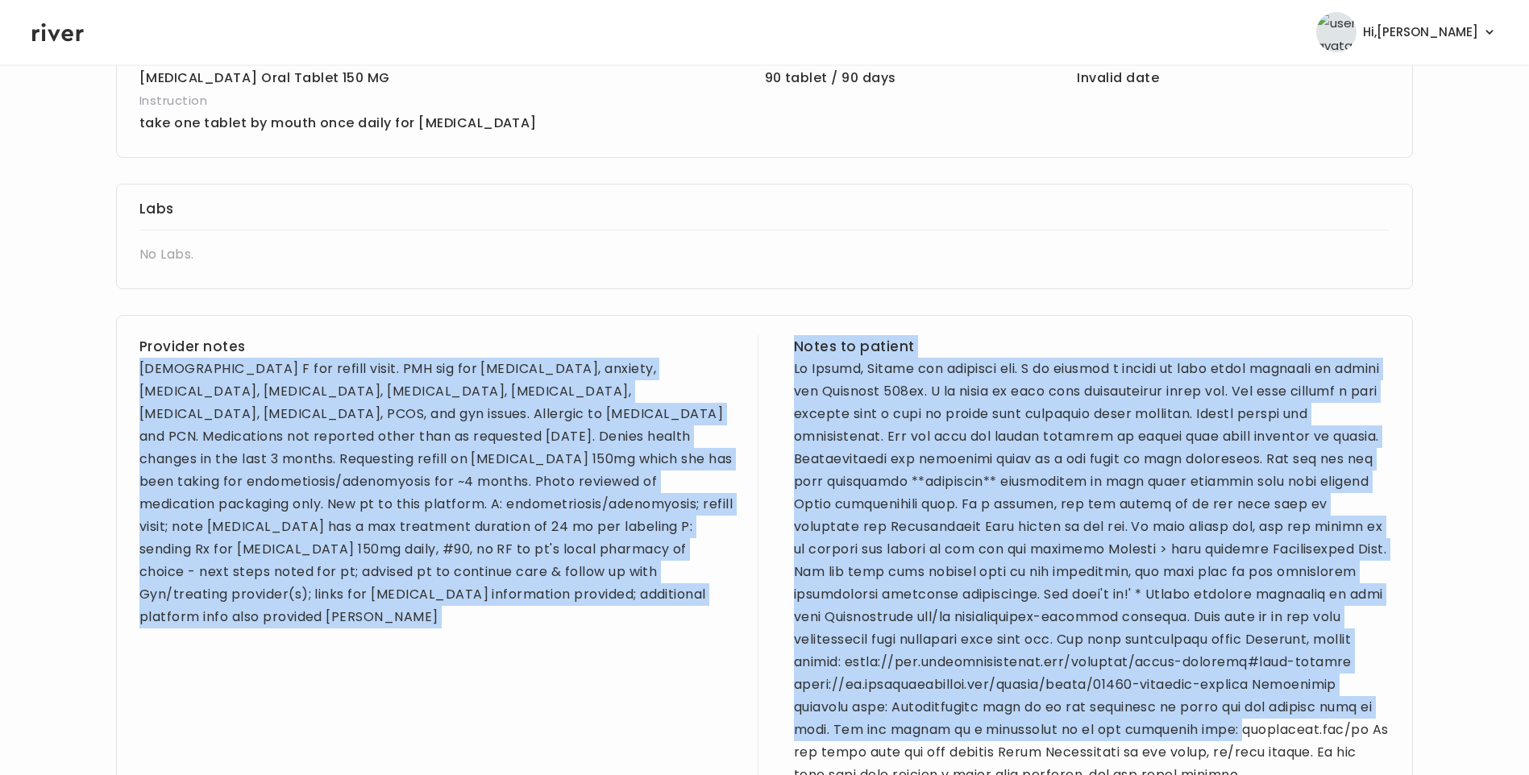
scroll to position [798, 0]
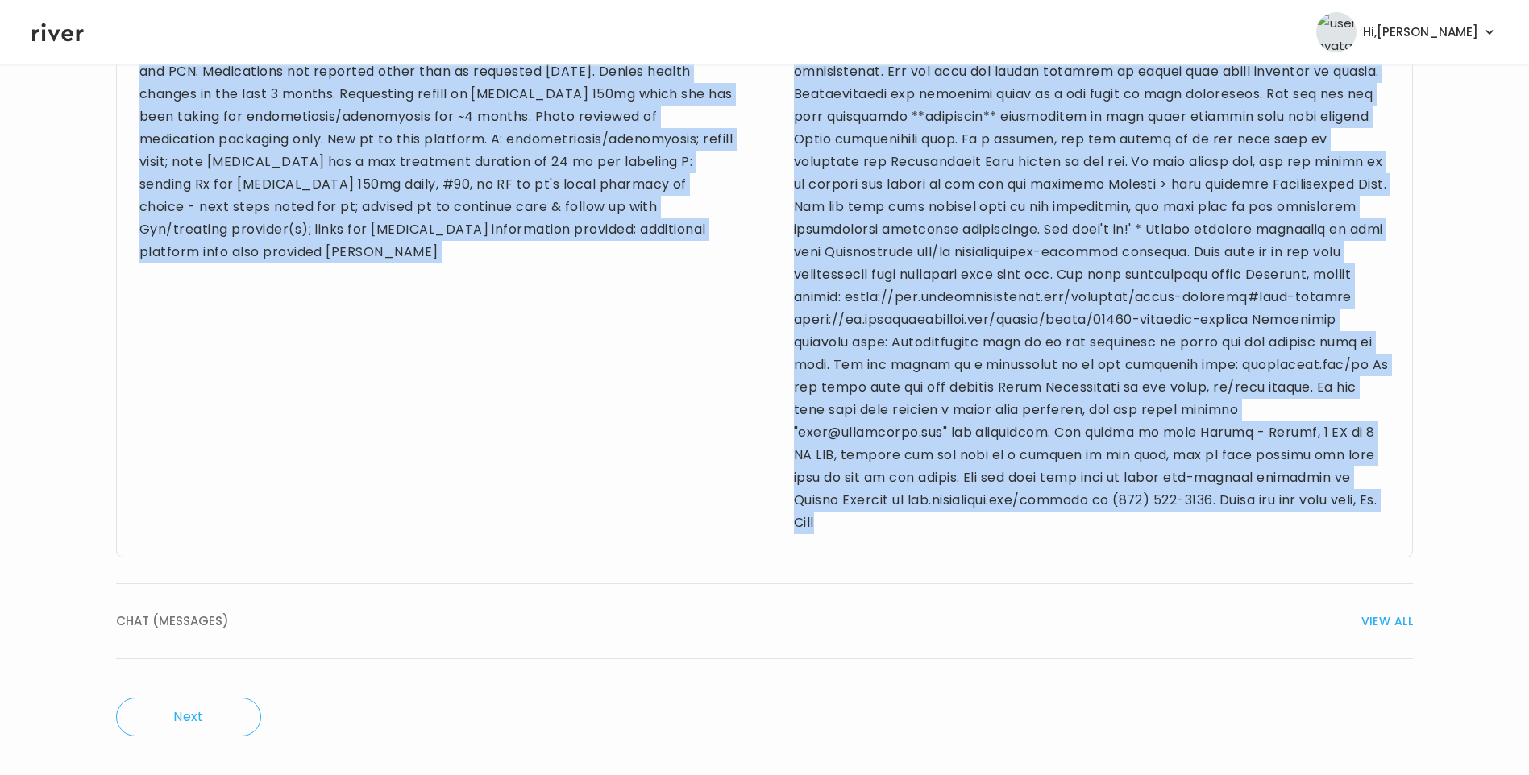
drag, startPoint x: 139, startPoint y: 393, endPoint x: 1366, endPoint y: 515, distance: 1233.6
click at [1366, 515] on div "Provider notes 25 yo F for refill visit. PMH sig for bipolar disorder, anxiety,…" at bounding box center [764, 254] width 1297 height 608
drag, startPoint x: 1366, startPoint y: 515, endPoint x: 1095, endPoint y: 268, distance: 367.4
copy div "25 yo F for refill visit. PMH sig for bipolar disorder, anxiety, ADHD, endometr…"
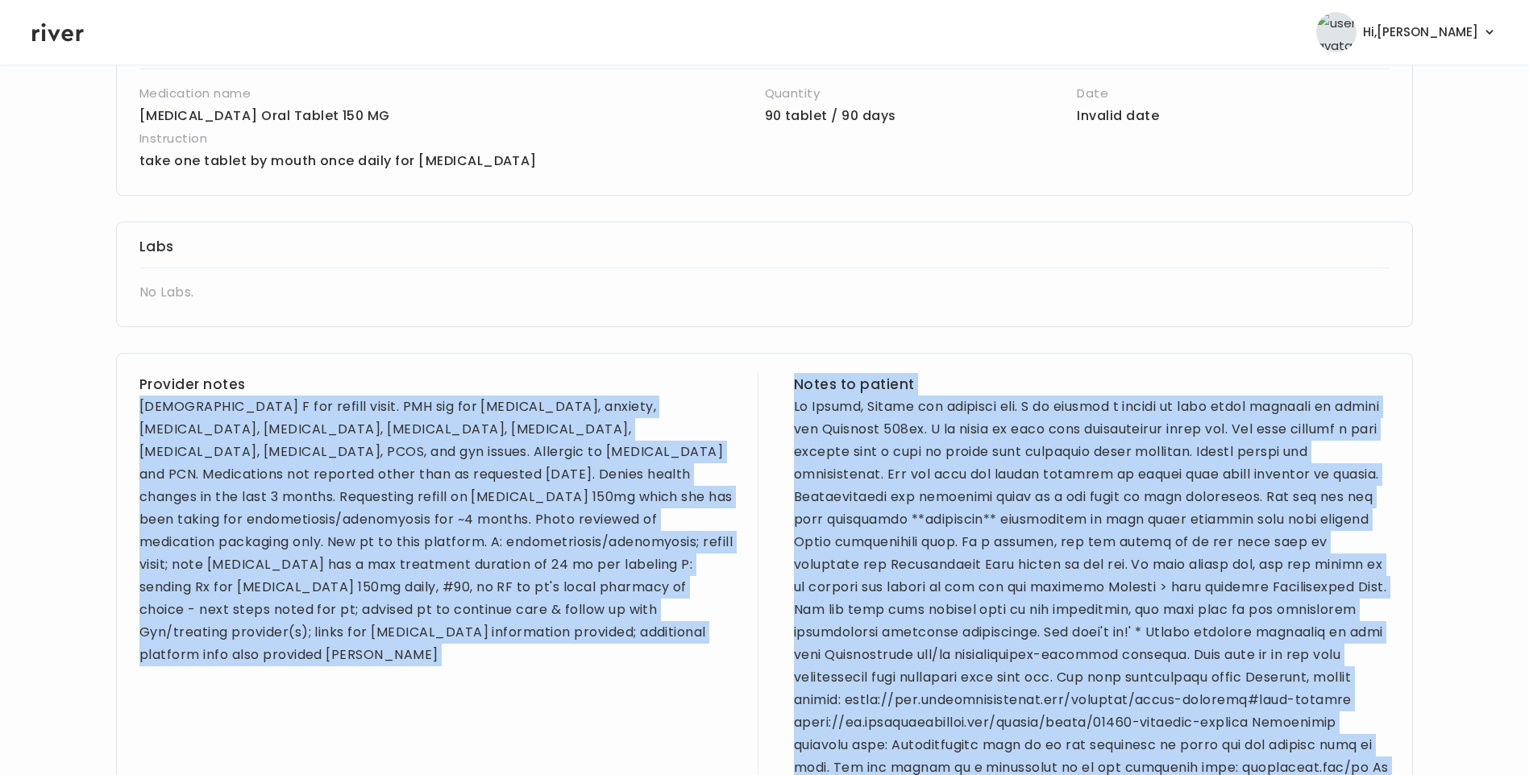
scroll to position [234, 0]
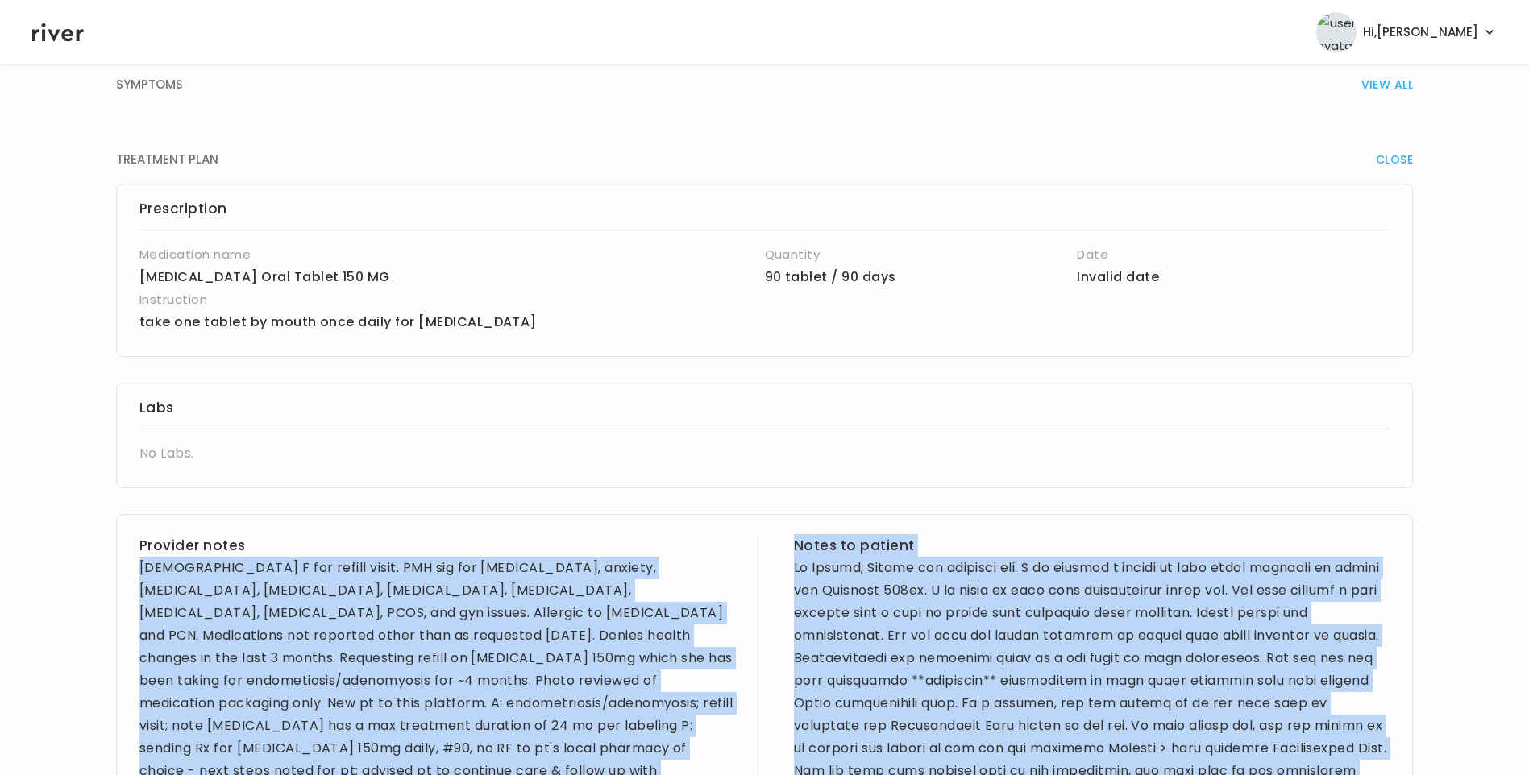
click at [253, 605] on div "25 yo F for refill visit. PMH sig for bipolar disorder, anxiety, ADHD, endometr…" at bounding box center [437, 692] width 596 height 271
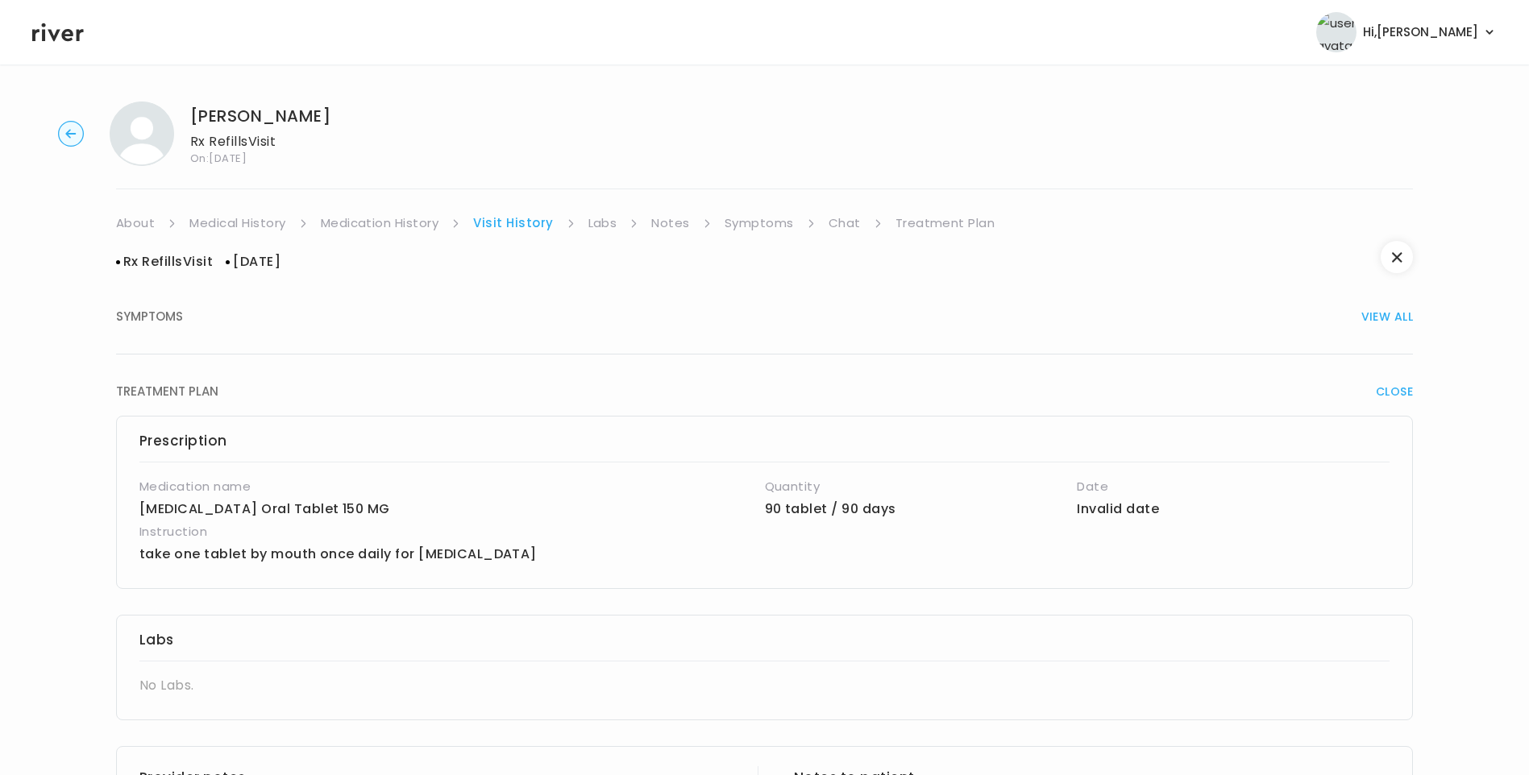
scroll to position [0, 0]
click at [838, 222] on link "Chat" at bounding box center [845, 225] width 32 height 23
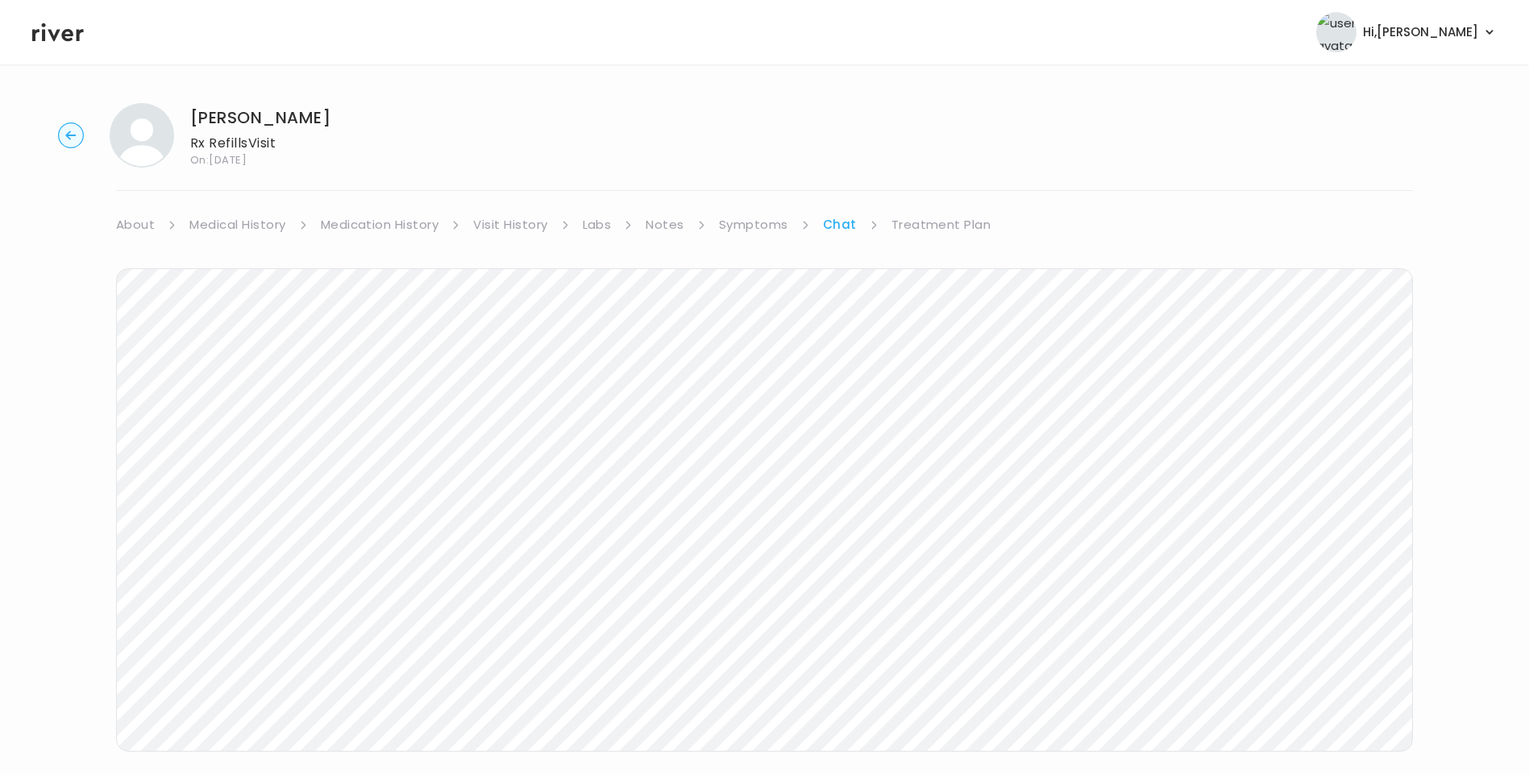
click at [937, 216] on link "Treatment Plan" at bounding box center [941, 225] width 100 height 23
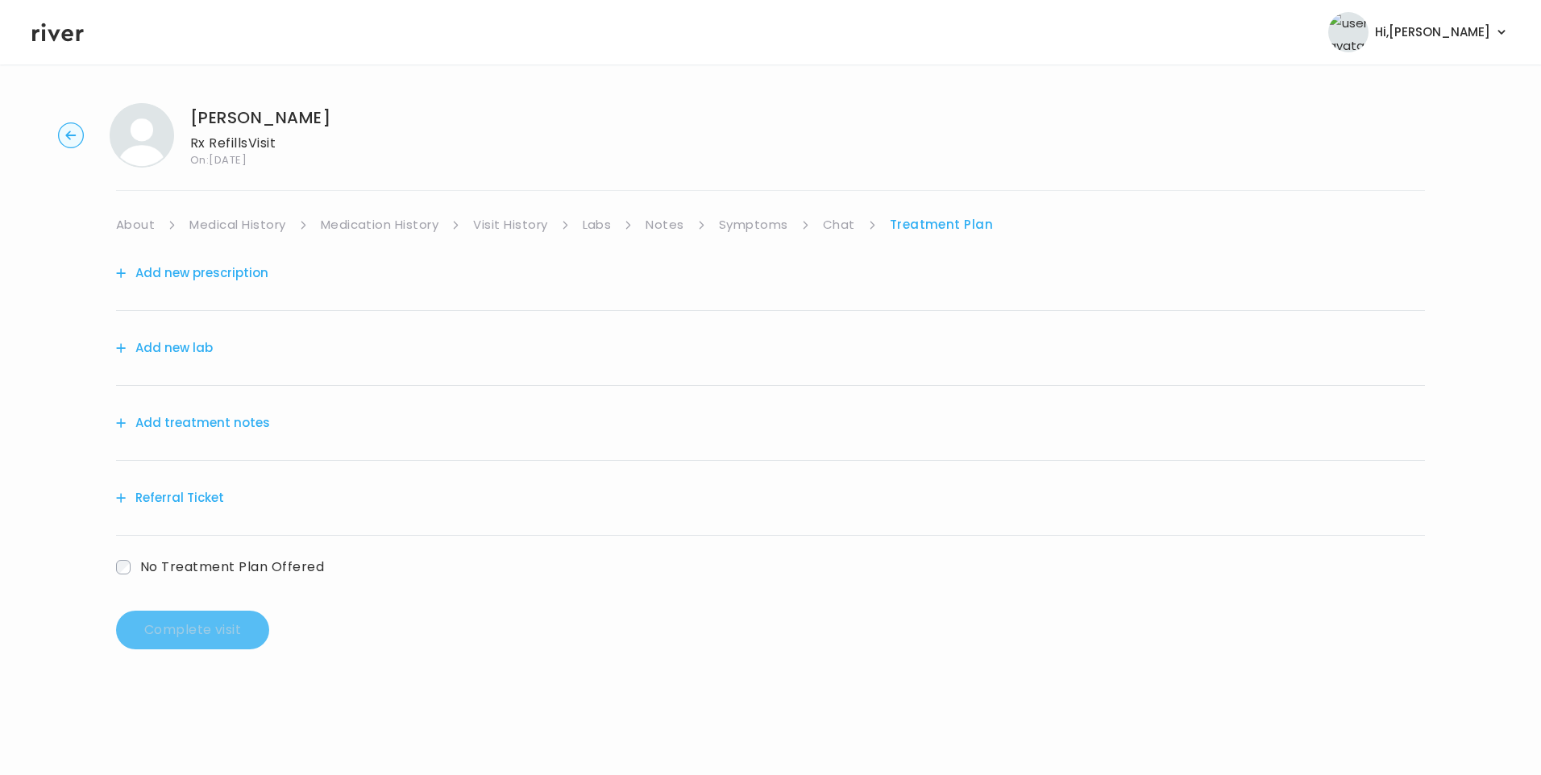
click at [209, 418] on button "Add treatment notes" at bounding box center [193, 423] width 154 height 23
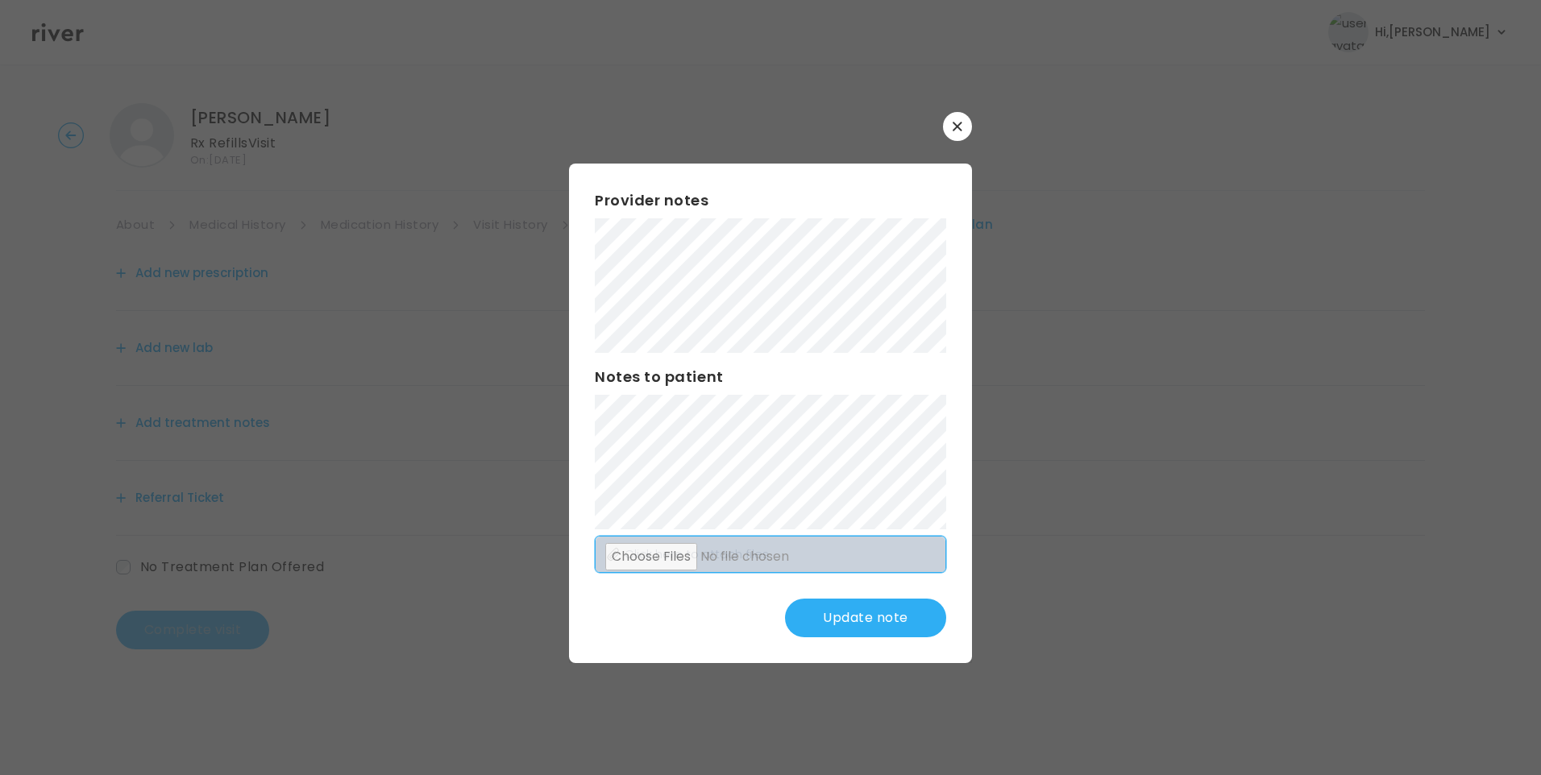
click at [757, 541] on div "Provider notes Notes to patient Click here to attach files Update note" at bounding box center [770, 414] width 403 height 500
click at [472, 245] on div "​ Provider notes Notes to patient Click here to attach files Update note" at bounding box center [770, 387] width 1541 height 775
click at [850, 620] on button "Update note" at bounding box center [865, 618] width 161 height 39
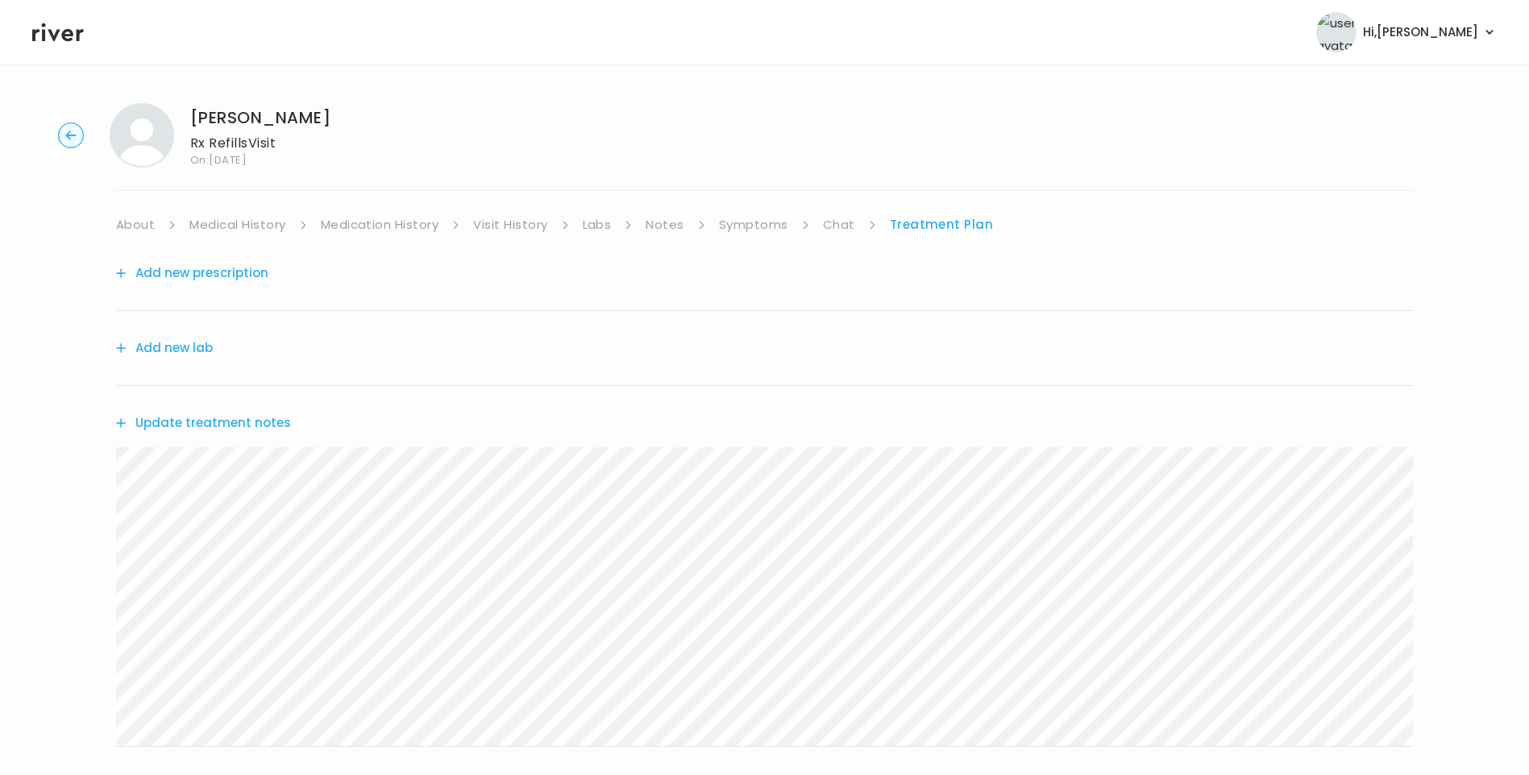
click at [271, 421] on button "Update treatment notes" at bounding box center [203, 423] width 175 height 23
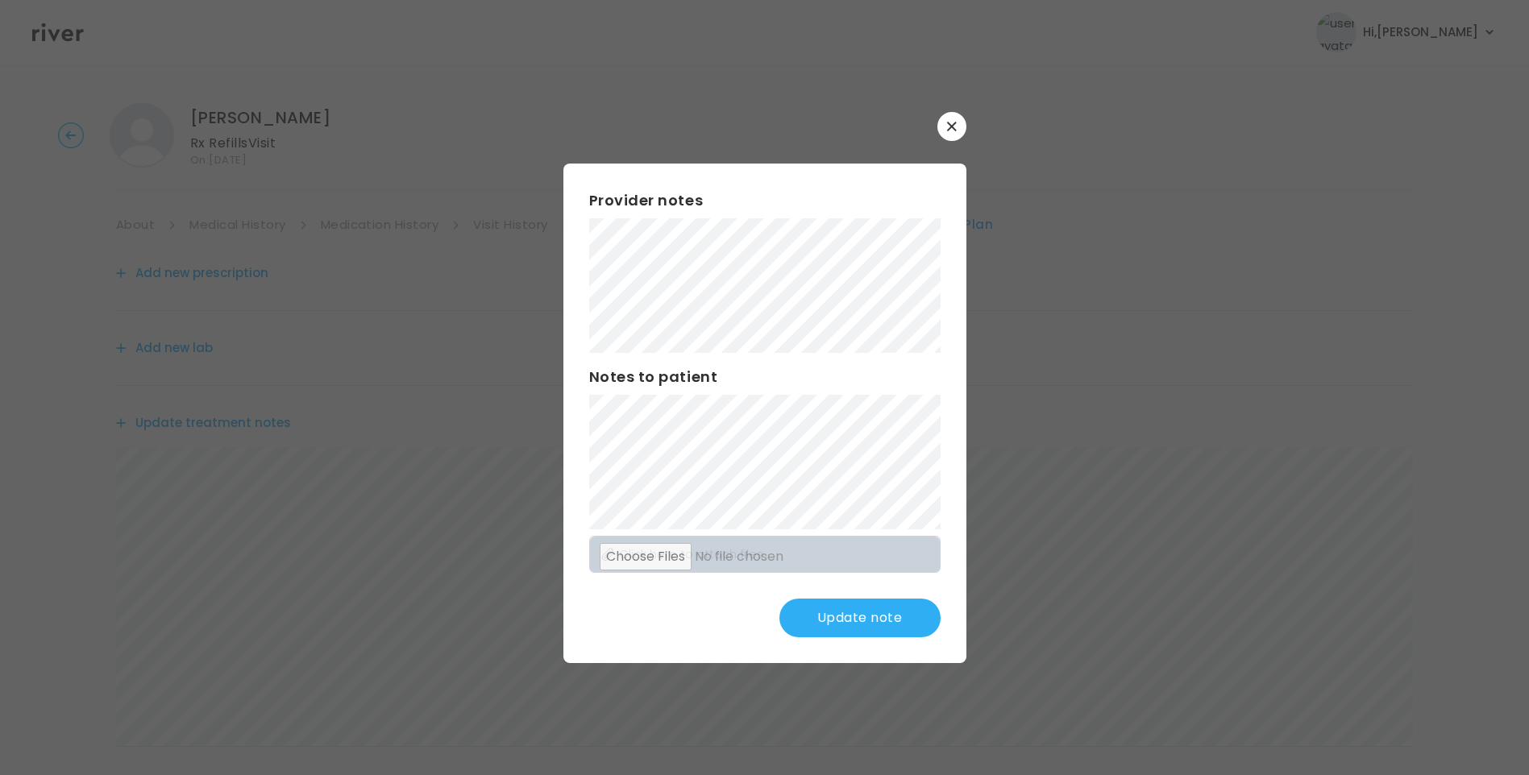
click at [908, 620] on button "Update note" at bounding box center [859, 618] width 161 height 39
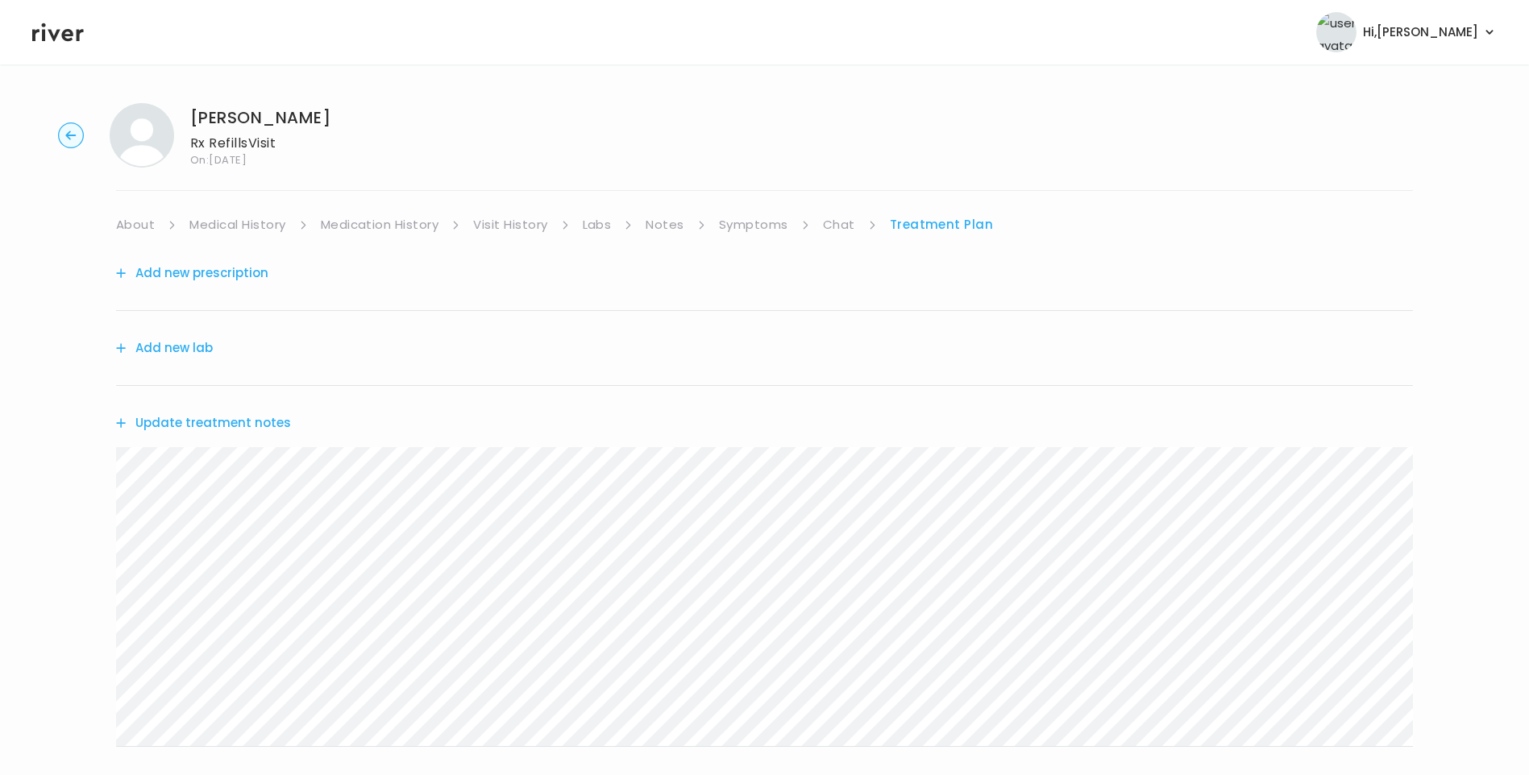
drag, startPoint x: 267, startPoint y: 434, endPoint x: 283, endPoint y: 425, distance: 18.8
click at [268, 434] on div "Update treatment notes" at bounding box center [764, 423] width 1297 height 74
click at [242, 427] on button "Update treatment notes" at bounding box center [203, 423] width 175 height 23
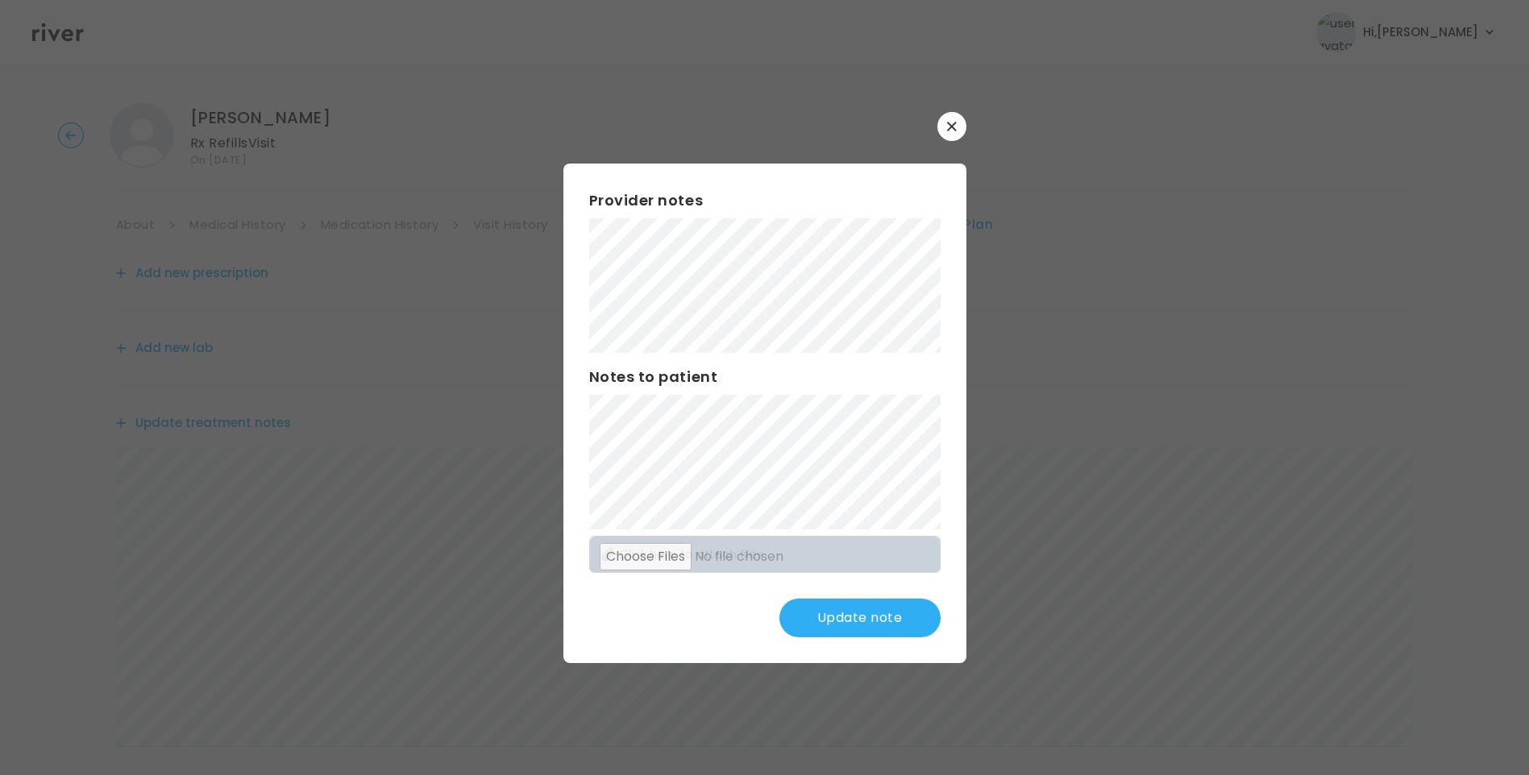
click at [849, 630] on button "Update note" at bounding box center [859, 618] width 161 height 39
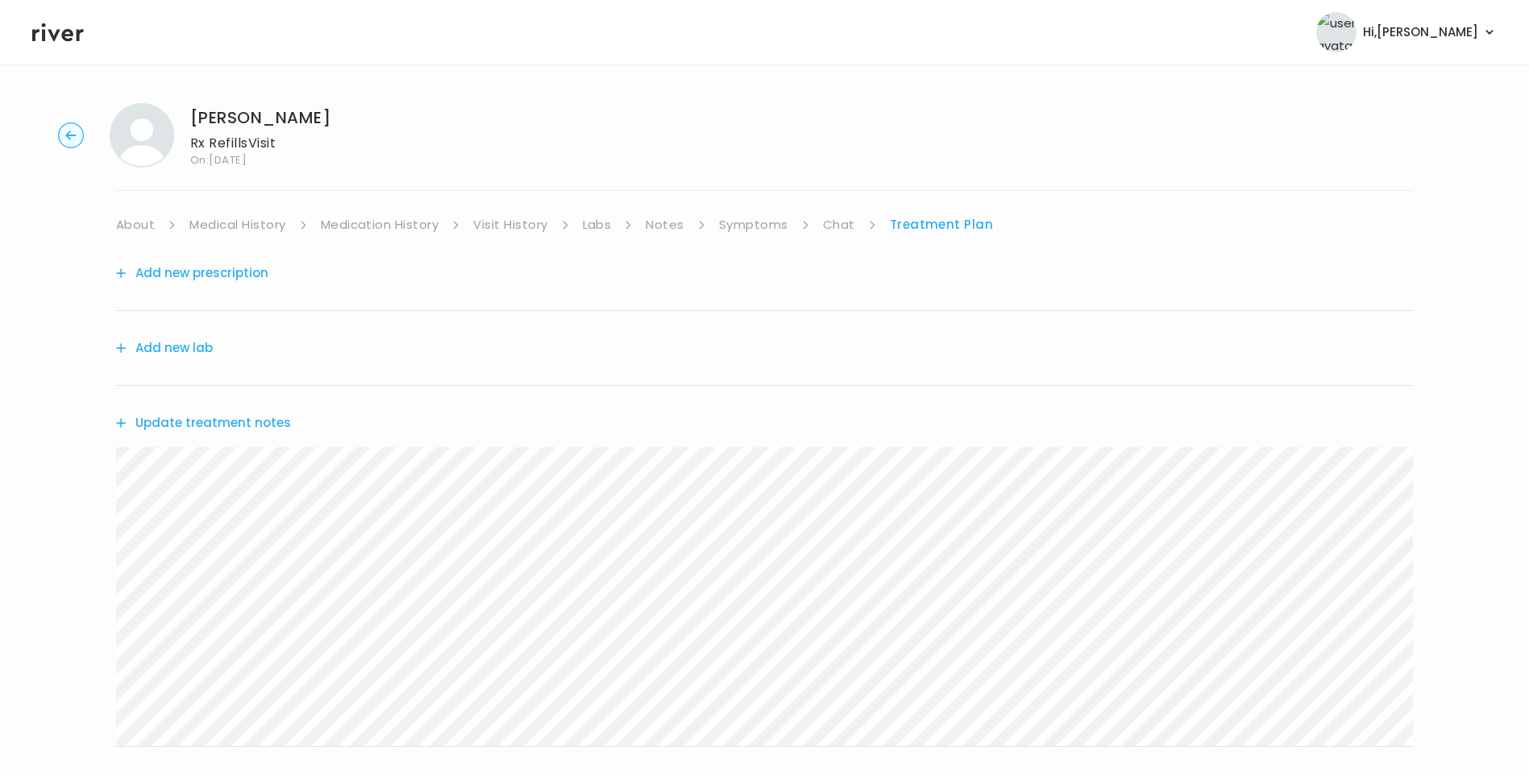
click at [752, 222] on link "Symptoms" at bounding box center [753, 225] width 69 height 23
click at [912, 219] on link "Treatment Plan" at bounding box center [943, 225] width 100 height 23
click at [762, 231] on link "Symptoms" at bounding box center [753, 225] width 69 height 23
drag, startPoint x: 1374, startPoint y: 654, endPoint x: 1322, endPoint y: 644, distance: 53.4
click at [1374, 654] on button "View more" at bounding box center [1380, 660] width 65 height 19
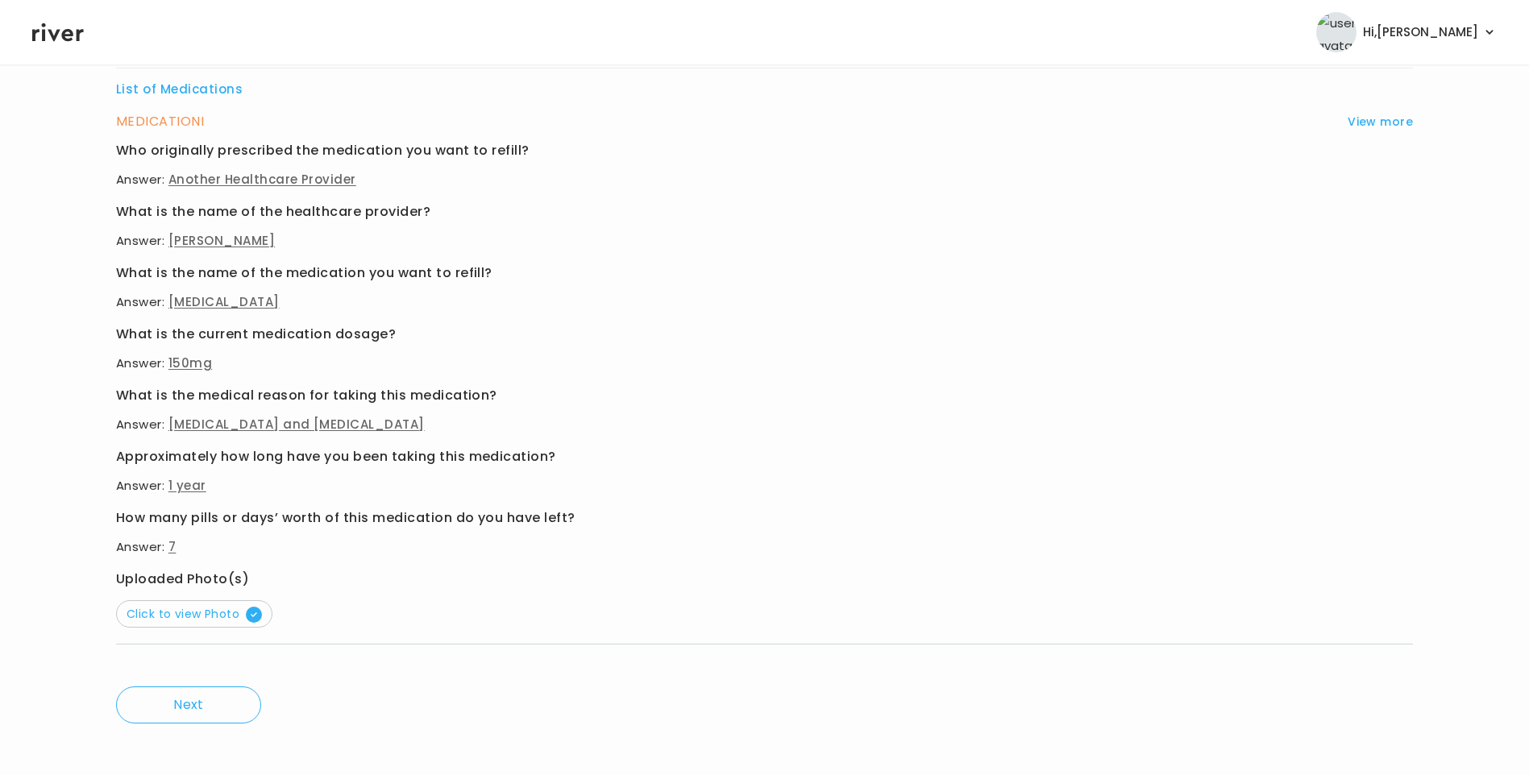
scroll to position [549, 0]
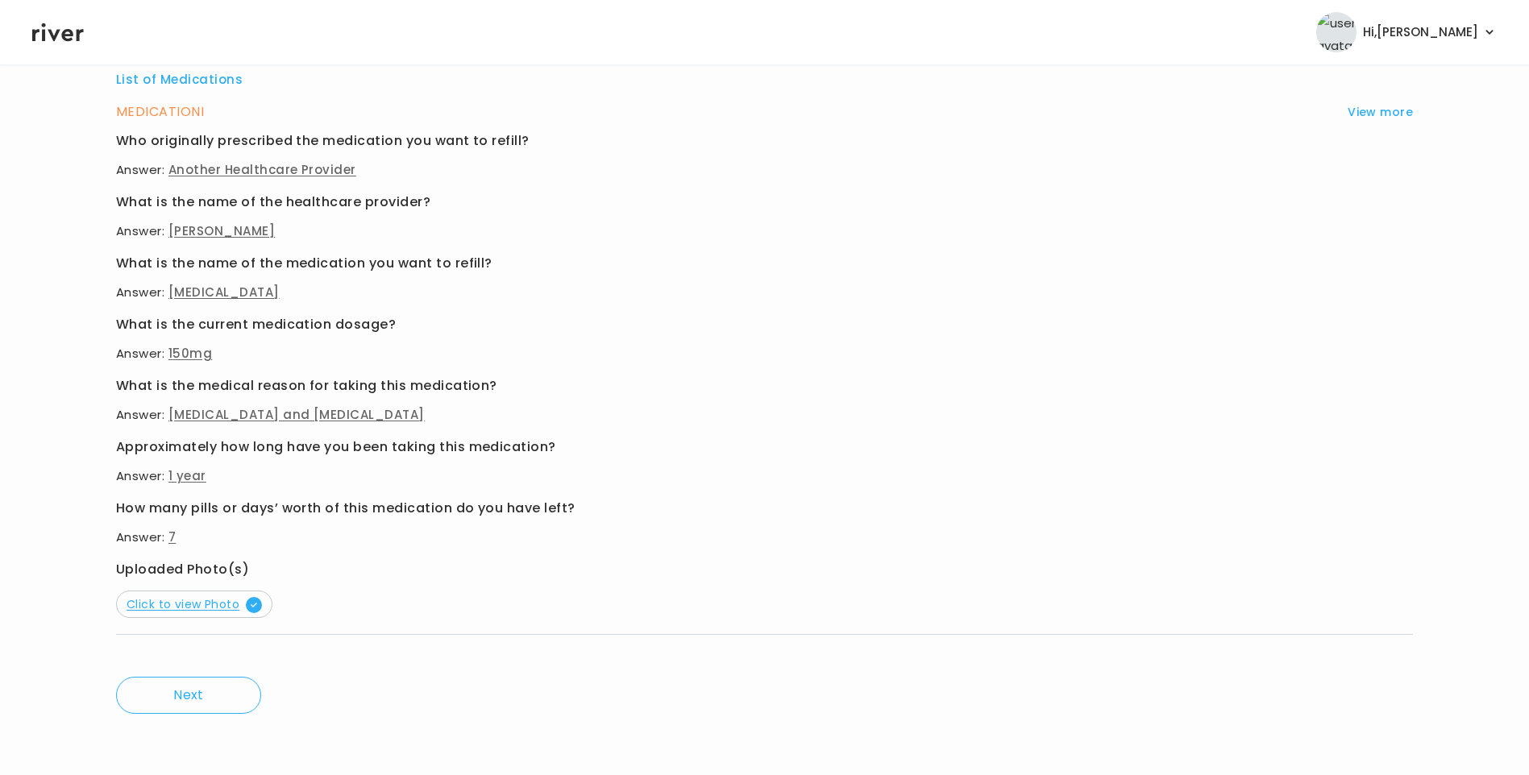
click at [207, 598] on span "Click to view Photo" at bounding box center [194, 604] width 135 height 16
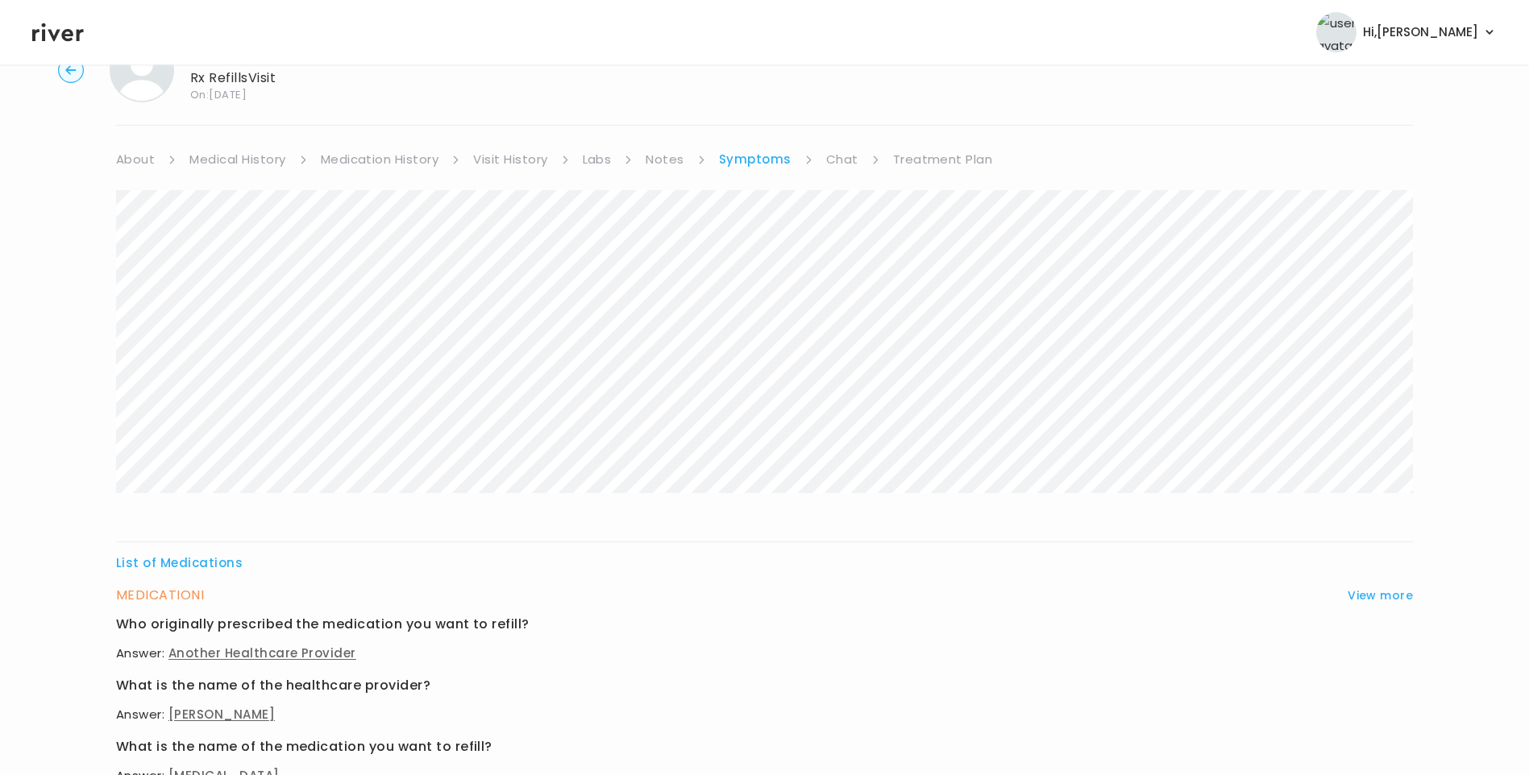
scroll to position [0, 0]
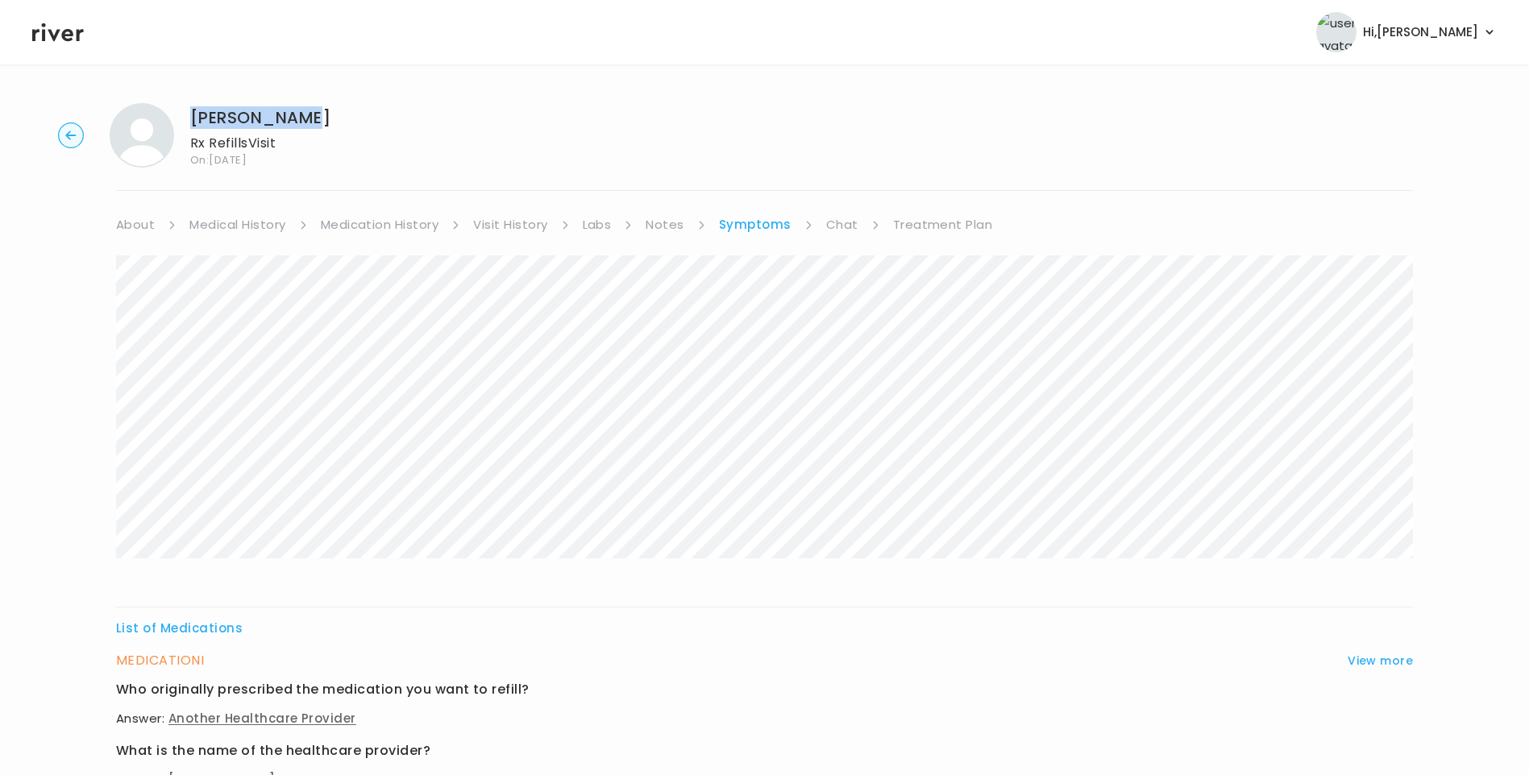
drag, startPoint x: 191, startPoint y: 113, endPoint x: 318, endPoint y: 114, distance: 126.6
click at [318, 114] on div "HAILEY BROWN Rx Refills Visit On: 22 Sep 2025" at bounding box center [764, 135] width 1477 height 64
copy h1 "HAILEY BROWN"
click at [368, 217] on link "Medication History" at bounding box center [380, 225] width 118 height 23
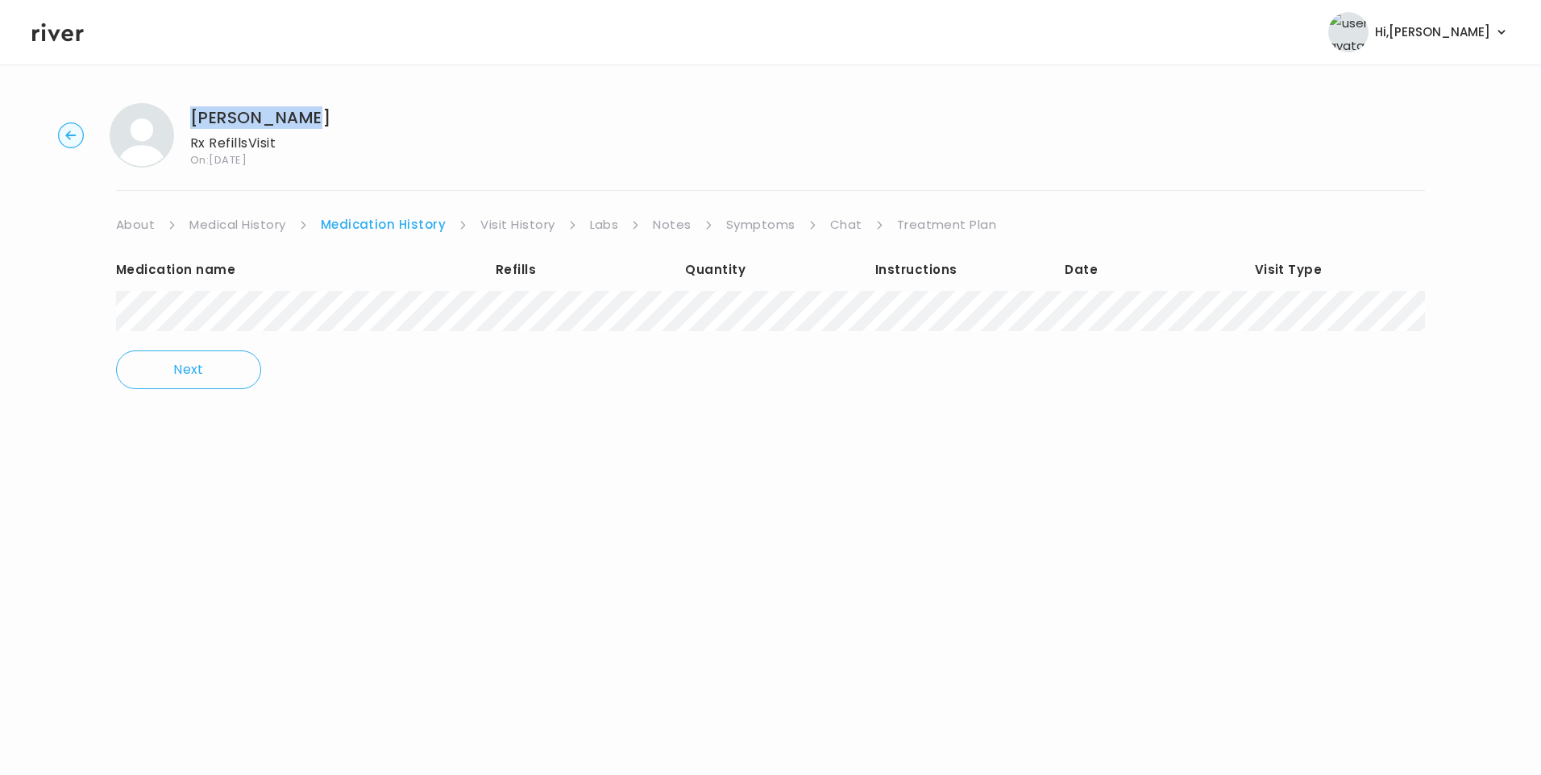
click at [954, 225] on link "Treatment Plan" at bounding box center [947, 225] width 100 height 23
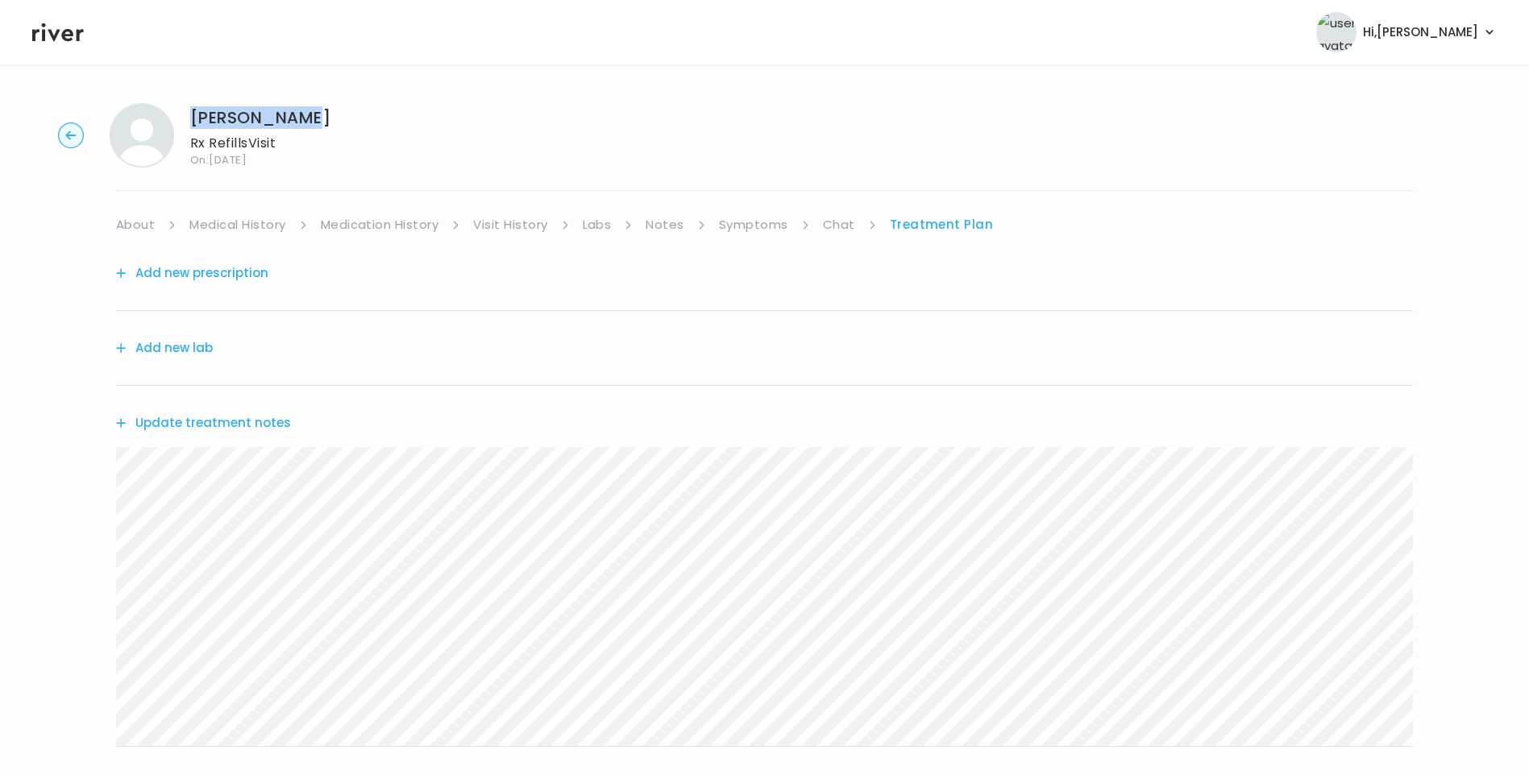
click at [255, 424] on button "Update treatment notes" at bounding box center [203, 423] width 175 height 23
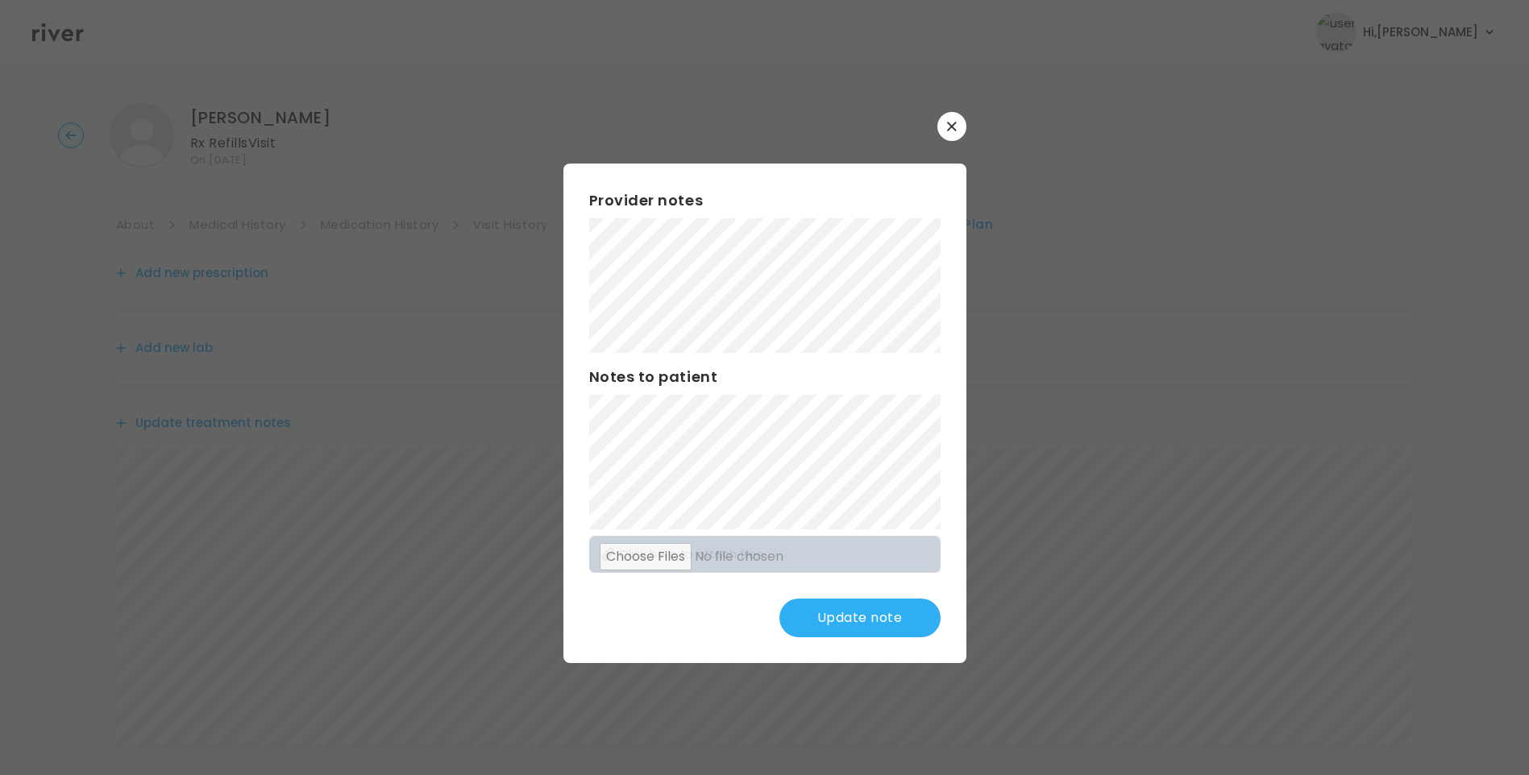
click at [862, 405] on div "Provider notes Notes to patient Click here to attach files Update note" at bounding box center [764, 414] width 403 height 500
click at [836, 616] on button "Update note" at bounding box center [859, 618] width 161 height 39
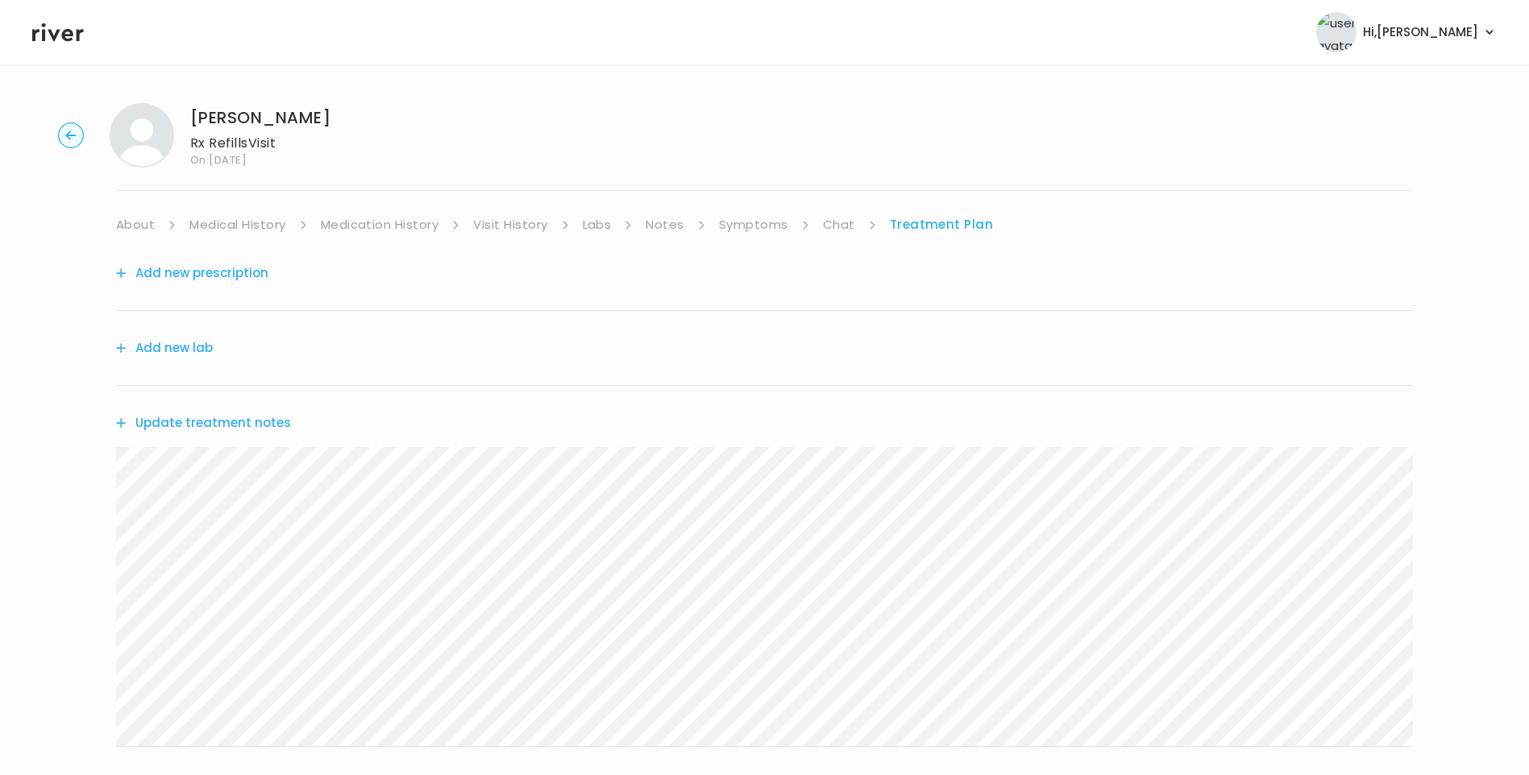
click at [57, 37] on icon at bounding box center [58, 32] width 52 height 24
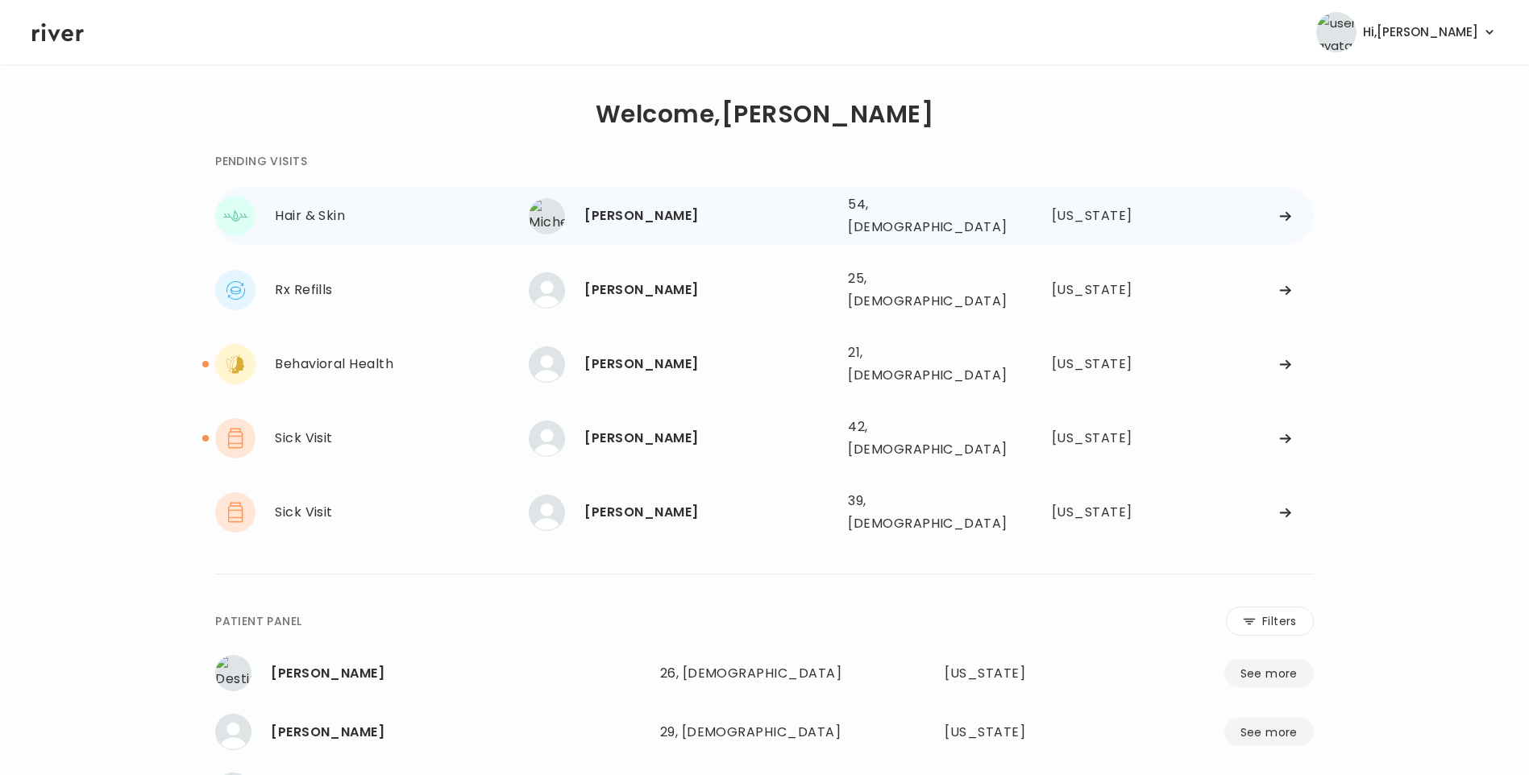
click at [696, 218] on div "Michelle Torres" at bounding box center [709, 216] width 251 height 23
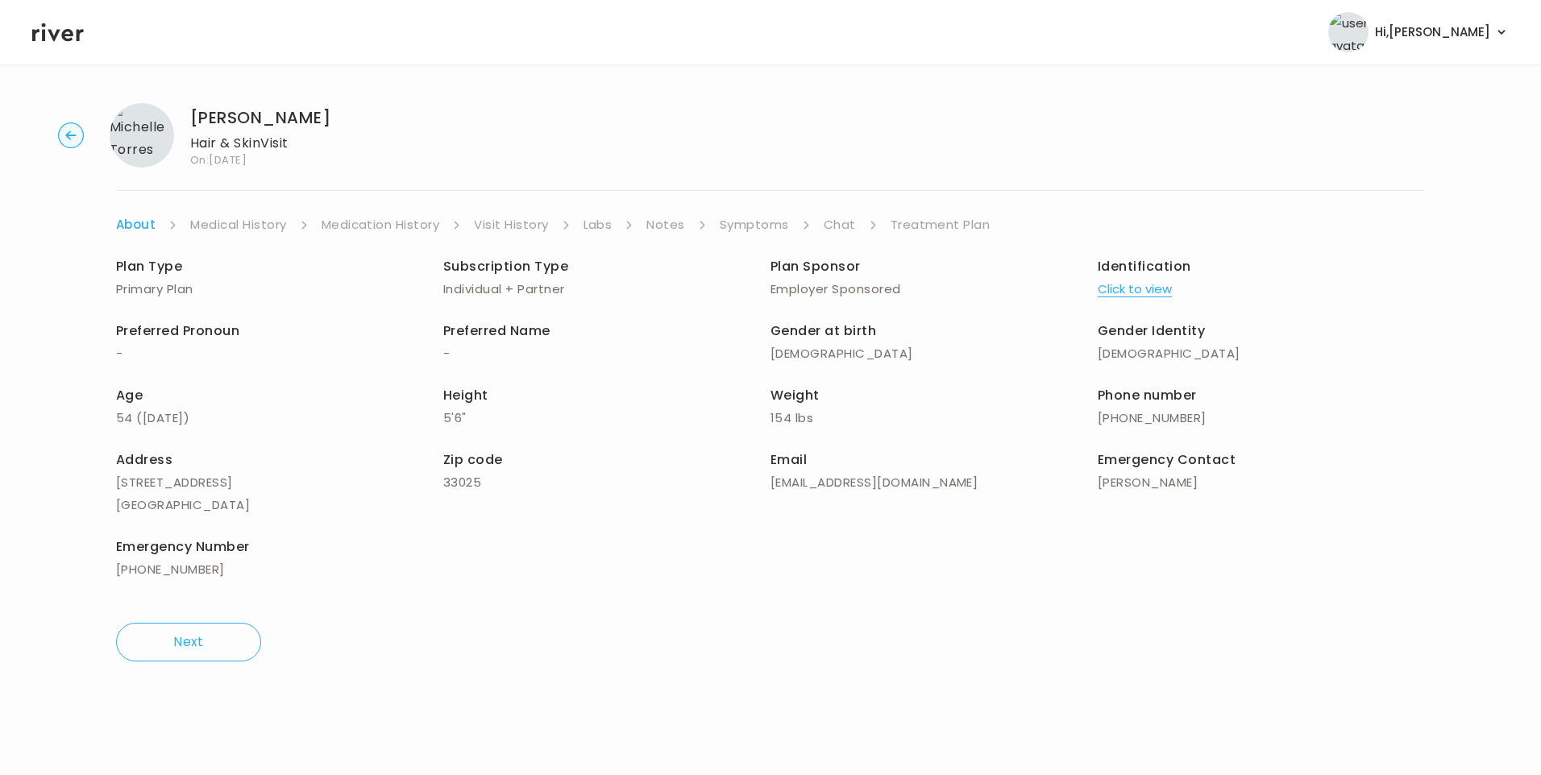
click at [513, 227] on link "Visit History" at bounding box center [511, 225] width 74 height 23
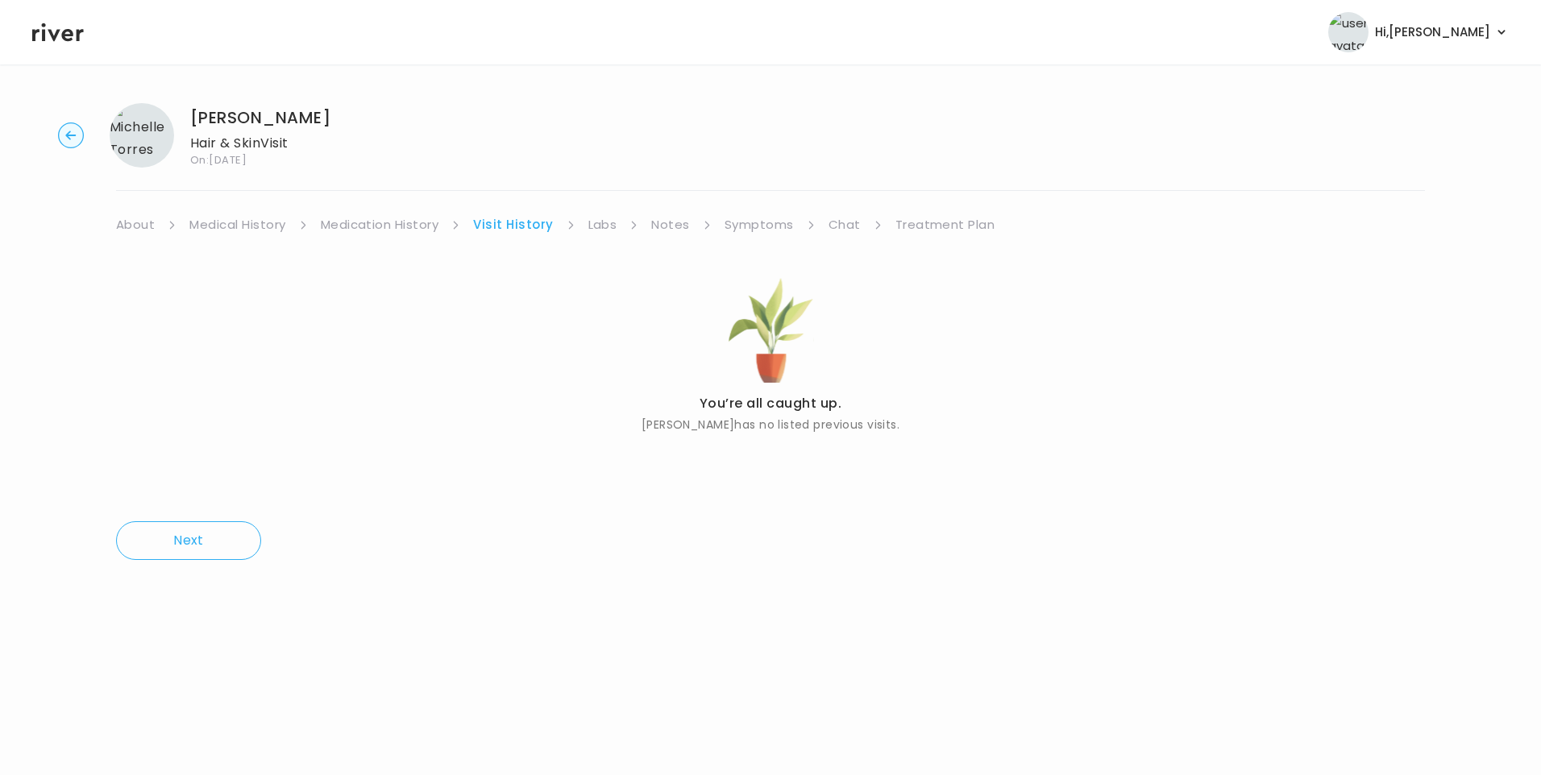
click at [136, 227] on link "About" at bounding box center [135, 225] width 39 height 23
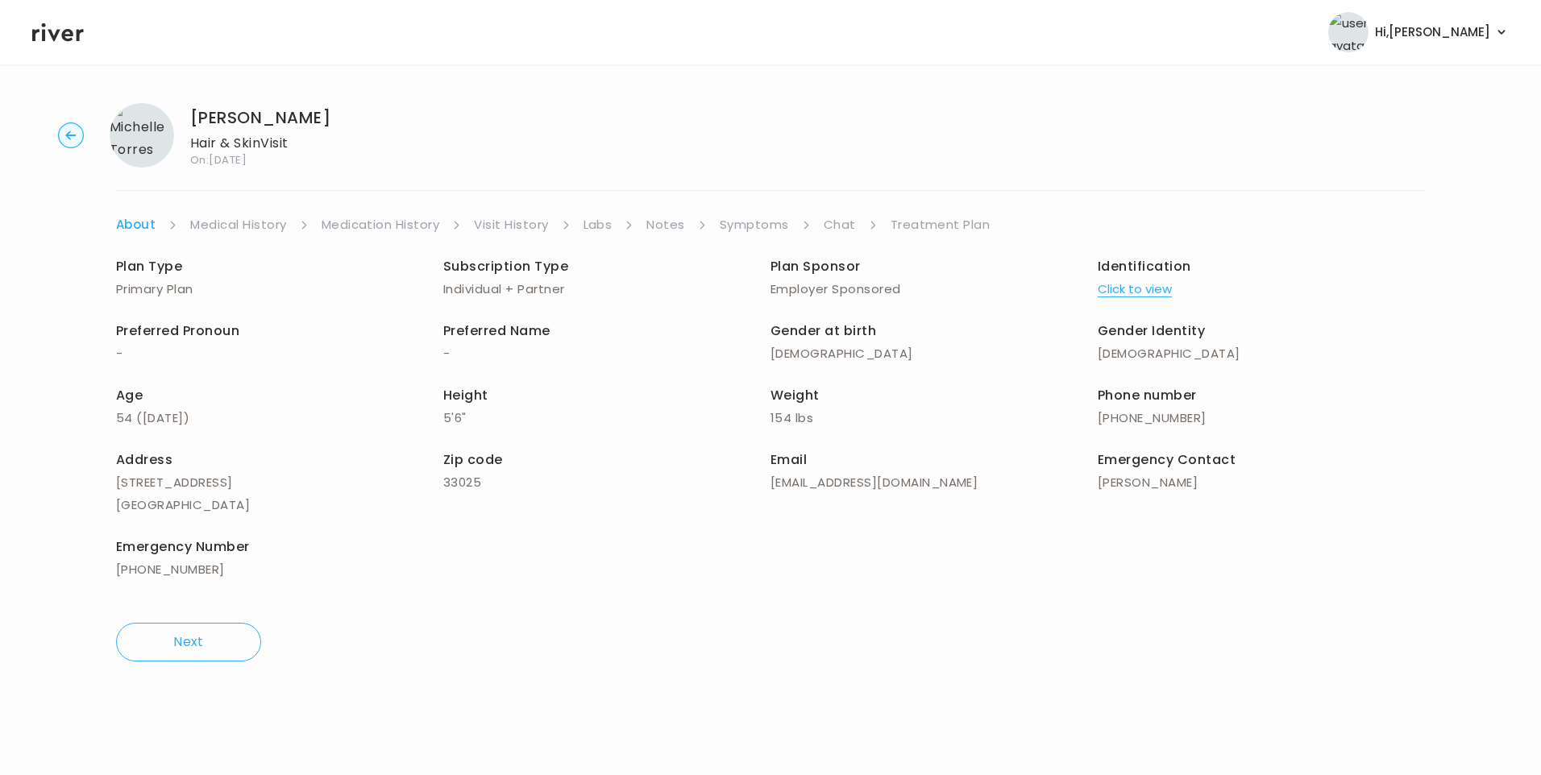
click at [1153, 287] on button "Click to view" at bounding box center [1135, 289] width 74 height 23
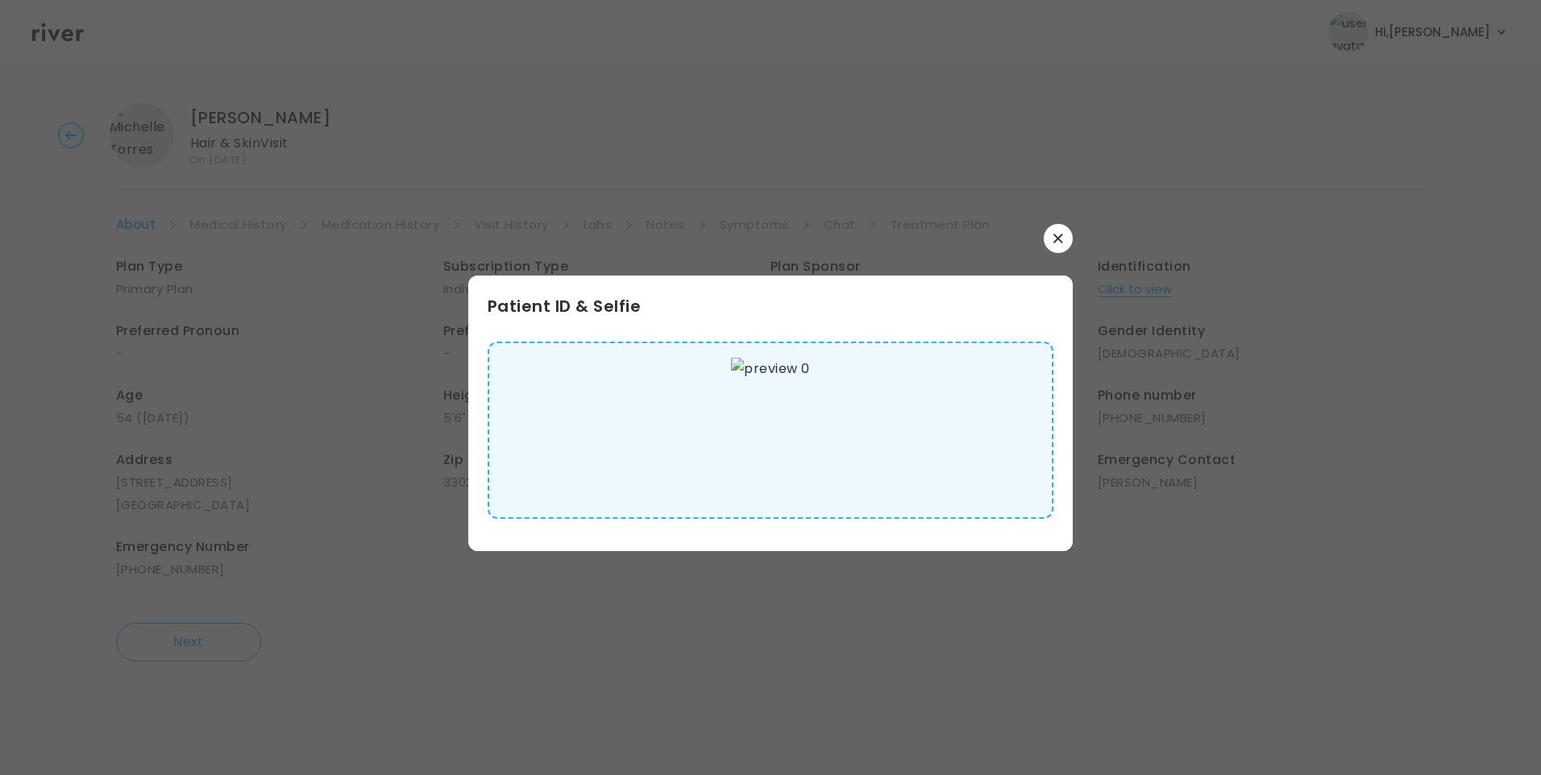
click at [784, 427] on img at bounding box center [770, 430] width 78 height 145
click at [1051, 239] on button "button" at bounding box center [1058, 238] width 29 height 29
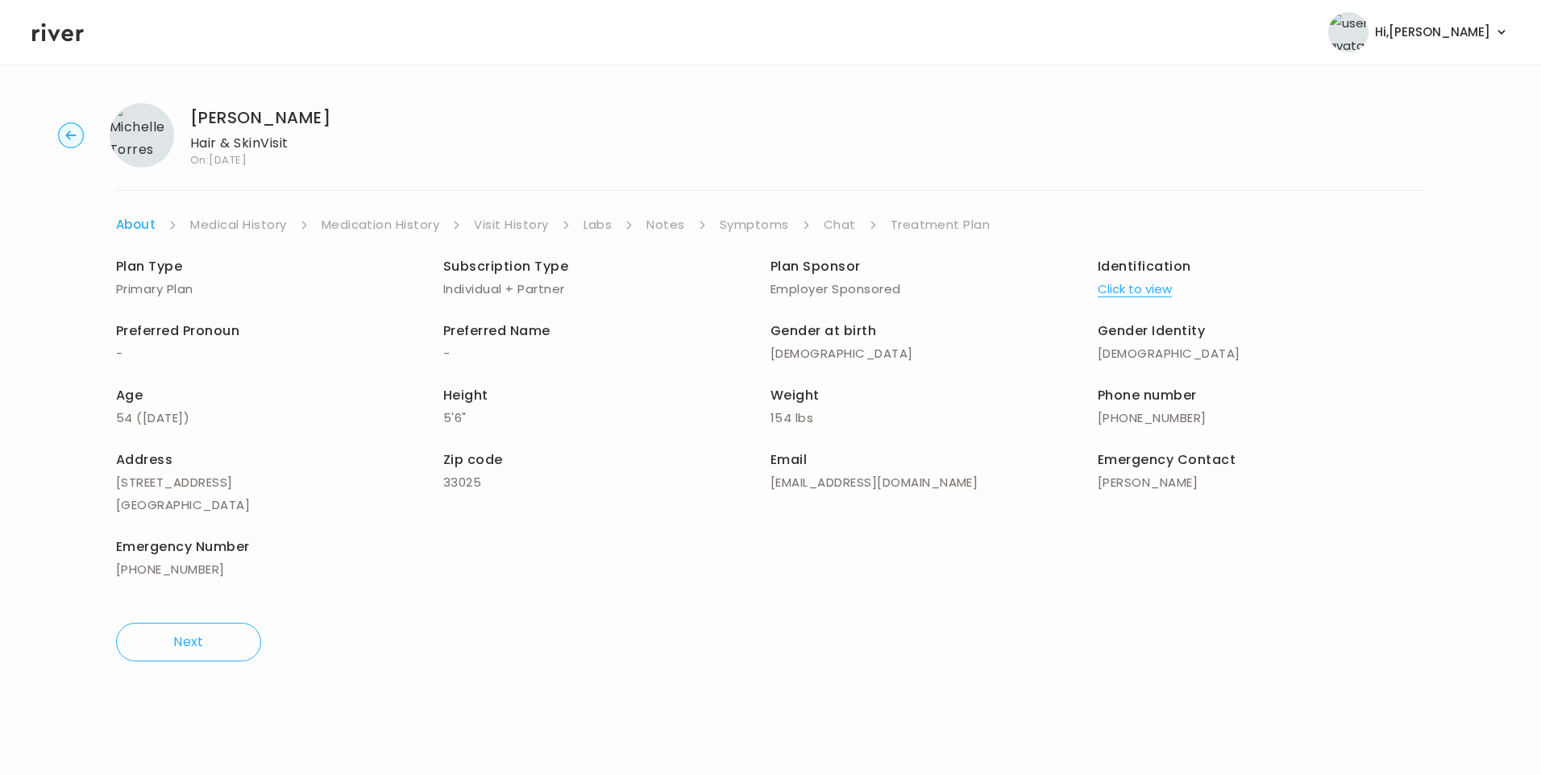
click at [271, 222] on link "Medical History" at bounding box center [238, 225] width 96 height 23
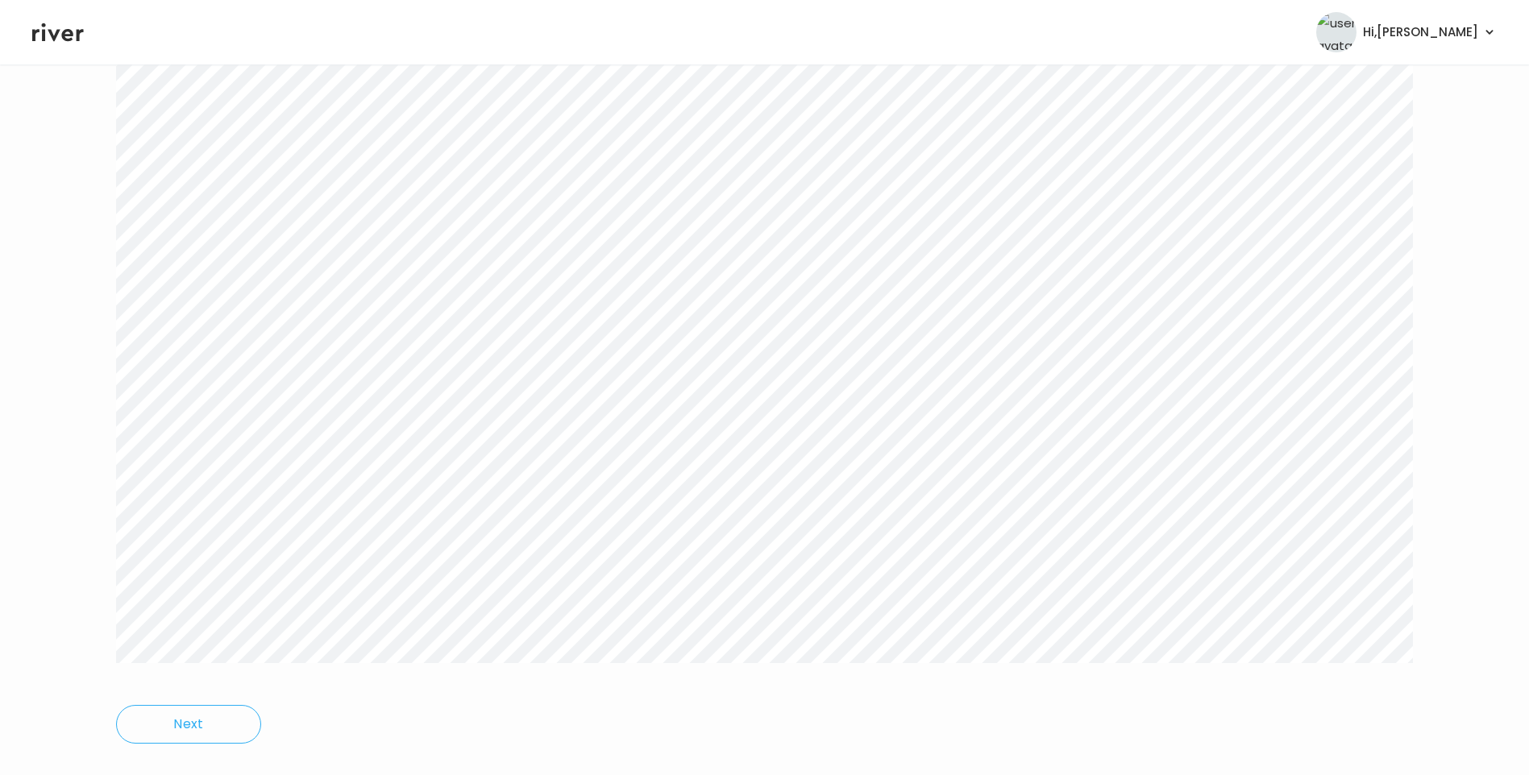
scroll to position [242, 0]
drag, startPoint x: 175, startPoint y: 645, endPoint x: 272, endPoint y: 638, distance: 97.0
click at [272, 638] on div "Next" at bounding box center [764, 367] width 1297 height 746
click at [783, 144] on link "Symptoms" at bounding box center [759, 144] width 69 height 23
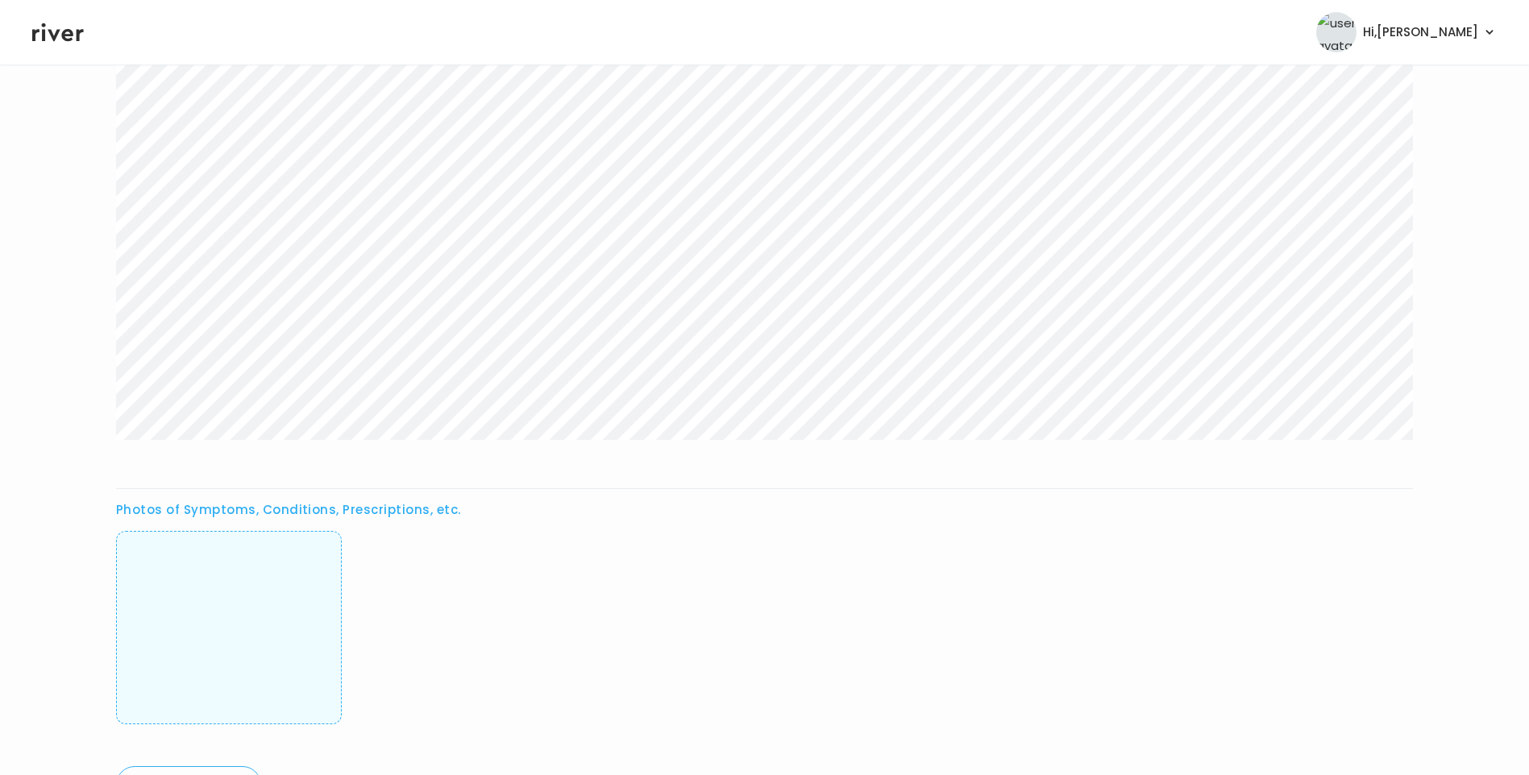
scroll to position [484, 0]
click at [229, 621] on img at bounding box center [229, 618] width 0 height 160
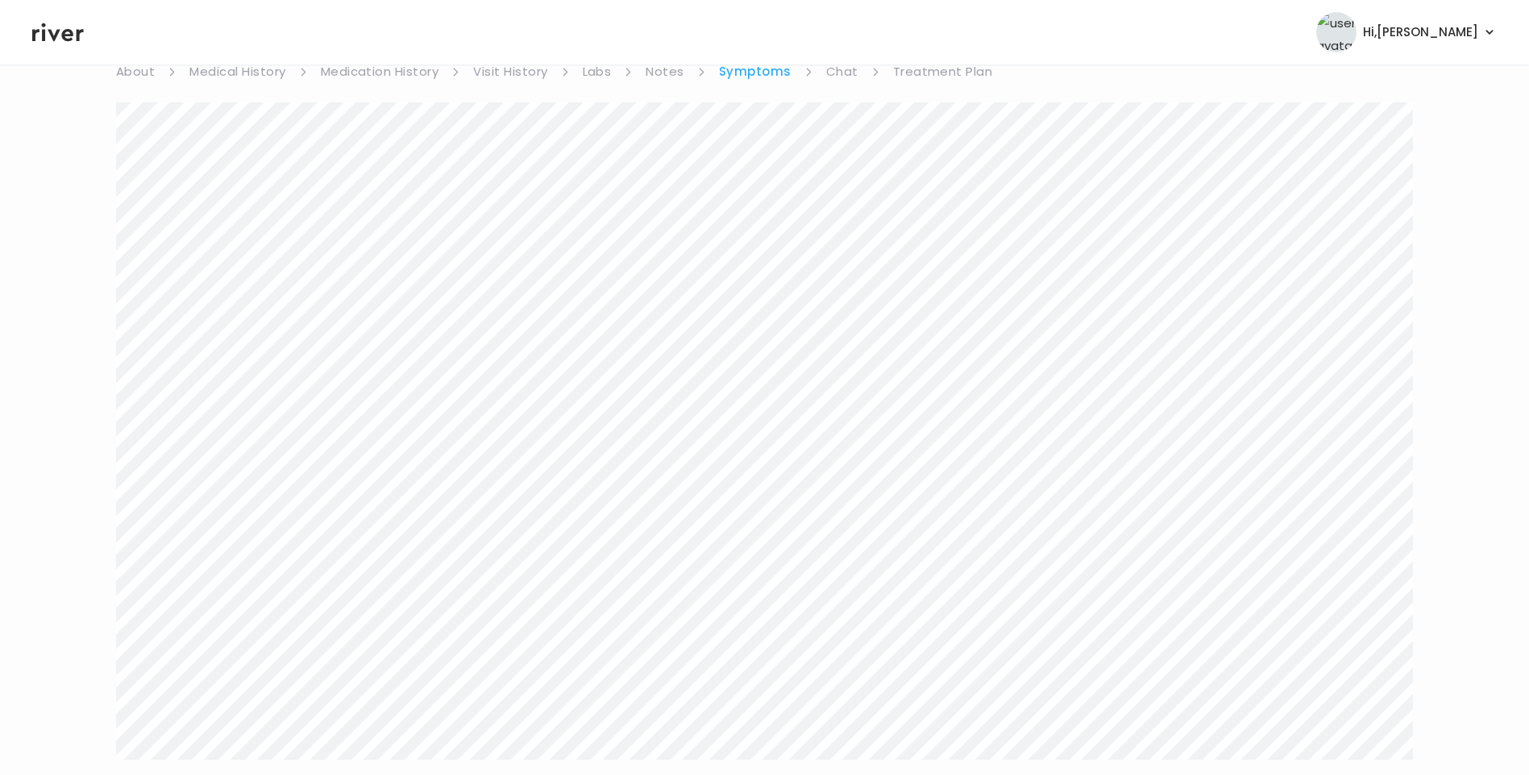
scroll to position [0, 0]
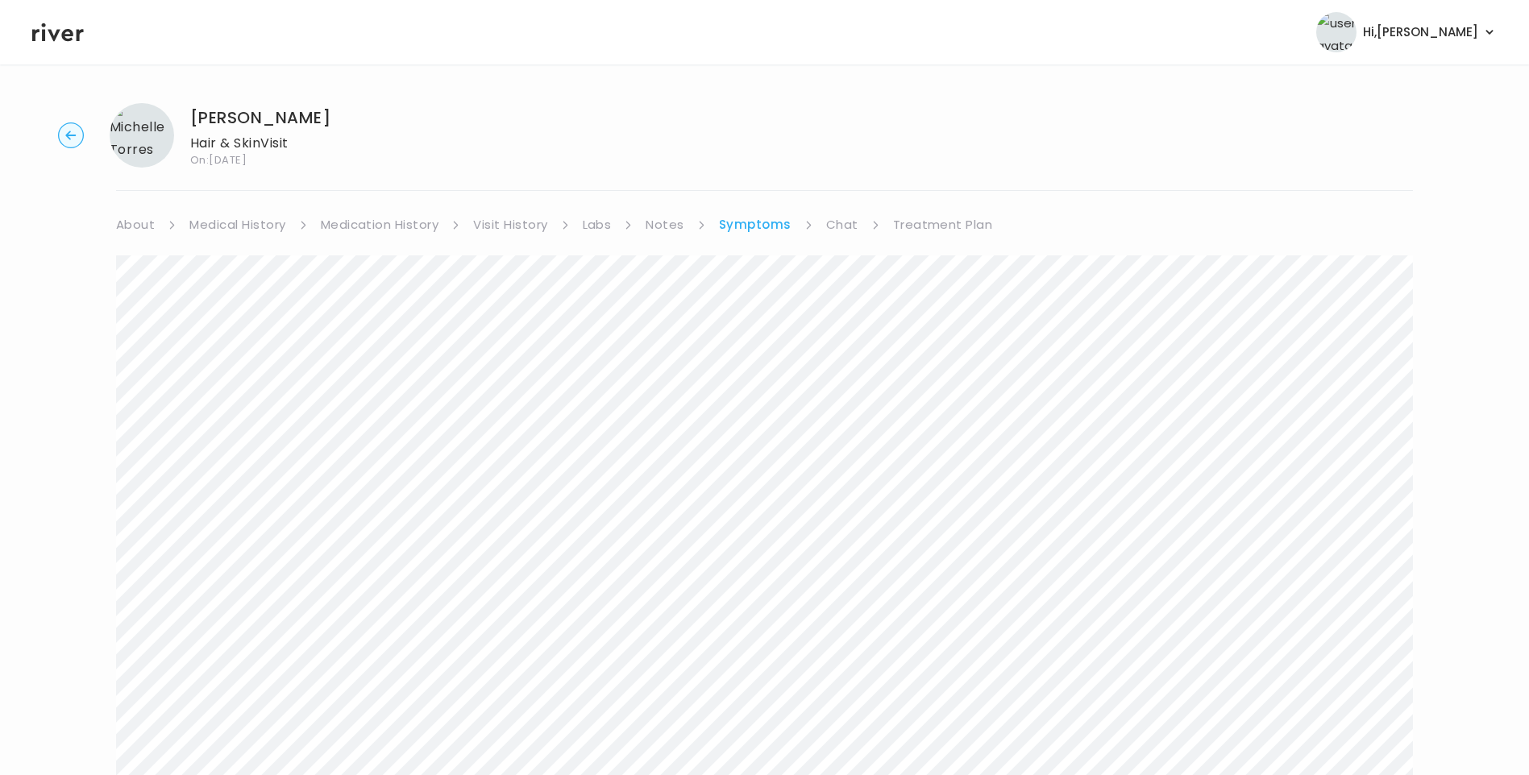
click at [933, 222] on link "Treatment Plan" at bounding box center [943, 225] width 100 height 23
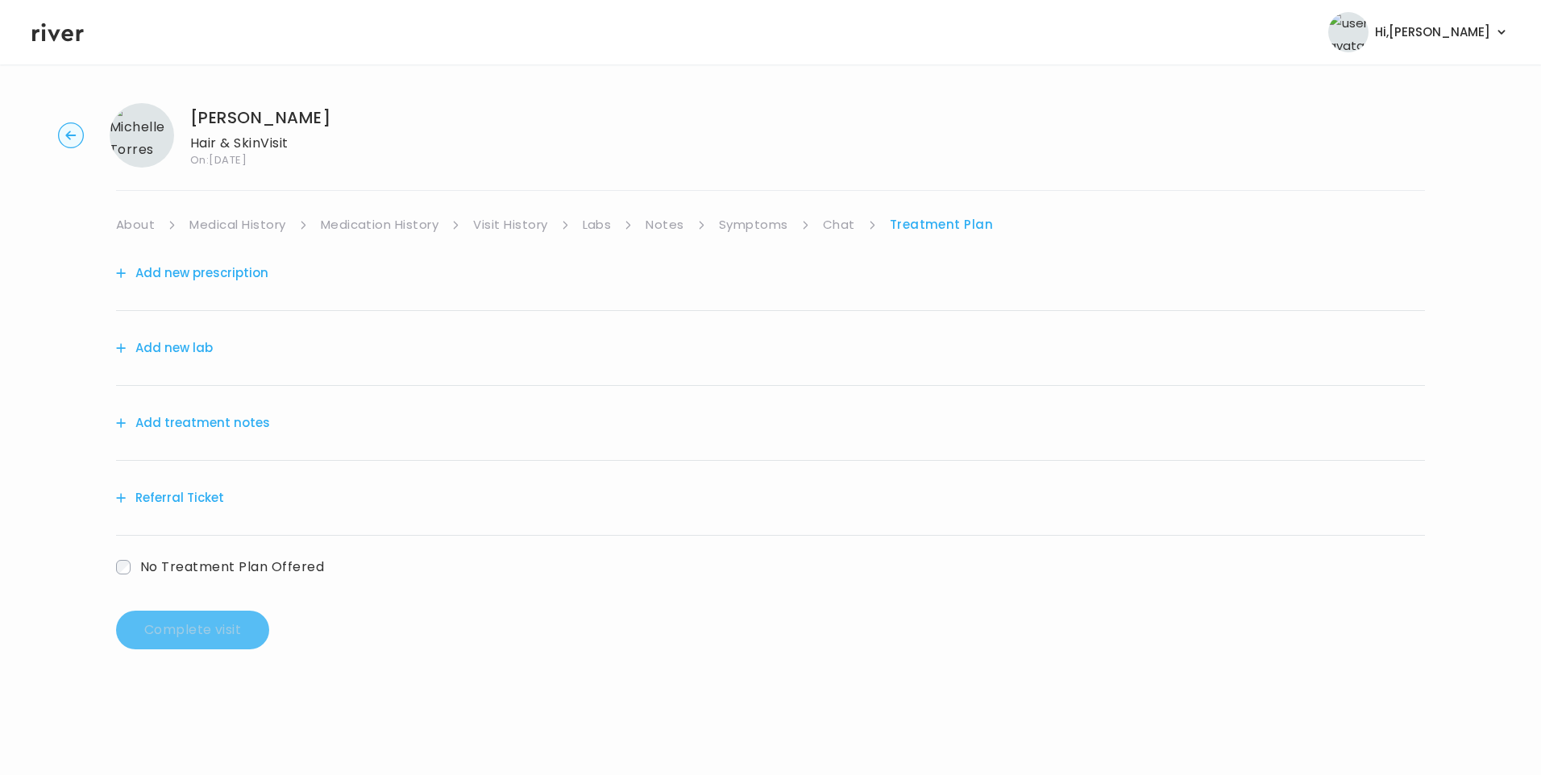
click at [256, 424] on button "Add treatment notes" at bounding box center [193, 423] width 154 height 23
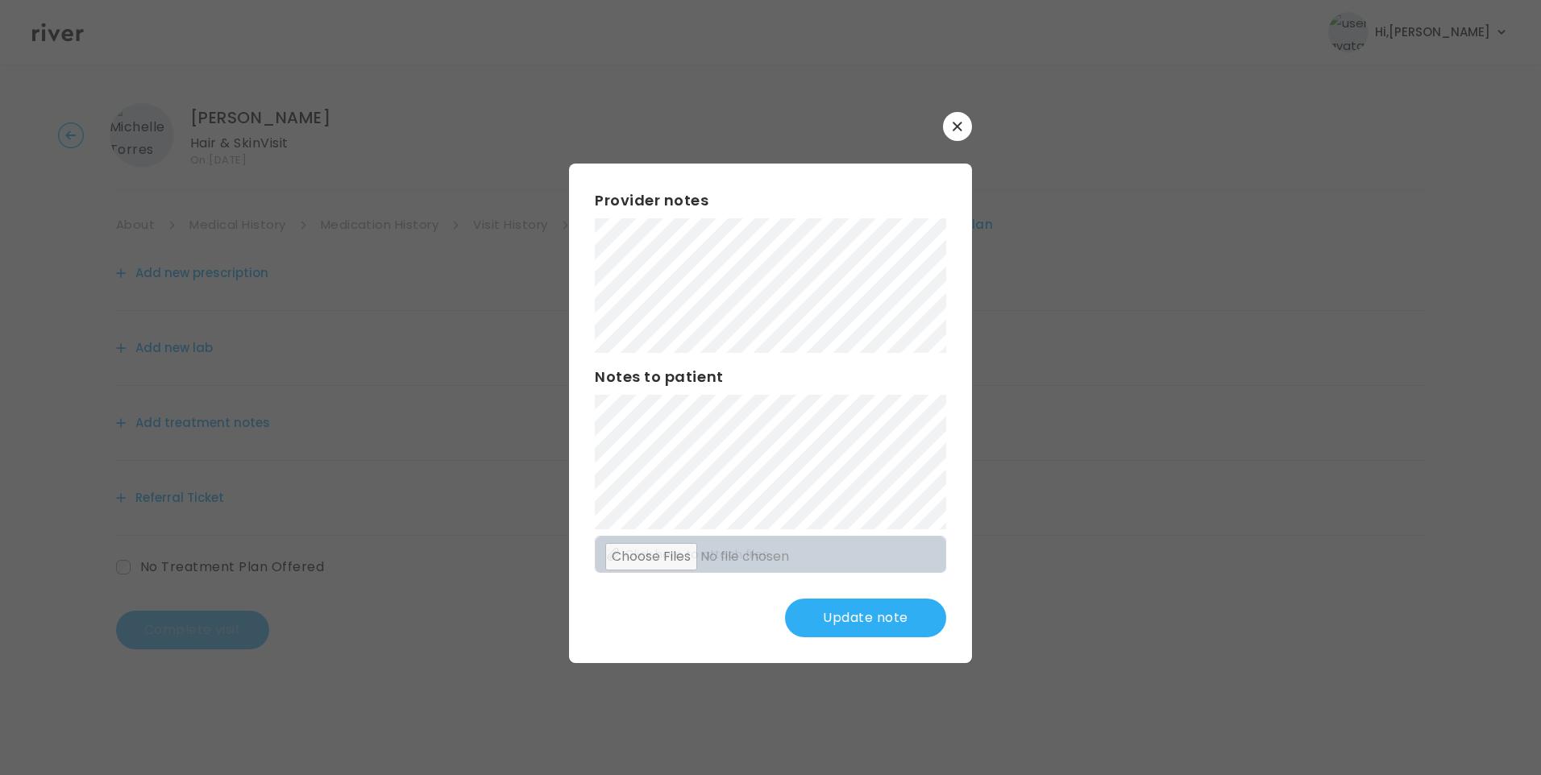
click at [843, 616] on button "Update note" at bounding box center [865, 618] width 161 height 39
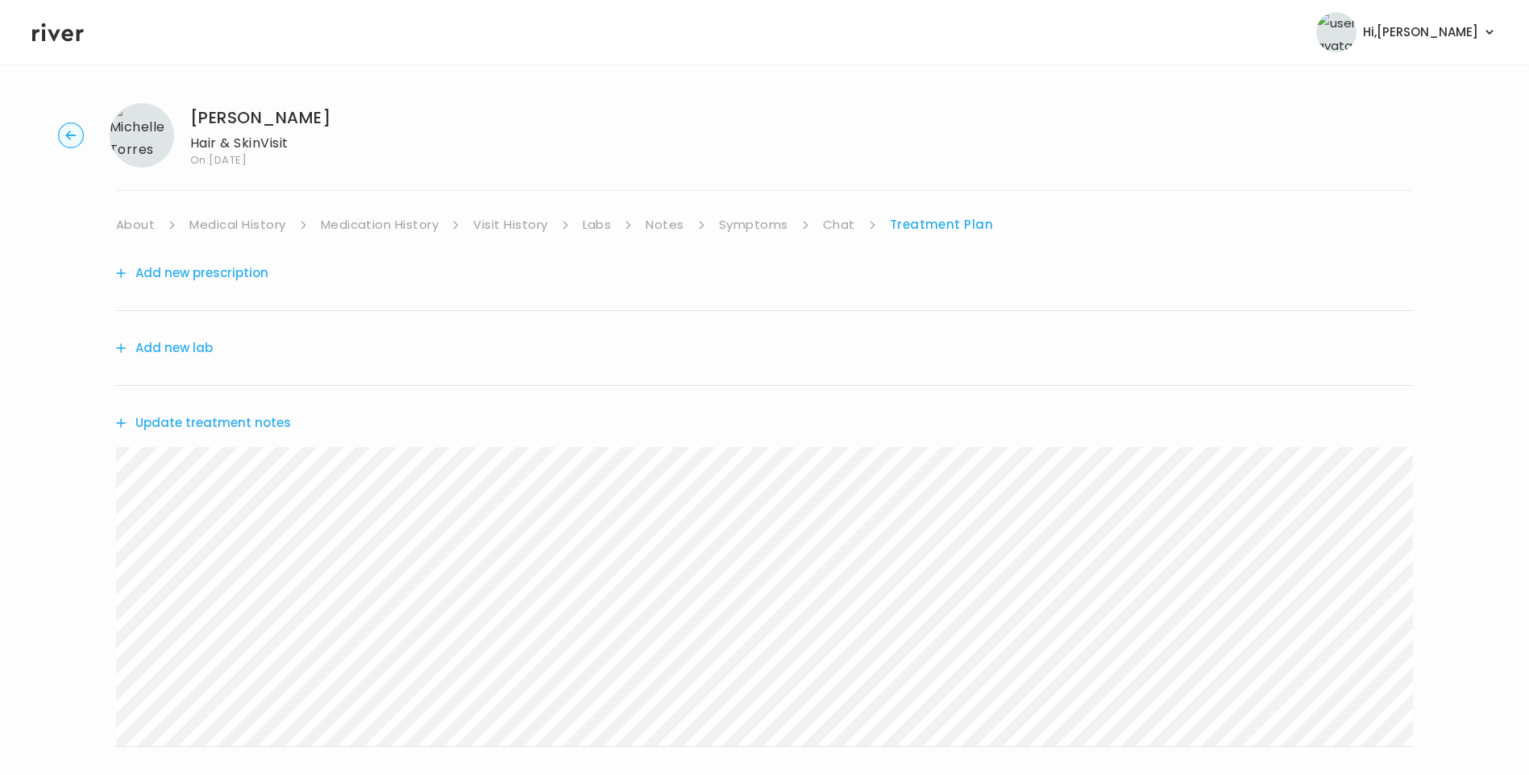
click at [757, 225] on link "Symptoms" at bounding box center [753, 225] width 69 height 23
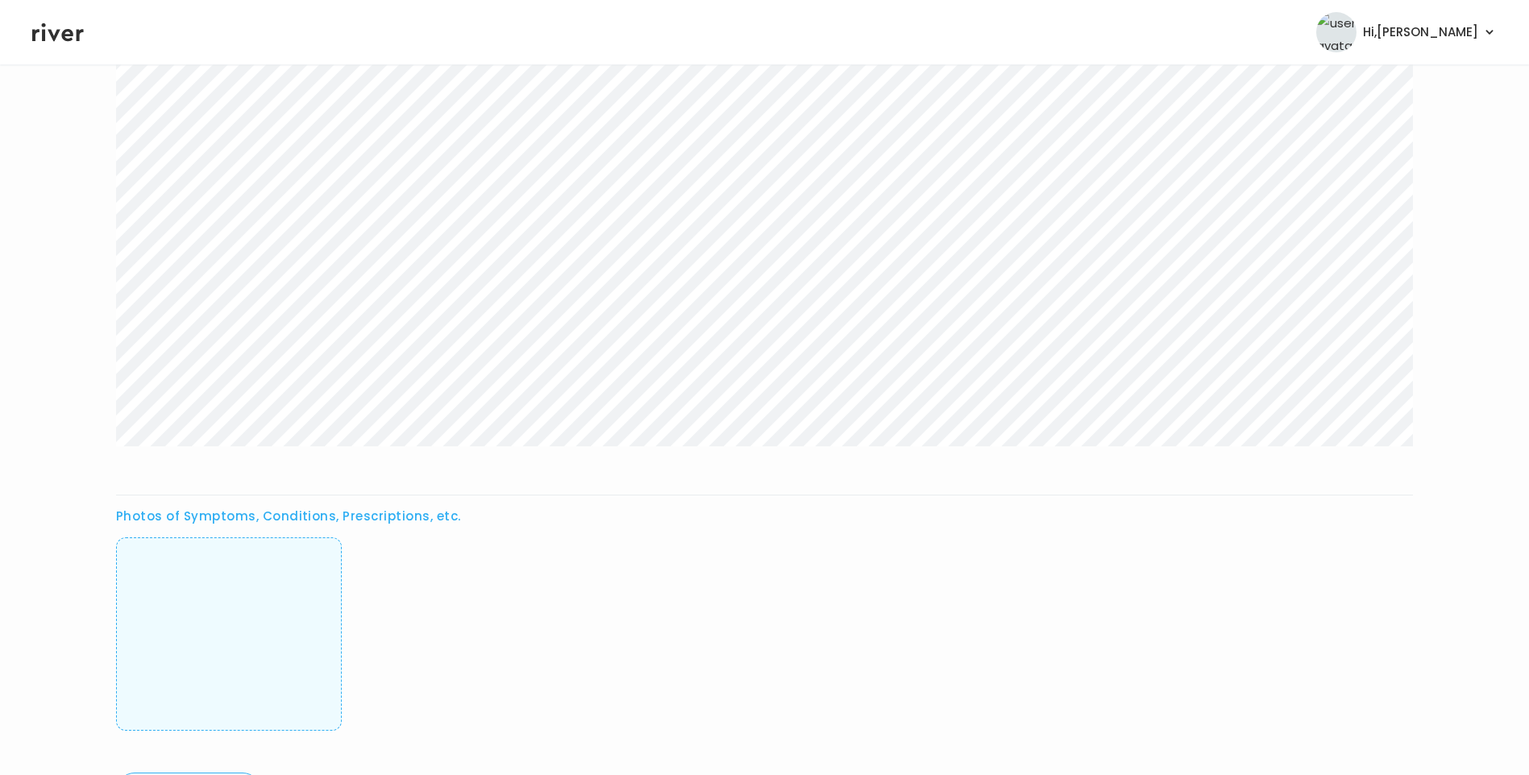
scroll to position [484, 0]
click at [229, 624] on img at bounding box center [229, 618] width 0 height 160
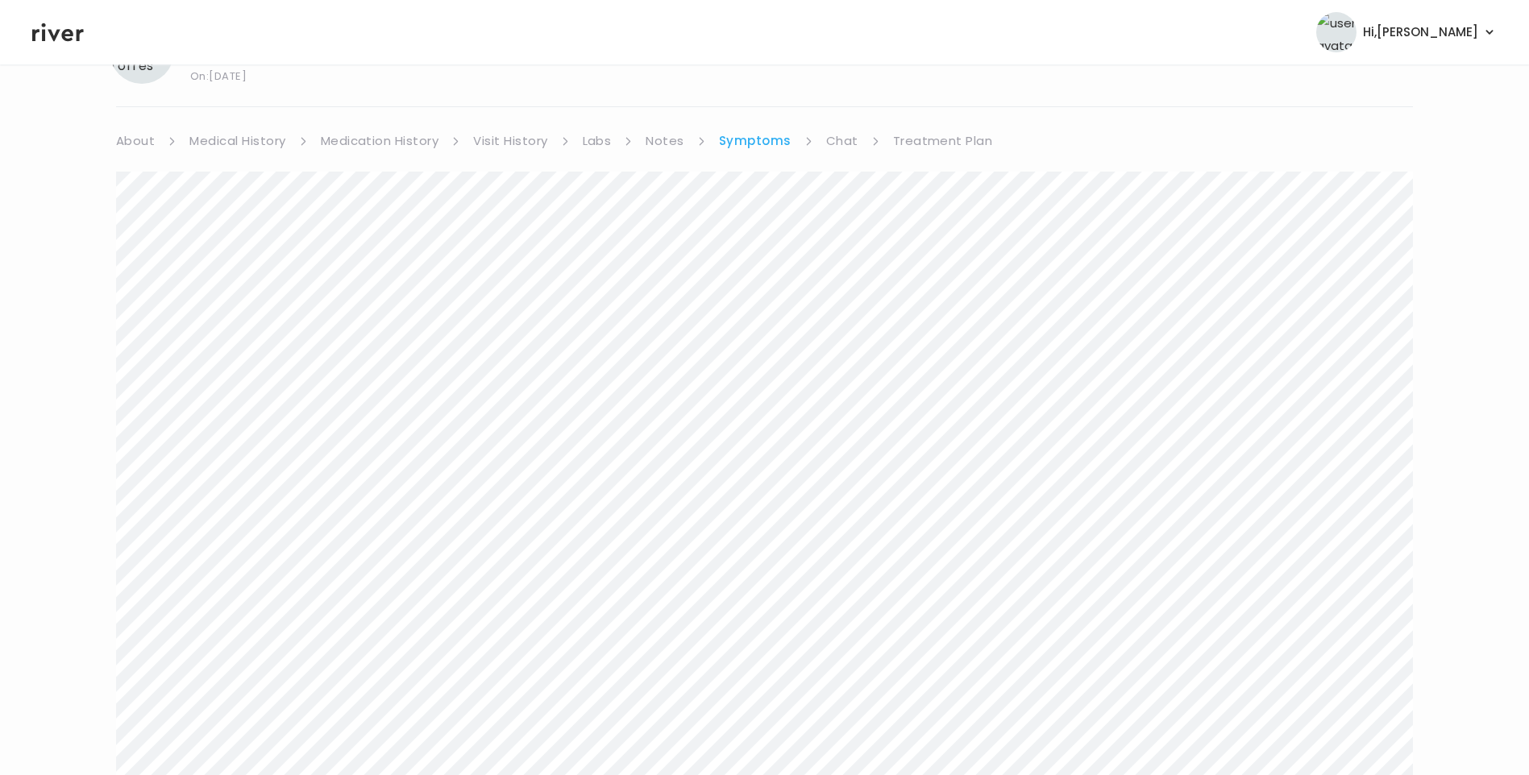
scroll to position [81, 0]
click at [848, 135] on link "Chat" at bounding box center [842, 144] width 32 height 23
click at [916, 137] on link "Treatment Plan" at bounding box center [941, 144] width 100 height 23
click at [251, 341] on button "Update treatment notes" at bounding box center [203, 342] width 175 height 23
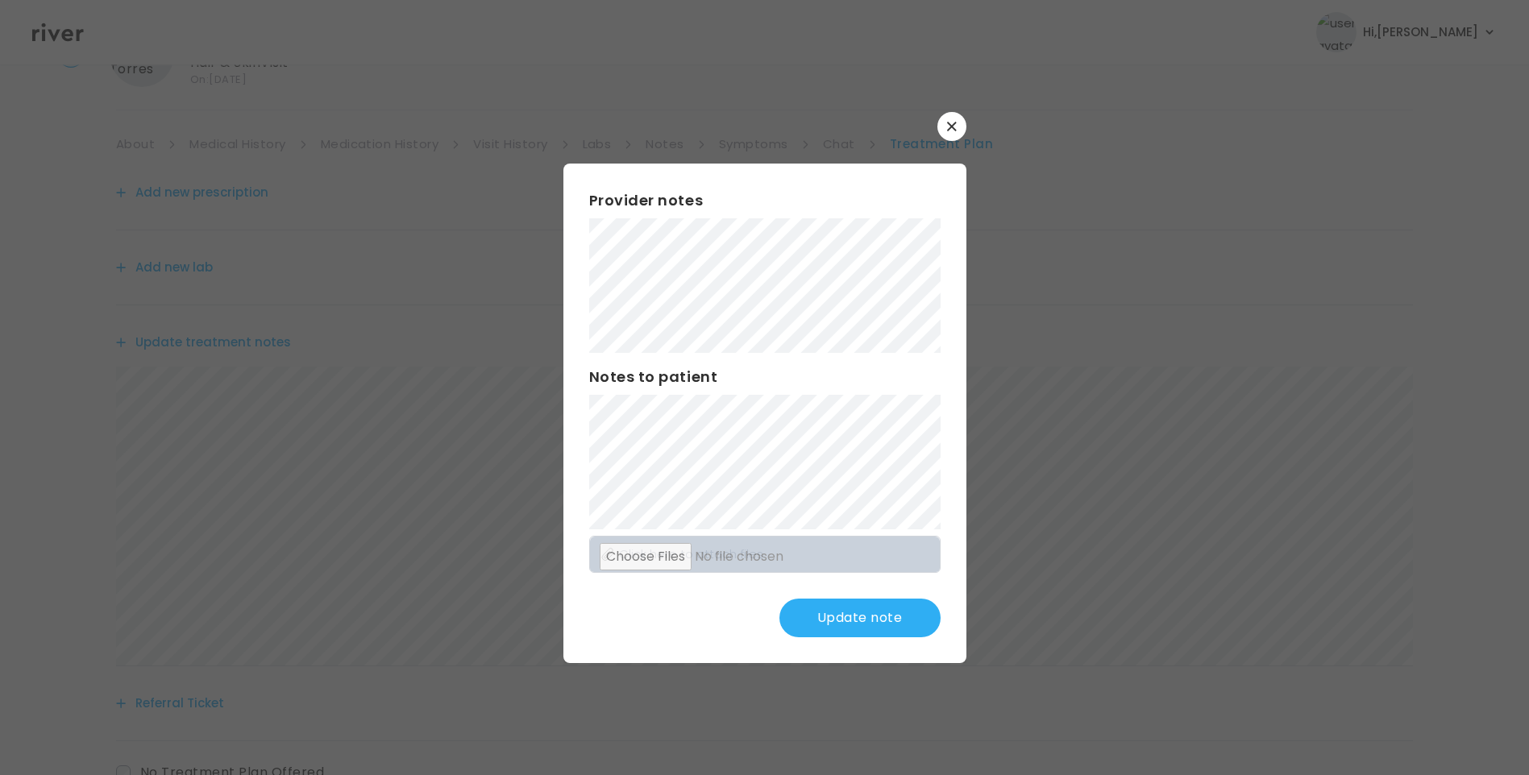
click at [851, 618] on button "Update note" at bounding box center [859, 618] width 161 height 39
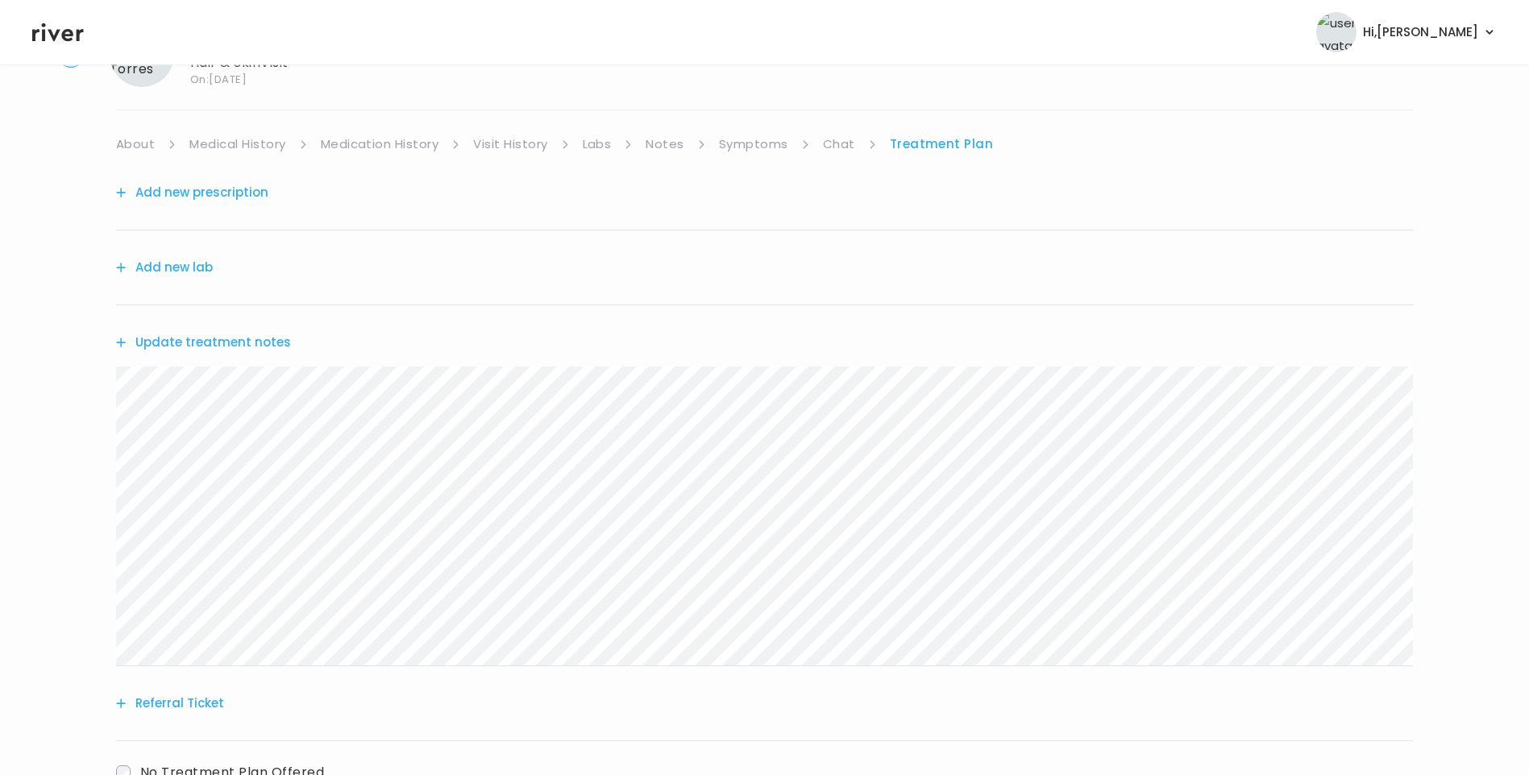
click at [530, 147] on link "Visit History" at bounding box center [510, 144] width 74 height 23
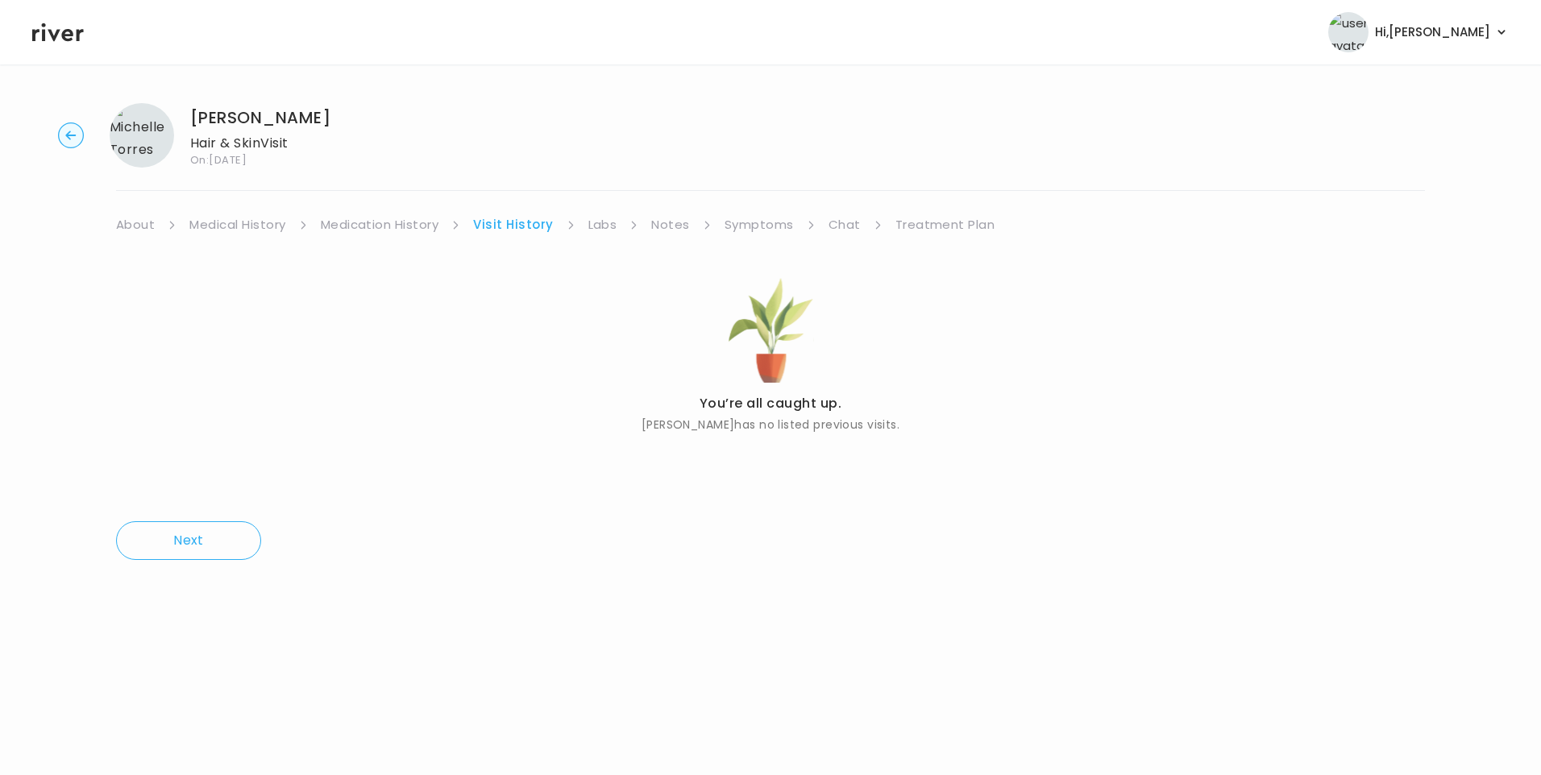
click at [941, 229] on link "Treatment Plan" at bounding box center [945, 225] width 100 height 23
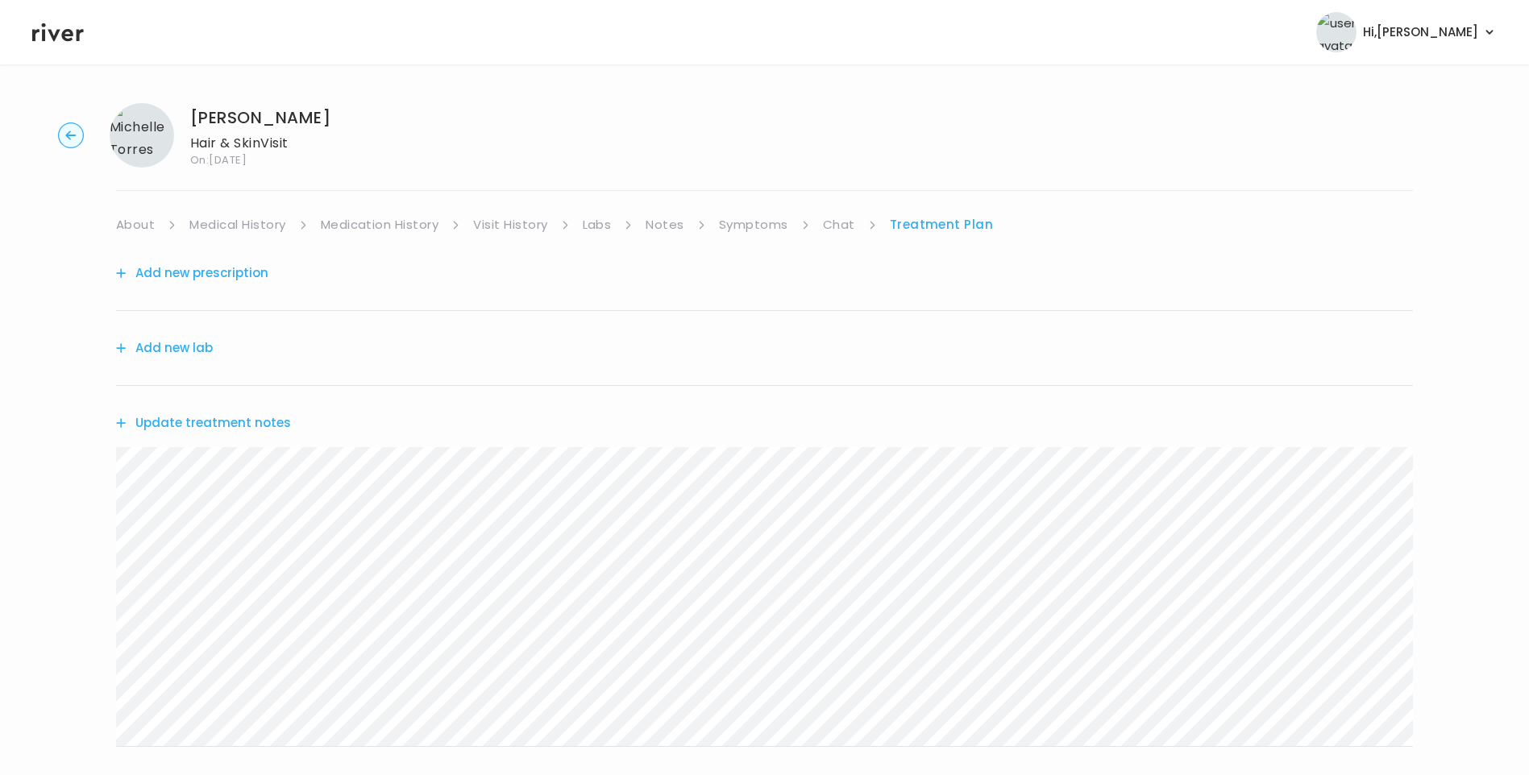
click at [260, 420] on button "Update treatment notes" at bounding box center [203, 423] width 175 height 23
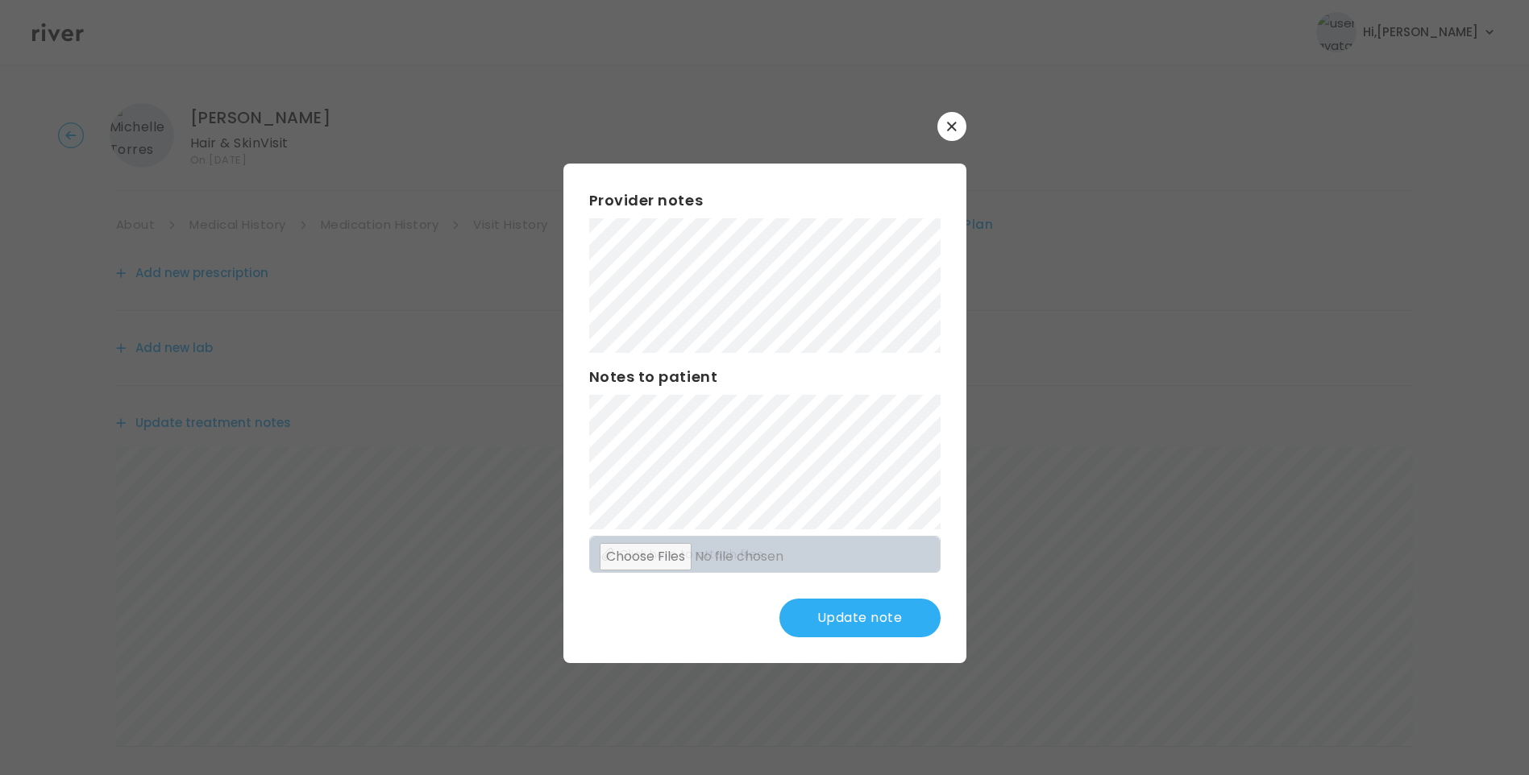
click at [873, 622] on button "Update note" at bounding box center [859, 618] width 161 height 39
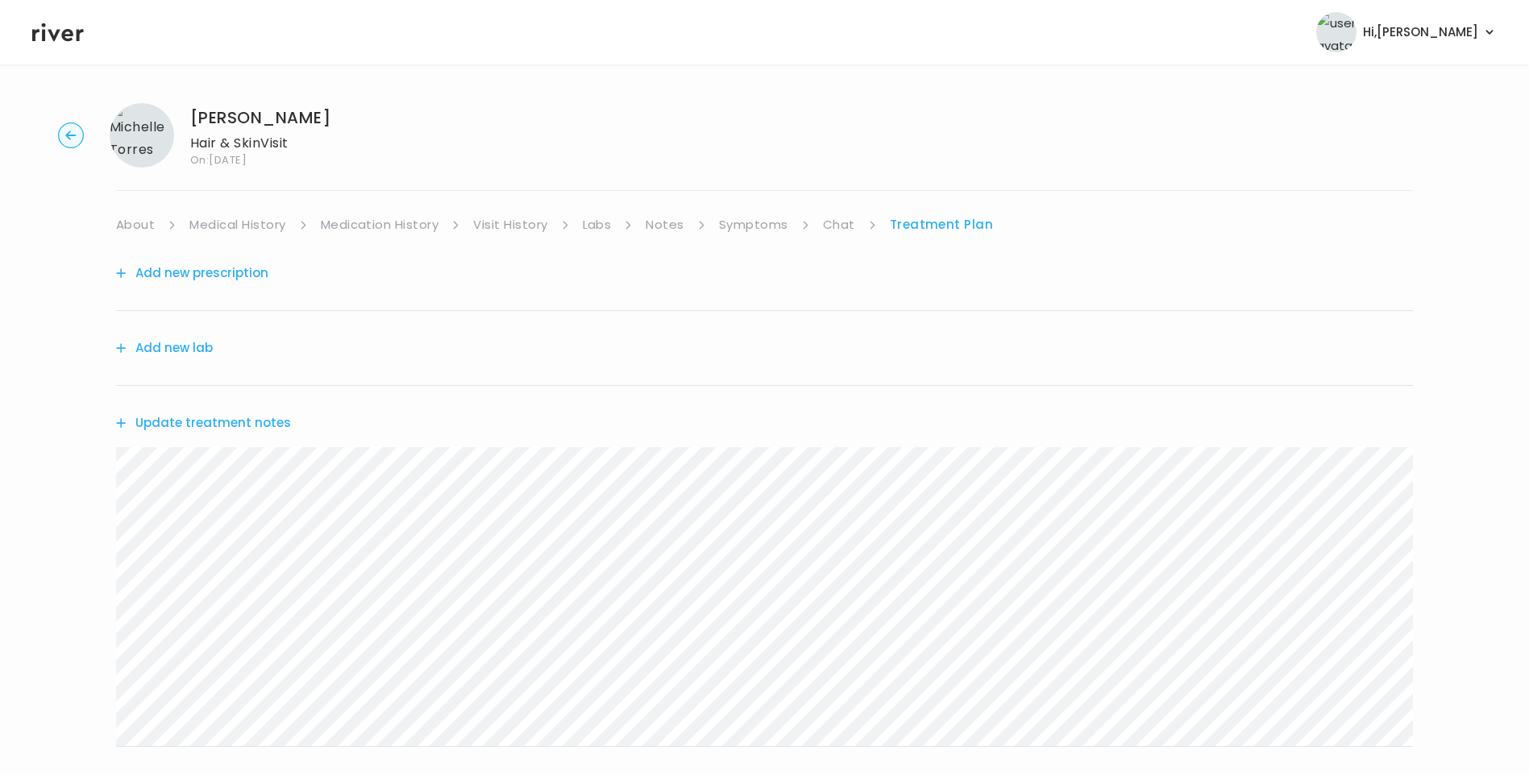
click at [211, 421] on button "Update treatment notes" at bounding box center [203, 423] width 175 height 23
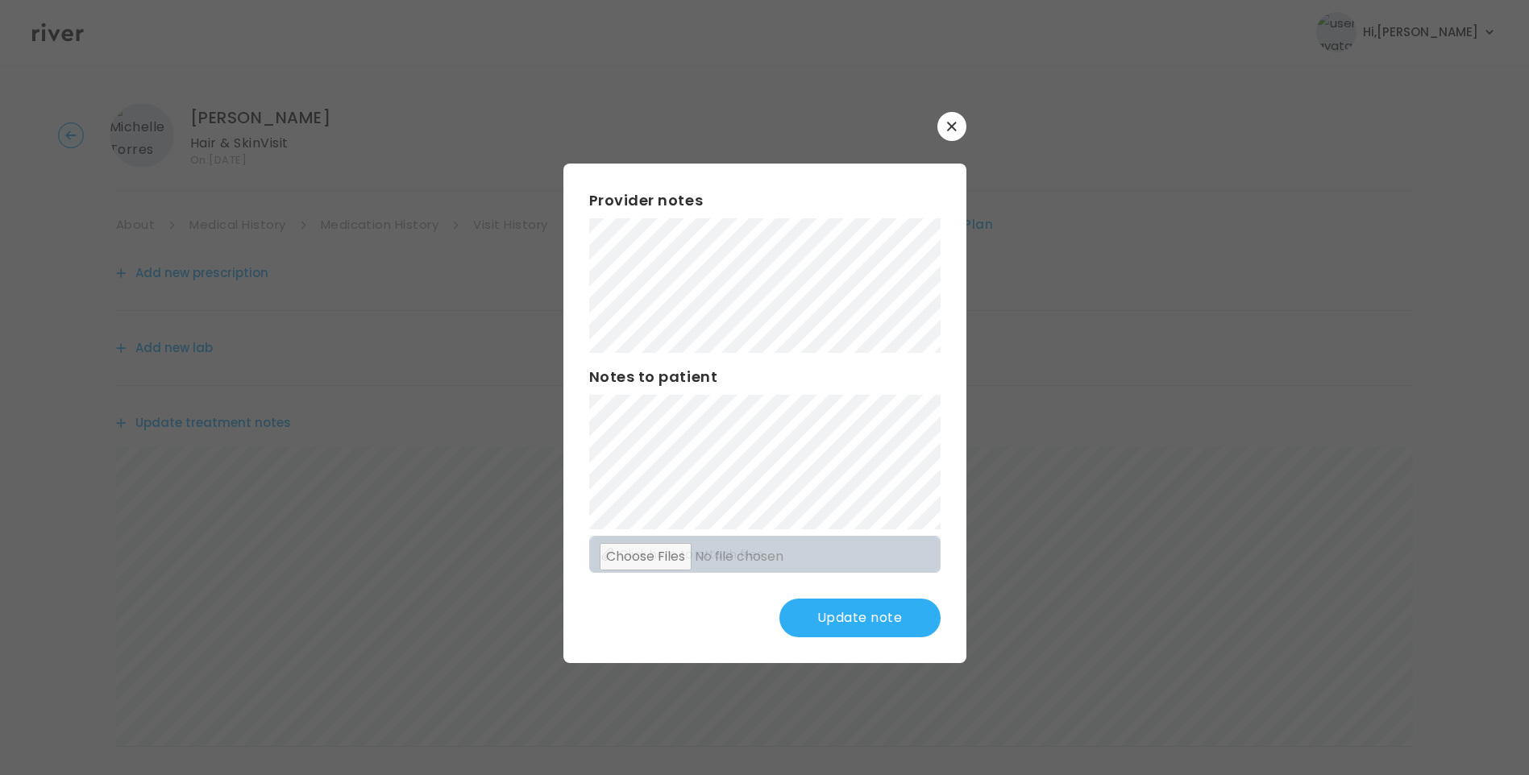
click at [895, 610] on button "Update note" at bounding box center [859, 618] width 161 height 39
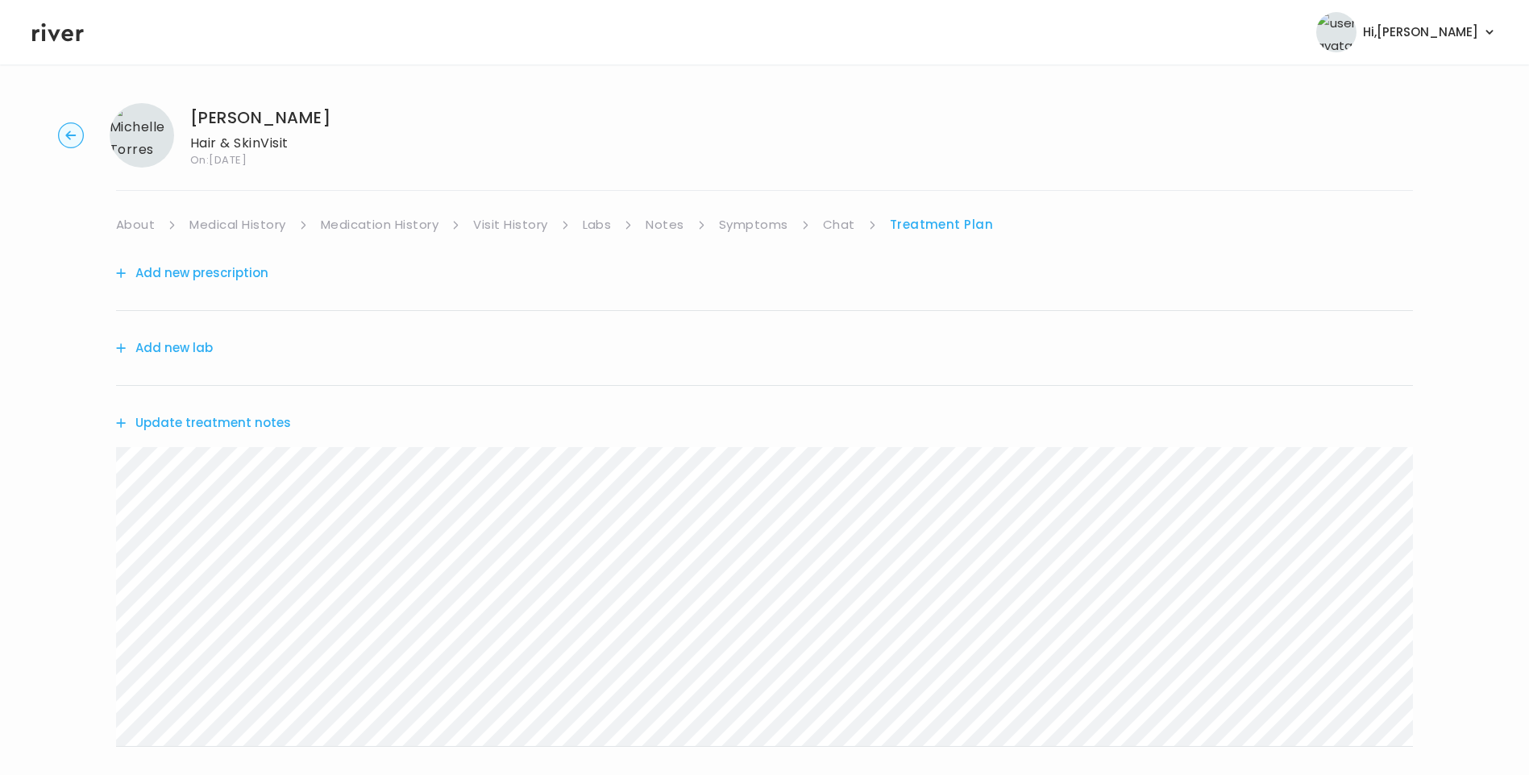
click at [92, 489] on div "Michelle Torres Hair & Skin Visit On: 22 Sep 2025 About Medical History Medicat…" at bounding box center [764, 519] width 1529 height 858
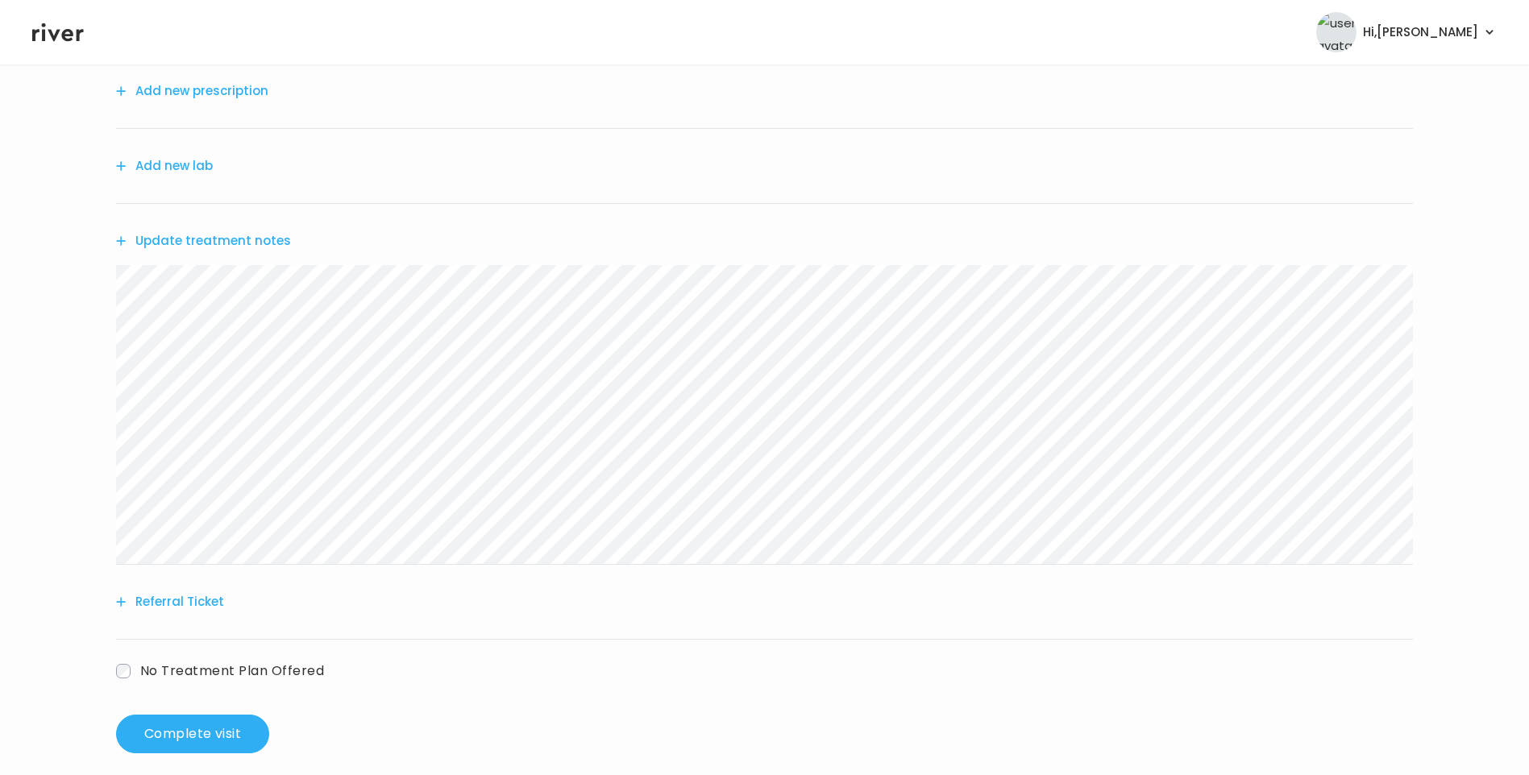
scroll to position [199, 0]
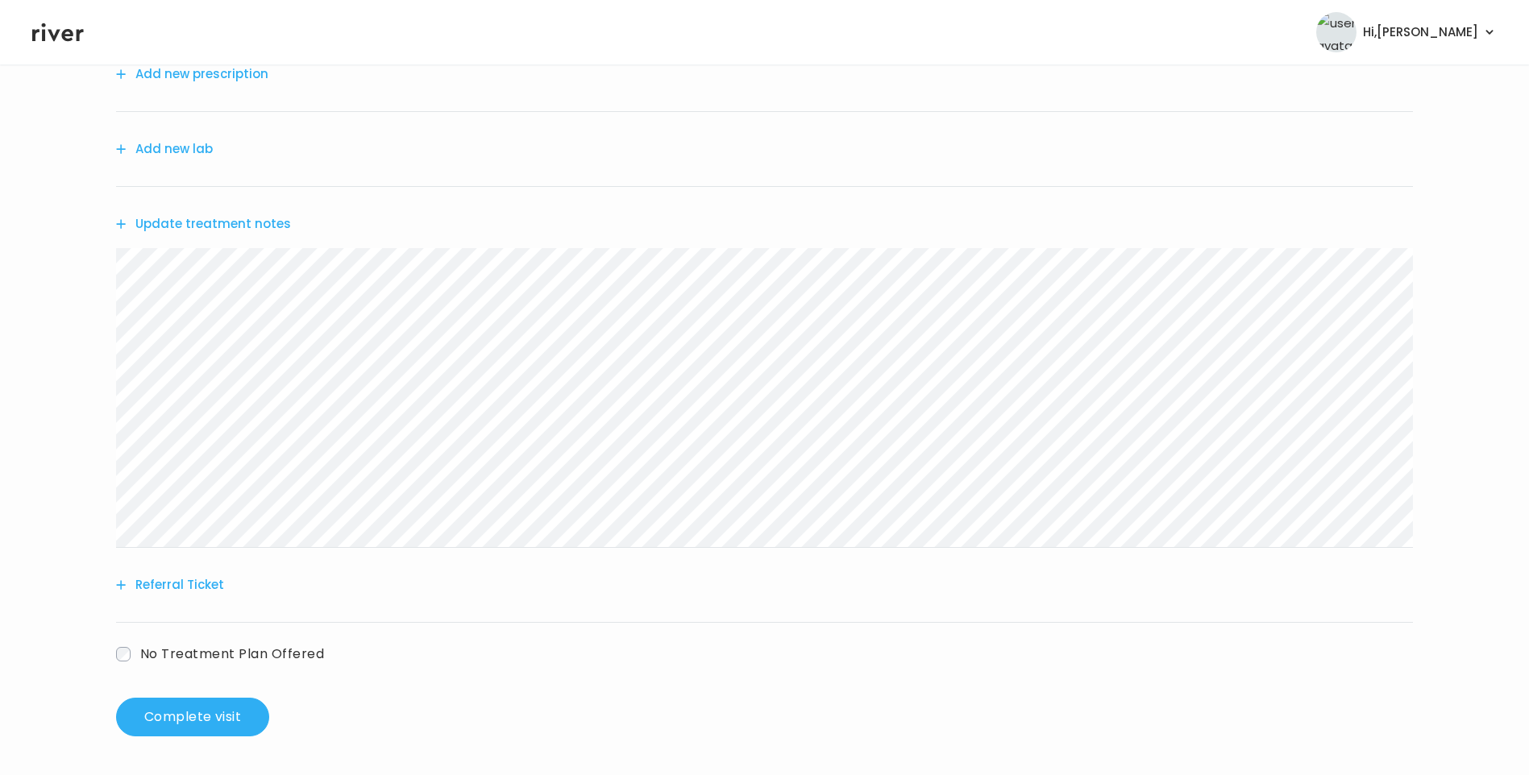
click at [194, 587] on button "Referral Ticket" at bounding box center [170, 585] width 108 height 23
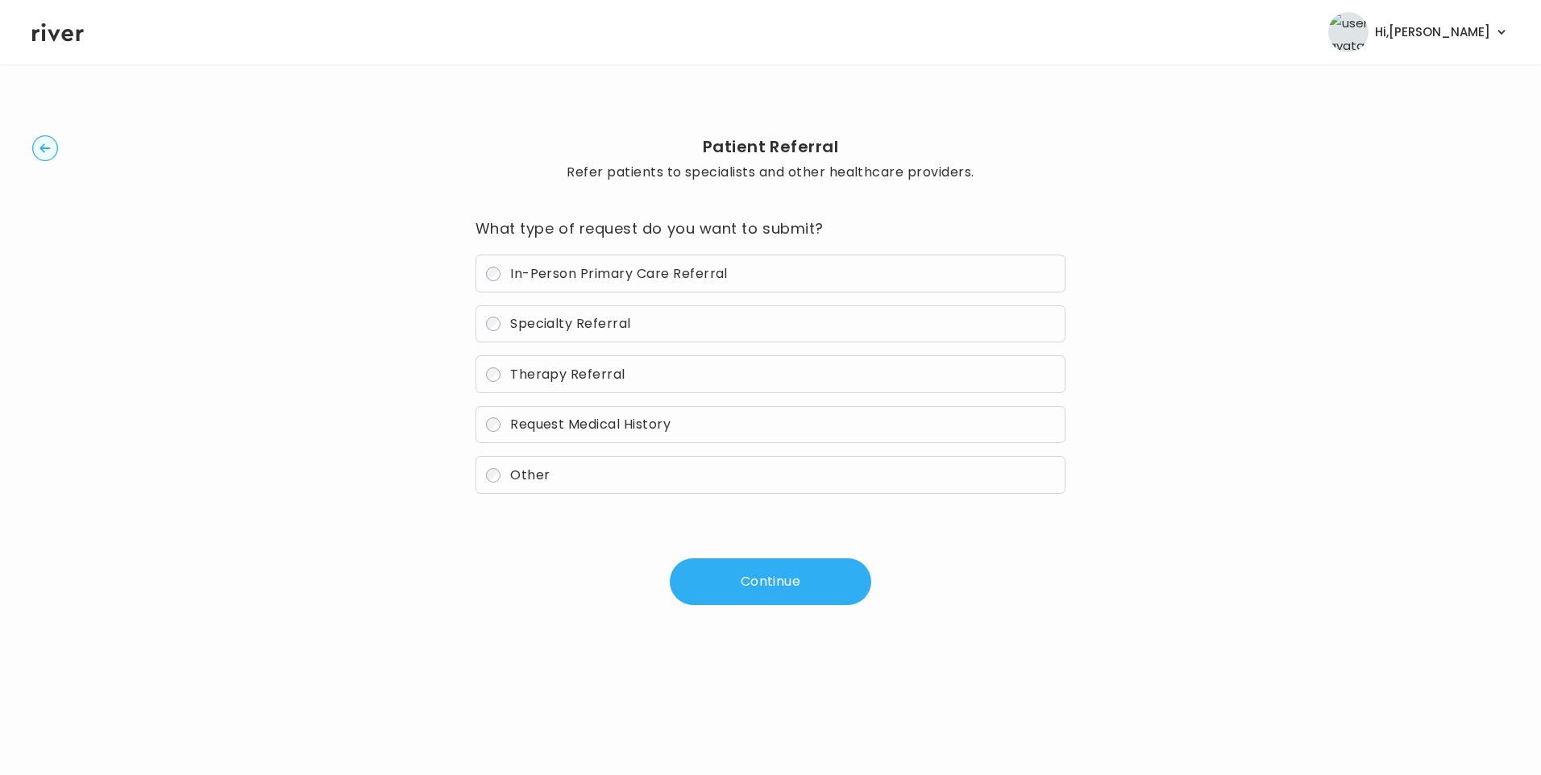
click at [589, 267] on span "In-Person Primary Care Referral" at bounding box center [619, 273] width 218 height 19
click at [787, 581] on button "Continue" at bounding box center [771, 582] width 202 height 47
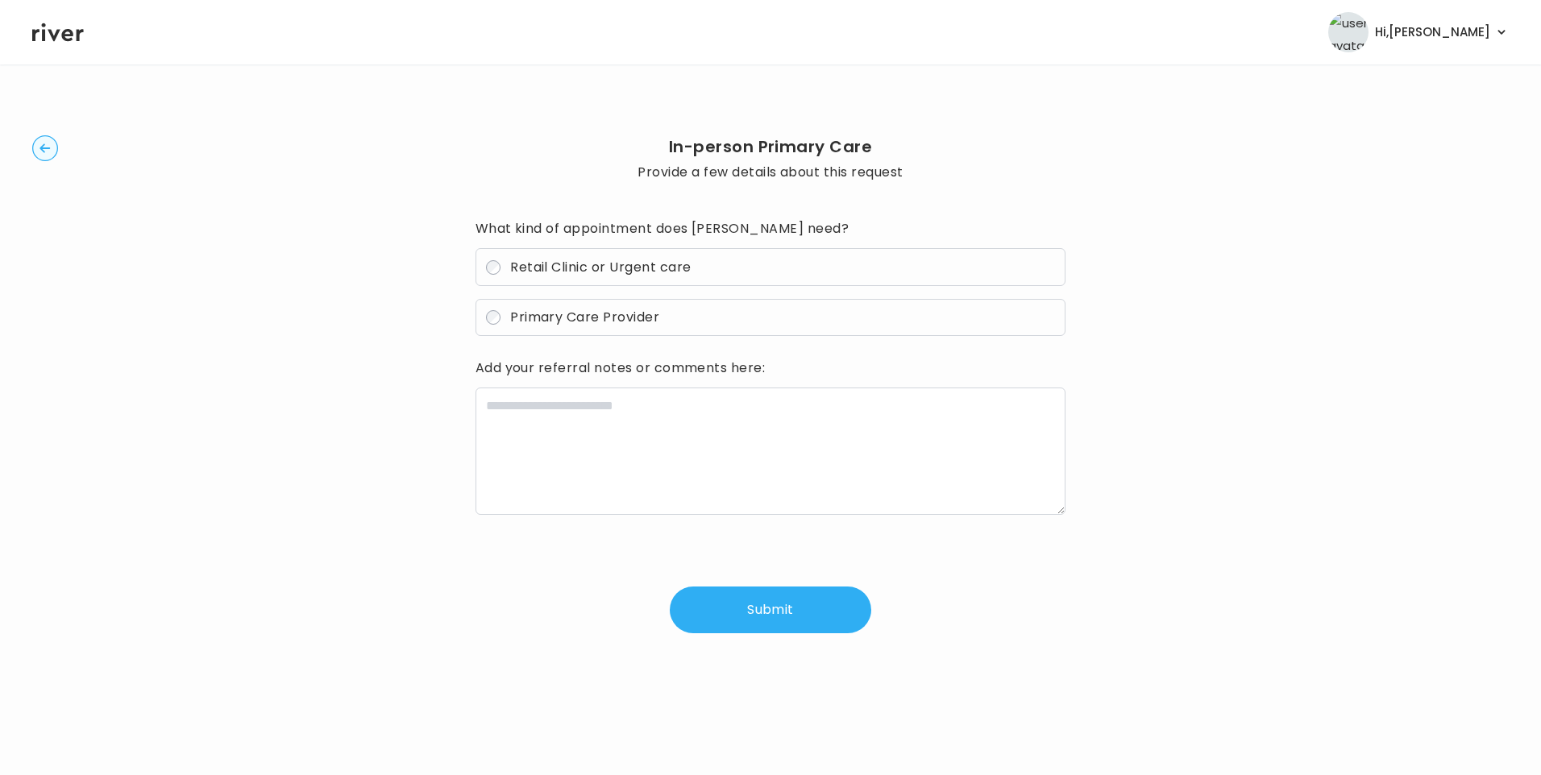
drag, startPoint x: 547, startPoint y: 264, endPoint x: 567, endPoint y: 293, distance: 35.5
click at [548, 264] on span "Retail Clinic or Urgent care" at bounding box center [600, 267] width 181 height 19
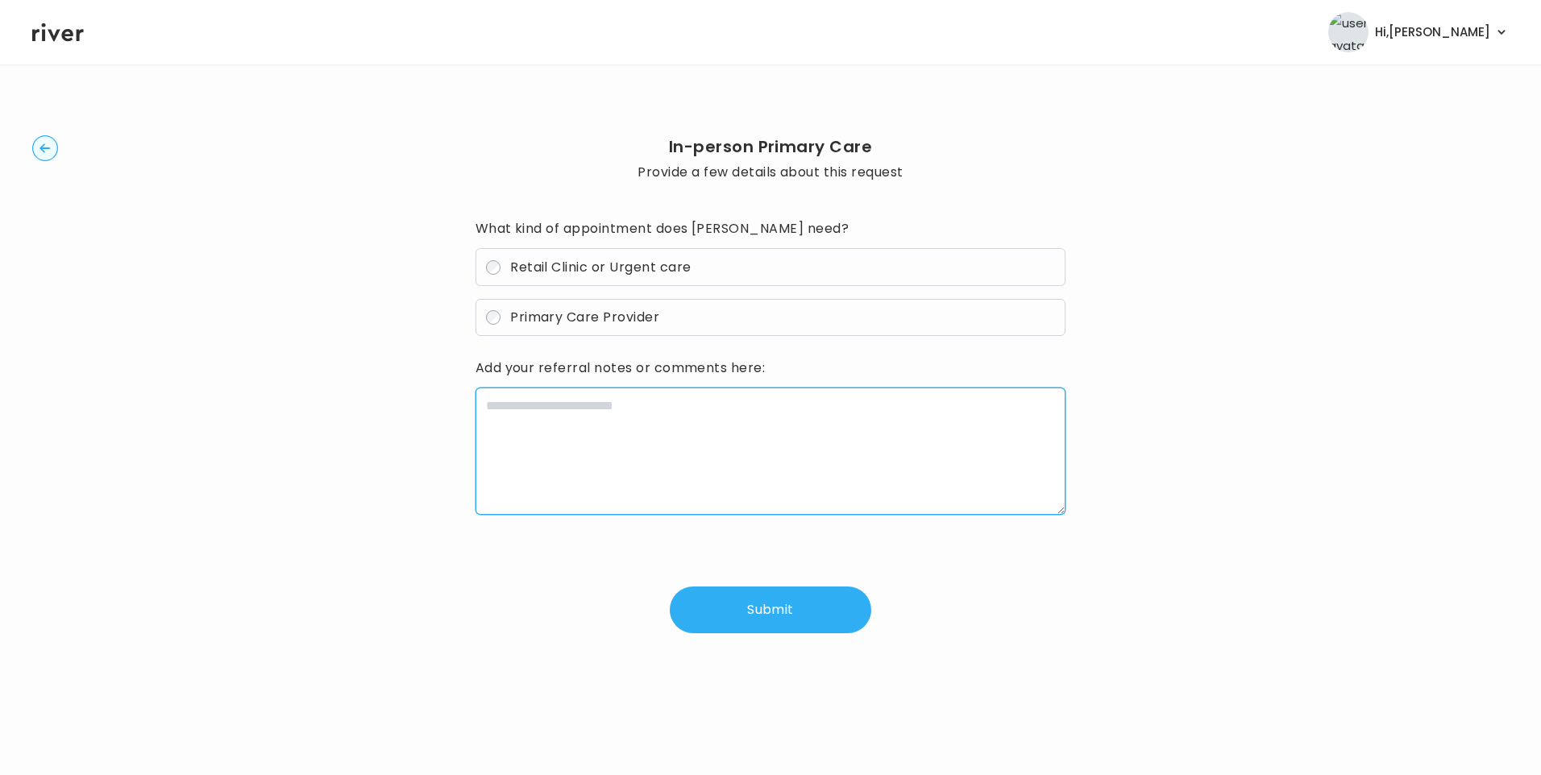
click at [629, 429] on textarea at bounding box center [771, 451] width 591 height 127
paste textarea "**********"
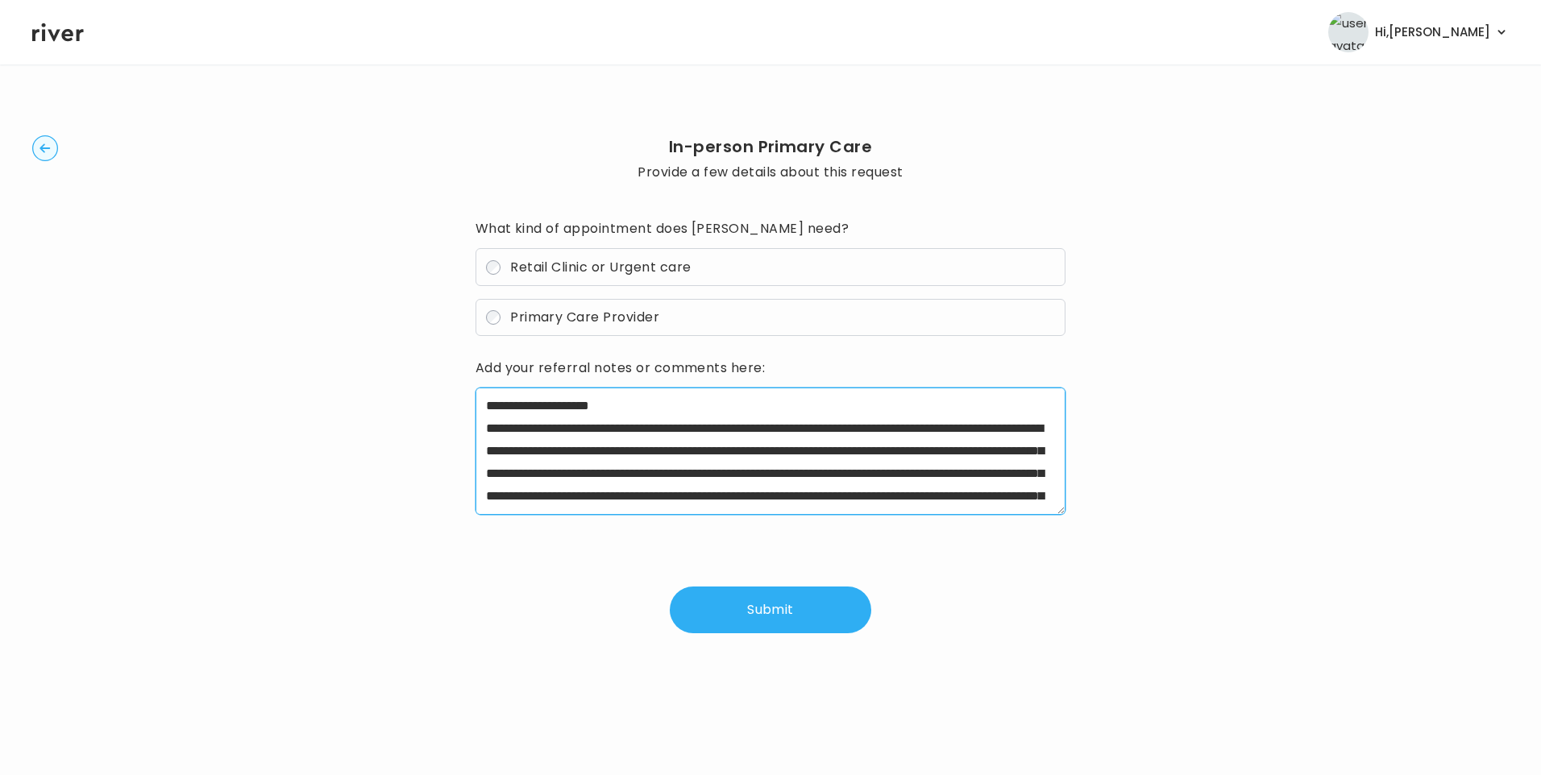
drag, startPoint x: 538, startPoint y: 427, endPoint x: 783, endPoint y: 430, distance: 245.0
click at [783, 430] on textarea "**********" at bounding box center [771, 451] width 591 height 127
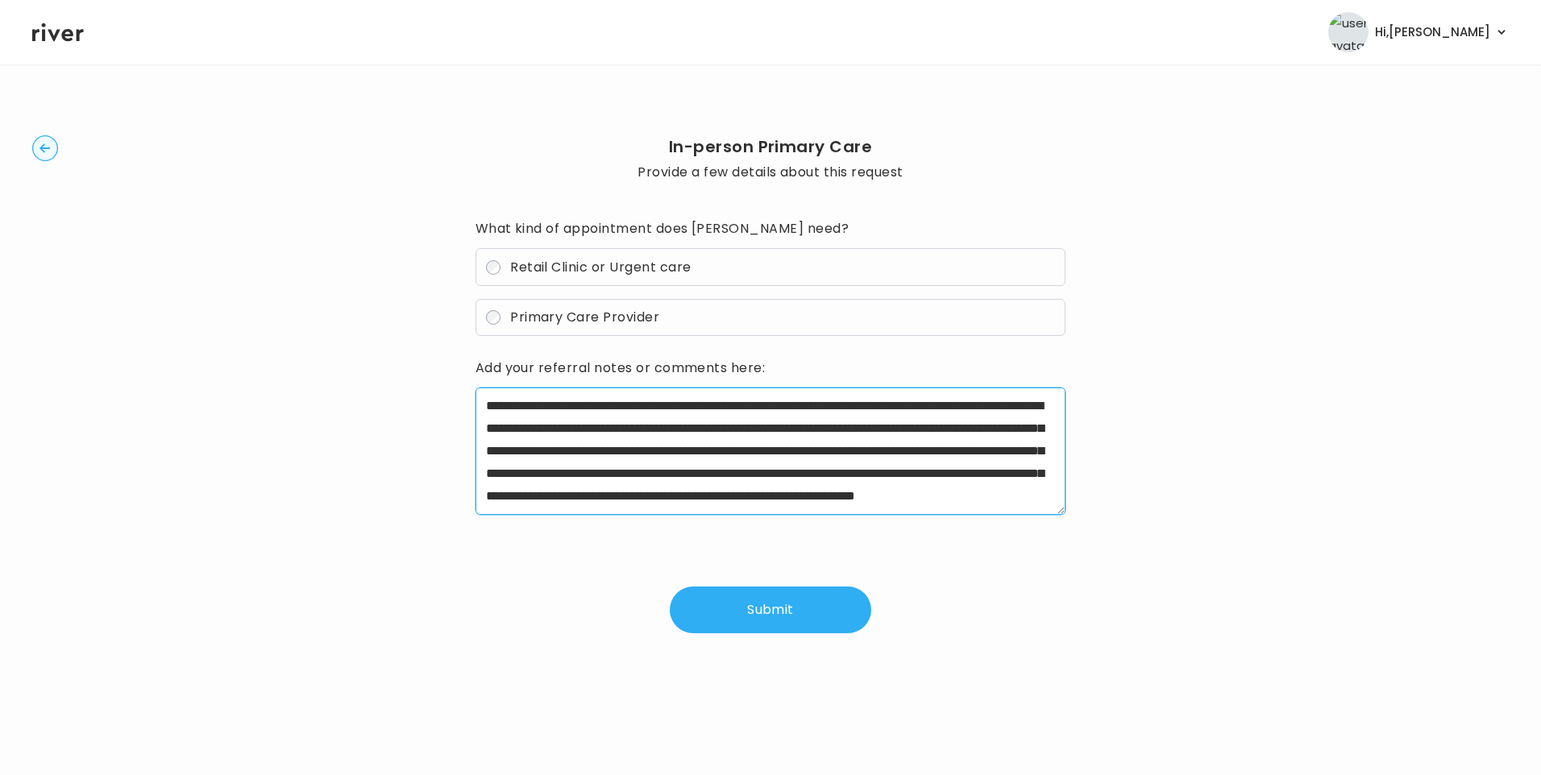
scroll to position [68, 0]
click at [1016, 408] on textarea "**********" at bounding box center [771, 451] width 591 height 127
drag, startPoint x: 740, startPoint y: 475, endPoint x: 854, endPoint y: 467, distance: 114.7
click at [854, 467] on textarea "**********" at bounding box center [771, 451] width 591 height 127
drag, startPoint x: 737, startPoint y: 475, endPoint x: 968, endPoint y: 500, distance: 232.7
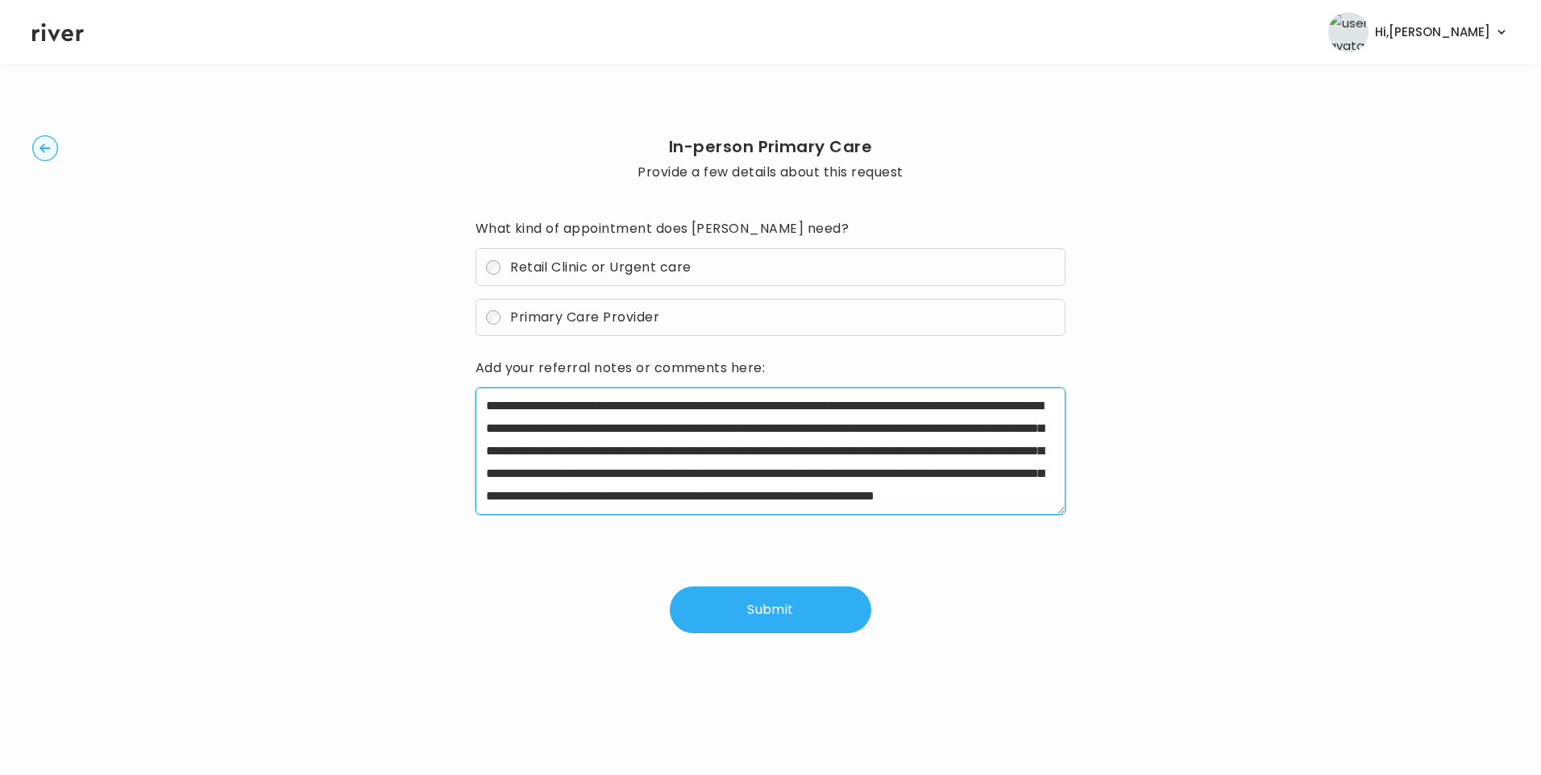
click at [968, 500] on textarea "**********" at bounding box center [771, 451] width 591 height 127
click at [791, 486] on textarea "**********" at bounding box center [771, 451] width 591 height 127
click at [786, 499] on textarea "**********" at bounding box center [771, 451] width 591 height 127
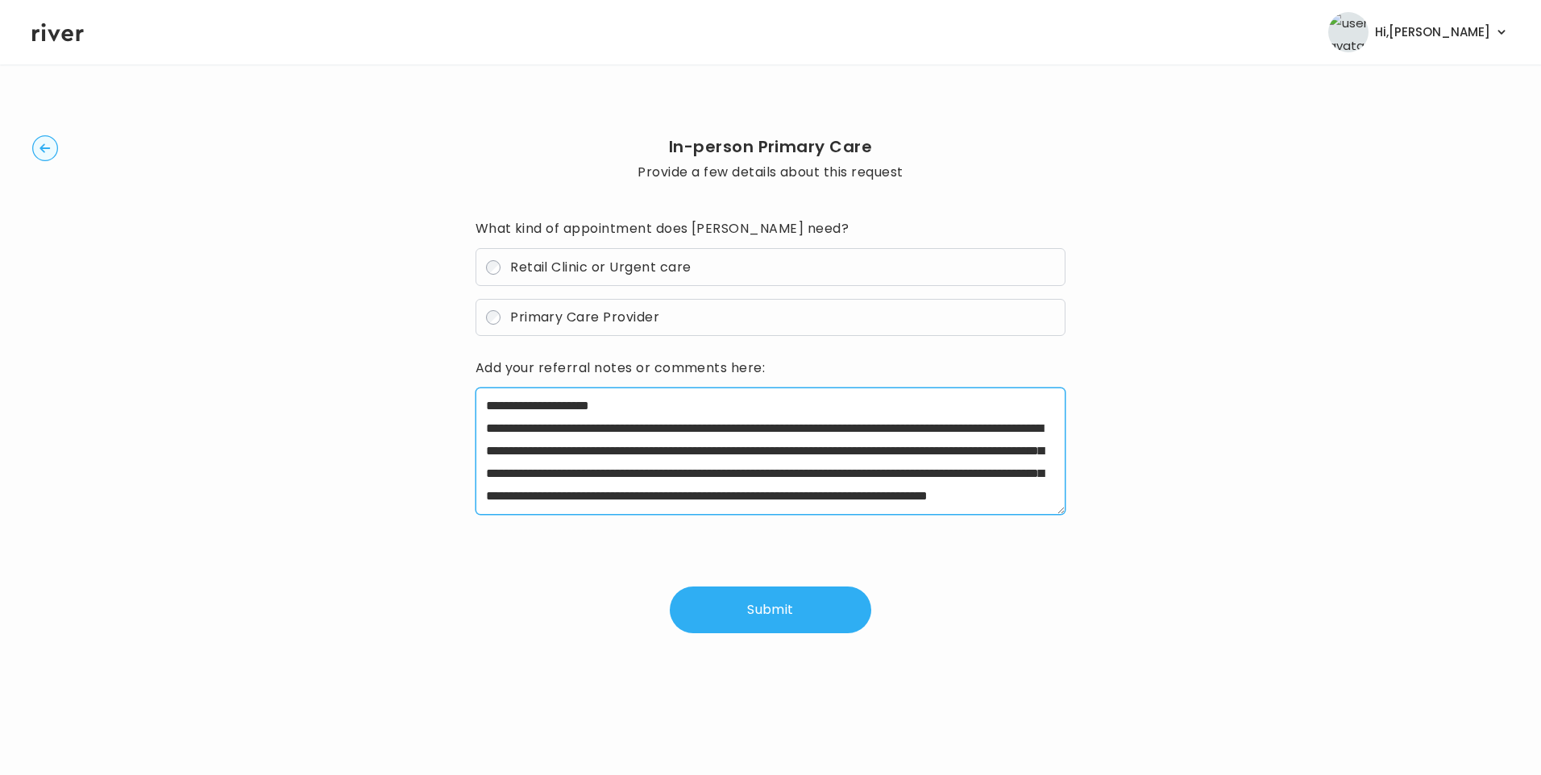
click at [621, 402] on textarea "**********" at bounding box center [771, 451] width 591 height 127
click at [811, 413] on textarea "**********" at bounding box center [771, 451] width 591 height 127
click at [807, 497] on textarea "**********" at bounding box center [771, 451] width 591 height 127
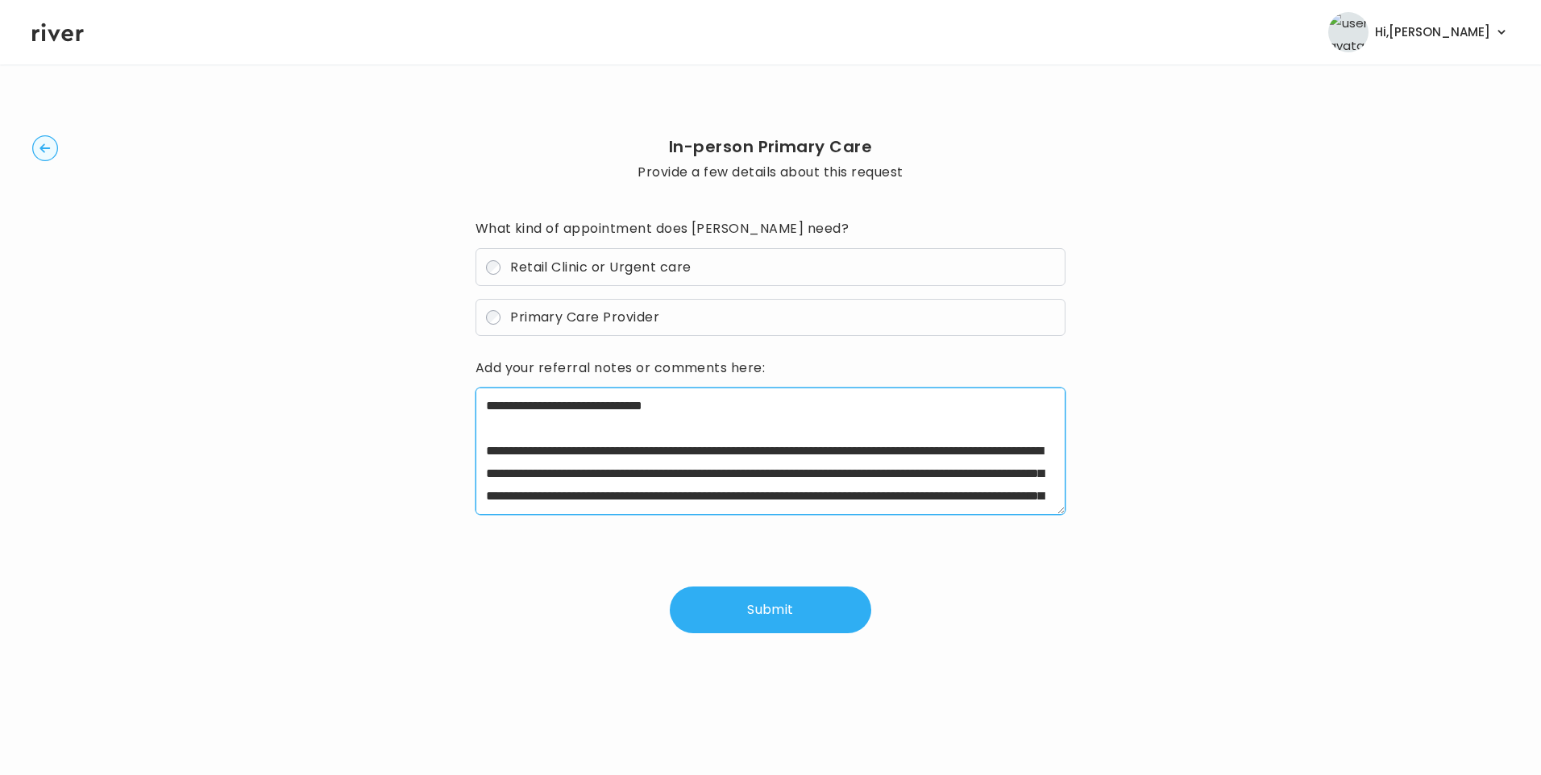
type textarea "**********"
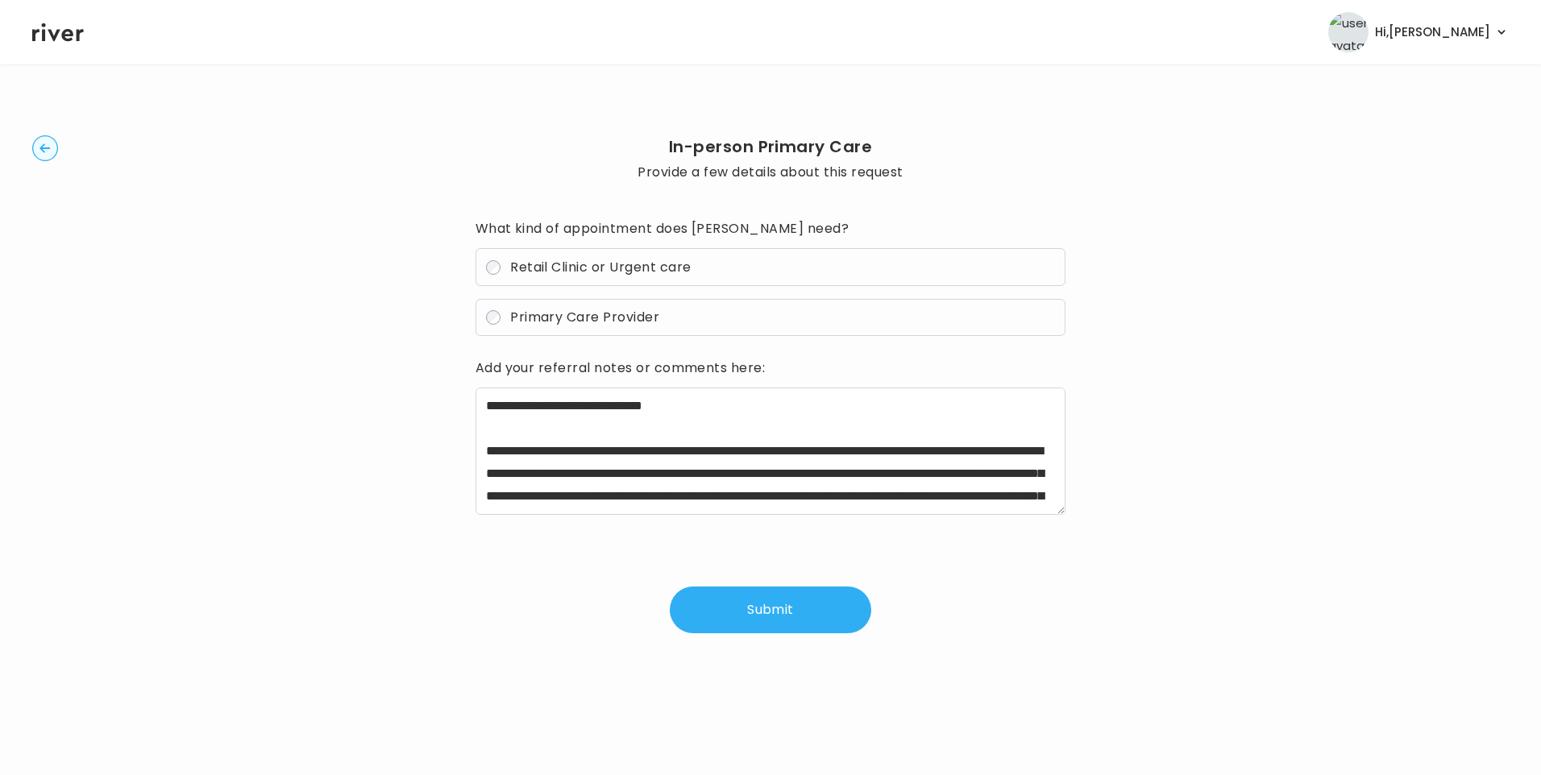
click at [773, 602] on button "Submit" at bounding box center [771, 610] width 202 height 47
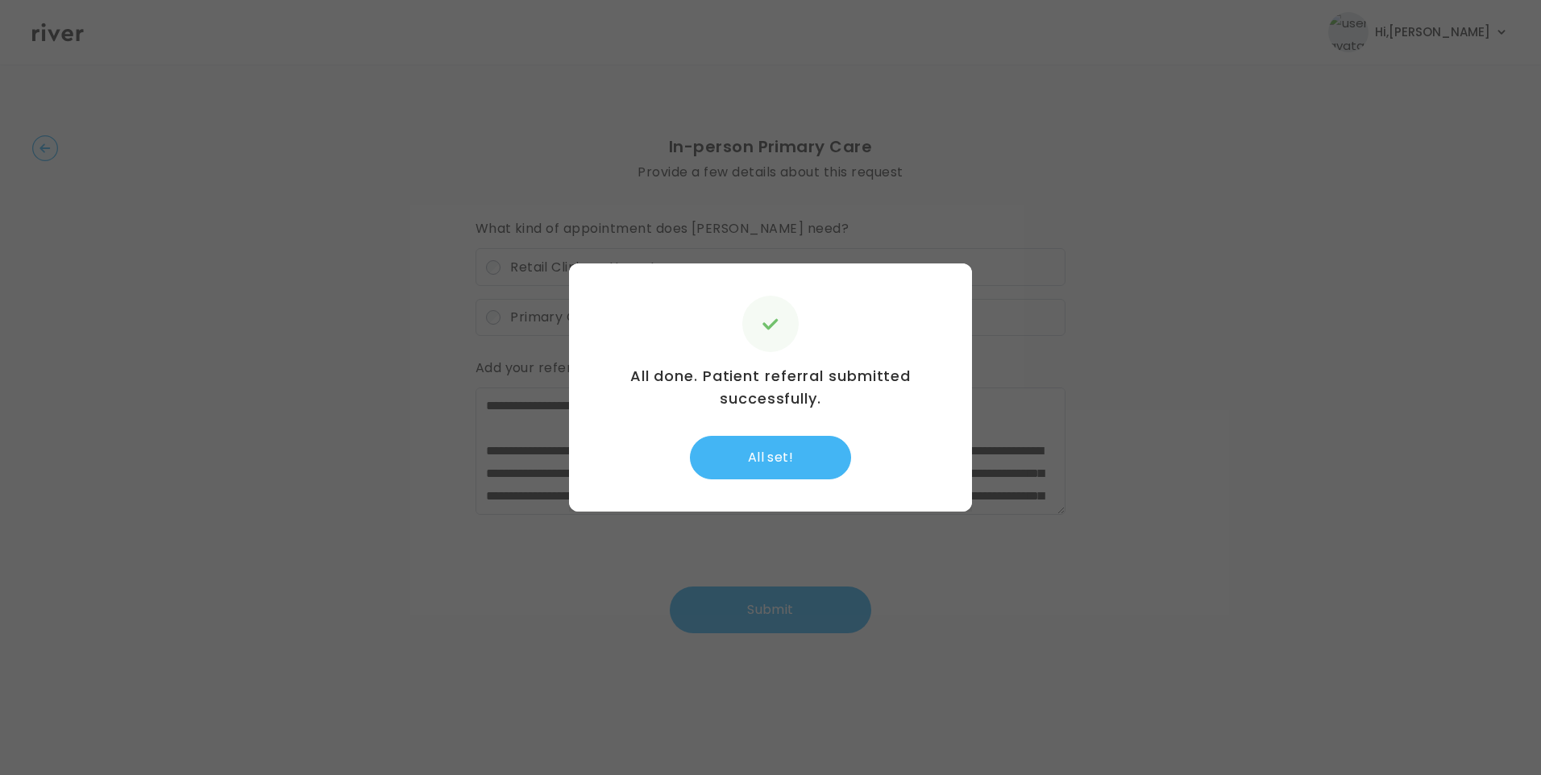
click at [775, 455] on button "All set!" at bounding box center [770, 458] width 161 height 44
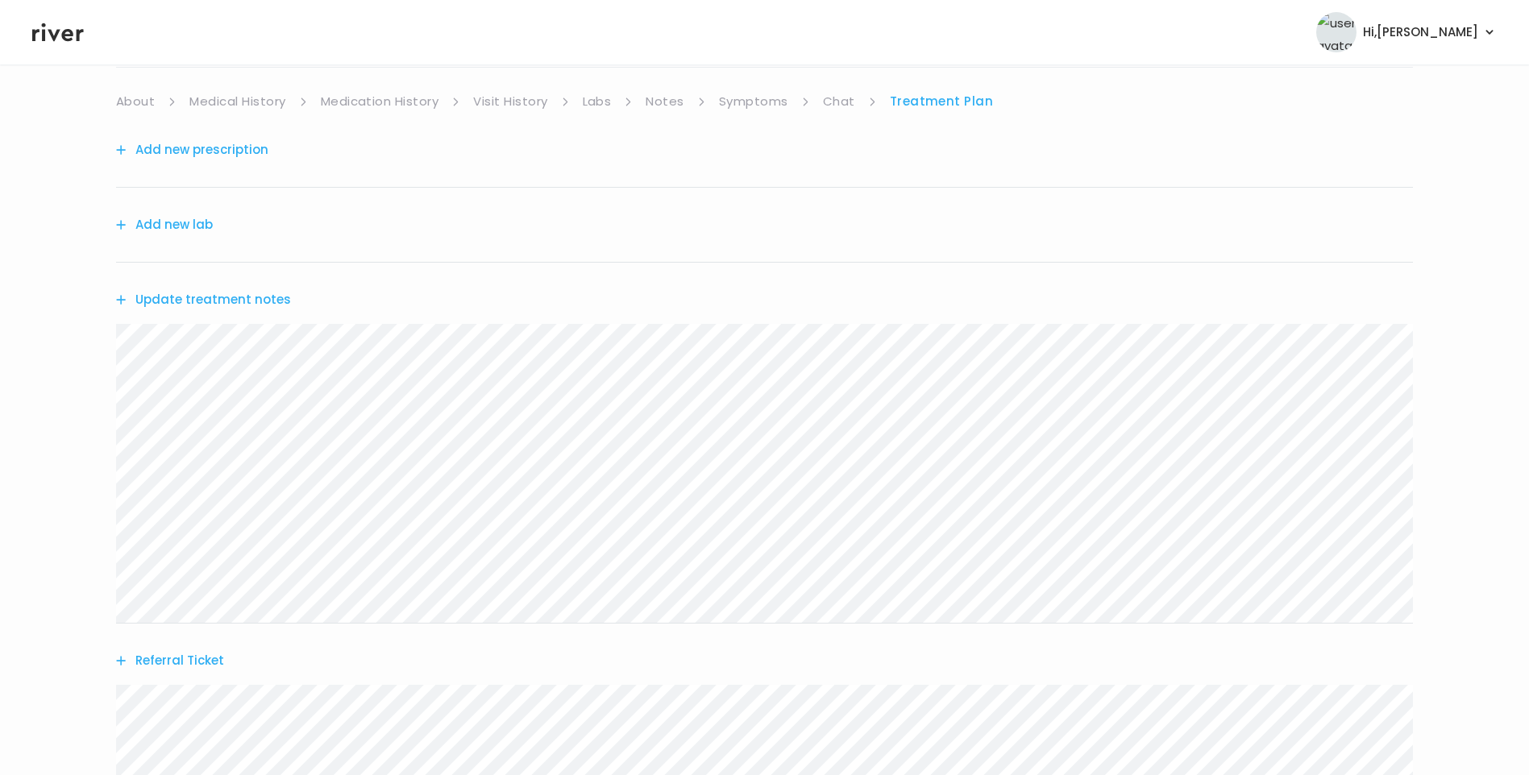
scroll to position [317, 0]
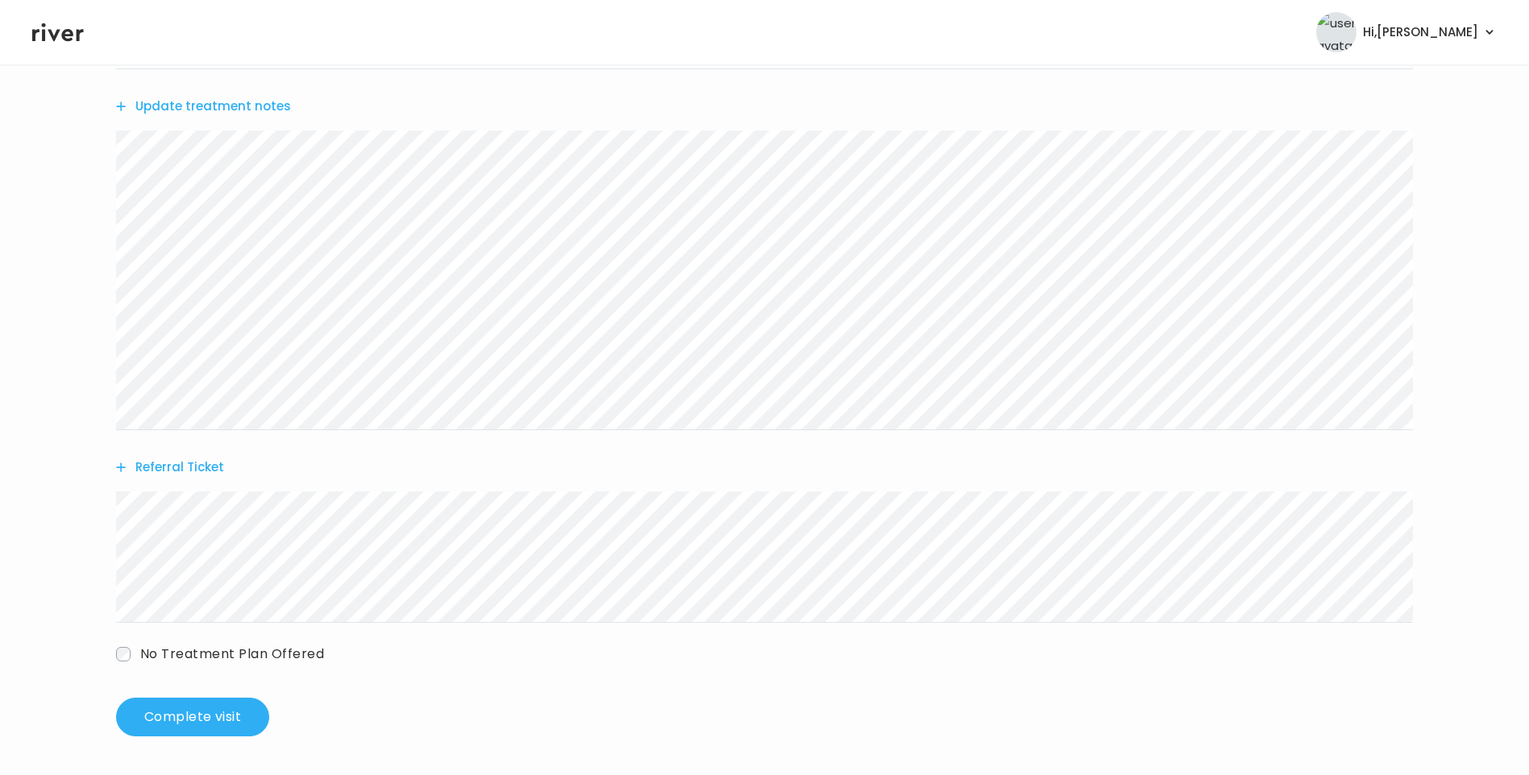
click at [246, 108] on button "Update treatment notes" at bounding box center [203, 106] width 175 height 23
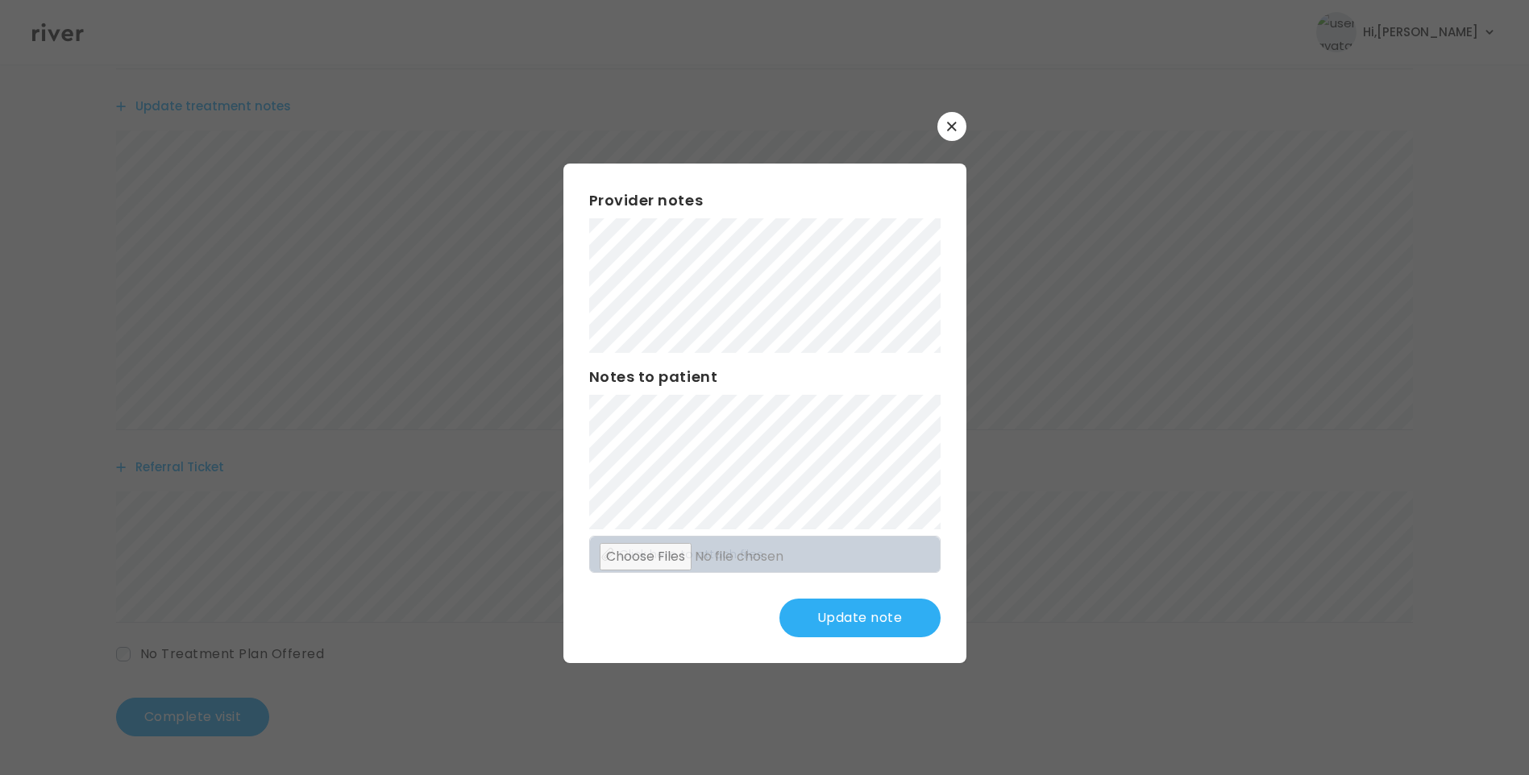
click at [861, 611] on button "Update note" at bounding box center [859, 618] width 161 height 39
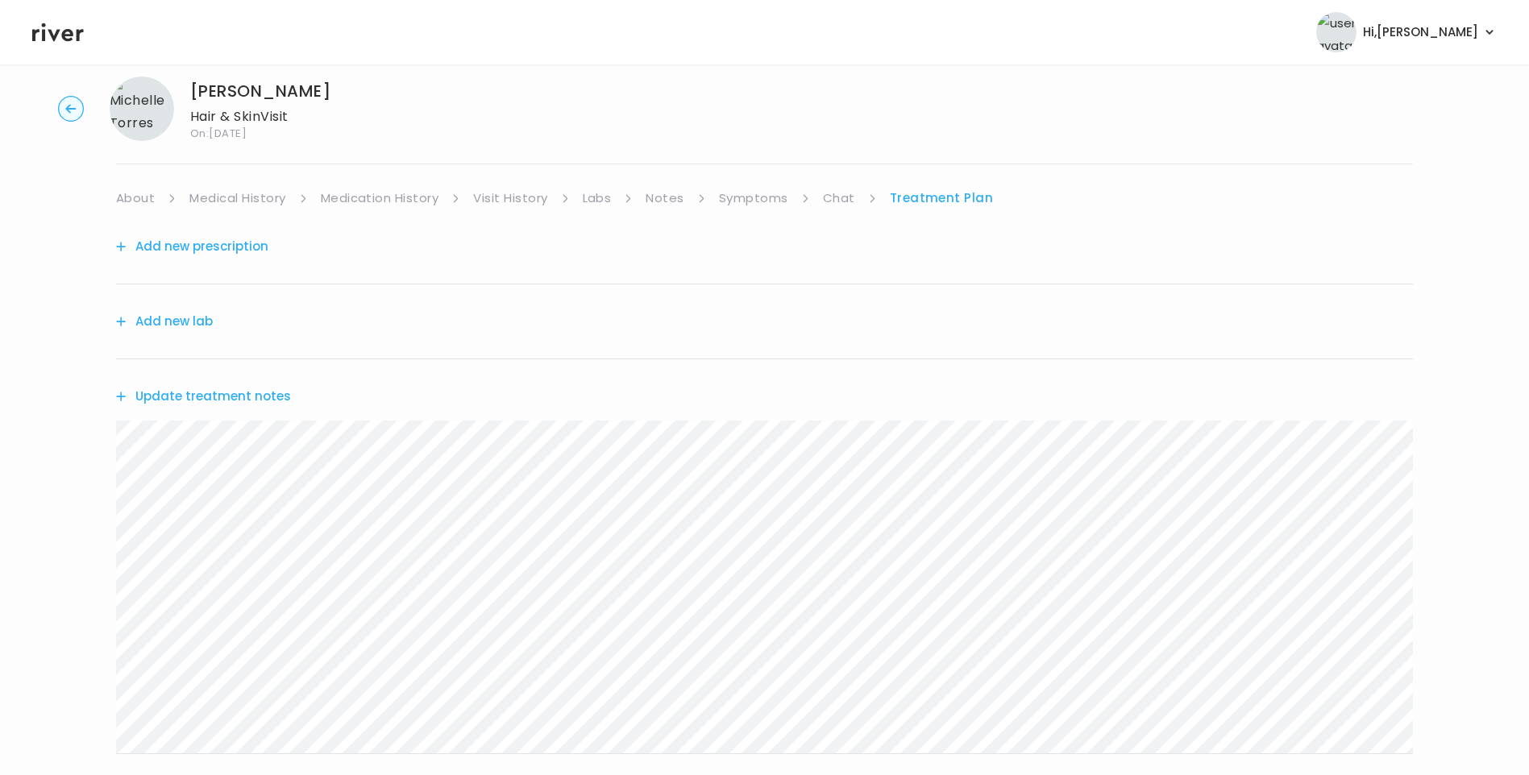
scroll to position [0, 0]
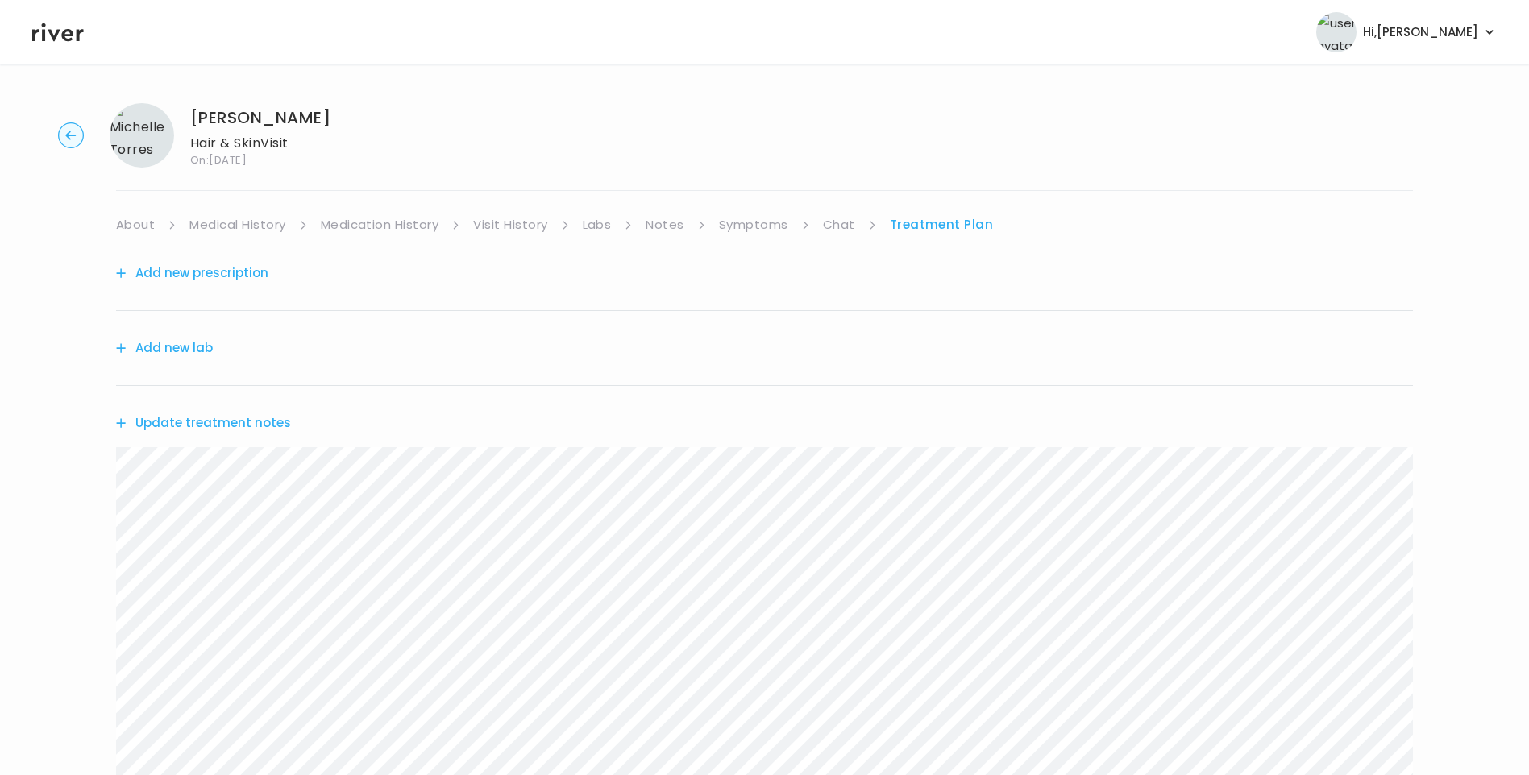
click at [137, 233] on link "About" at bounding box center [135, 225] width 39 height 23
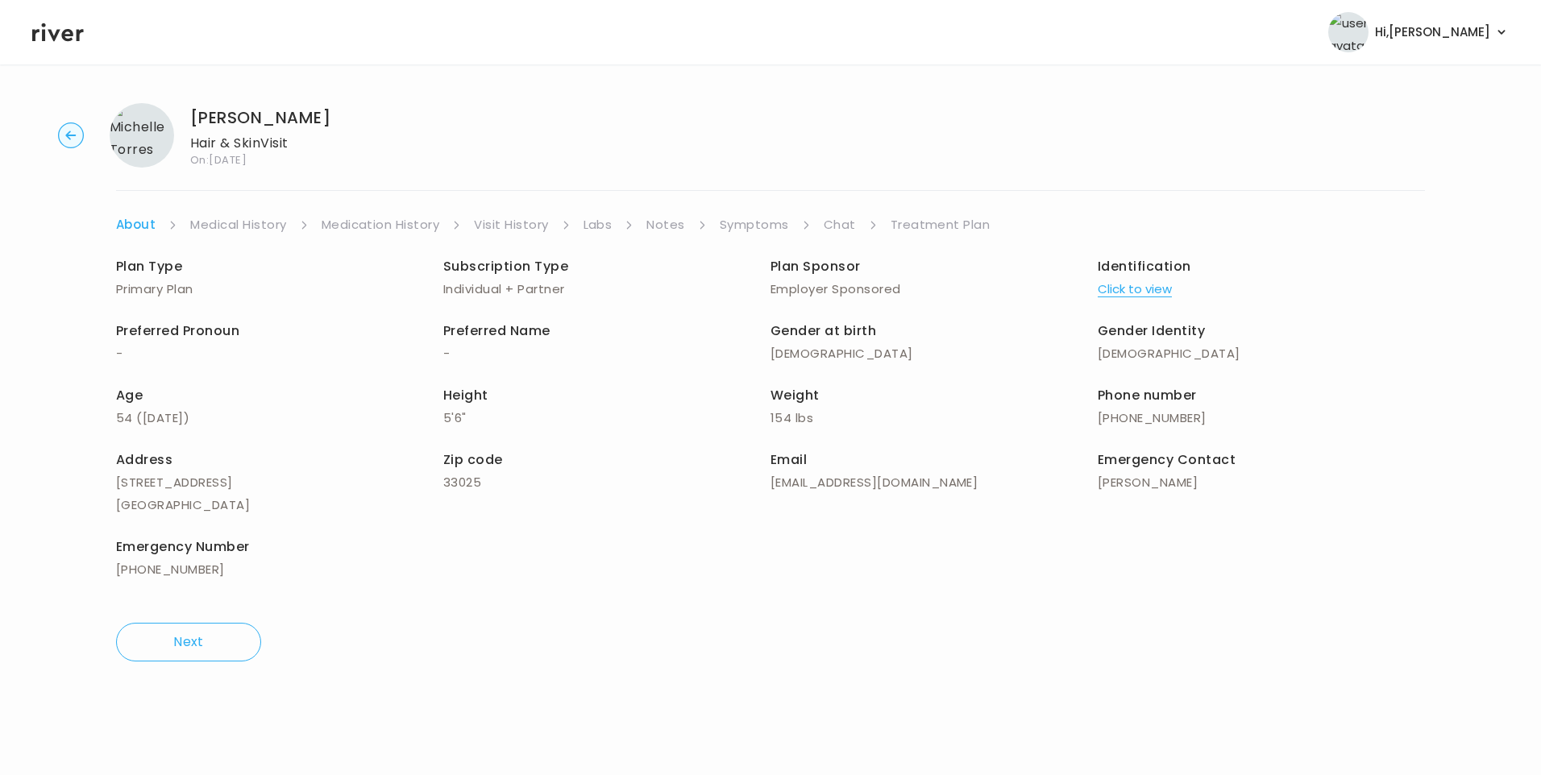
click at [921, 219] on link "Treatment Plan" at bounding box center [941, 225] width 100 height 23
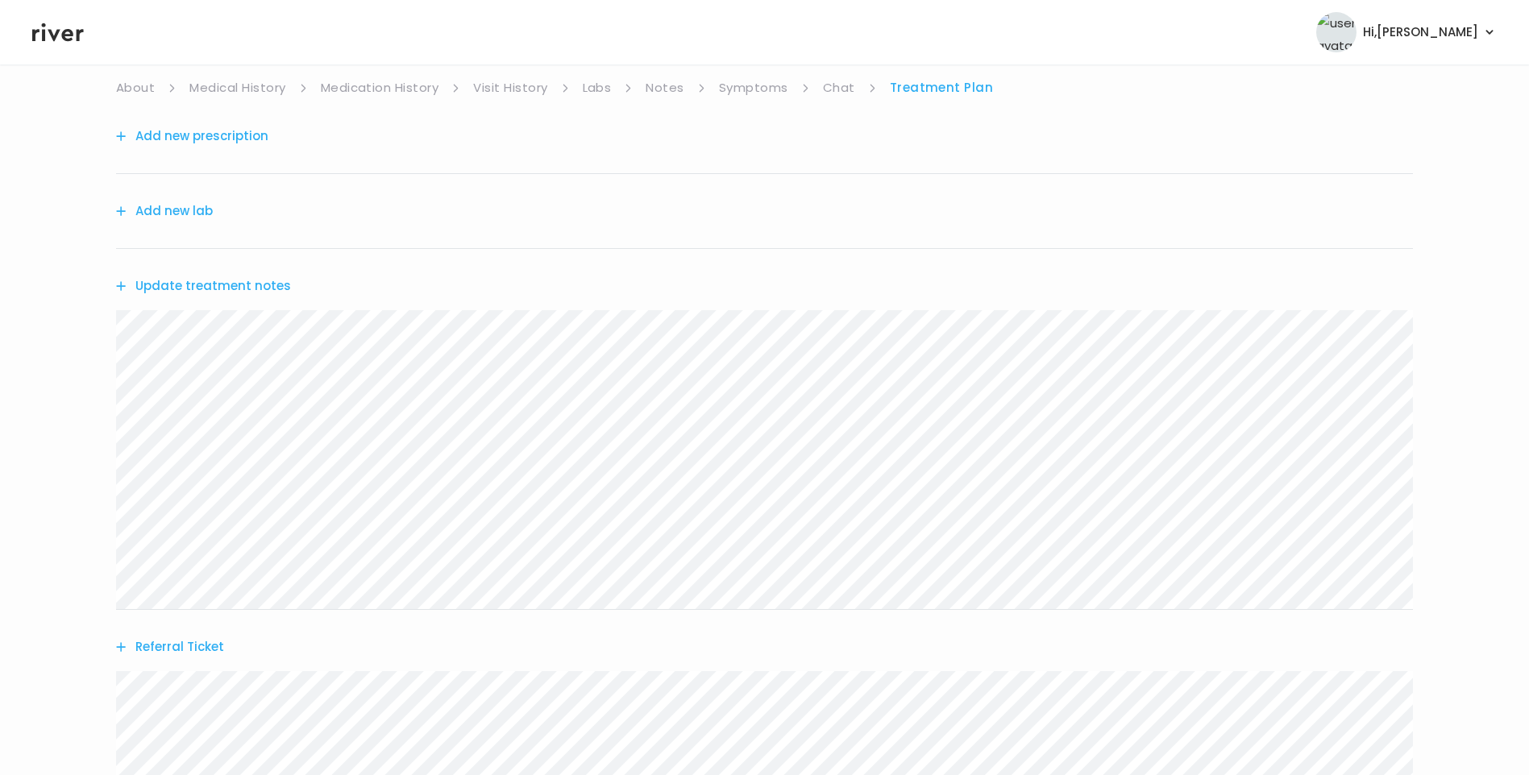
scroll to position [317, 0]
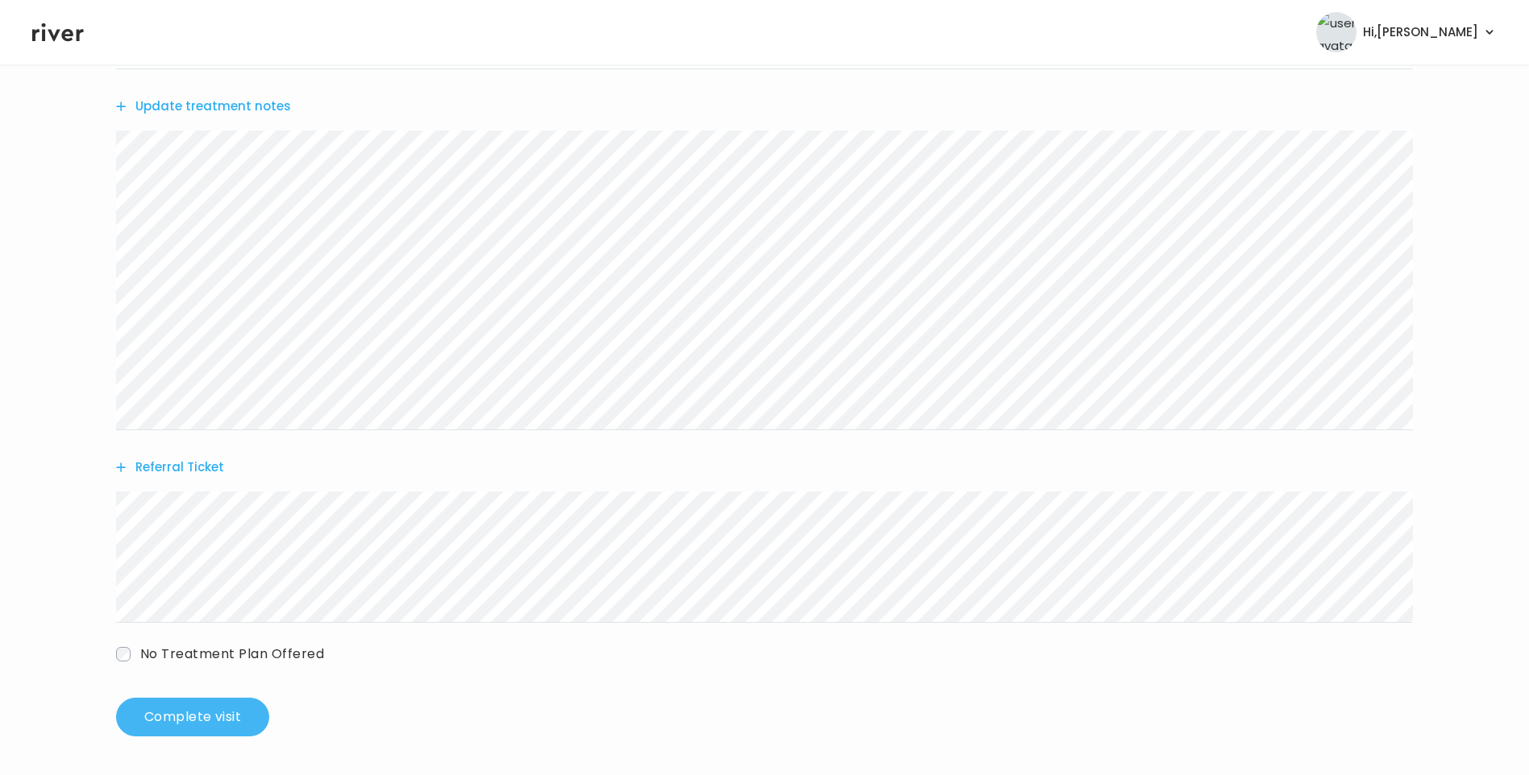
click at [200, 727] on button "Complete visit" at bounding box center [192, 717] width 153 height 39
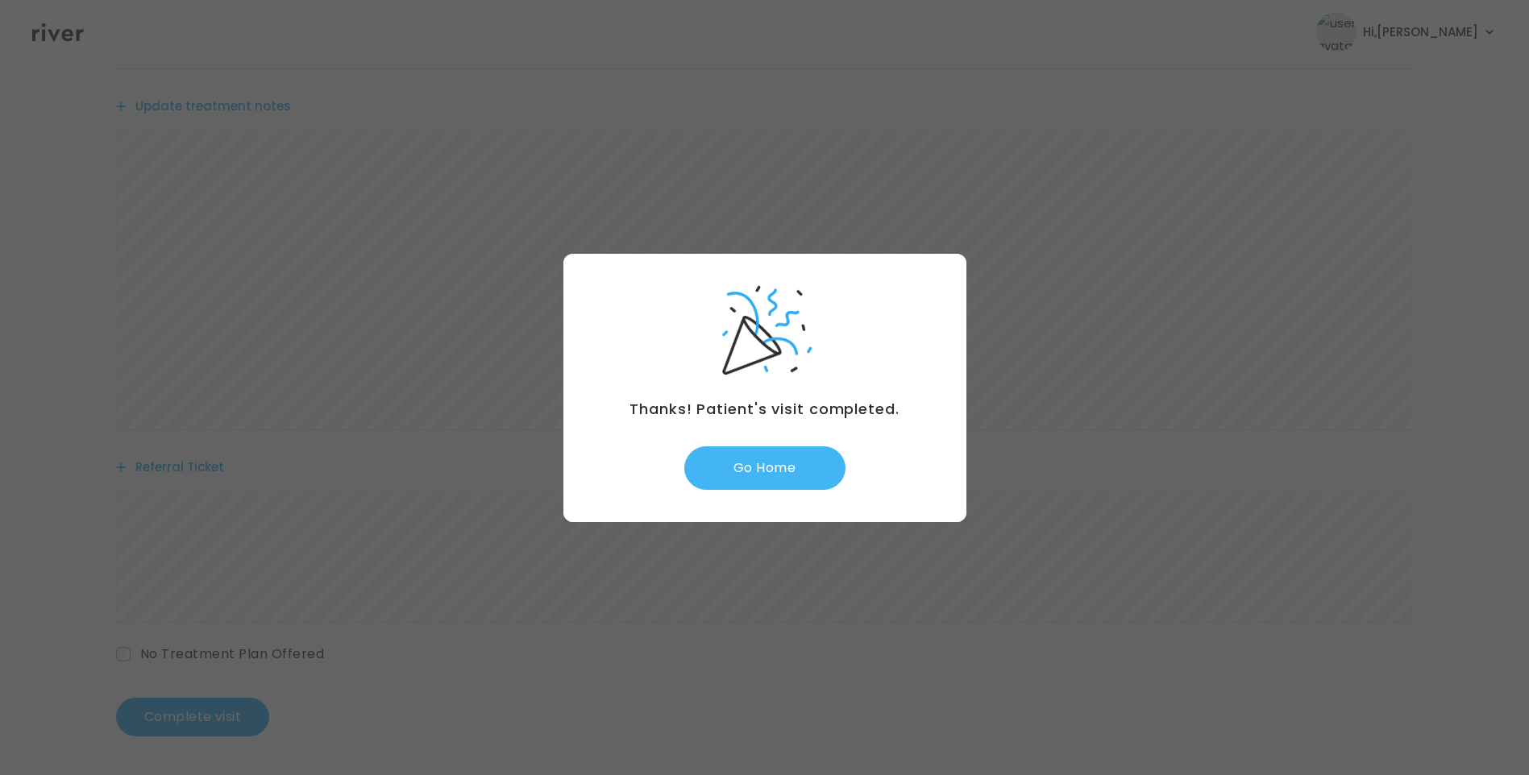
click at [728, 471] on button "Go Home" at bounding box center [764, 469] width 161 height 44
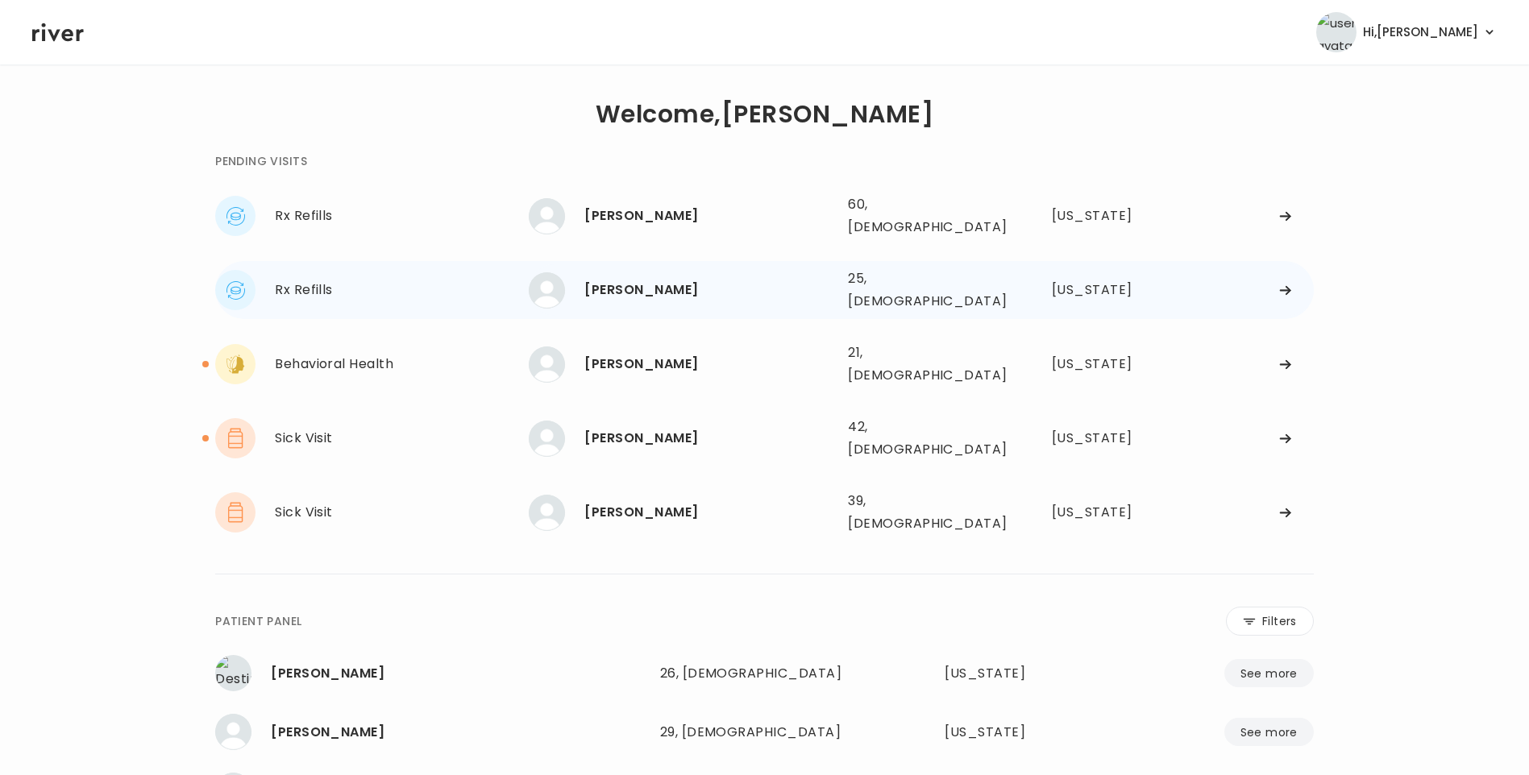
click at [625, 279] on div "[PERSON_NAME]" at bounding box center [709, 290] width 251 height 23
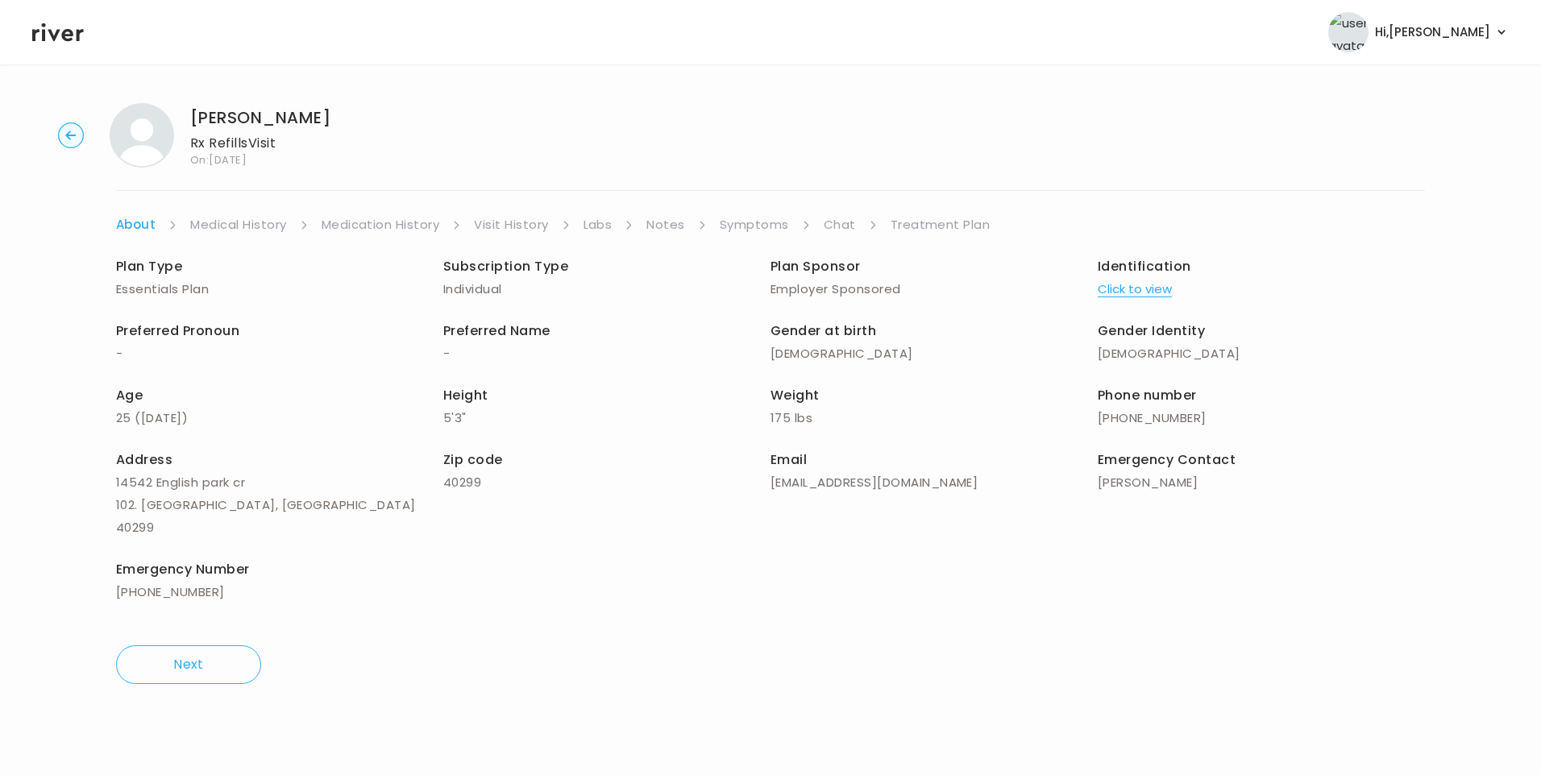
drag, startPoint x: 837, startPoint y: 226, endPoint x: 862, endPoint y: 234, distance: 26.8
click at [839, 226] on link "Chat" at bounding box center [840, 225] width 32 height 23
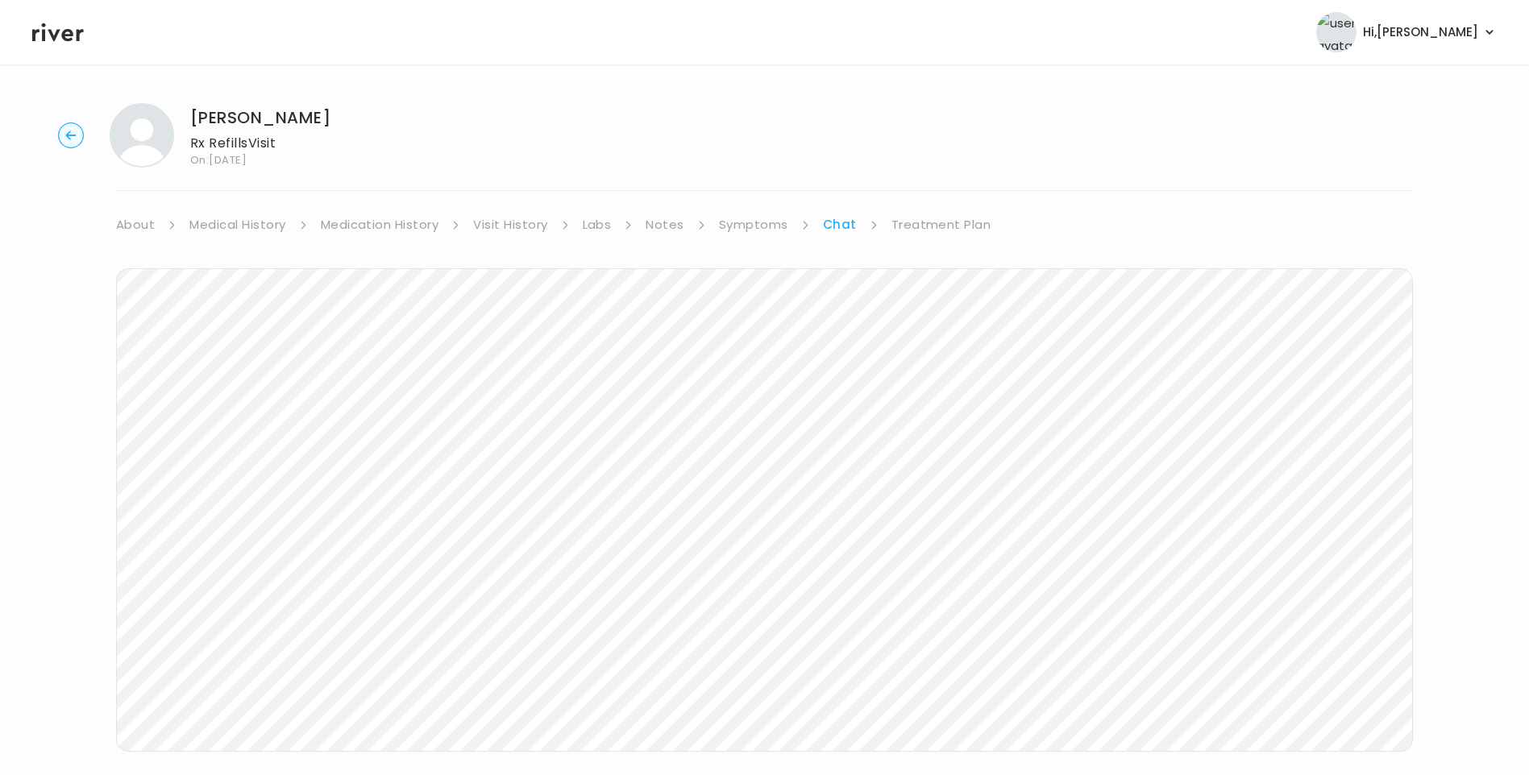
click at [929, 231] on link "Treatment Plan" at bounding box center [941, 225] width 100 height 23
click at [266, 422] on button "Update treatment notes" at bounding box center [203, 423] width 175 height 23
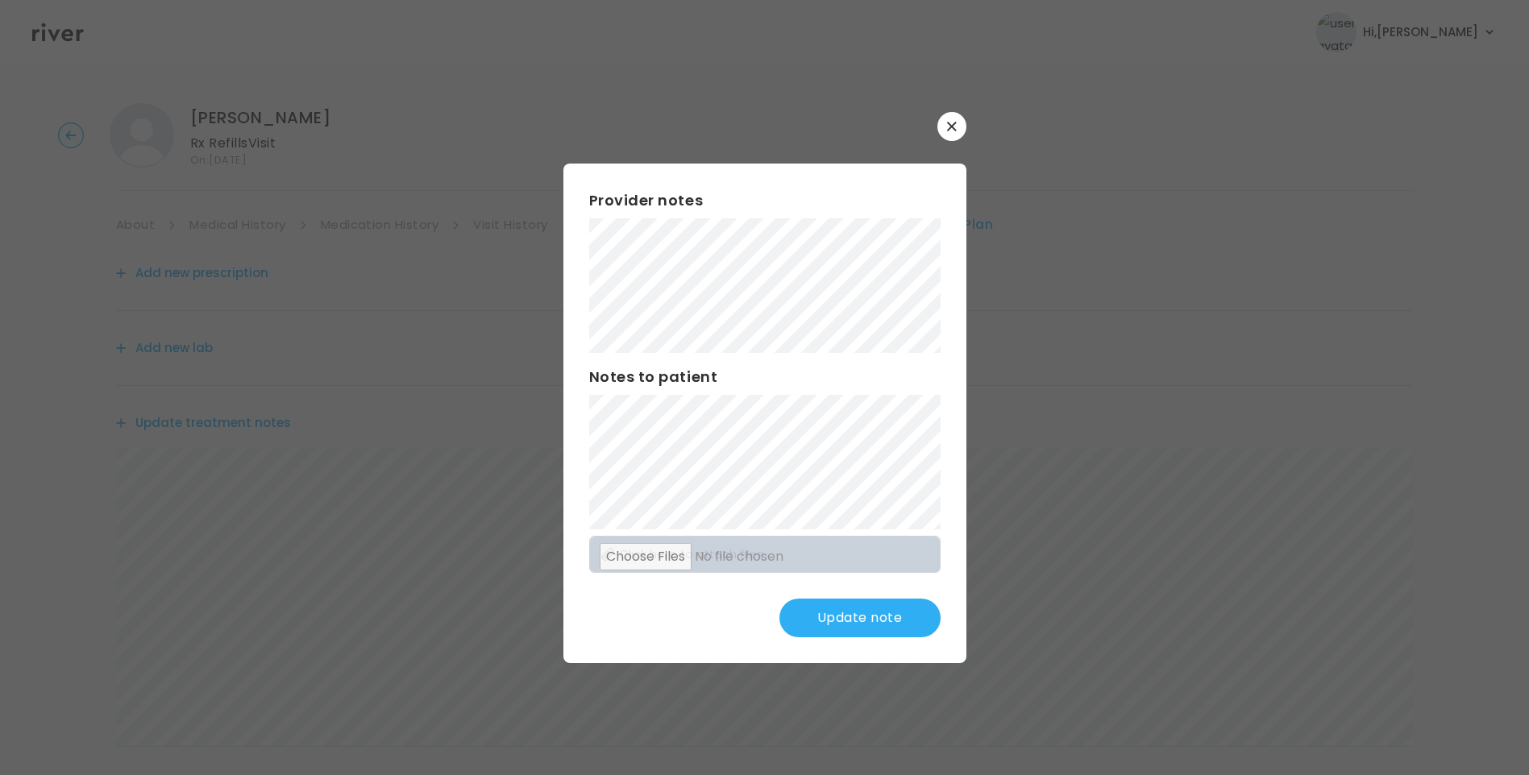
click at [873, 621] on button "Update note" at bounding box center [859, 618] width 161 height 39
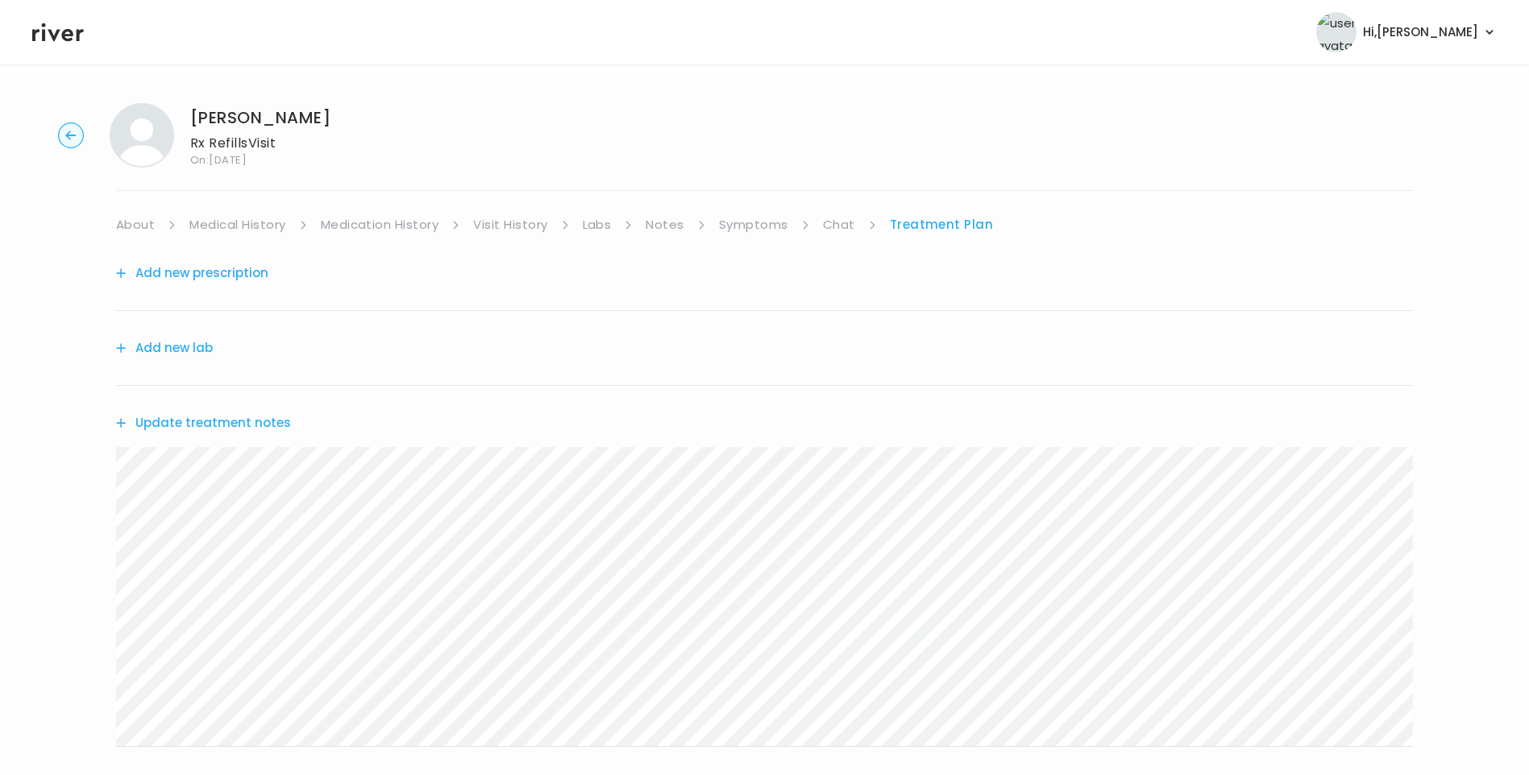
click at [262, 418] on button "Update treatment notes" at bounding box center [203, 423] width 175 height 23
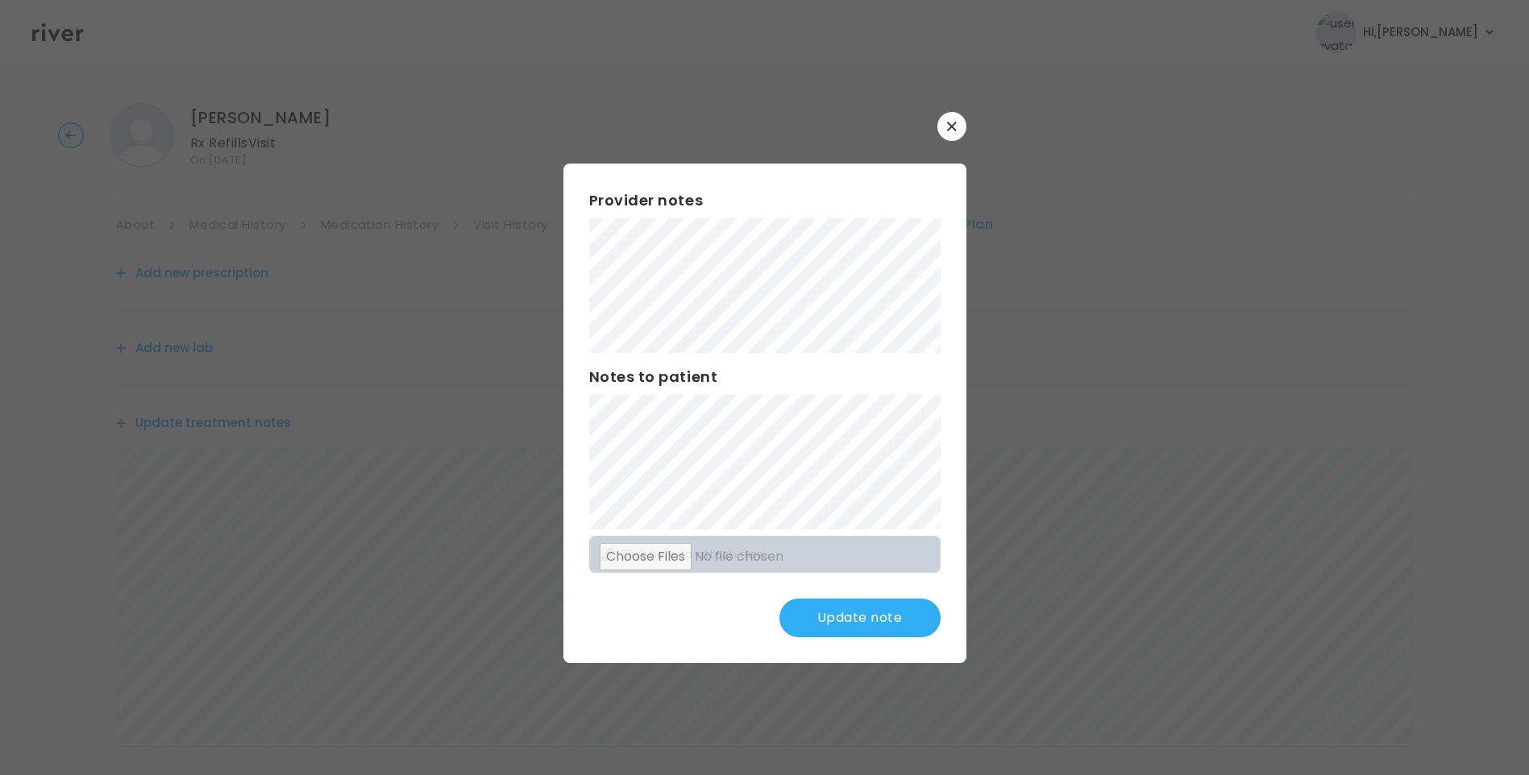
click at [883, 626] on button "Update note" at bounding box center [859, 618] width 161 height 39
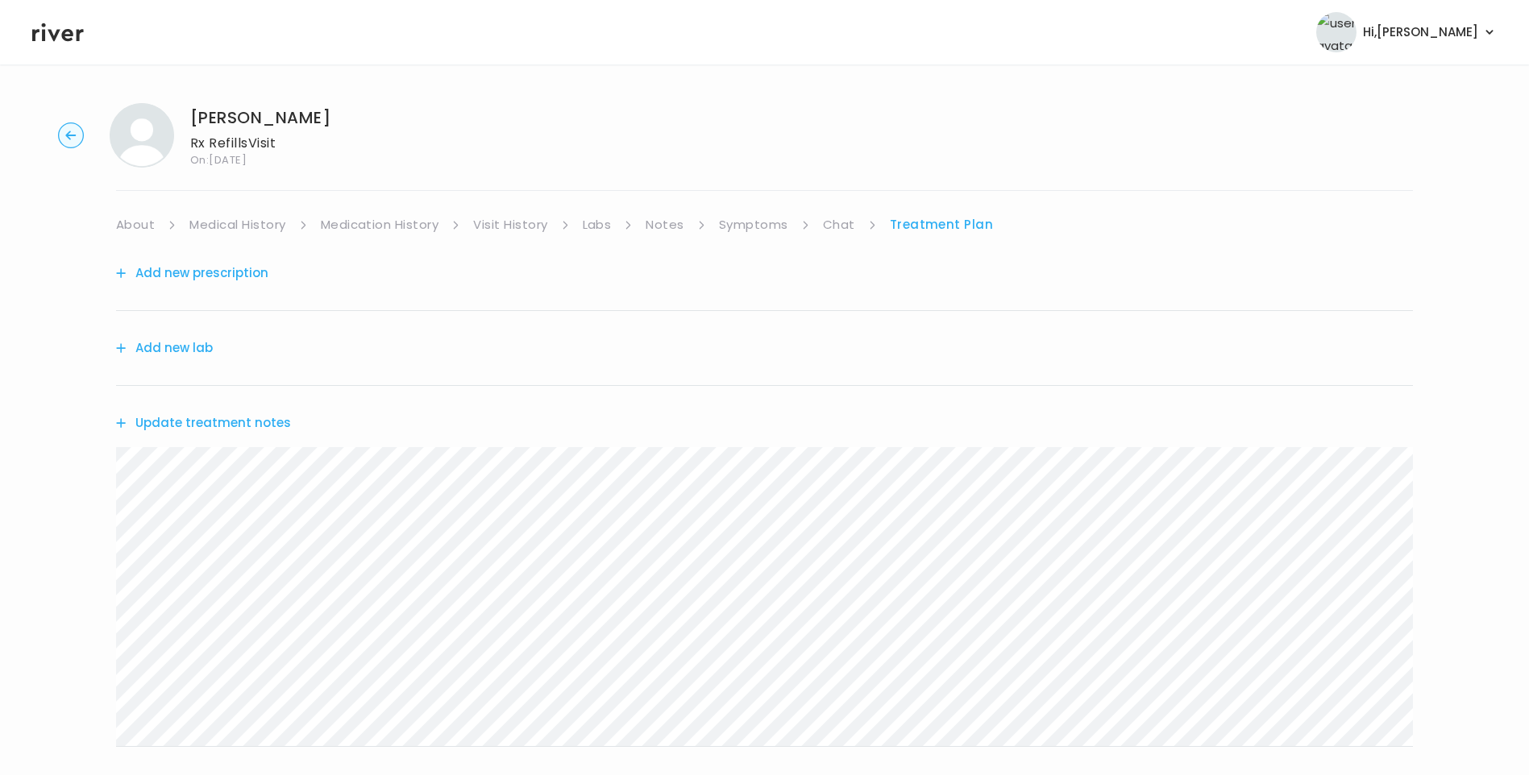
click at [410, 222] on link "Medication History" at bounding box center [380, 225] width 118 height 23
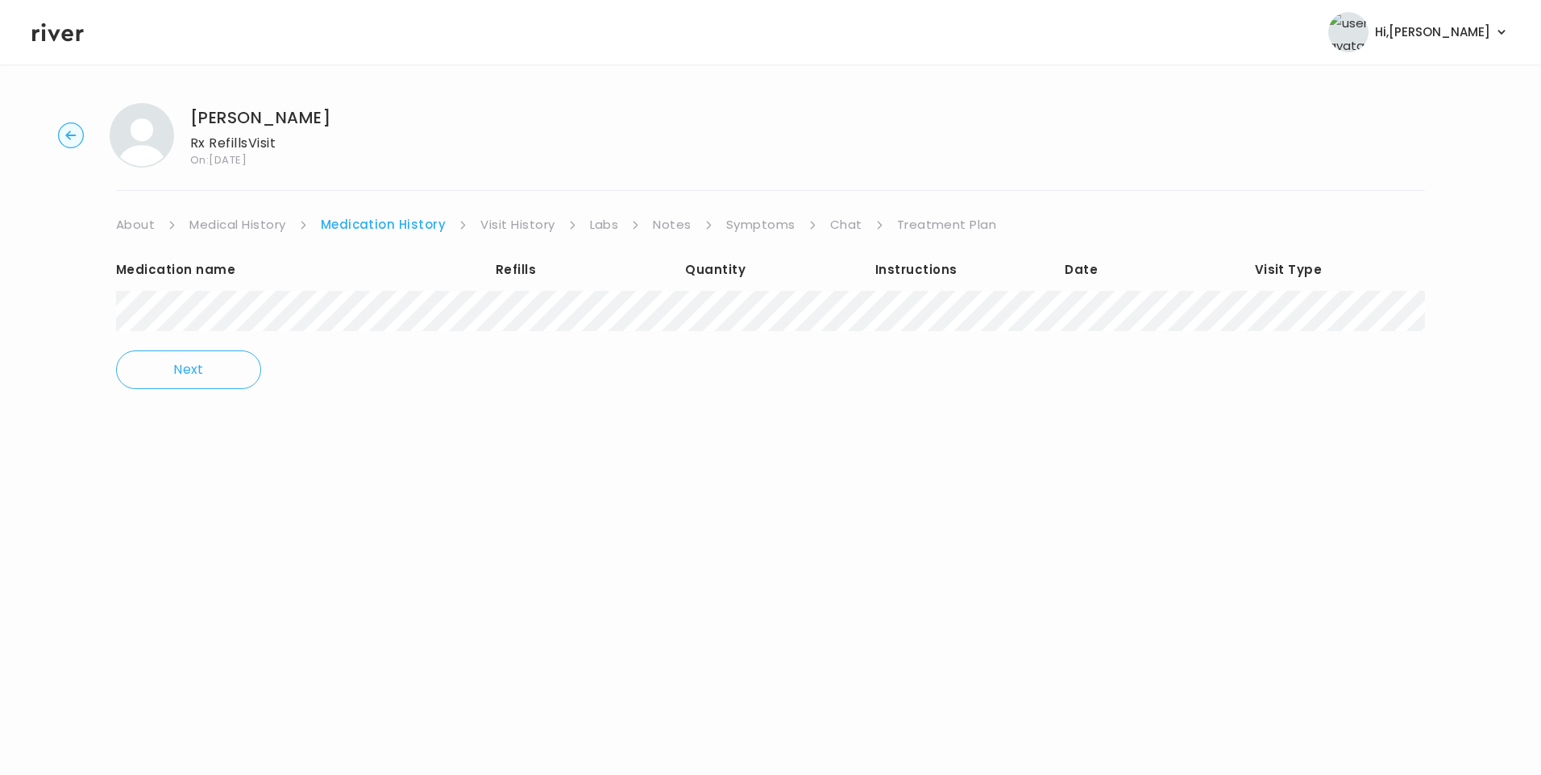
click at [922, 231] on link "Treatment Plan" at bounding box center [947, 225] width 100 height 23
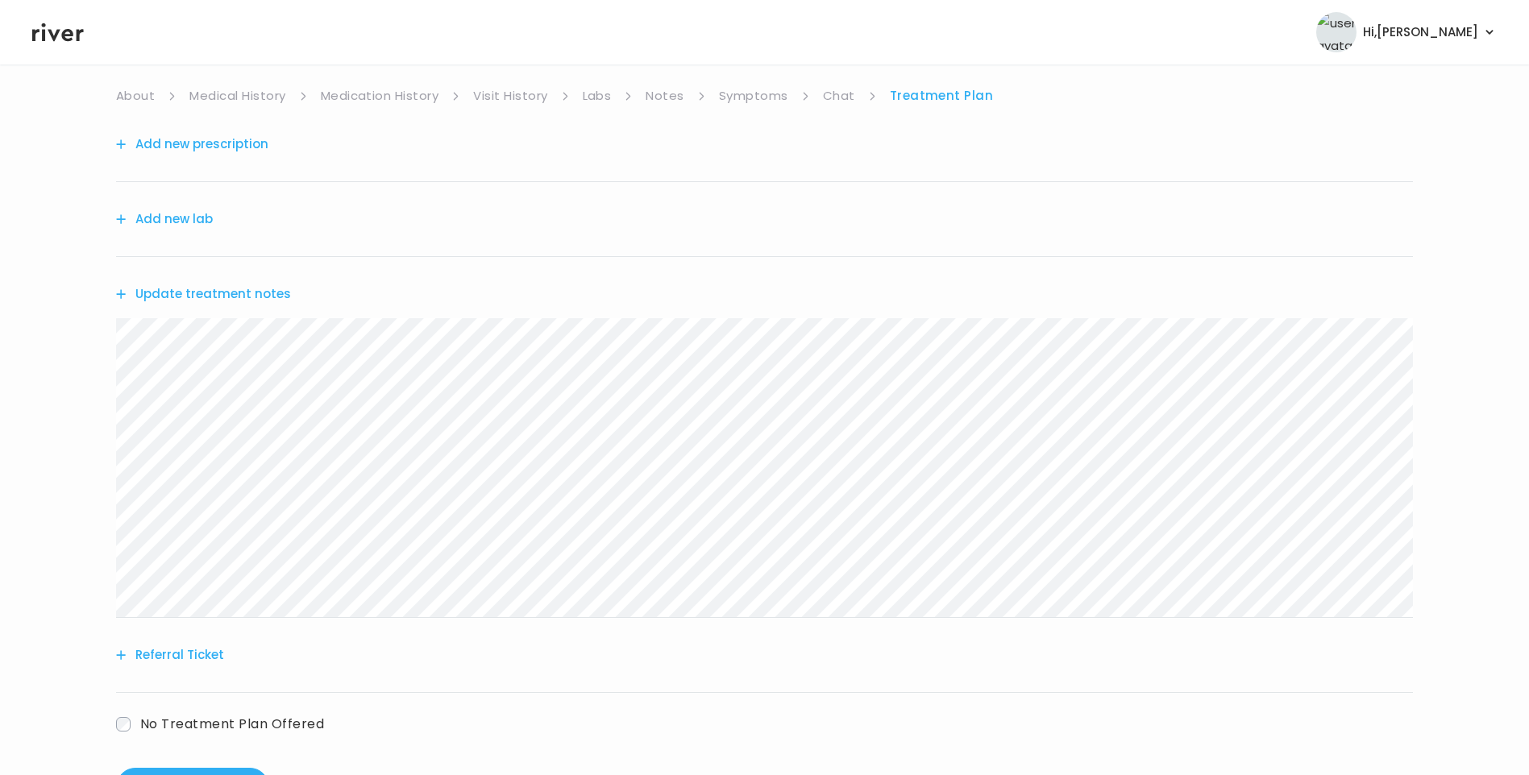
scroll to position [161, 0]
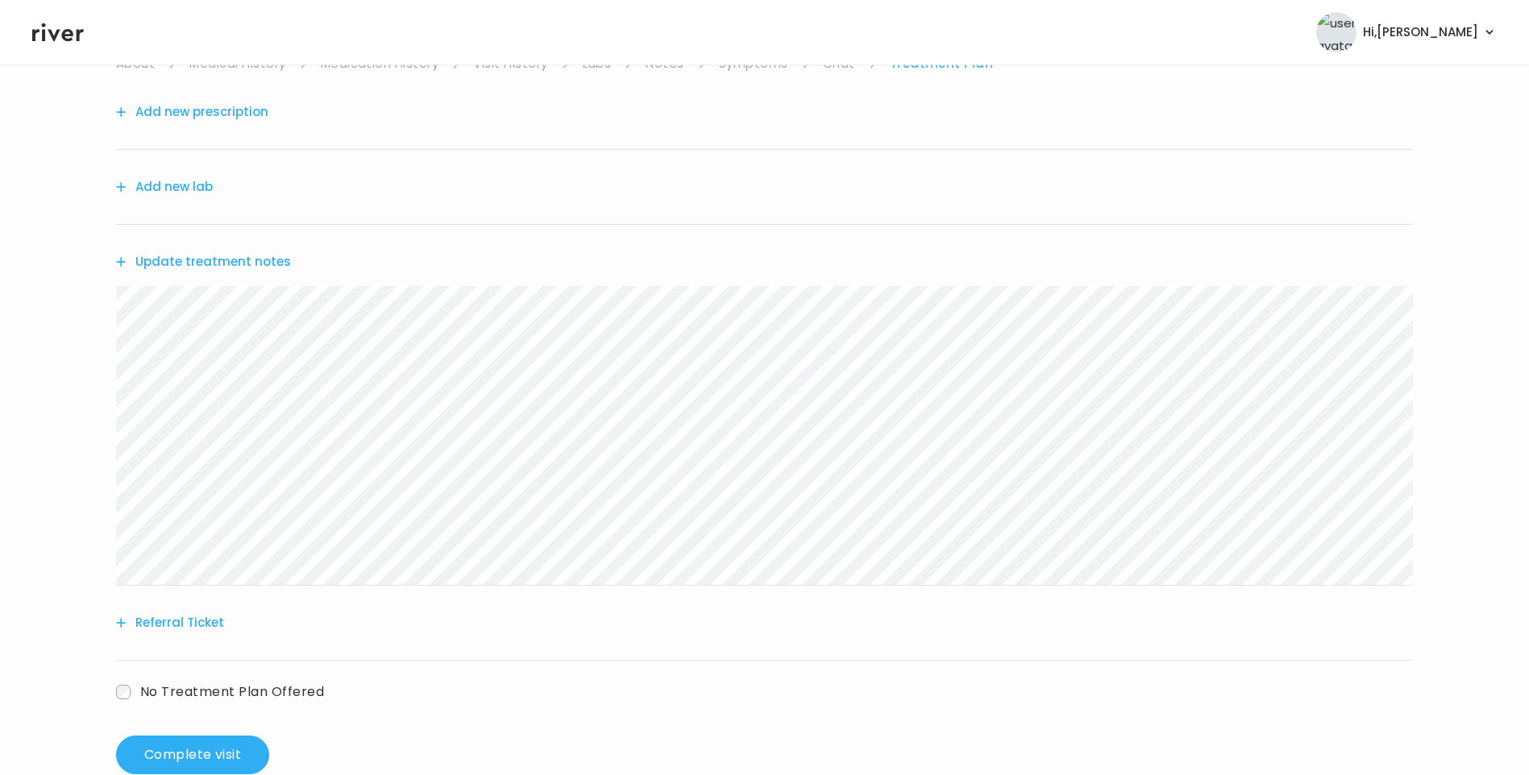
click at [218, 261] on button "Update treatment notes" at bounding box center [203, 262] width 175 height 23
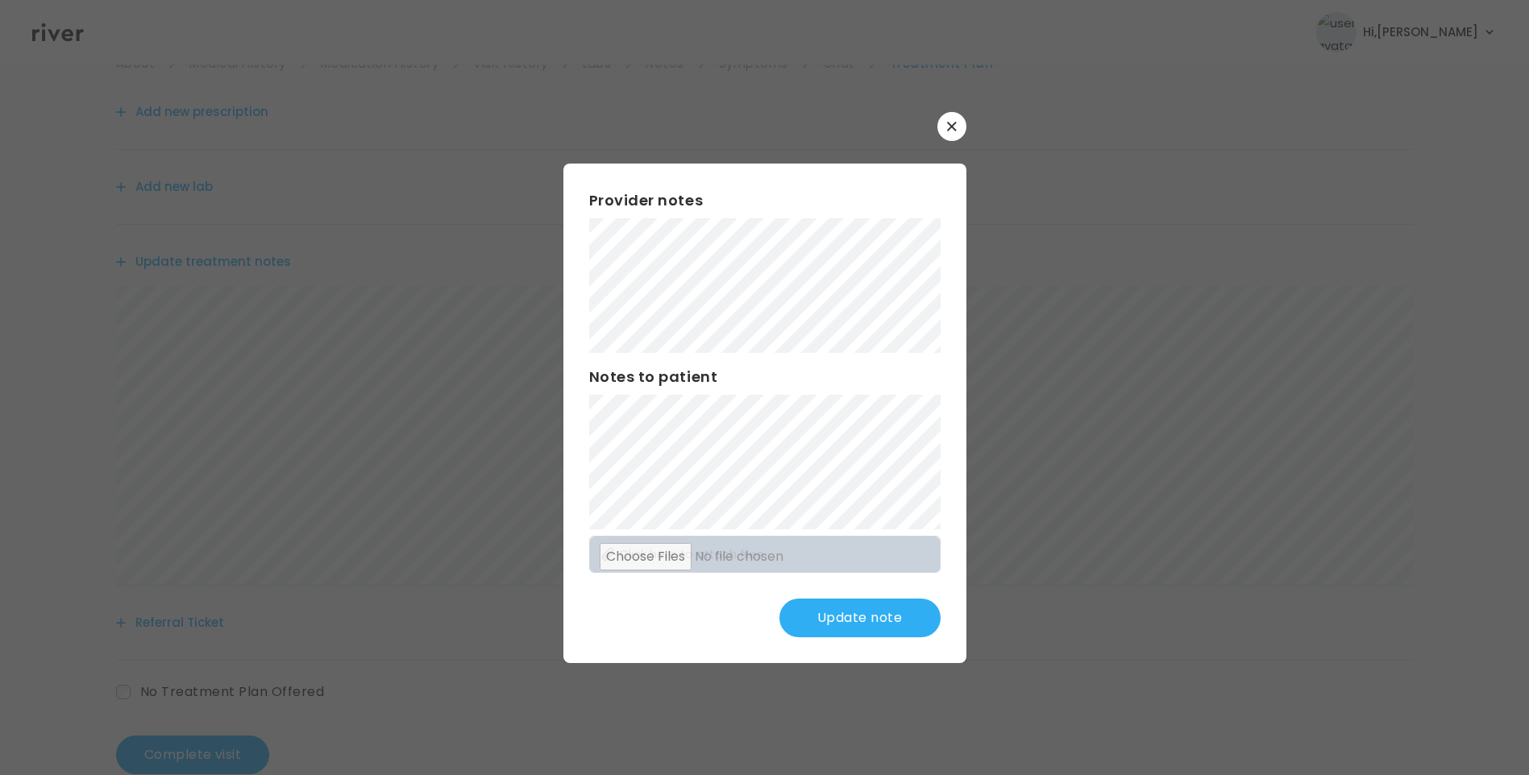
scroll to position [199, 0]
click at [845, 621] on button "Update note" at bounding box center [859, 618] width 161 height 39
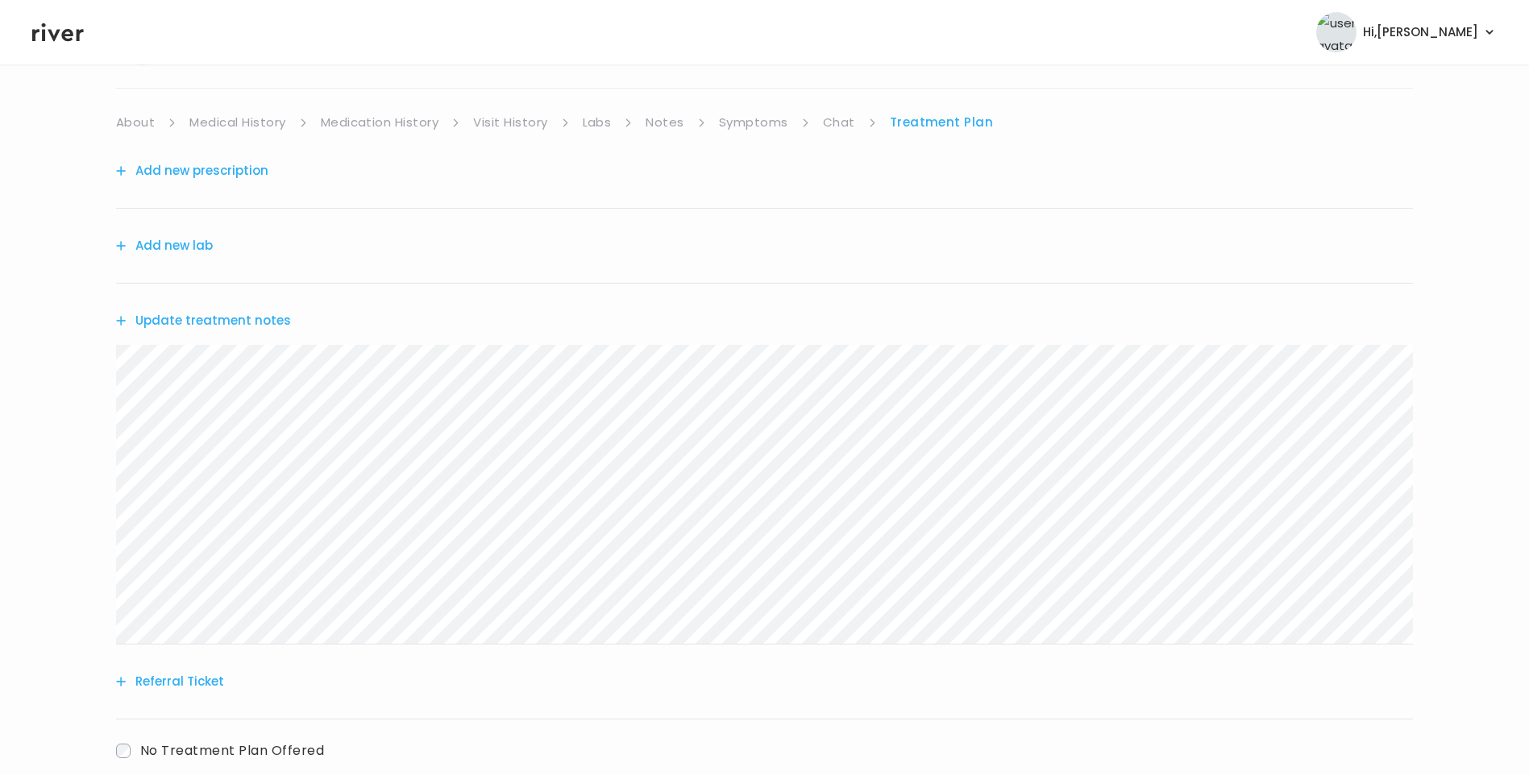
scroll to position [0, 0]
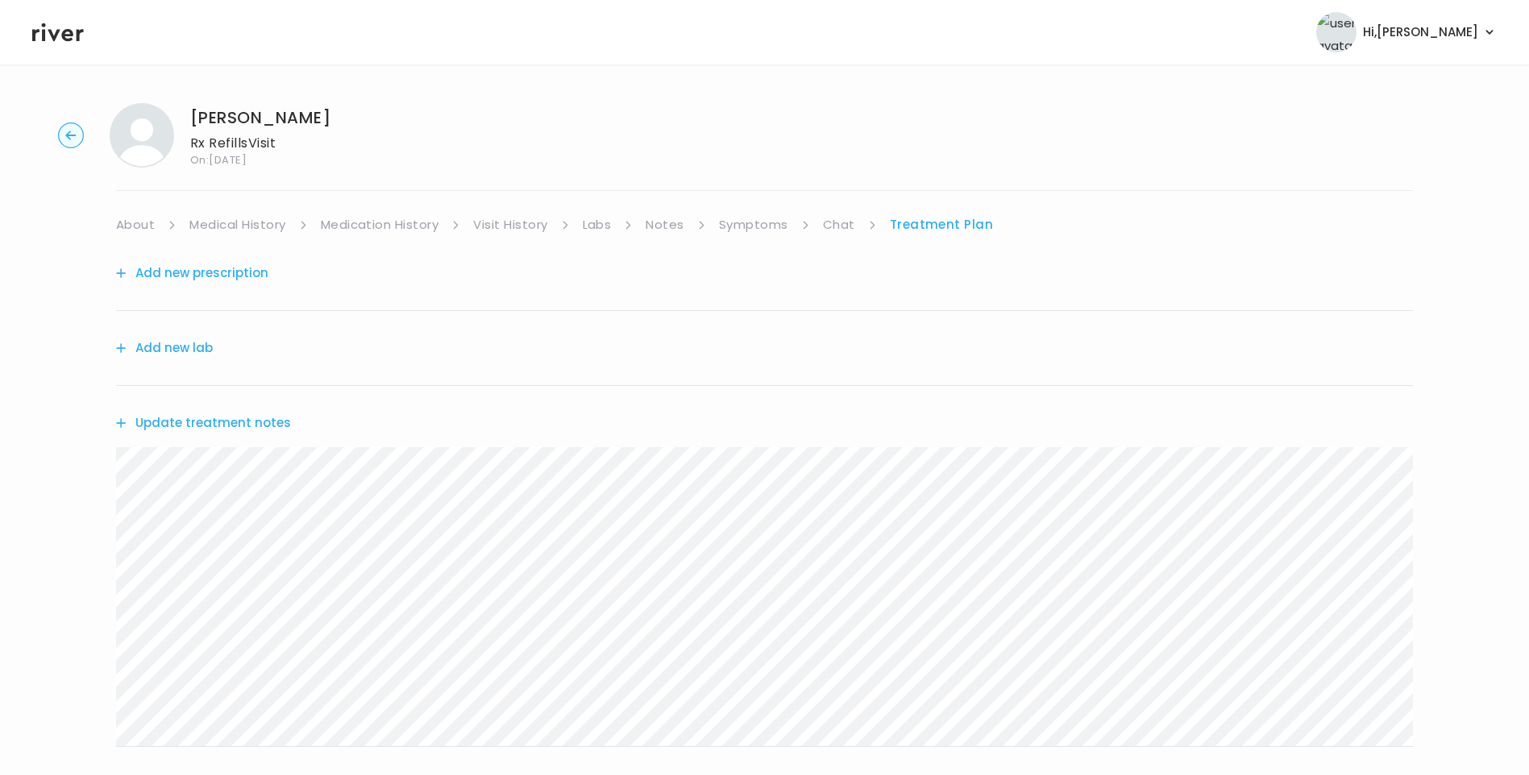
click at [139, 227] on link "About" at bounding box center [135, 225] width 39 height 23
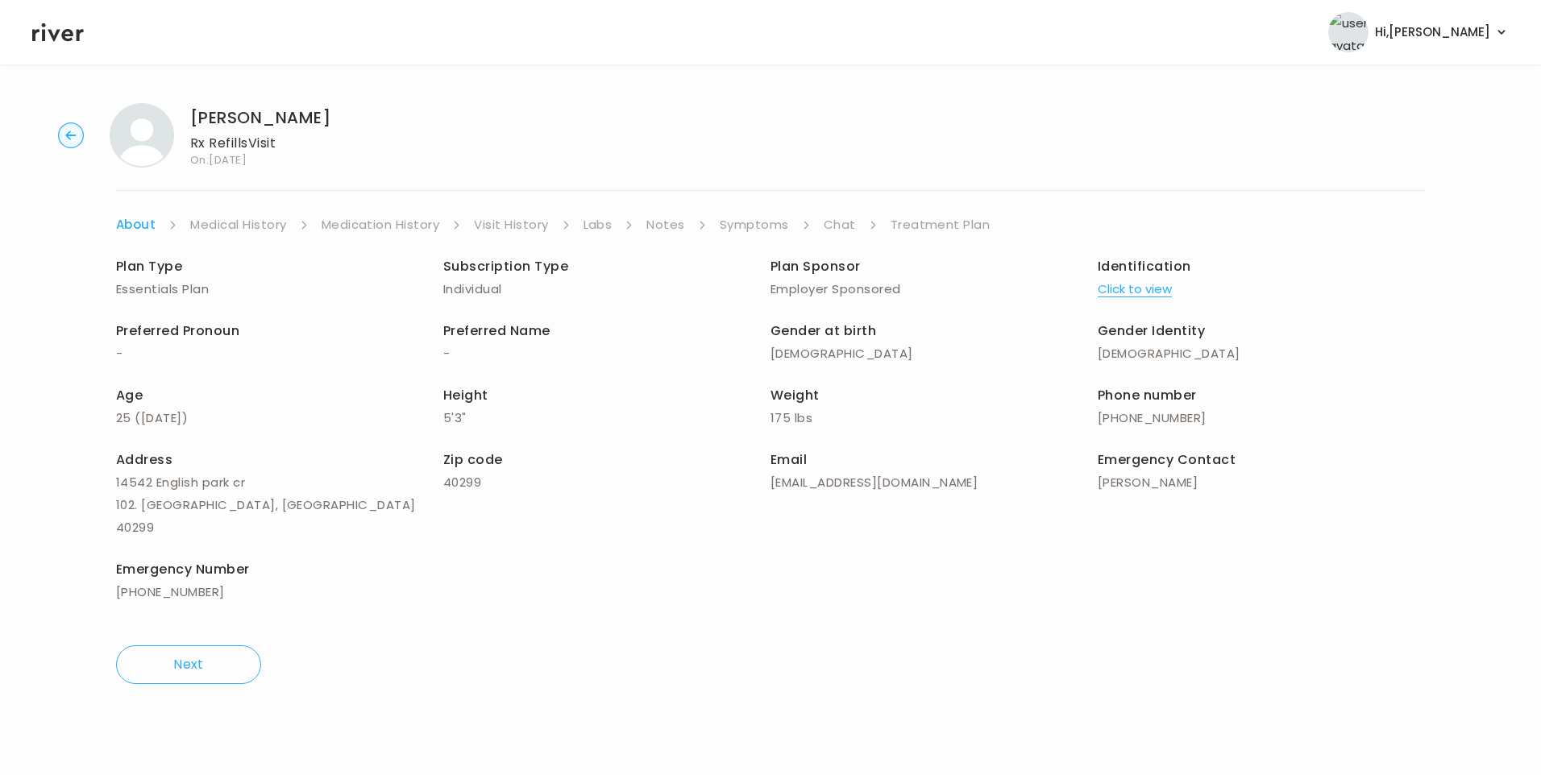
click at [916, 231] on link "Treatment Plan" at bounding box center [941, 225] width 100 height 23
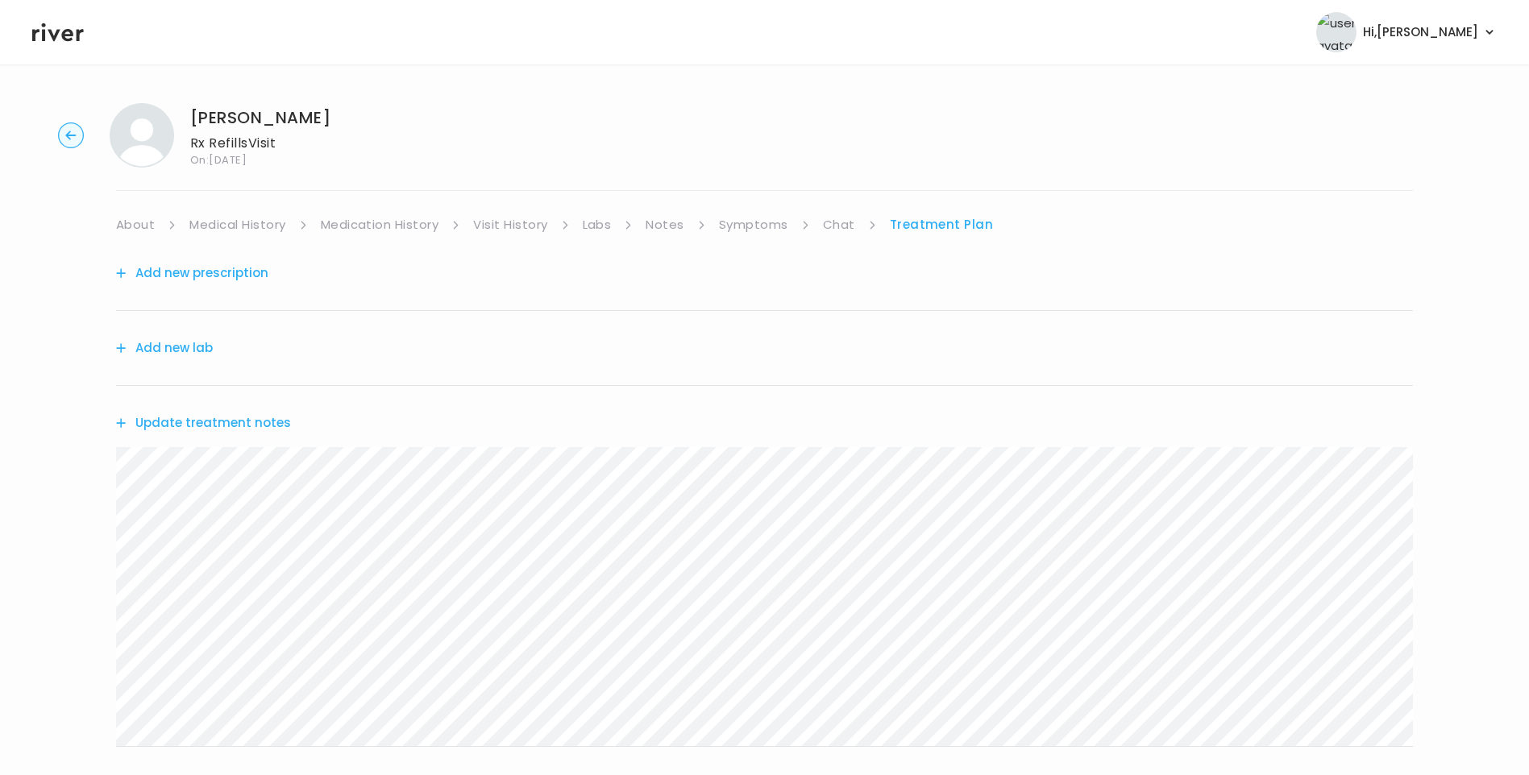
click at [251, 426] on button "Update treatment notes" at bounding box center [203, 423] width 175 height 23
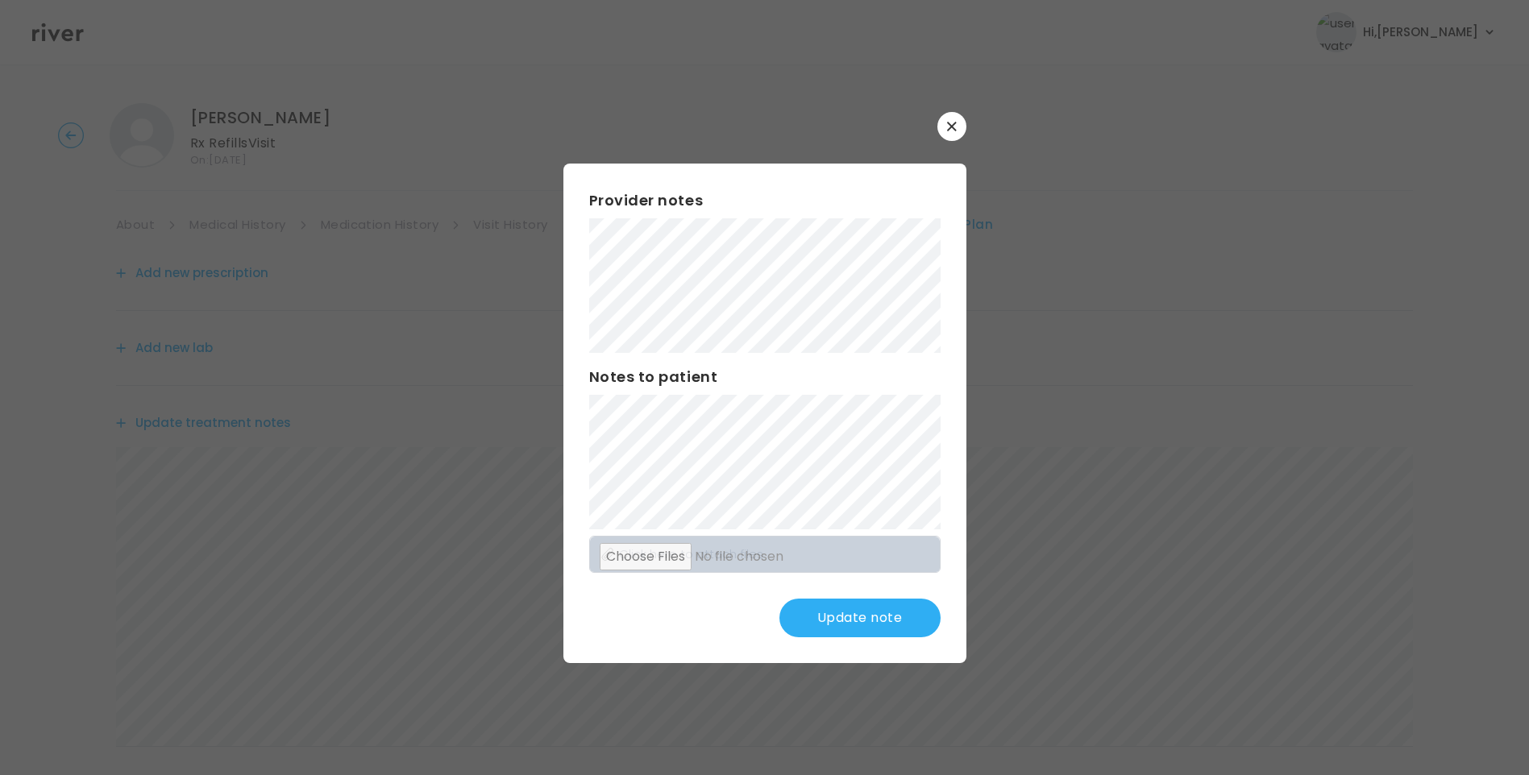
click at [883, 630] on button "Update note" at bounding box center [859, 618] width 161 height 39
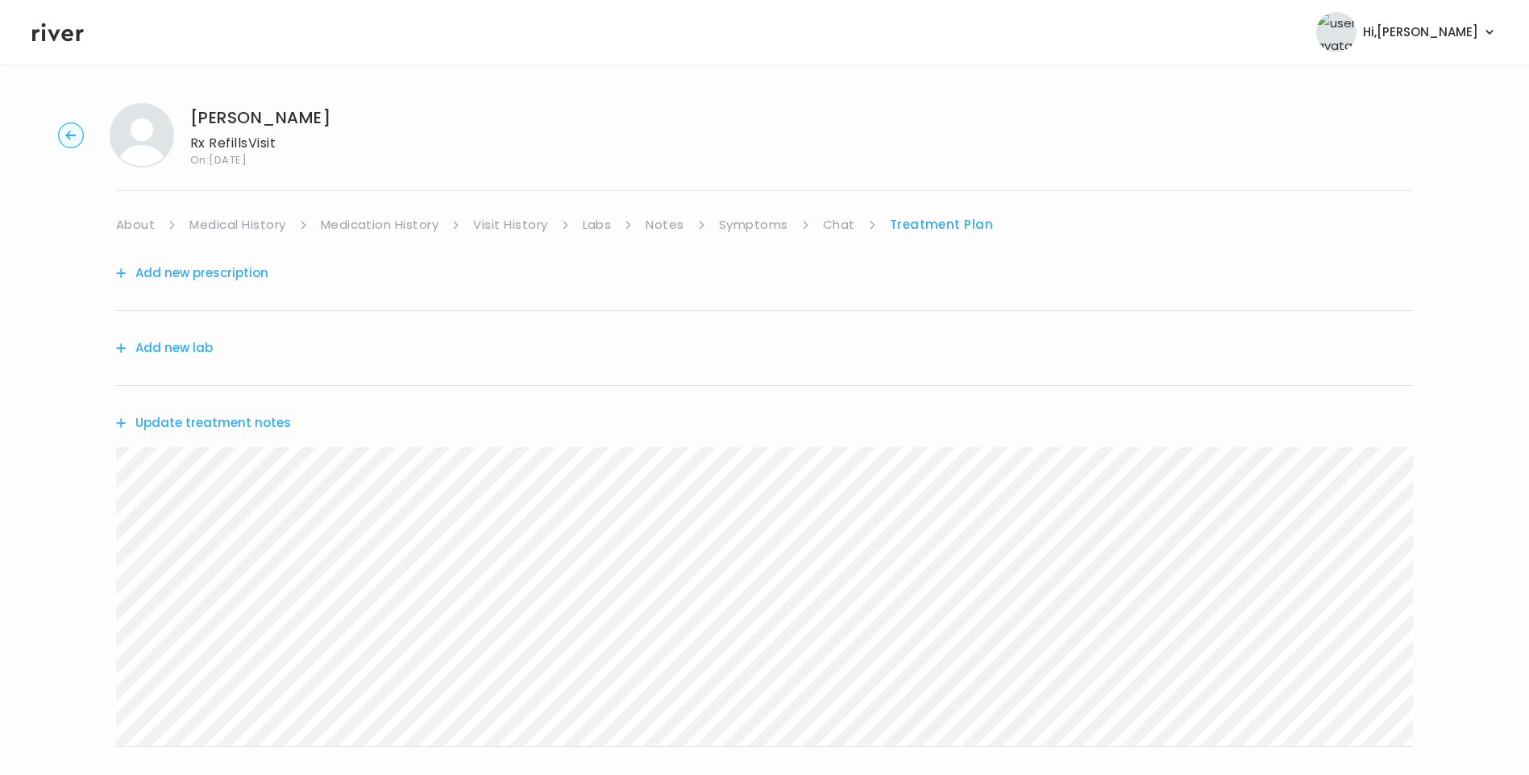
scroll to position [199, 0]
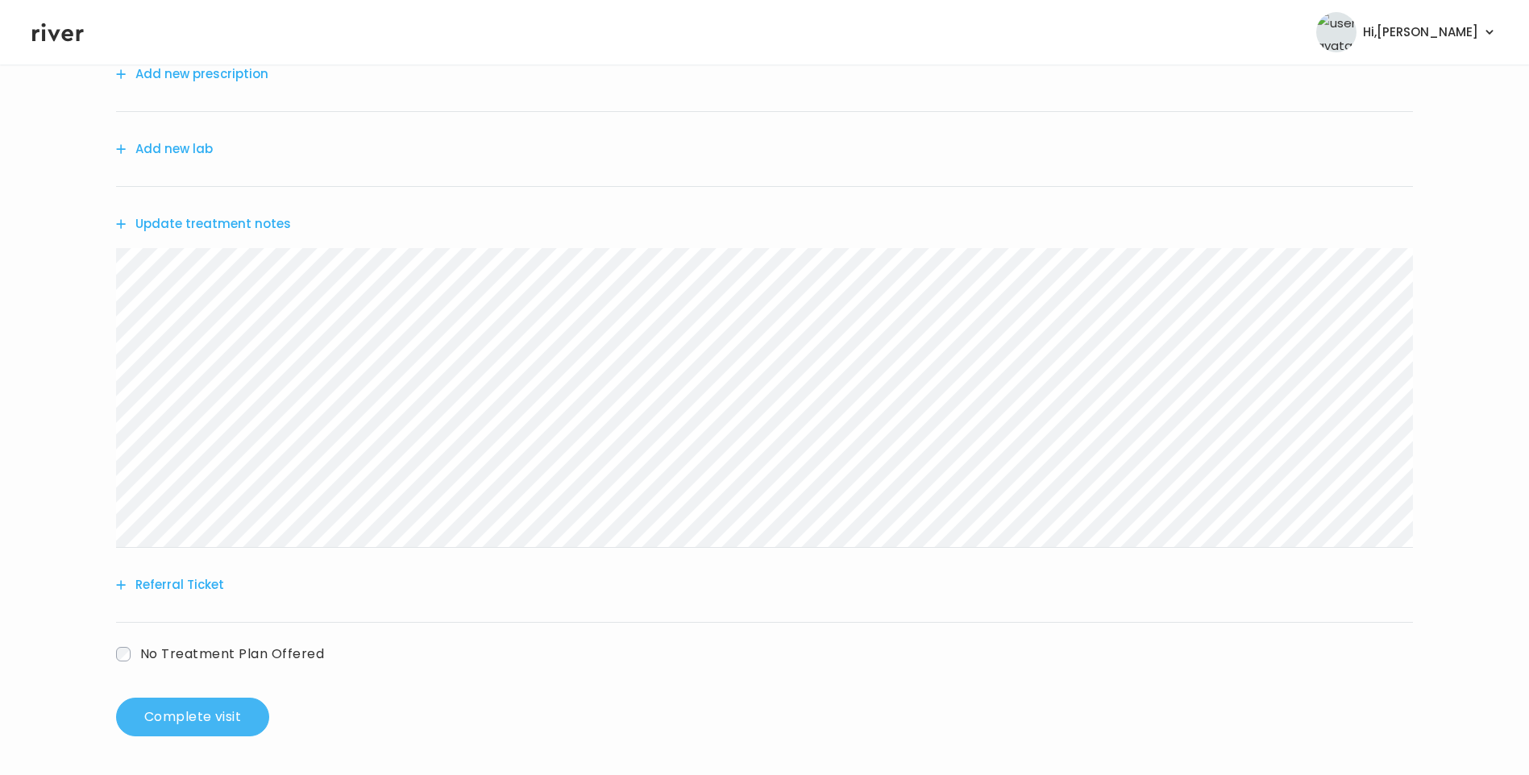
click at [182, 714] on button "Complete visit" at bounding box center [192, 717] width 153 height 39
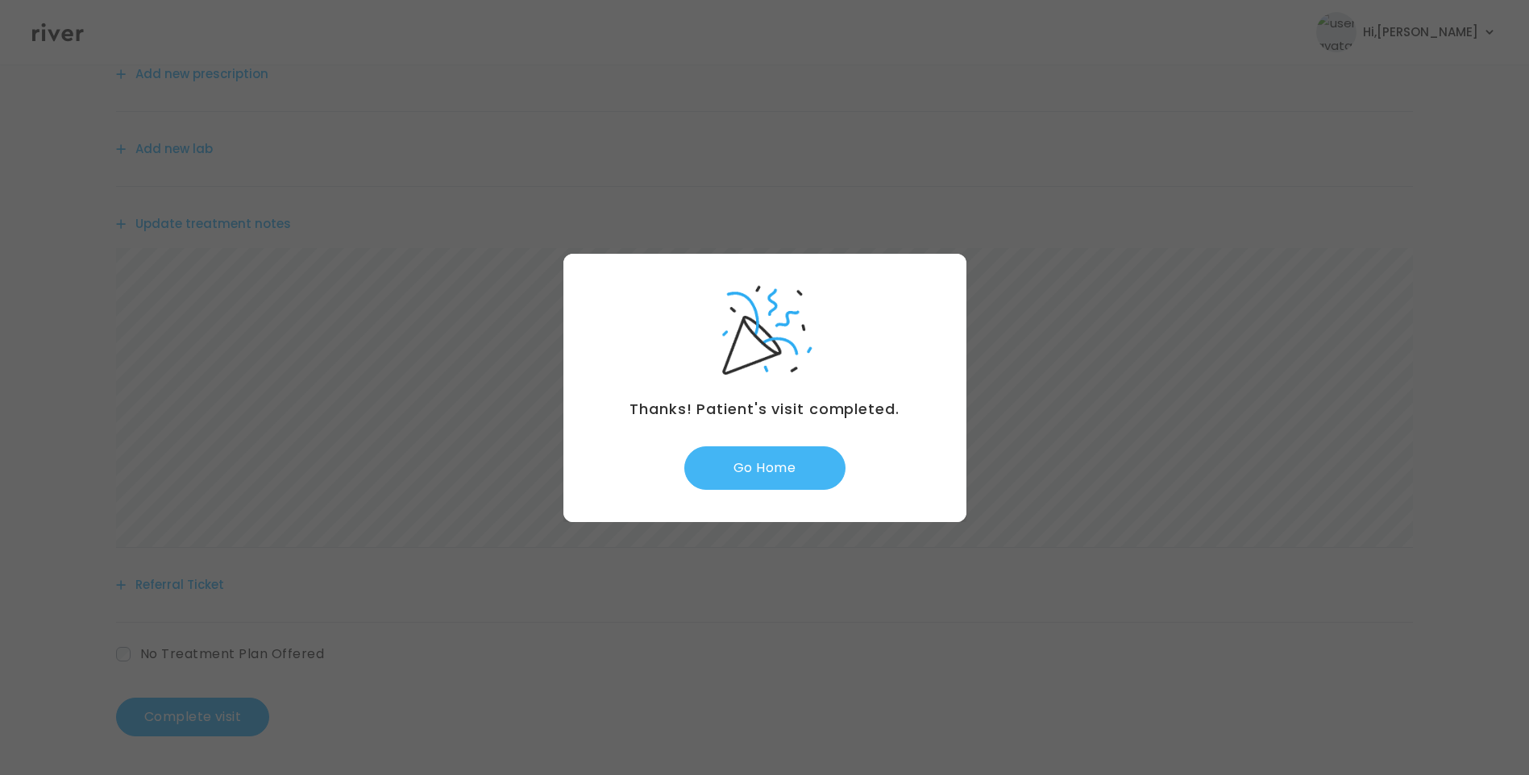
click at [788, 475] on button "Go Home" at bounding box center [764, 469] width 161 height 44
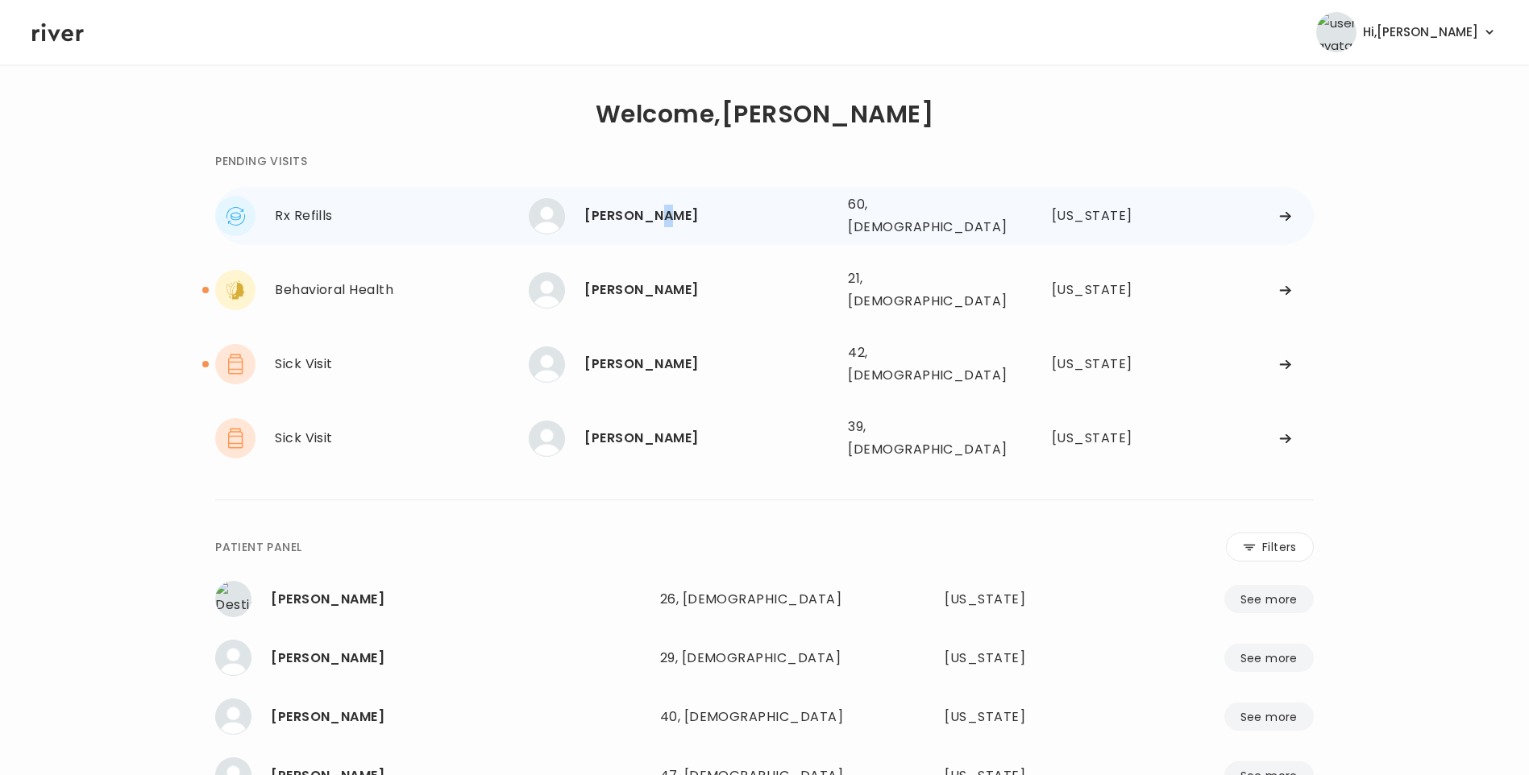
click at [662, 205] on div "[PERSON_NAME]" at bounding box center [709, 216] width 251 height 23
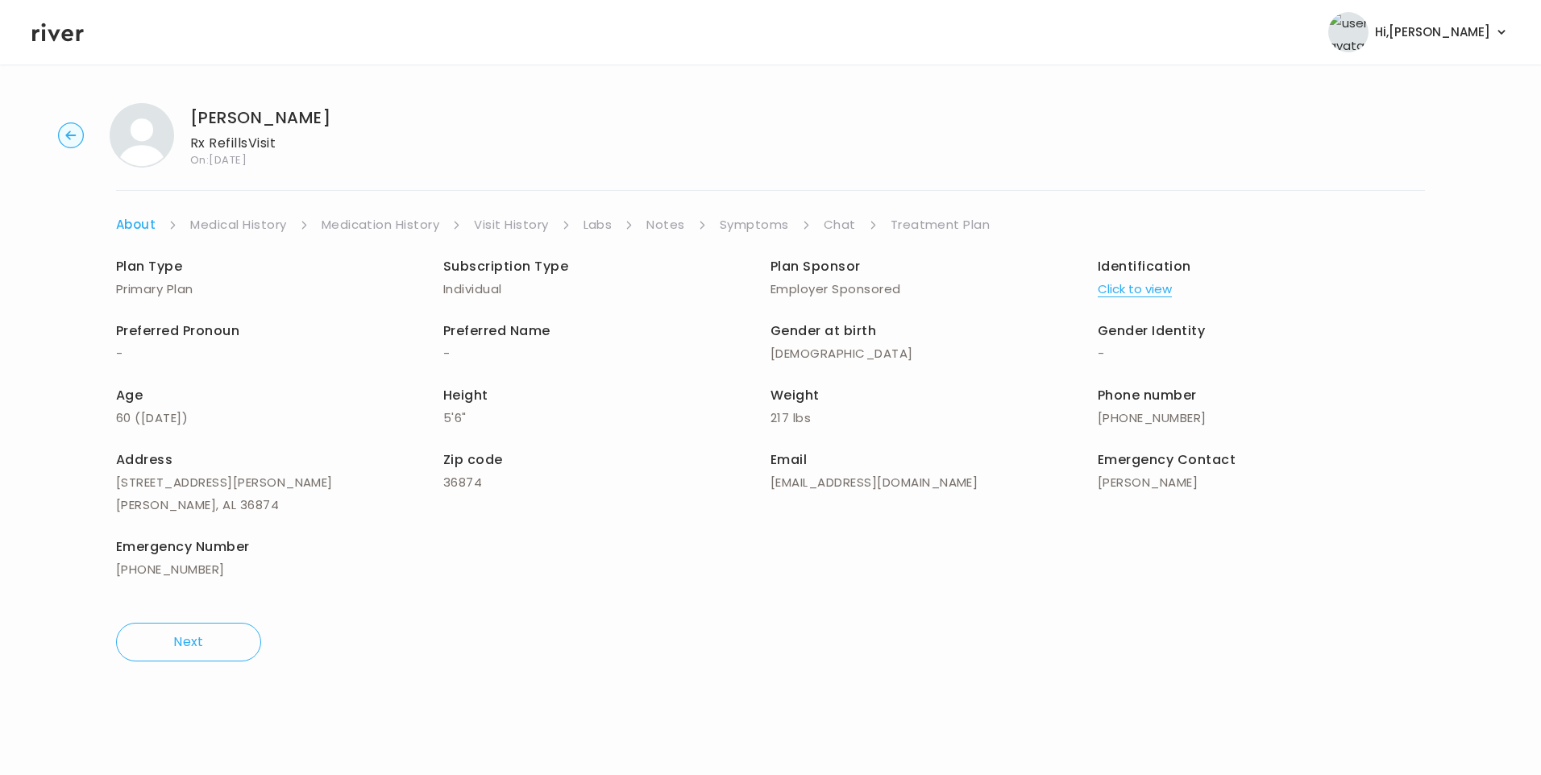
click at [505, 227] on link "Visit History" at bounding box center [511, 225] width 74 height 23
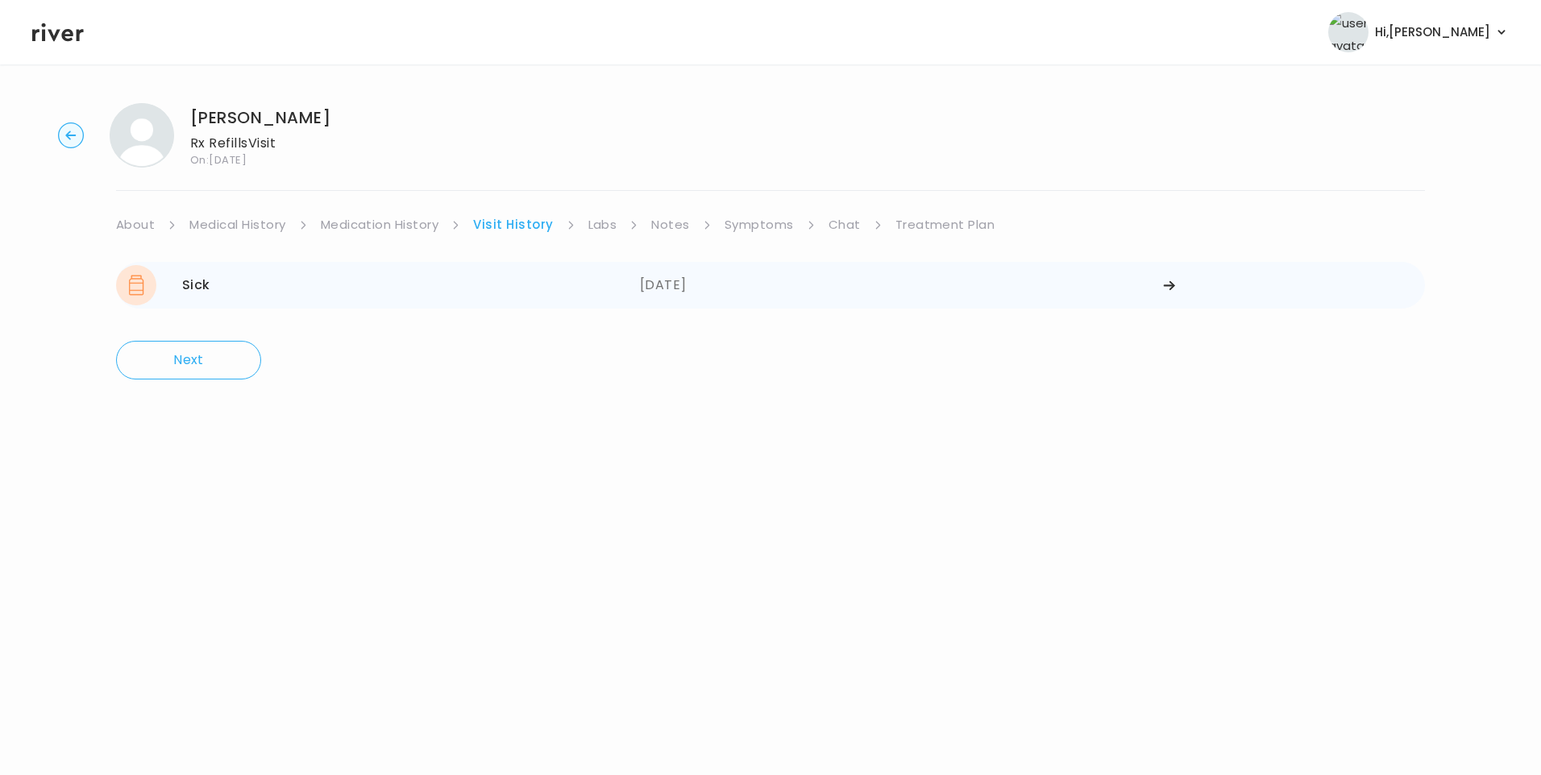
click at [574, 282] on div "Sick [DATE]" at bounding box center [378, 285] width 524 height 40
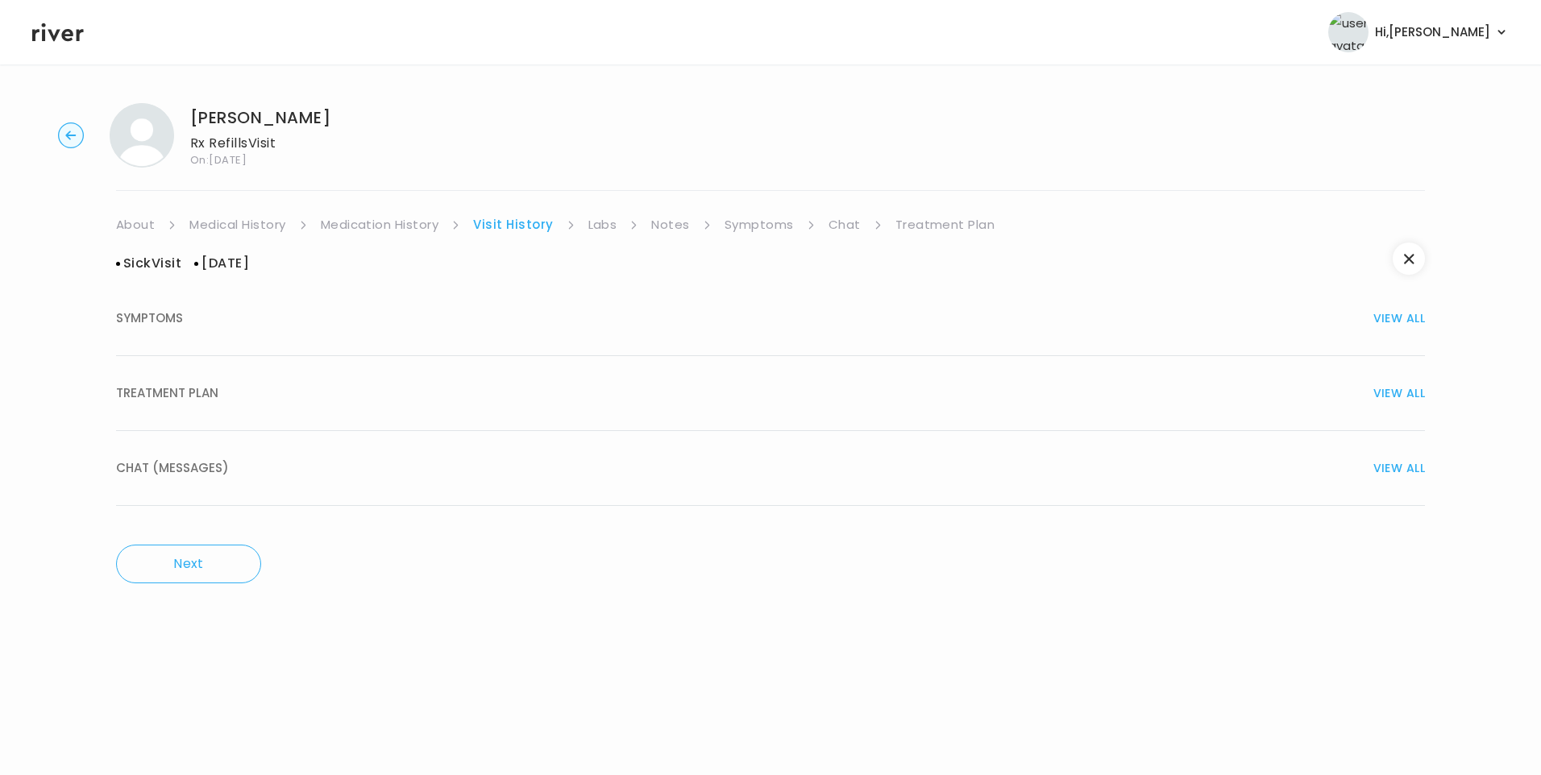
click at [130, 213] on div "[PERSON_NAME] Rx Refills Visit On: [DATE] About Medical History Medication Hist…" at bounding box center [770, 343] width 1541 height 506
click at [139, 218] on link "About" at bounding box center [135, 225] width 39 height 23
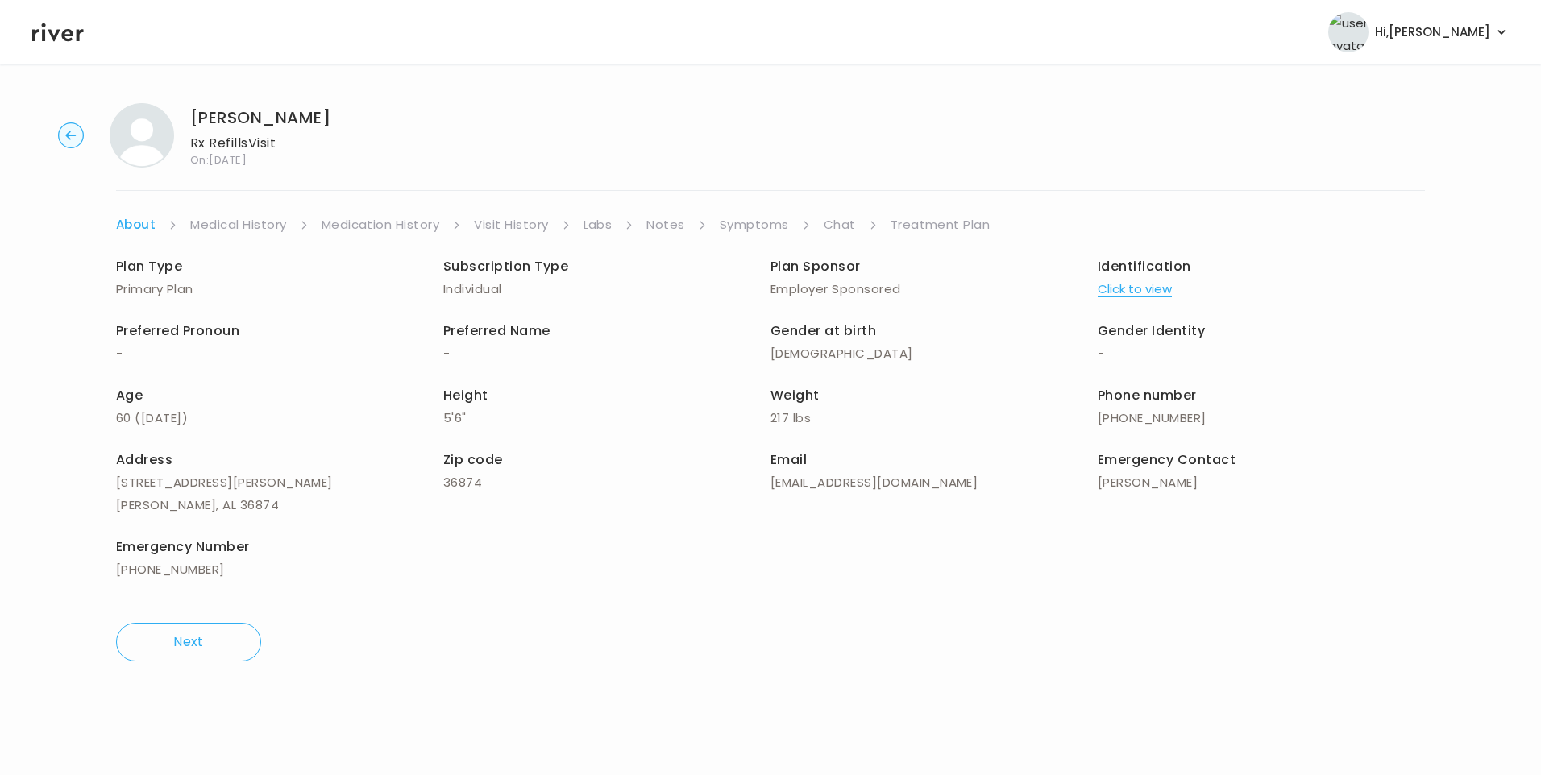
click at [515, 222] on link "Visit History" at bounding box center [511, 225] width 74 height 23
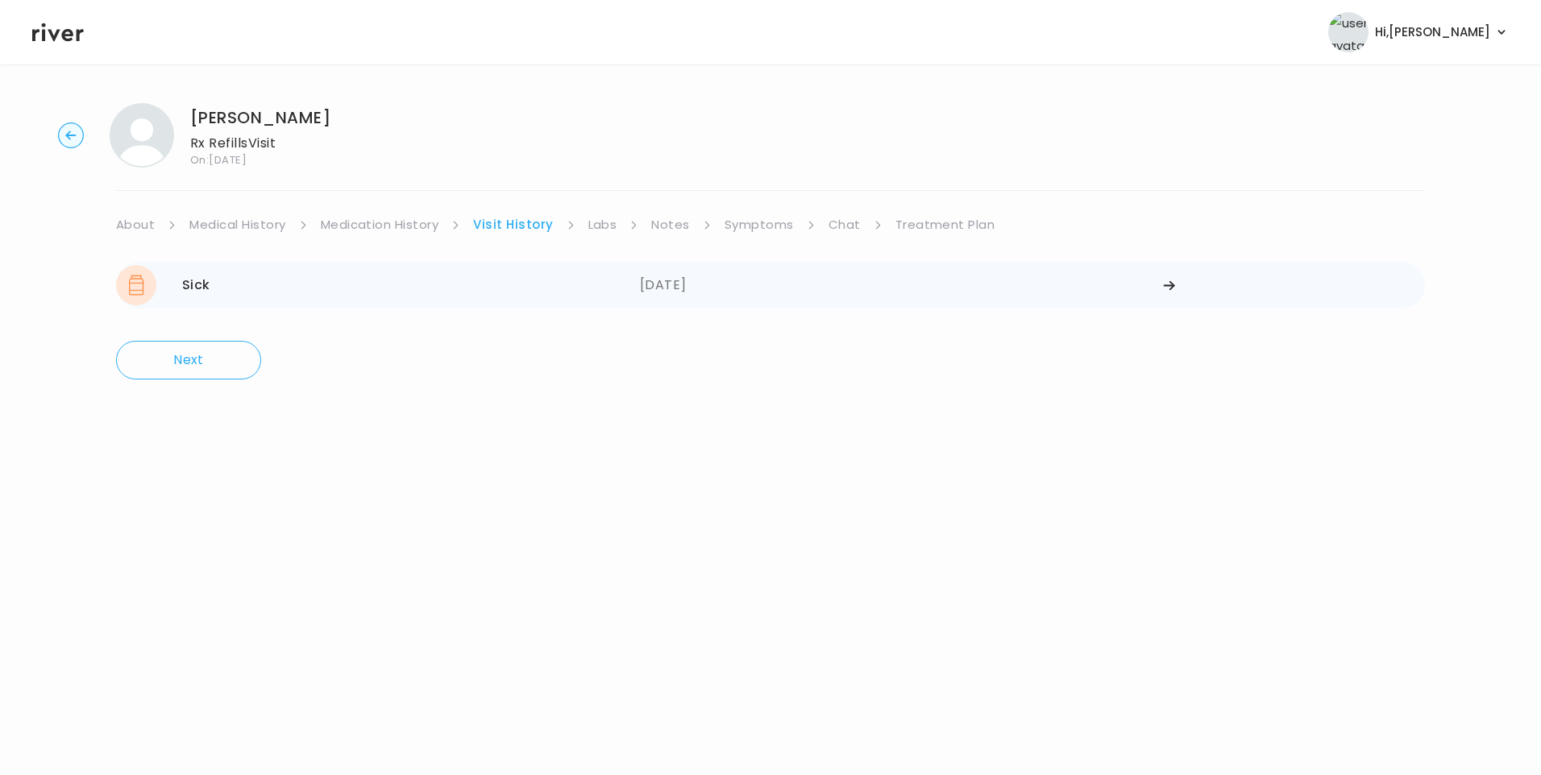
click at [682, 285] on div "[DATE]" at bounding box center [902, 285] width 524 height 40
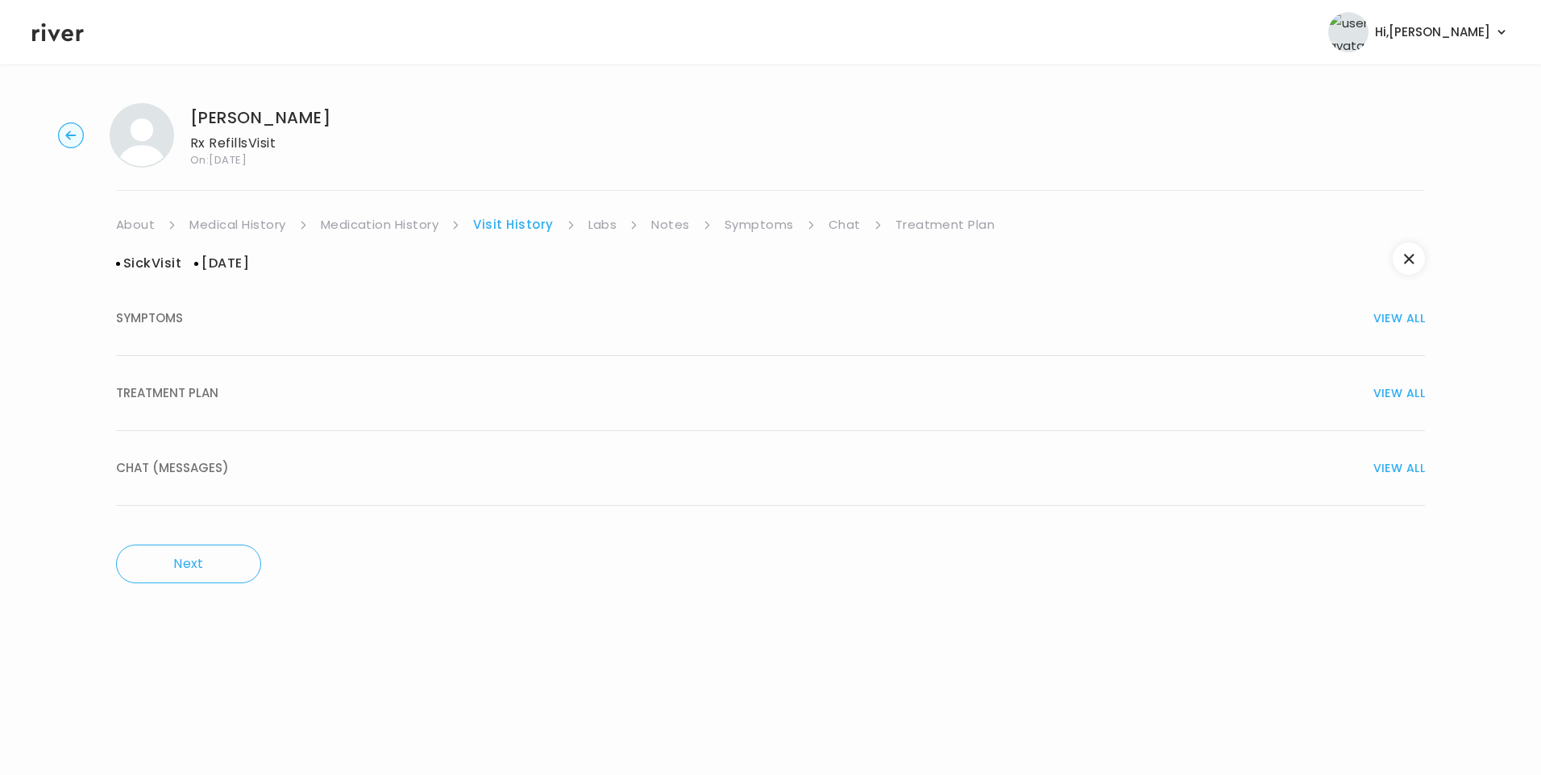
drag, startPoint x: 213, startPoint y: 402, endPoint x: 227, endPoint y: 408, distance: 15.6
click at [214, 403] on span "TREATMENT PLAN" at bounding box center [167, 393] width 102 height 23
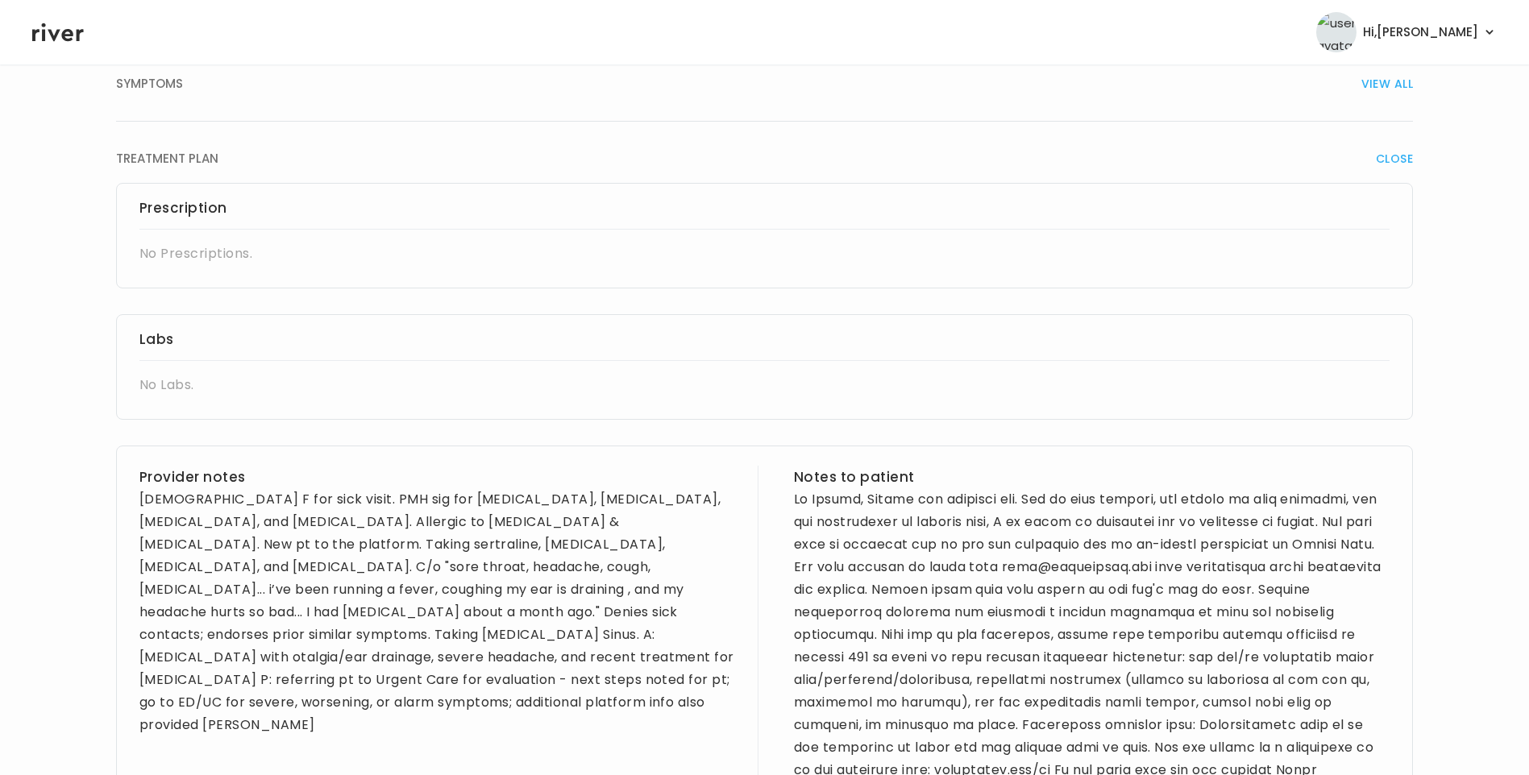
scroll to position [403, 0]
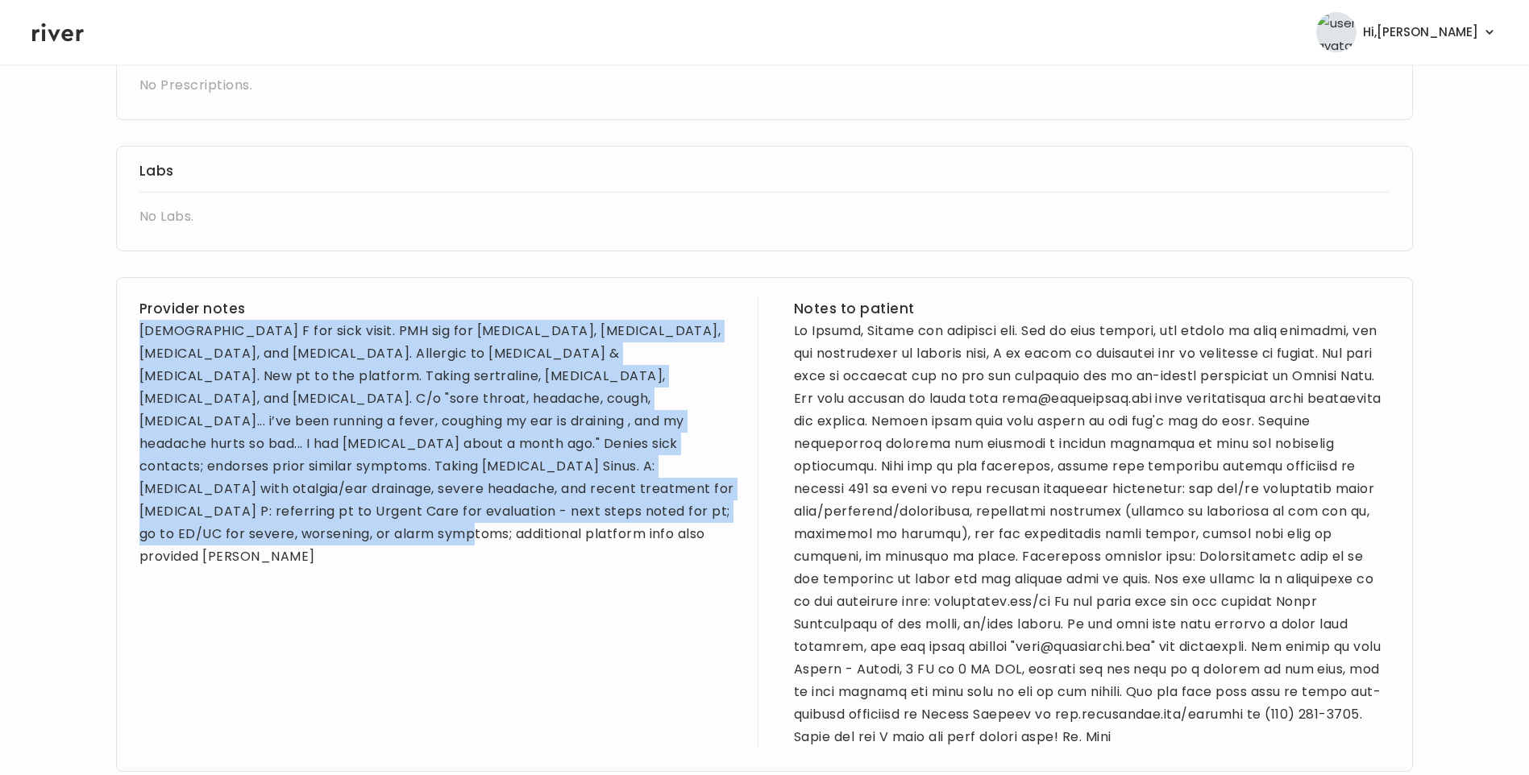
drag, startPoint x: 136, startPoint y: 325, endPoint x: 619, endPoint y: 526, distance: 523.2
click at [619, 526] on div "Provider notes [DEMOGRAPHIC_DATA] F for sick visit. PMH sig for [MEDICAL_DATA],…" at bounding box center [764, 524] width 1297 height 495
drag, startPoint x: 619, startPoint y: 526, endPoint x: 555, endPoint y: 438, distance: 109.2
copy div "[DEMOGRAPHIC_DATA] F for sick visit. PMH sig for [MEDICAL_DATA], [MEDICAL_DATA]…"
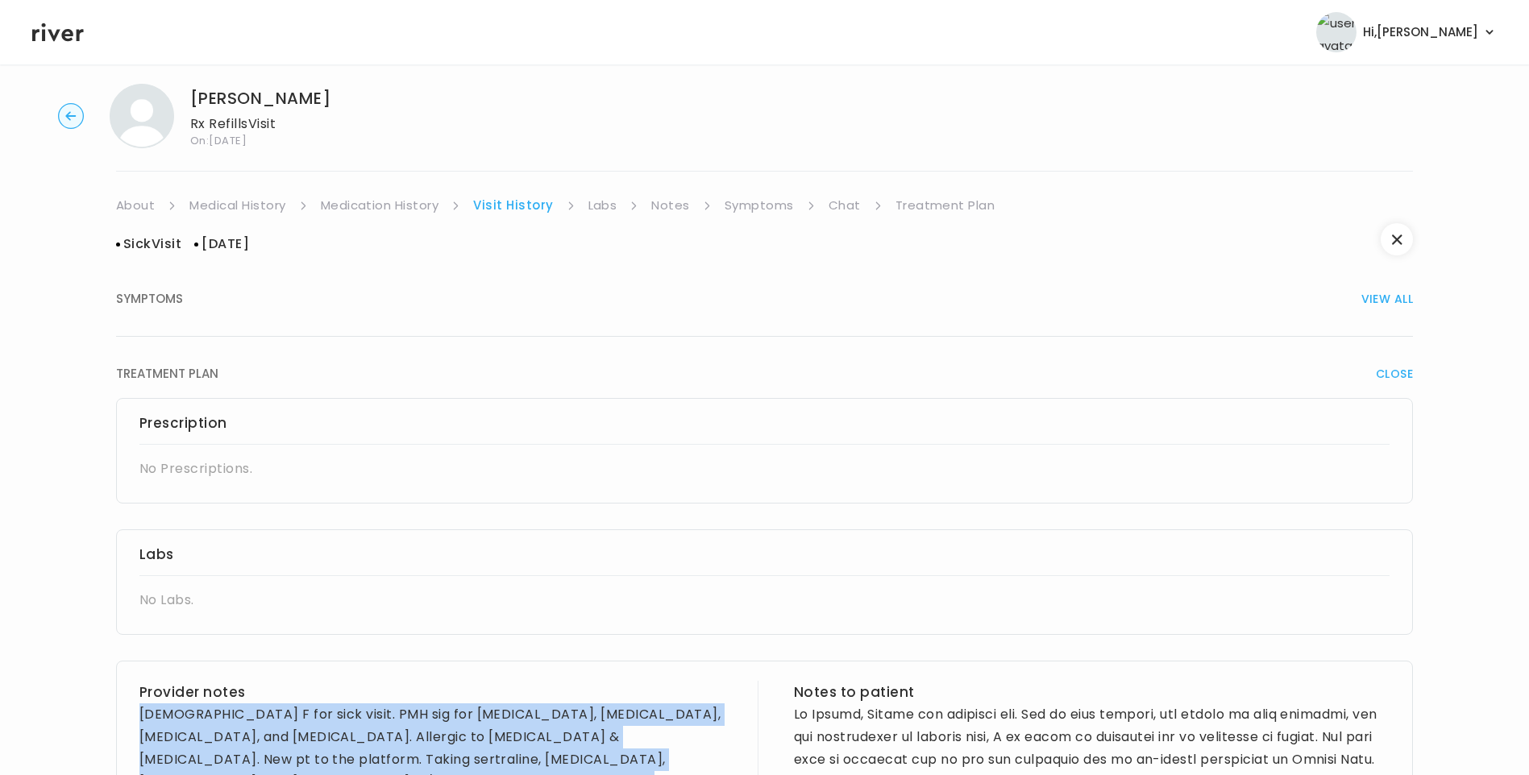
scroll to position [0, 0]
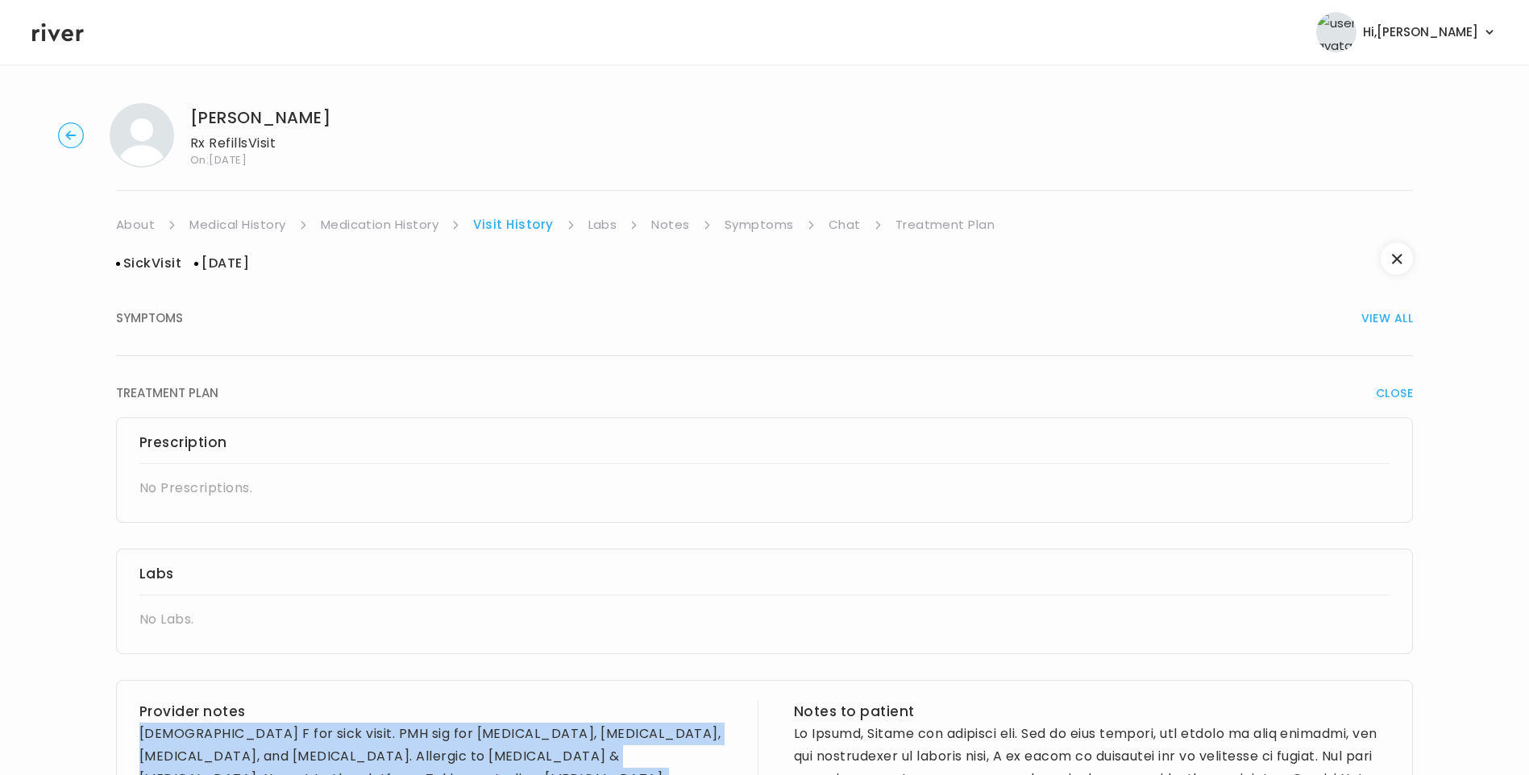
click at [145, 229] on link "About" at bounding box center [135, 225] width 39 height 23
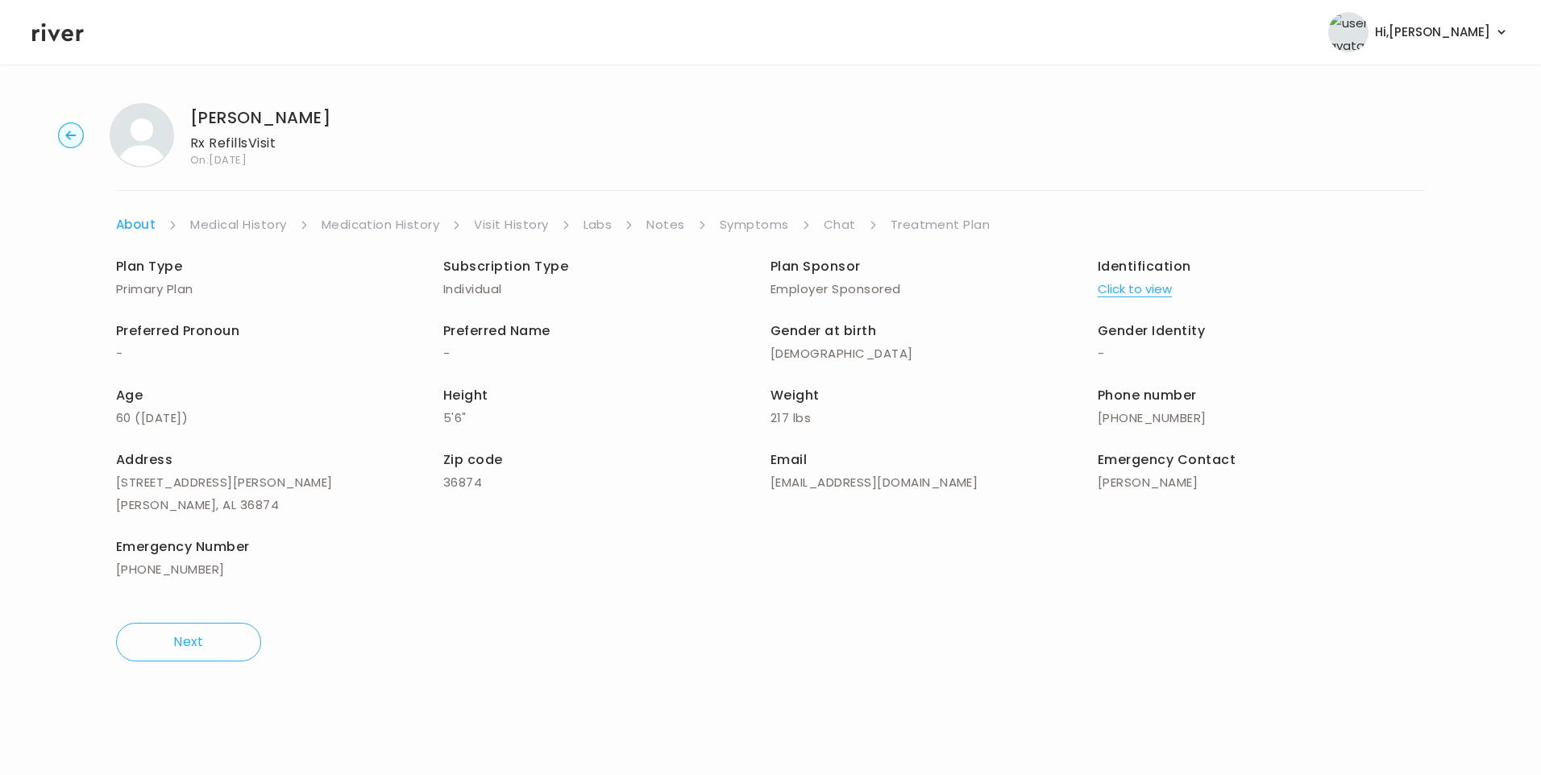
click at [766, 224] on link "Symptoms" at bounding box center [754, 225] width 69 height 23
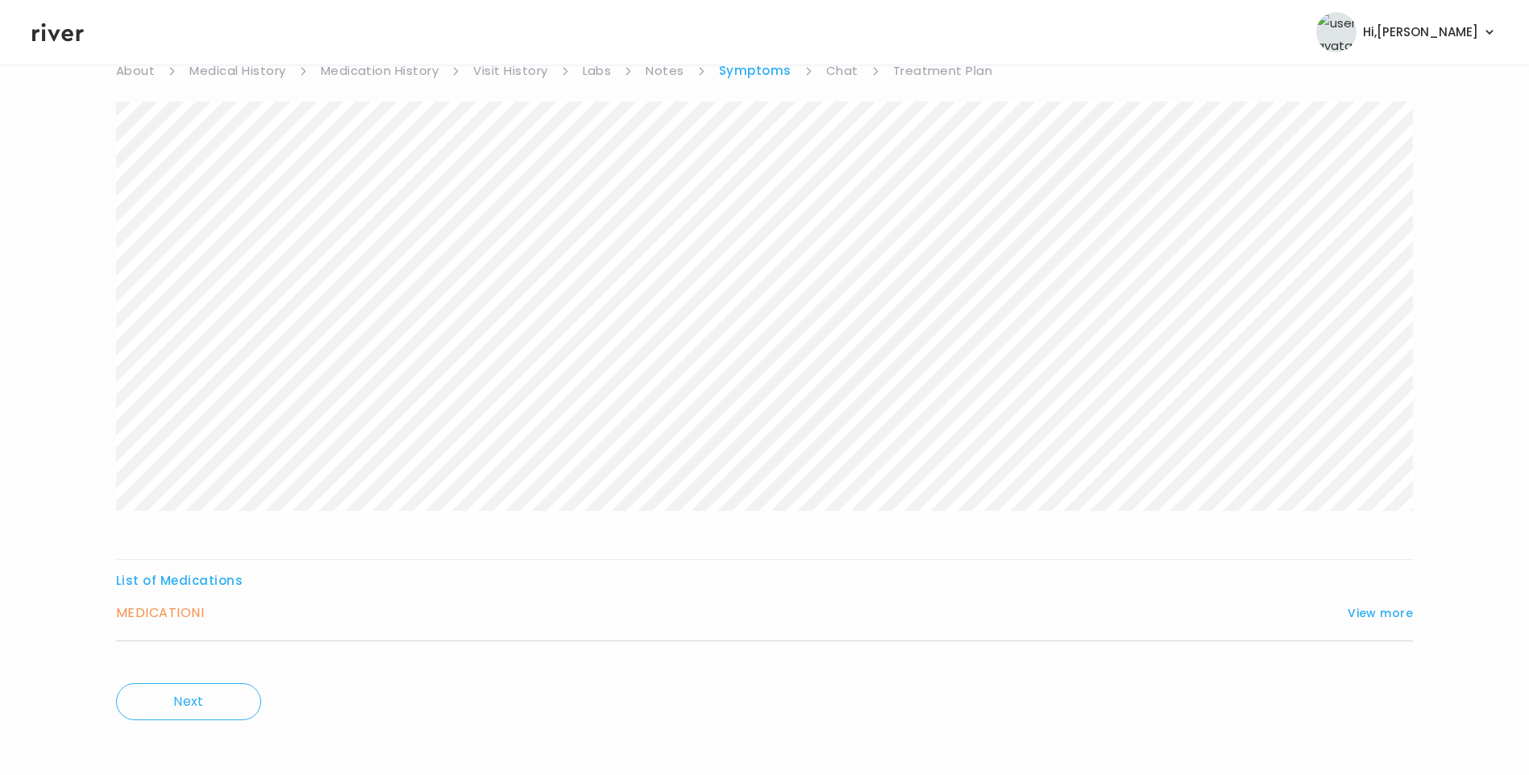
scroll to position [160, 0]
click at [1366, 609] on button "View more" at bounding box center [1380, 606] width 65 height 19
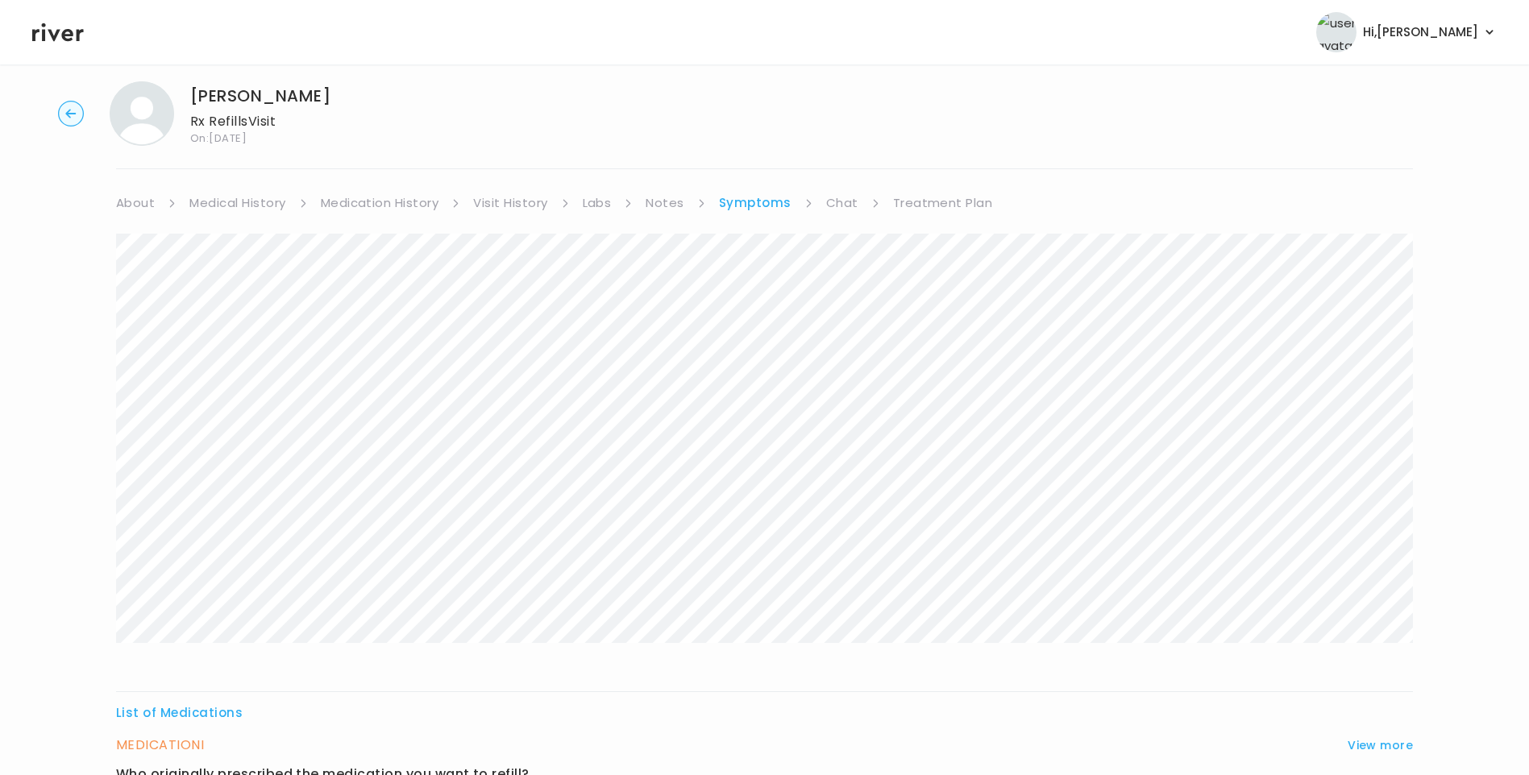
scroll to position [0, 0]
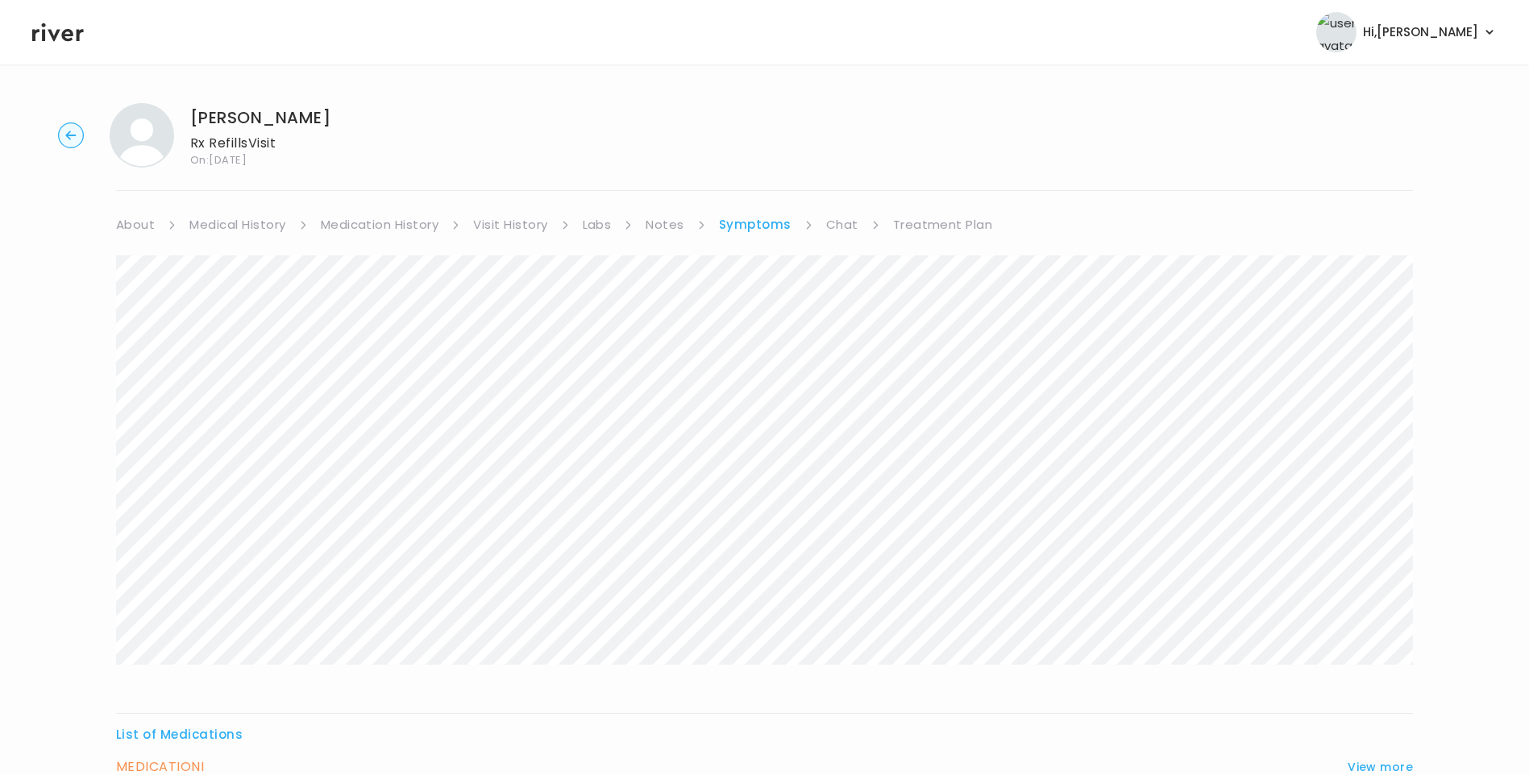
click at [841, 234] on link "Chat" at bounding box center [842, 225] width 32 height 23
click at [145, 230] on link "About" at bounding box center [135, 225] width 39 height 23
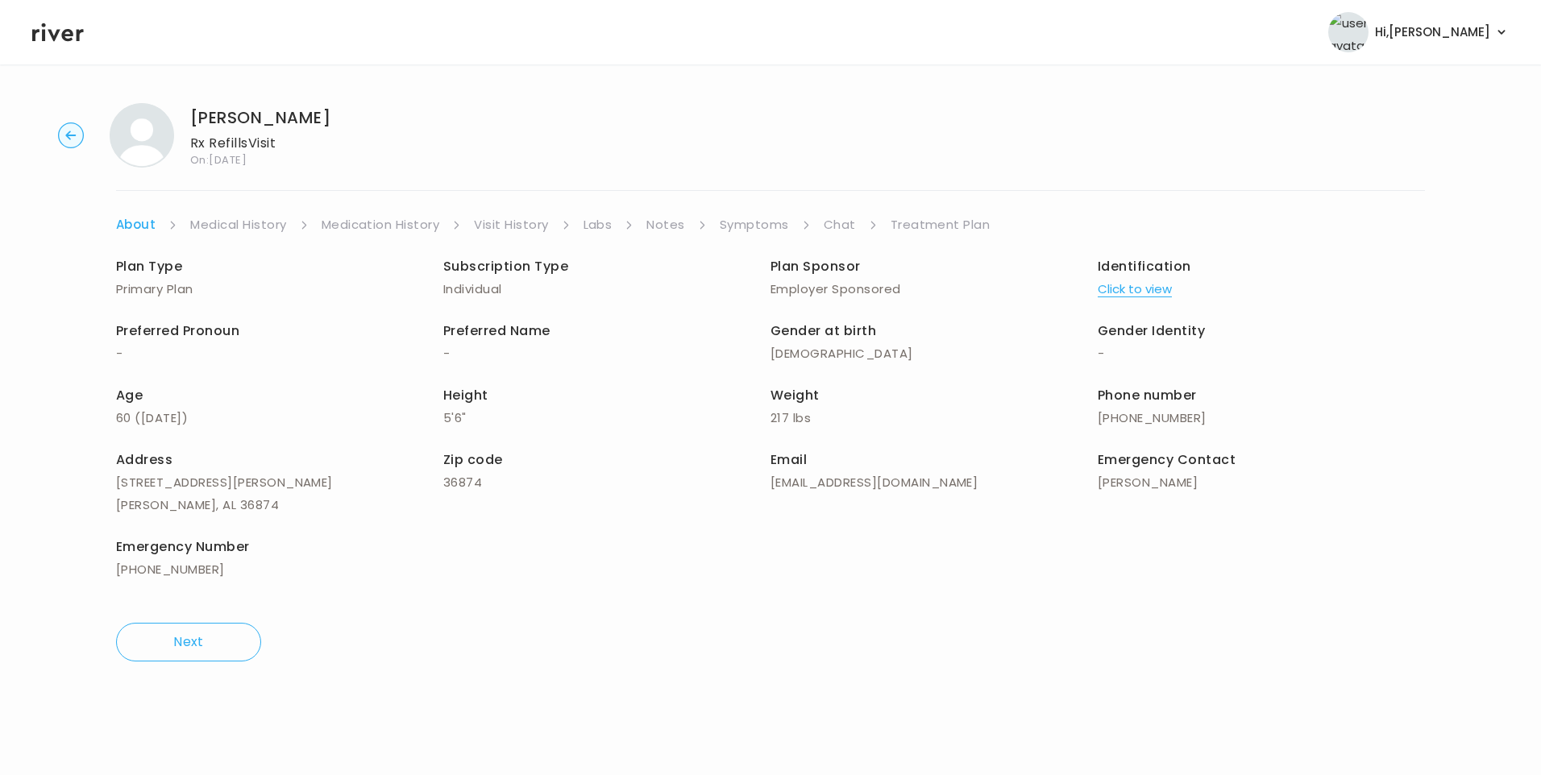
click at [841, 218] on link "Chat" at bounding box center [840, 225] width 32 height 23
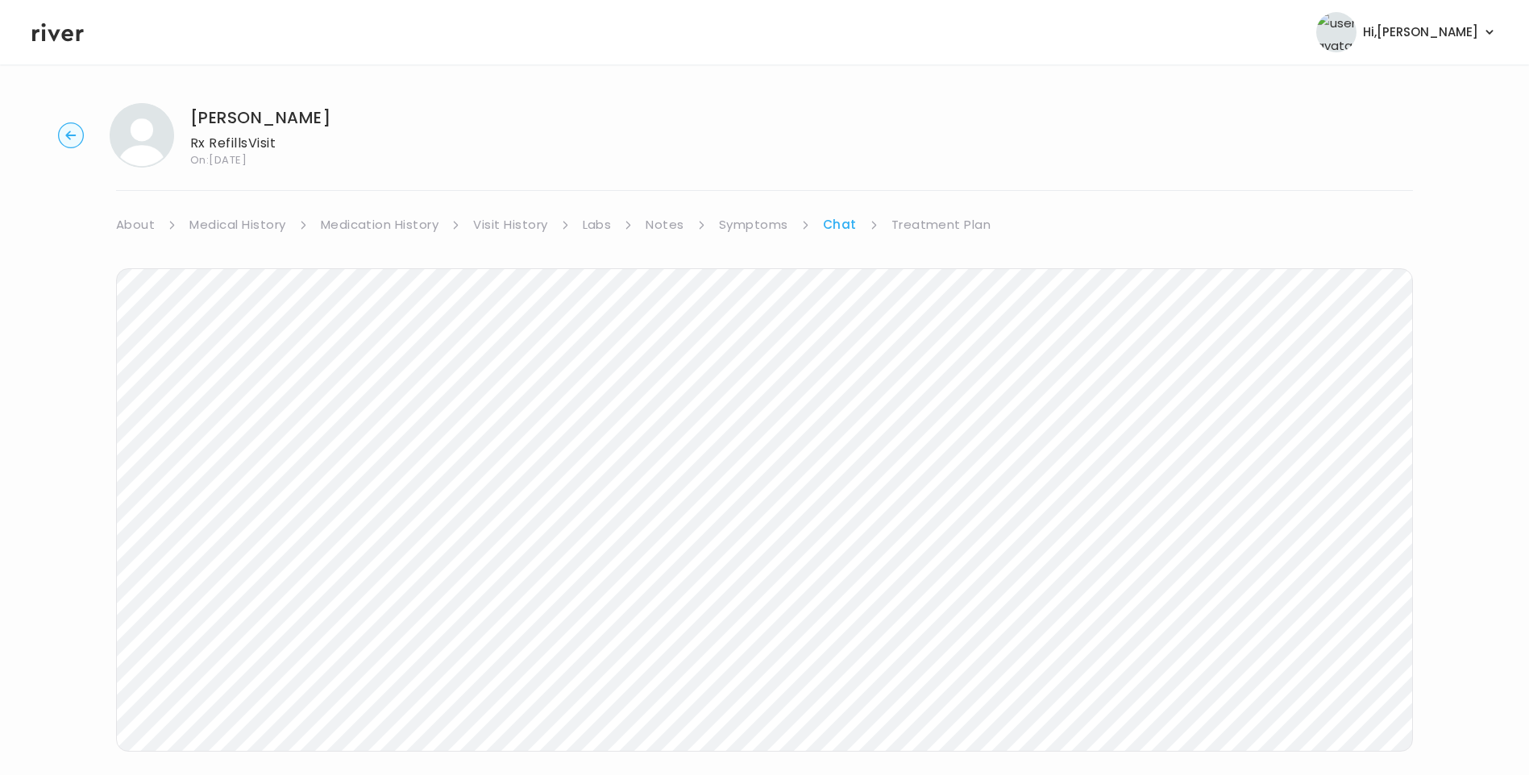
click at [754, 227] on link "Symptoms" at bounding box center [753, 225] width 69 height 23
click at [947, 221] on link "Treatment Plan" at bounding box center [943, 225] width 100 height 23
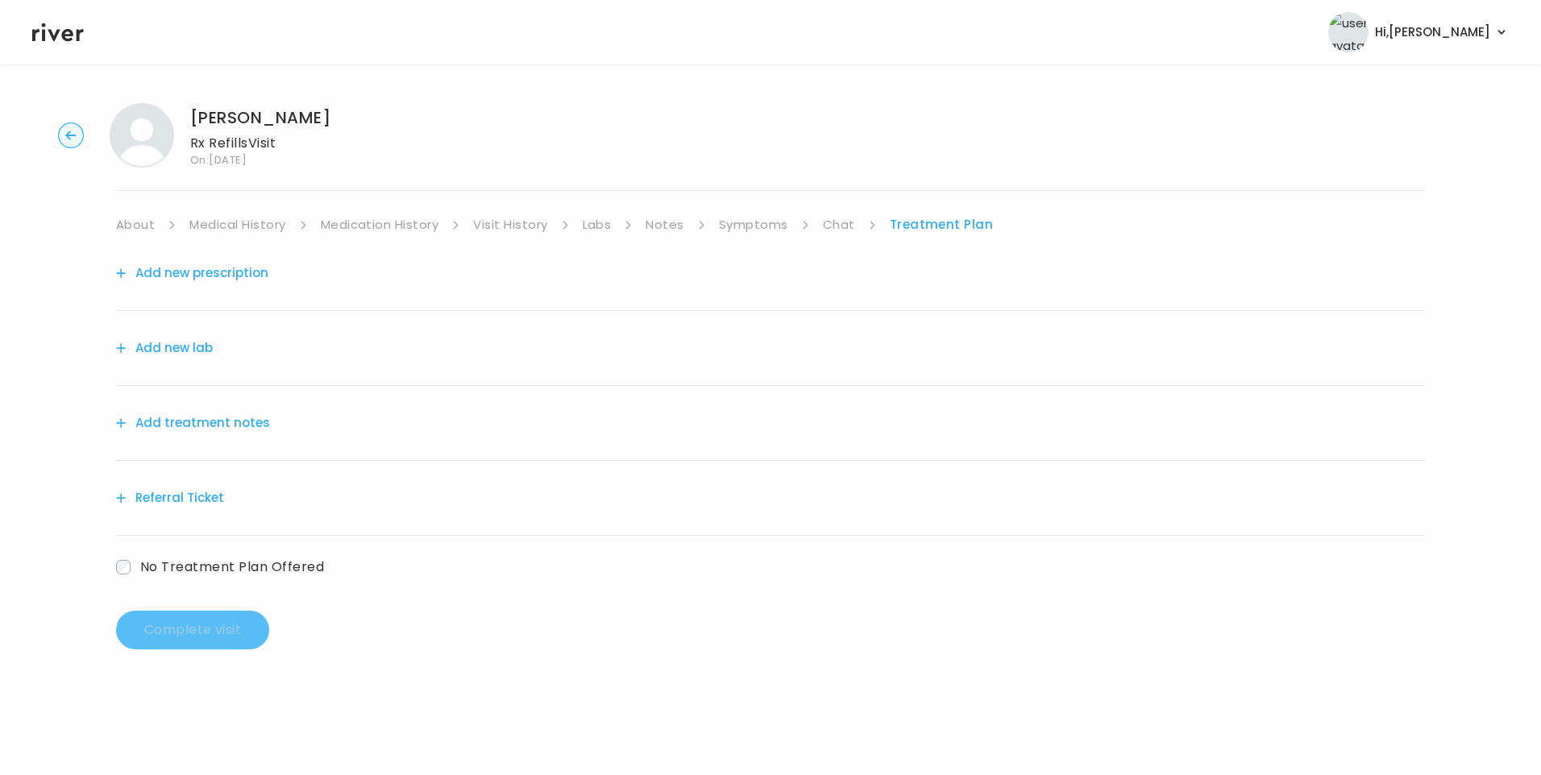
click at [837, 230] on link "Chat" at bounding box center [839, 225] width 32 height 23
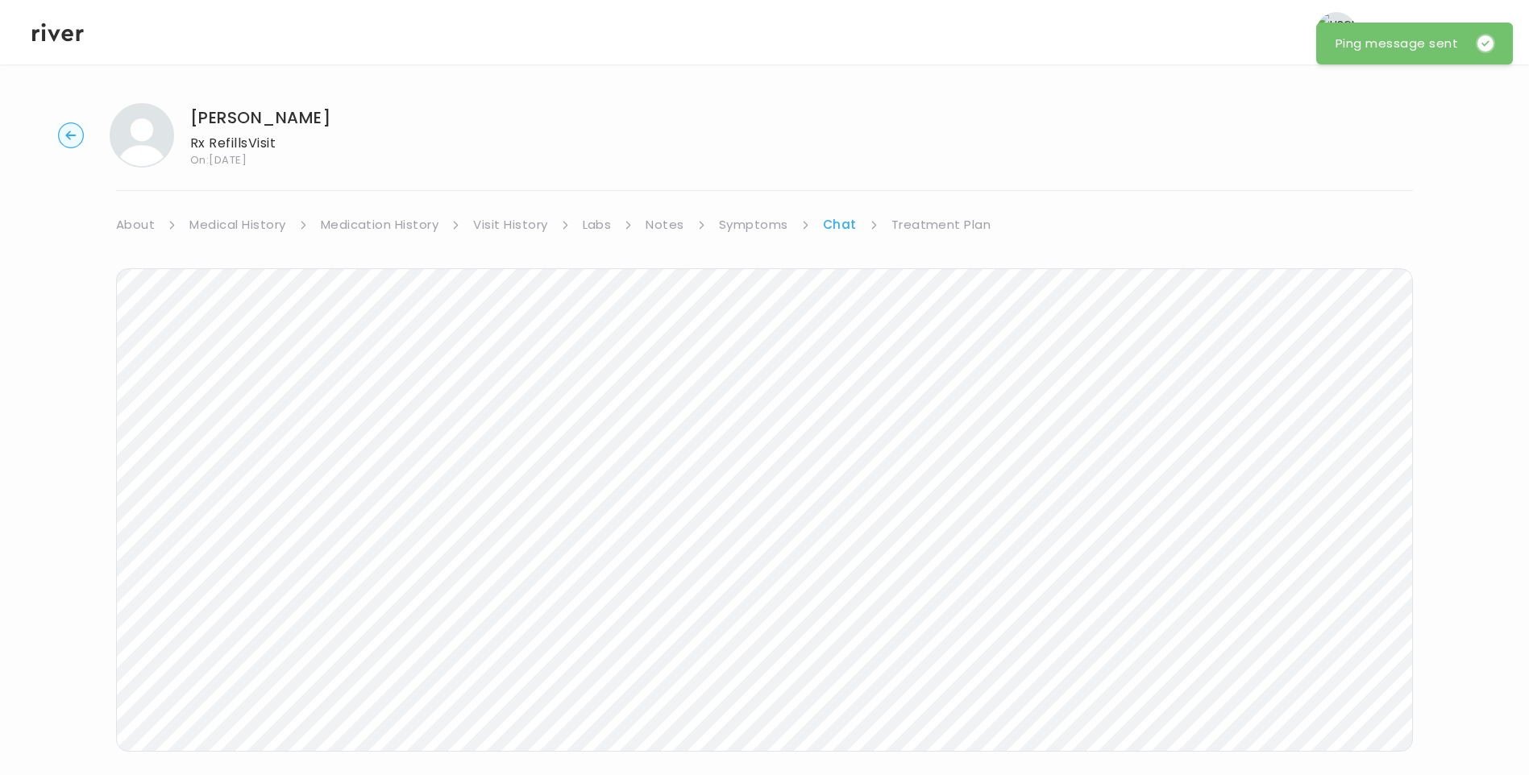
click at [929, 231] on link "Treatment Plan" at bounding box center [941, 225] width 100 height 23
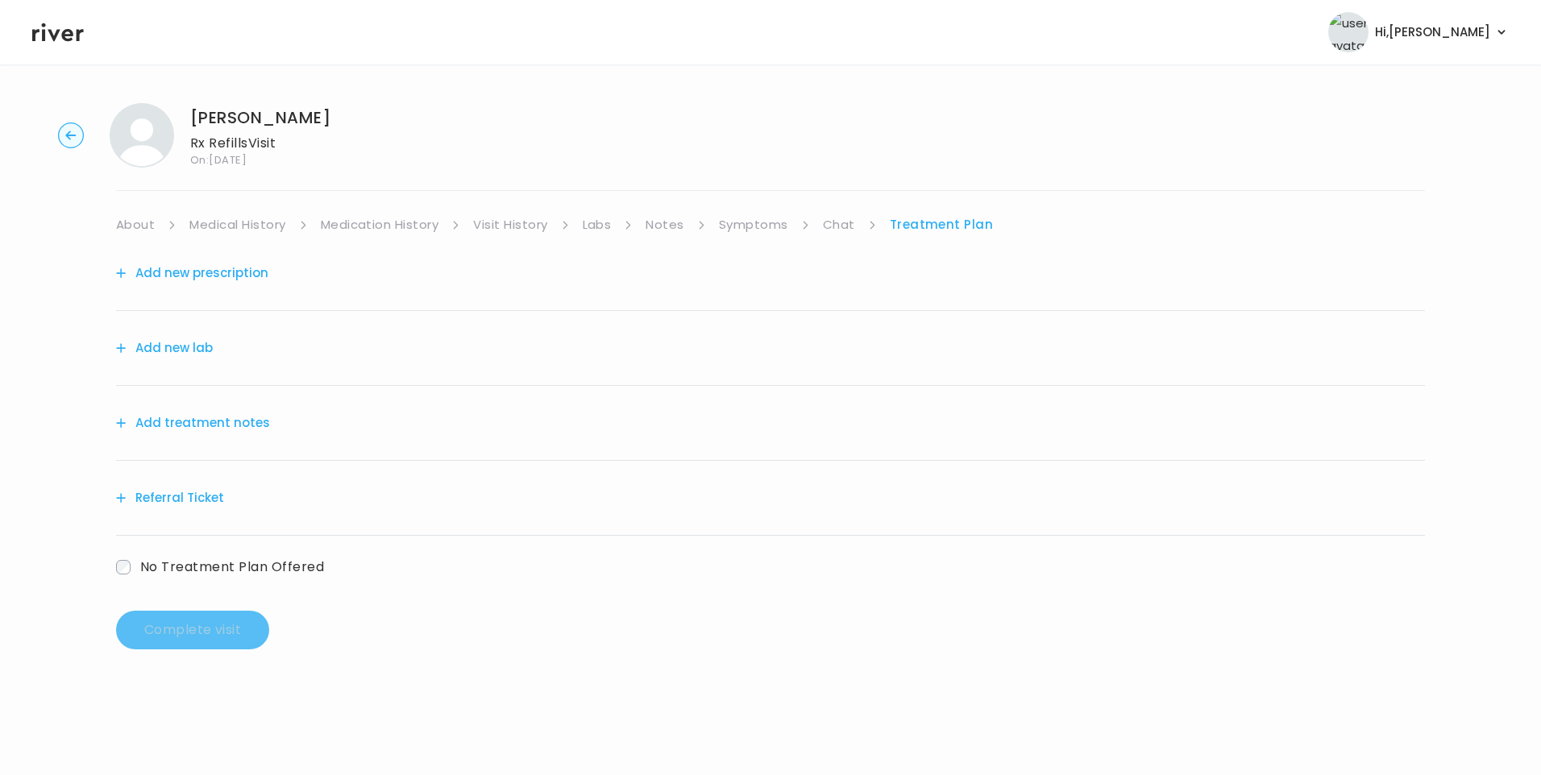
click at [206, 429] on button "Add treatment notes" at bounding box center [193, 423] width 154 height 23
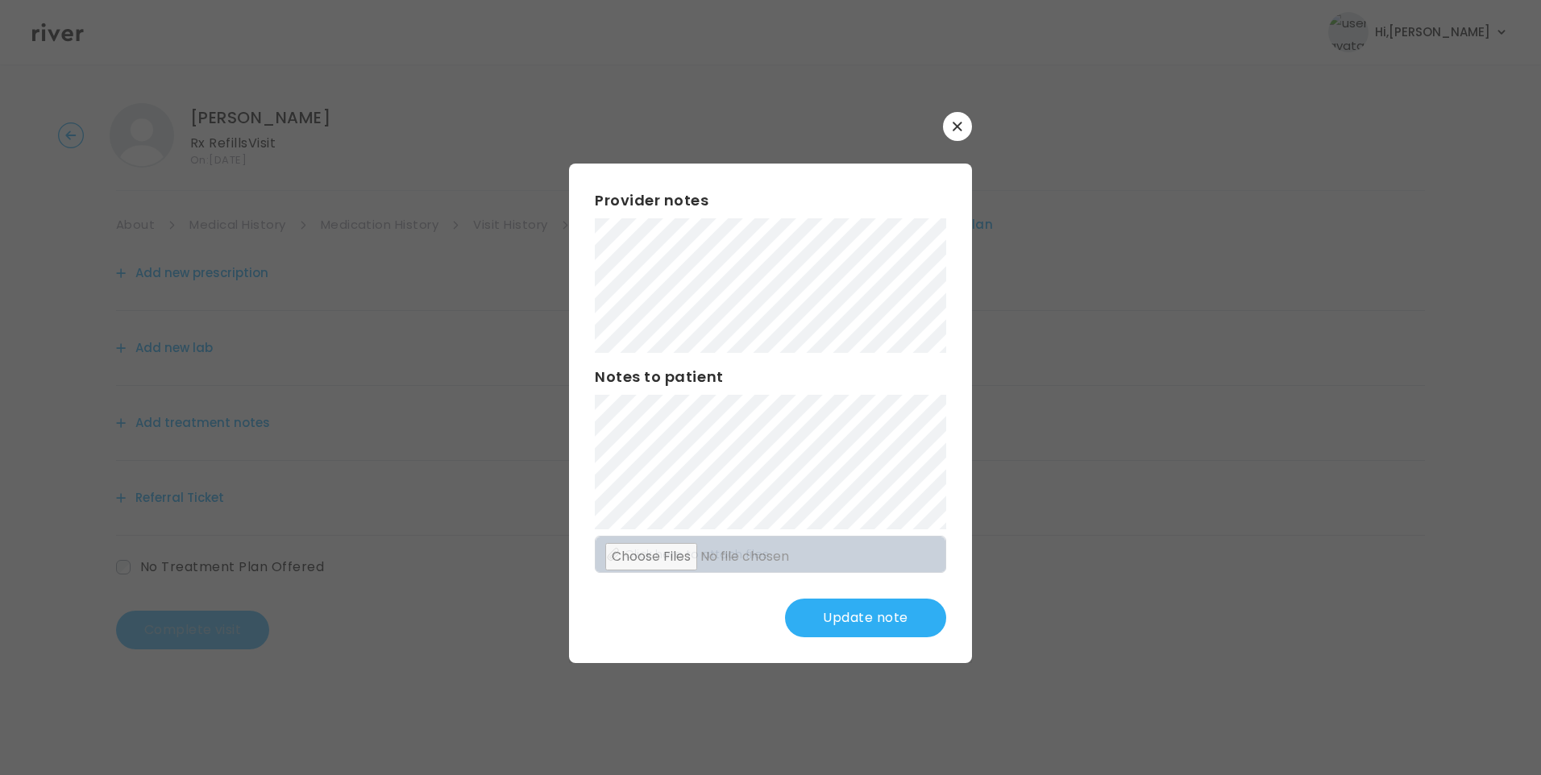
drag, startPoint x: 875, startPoint y: 601, endPoint x: 878, endPoint y: 614, distance: 13.3
click at [877, 612] on button "Update note" at bounding box center [865, 618] width 161 height 39
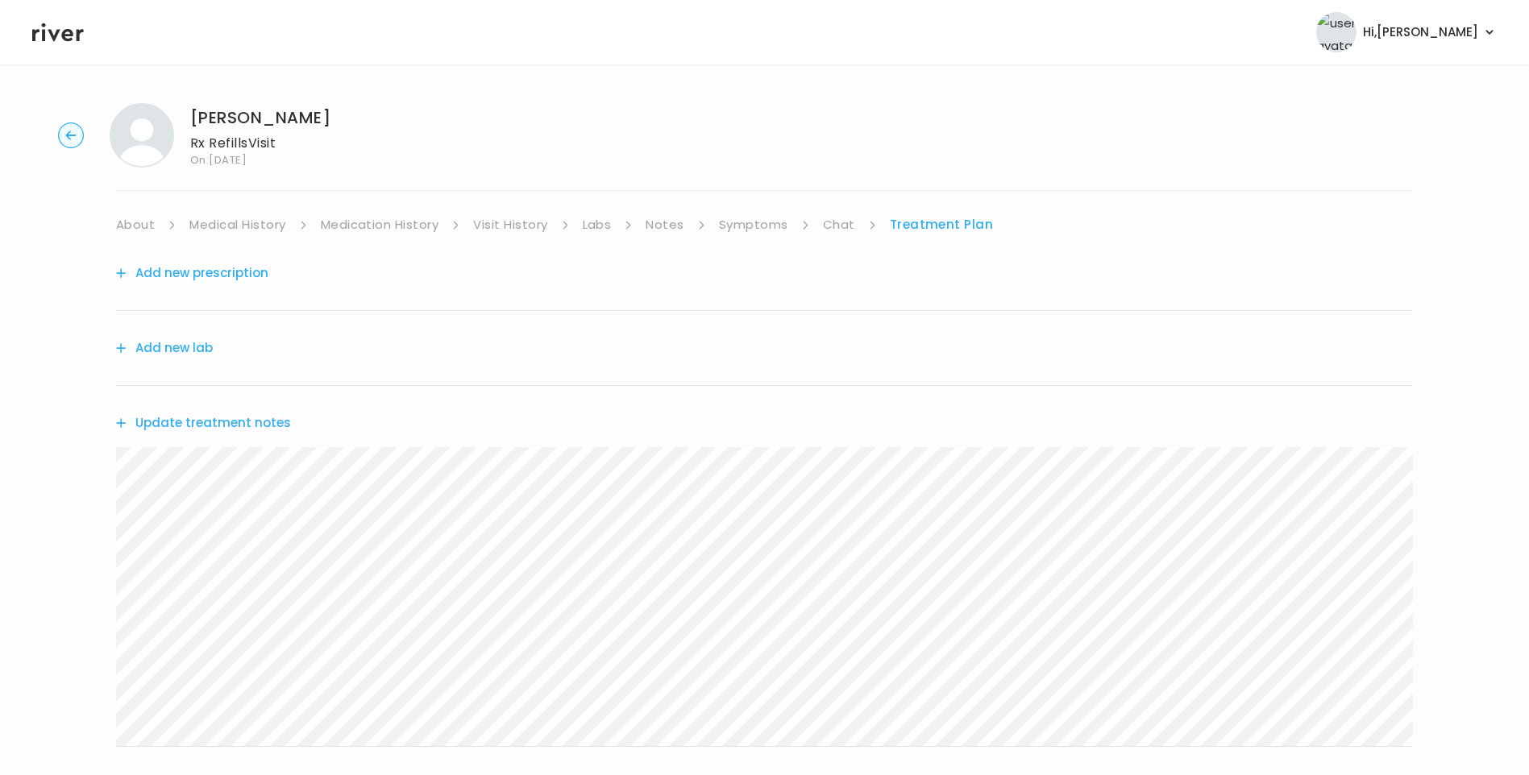
click at [769, 230] on link "Symptoms" at bounding box center [753, 225] width 69 height 23
click at [218, 225] on link "Medical History" at bounding box center [237, 225] width 96 height 23
drag, startPoint x: 760, startPoint y: 222, endPoint x: 767, endPoint y: 227, distance: 8.6
click at [760, 222] on link "Symptoms" at bounding box center [759, 225] width 69 height 23
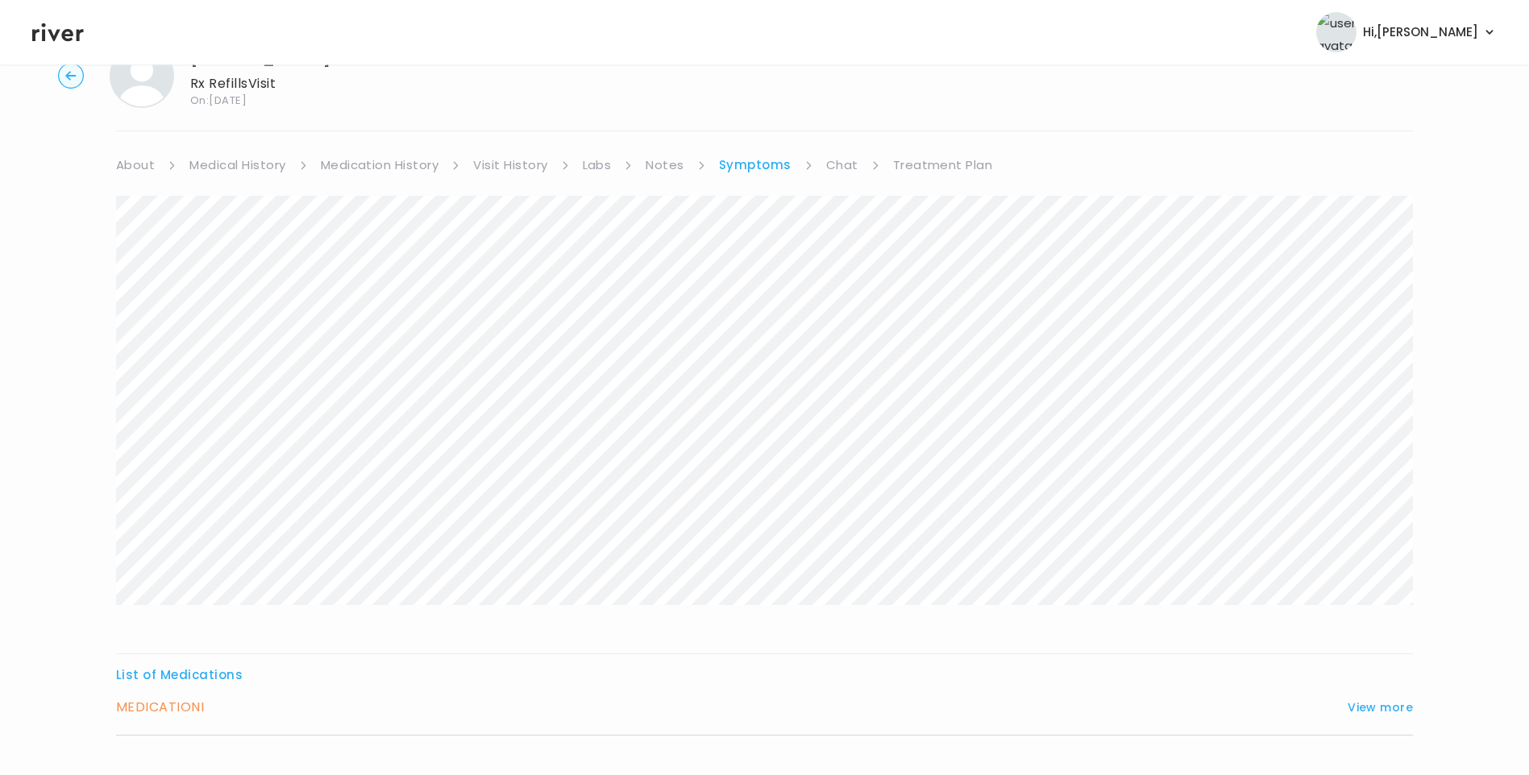
scroll to position [160, 0]
click at [1363, 603] on button "View more" at bounding box center [1380, 606] width 65 height 19
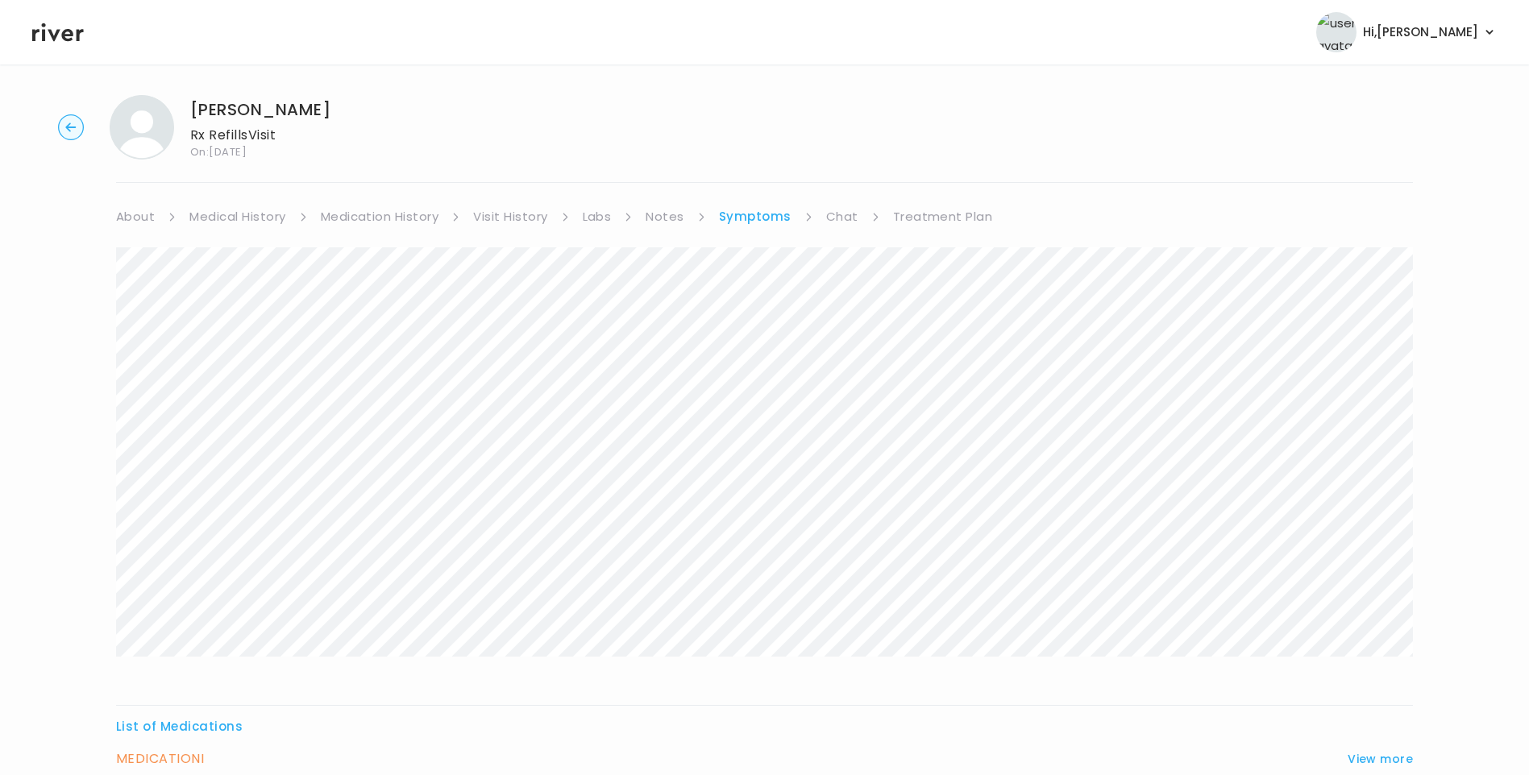
scroll to position [0, 0]
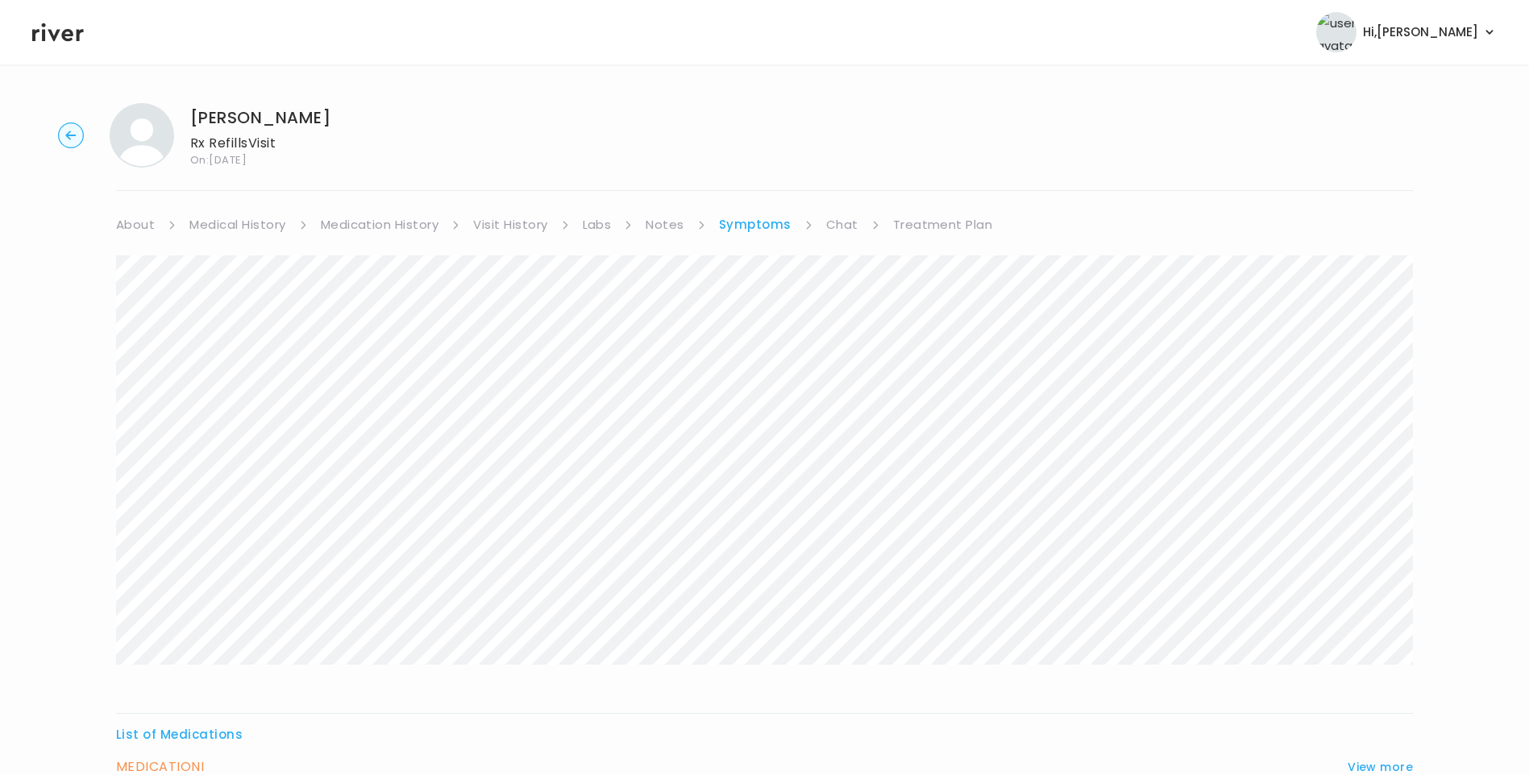
click at [839, 222] on link "Chat" at bounding box center [842, 225] width 32 height 23
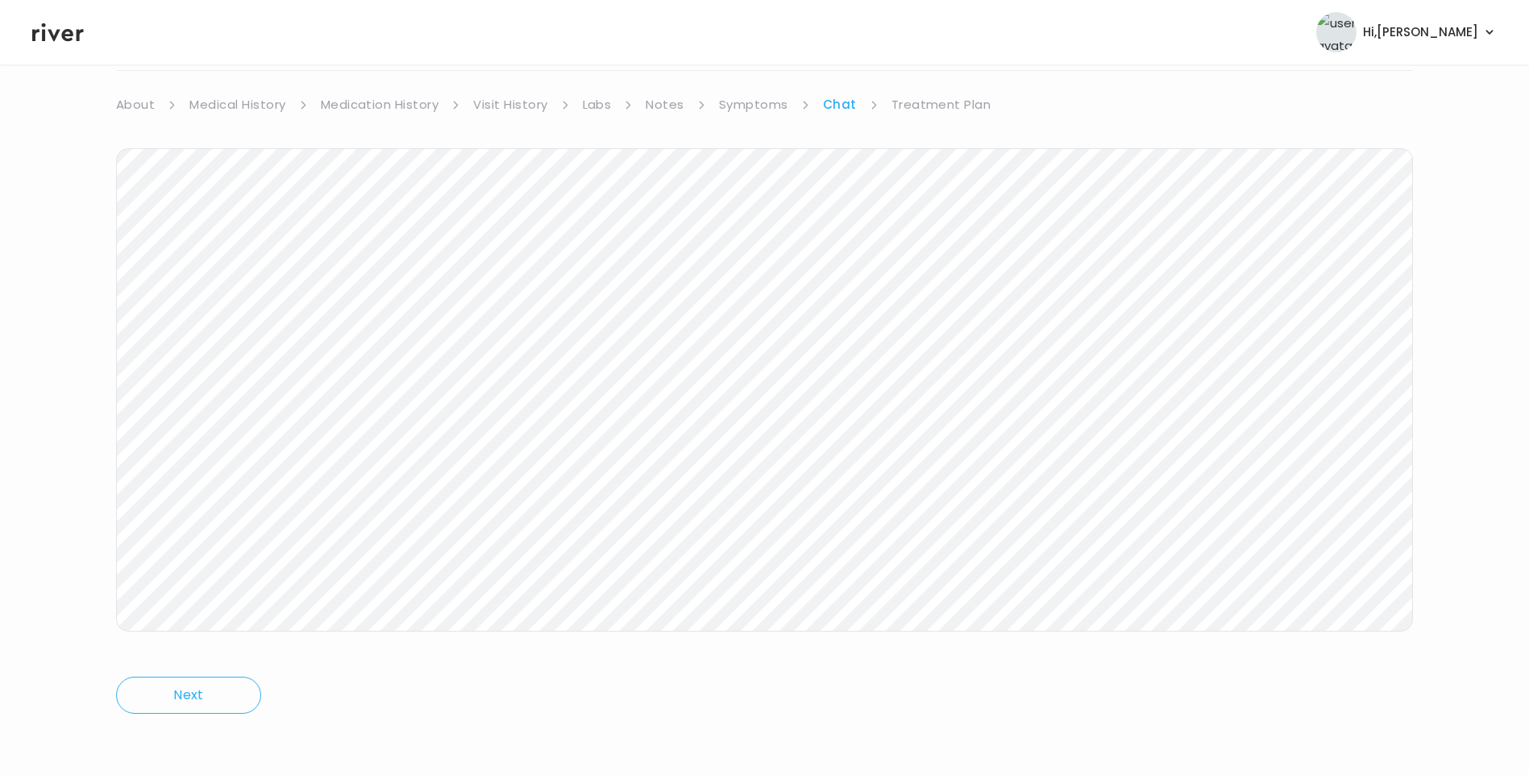
click at [64, 23] on icon at bounding box center [58, 32] width 52 height 24
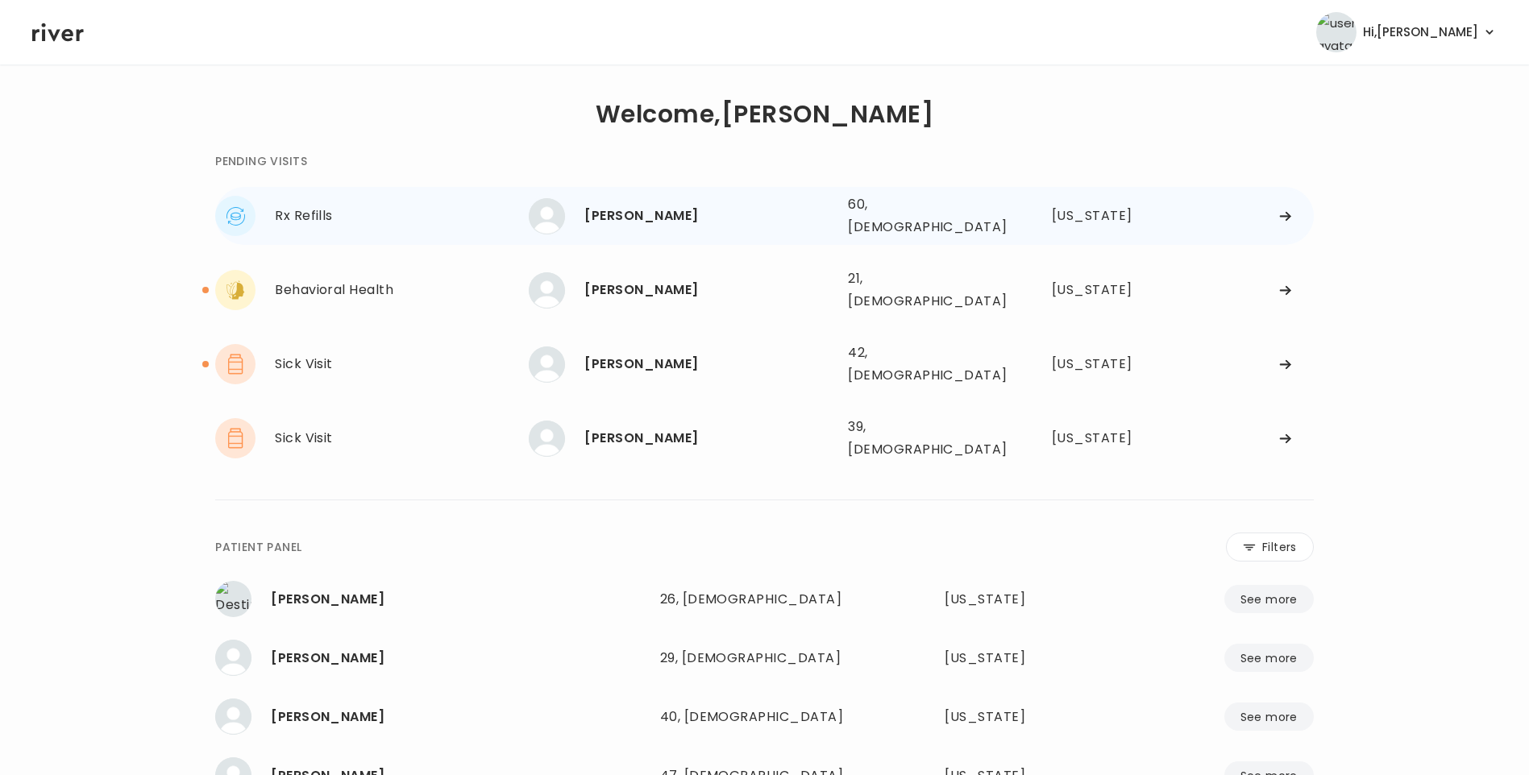
click at [709, 222] on div "[PERSON_NAME]" at bounding box center [709, 216] width 251 height 23
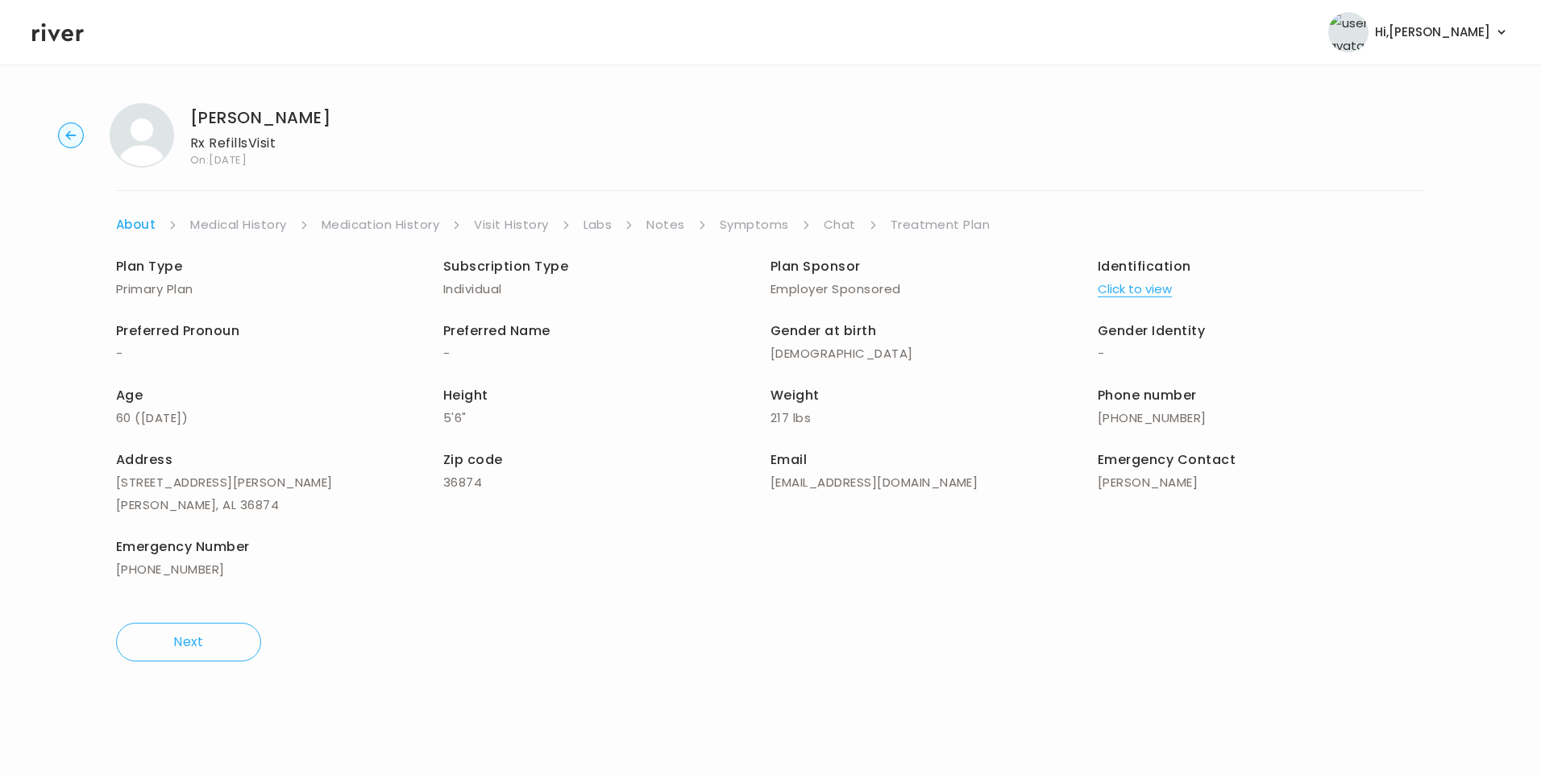
click at [837, 224] on link "Chat" at bounding box center [840, 225] width 32 height 23
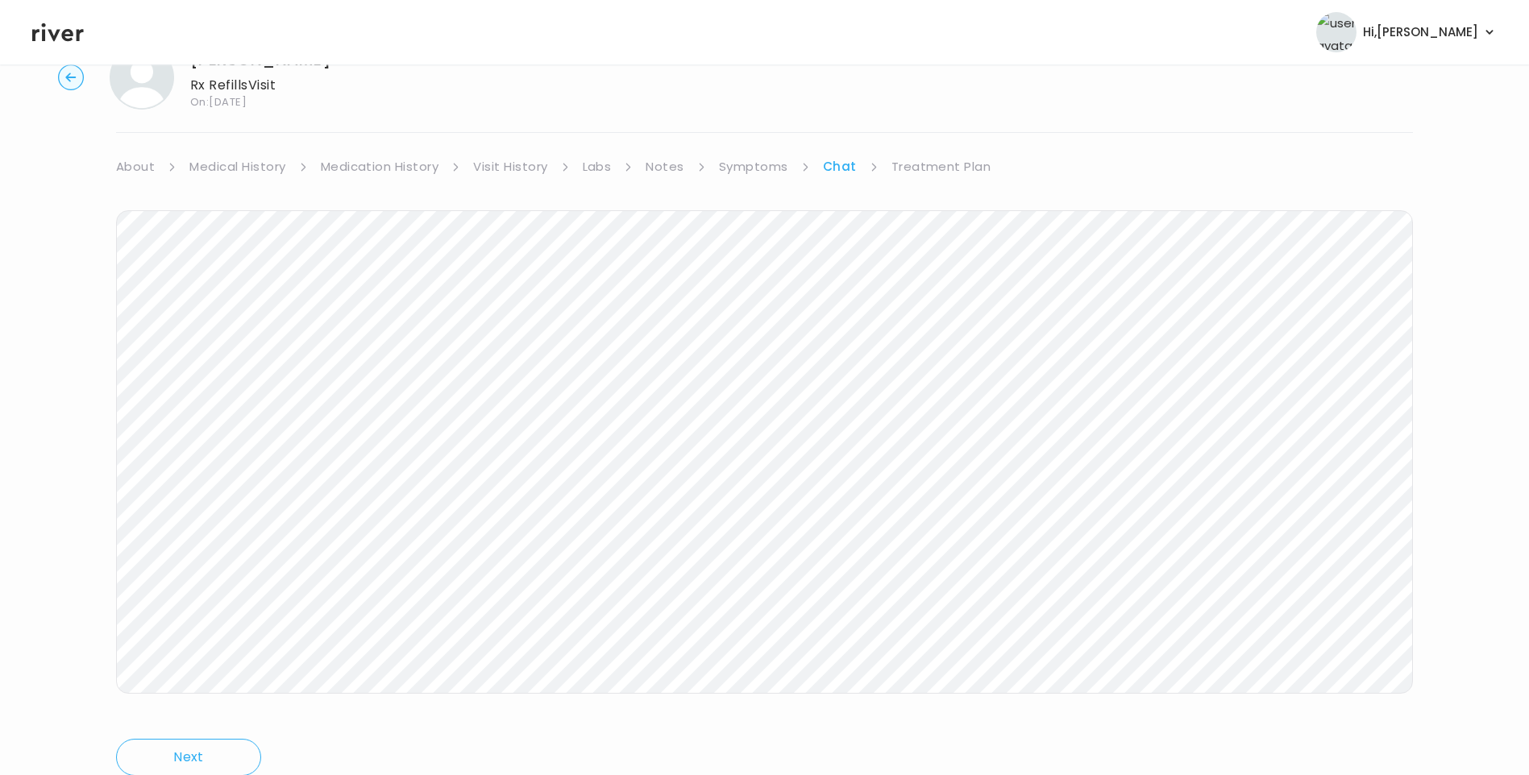
scroll to position [120, 0]
click at [80, 32] on icon at bounding box center [58, 32] width 52 height 19
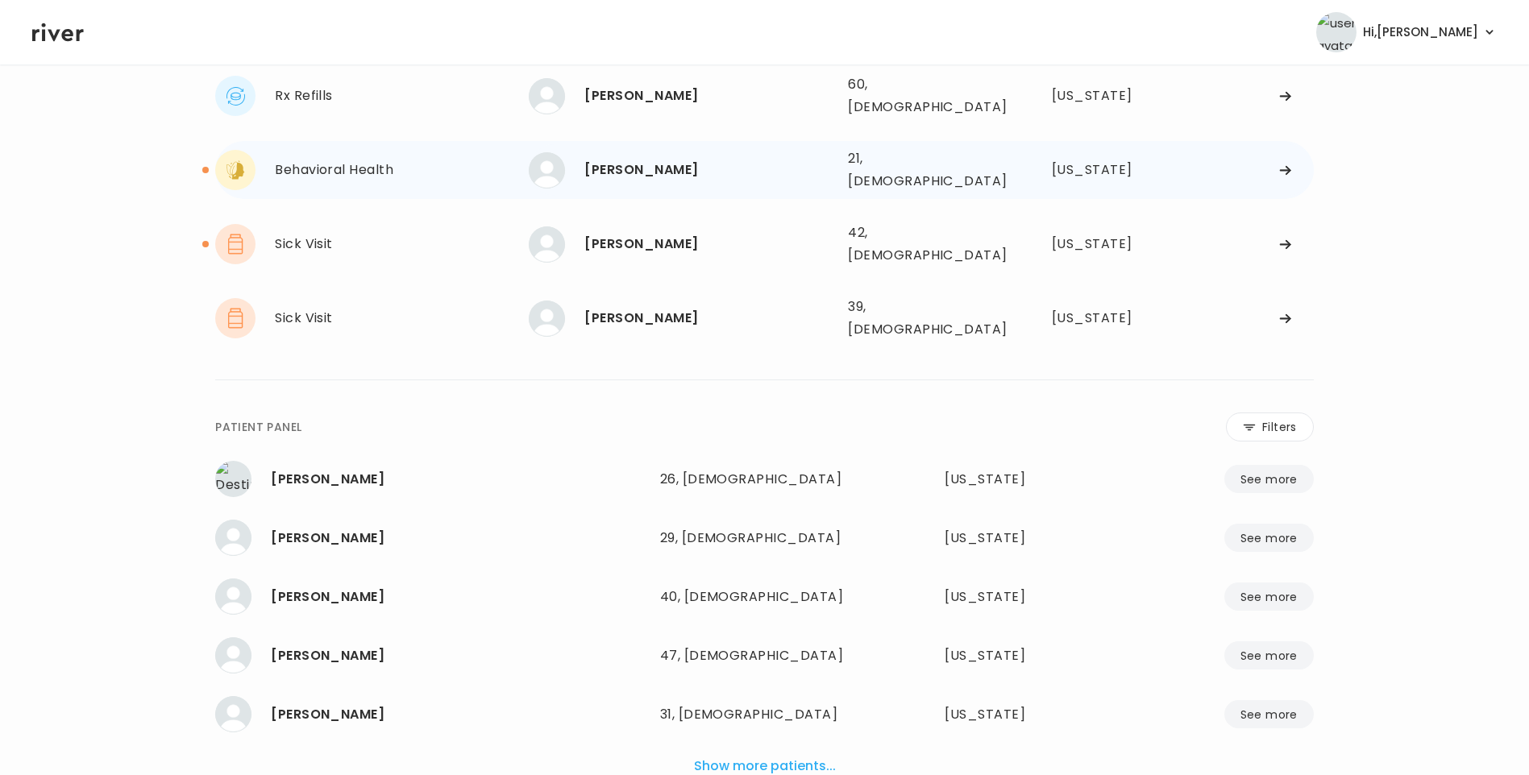
click at [641, 159] on div "[PERSON_NAME]" at bounding box center [709, 170] width 251 height 23
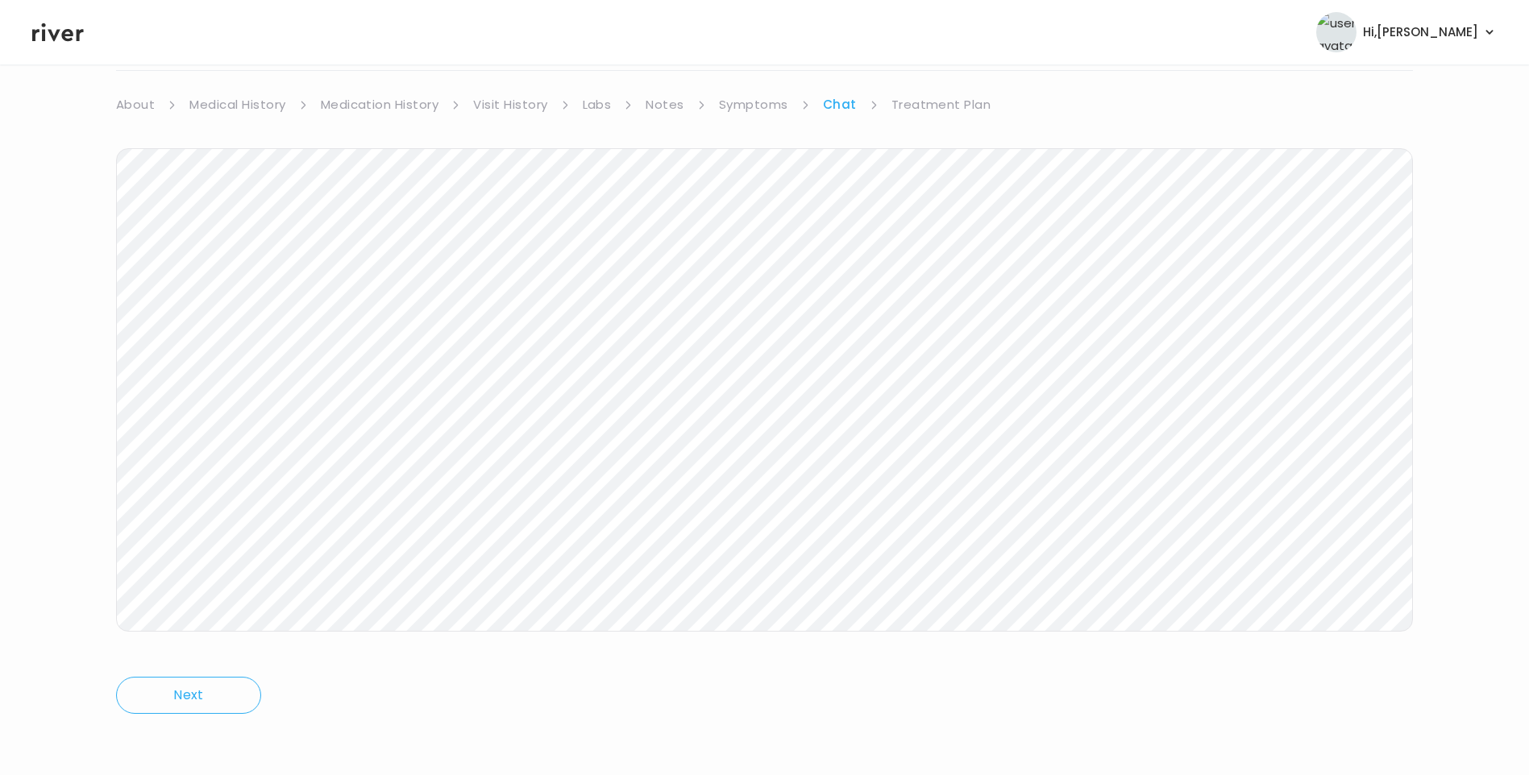
click at [917, 110] on link "Treatment Plan" at bounding box center [941, 104] width 100 height 23
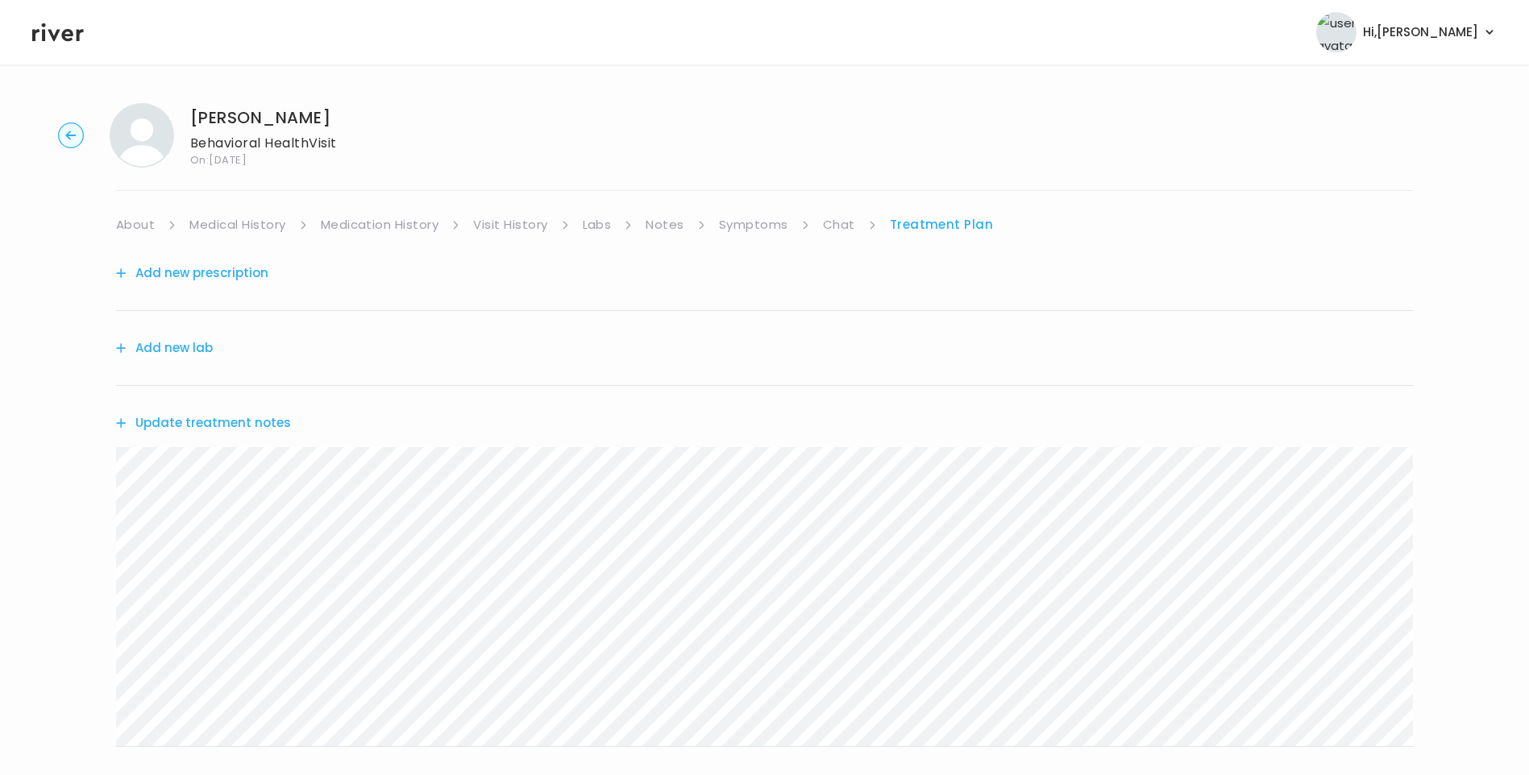
click at [261, 421] on button "Update treatment notes" at bounding box center [203, 423] width 175 height 23
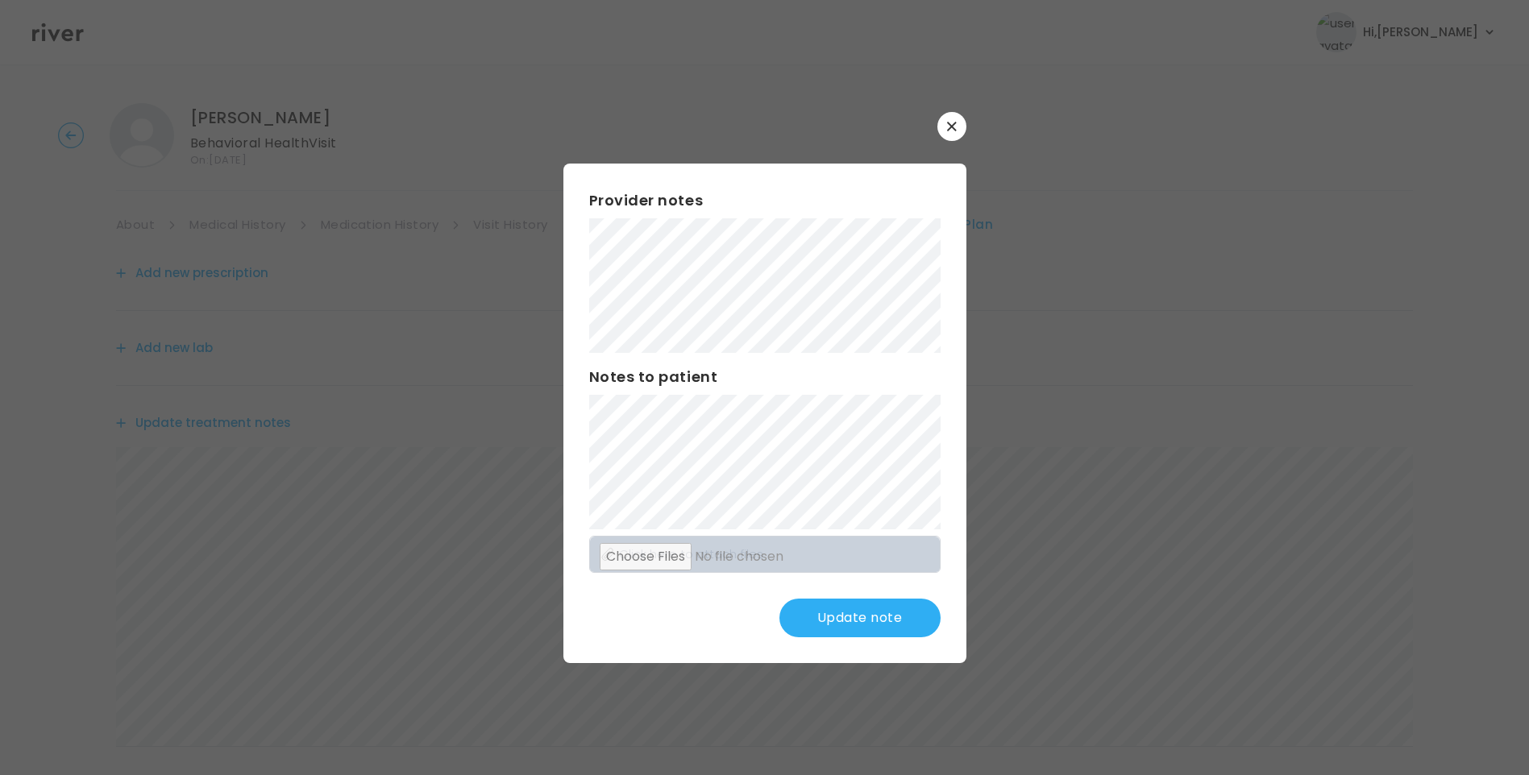
click at [882, 618] on button "Update note" at bounding box center [859, 618] width 161 height 39
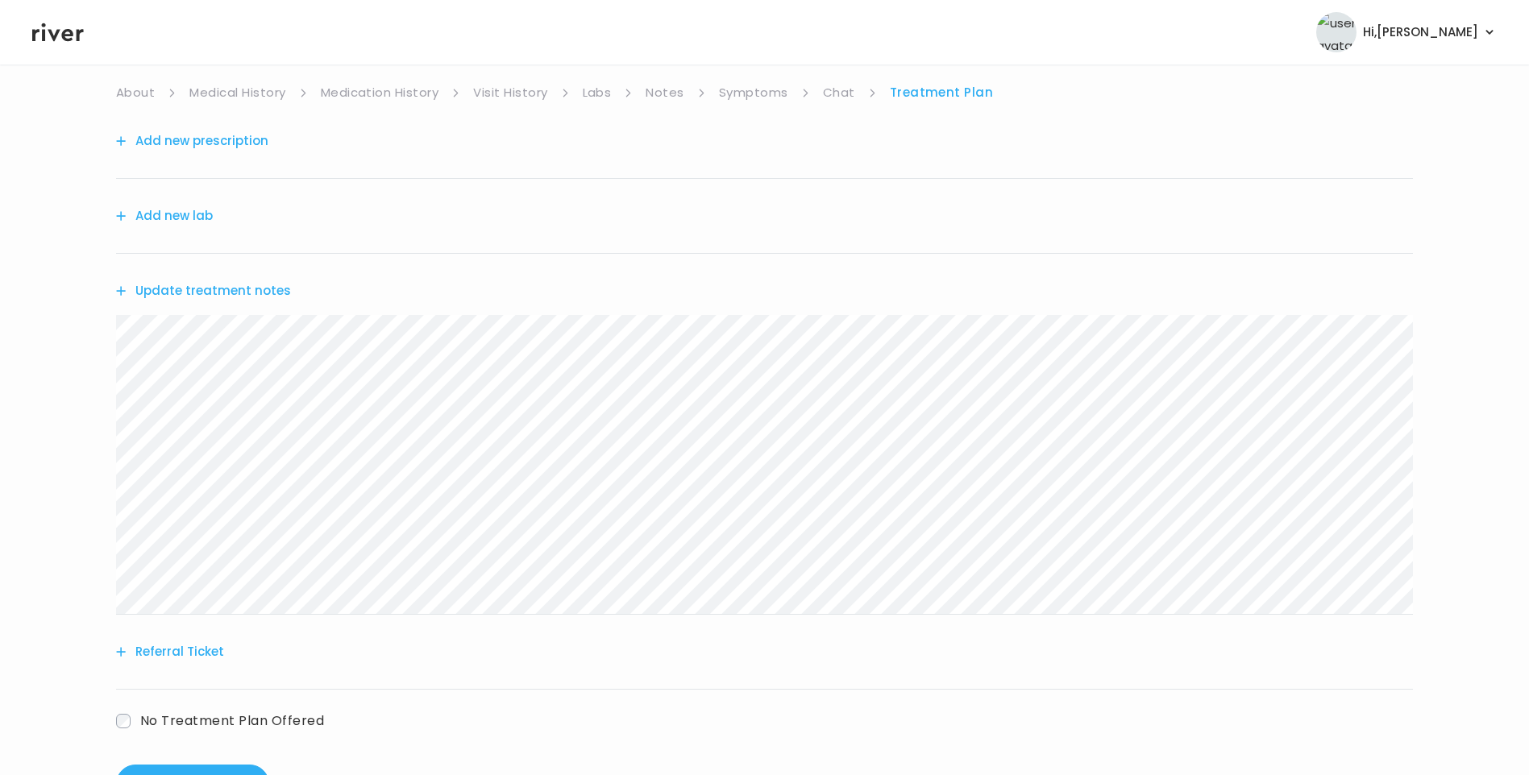
scroll to position [161, 0]
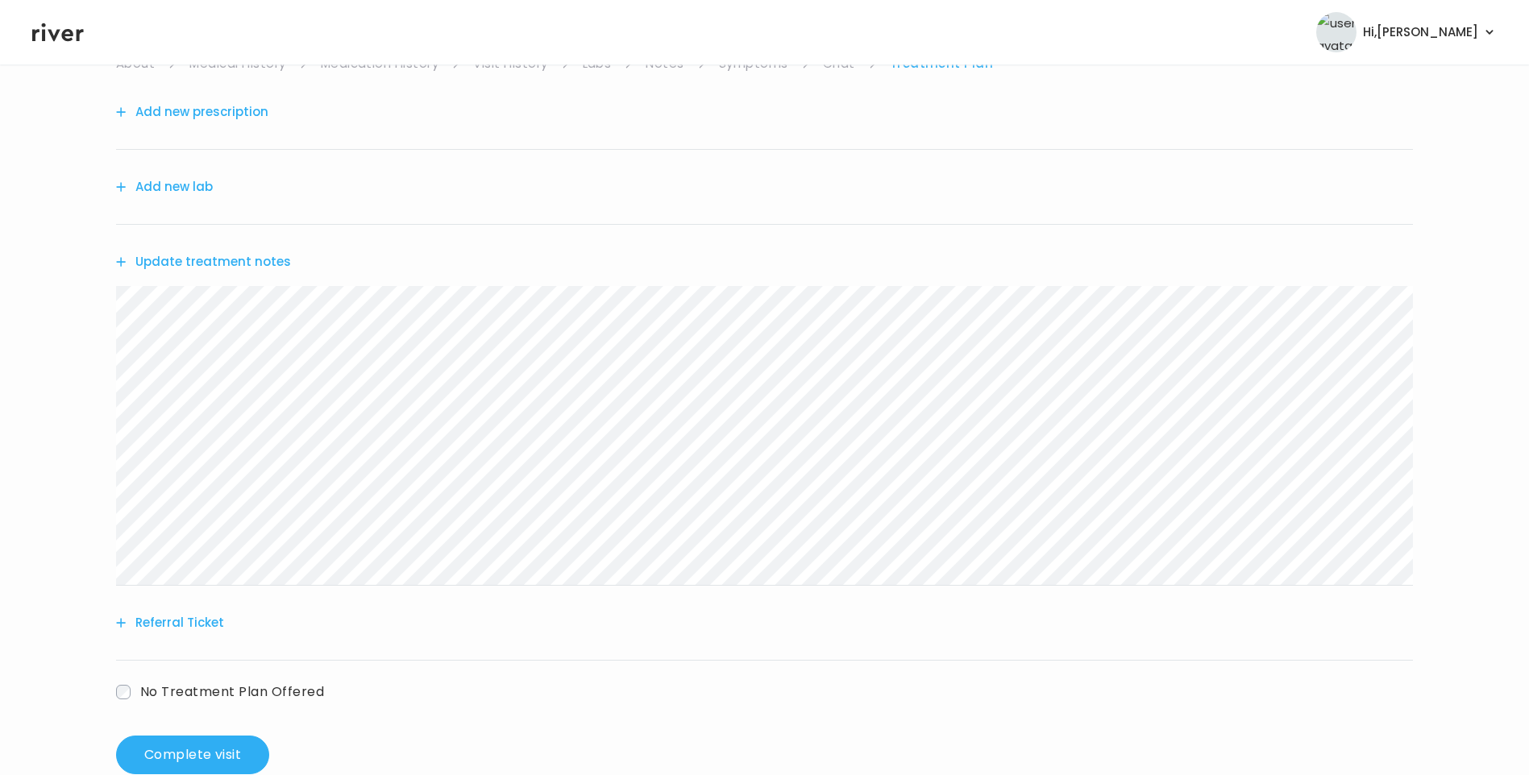
click at [55, 276] on div "[PERSON_NAME] Behavioral Health Visit On: [DATE] About Medical History Medicati…" at bounding box center [764, 358] width 1529 height 858
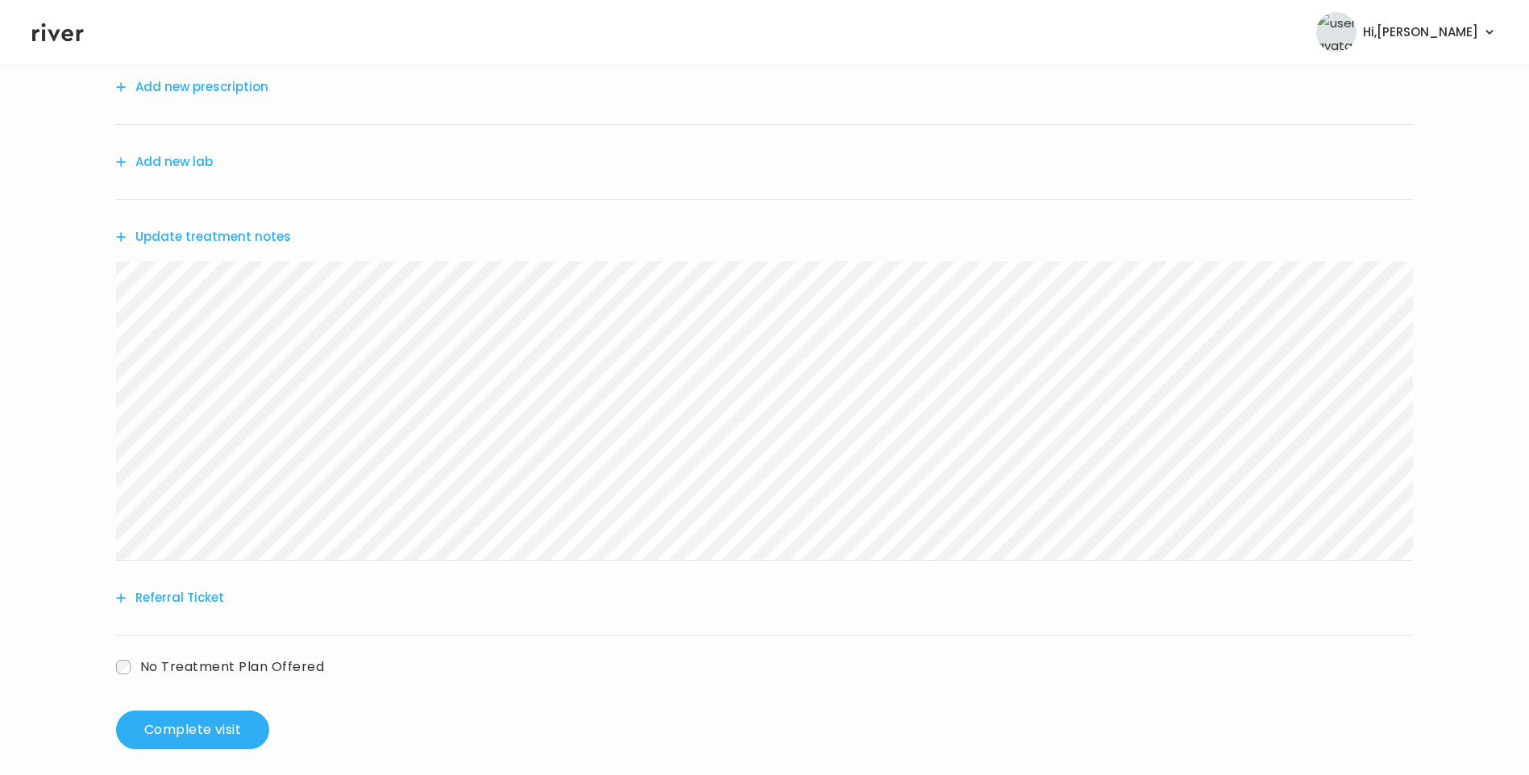
scroll to position [199, 0]
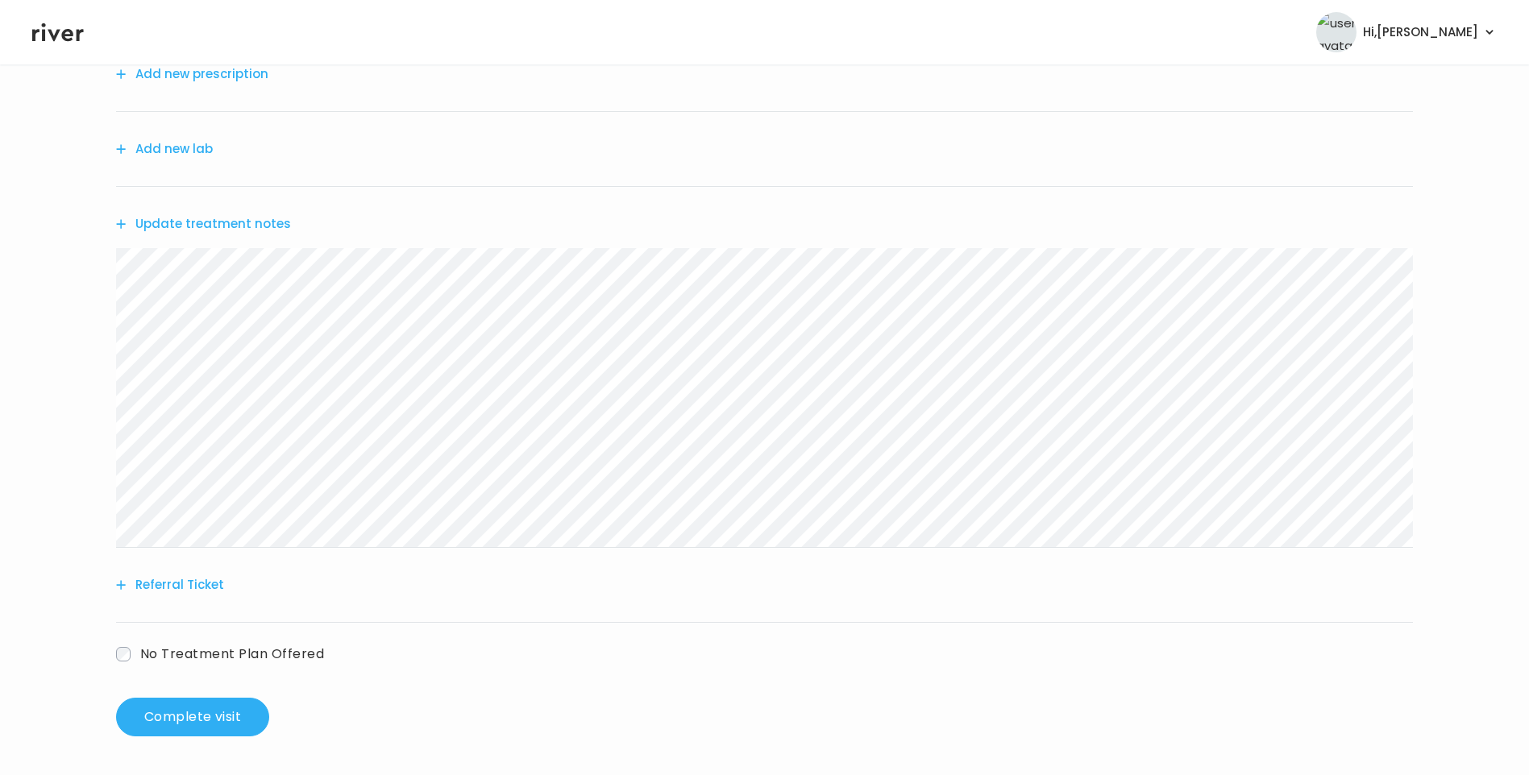
click at [195, 577] on button "Referral Ticket" at bounding box center [170, 585] width 108 height 23
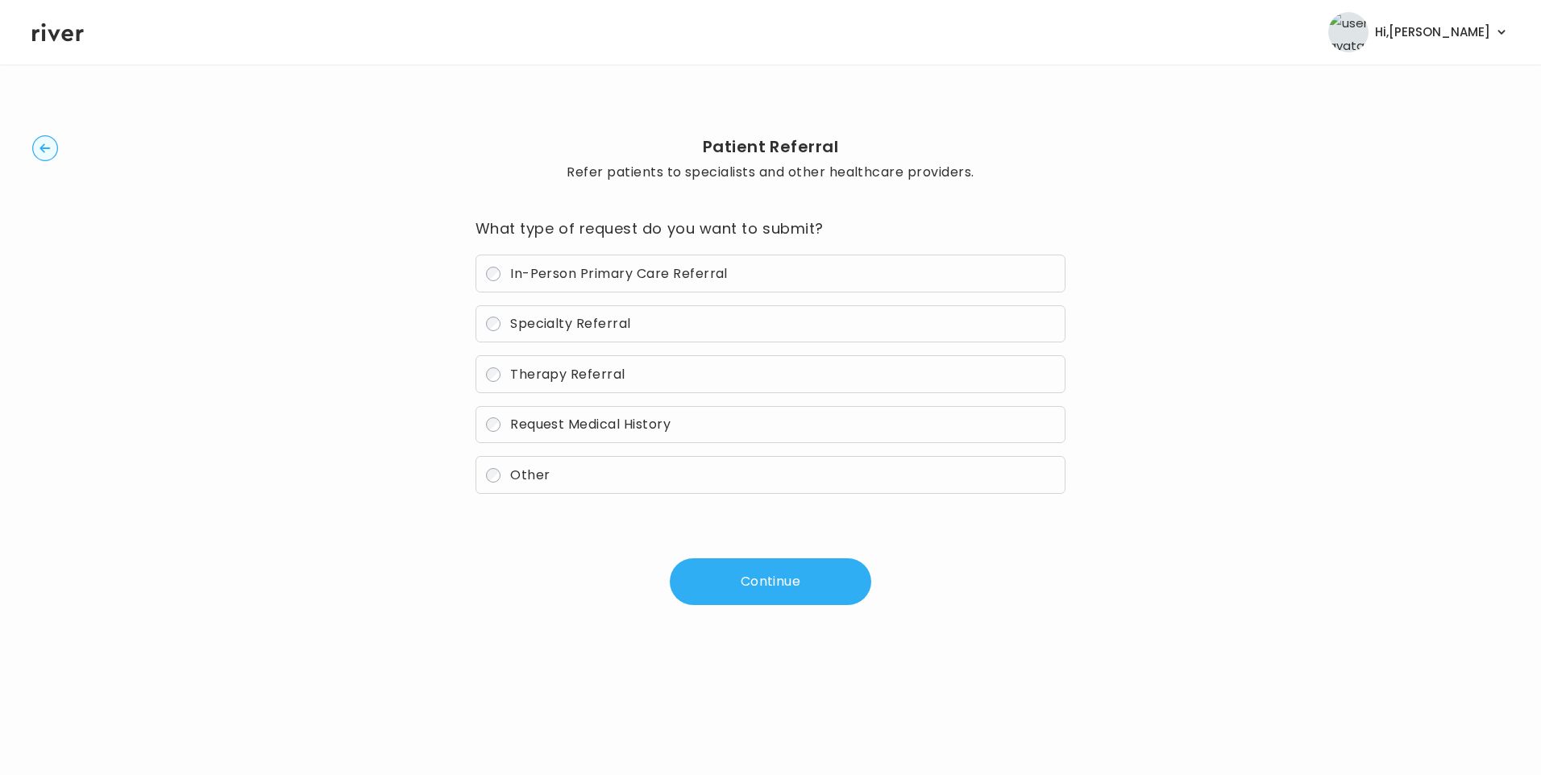
drag, startPoint x: 564, startPoint y: 354, endPoint x: 564, endPoint y: 369, distance: 15.3
click at [564, 355] on div "In-Person Primary Care Referral Specialty Referral Therapy Referral Request Med…" at bounding box center [771, 374] width 591 height 239
drag, startPoint x: 564, startPoint y: 369, endPoint x: 574, endPoint y: 384, distance: 17.4
click at [564, 371] on span "Therapy Referral" at bounding box center [567, 374] width 115 height 19
click at [776, 594] on button "Continue" at bounding box center [771, 582] width 202 height 47
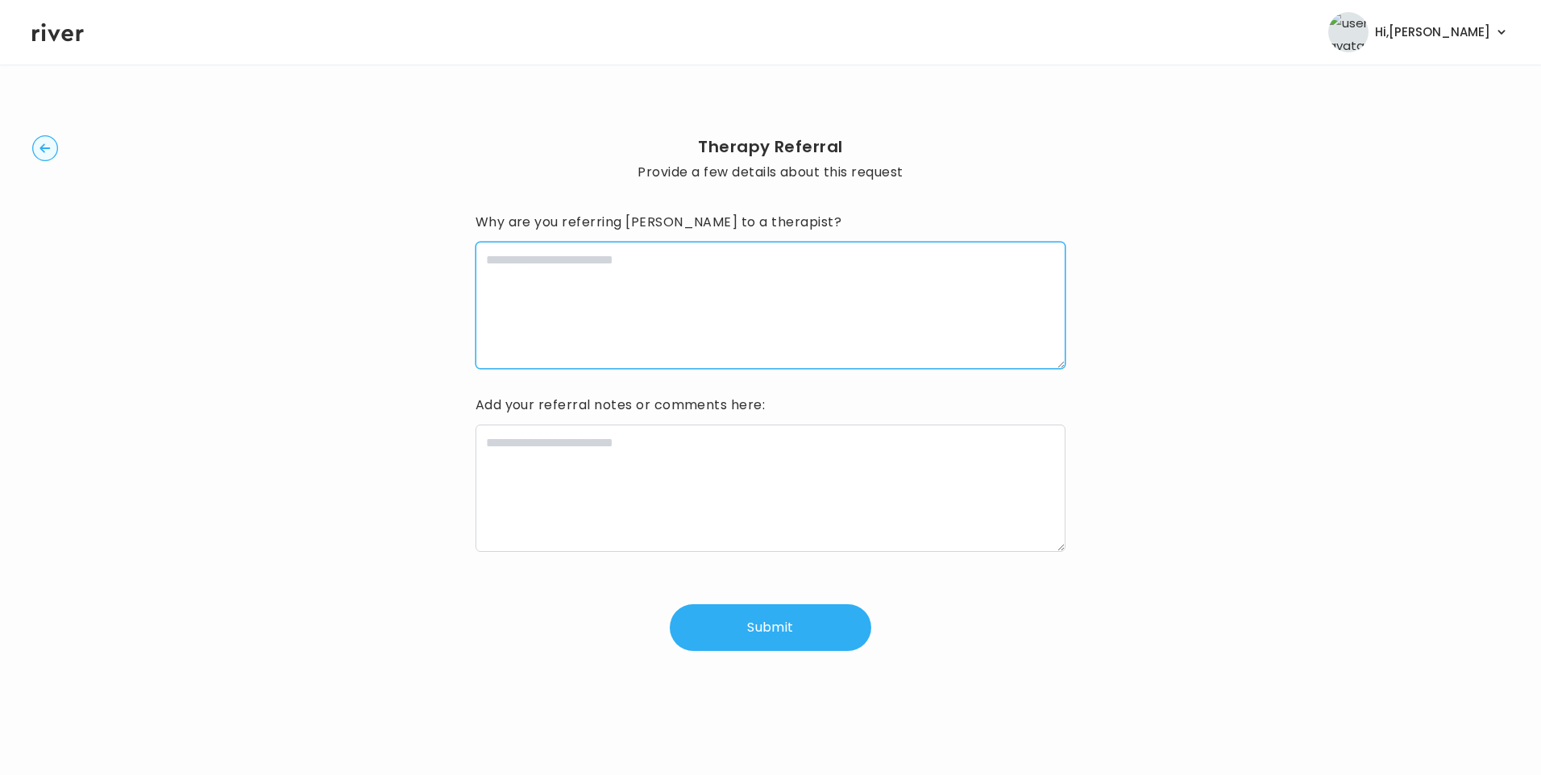
click at [578, 275] on textarea at bounding box center [771, 305] width 591 height 127
type textarea "**********"
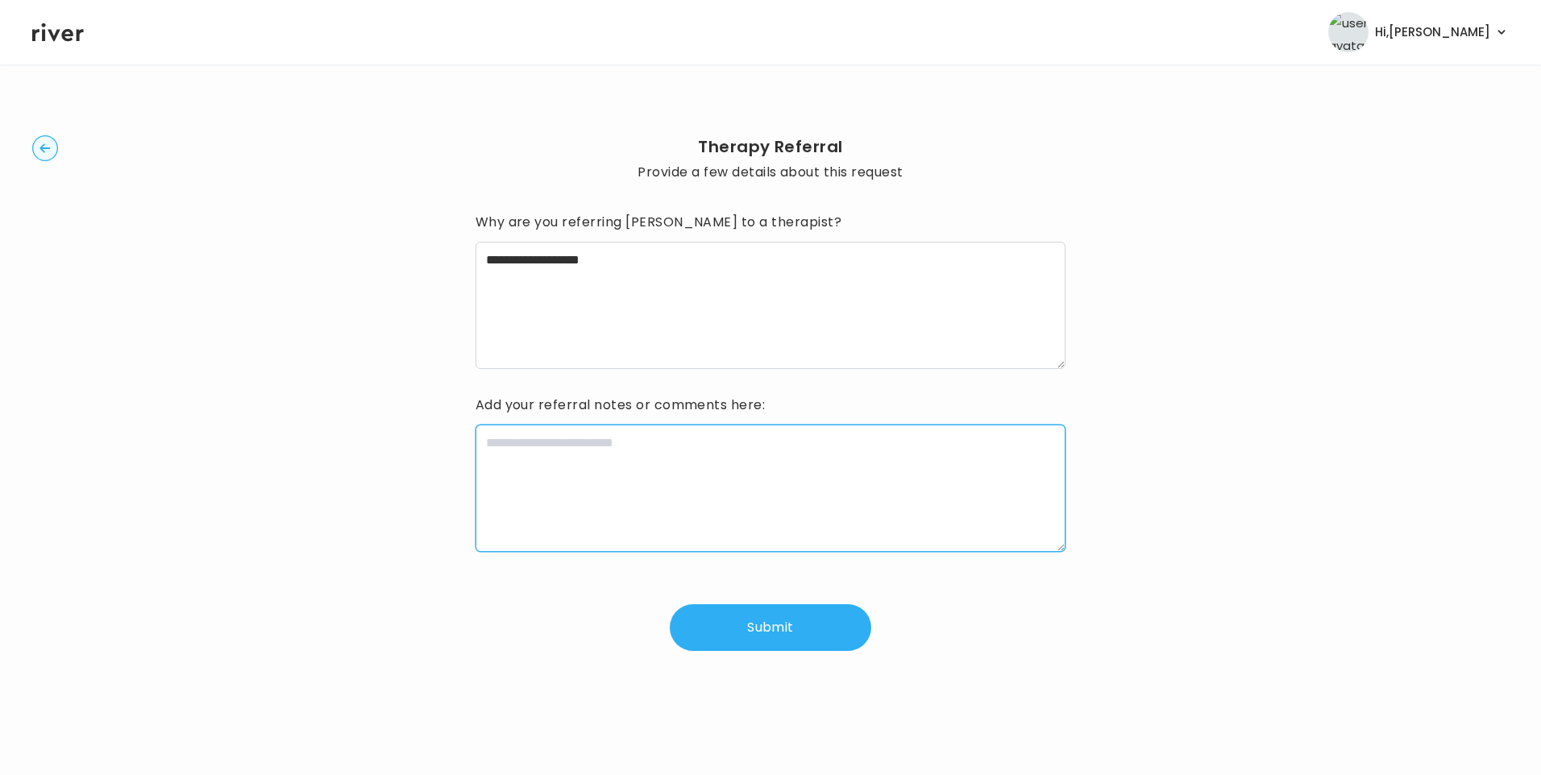
click at [509, 485] on textarea at bounding box center [771, 488] width 591 height 127
paste textarea "**********"
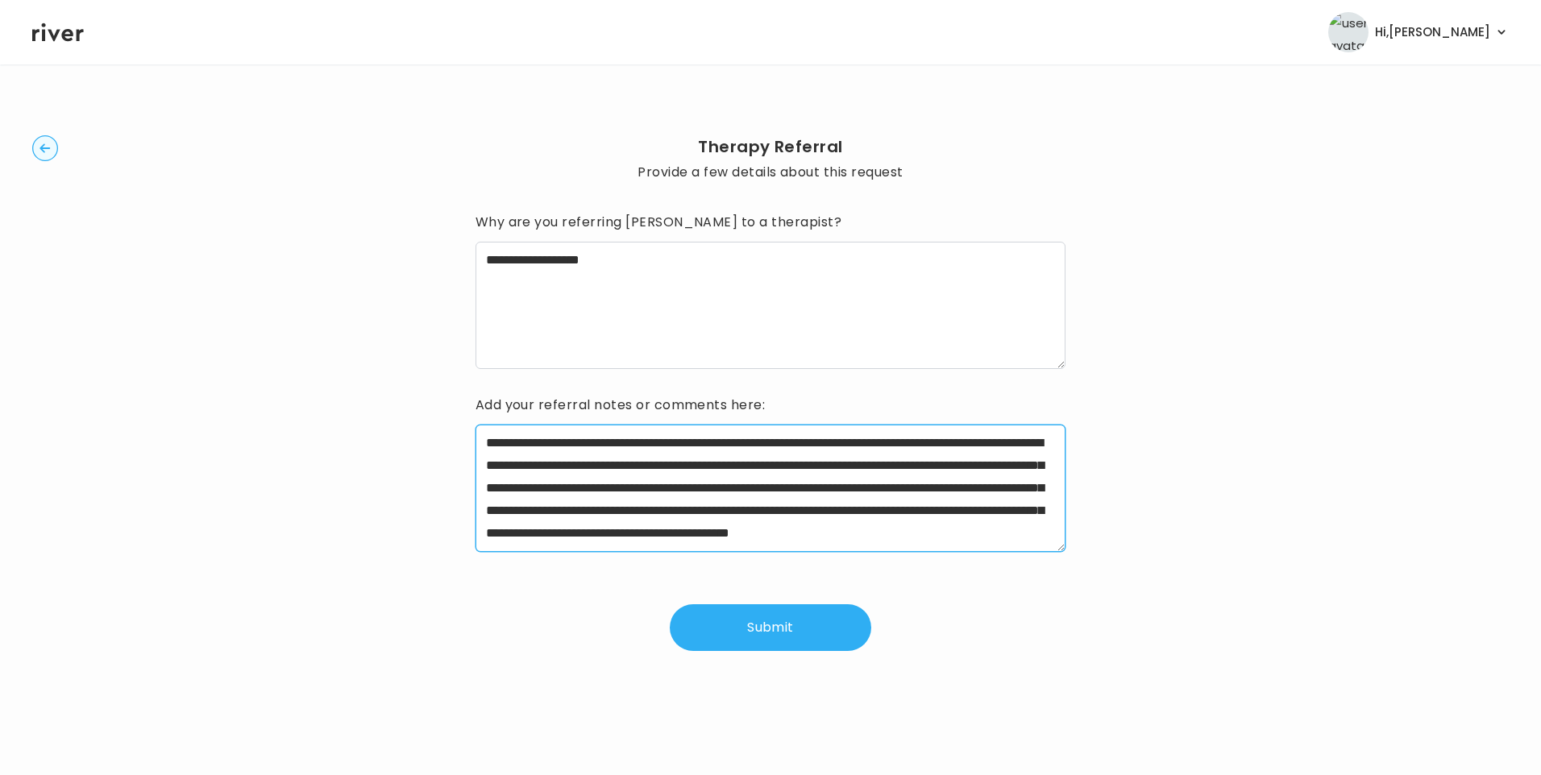
click at [537, 441] on textarea "**********" at bounding box center [771, 488] width 591 height 127
drag, startPoint x: 532, startPoint y: 442, endPoint x: 610, endPoint y: 441, distance: 78.2
click at [610, 441] on textarea "**********" at bounding box center [771, 488] width 591 height 127
click at [627, 443] on textarea "**********" at bounding box center [771, 488] width 591 height 127
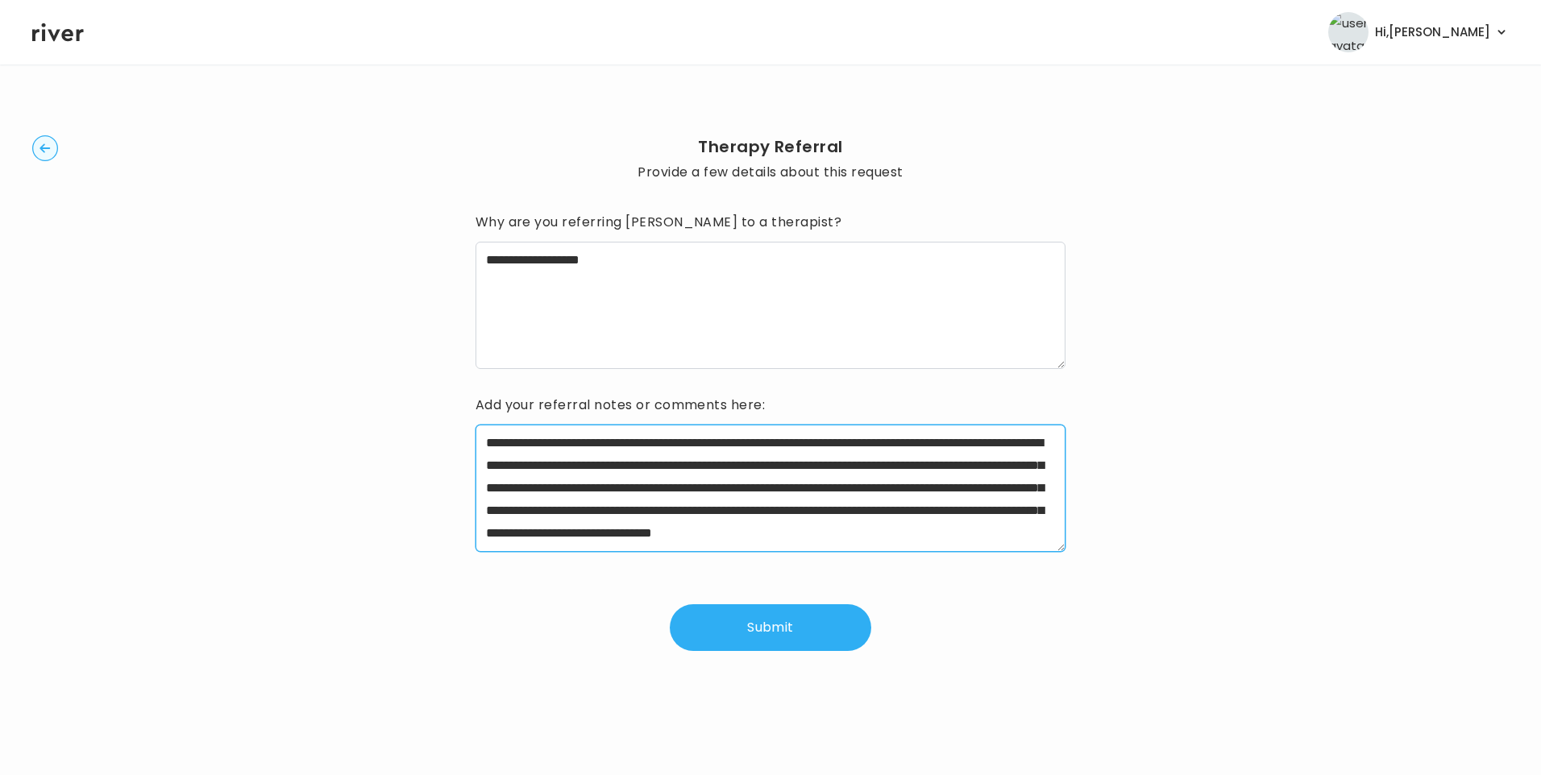
click at [746, 448] on textarea "**********" at bounding box center [771, 488] width 591 height 127
click at [753, 444] on textarea "**********" at bounding box center [771, 488] width 591 height 127
drag, startPoint x: 596, startPoint y: 467, endPoint x: 833, endPoint y: 469, distance: 236.2
click at [833, 469] on textarea "**********" at bounding box center [771, 488] width 591 height 127
click at [988, 464] on textarea "**********" at bounding box center [771, 488] width 591 height 127
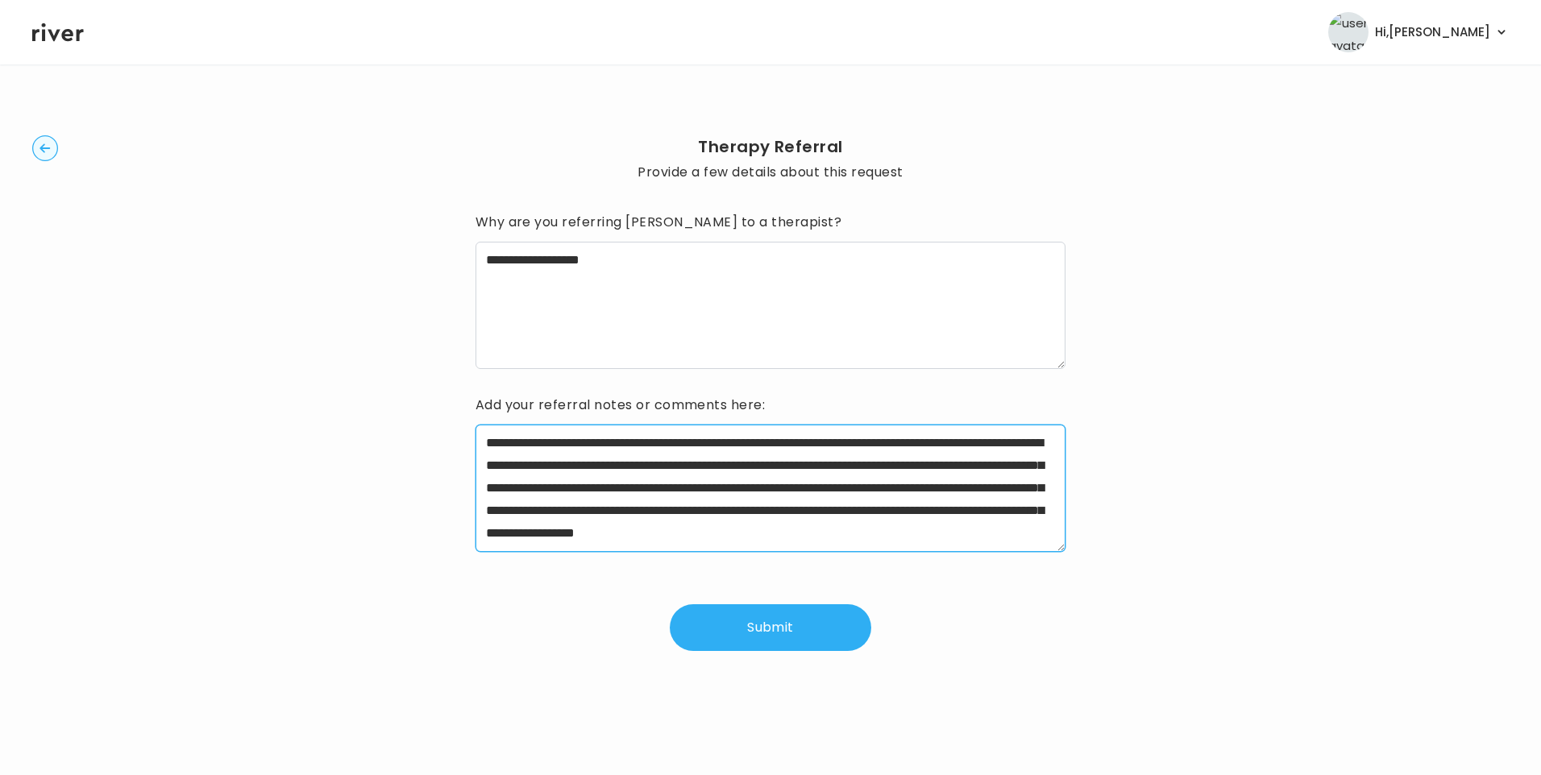
drag, startPoint x: 513, startPoint y: 486, endPoint x: 603, endPoint y: 506, distance: 91.7
click at [603, 506] on textarea "**********" at bounding box center [771, 488] width 591 height 127
type textarea "**********"
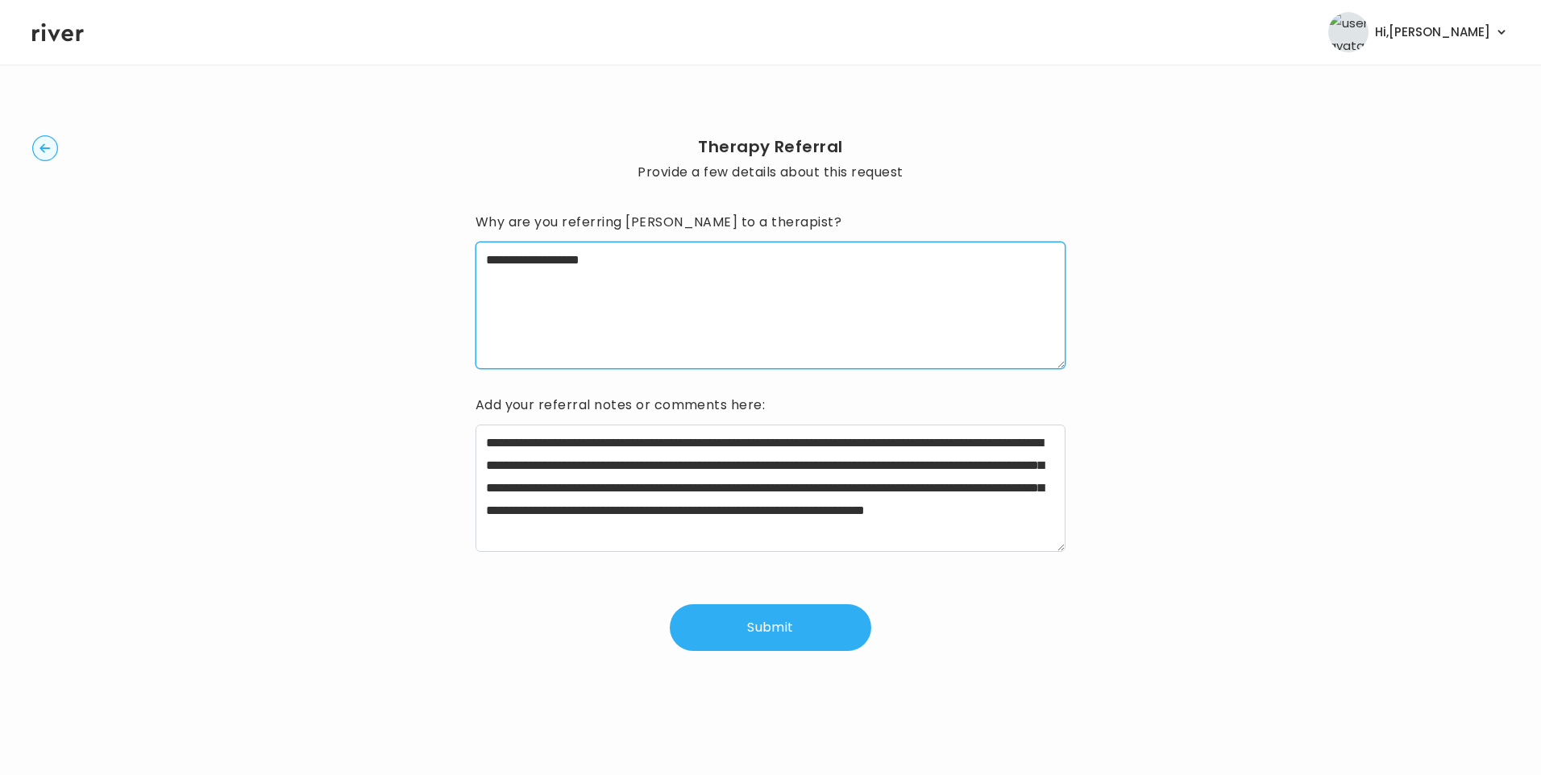
click at [665, 257] on textarea "**********" at bounding box center [771, 305] width 591 height 127
type textarea "**********"
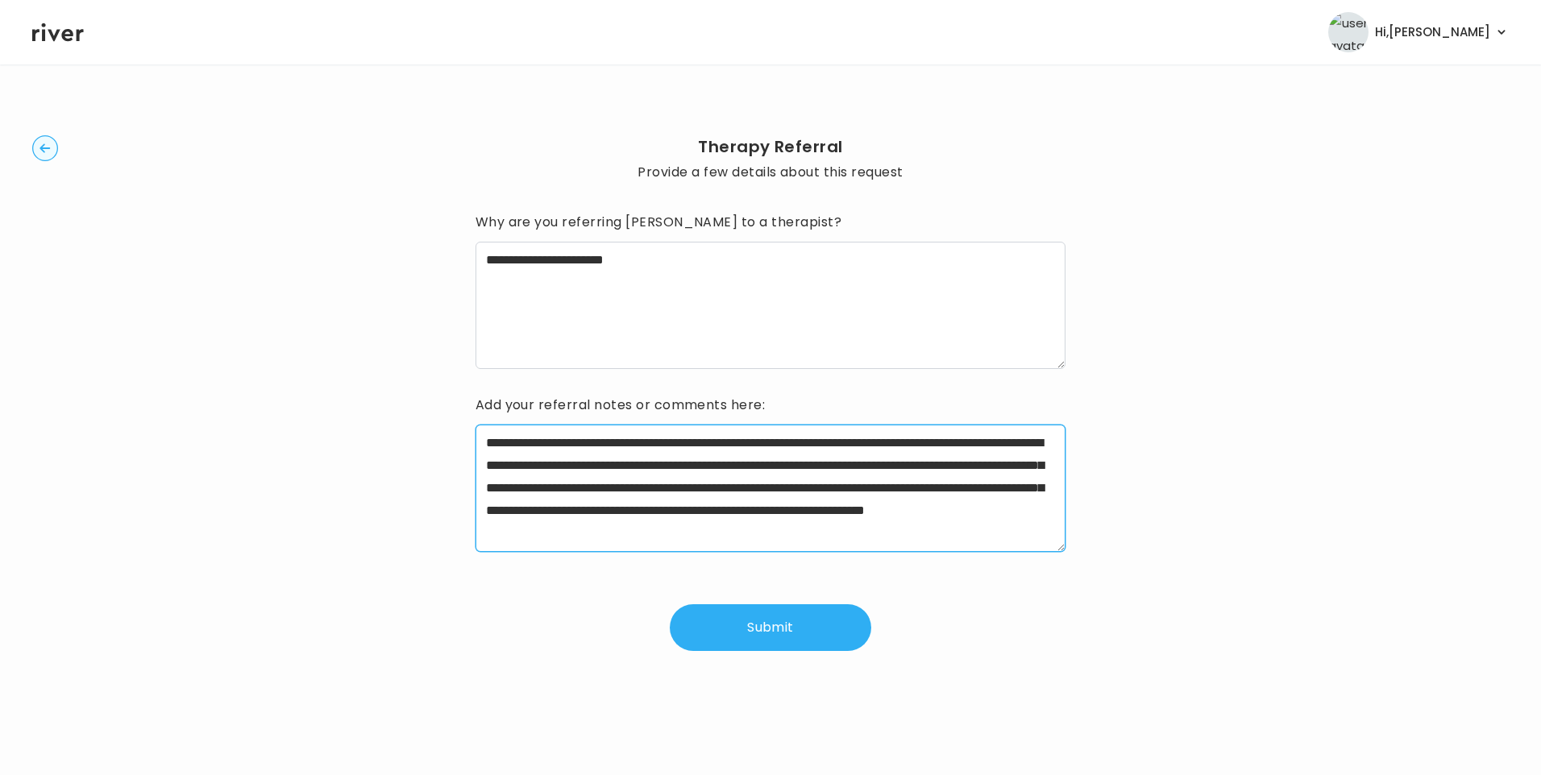
click at [982, 484] on textarea "**********" at bounding box center [771, 488] width 591 height 127
click at [929, 489] on textarea "**********" at bounding box center [771, 488] width 591 height 127
click at [926, 488] on textarea "**********" at bounding box center [771, 488] width 591 height 127
click at [1026, 484] on textarea "**********" at bounding box center [771, 488] width 591 height 127
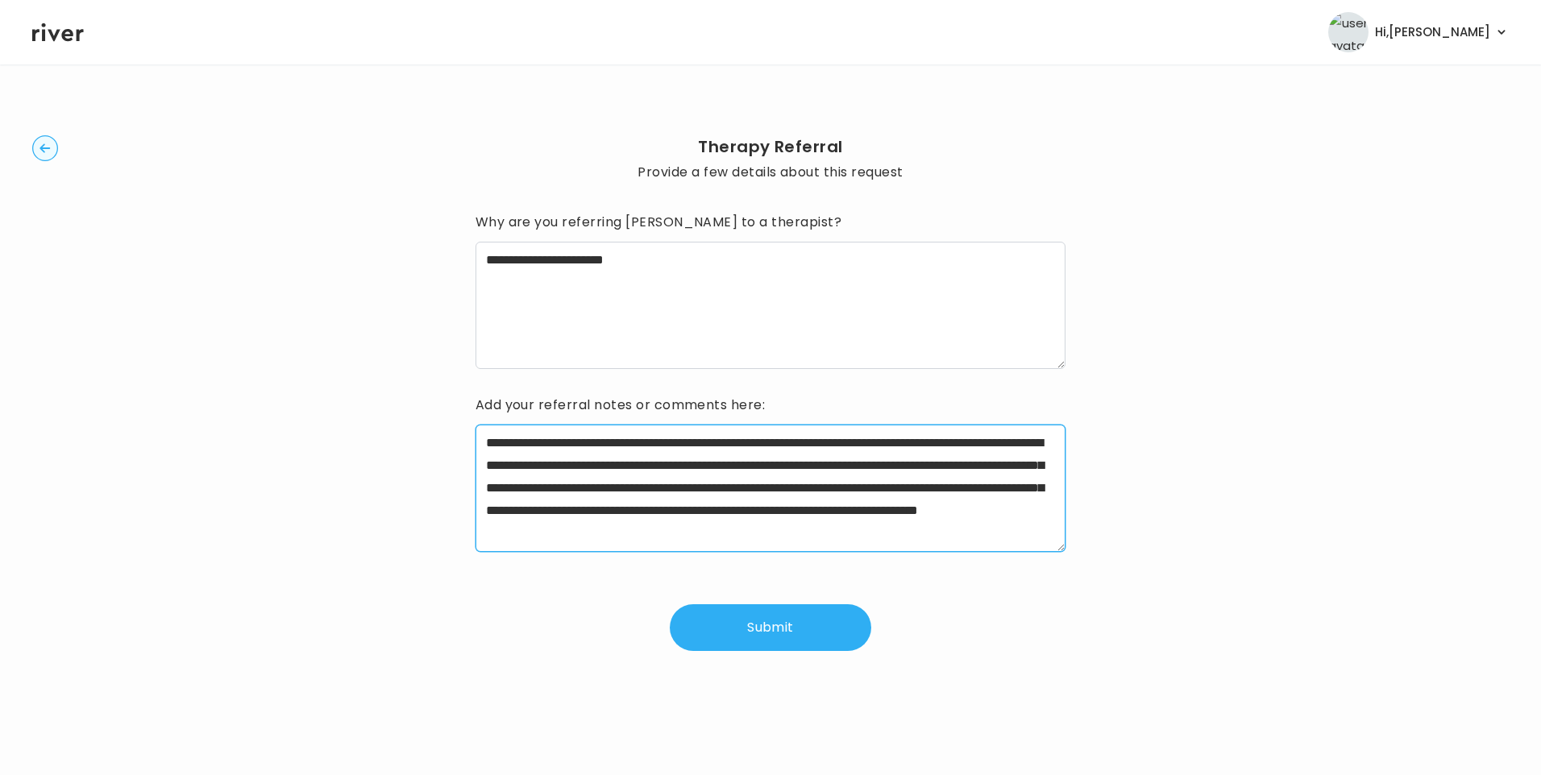
click at [1026, 484] on textarea "**********" at bounding box center [771, 488] width 591 height 127
drag, startPoint x: 953, startPoint y: 508, endPoint x: 947, endPoint y: 538, distance: 31.1
click at [947, 538] on textarea "**********" at bounding box center [771, 488] width 591 height 127
click at [1004, 529] on textarea "**********" at bounding box center [771, 488] width 591 height 127
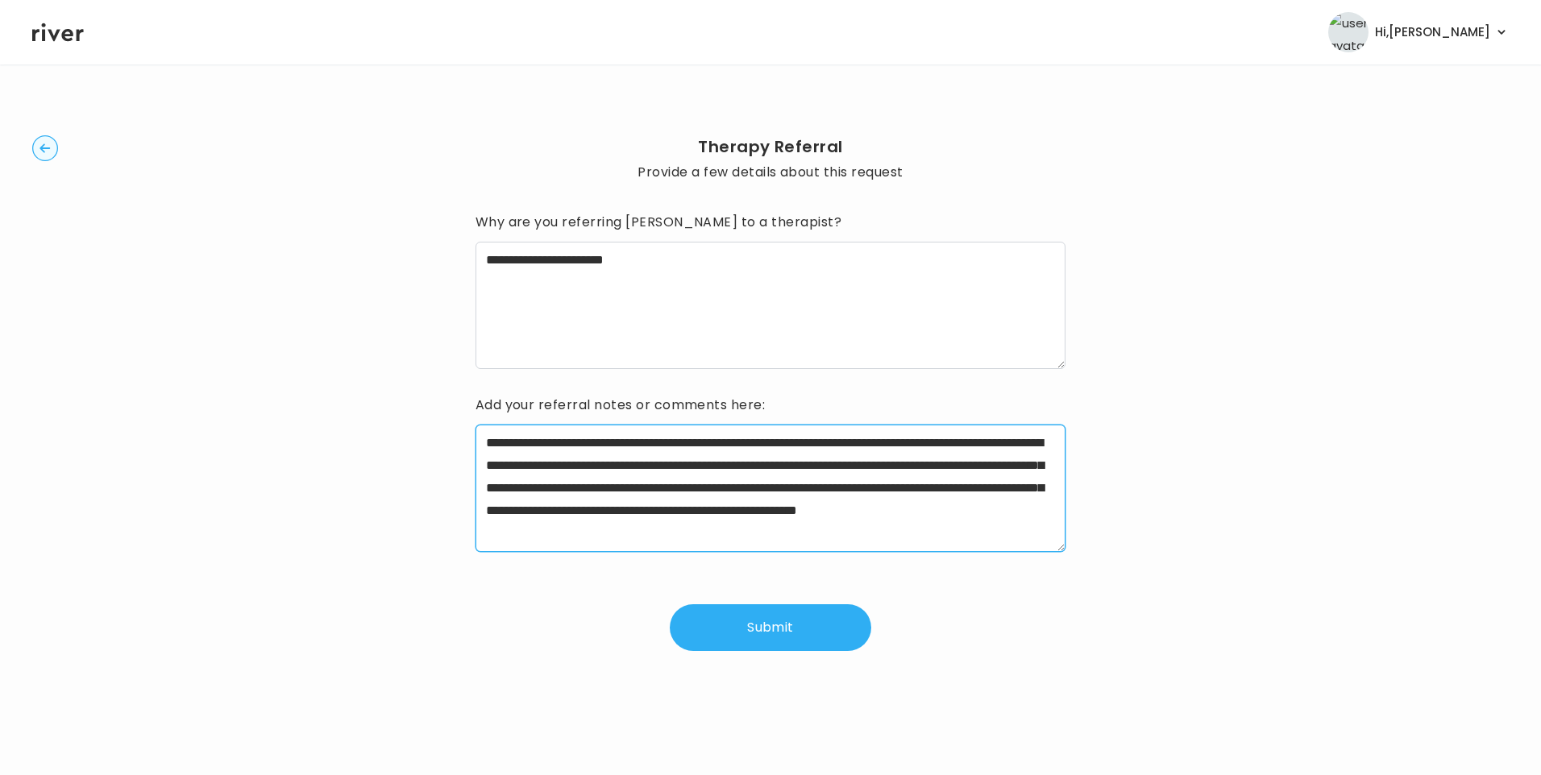
scroll to position [23, 0]
click at [761, 529] on textarea "**********" at bounding box center [771, 488] width 591 height 127
type textarea "**********"
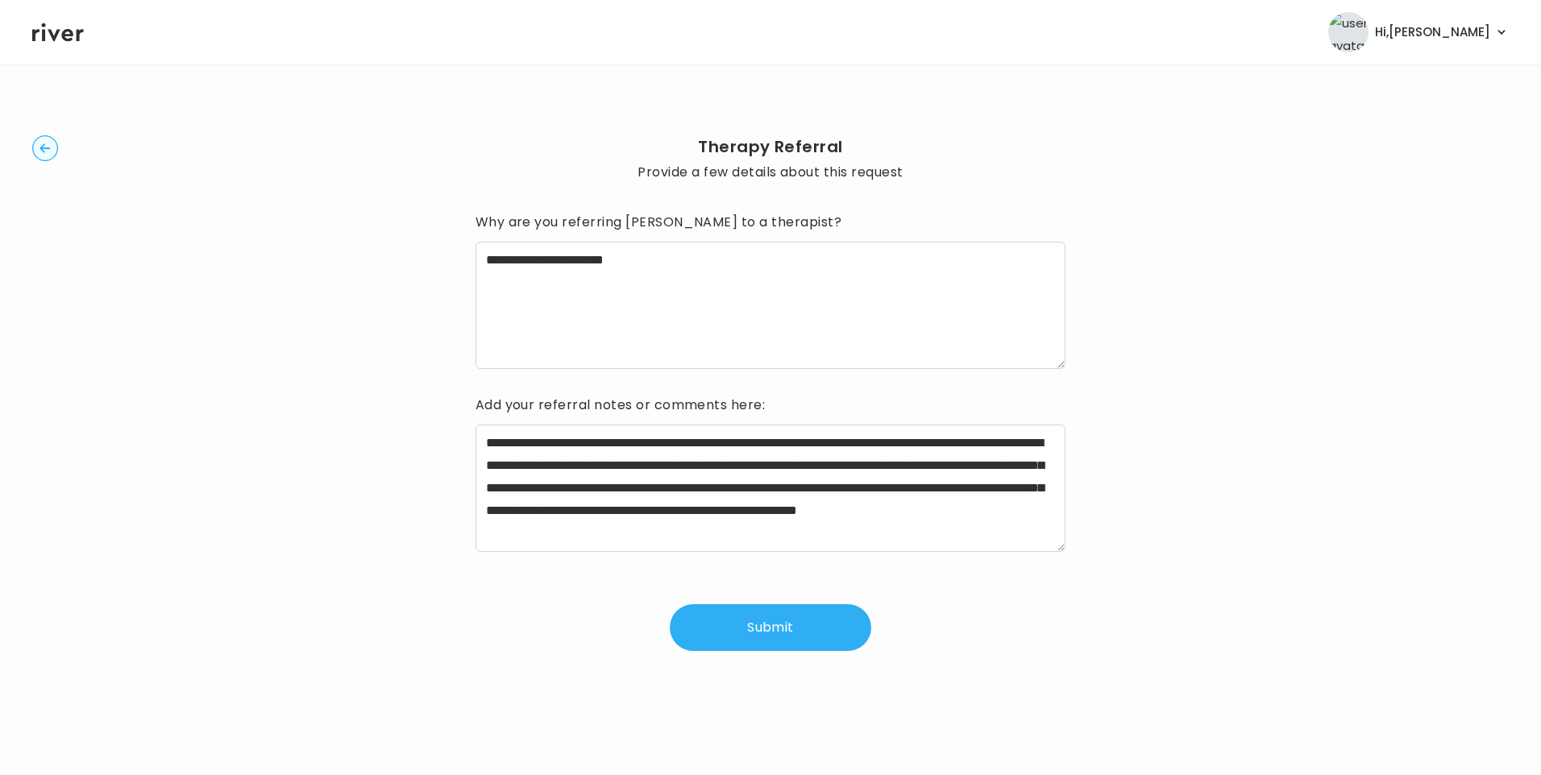
click at [772, 620] on button "Submit" at bounding box center [771, 628] width 202 height 47
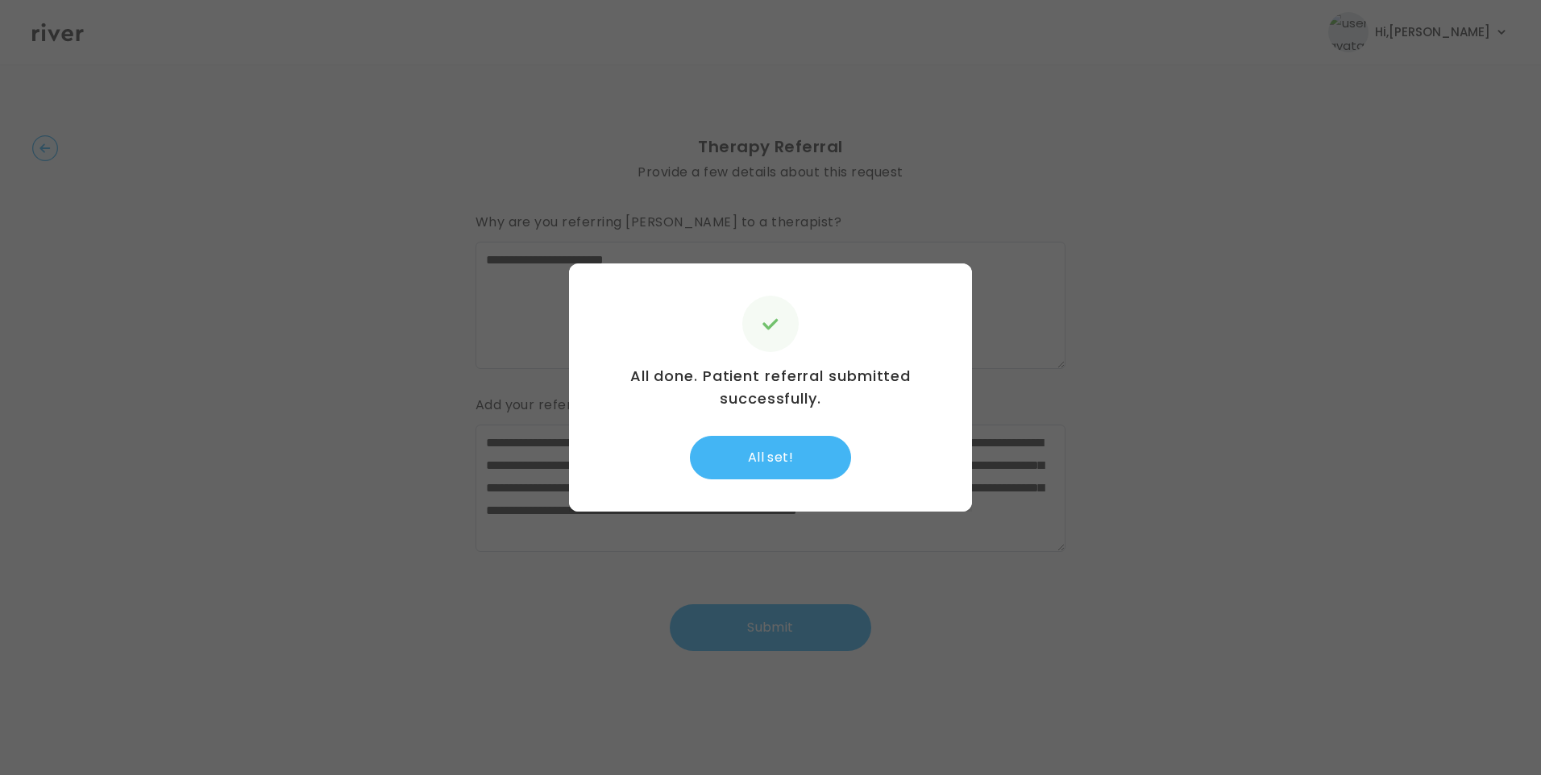
click at [807, 451] on button "All set!" at bounding box center [770, 458] width 161 height 44
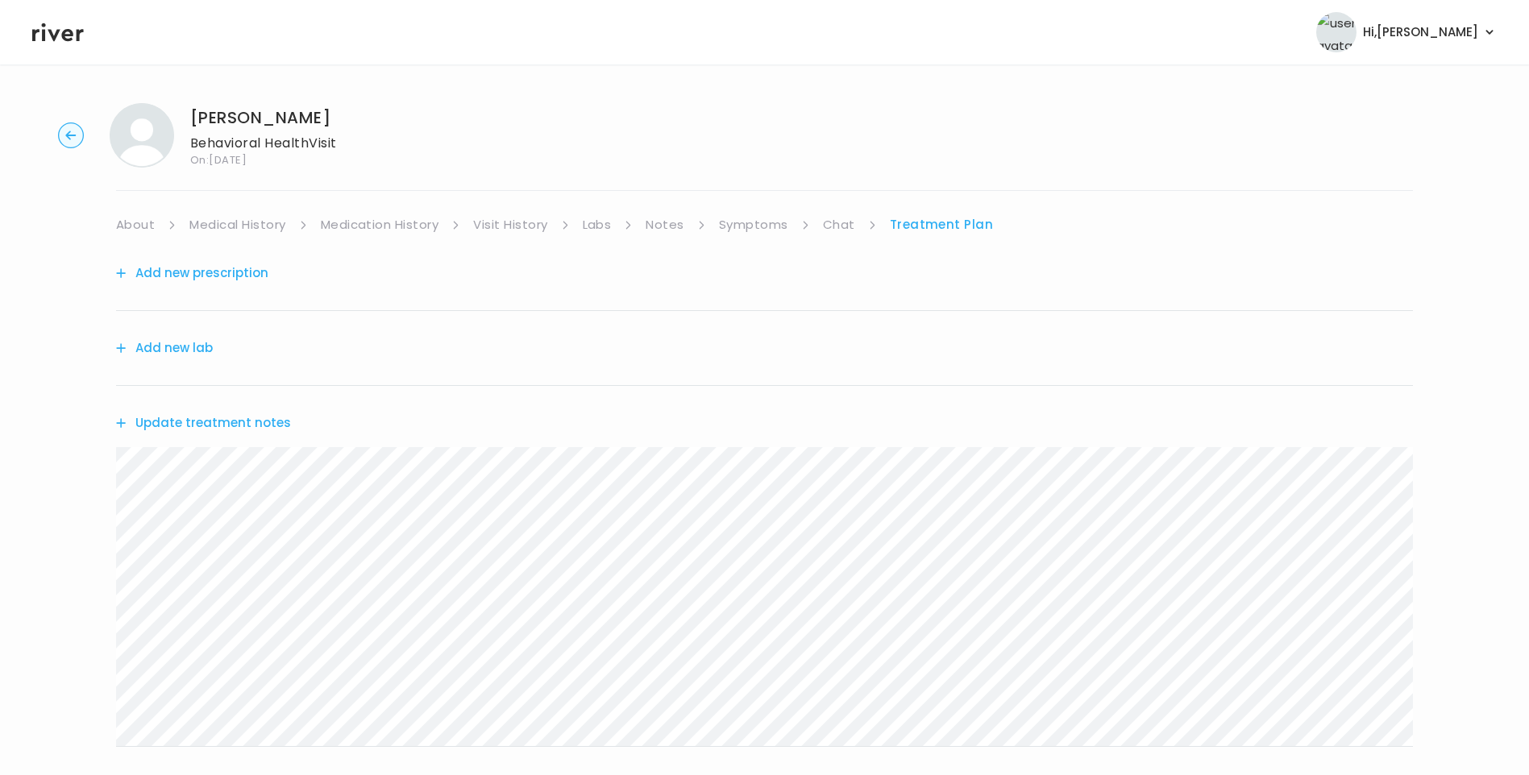
click at [254, 418] on button "Update treatment notes" at bounding box center [203, 423] width 175 height 23
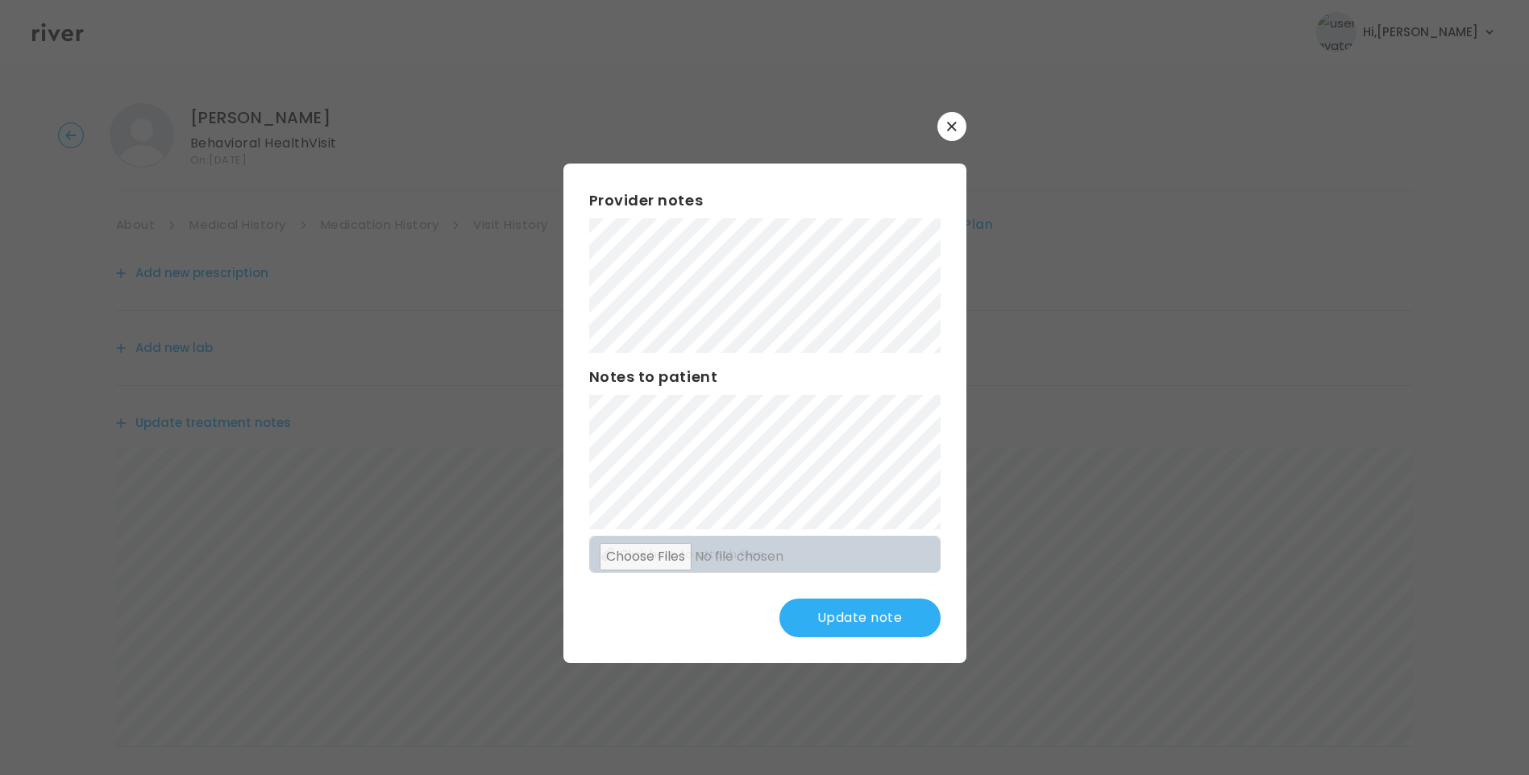
click at [892, 610] on button "Update note" at bounding box center [859, 618] width 161 height 39
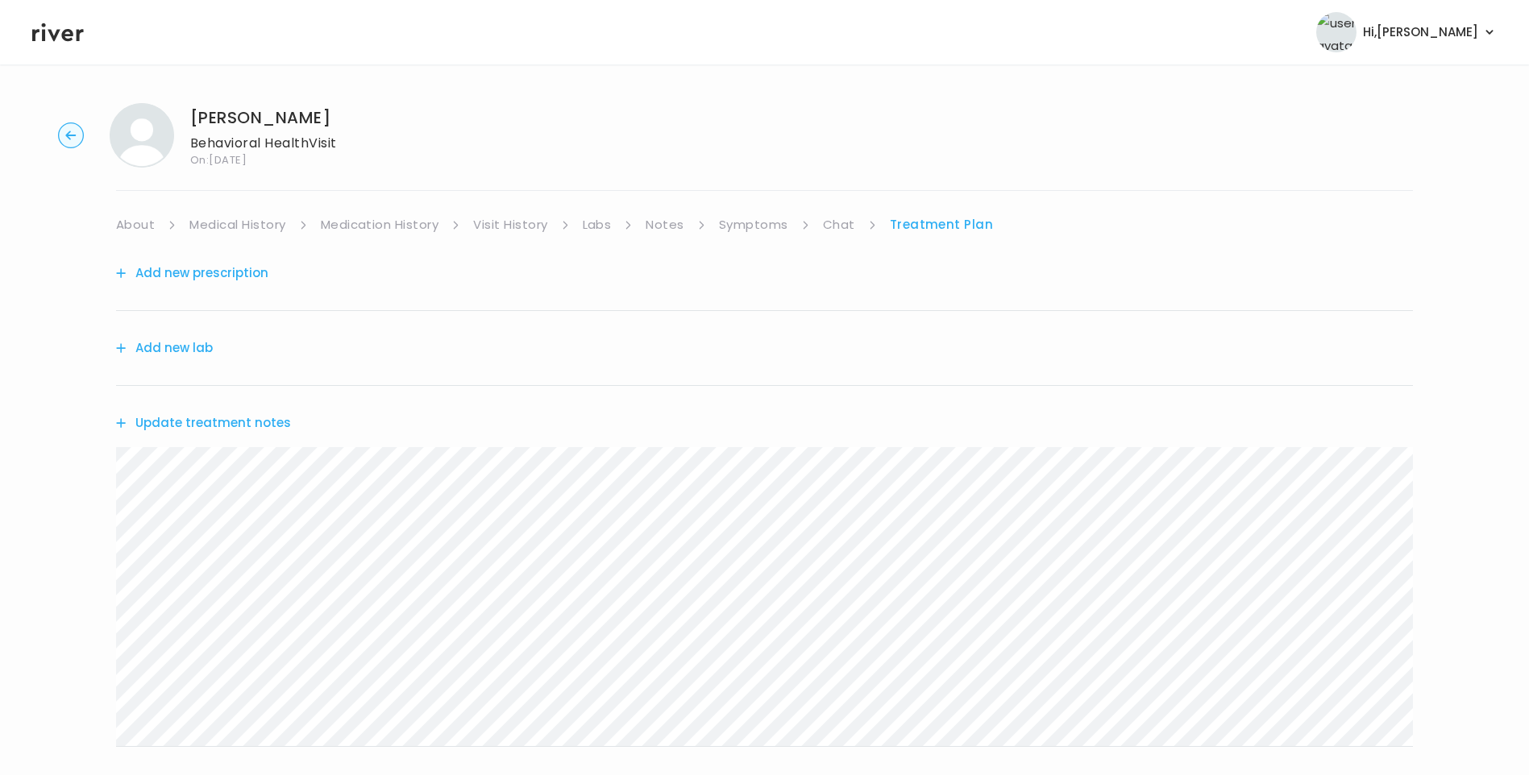
click at [835, 216] on link "Chat" at bounding box center [839, 225] width 32 height 23
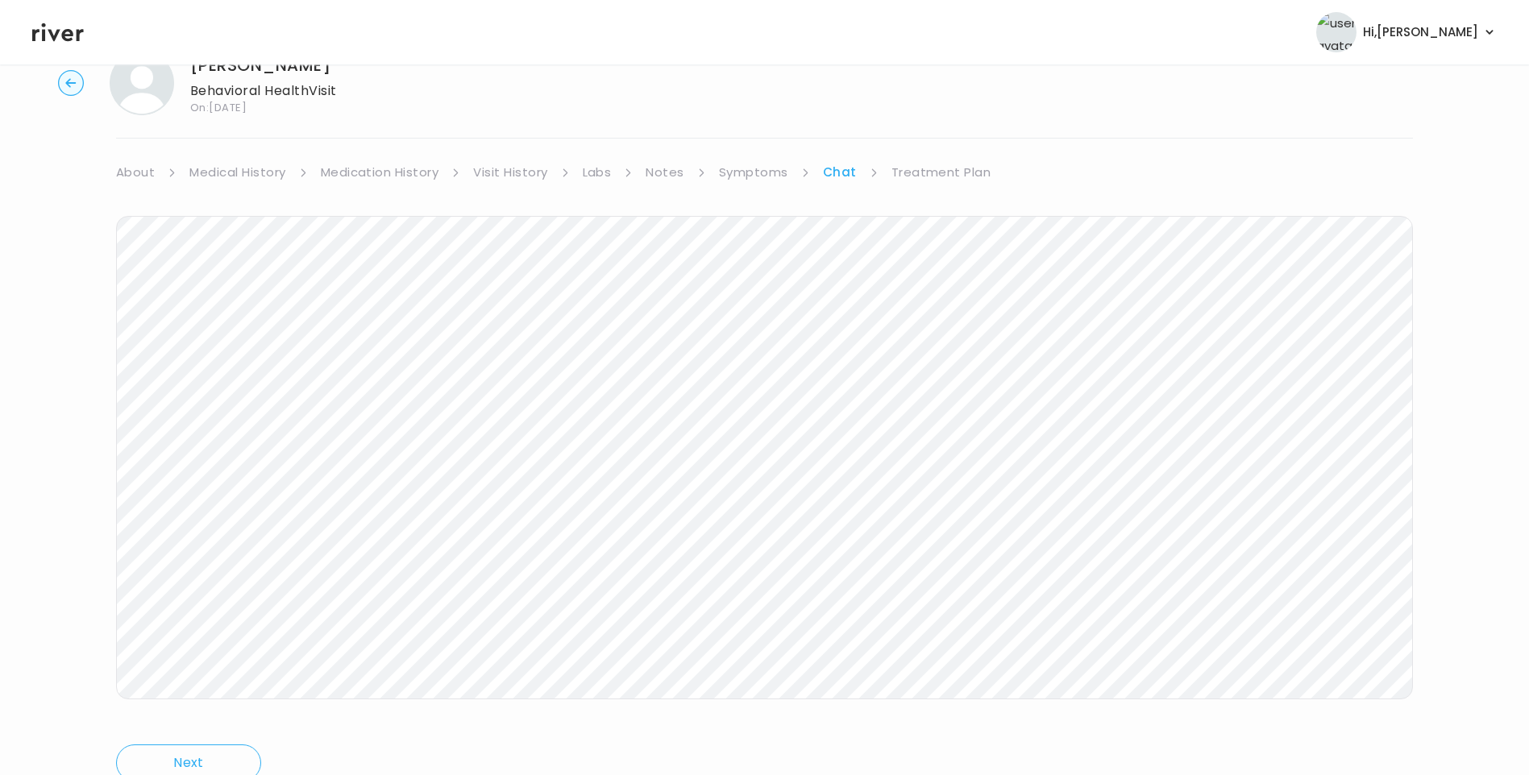
scroll to position [120, 0]
click at [931, 108] on link "Treatment Plan" at bounding box center [941, 104] width 100 height 23
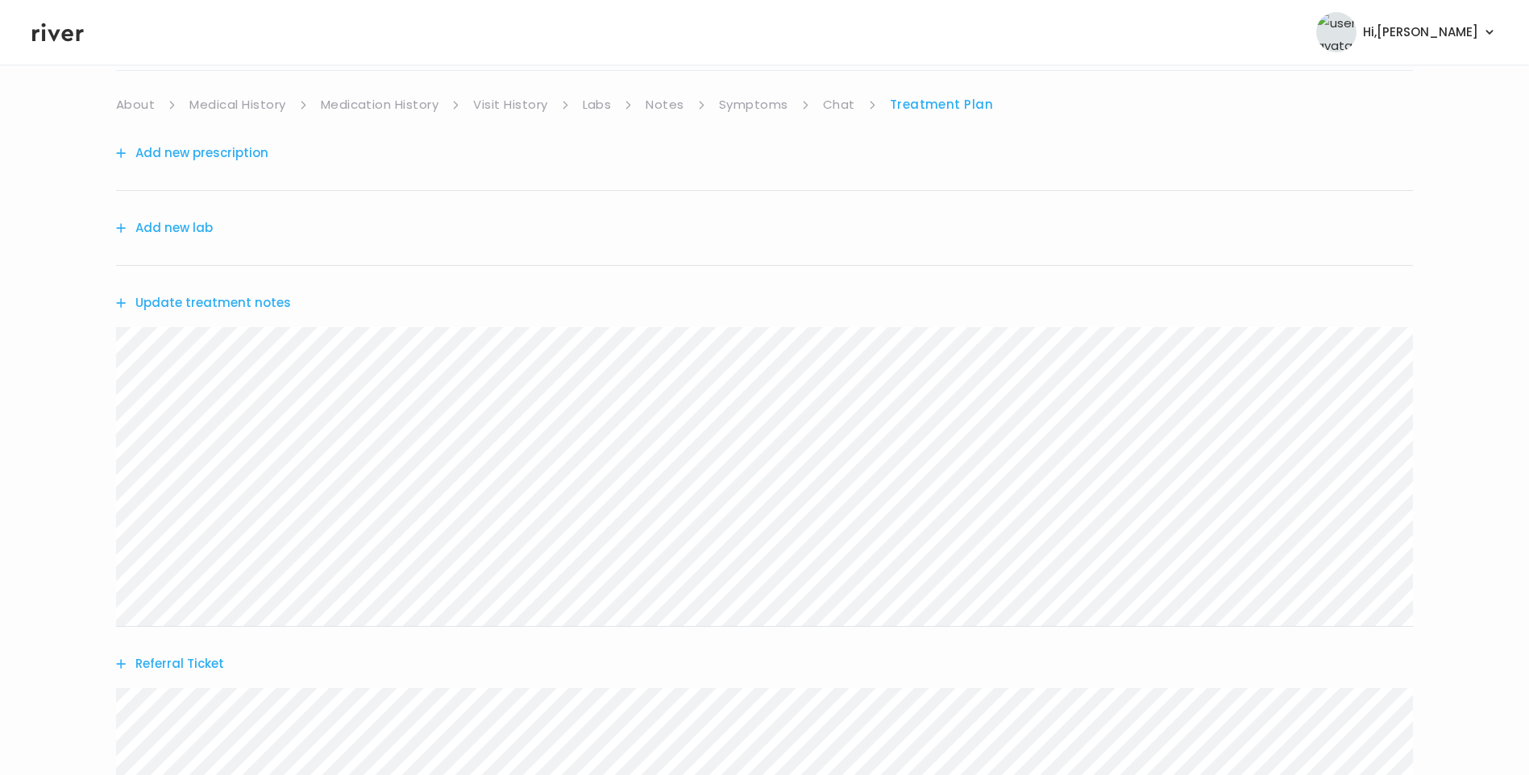
click at [220, 306] on button "Update treatment notes" at bounding box center [203, 303] width 175 height 23
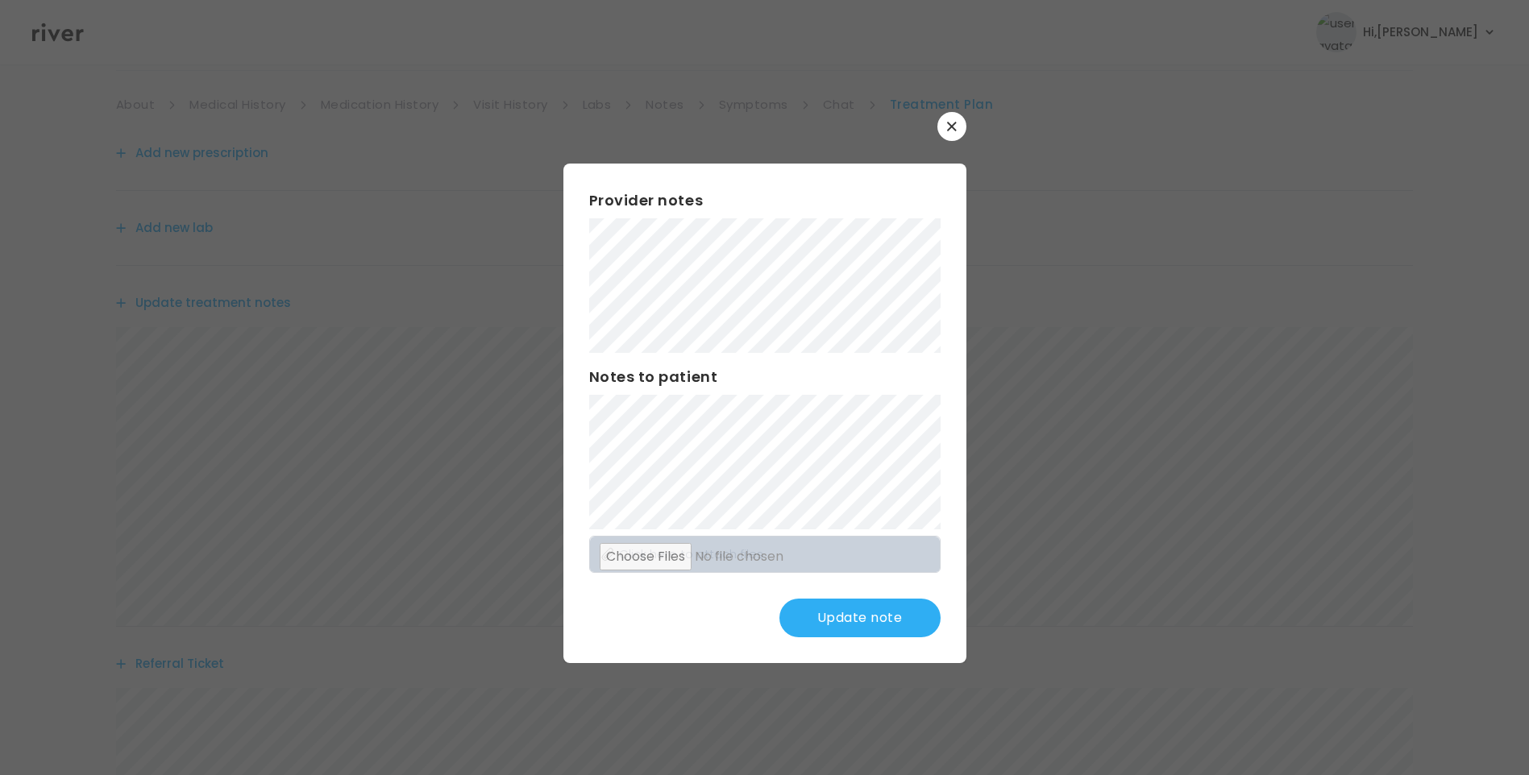
scroll to position [281, 0]
click at [858, 620] on button "Update note" at bounding box center [859, 618] width 161 height 39
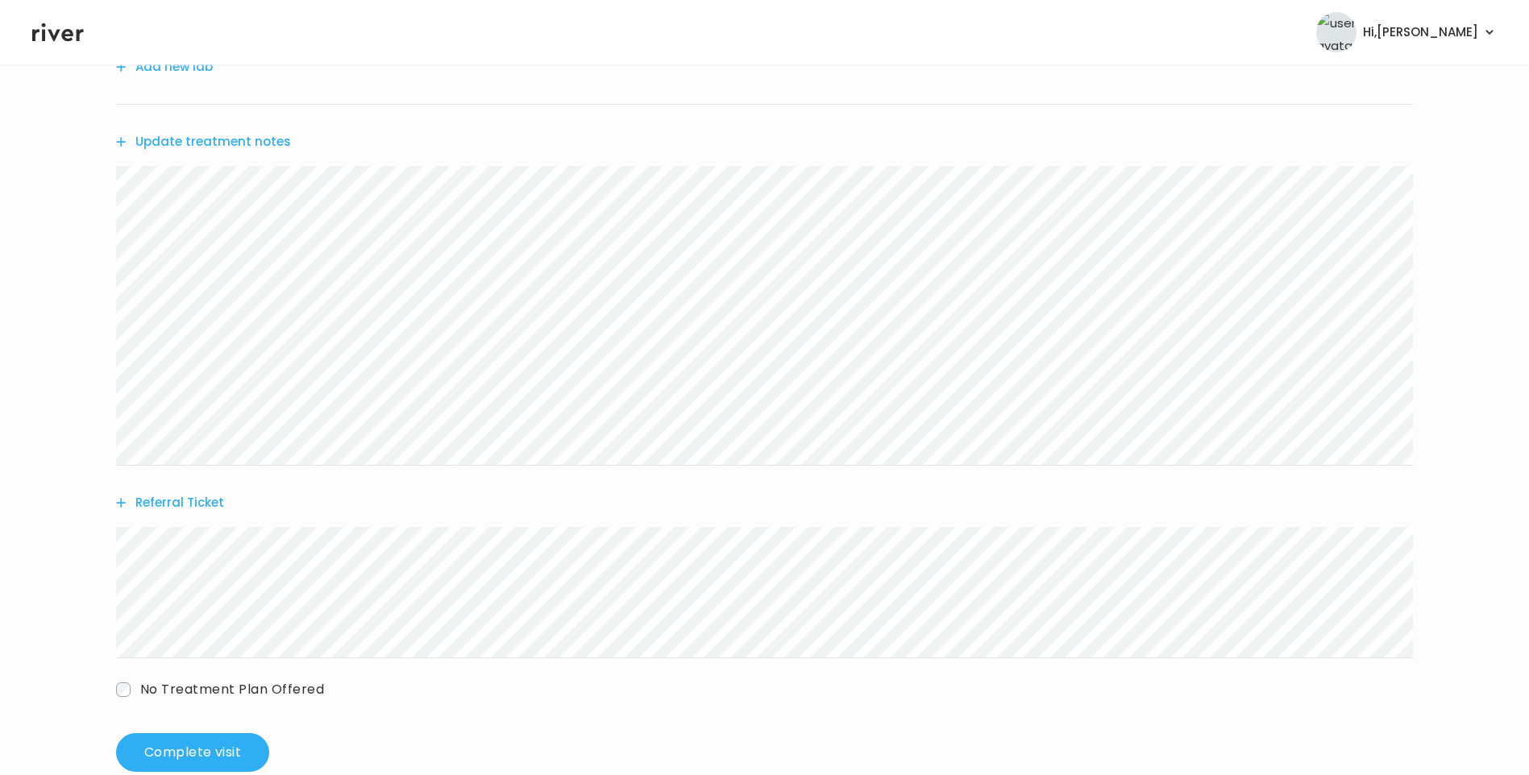
click at [262, 139] on button "Update treatment notes" at bounding box center [203, 142] width 175 height 23
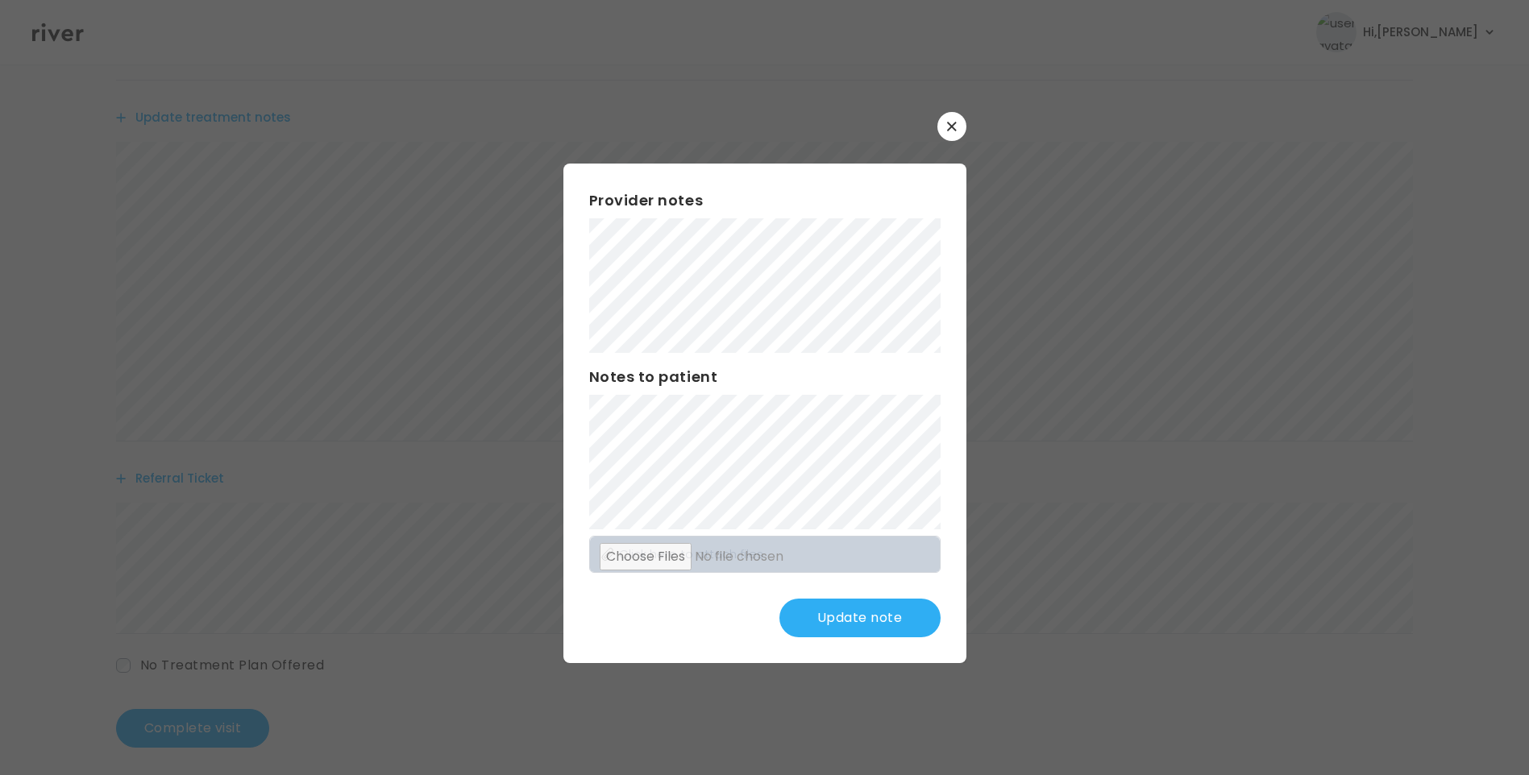
scroll to position [317, 0]
click at [871, 621] on button "Update note" at bounding box center [859, 618] width 161 height 39
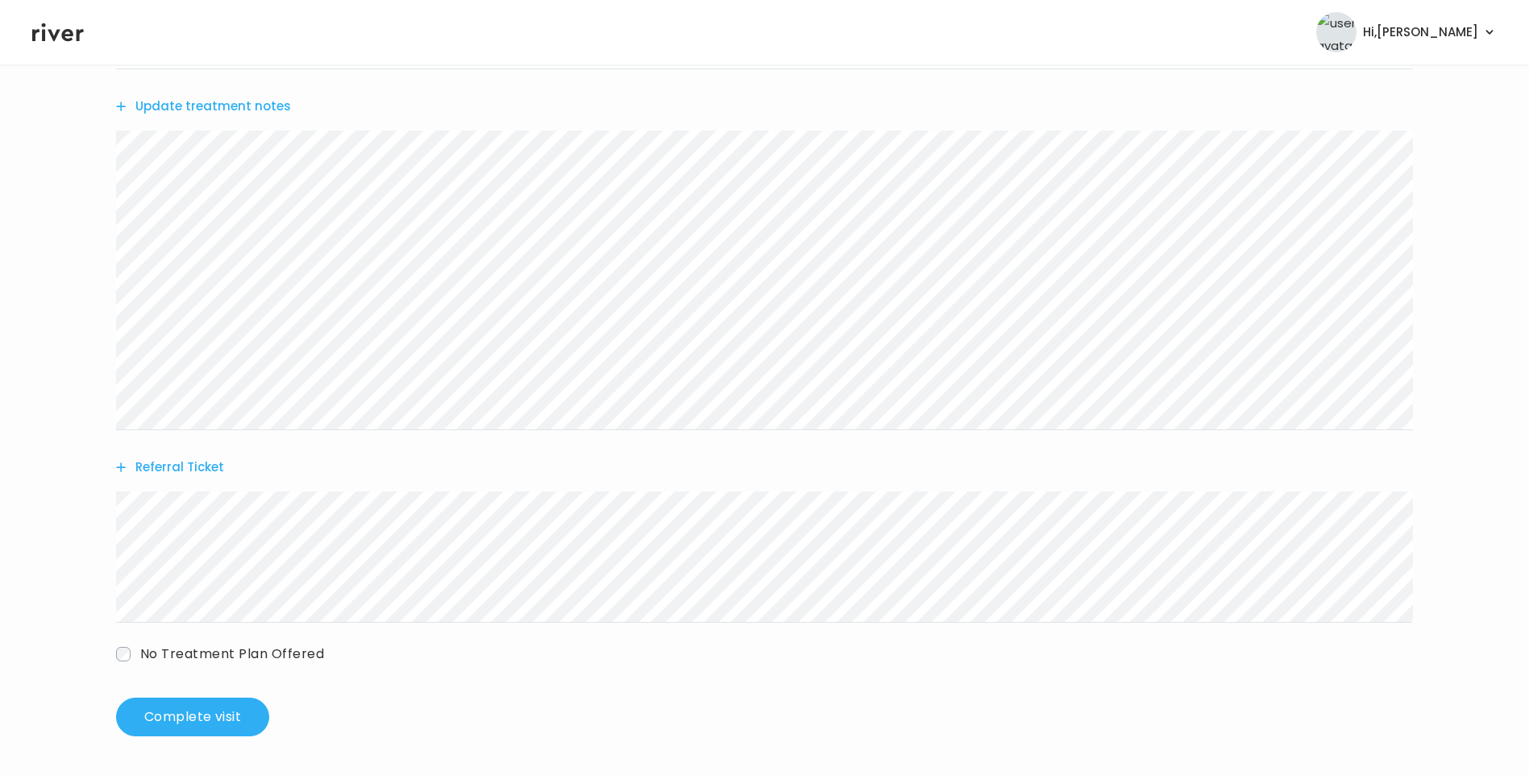
click at [274, 112] on button "Update treatment notes" at bounding box center [203, 106] width 175 height 23
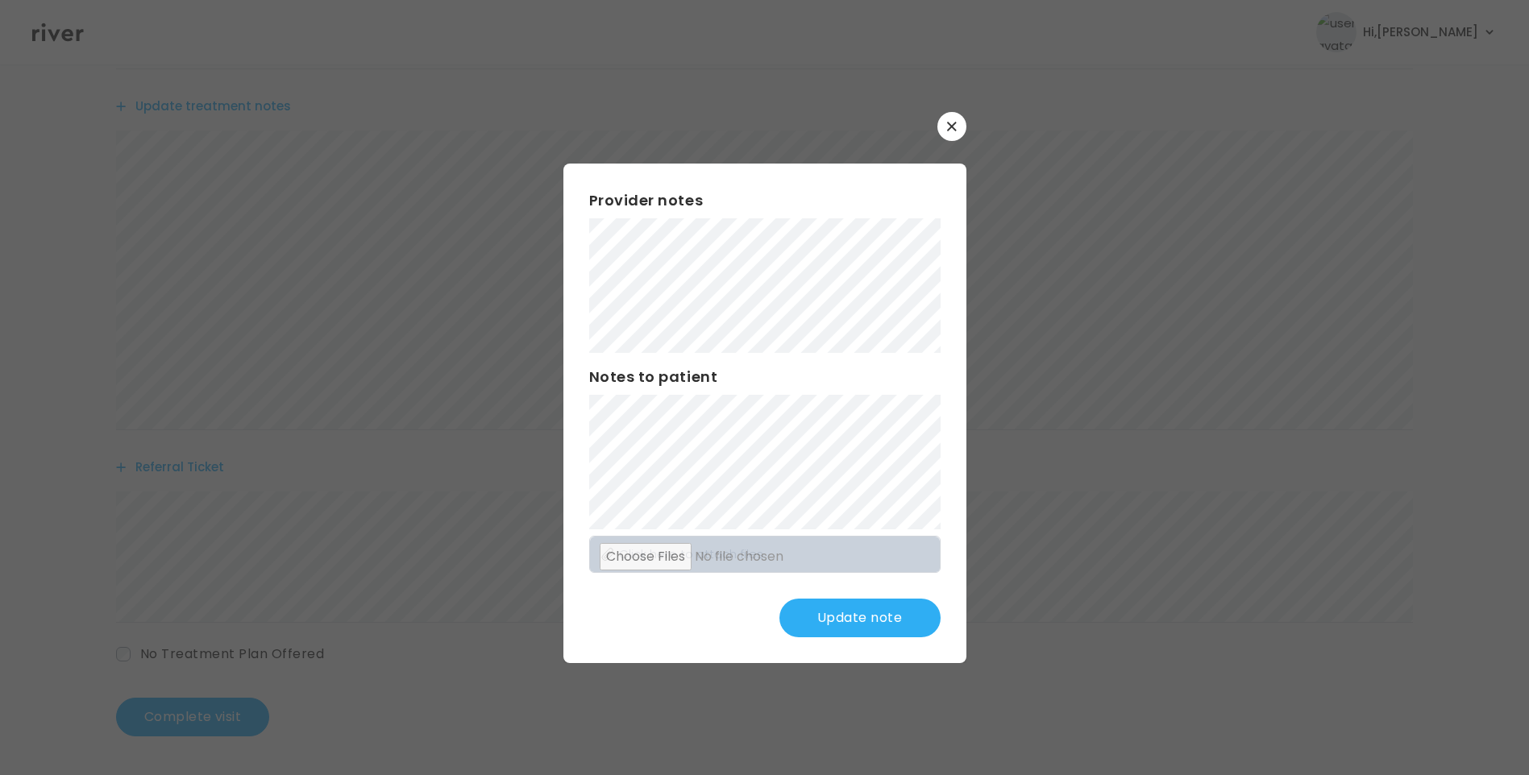
click at [887, 617] on button "Update note" at bounding box center [859, 618] width 161 height 39
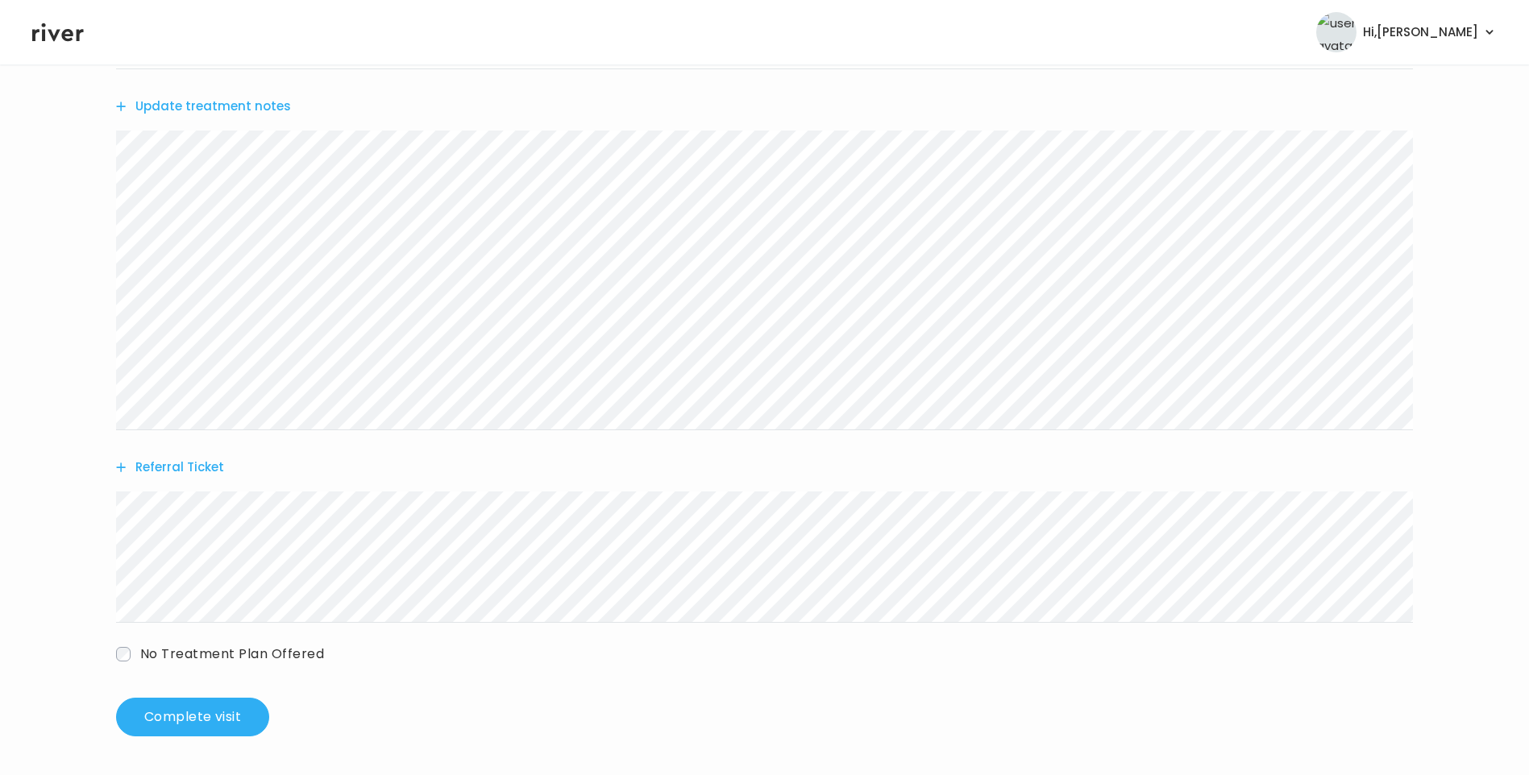
scroll to position [156, 0]
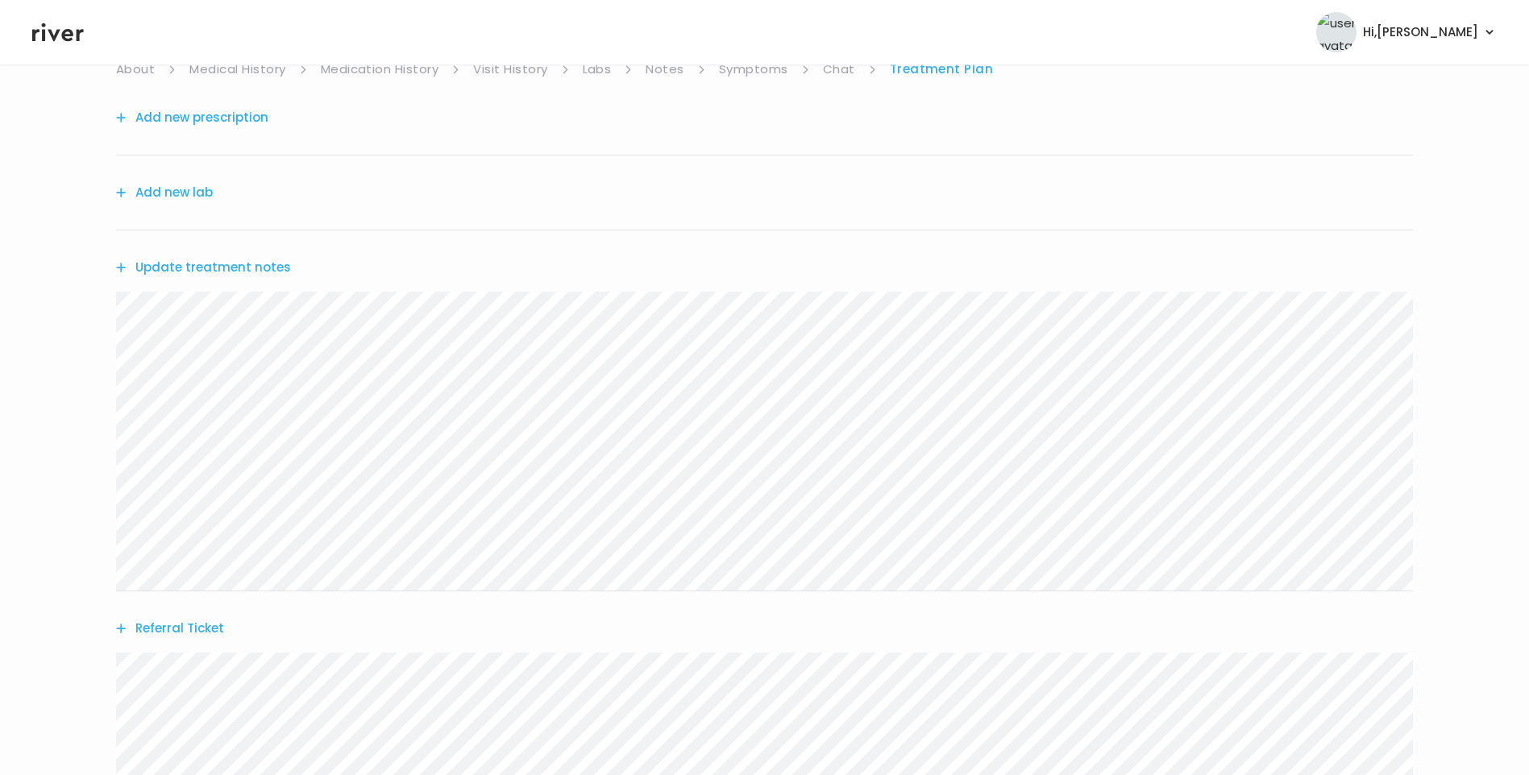
click at [828, 71] on link "Chat" at bounding box center [839, 69] width 32 height 23
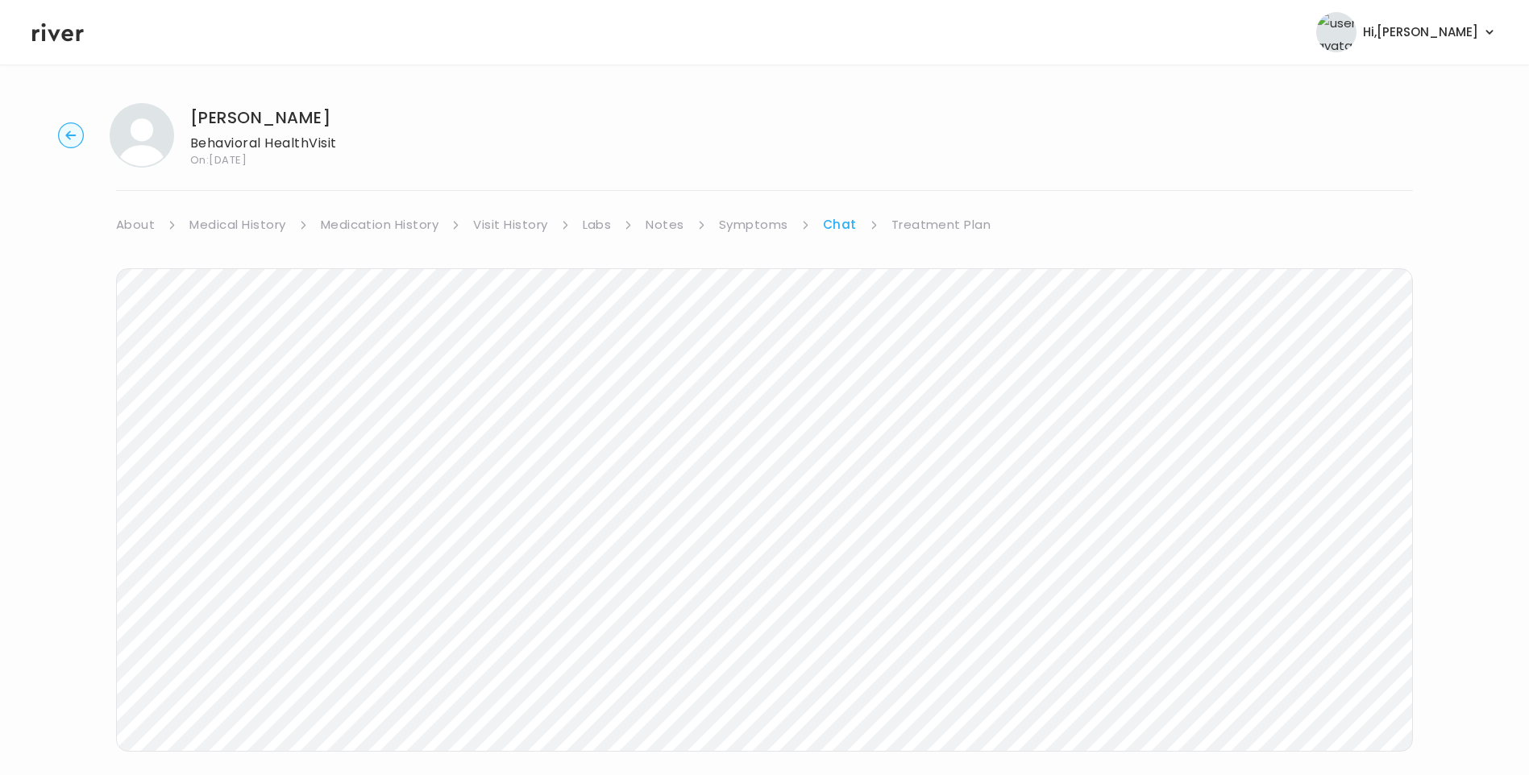
click at [41, 40] on icon at bounding box center [58, 32] width 52 height 24
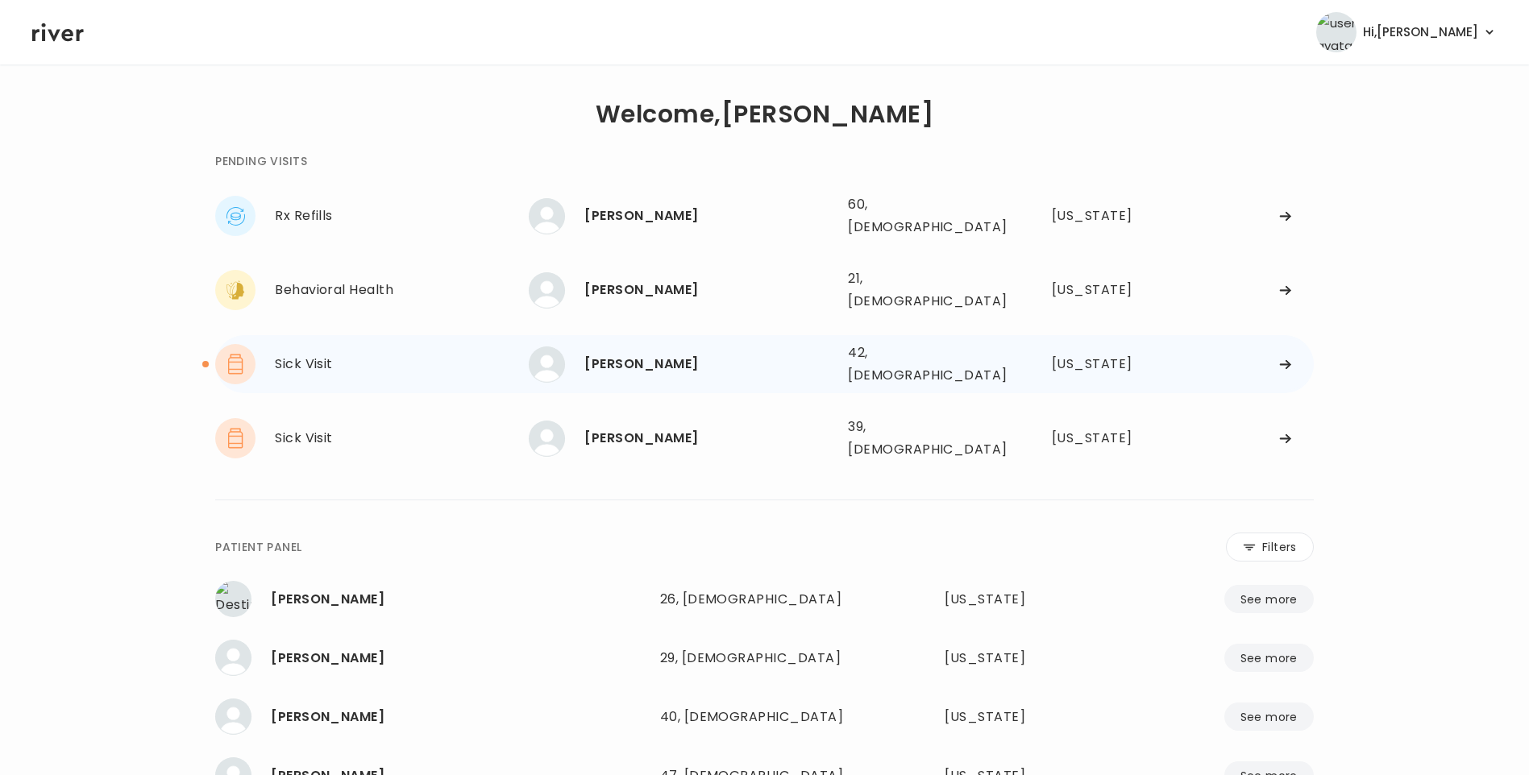
click at [672, 353] on div "Priscilla McCary" at bounding box center [709, 364] width 251 height 23
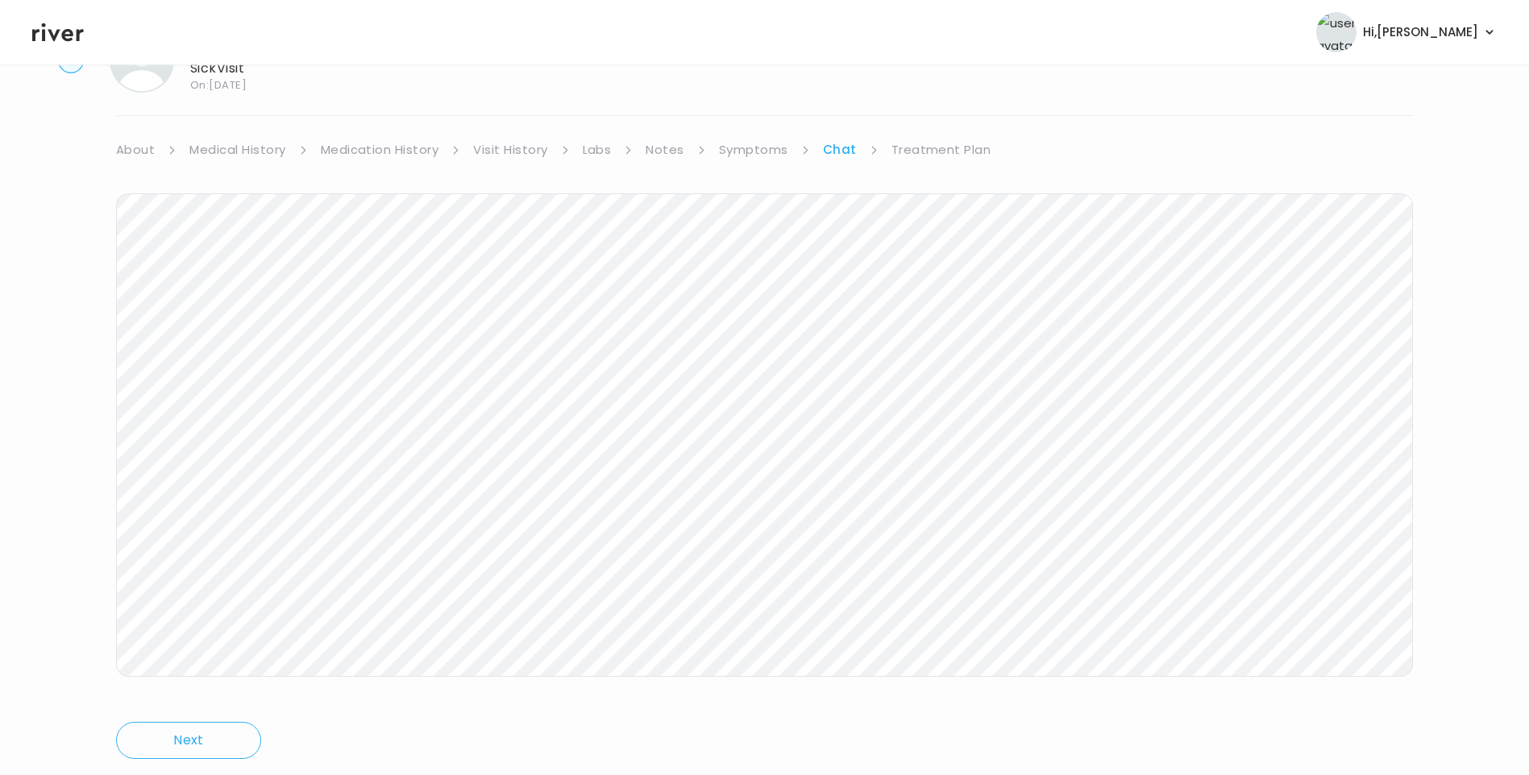
scroll to position [120, 0]
click at [933, 103] on link "Treatment Plan" at bounding box center [941, 104] width 100 height 23
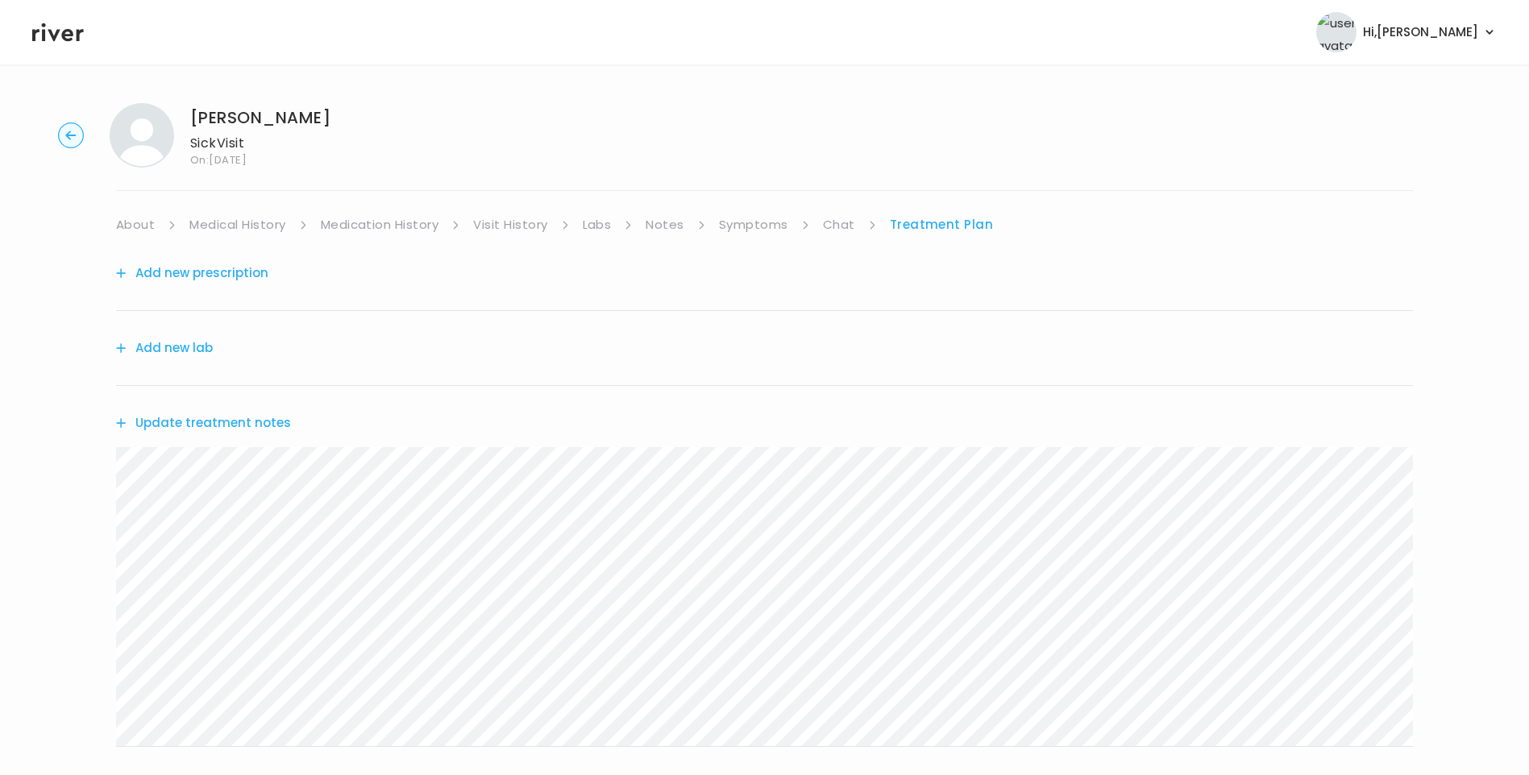
click at [256, 422] on button "Update treatment notes" at bounding box center [203, 423] width 175 height 23
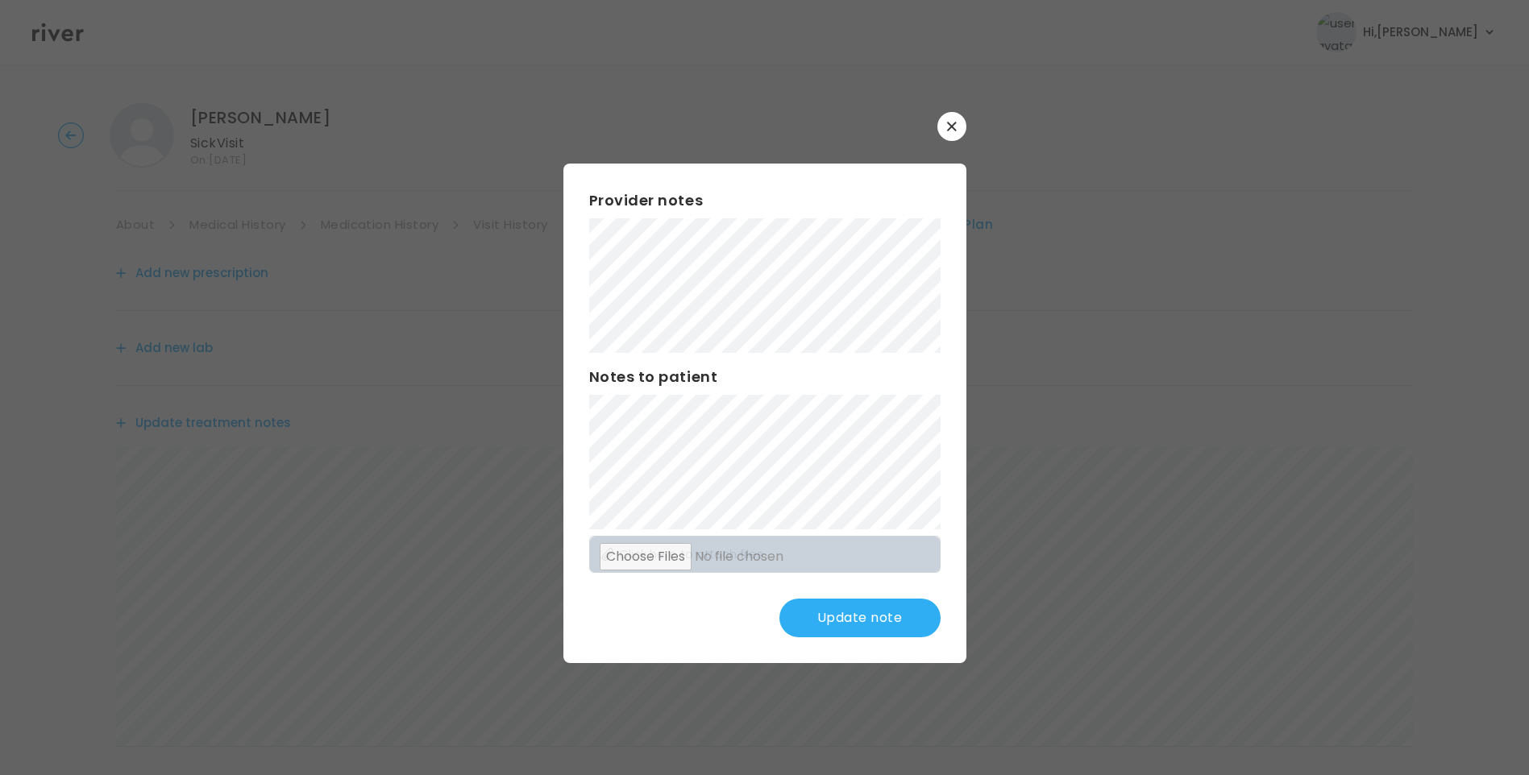
click at [906, 625] on button "Update note" at bounding box center [859, 618] width 161 height 39
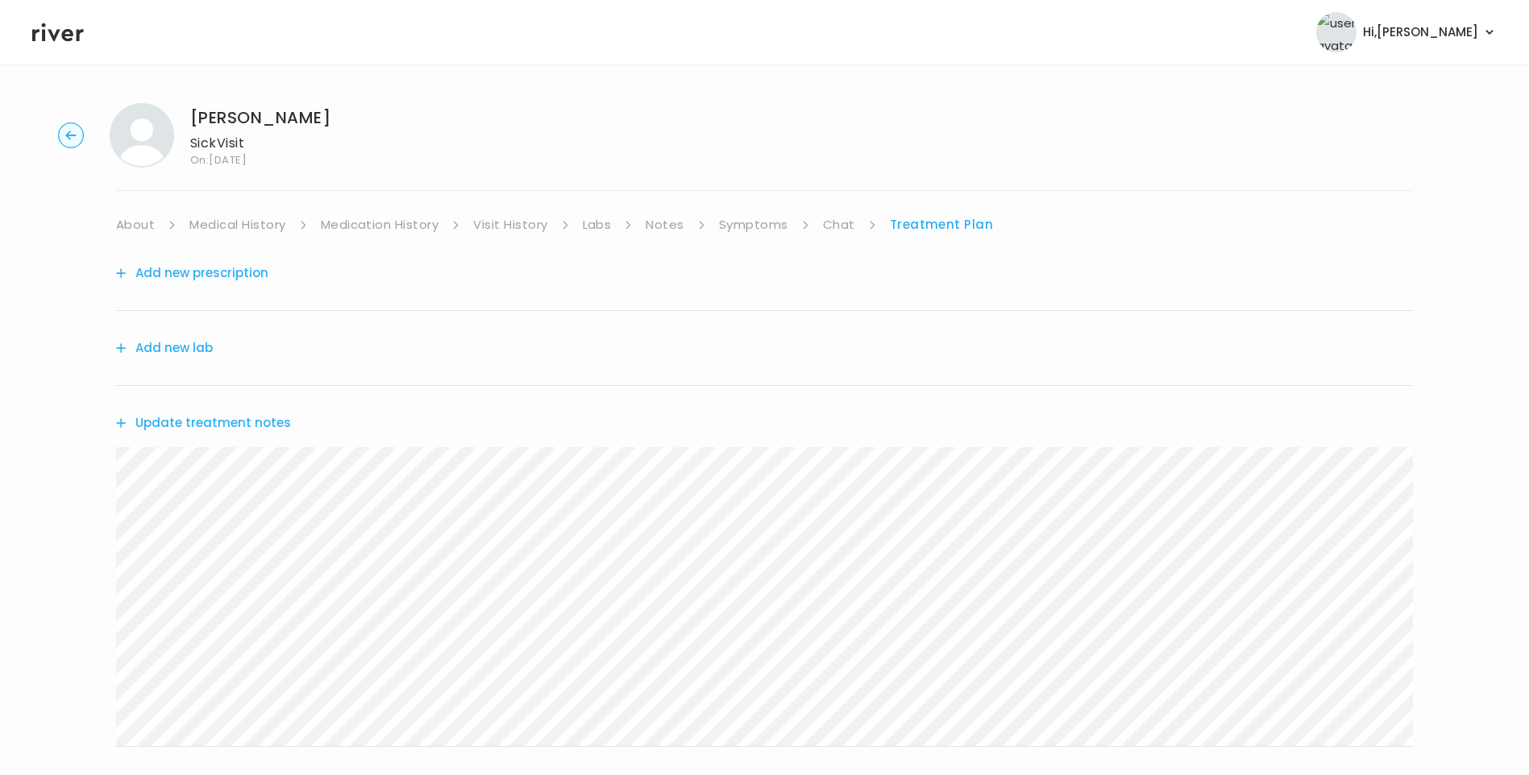
click at [840, 222] on link "Chat" at bounding box center [839, 225] width 32 height 23
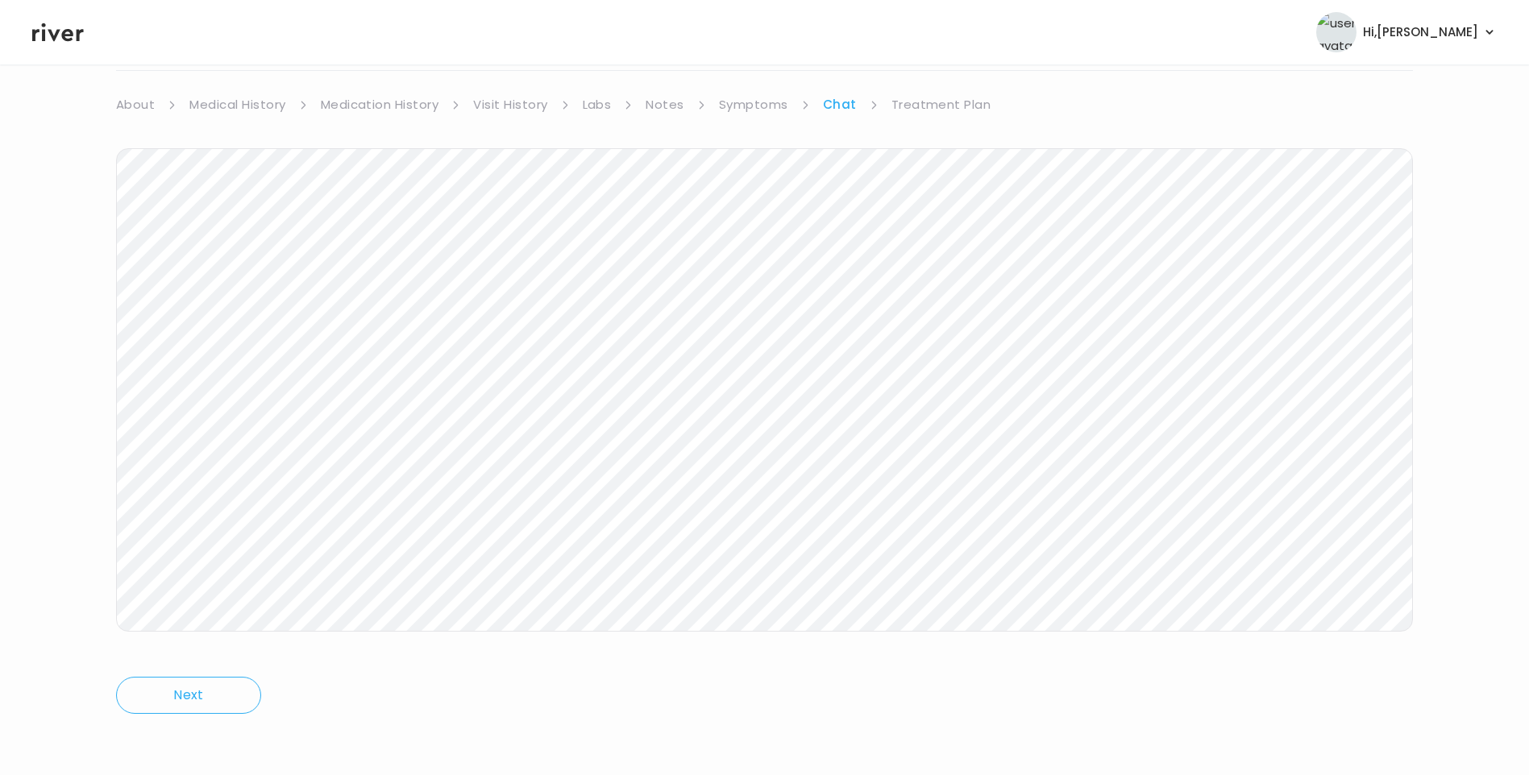
click at [966, 110] on link "Treatment Plan" at bounding box center [941, 104] width 100 height 23
click at [274, 300] on button "Update treatment notes" at bounding box center [203, 303] width 175 height 23
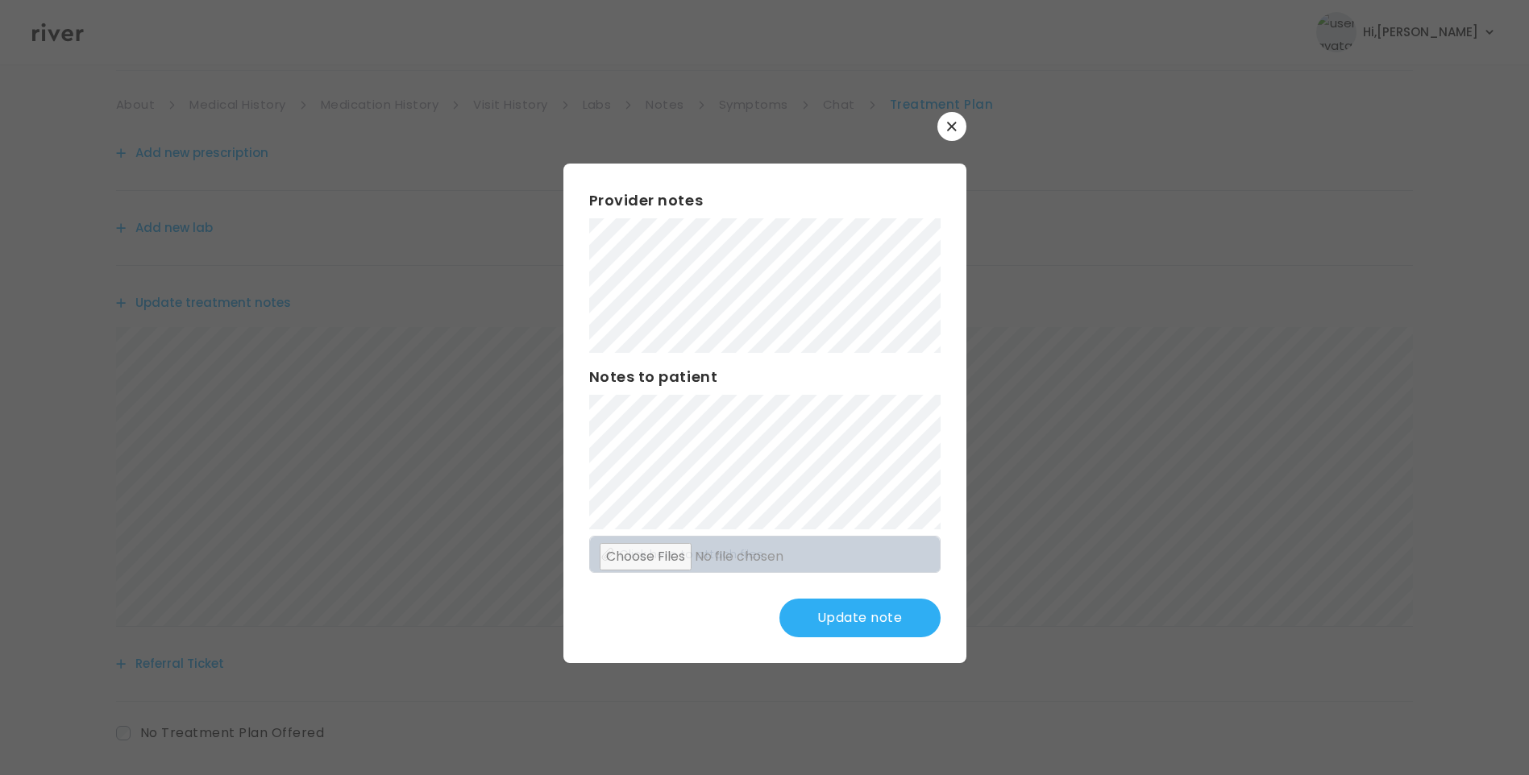
scroll to position [199, 0]
click at [879, 625] on button "Update note" at bounding box center [859, 618] width 161 height 39
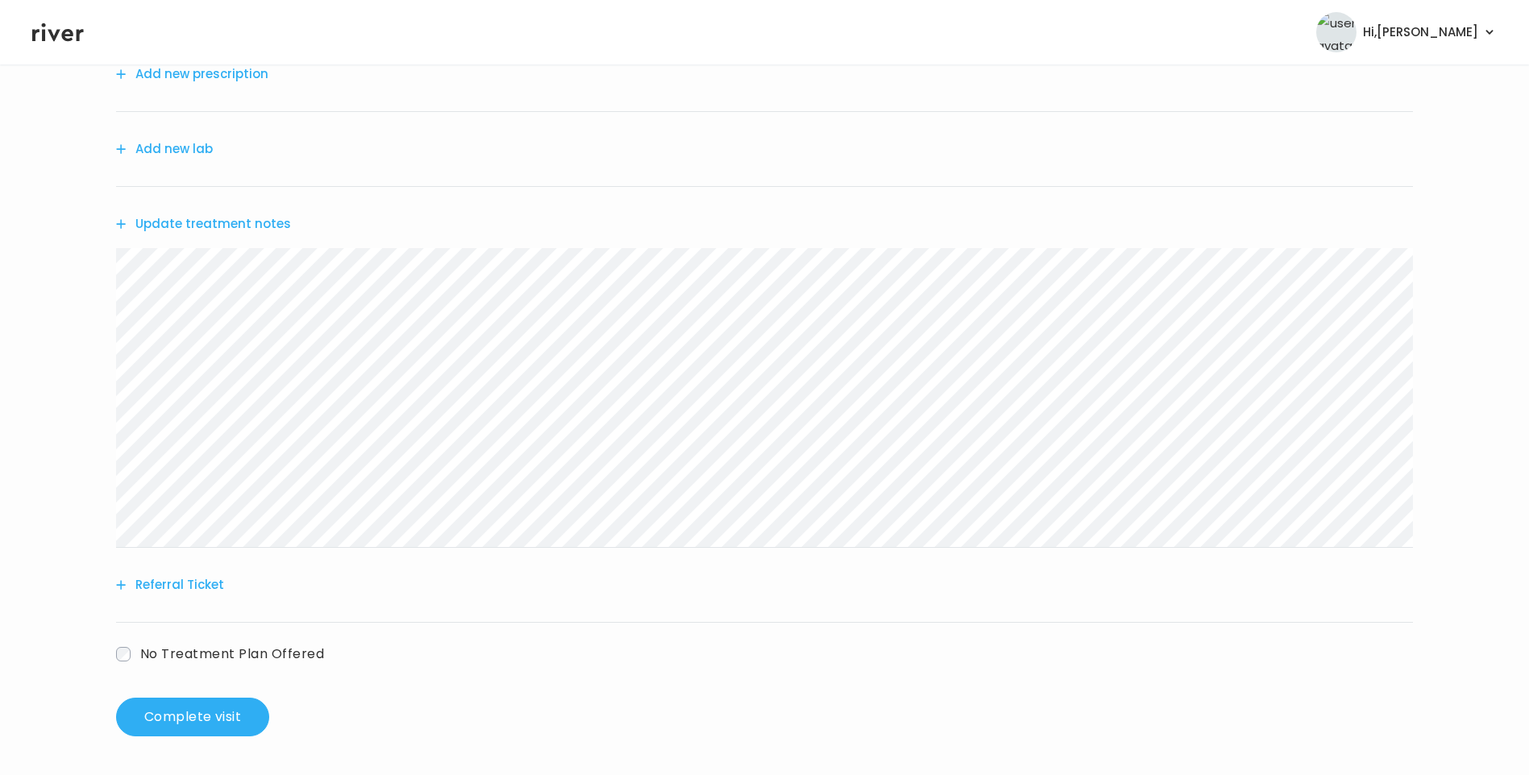
click at [260, 226] on button "Update treatment notes" at bounding box center [203, 224] width 175 height 23
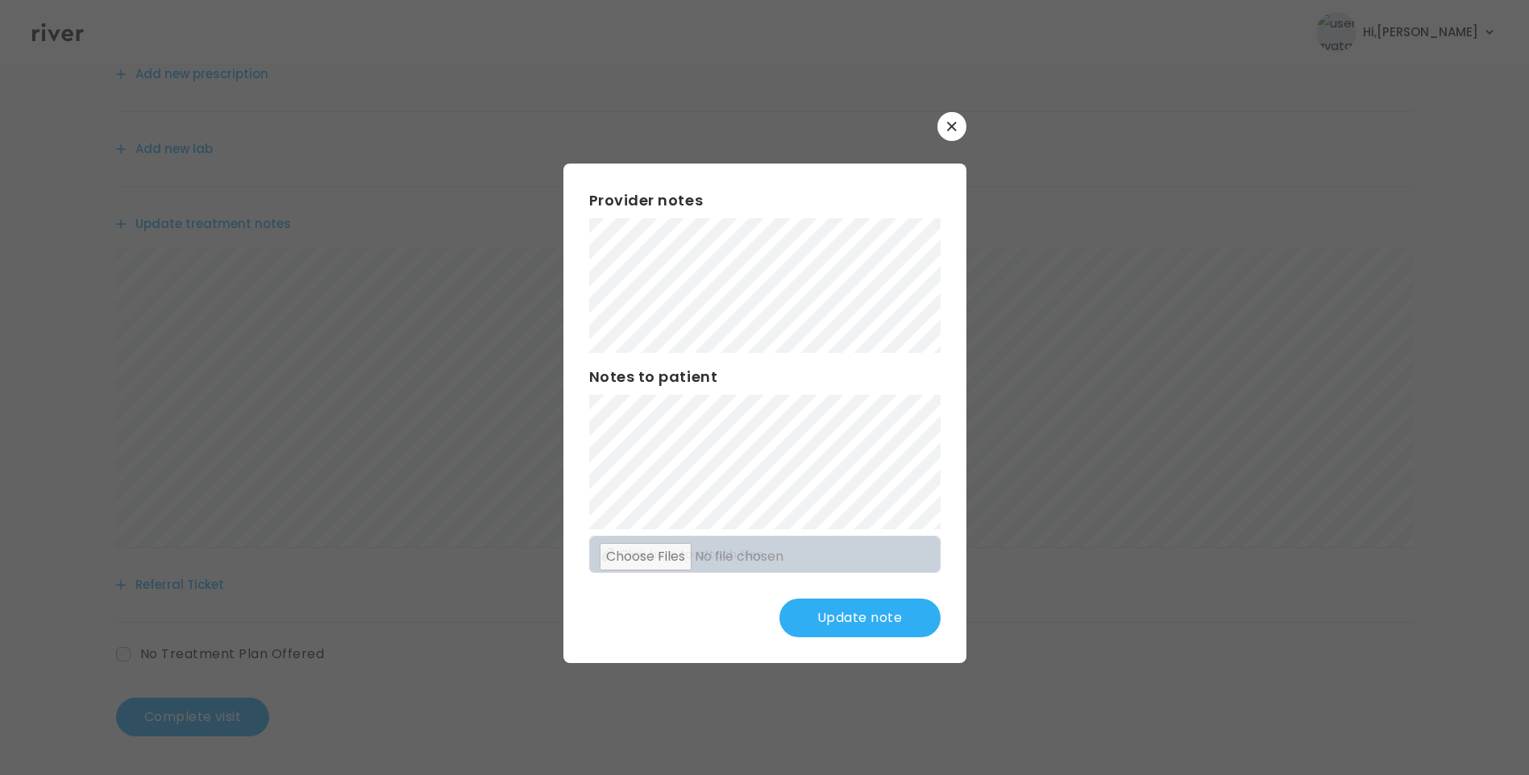
click at [843, 626] on button "Update note" at bounding box center [859, 618] width 161 height 39
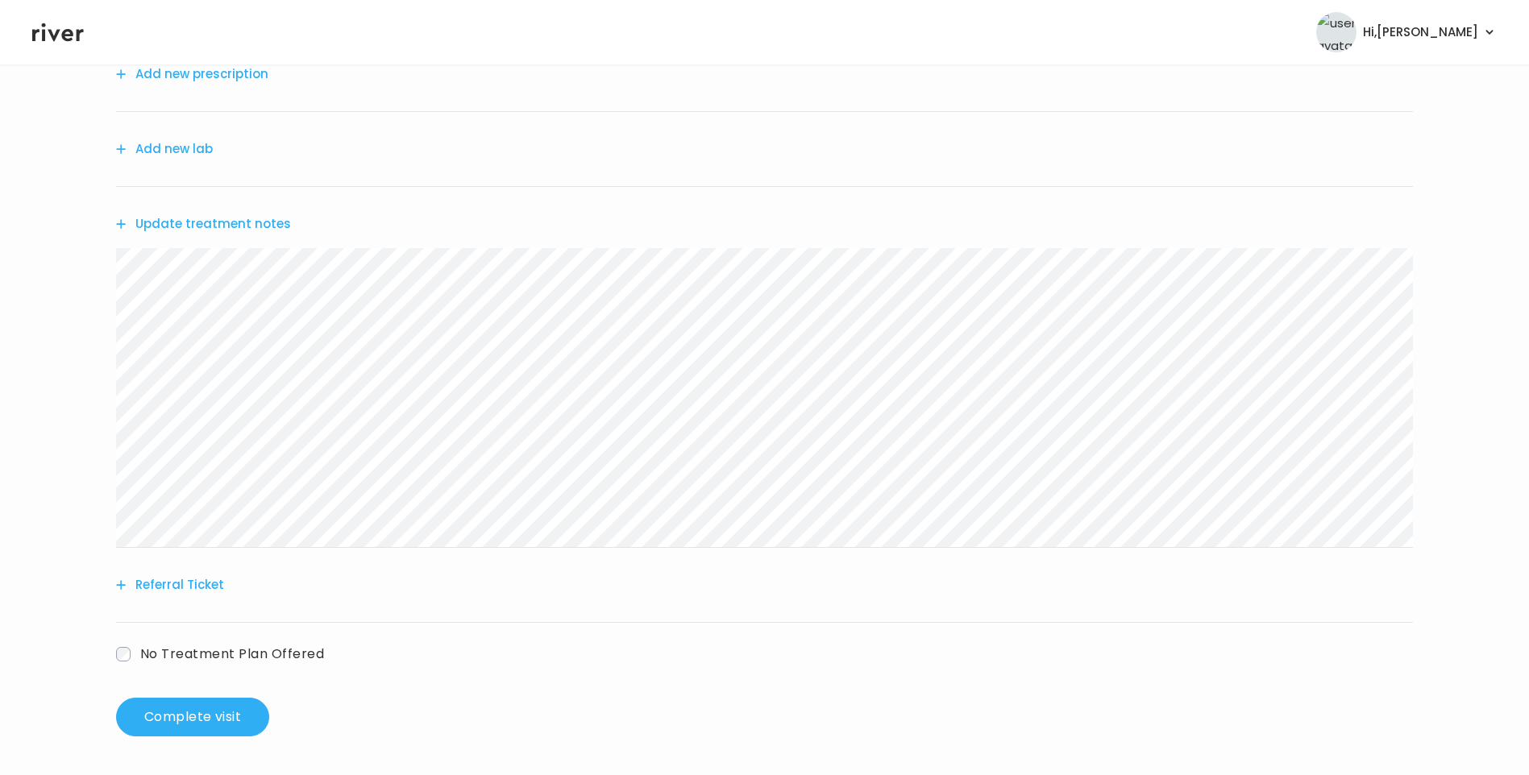
click at [229, 218] on button "Update treatment notes" at bounding box center [203, 224] width 175 height 23
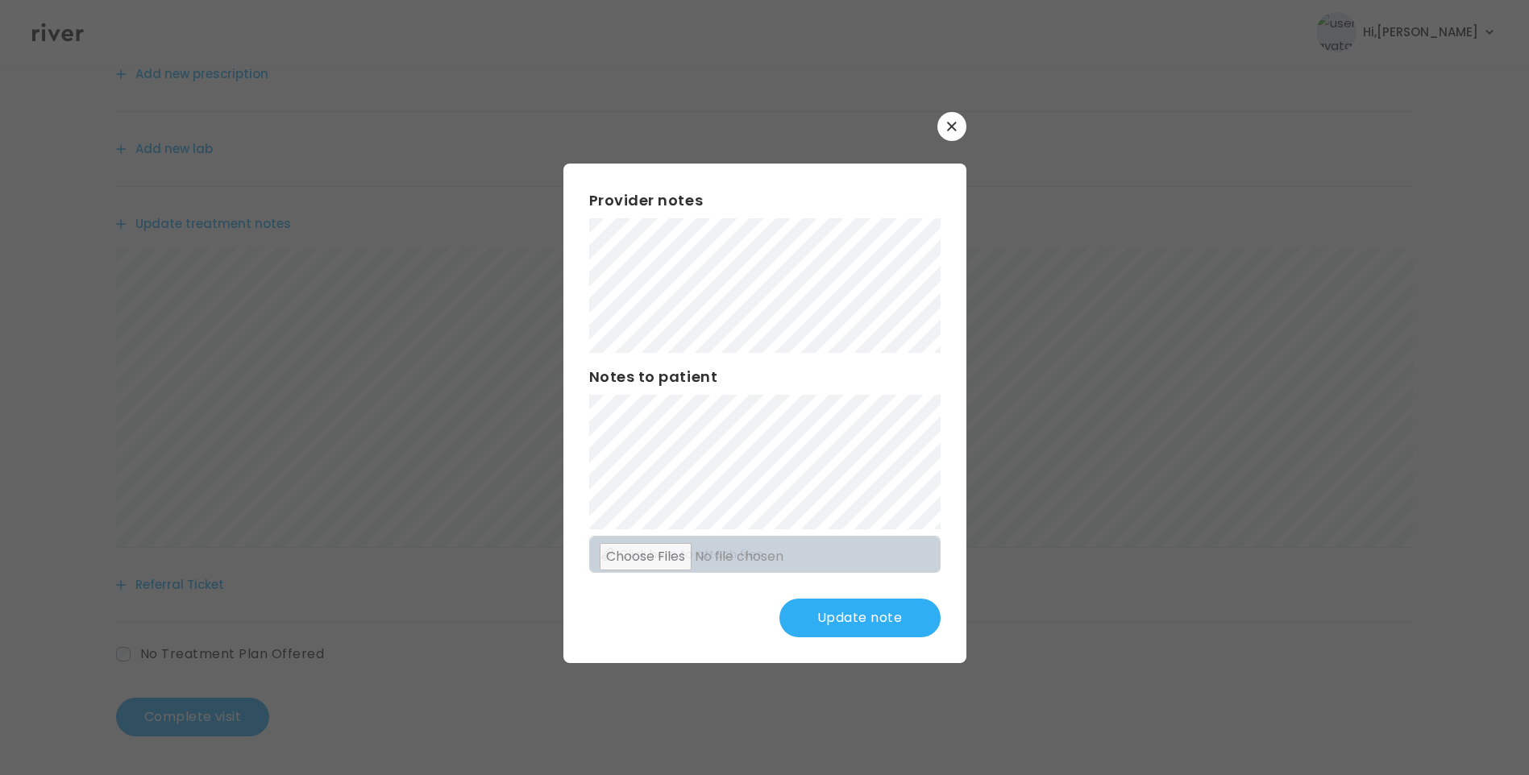
click at [876, 625] on button "Update note" at bounding box center [859, 618] width 161 height 39
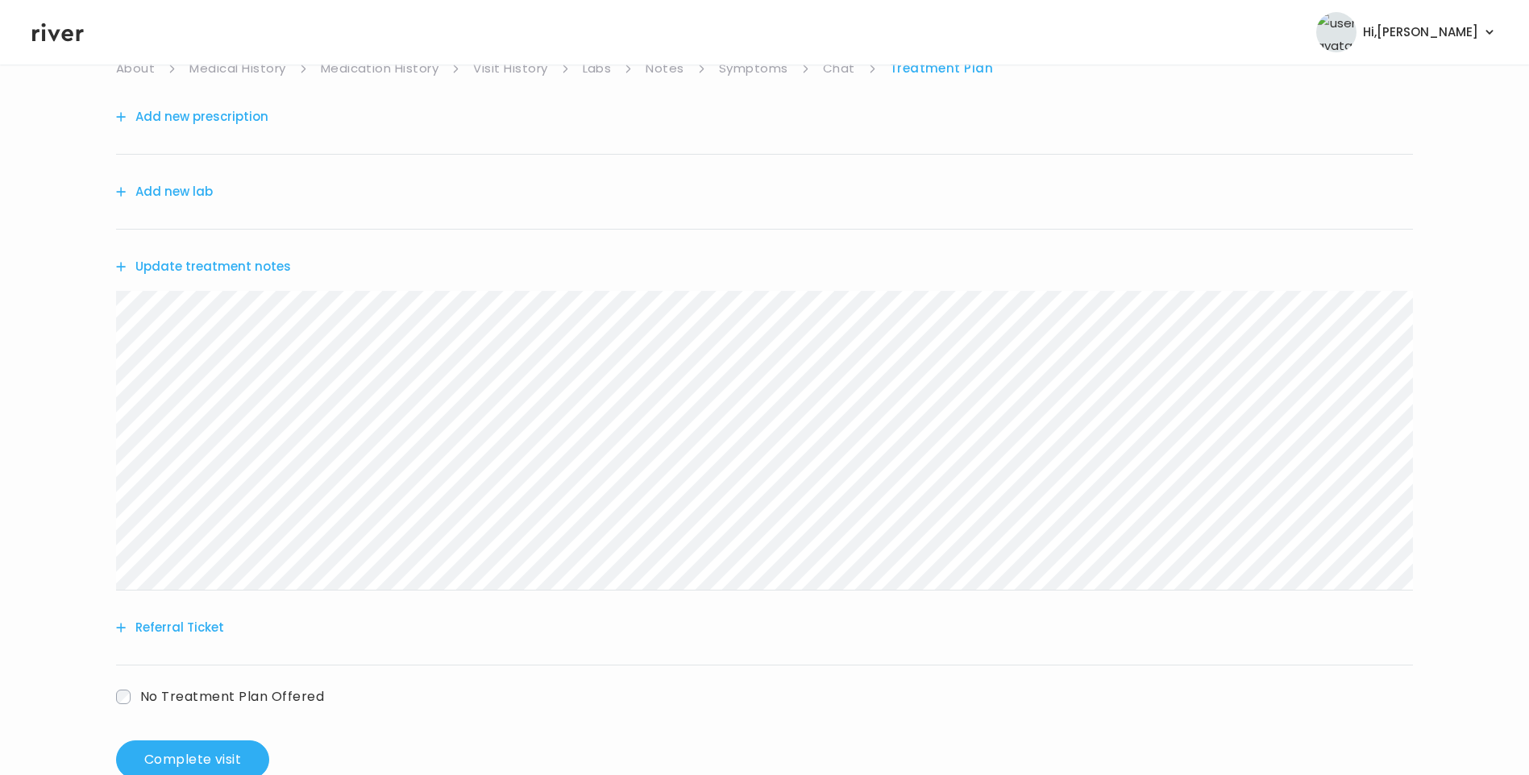
scroll to position [118, 0]
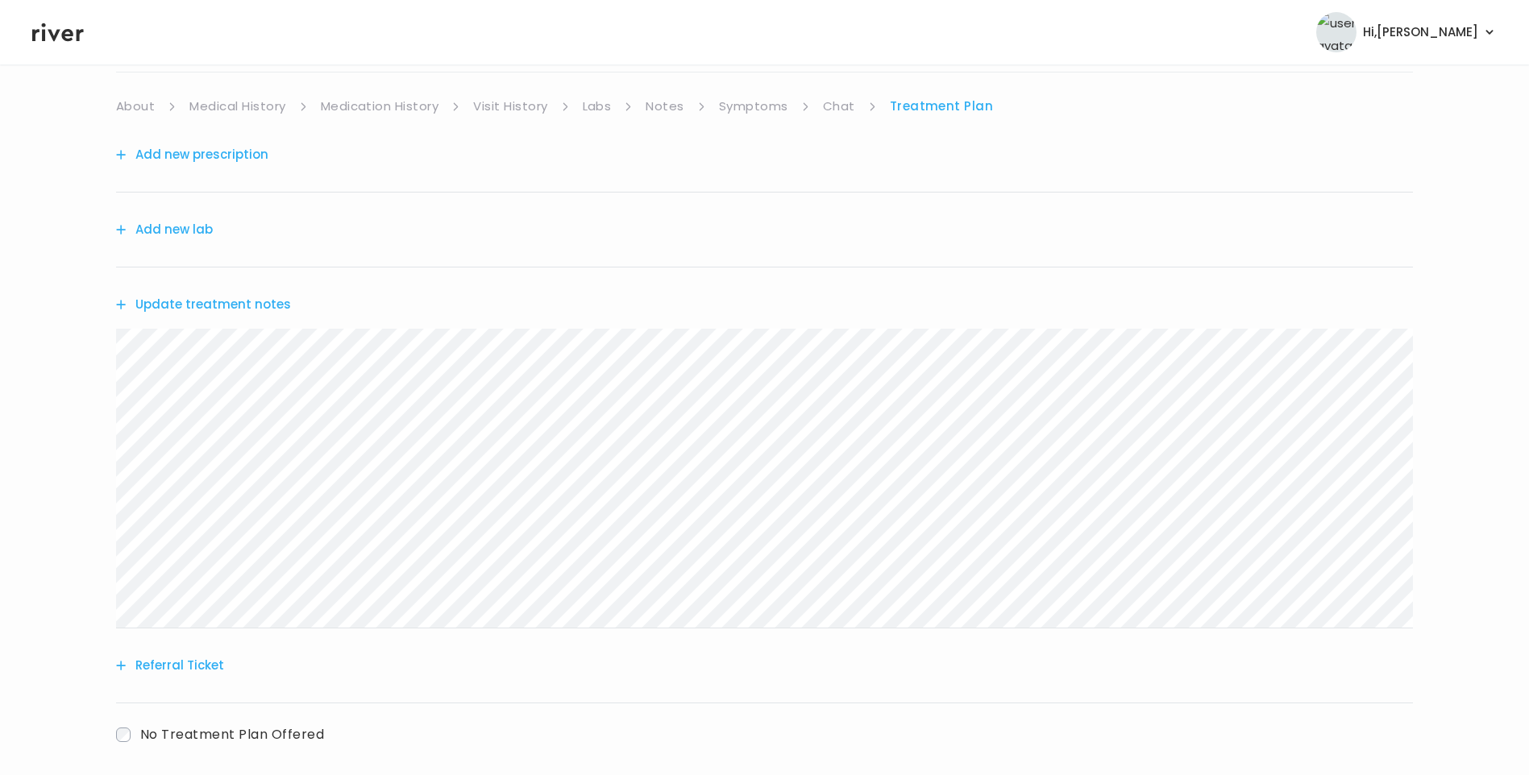
click at [833, 101] on link "Chat" at bounding box center [839, 106] width 32 height 23
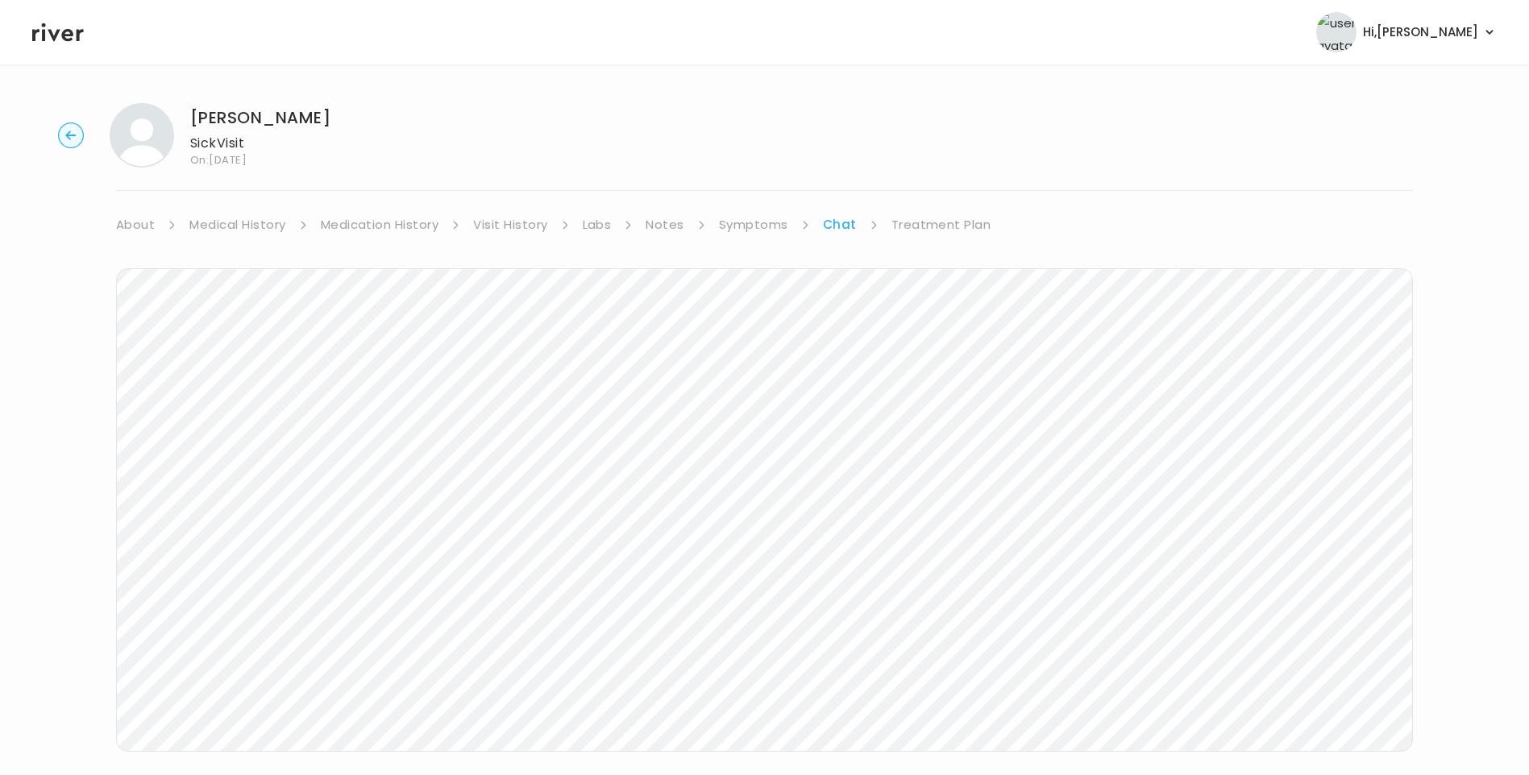
click at [945, 222] on link "Treatment Plan" at bounding box center [941, 225] width 100 height 23
click at [225, 276] on button "Add new prescription" at bounding box center [192, 273] width 152 height 23
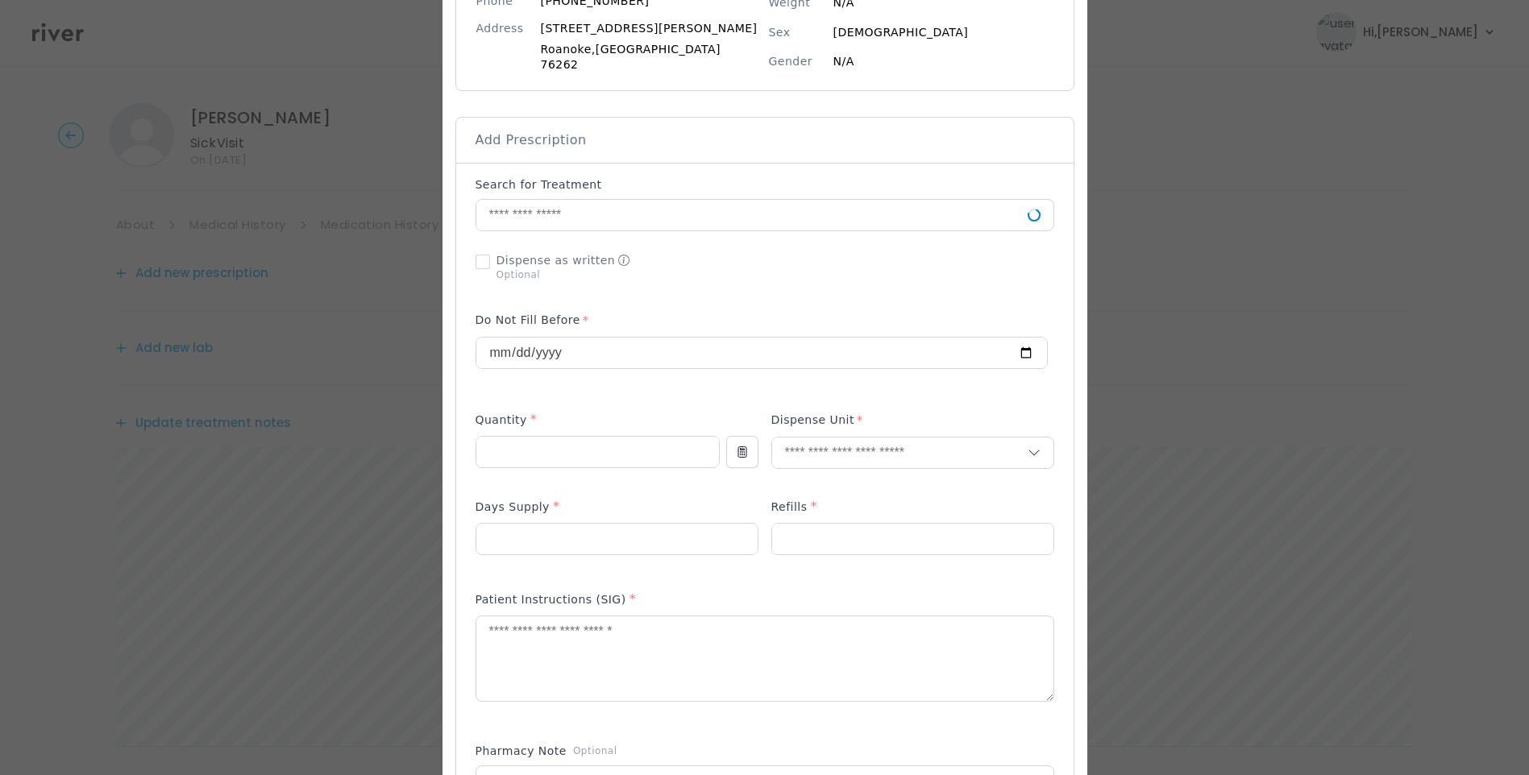
scroll to position [242, 0]
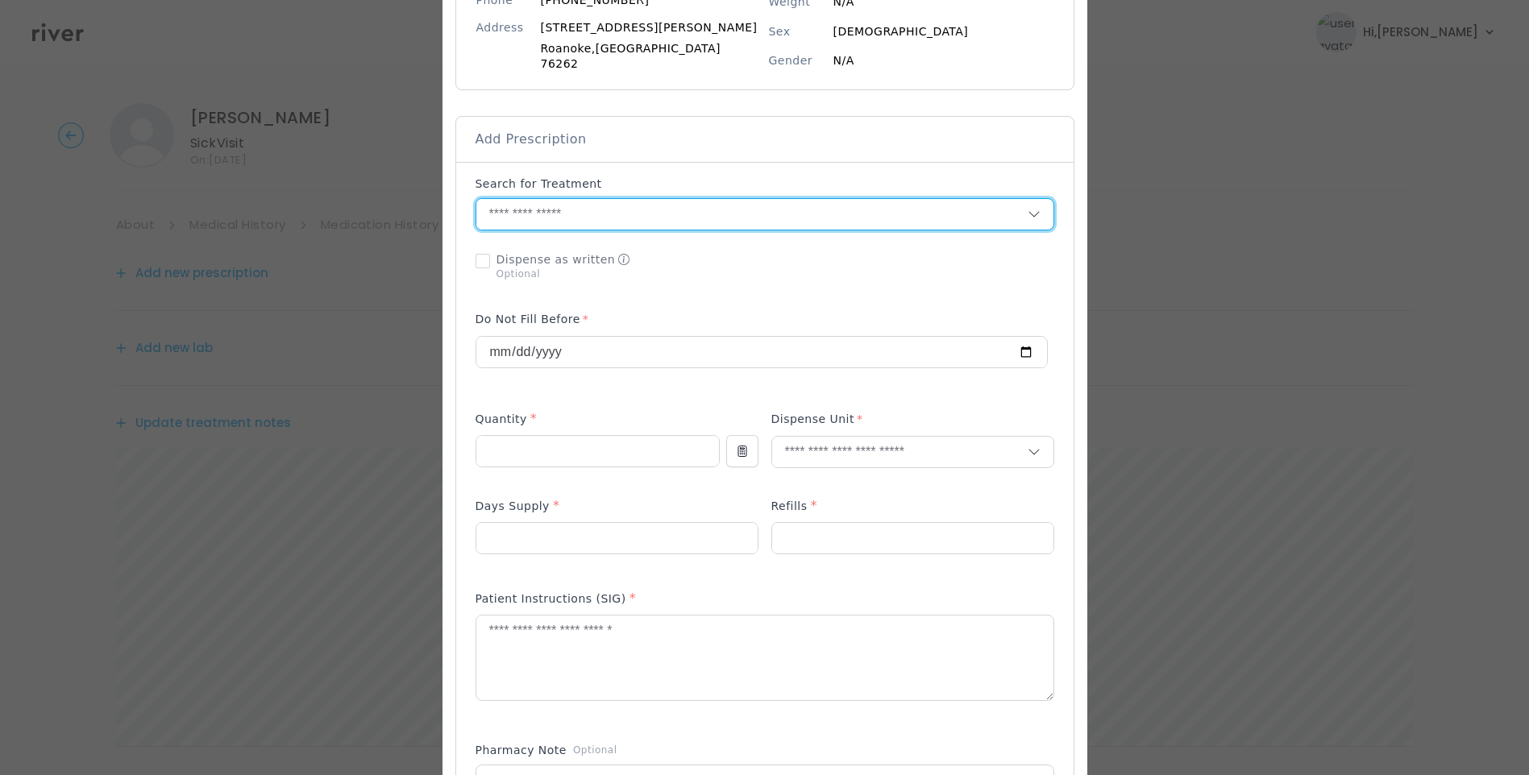
click at [559, 210] on input "text" at bounding box center [751, 214] width 551 height 31
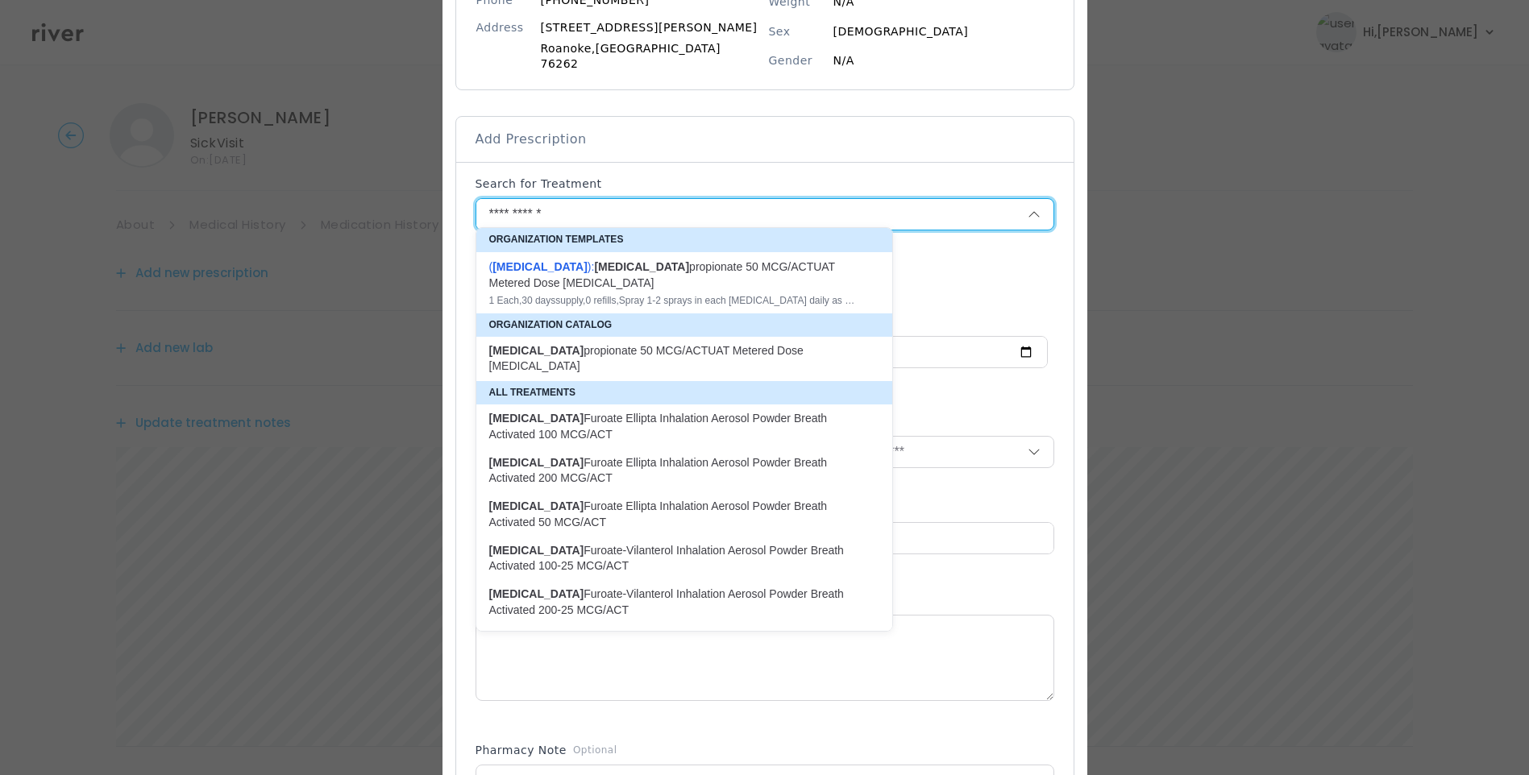
click at [717, 278] on div "( Fluticasone ): fluticasone propionate 50 MCG/ACTUAT Metered Dose Nasal Spray" at bounding box center [674, 275] width 371 height 32
type input "**********"
type input "*"
type input "**"
type input "*"
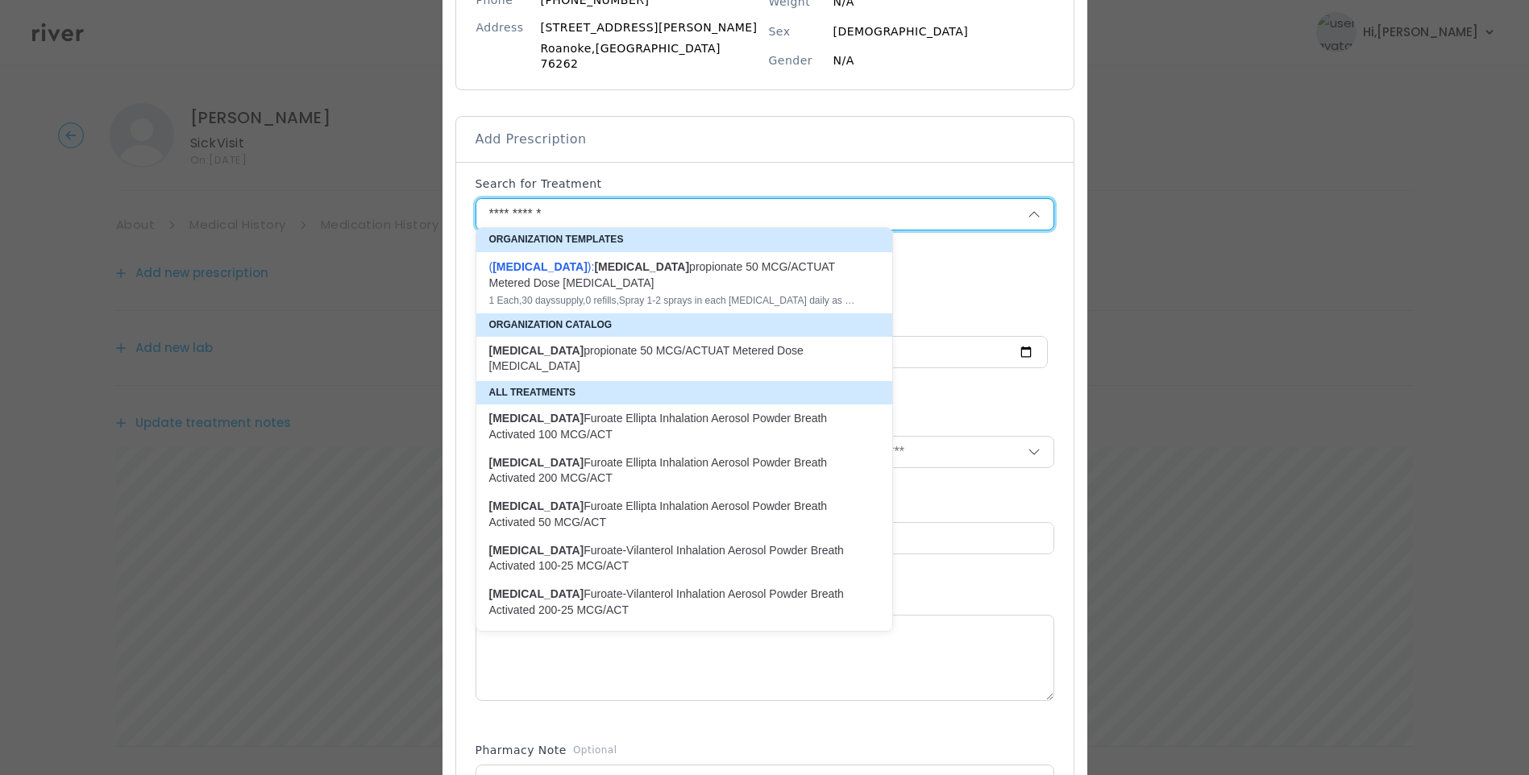
type textarea "**********"
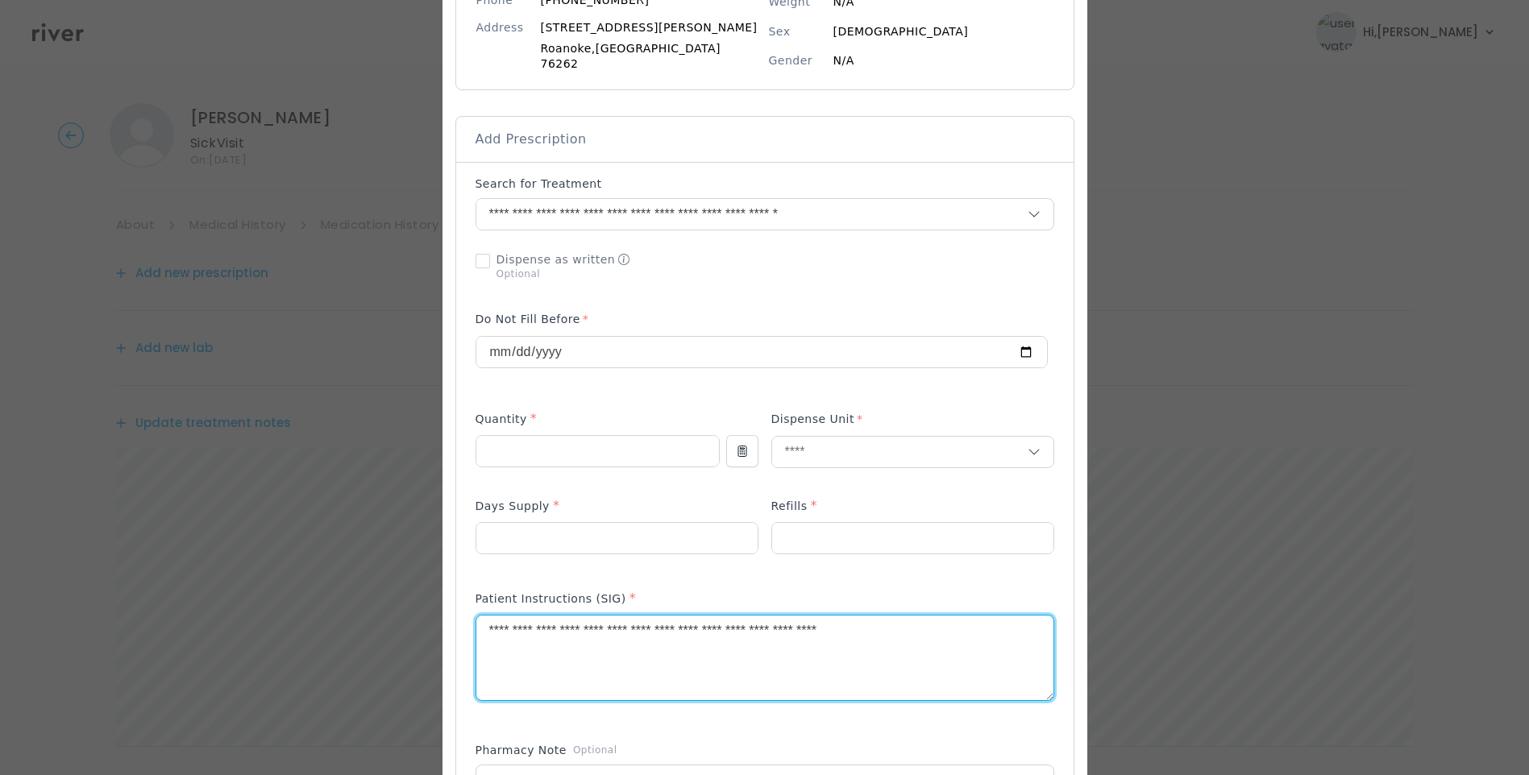
click at [685, 623] on textarea "**********" at bounding box center [764, 658] width 577 height 85
click at [954, 630] on textarea "**********" at bounding box center [764, 658] width 577 height 85
click at [549, 622] on textarea "**********" at bounding box center [764, 658] width 577 height 85
click at [991, 625] on textarea "**********" at bounding box center [764, 658] width 577 height 85
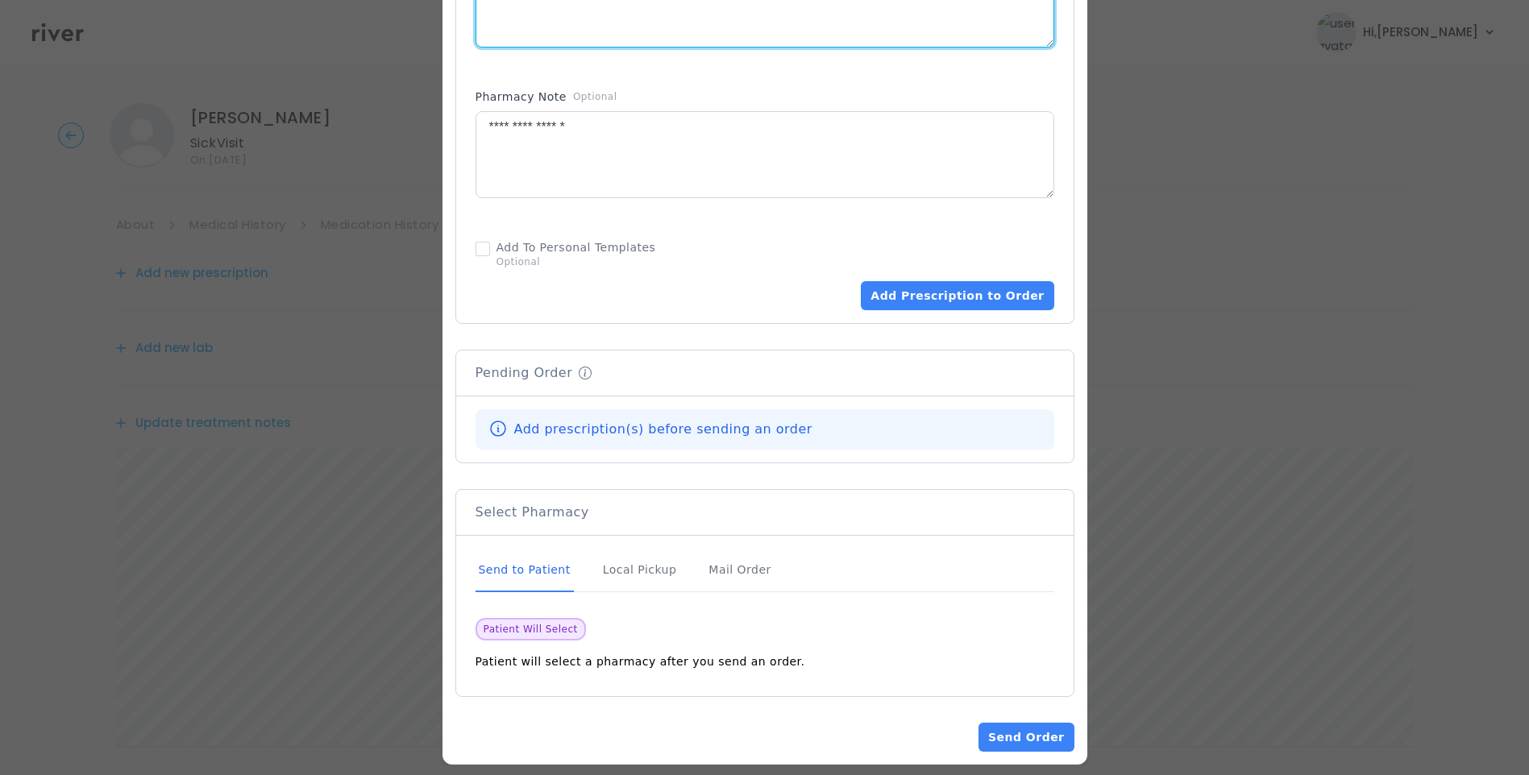
scroll to position [903, 0]
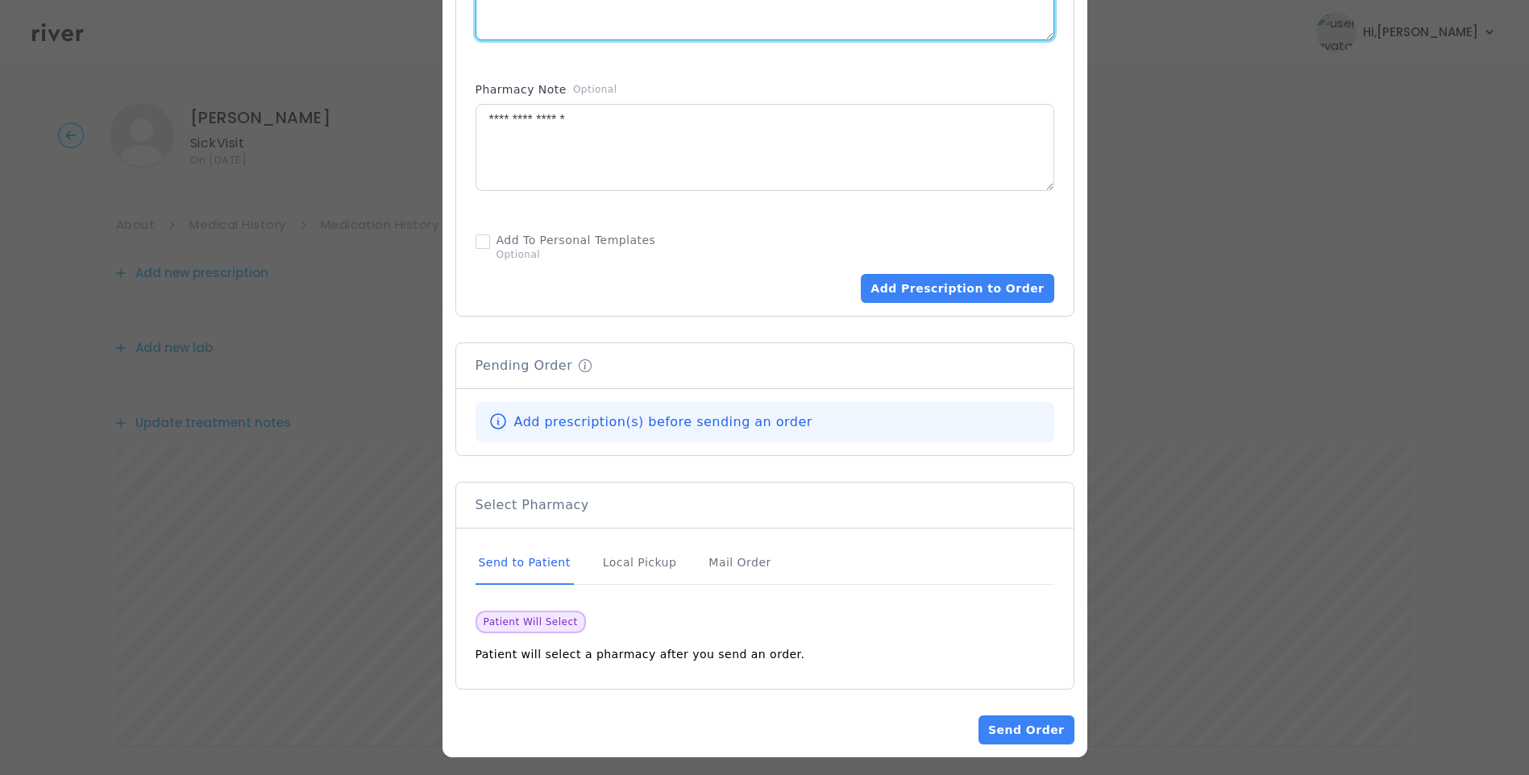
type textarea "**********"
click at [553, 558] on div "Send to Patient" at bounding box center [525, 564] width 98 height 44
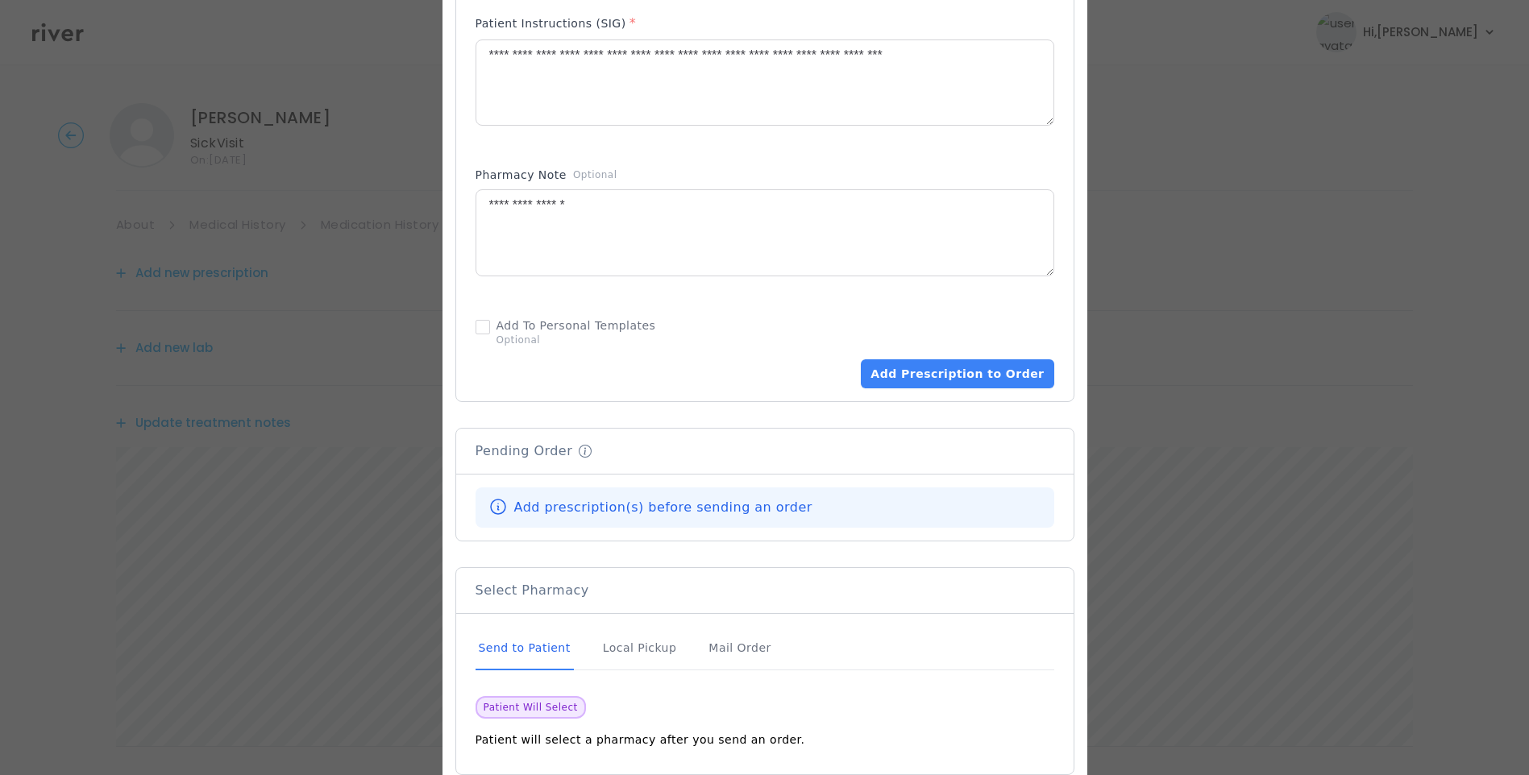
scroll to position [661, 0]
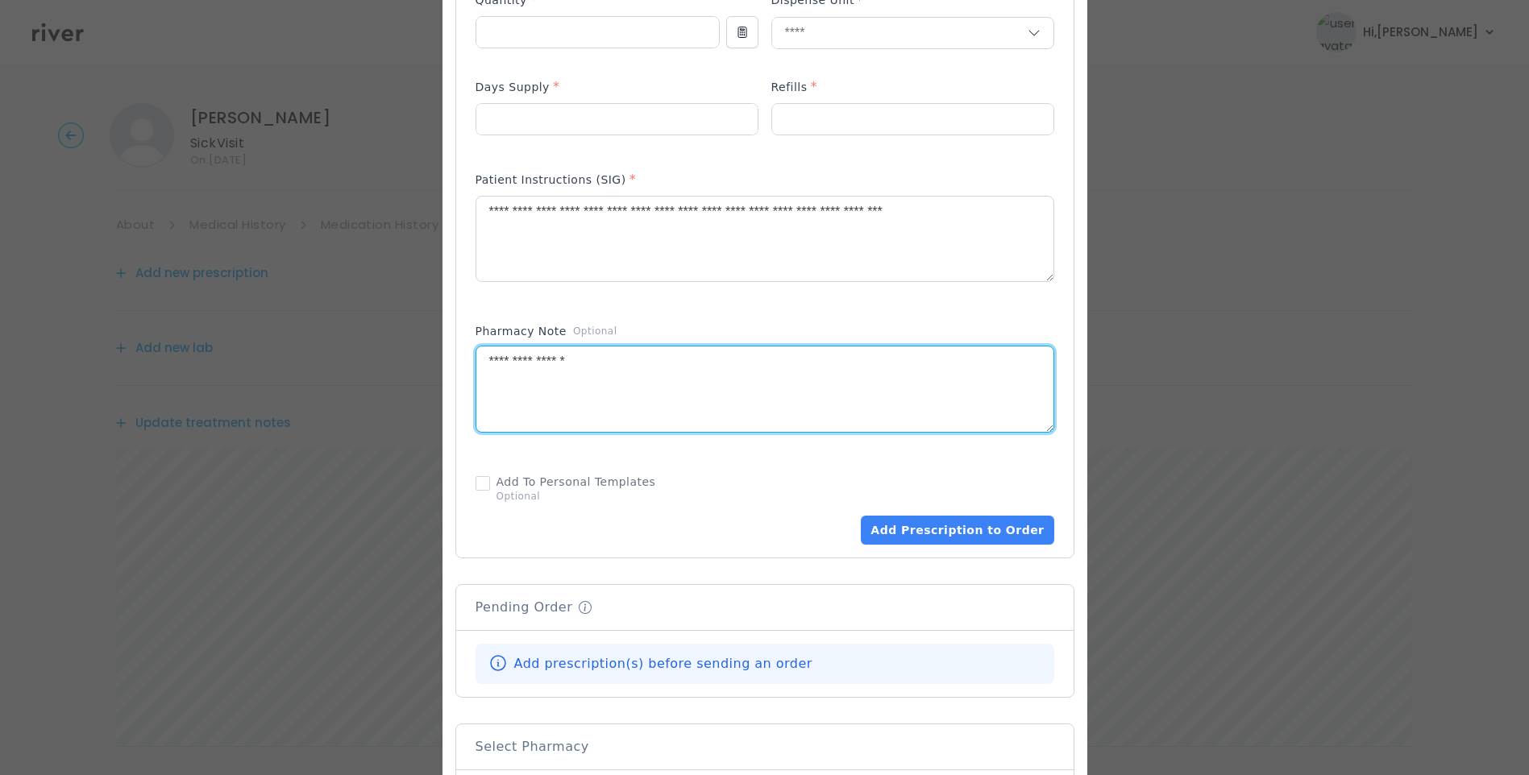
drag, startPoint x: 595, startPoint y: 368, endPoint x: 364, endPoint y: 395, distance: 232.9
click at [364, 391] on div "​" at bounding box center [764, 182] width 1529 height 1686
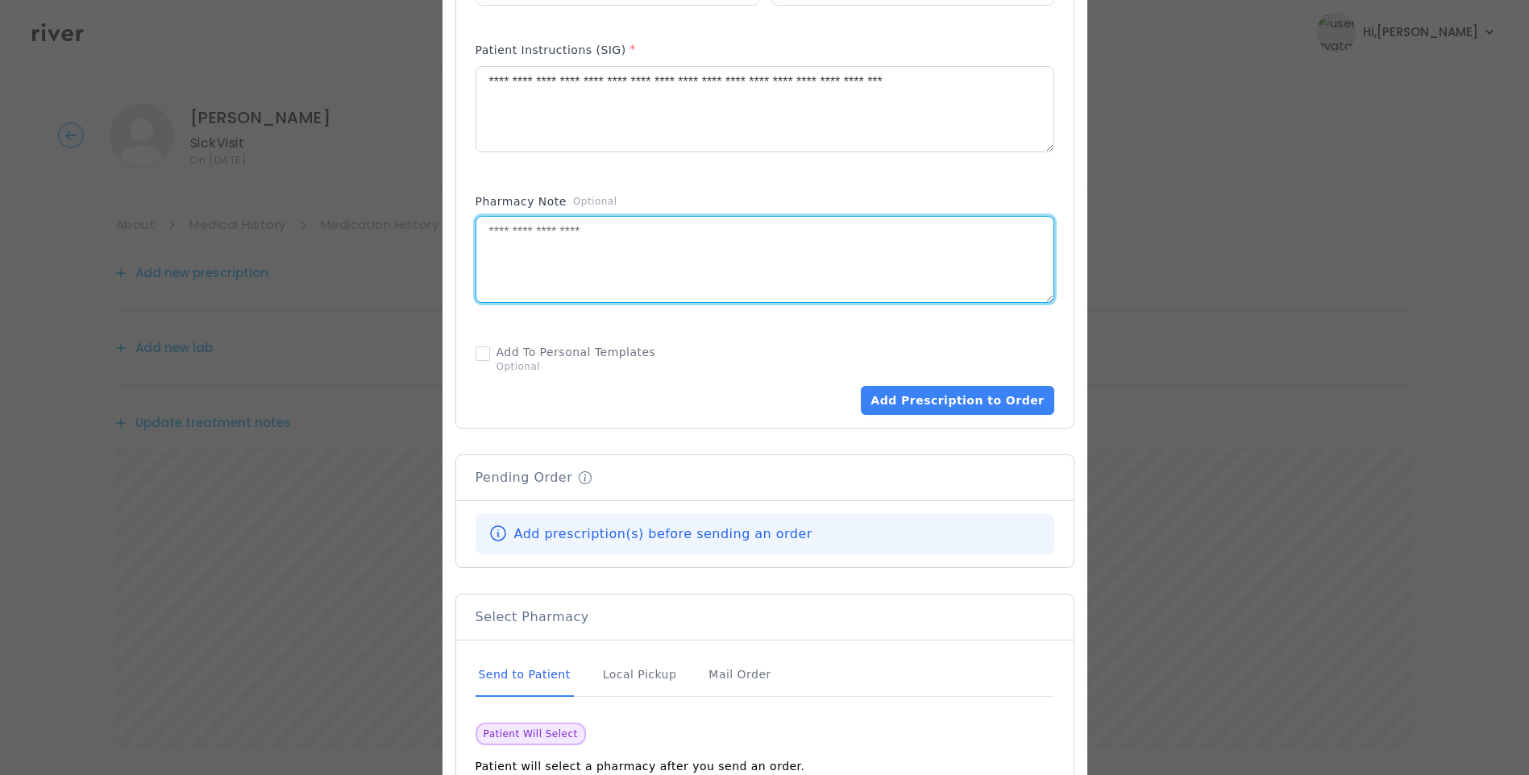
scroll to position [822, 0]
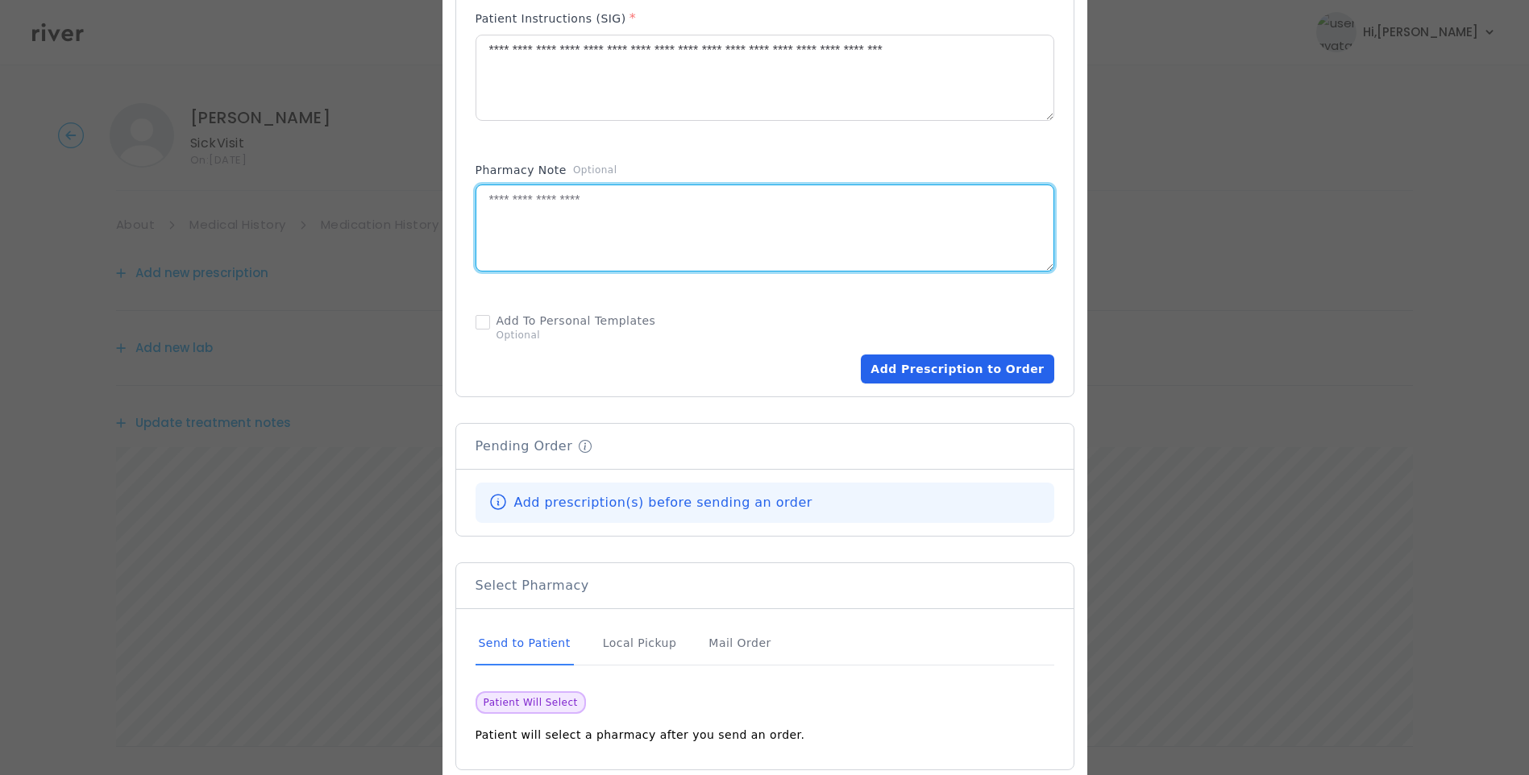
click at [948, 359] on button "Add Prescription to Order" at bounding box center [957, 369] width 193 height 29
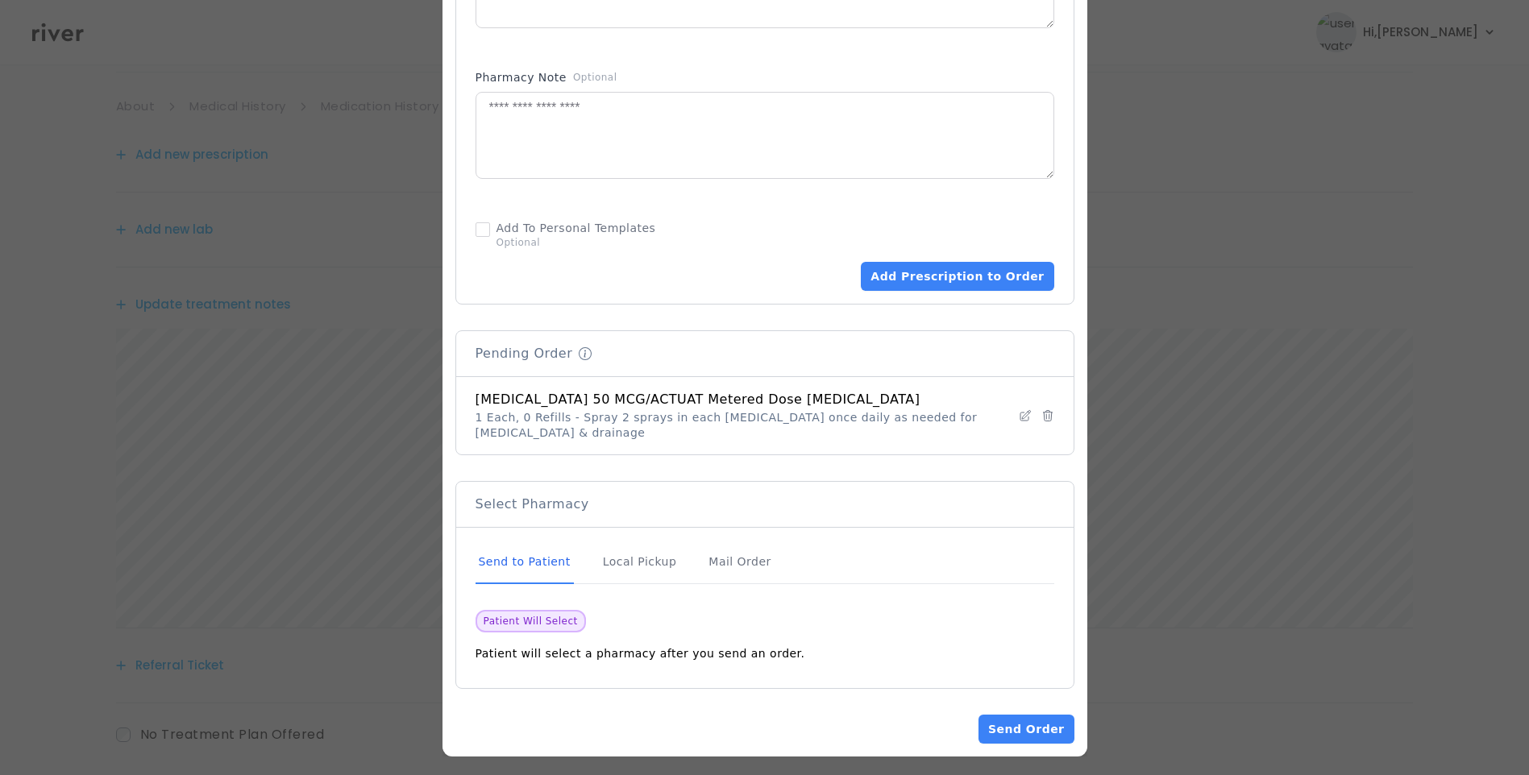
scroll to position [199, 0]
click at [1040, 721] on button "Send Order" at bounding box center [1026, 729] width 95 height 29
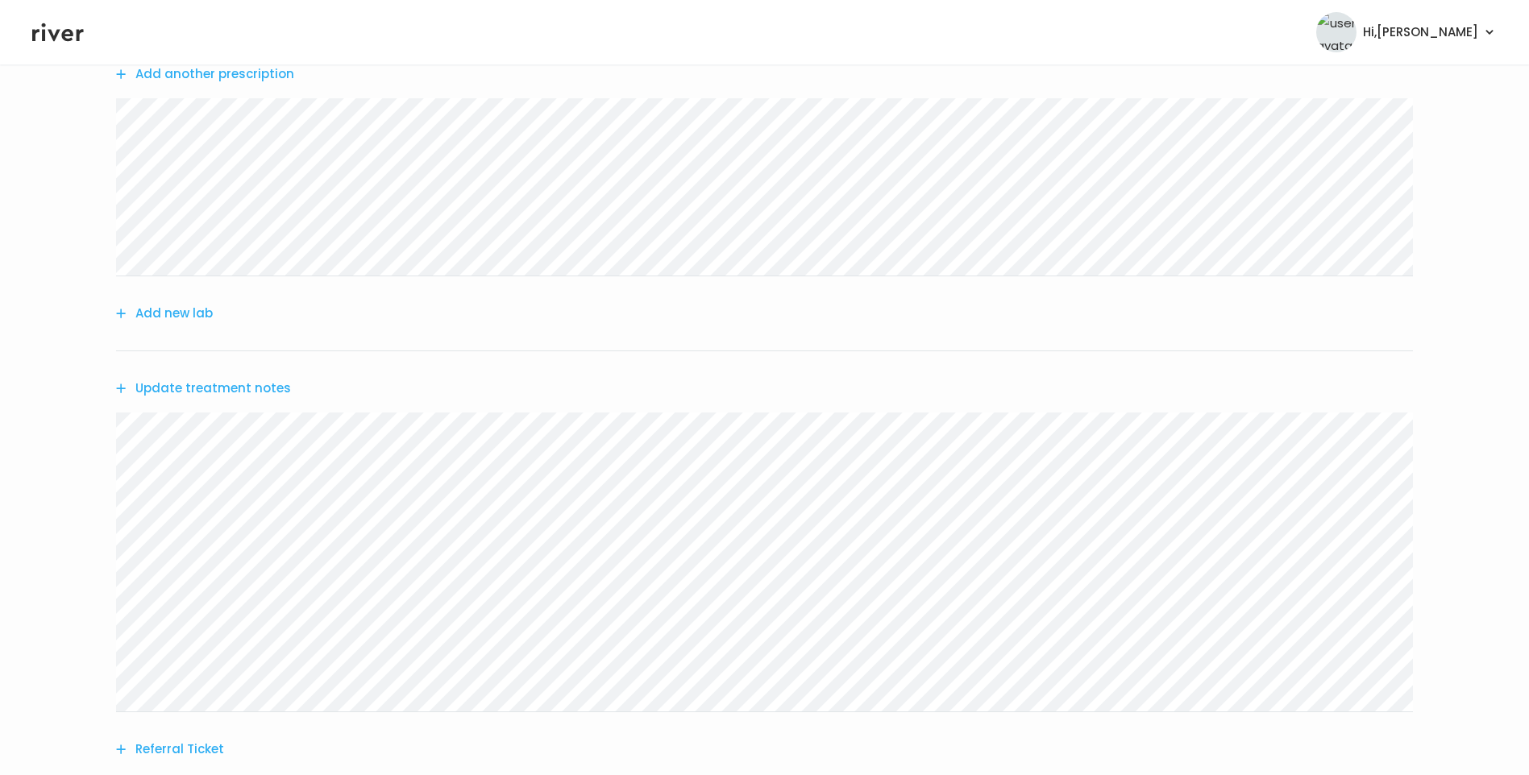
click at [229, 388] on button "Update treatment notes" at bounding box center [203, 388] width 175 height 23
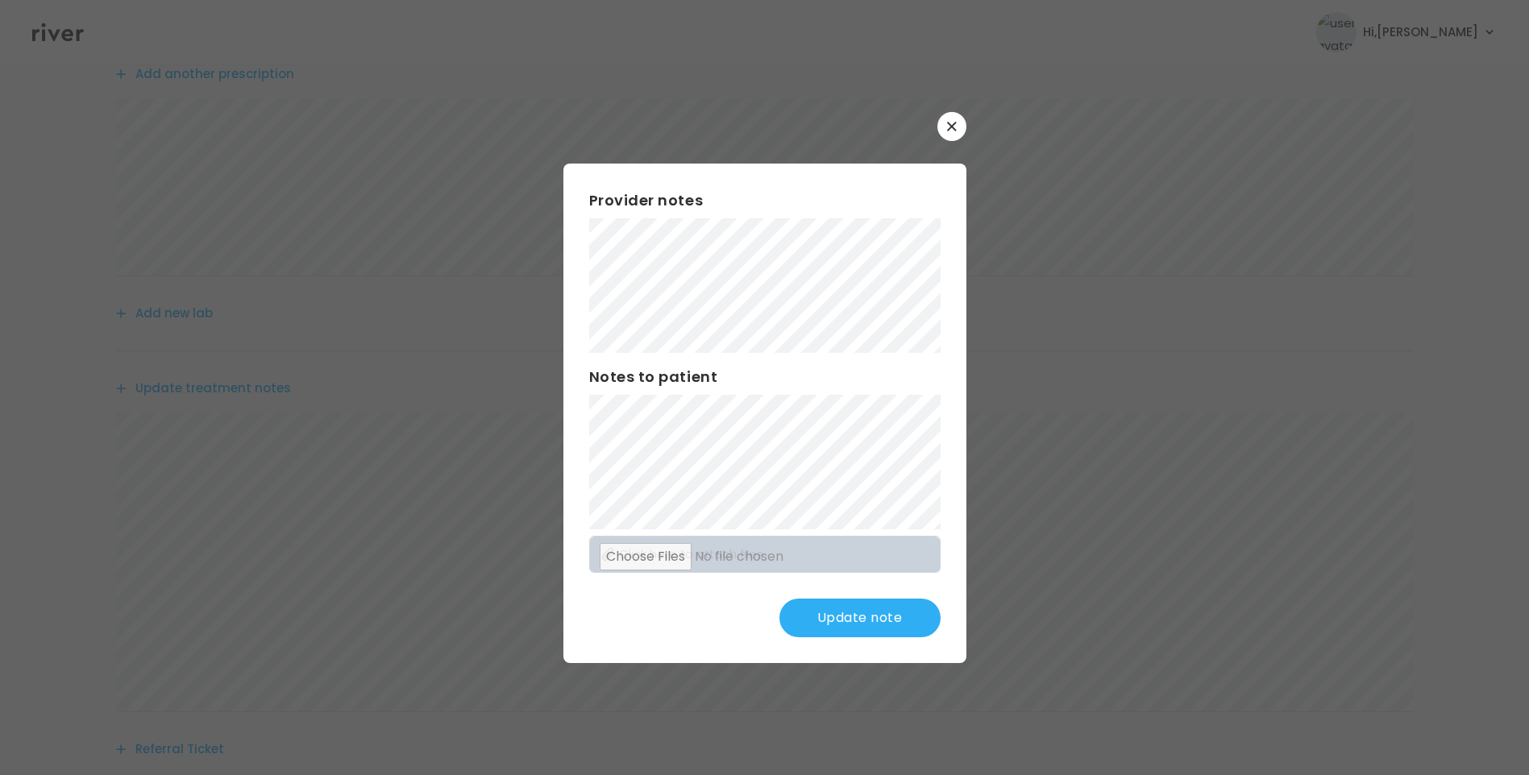
click at [877, 619] on button "Update note" at bounding box center [859, 618] width 161 height 39
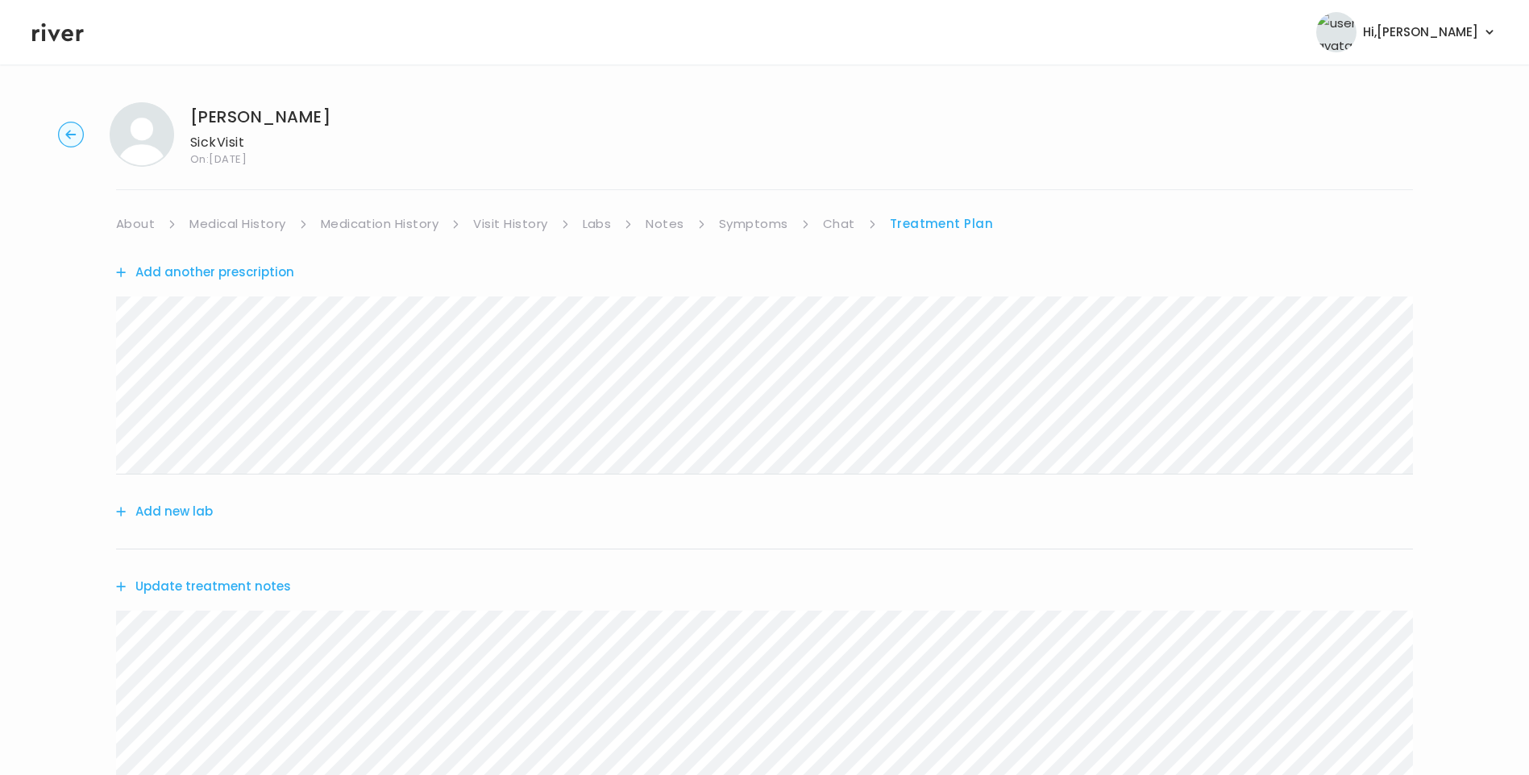
scroll to position [0, 0]
click at [139, 225] on link "About" at bounding box center [135, 225] width 39 height 23
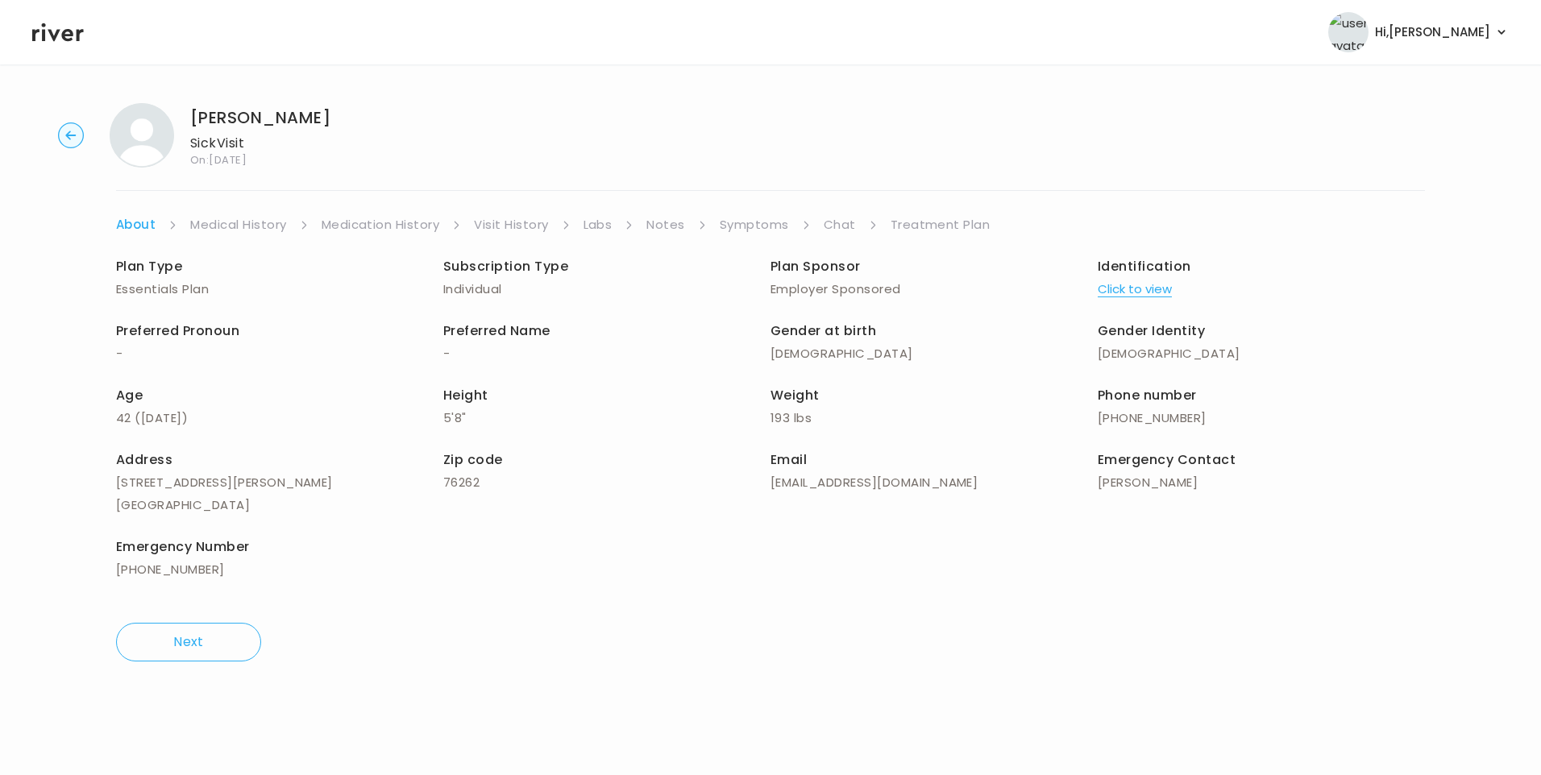
click at [943, 226] on link "Treatment Plan" at bounding box center [941, 225] width 100 height 23
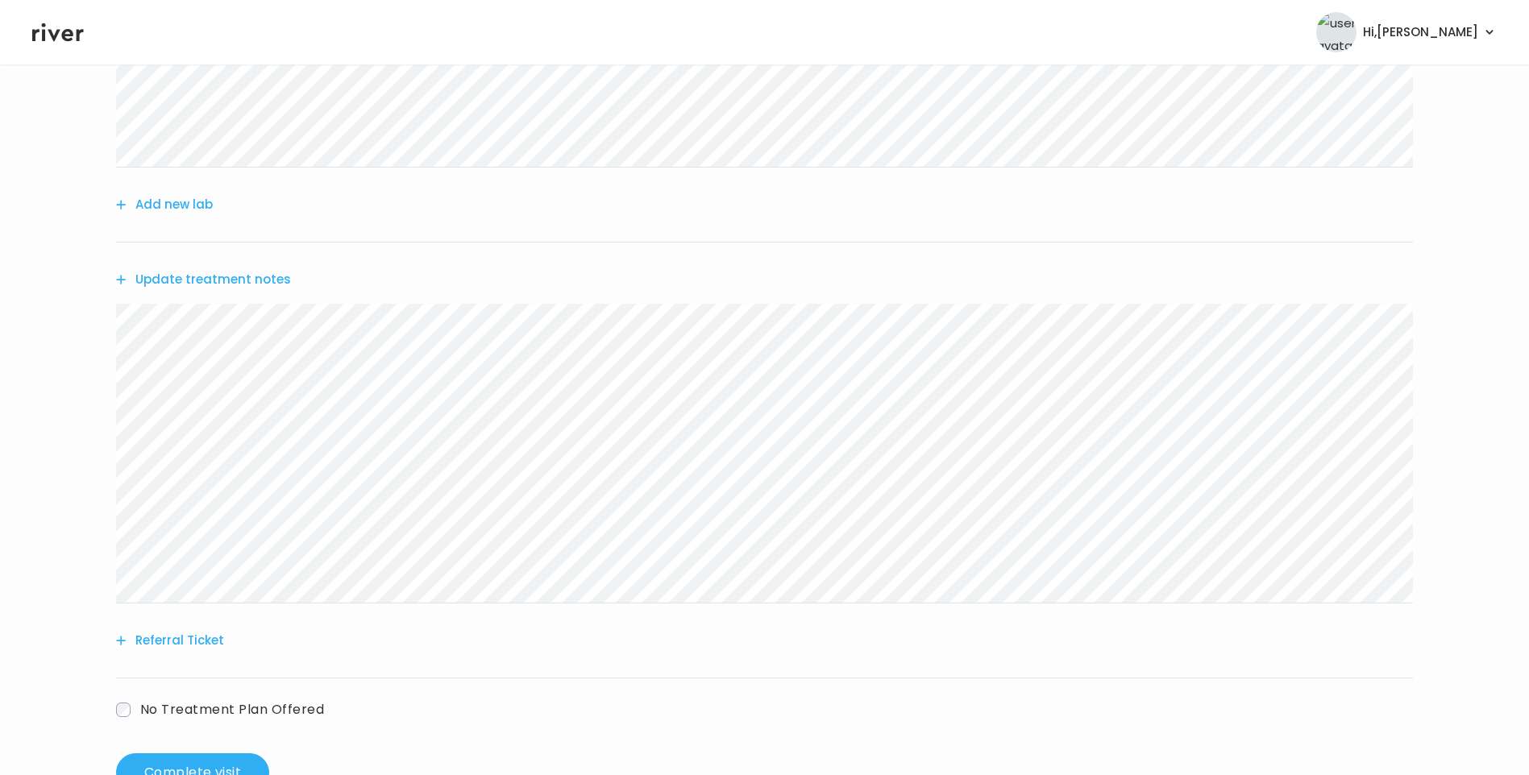
scroll to position [322, 0]
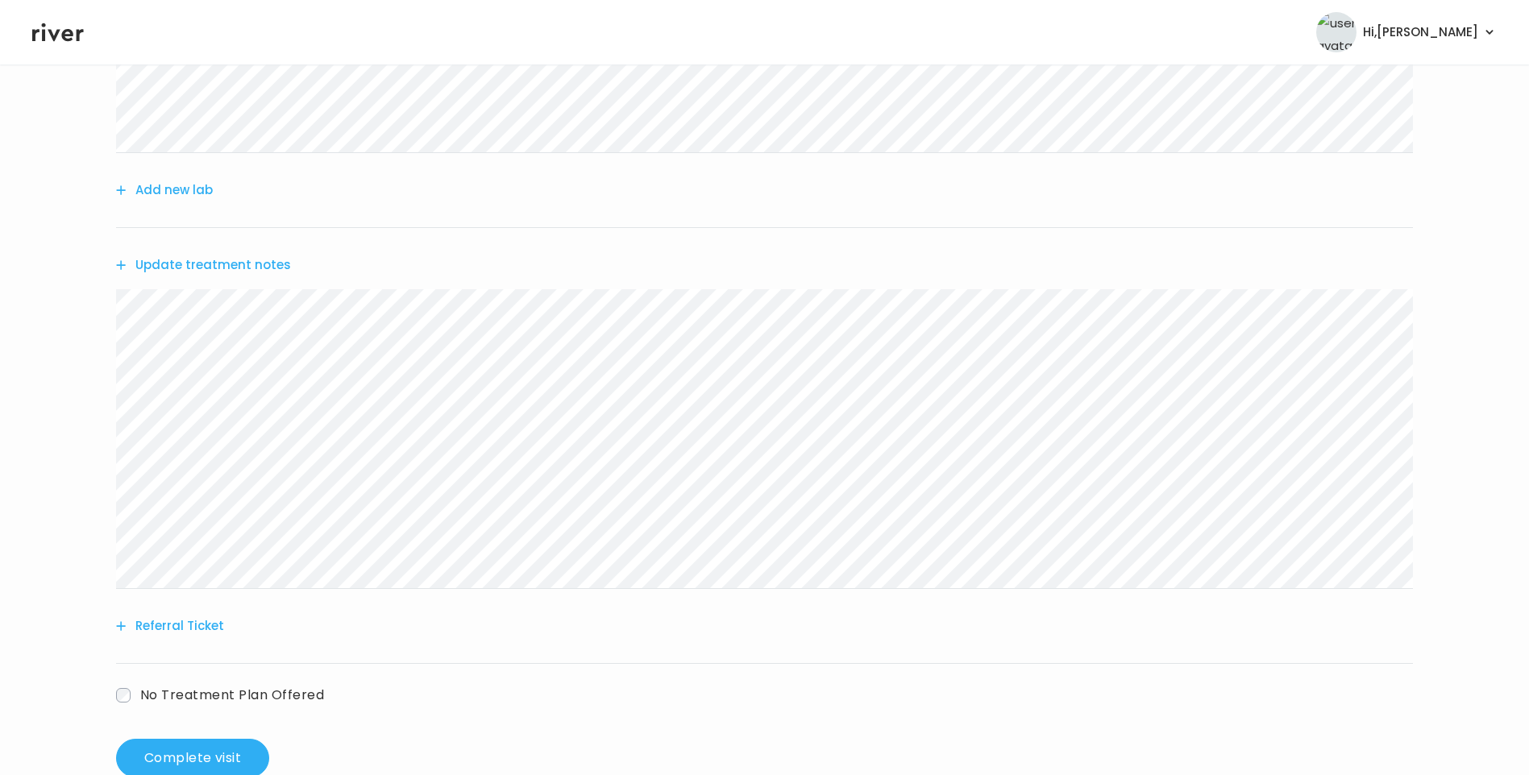
click at [250, 267] on button "Update treatment notes" at bounding box center [203, 265] width 175 height 23
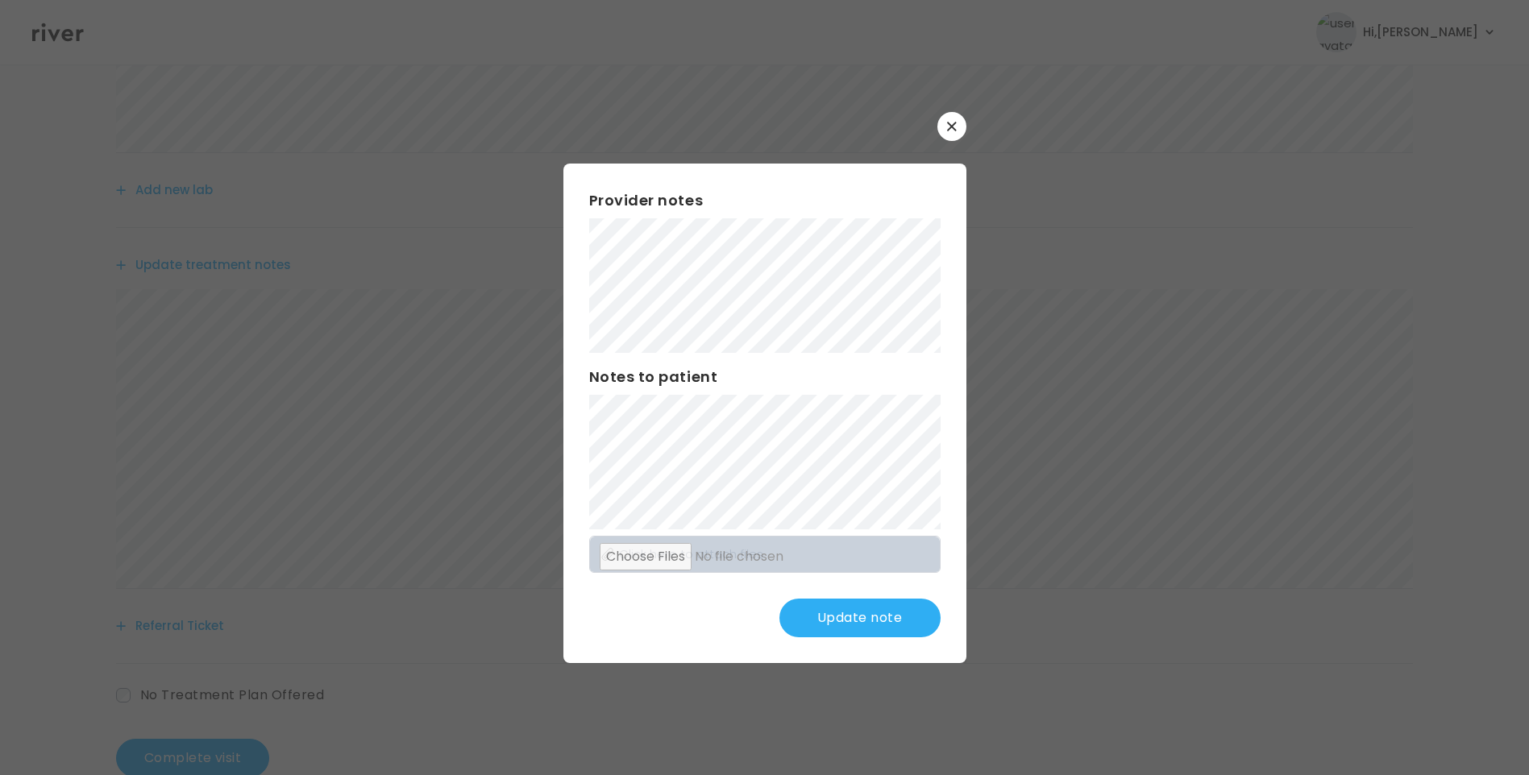
click at [850, 620] on button "Update note" at bounding box center [859, 618] width 161 height 39
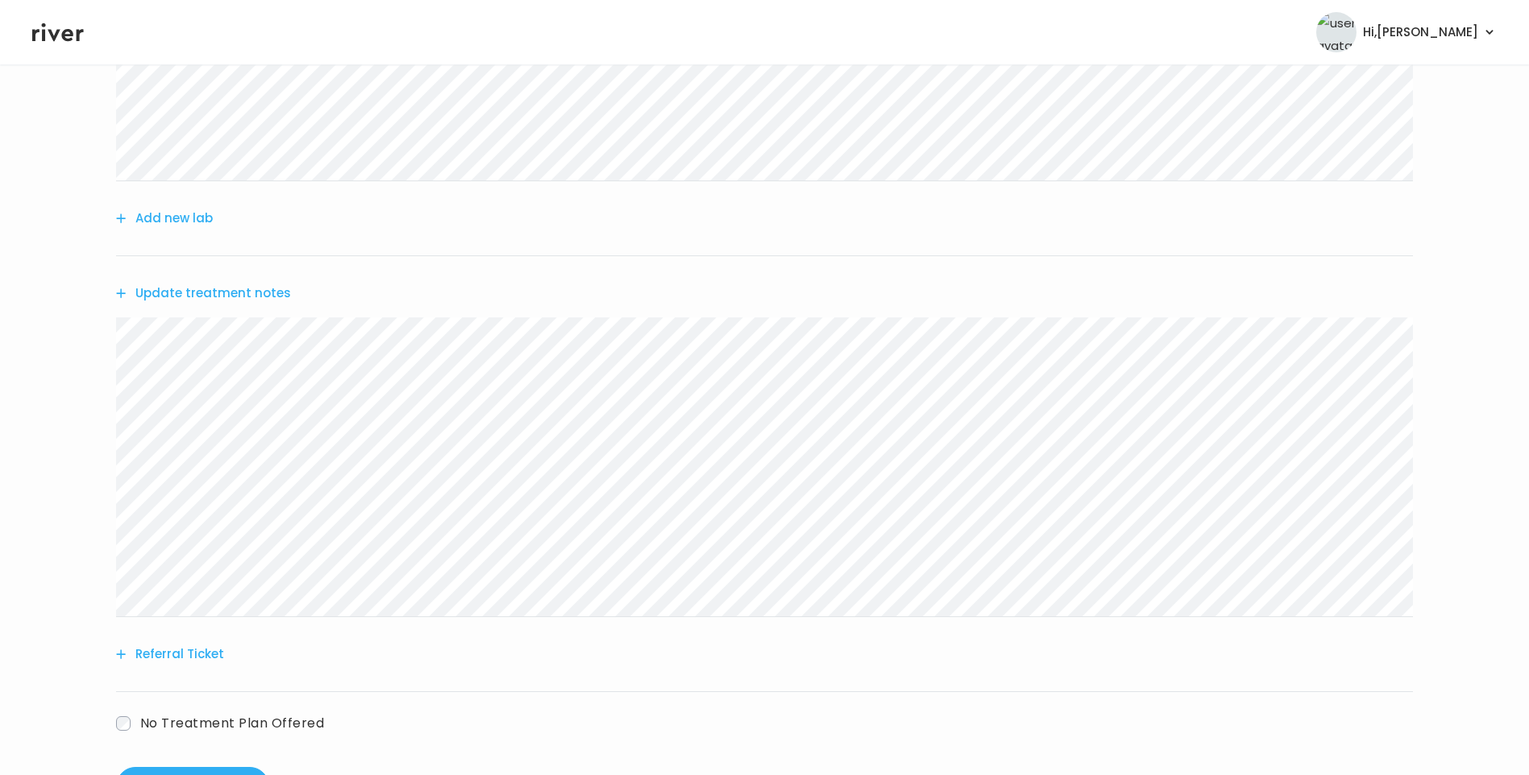
scroll to position [364, 0]
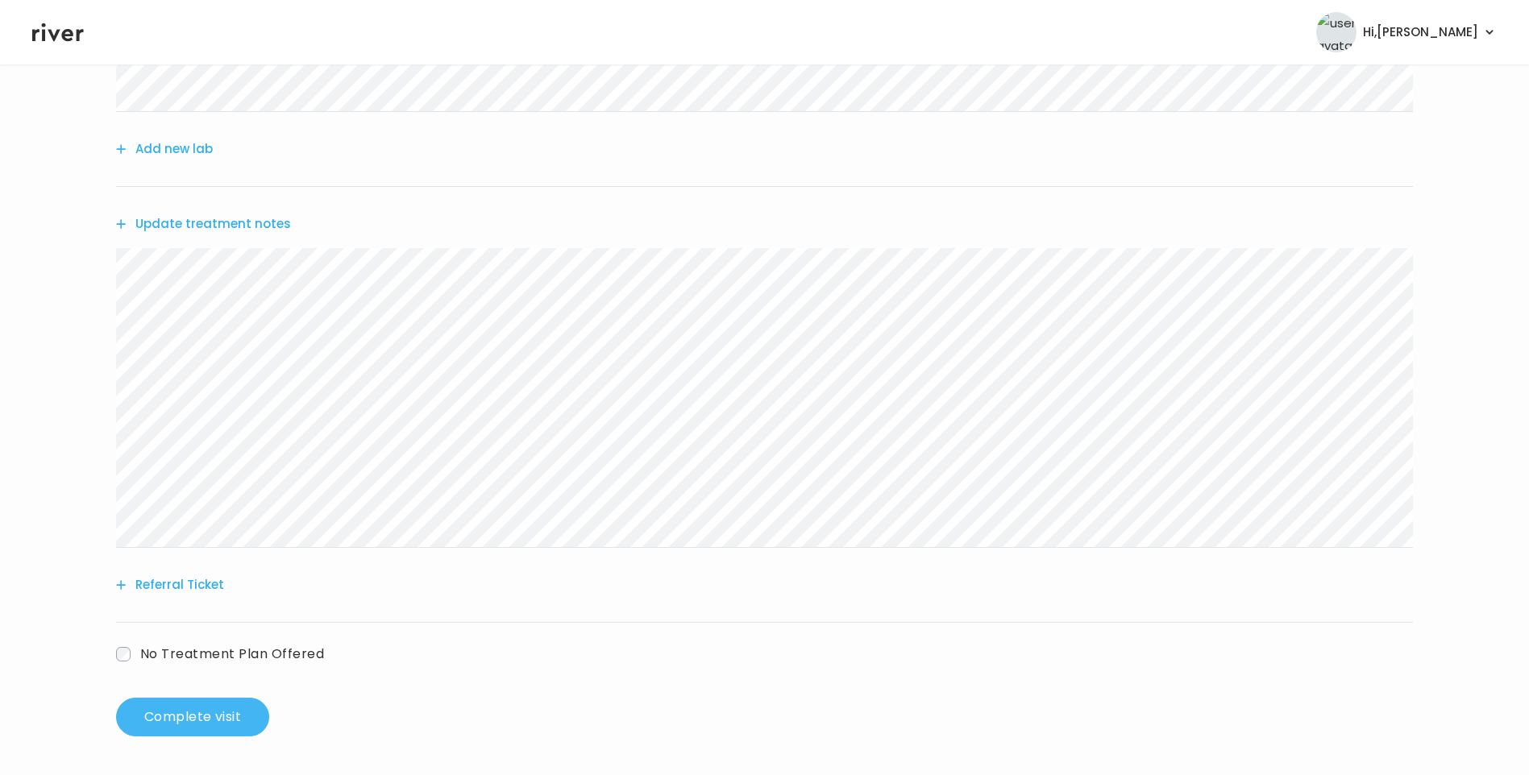
click at [192, 709] on button "Complete visit" at bounding box center [192, 717] width 153 height 39
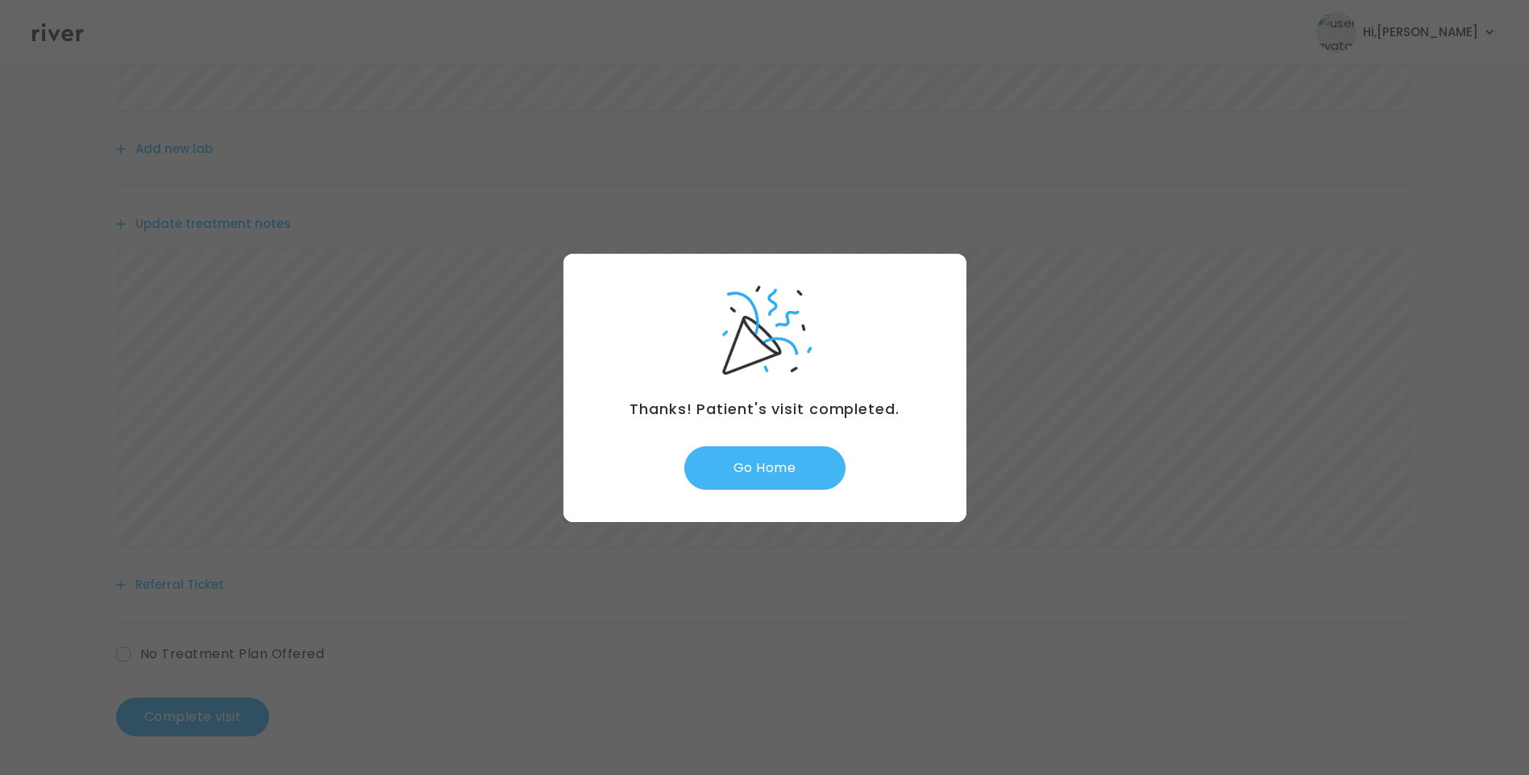
click at [783, 472] on button "Go Home" at bounding box center [764, 469] width 161 height 44
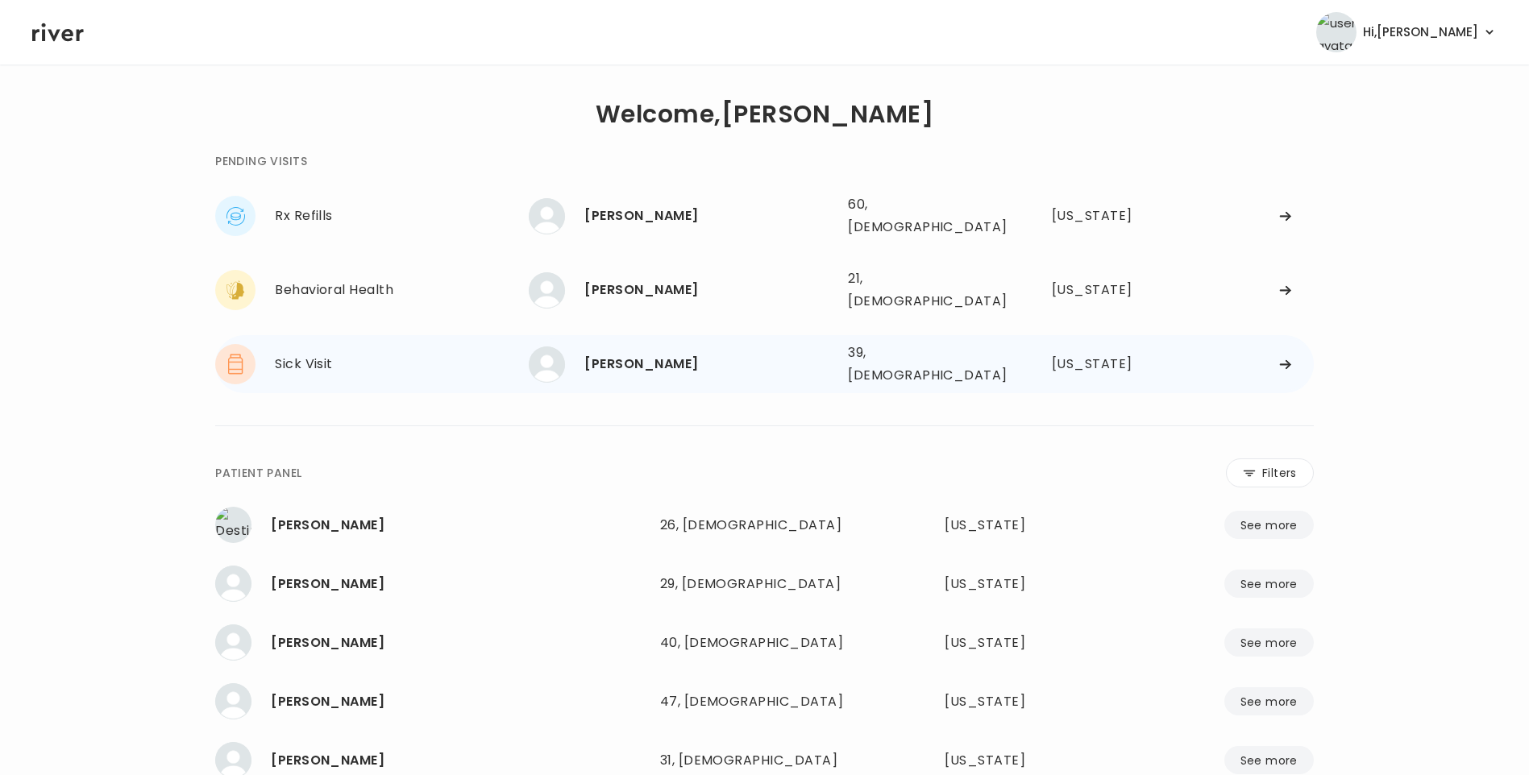
click at [689, 353] on div "[PERSON_NAME]" at bounding box center [709, 364] width 251 height 23
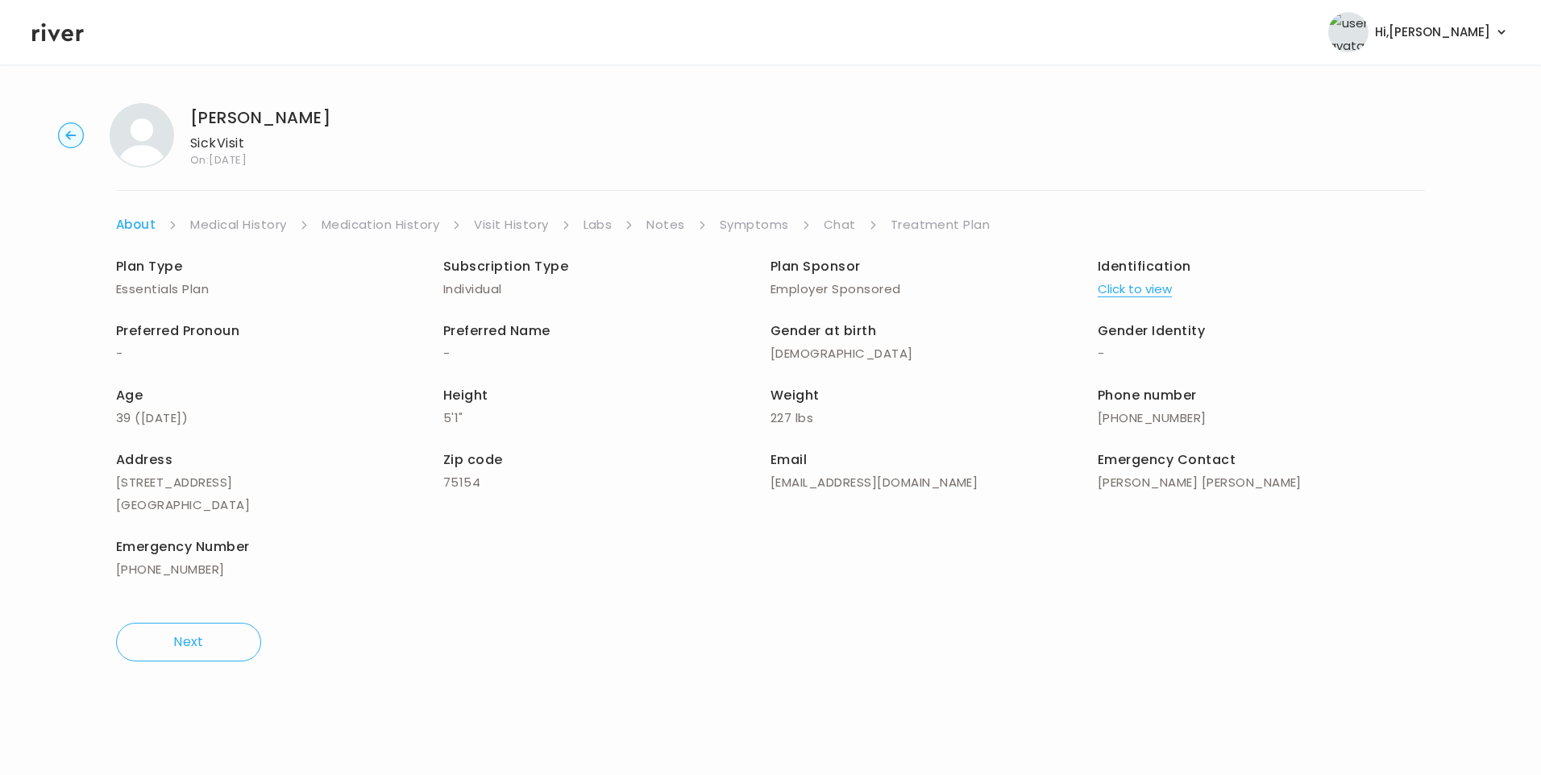
click at [840, 226] on link "Chat" at bounding box center [840, 225] width 32 height 23
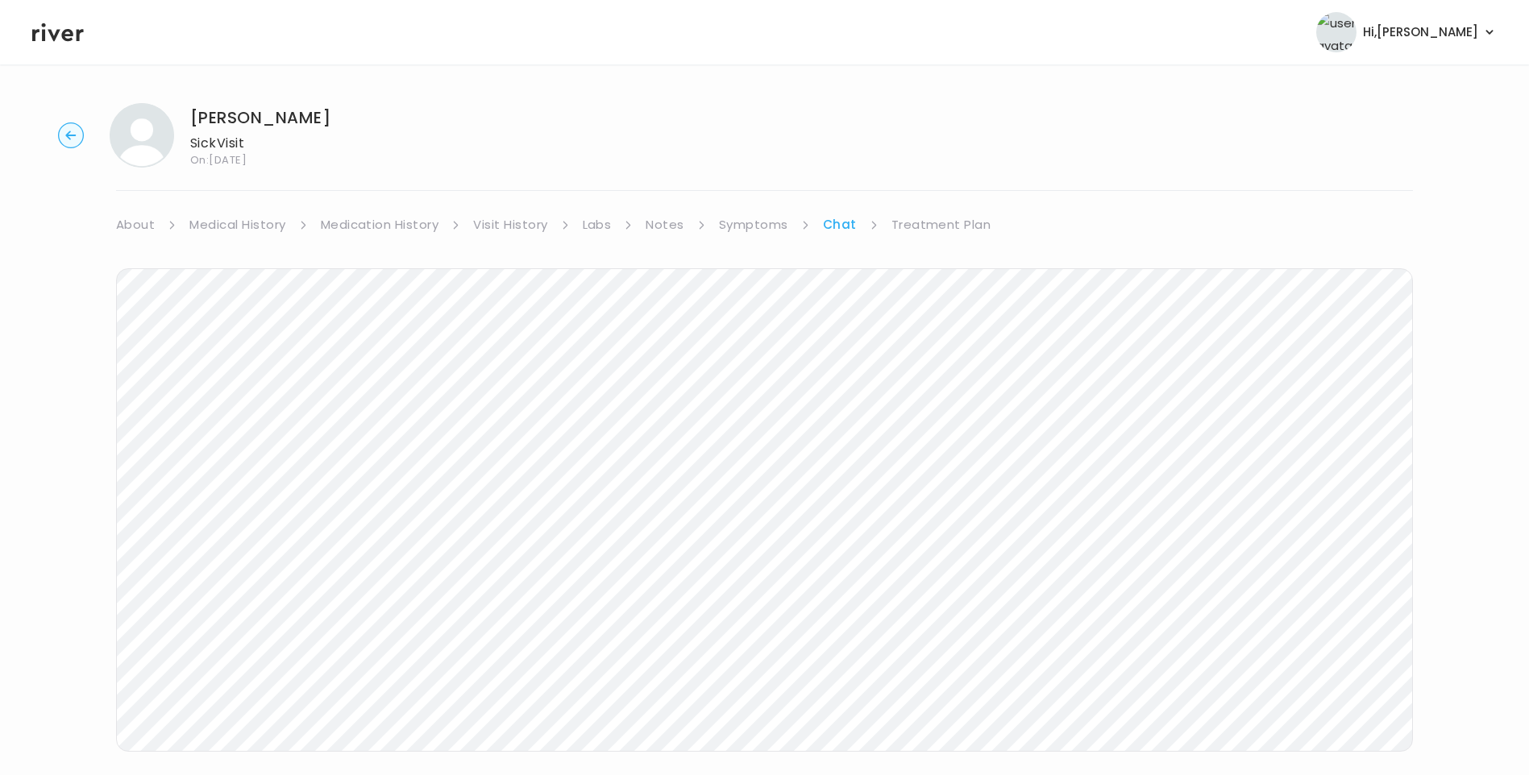
scroll to position [27, 0]
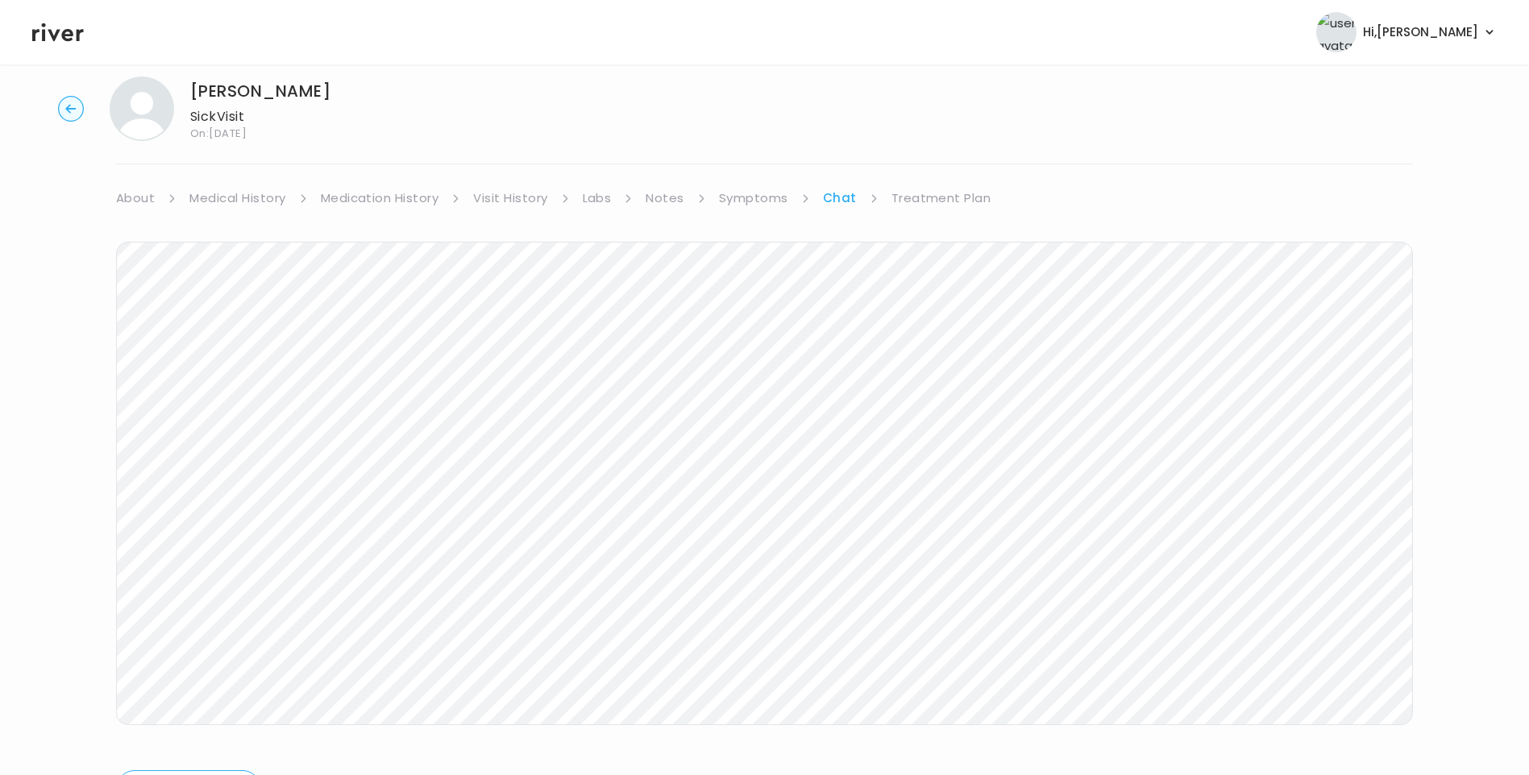
click at [61, 34] on icon at bounding box center [58, 32] width 52 height 24
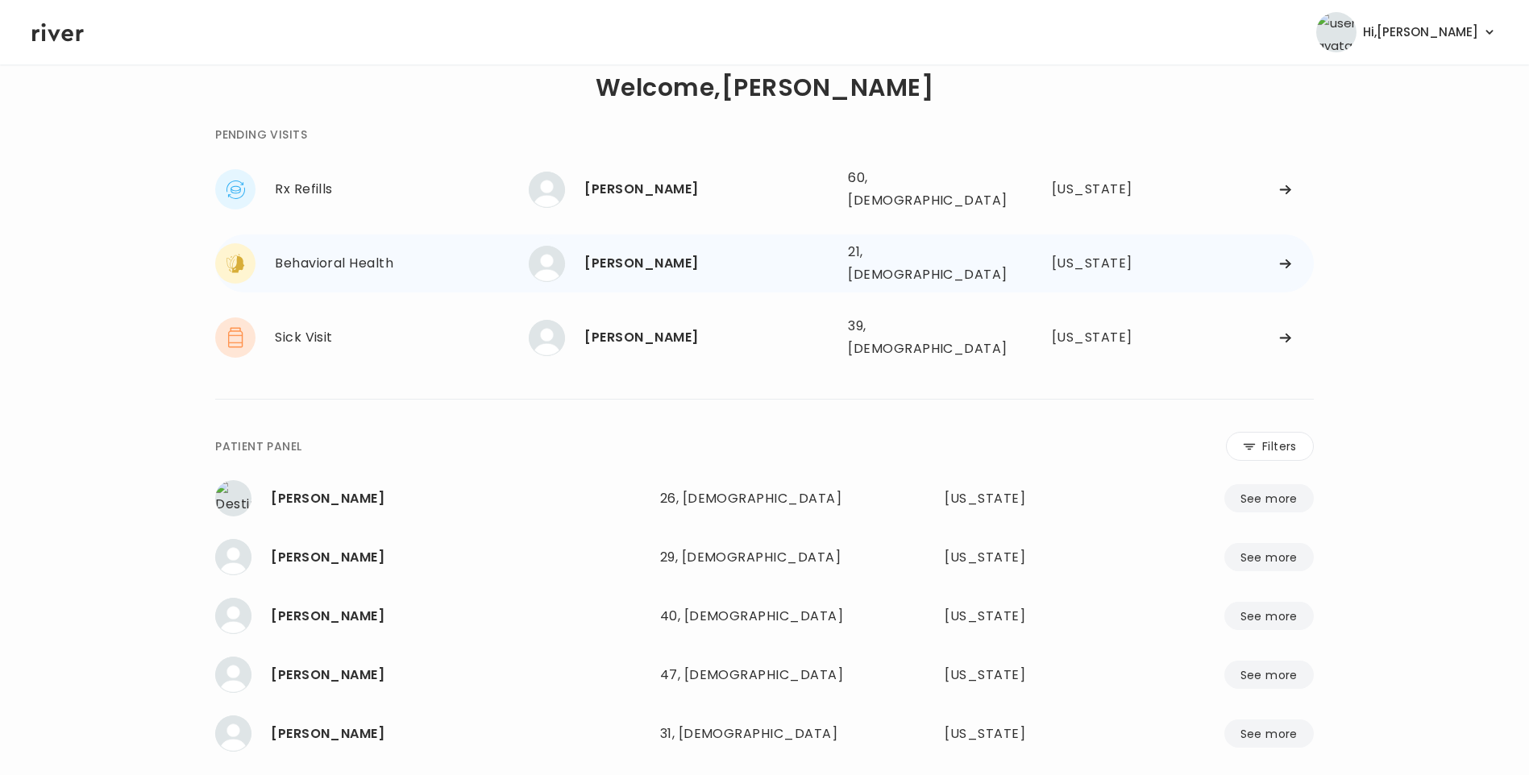
click at [625, 264] on div "[PERSON_NAME] 21, [DEMOGRAPHIC_DATA] See more" at bounding box center [682, 264] width 306 height 36
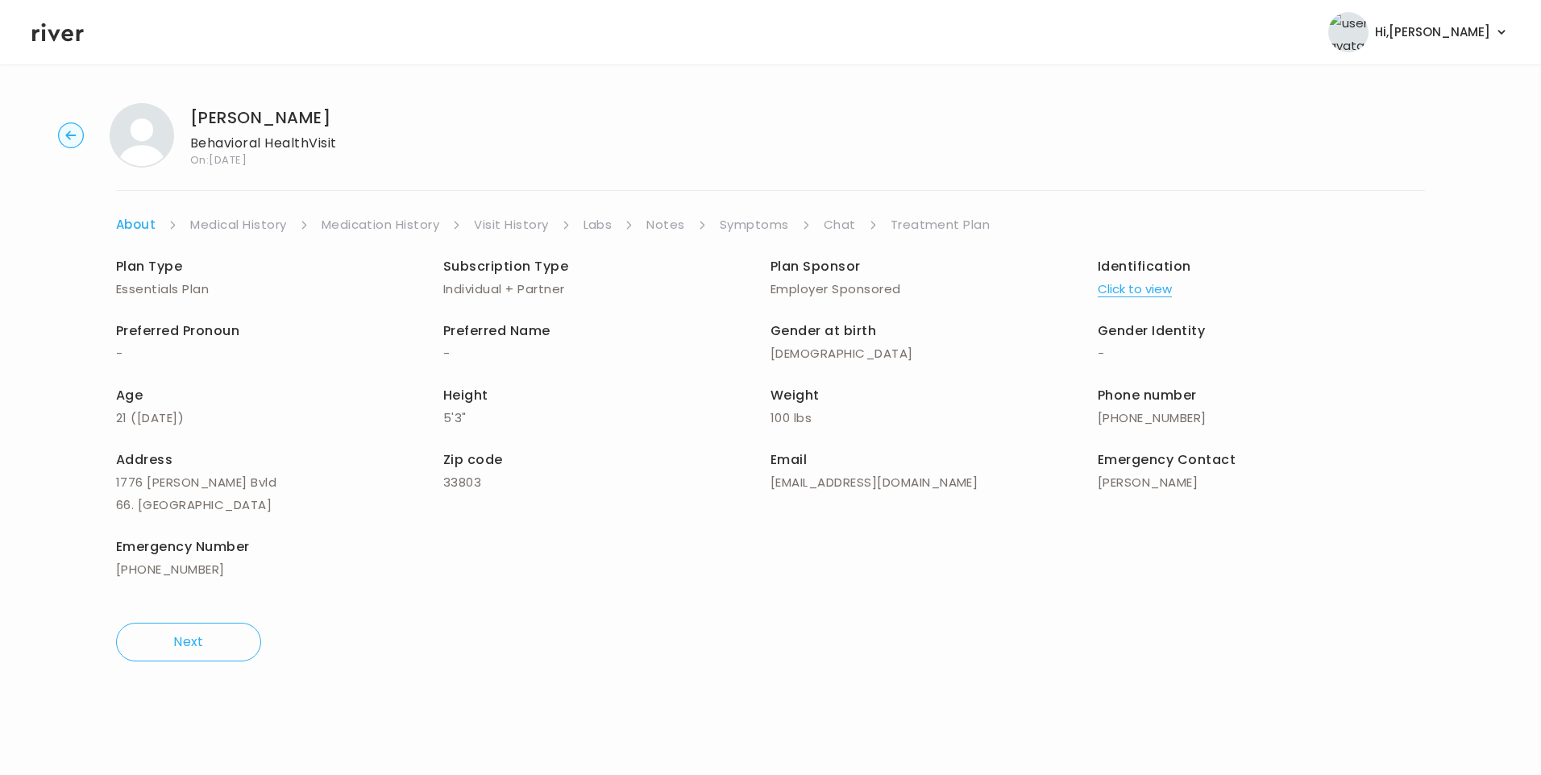
click at [840, 222] on link "Chat" at bounding box center [840, 225] width 32 height 23
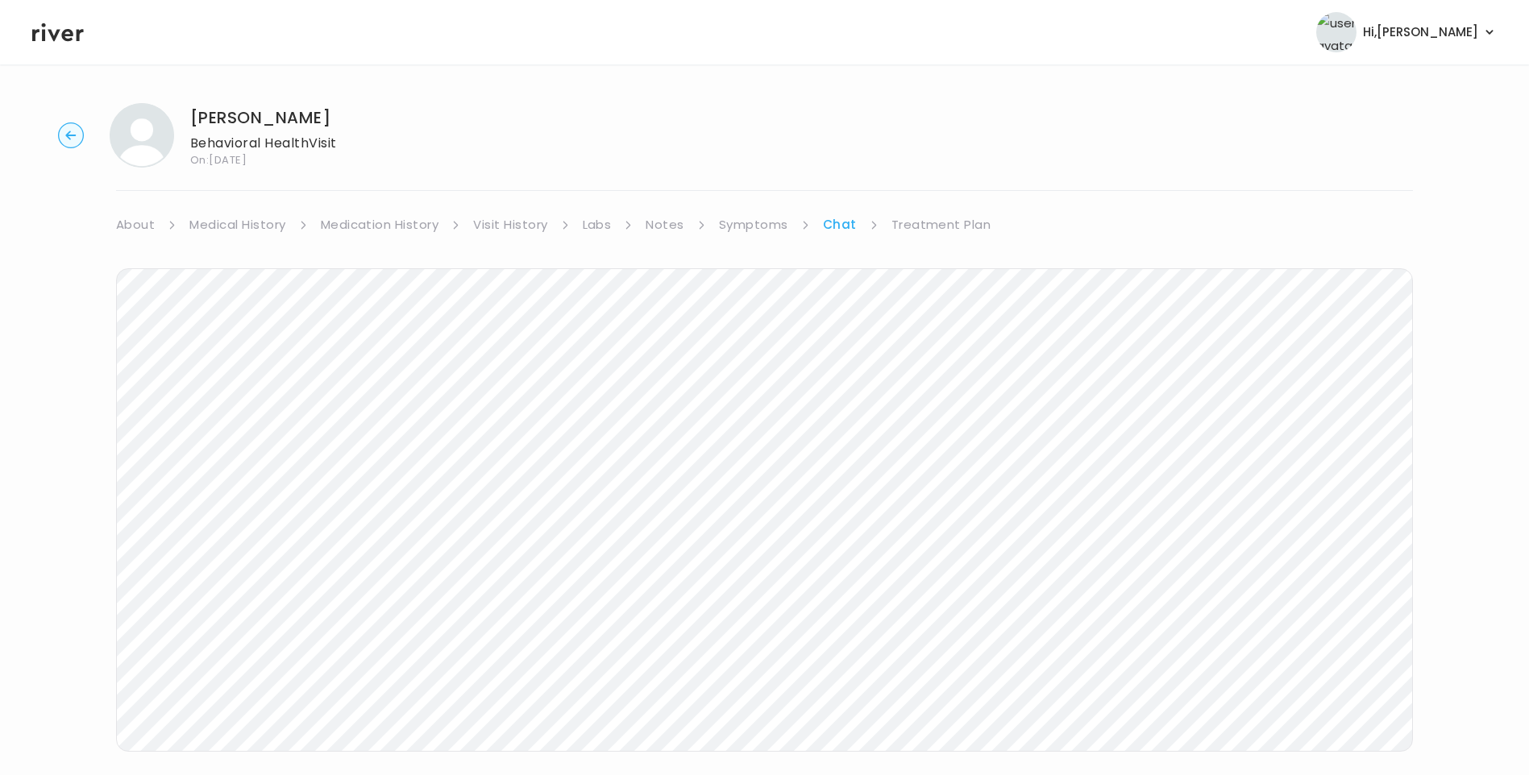
click at [56, 38] on icon at bounding box center [58, 32] width 52 height 24
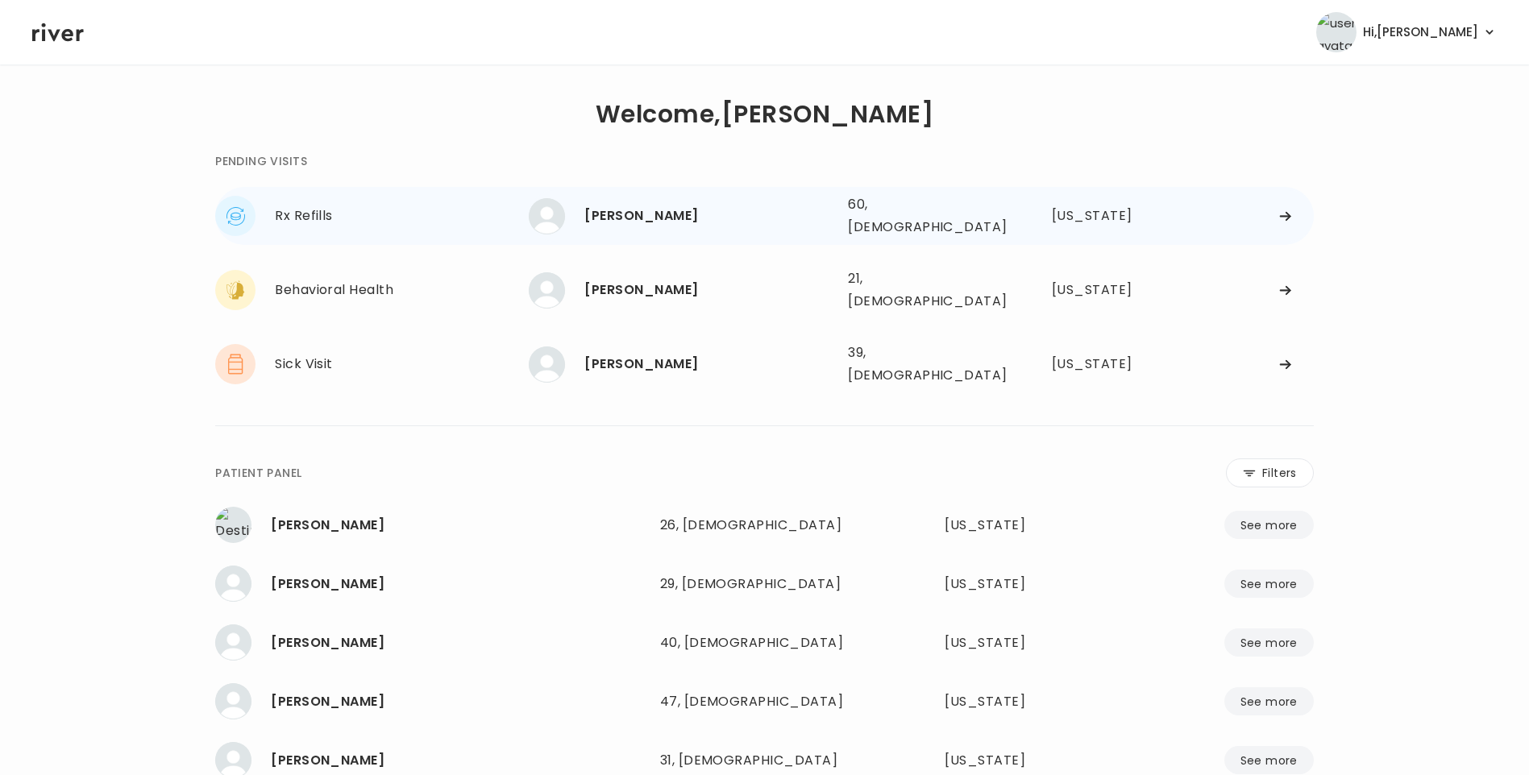
click at [642, 214] on div "[PERSON_NAME]" at bounding box center [709, 216] width 251 height 23
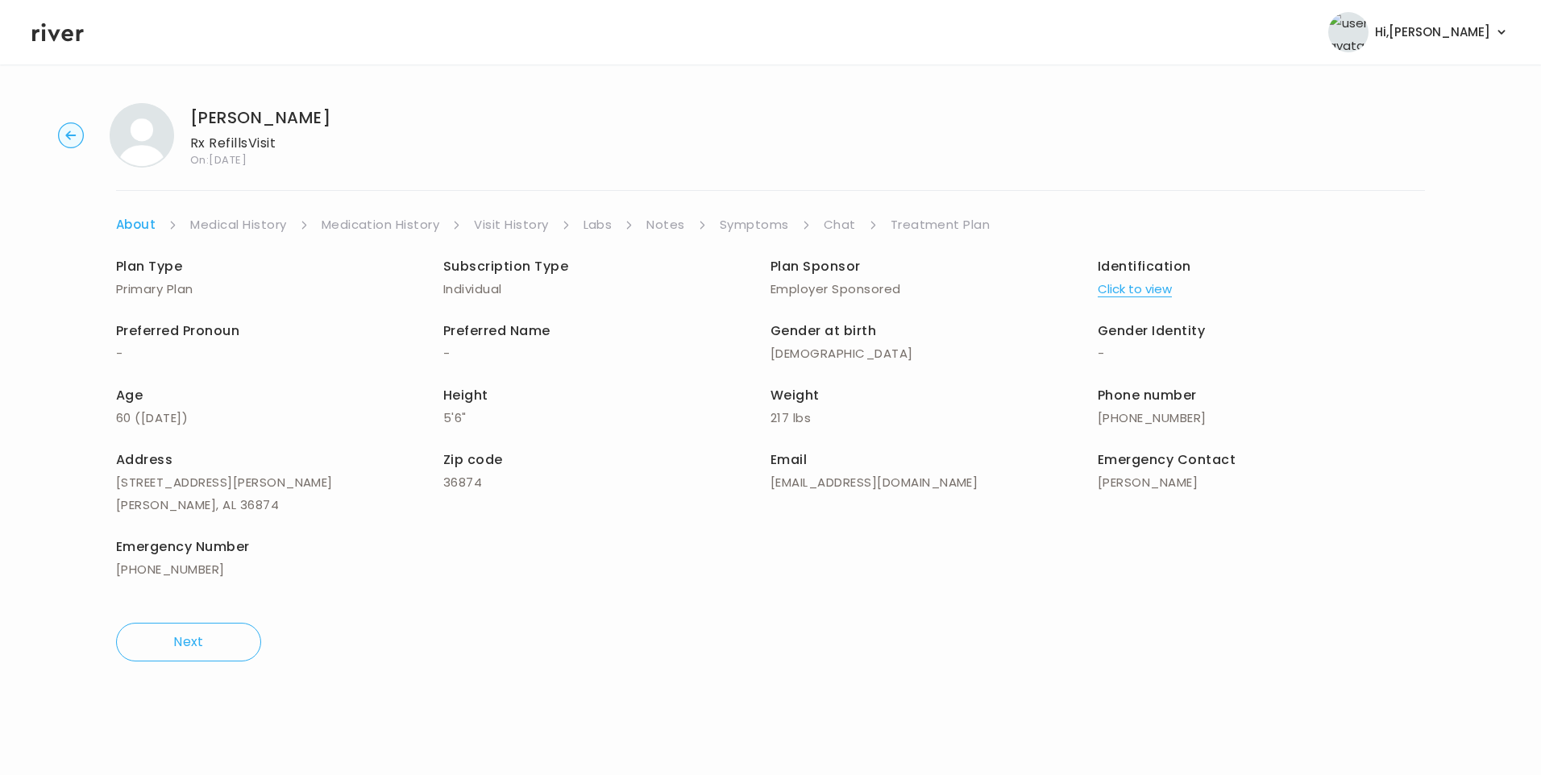
click at [838, 226] on link "Chat" at bounding box center [840, 225] width 32 height 23
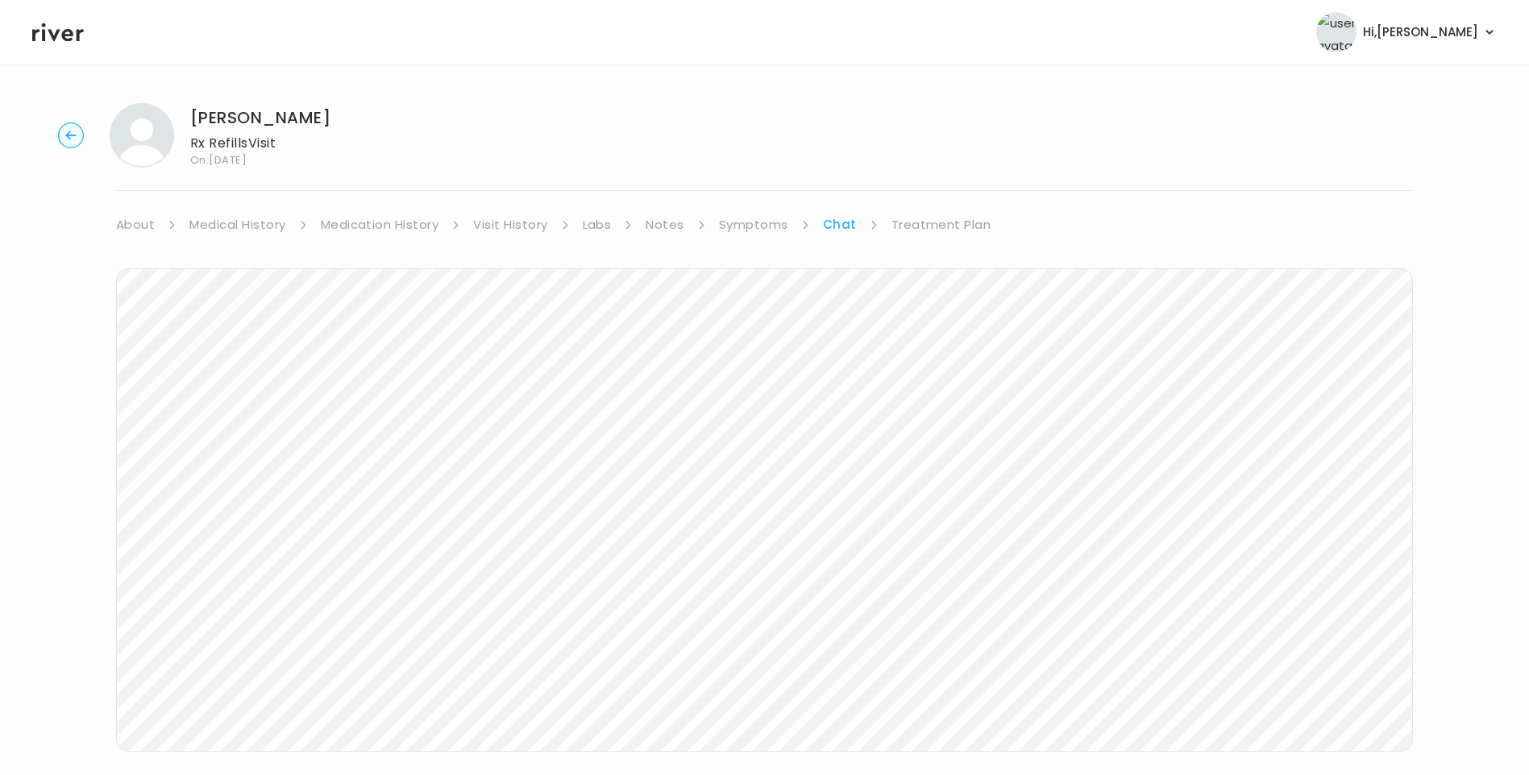
scroll to position [27, 0]
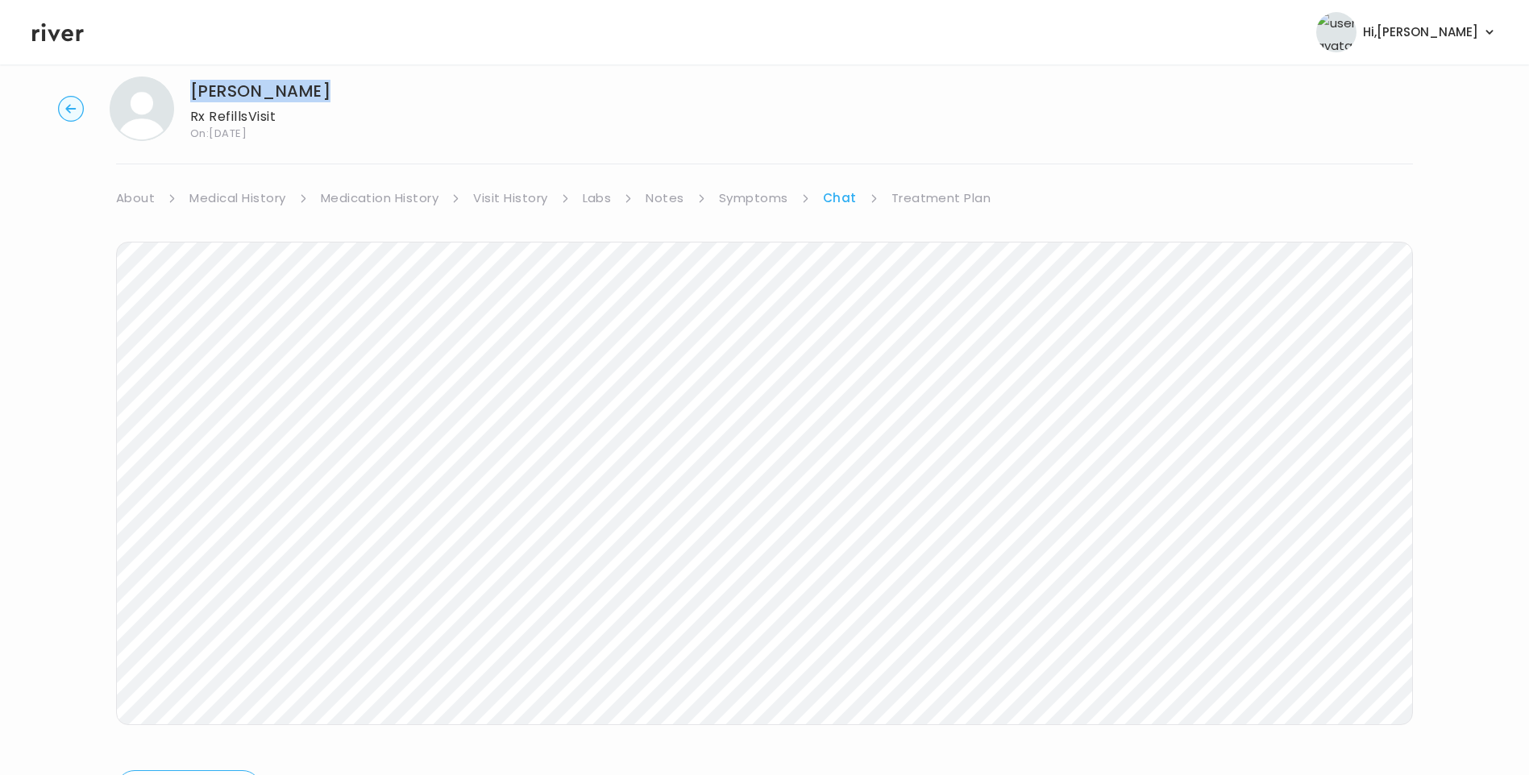
drag, startPoint x: 193, startPoint y: 89, endPoint x: 368, endPoint y: 95, distance: 175.8
click at [368, 95] on div "[PERSON_NAME] Rx Refills Visit On: [DATE]" at bounding box center [764, 109] width 1477 height 64
copy h1 "[PERSON_NAME]"
click at [56, 35] on icon at bounding box center [58, 32] width 52 height 19
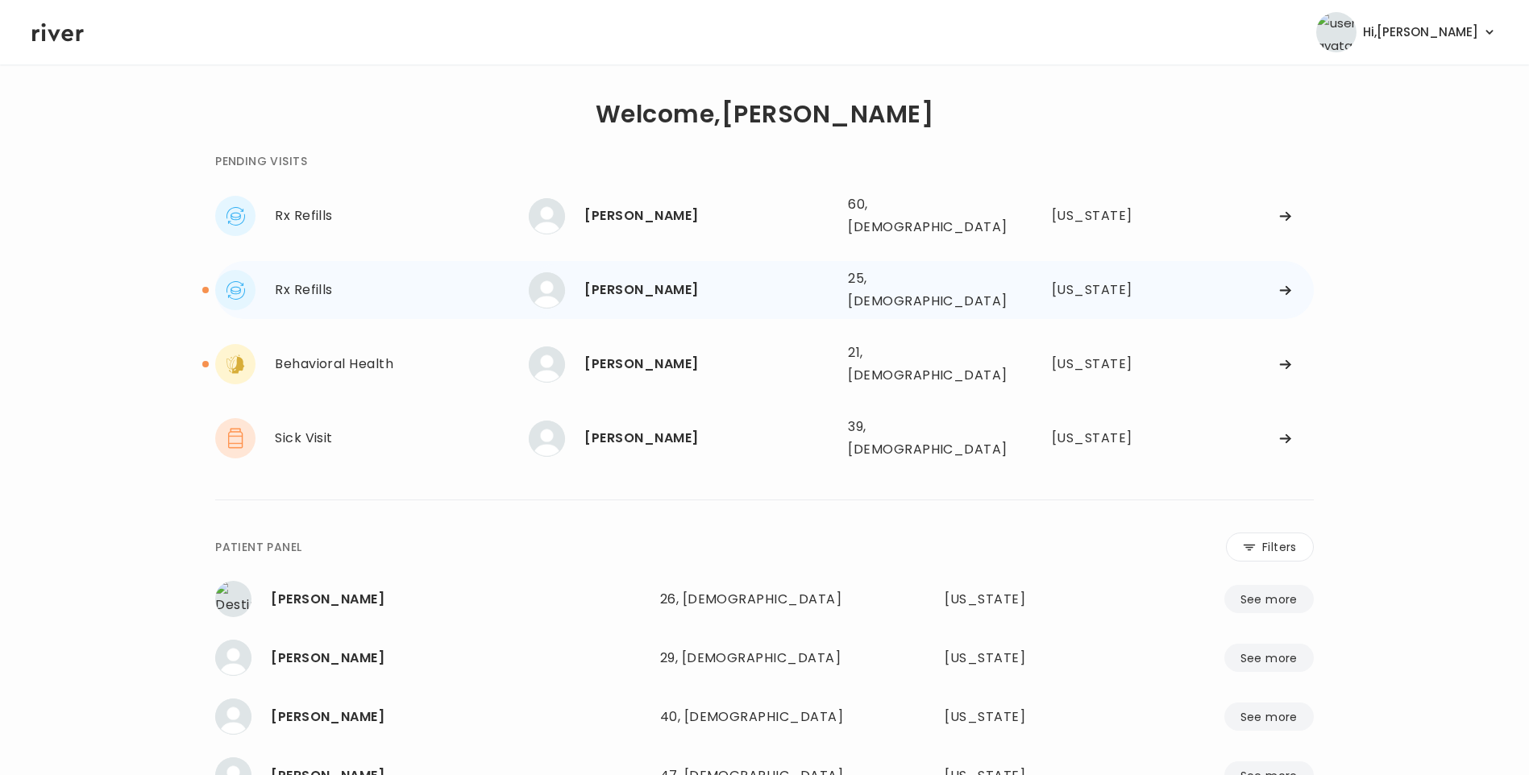
click at [644, 288] on div "[PERSON_NAME] 25, [DEMOGRAPHIC_DATA] See more" at bounding box center [682, 290] width 306 height 36
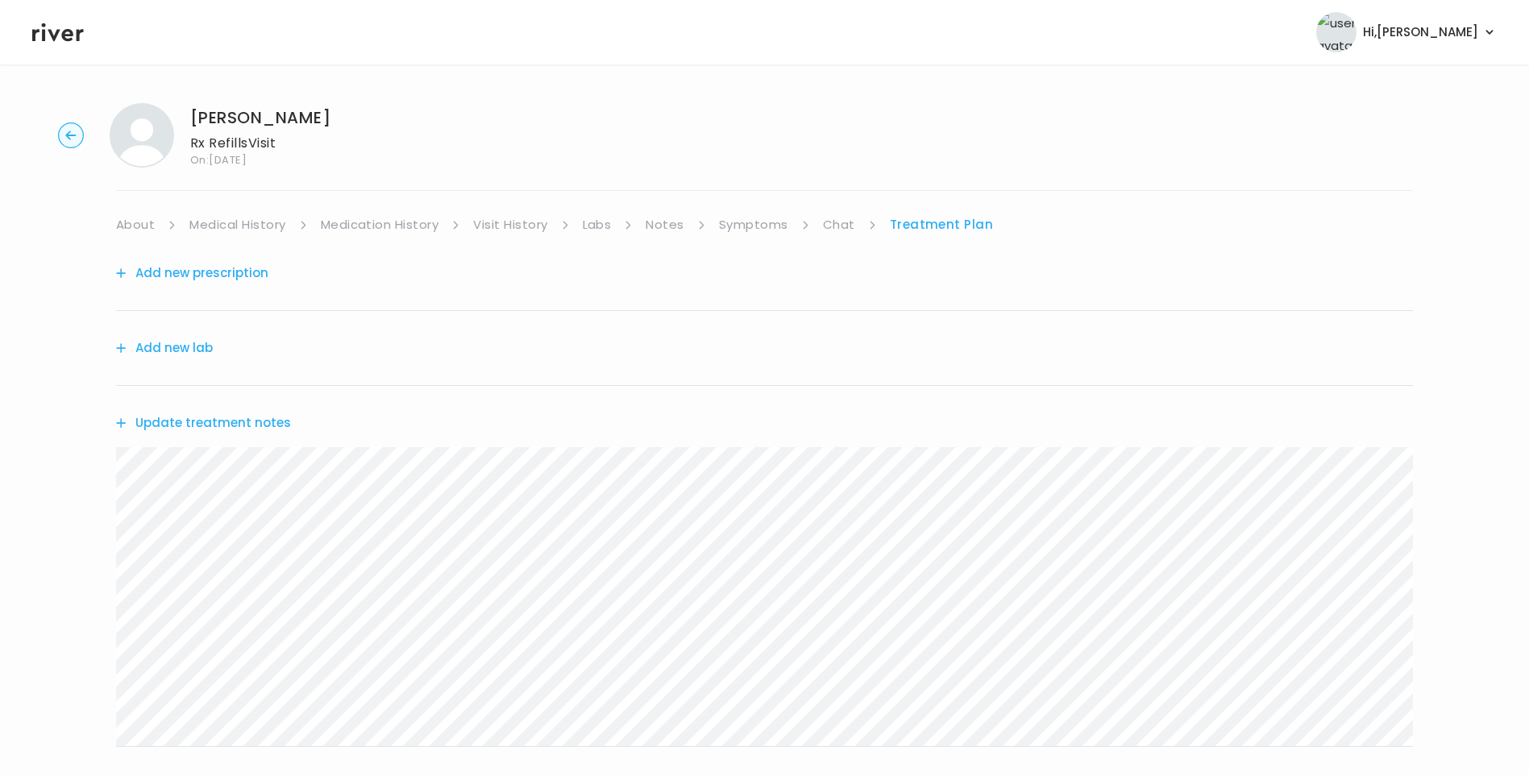
click at [841, 227] on link "Chat" at bounding box center [839, 225] width 32 height 23
click at [763, 224] on link "Symptoms" at bounding box center [753, 225] width 69 height 23
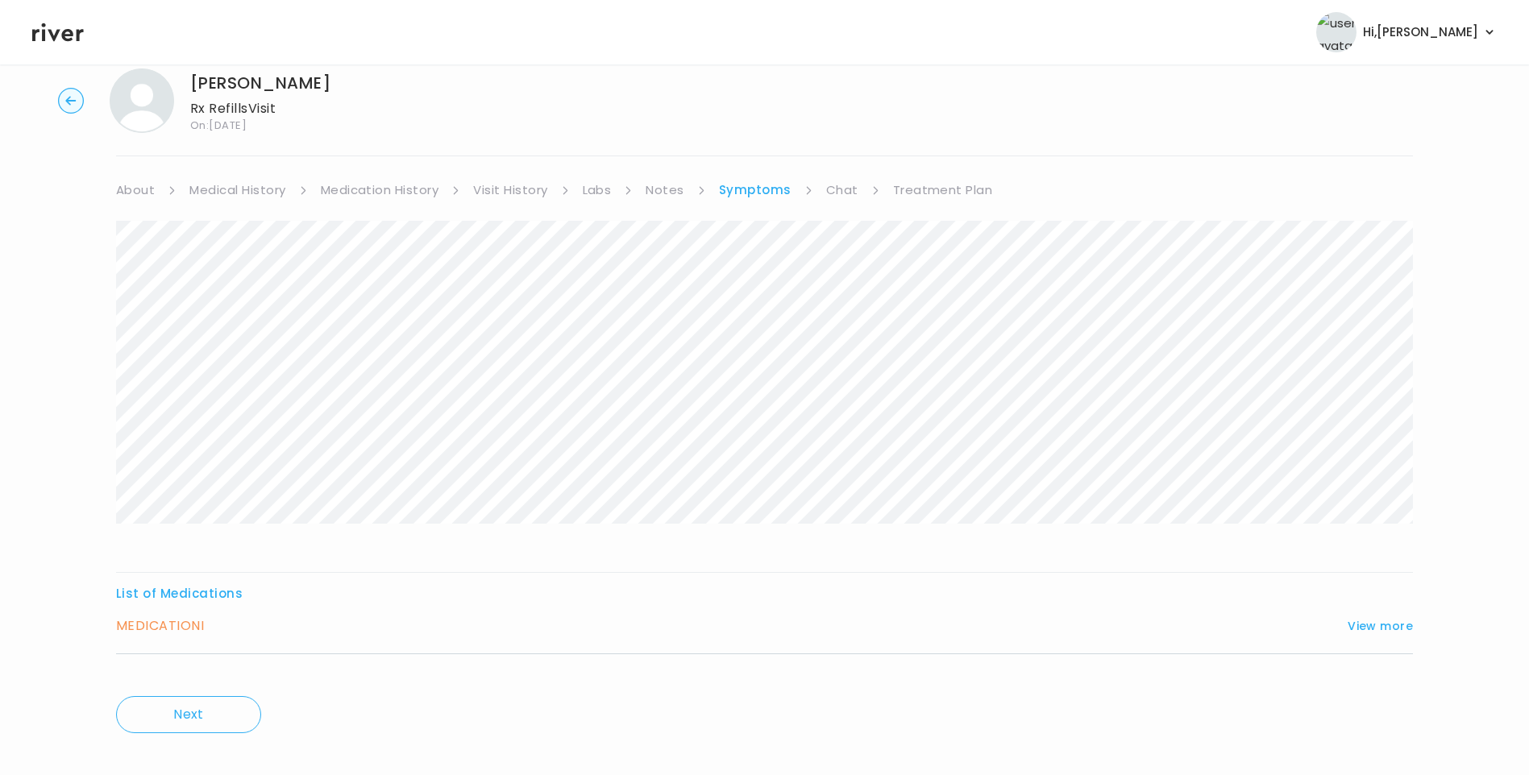
scroll to position [54, 0]
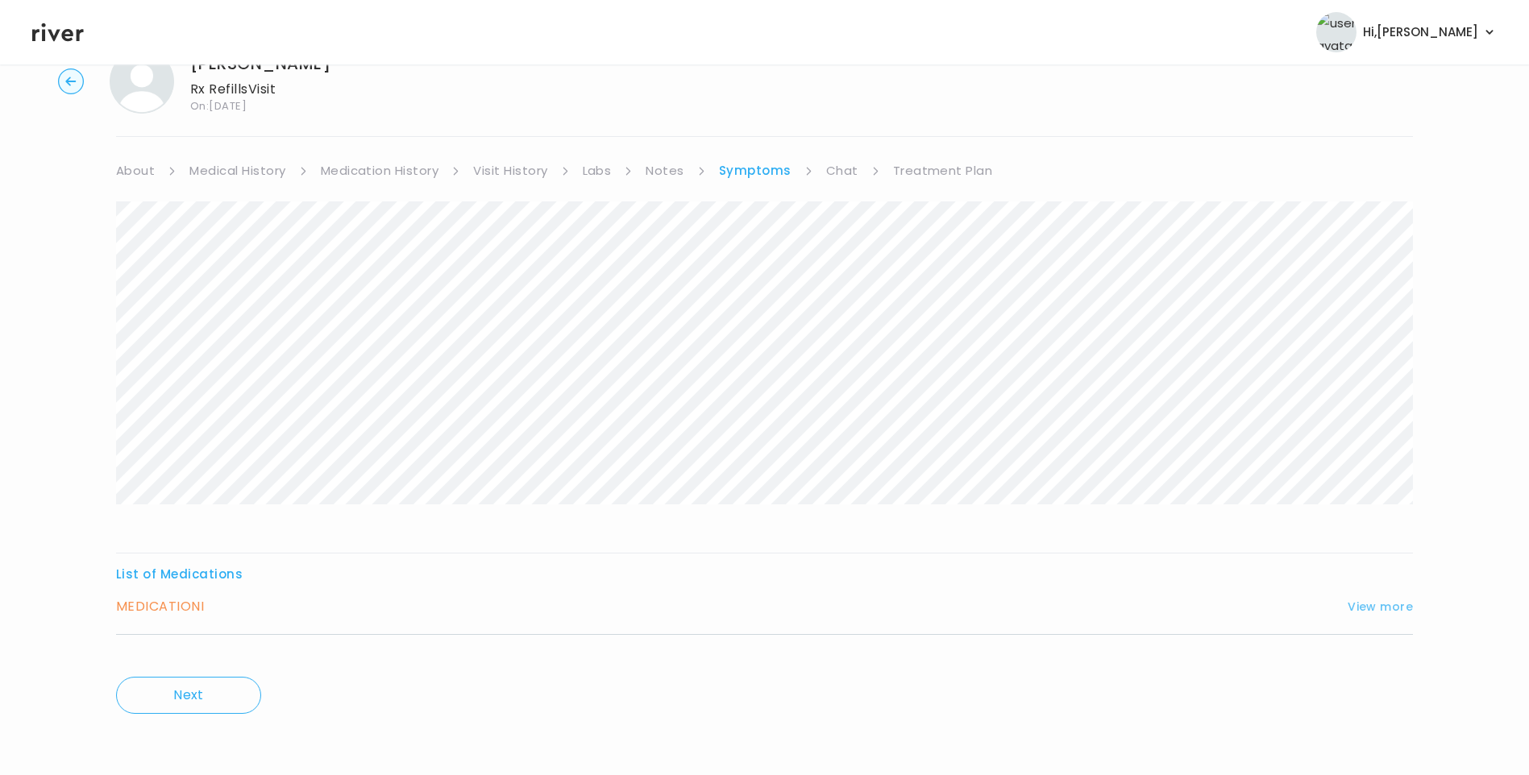
click at [1393, 607] on button "View more" at bounding box center [1380, 606] width 65 height 19
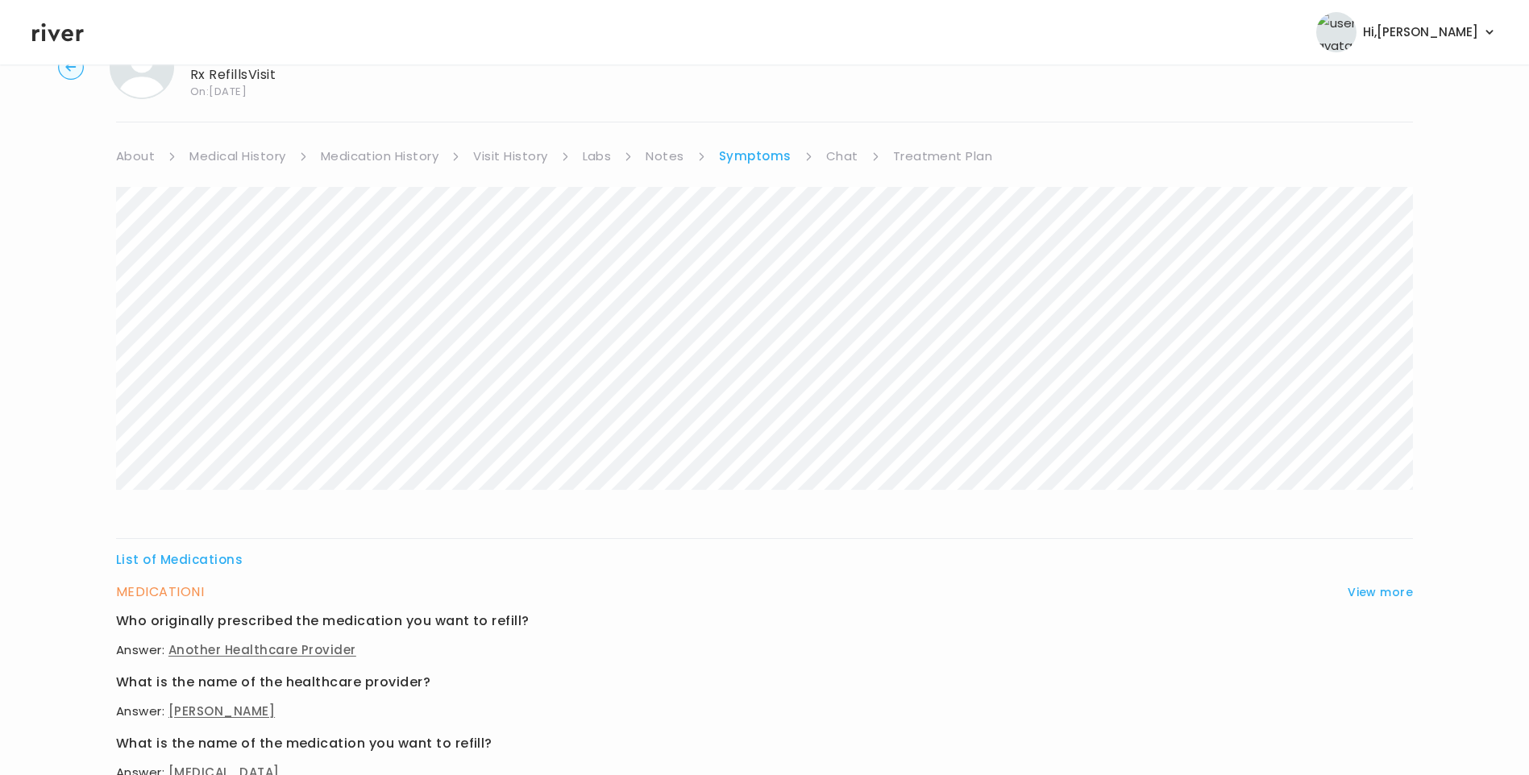
scroll to position [0, 0]
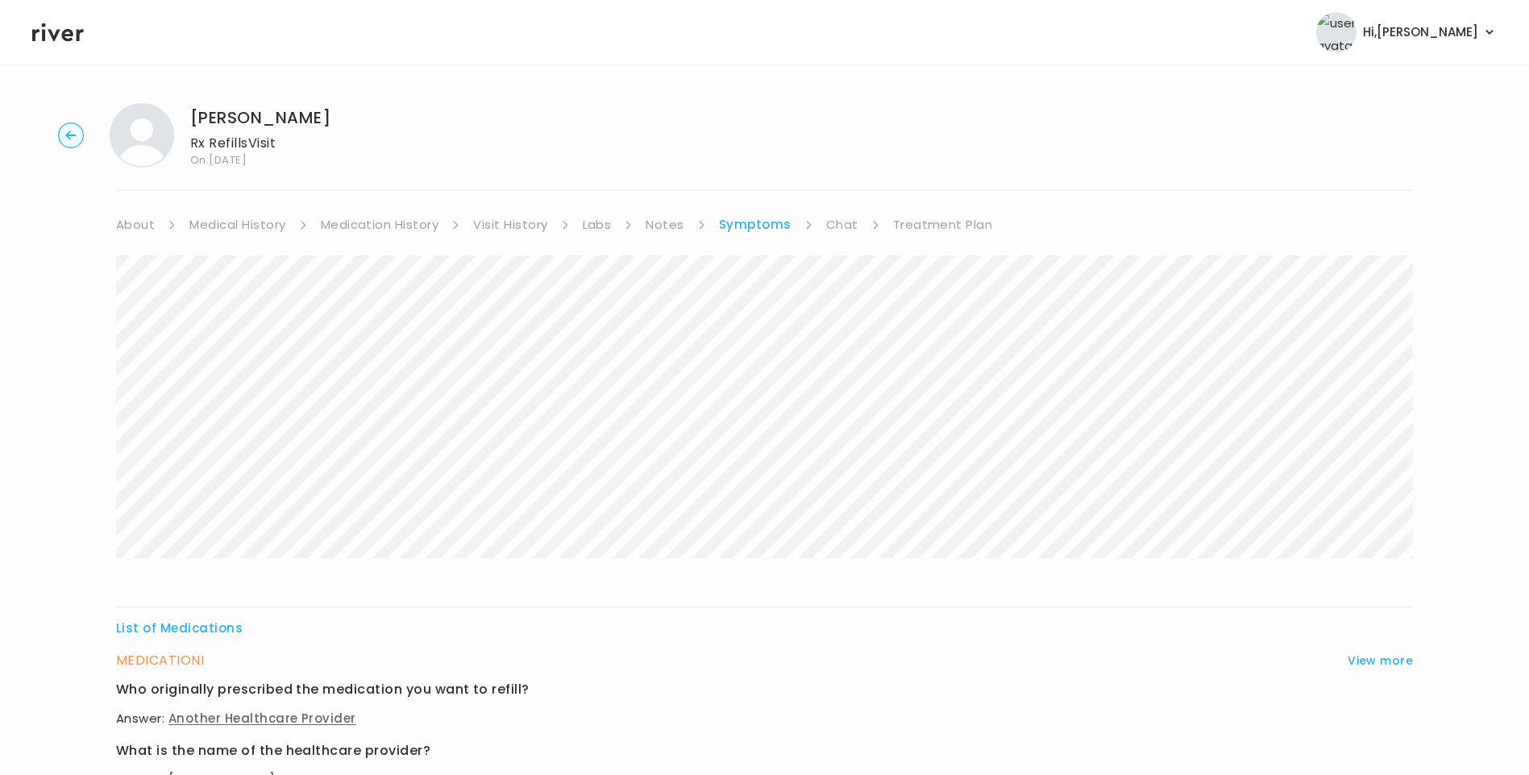
click at [849, 228] on link "Chat" at bounding box center [842, 225] width 32 height 23
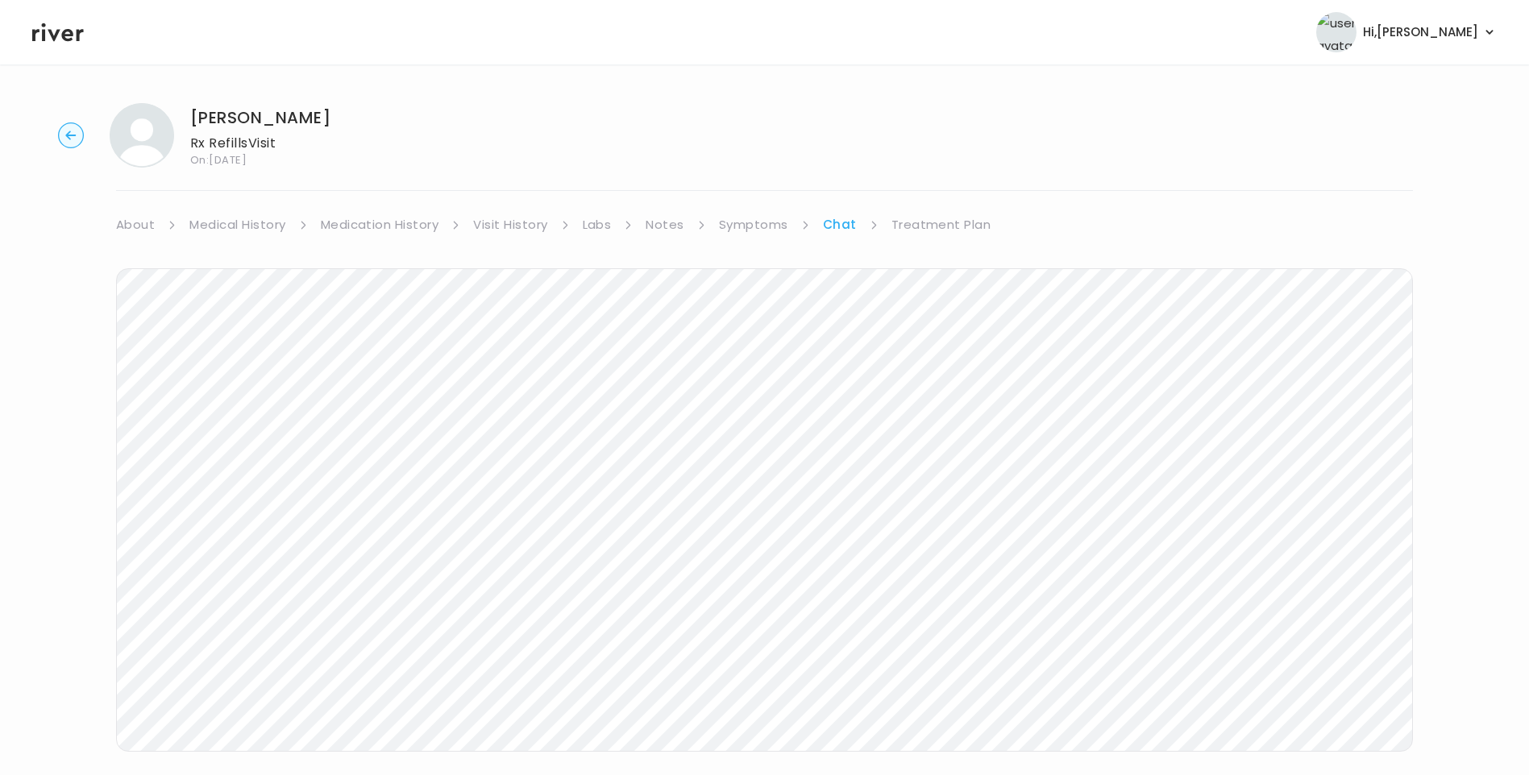
click at [131, 222] on link "About" at bounding box center [135, 225] width 39 height 23
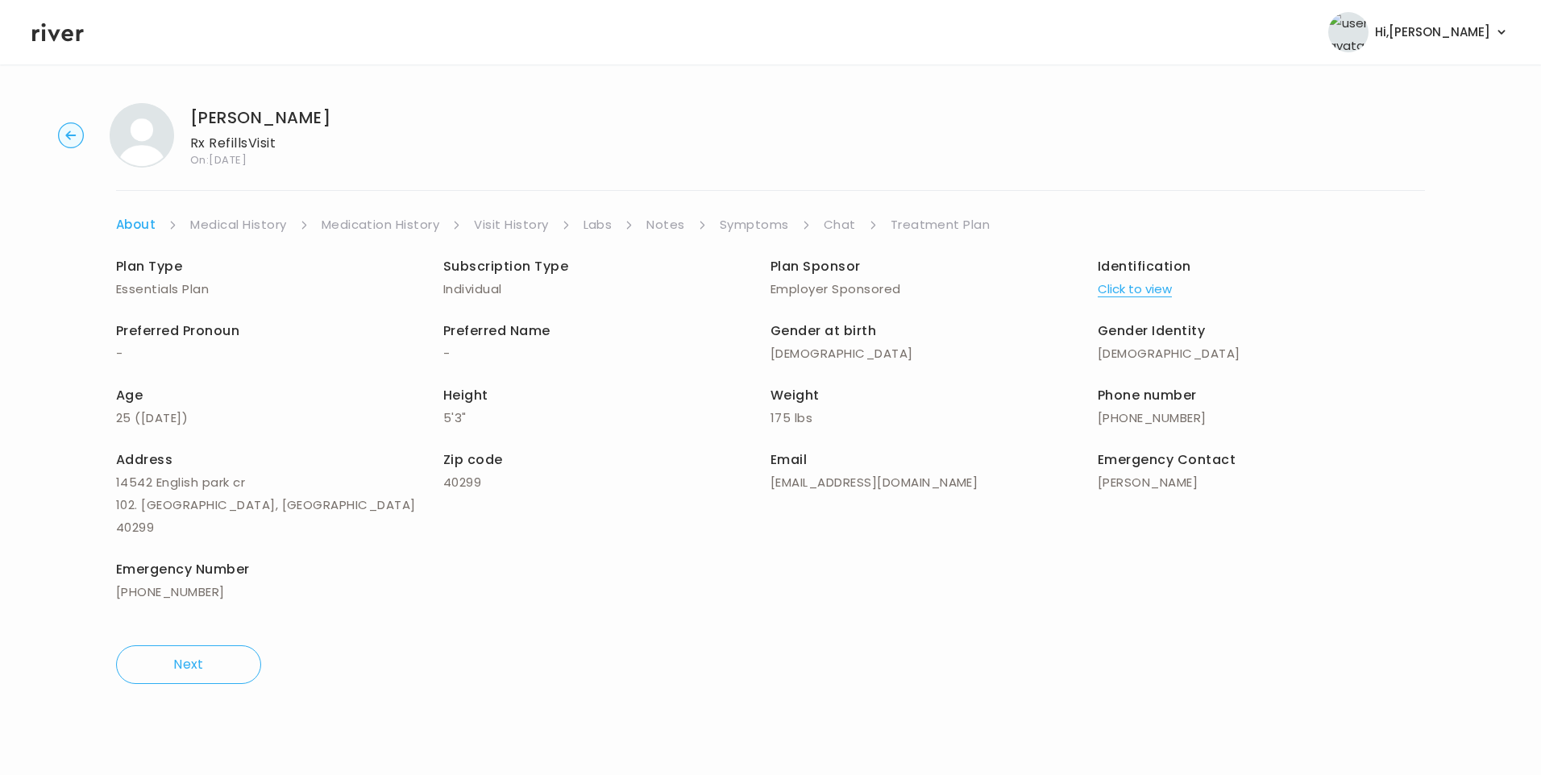
click at [931, 224] on link "Treatment Plan" at bounding box center [941, 225] width 100 height 23
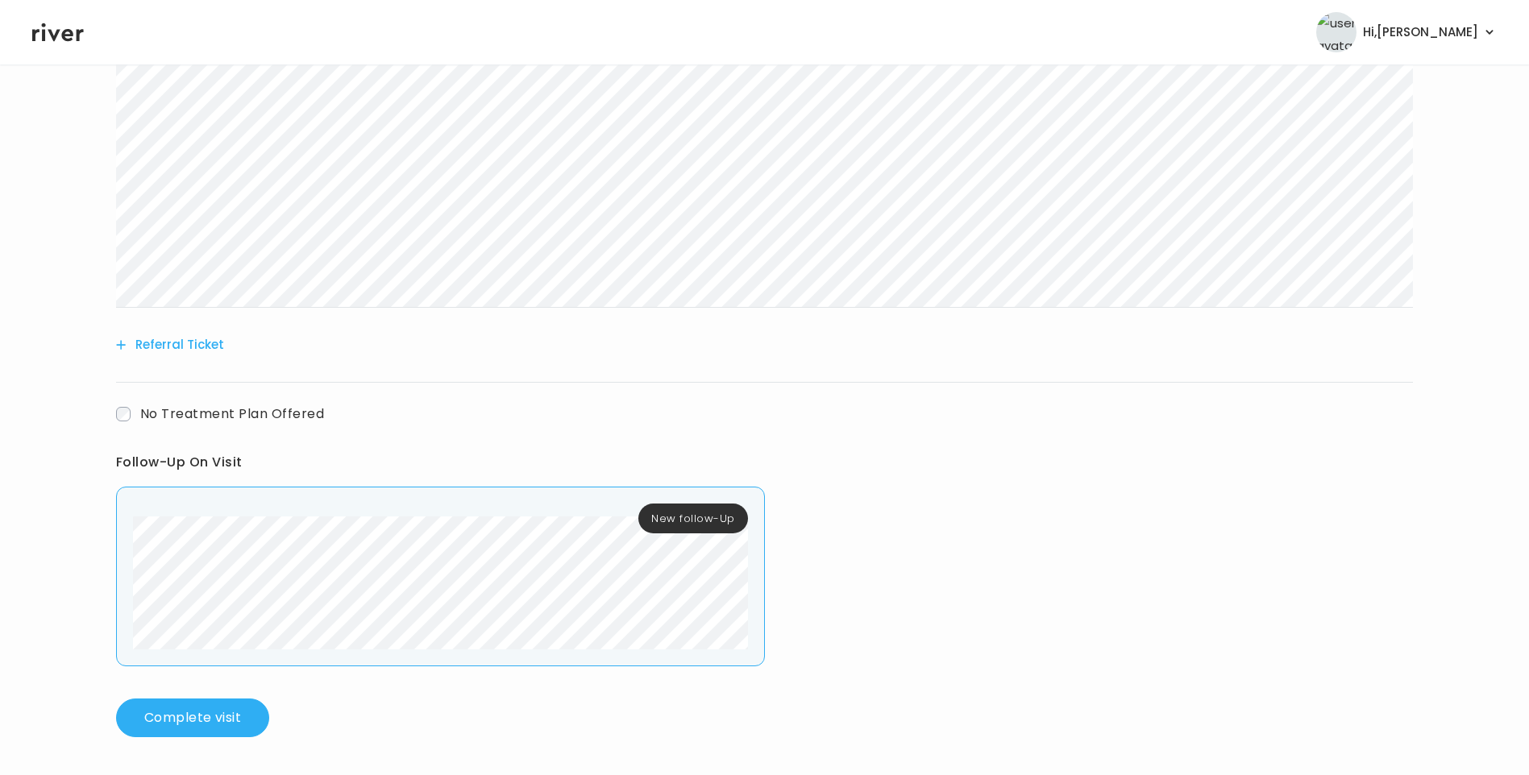
scroll to position [440, 0]
click at [717, 616] on div "New follow-Up" at bounding box center [440, 576] width 649 height 180
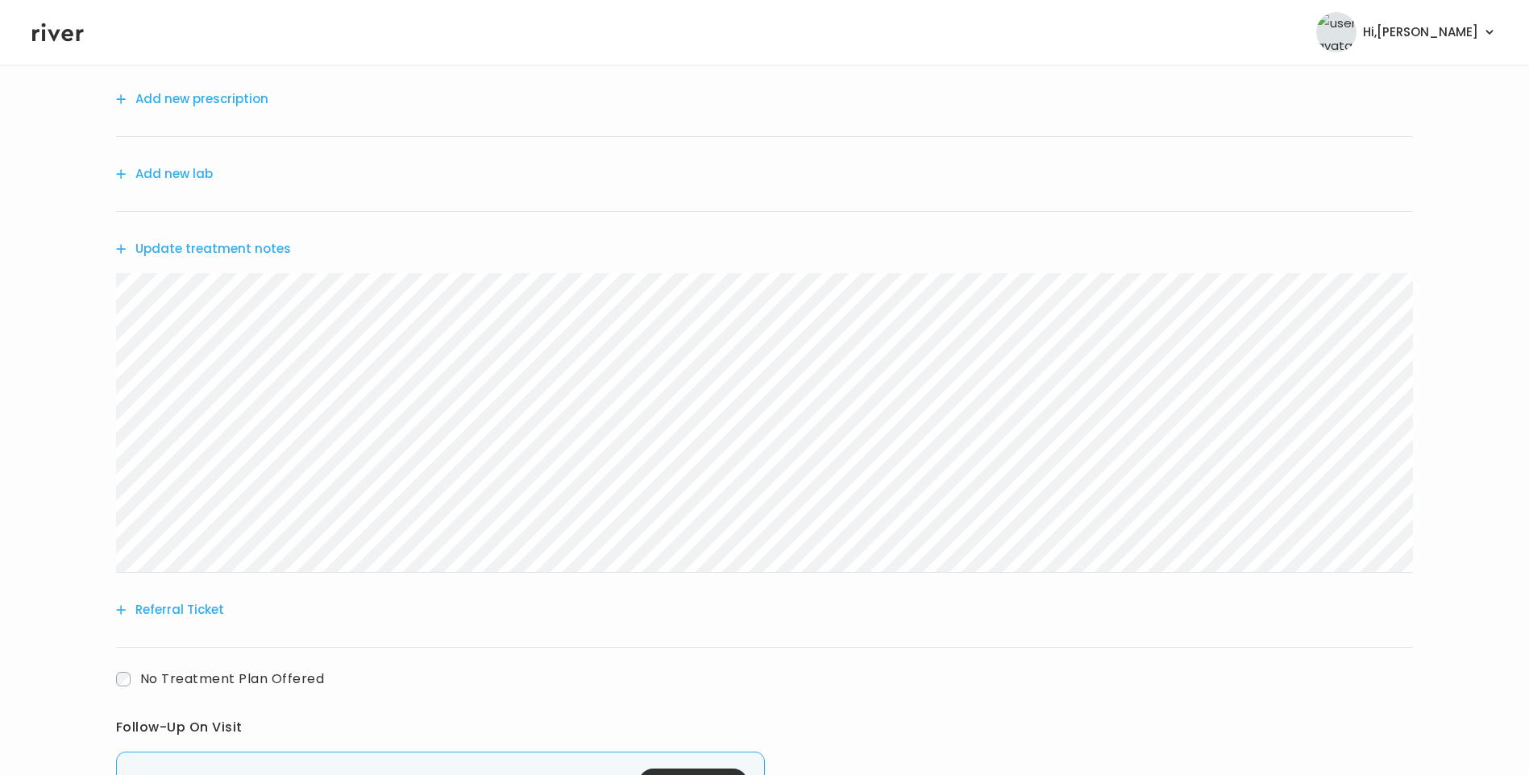
scroll to position [0, 0]
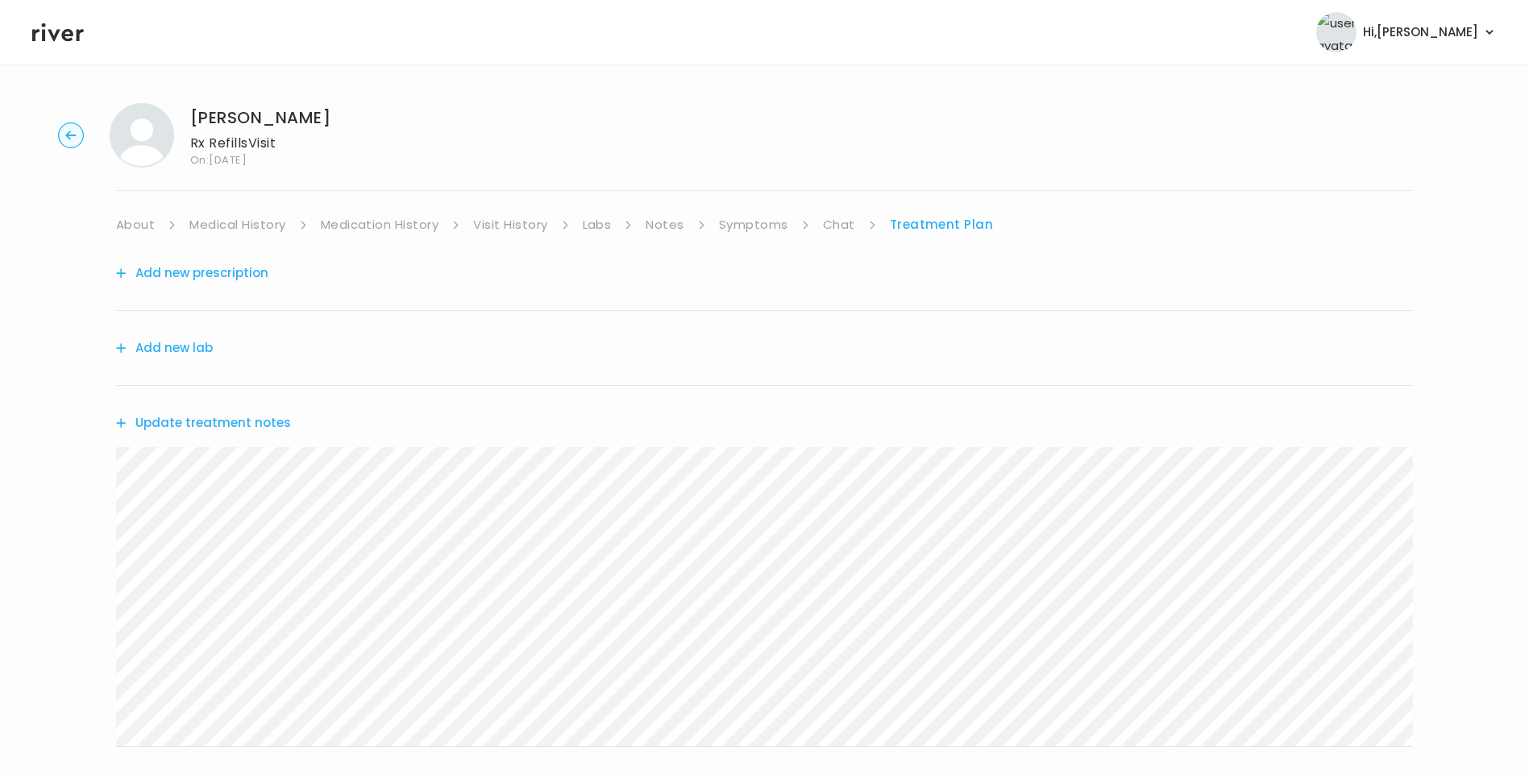
click at [375, 226] on link "Medication History" at bounding box center [380, 225] width 118 height 23
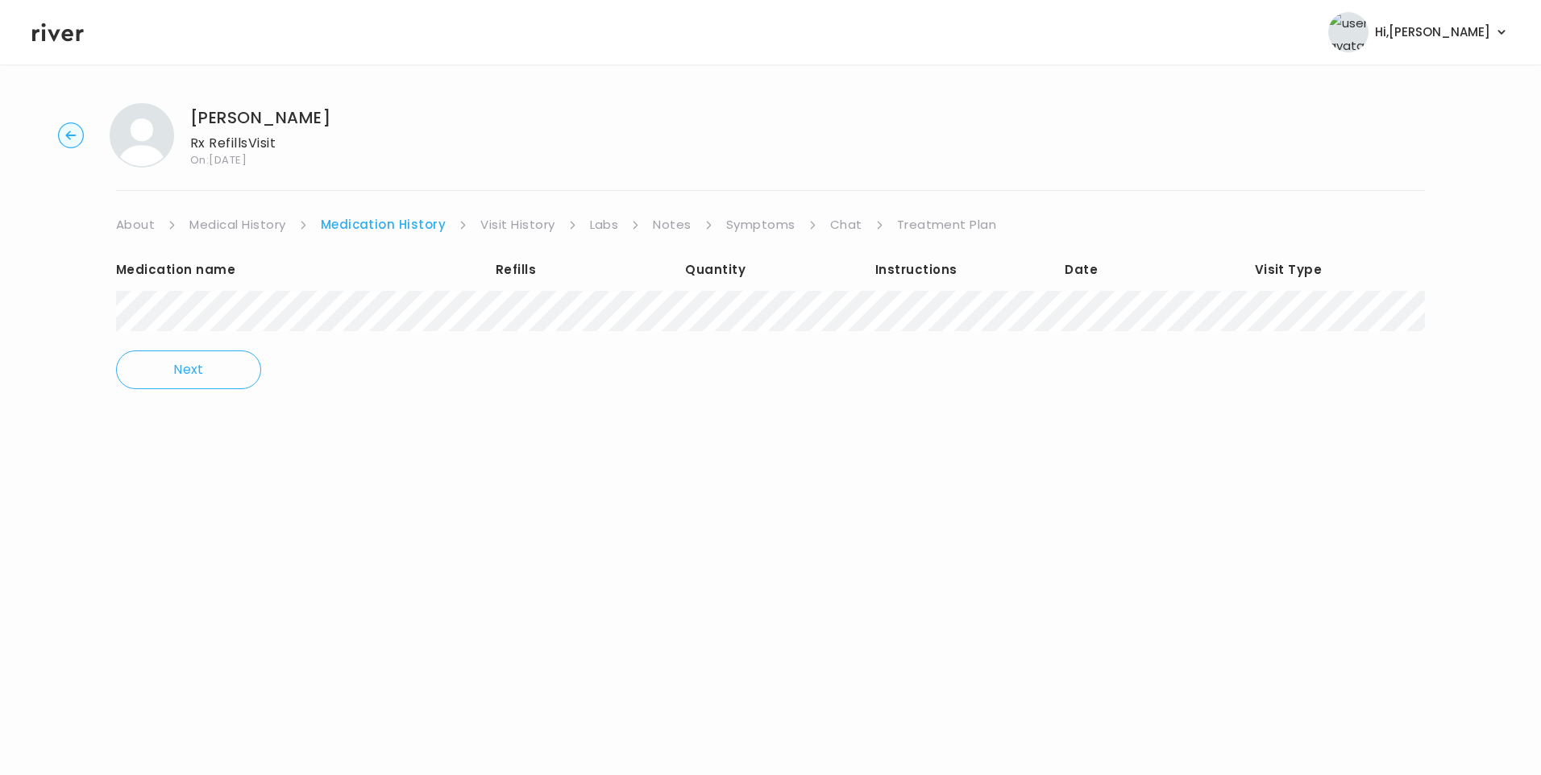
click at [69, 39] on icon at bounding box center [58, 32] width 52 height 19
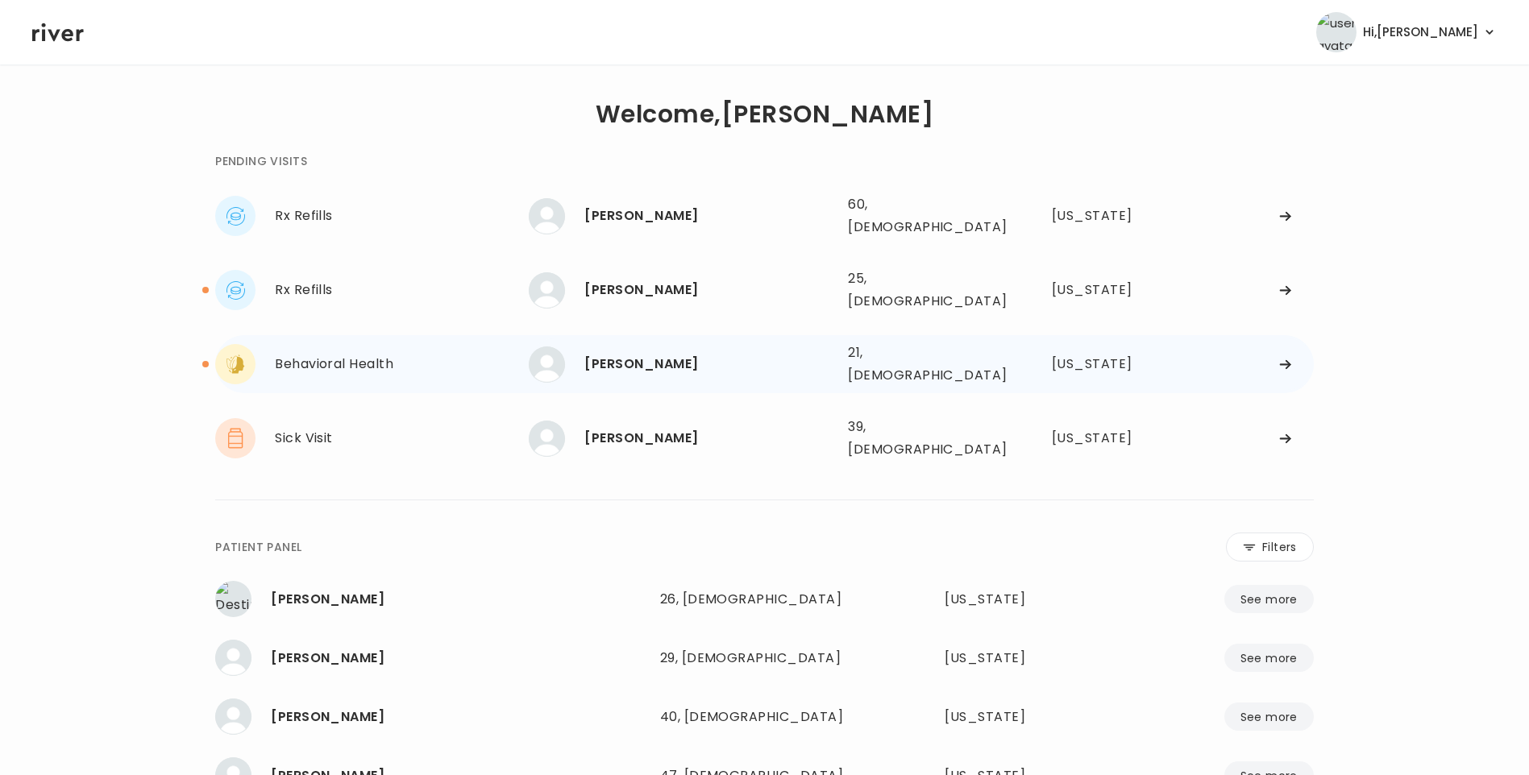
click at [654, 353] on div "[PERSON_NAME]" at bounding box center [709, 364] width 251 height 23
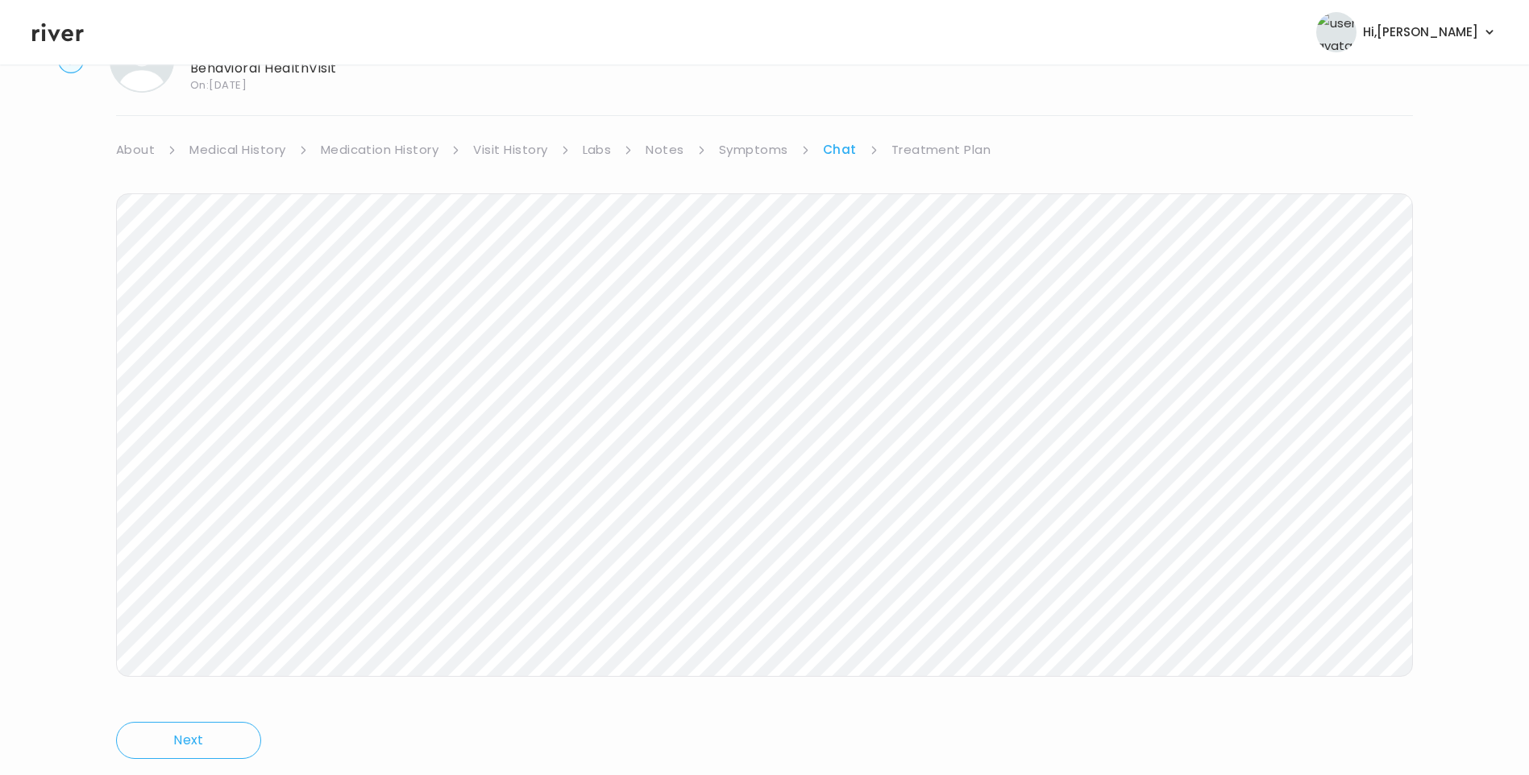
scroll to position [120, 0]
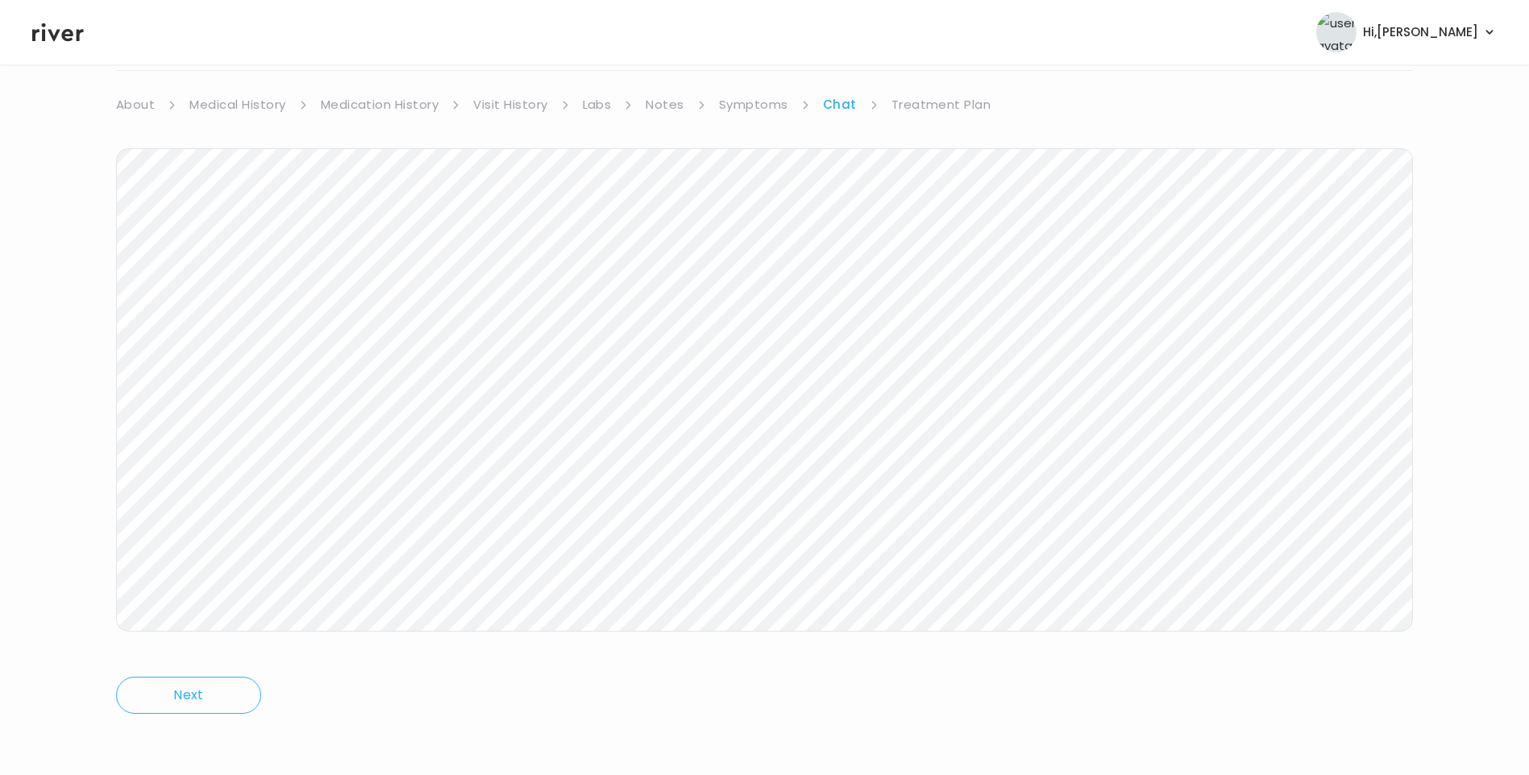
click at [139, 106] on link "About" at bounding box center [135, 104] width 39 height 23
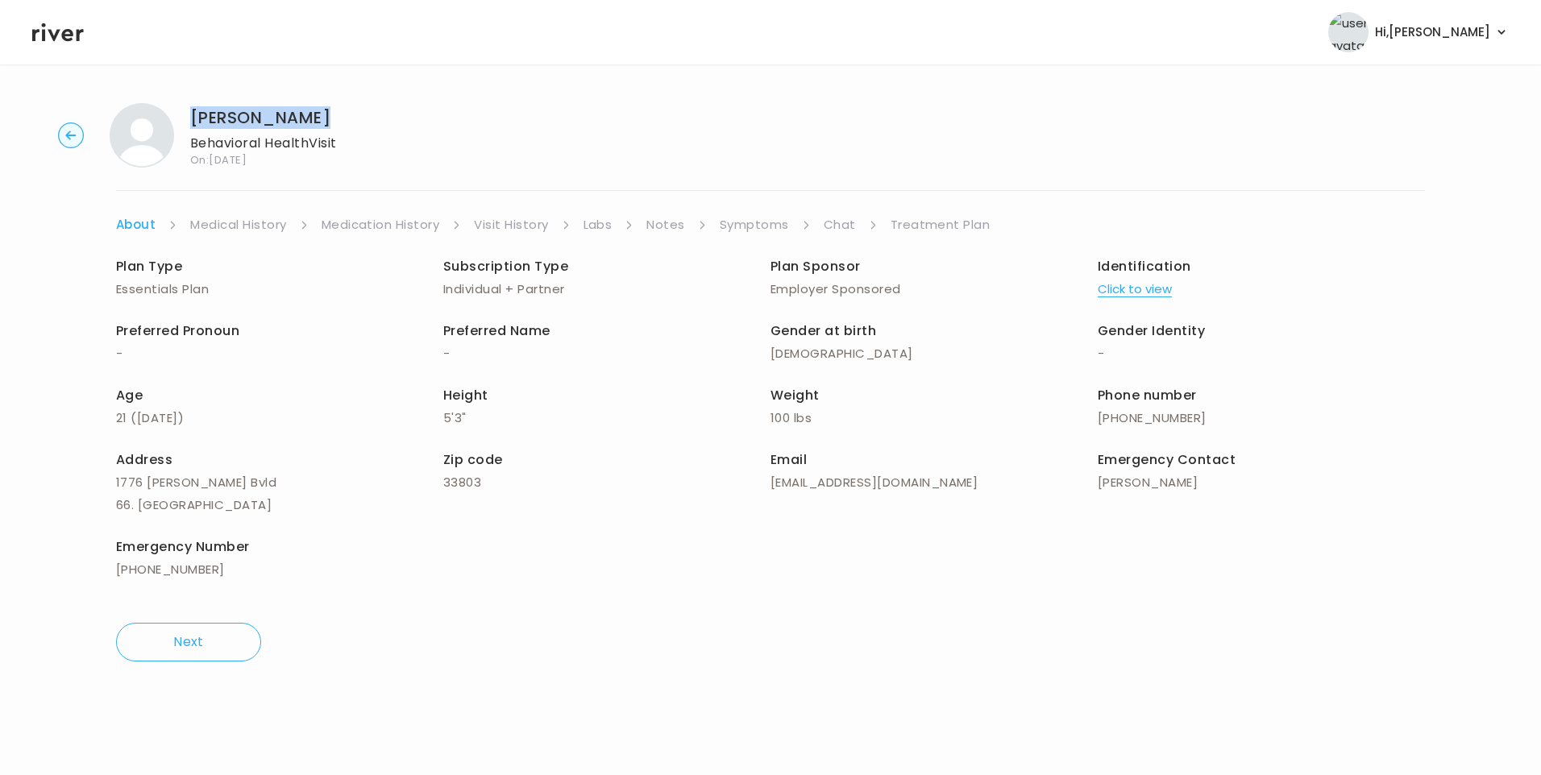
drag, startPoint x: 193, startPoint y: 115, endPoint x: 314, endPoint y: 124, distance: 121.2
click at [314, 124] on h1 "[PERSON_NAME]" at bounding box center [263, 117] width 147 height 23
click at [850, 216] on link "Chat" at bounding box center [840, 225] width 32 height 23
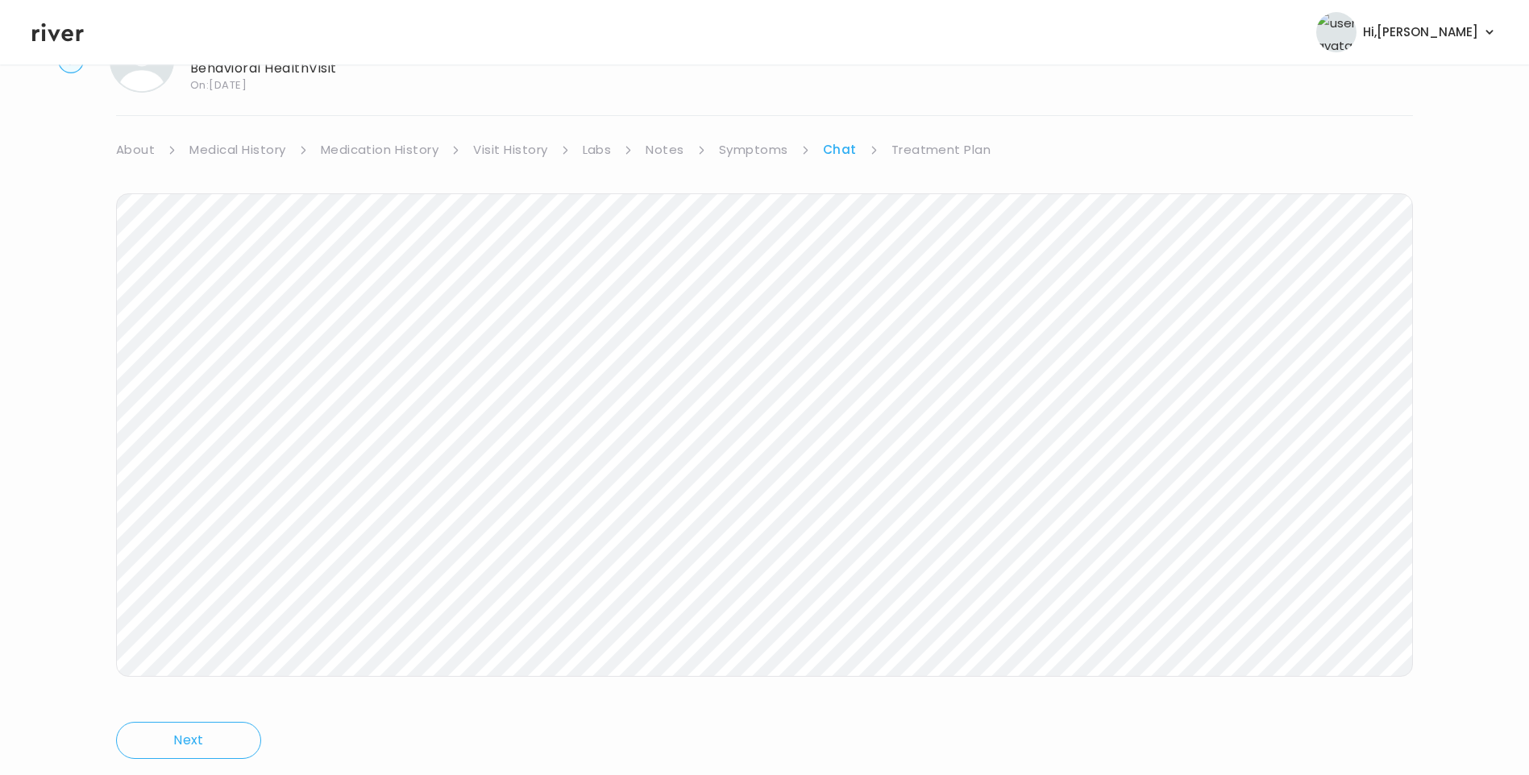
scroll to position [120, 0]
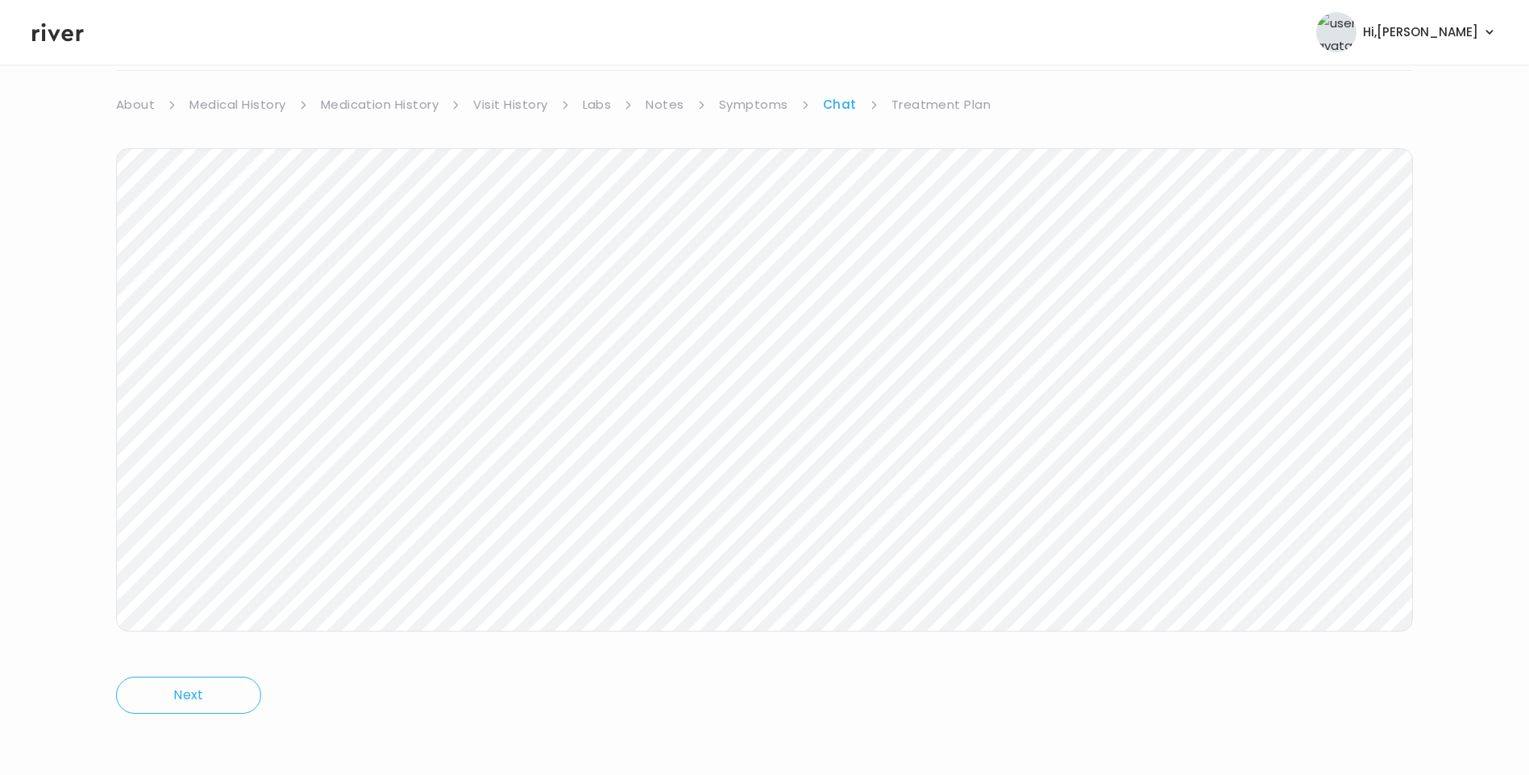
click at [132, 98] on link "About" at bounding box center [135, 104] width 39 height 23
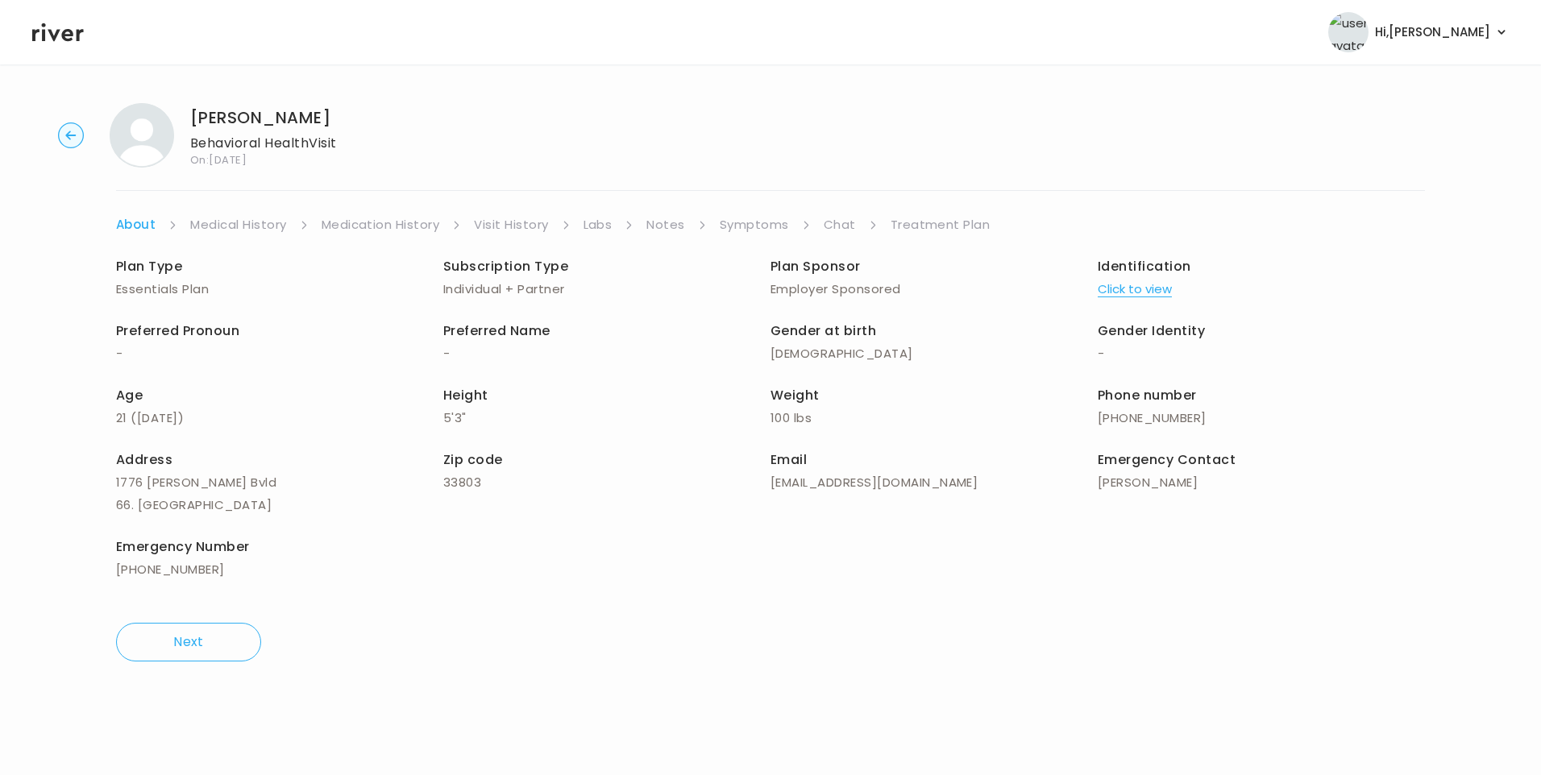
click at [940, 224] on link "Treatment Plan" at bounding box center [941, 225] width 100 height 23
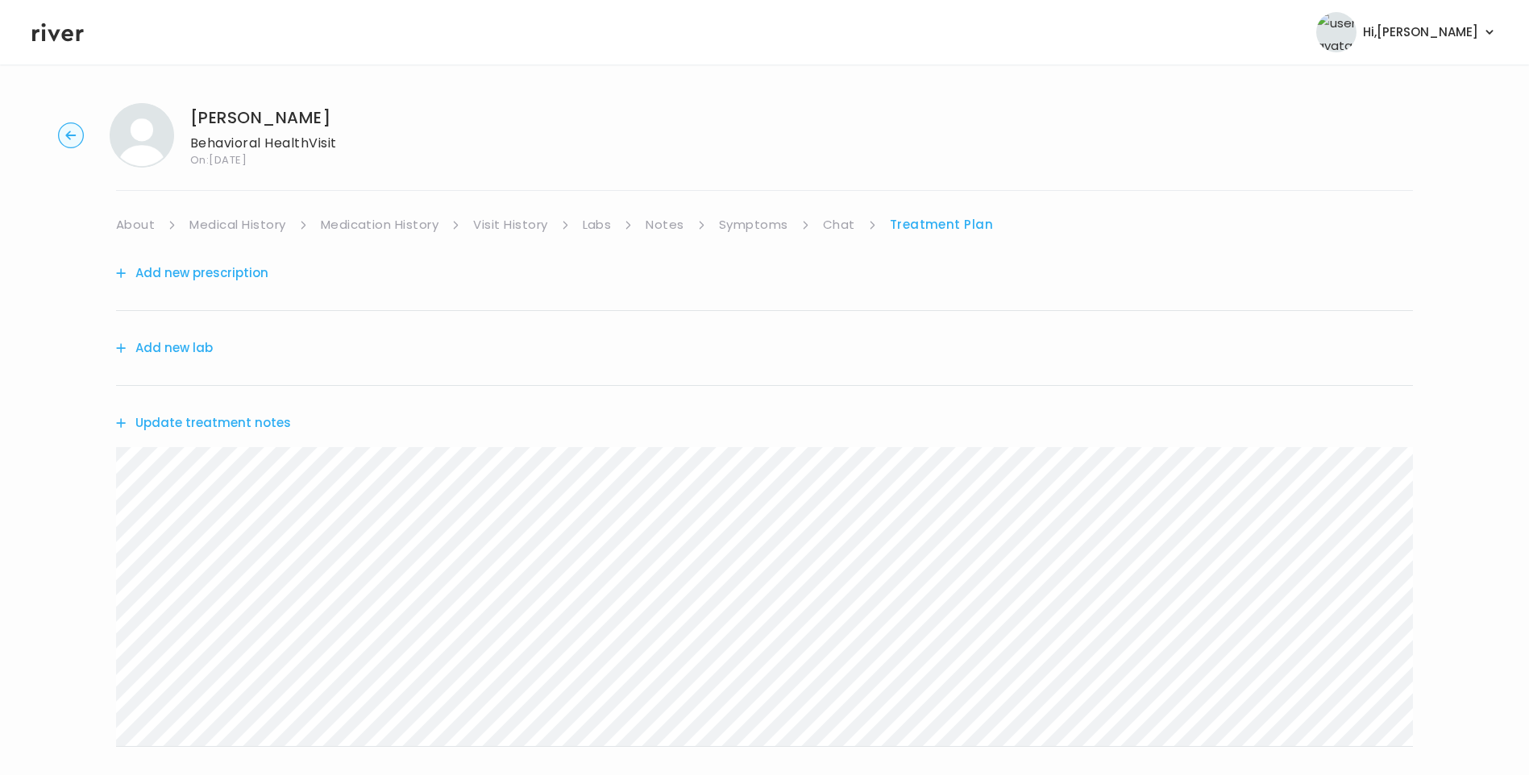
click at [823, 228] on link "Chat" at bounding box center [839, 225] width 32 height 23
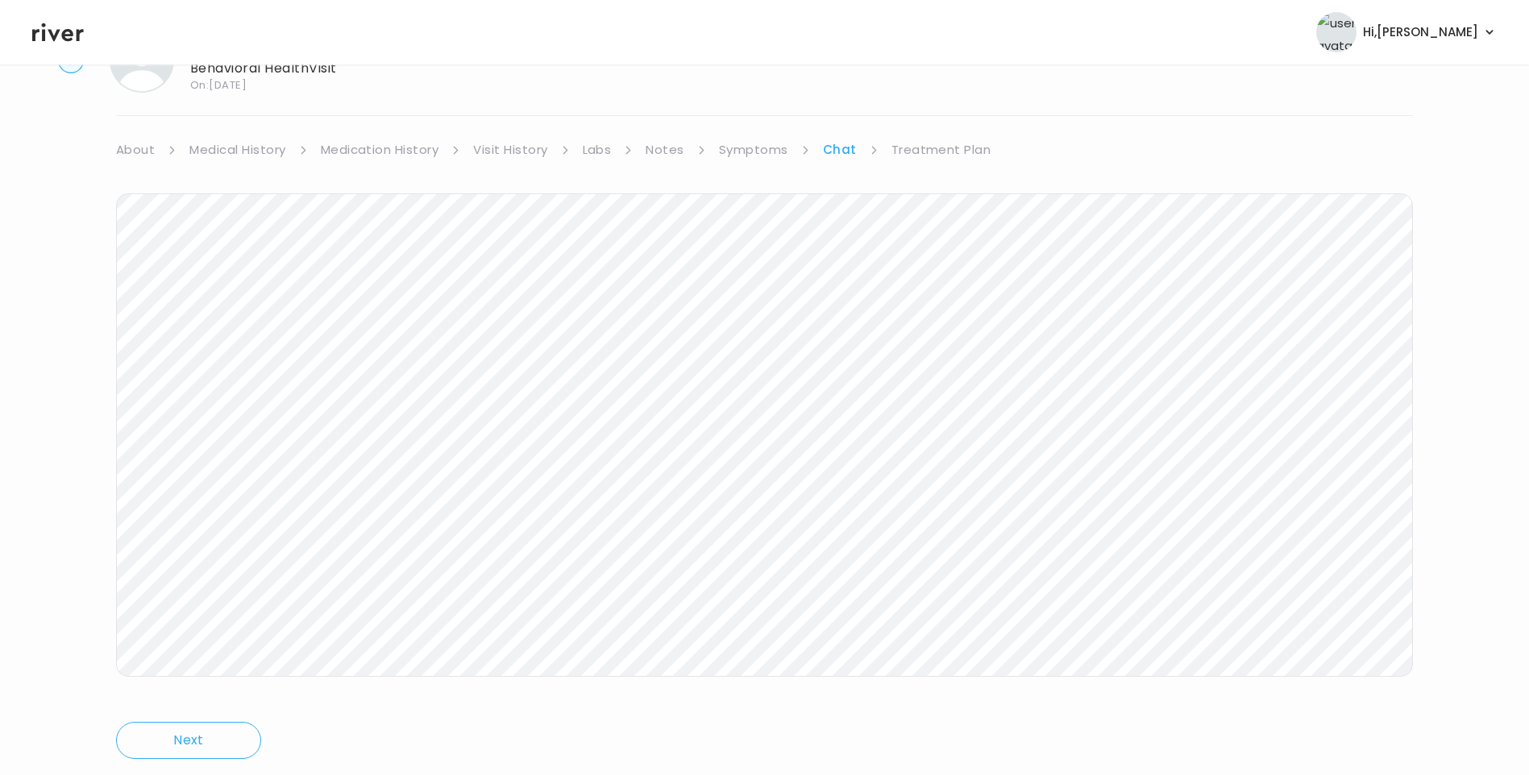
scroll to position [120, 0]
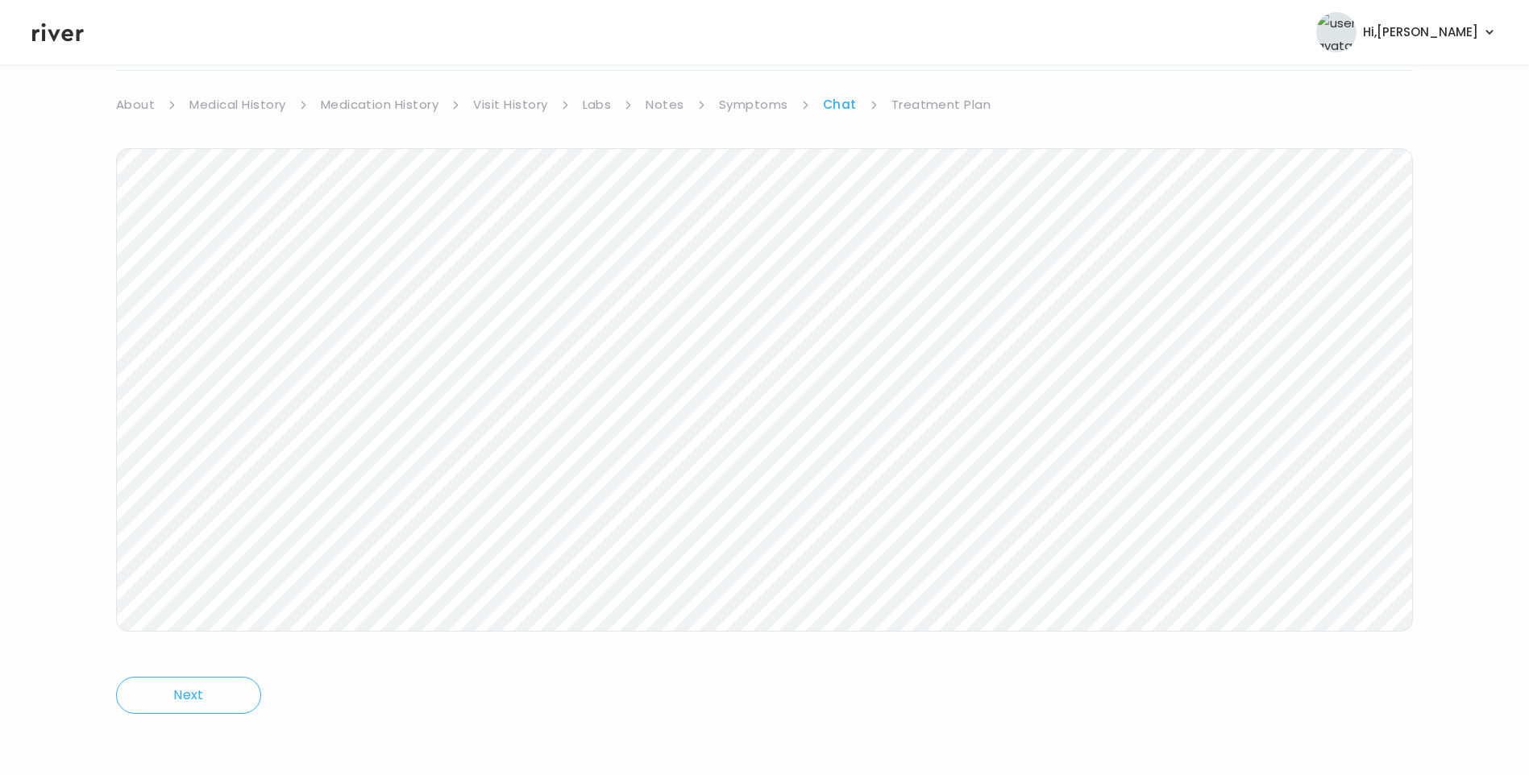
drag, startPoint x: 66, startPoint y: 37, endPoint x: 77, endPoint y: 51, distance: 17.2
click at [65, 37] on icon at bounding box center [58, 32] width 52 height 24
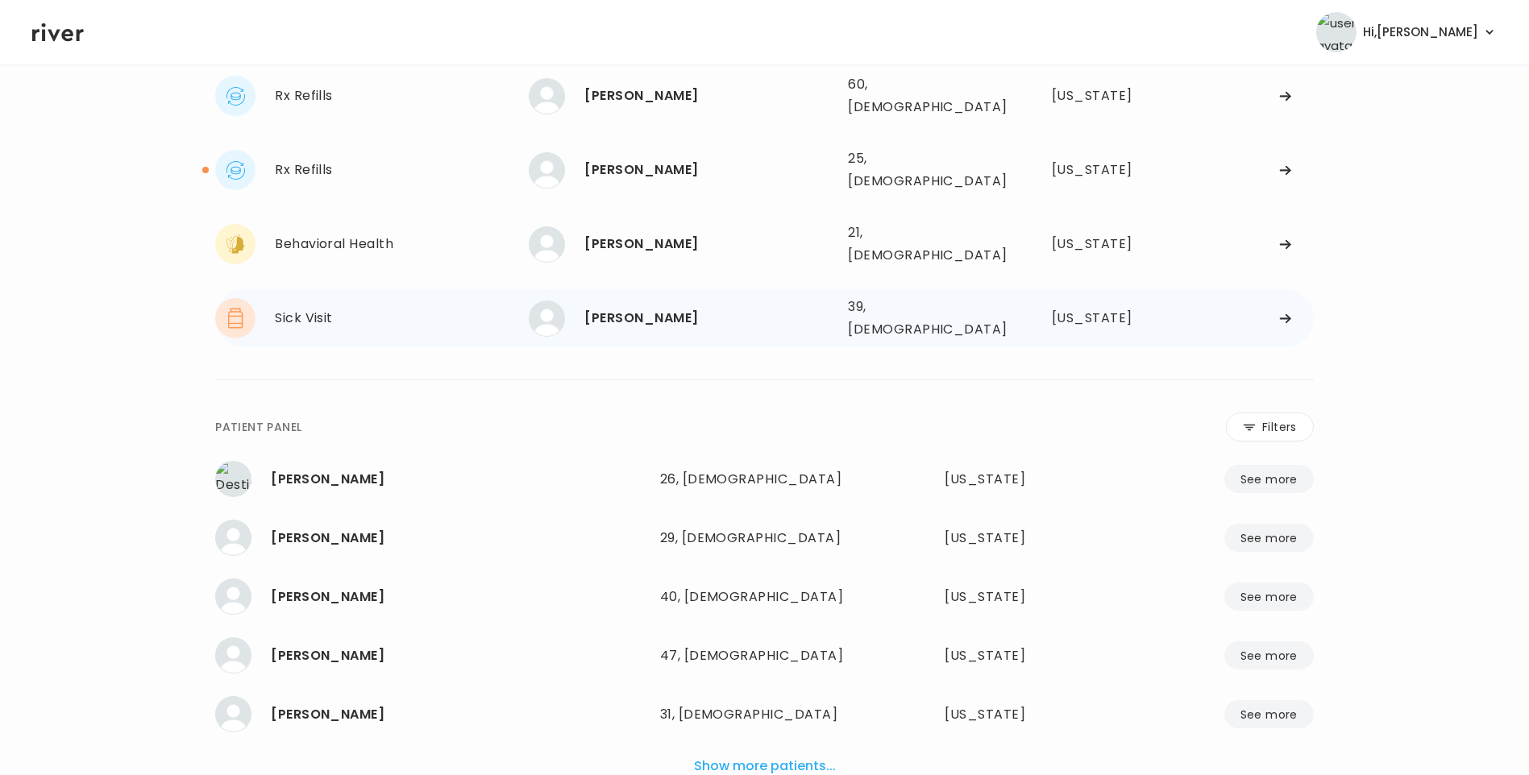
click at [659, 307] on div "[PERSON_NAME]" at bounding box center [709, 318] width 251 height 23
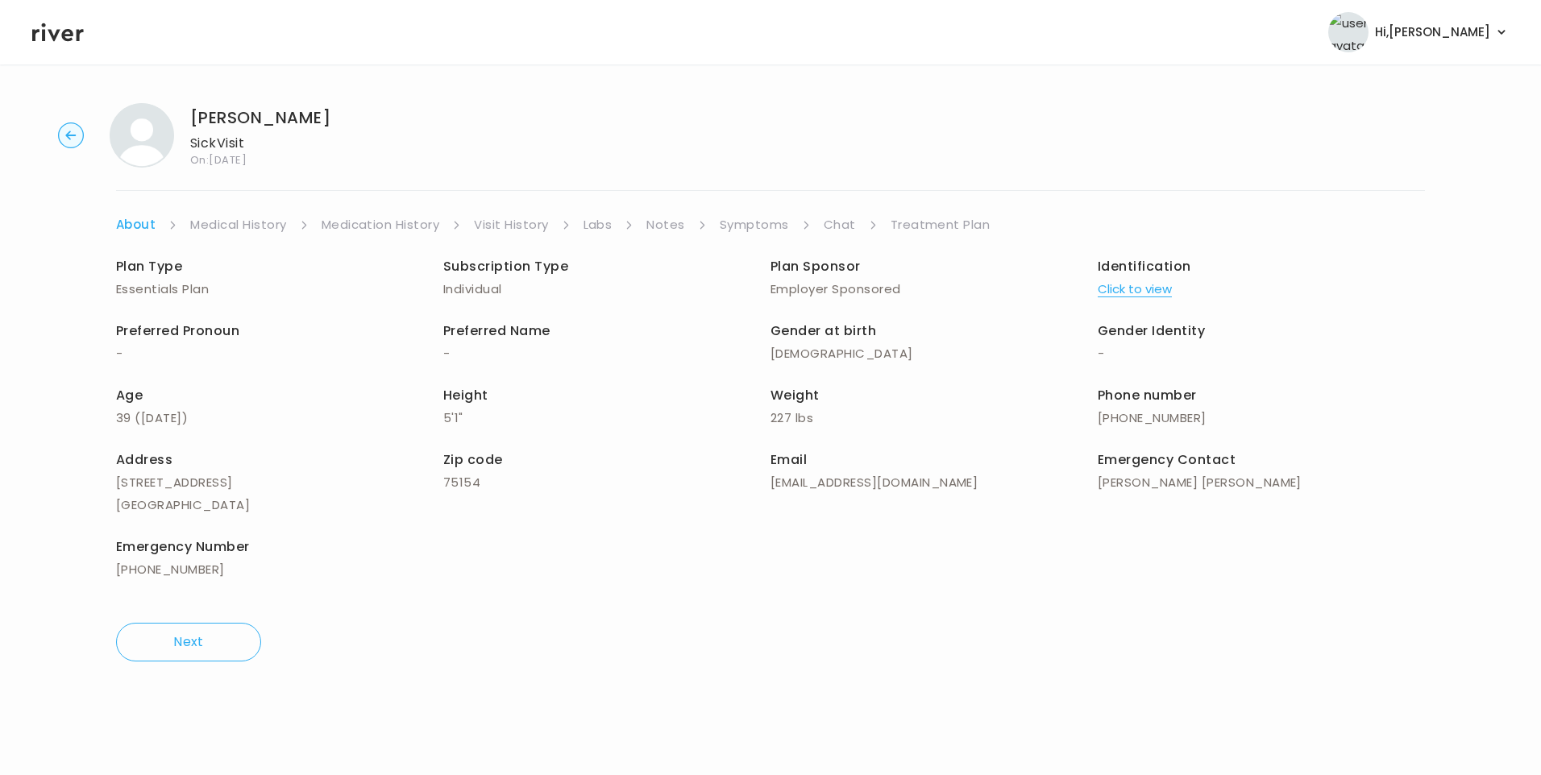
click at [851, 222] on link "Chat" at bounding box center [840, 225] width 32 height 23
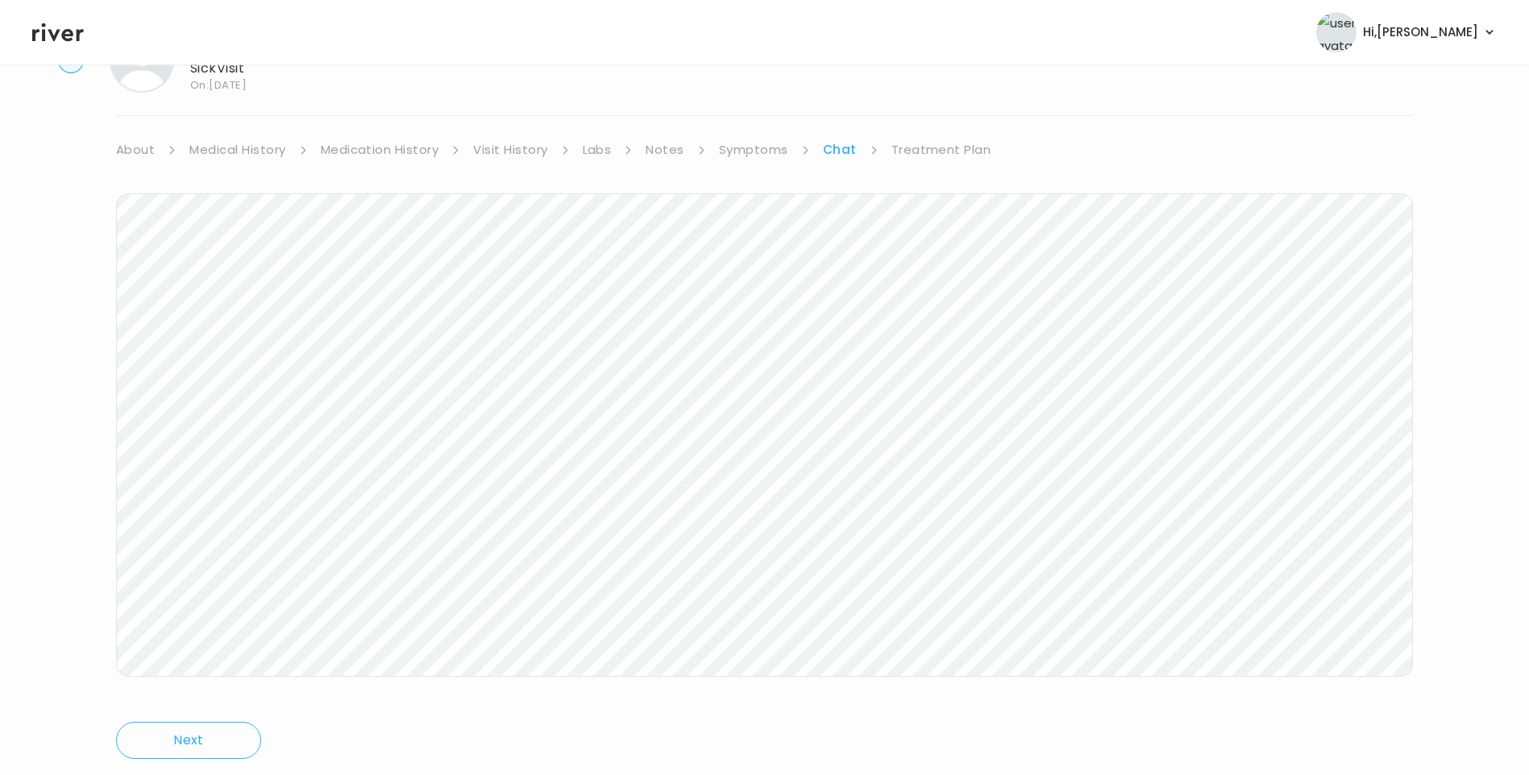
scroll to position [118, 0]
click at [55, 35] on icon at bounding box center [58, 32] width 52 height 19
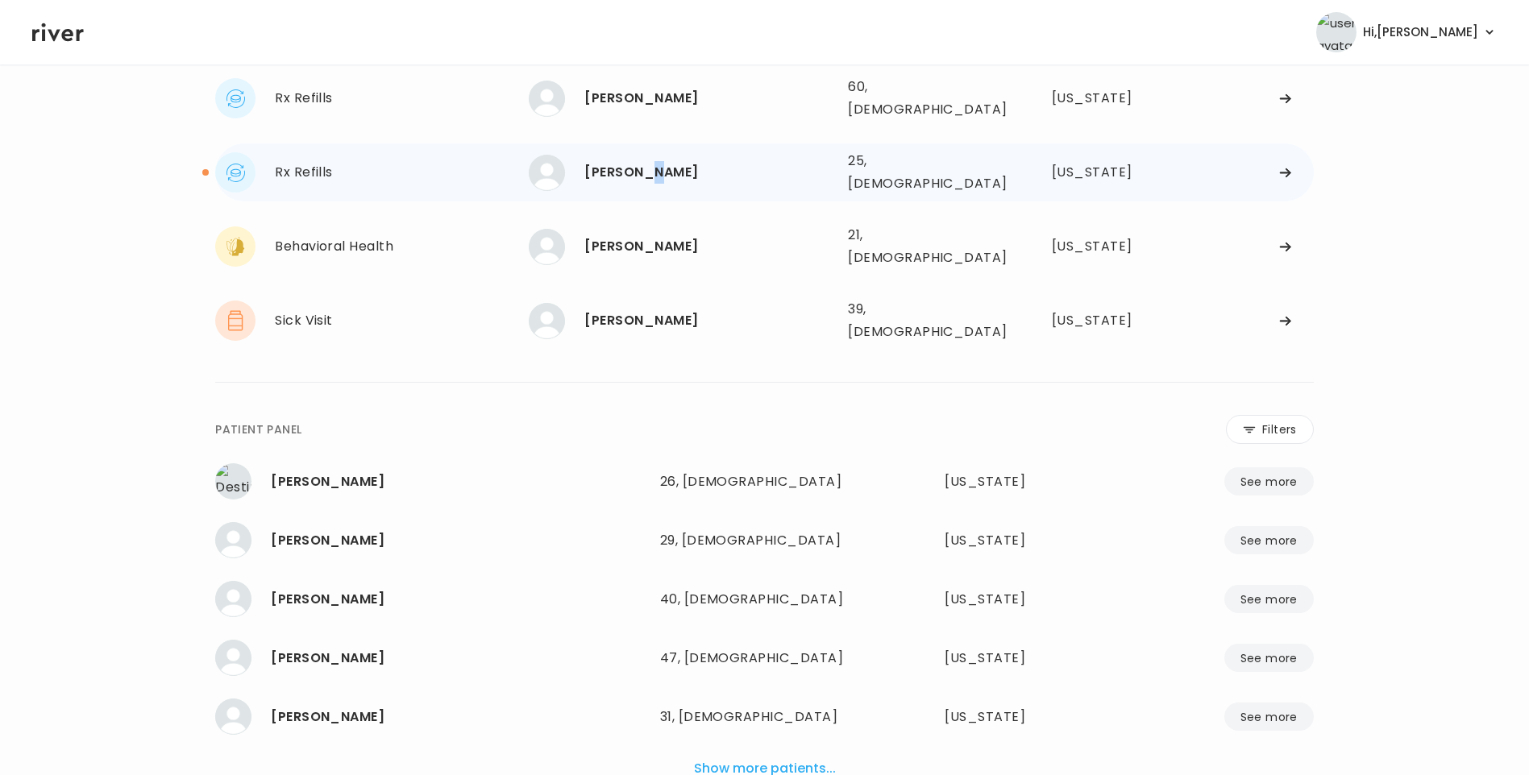
click at [651, 176] on div "[PERSON_NAME] 25, [DEMOGRAPHIC_DATA] See more" at bounding box center [682, 173] width 306 height 36
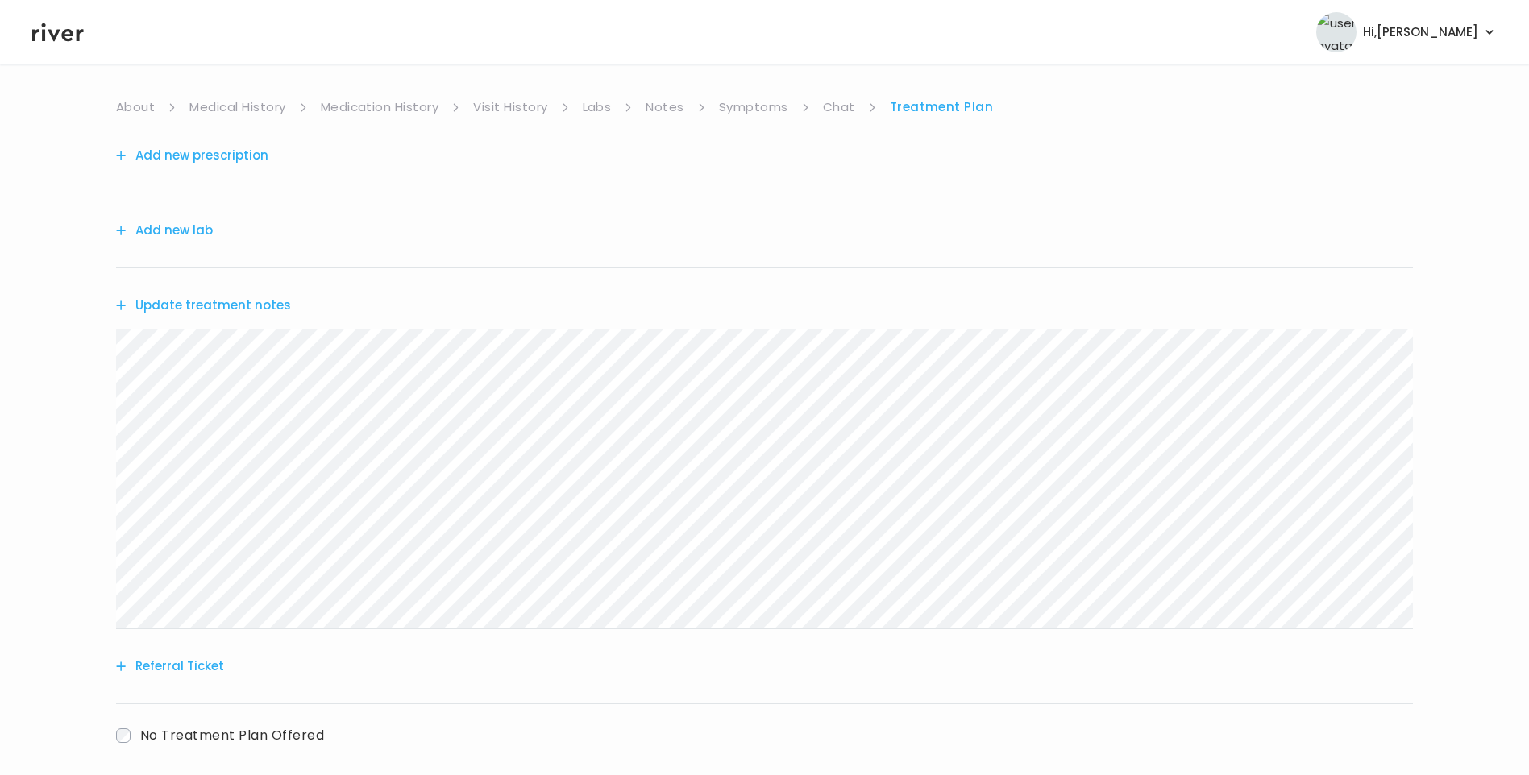
click at [833, 114] on link "Chat" at bounding box center [839, 107] width 32 height 23
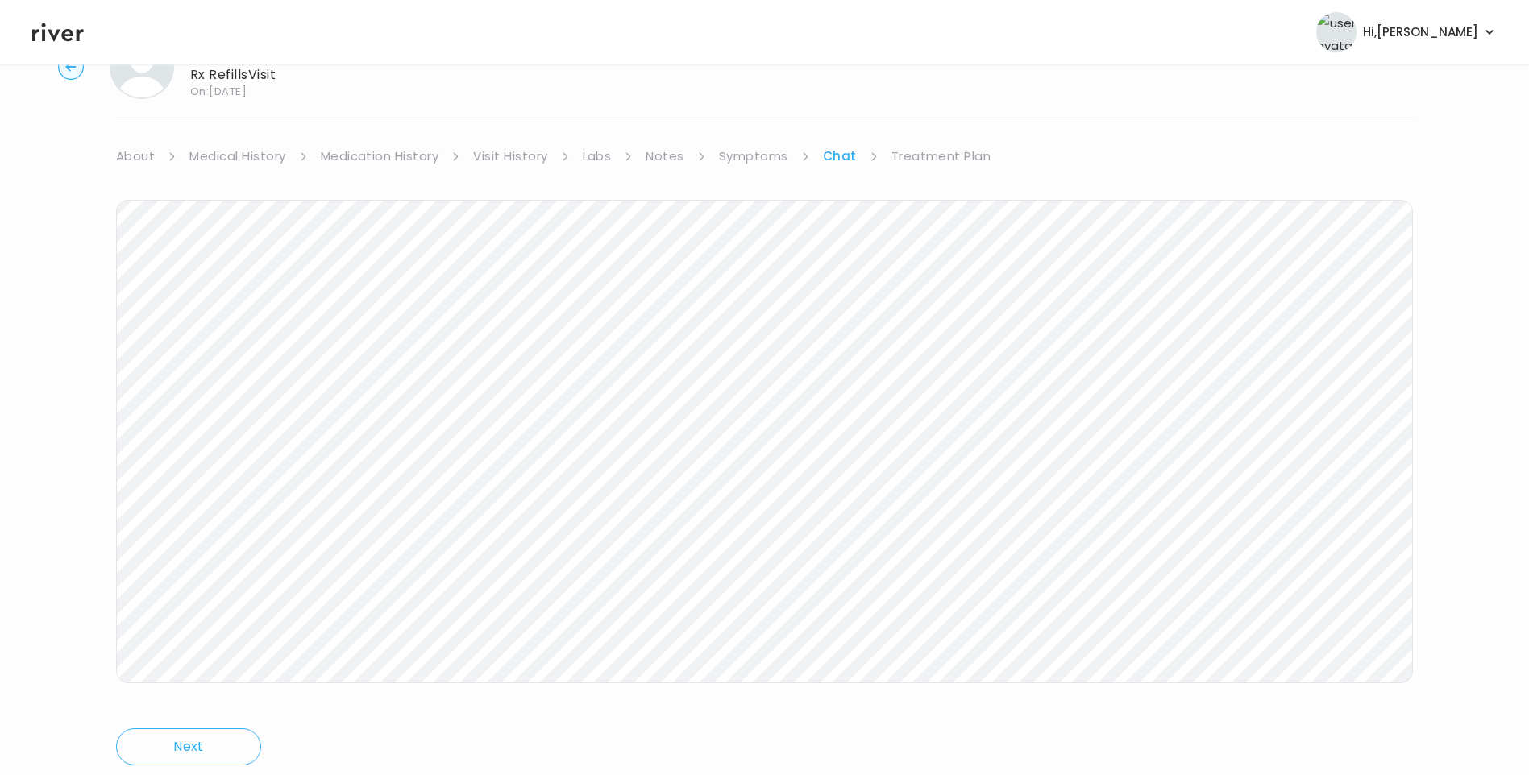
scroll to position [39, 0]
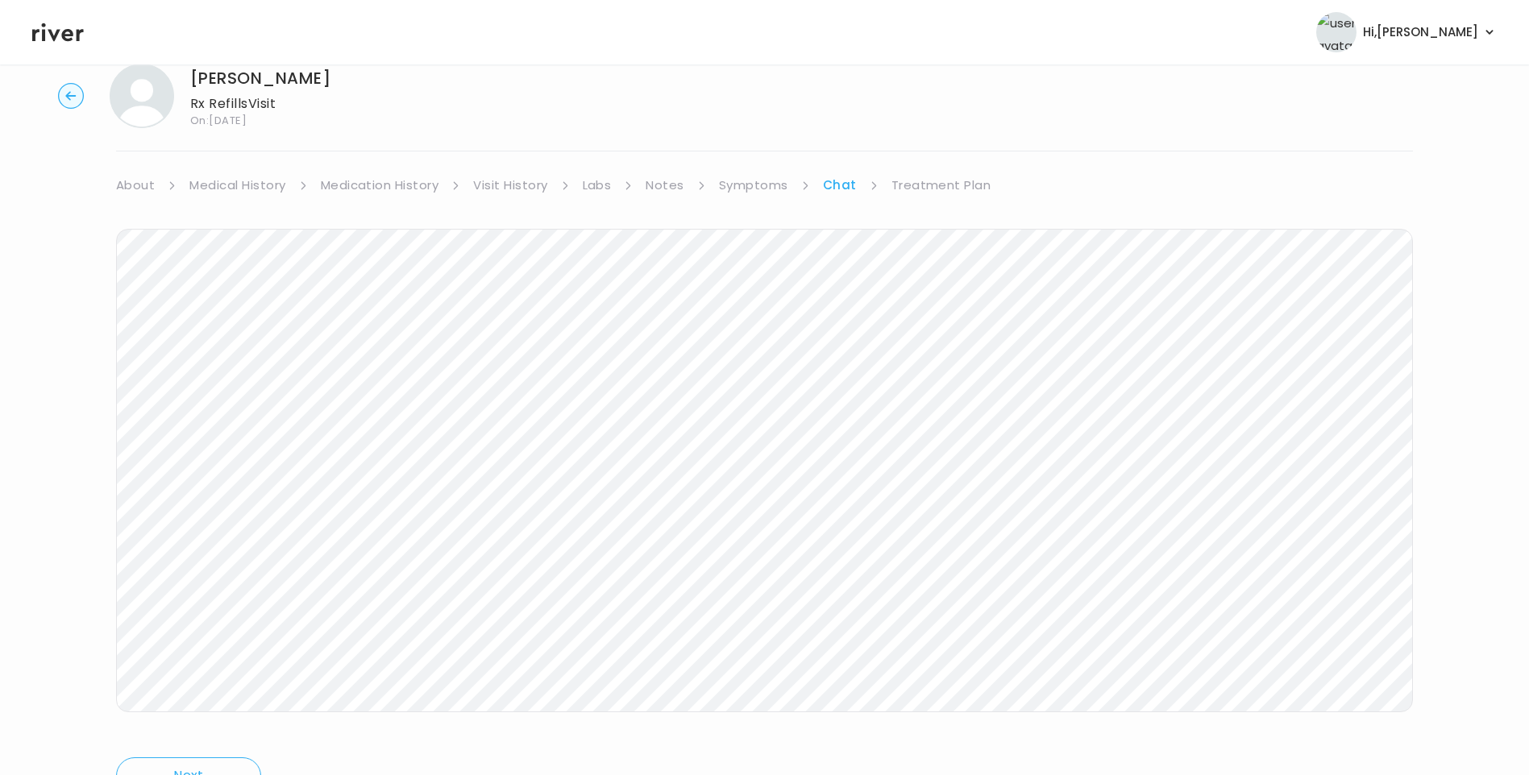
click at [749, 184] on link "Symptoms" at bounding box center [753, 185] width 69 height 23
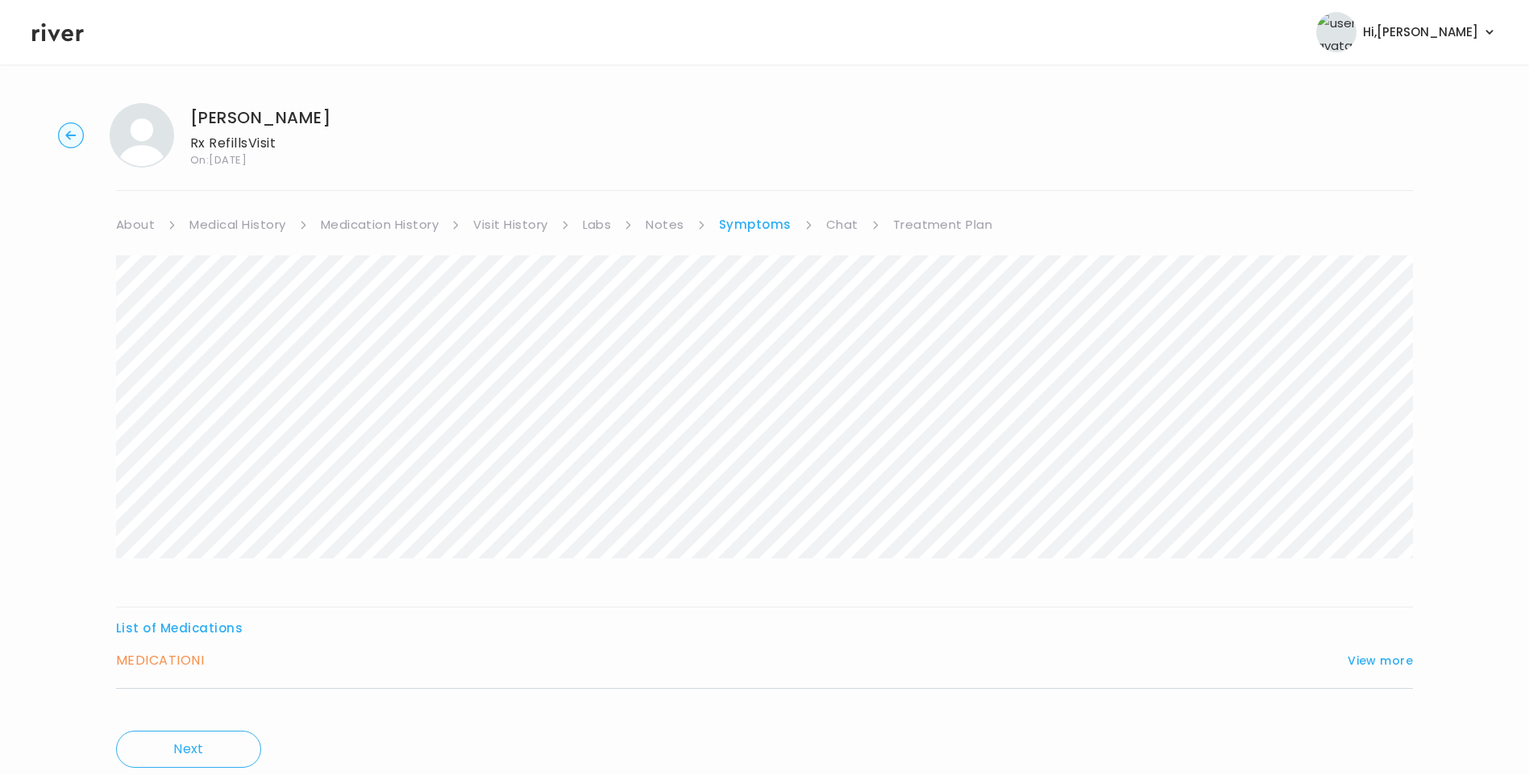
click at [916, 222] on link "Treatment Plan" at bounding box center [943, 225] width 100 height 23
click at [71, 32] on icon at bounding box center [58, 32] width 52 height 19
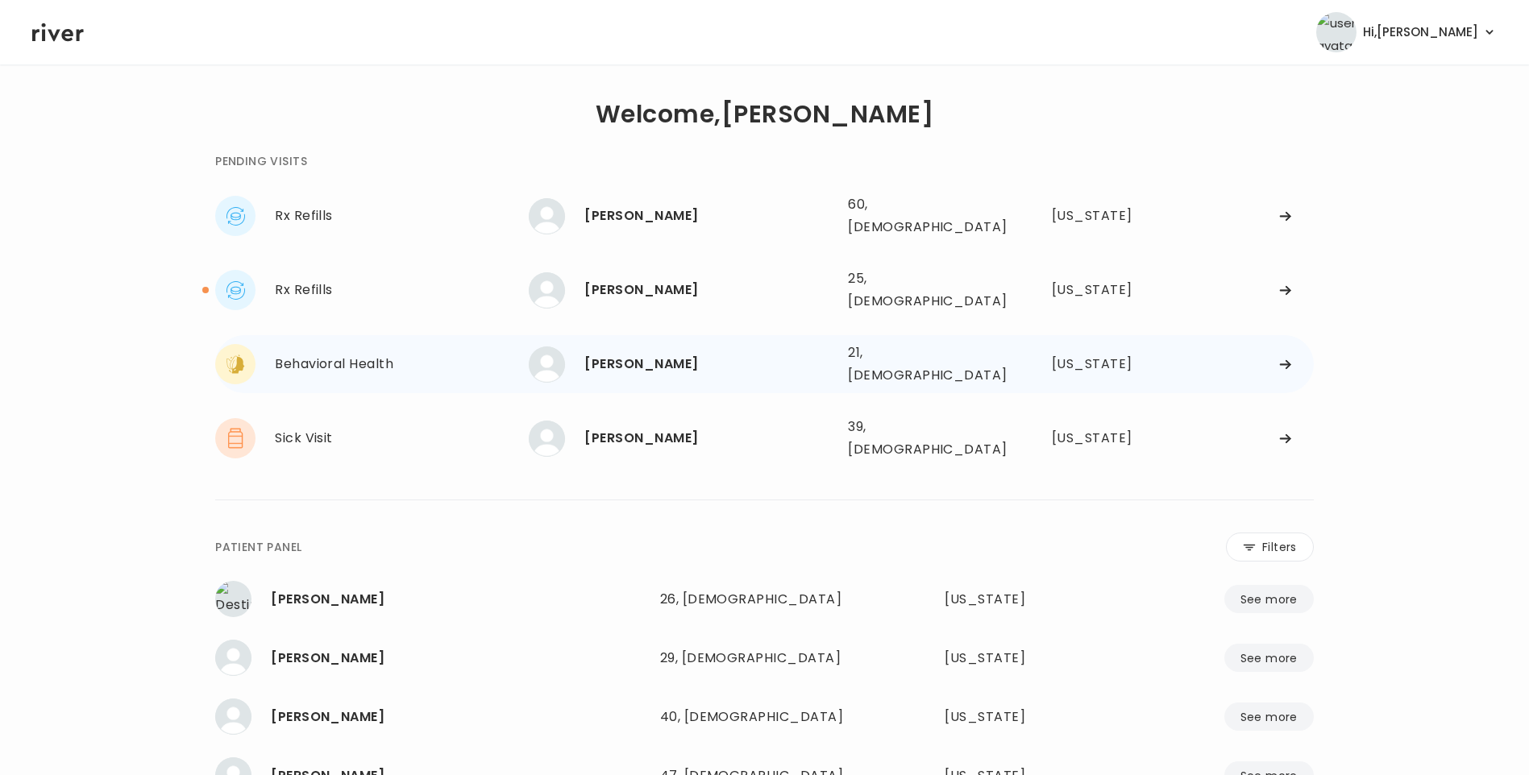
click at [323, 353] on div "Behavioral Health" at bounding box center [402, 364] width 254 height 23
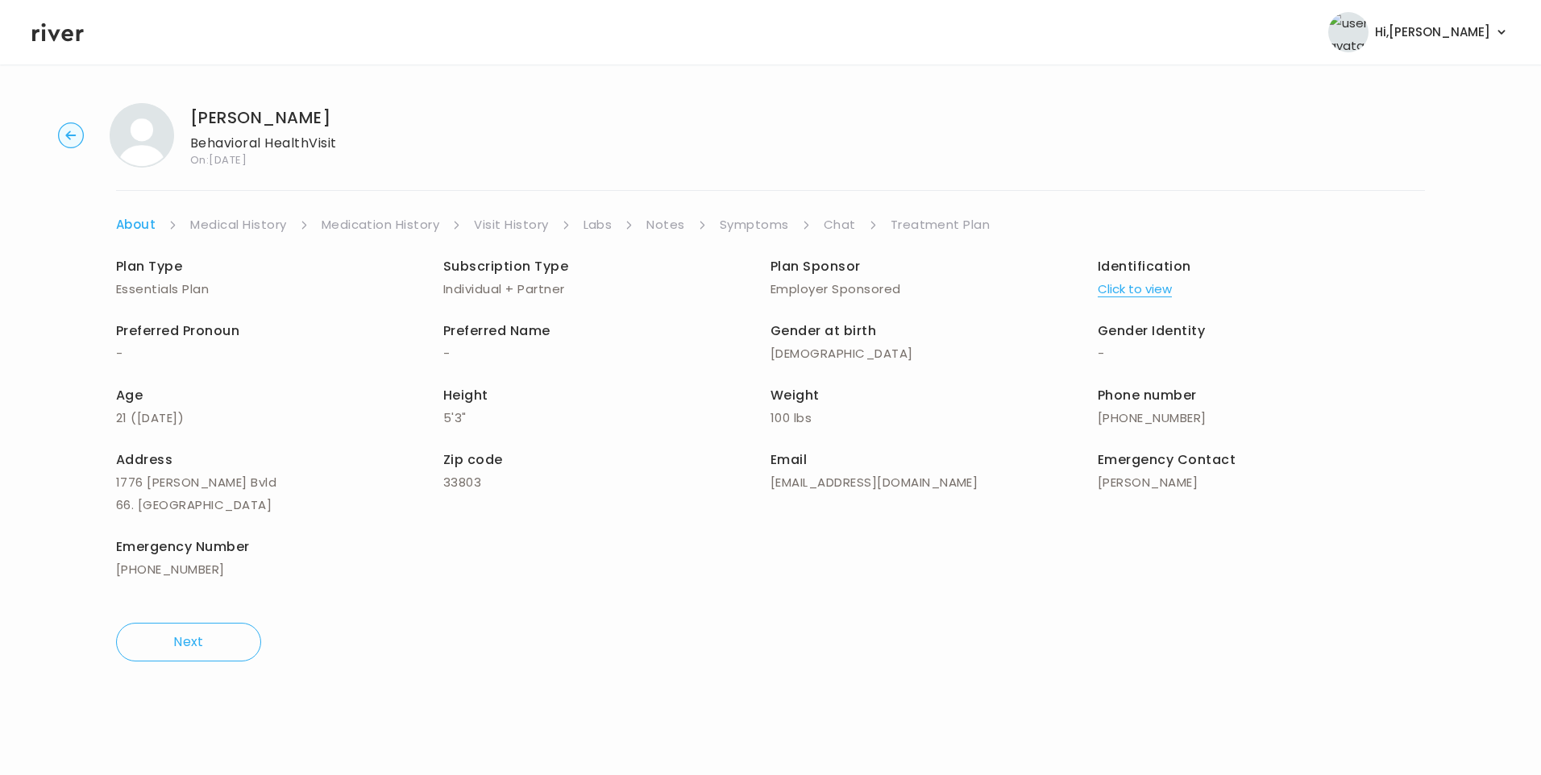
click at [139, 228] on link "About" at bounding box center [135, 225] width 39 height 23
click at [854, 226] on li "Chat" at bounding box center [851, 225] width 54 height 23
click at [829, 230] on link "Chat" at bounding box center [840, 225] width 32 height 23
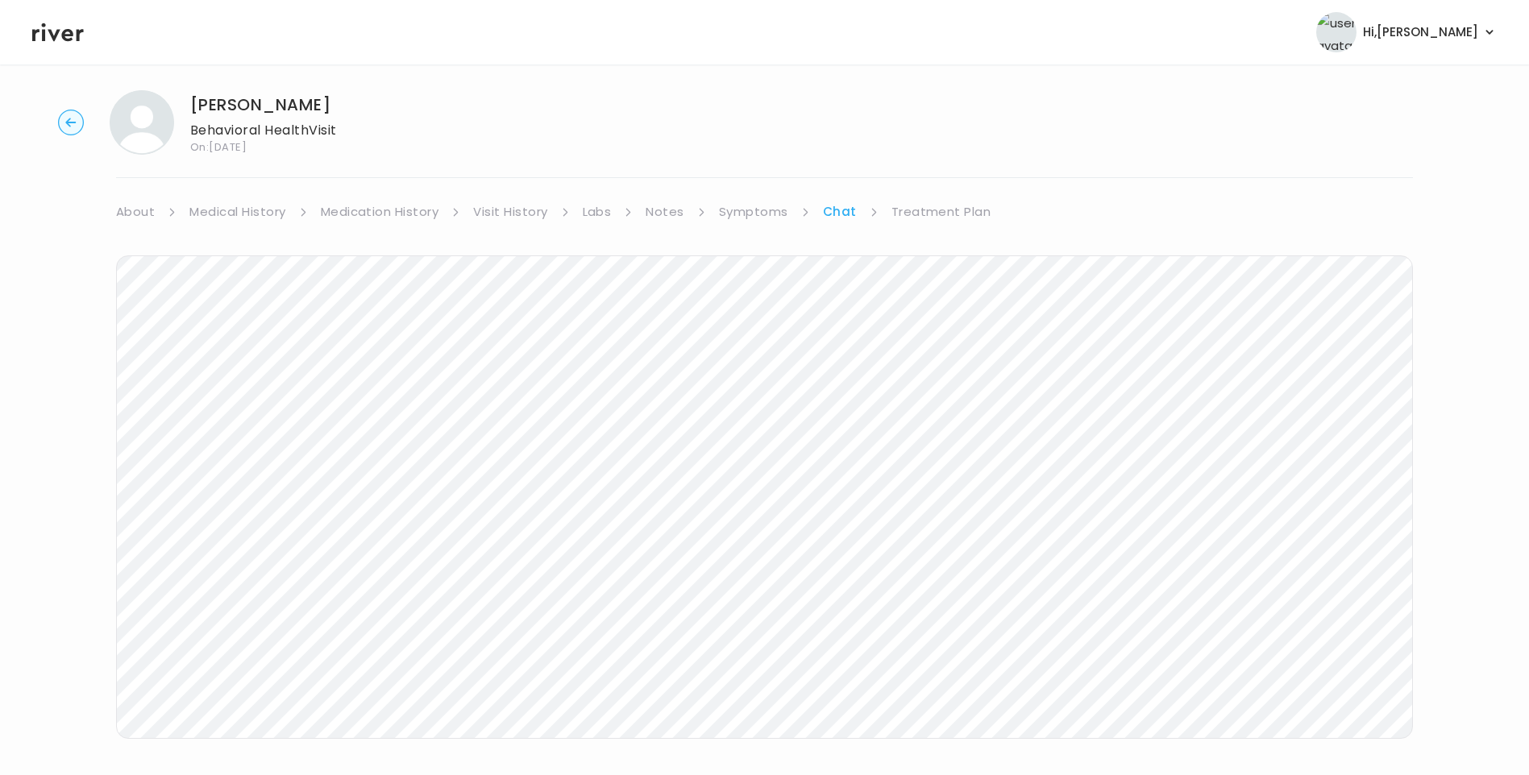
scroll to position [30, 0]
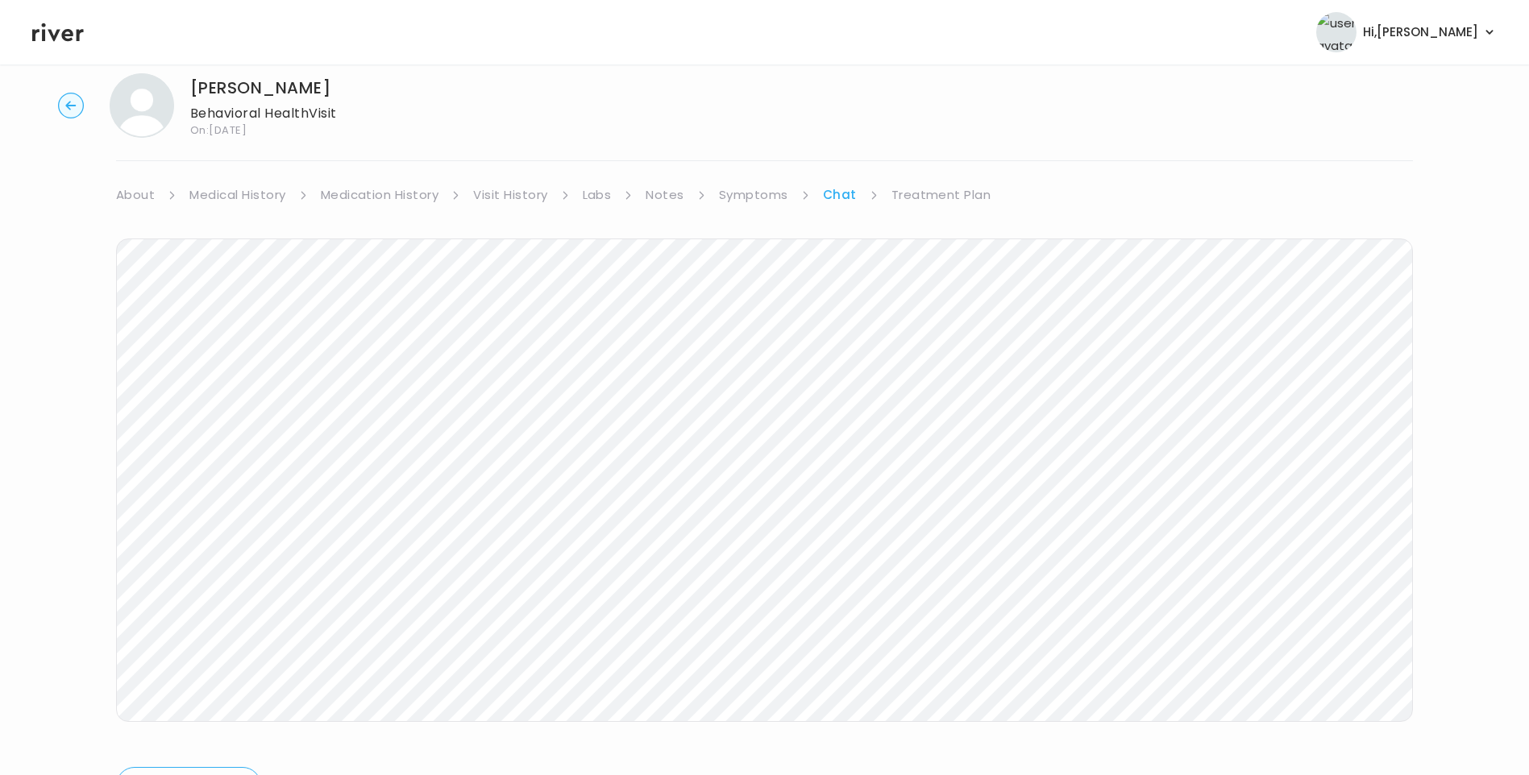
click at [958, 761] on div "Next Ping message sent" at bounding box center [764, 516] width 1297 height 621
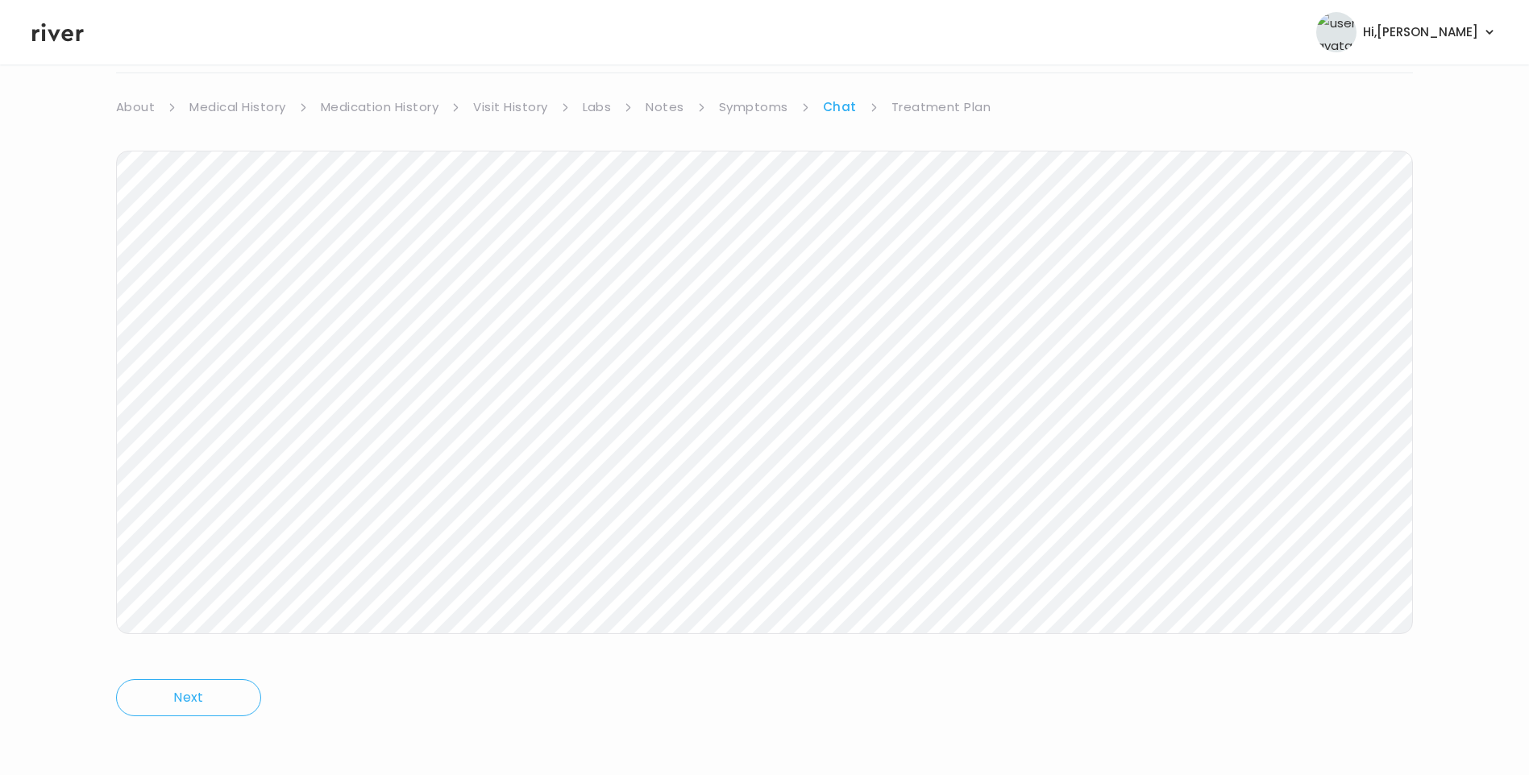
scroll to position [120, 0]
click at [943, 102] on link "Treatment Plan" at bounding box center [941, 104] width 100 height 23
click at [248, 296] on button "Update treatment notes" at bounding box center [203, 303] width 175 height 23
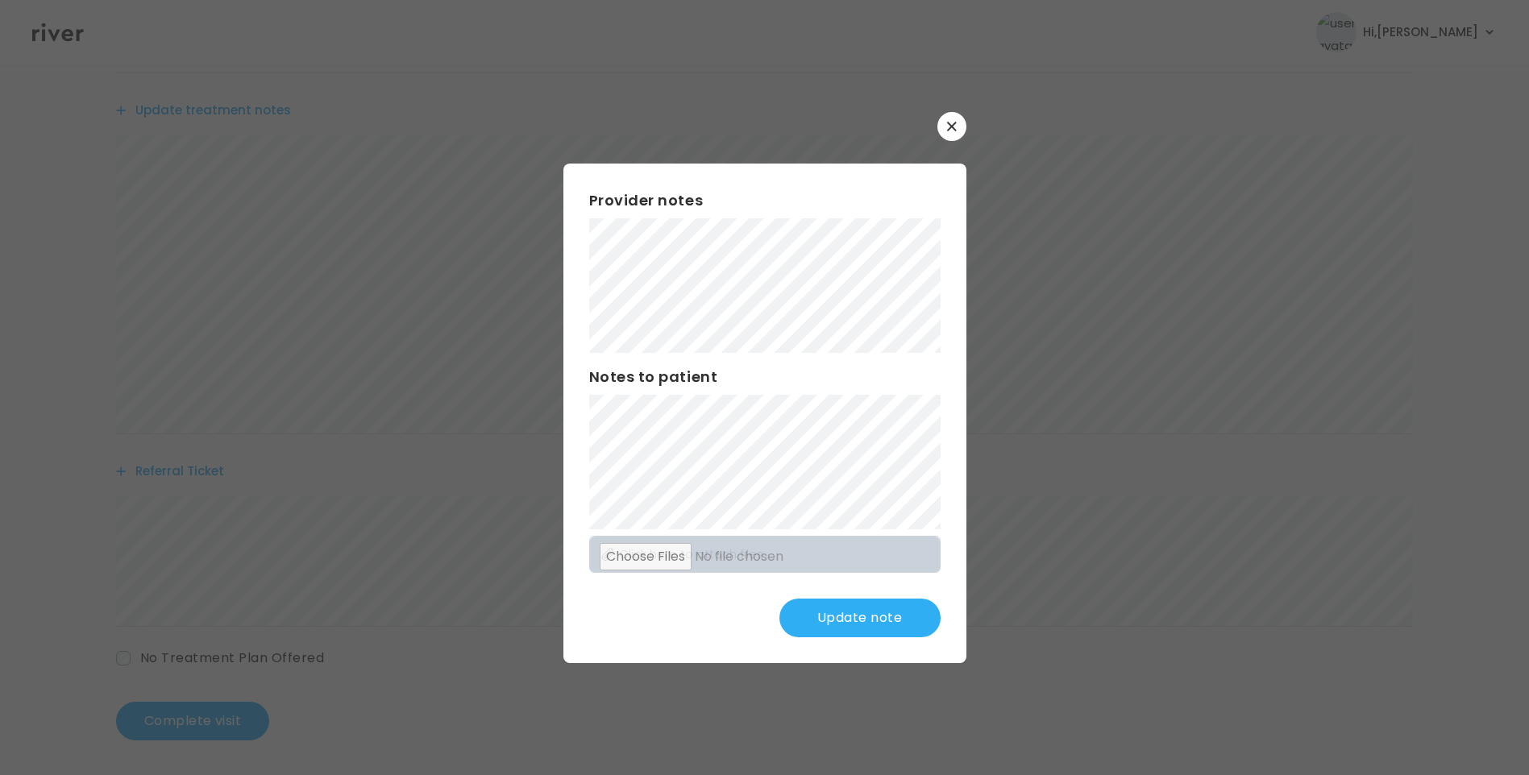
scroll to position [317, 0]
click at [871, 595] on div "Provider notes Notes to patient Click here to attach files Update note" at bounding box center [764, 414] width 403 height 500
click at [875, 612] on button "Update note" at bounding box center [859, 618] width 161 height 39
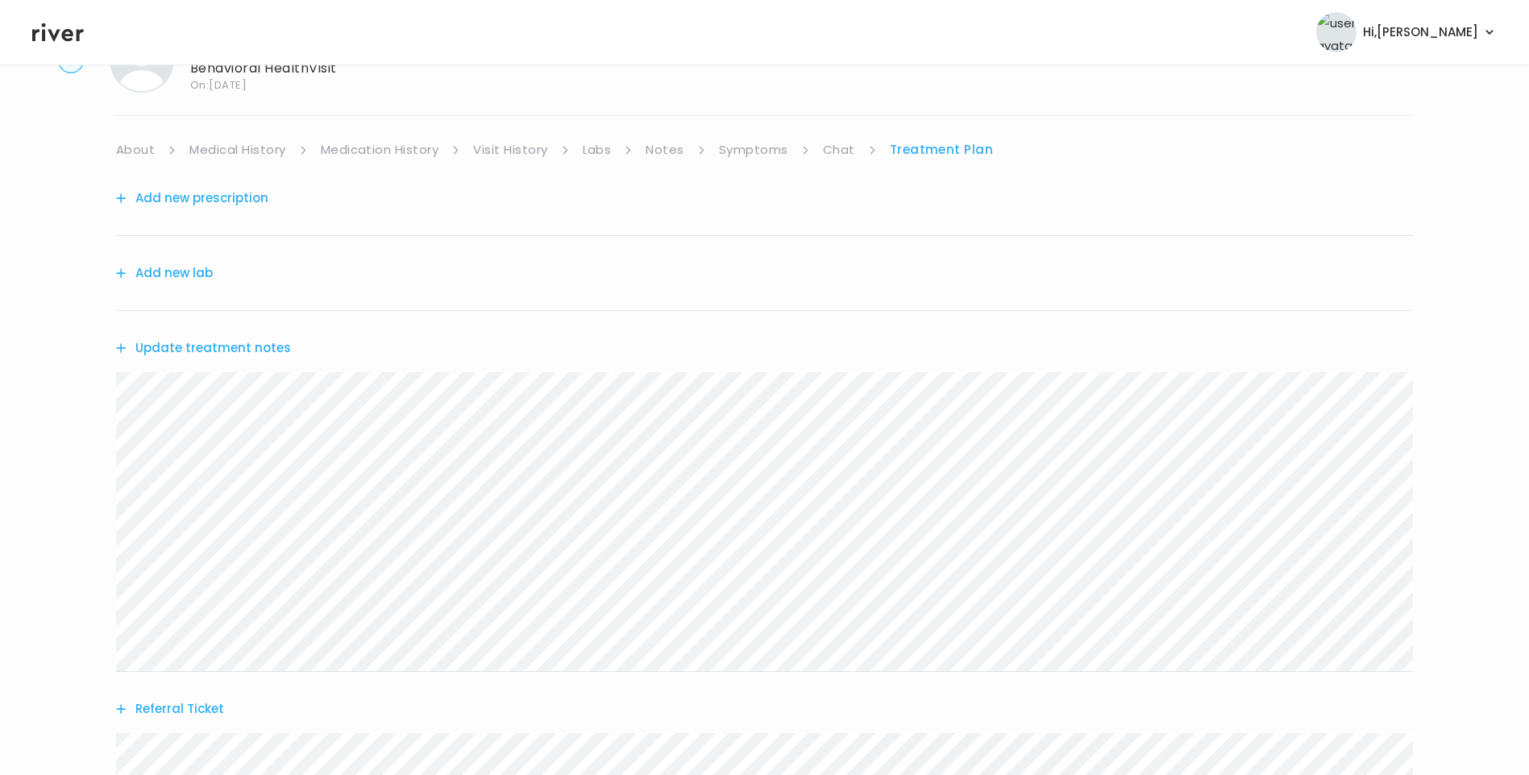
scroll to position [0, 0]
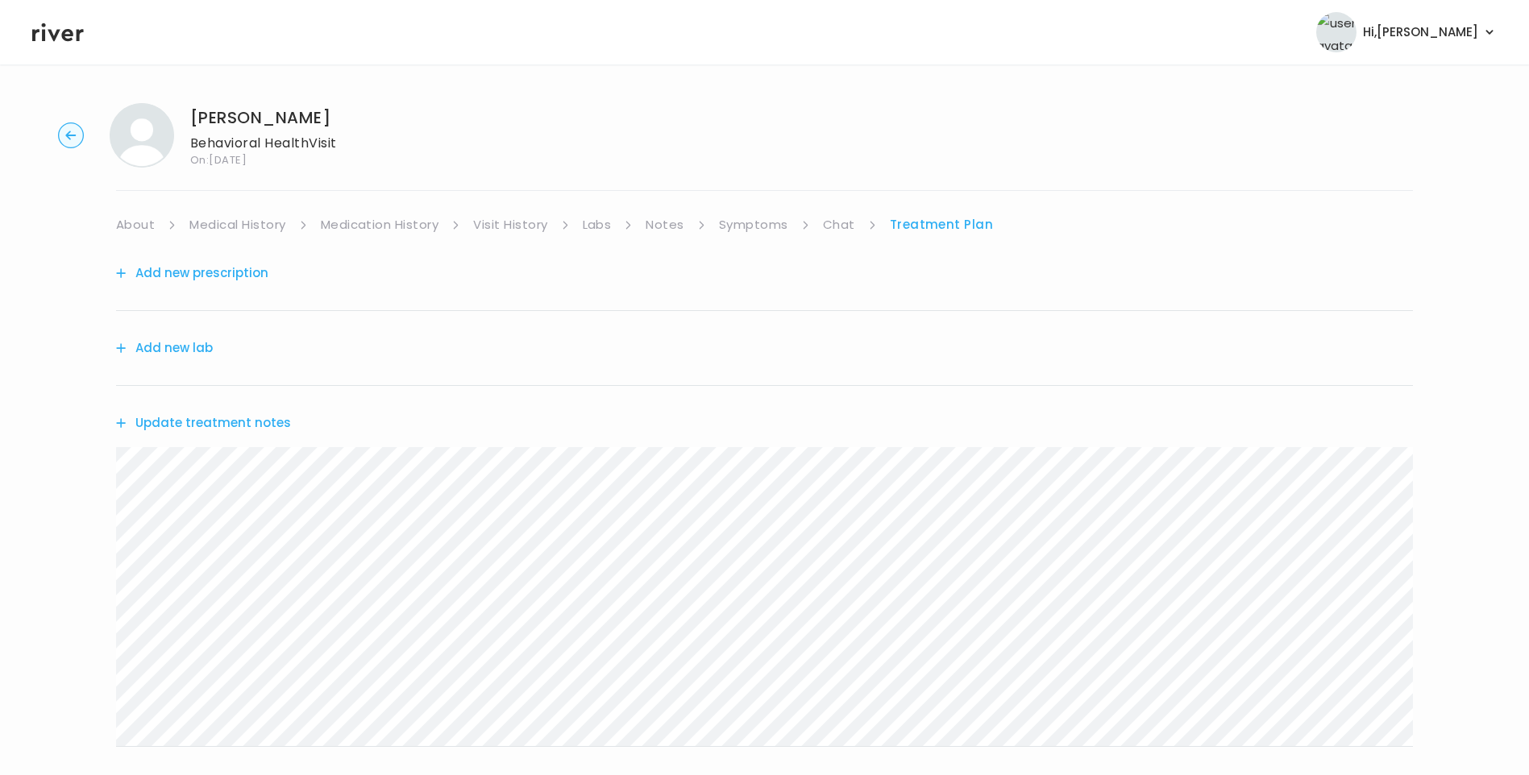
click at [836, 225] on link "Chat" at bounding box center [839, 225] width 32 height 23
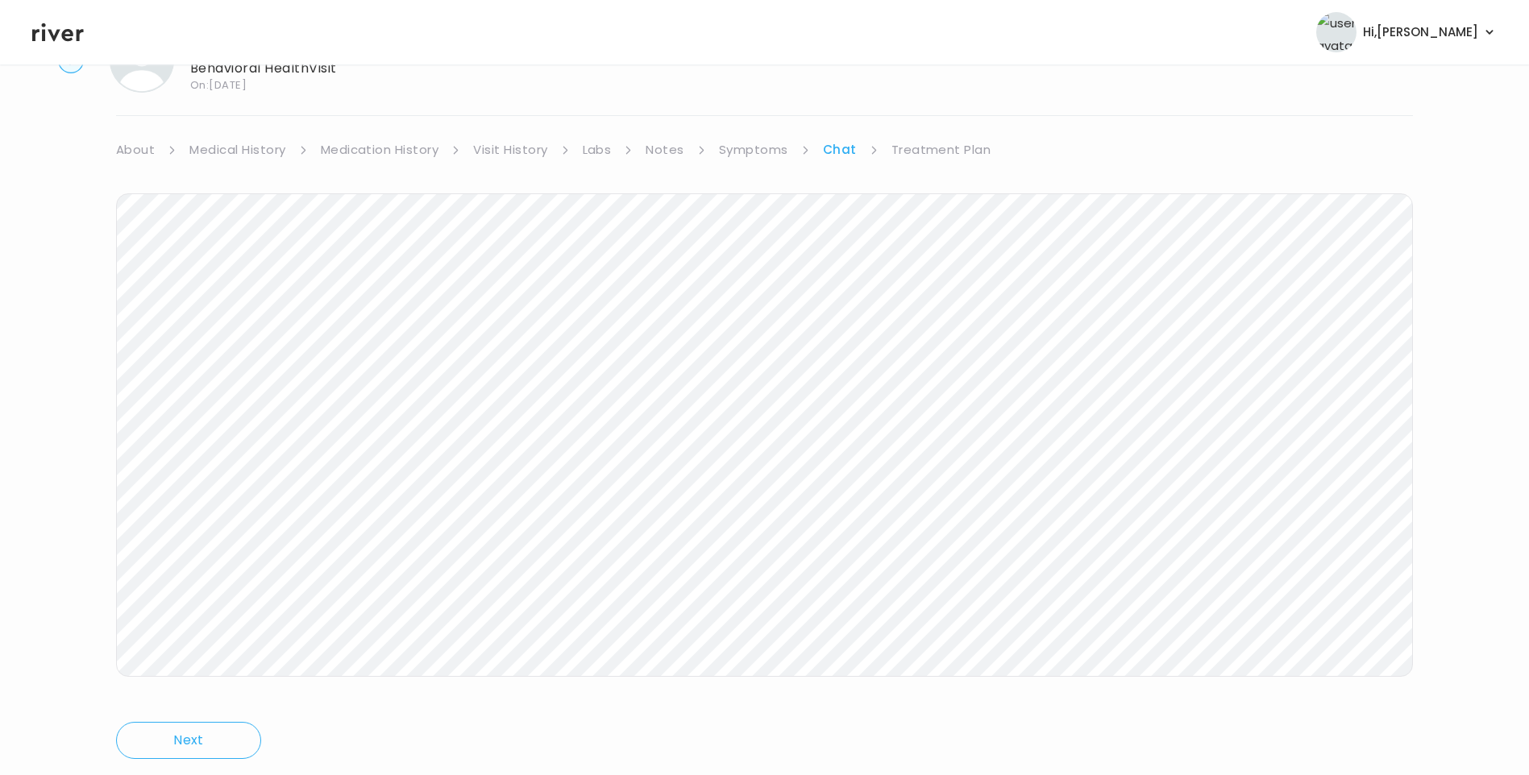
scroll to position [120, 0]
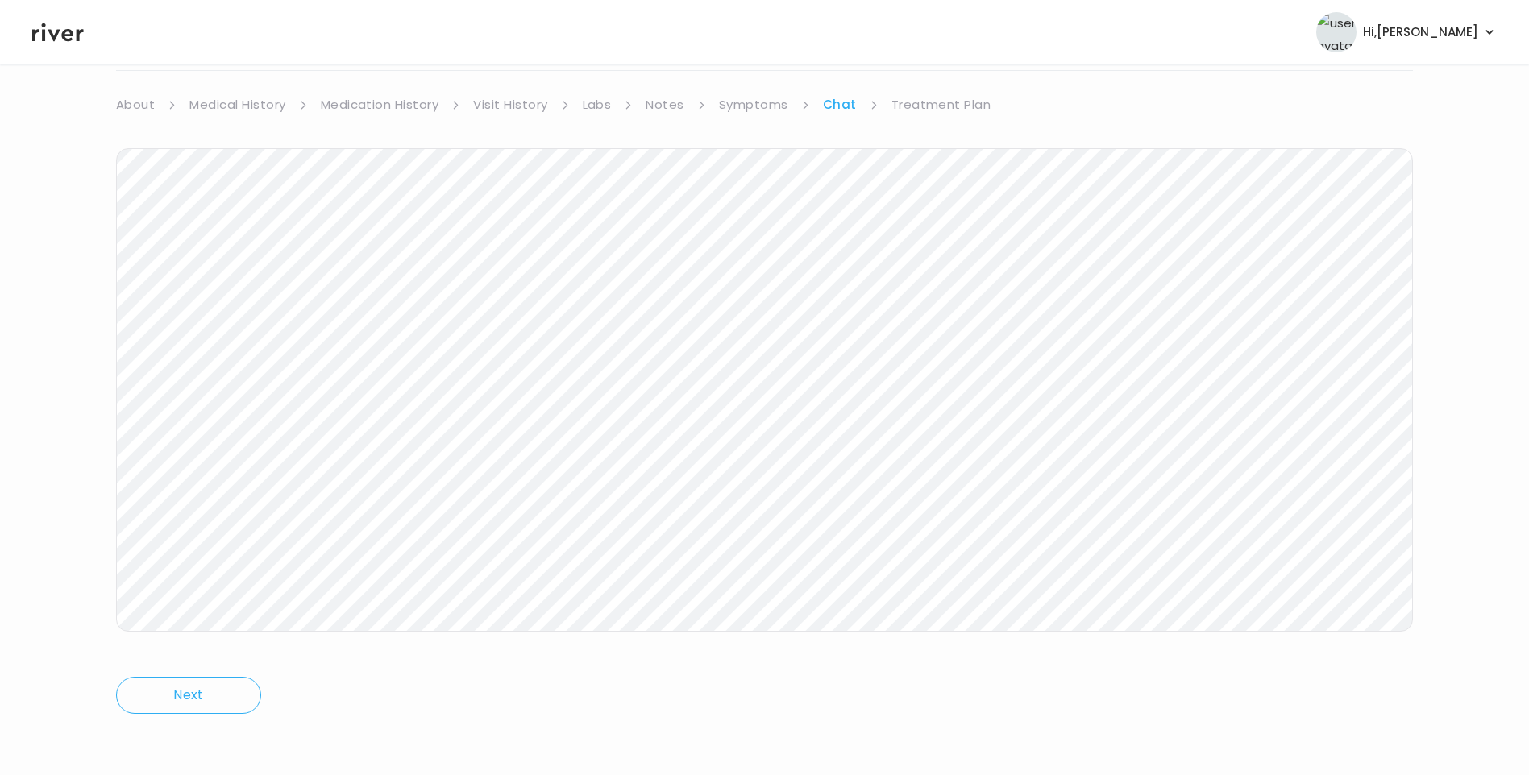
click at [945, 110] on link "Treatment Plan" at bounding box center [941, 104] width 100 height 23
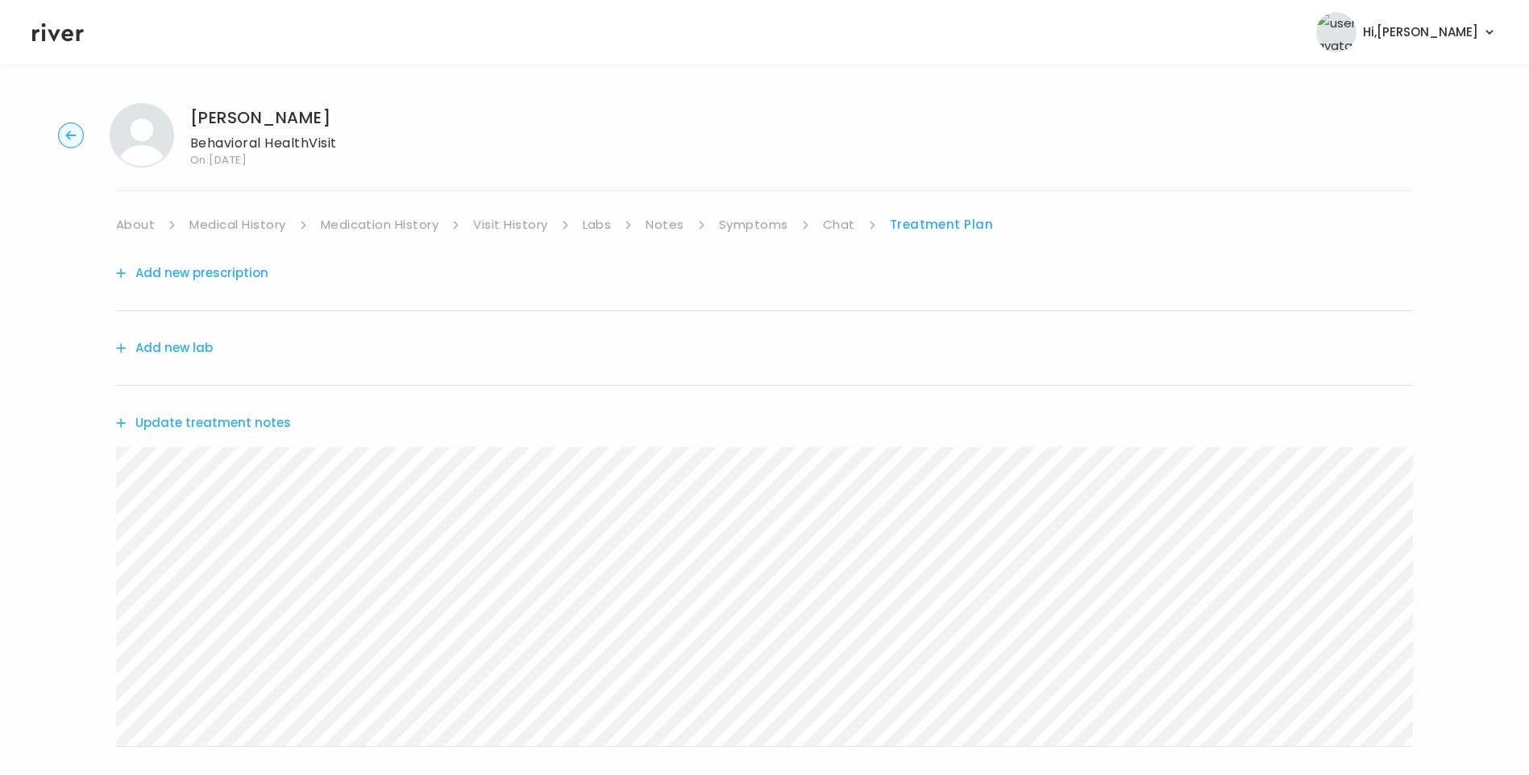
click at [837, 222] on link "Chat" at bounding box center [839, 225] width 32 height 23
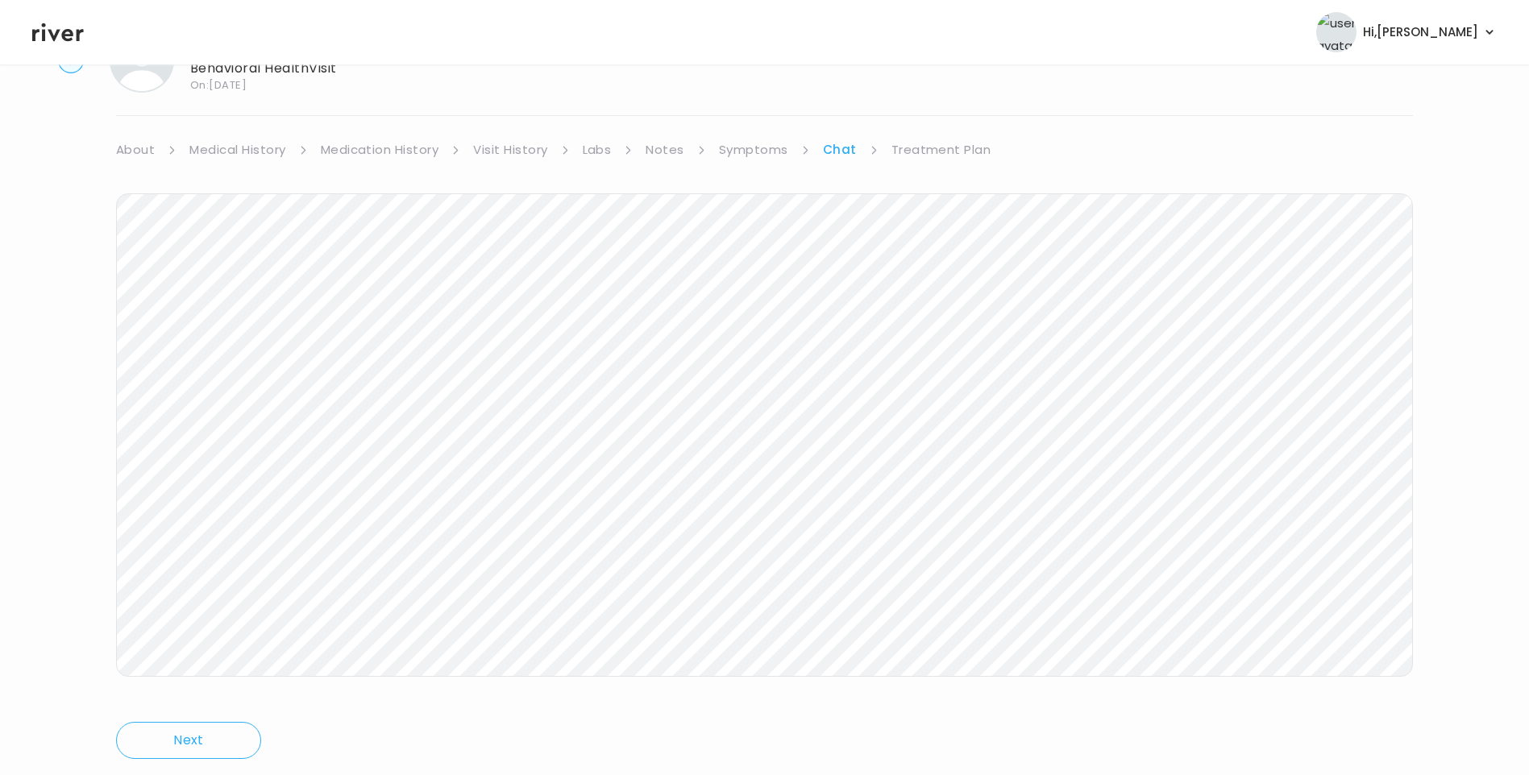
scroll to position [120, 0]
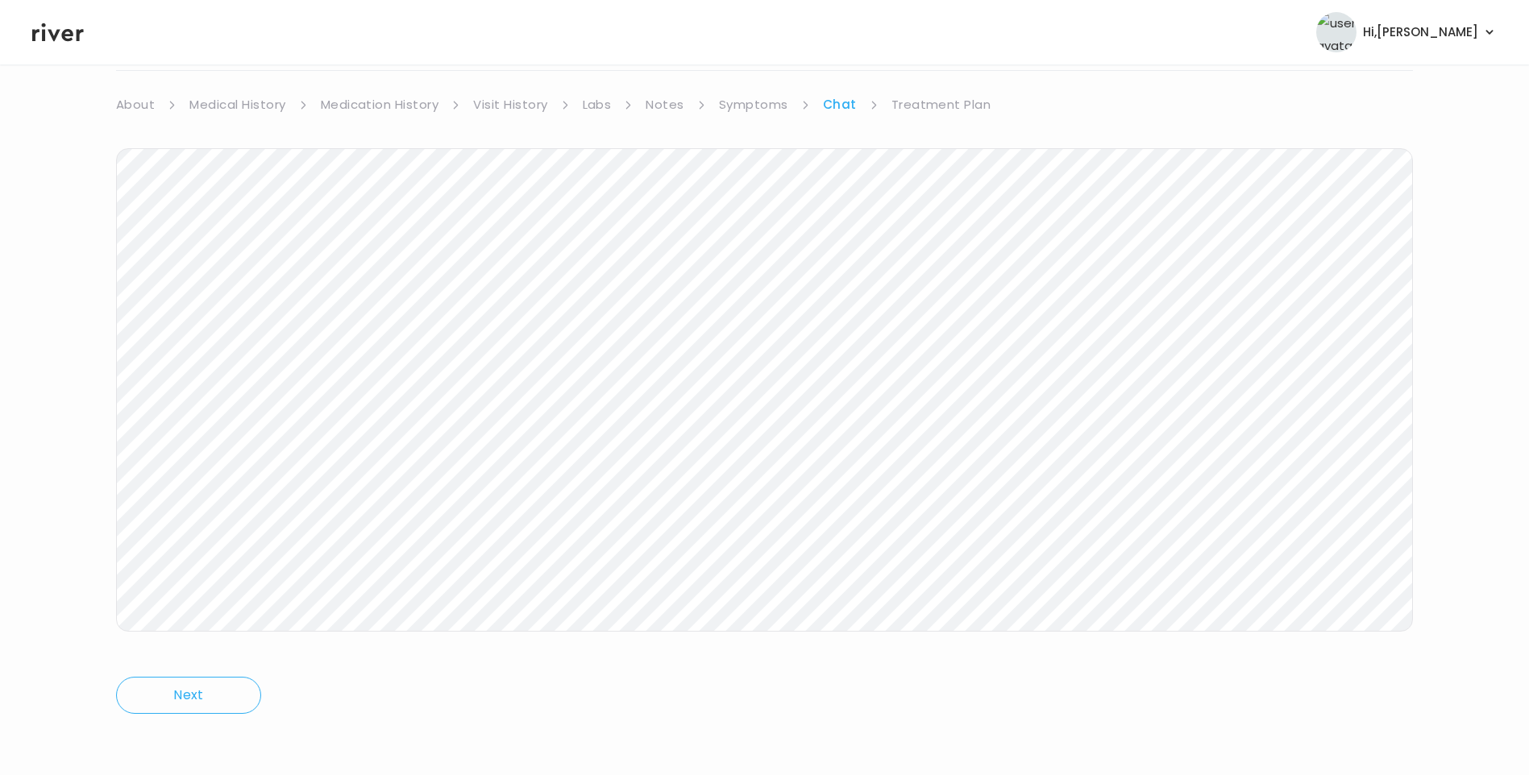
click at [936, 106] on link "Treatment Plan" at bounding box center [941, 104] width 100 height 23
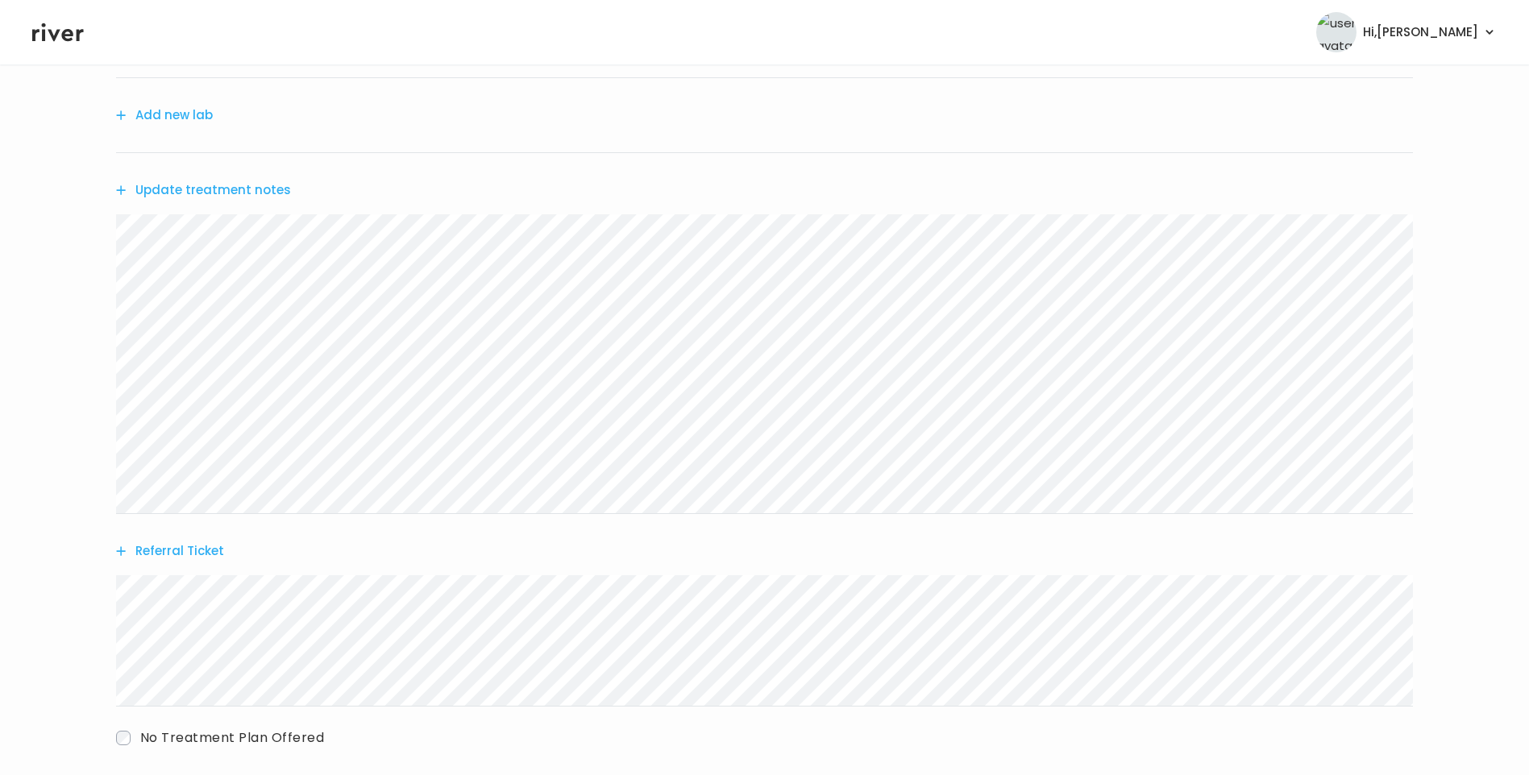
scroll to position [317, 0]
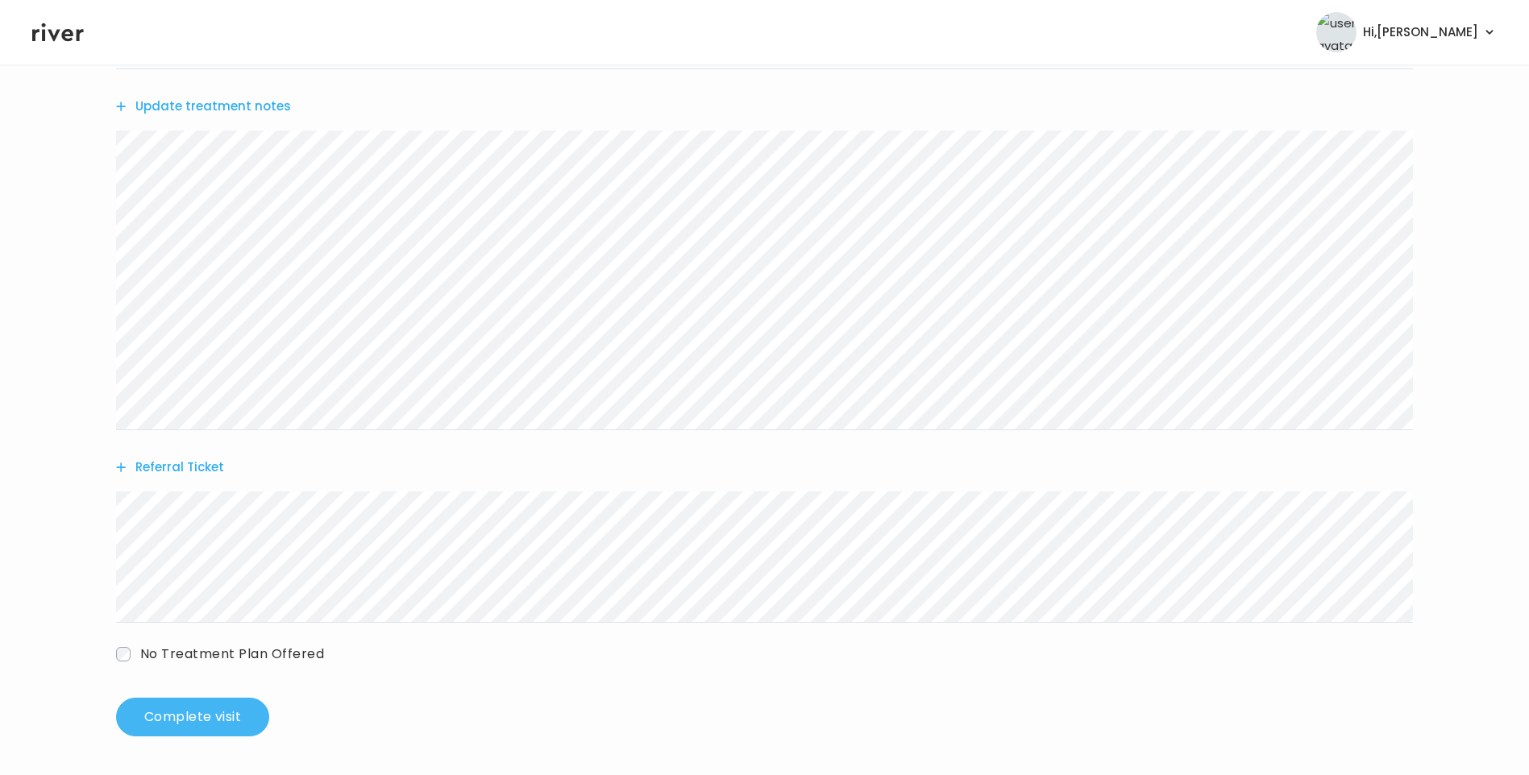
click at [245, 731] on button "Complete visit" at bounding box center [192, 717] width 153 height 39
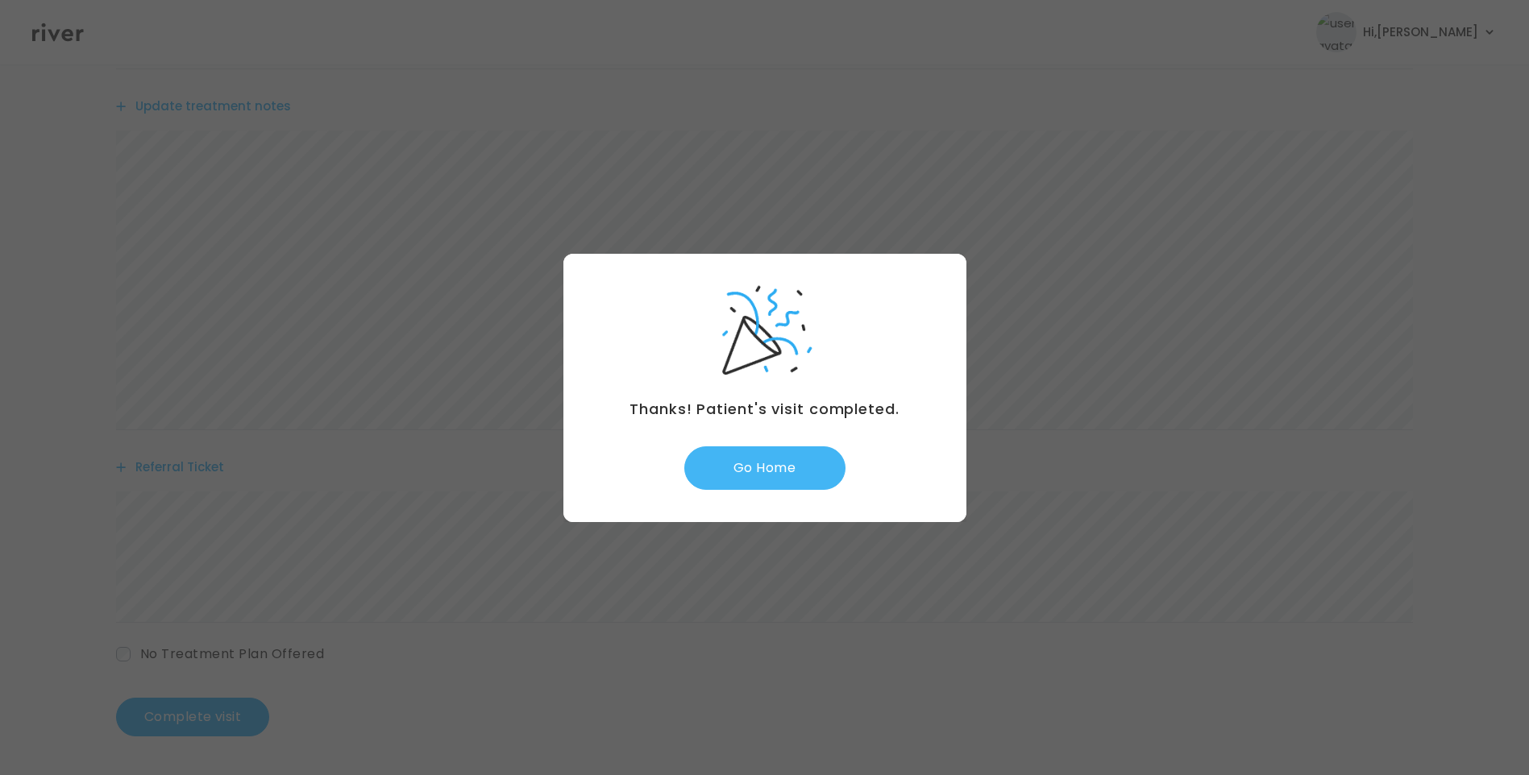
click at [758, 477] on button "Go Home" at bounding box center [764, 469] width 161 height 44
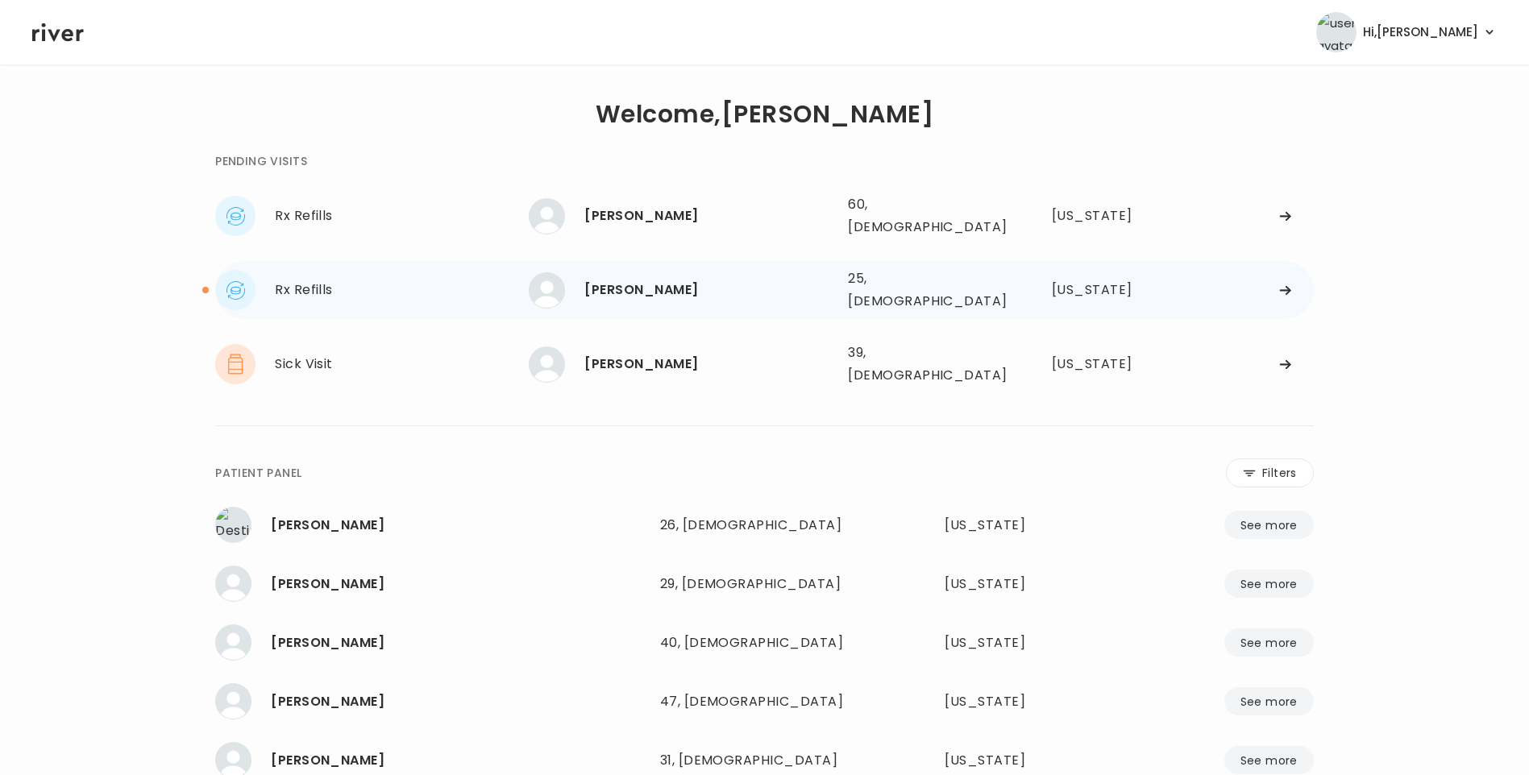
click at [636, 279] on div "[PERSON_NAME]" at bounding box center [709, 290] width 251 height 23
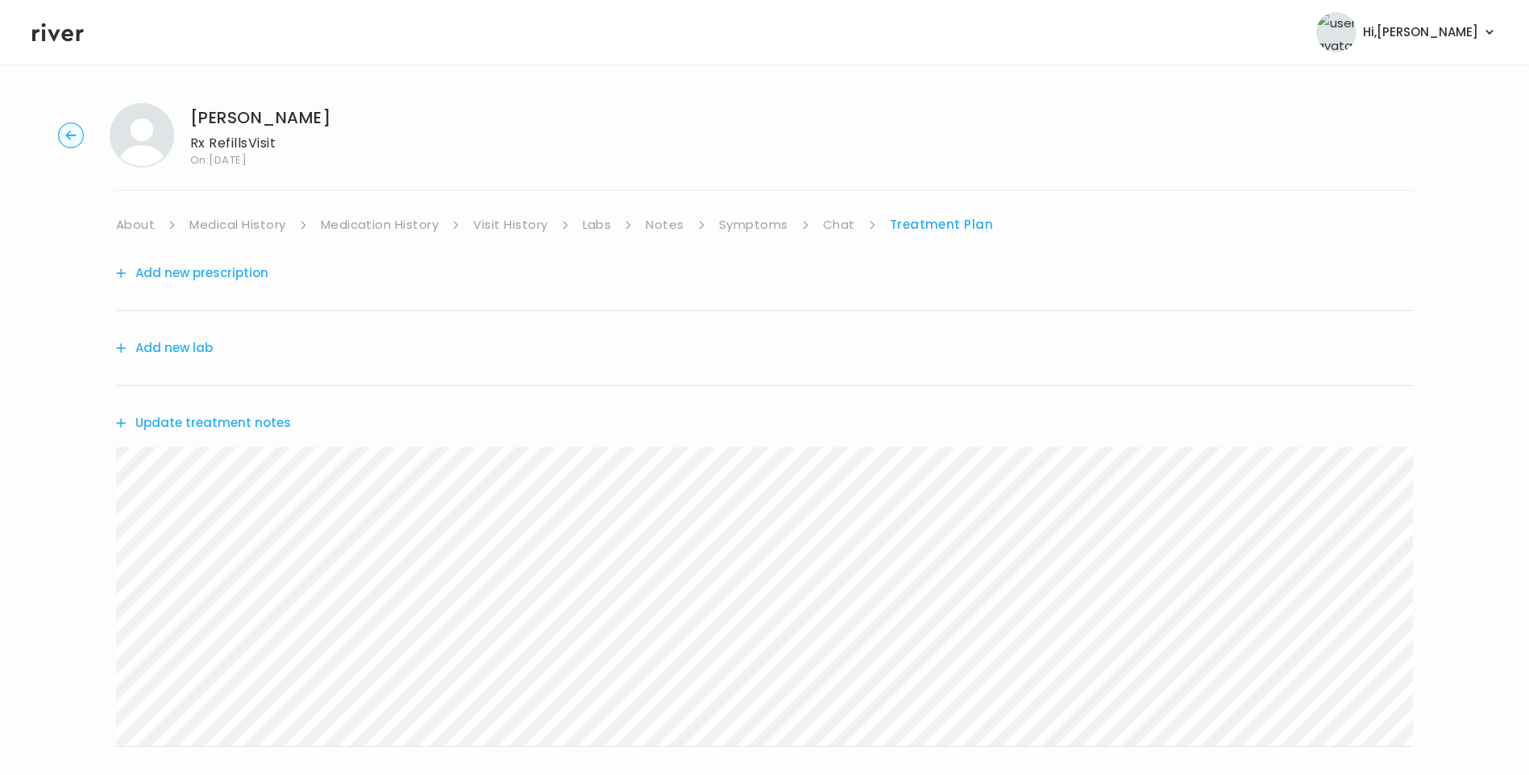
click at [228, 424] on button "Update treatment notes" at bounding box center [203, 423] width 175 height 23
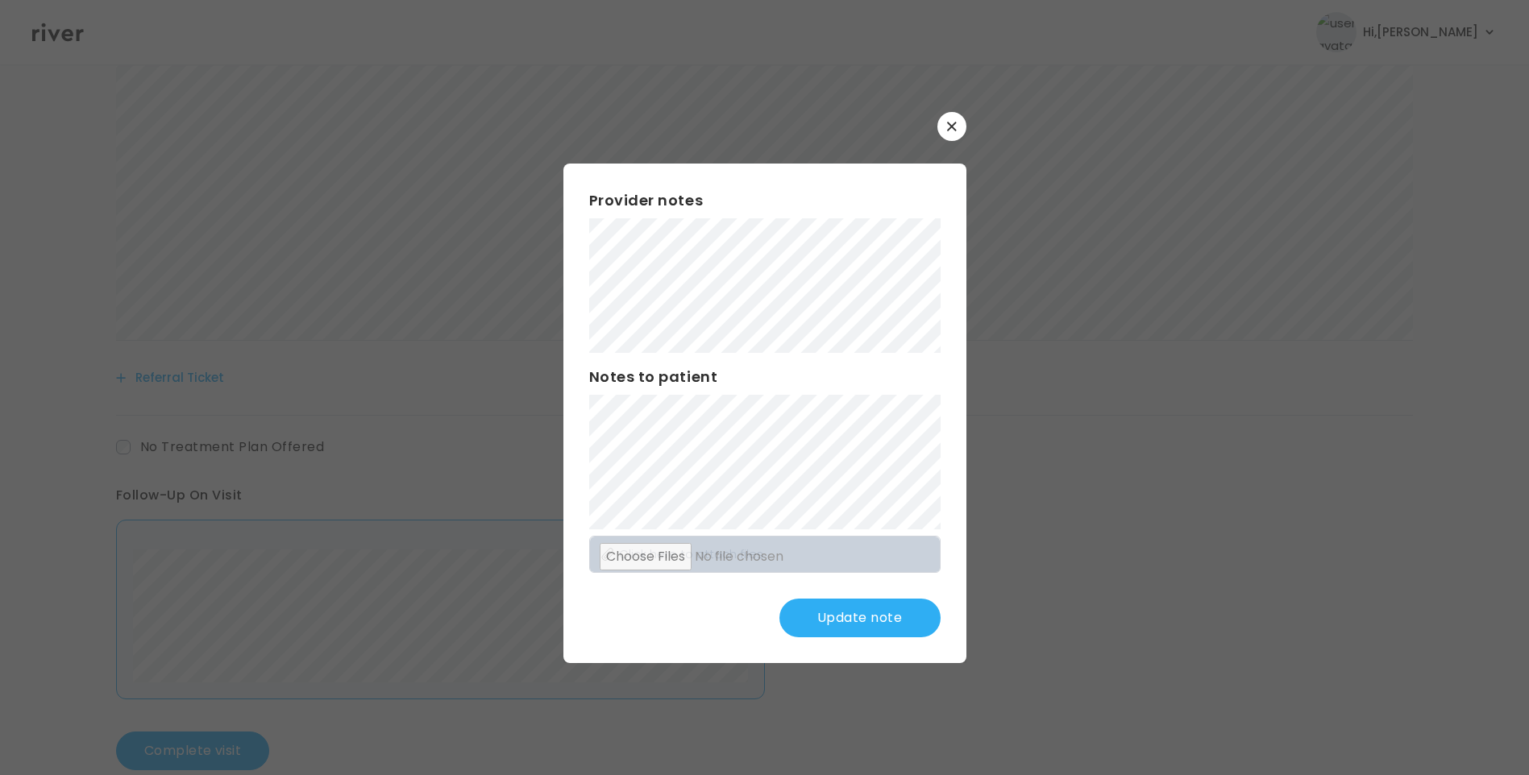
scroll to position [440, 0]
click at [875, 609] on button "Update note" at bounding box center [859, 618] width 161 height 39
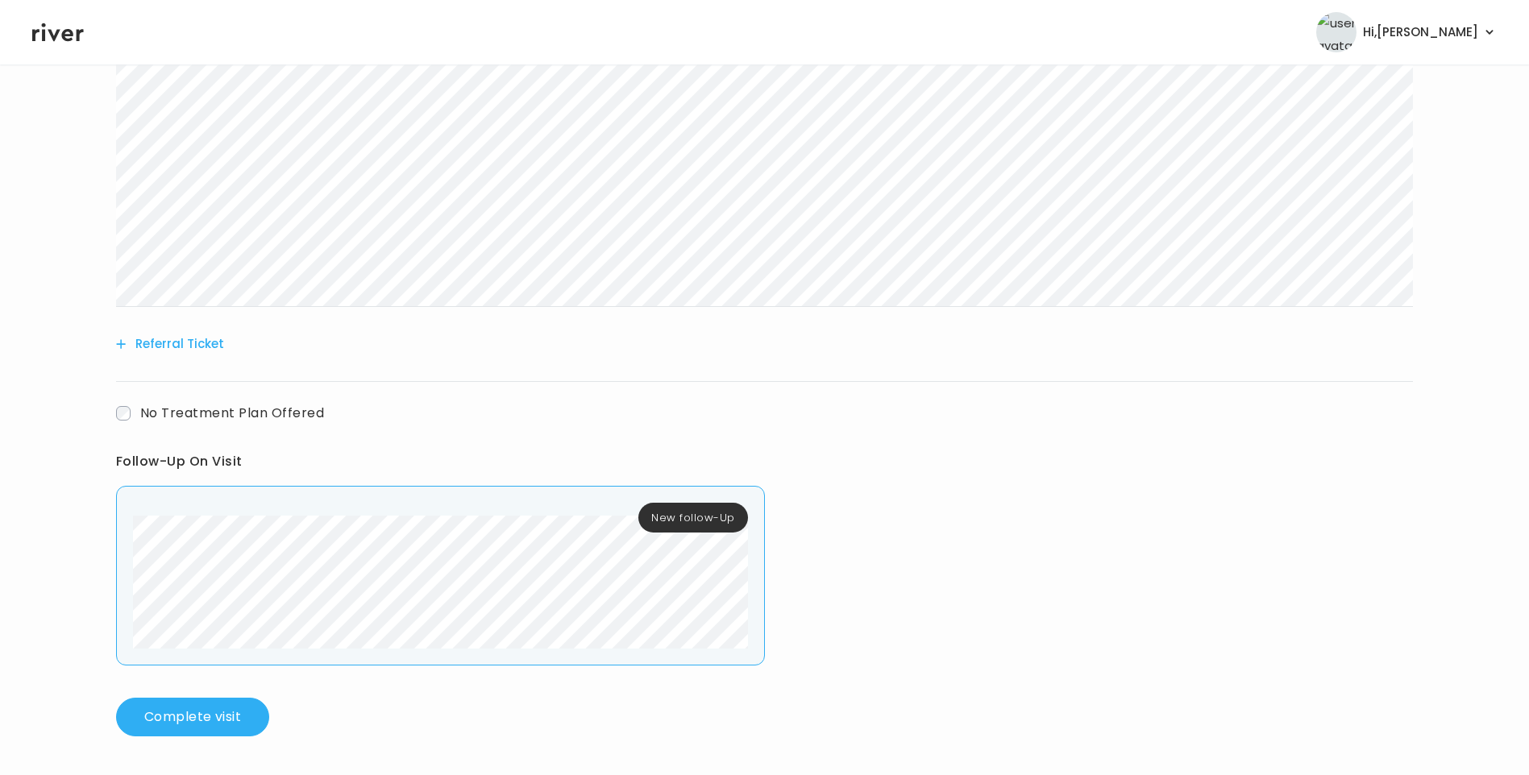
click at [681, 636] on div "New follow-Up" at bounding box center [440, 576] width 649 height 180
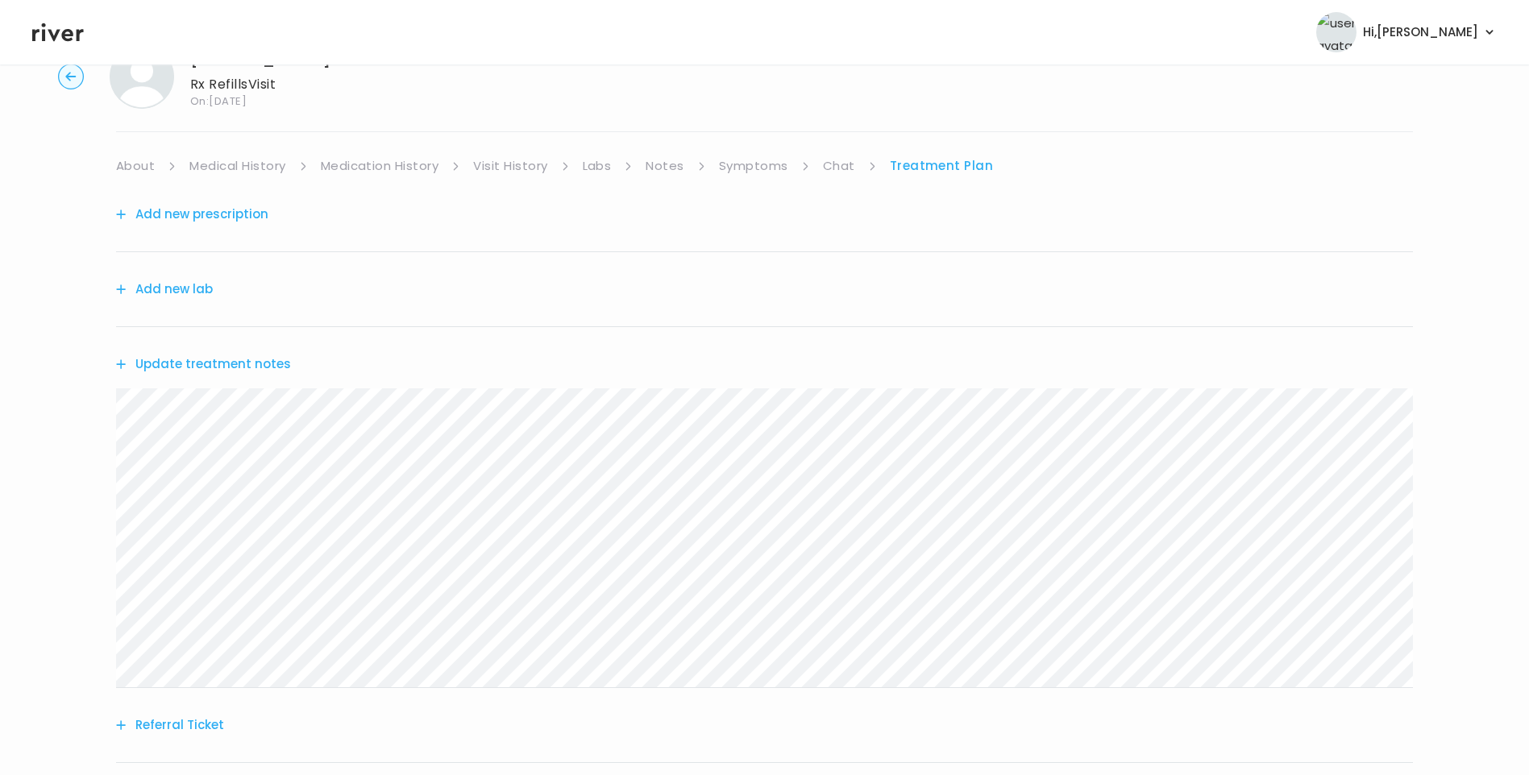
scroll to position [0, 0]
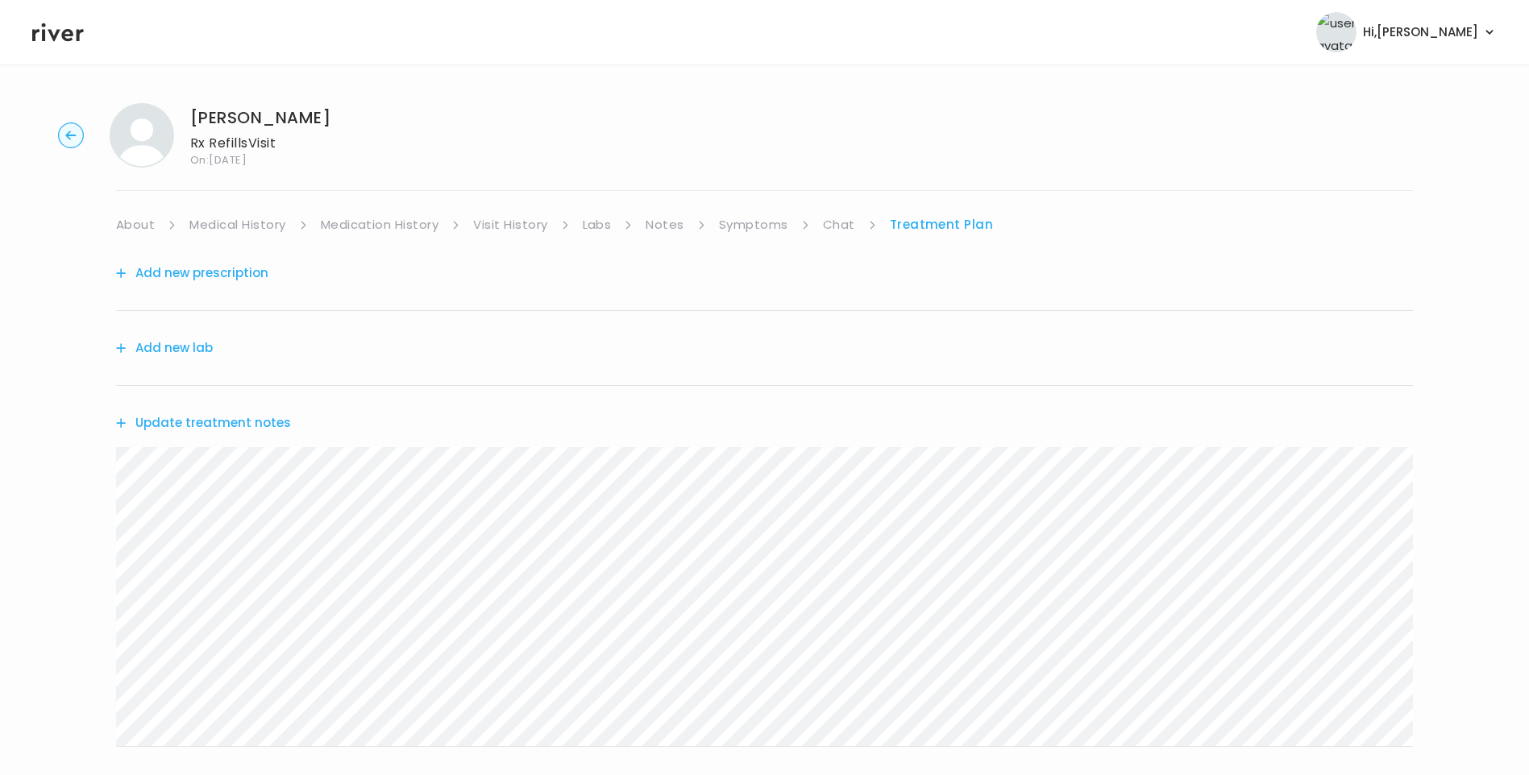
click at [842, 223] on link "Chat" at bounding box center [839, 225] width 32 height 23
click at [912, 227] on link "Treatment Plan" at bounding box center [941, 225] width 100 height 23
click at [254, 426] on button "Update treatment notes" at bounding box center [203, 423] width 175 height 23
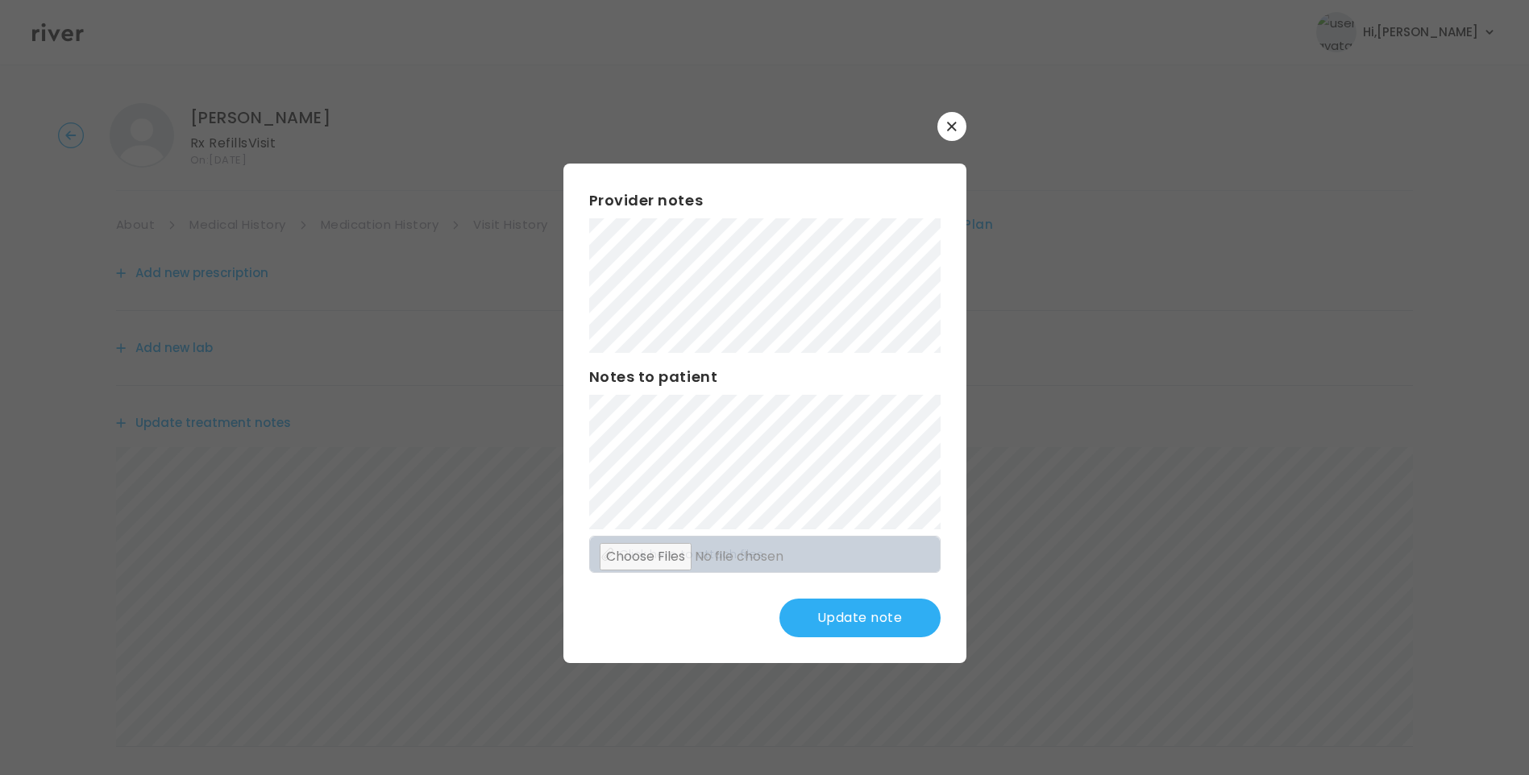
click at [895, 615] on button "Update note" at bounding box center [859, 618] width 161 height 39
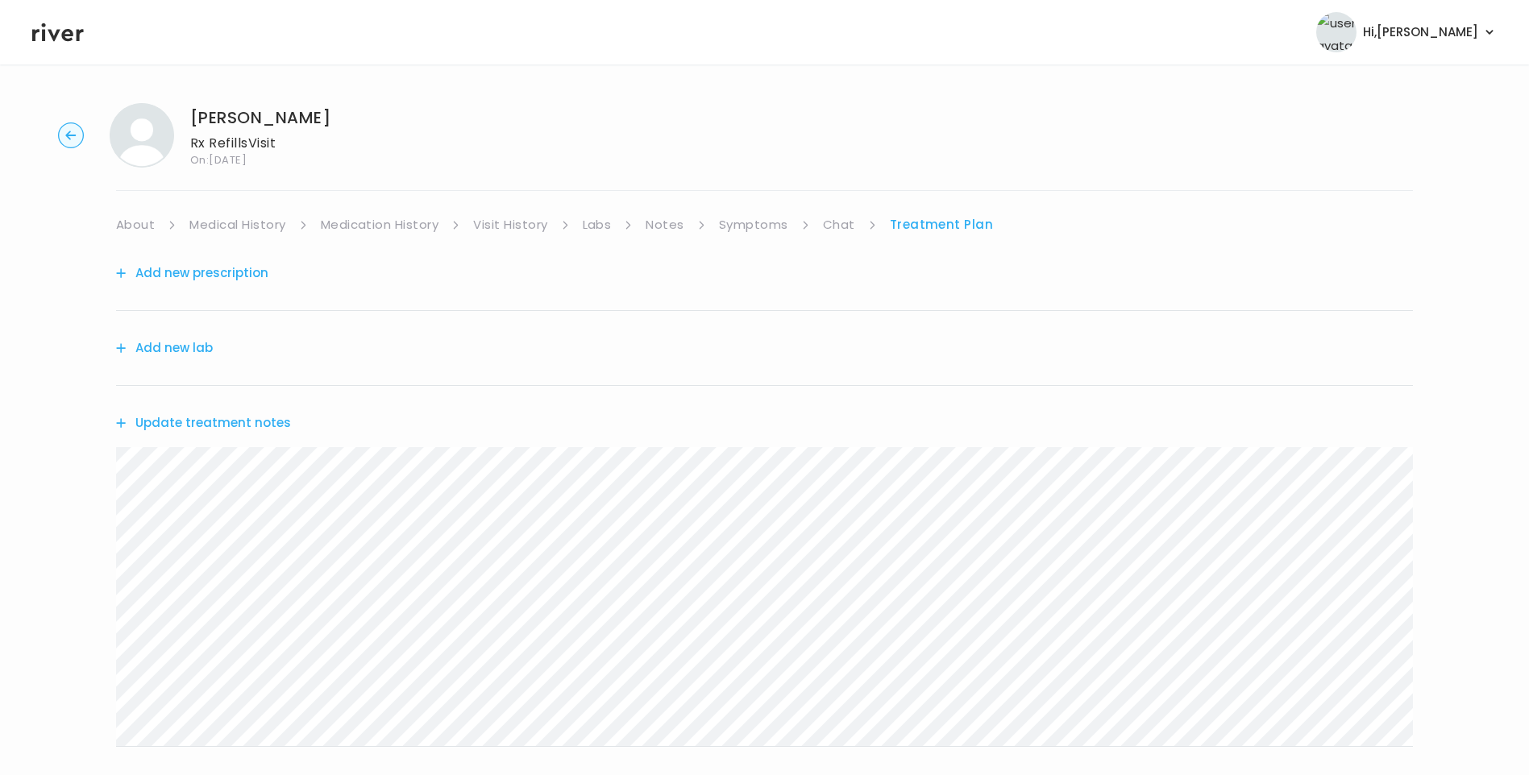
click at [179, 413] on button "Update treatment notes" at bounding box center [203, 423] width 175 height 23
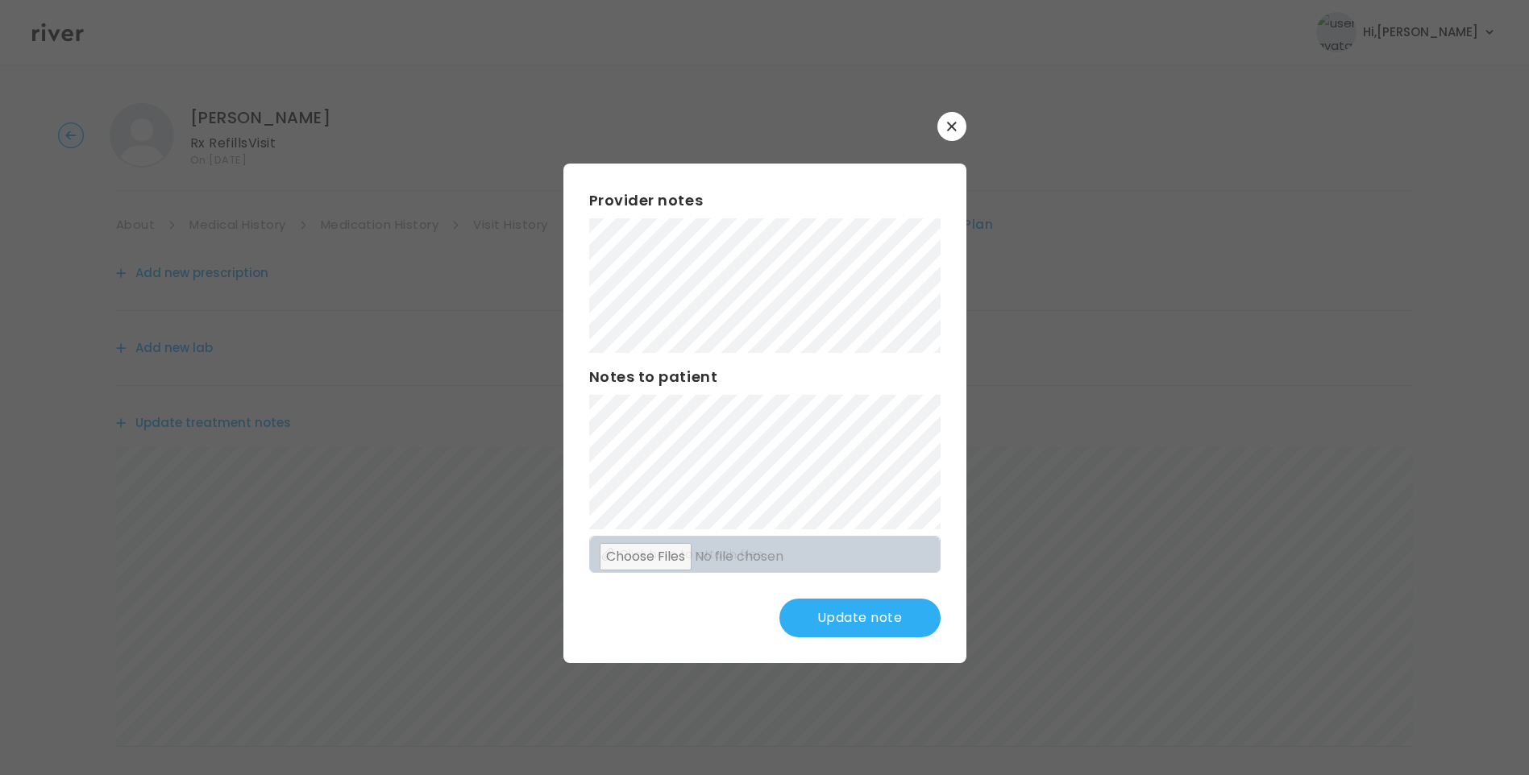
click at [844, 619] on button "Update note" at bounding box center [859, 618] width 161 height 39
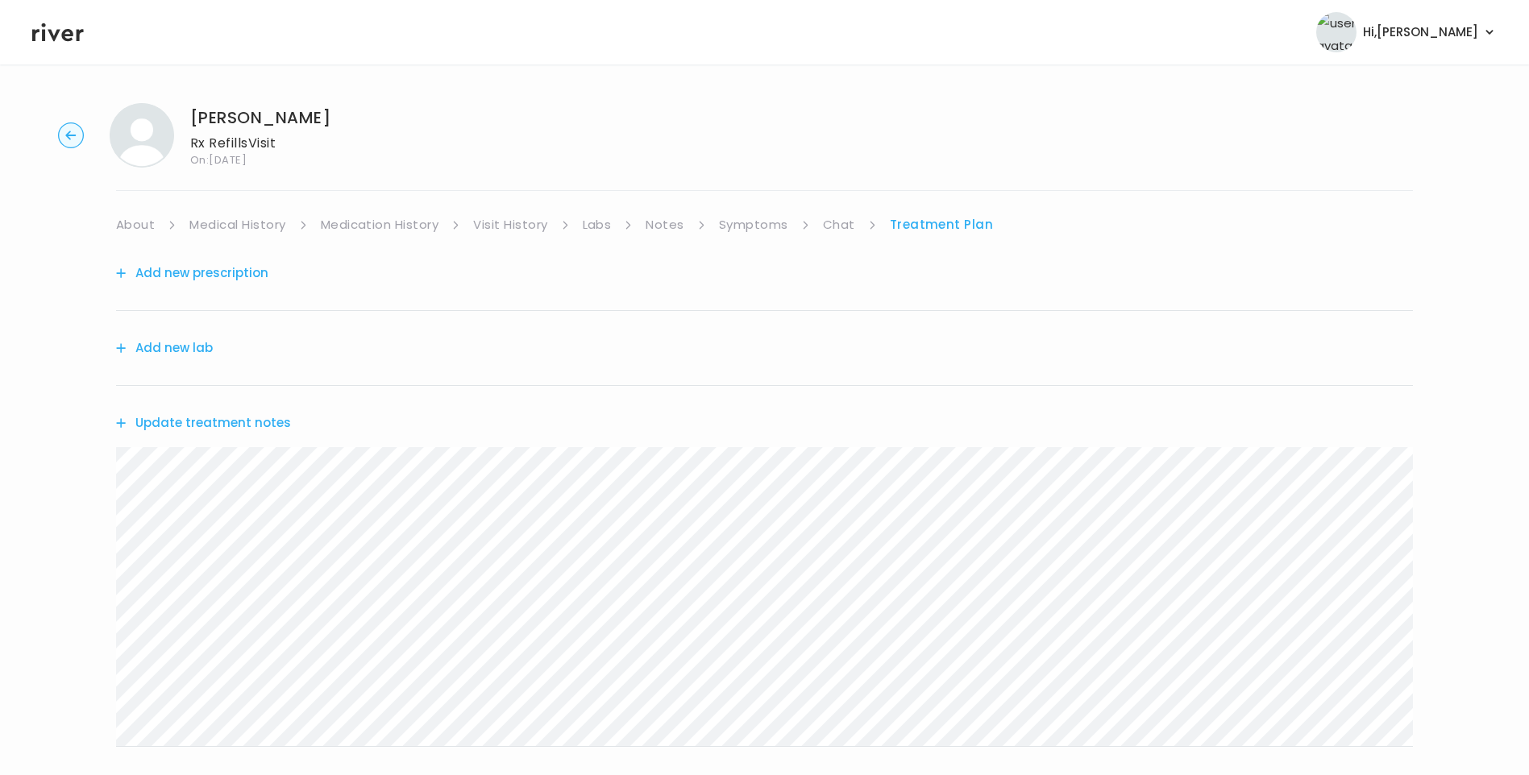
click at [276, 429] on button "Update treatment notes" at bounding box center [203, 423] width 175 height 23
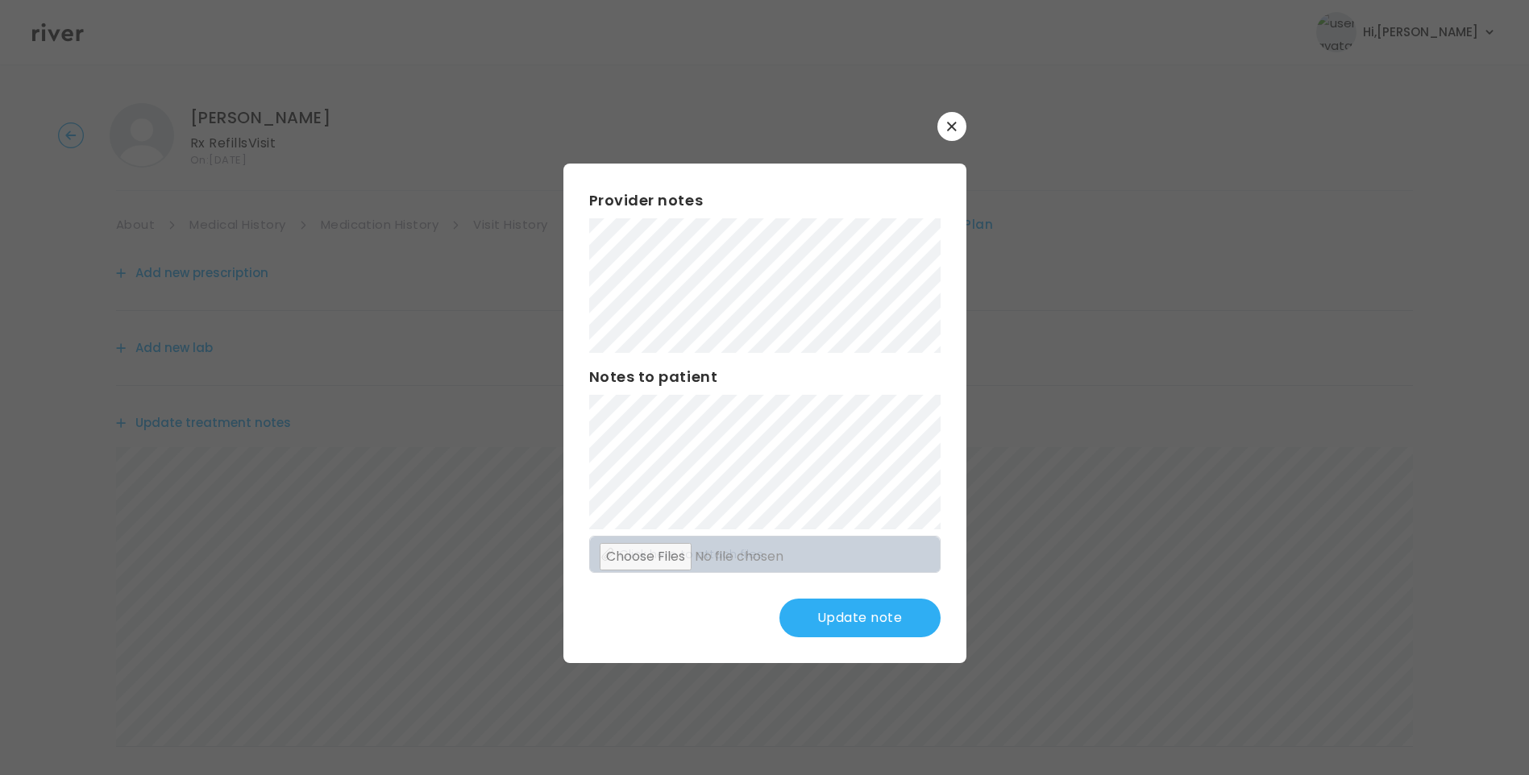
click at [842, 615] on button "Update note" at bounding box center [859, 618] width 161 height 39
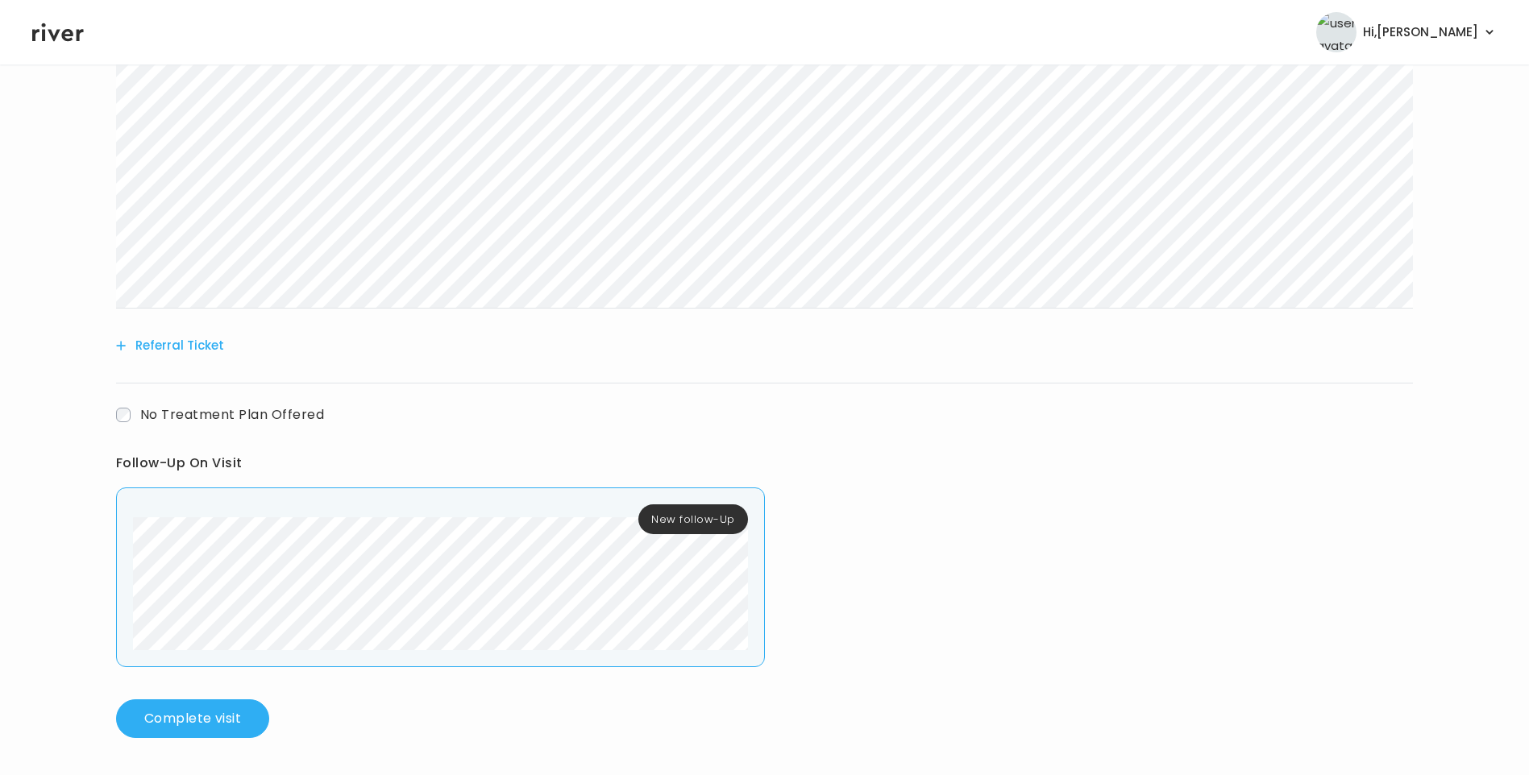
scroll to position [440, 0]
click at [212, 719] on button "Complete visit" at bounding box center [192, 717] width 153 height 39
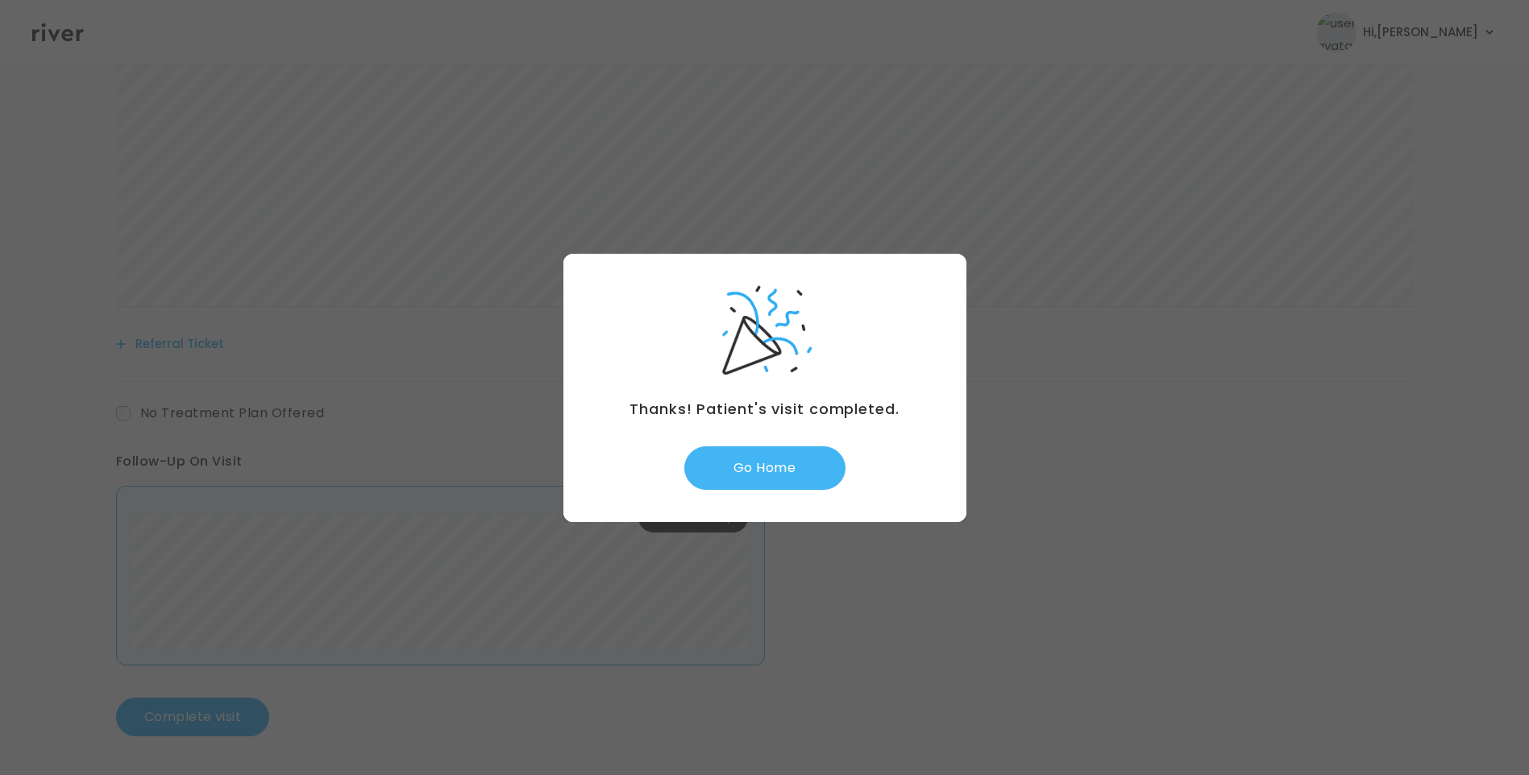
click at [824, 467] on button "Go Home" at bounding box center [764, 469] width 161 height 44
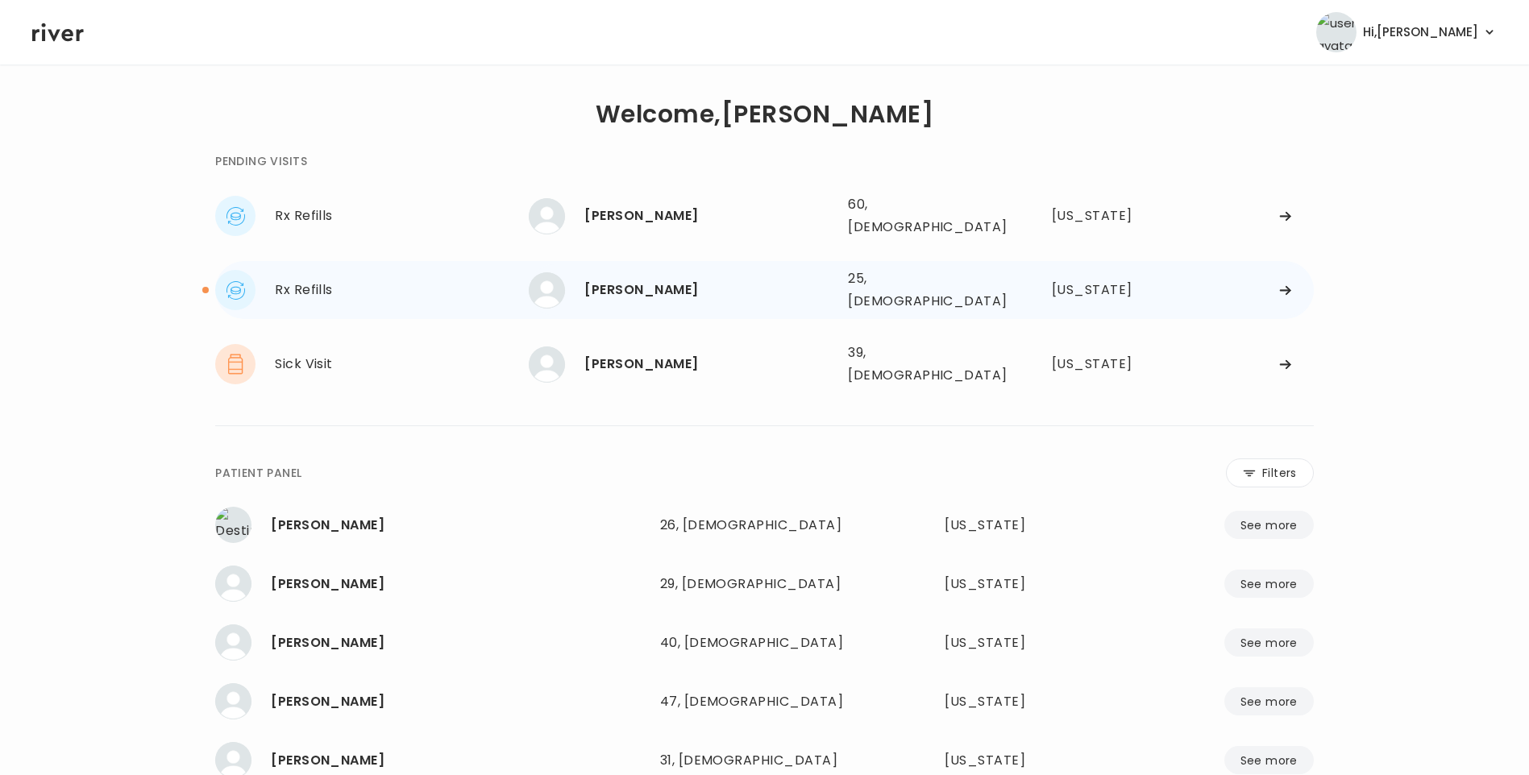
click at [676, 279] on div "[PERSON_NAME]" at bounding box center [709, 290] width 251 height 23
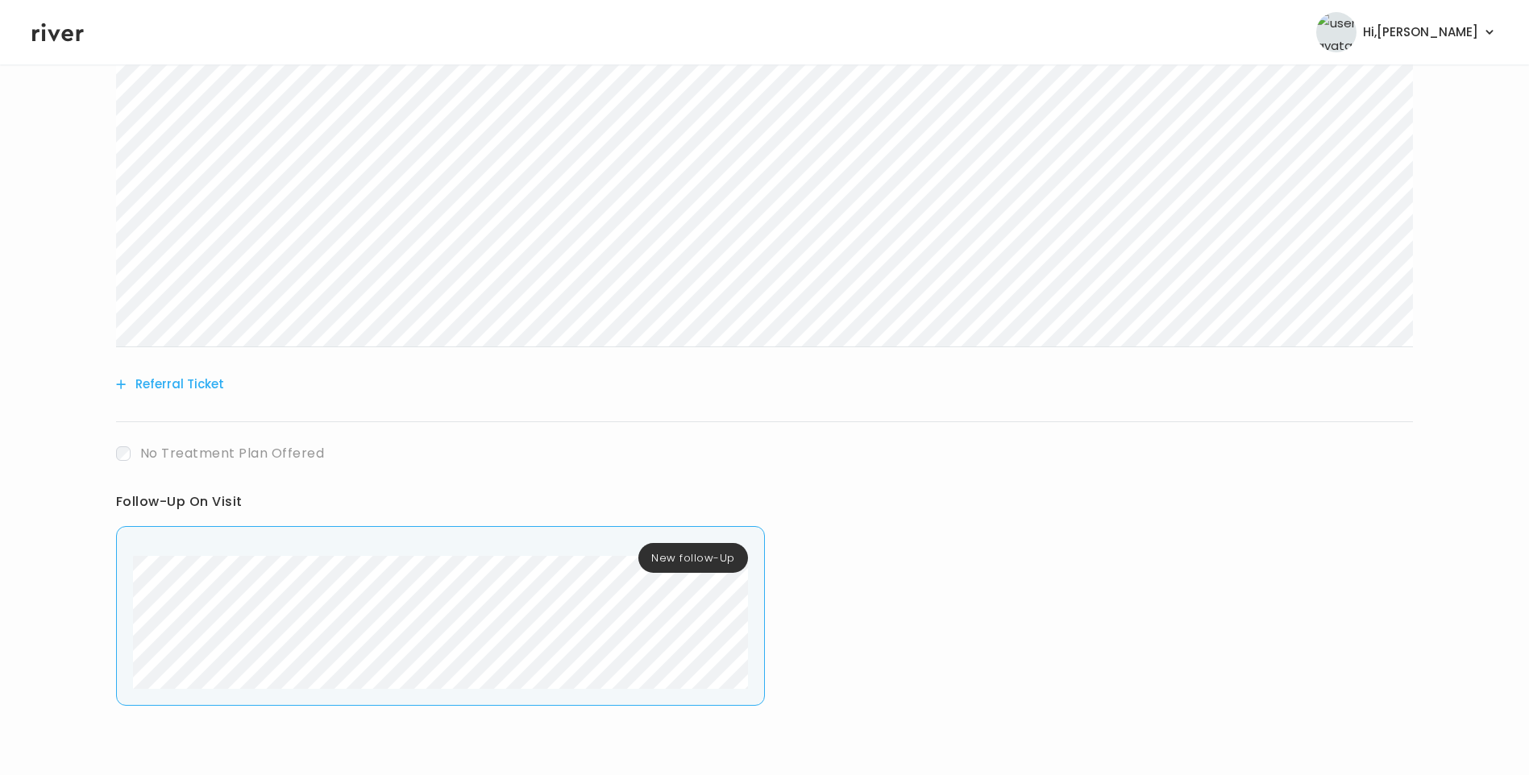
scroll to position [401, 0]
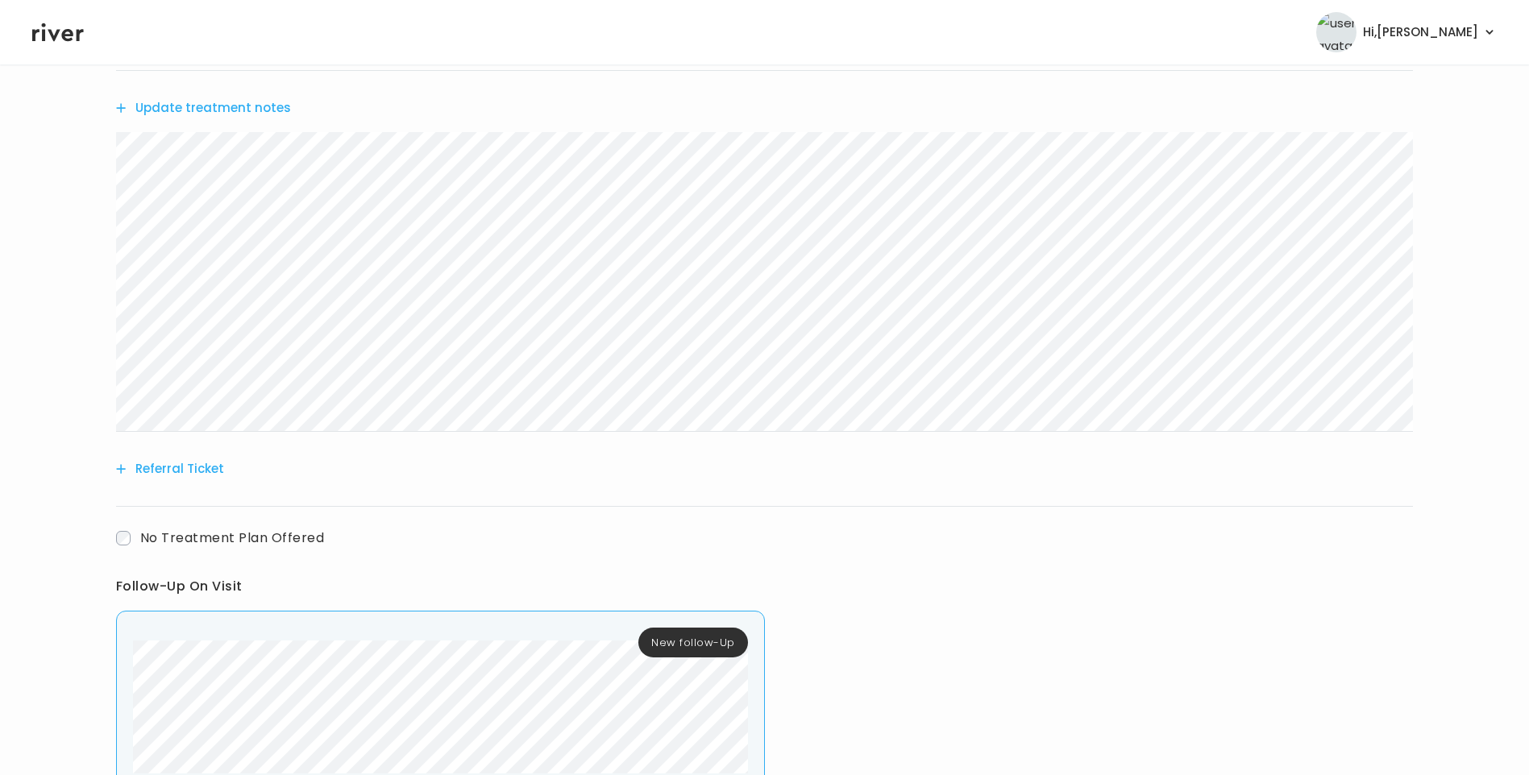
scroll to position [440, 0]
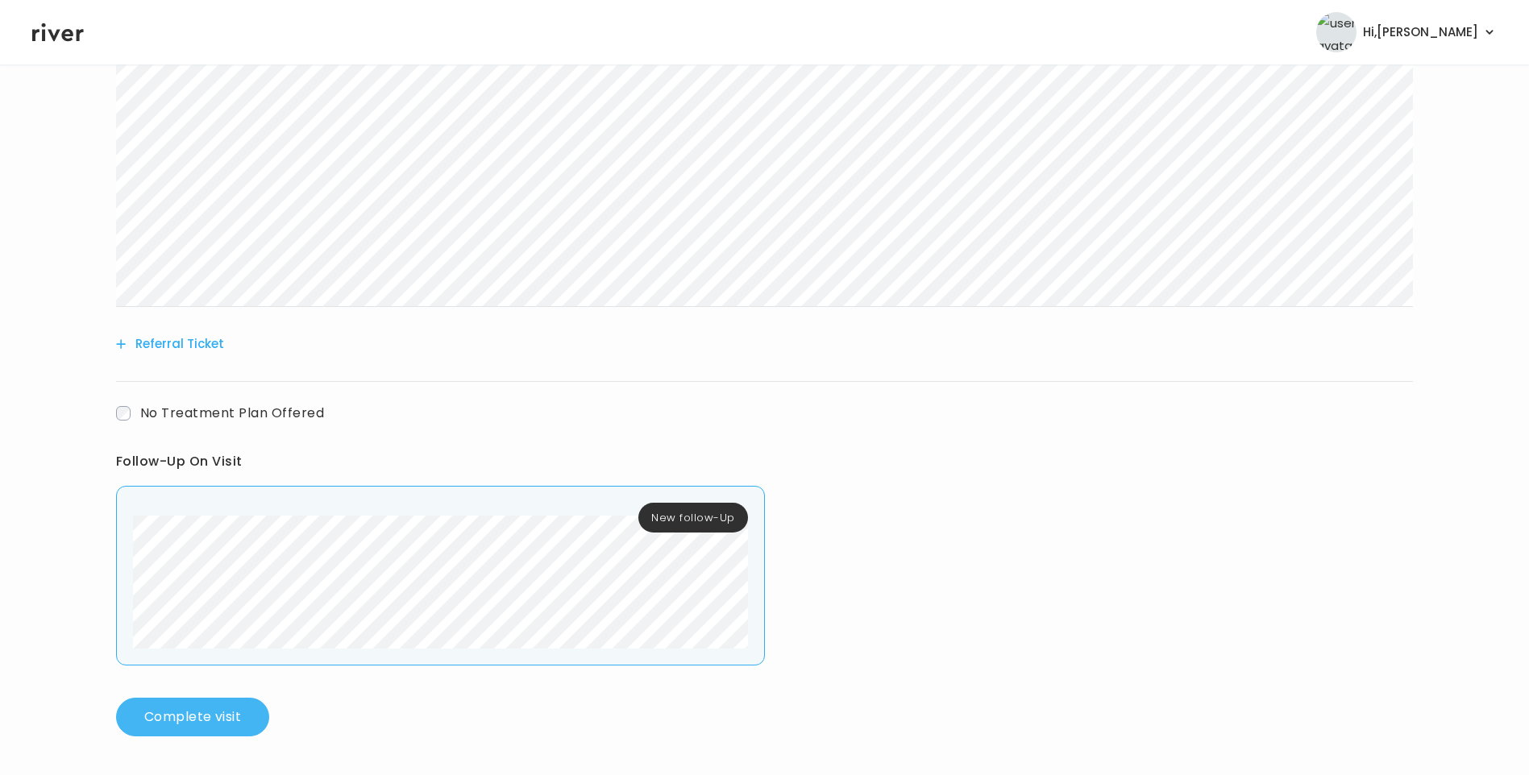
click at [179, 699] on button "Complete visit" at bounding box center [192, 717] width 153 height 39
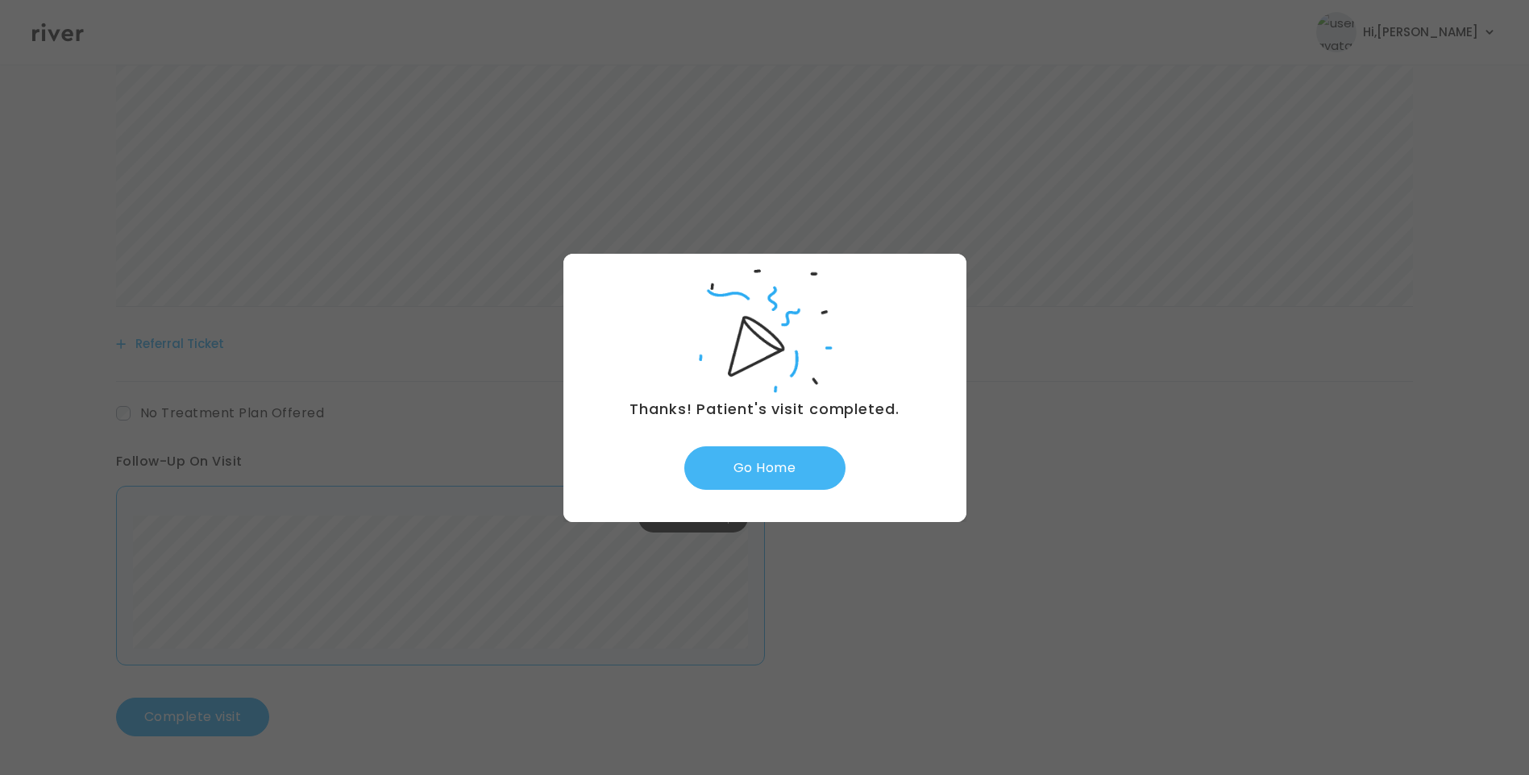
click at [808, 467] on button "Go Home" at bounding box center [764, 469] width 161 height 44
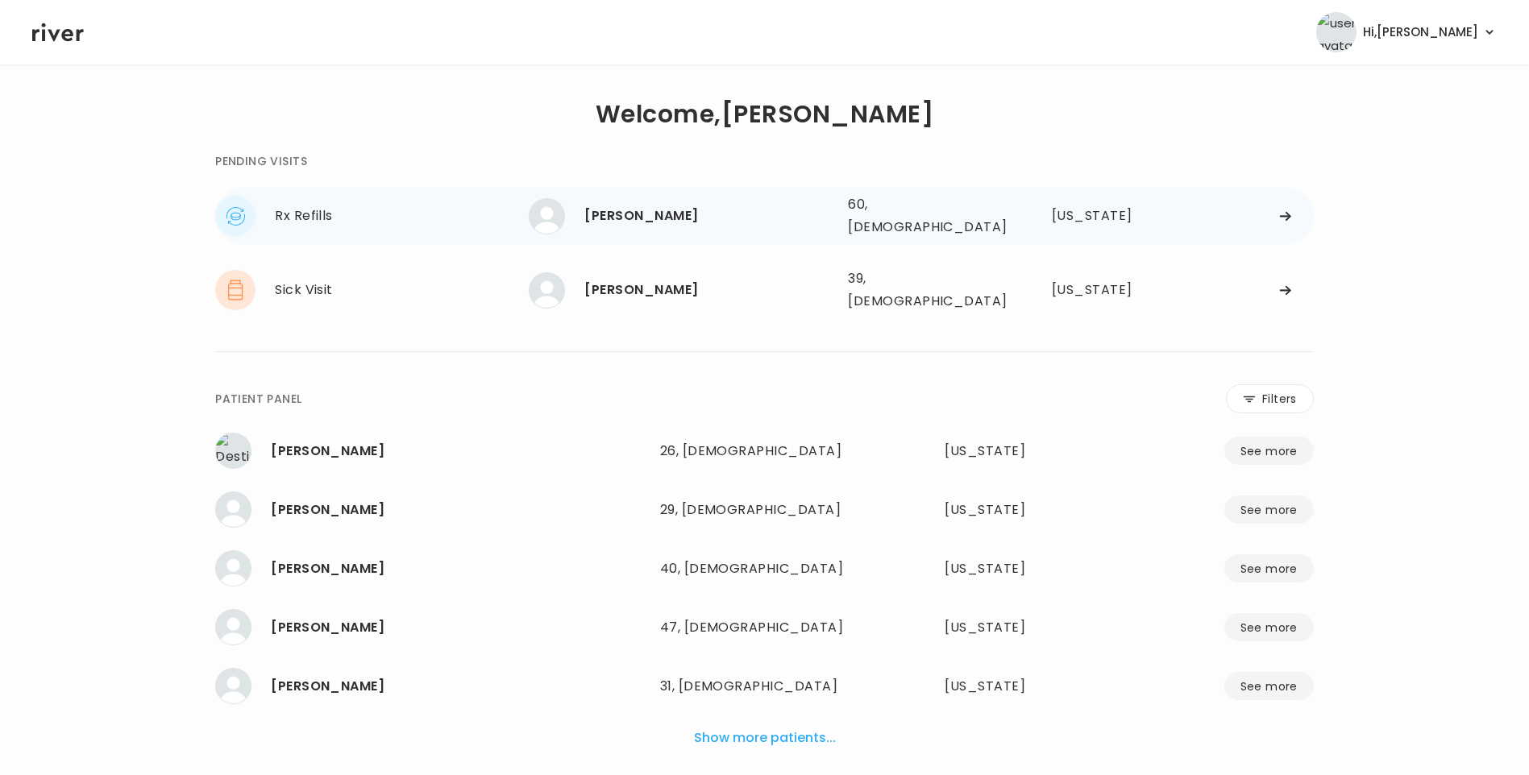
click at [679, 205] on div "[PERSON_NAME]" at bounding box center [709, 216] width 251 height 23
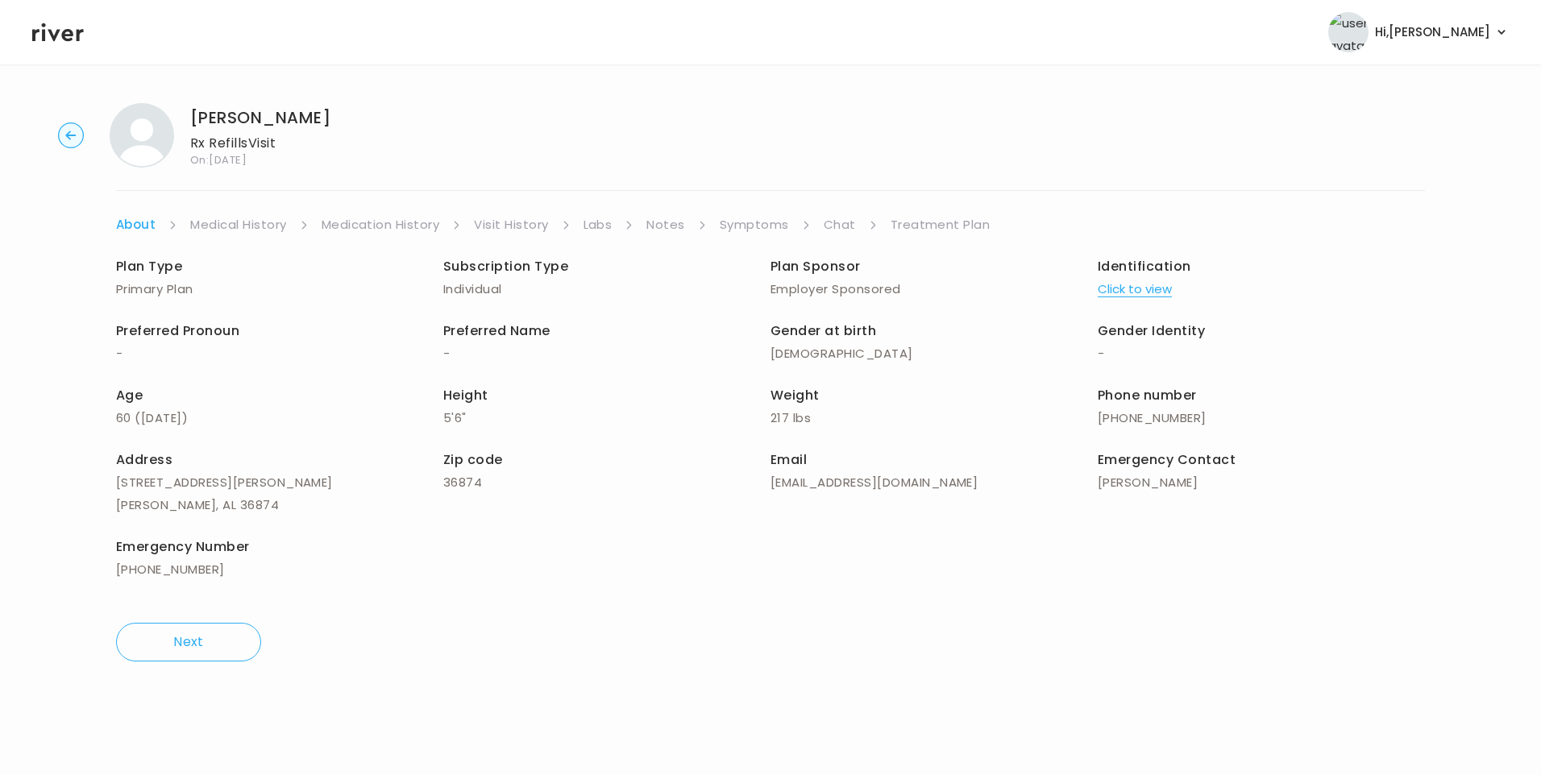
click at [844, 227] on link "Chat" at bounding box center [840, 225] width 32 height 23
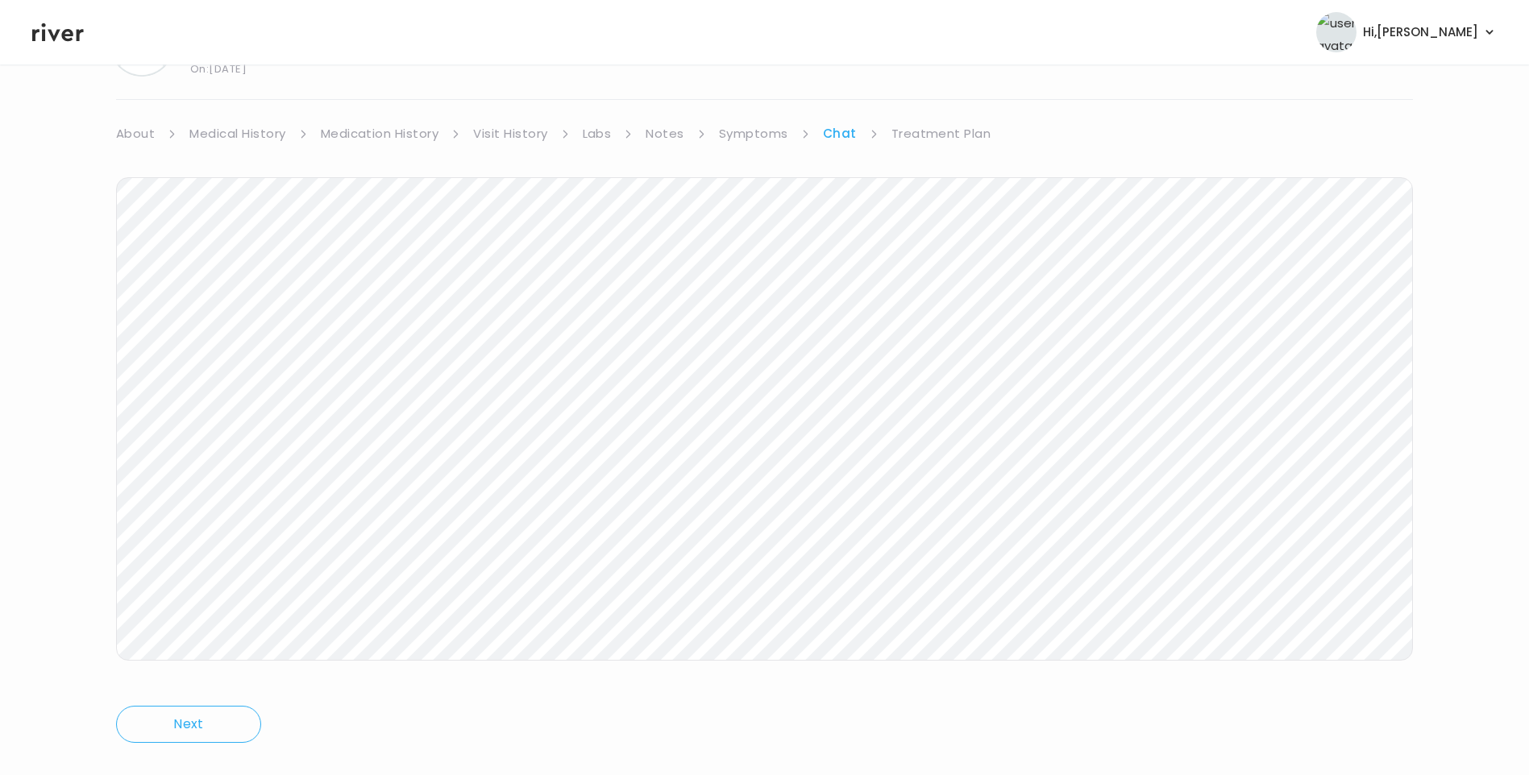
scroll to position [120, 0]
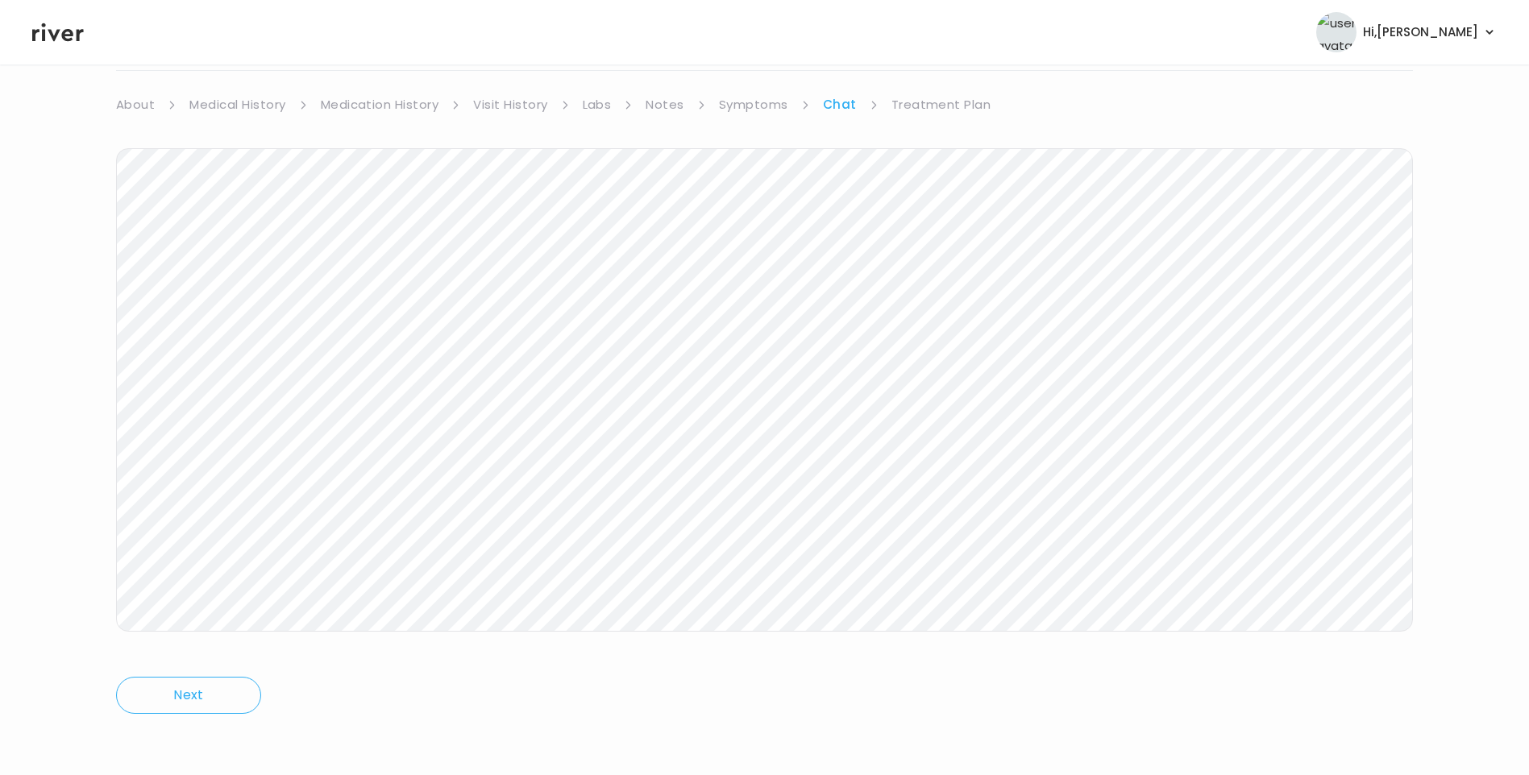
click at [52, 26] on icon at bounding box center [58, 32] width 52 height 24
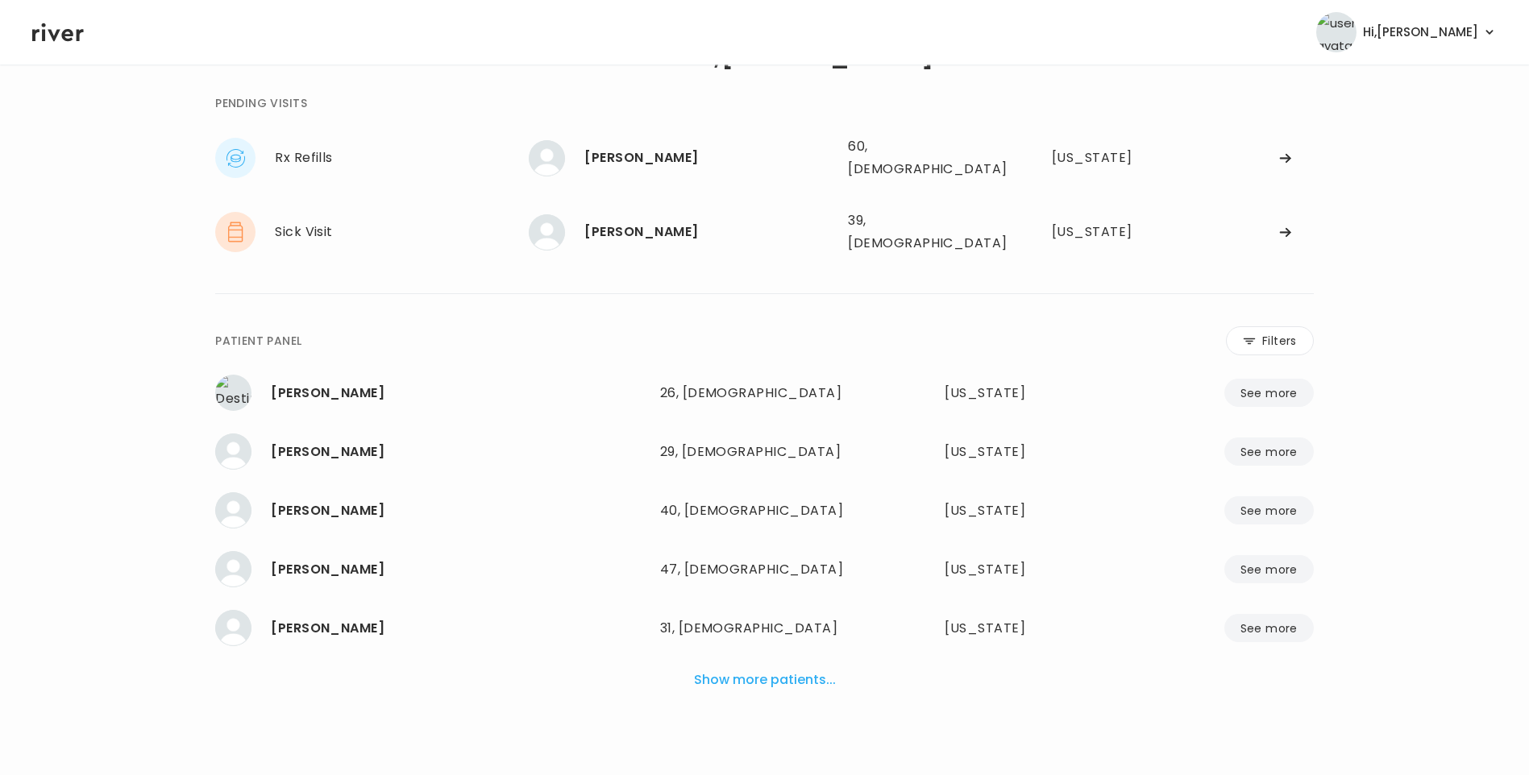
scroll to position [40, 0]
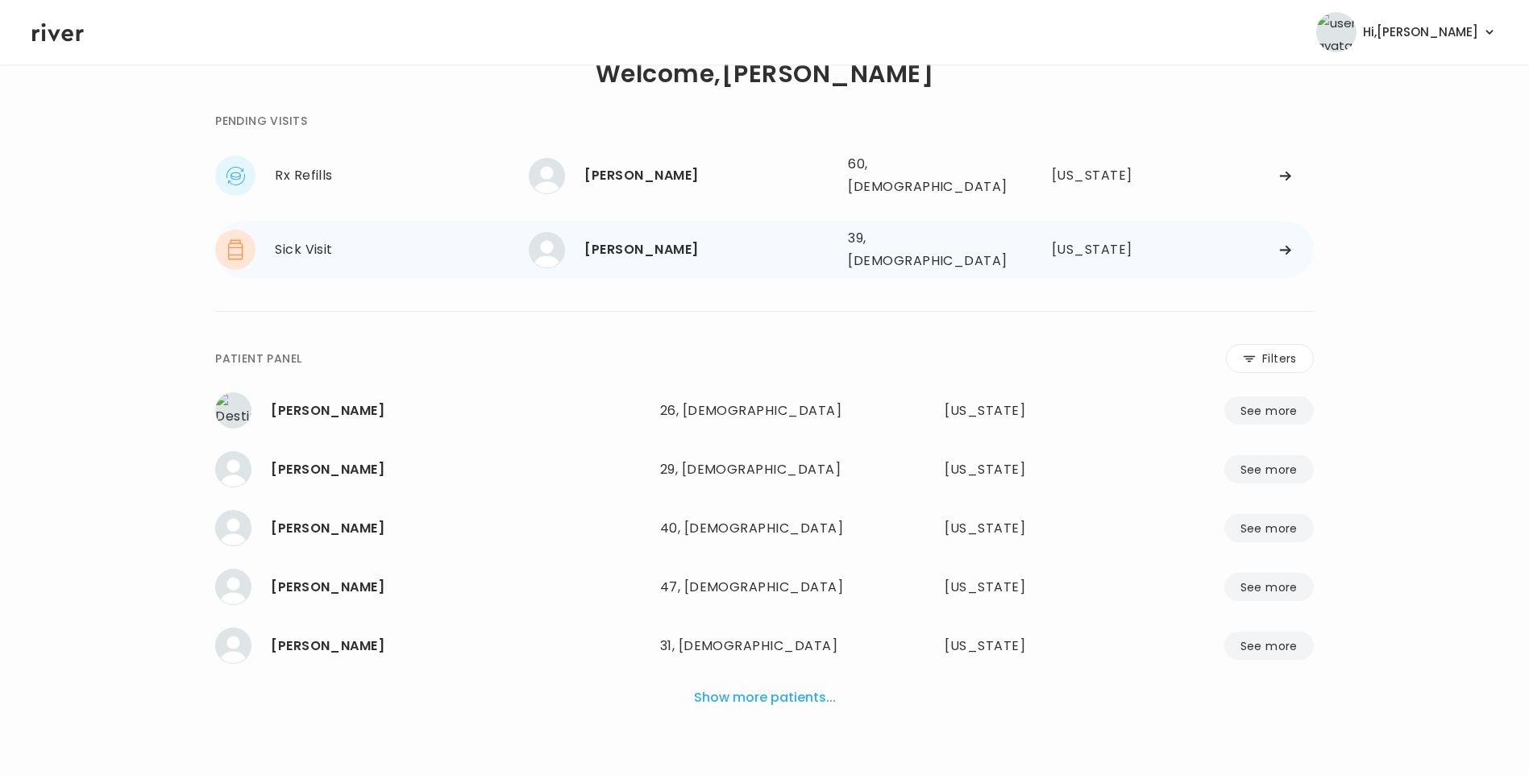
click at [653, 251] on div "[PERSON_NAME] 39, [DEMOGRAPHIC_DATA] See more" at bounding box center [682, 250] width 306 height 36
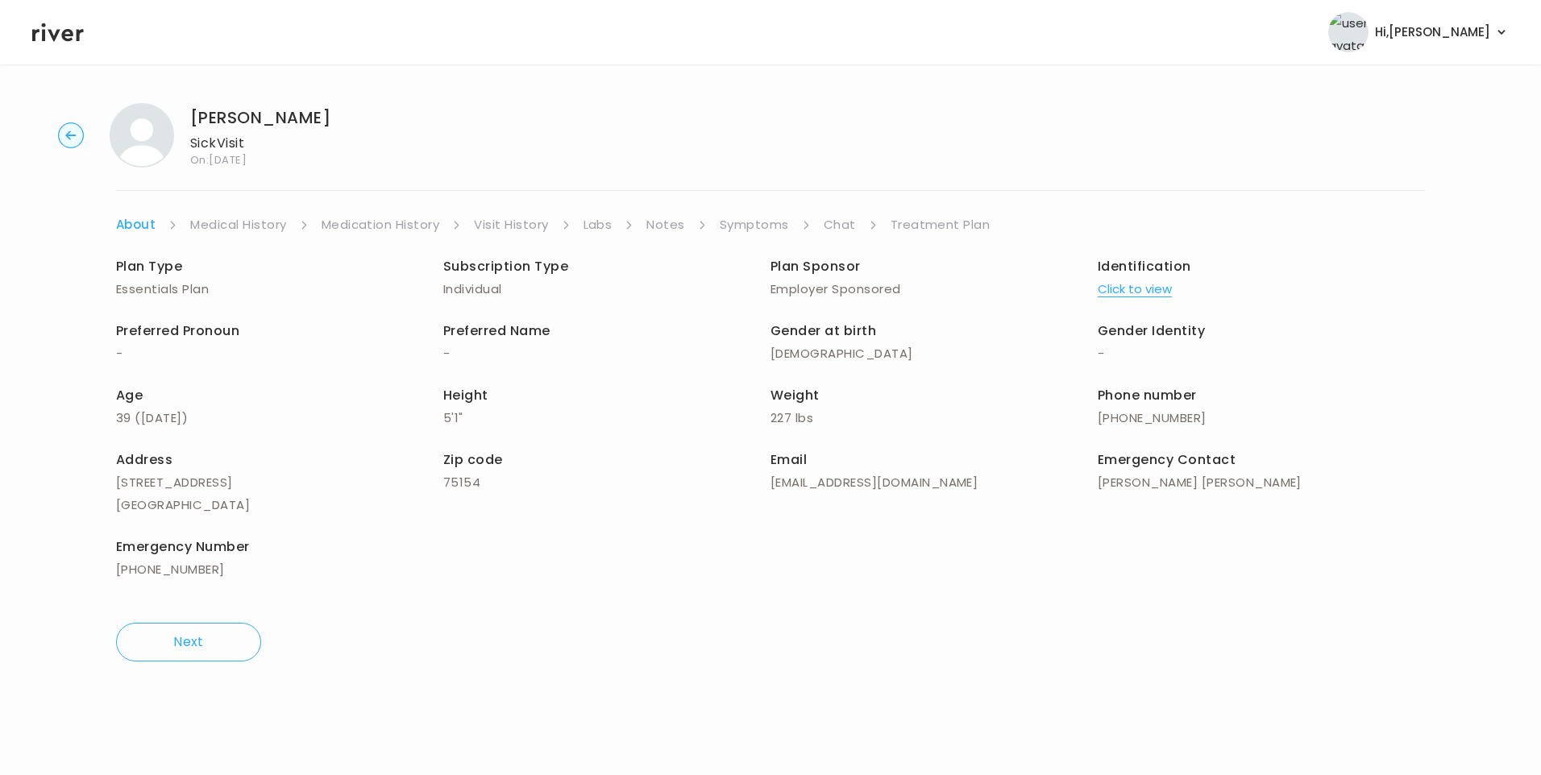
click at [837, 225] on link "Chat" at bounding box center [840, 225] width 32 height 23
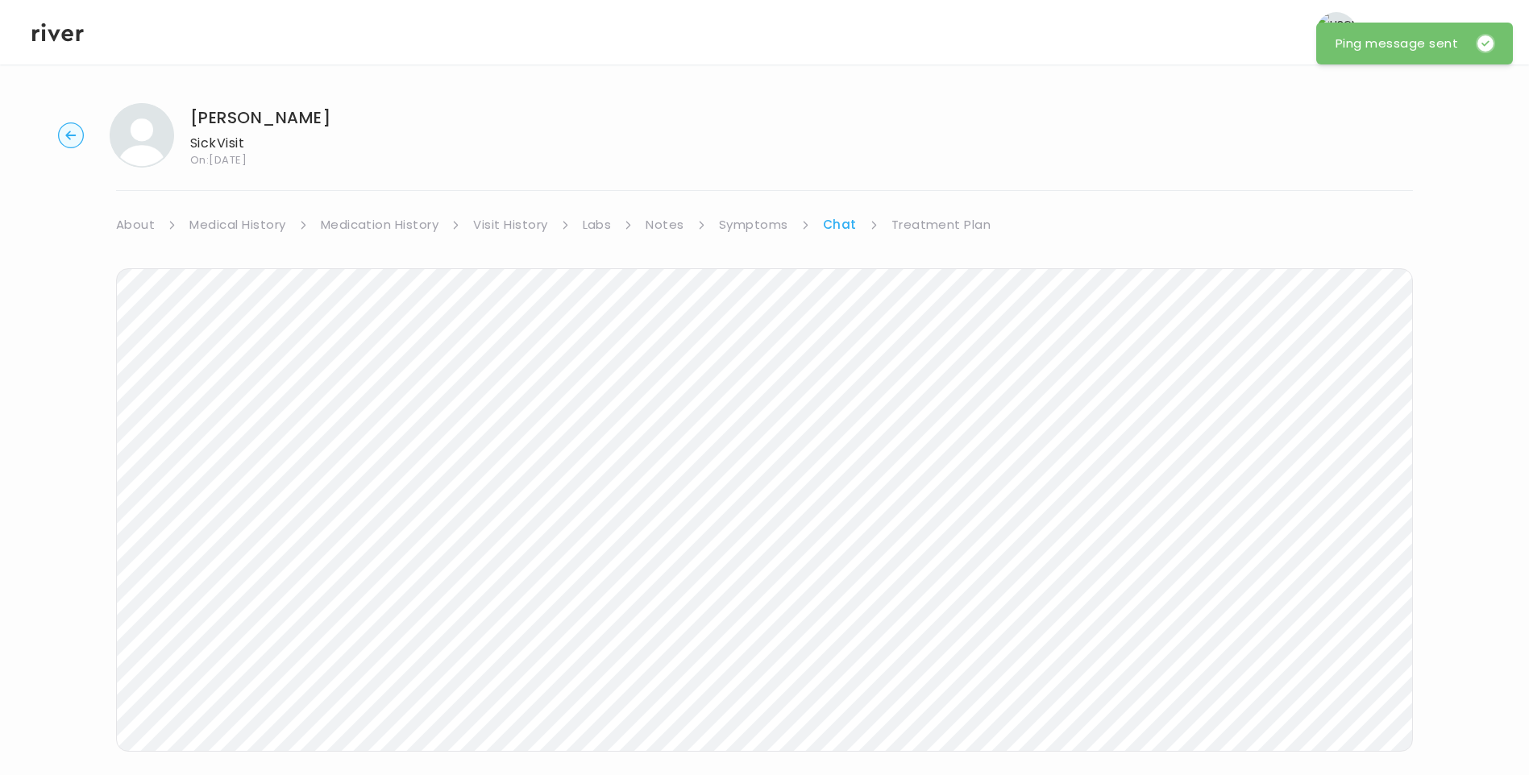
click at [51, 35] on icon at bounding box center [58, 32] width 52 height 19
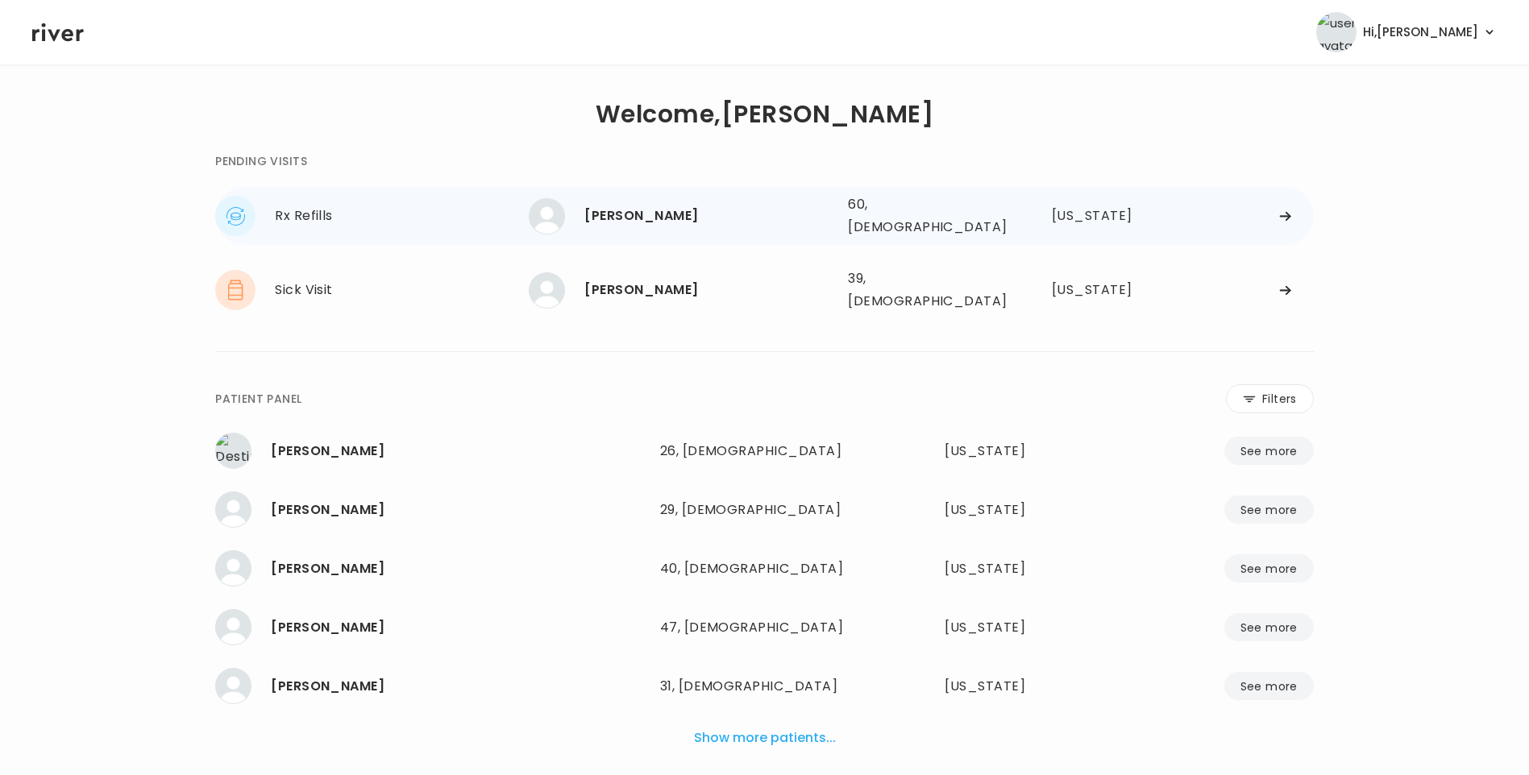
click at [654, 222] on div "[PERSON_NAME]" at bounding box center [709, 216] width 251 height 23
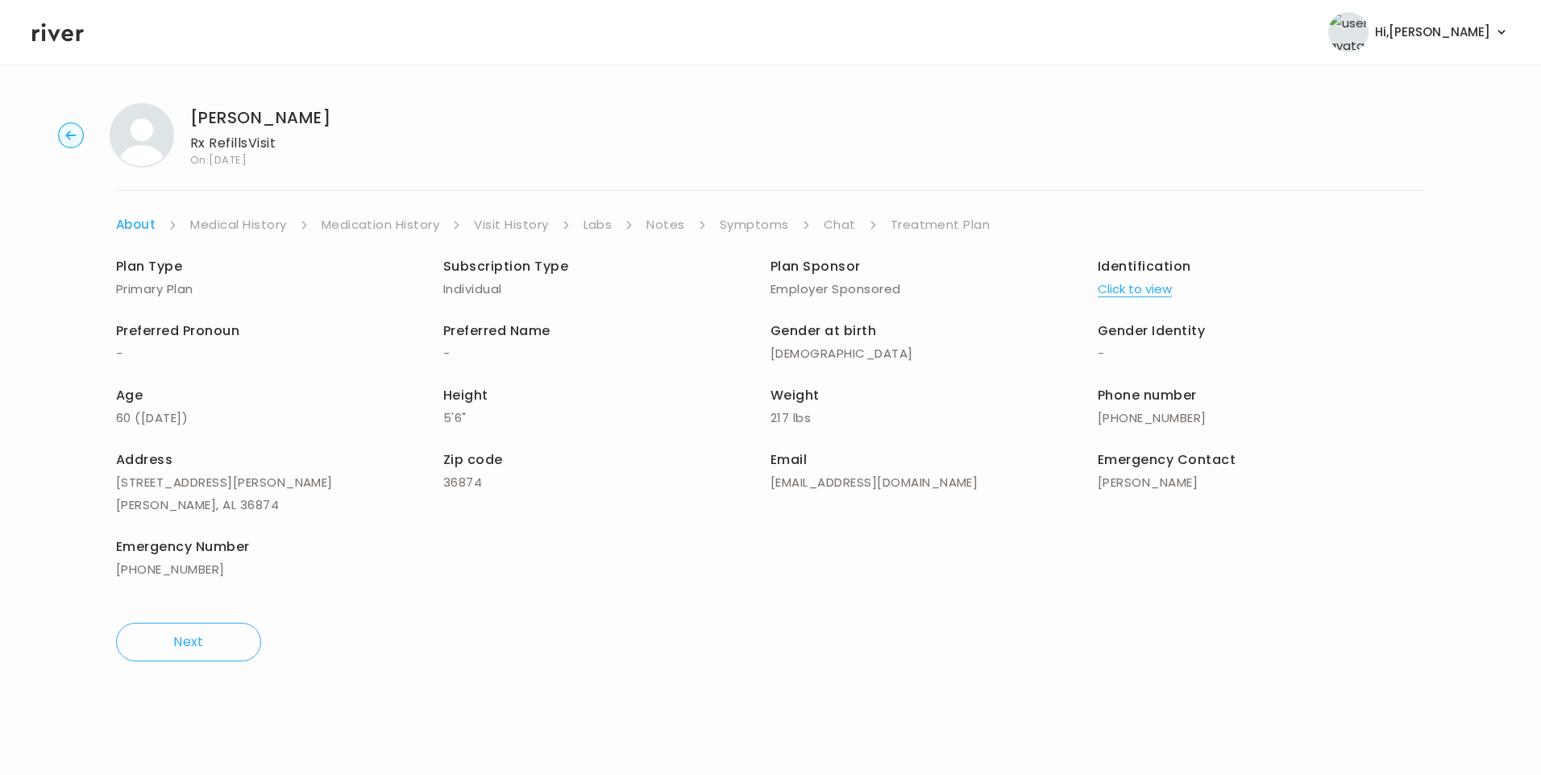
click at [842, 222] on link "Chat" at bounding box center [840, 225] width 32 height 23
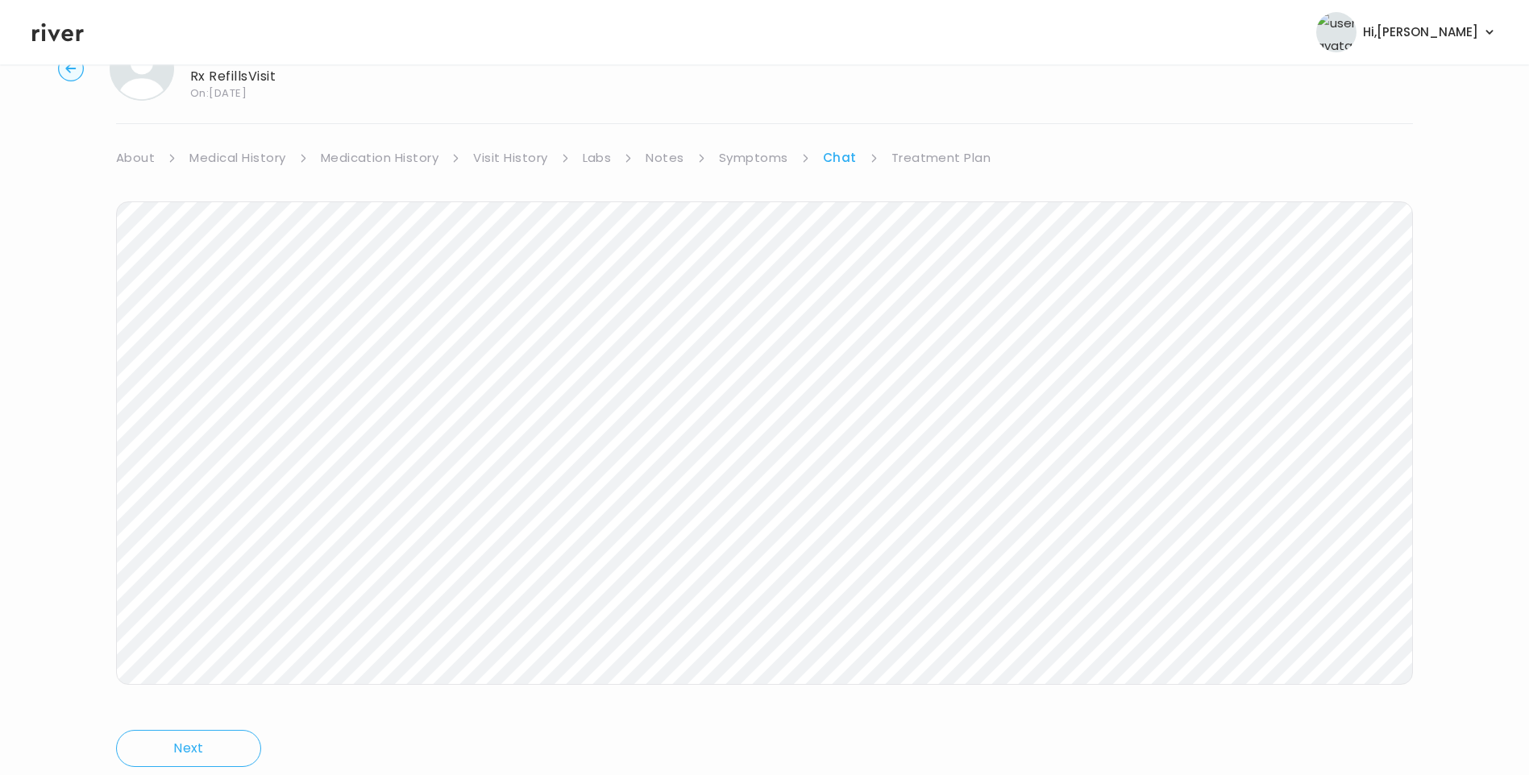
scroll to position [120, 0]
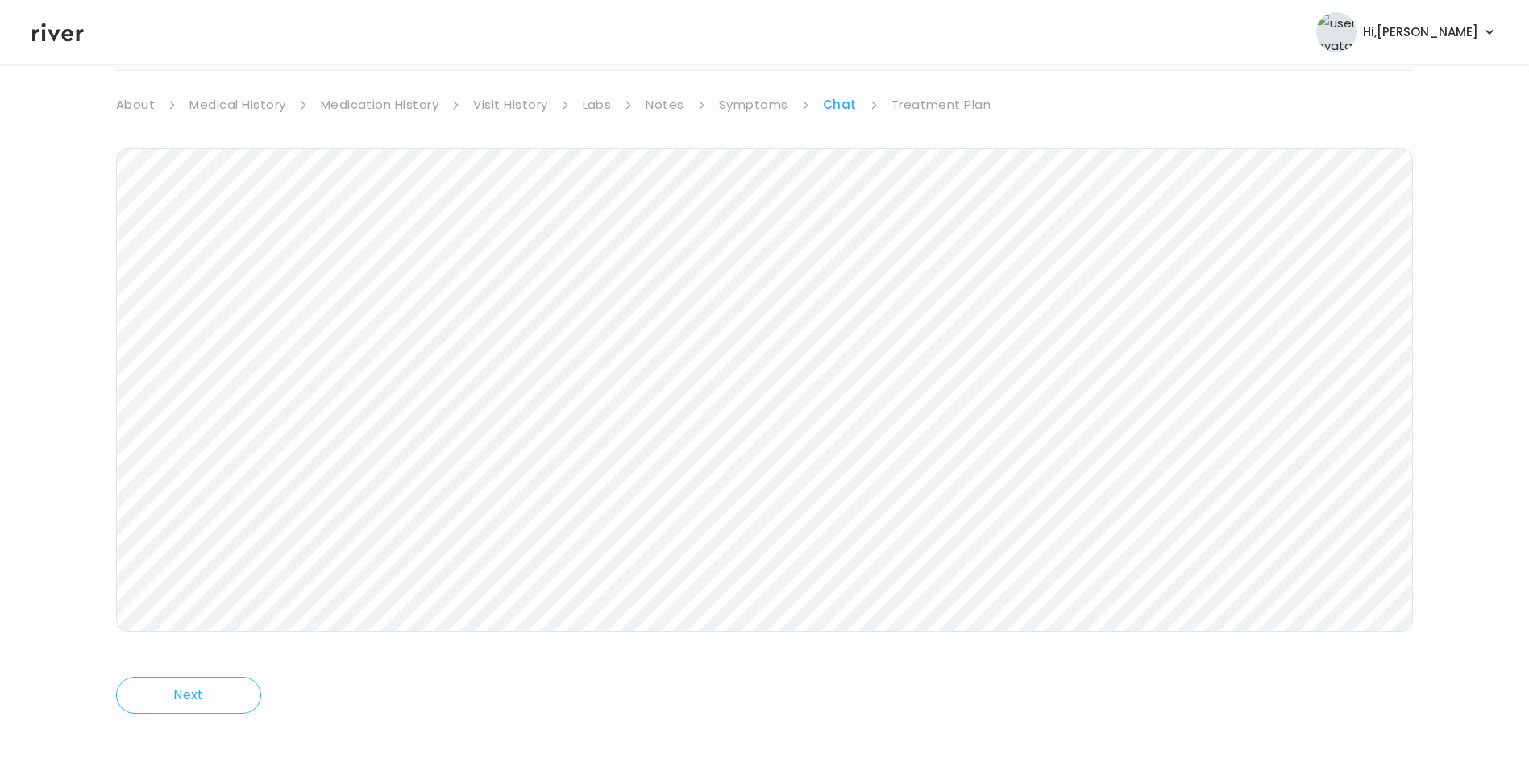
click at [76, 37] on icon at bounding box center [58, 32] width 52 height 24
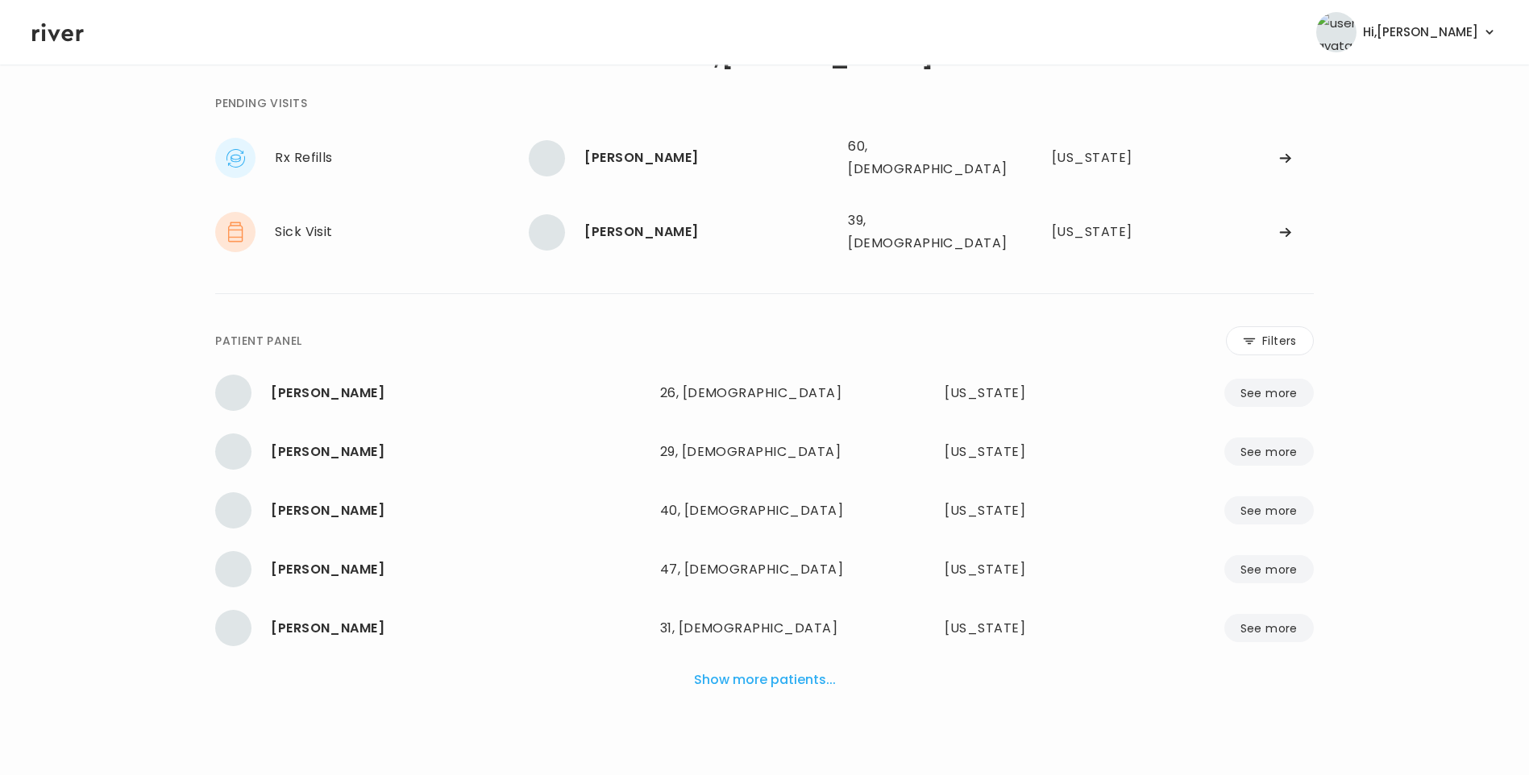
scroll to position [40, 0]
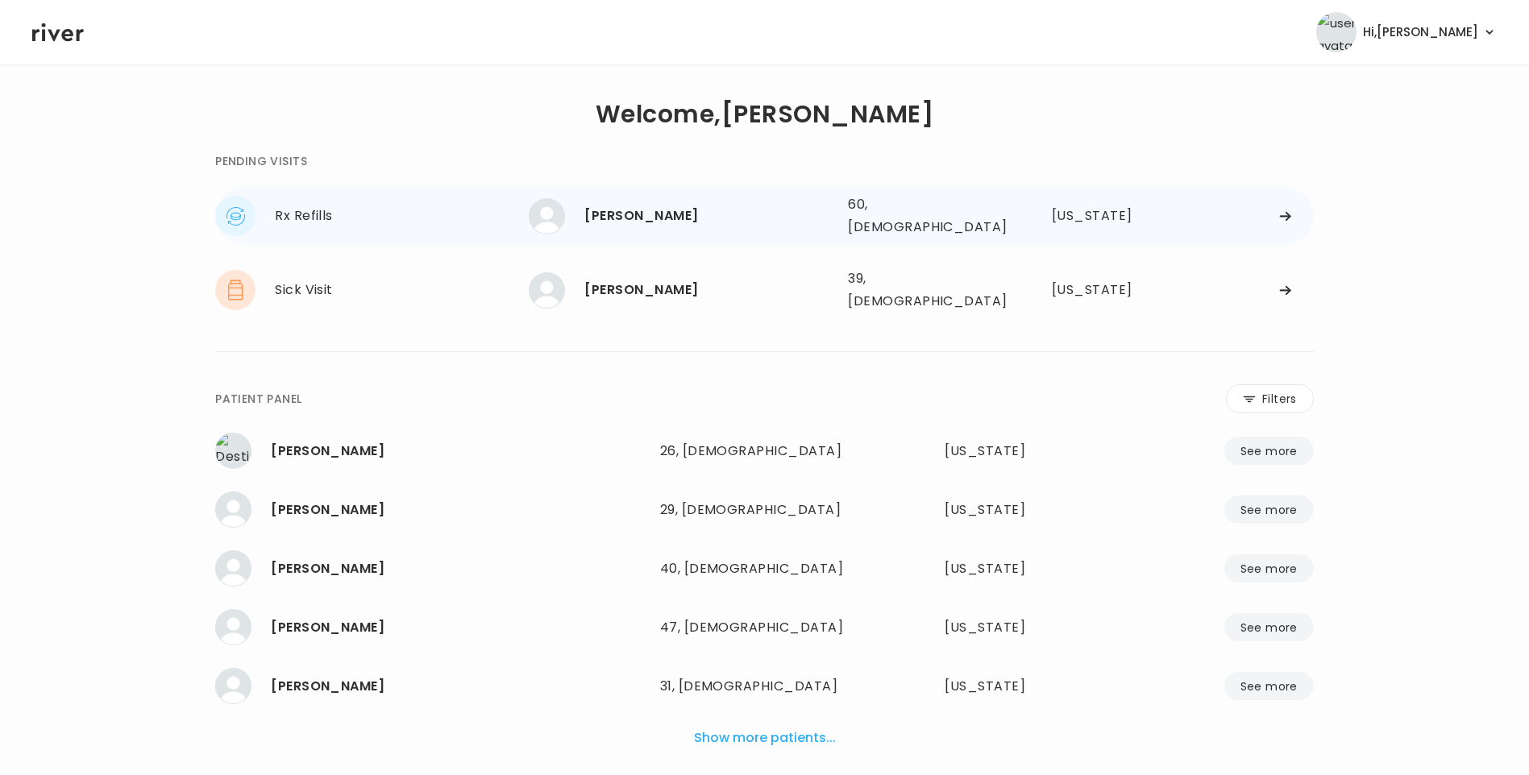
click at [677, 206] on div "[PERSON_NAME]" at bounding box center [709, 216] width 251 height 23
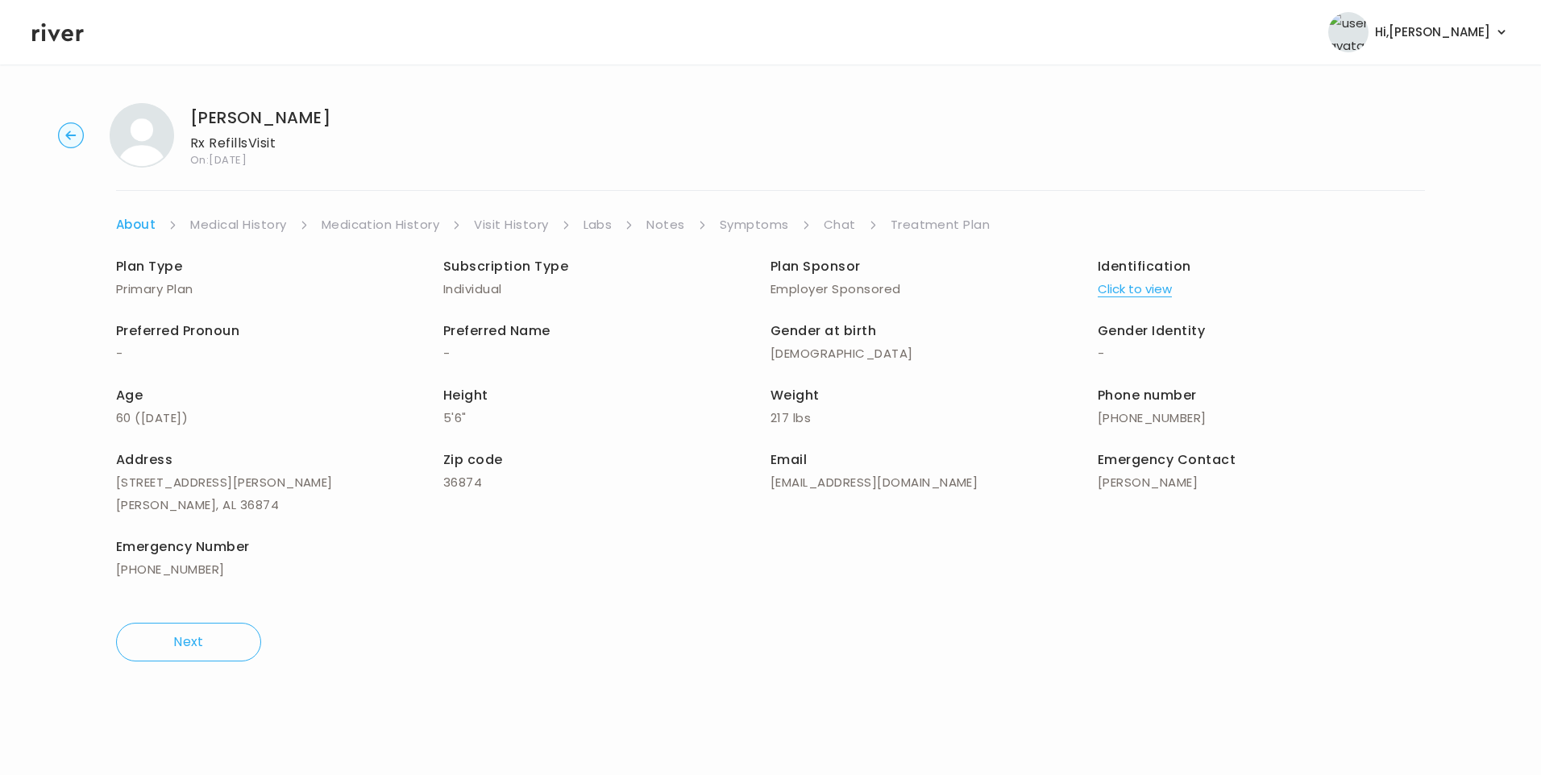
click at [842, 226] on link "Chat" at bounding box center [840, 225] width 32 height 23
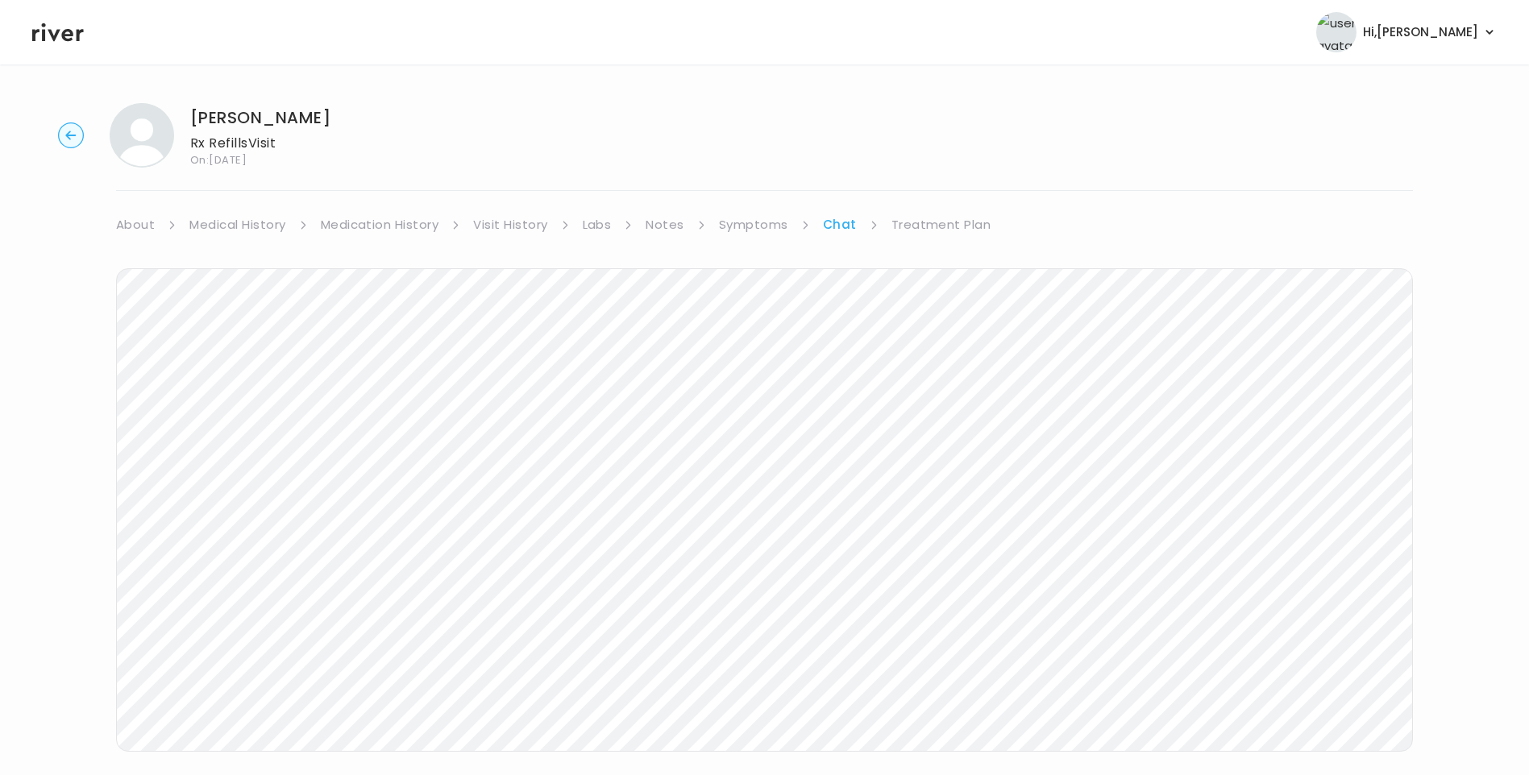
scroll to position [42, 0]
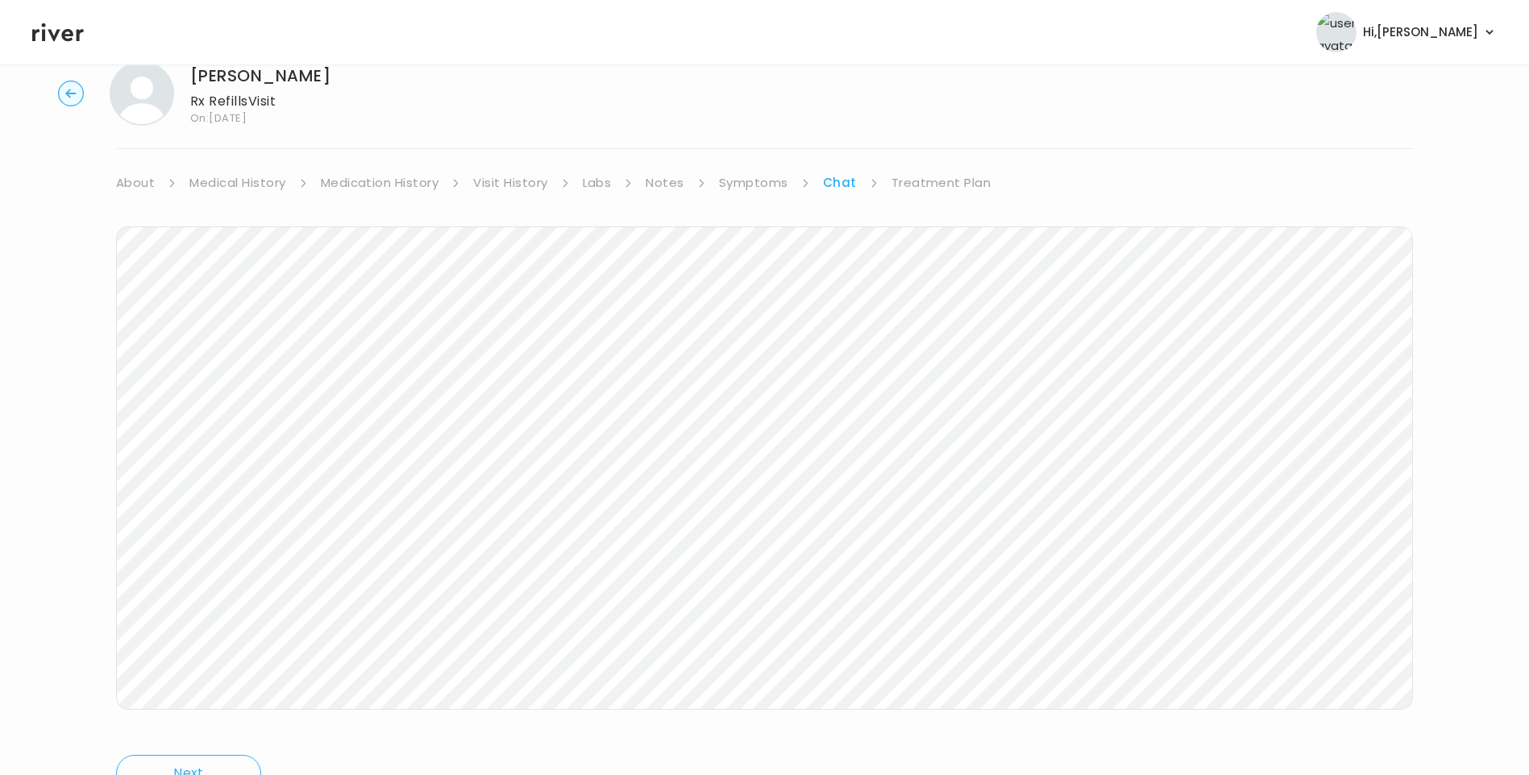
click at [47, 38] on icon at bounding box center [58, 32] width 52 height 24
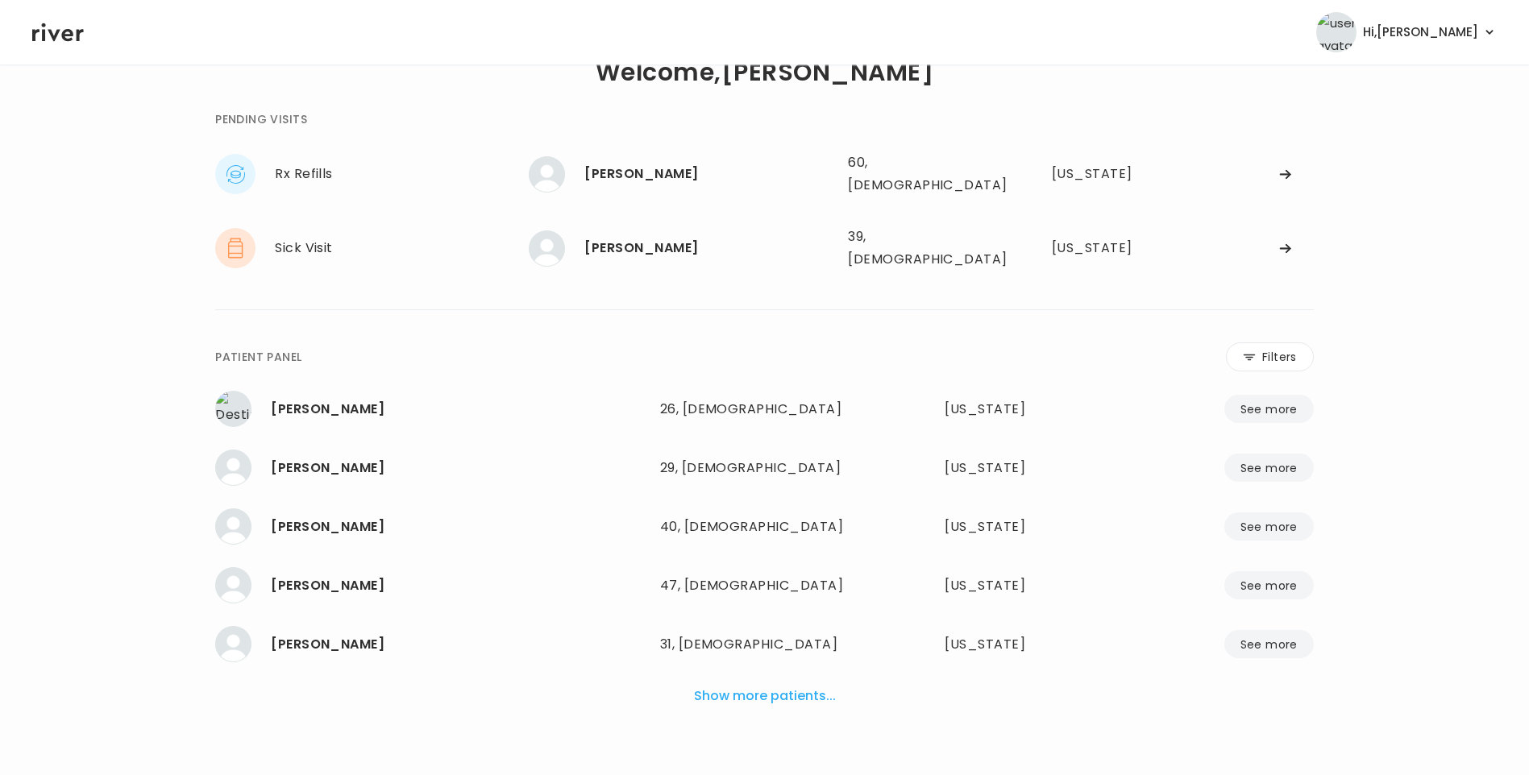
scroll to position [40, 0]
click at [615, 239] on div "[PERSON_NAME]" at bounding box center [709, 250] width 251 height 23
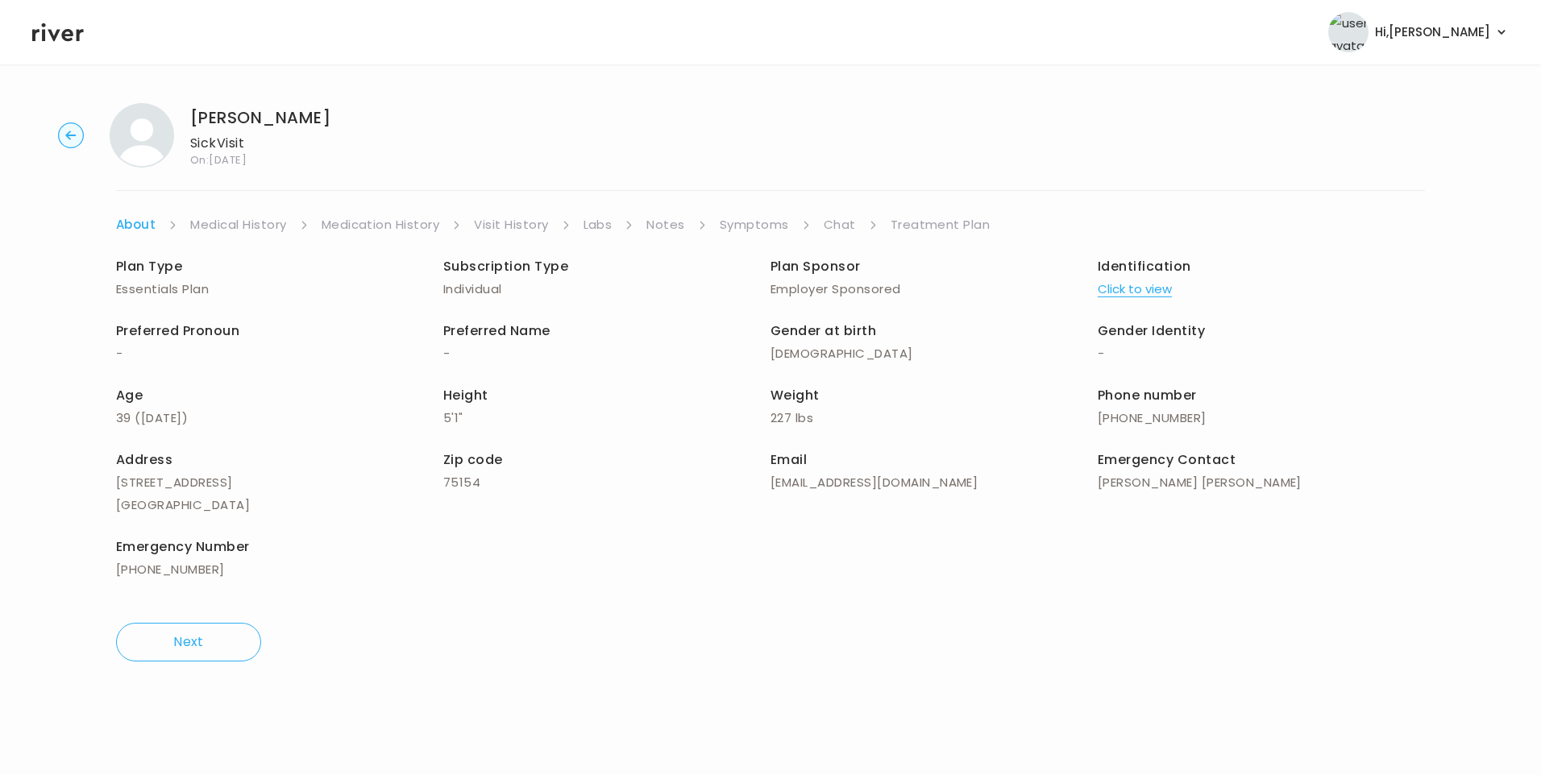
click at [836, 223] on link "Chat" at bounding box center [840, 225] width 32 height 23
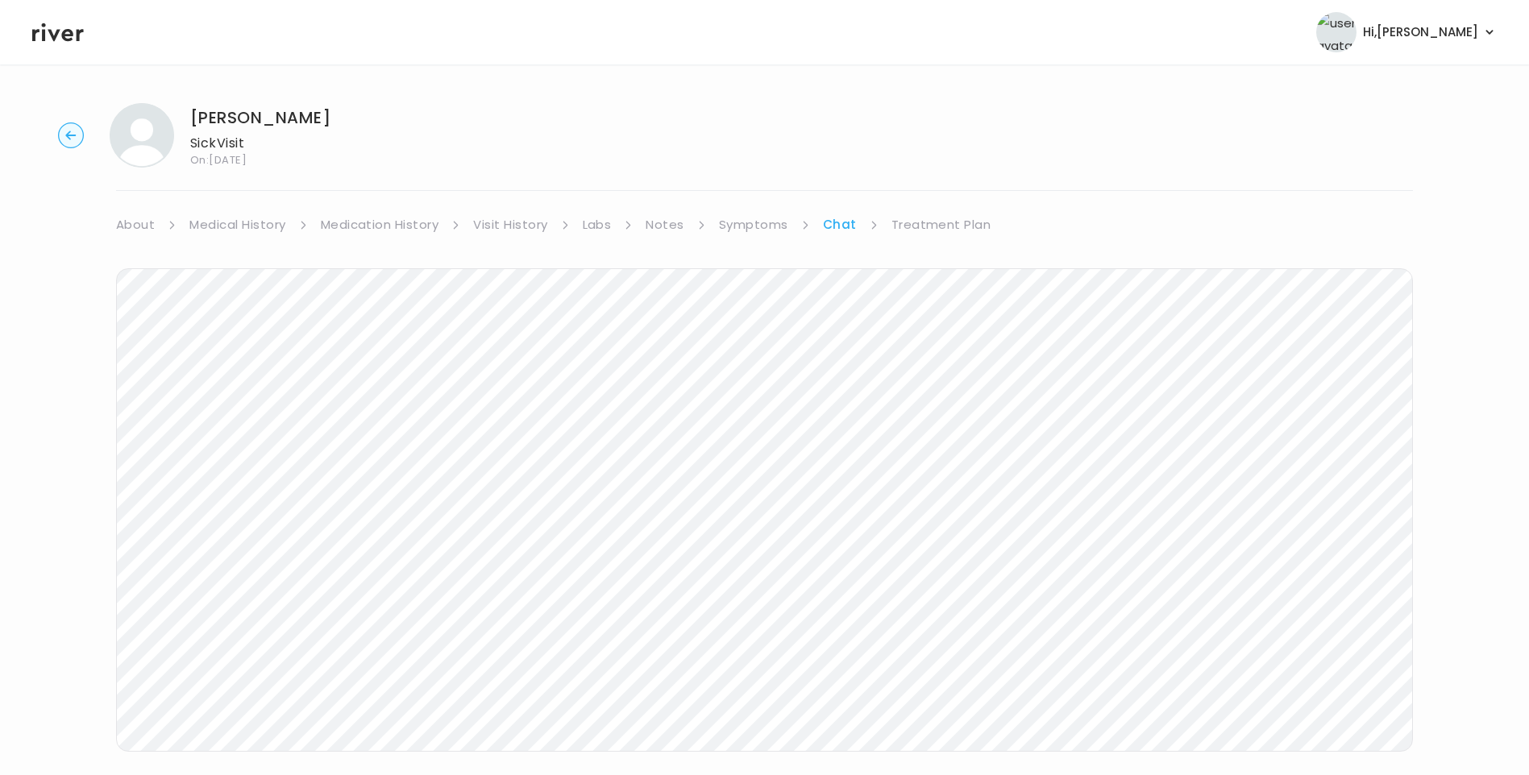
click at [52, 37] on icon at bounding box center [58, 32] width 52 height 24
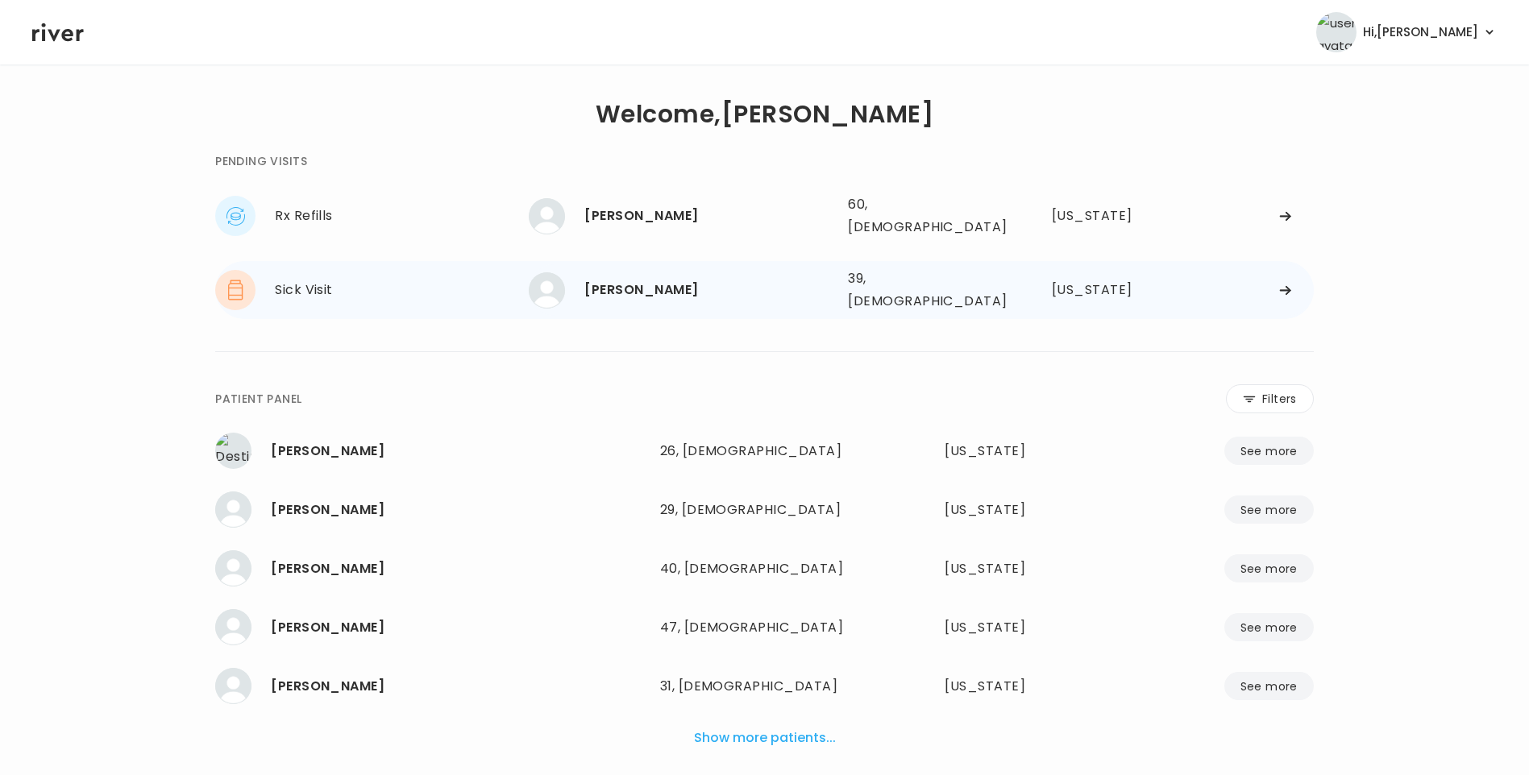
click at [675, 279] on div "[PERSON_NAME]" at bounding box center [709, 290] width 251 height 23
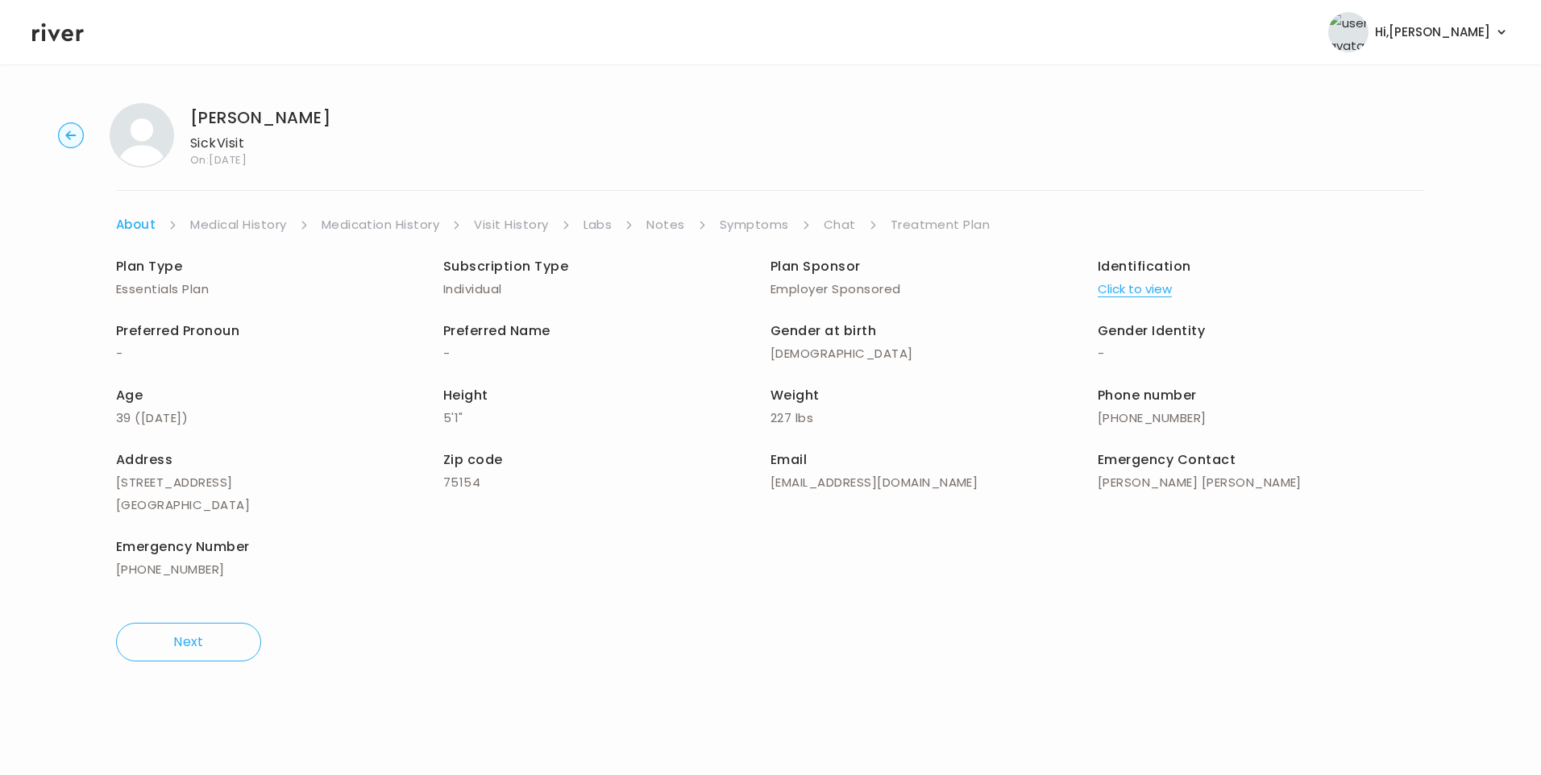
click at [831, 222] on link "Chat" at bounding box center [840, 225] width 32 height 23
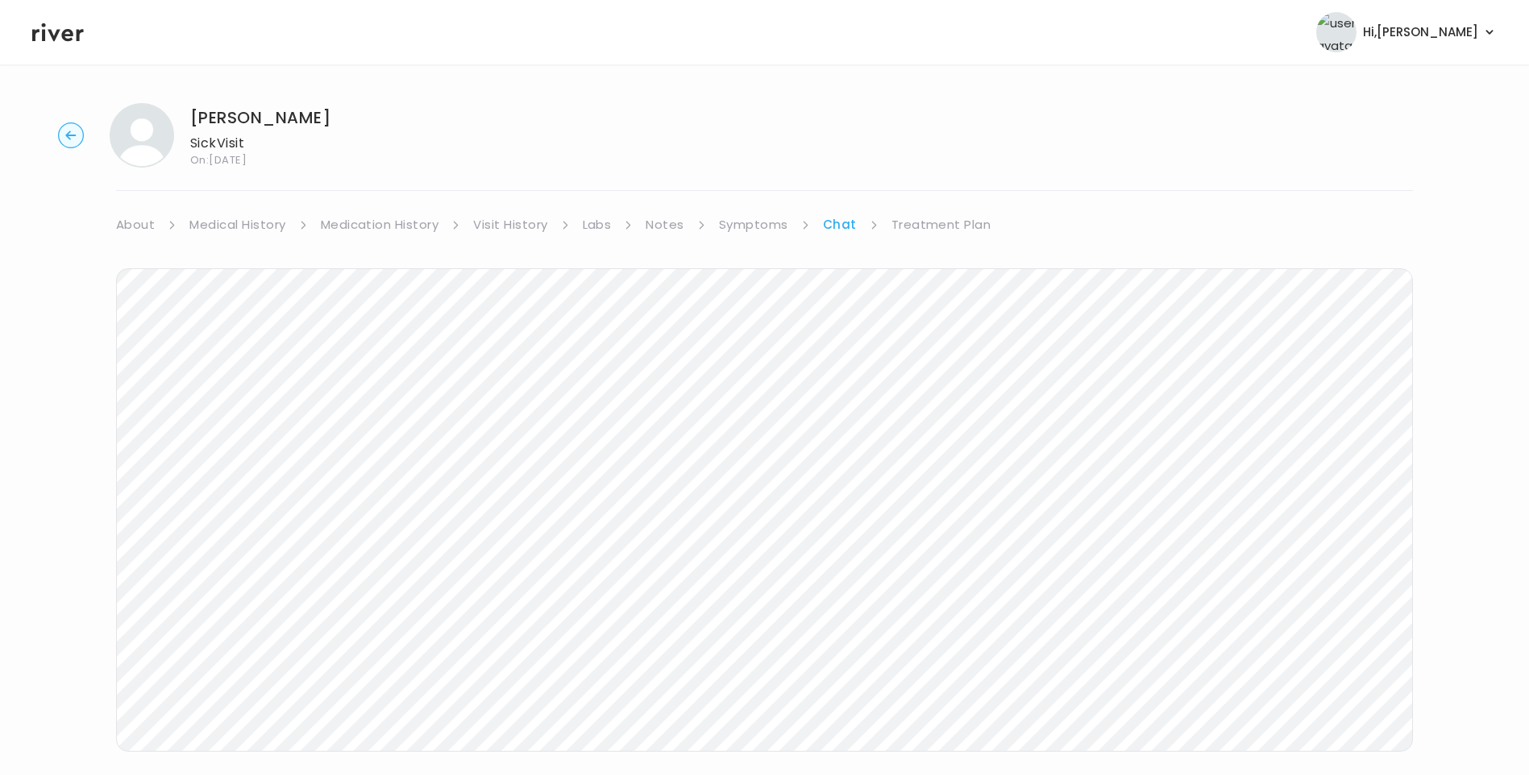
scroll to position [42, 0]
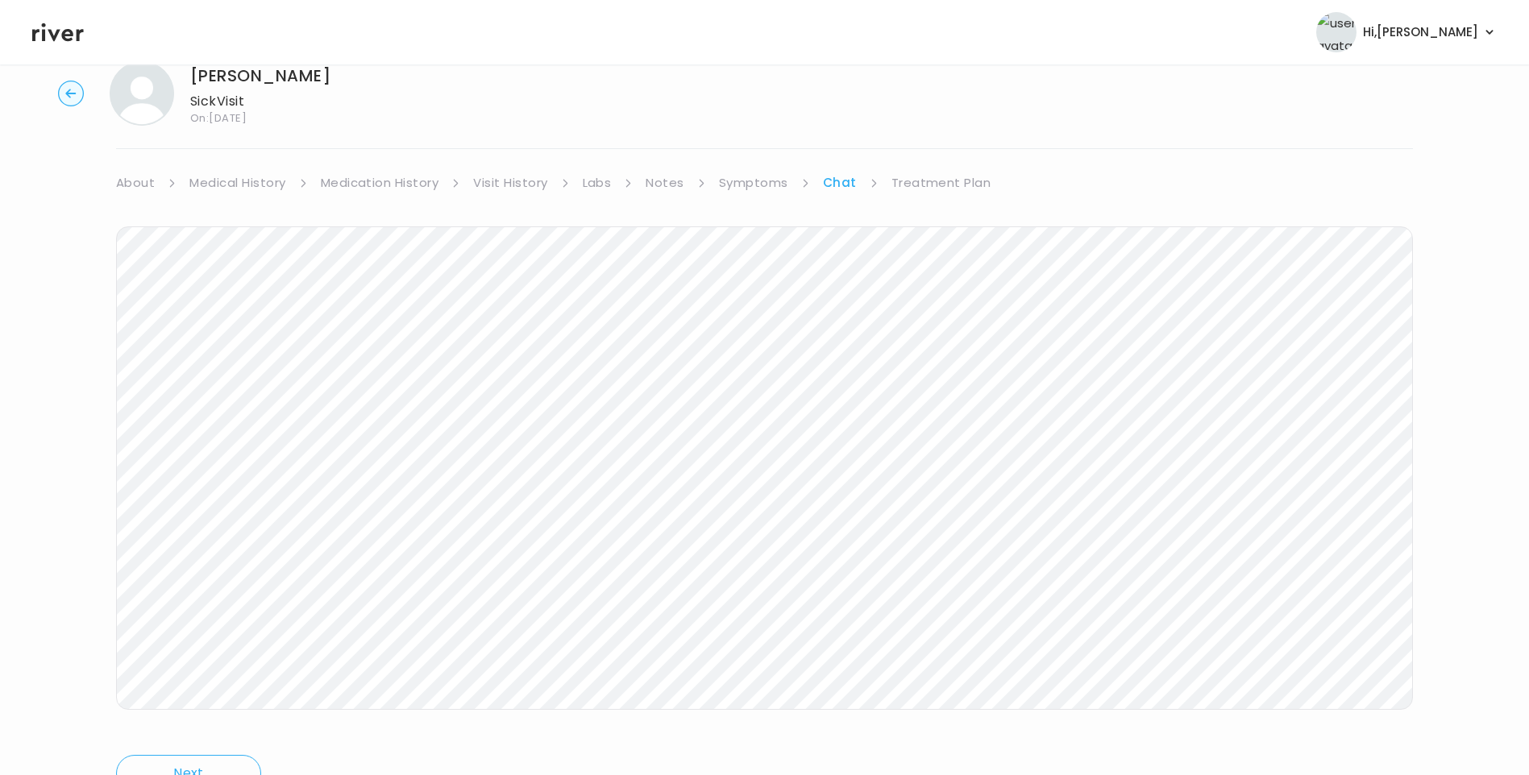
click at [67, 28] on icon at bounding box center [58, 32] width 52 height 24
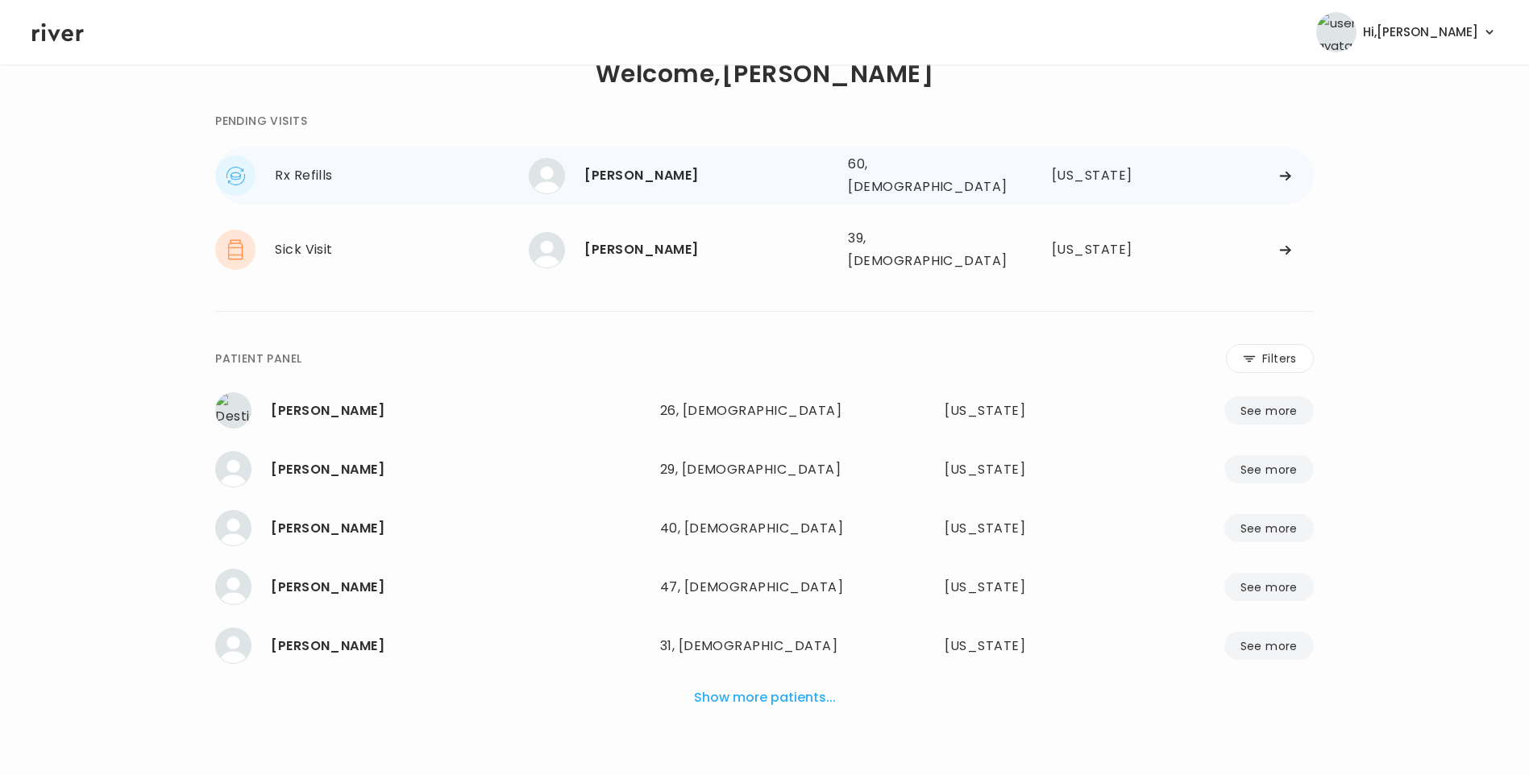
click at [687, 172] on div "Joanna Sparks" at bounding box center [709, 175] width 251 height 23
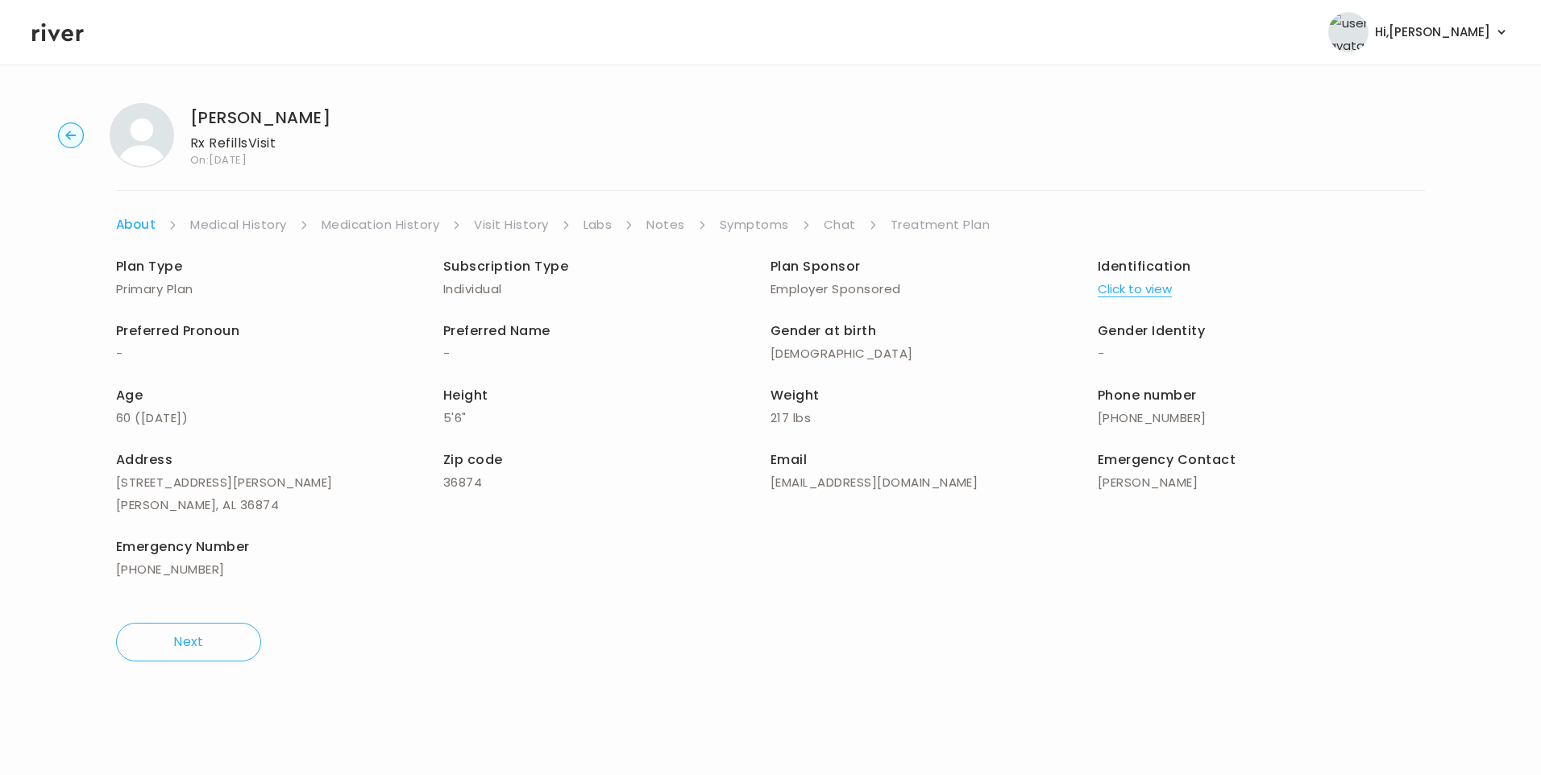
click at [835, 215] on link "Chat" at bounding box center [840, 225] width 32 height 23
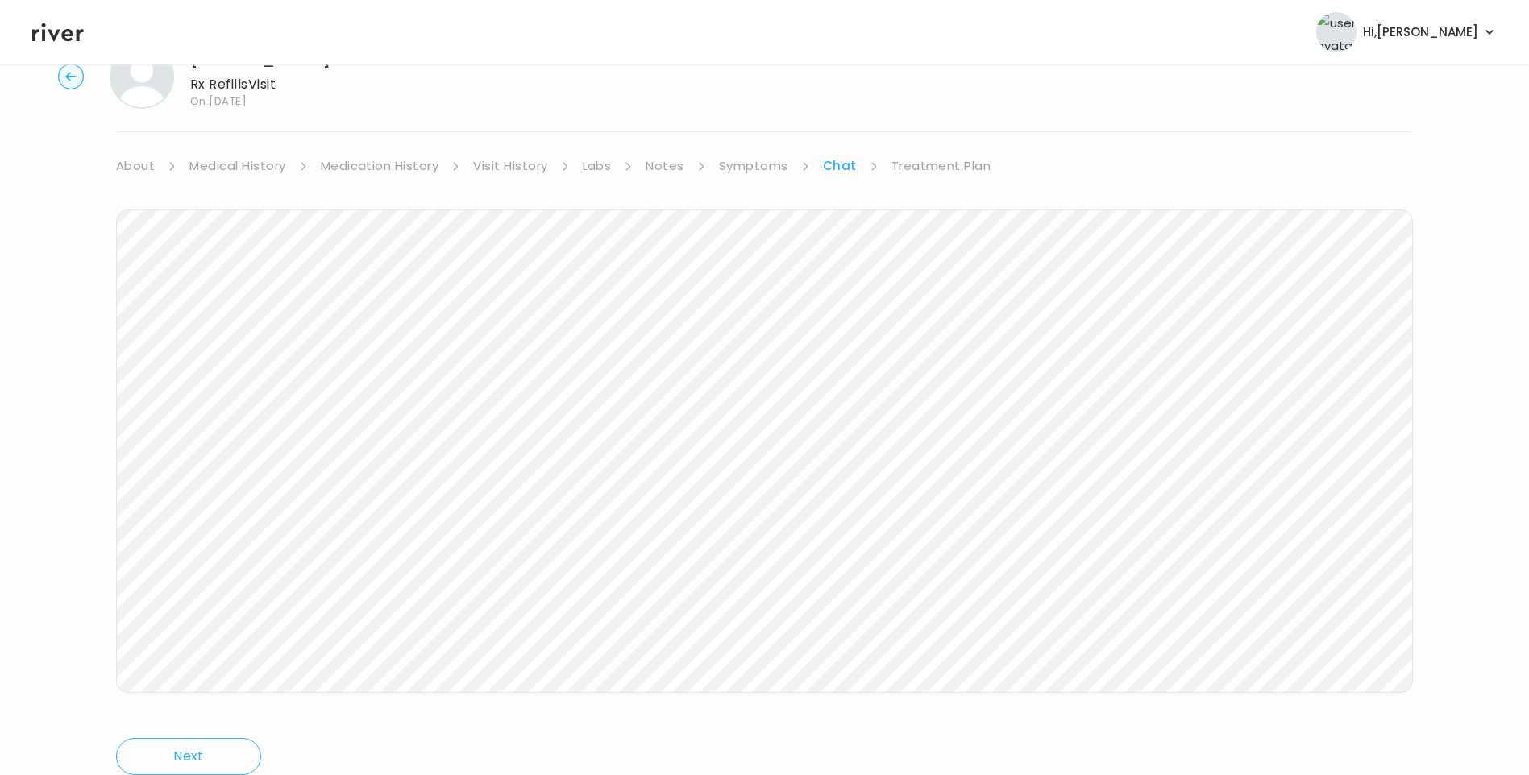
scroll to position [120, 0]
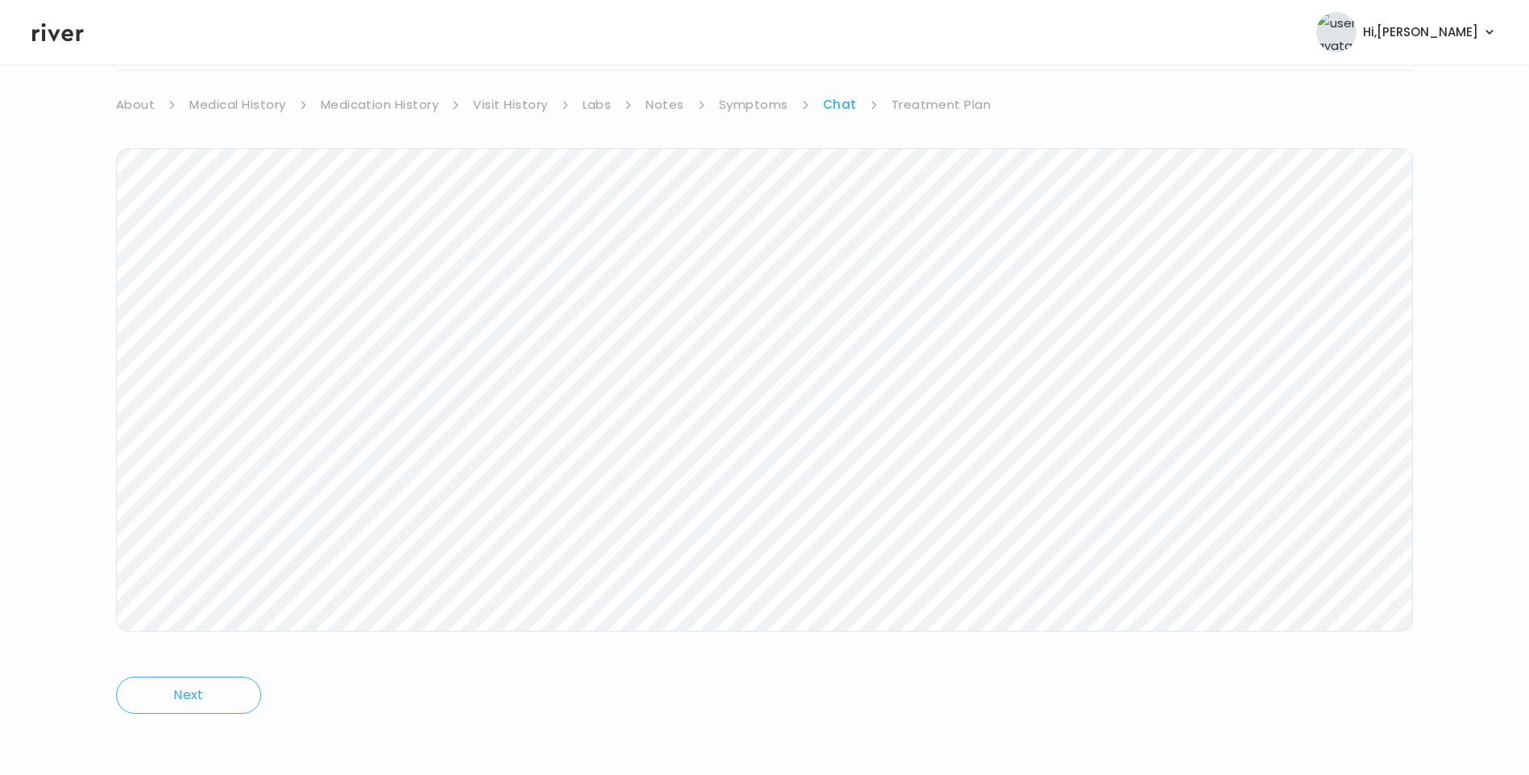
click at [79, 31] on icon at bounding box center [58, 32] width 52 height 19
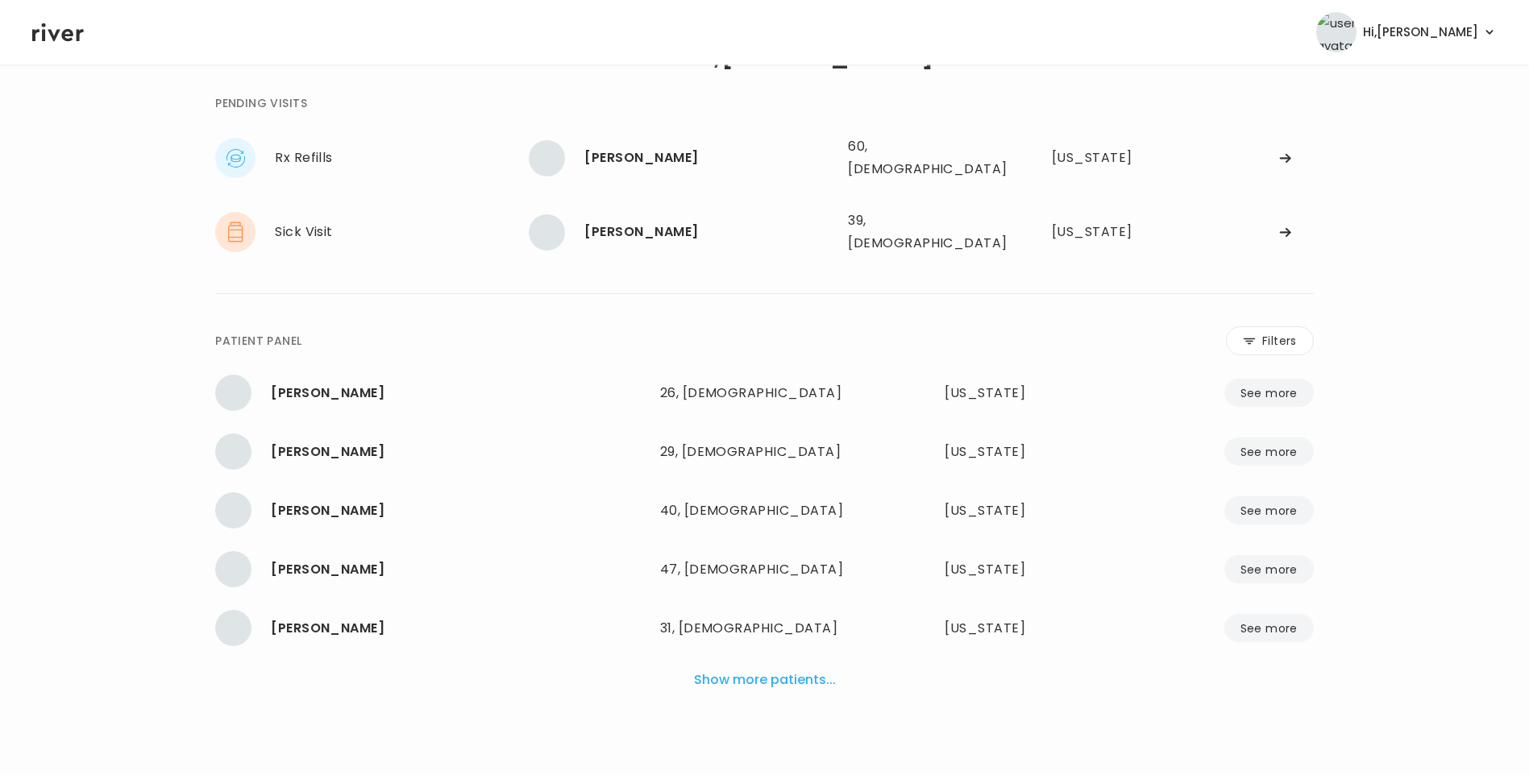
scroll to position [40, 0]
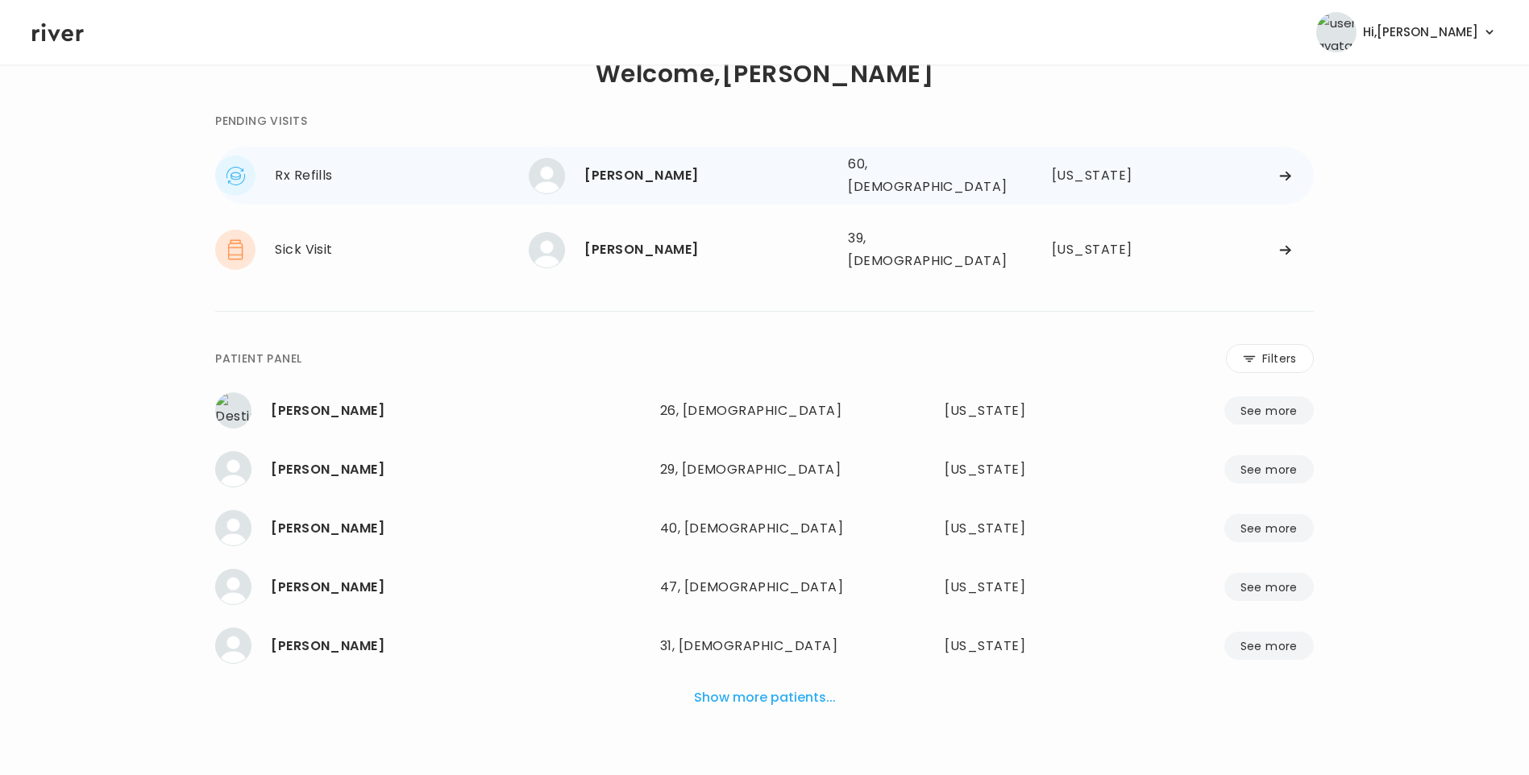
click at [654, 173] on div "Joanna Sparks" at bounding box center [709, 175] width 251 height 23
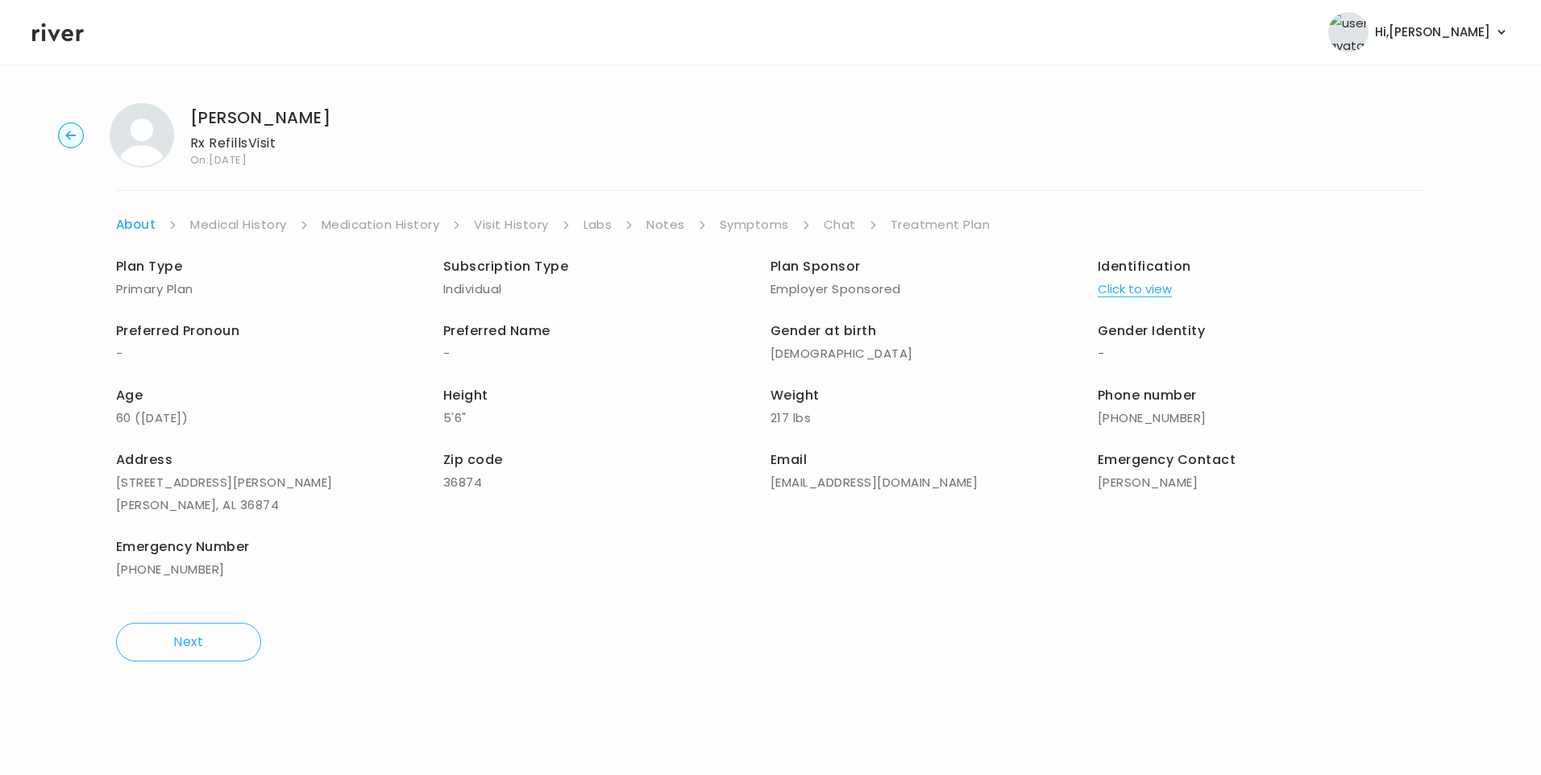
click at [843, 221] on link "Chat" at bounding box center [840, 225] width 32 height 23
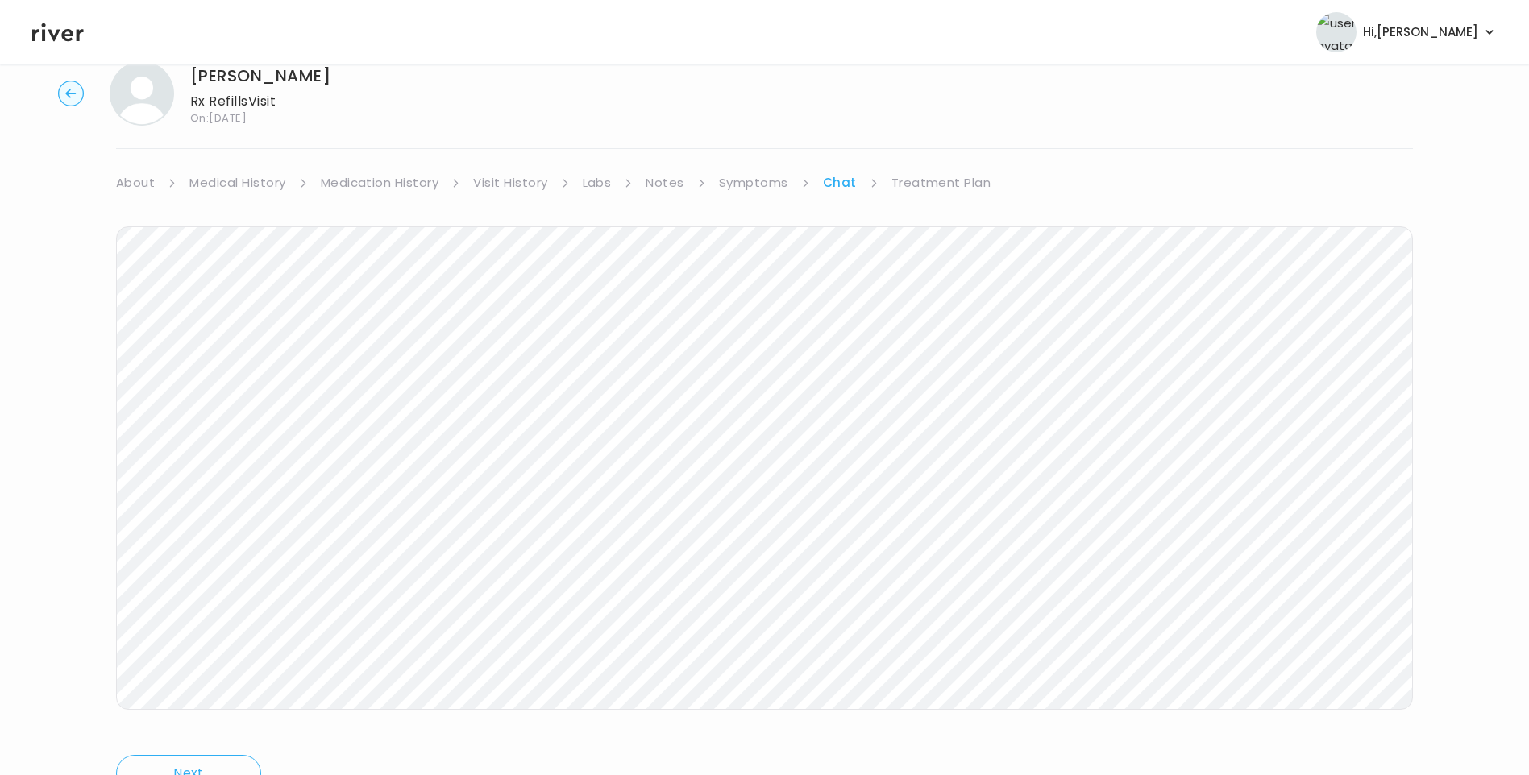
scroll to position [120, 0]
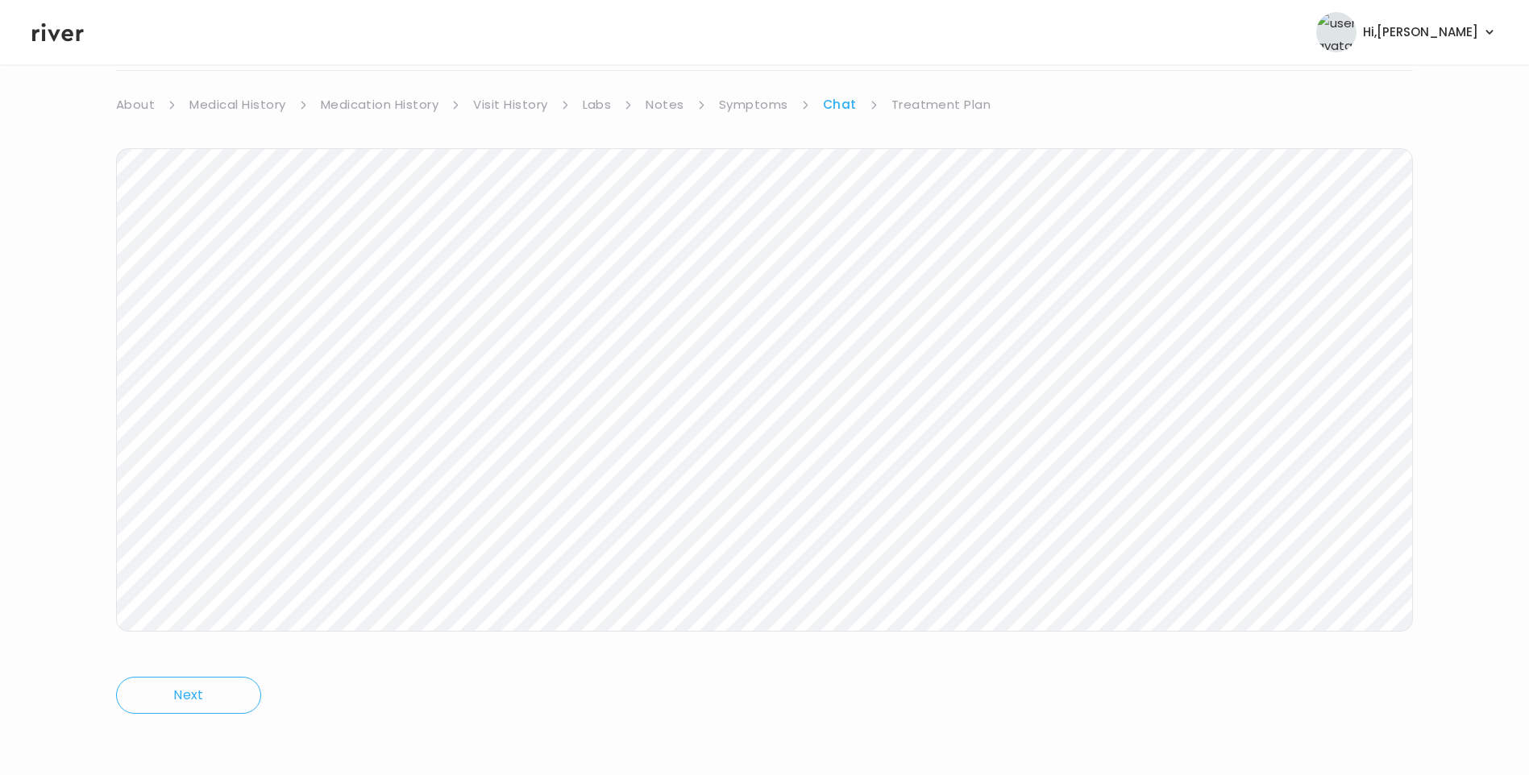
click at [40, 23] on icon at bounding box center [58, 32] width 52 height 24
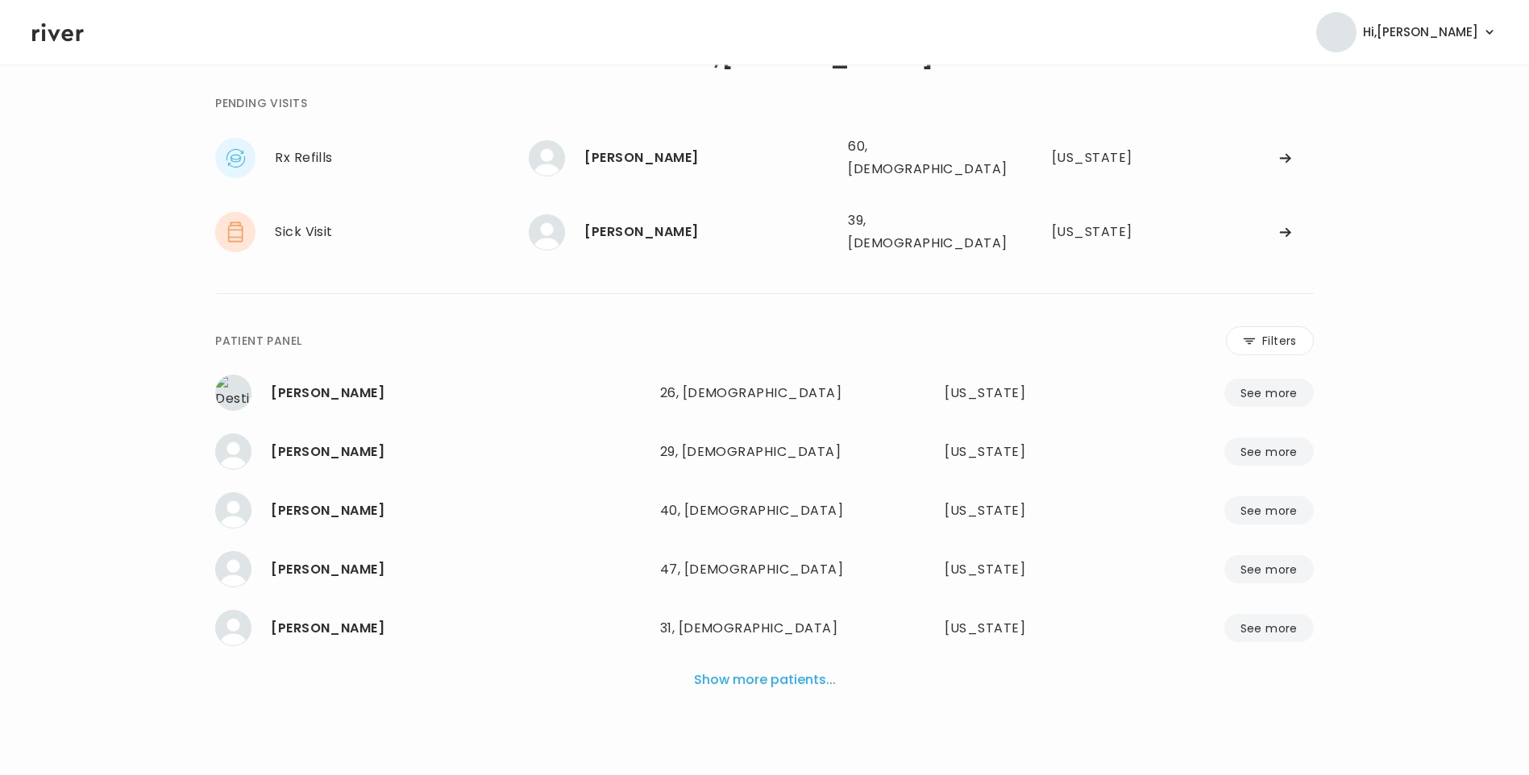
scroll to position [40, 0]
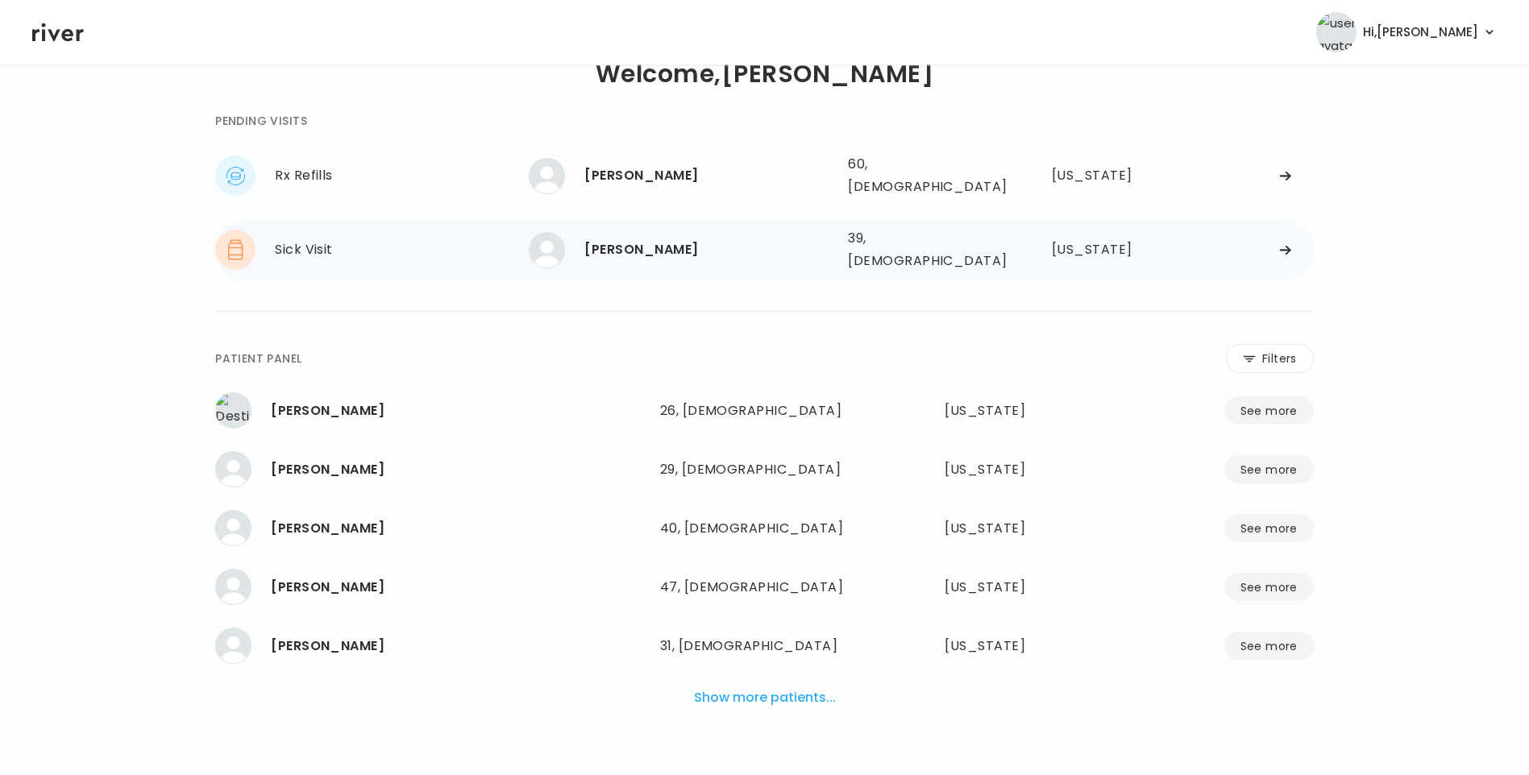
click at [668, 239] on div "Sophia Delgado" at bounding box center [709, 250] width 251 height 23
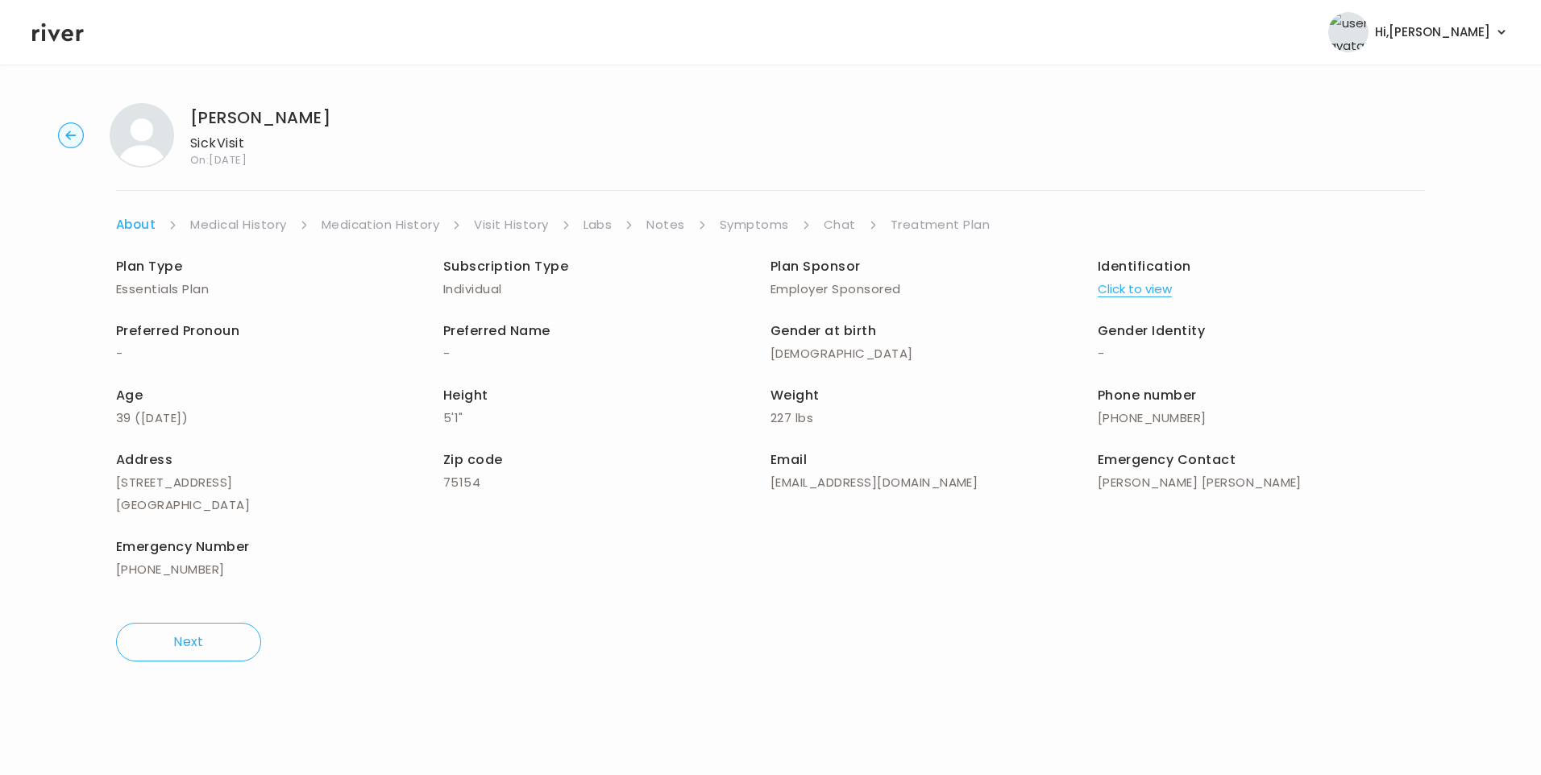
click at [842, 222] on link "Chat" at bounding box center [840, 225] width 32 height 23
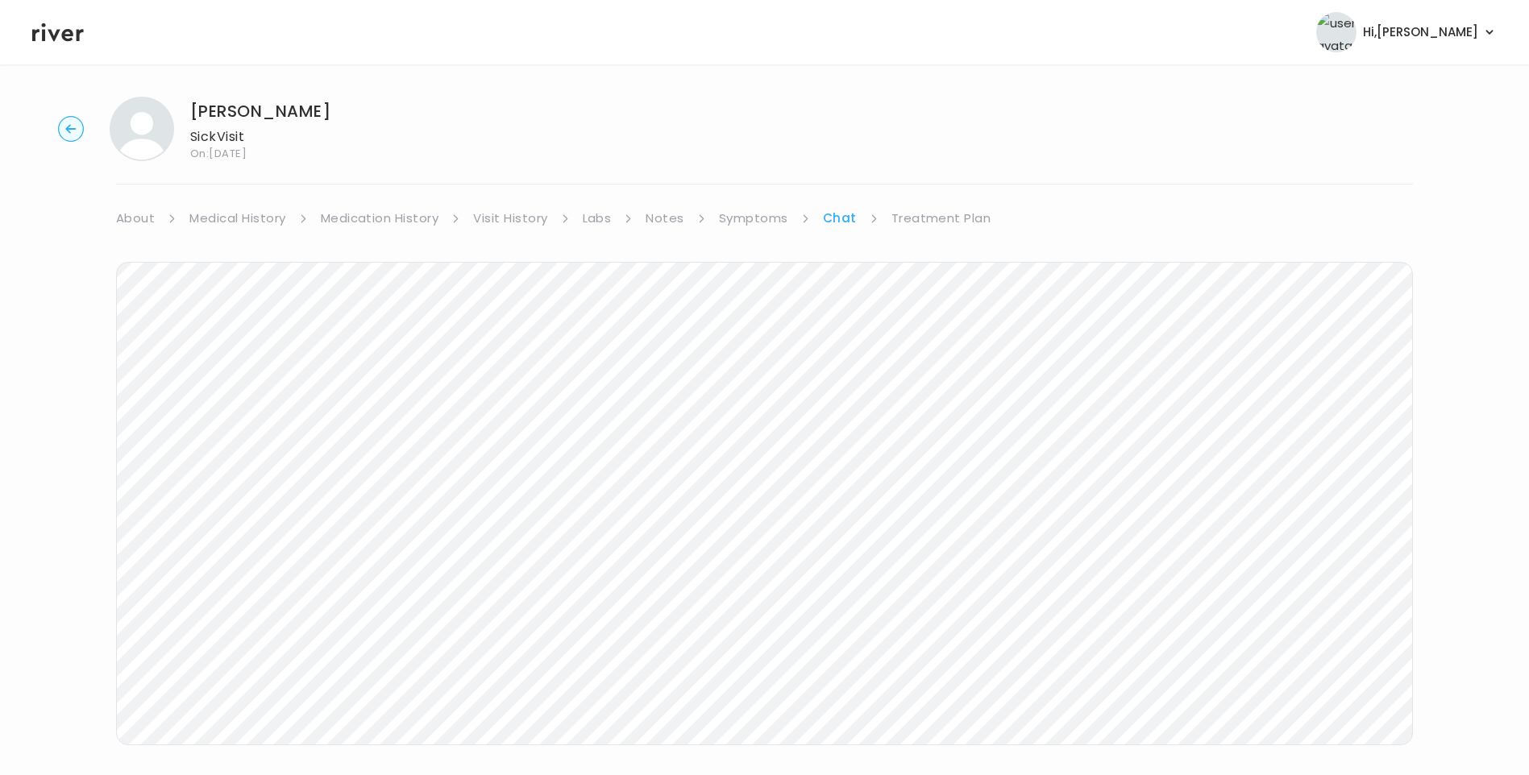
scroll to position [120, 0]
click at [63, 41] on icon at bounding box center [58, 32] width 52 height 24
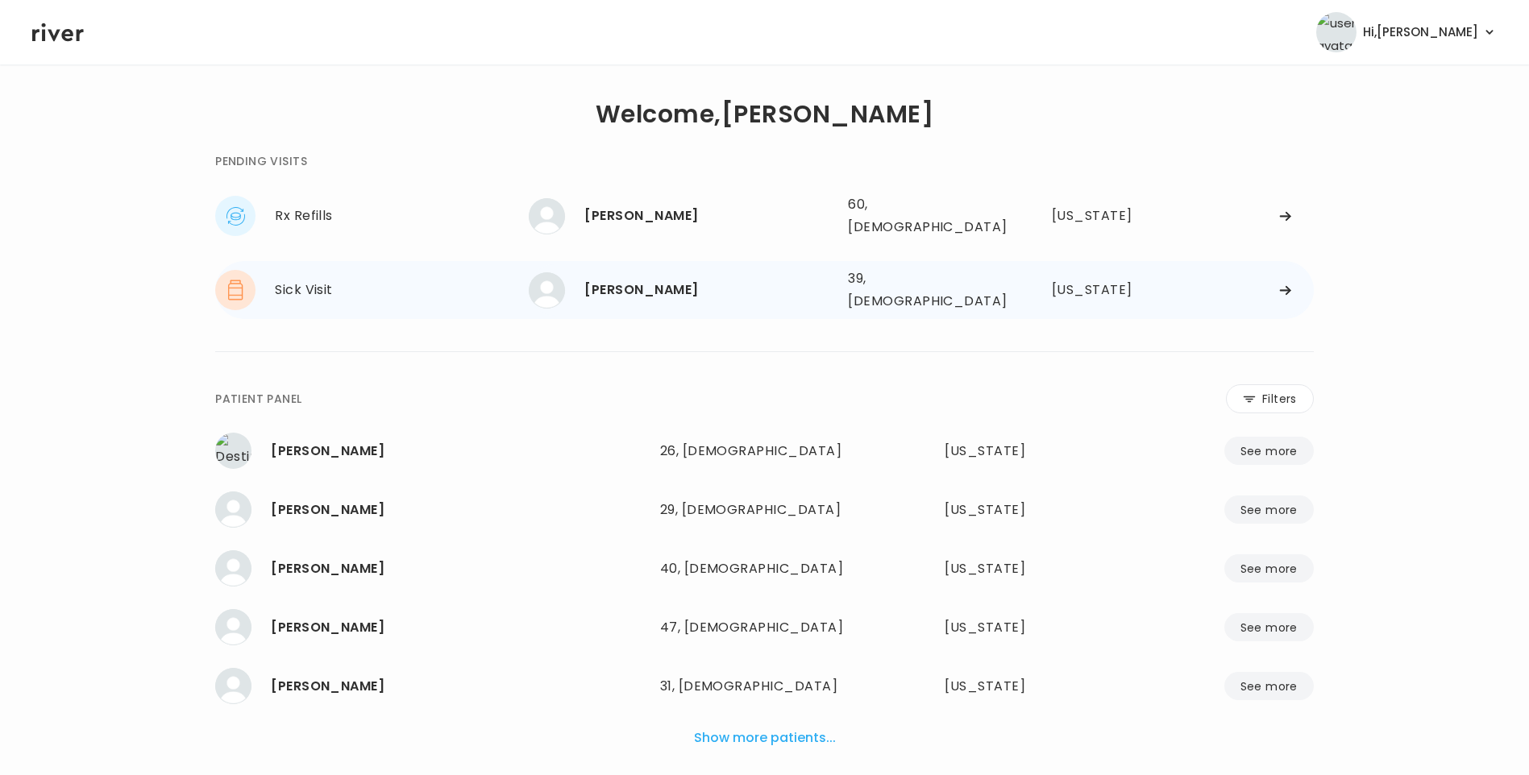
click at [617, 279] on div "[PERSON_NAME]" at bounding box center [709, 290] width 251 height 23
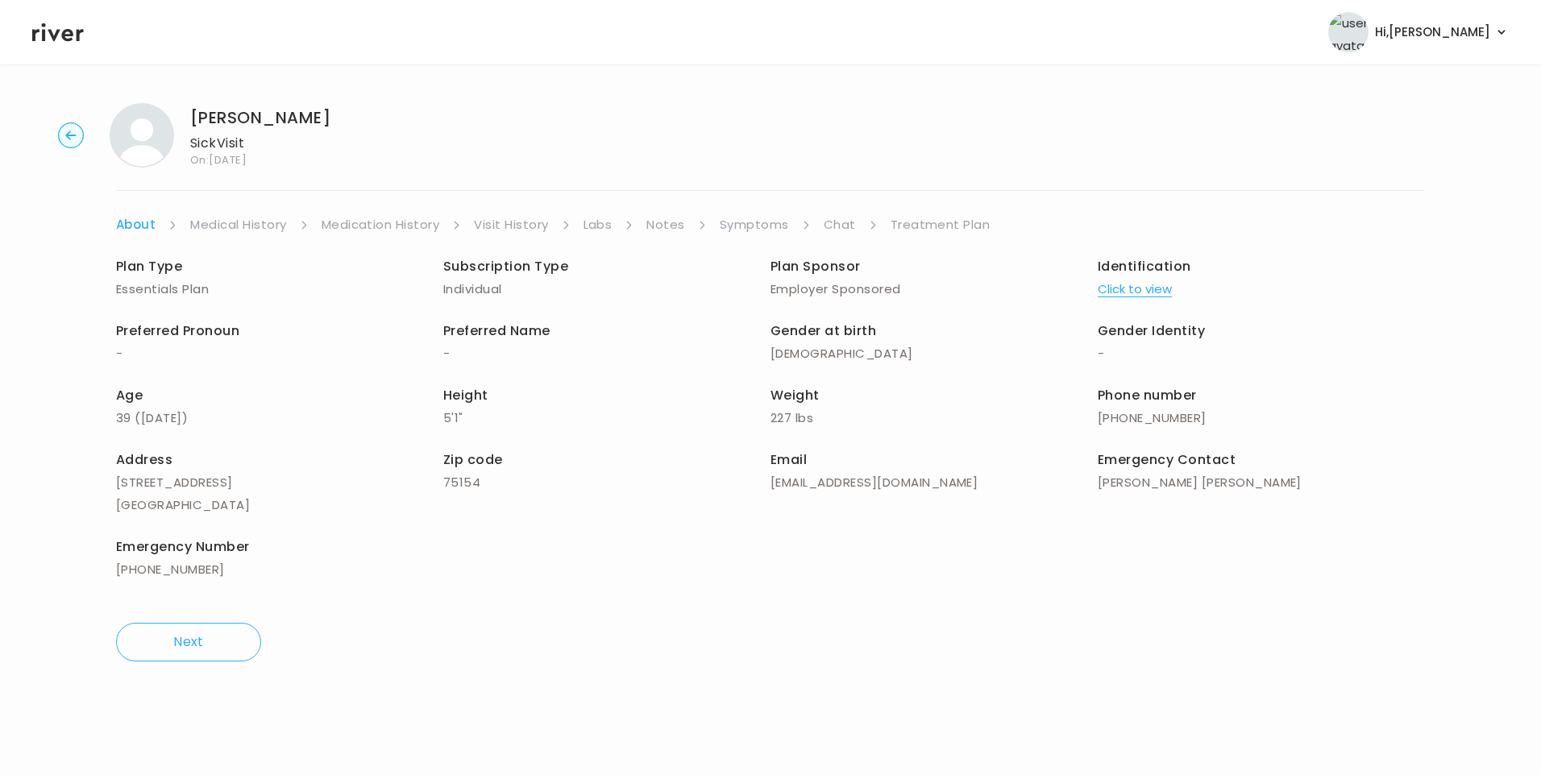
click at [846, 219] on link "Chat" at bounding box center [840, 225] width 32 height 23
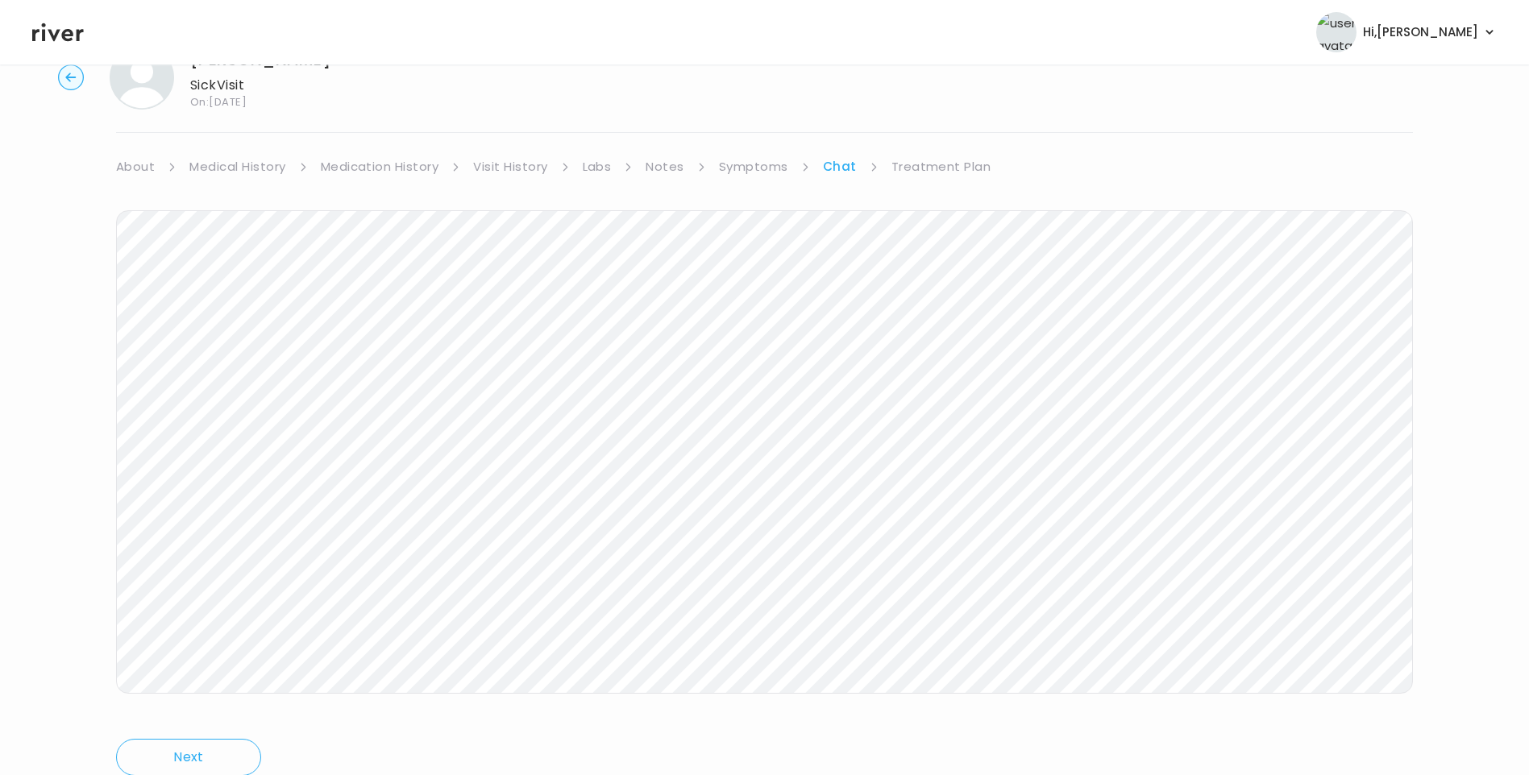
scroll to position [120, 0]
click at [62, 37] on icon at bounding box center [58, 32] width 52 height 19
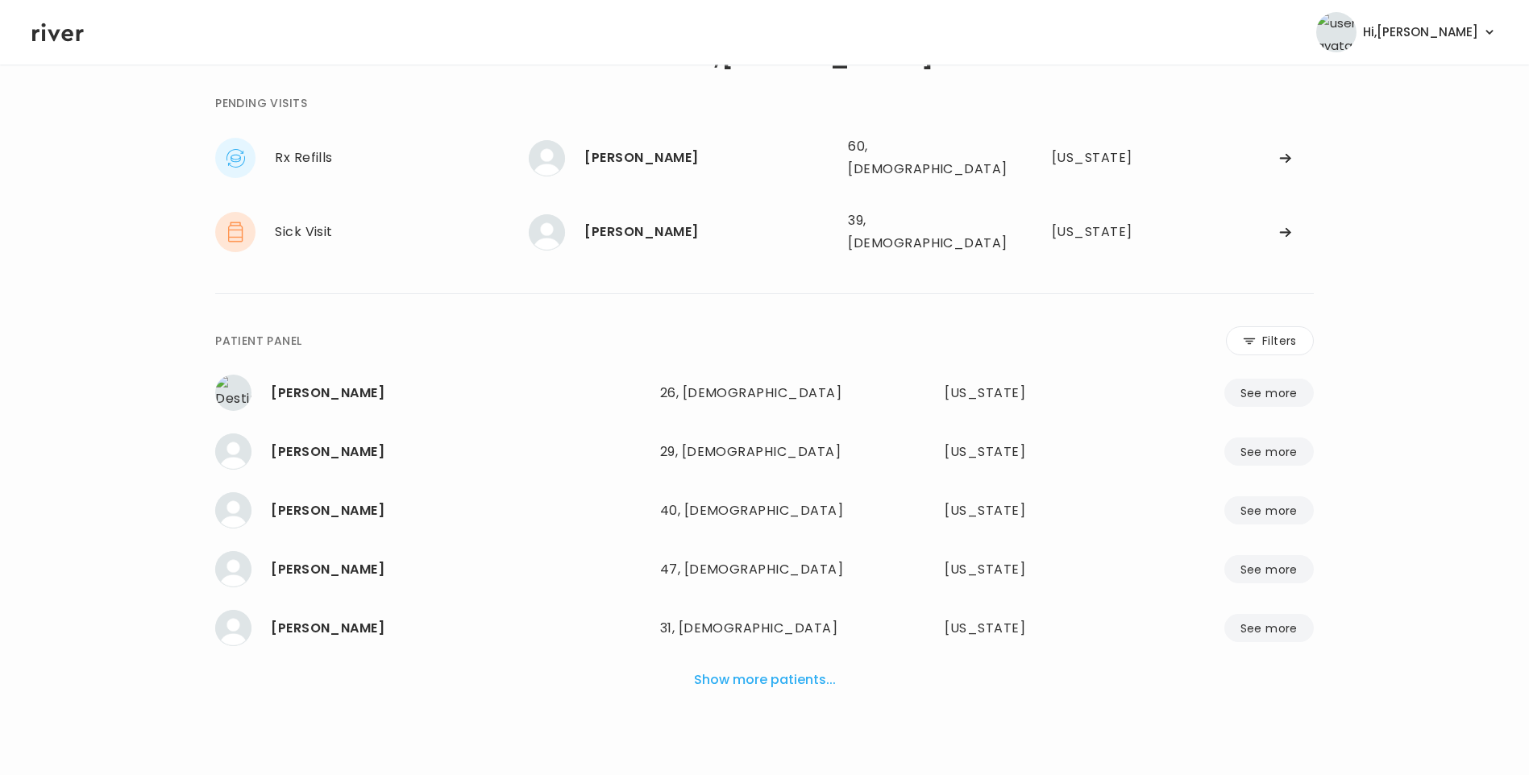
scroll to position [40, 0]
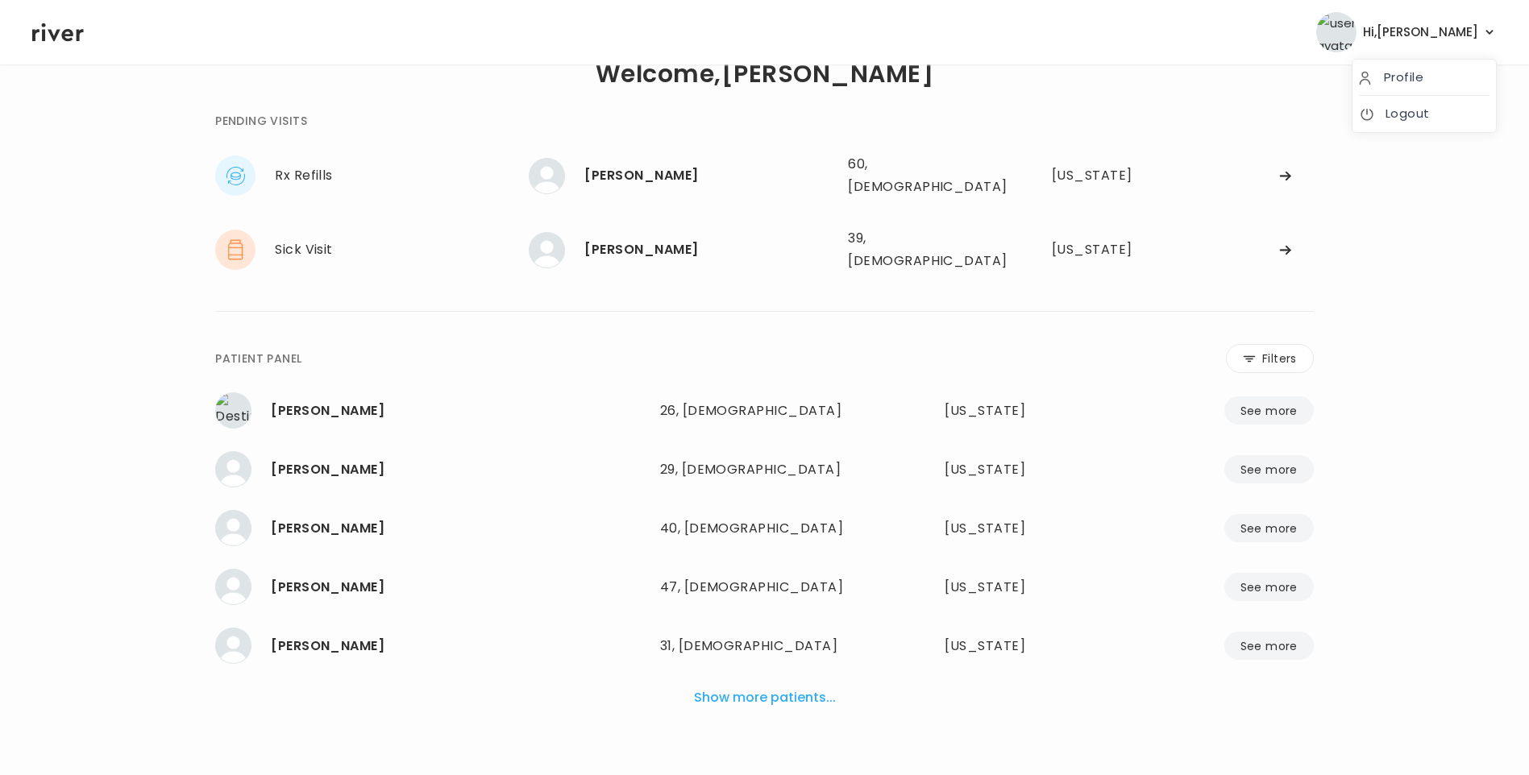
click at [1479, 28] on button "Hi, [PERSON_NAME]" at bounding box center [1406, 32] width 181 height 40
click at [1408, 129] on li "Logout" at bounding box center [1424, 114] width 143 height 36
click at [1412, 120] on link "Logout" at bounding box center [1424, 113] width 131 height 23
